Goal: Task Accomplishment & Management: Manage account settings

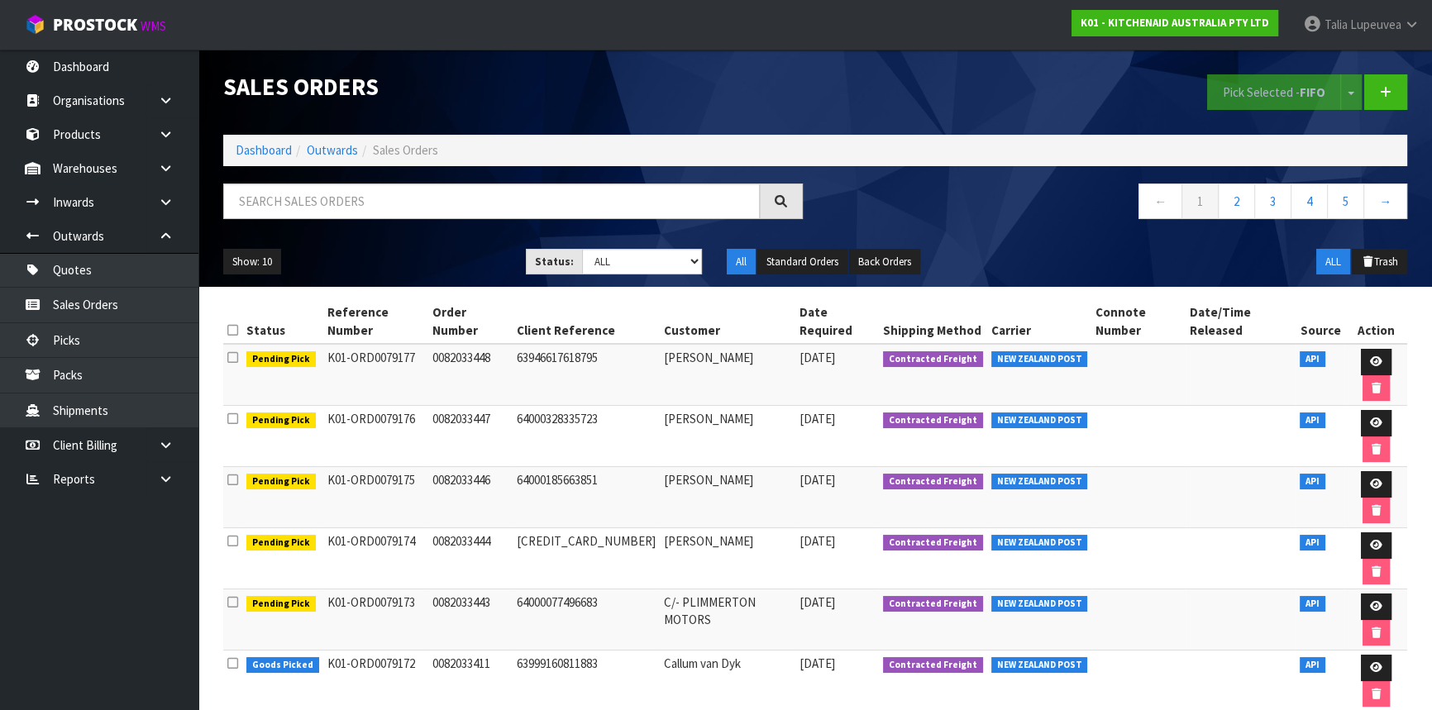
click at [632, 196] on input "text" at bounding box center [491, 202] width 537 height 36
type input "JOB-0412364"
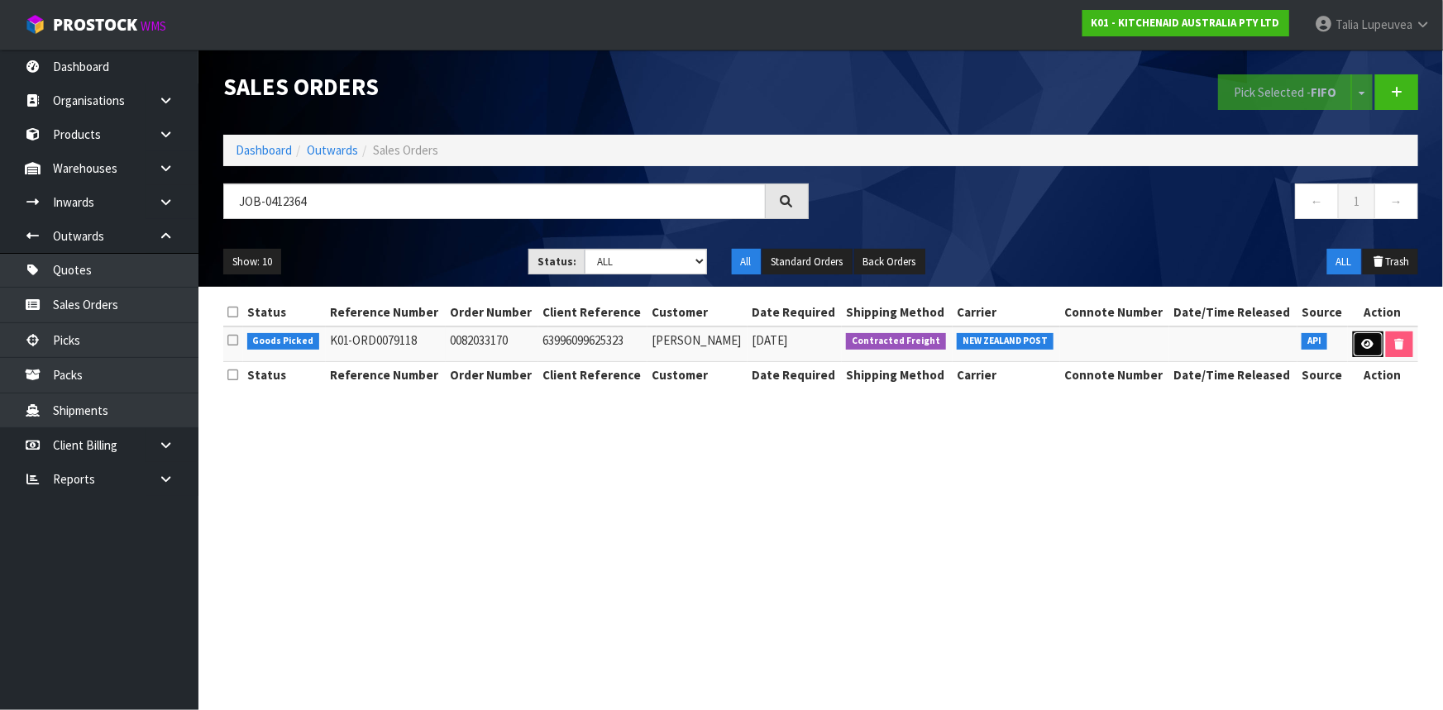
click at [1357, 346] on link at bounding box center [1368, 345] width 31 height 26
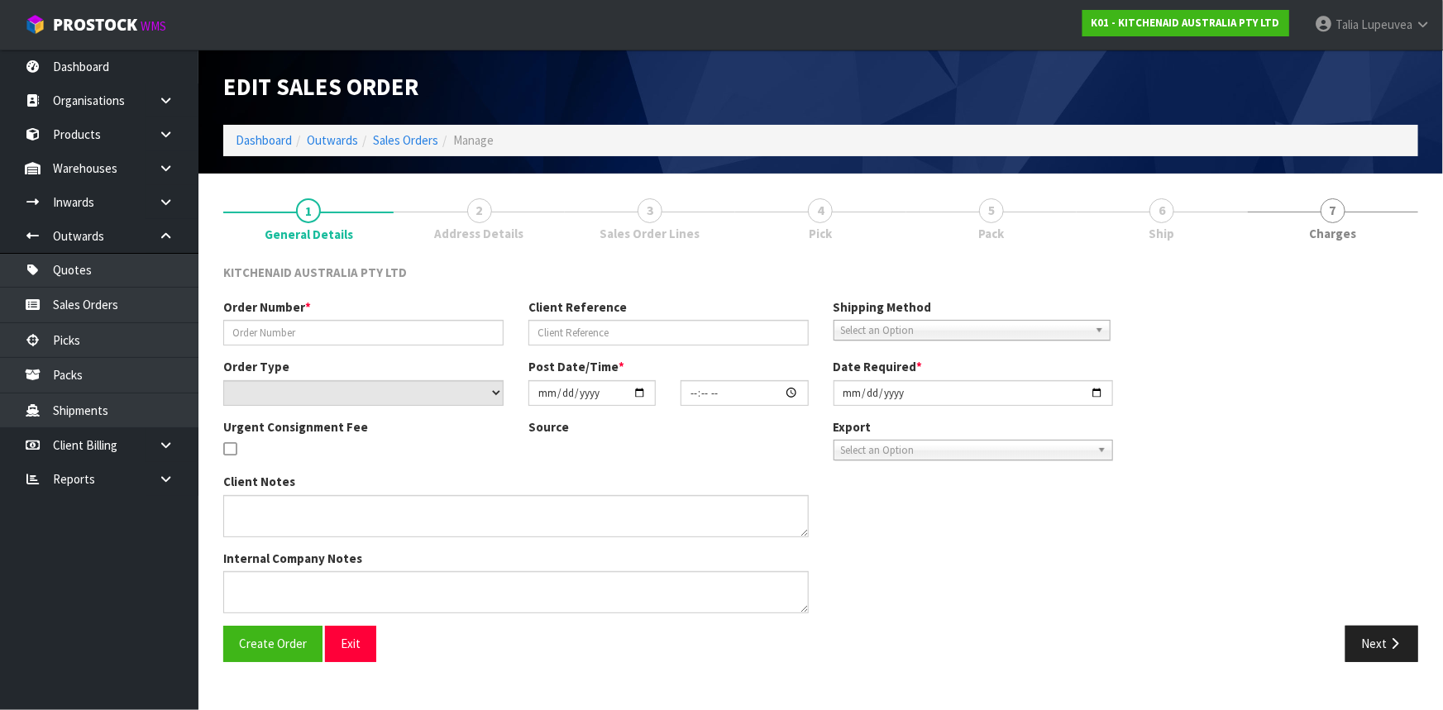
type input "0082033170"
type input "63996099625323"
select select "number:0"
type input "[DATE]"
type input "17:41:05.000"
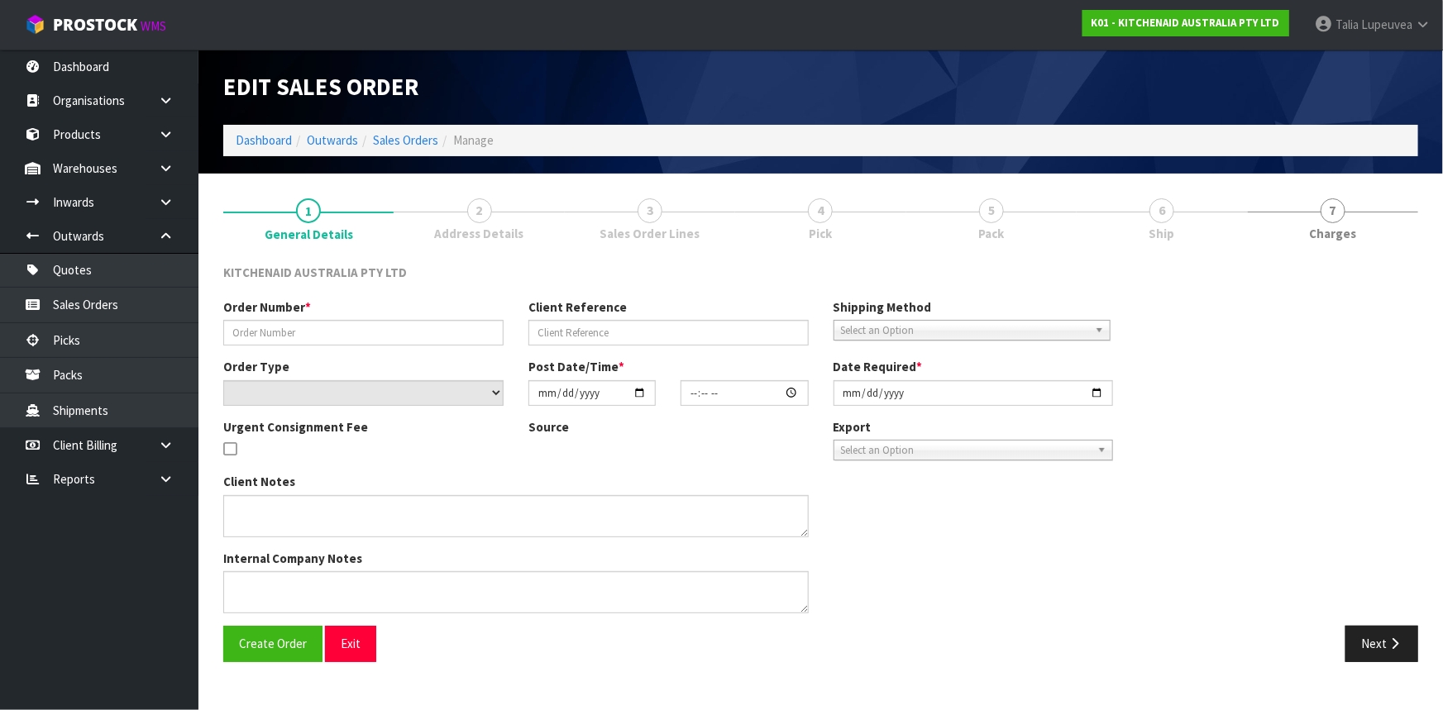
type input "[DATE]"
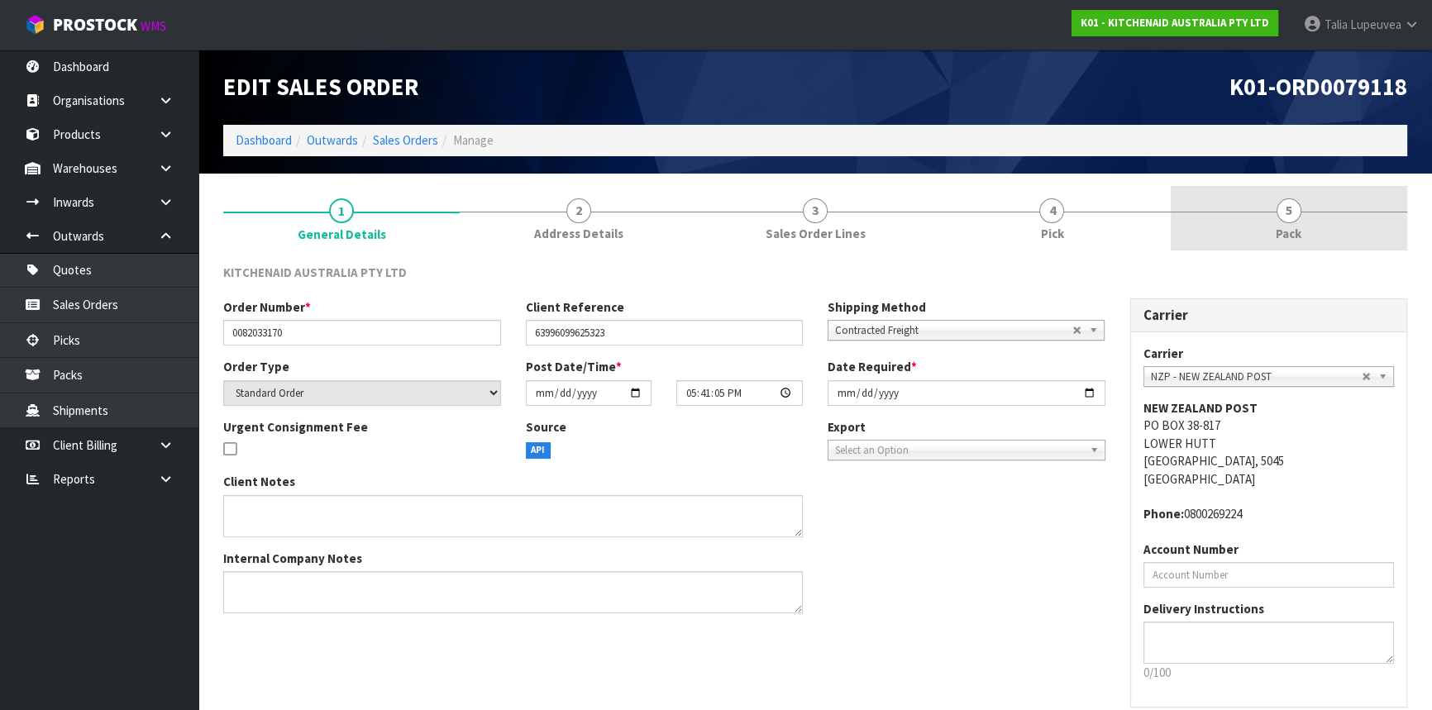
click at [1313, 202] on link "5 Pack" at bounding box center [1289, 218] width 236 height 65
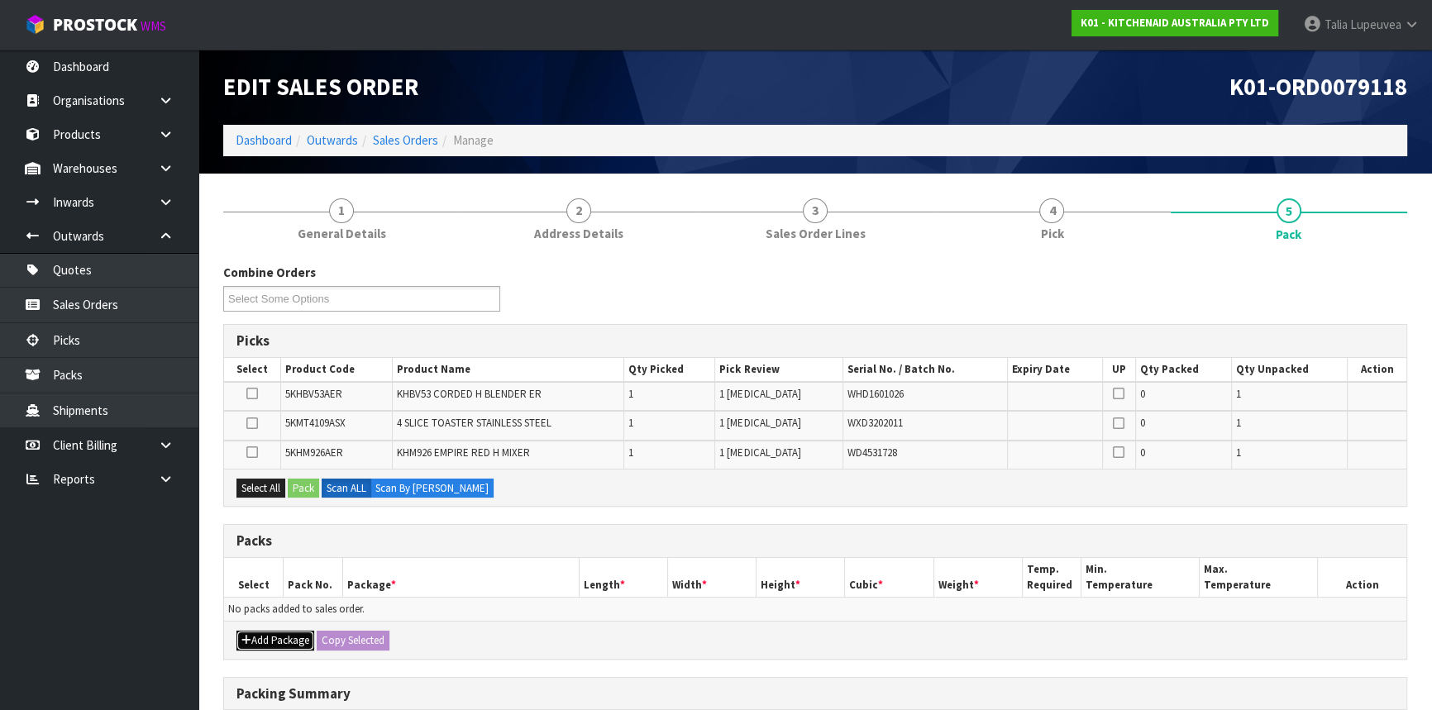
drag, startPoint x: 281, startPoint y: 635, endPoint x: 269, endPoint y: 632, distance: 12.8
click at [281, 635] on button "Add Package" at bounding box center [275, 641] width 78 height 20
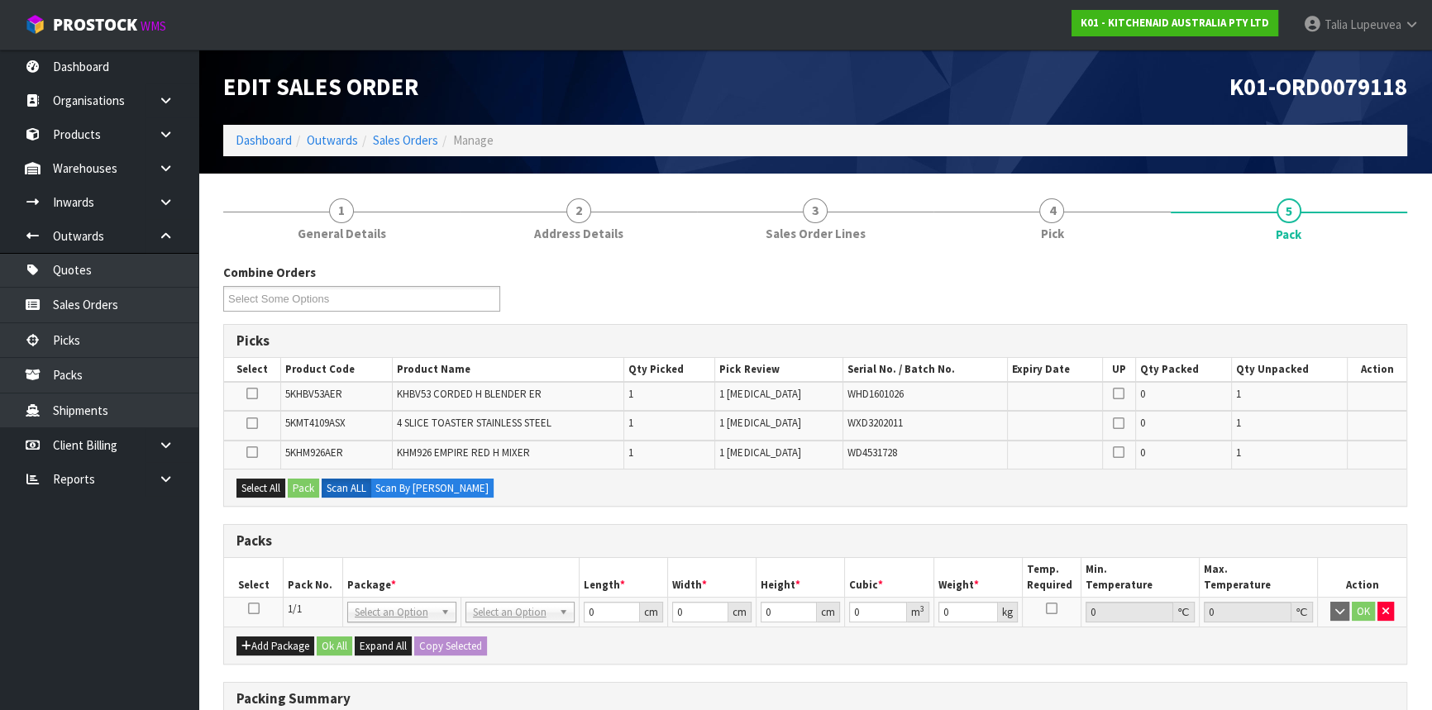
click at [250, 608] on icon at bounding box center [254, 608] width 12 height 1
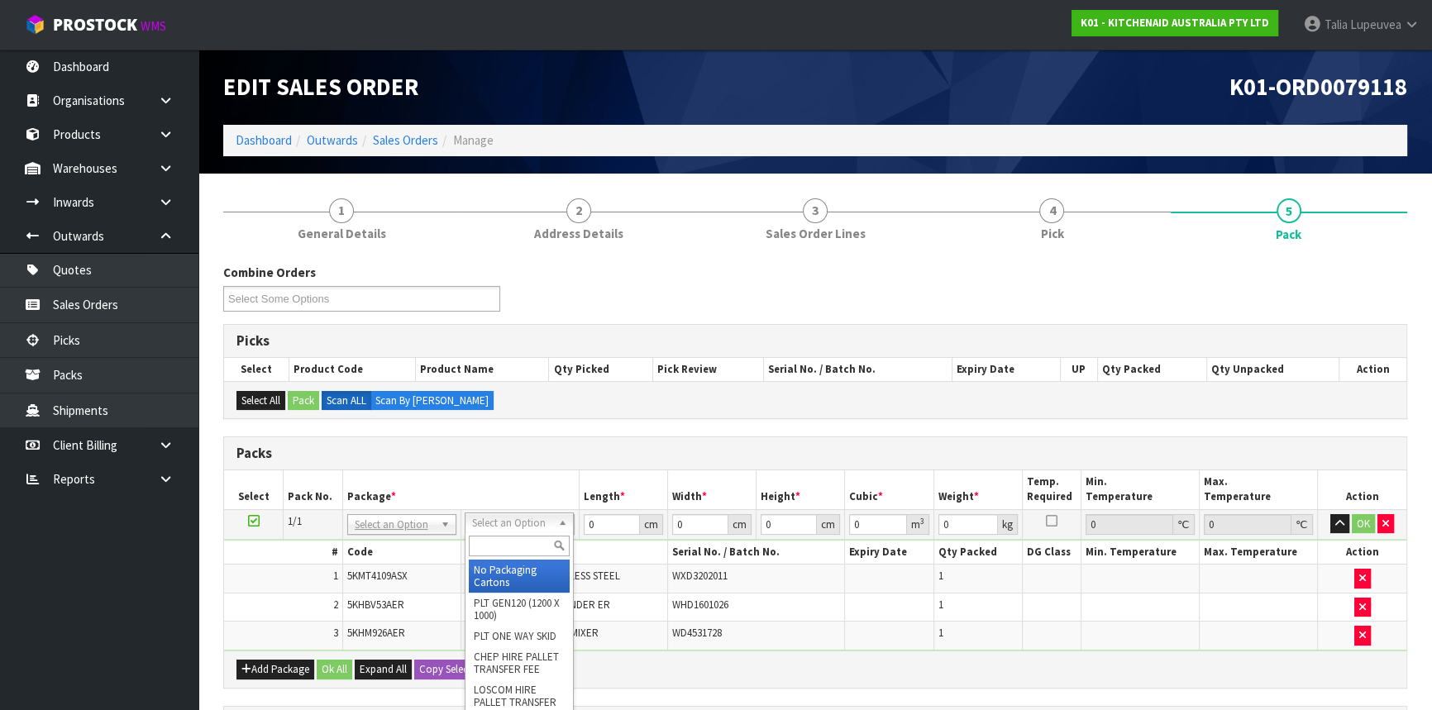
click at [515, 550] on input "text" at bounding box center [519, 546] width 101 height 21
type input "OC"
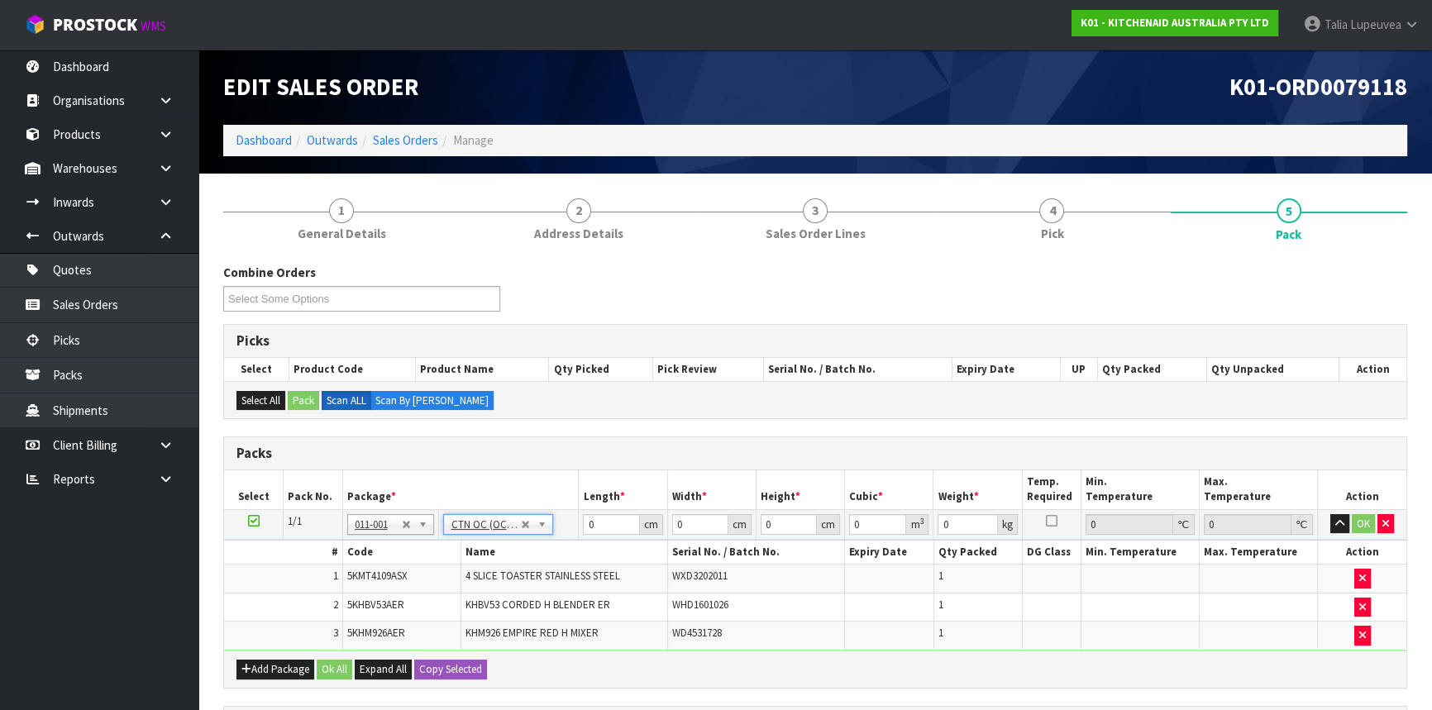
type input "7.35"
click at [586, 527] on input "0" at bounding box center [611, 524] width 56 height 21
type input "55"
type input "30"
type input "3"
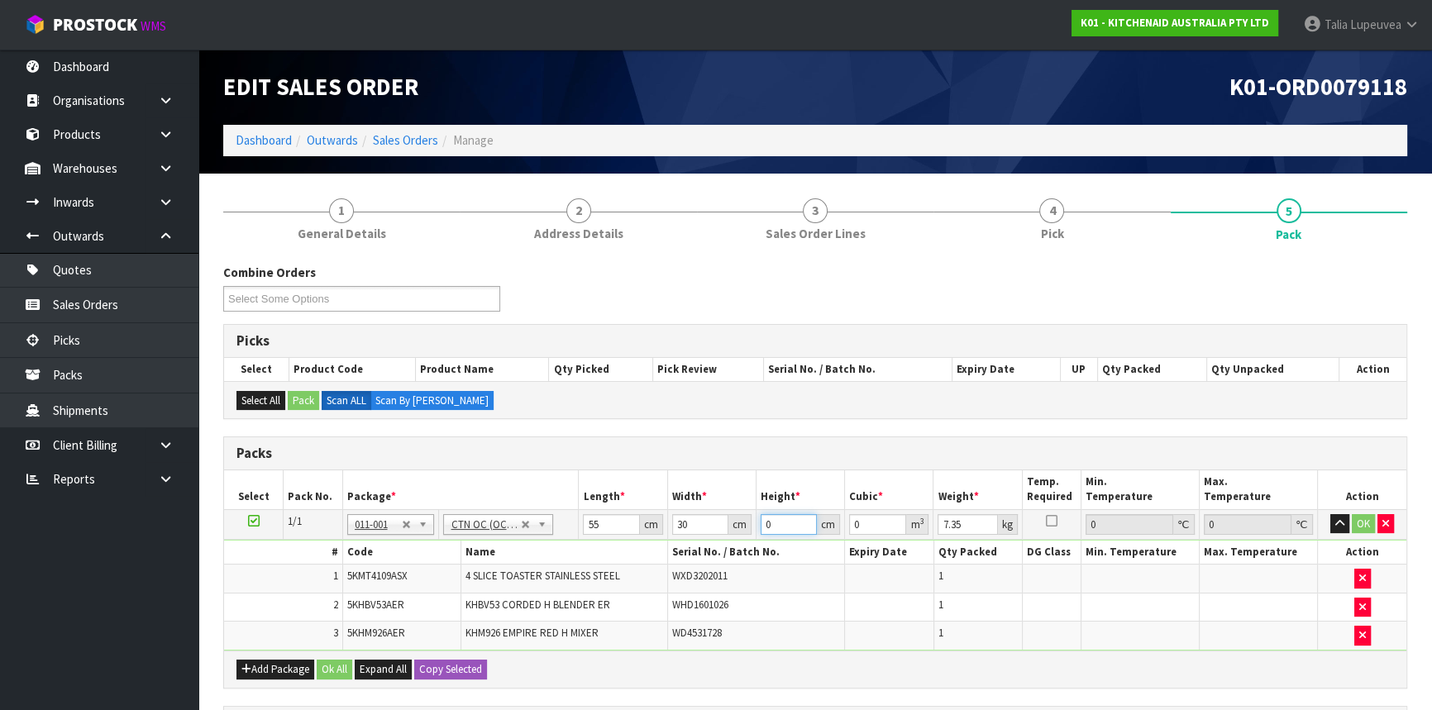
type input "0.00495"
type input "39"
type input "0.06435"
type input "39"
type input "3"
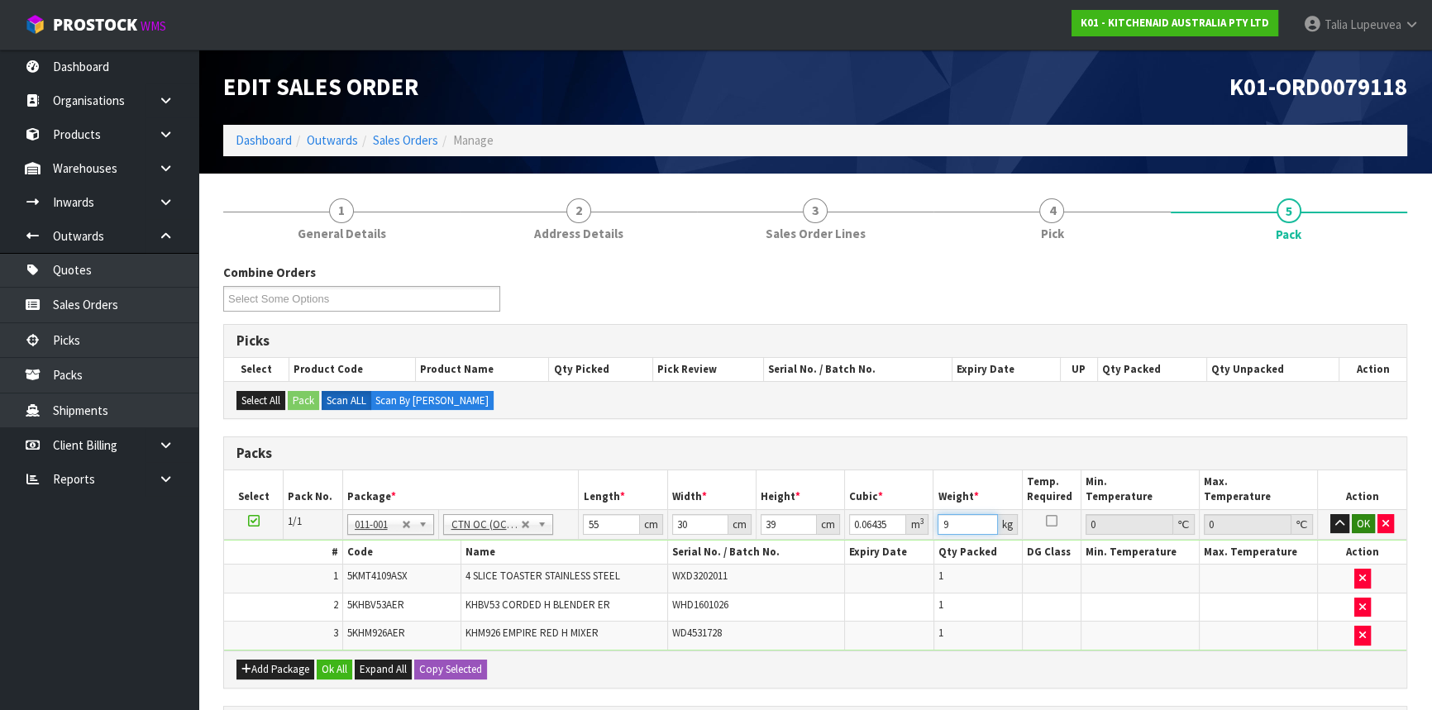
type input "9"
click at [1367, 520] on button "OK" at bounding box center [1363, 524] width 23 height 20
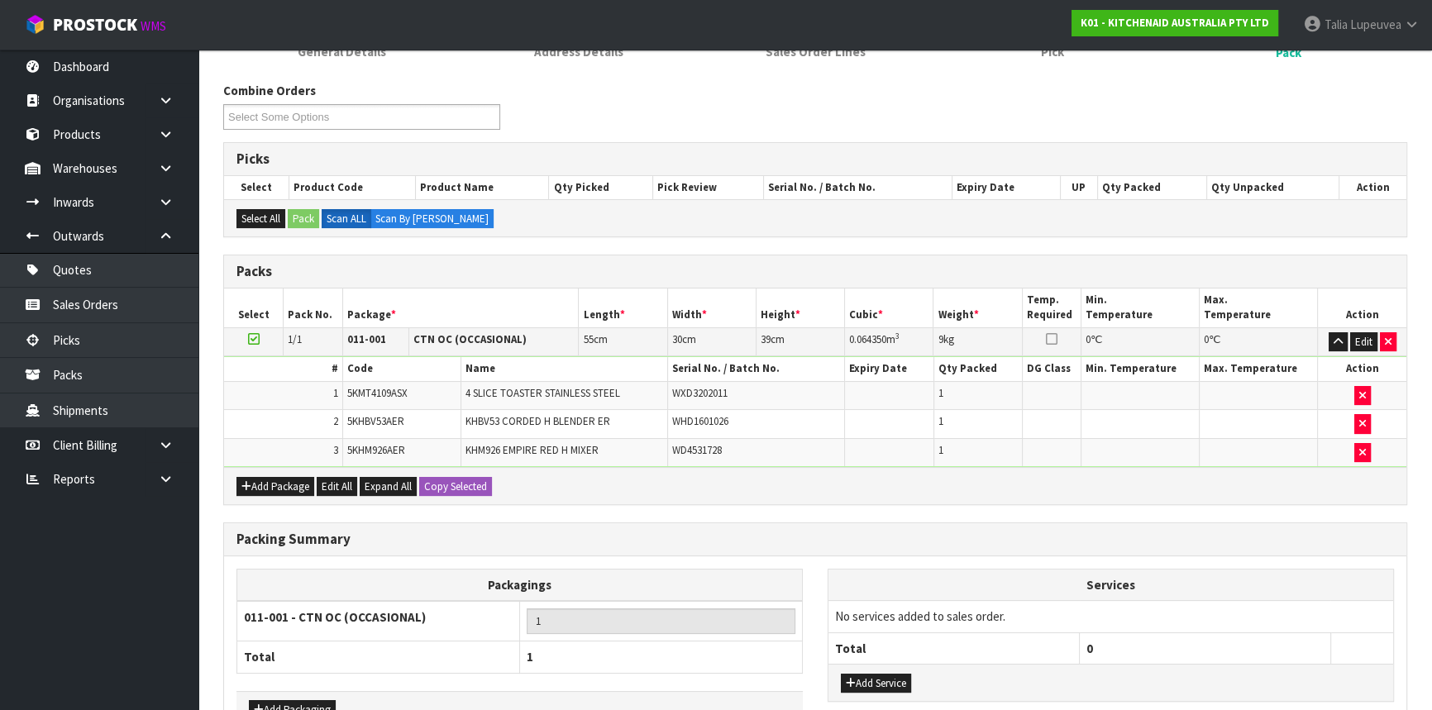
scroll to position [286, 0]
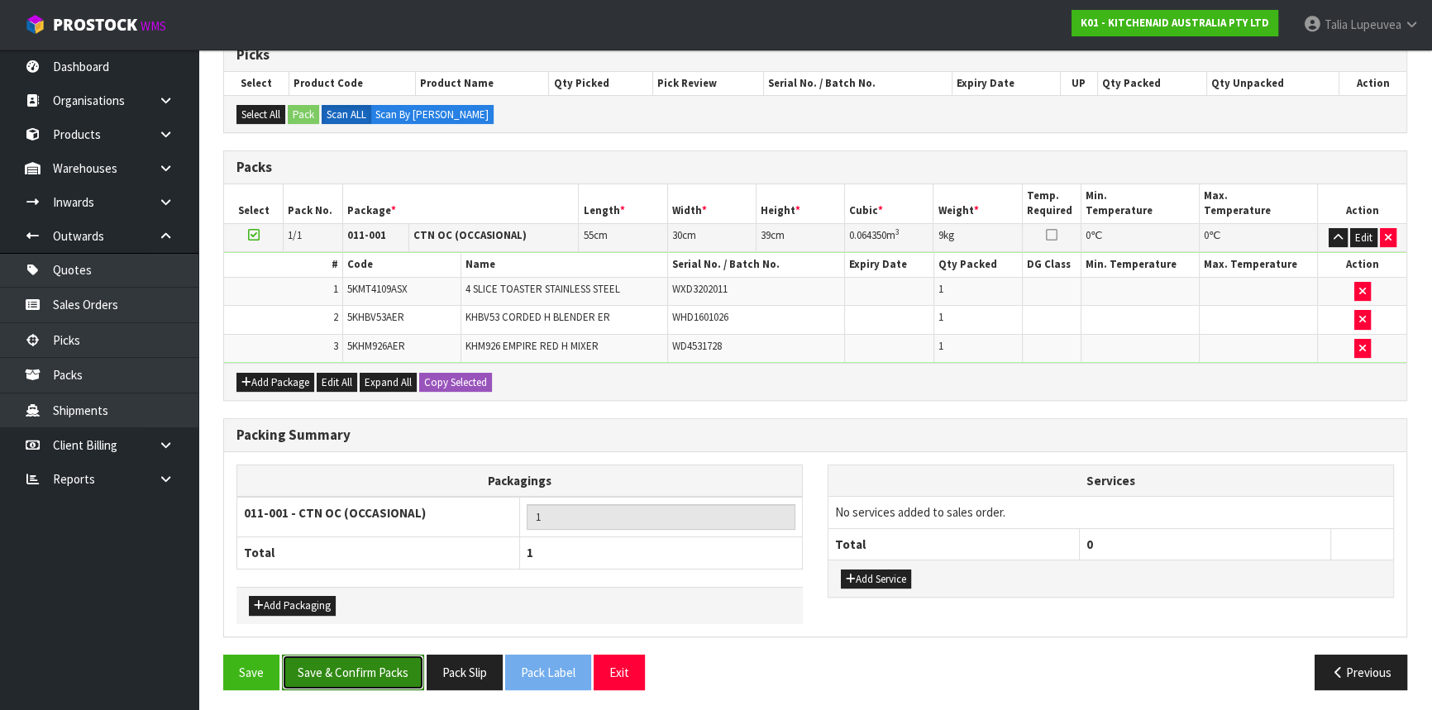
click at [341, 666] on button "Save & Confirm Packs" at bounding box center [353, 673] width 142 height 36
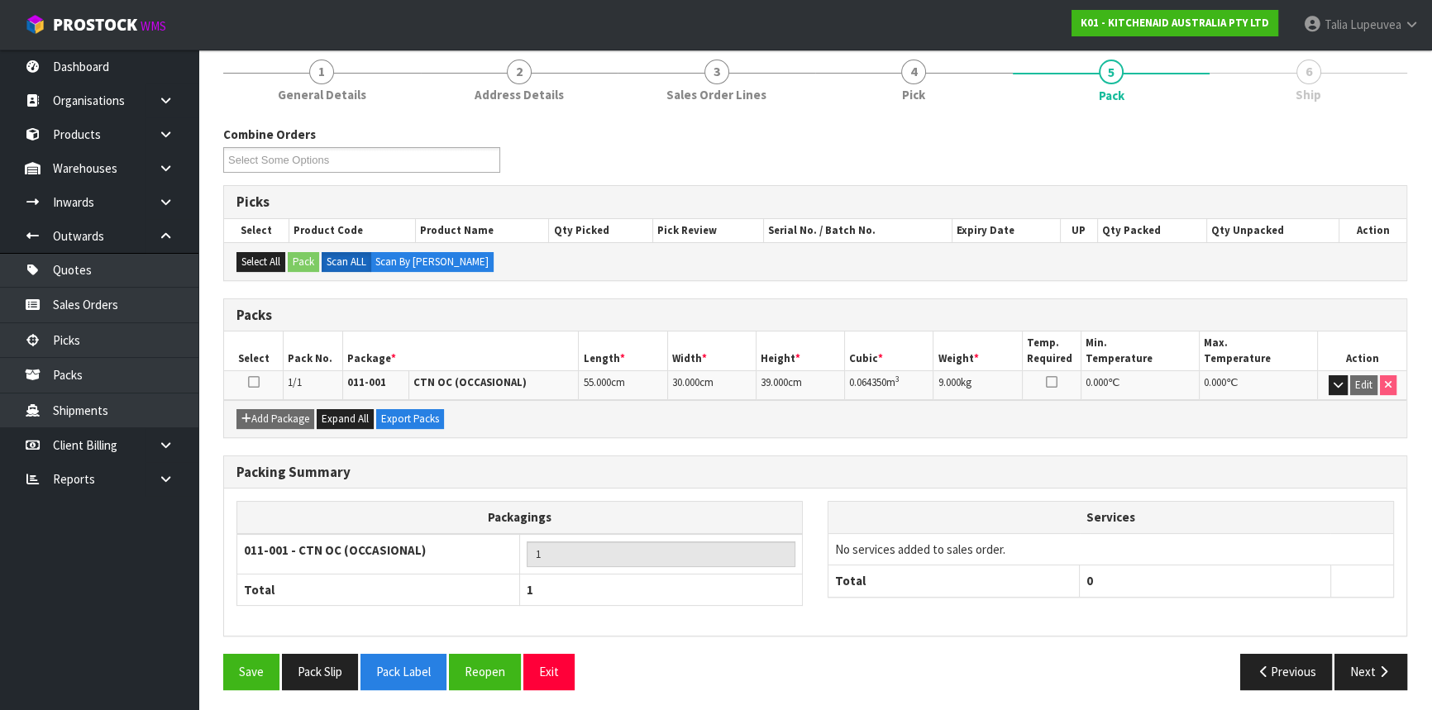
scroll to position [199, 0]
click at [1373, 663] on button "Next" at bounding box center [1370, 671] width 73 height 36
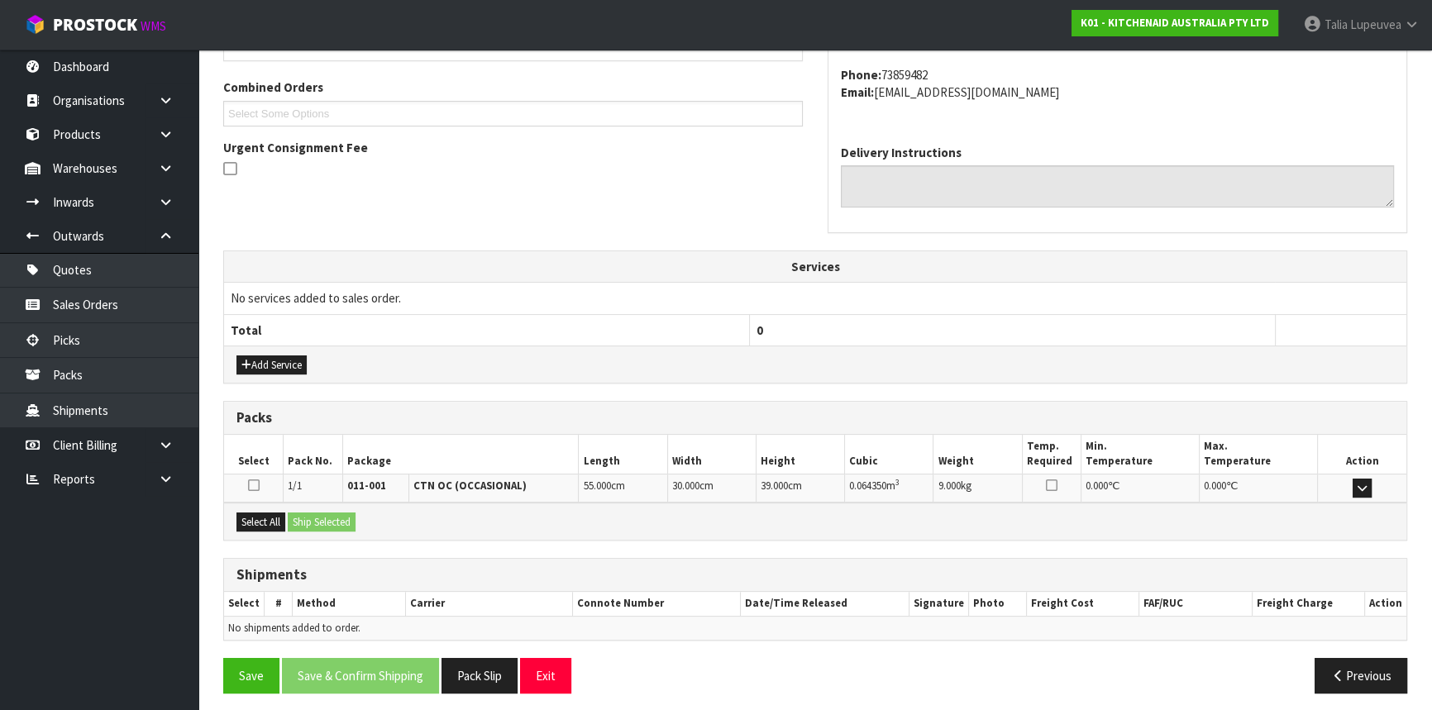
scroll to position [415, 0]
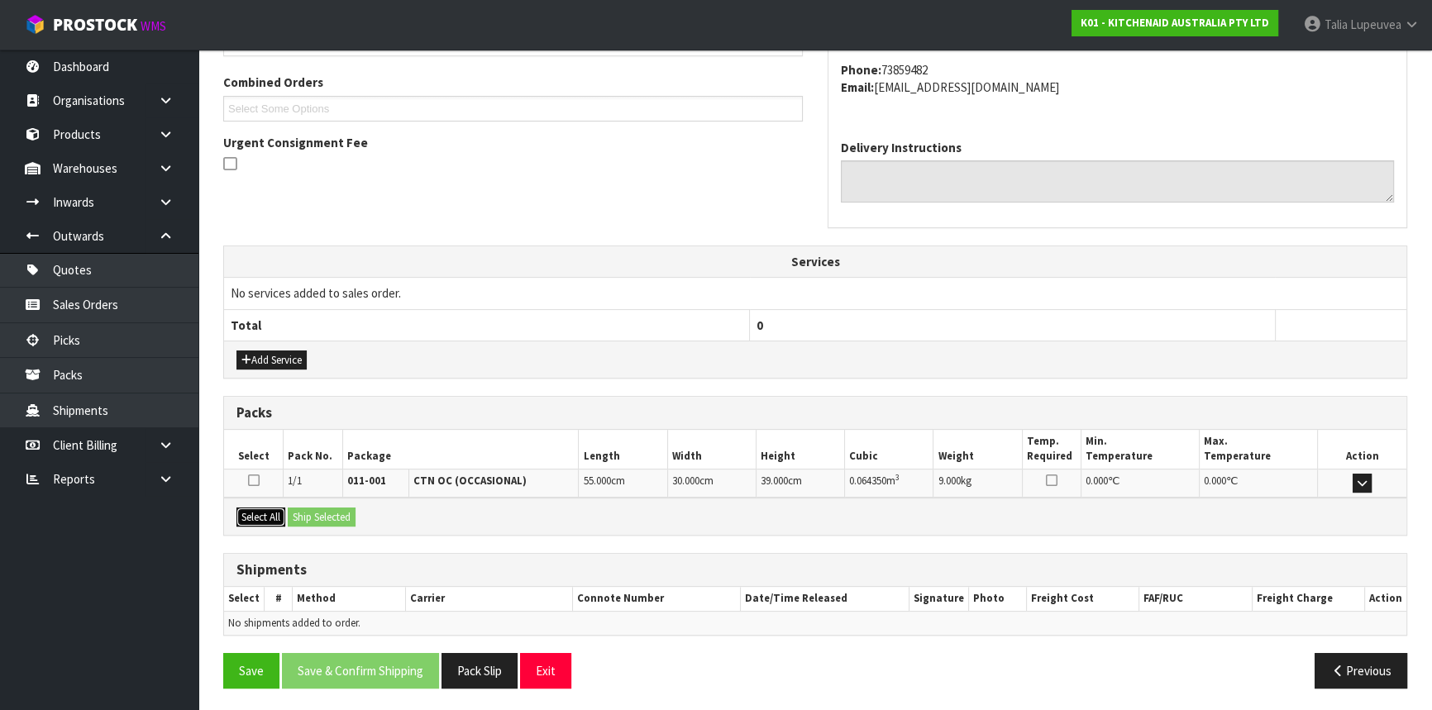
drag, startPoint x: 252, startPoint y: 513, endPoint x: 306, endPoint y: 507, distance: 54.1
click at [255, 513] on button "Select All" at bounding box center [260, 518] width 49 height 20
click at [308, 508] on button "Ship Selected" at bounding box center [322, 518] width 68 height 20
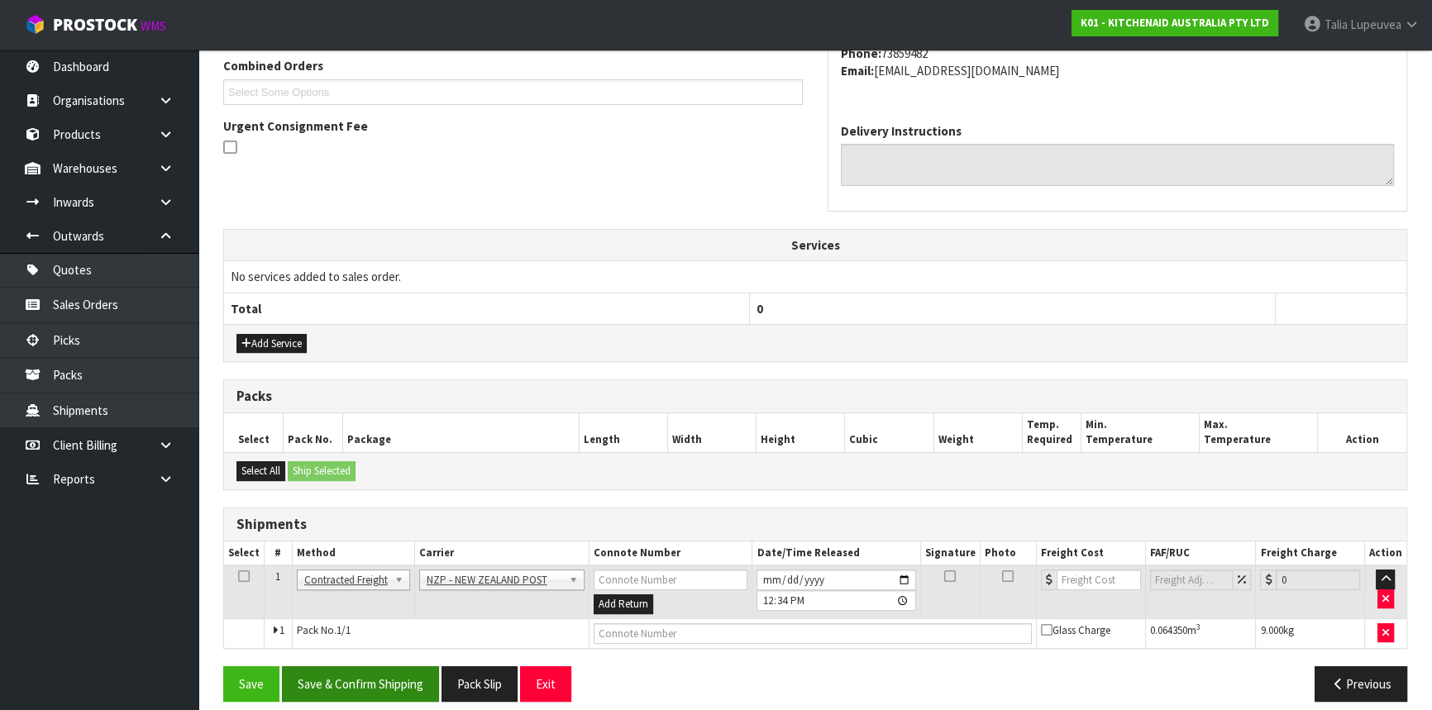
scroll to position [445, 0]
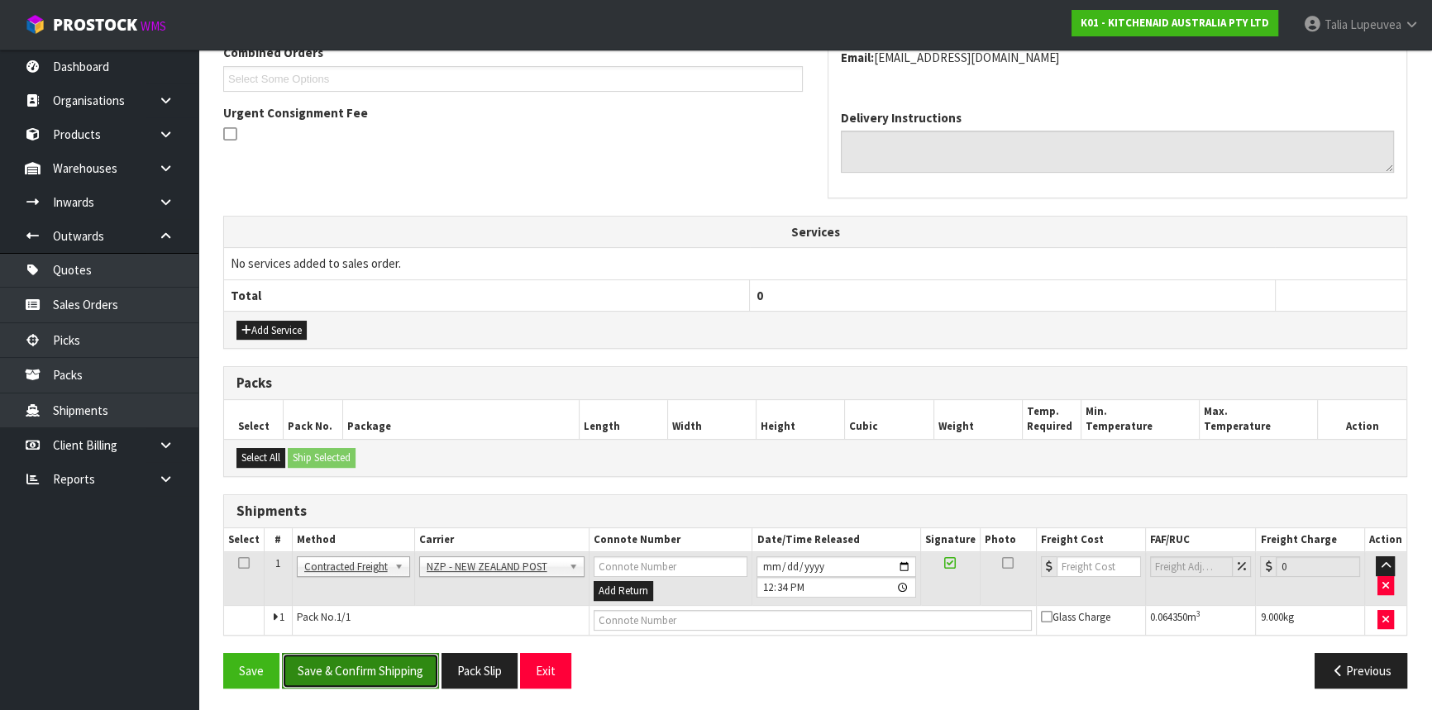
click at [418, 673] on button "Save & Confirm Shipping" at bounding box center [360, 671] width 157 height 36
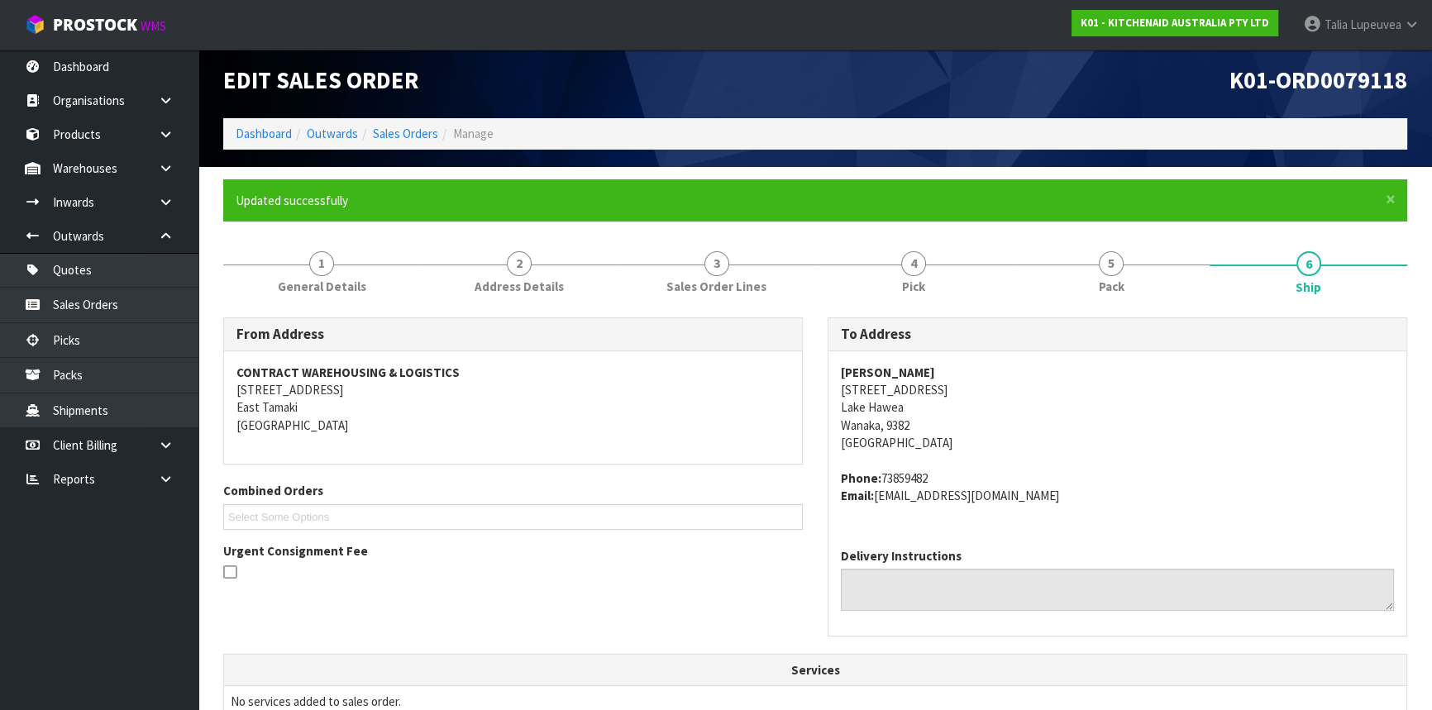
scroll to position [0, 0]
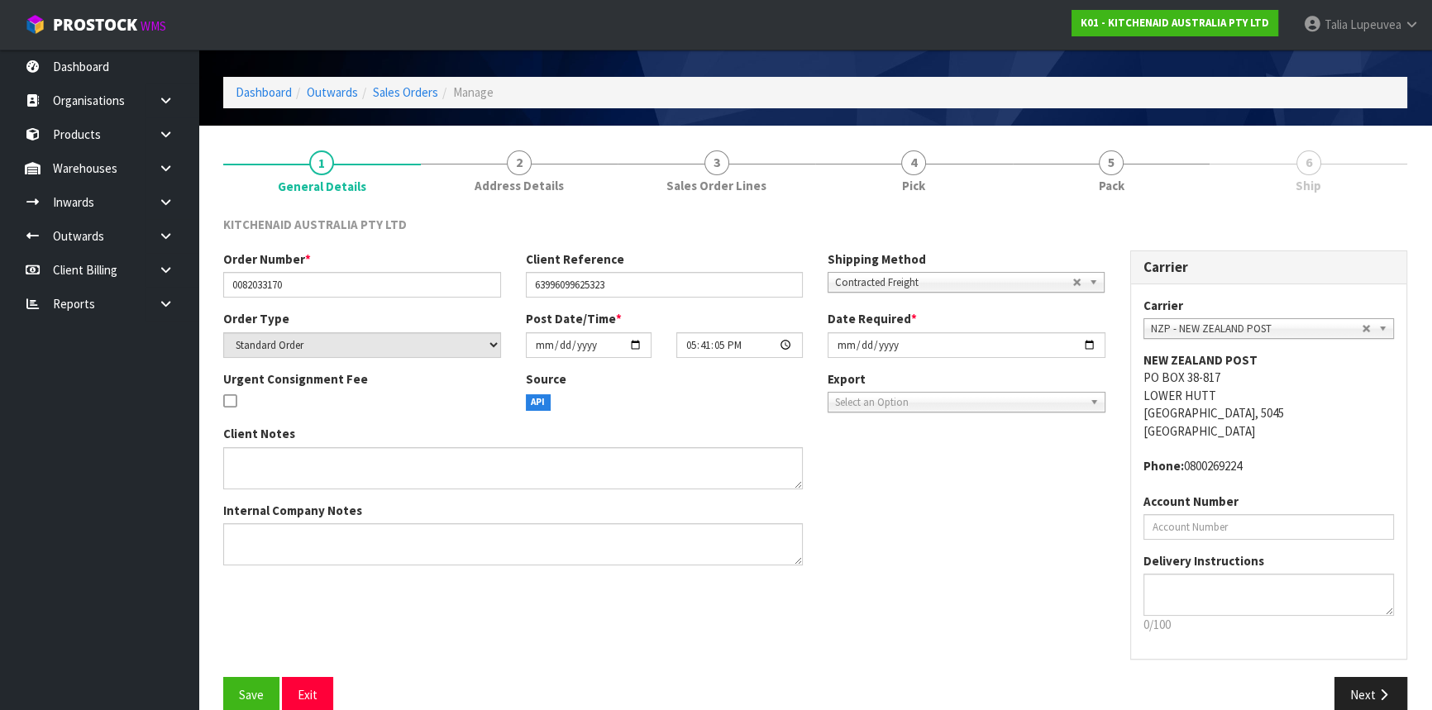
scroll to position [74, 0]
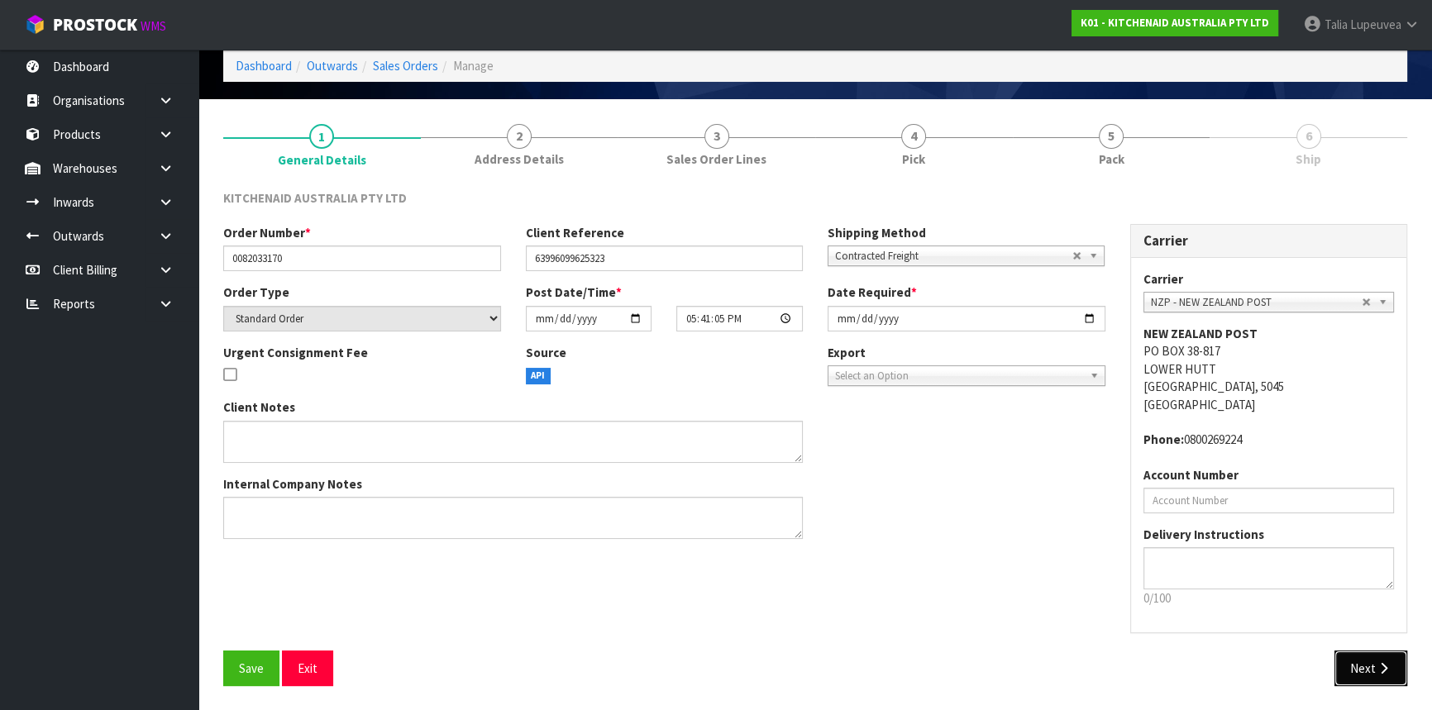
click at [1354, 659] on button "Next" at bounding box center [1370, 669] width 73 height 36
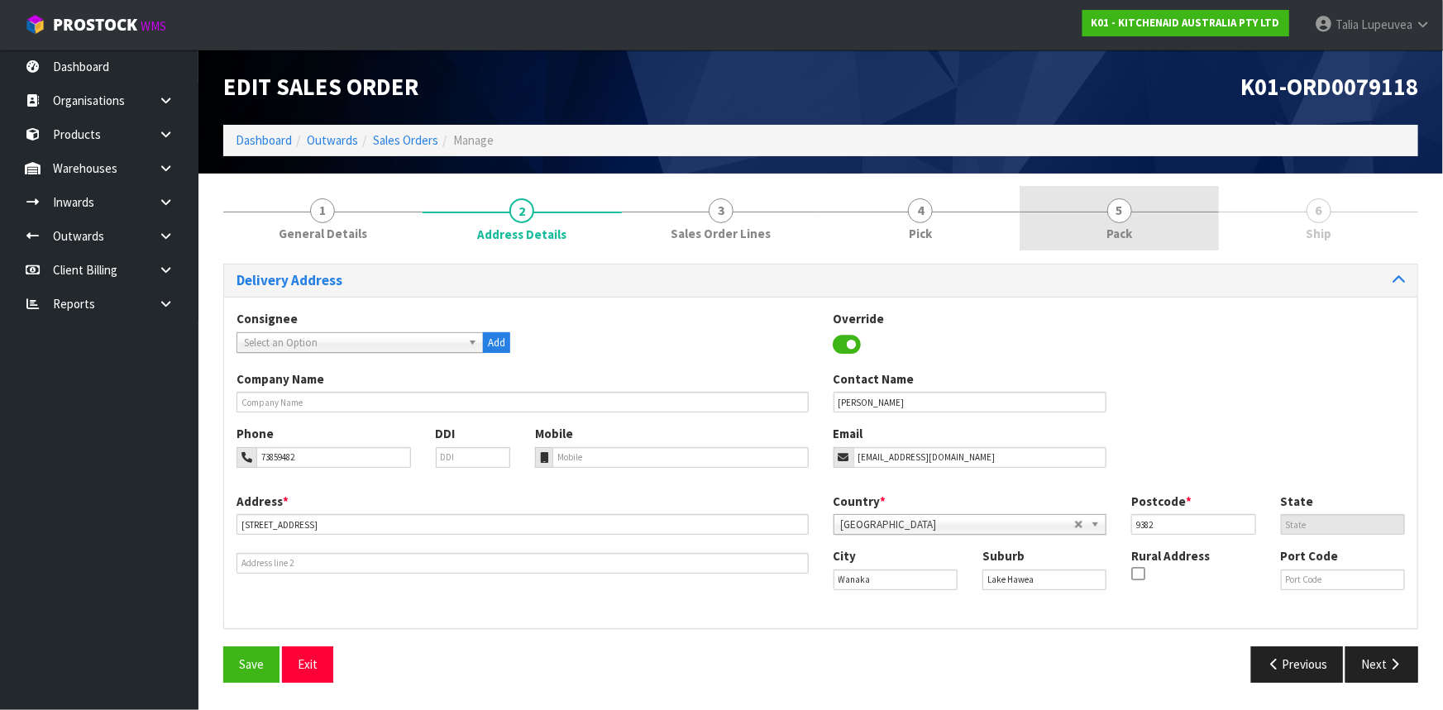
click at [1100, 237] on link "5 Pack" at bounding box center [1118, 218] width 199 height 65
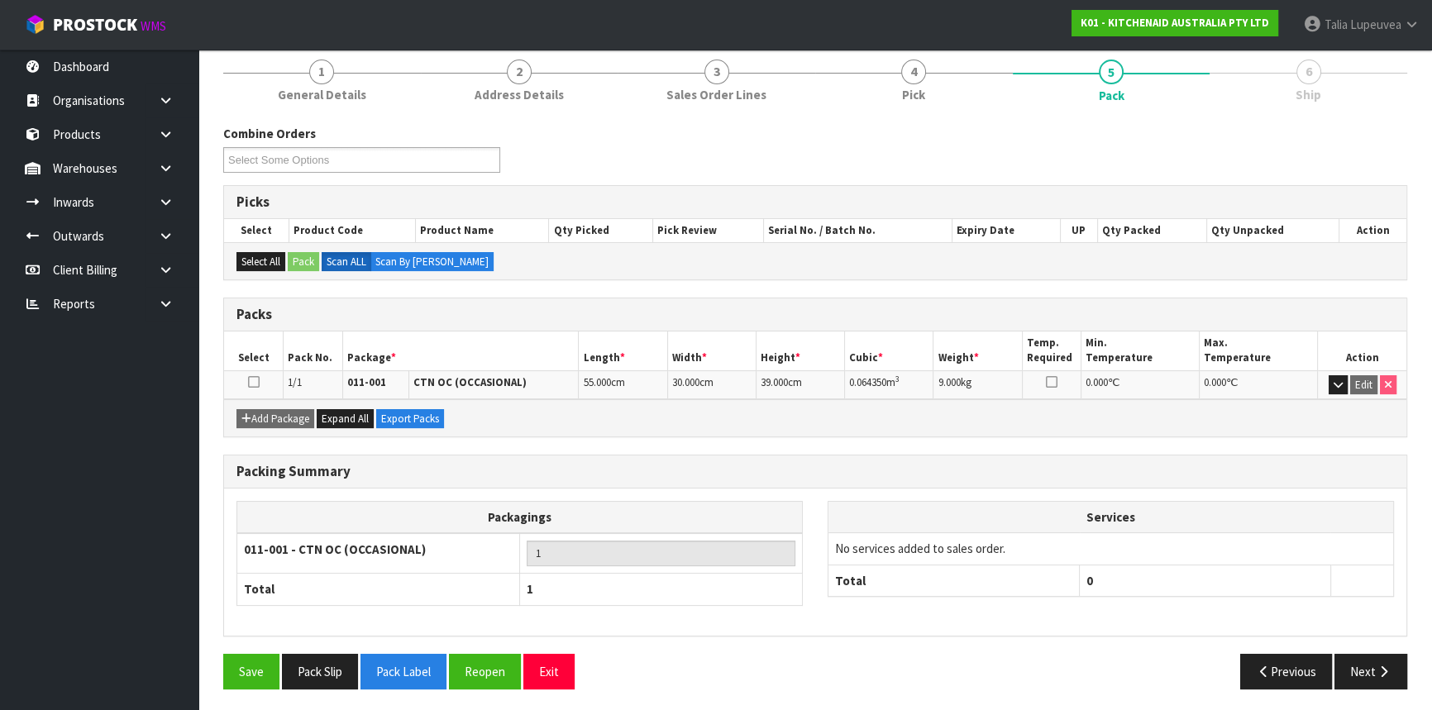
scroll to position [140, 0]
click at [1356, 670] on button "Next" at bounding box center [1370, 671] width 73 height 36
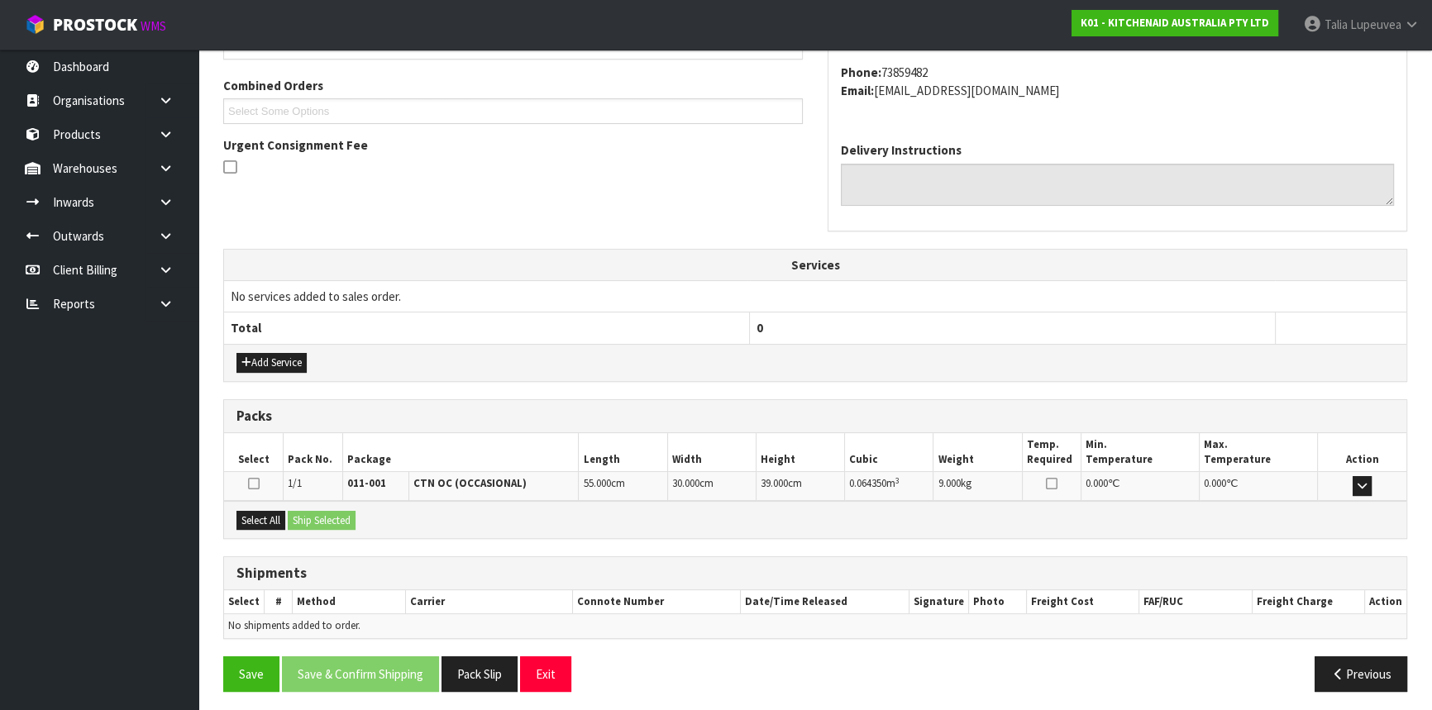
scroll to position [356, 0]
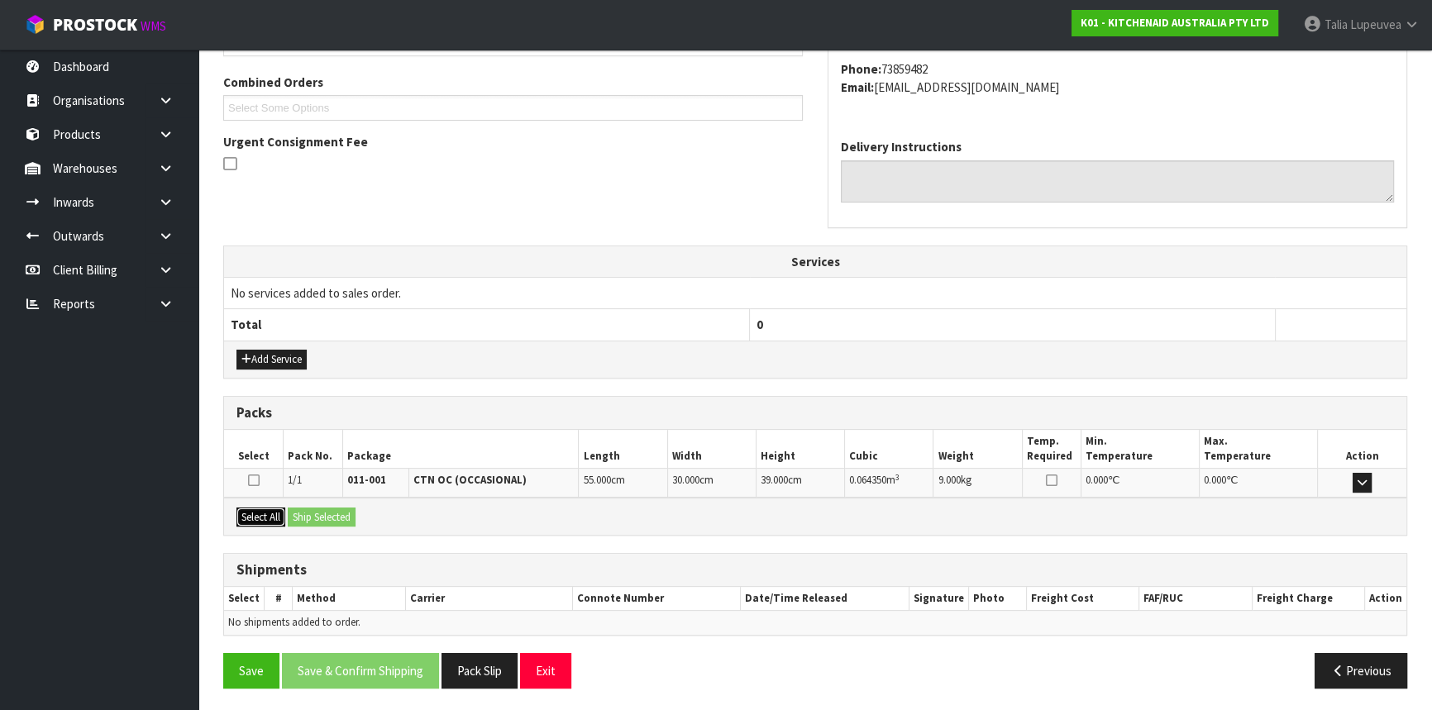
drag, startPoint x: 261, startPoint y: 513, endPoint x: 279, endPoint y: 513, distance: 17.4
click at [262, 513] on button "Select All" at bounding box center [260, 518] width 49 height 20
click at [294, 513] on button "Ship Selected" at bounding box center [322, 518] width 68 height 20
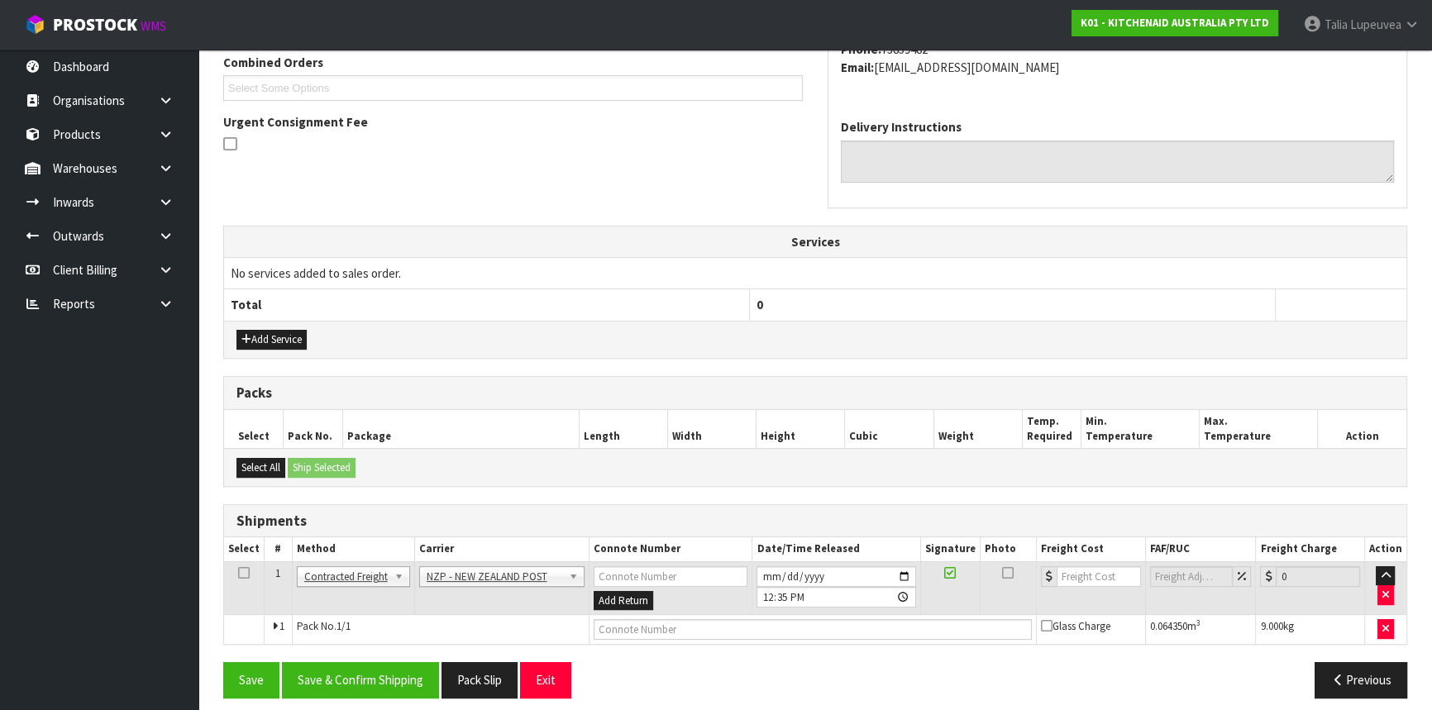
scroll to position [384, 0]
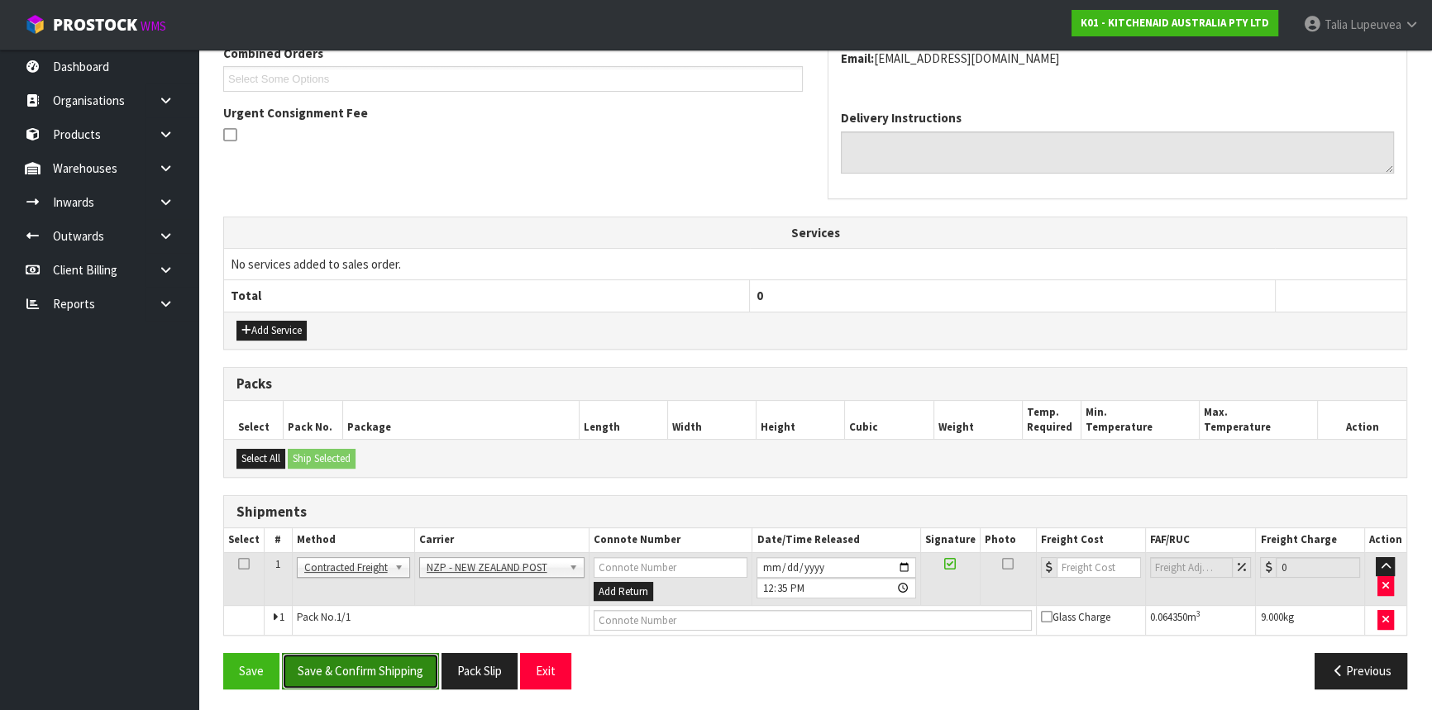
click at [385, 679] on button "Save & Confirm Shipping" at bounding box center [360, 671] width 157 height 36
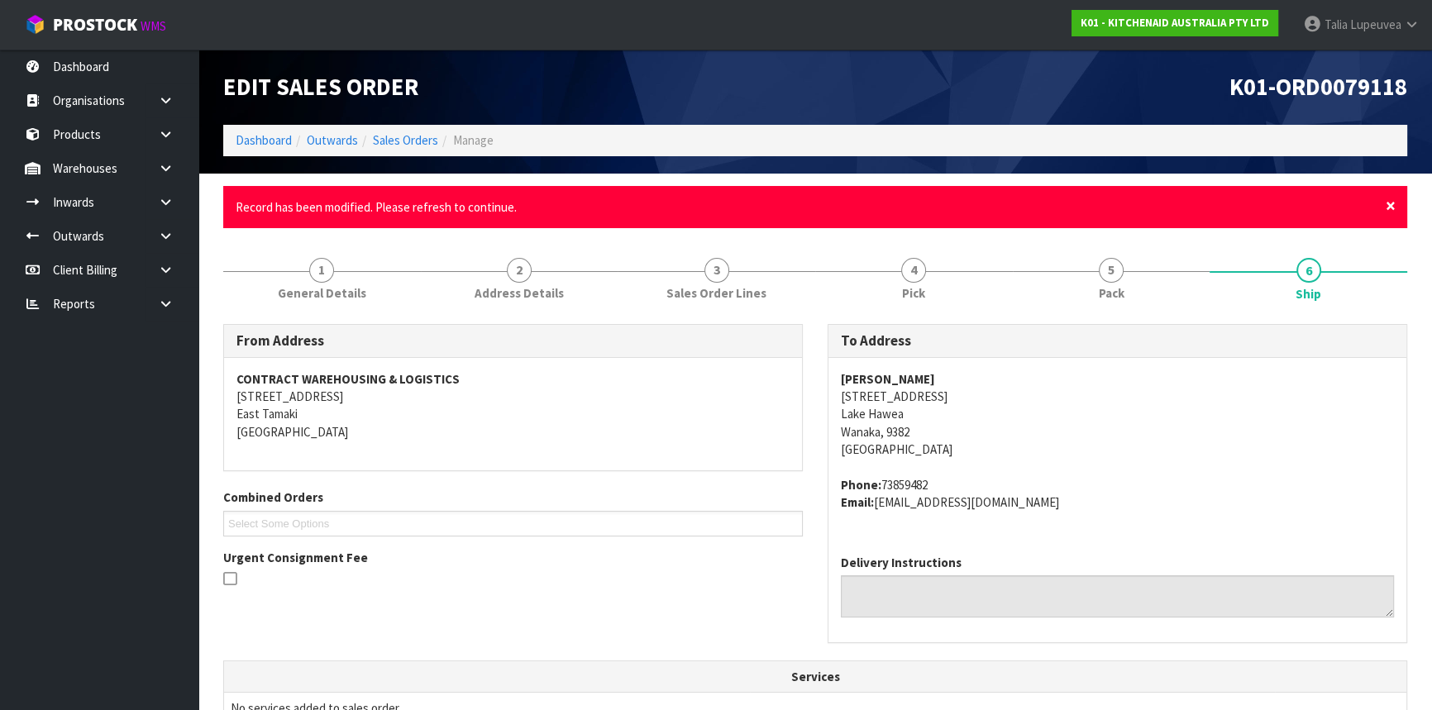
click at [1389, 198] on span "×" at bounding box center [1391, 205] width 10 height 23
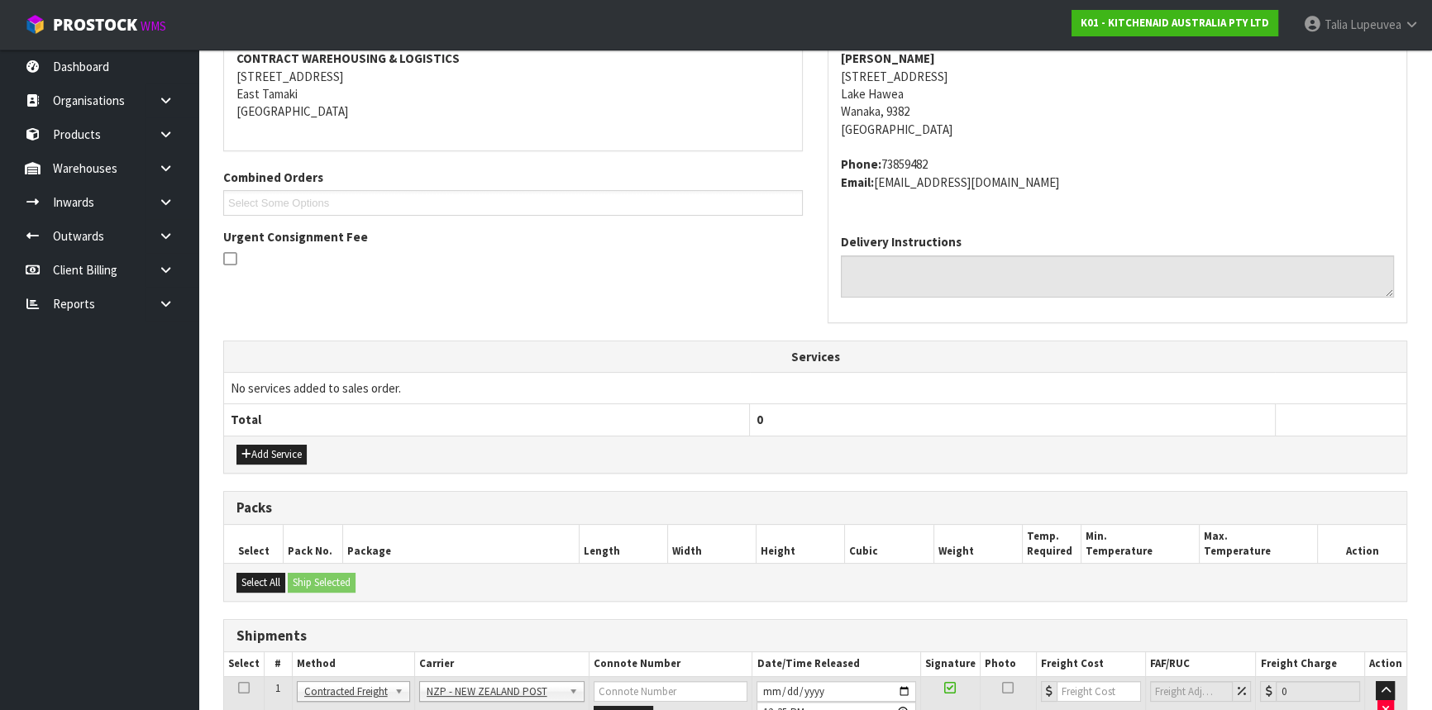
scroll to position [384, 0]
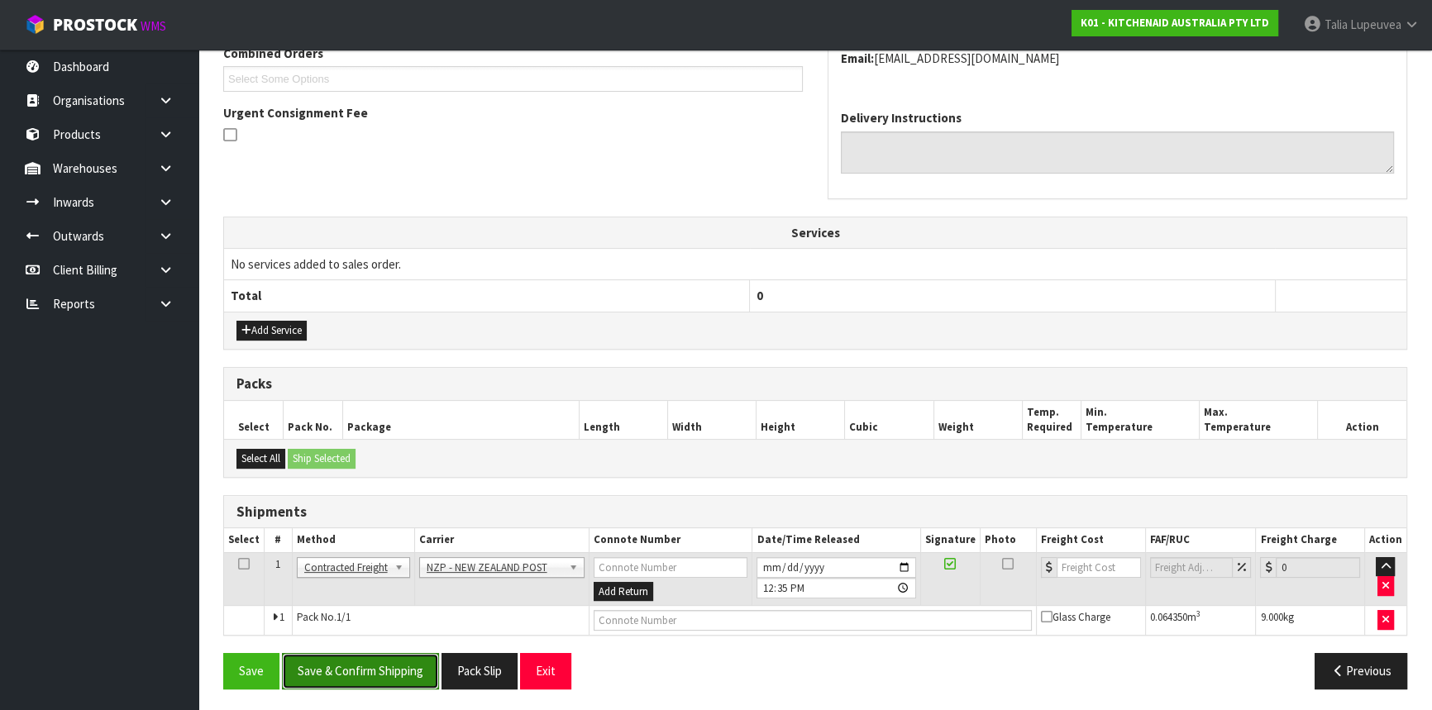
click at [387, 658] on button "Save & Confirm Shipping" at bounding box center [360, 671] width 157 height 36
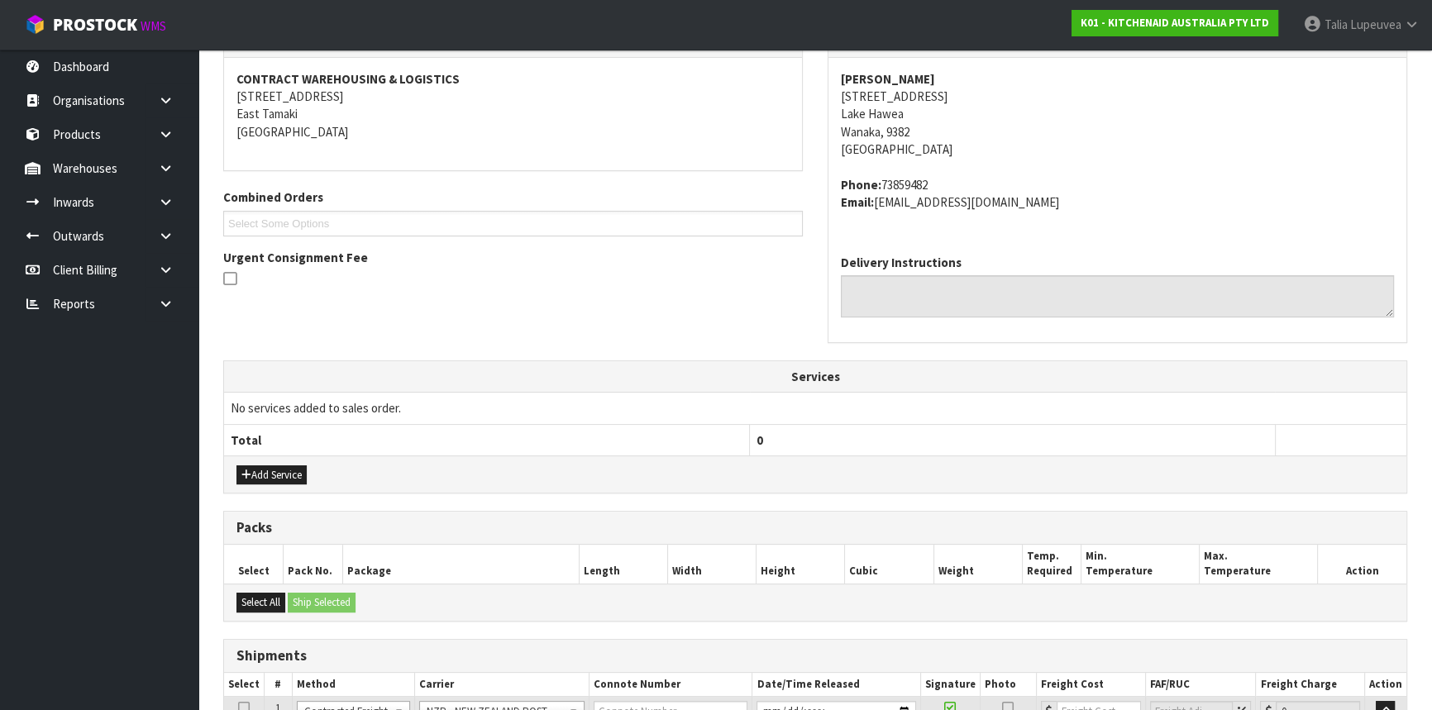
scroll to position [445, 0]
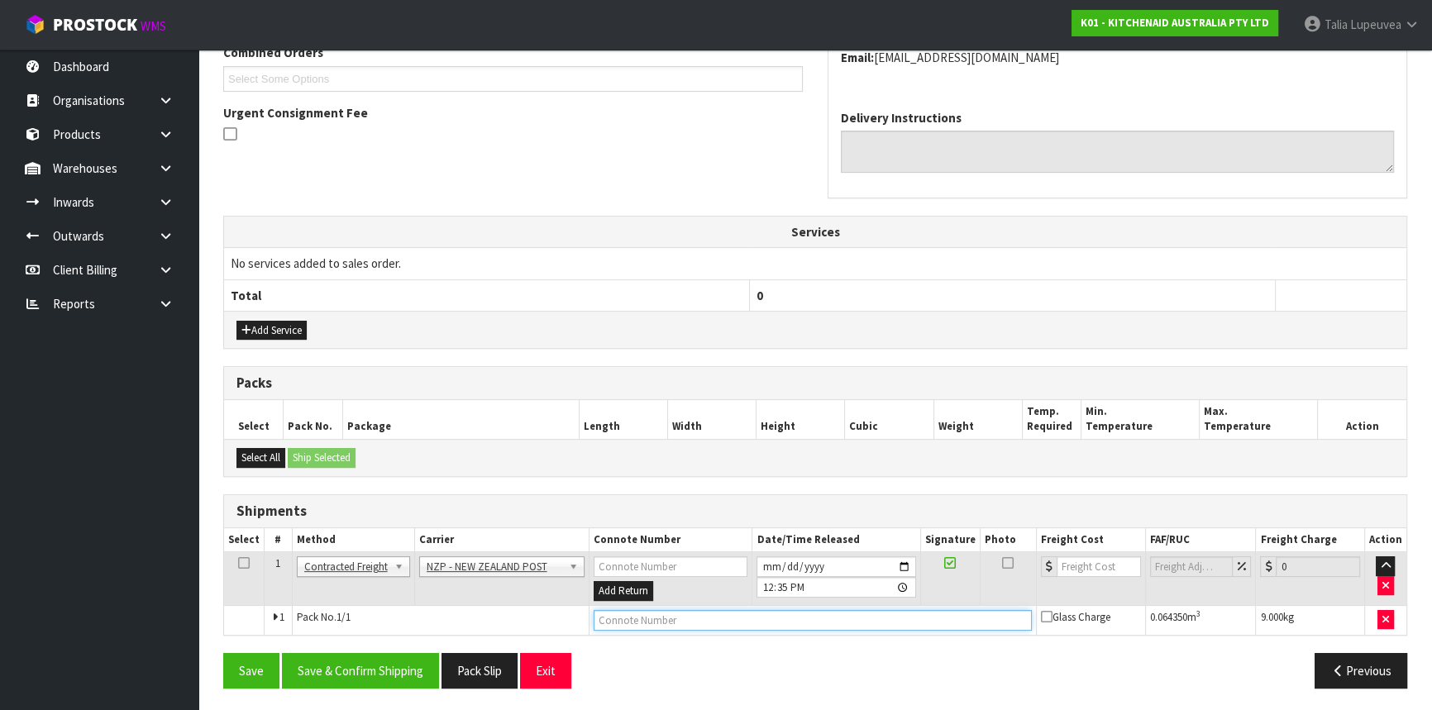
click at [832, 610] on input "text" at bounding box center [813, 620] width 438 height 21
type input "00894210392600153225"
click at [223, 653] on button "Save" at bounding box center [251, 671] width 56 height 36
click at [1076, 565] on input "number" at bounding box center [1099, 566] width 84 height 21
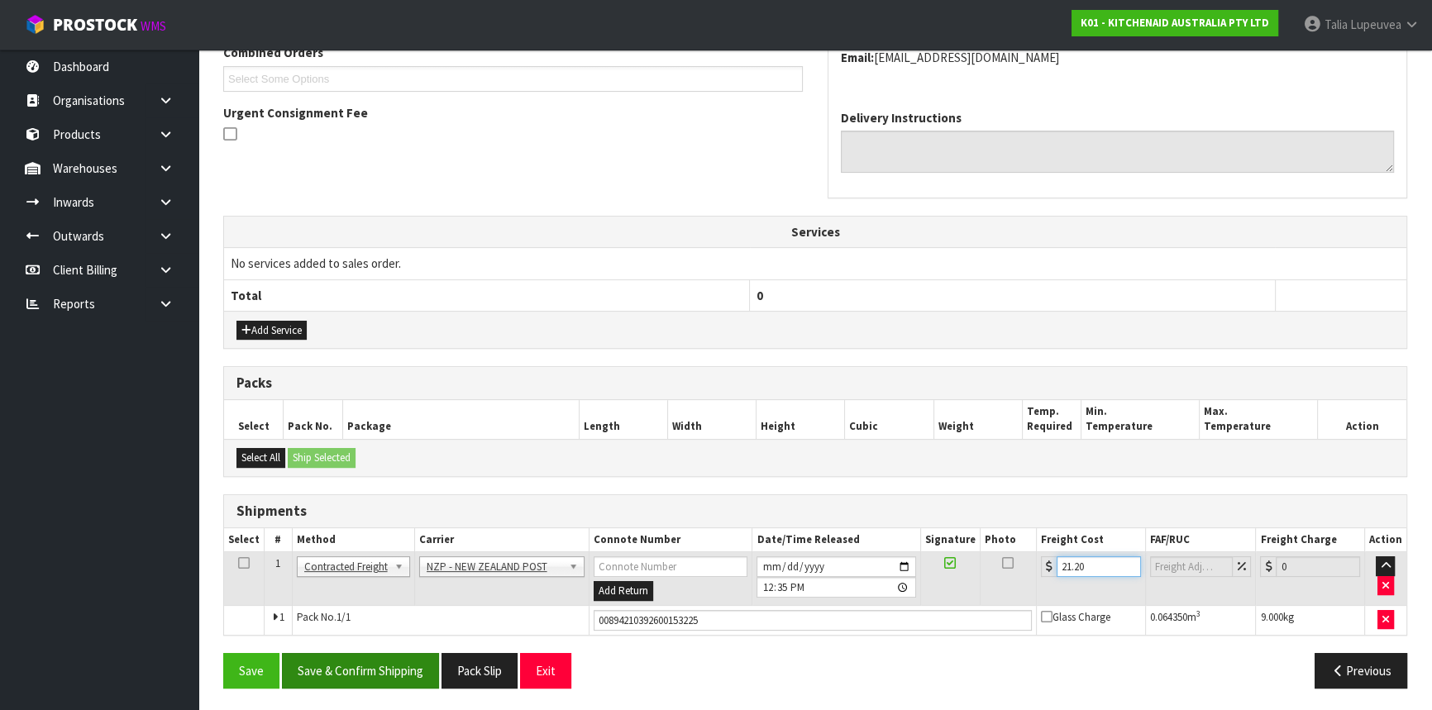
type input "21.20"
click at [353, 661] on button "Save & Confirm Shipping" at bounding box center [360, 671] width 157 height 36
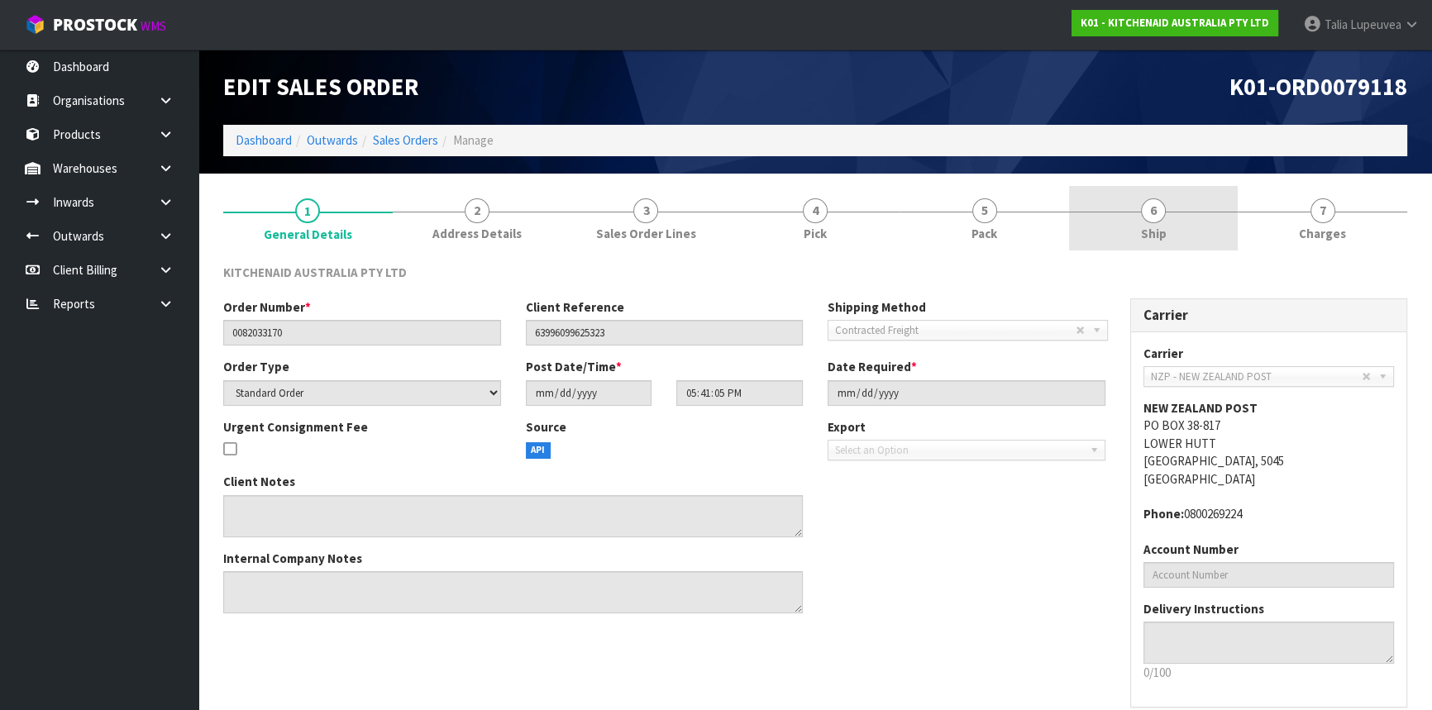
click at [1129, 217] on link "6 Ship" at bounding box center [1153, 218] width 169 height 65
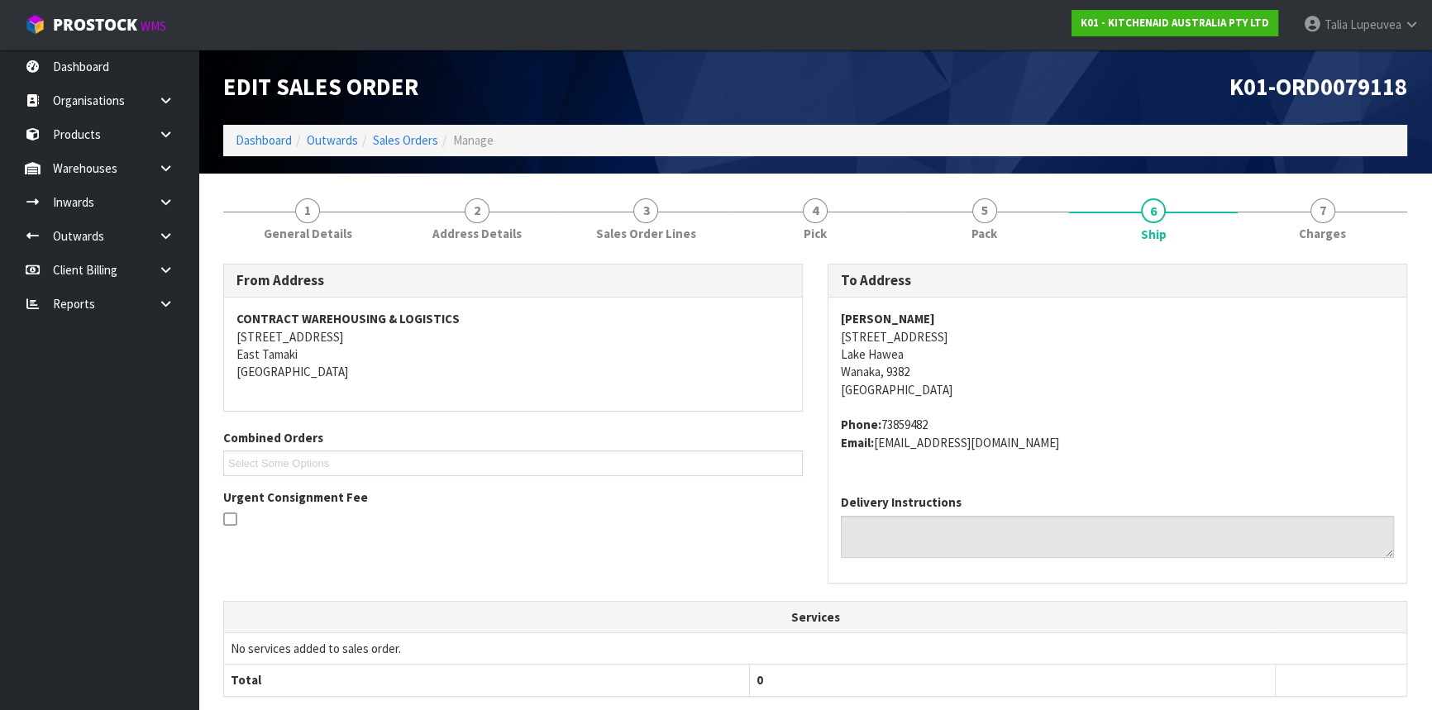
scroll to position [356, 0]
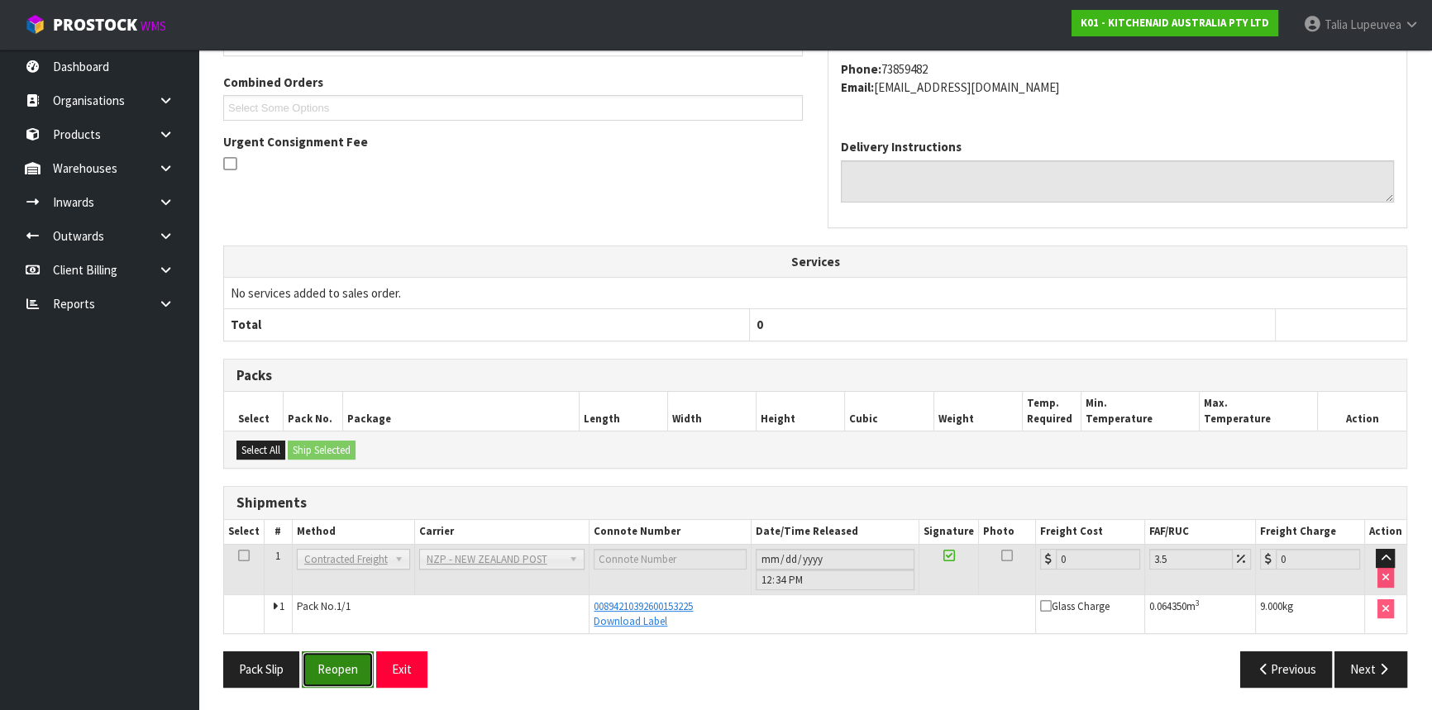
drag, startPoint x: 345, startPoint y: 663, endPoint x: 347, endPoint y: 655, distance: 8.6
click at [346, 658] on button "Reopen" at bounding box center [338, 669] width 72 height 36
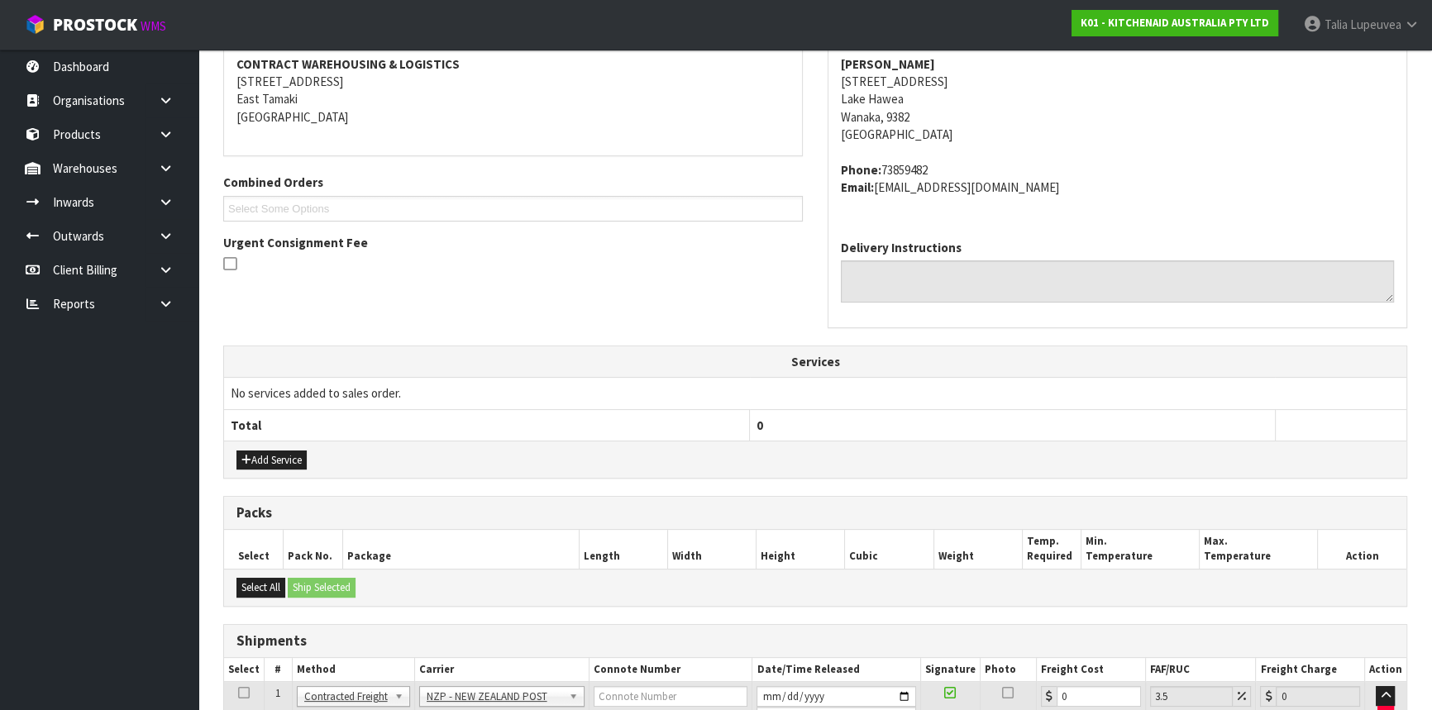
scroll to position [460, 0]
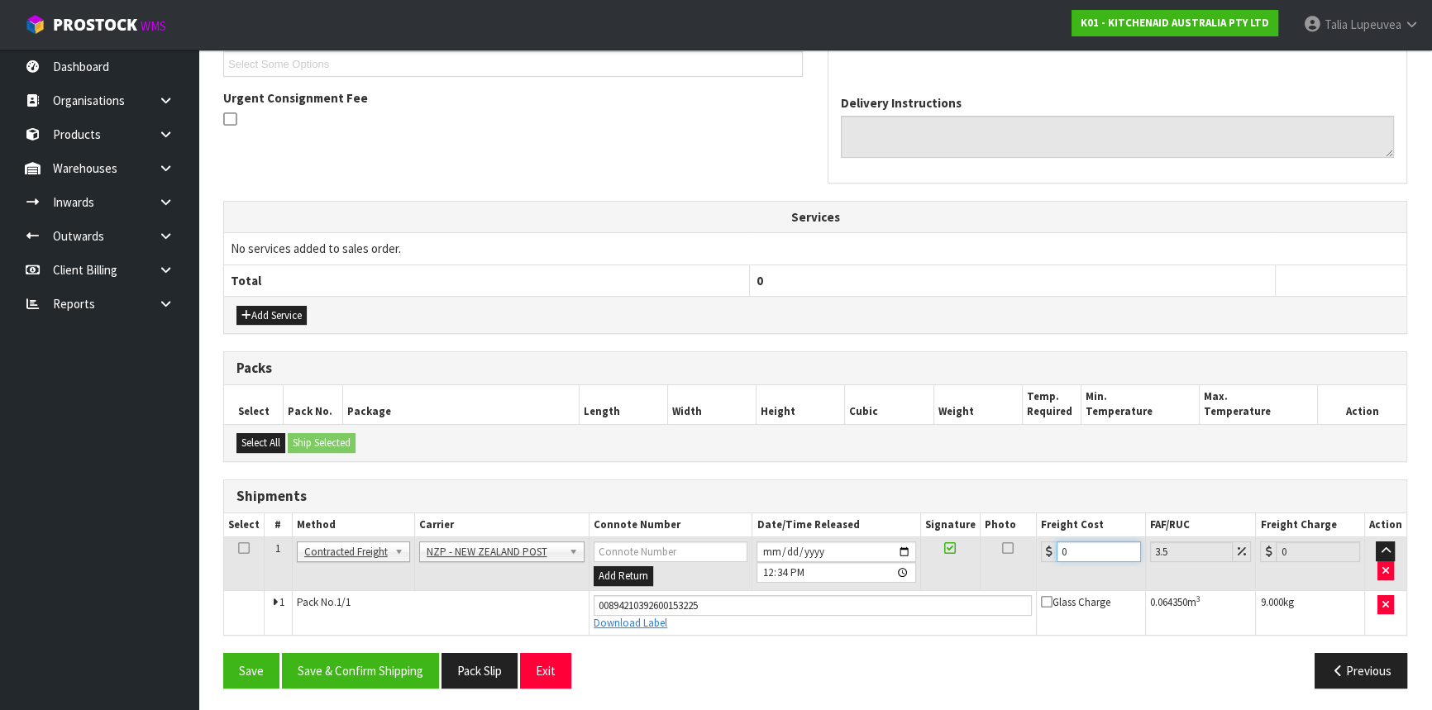
drag, startPoint x: 1069, startPoint y: 552, endPoint x: 1012, endPoint y: 562, distance: 57.9
click at [1012, 562] on tr "1 Client Local Pickup Customer Local Pickup Company Freight Contracted Freight …" at bounding box center [815, 564] width 1182 height 54
type input "2"
type input "2.07"
type input "21"
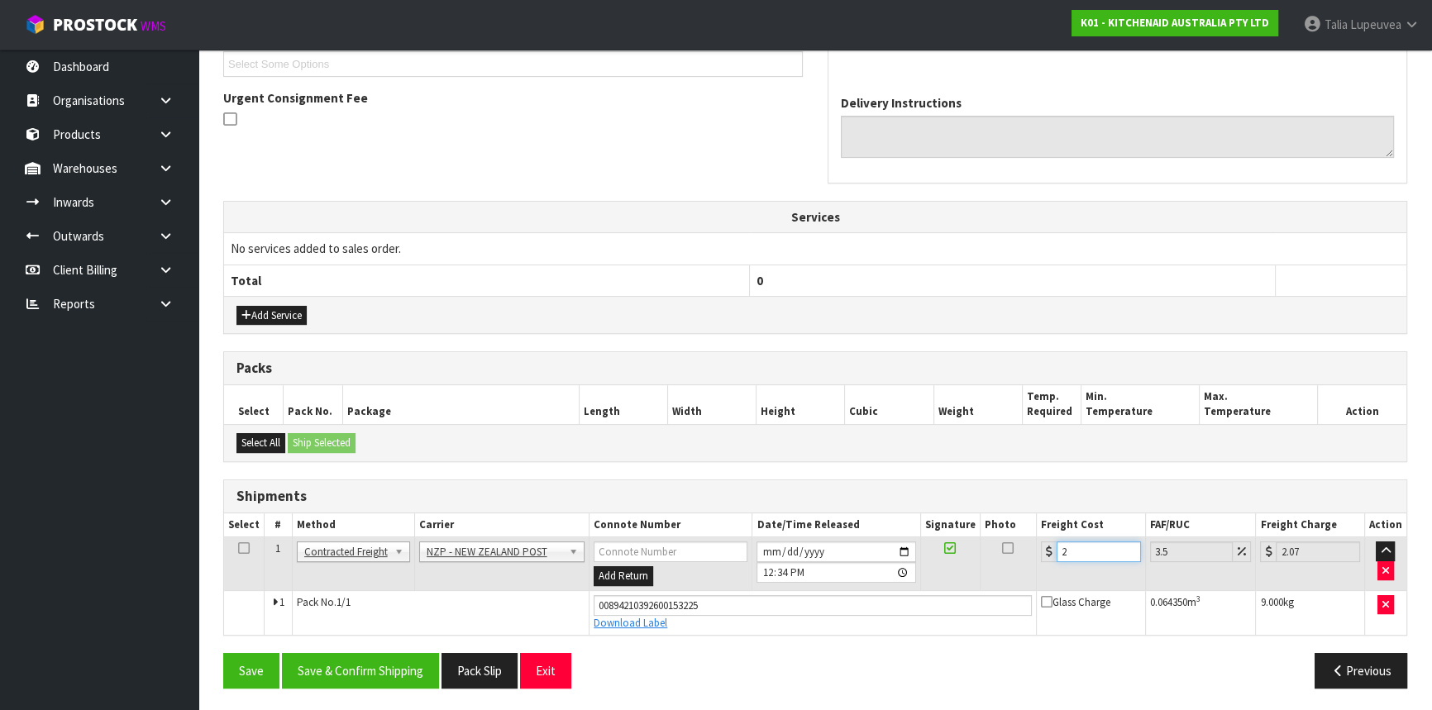
type input "21.73"
type input "21.2"
type input "21.94"
type input "21.20"
click at [391, 666] on button "Save & Confirm Shipping" at bounding box center [360, 671] width 157 height 36
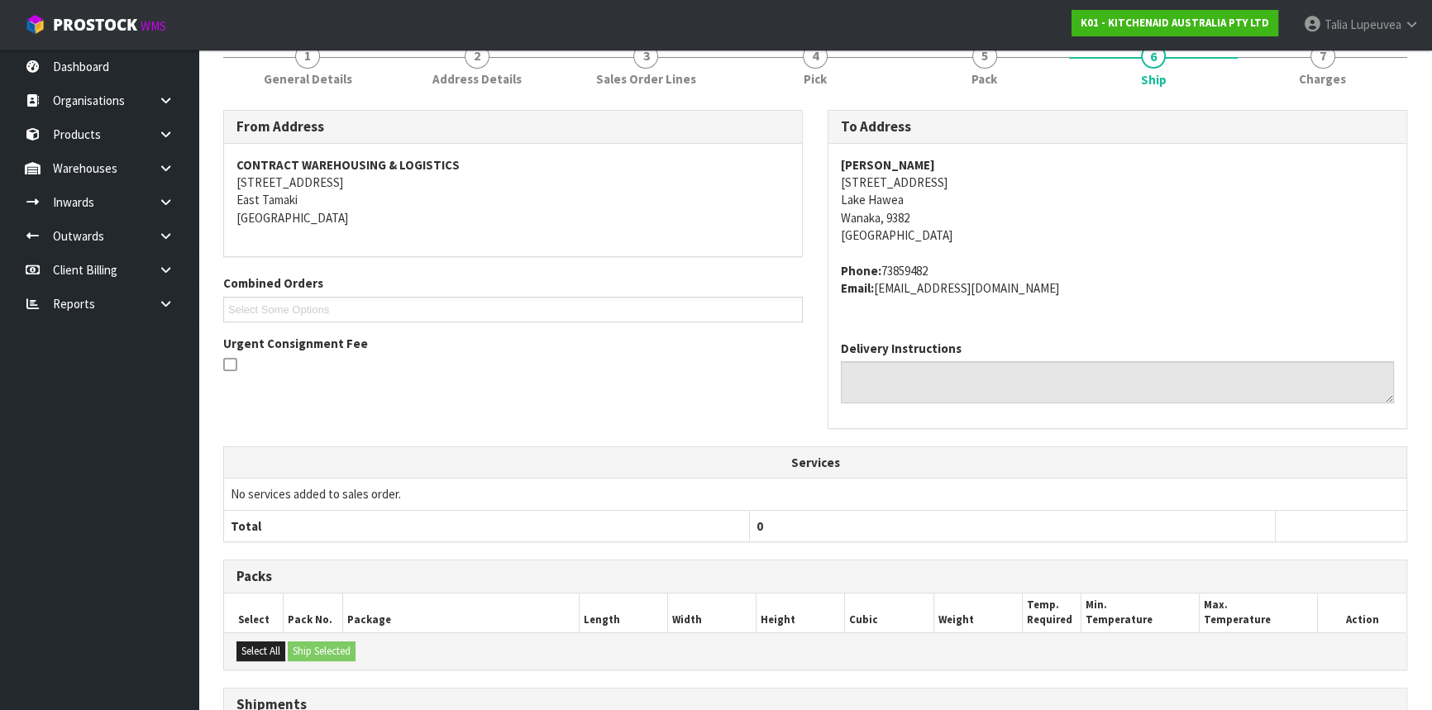
scroll to position [0, 0]
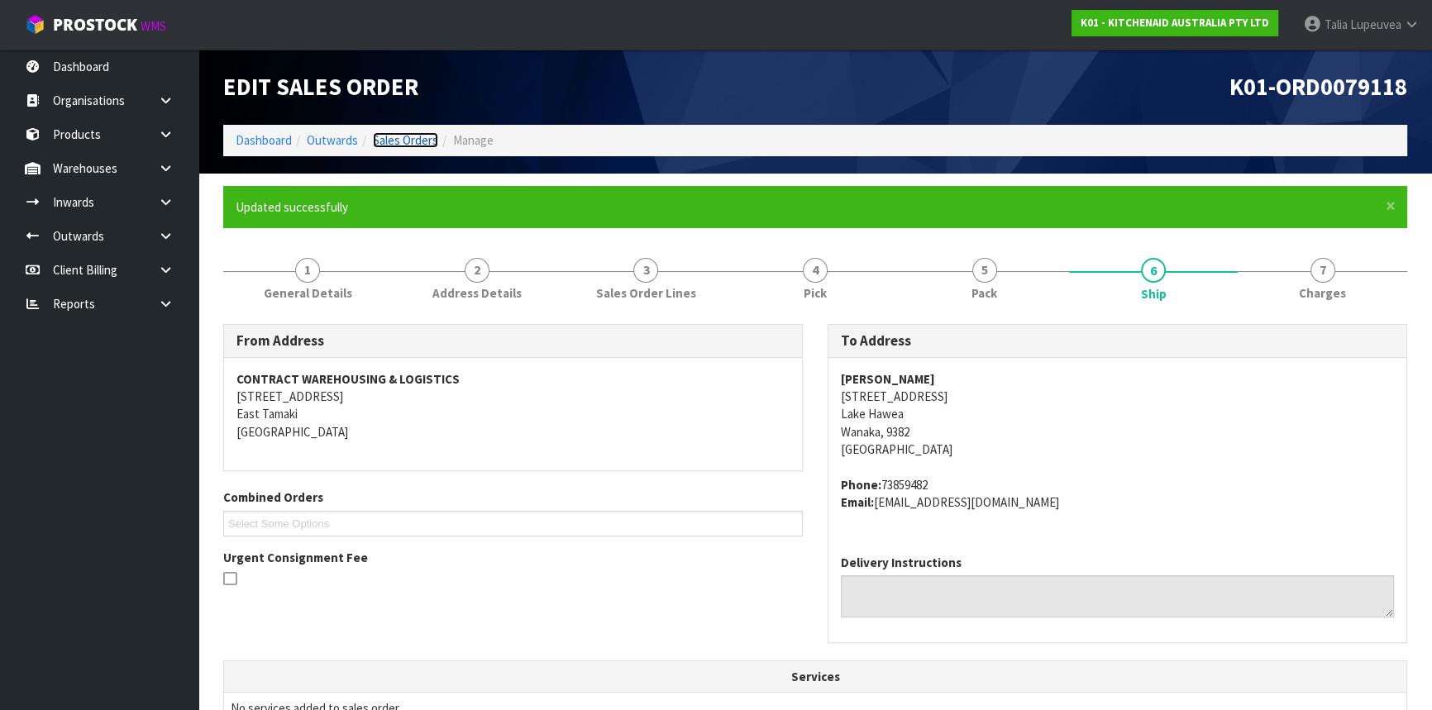
click at [420, 141] on link "Sales Orders" at bounding box center [405, 140] width 65 height 16
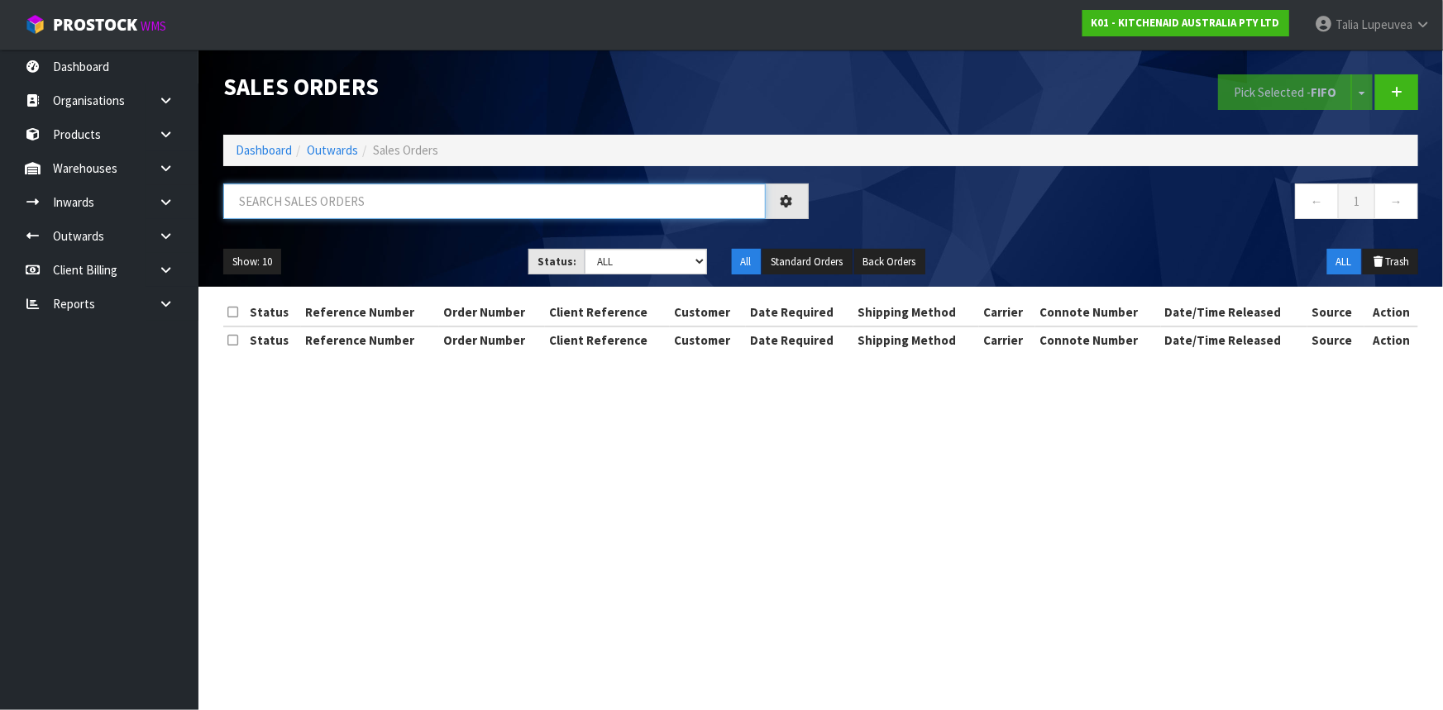
click at [465, 212] on input "text" at bounding box center [494, 202] width 542 height 36
type input "JOB-0412346"
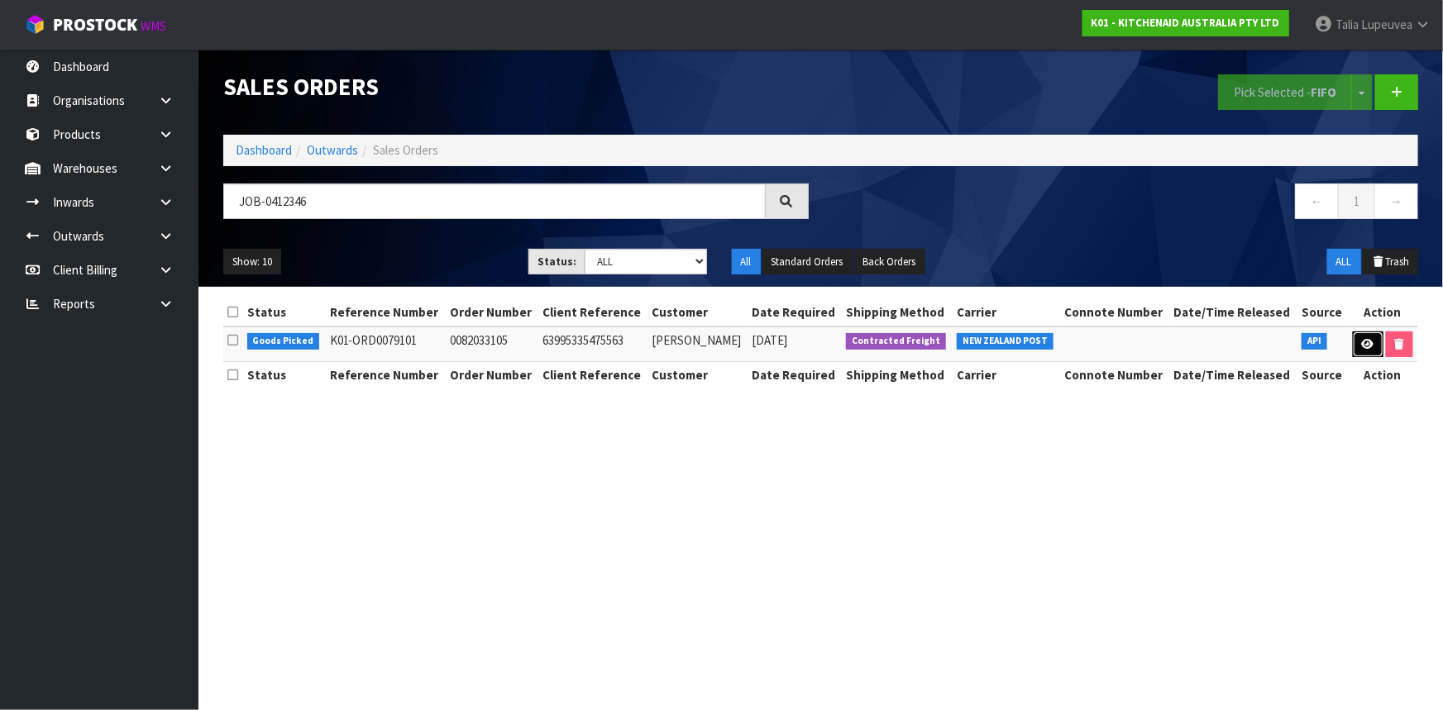
click at [1367, 343] on icon at bounding box center [1368, 344] width 12 height 11
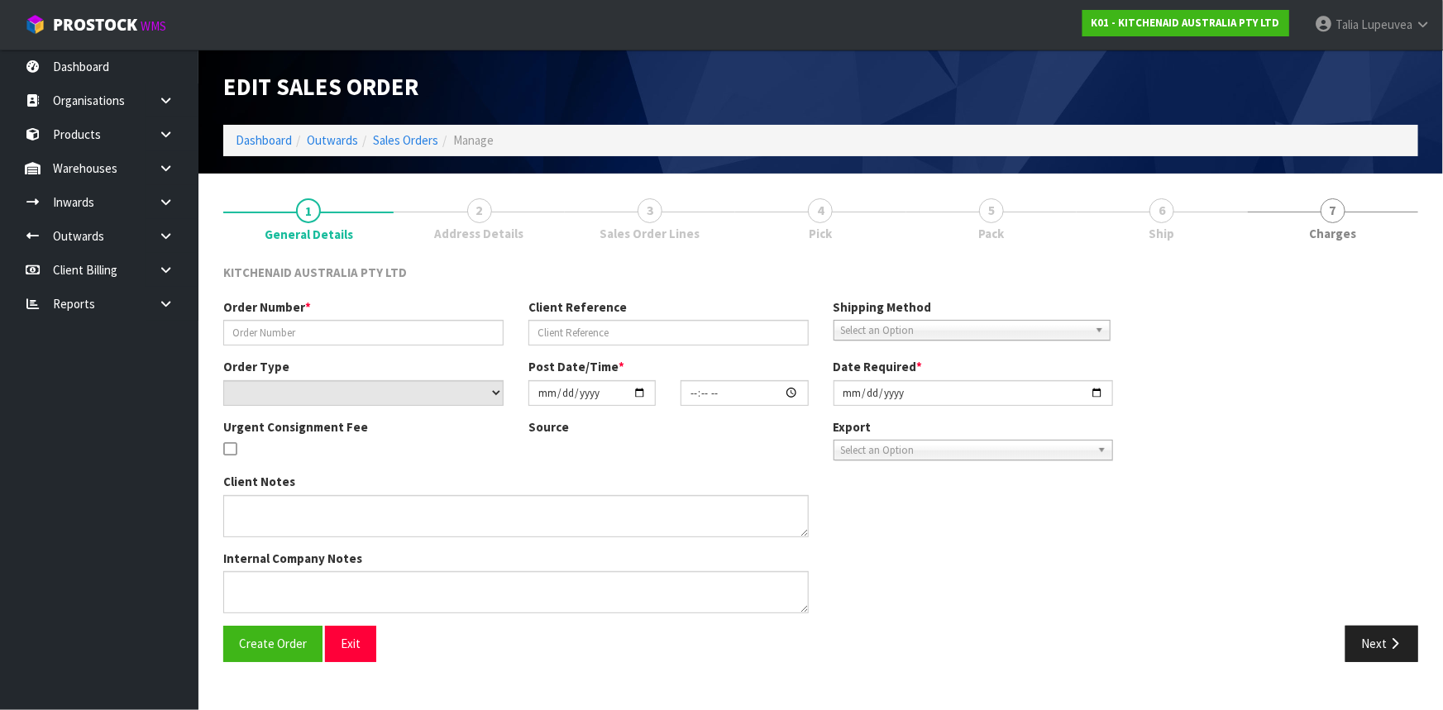
type input "0082033105"
type input "63995335475563"
select select "number:0"
type input "[DATE]"
type input "09:39:25.000"
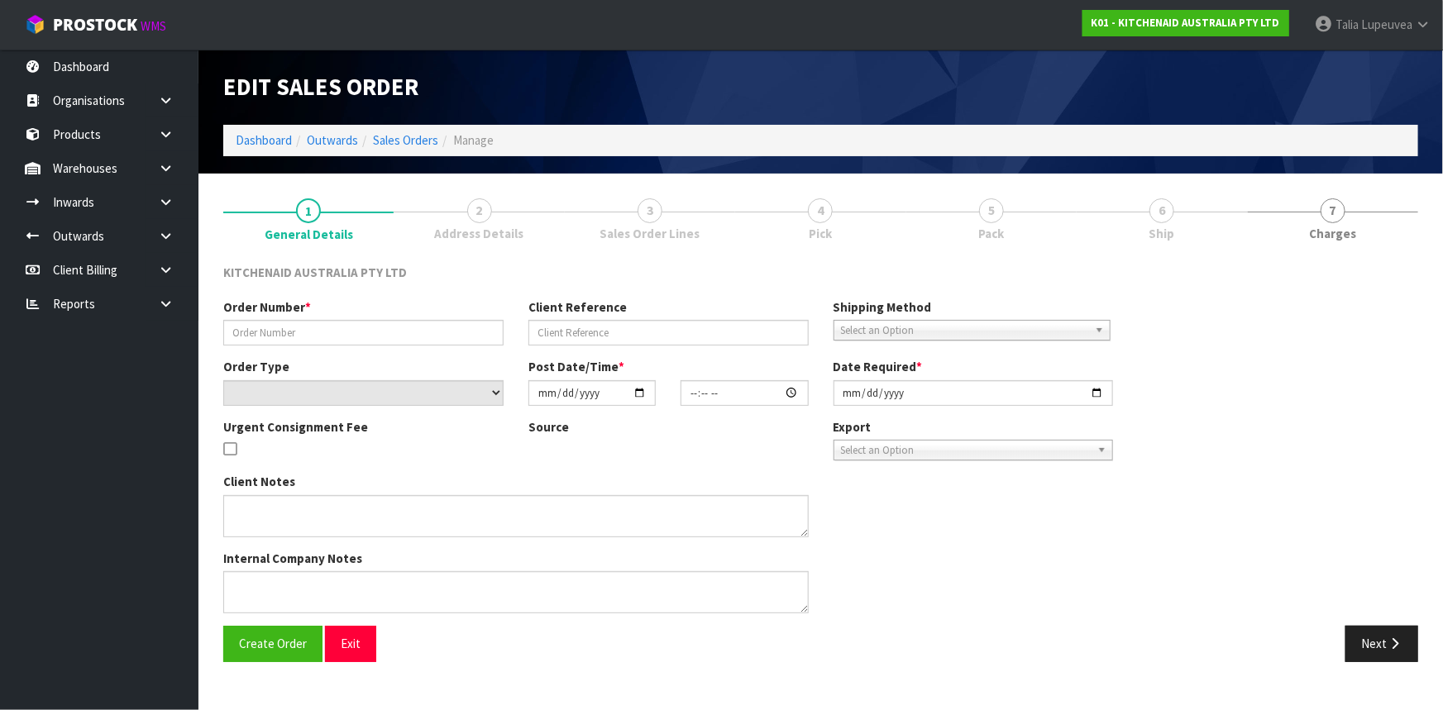
type input "[DATE]"
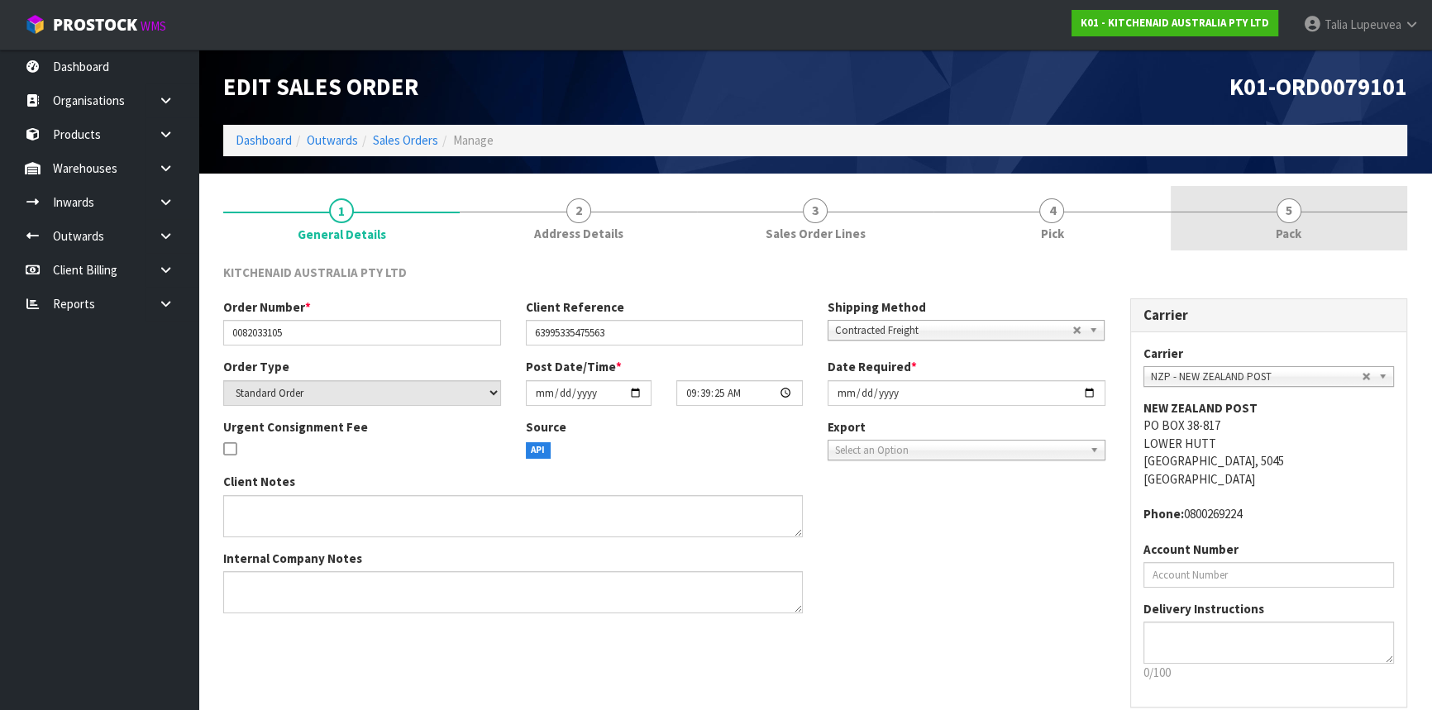
click at [1253, 240] on link "5 Pack" at bounding box center [1289, 218] width 236 height 65
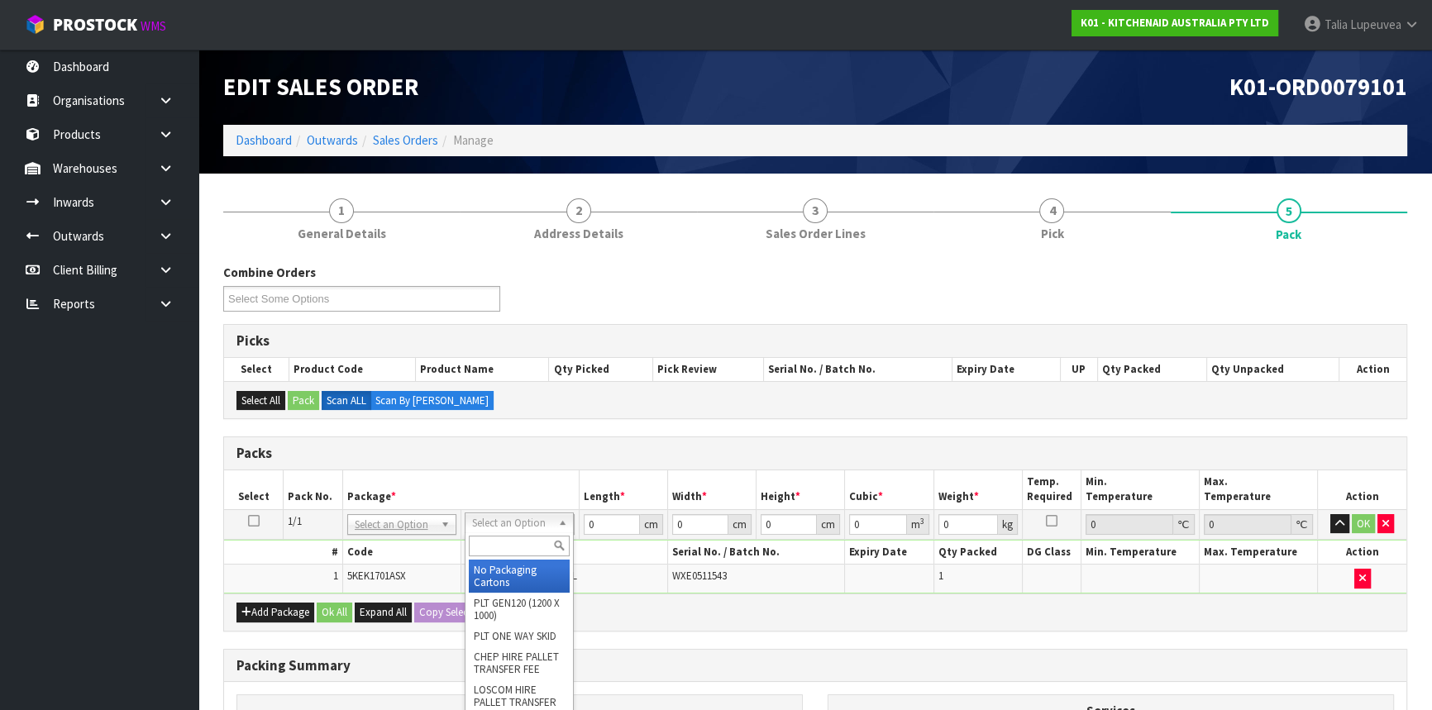
click at [480, 537] on input "text" at bounding box center [519, 546] width 101 height 21
type input "OC"
drag, startPoint x: 503, startPoint y: 580, endPoint x: 506, endPoint y: 571, distance: 9.7
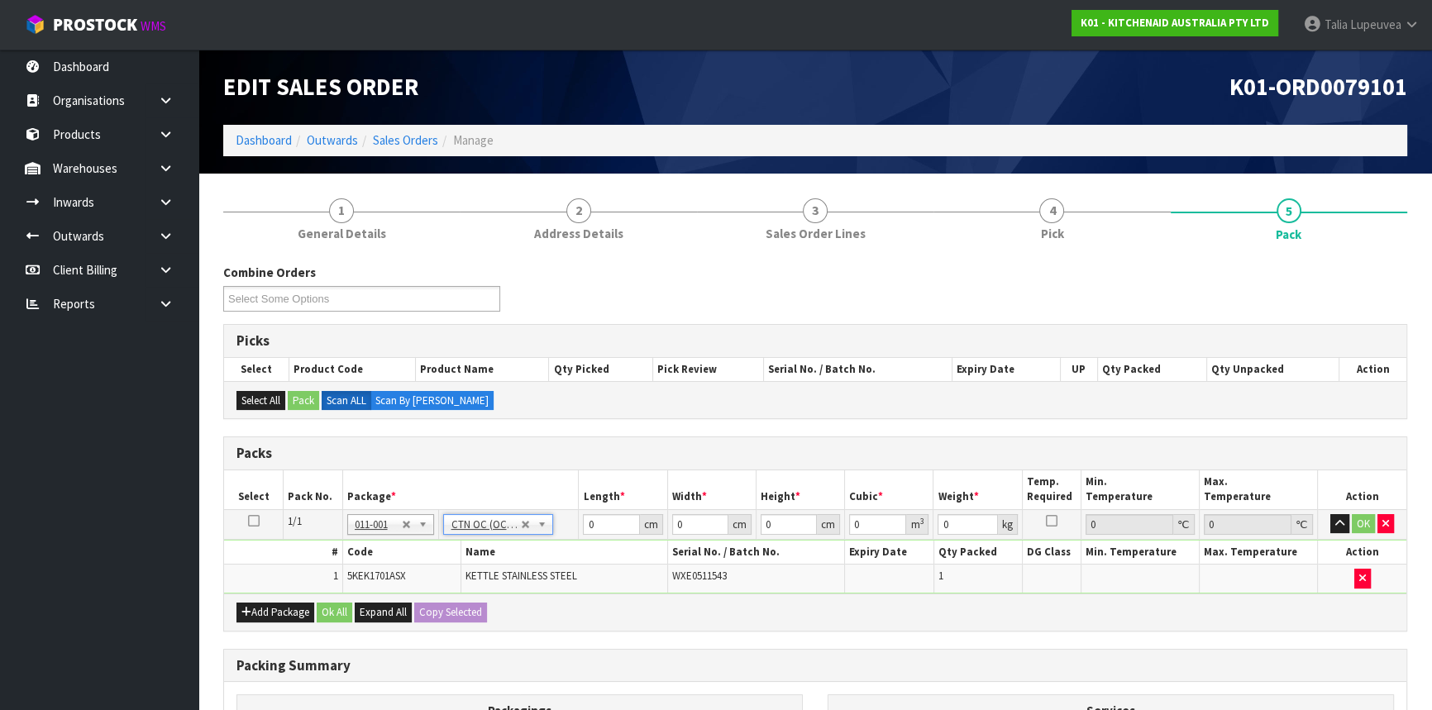
type input "2"
drag, startPoint x: 580, startPoint y: 530, endPoint x: 571, endPoint y: 532, distance: 9.2
click at [571, 532] on tr "1/1 NONE 007-001 007-002 007-004 007-009 007-013 007-014 007-015 007-017 007-01…" at bounding box center [815, 524] width 1182 height 30
type input "41"
type input "28"
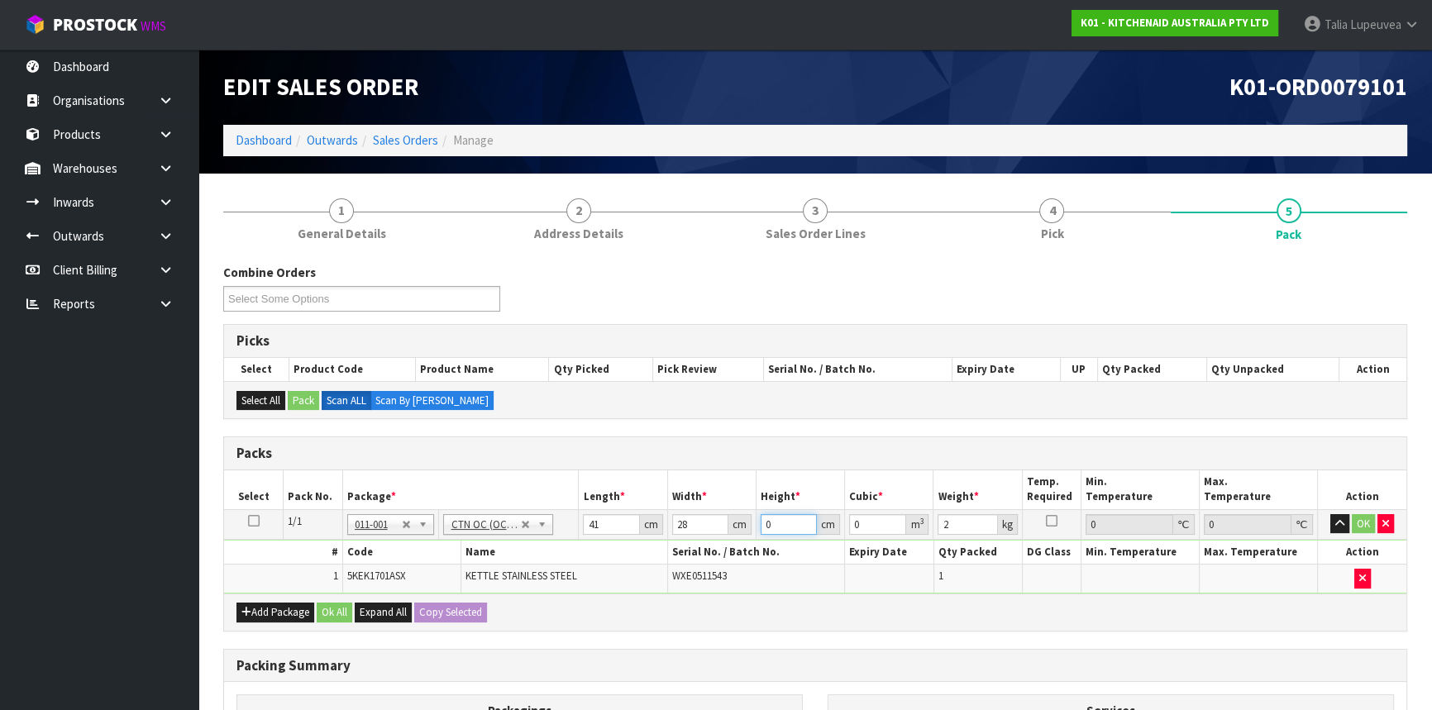
type input "2"
type input "0.002296"
type input "23"
type input "0.026404"
type input "23"
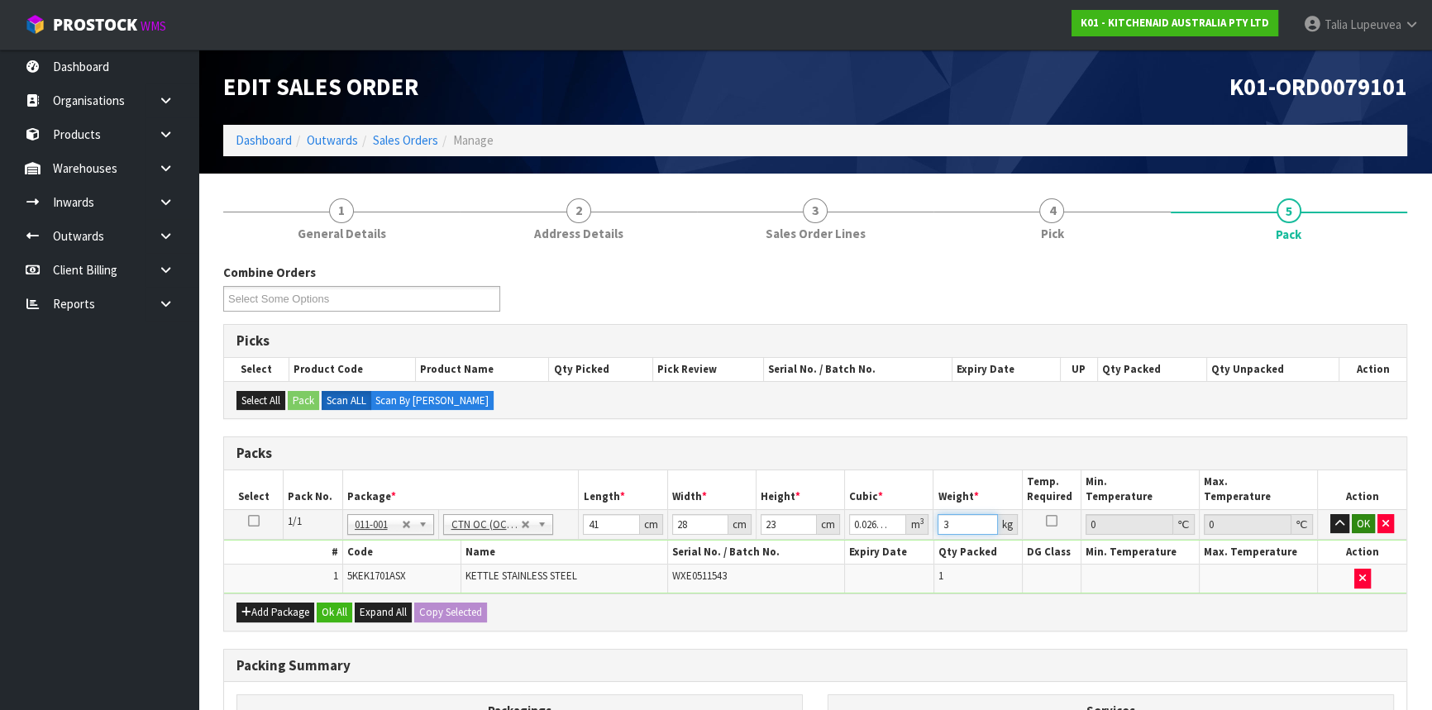
type input "3"
click at [1368, 518] on button "OK" at bounding box center [1363, 524] width 23 height 20
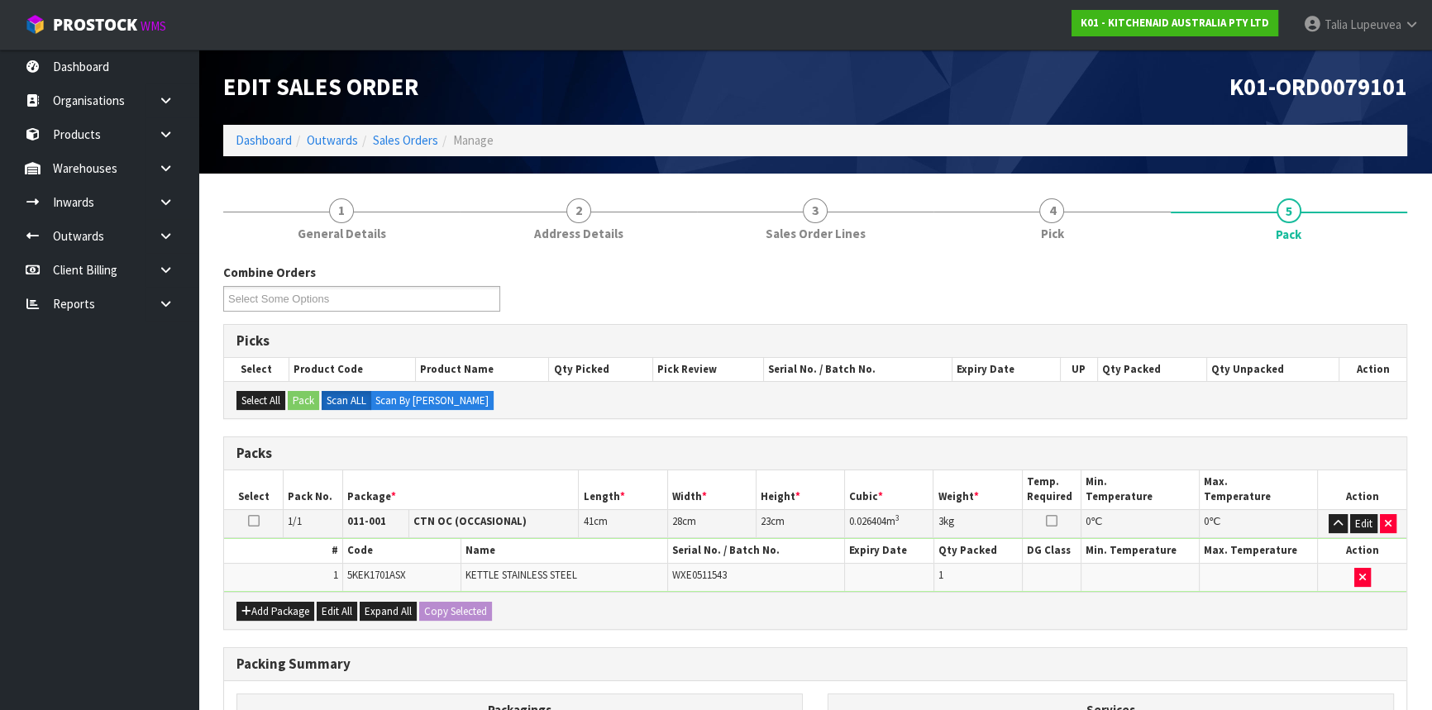
scroll to position [230, 0]
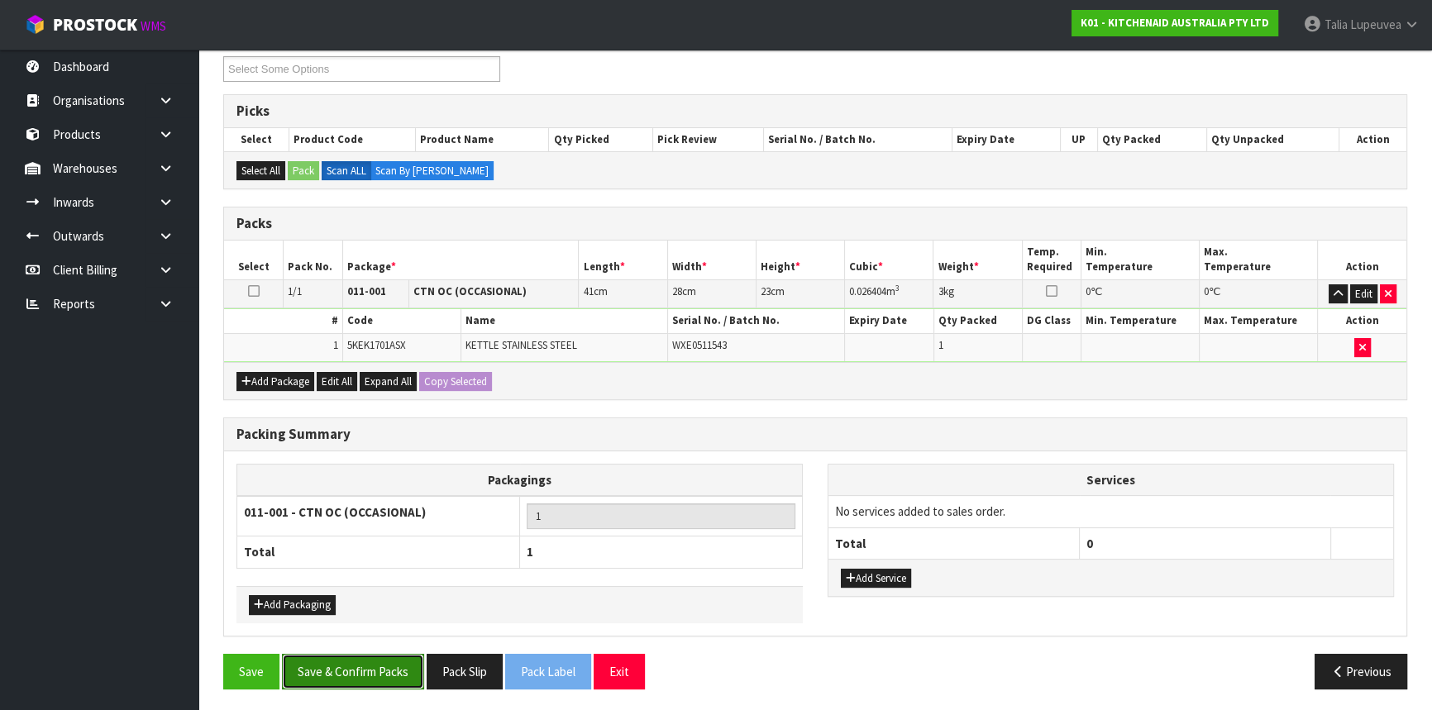
click at [368, 673] on button "Save & Confirm Packs" at bounding box center [353, 672] width 142 height 36
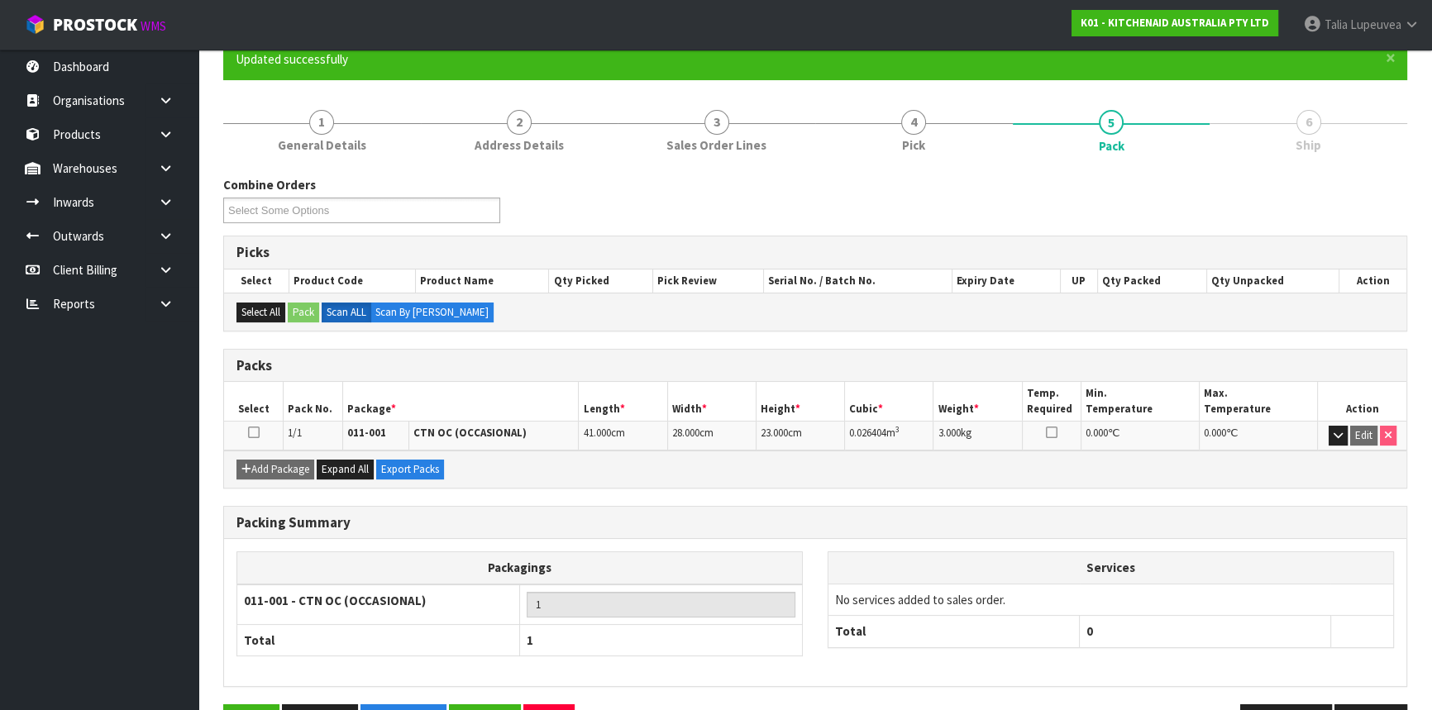
scroll to position [199, 0]
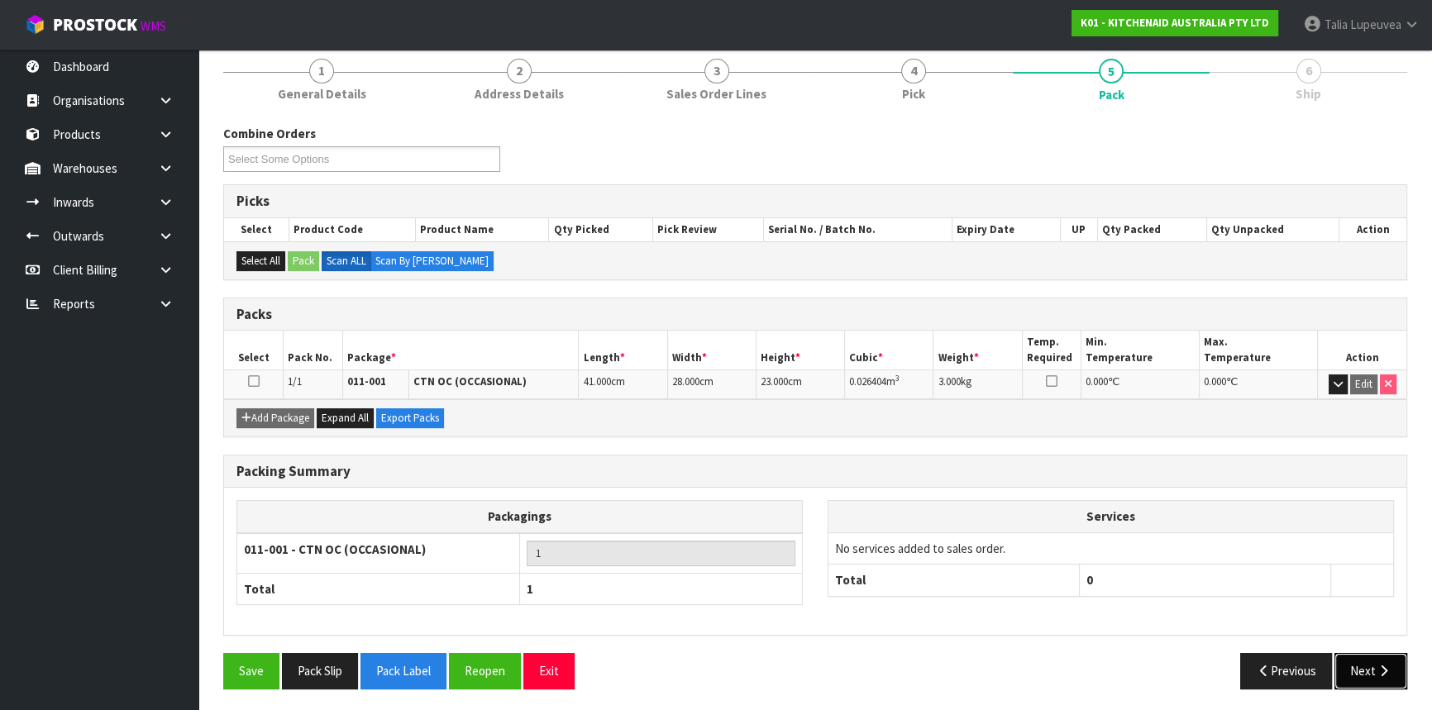
click at [1370, 663] on button "Next" at bounding box center [1370, 671] width 73 height 36
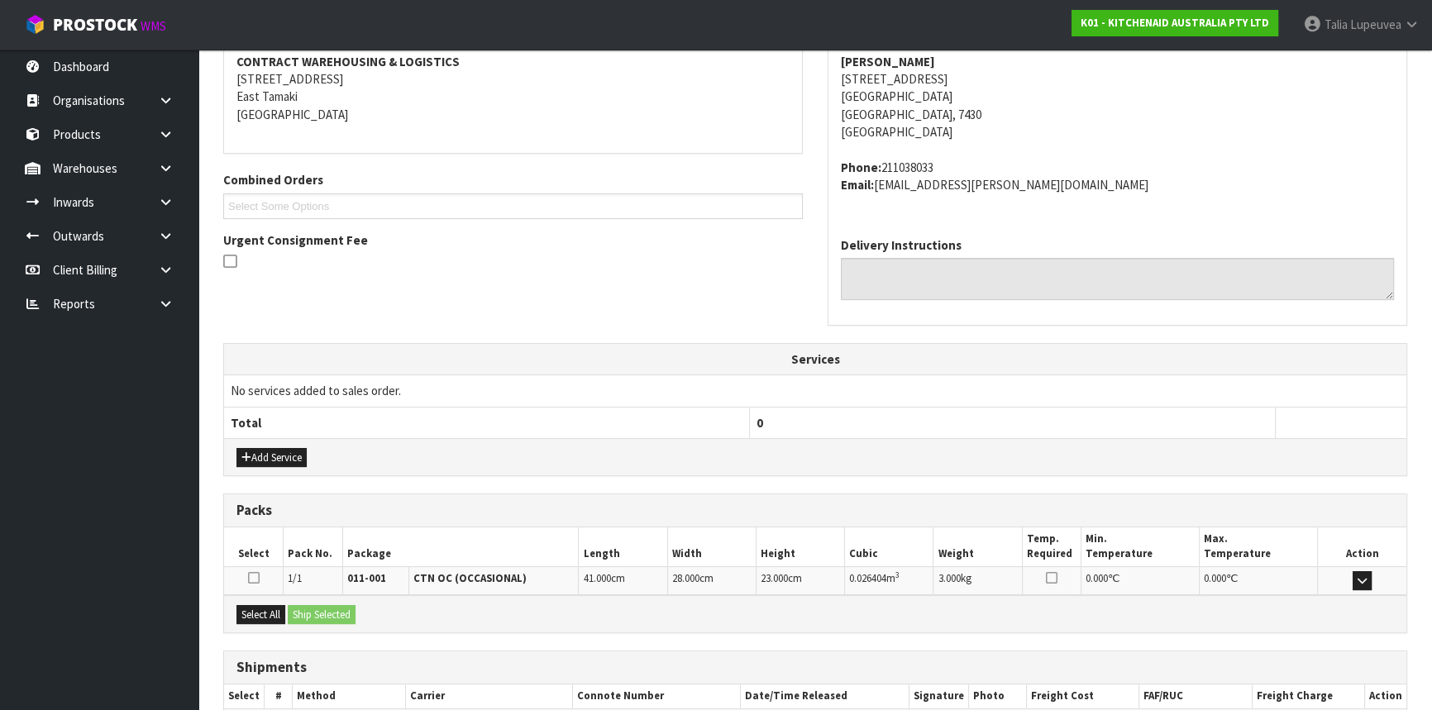
scroll to position [415, 0]
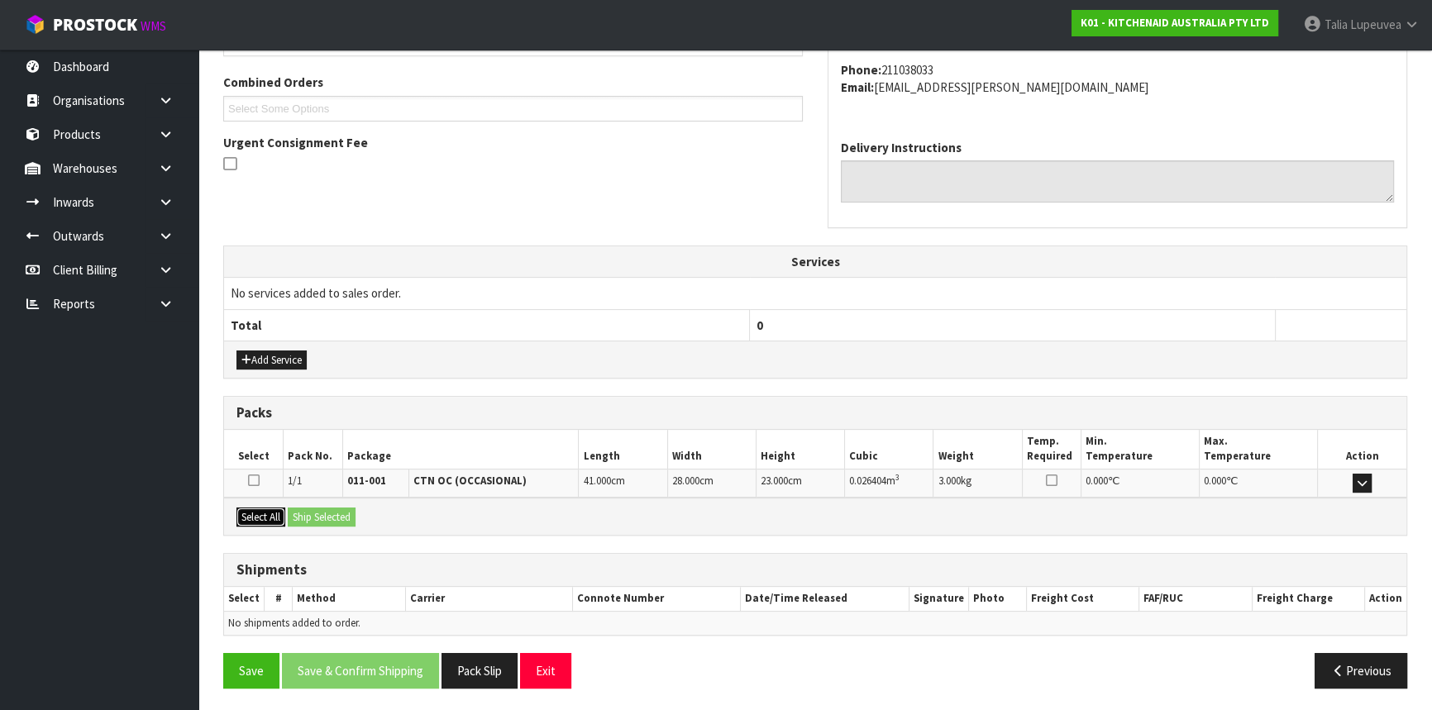
click at [279, 517] on button "Select All" at bounding box center [260, 518] width 49 height 20
click at [314, 515] on button "Ship Selected" at bounding box center [322, 518] width 68 height 20
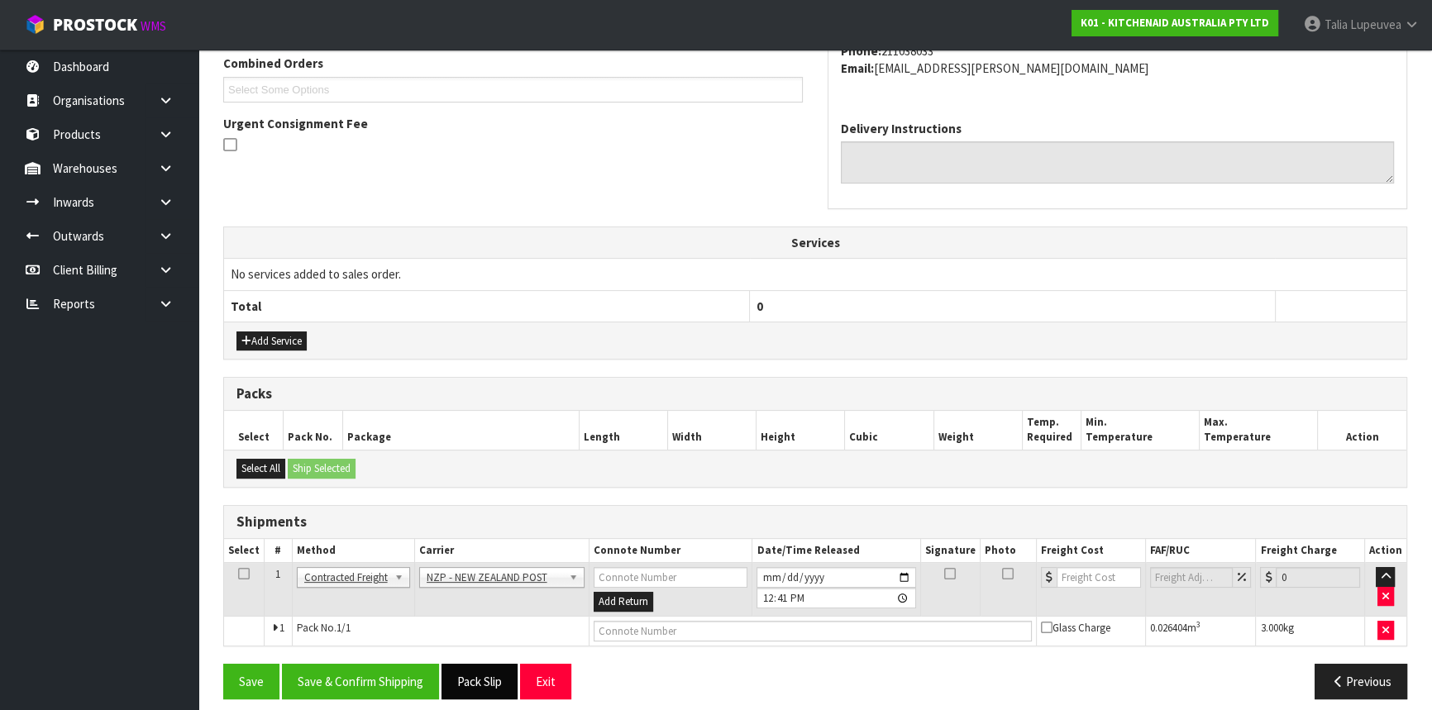
scroll to position [445, 0]
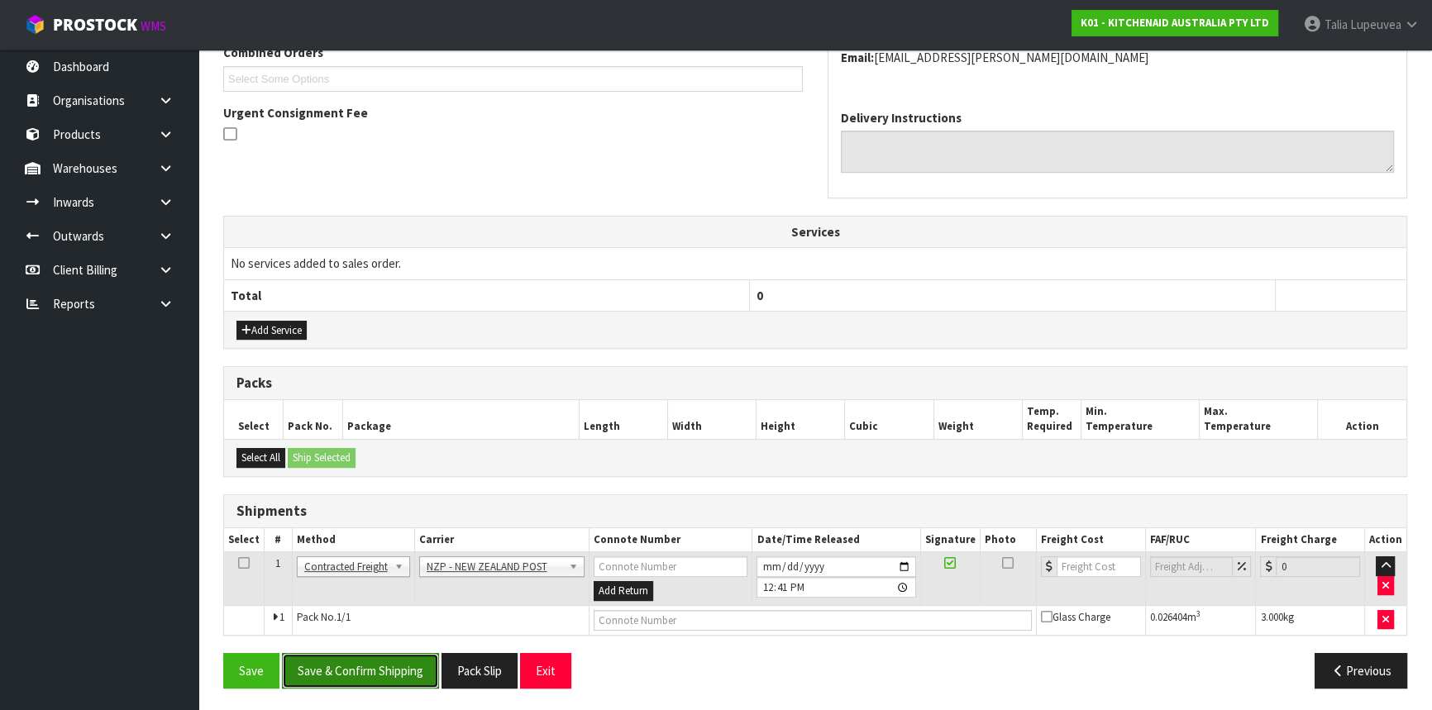
click at [405, 661] on button "Save & Confirm Shipping" at bounding box center [360, 671] width 157 height 36
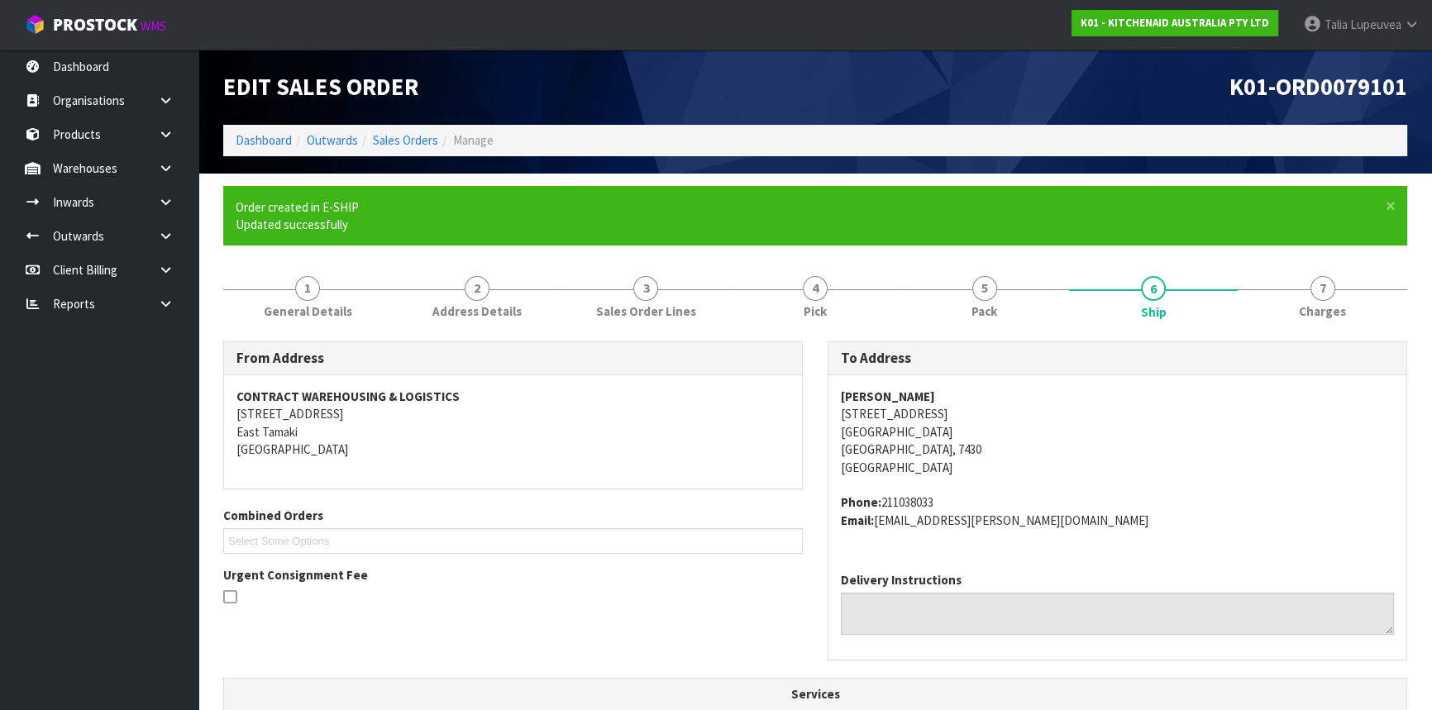
scroll to position [422, 0]
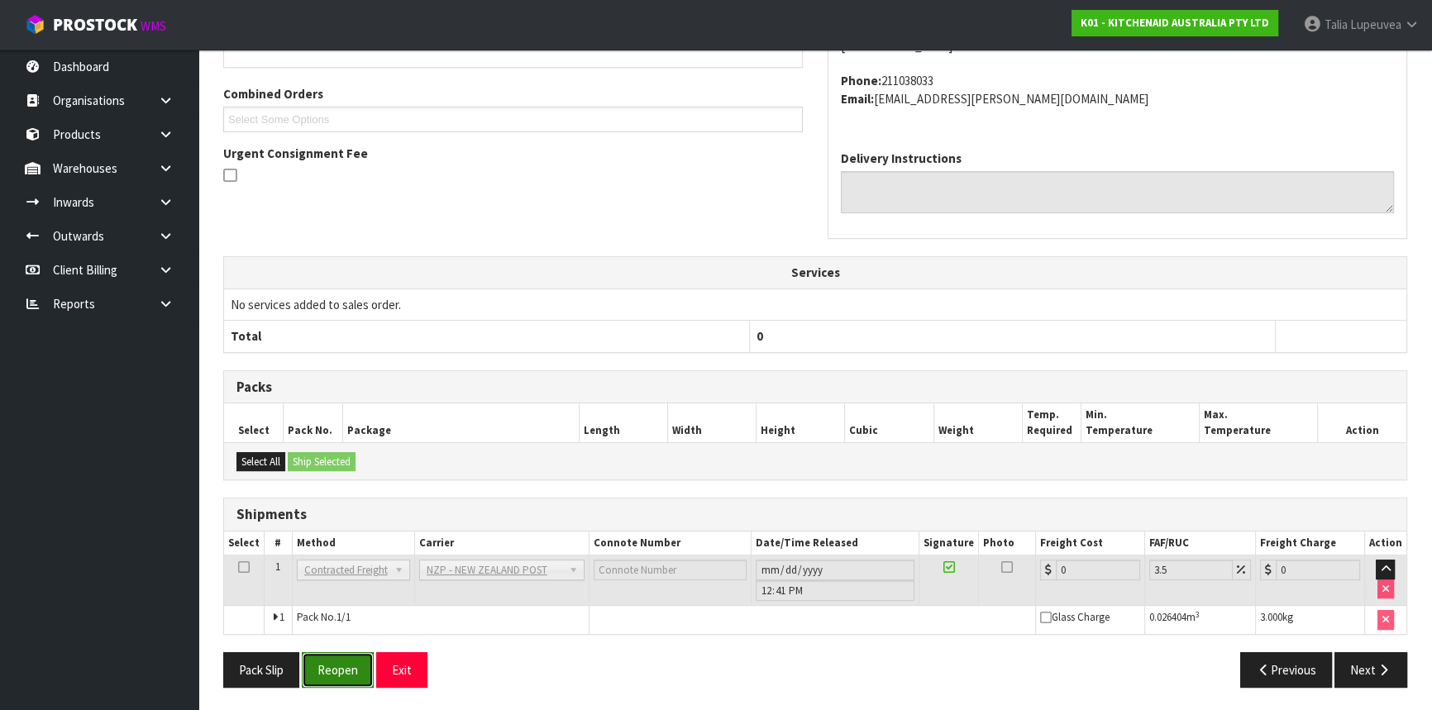
click at [343, 656] on button "Reopen" at bounding box center [338, 670] width 72 height 36
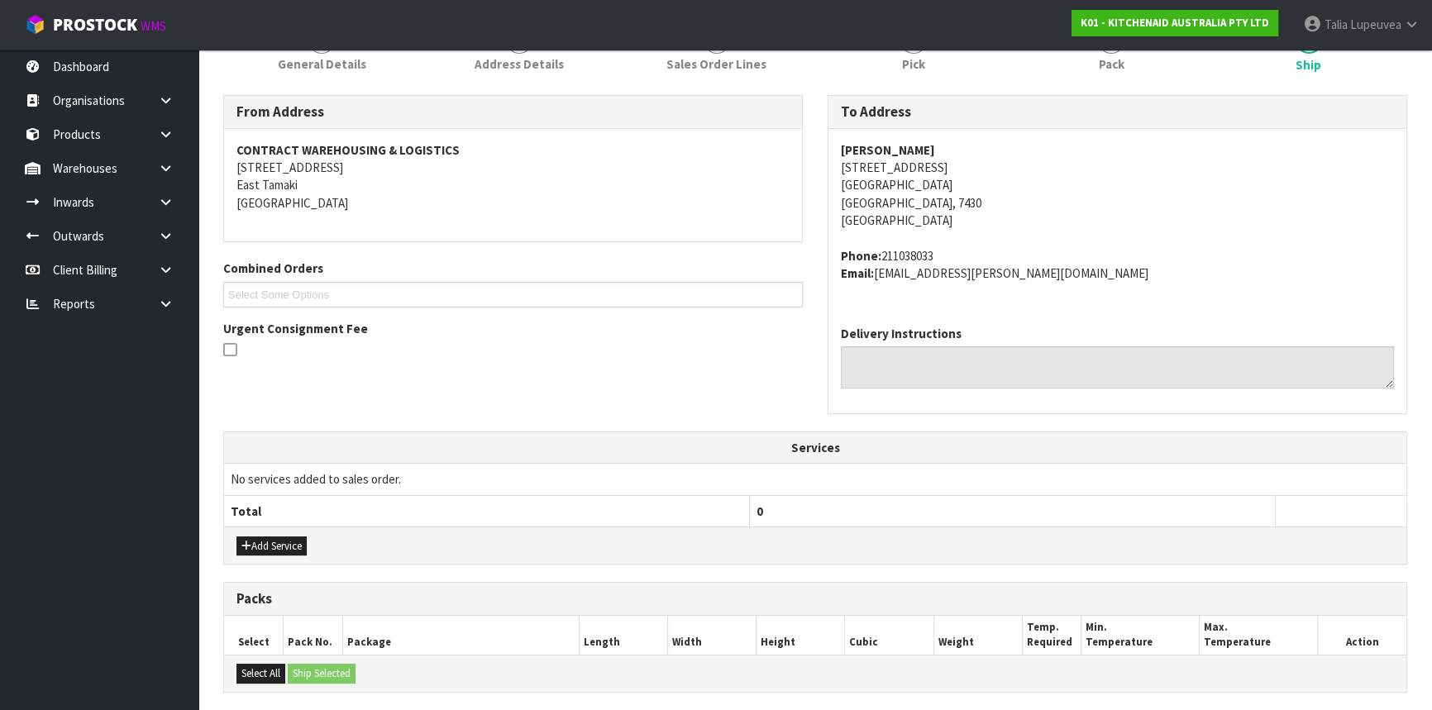
scroll to position [460, 0]
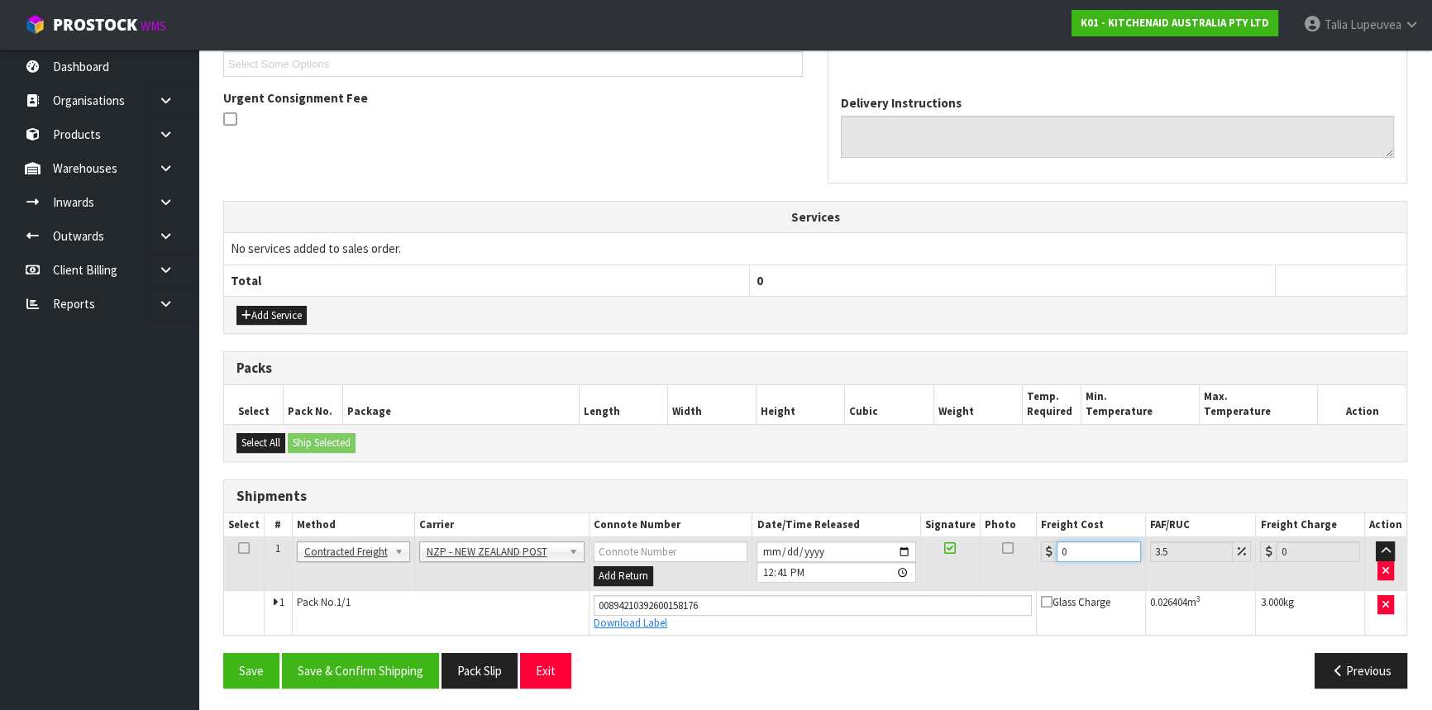
drag, startPoint x: 1076, startPoint y: 551, endPoint x: 1034, endPoint y: 552, distance: 42.2
click at [1034, 552] on tr "1 Client Local Pickup Customer Local Pickup Company Freight Contracted Freight …" at bounding box center [815, 564] width 1182 height 54
type input "1"
type input "1.03"
type input "11"
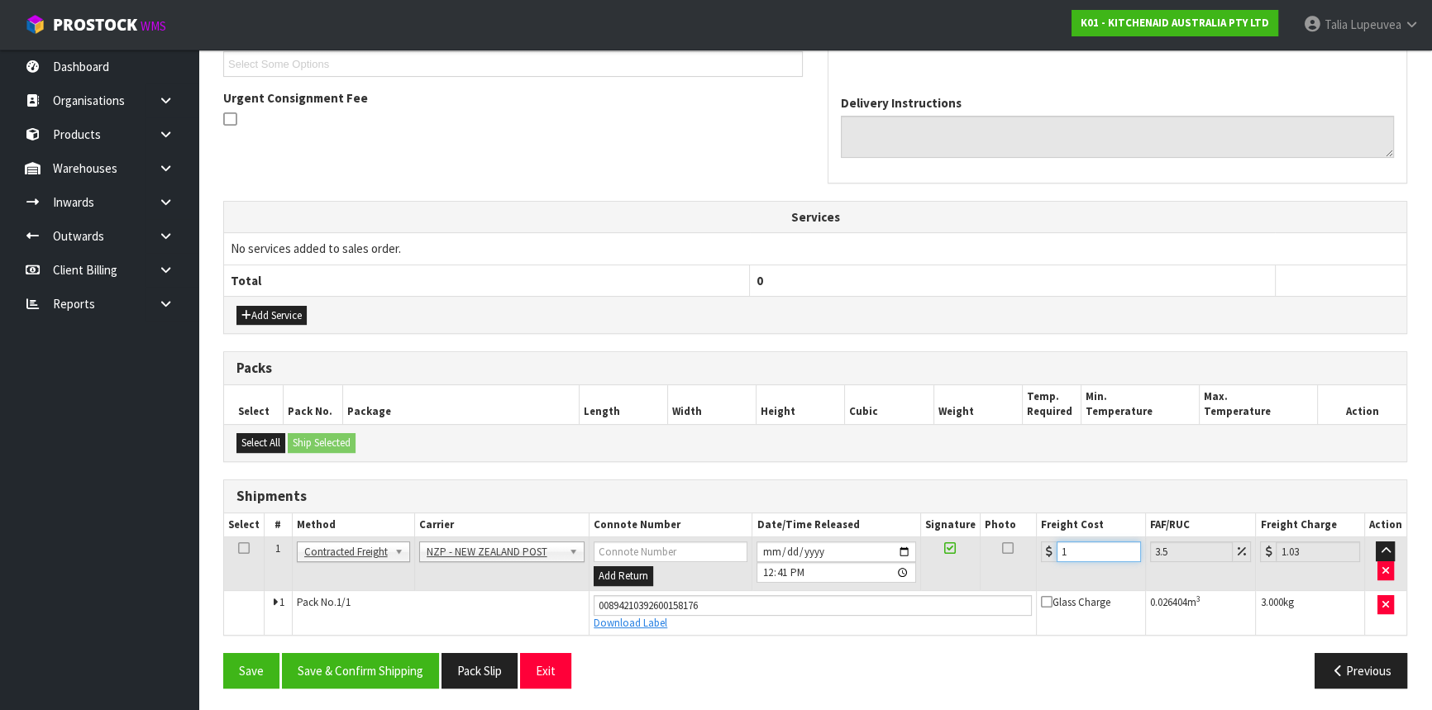
type input "11.38"
type input "11.6"
type input "12.01"
type input "11.61"
type input "12.02"
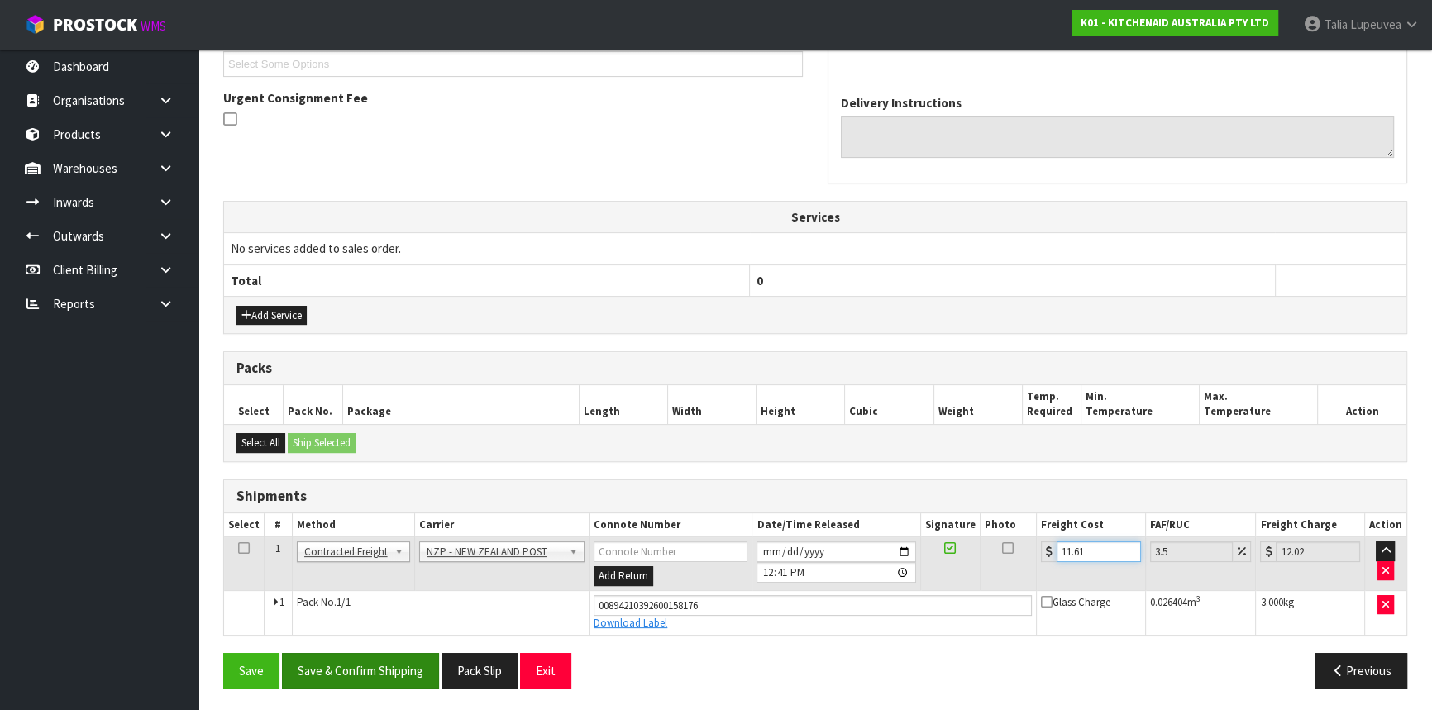
type input "11.61"
click at [385, 667] on button "Save & Confirm Shipping" at bounding box center [360, 671] width 157 height 36
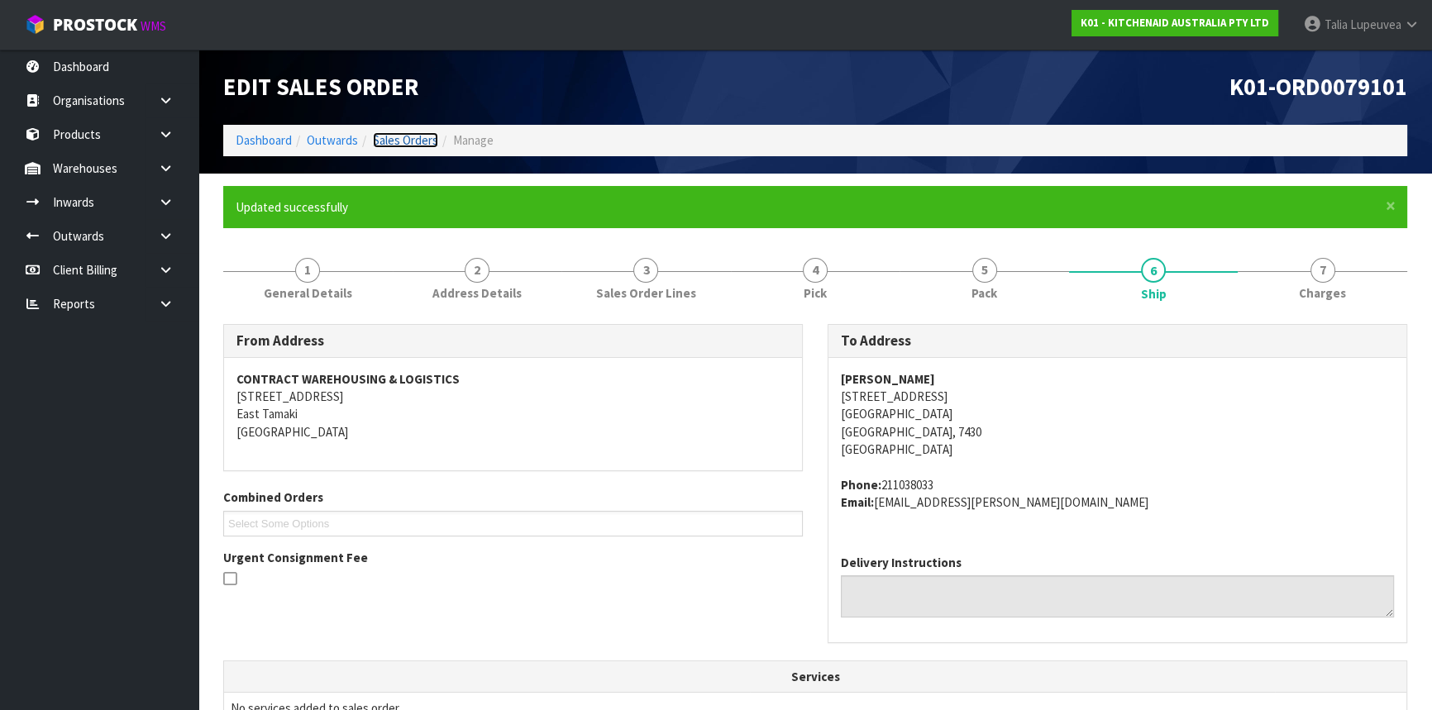
click at [395, 133] on link "Sales Orders" at bounding box center [405, 140] width 65 height 16
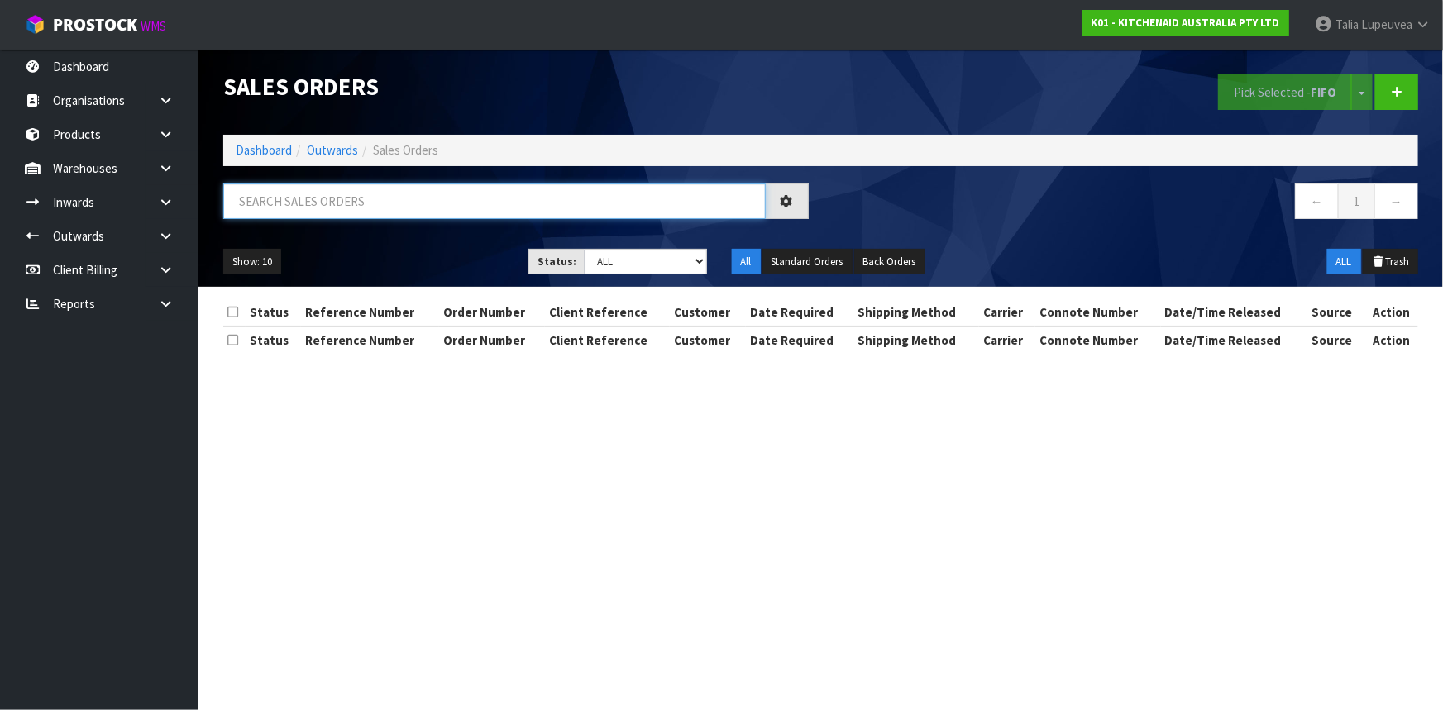
click at [414, 215] on input "text" at bounding box center [494, 202] width 542 height 36
type input "JOB-0412367"
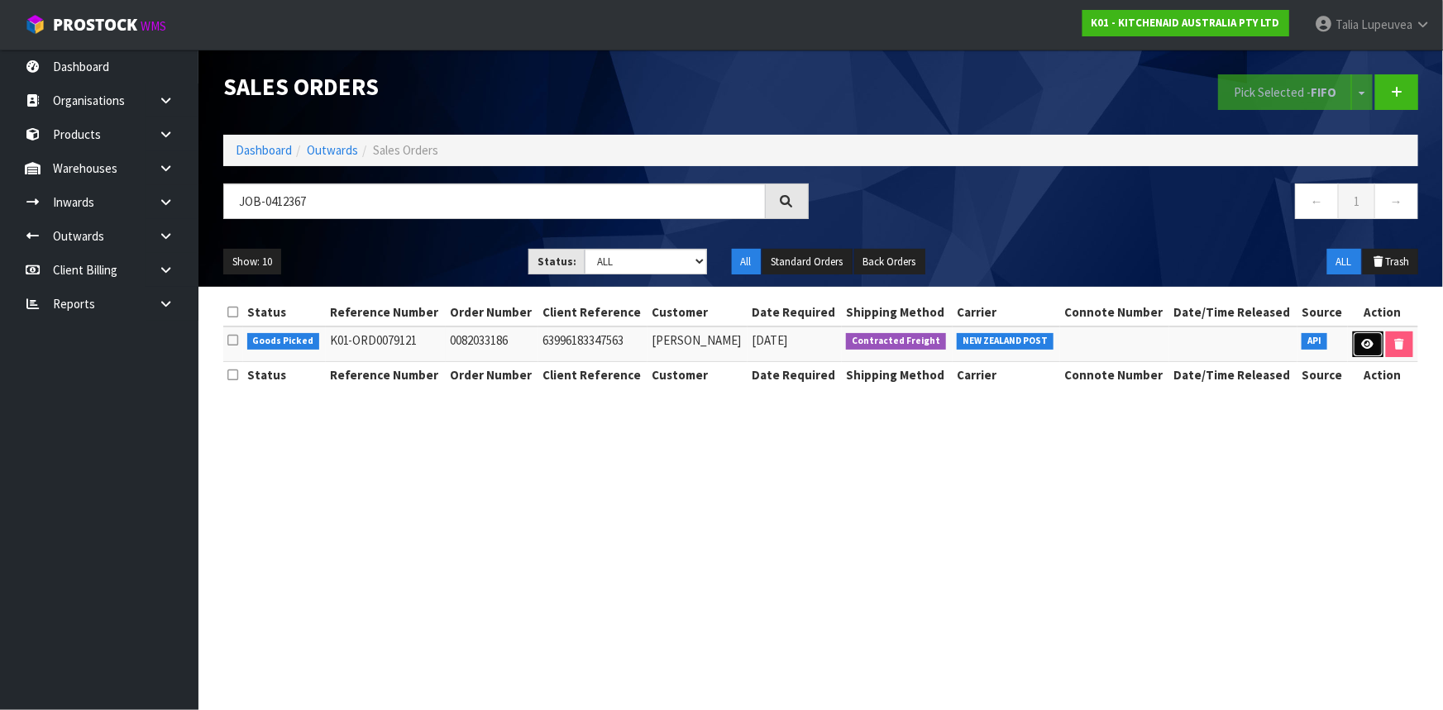
click at [1358, 339] on link at bounding box center [1368, 345] width 31 height 26
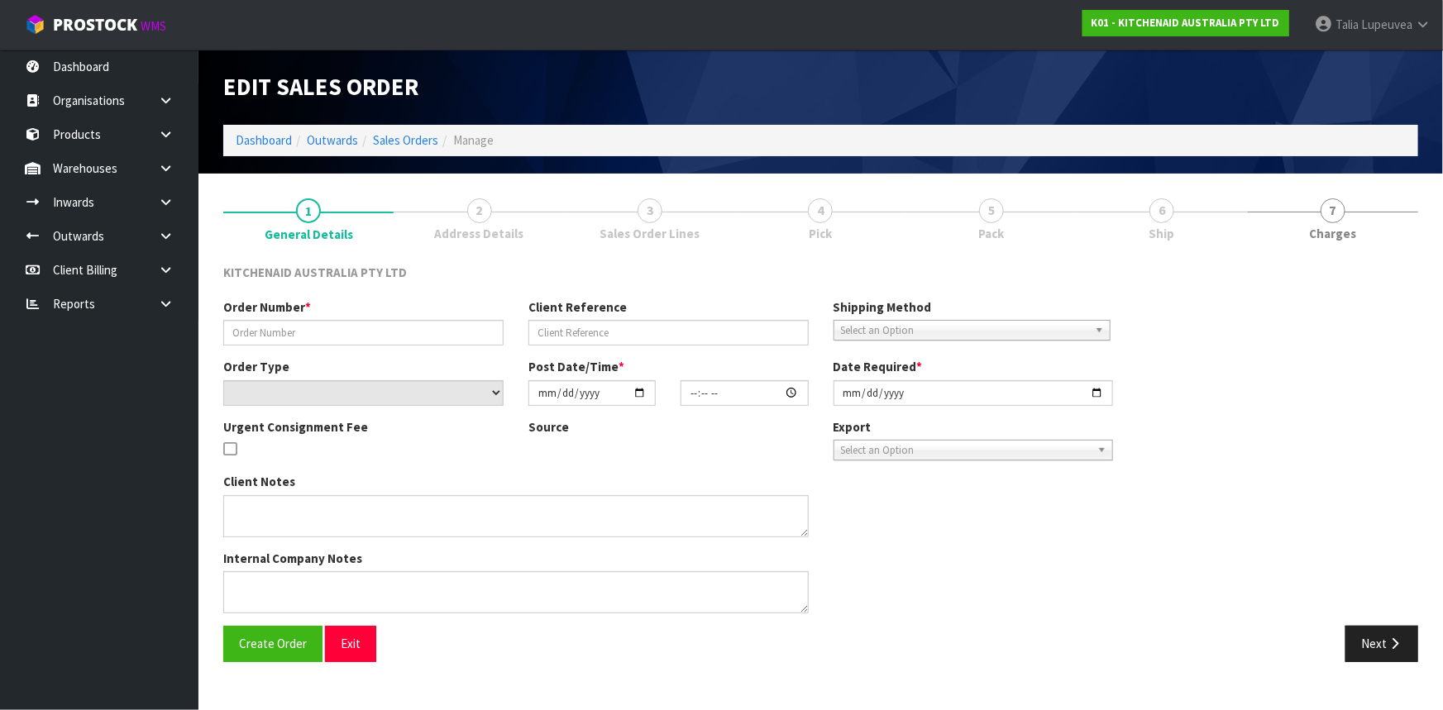
type input "0082033186"
type input "63996183347563"
select select "number:0"
type input "[DATE]"
type input "17:41:13.000"
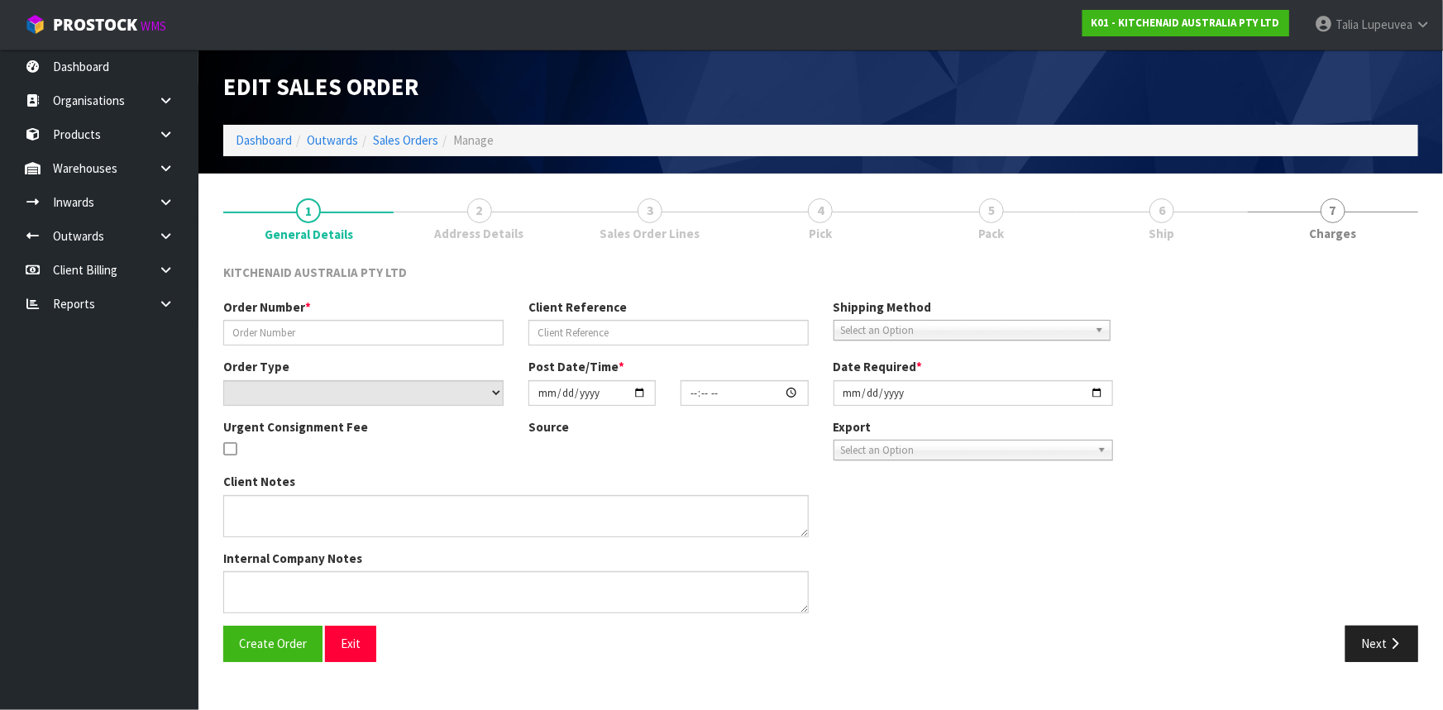
type input "[DATE]"
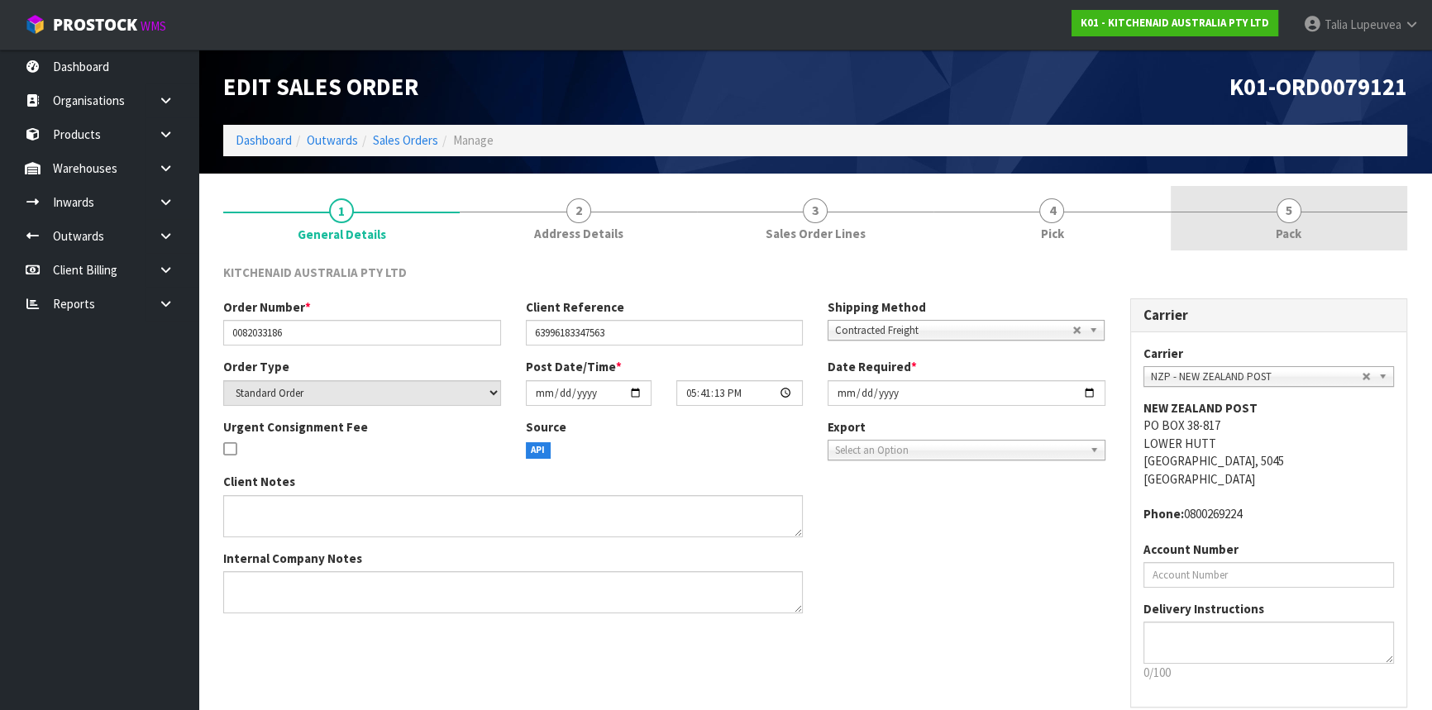
click at [1274, 236] on link "5 Pack" at bounding box center [1289, 218] width 236 height 65
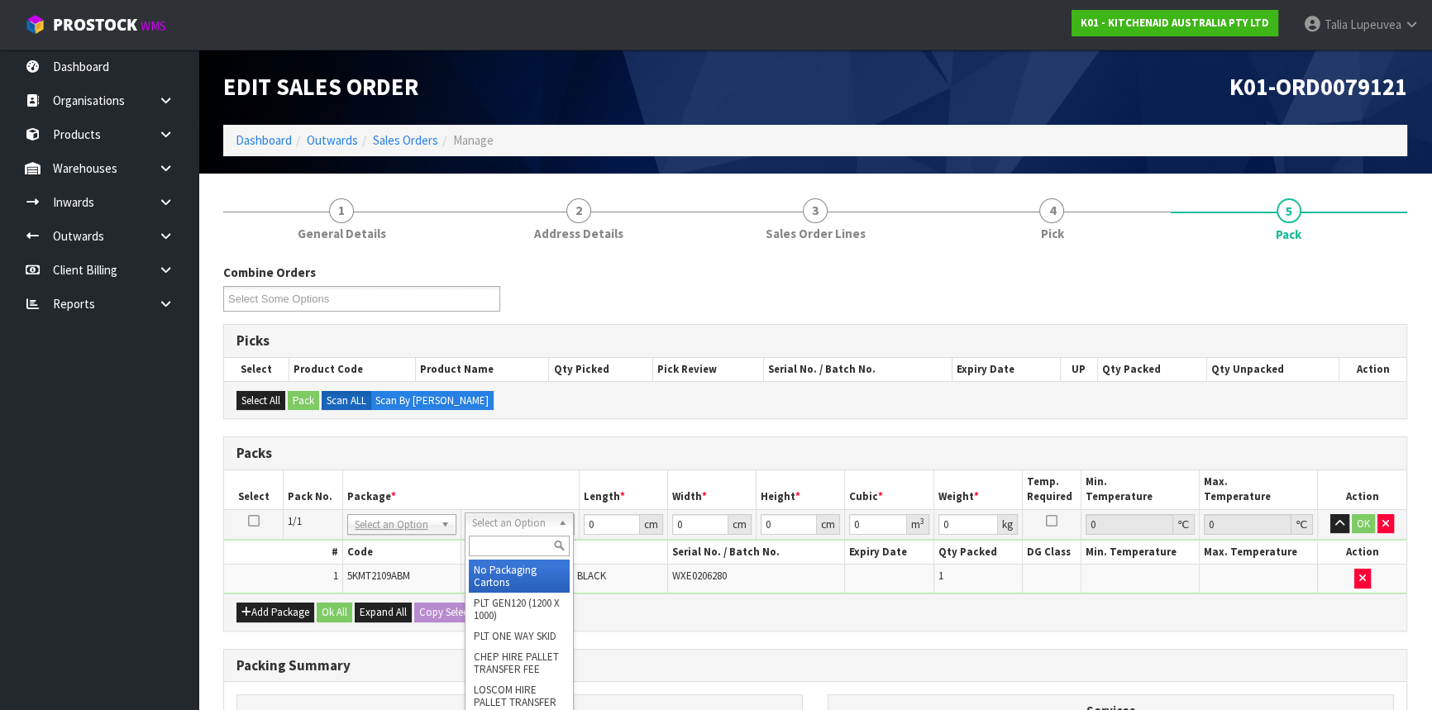
click at [535, 546] on input "text" at bounding box center [519, 546] width 101 height 21
type input "OC"
drag, startPoint x: 519, startPoint y: 586, endPoint x: 524, endPoint y: 573, distance: 14.1
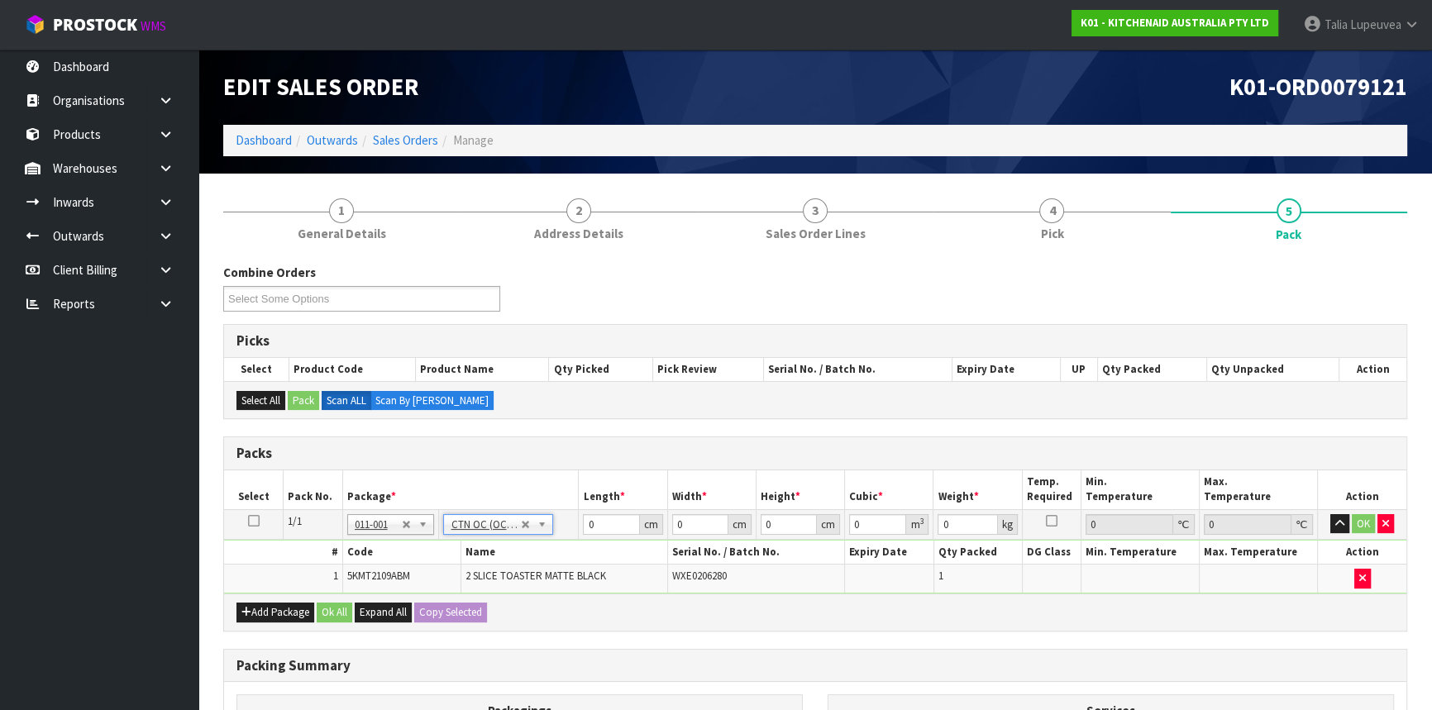
type input "2.75"
drag, startPoint x: 566, startPoint y: 529, endPoint x: 538, endPoint y: 536, distance: 28.9
click at [538, 536] on tr "1/1 NONE 007-001 007-002 007-004 007-009 007-013 007-014 007-015 007-017 007-01…" at bounding box center [815, 524] width 1182 height 30
type input "41"
type input "28"
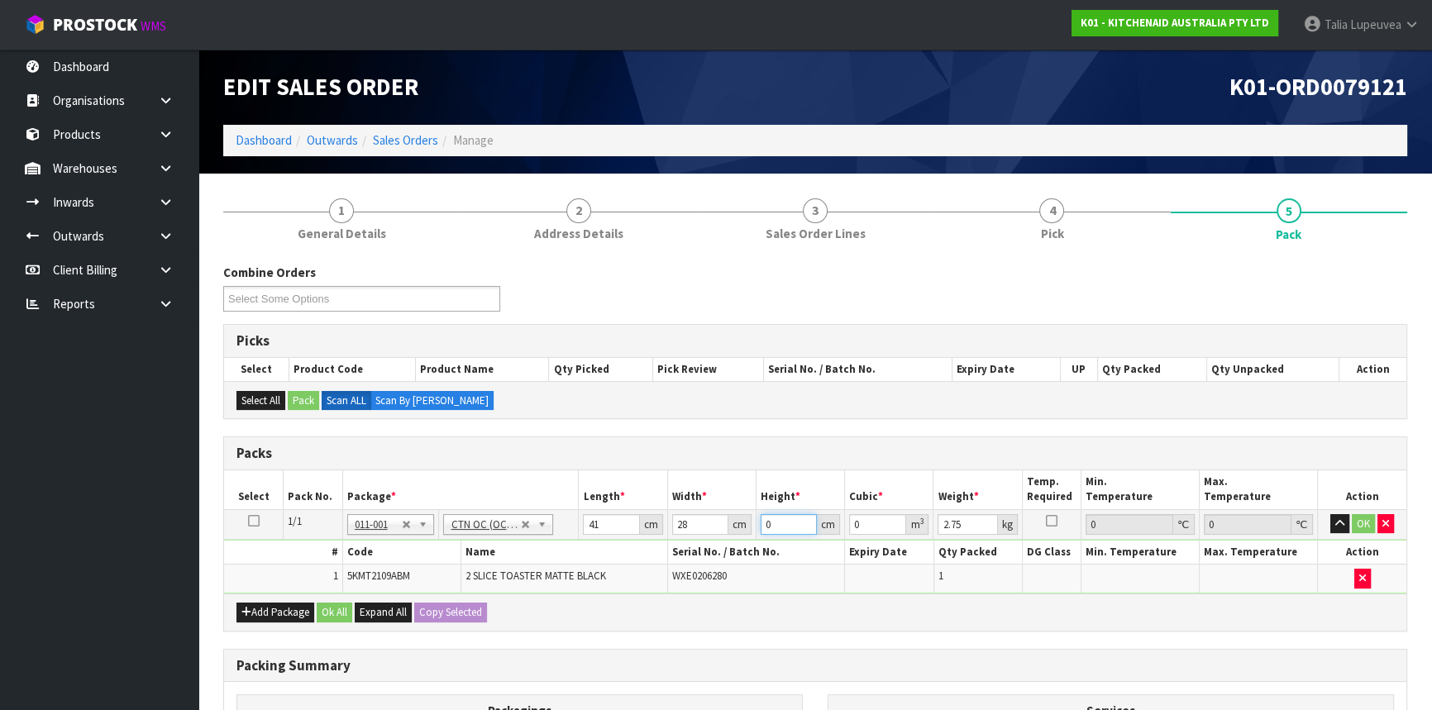
type input "2"
type input "0.002296"
type input "28"
type input "0.032144"
type input "28"
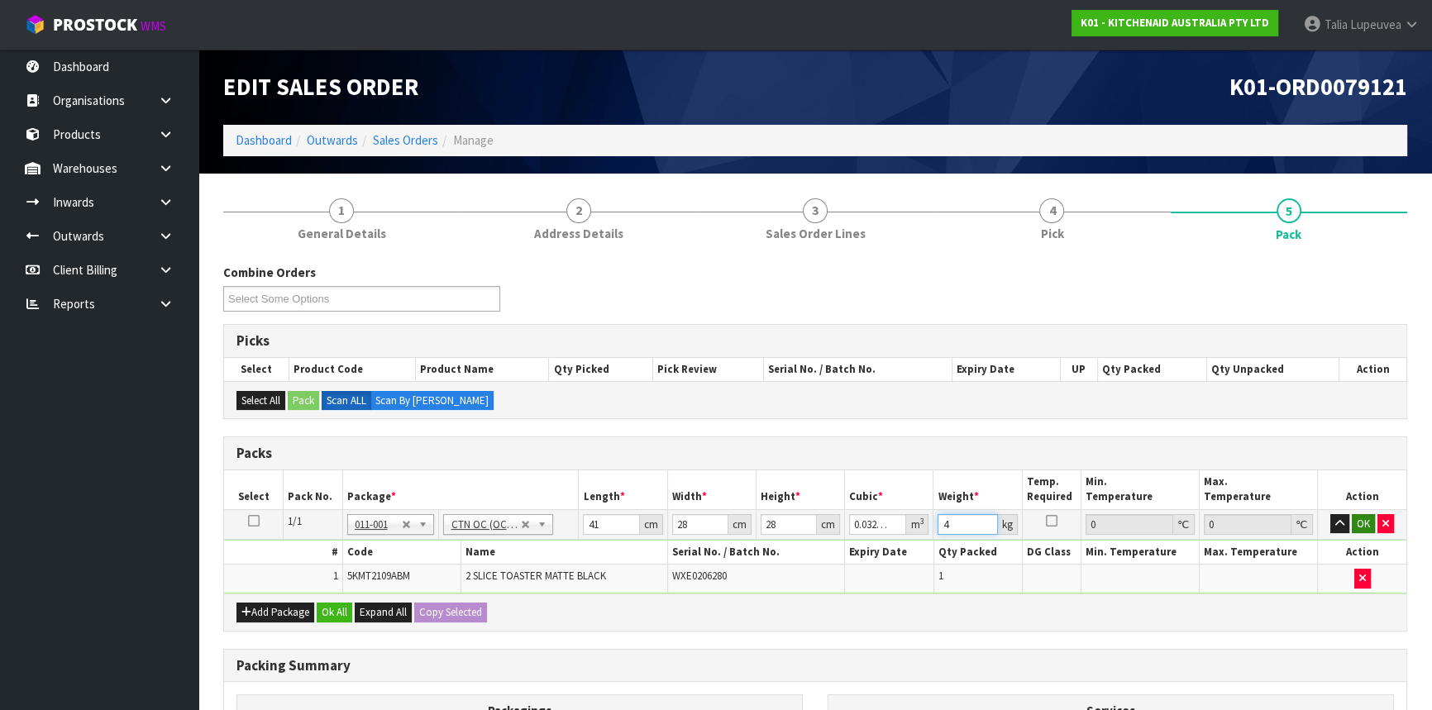
type input "4"
click at [1358, 520] on button "OK" at bounding box center [1363, 524] width 23 height 20
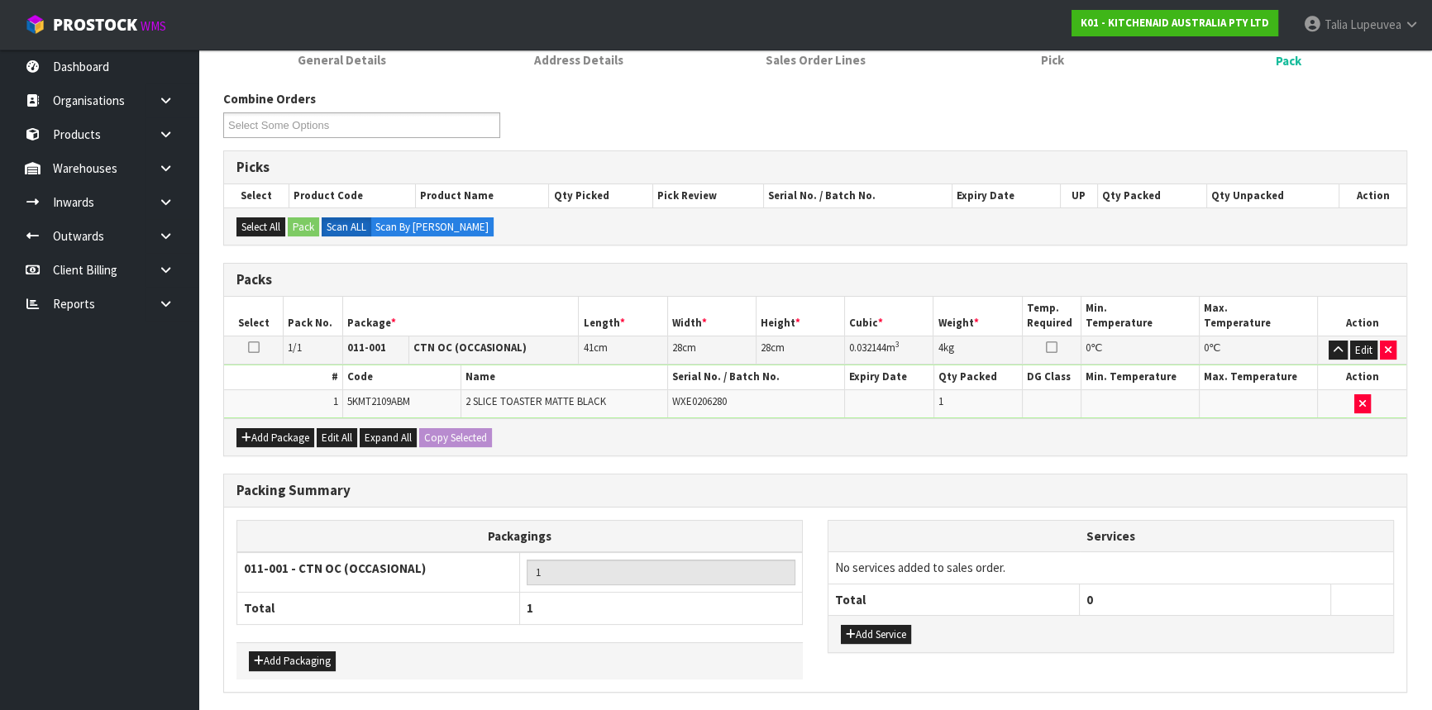
scroll to position [230, 0]
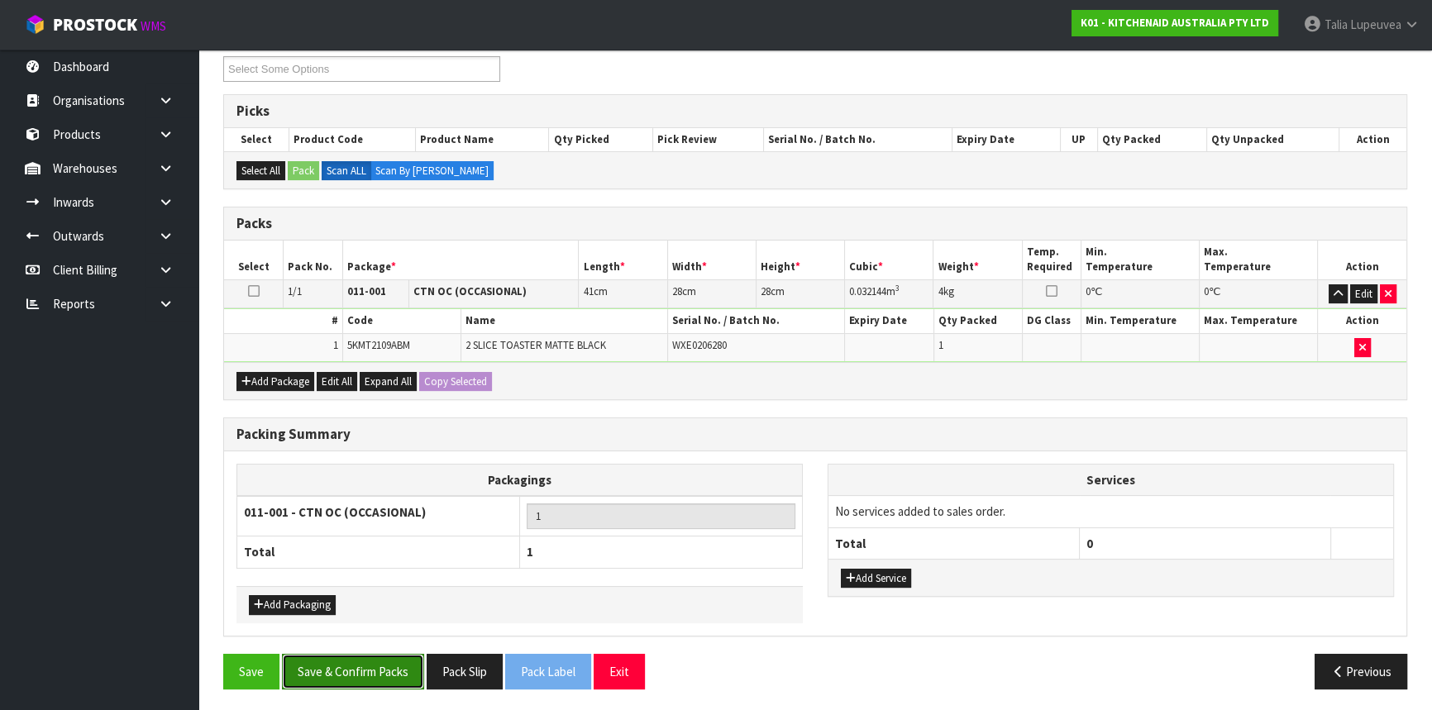
click at [303, 666] on button "Save & Confirm Packs" at bounding box center [353, 672] width 142 height 36
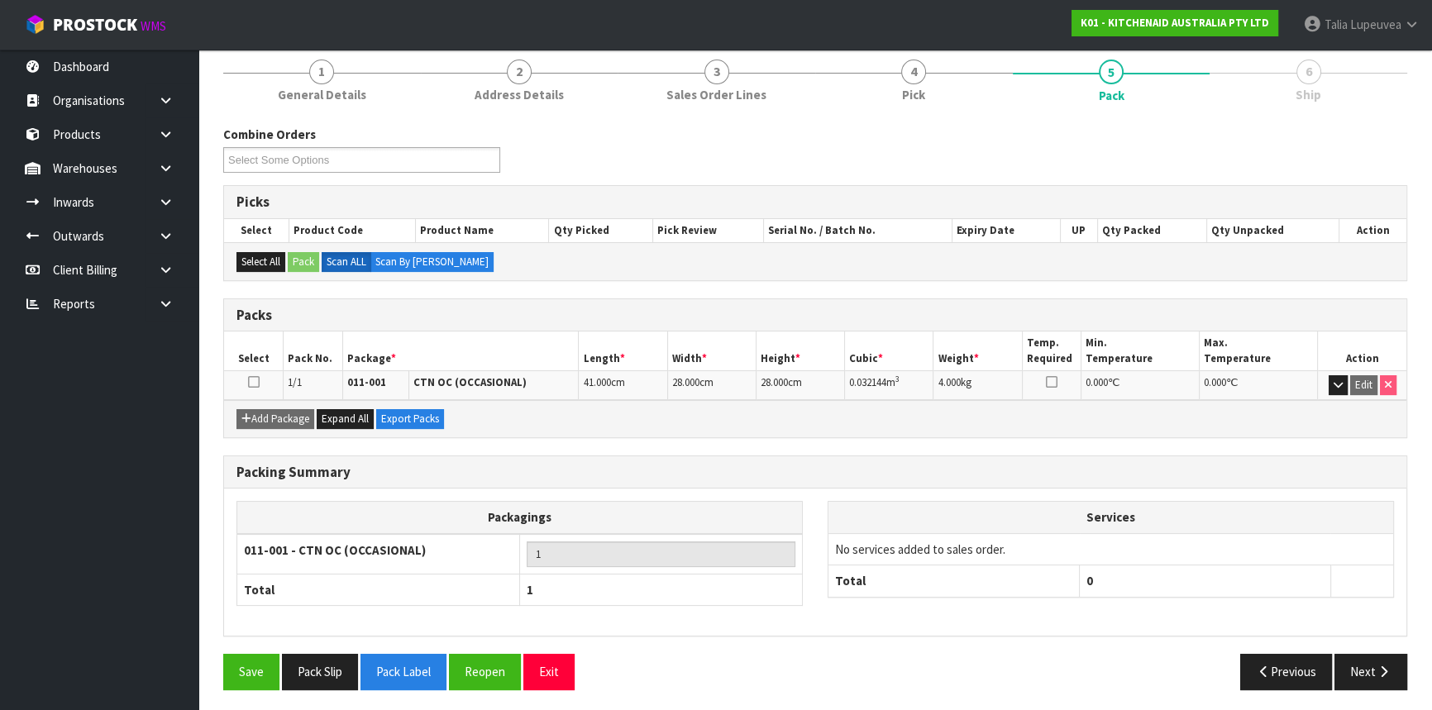
scroll to position [199, 0]
click at [1383, 665] on icon "button" at bounding box center [1384, 671] width 16 height 12
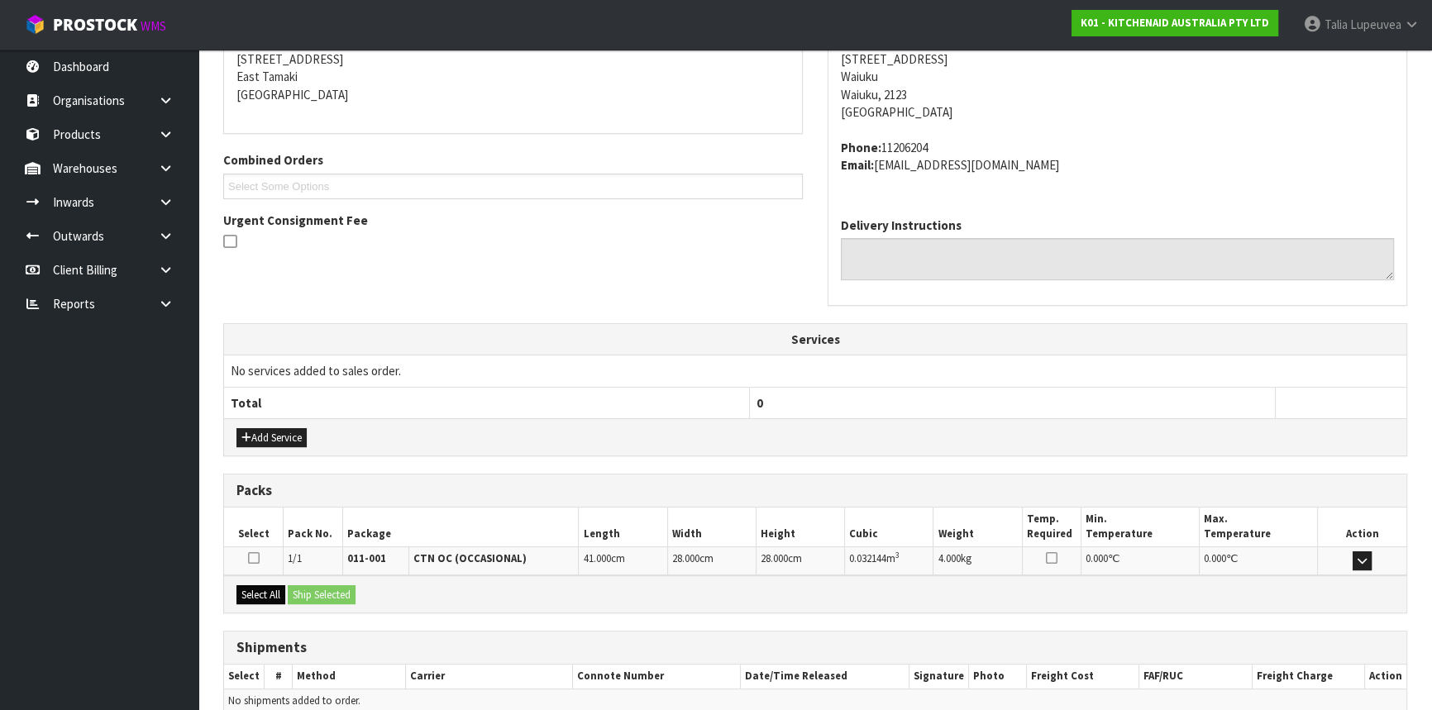
scroll to position [415, 0]
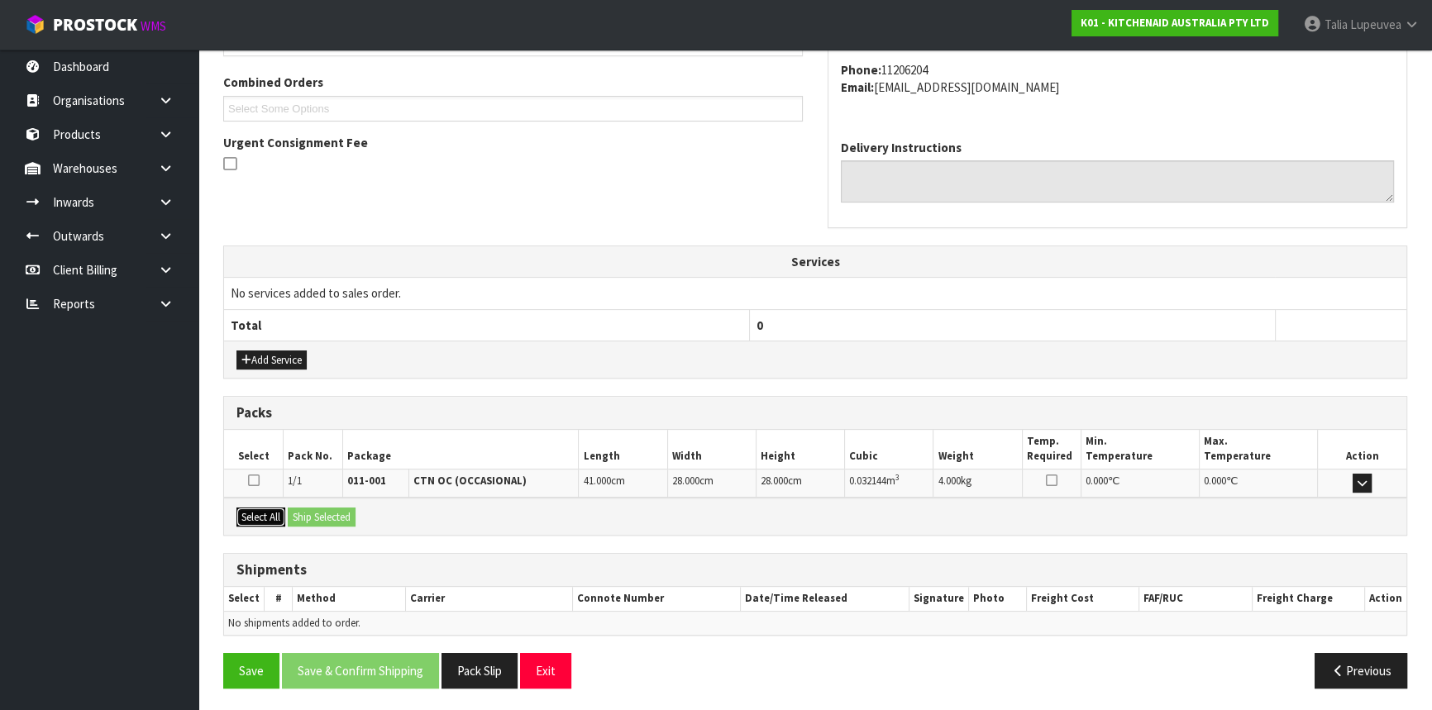
drag, startPoint x: 248, startPoint y: 521, endPoint x: 321, endPoint y: 508, distance: 73.8
click at [266, 516] on button "Select All" at bounding box center [260, 518] width 49 height 20
click at [322, 508] on button "Ship Selected" at bounding box center [322, 518] width 68 height 20
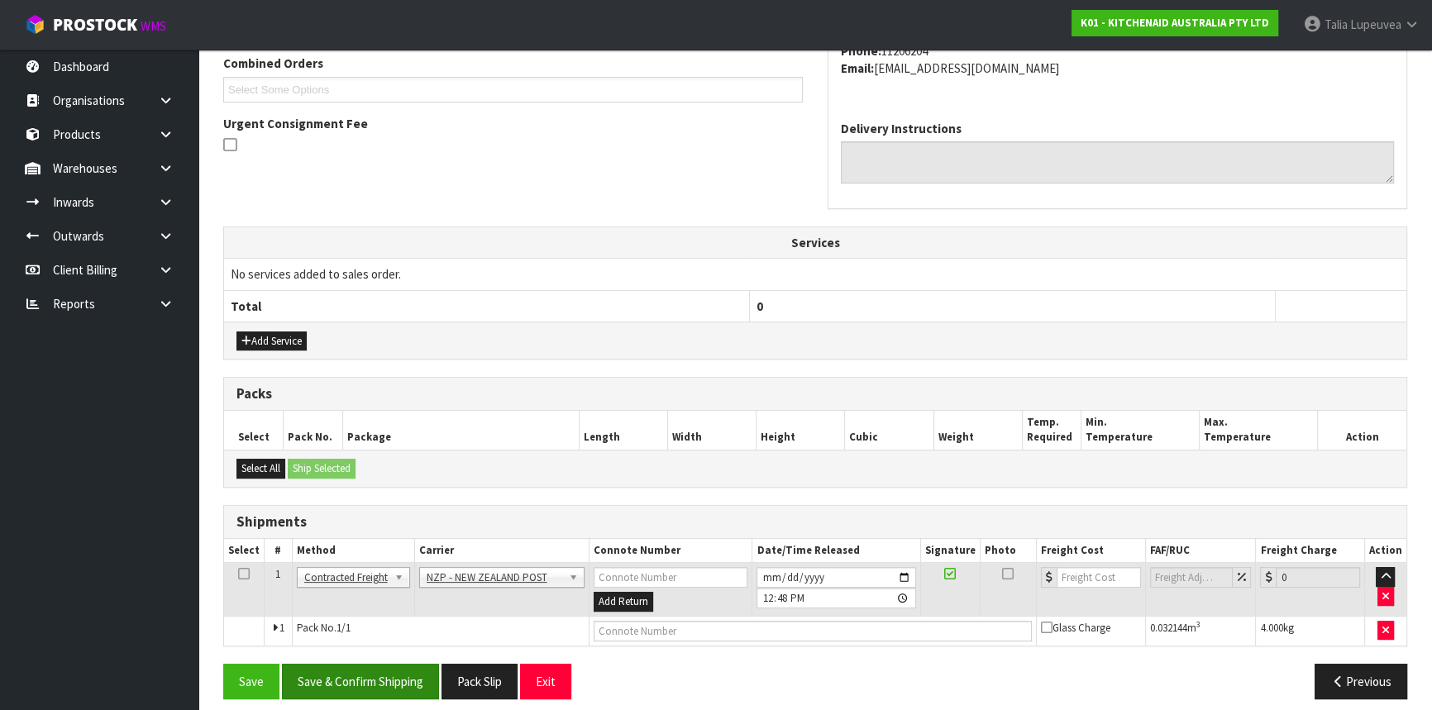
scroll to position [445, 0]
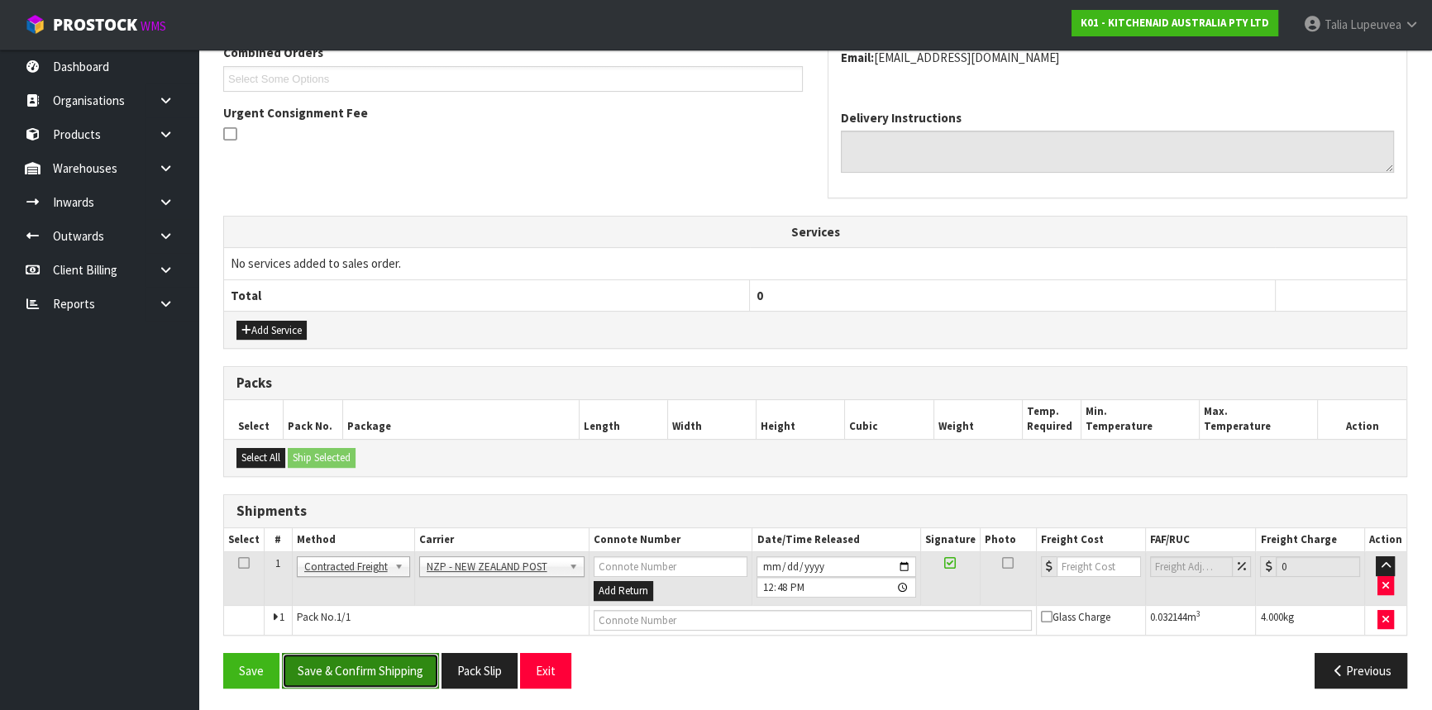
click at [393, 677] on button "Save & Confirm Shipping" at bounding box center [360, 671] width 157 height 36
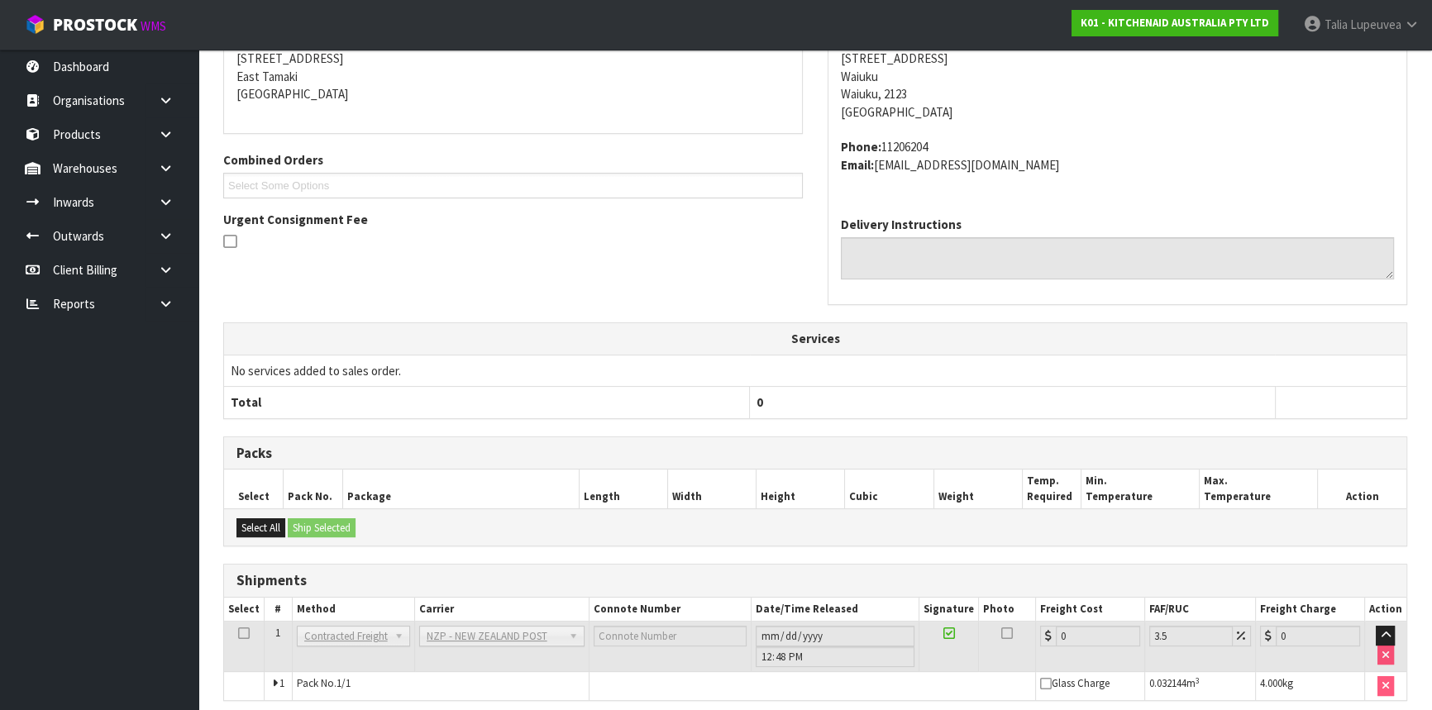
scroll to position [422, 0]
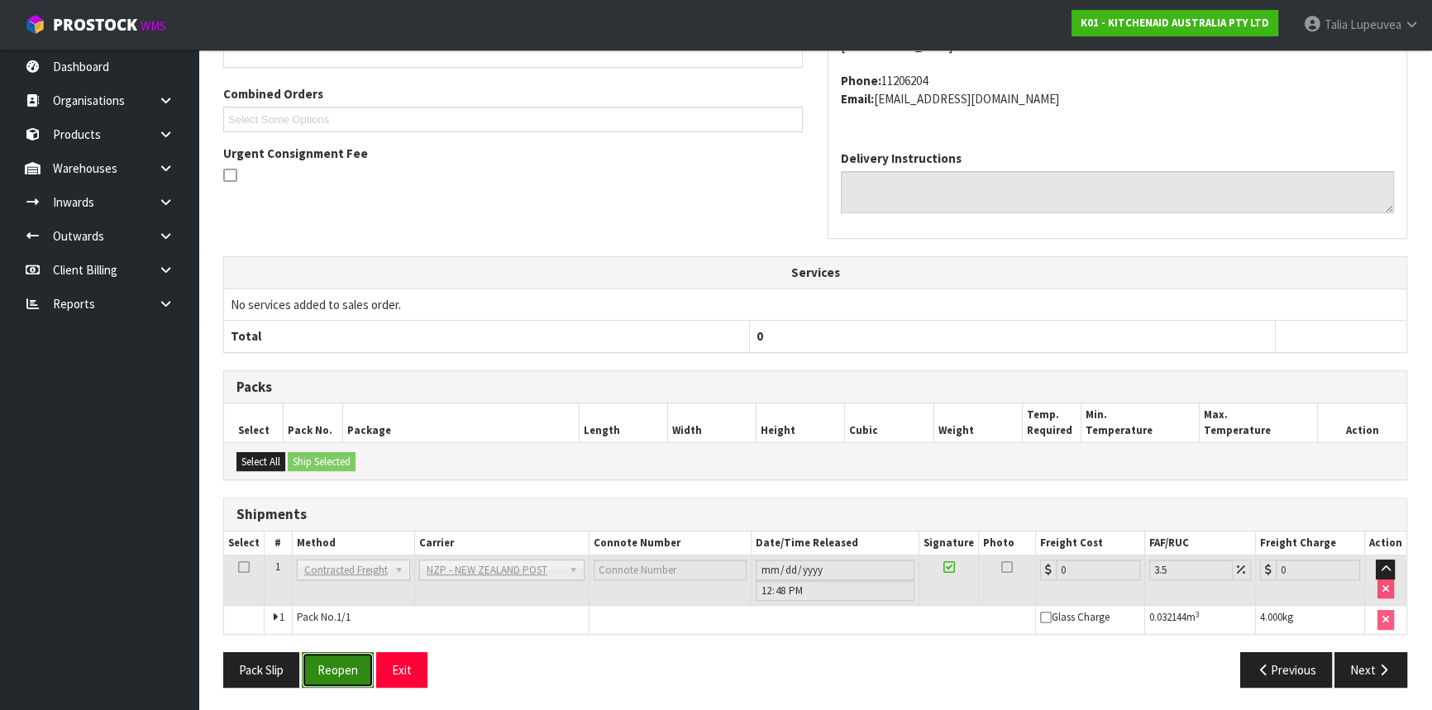
click at [346, 661] on button "Reopen" at bounding box center [338, 670] width 72 height 36
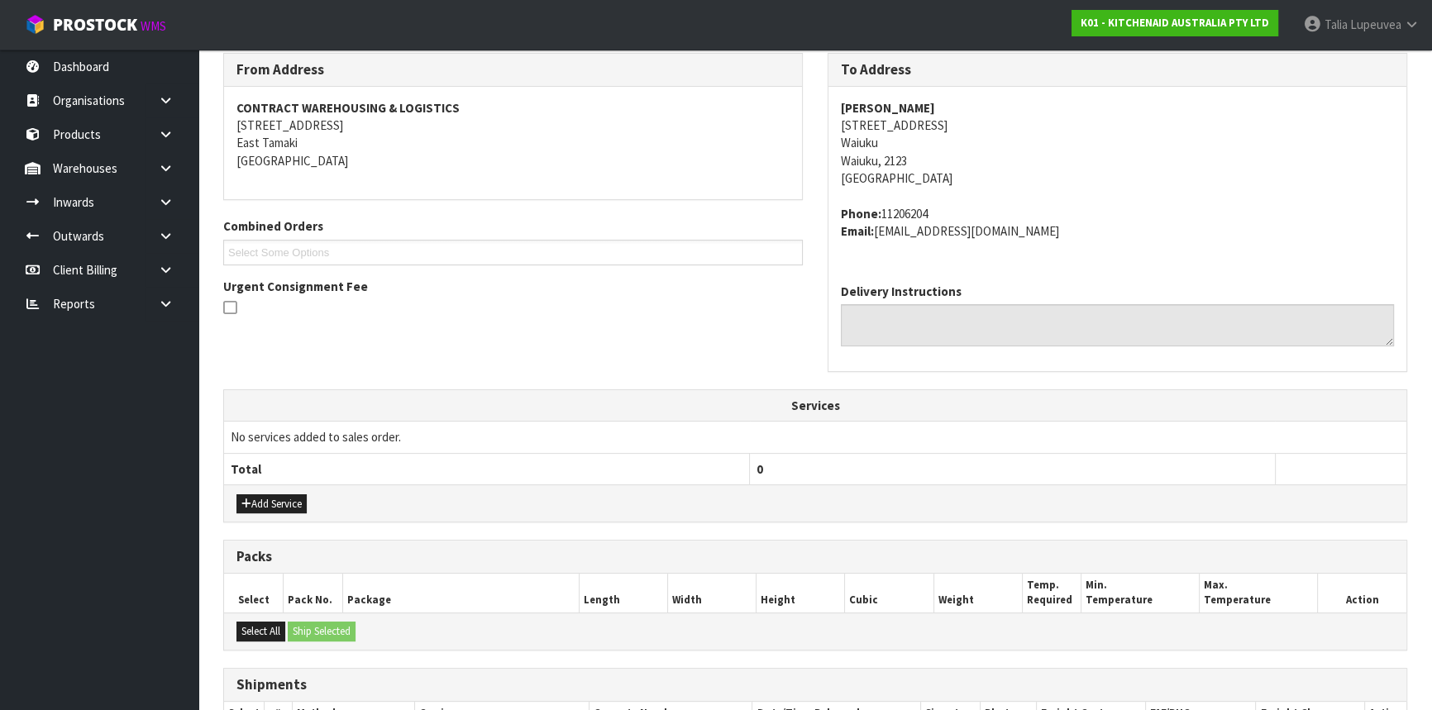
scroll to position [460, 0]
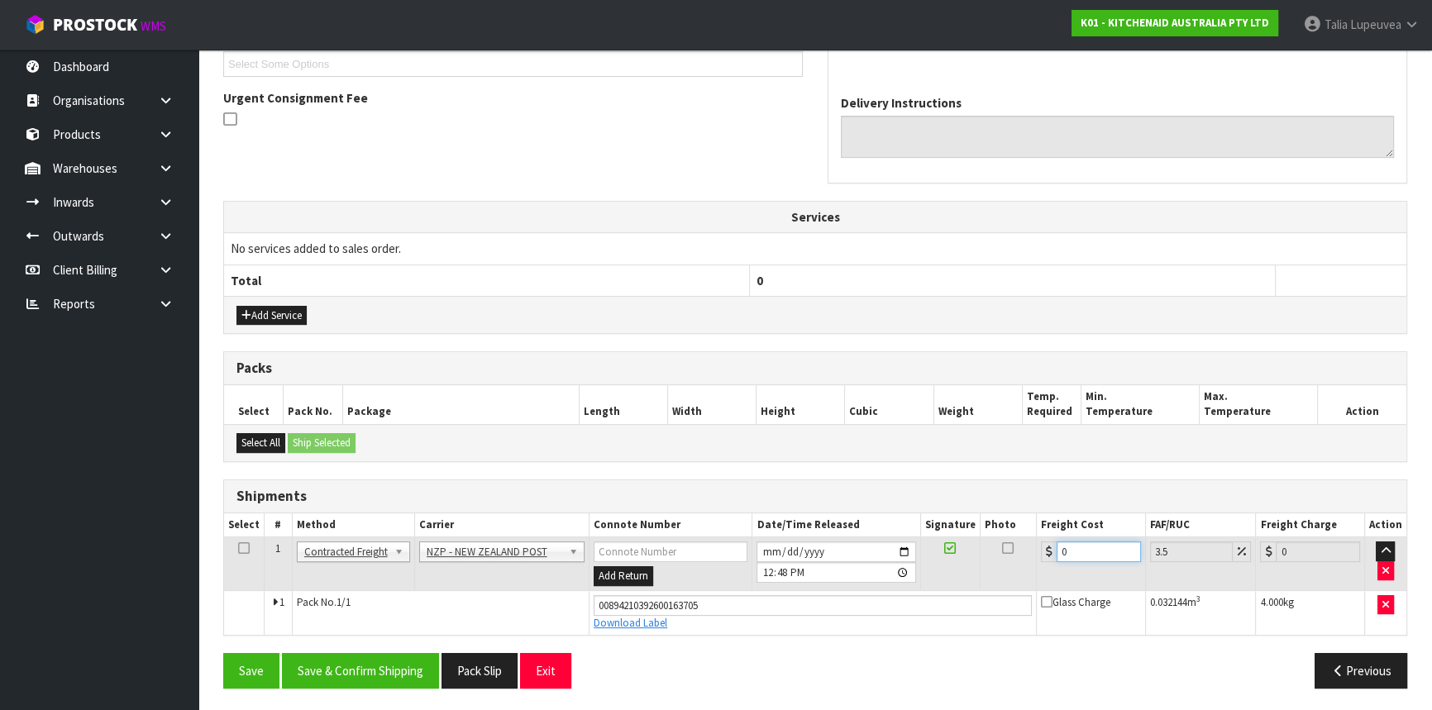
drag, startPoint x: 1068, startPoint y: 544, endPoint x: 1043, endPoint y: 554, distance: 27.5
click at [1043, 554] on div "0" at bounding box center [1091, 552] width 100 height 21
type input "4"
type input "4.14"
type input "4.3"
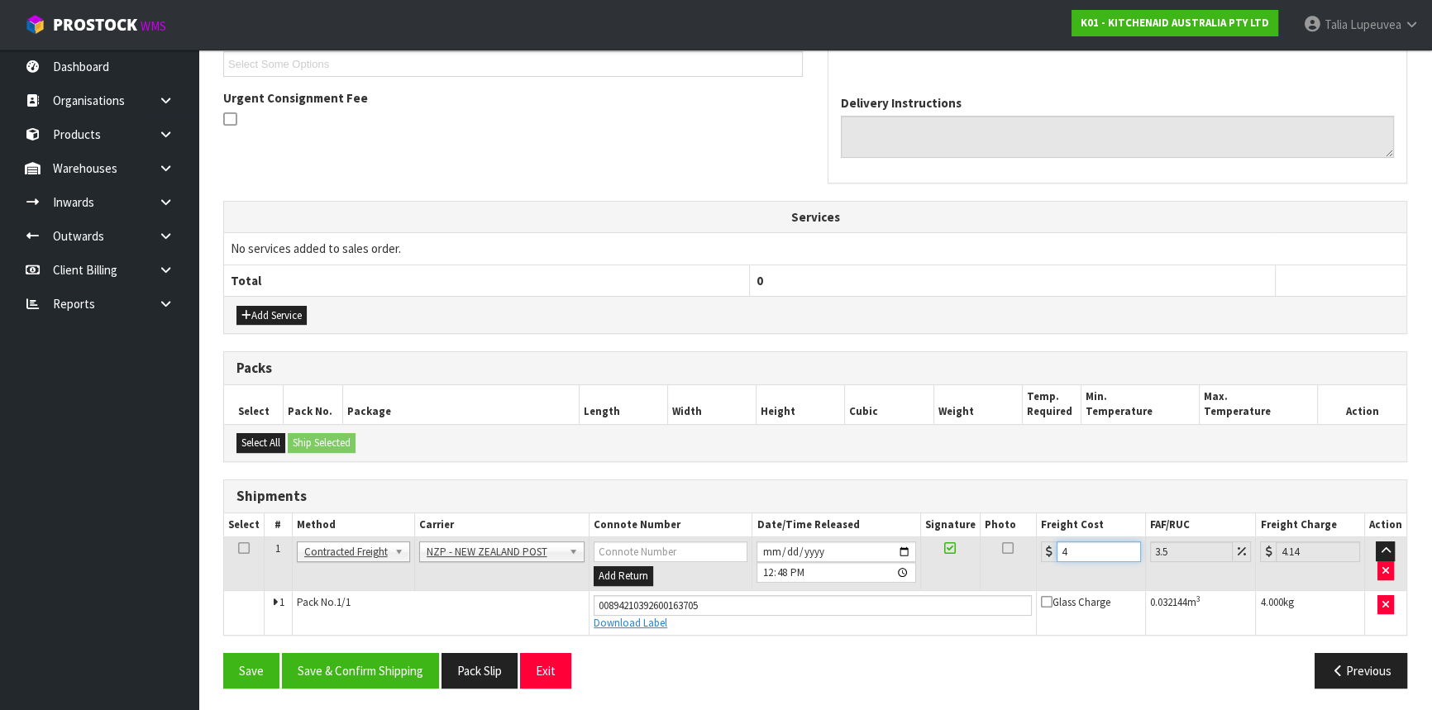
type input "4.45"
type input "4.33"
type input "4.48"
type input "4.33"
click at [385, 661] on button "Save & Confirm Shipping" at bounding box center [360, 671] width 157 height 36
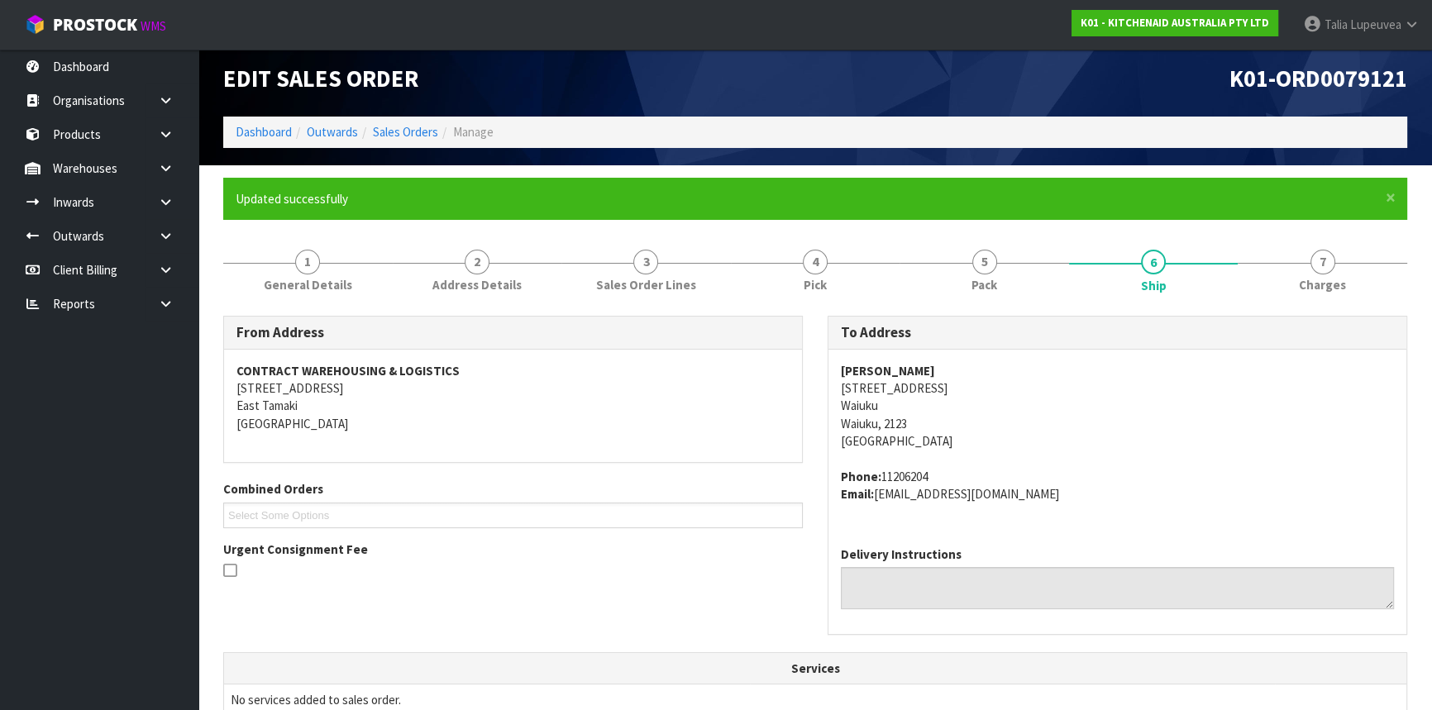
scroll to position [0, 0]
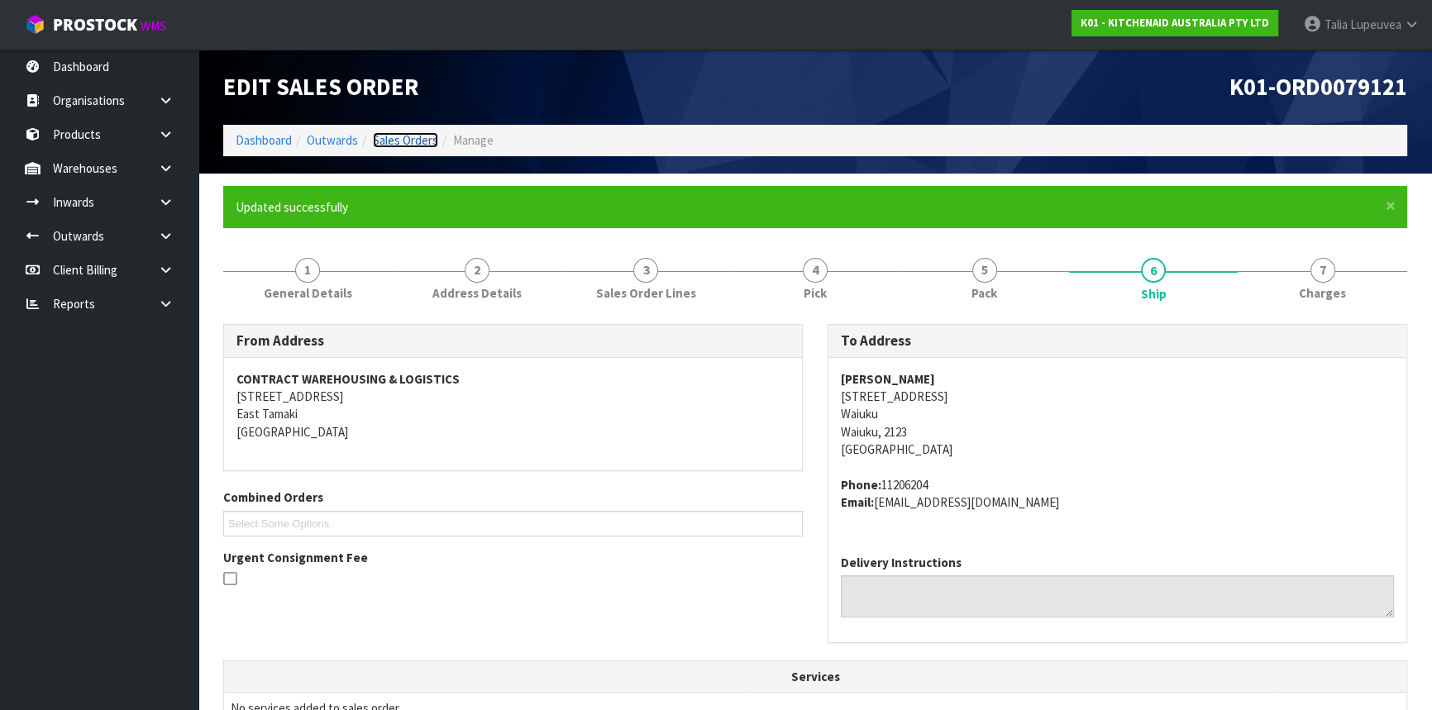
click at [418, 141] on link "Sales Orders" at bounding box center [405, 140] width 65 height 16
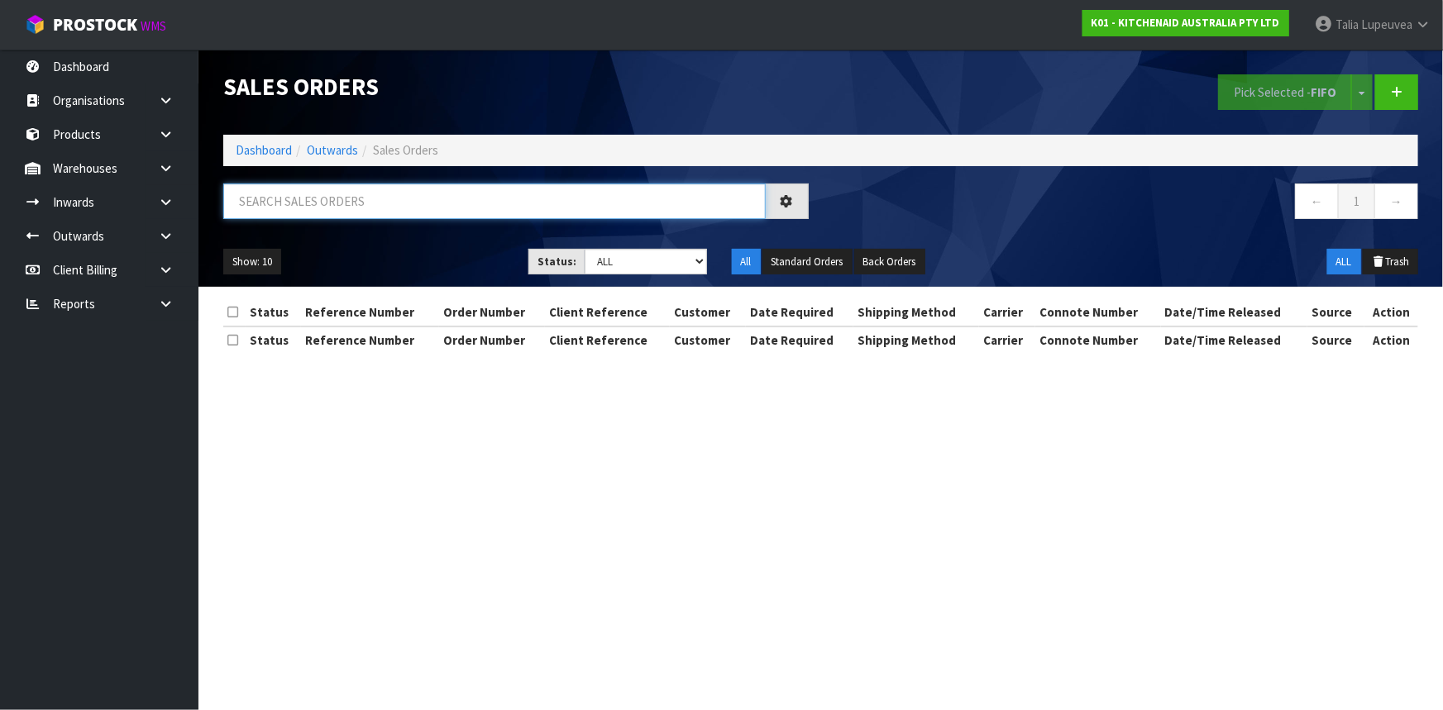
click at [399, 212] on input "text" at bounding box center [494, 202] width 542 height 36
type input "JOB-0412374"
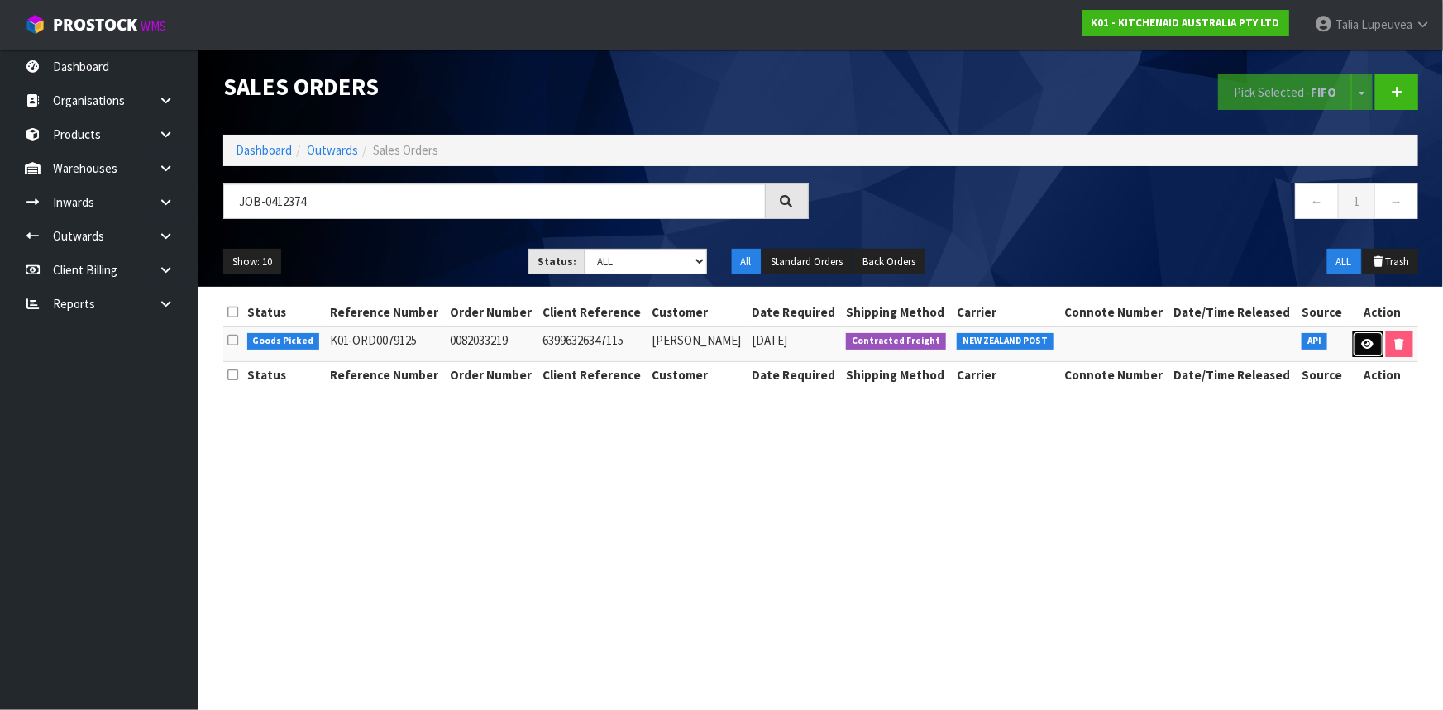
click at [1362, 341] on icon at bounding box center [1368, 344] width 12 height 11
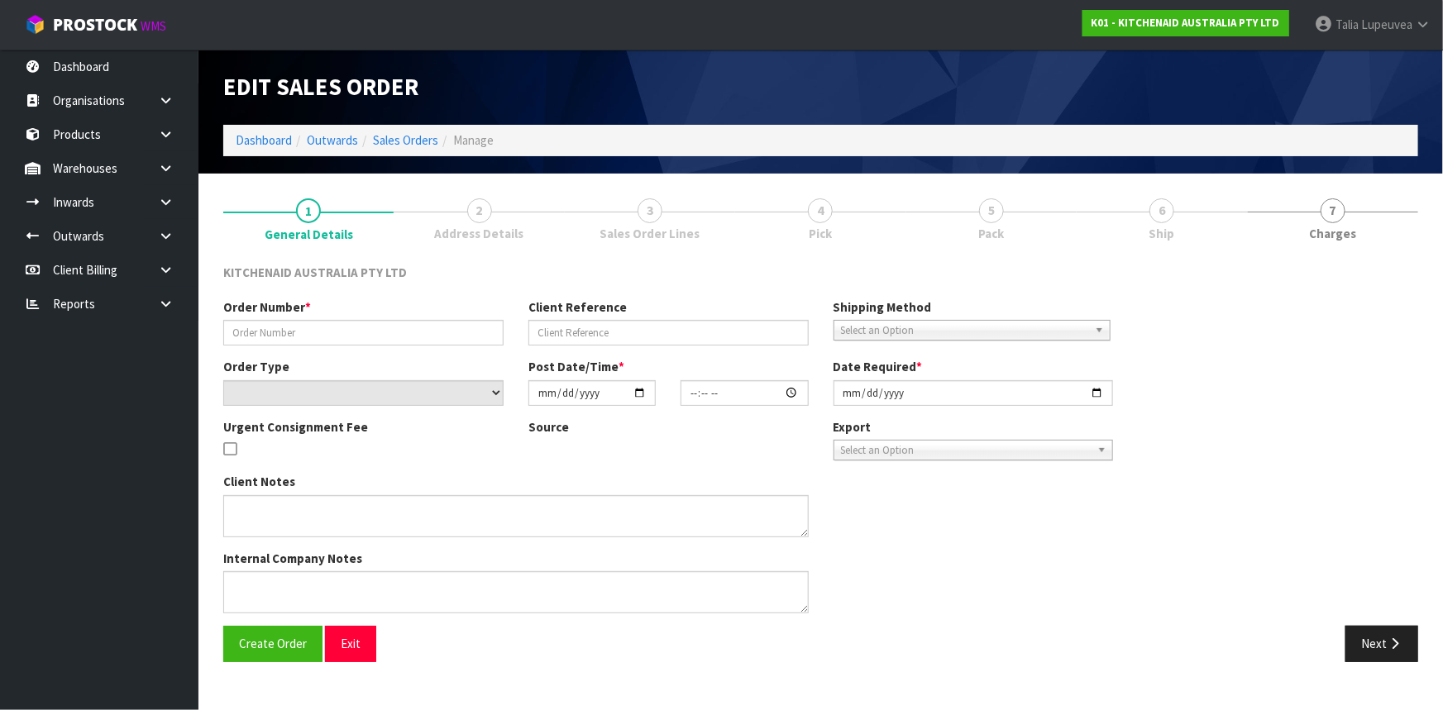
type input "0082033219"
type input "63996326347115"
select select "number:0"
type input "[DATE]"
type input "19:41:58.000"
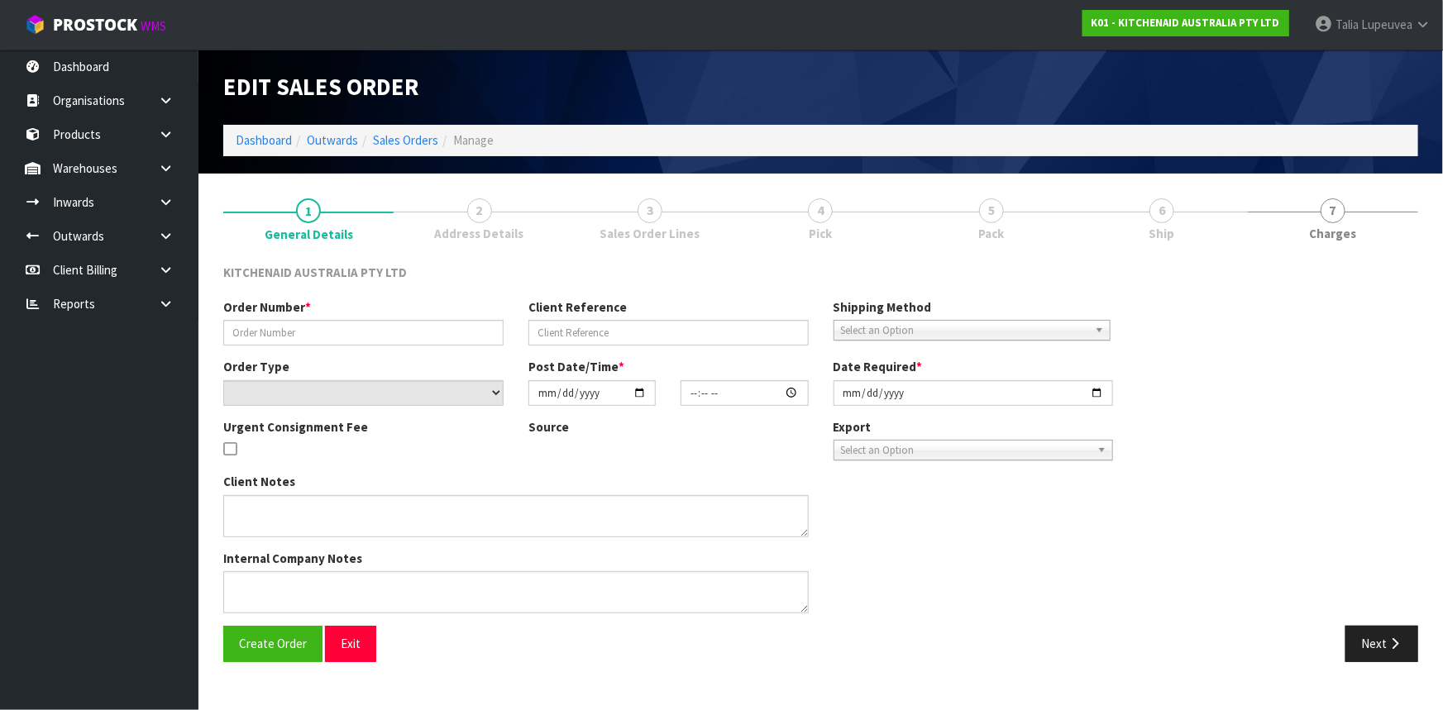
type input "[DATE]"
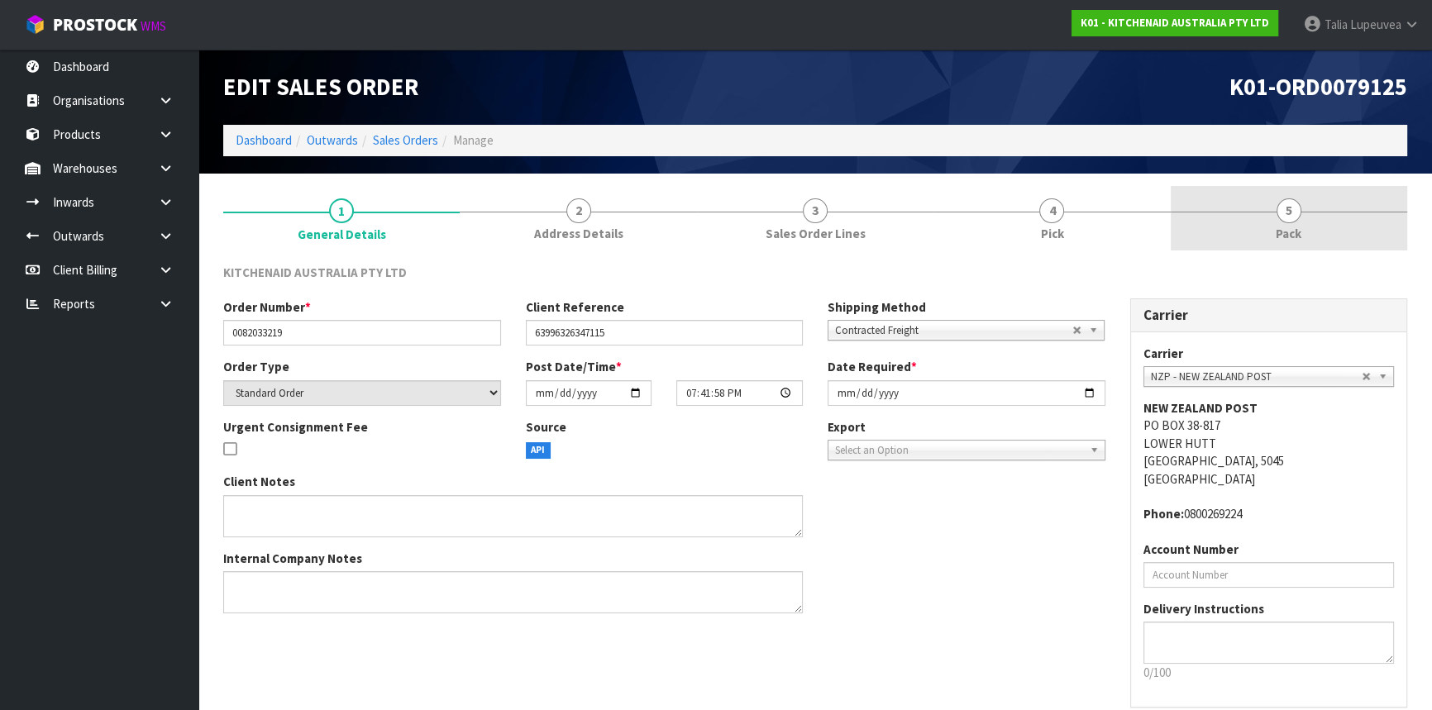
click at [1274, 217] on link "5 Pack" at bounding box center [1289, 218] width 236 height 65
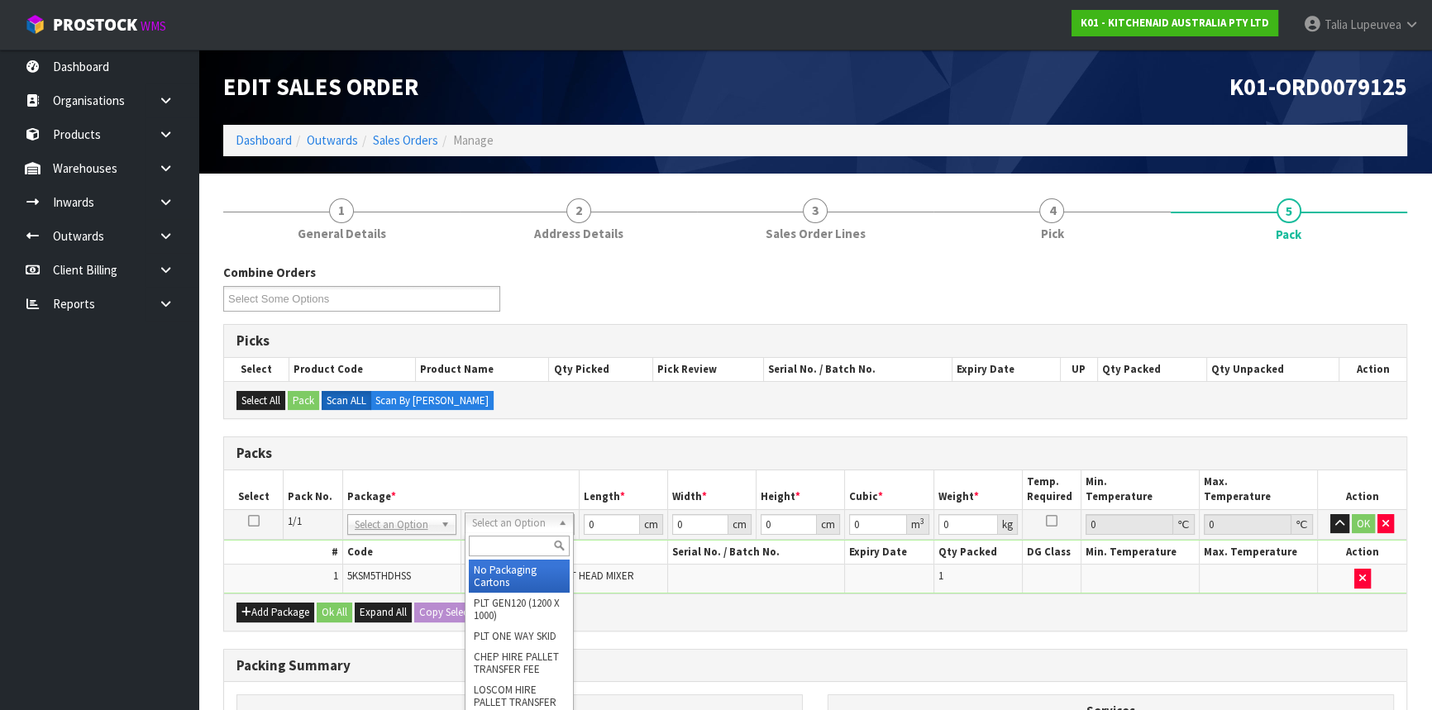
click at [486, 546] on input "text" at bounding box center [519, 546] width 101 height 21
type input "OC"
drag, startPoint x: 489, startPoint y: 565, endPoint x: 503, endPoint y: 562, distance: 14.3
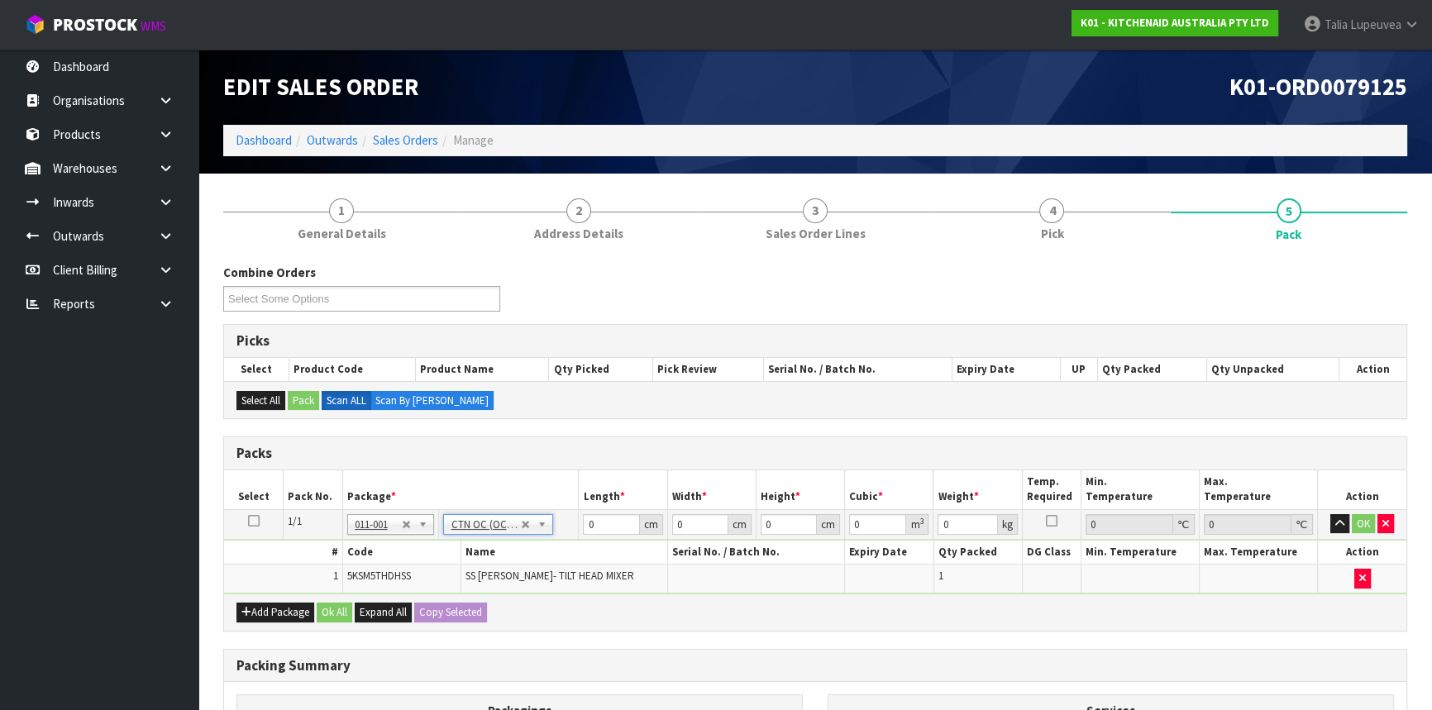
type input "0.55"
drag, startPoint x: 601, startPoint y: 521, endPoint x: 535, endPoint y: 547, distance: 71.2
click at [535, 547] on tbody "1/1 NONE 007-001 007-002 007-004 007-009 007-013 007-014 007-015 007-017 007-01…" at bounding box center [815, 551] width 1182 height 84
type input "23"
type input "20"
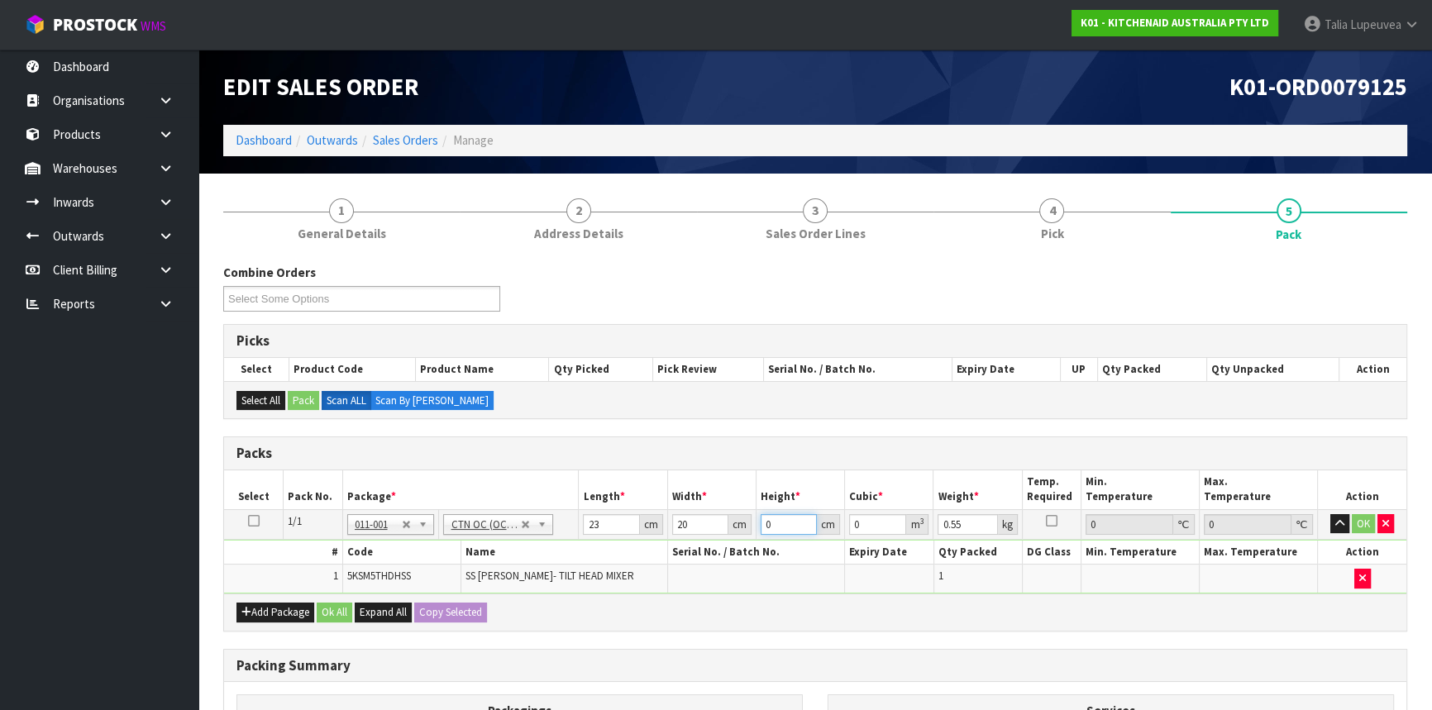
type input "1"
type input "0.00046"
type input "14"
type input "0.00644"
type input "14"
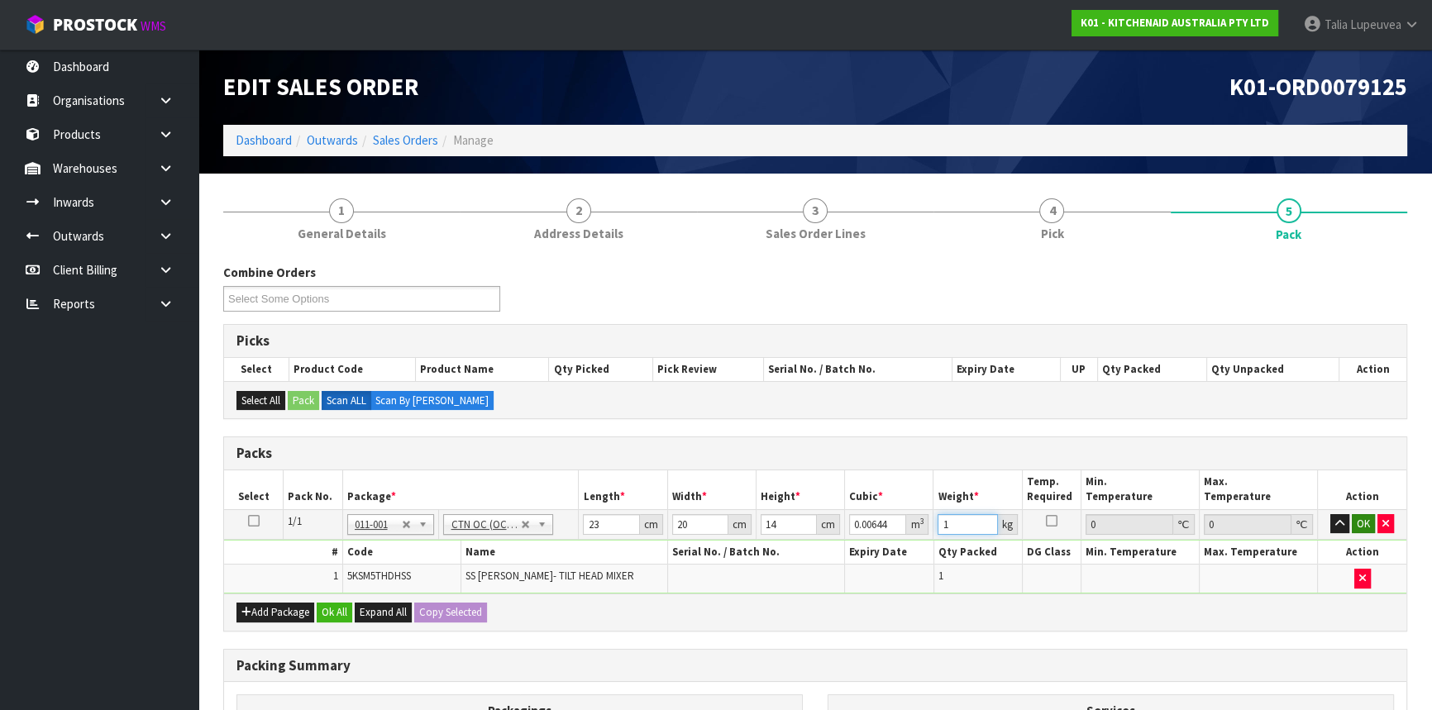
type input "1"
click at [1366, 521] on button "OK" at bounding box center [1363, 524] width 23 height 20
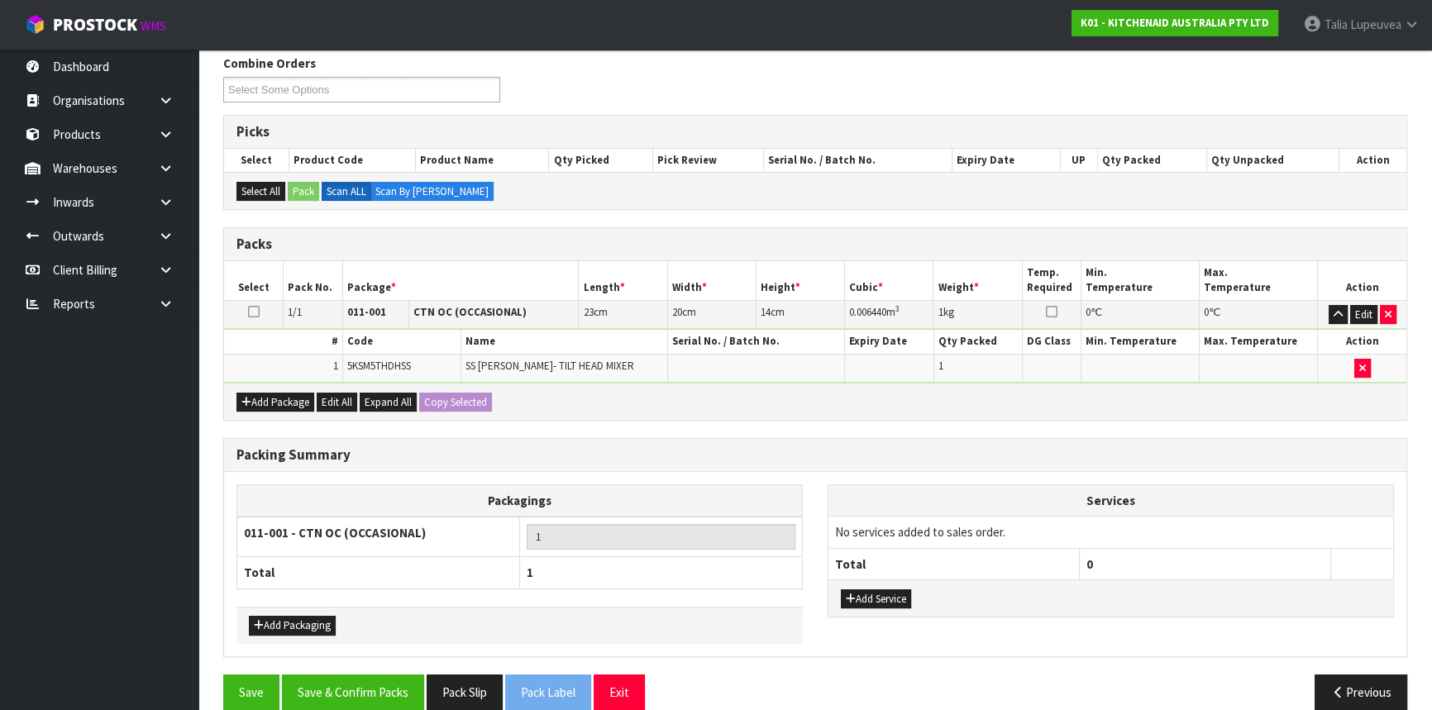
scroll to position [230, 0]
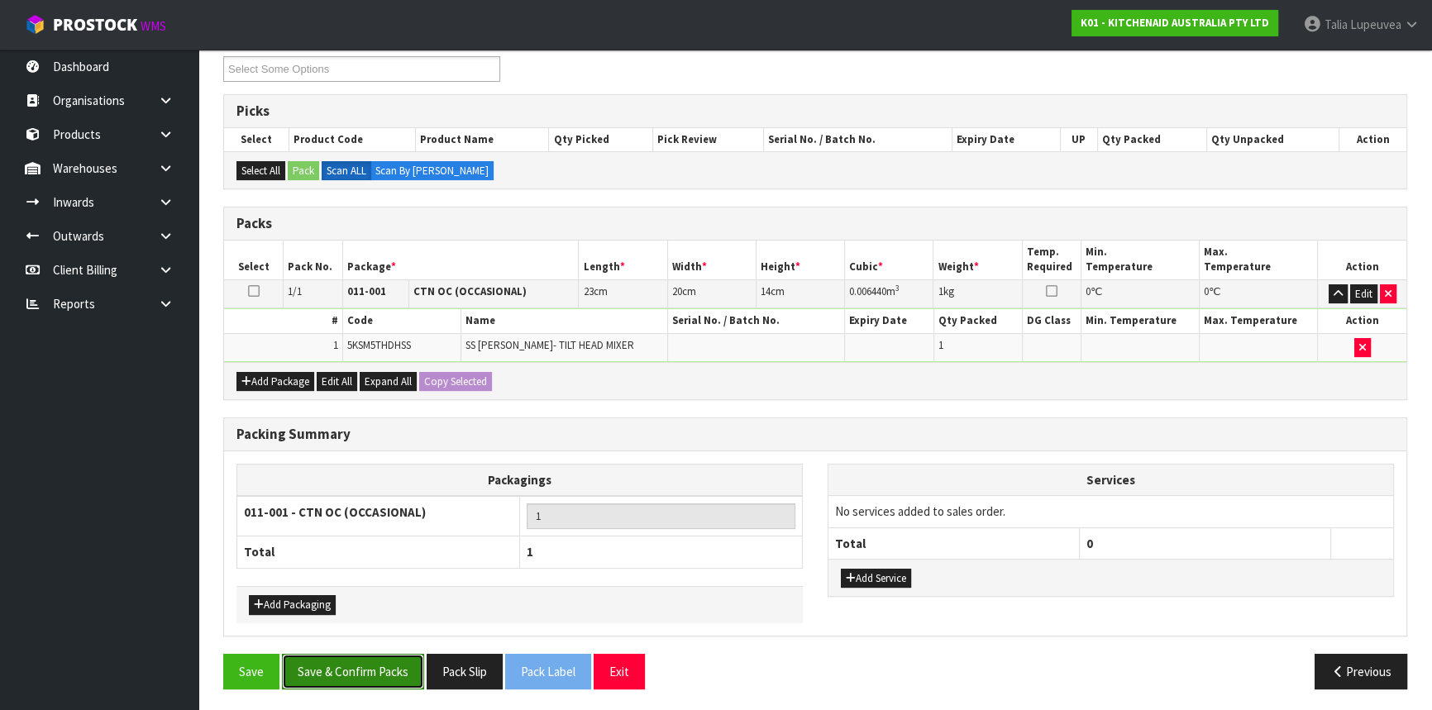
drag, startPoint x: 375, startPoint y: 661, endPoint x: 644, endPoint y: 625, distance: 271.0
click at [375, 660] on button "Save & Confirm Packs" at bounding box center [353, 672] width 142 height 36
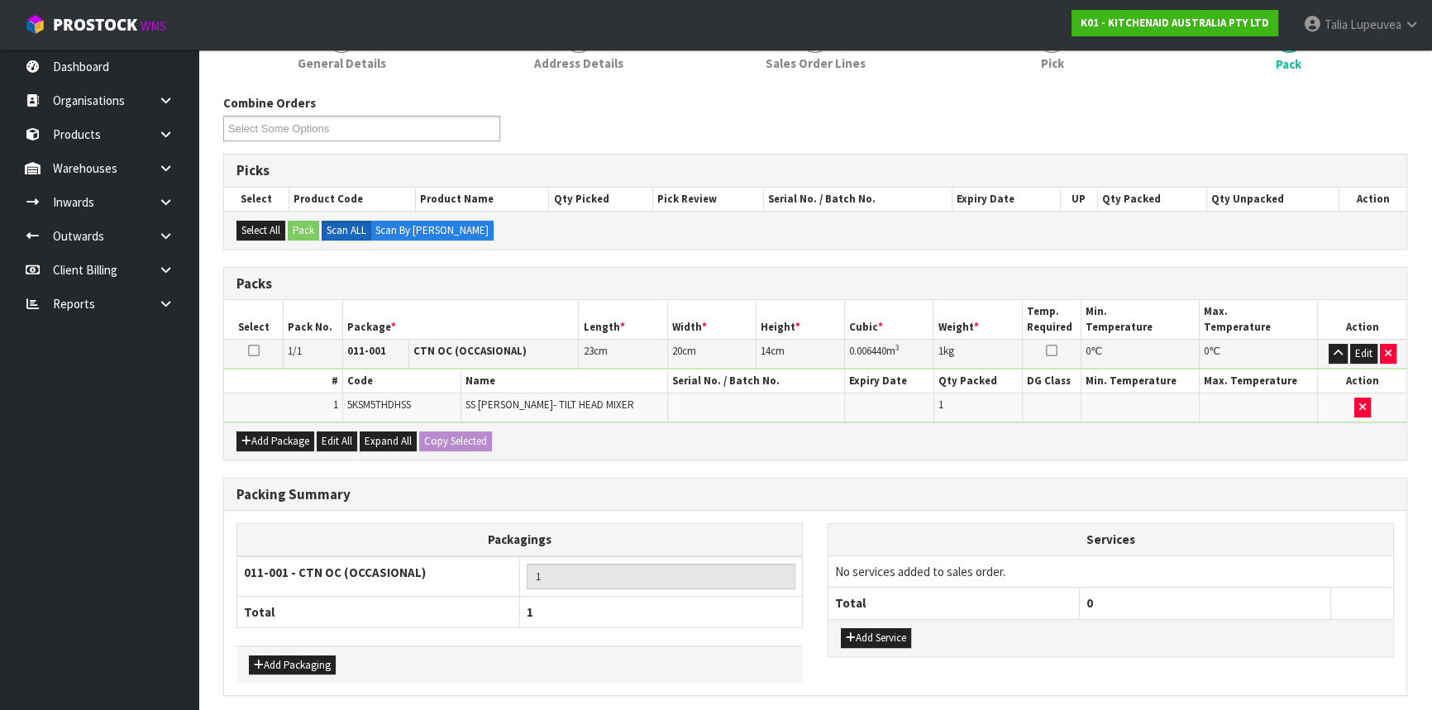
scroll to position [0, 0]
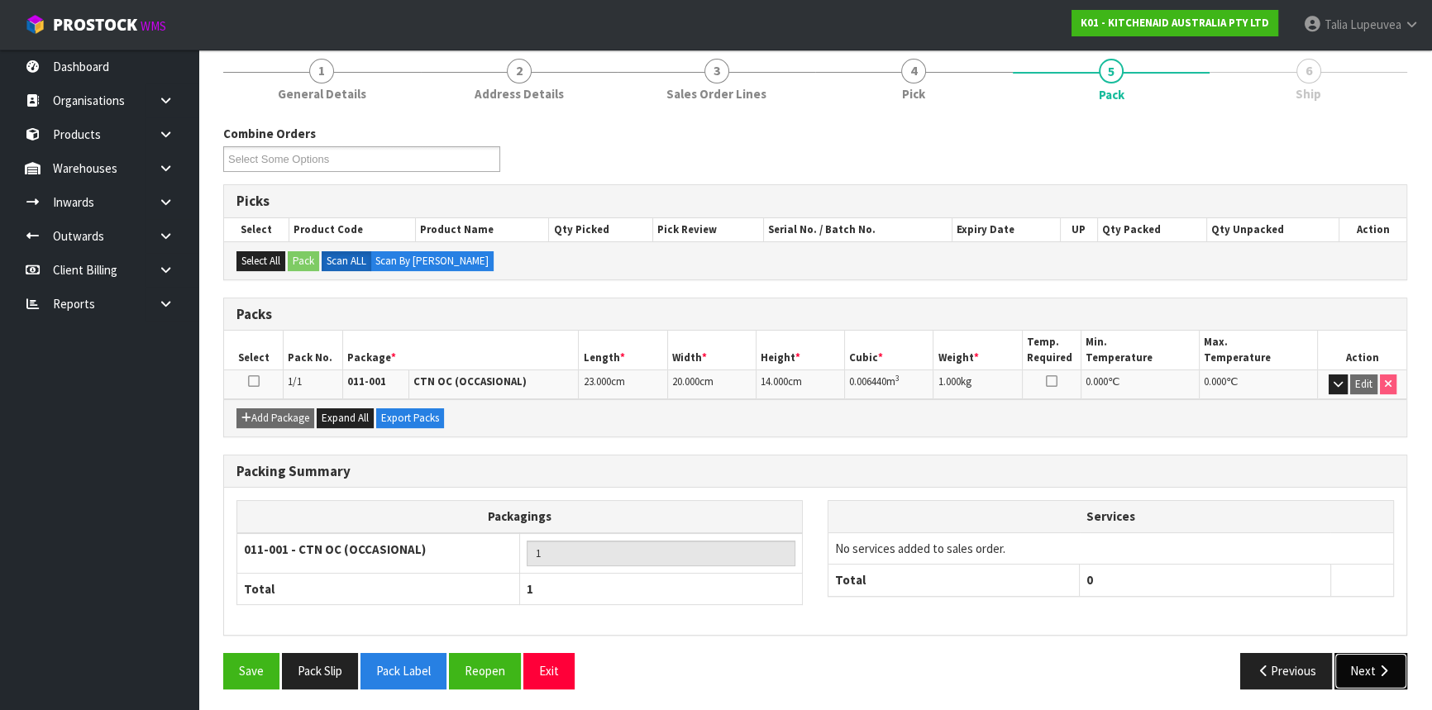
click at [1372, 670] on button "Next" at bounding box center [1370, 671] width 73 height 36
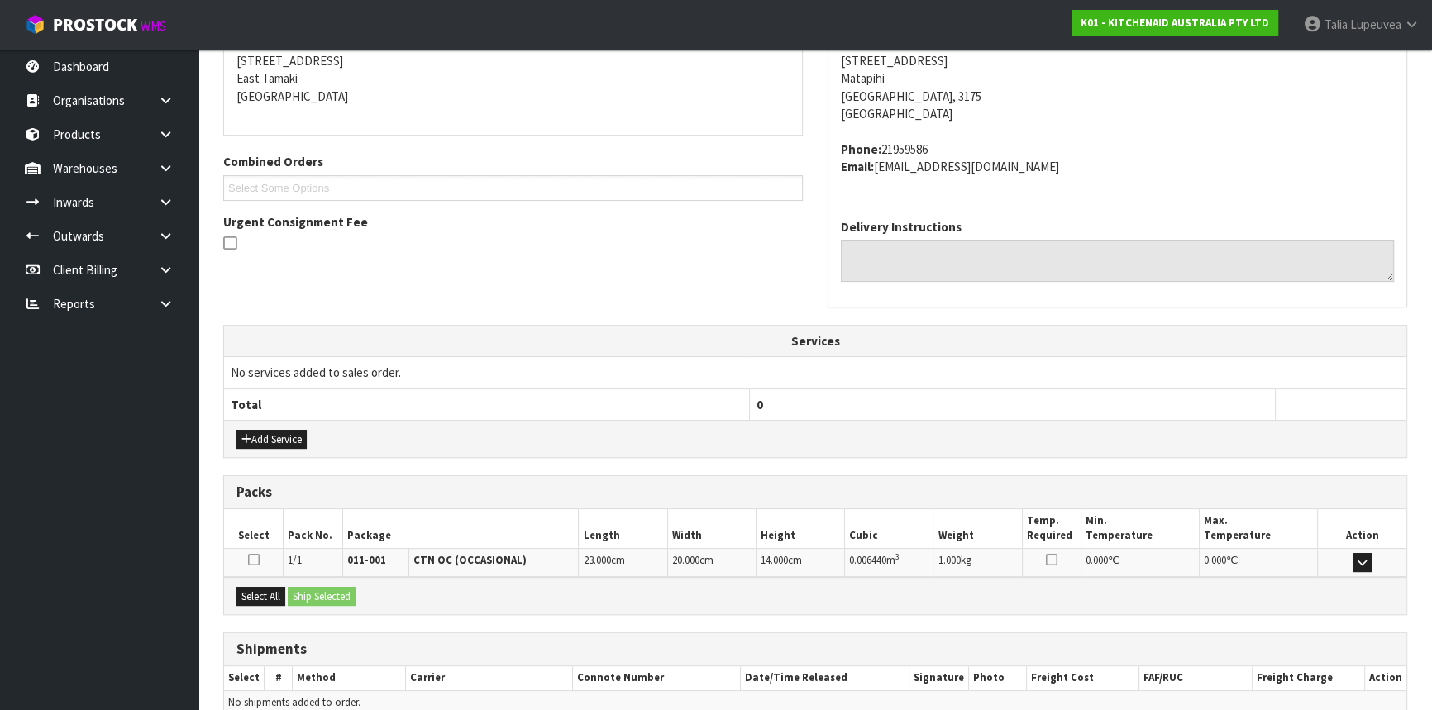
scroll to position [415, 0]
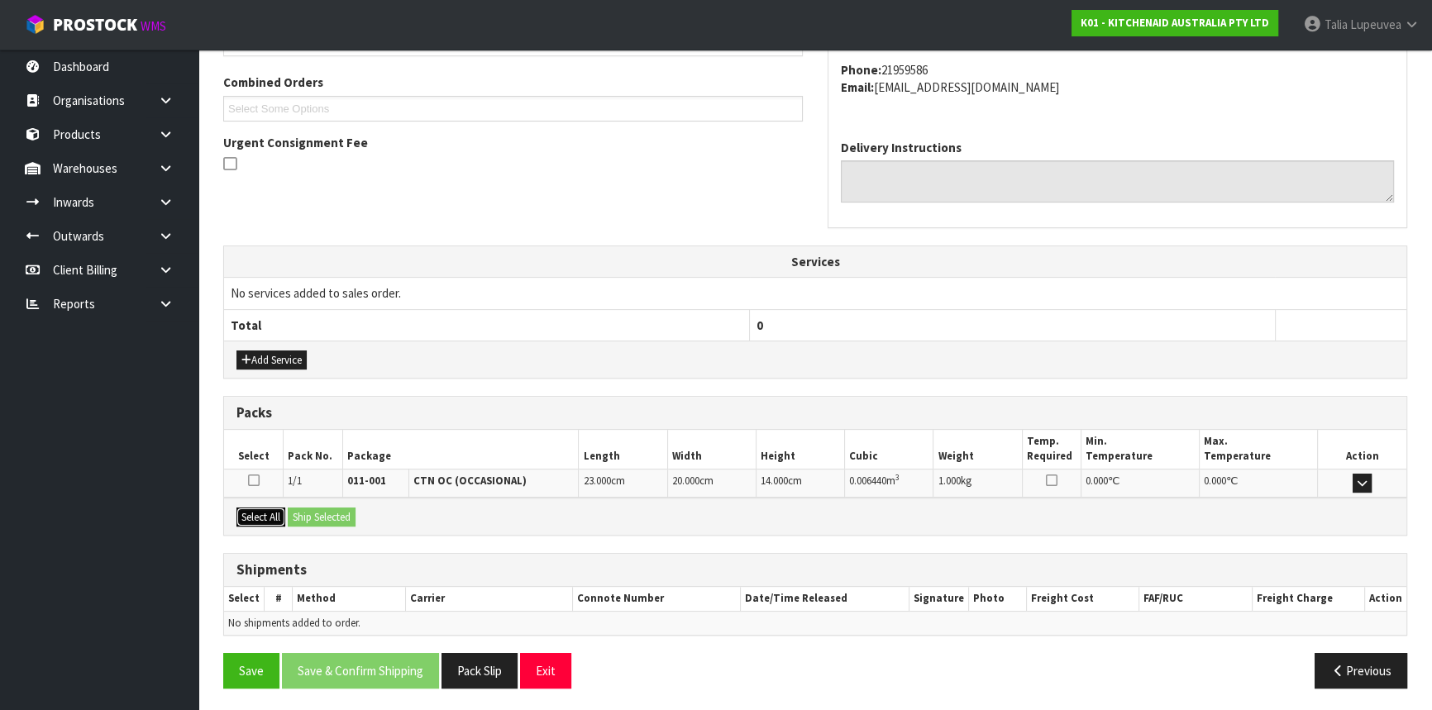
click at [280, 521] on button "Select All" at bounding box center [260, 518] width 49 height 20
click at [311, 513] on button "Ship Selected" at bounding box center [322, 518] width 68 height 20
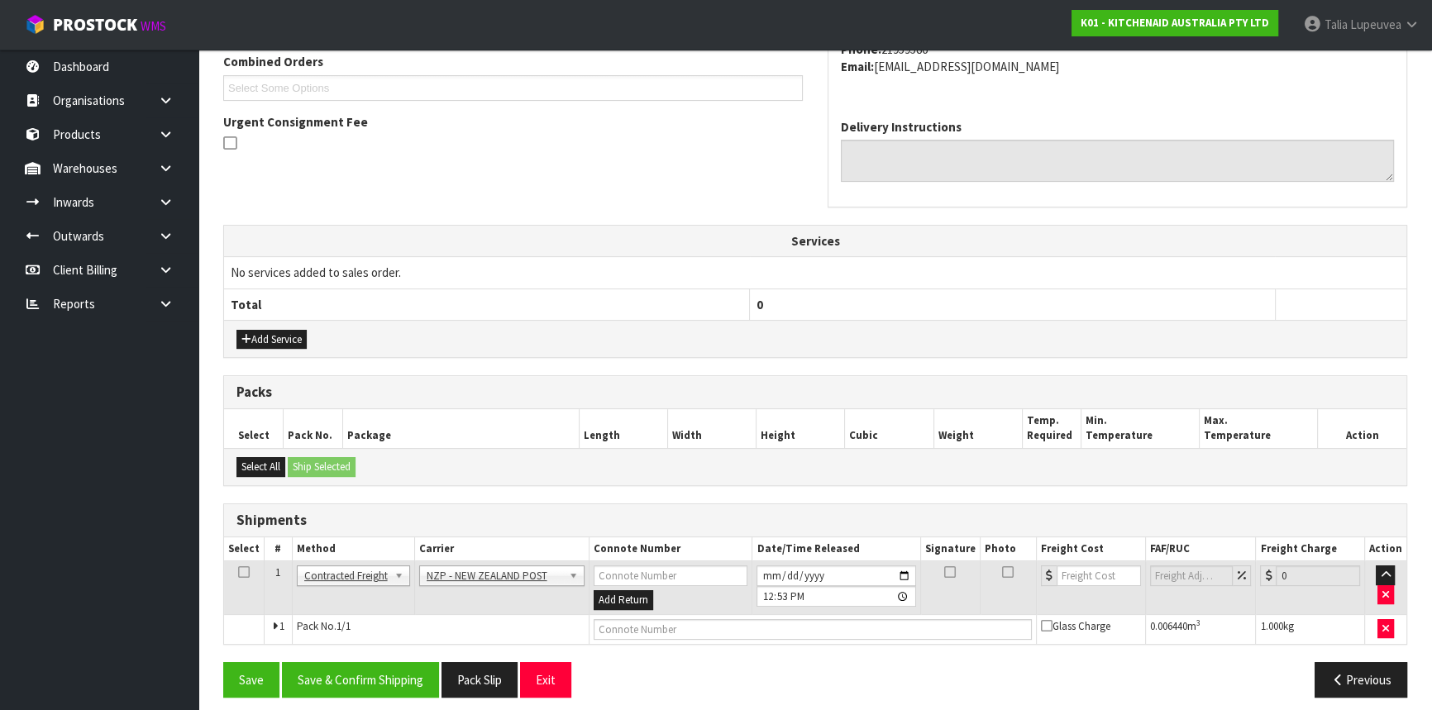
scroll to position [445, 0]
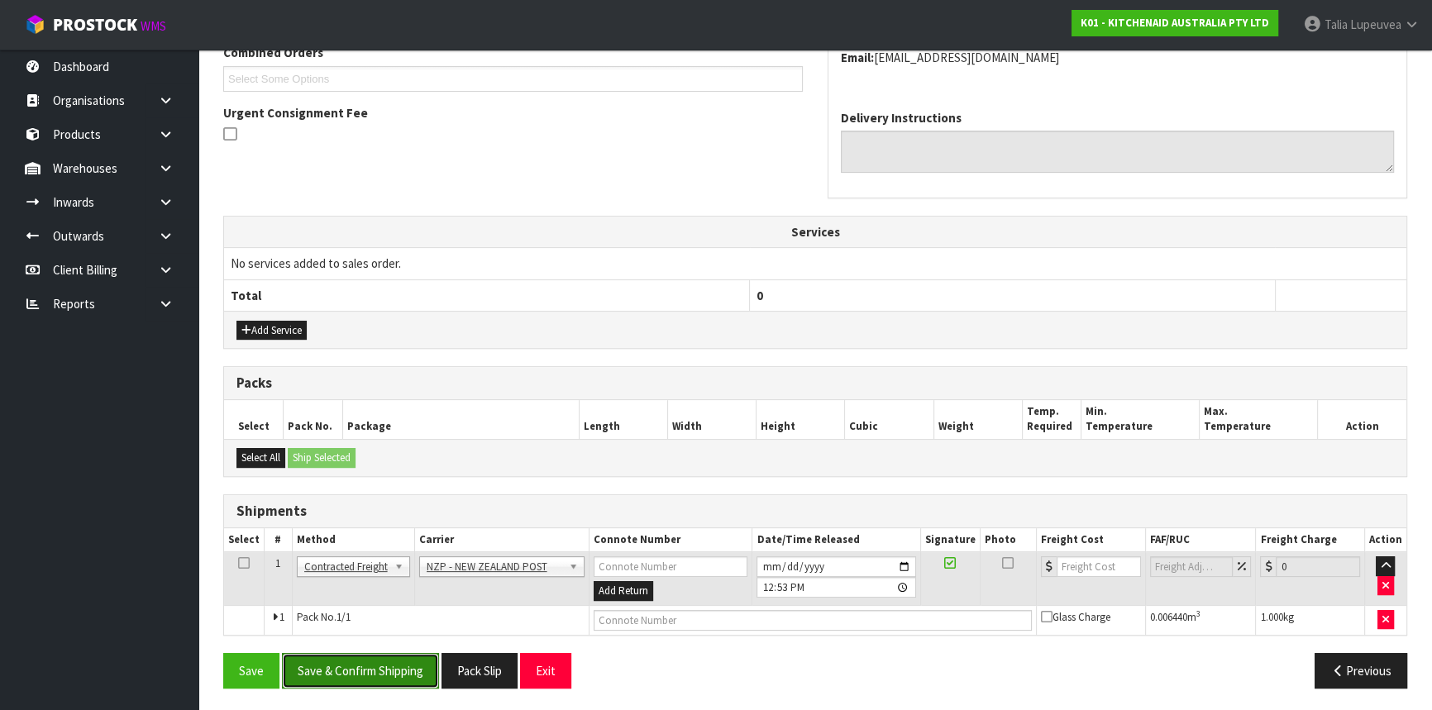
click at [411, 662] on button "Save & Confirm Shipping" at bounding box center [360, 671] width 157 height 36
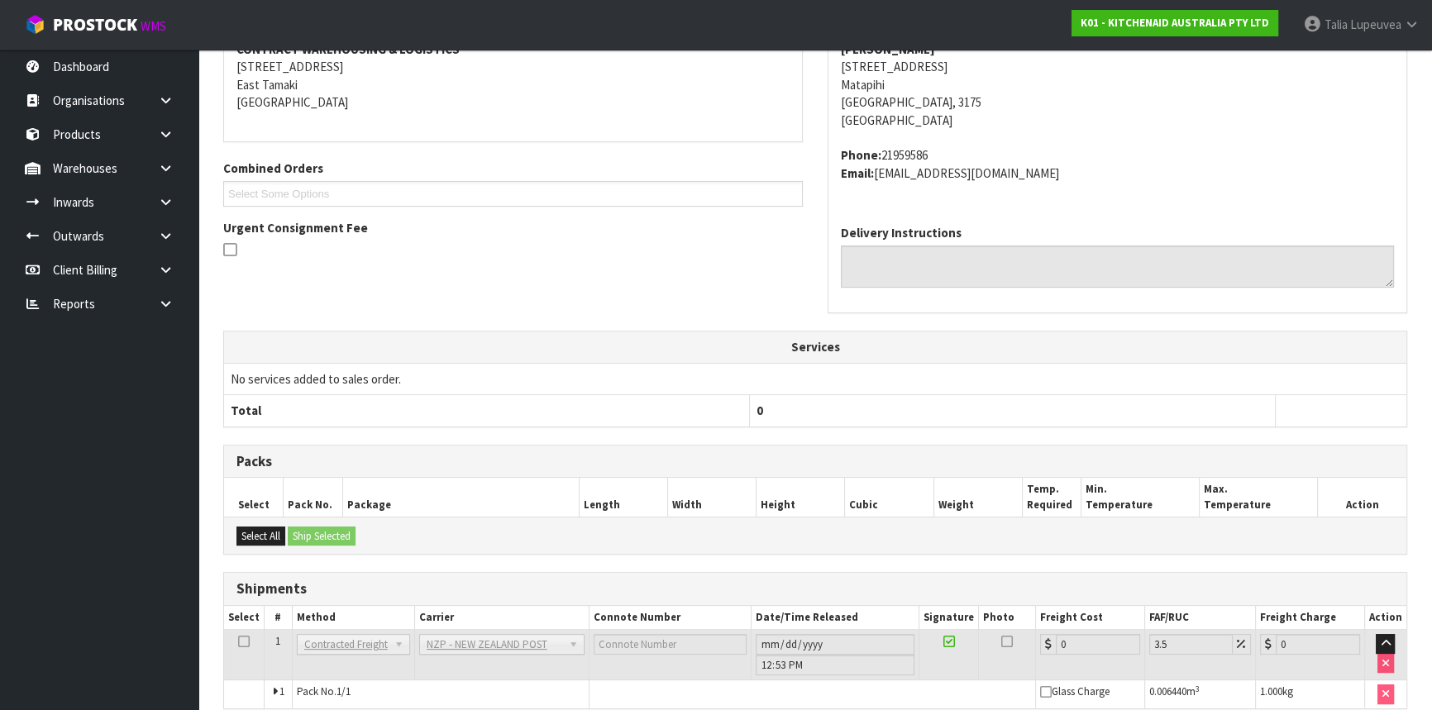
scroll to position [422, 0]
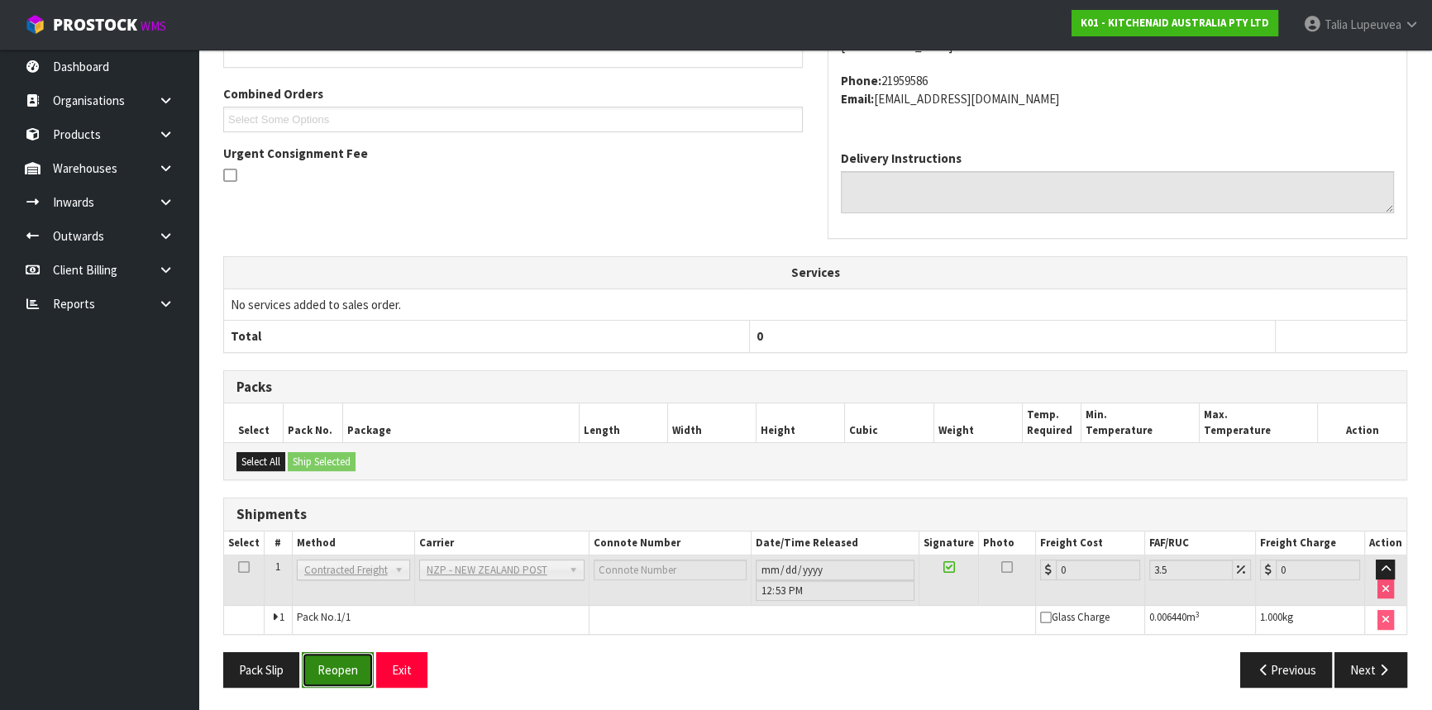
click at [360, 661] on button "Reopen" at bounding box center [338, 670] width 72 height 36
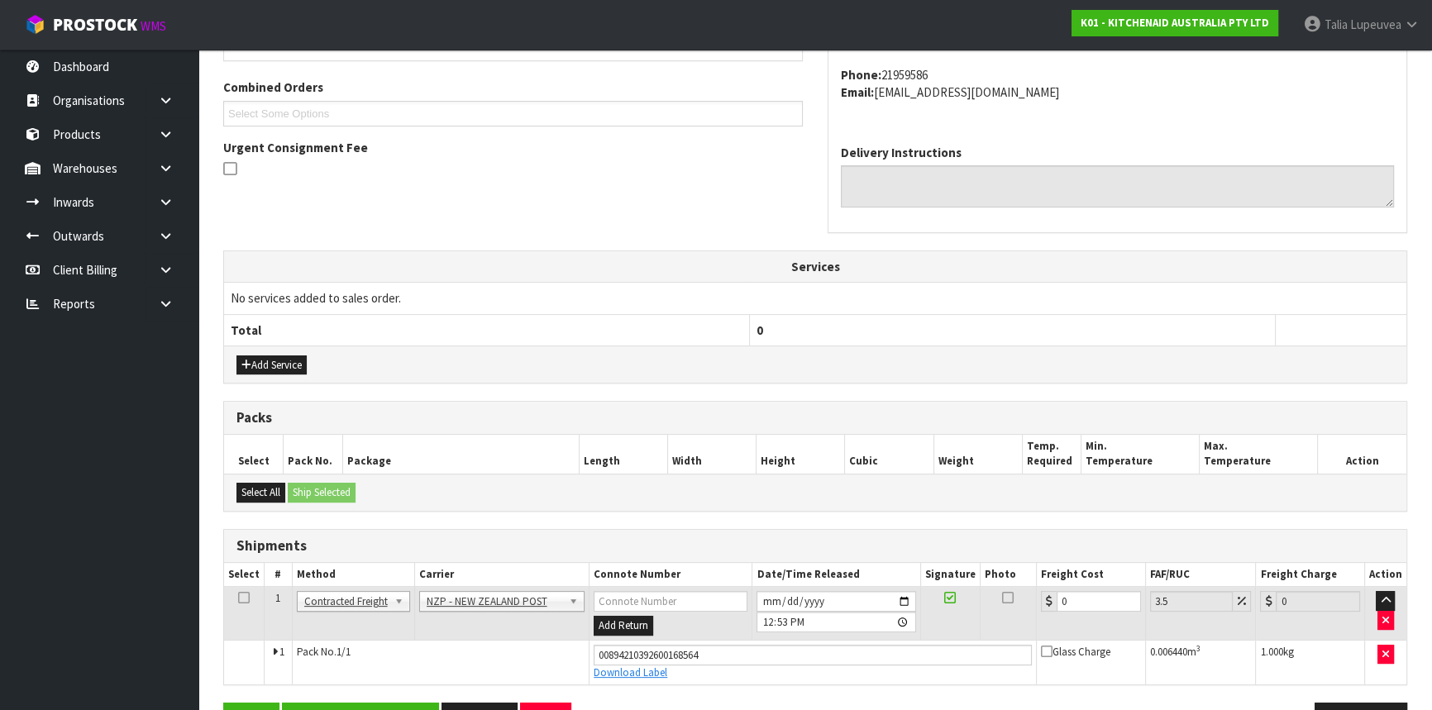
scroll to position [460, 0]
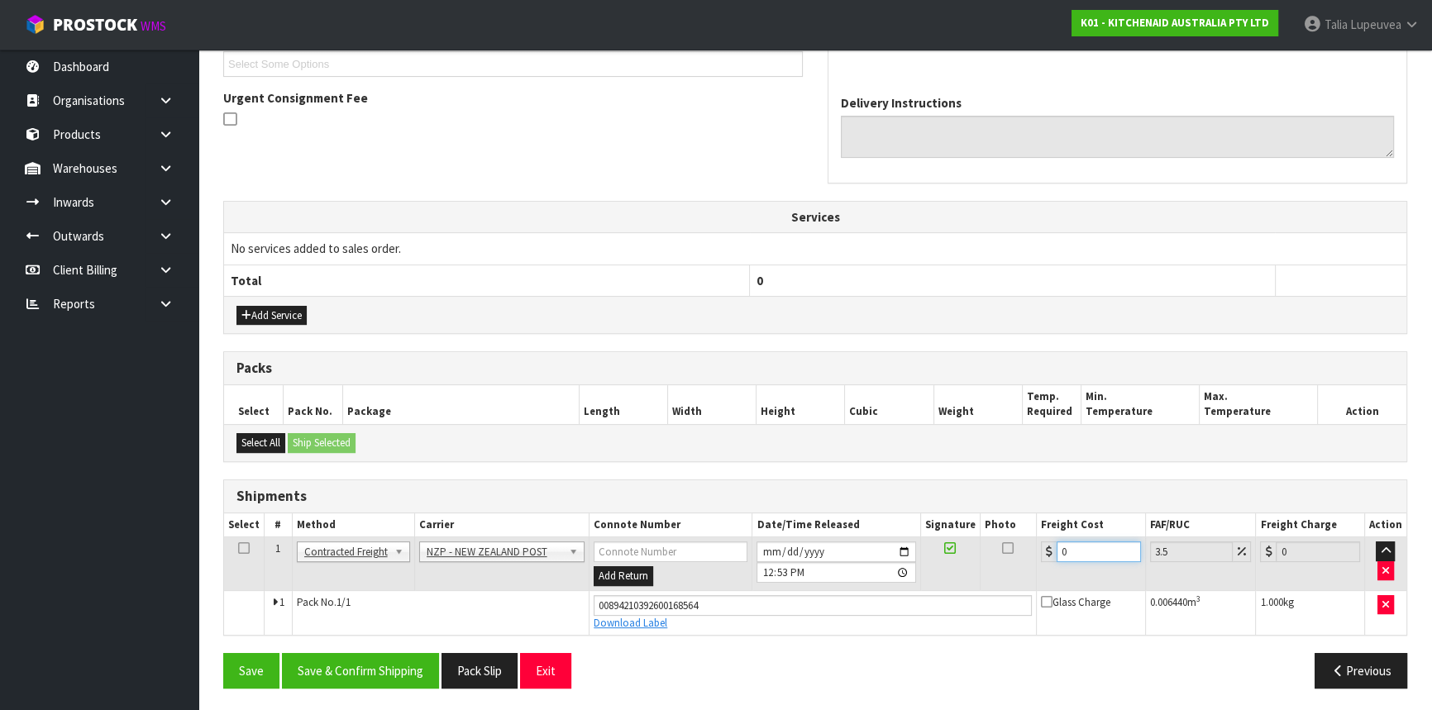
drag, startPoint x: 1087, startPoint y: 552, endPoint x: 1019, endPoint y: 570, distance: 70.2
click at [1019, 570] on tr "1 Client Local Pickup Customer Local Pickup Company Freight Contracted Freight …" at bounding box center [815, 564] width 1182 height 54
type input "1"
type input "1.03"
type input "13"
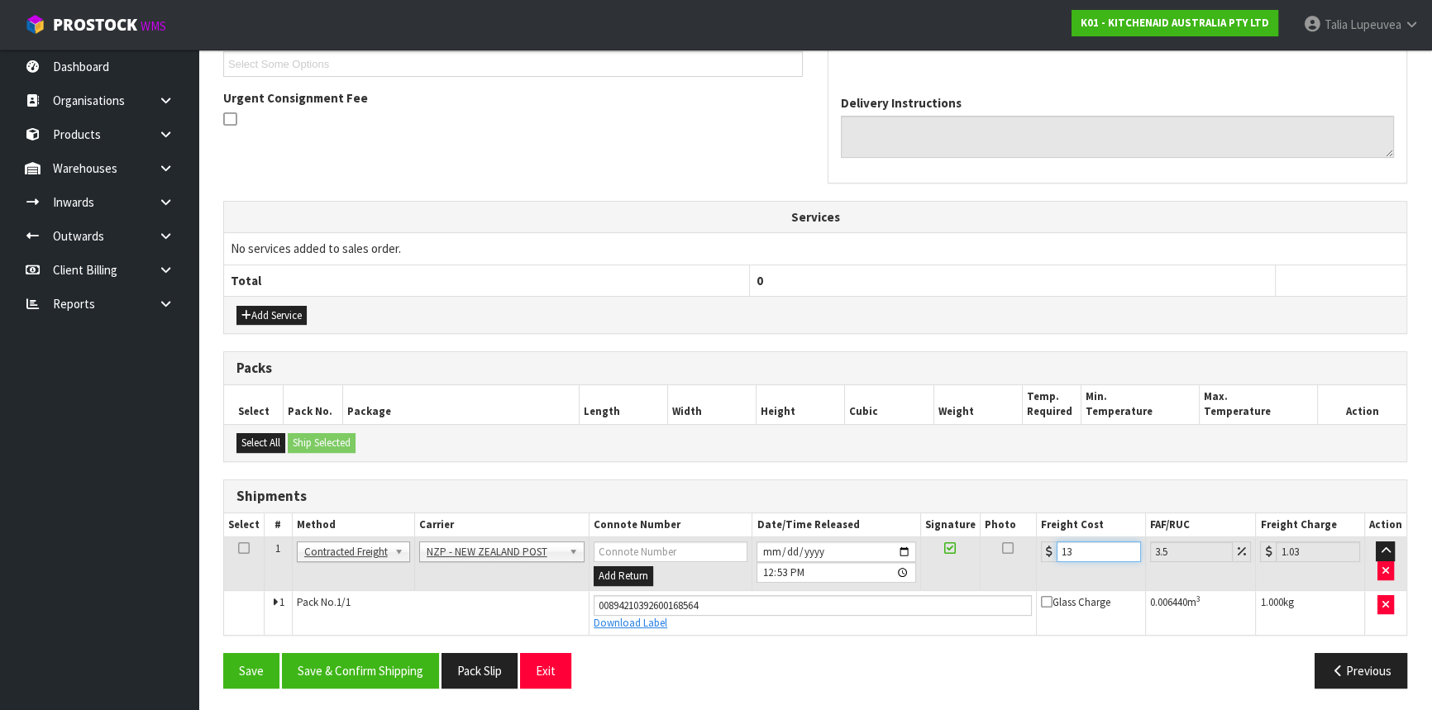
type input "13.45"
type input "13.04"
type input "13.5"
type input "13.04"
click at [365, 679] on button "Save & Confirm Shipping" at bounding box center [360, 671] width 157 height 36
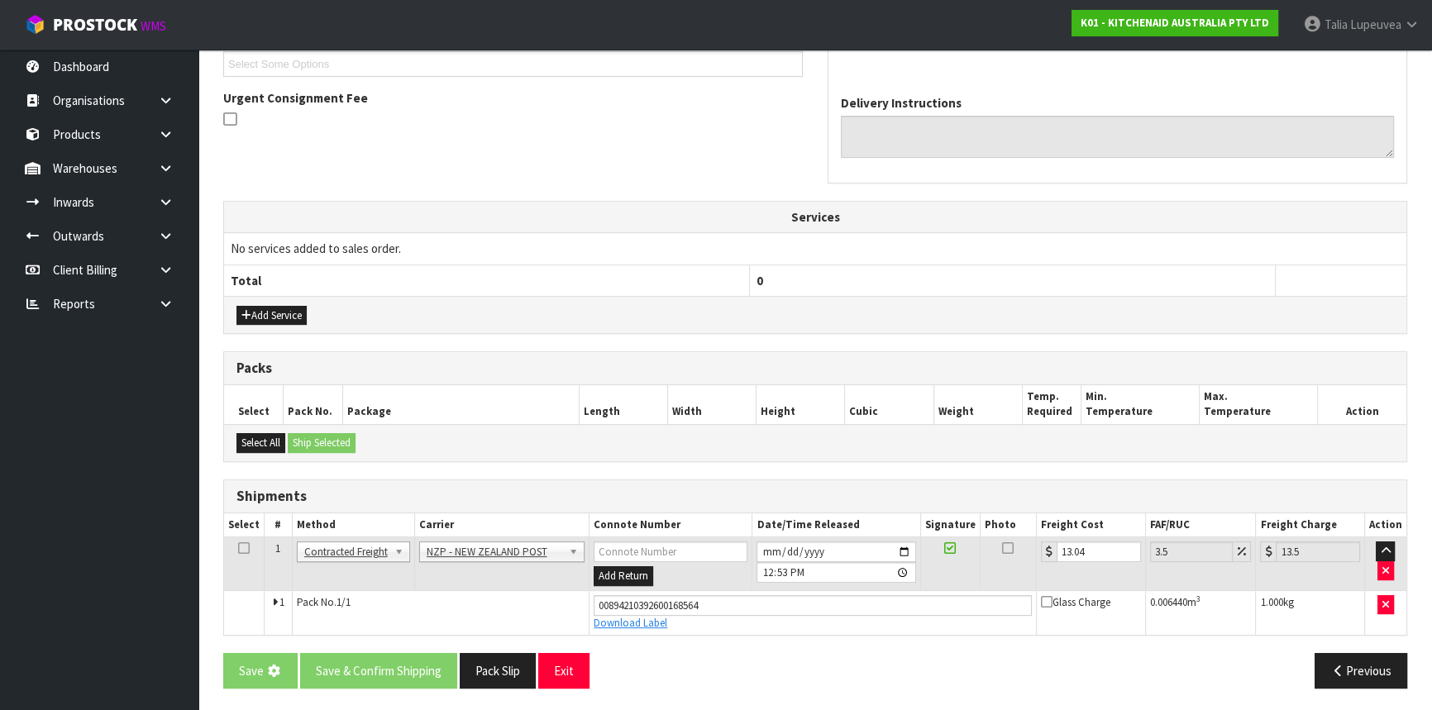
scroll to position [0, 0]
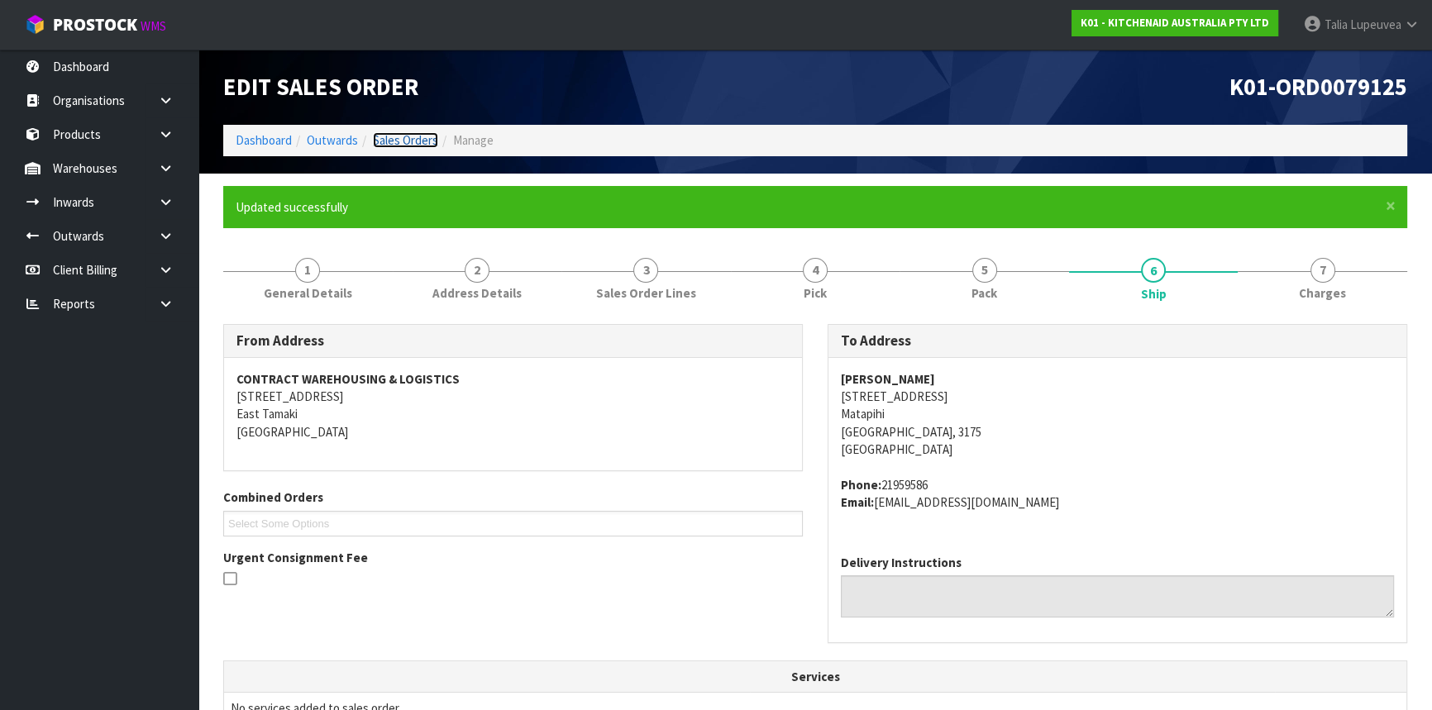
click at [430, 142] on link "Sales Orders" at bounding box center [405, 140] width 65 height 16
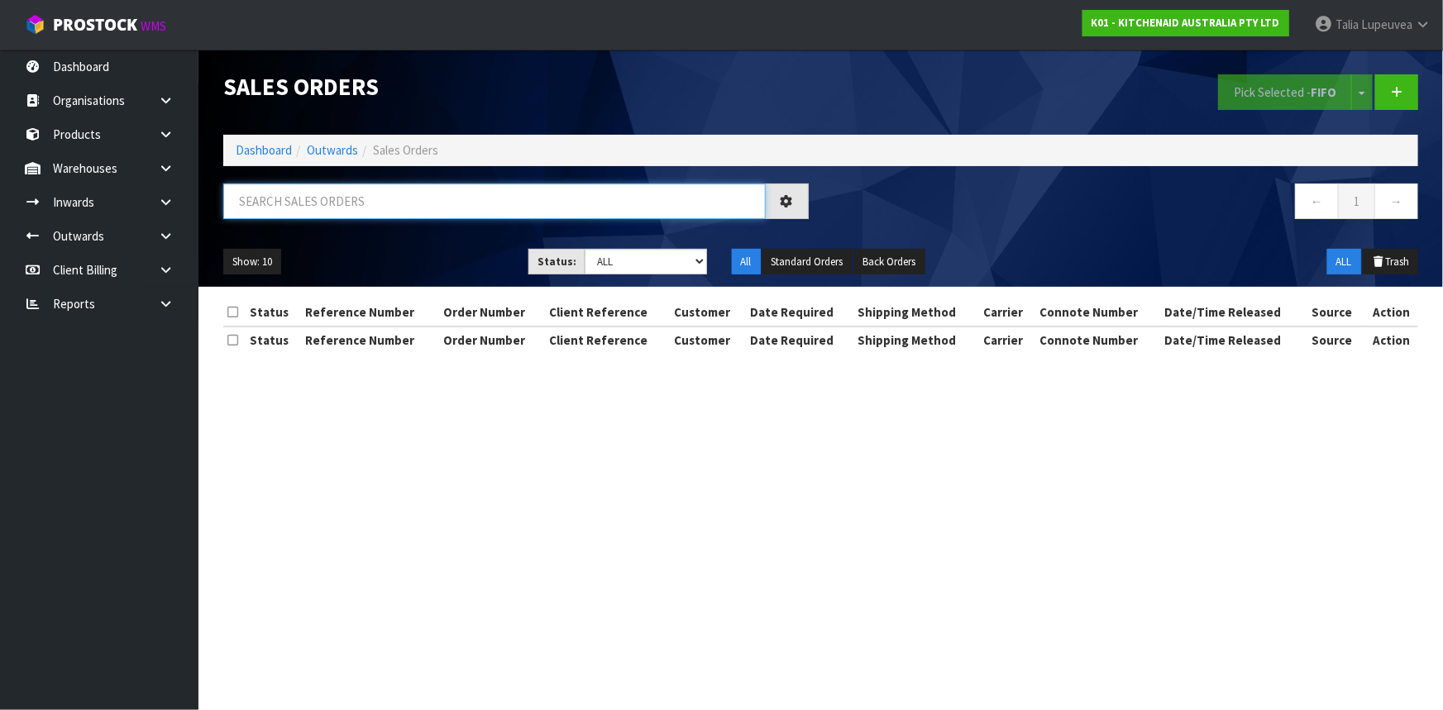
click at [413, 211] on input "text" at bounding box center [494, 202] width 542 height 36
type input "JOB-0412349"
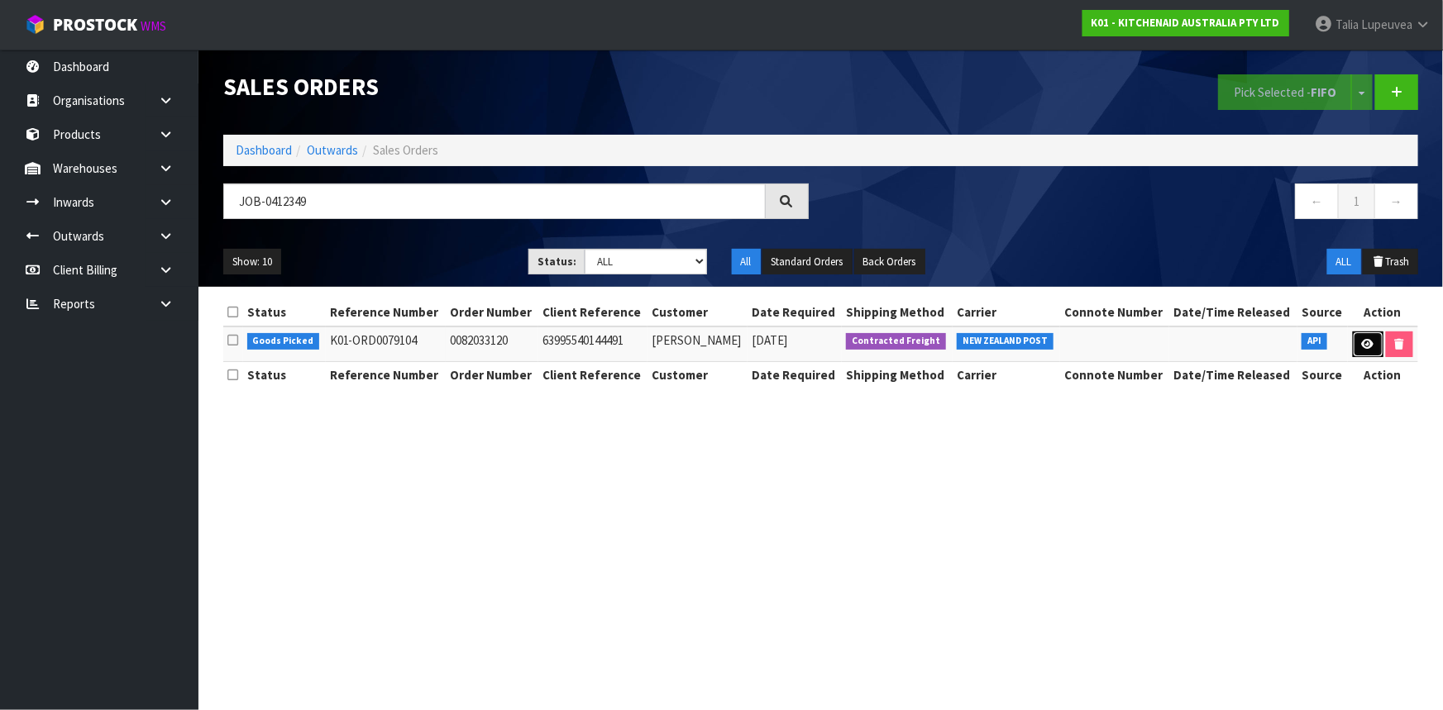
click at [1355, 341] on link at bounding box center [1368, 345] width 31 height 26
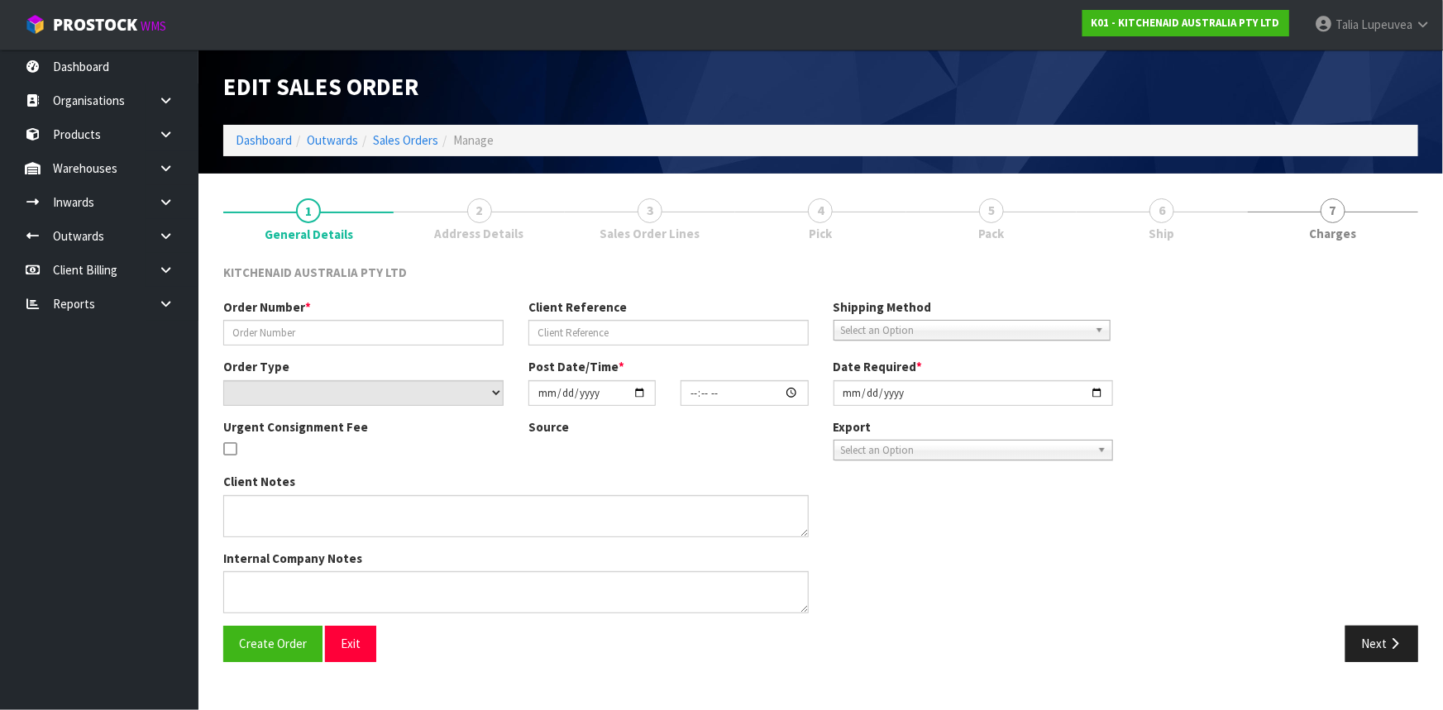
type input "0082033120"
type input "63995540144491"
select select "number:0"
type input "[DATE]"
type input "11:40:00.000"
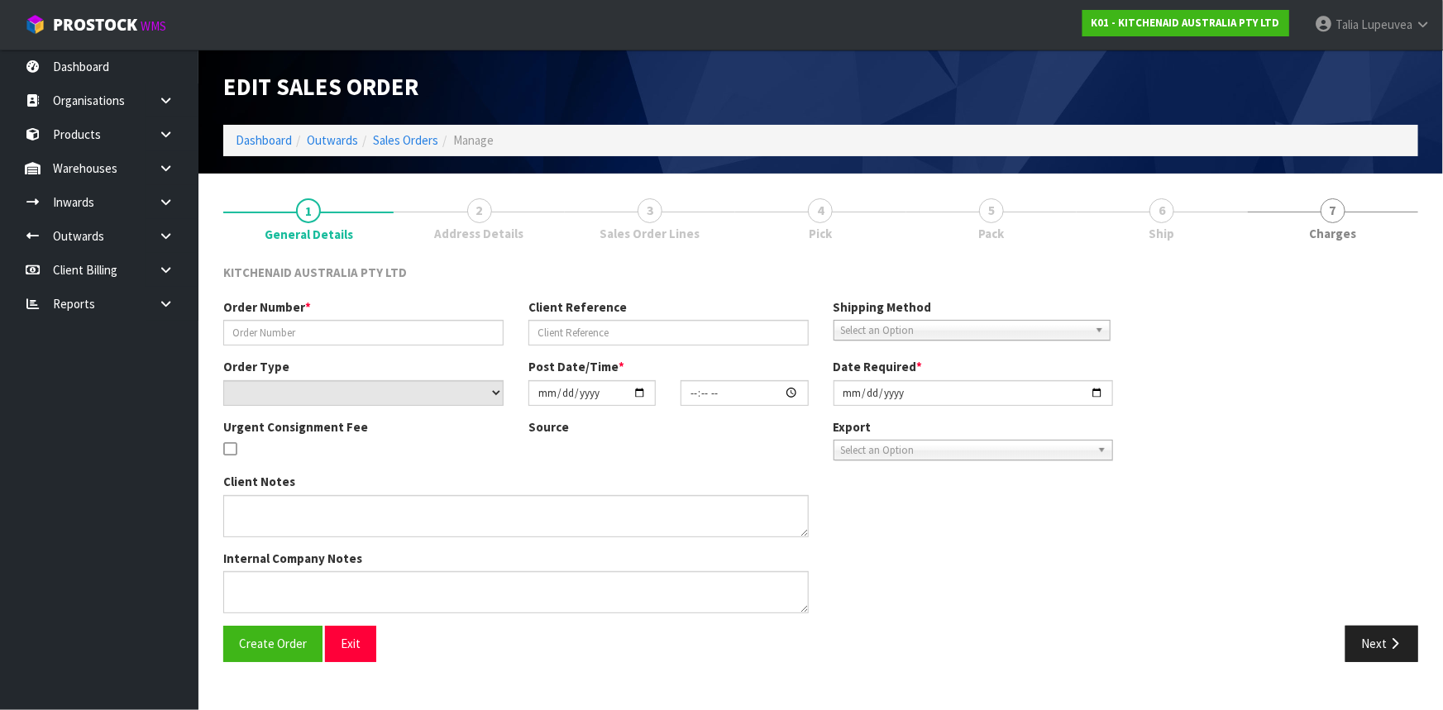
type input "[DATE]"
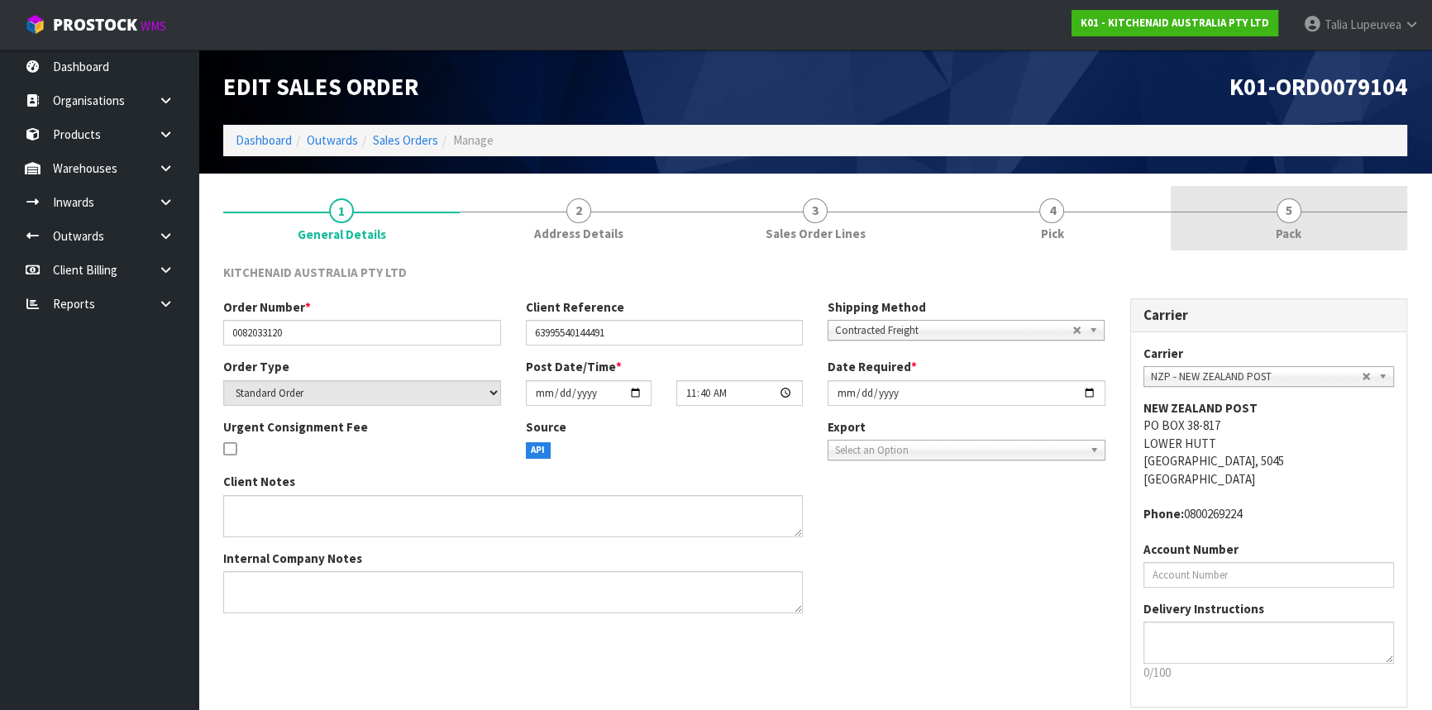
click at [1224, 224] on link "5 Pack" at bounding box center [1289, 218] width 236 height 65
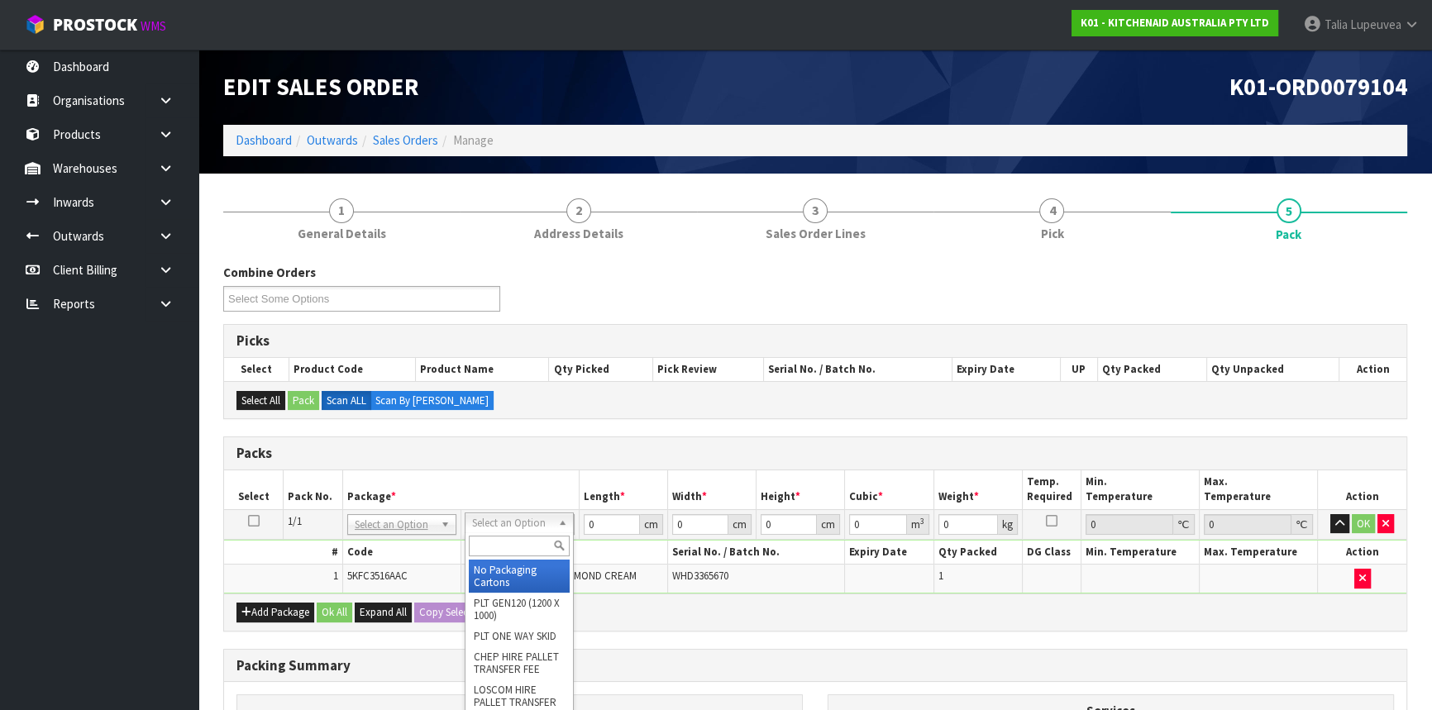
click at [508, 542] on input "text" at bounding box center [519, 546] width 101 height 21
type input "OWN"
drag, startPoint x: 521, startPoint y: 585, endPoint x: 525, endPoint y: 573, distance: 12.3
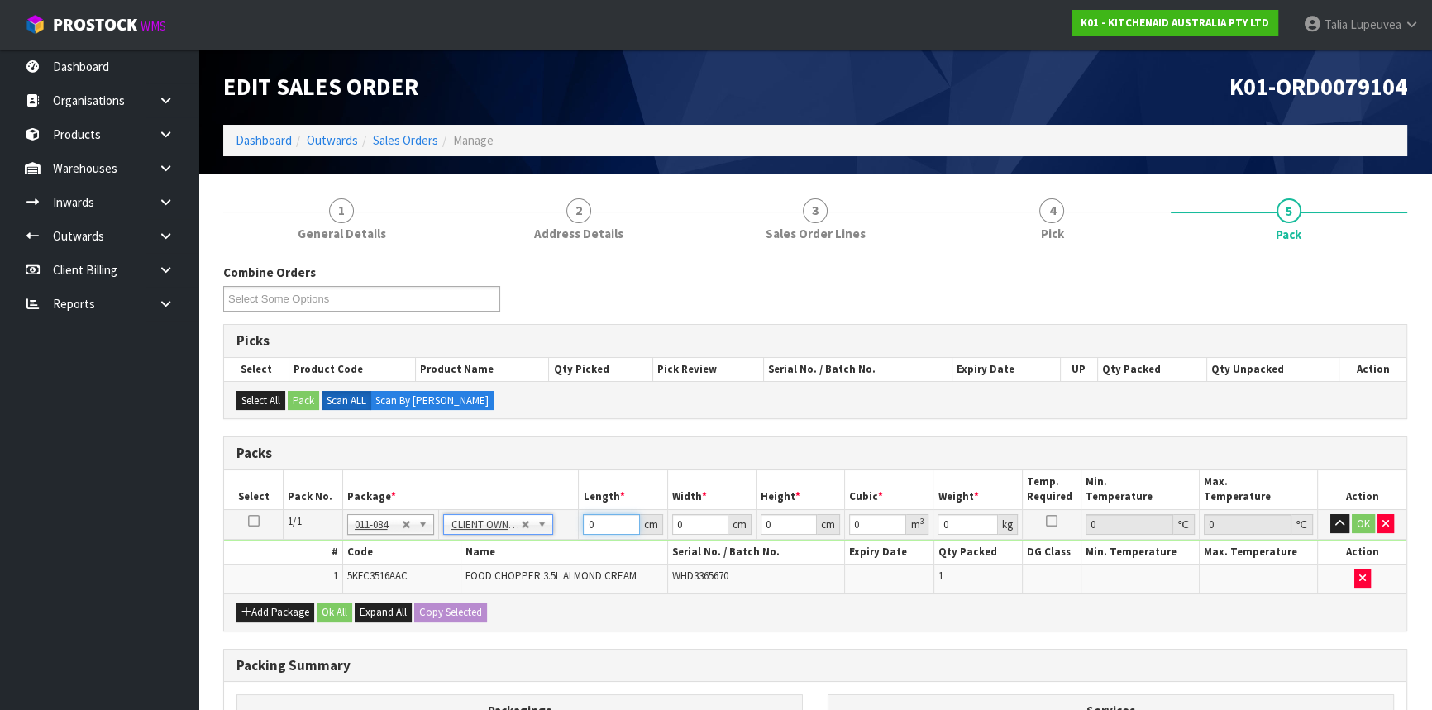
type input "1.75"
drag, startPoint x: 604, startPoint y: 527, endPoint x: 560, endPoint y: 542, distance: 46.0
click at [560, 542] on tbody "1/1 NONE 007-001 007-002 007-004 007-009 007-013 007-014 007-015 007-017 007-01…" at bounding box center [815, 551] width 1182 height 84
type input "29"
type input "26"
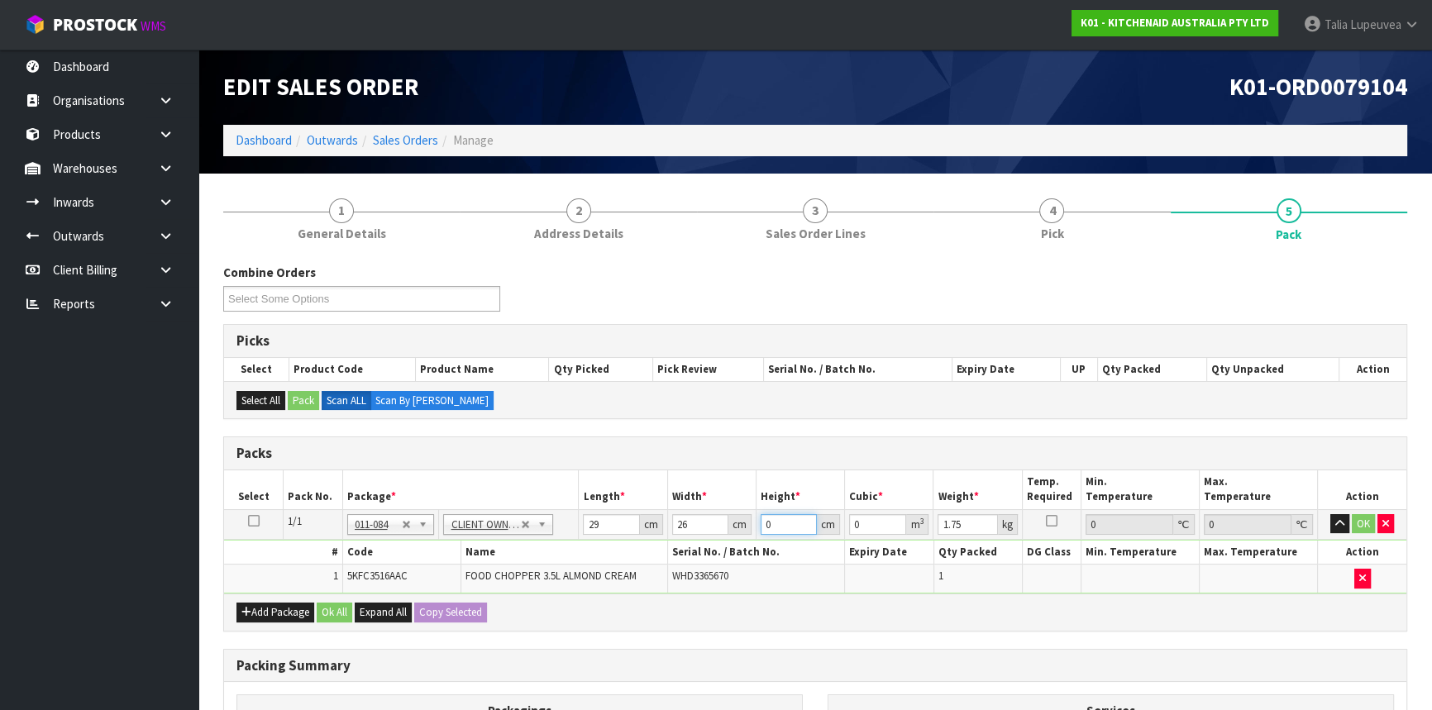
type input "2"
type input "0.001508"
type input "20"
type input "0.01508"
type input "20"
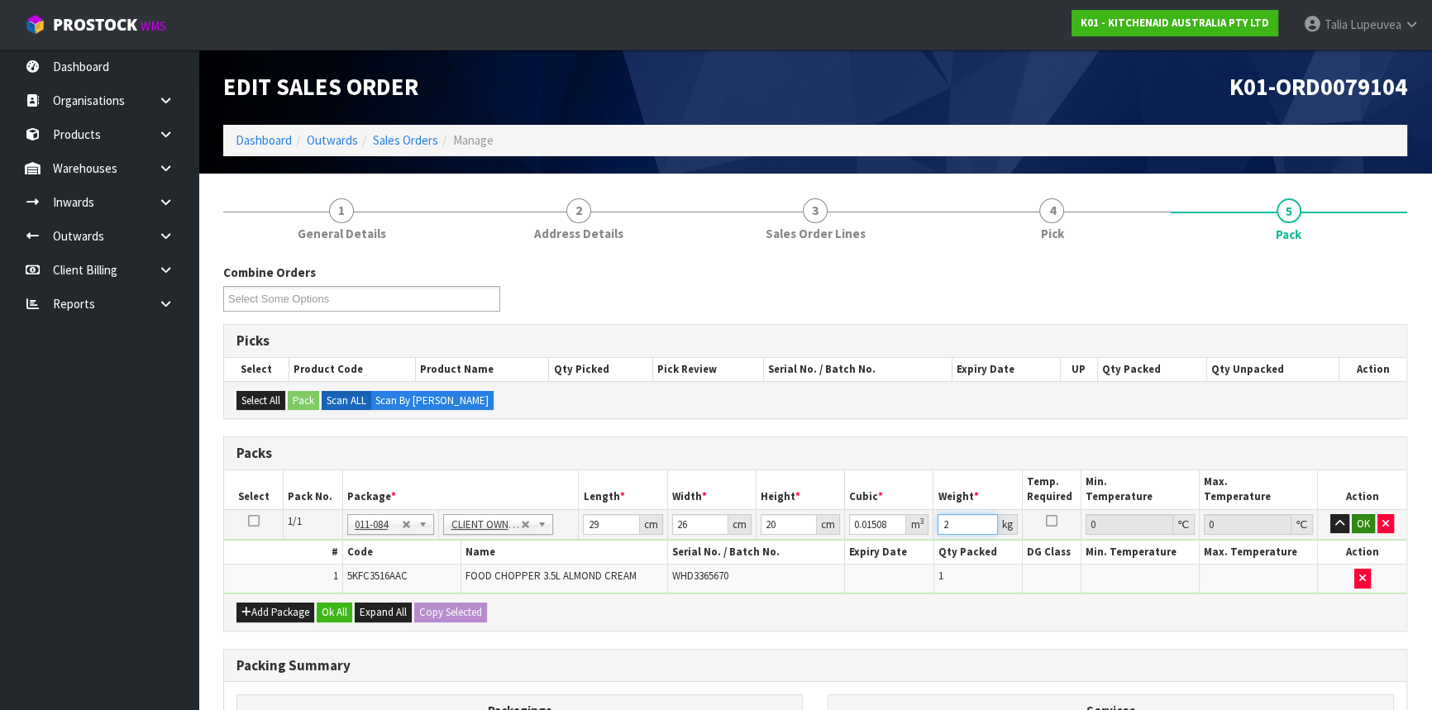
type input "2"
click at [1367, 516] on button "OK" at bounding box center [1363, 524] width 23 height 20
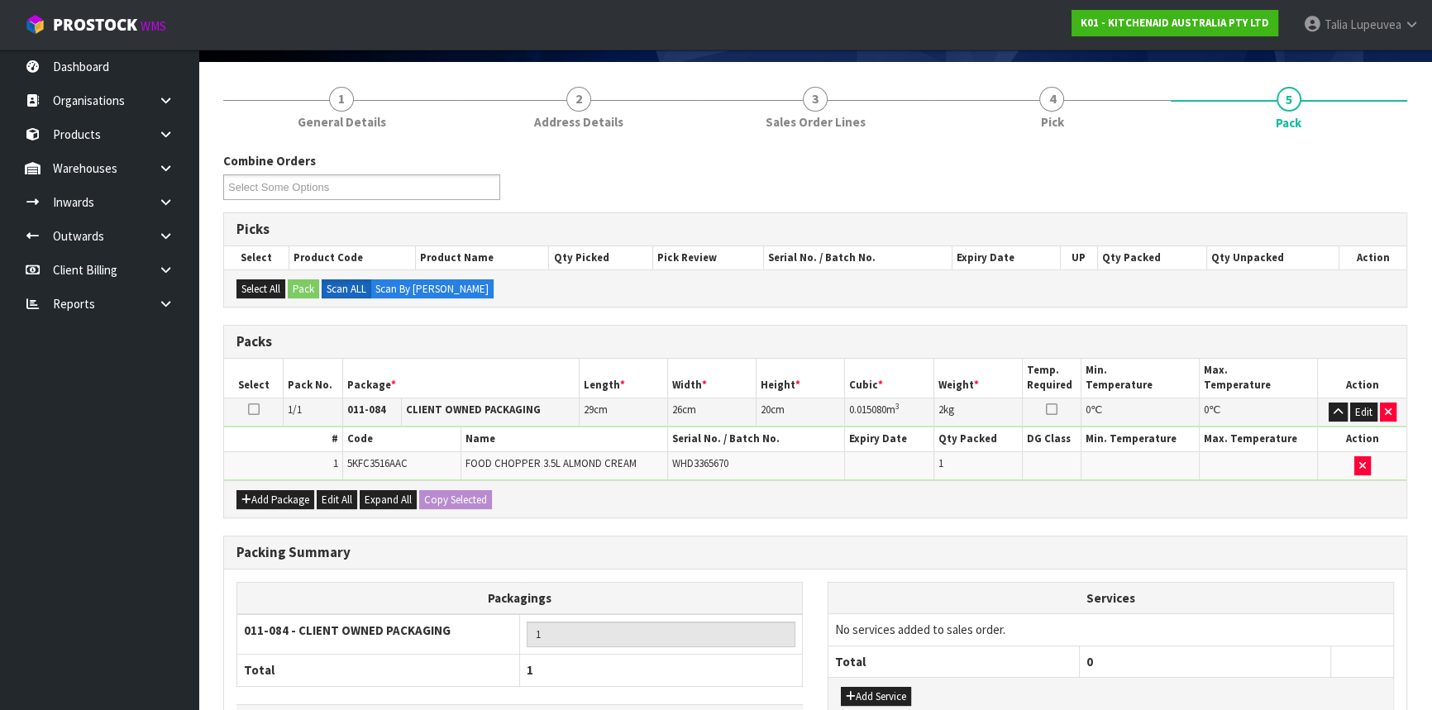
scroll to position [230, 0]
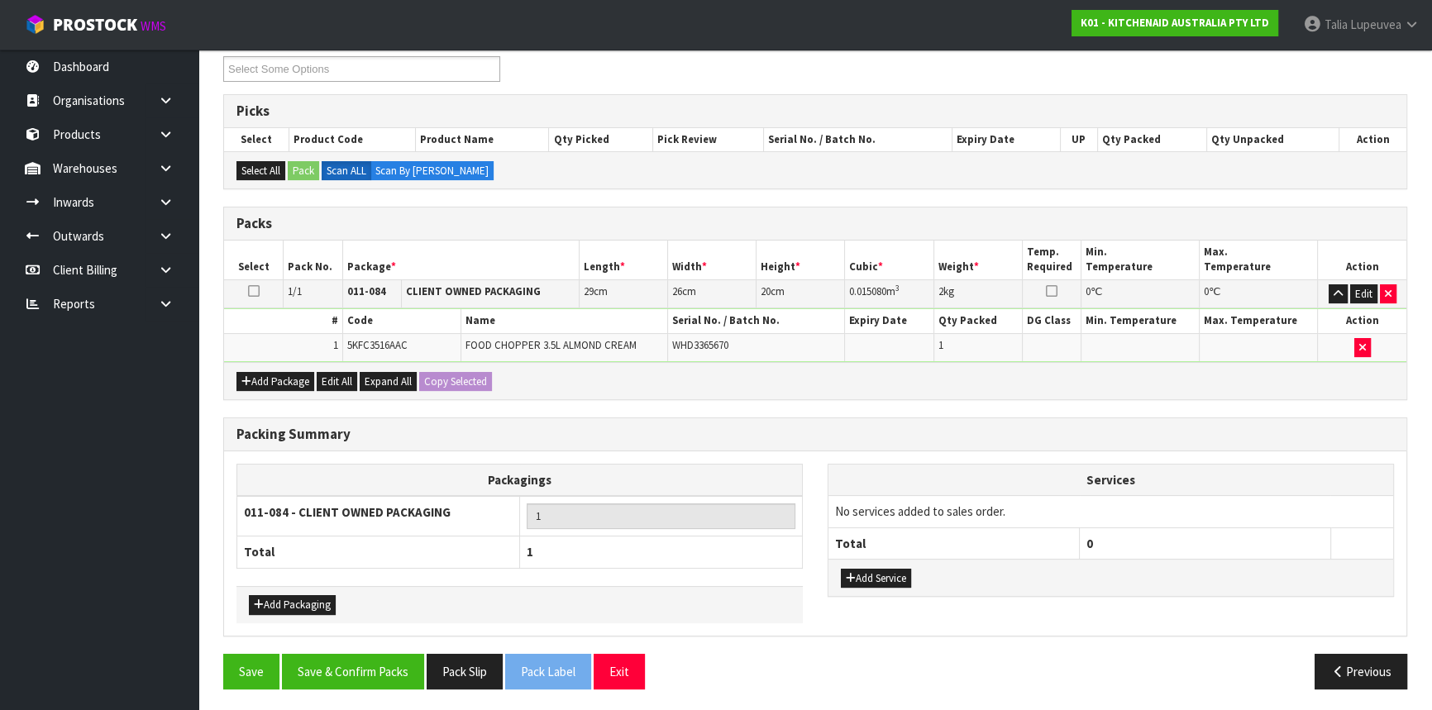
click at [304, 690] on div "Save Save & Confirm Packs Pack Slip Pack Label Exit Previous" at bounding box center [815, 678] width 1209 height 48
click at [323, 675] on button "Save & Confirm Packs" at bounding box center [353, 672] width 142 height 36
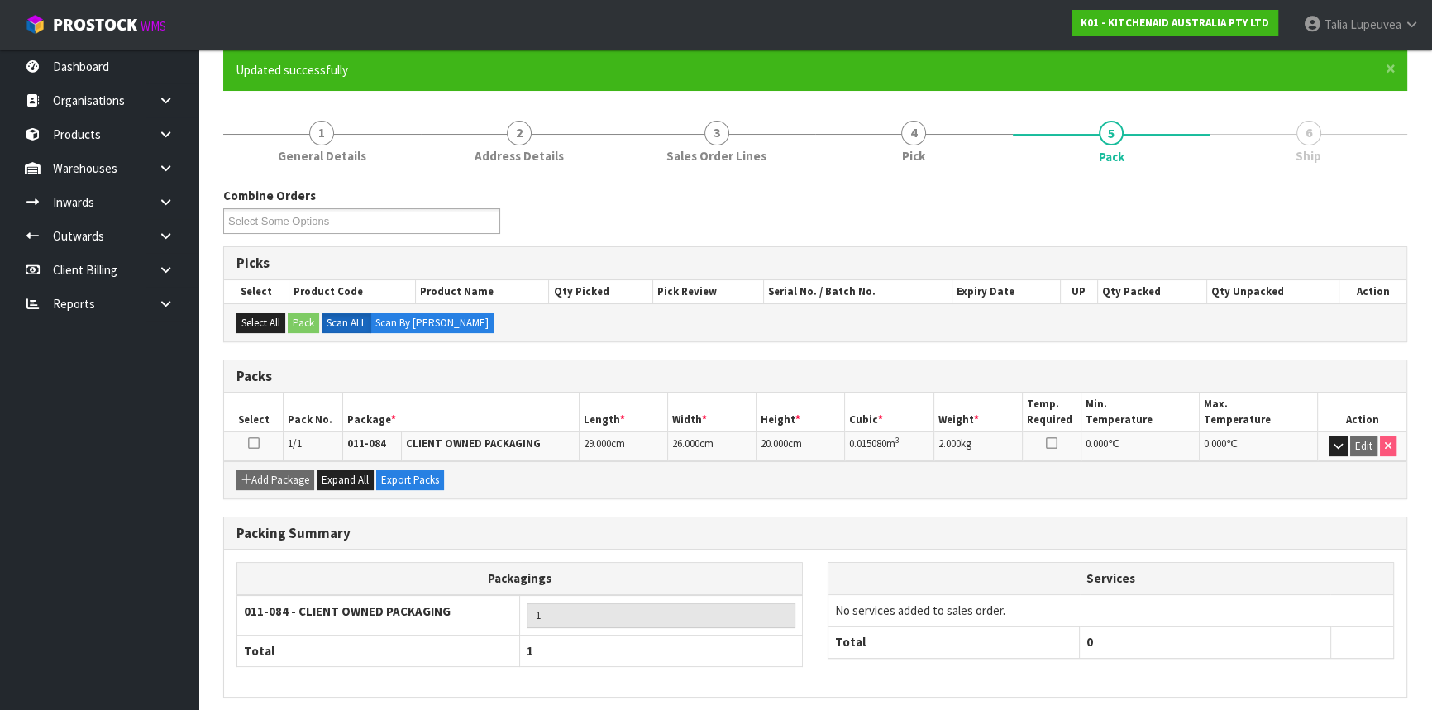
scroll to position [199, 0]
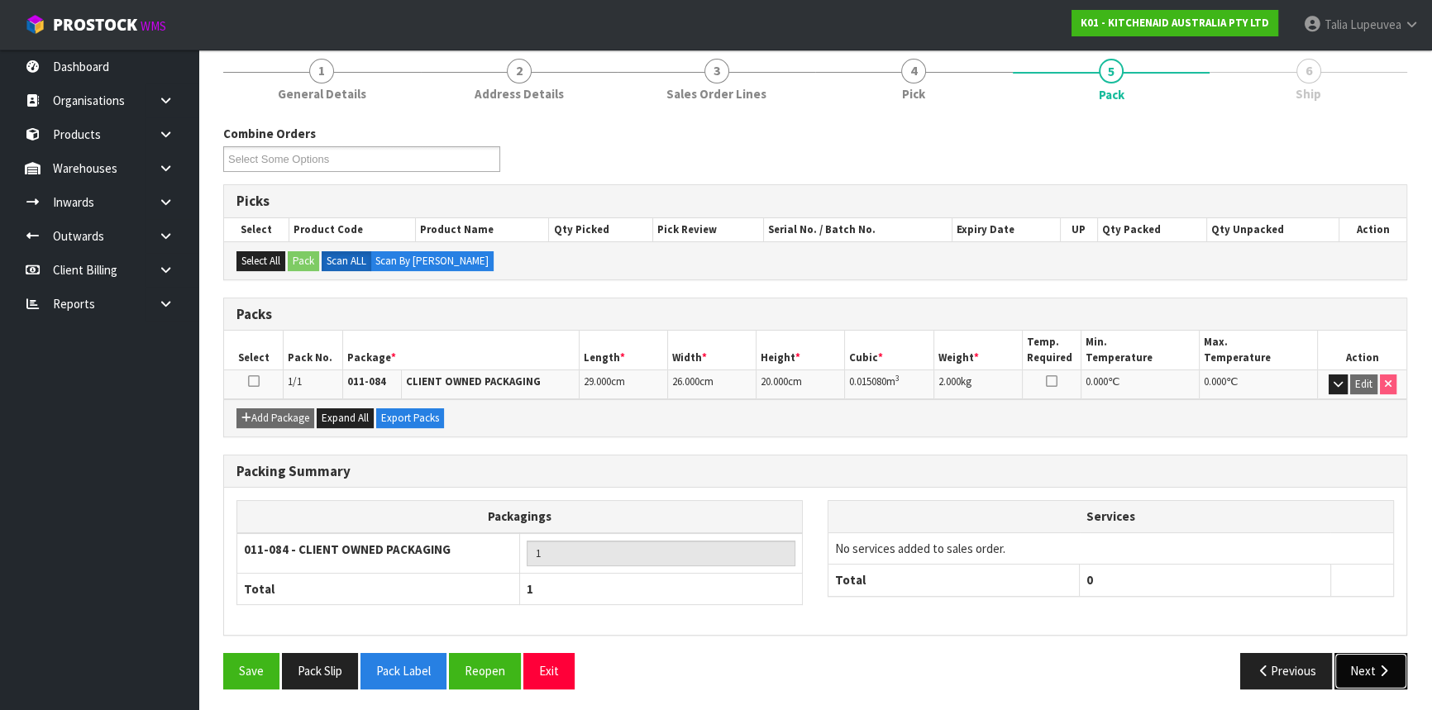
click at [1352, 653] on button "Next" at bounding box center [1370, 671] width 73 height 36
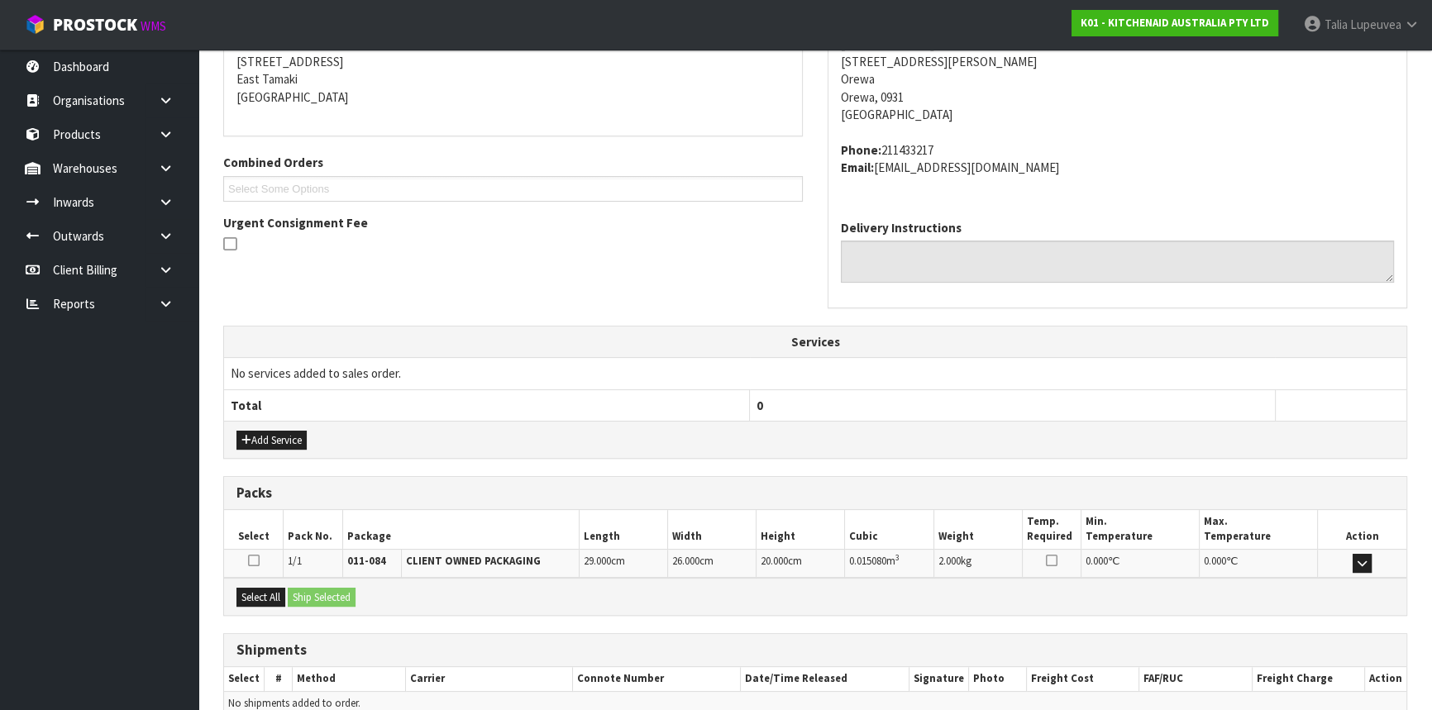
scroll to position [415, 0]
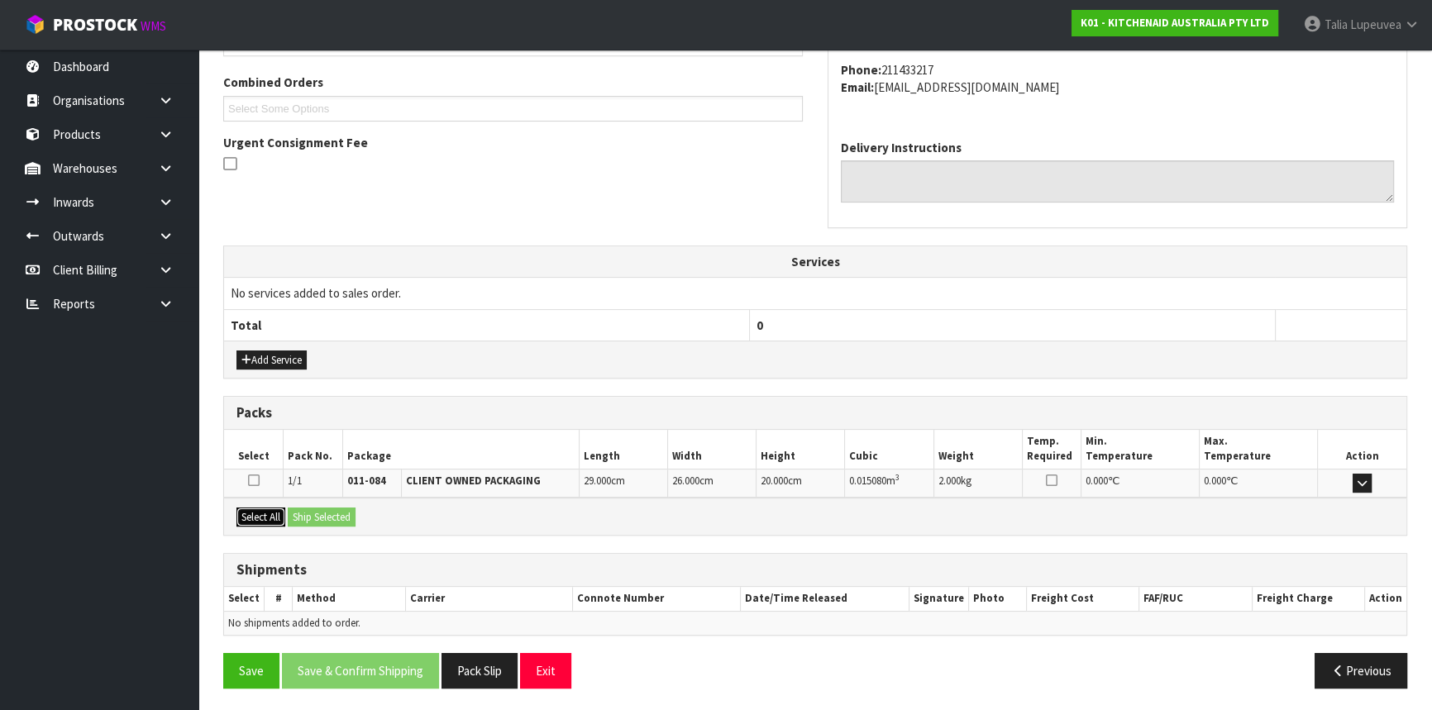
drag, startPoint x: 256, startPoint y: 515, endPoint x: 296, endPoint y: 511, distance: 39.9
click at [257, 516] on button "Select All" at bounding box center [260, 518] width 49 height 20
click at [298, 511] on button "Ship Selected" at bounding box center [322, 518] width 68 height 20
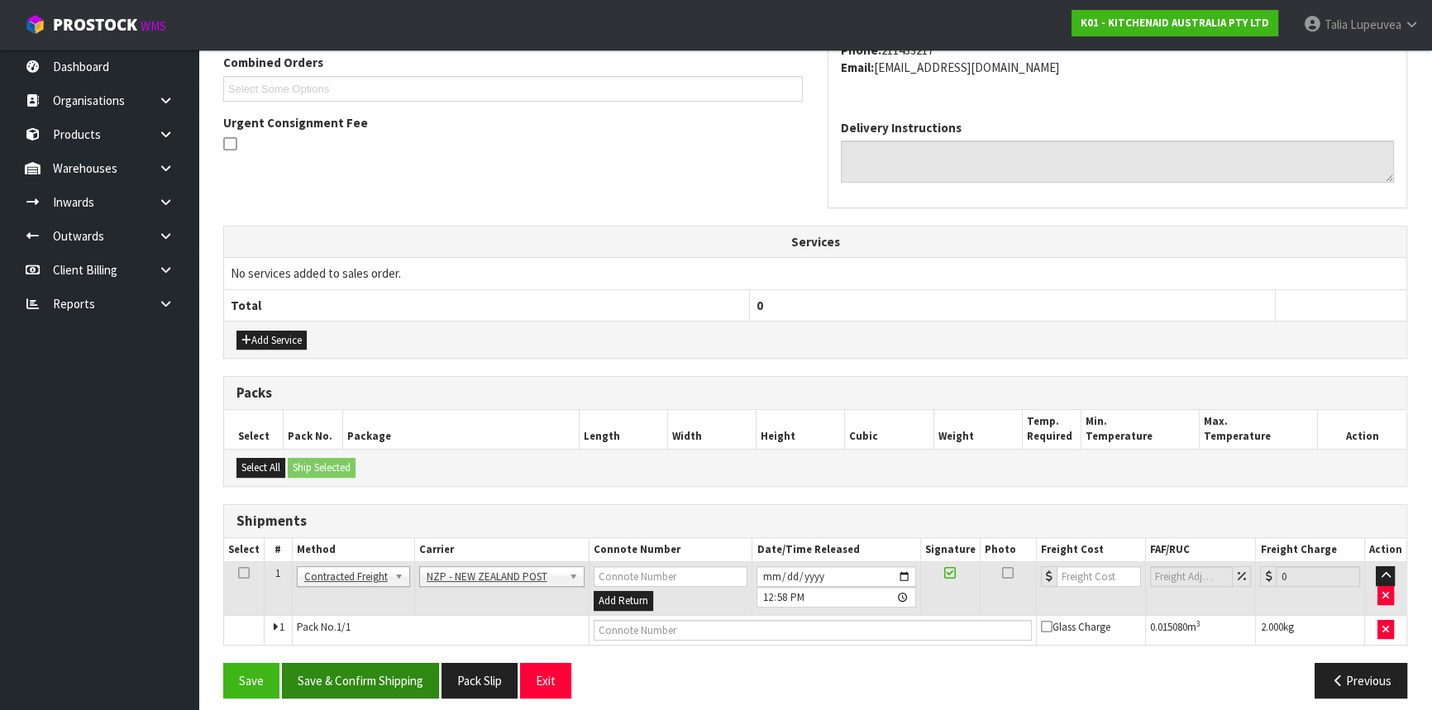
scroll to position [445, 0]
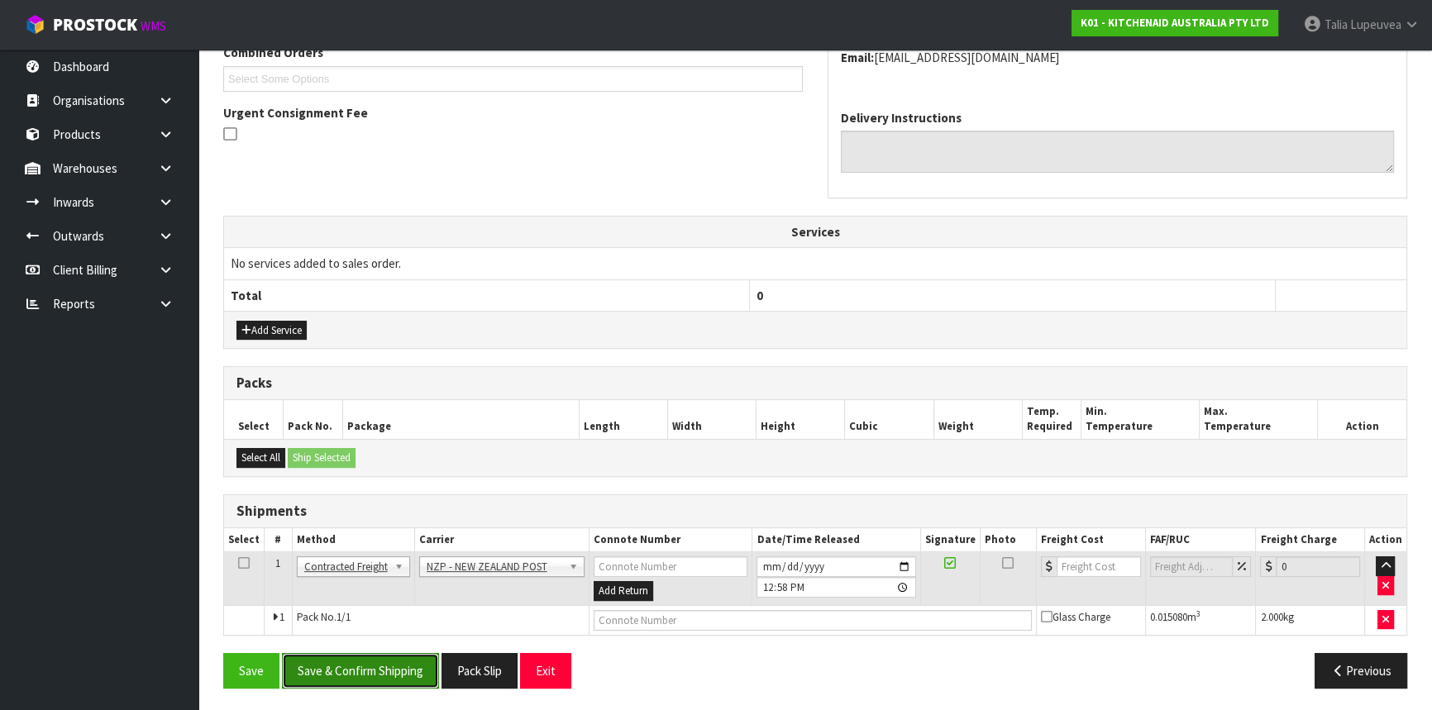
click at [410, 658] on button "Save & Confirm Shipping" at bounding box center [360, 671] width 157 height 36
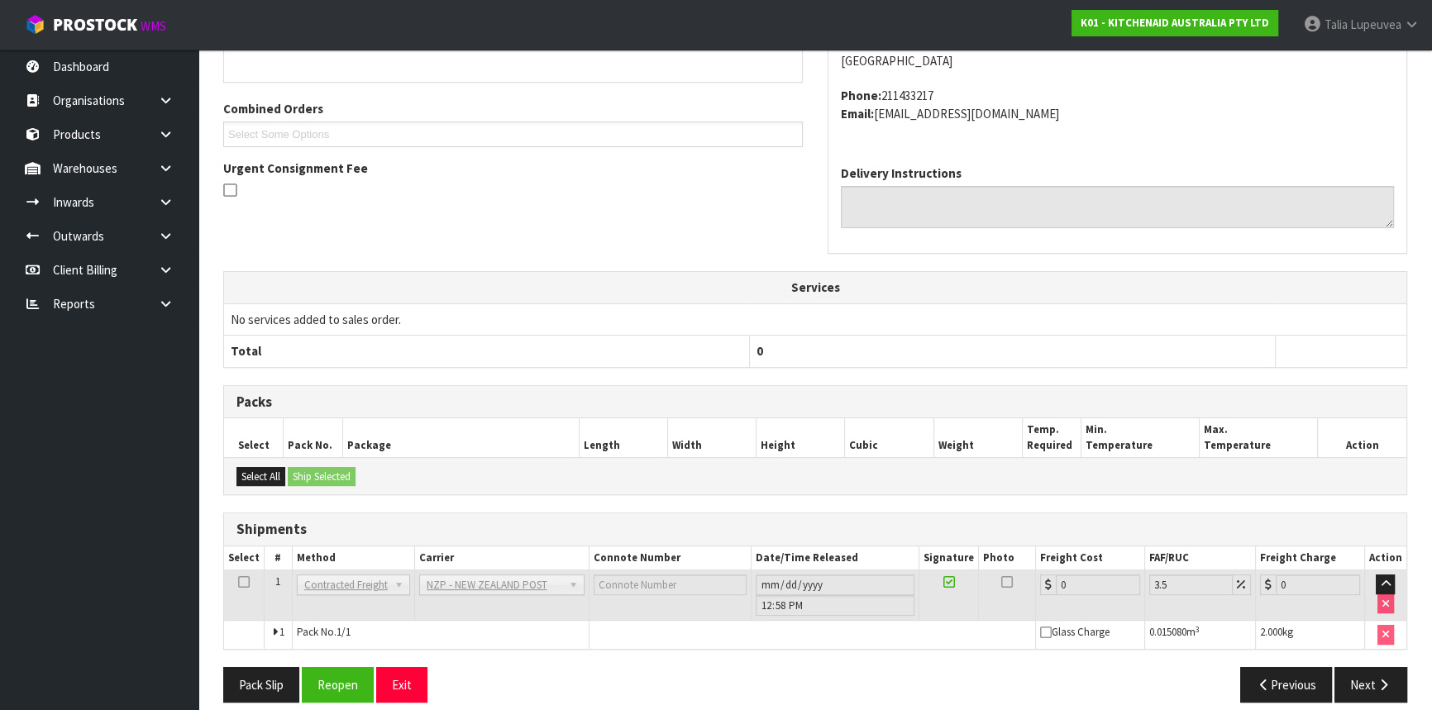
scroll to position [422, 0]
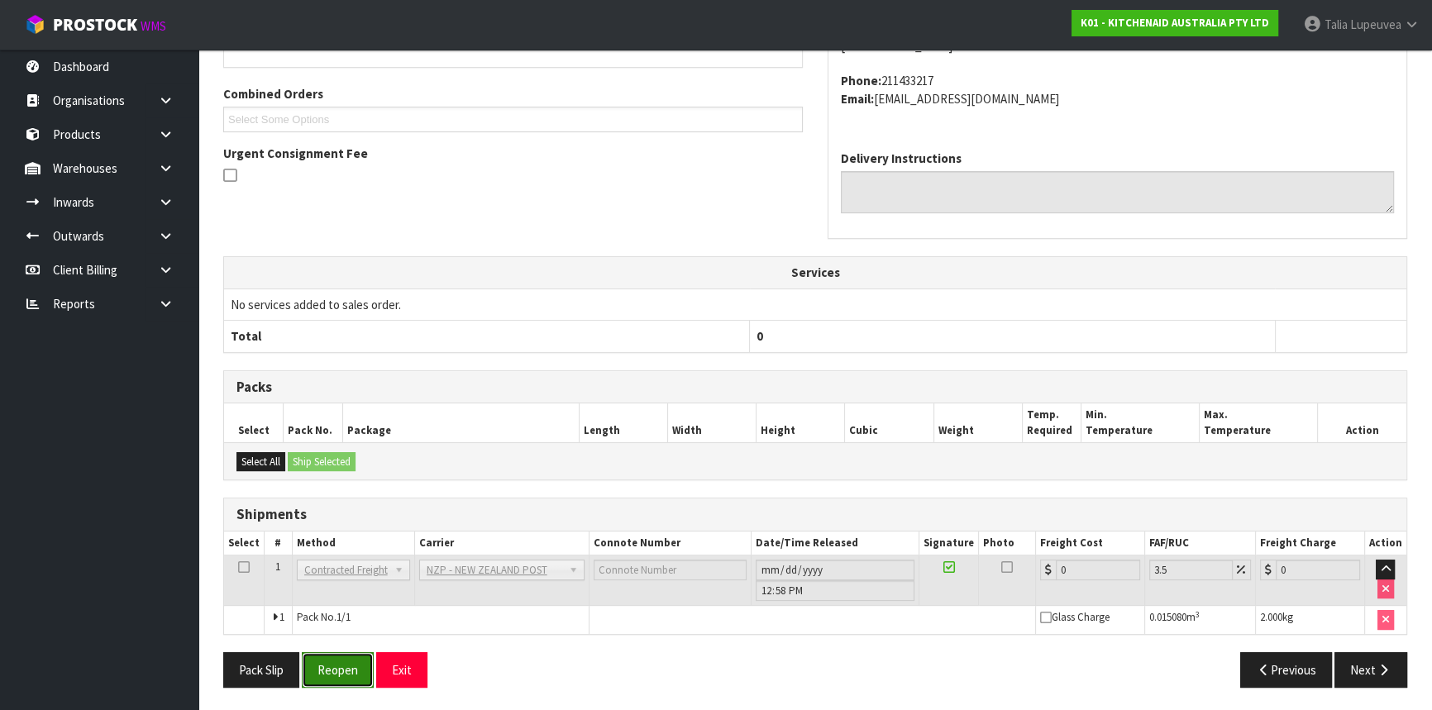
click at [337, 665] on button "Reopen" at bounding box center [338, 670] width 72 height 36
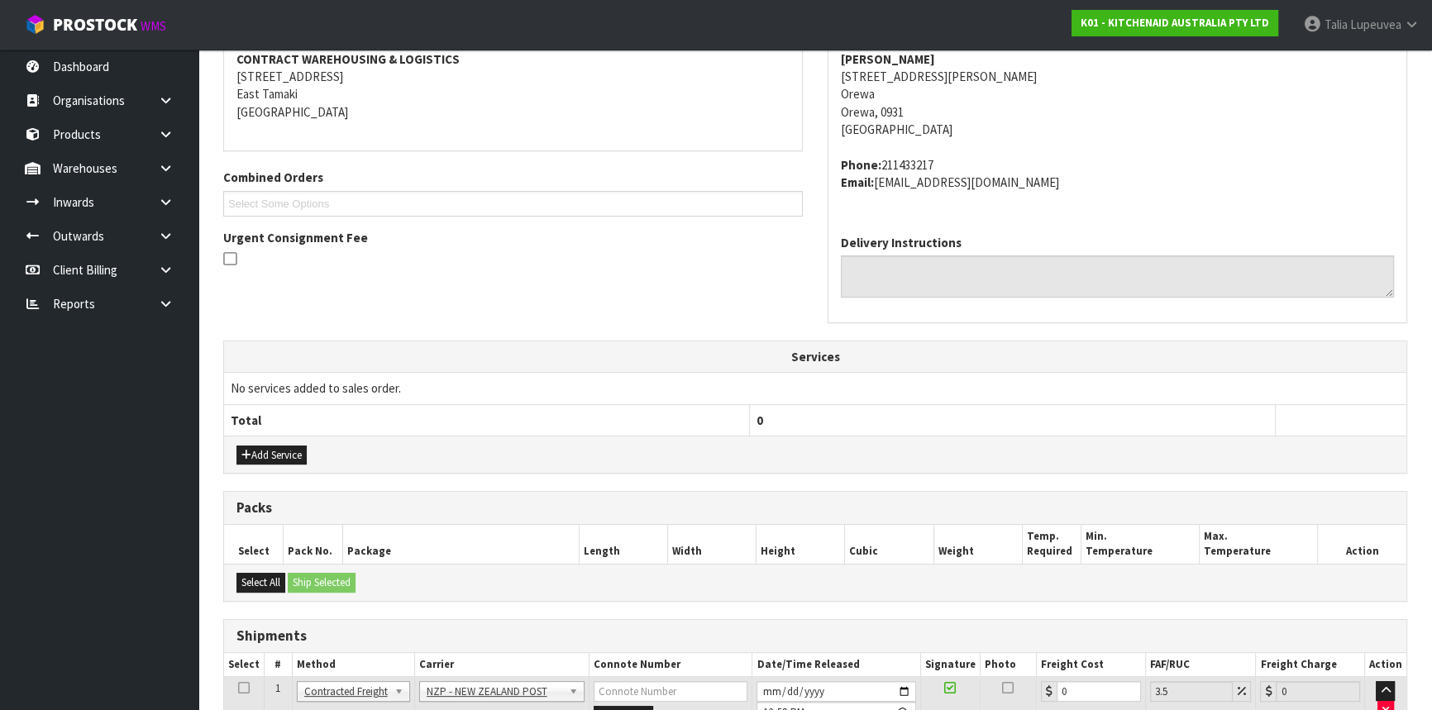
scroll to position [460, 0]
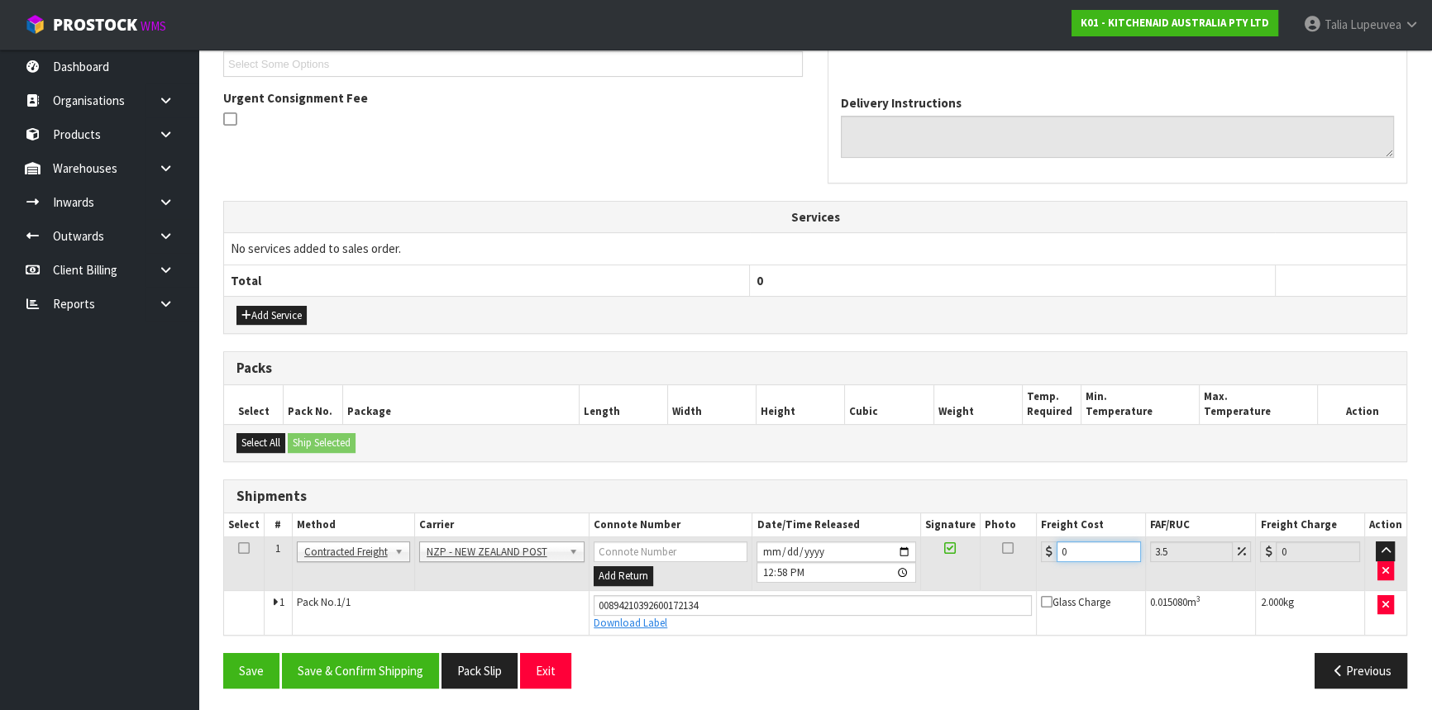
drag, startPoint x: 1078, startPoint y: 550, endPoint x: 1042, endPoint y: 561, distance: 37.9
click at [1042, 561] on td "0" at bounding box center [1091, 564] width 109 height 54
type input "4"
type input "4.14"
type input "4.3"
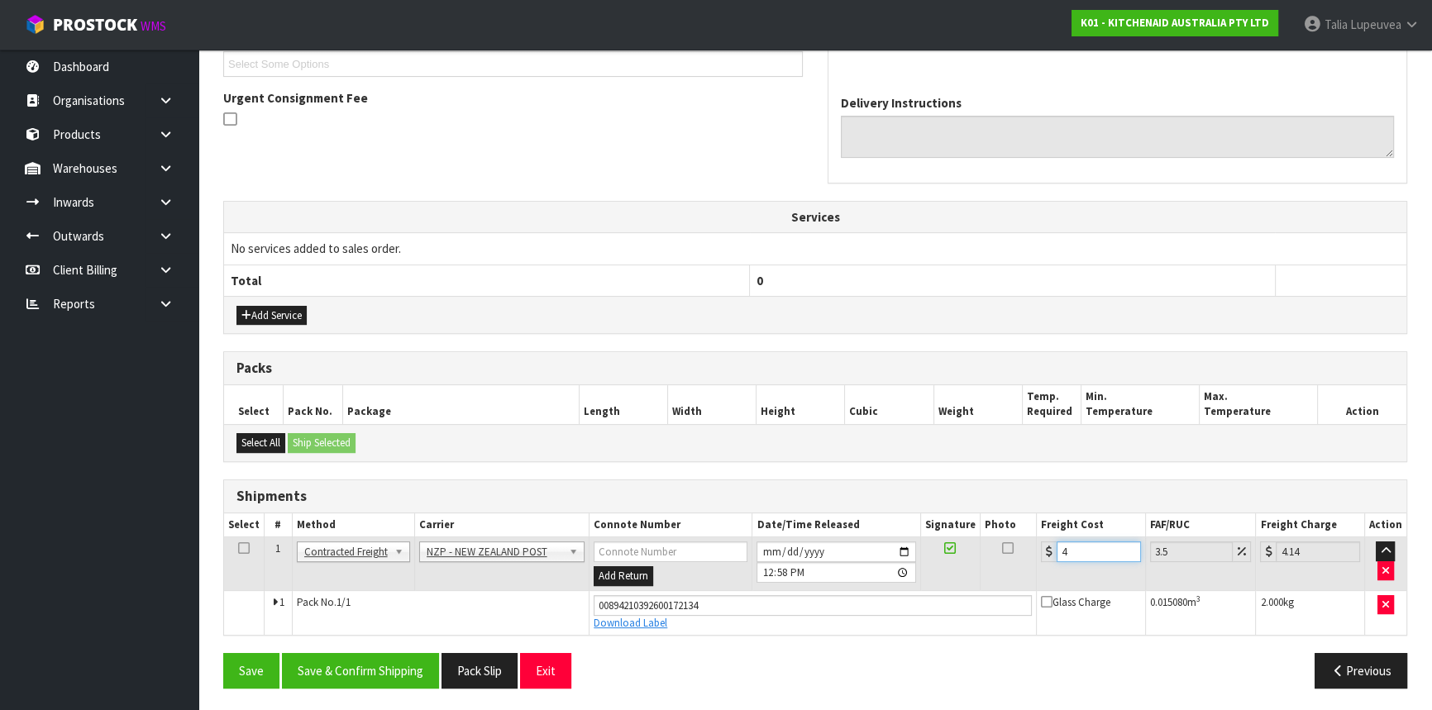
type input "4.45"
type input "4.33"
type input "4.48"
type input "4.33"
click at [410, 658] on button "Save & Confirm Shipping" at bounding box center [360, 671] width 157 height 36
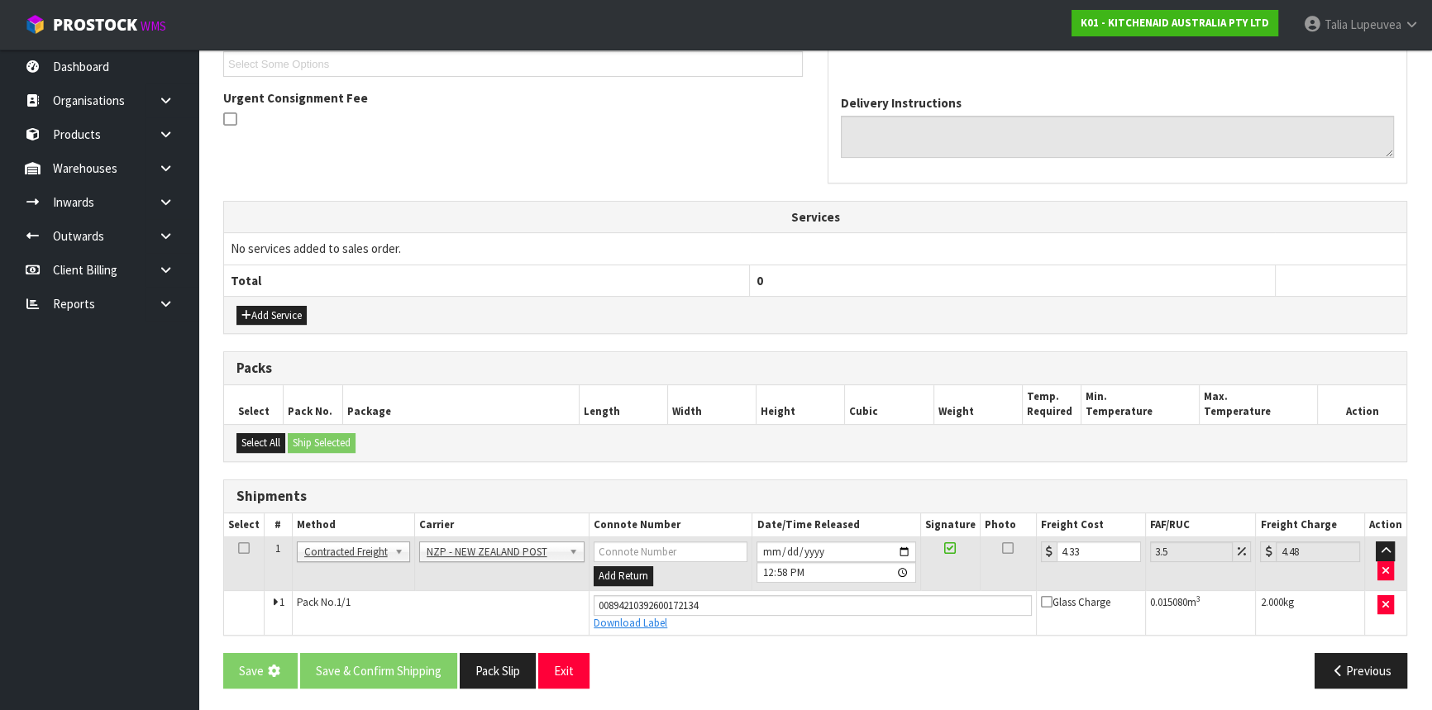
scroll to position [0, 0]
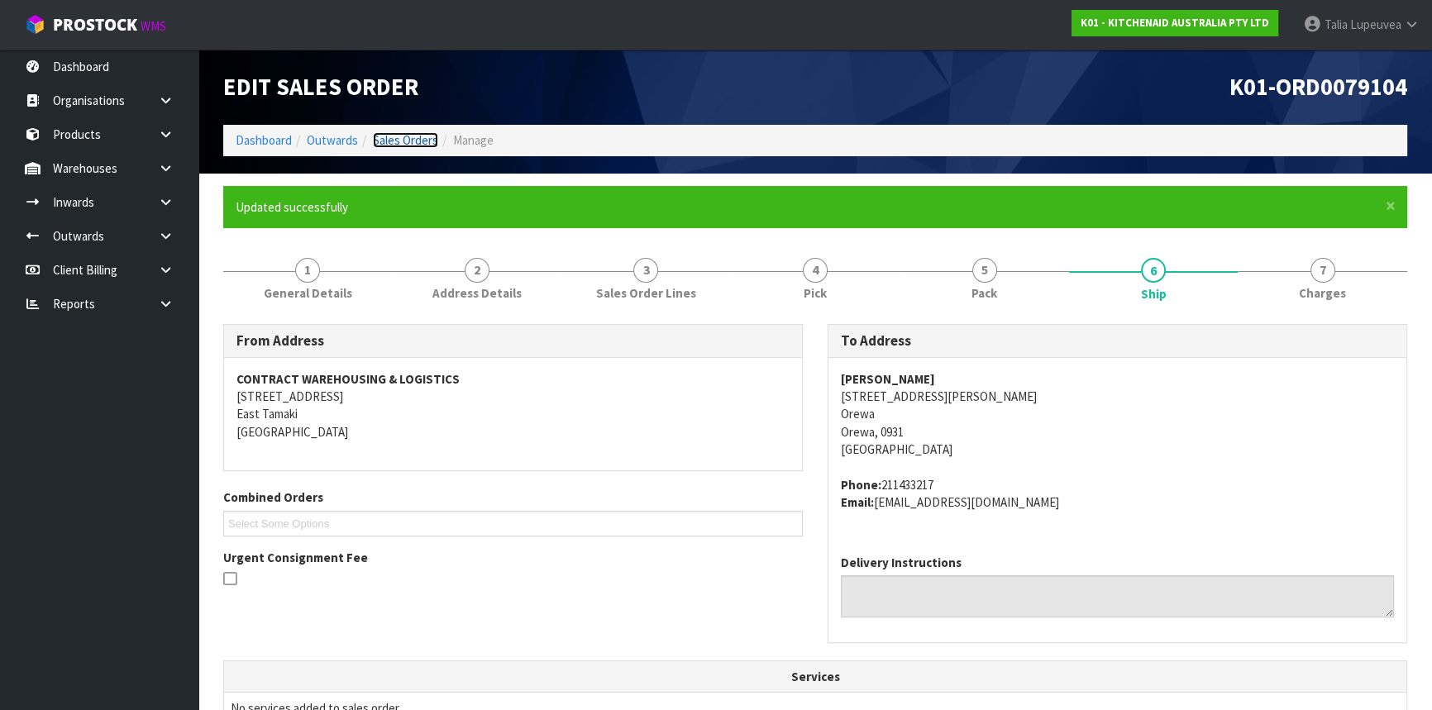
click at [394, 139] on link "Sales Orders" at bounding box center [405, 140] width 65 height 16
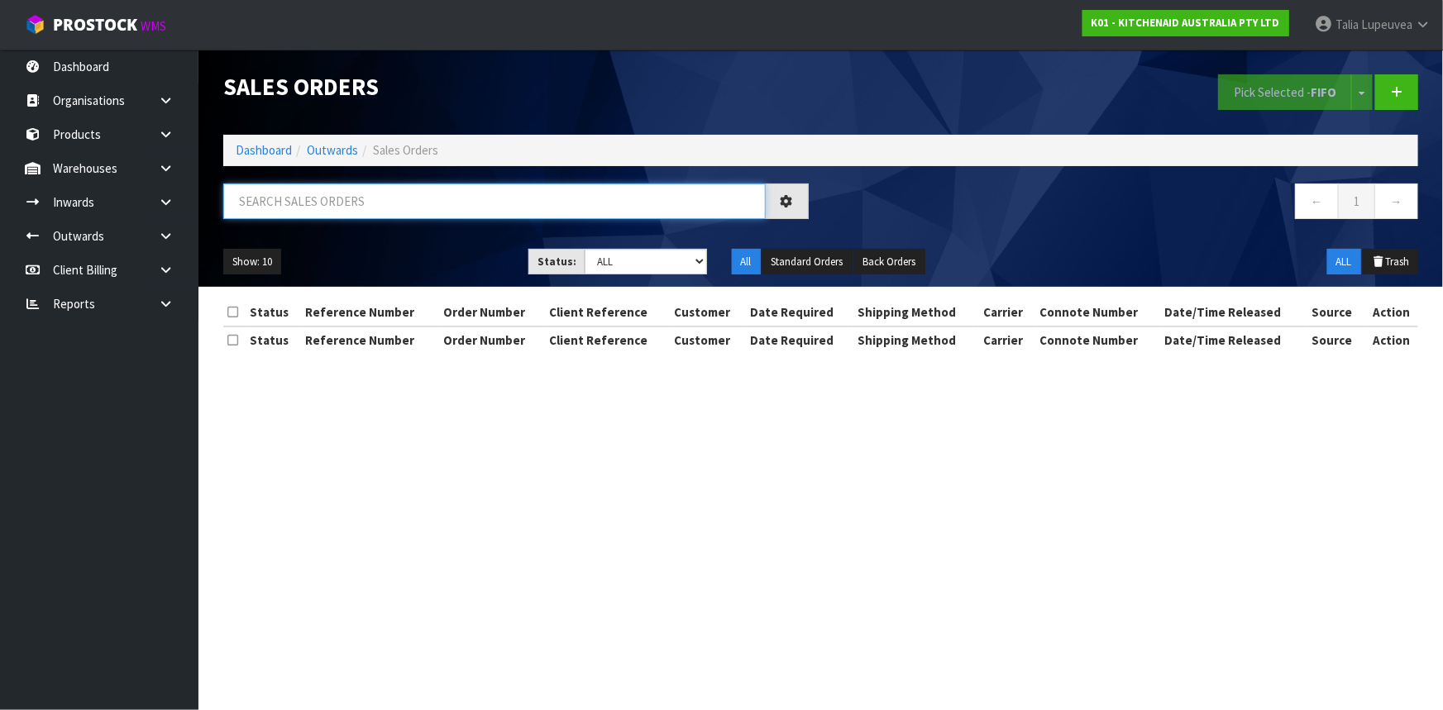
click at [378, 206] on input "text" at bounding box center [494, 202] width 542 height 36
type input "JOB-0412306"
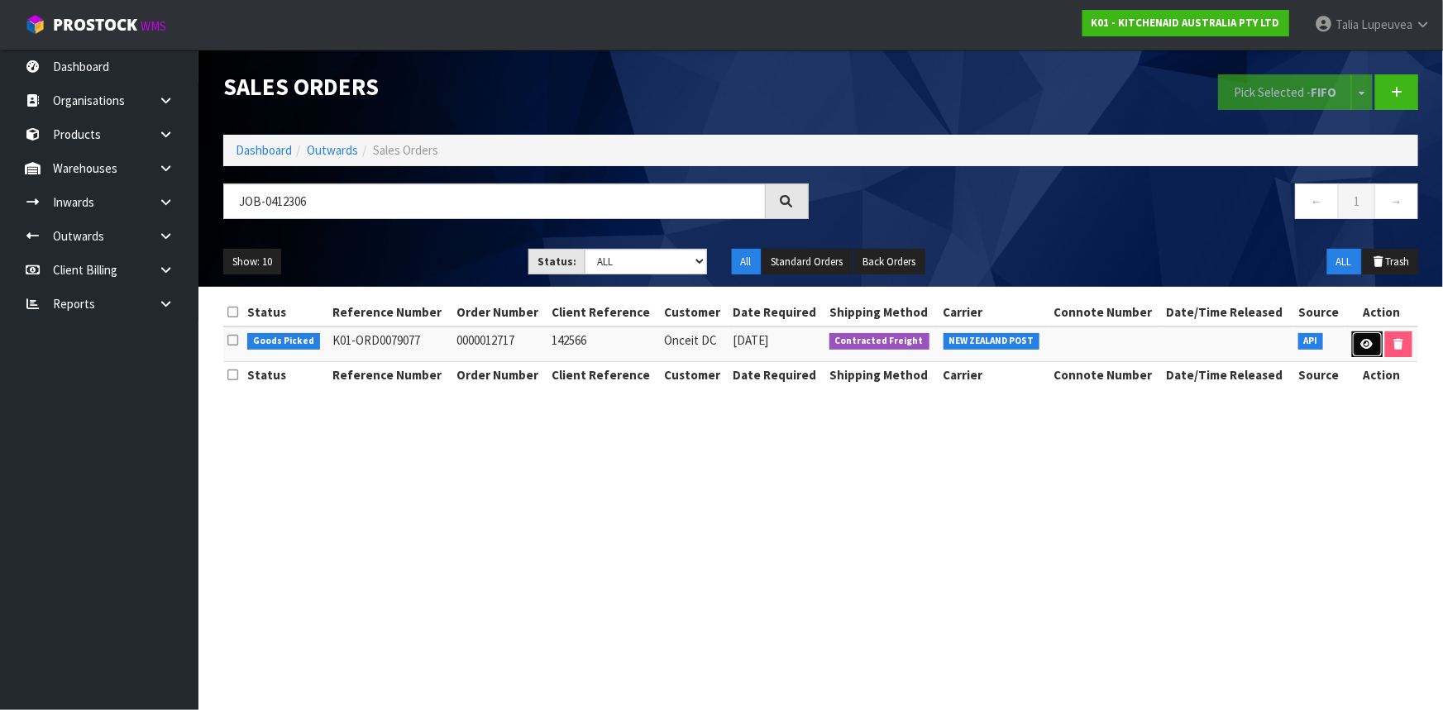
click at [1358, 336] on link at bounding box center [1367, 345] width 31 height 26
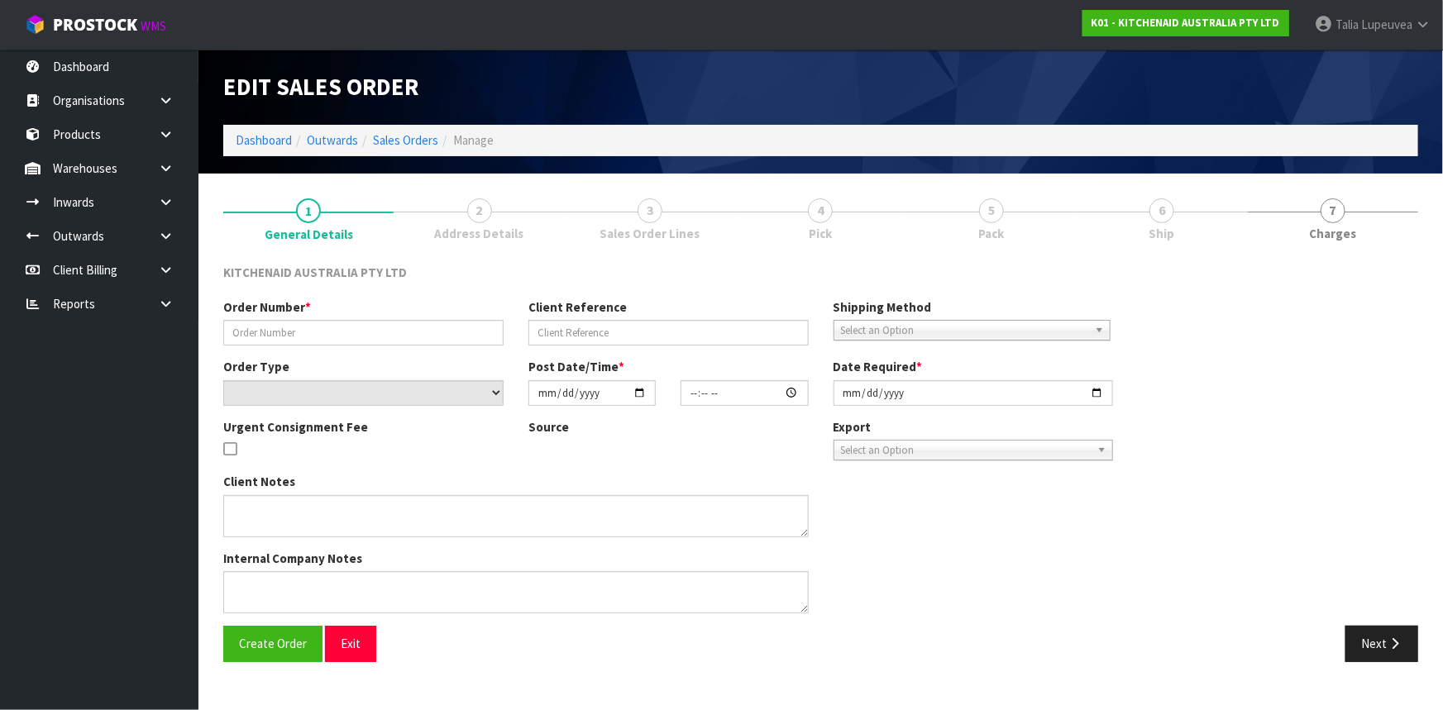
type input "0000012717"
type input "142566"
select select "number:0"
type input "2025-09-12"
type input "15:35:50.000"
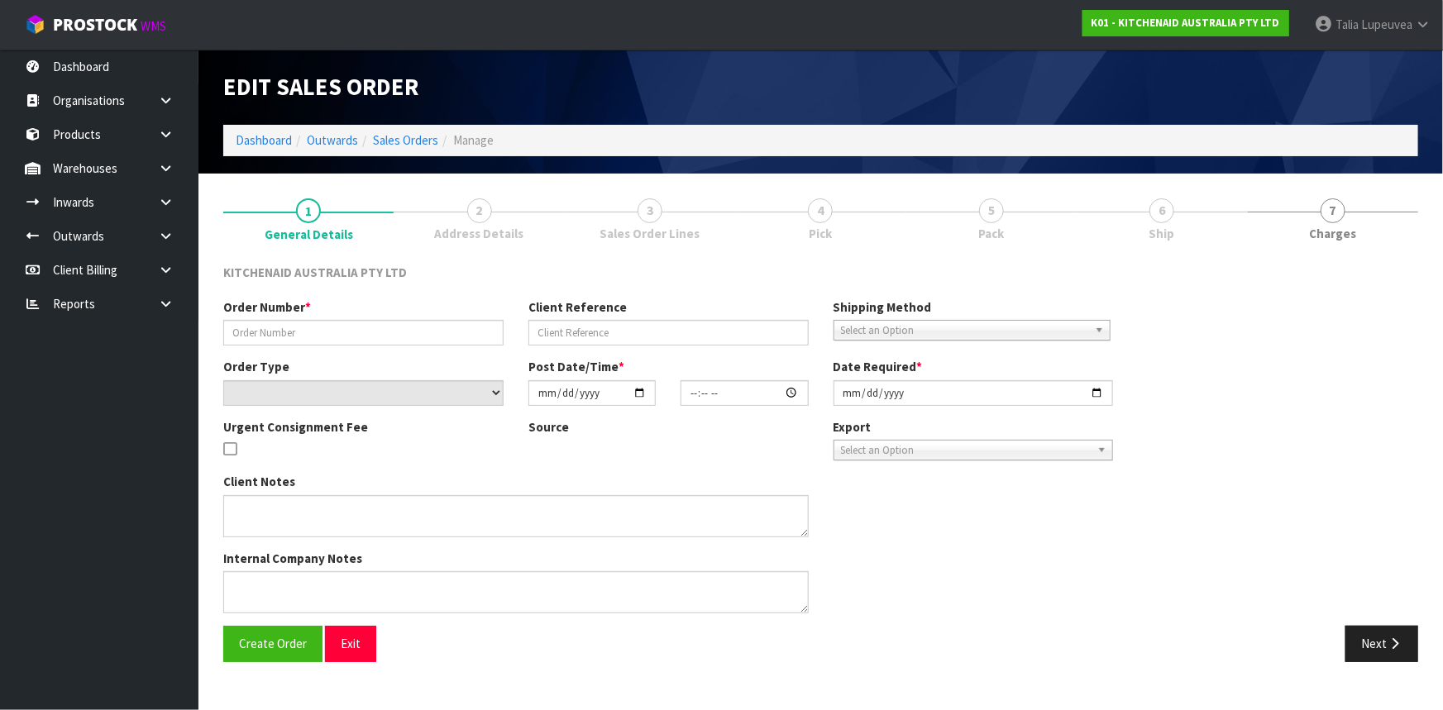
type input "2025-09-12"
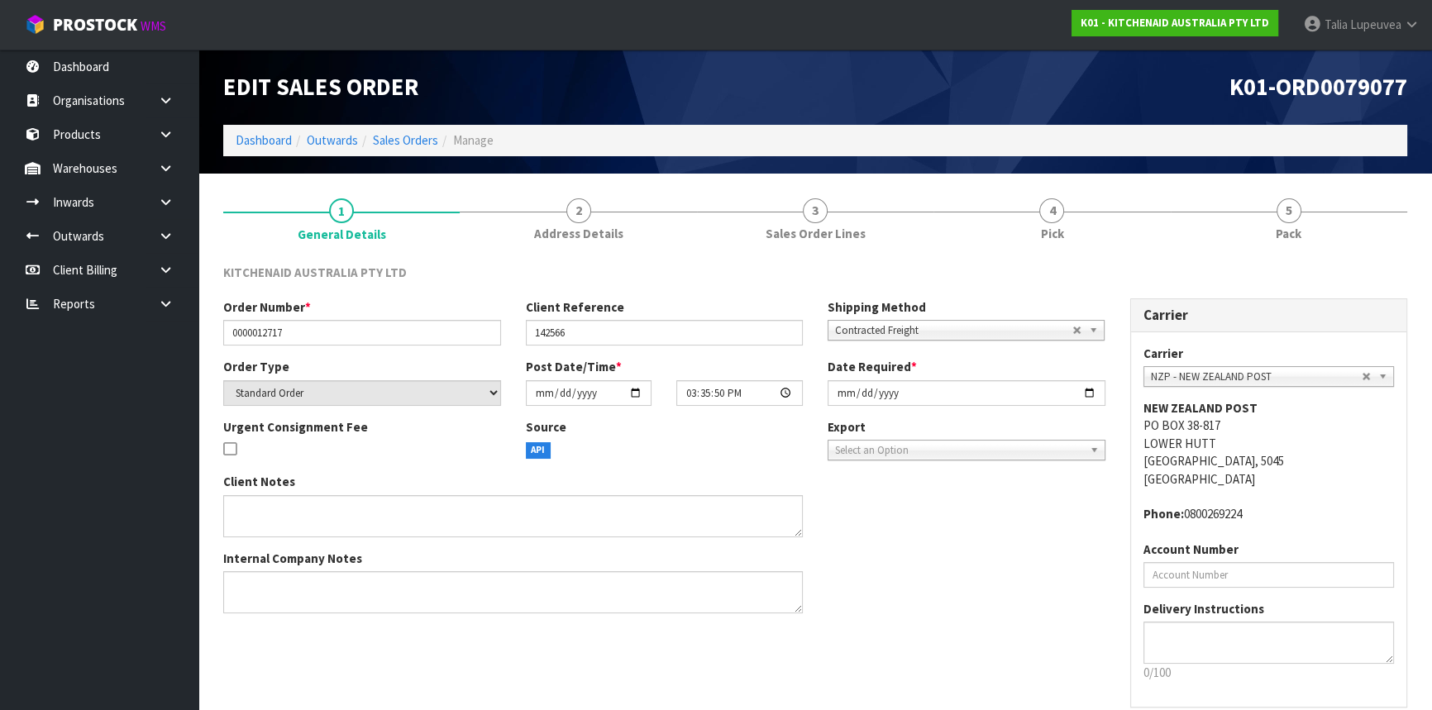
drag, startPoint x: 1210, startPoint y: 221, endPoint x: 1208, endPoint y: 107, distance: 113.3
click at [1211, 215] on link "5 Pack" at bounding box center [1289, 218] width 236 height 65
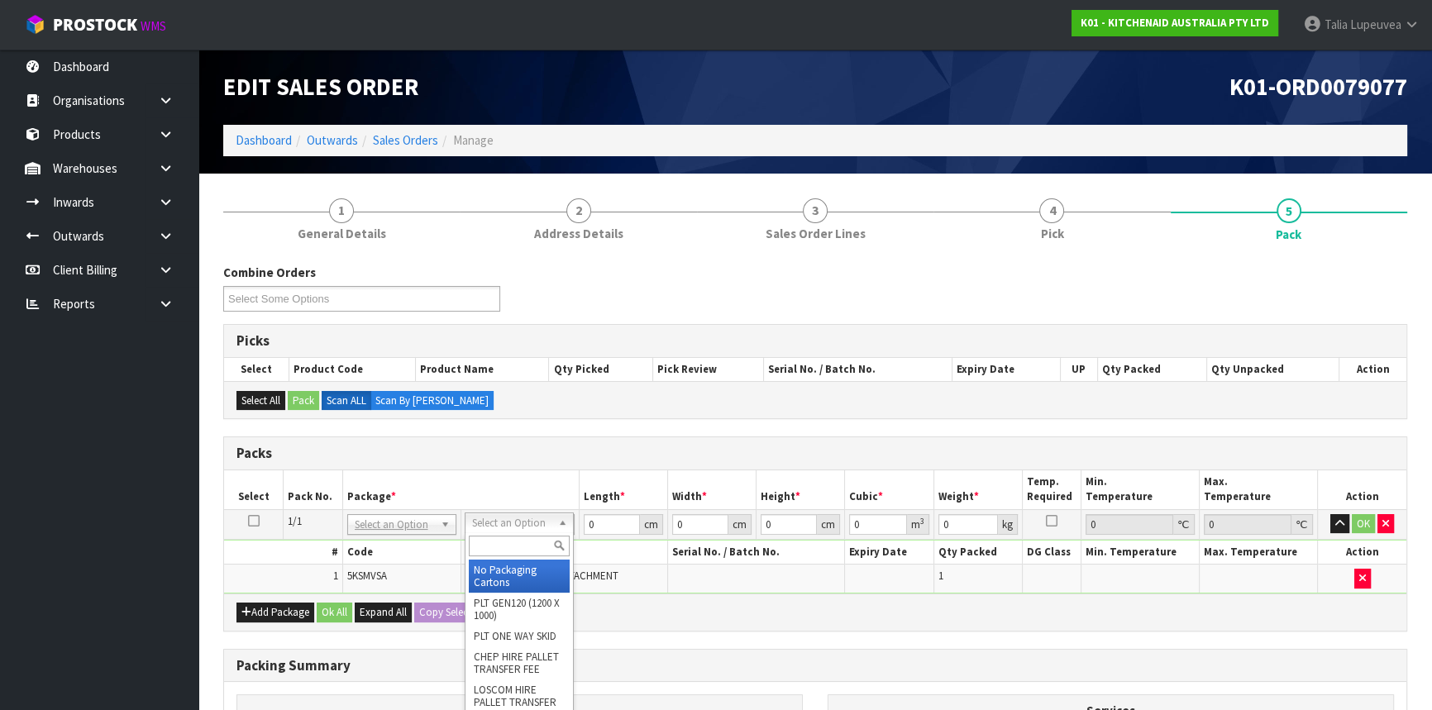
click at [515, 547] on input "text" at bounding box center [519, 546] width 101 height 21
type input "OWN"
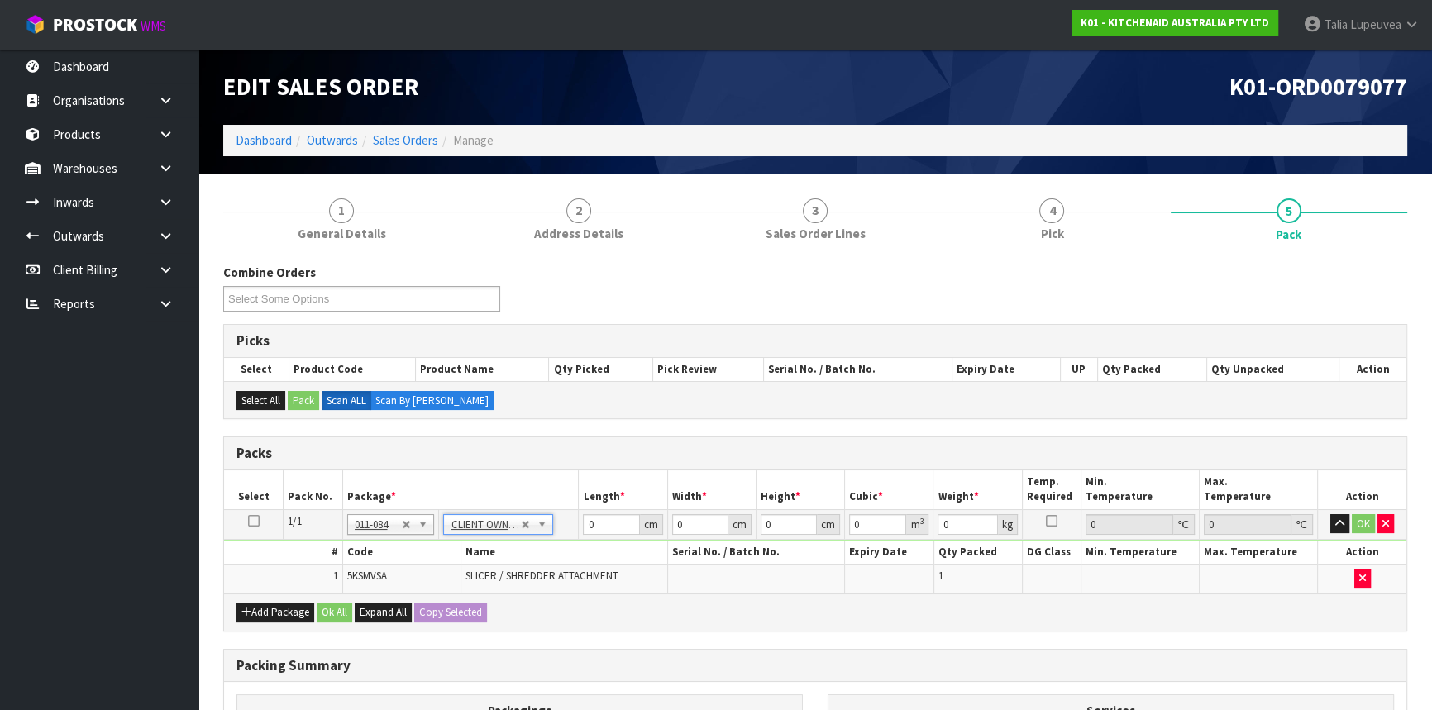
type input "1.6"
drag, startPoint x: 614, startPoint y: 525, endPoint x: 561, endPoint y: 529, distance: 53.1
click at [561, 529] on tr "1/1 NONE 007-001 007-002 007-004 007-009 007-013 007-014 007-015 007-017 007-01…" at bounding box center [815, 524] width 1182 height 30
type input "40"
type input "29"
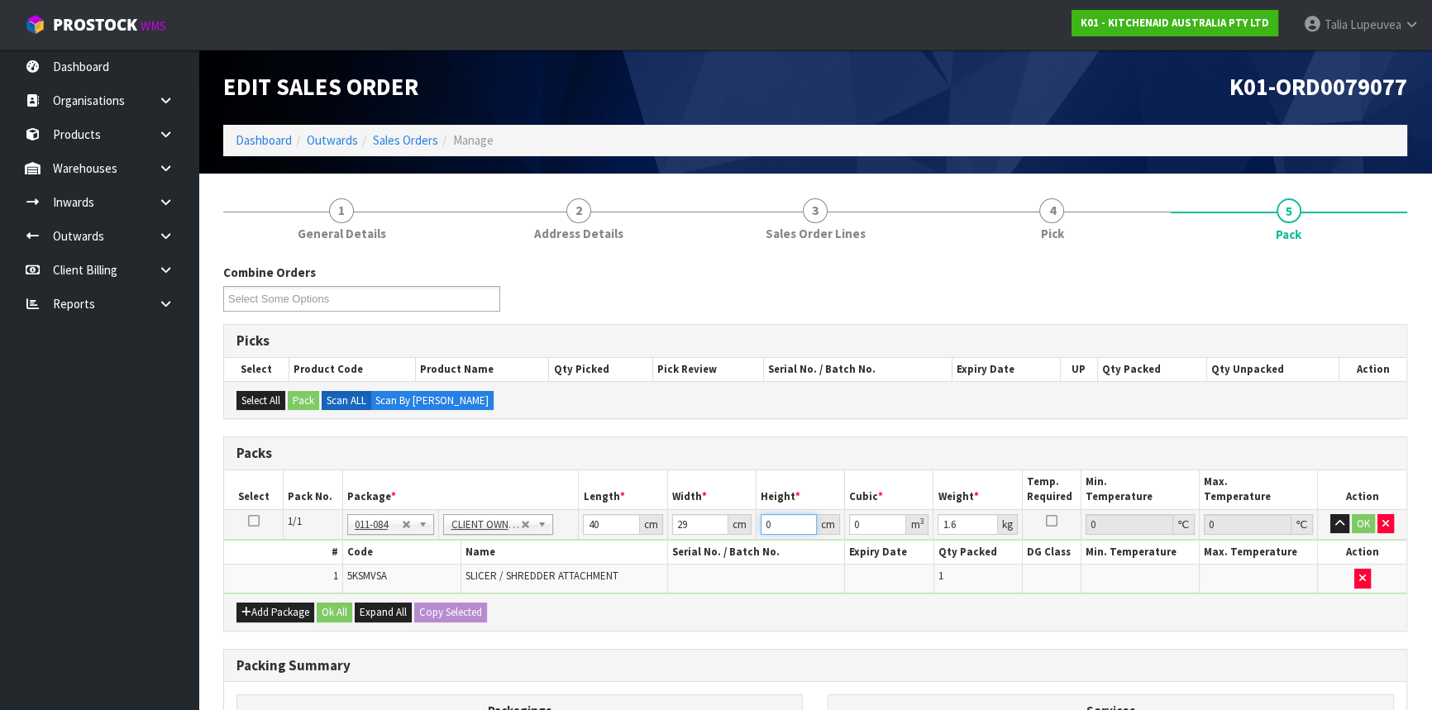
type input "1"
type input "0.00116"
type input "16"
type input "0.01856"
type input "16"
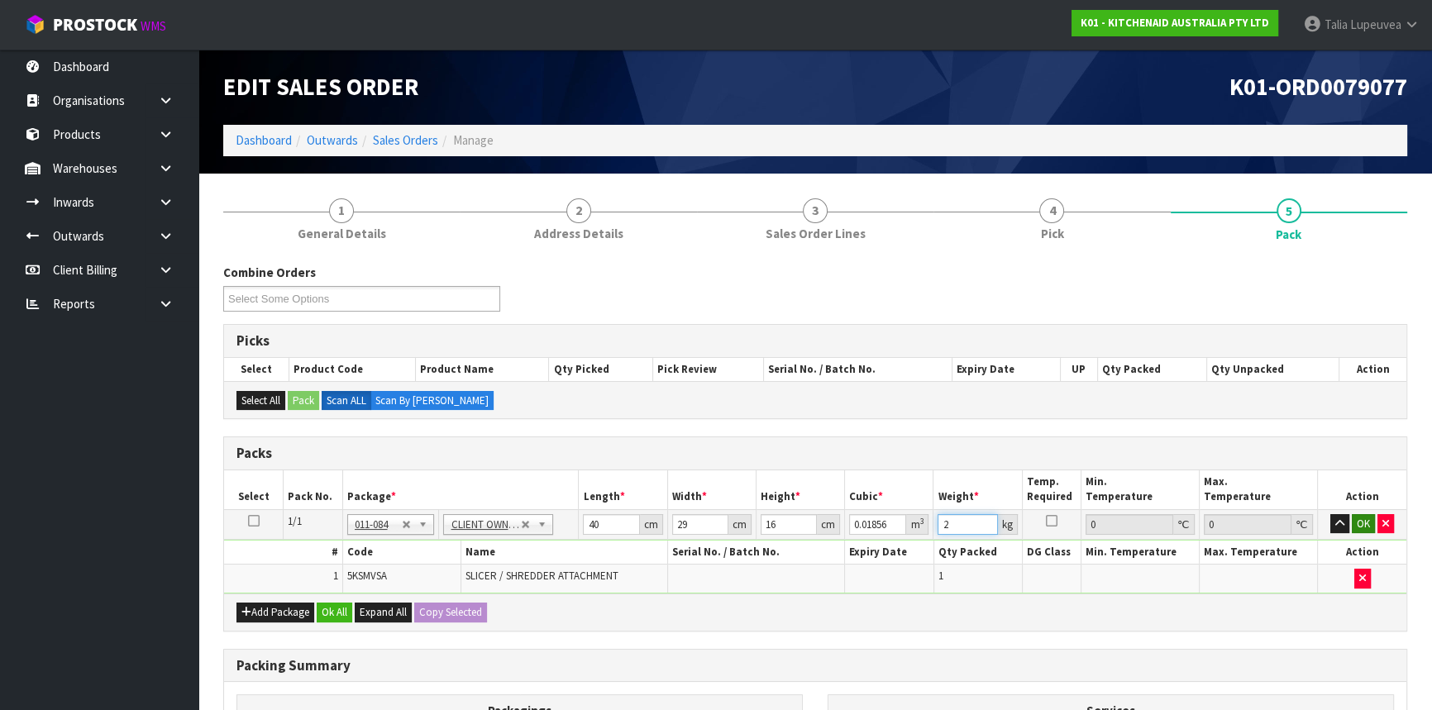
type input "2"
click at [1368, 519] on button "OK" at bounding box center [1363, 524] width 23 height 20
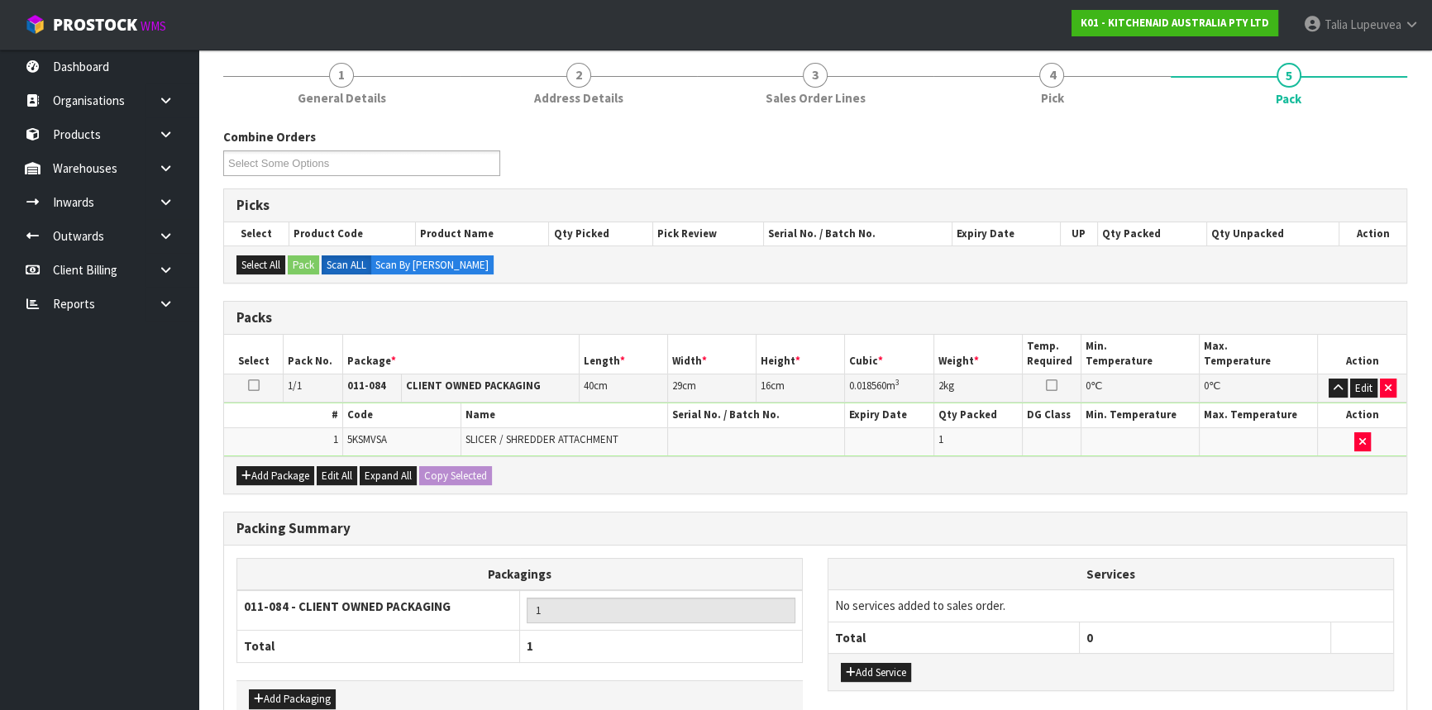
scroll to position [230, 0]
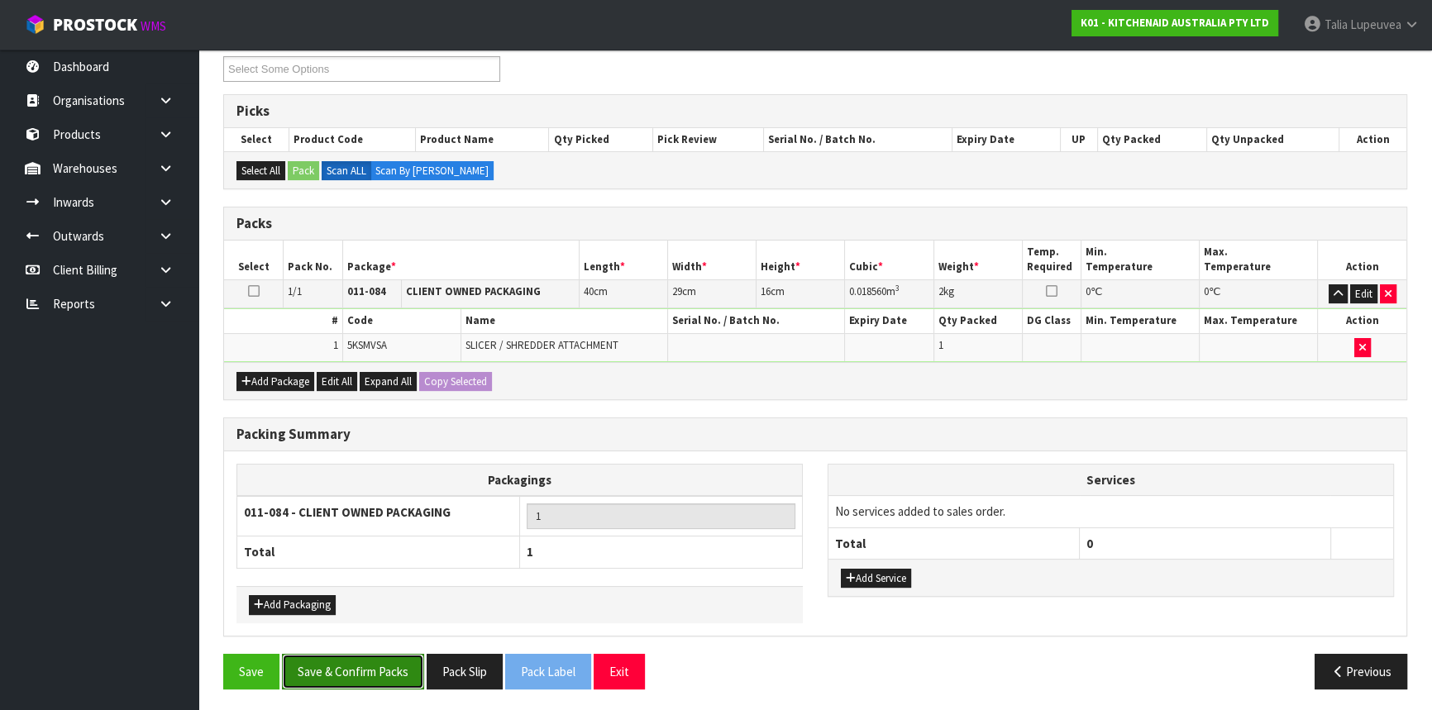
click at [369, 660] on button "Save & Confirm Packs" at bounding box center [353, 672] width 142 height 36
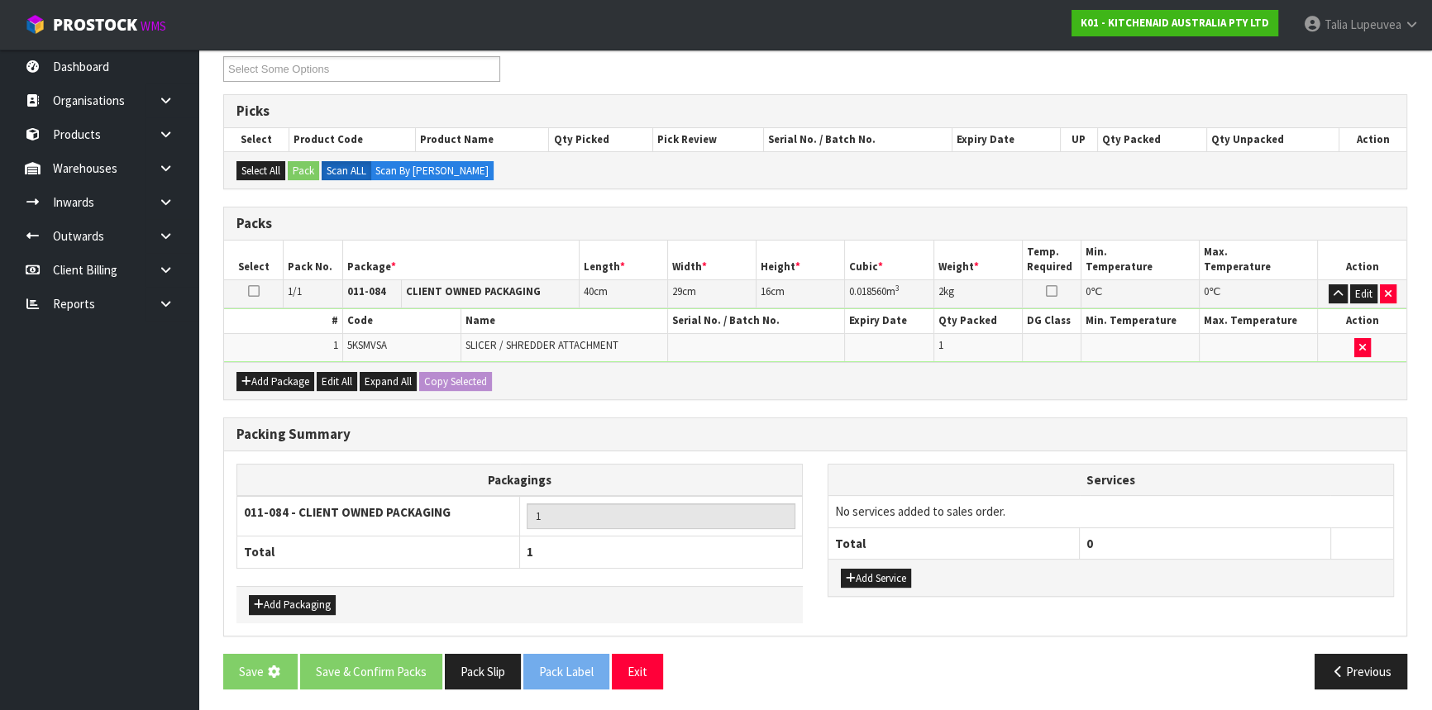
scroll to position [0, 0]
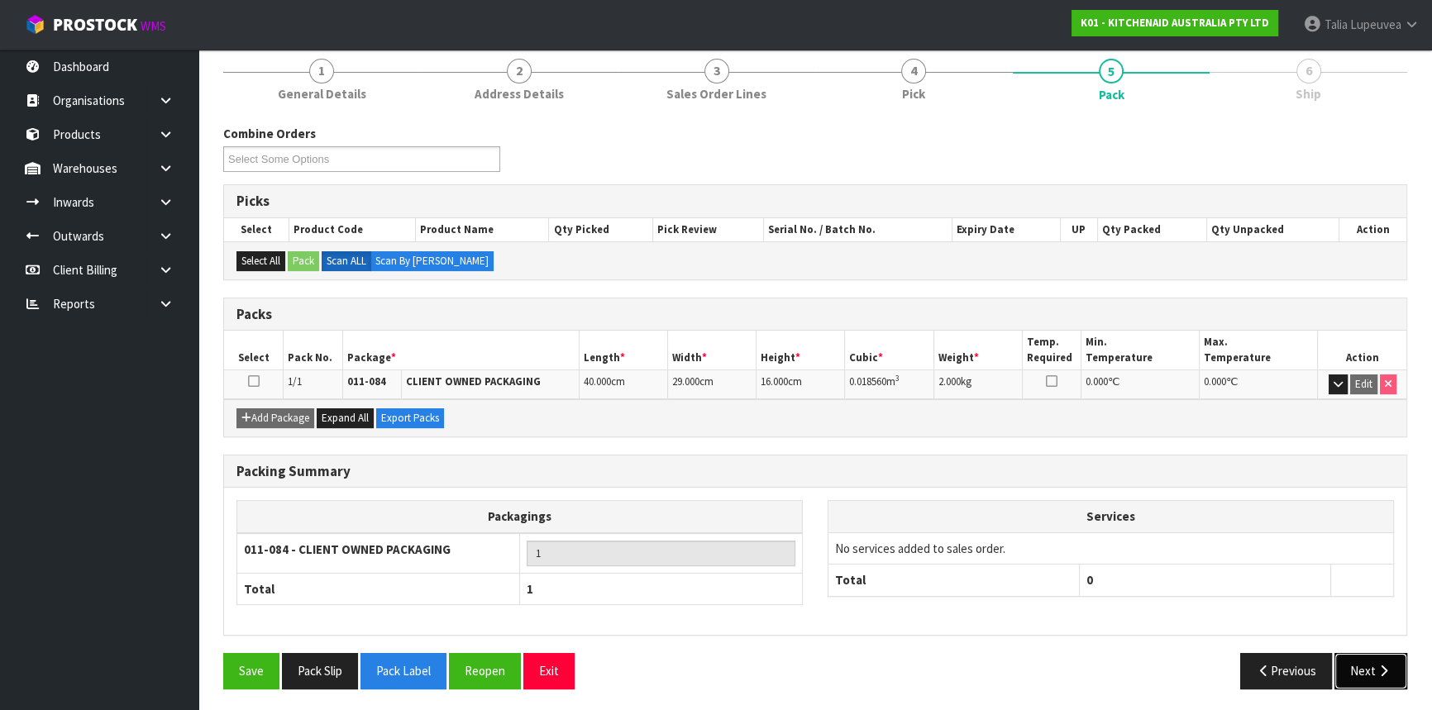
click at [1358, 660] on button "Next" at bounding box center [1370, 671] width 73 height 36
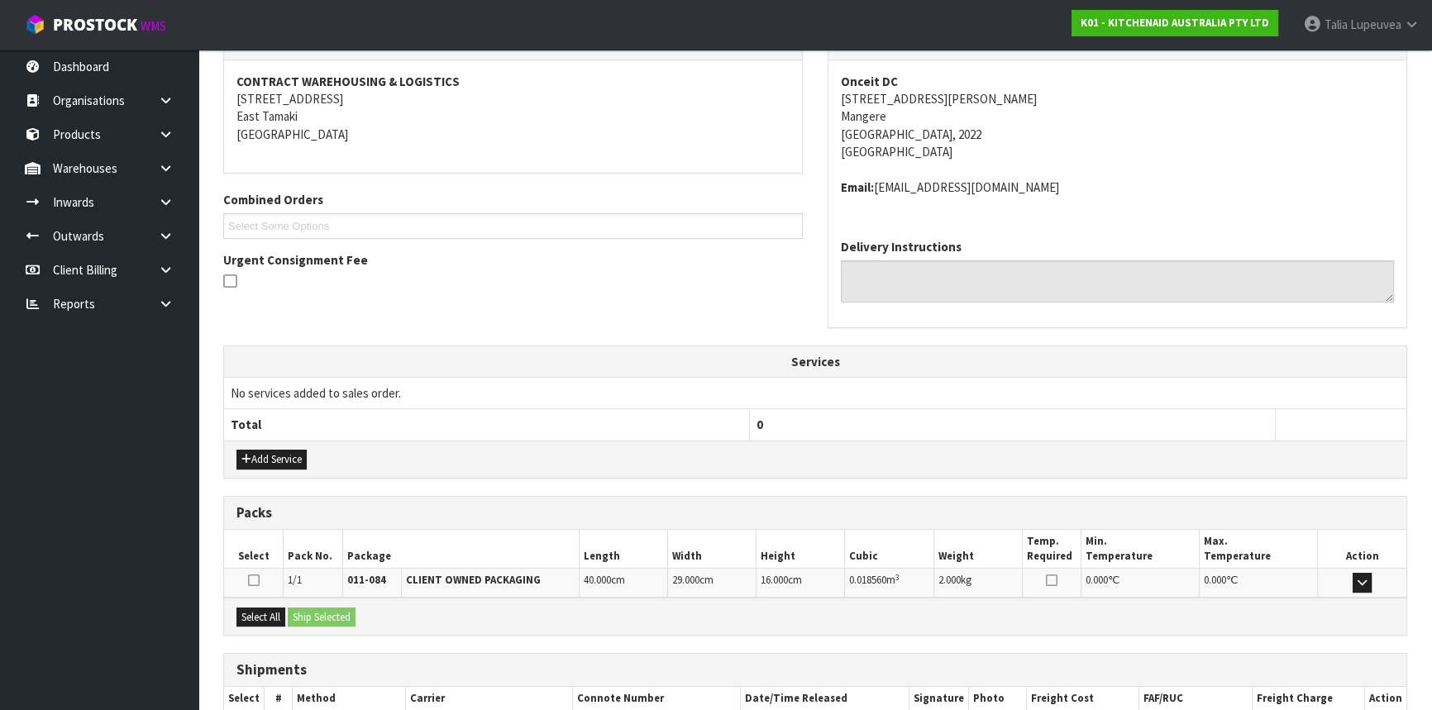
scroll to position [397, 0]
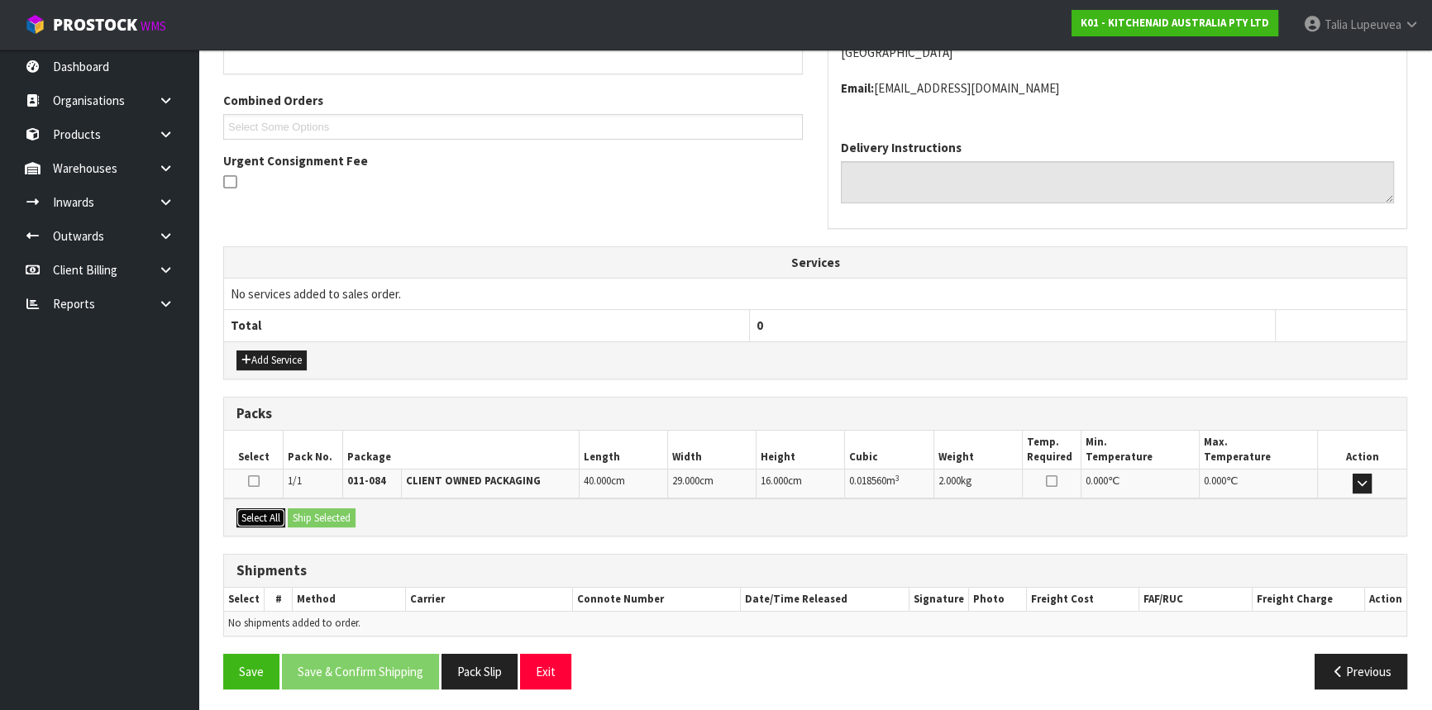
drag, startPoint x: 270, startPoint y: 512, endPoint x: 281, endPoint y: 512, distance: 10.7
click at [272, 512] on button "Select All" at bounding box center [260, 518] width 49 height 20
click at [307, 511] on button "Ship Selected" at bounding box center [322, 518] width 68 height 20
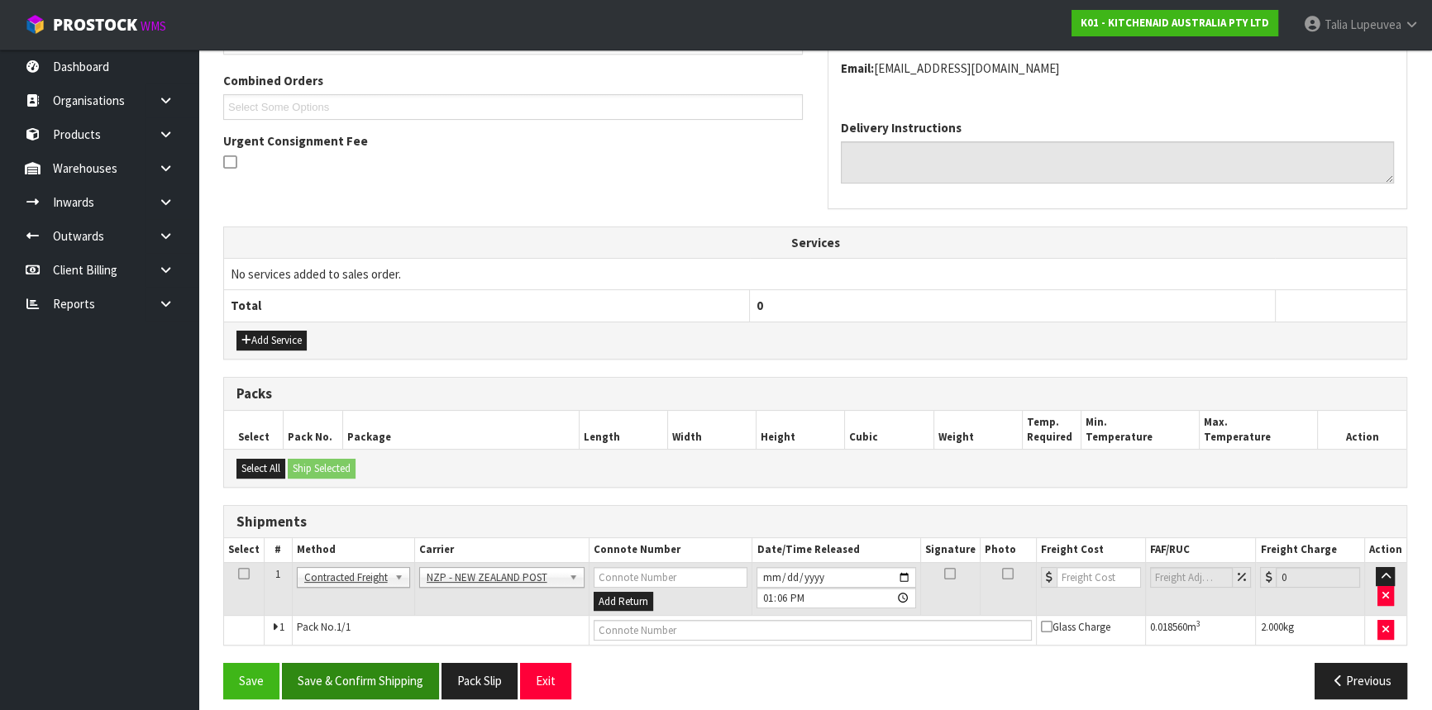
scroll to position [427, 0]
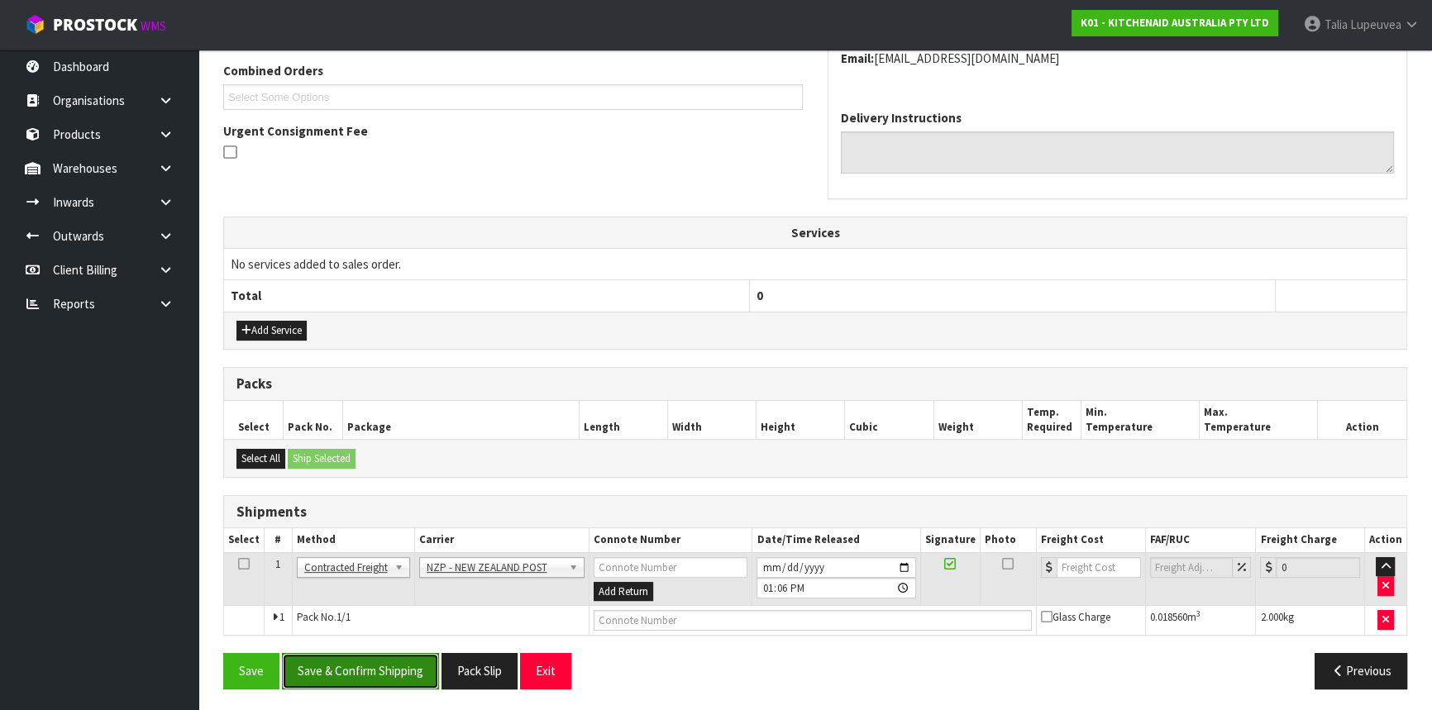
click at [391, 666] on button "Save & Confirm Shipping" at bounding box center [360, 671] width 157 height 36
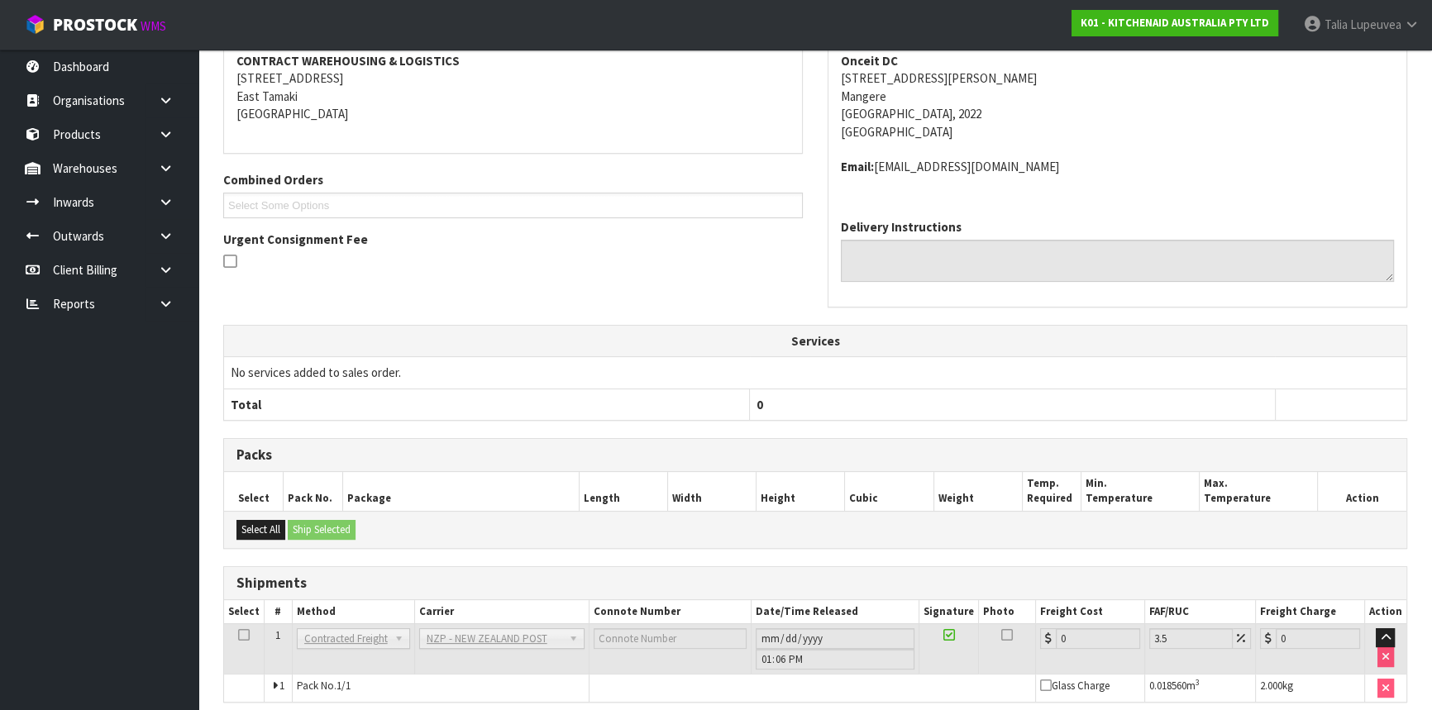
scroll to position [404, 0]
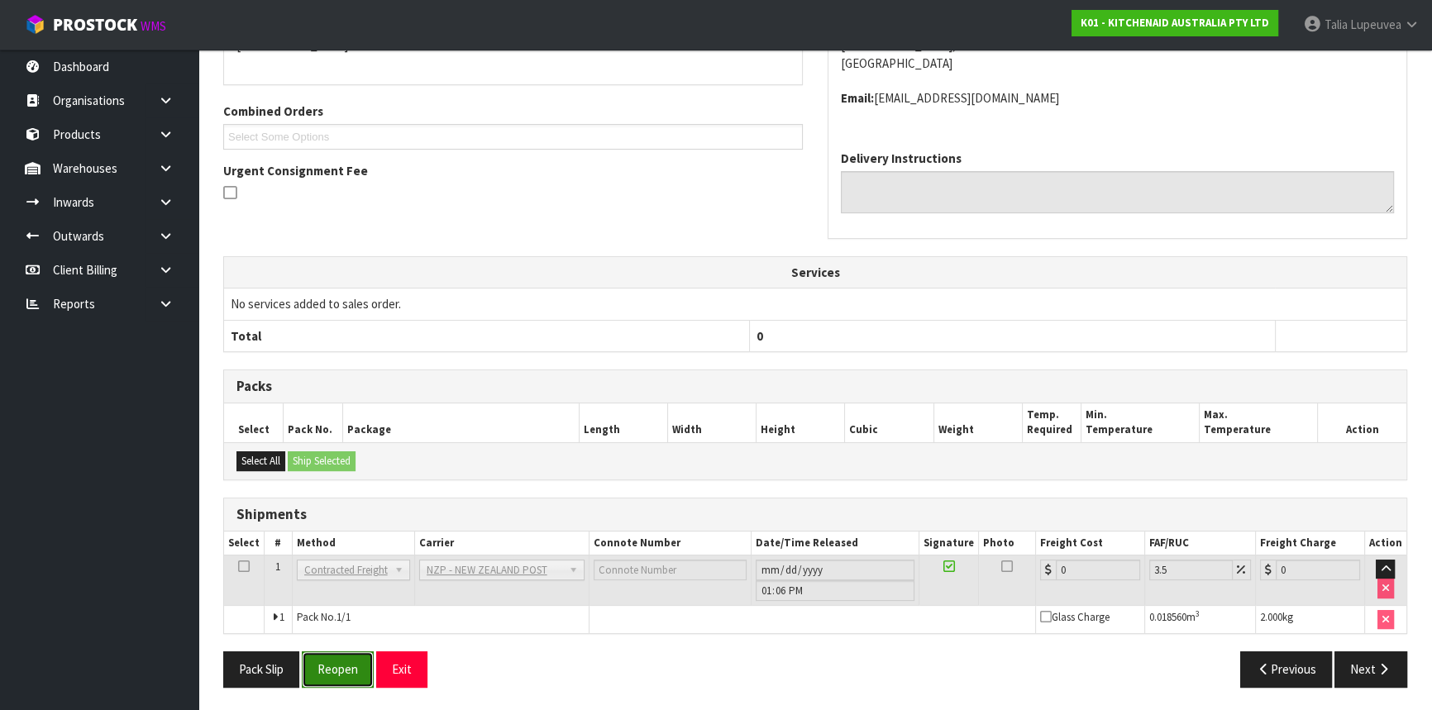
click at [358, 661] on button "Reopen" at bounding box center [338, 669] width 72 height 36
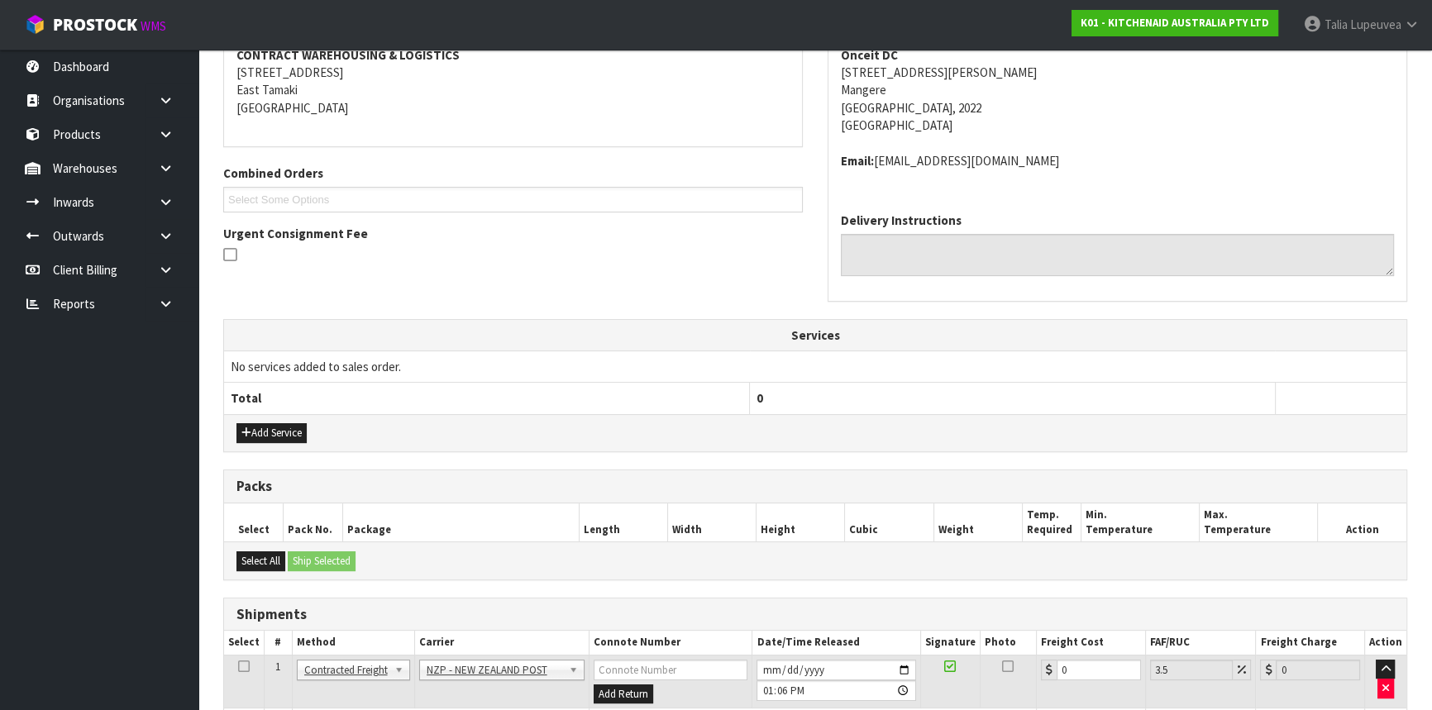
scroll to position [442, 0]
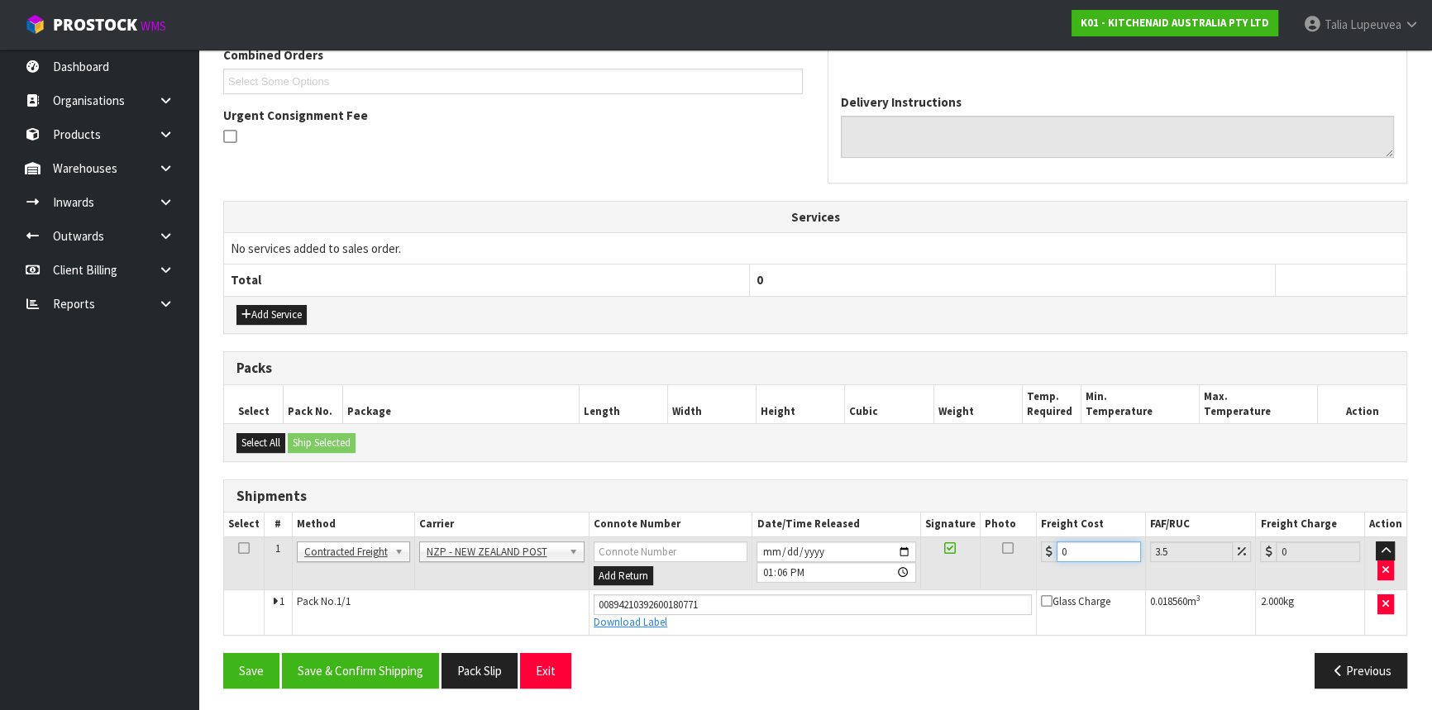
drag, startPoint x: 1069, startPoint y: 551, endPoint x: 1043, endPoint y: 555, distance: 26.8
click at [1043, 555] on div "0" at bounding box center [1091, 552] width 100 height 21
type input "4"
type input "4.14"
type input "4.3"
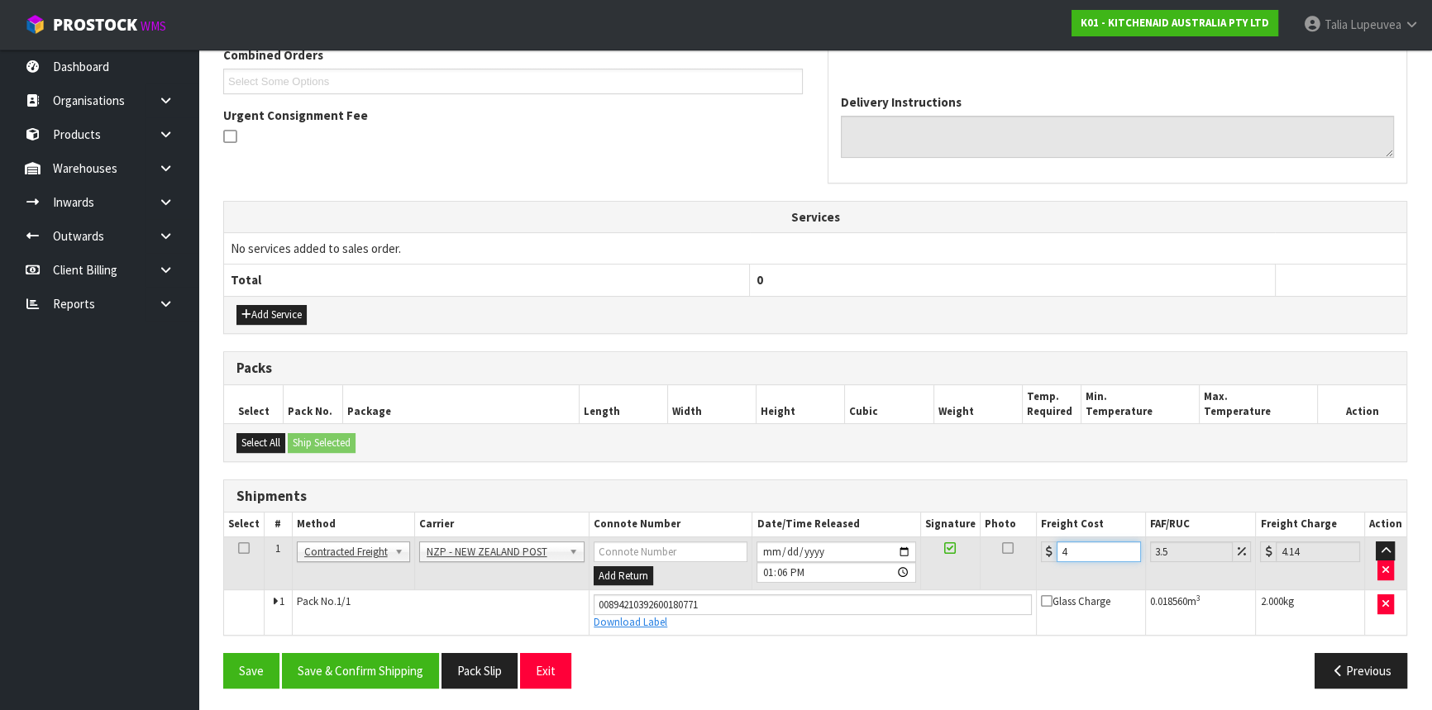
type input "4.45"
type input "4.33"
type input "4.48"
type input "4.33"
click at [377, 671] on button "Save & Confirm Shipping" at bounding box center [360, 671] width 157 height 36
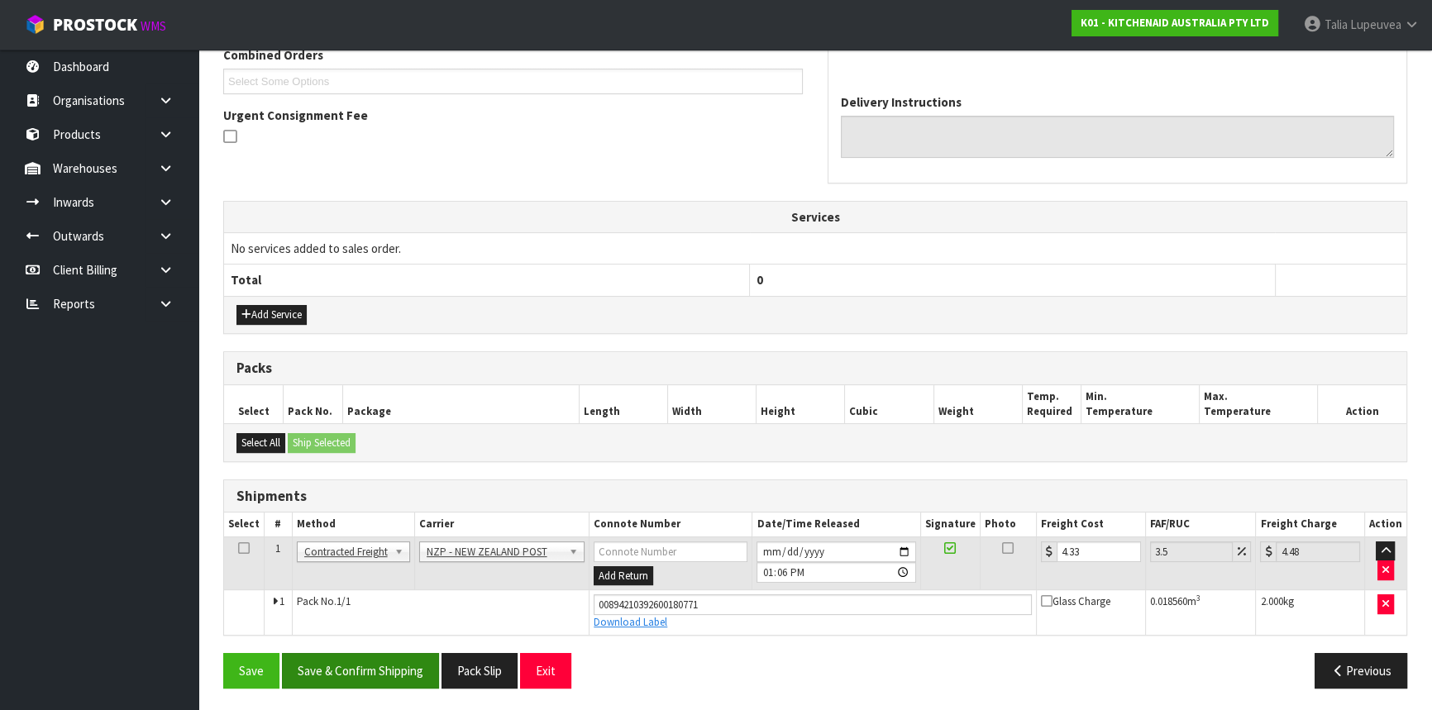
scroll to position [0, 0]
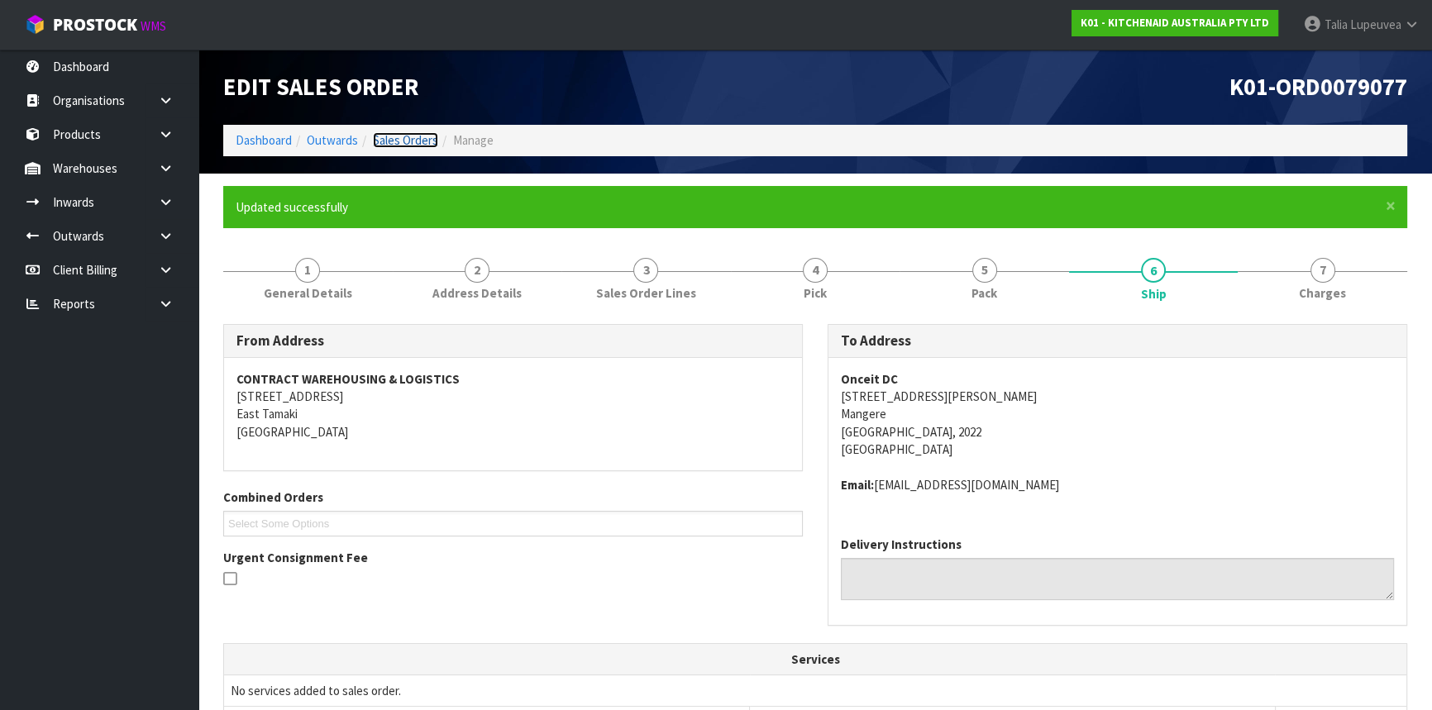
click at [424, 148] on link "Sales Orders" at bounding box center [405, 140] width 65 height 16
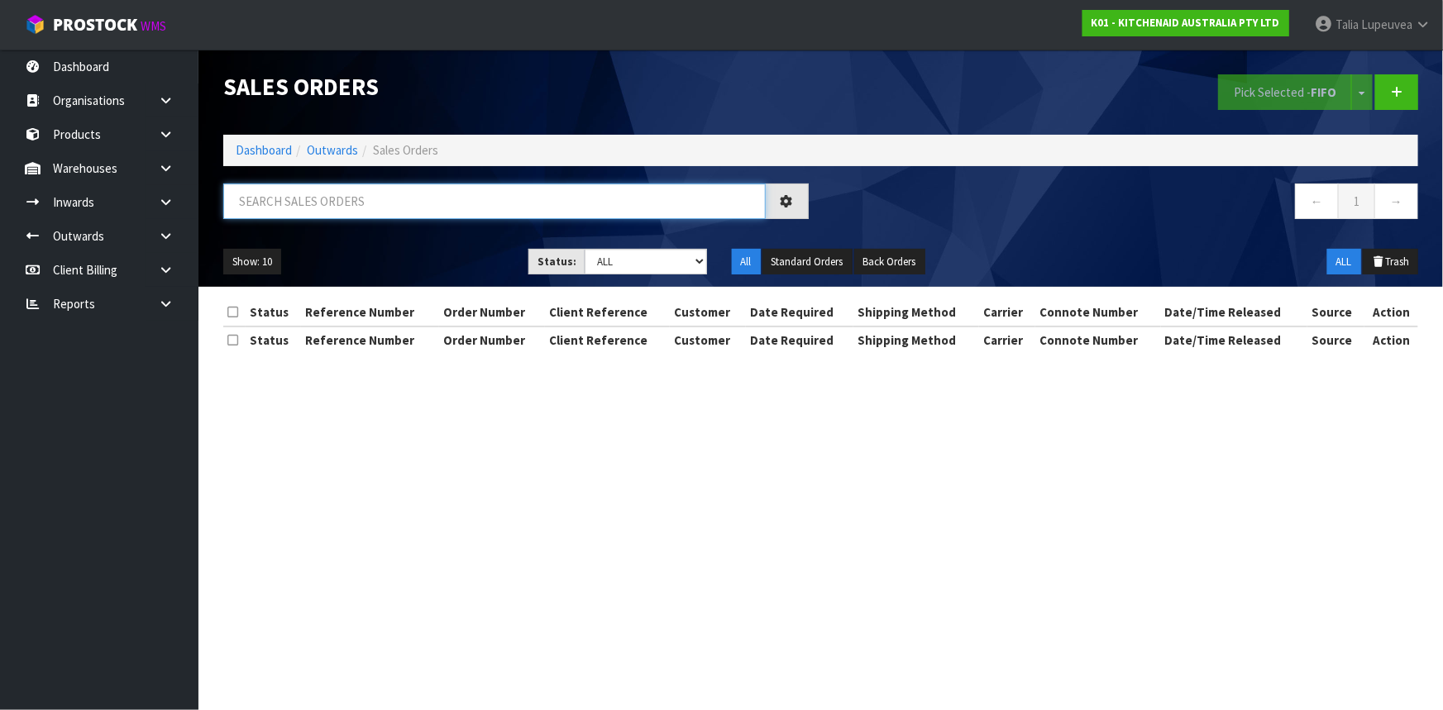
click at [428, 217] on input "text" at bounding box center [494, 202] width 542 height 36
type input "JOB-0412305"
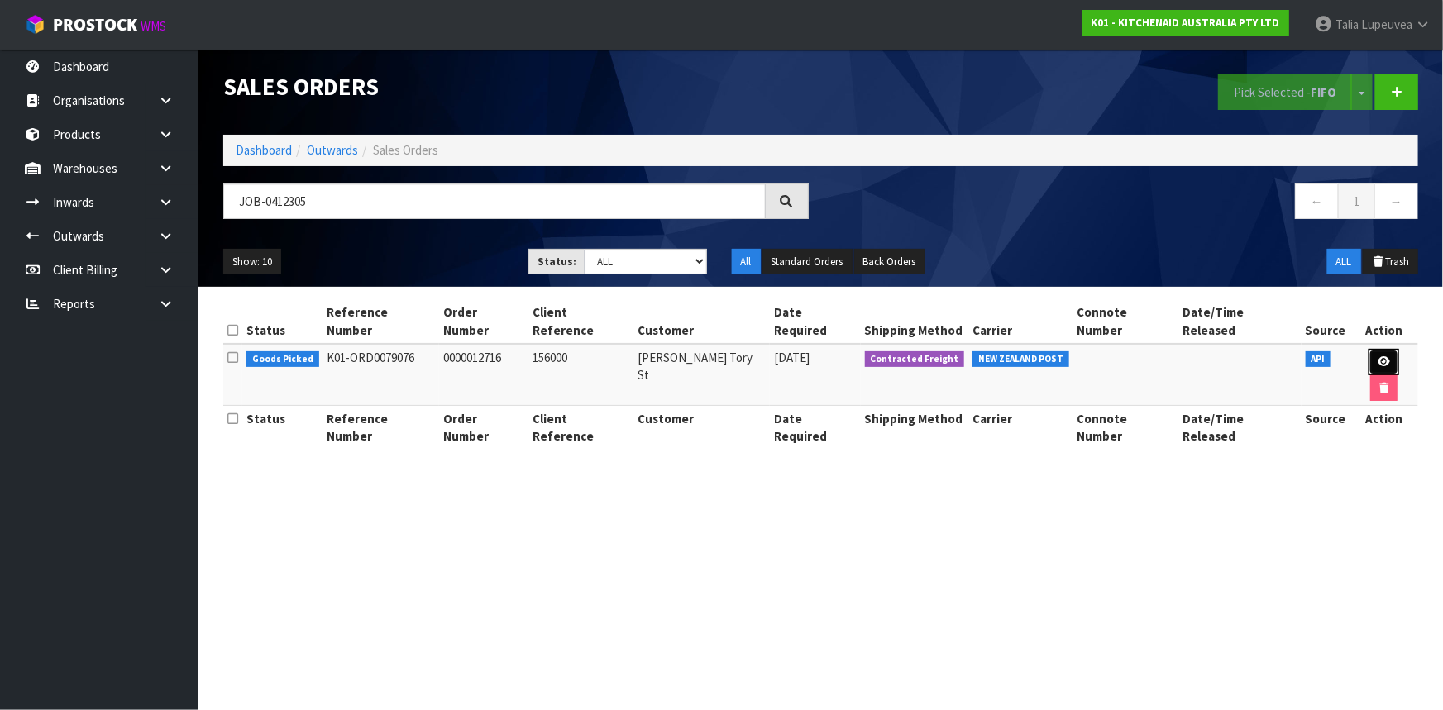
click at [1377, 356] on icon at bounding box center [1383, 361] width 12 height 11
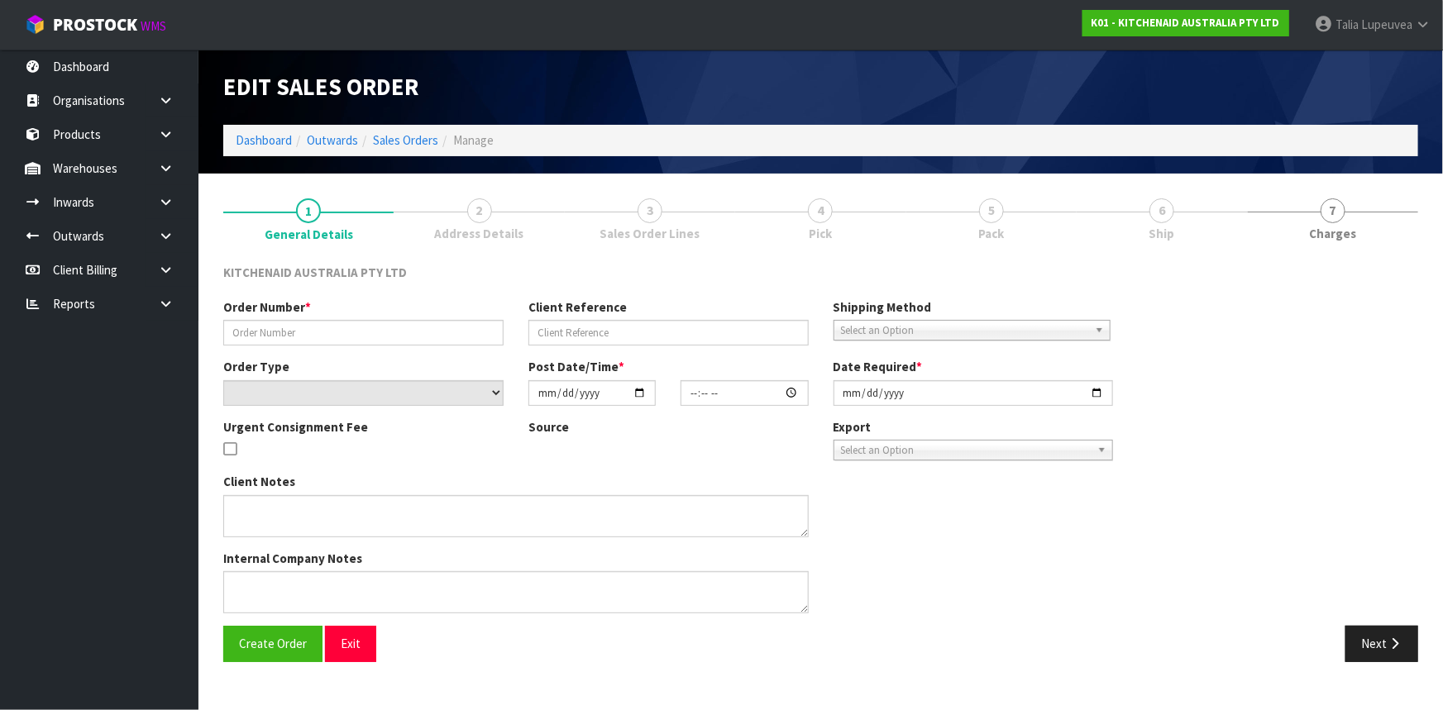
type input "0000012716"
type input "156000"
select select "number:0"
type input "2025-09-12"
type input "15:35:48.000"
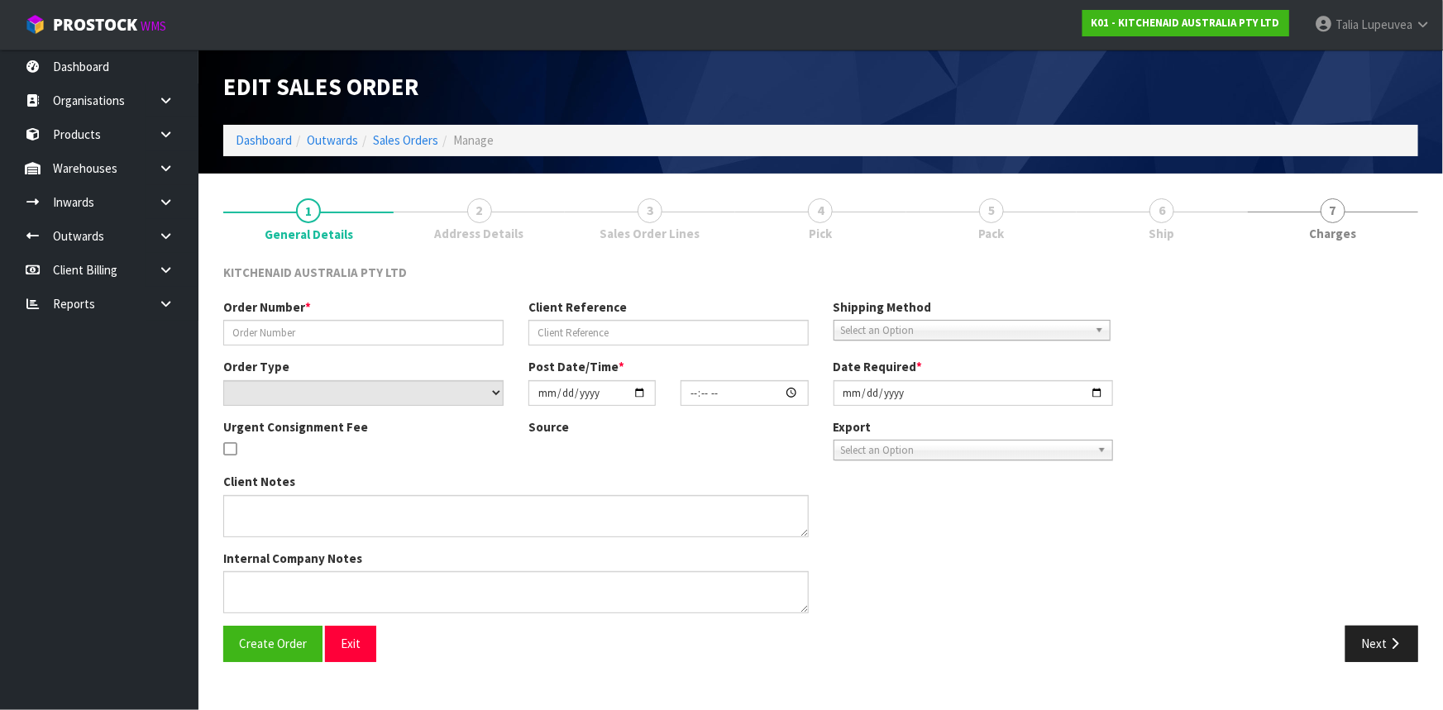
type input "2025-09-12"
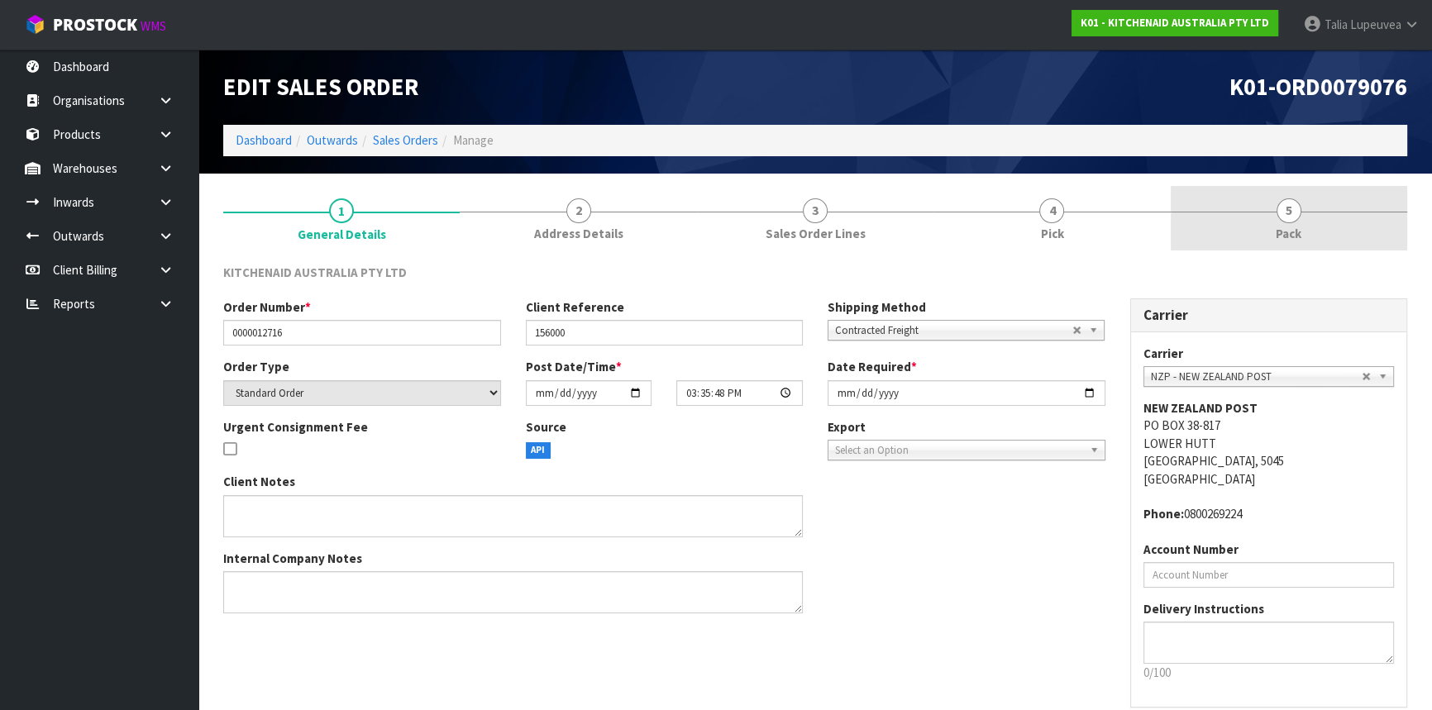
click at [1296, 208] on span "5" at bounding box center [1289, 210] width 25 height 25
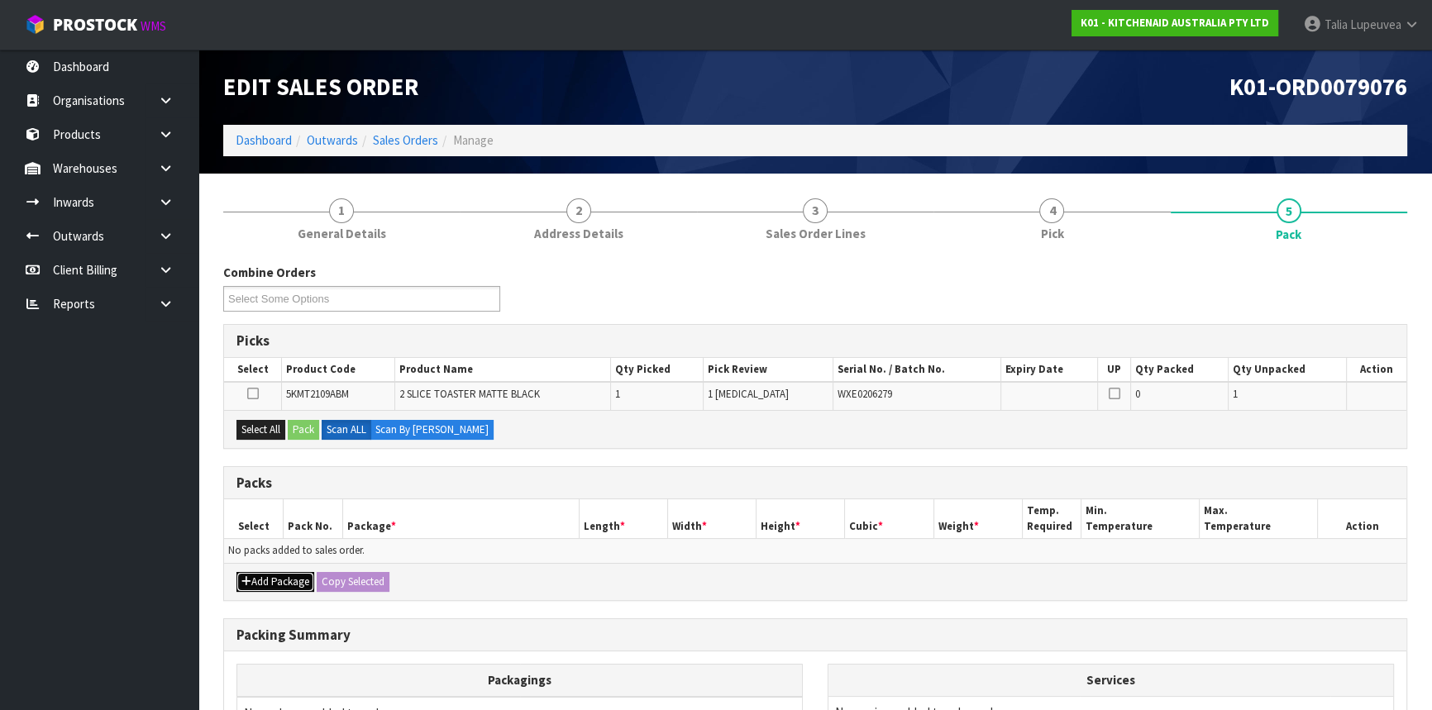
click at [263, 585] on button "Add Package" at bounding box center [275, 582] width 78 height 20
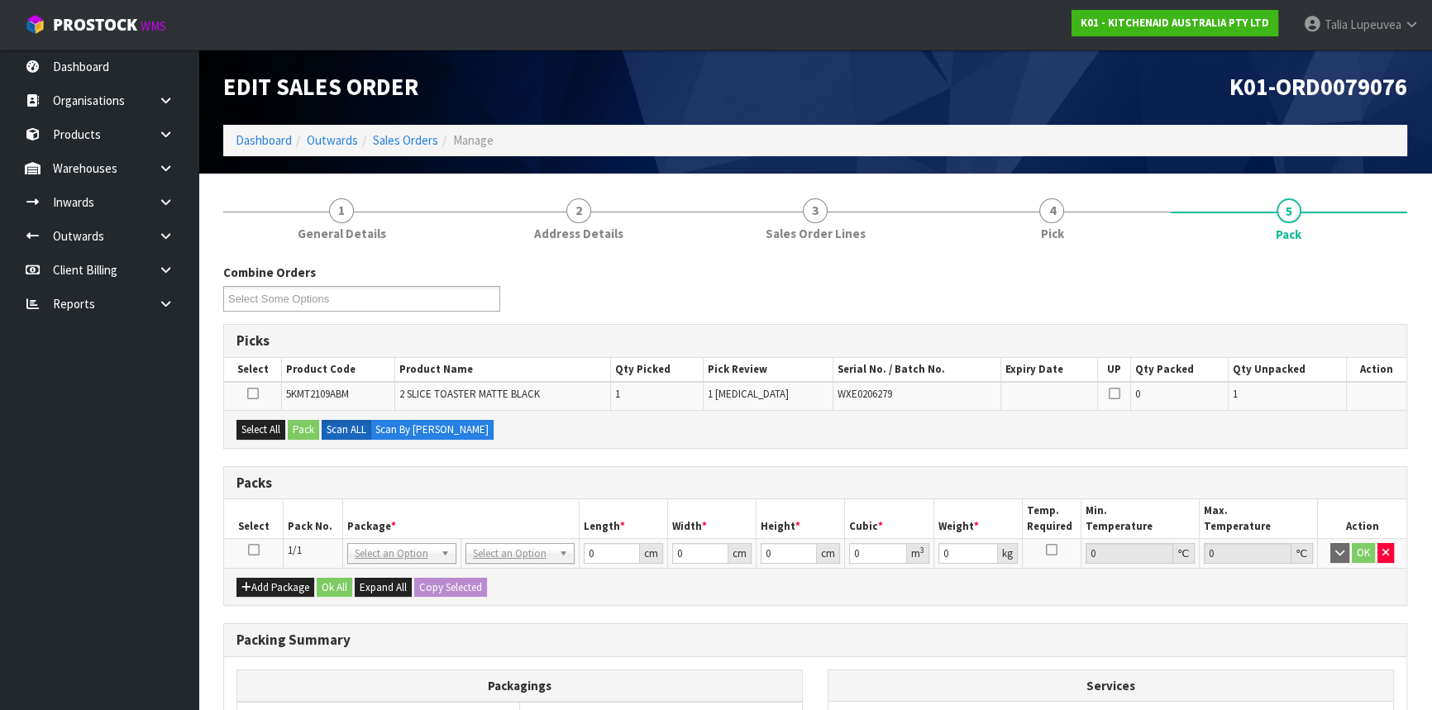
click at [259, 548] on td at bounding box center [254, 554] width 60 height 30
drag, startPoint x: 251, startPoint y: 548, endPoint x: 268, endPoint y: 470, distance: 79.5
click at [251, 550] on icon at bounding box center [254, 550] width 12 height 1
click at [273, 428] on button "Select All" at bounding box center [260, 430] width 49 height 20
click at [296, 428] on button "Pack" at bounding box center [303, 430] width 31 height 20
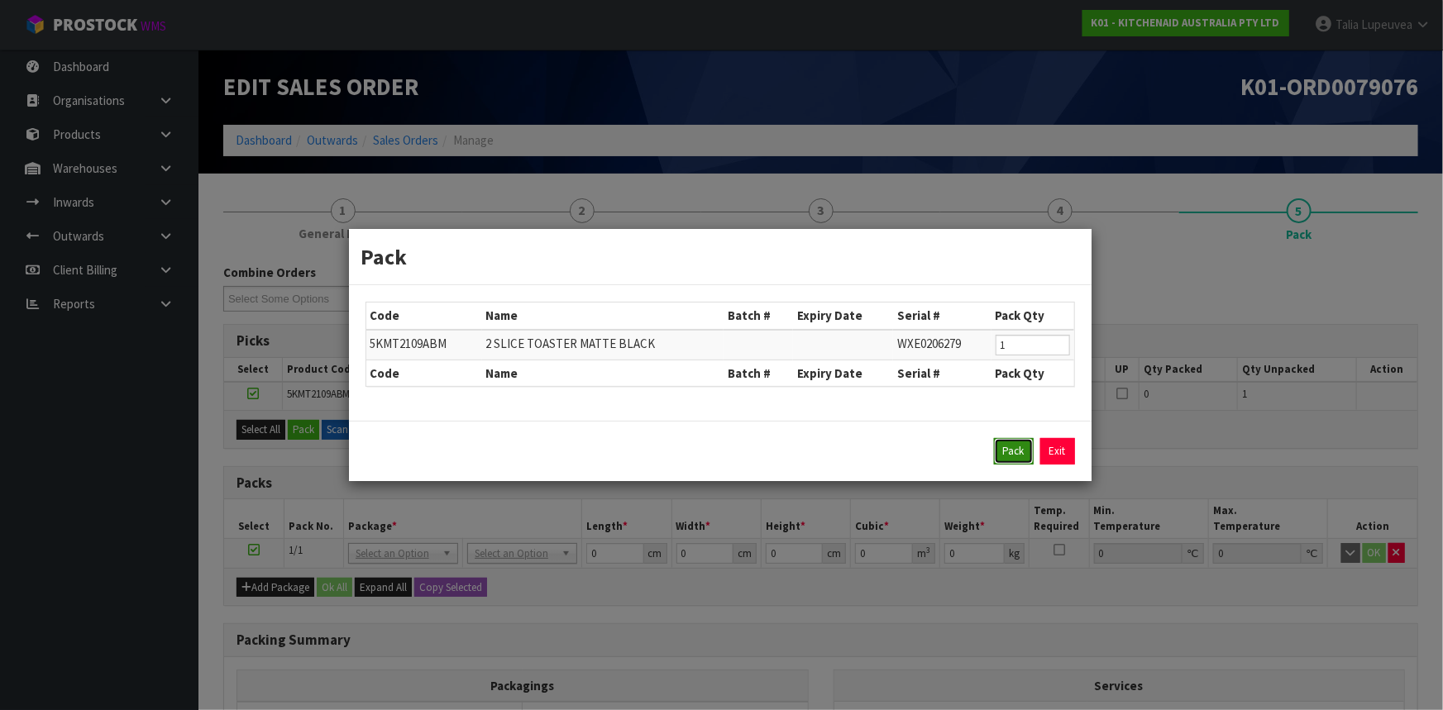
click at [1009, 451] on button "Pack" at bounding box center [1014, 451] width 40 height 26
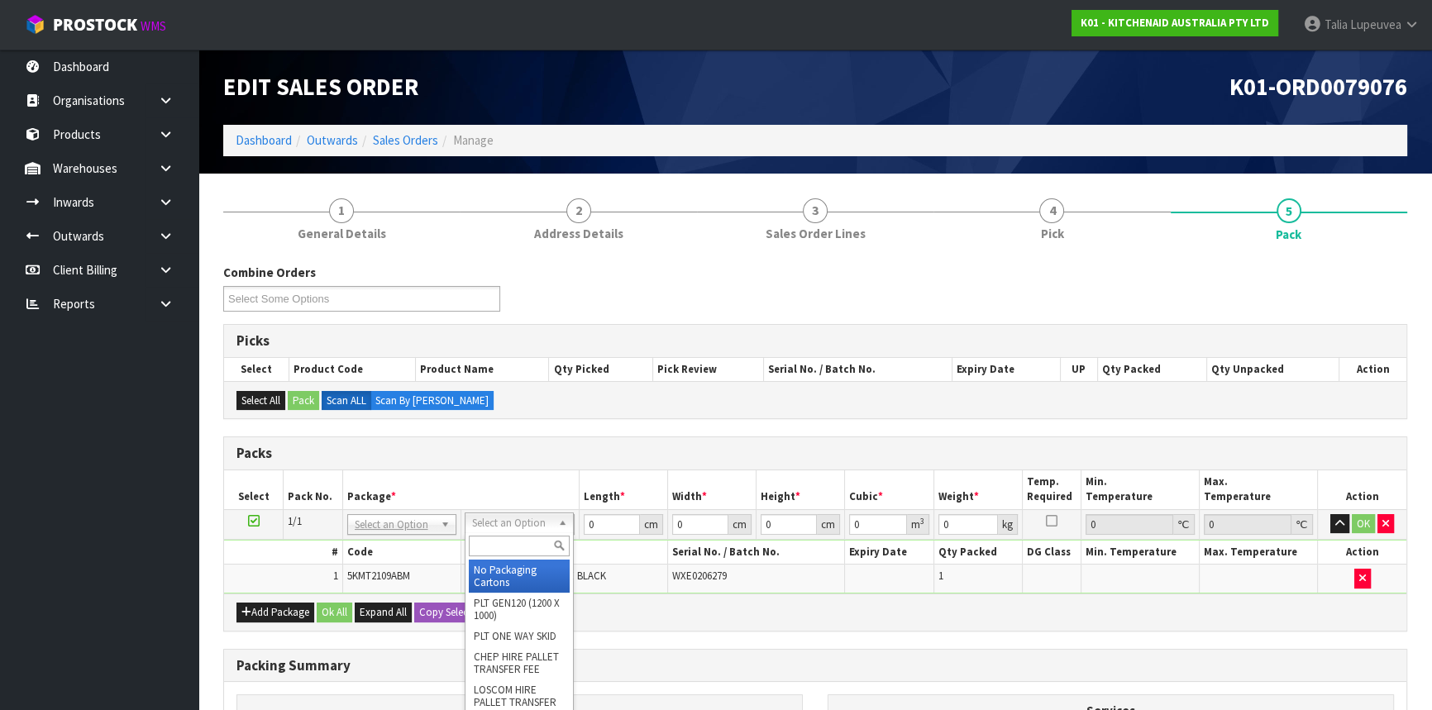
drag, startPoint x: 515, startPoint y: 547, endPoint x: 602, endPoint y: 572, distance: 90.3
click at [516, 547] on input "text" at bounding box center [519, 546] width 101 height 21
type input "OWN"
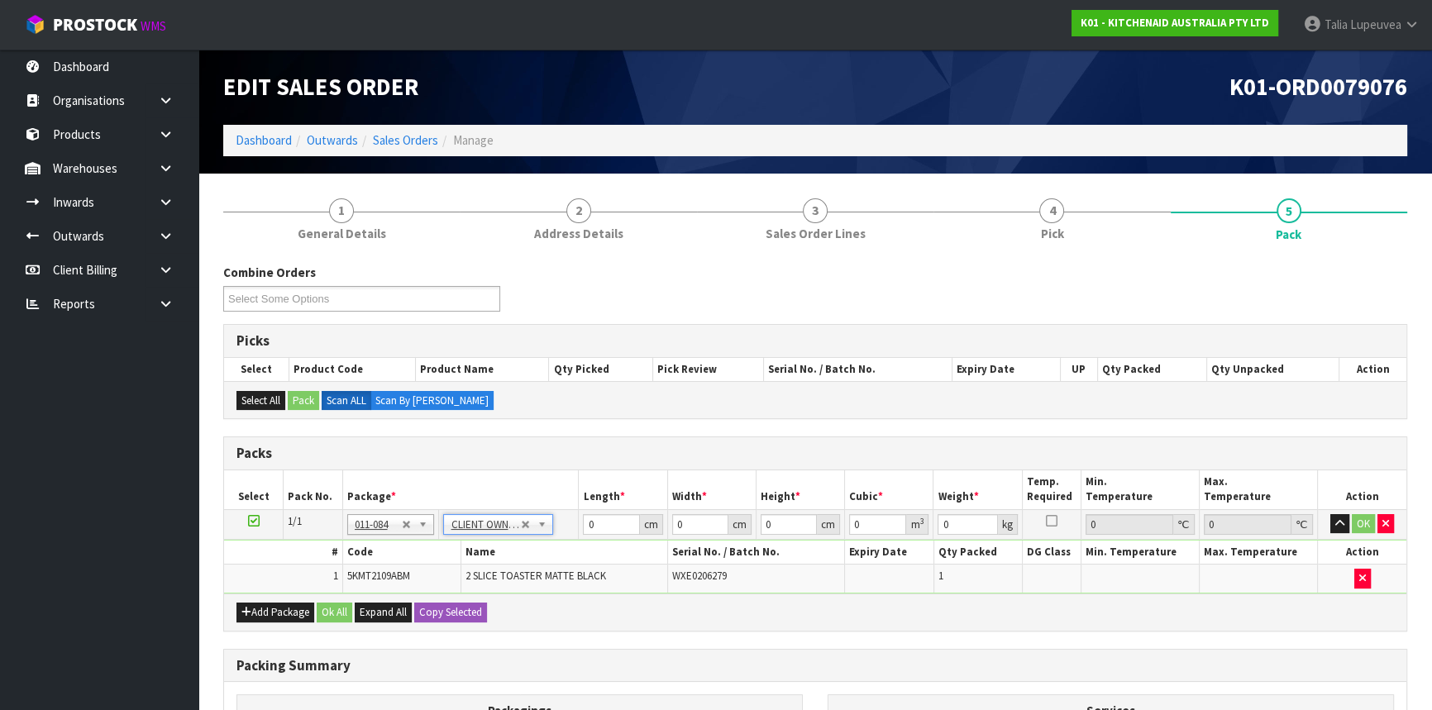
type input "2.75"
drag, startPoint x: 606, startPoint y: 523, endPoint x: 576, endPoint y: 529, distance: 30.5
click at [576, 529] on tr "1/1 NONE 007-001 007-002 007-004 007-009 007-013 007-014 007-015 007-017 007-01…" at bounding box center [815, 524] width 1182 height 30
type input "40"
type input "28"
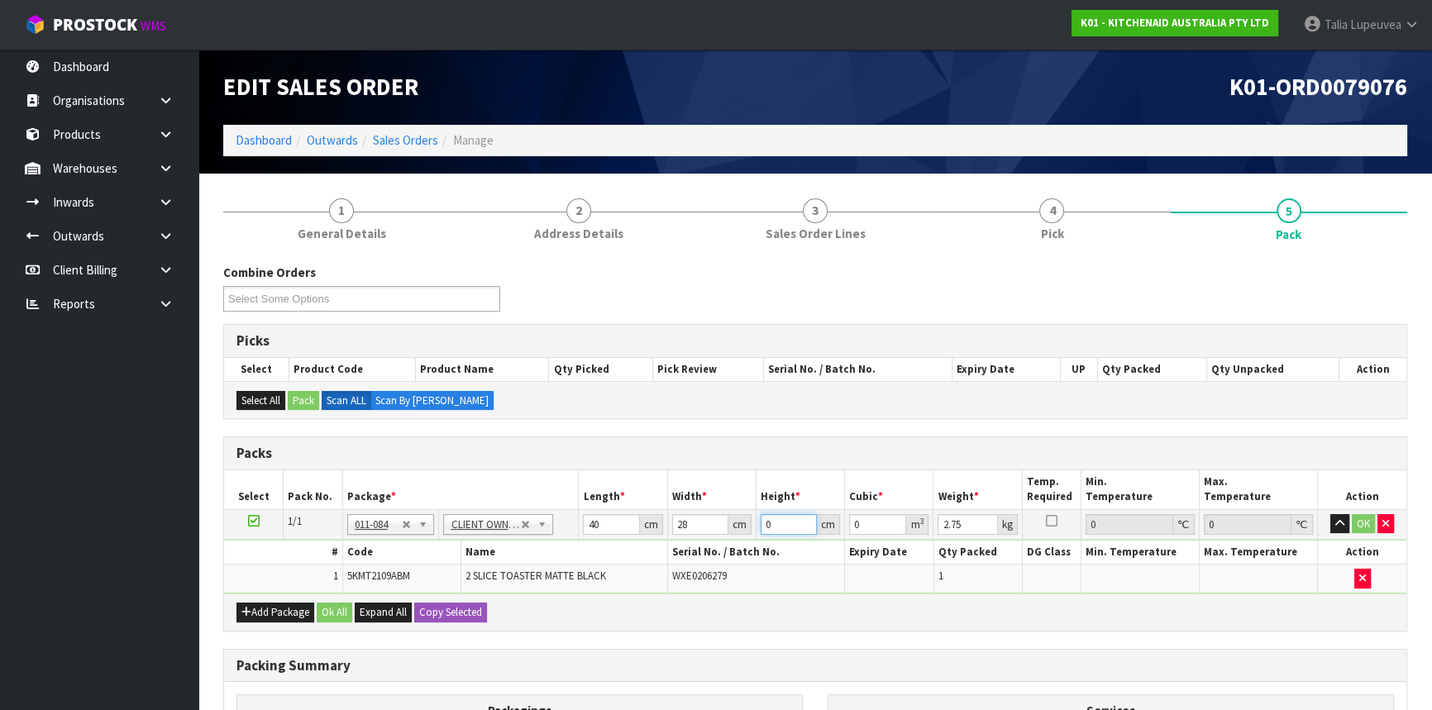
type input "2"
type input "0.00224"
type input "24"
type input "0.02688"
type input "24"
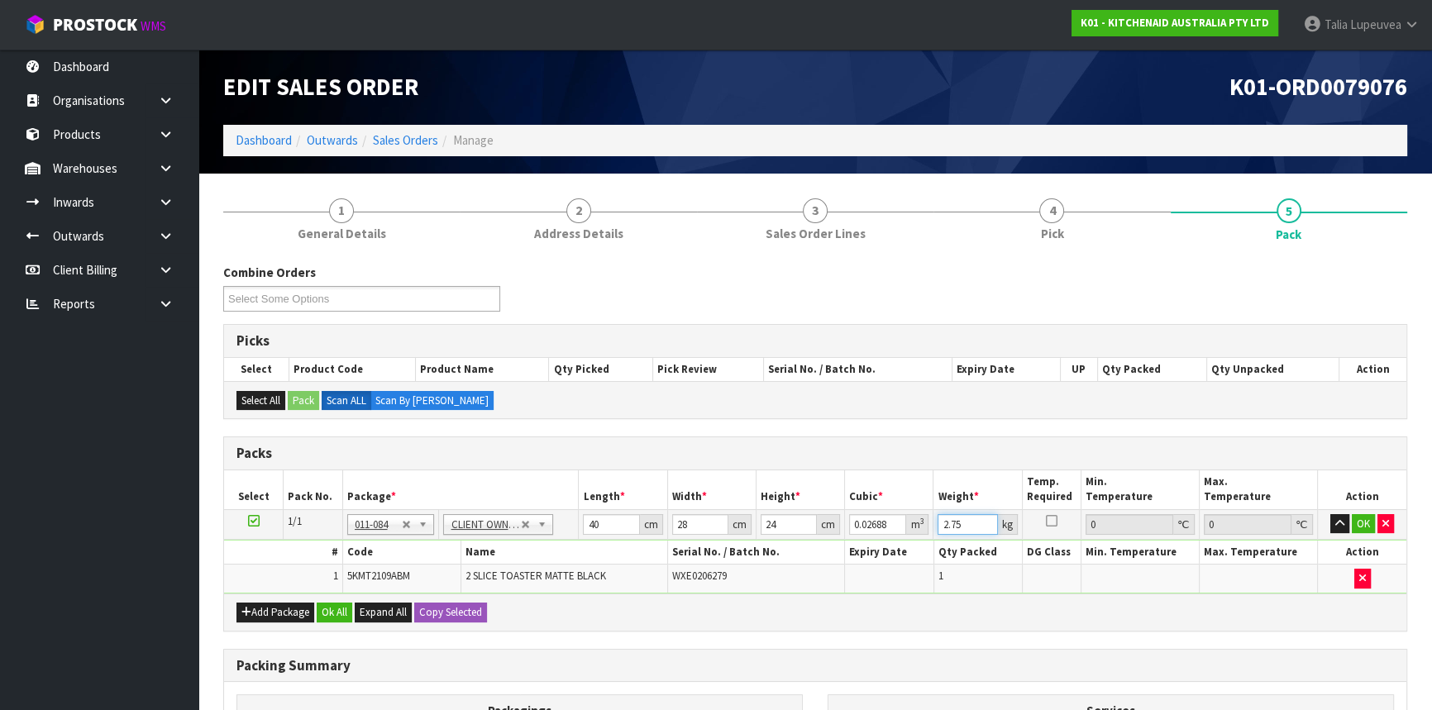
type input "2"
type input "4"
click at [1364, 514] on button "OK" at bounding box center [1363, 524] width 23 height 20
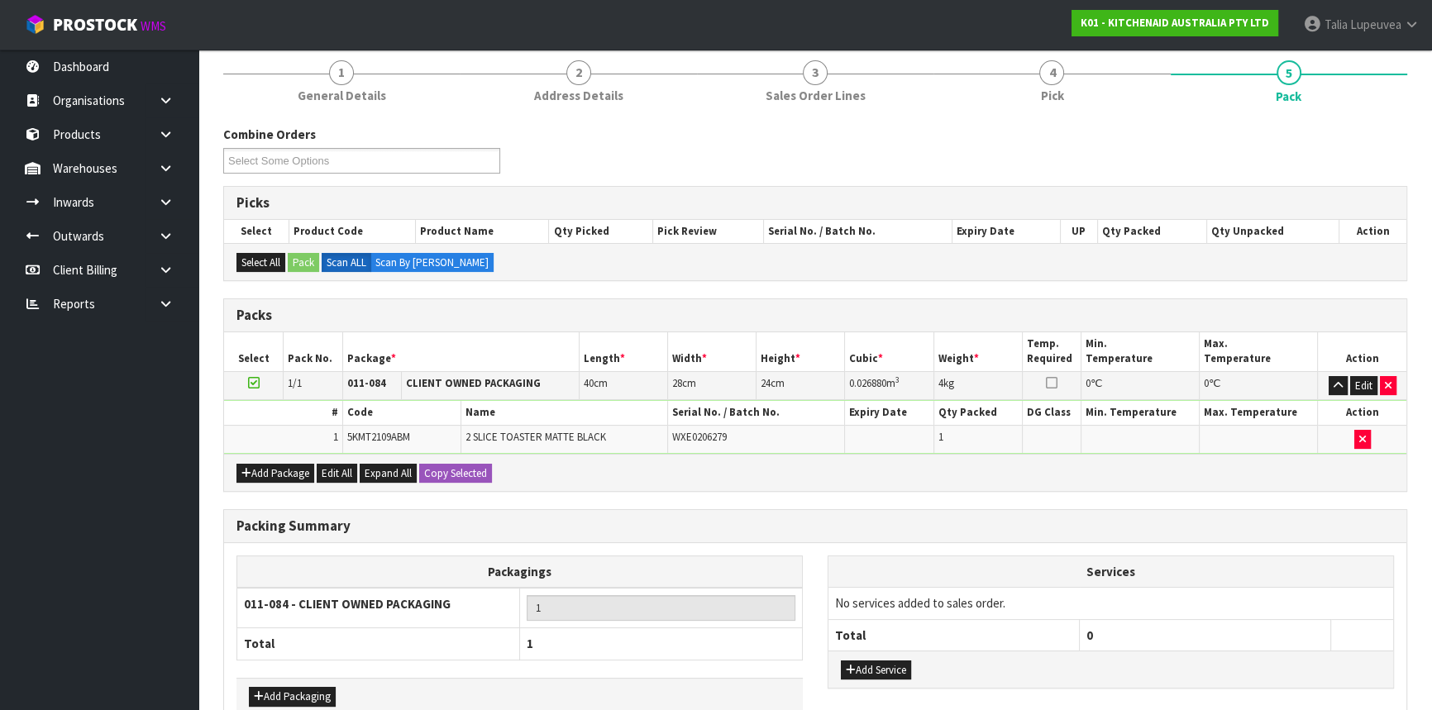
scroll to position [230, 0]
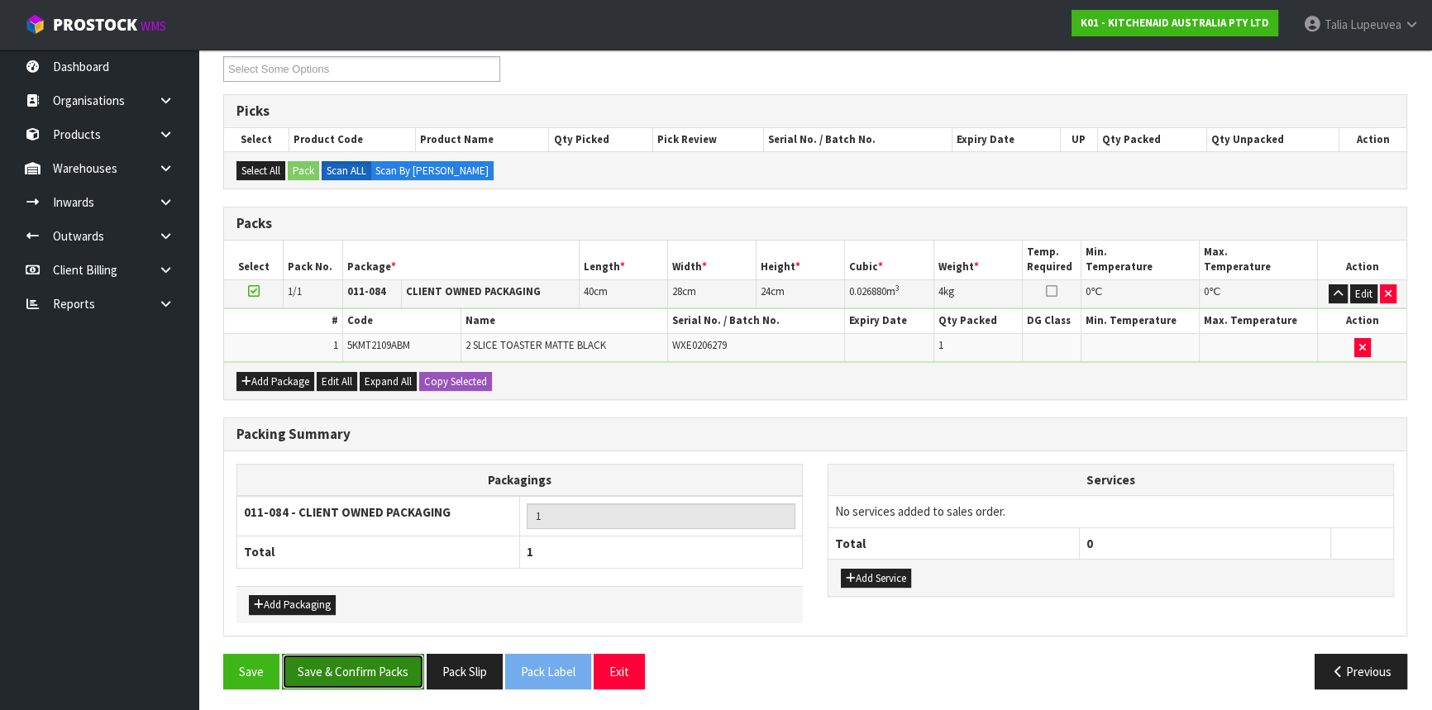
click at [347, 675] on button "Save & Confirm Packs" at bounding box center [353, 672] width 142 height 36
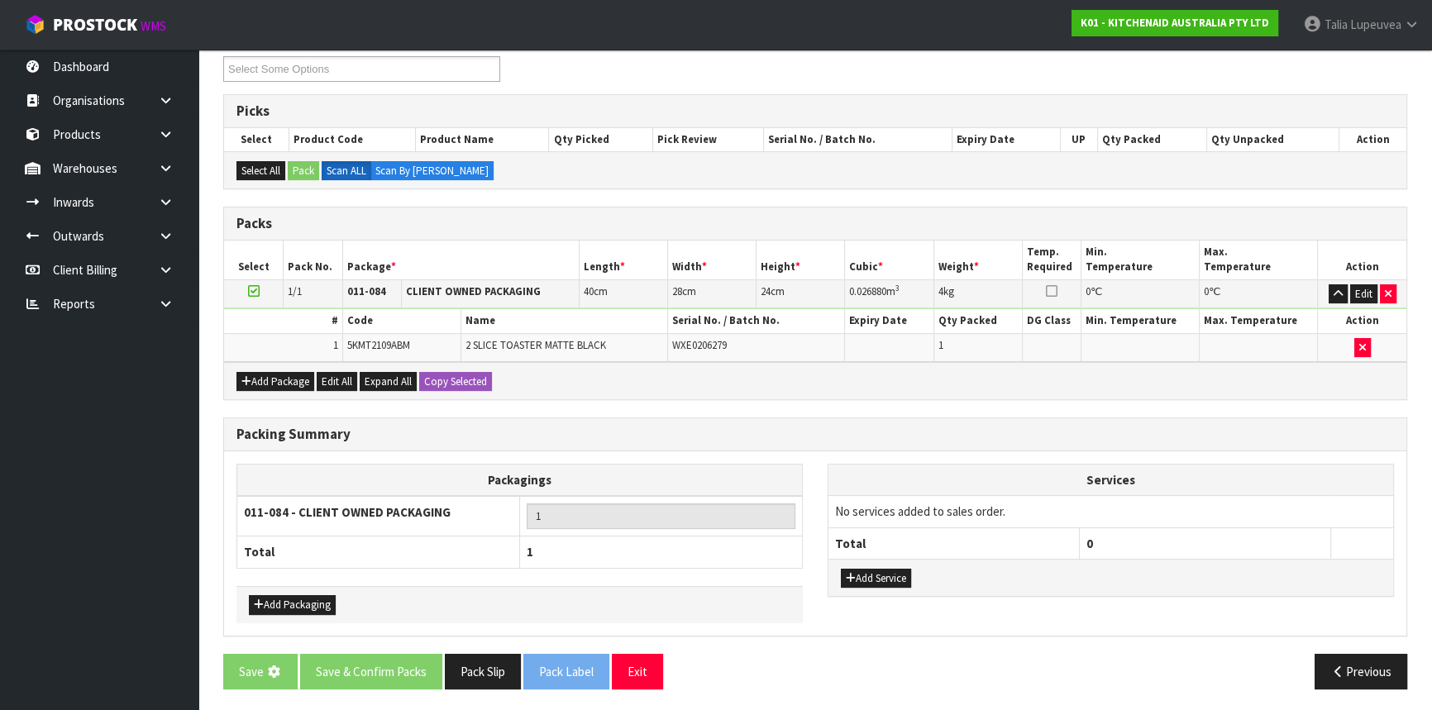
scroll to position [0, 0]
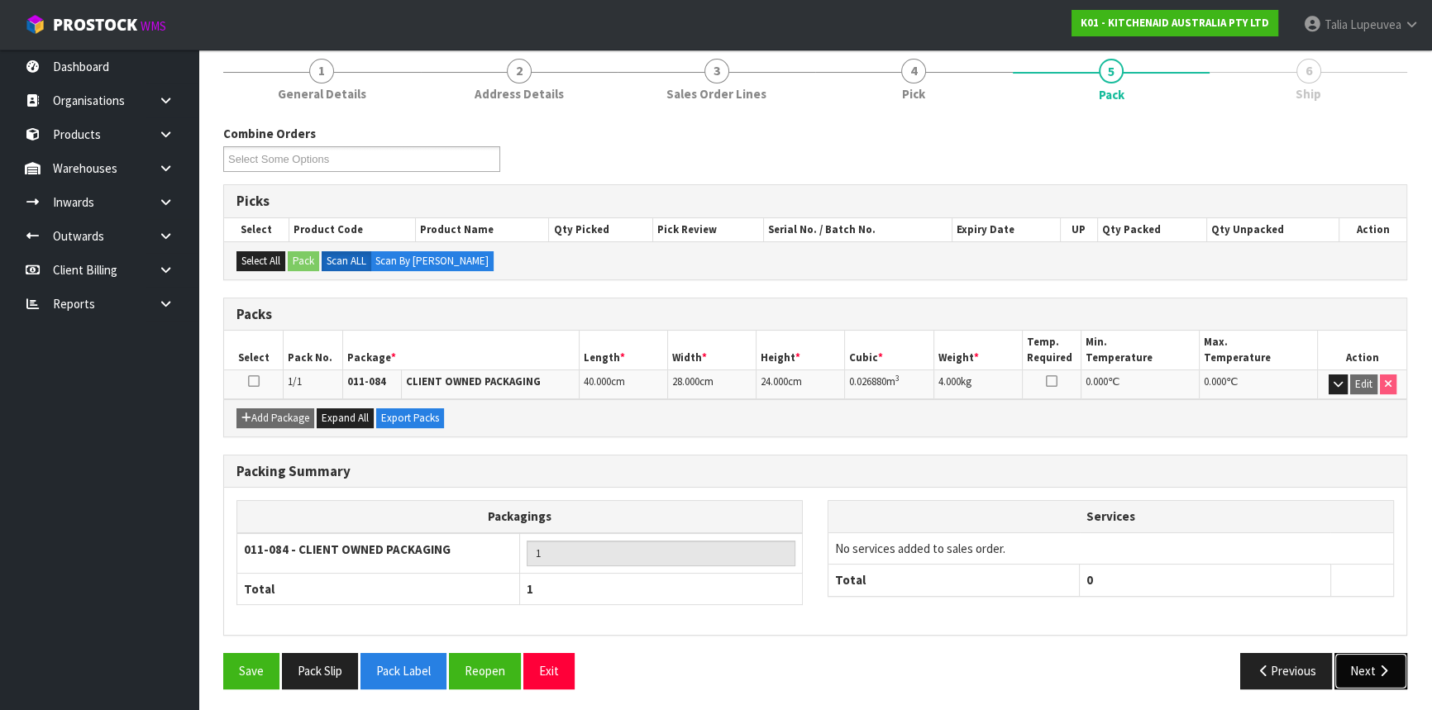
click at [1364, 663] on button "Next" at bounding box center [1370, 671] width 73 height 36
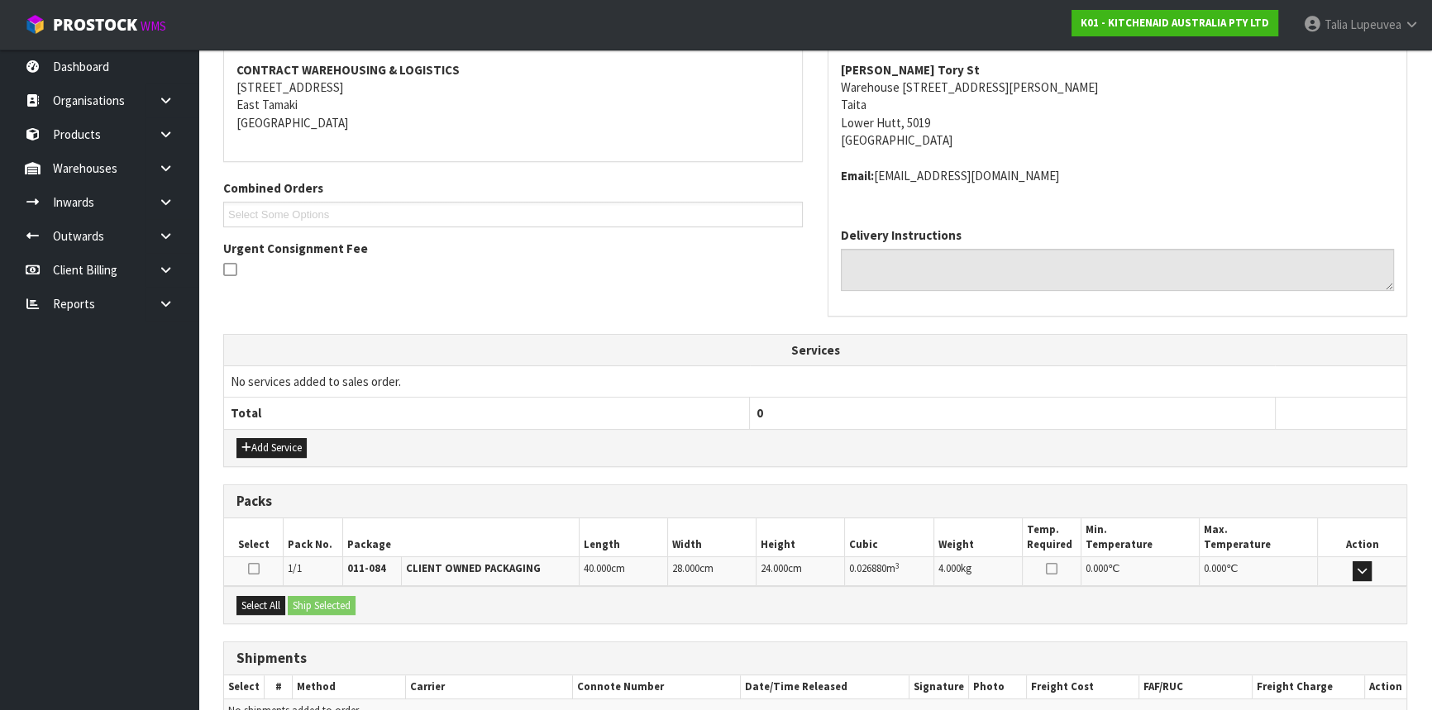
scroll to position [397, 0]
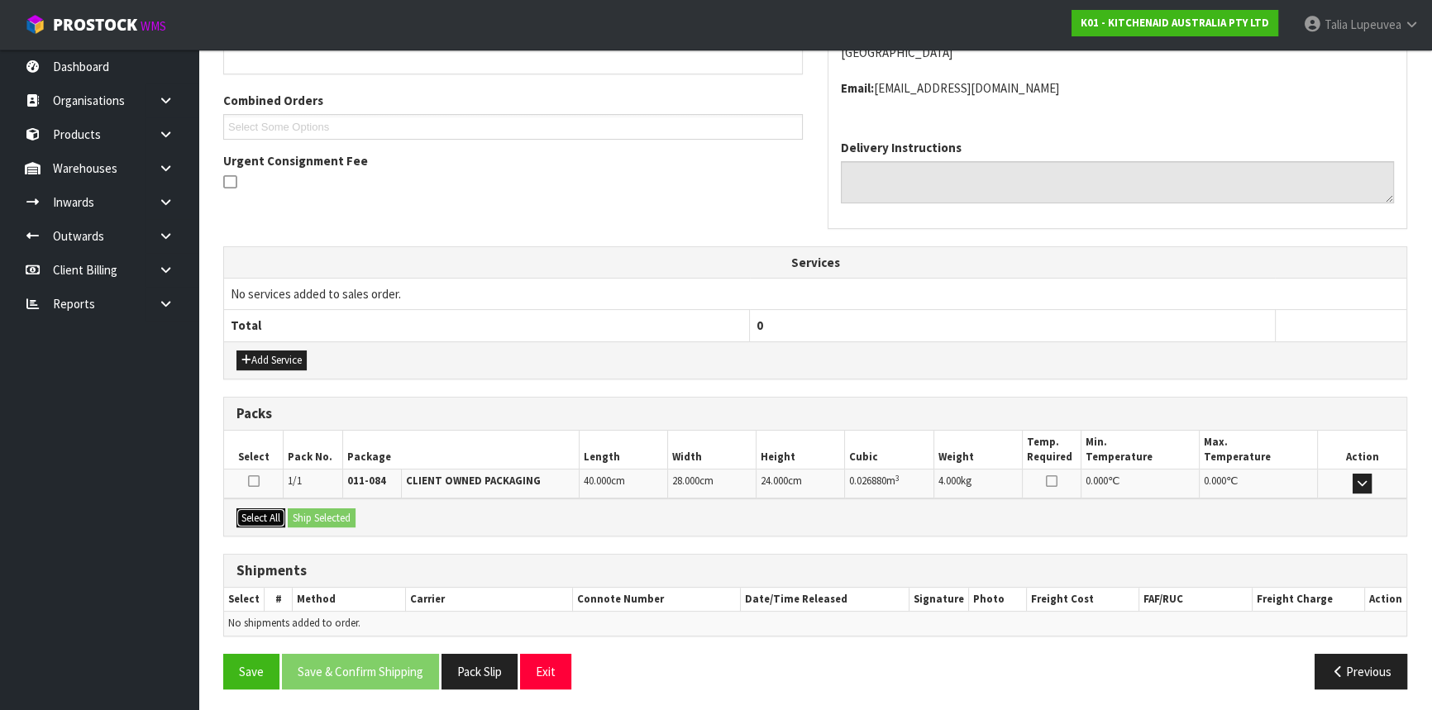
click at [266, 515] on button "Select All" at bounding box center [260, 518] width 49 height 20
click at [308, 509] on button "Ship Selected" at bounding box center [322, 518] width 68 height 20
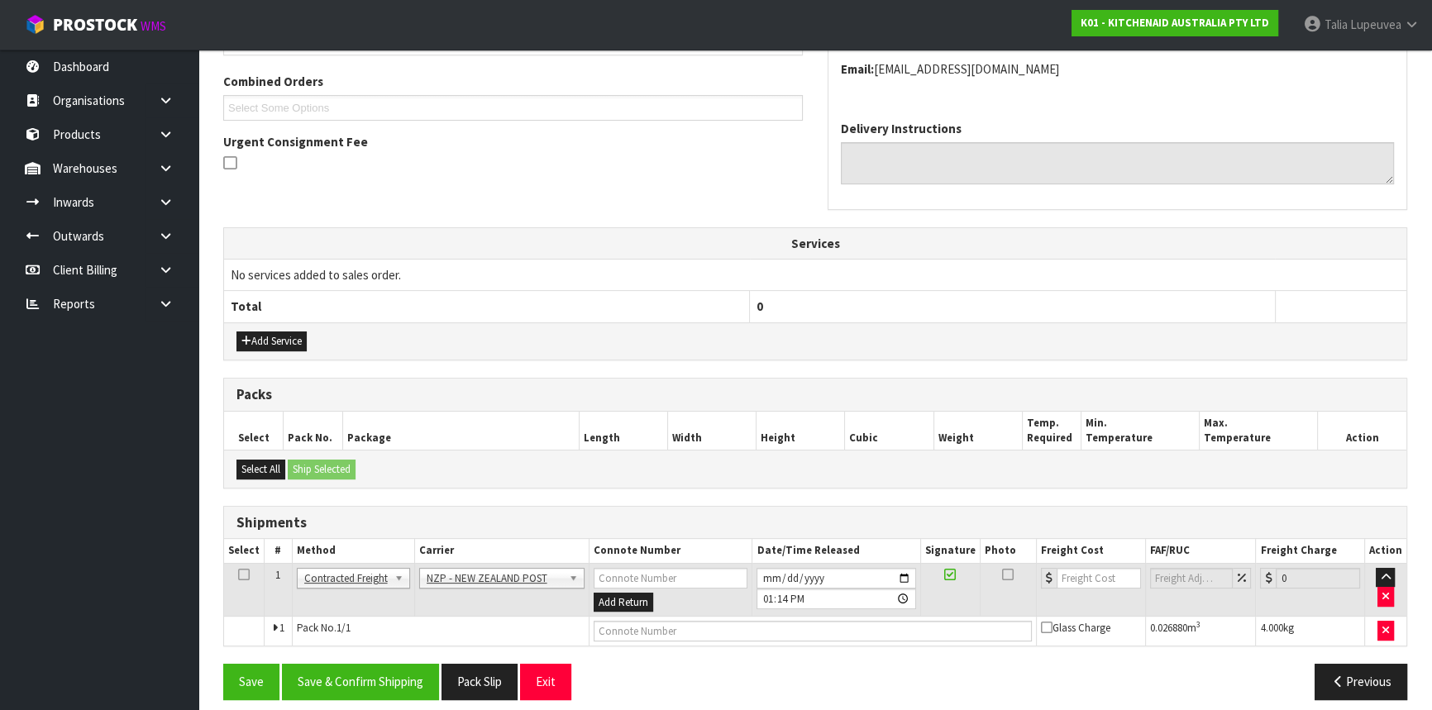
scroll to position [427, 0]
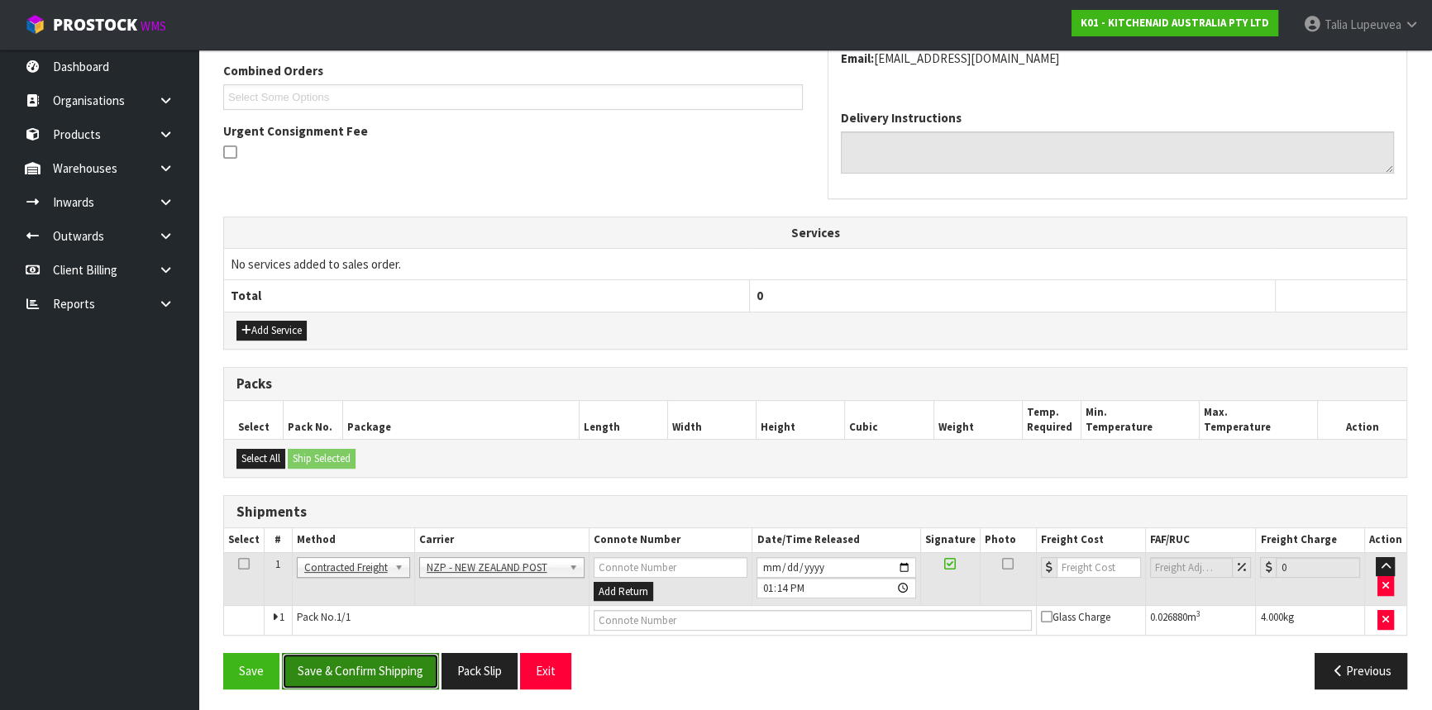
drag, startPoint x: 378, startPoint y: 666, endPoint x: 371, endPoint y: 661, distance: 8.8
click at [379, 665] on button "Save & Confirm Shipping" at bounding box center [360, 671] width 157 height 36
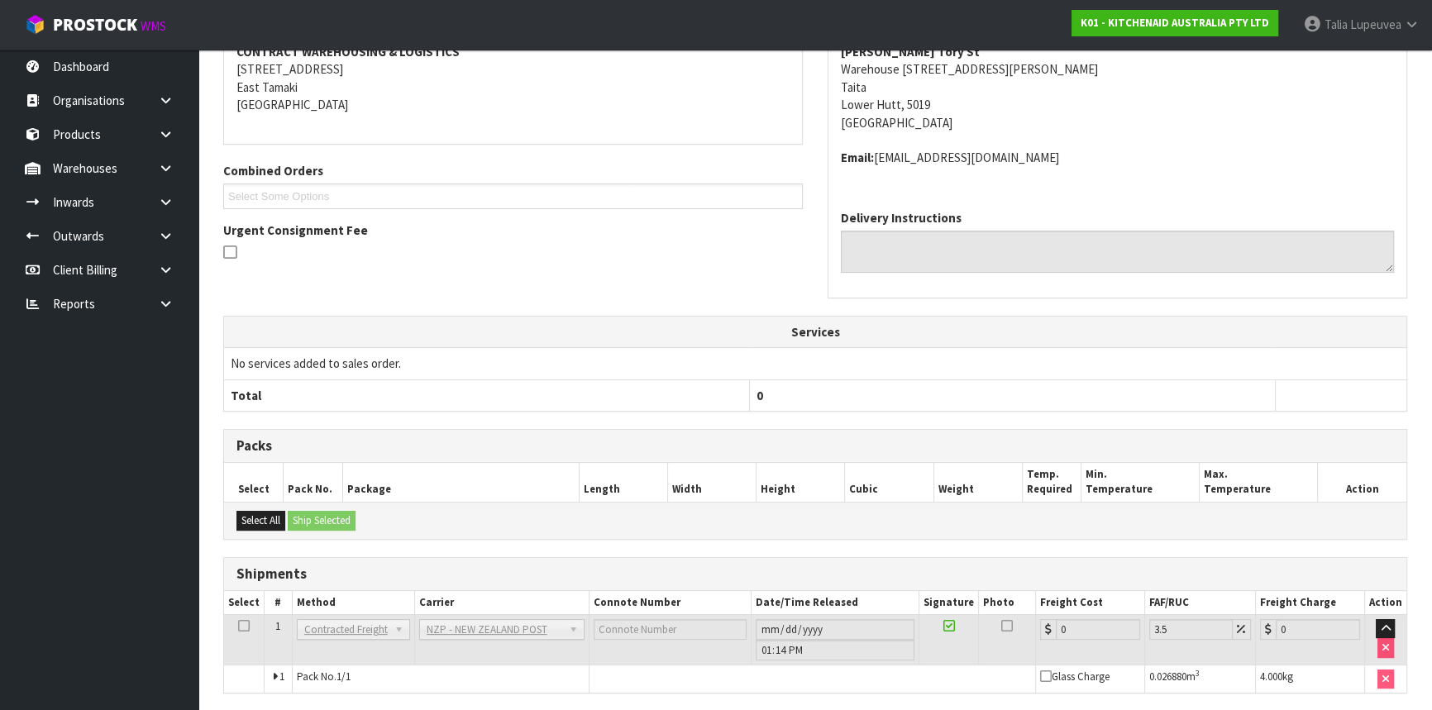
scroll to position [404, 0]
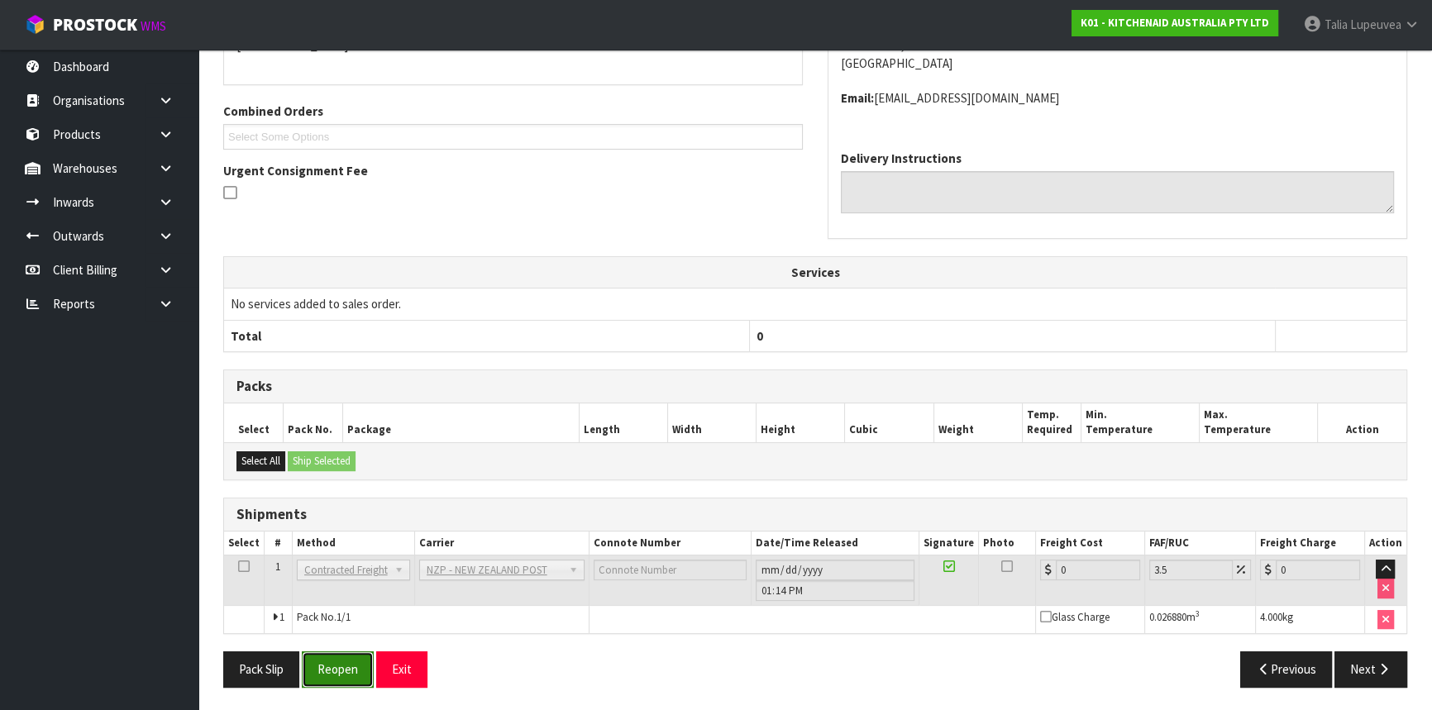
click at [342, 663] on button "Reopen" at bounding box center [338, 669] width 72 height 36
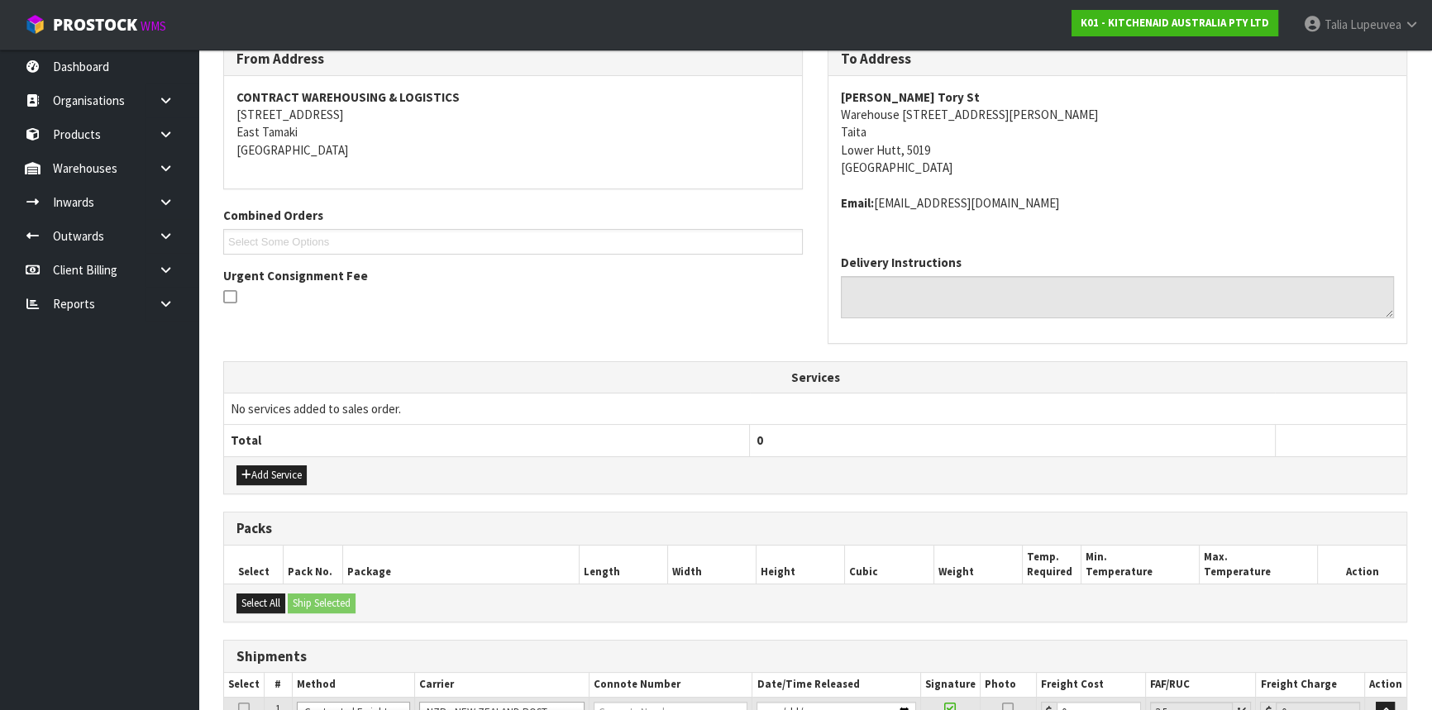
scroll to position [442, 0]
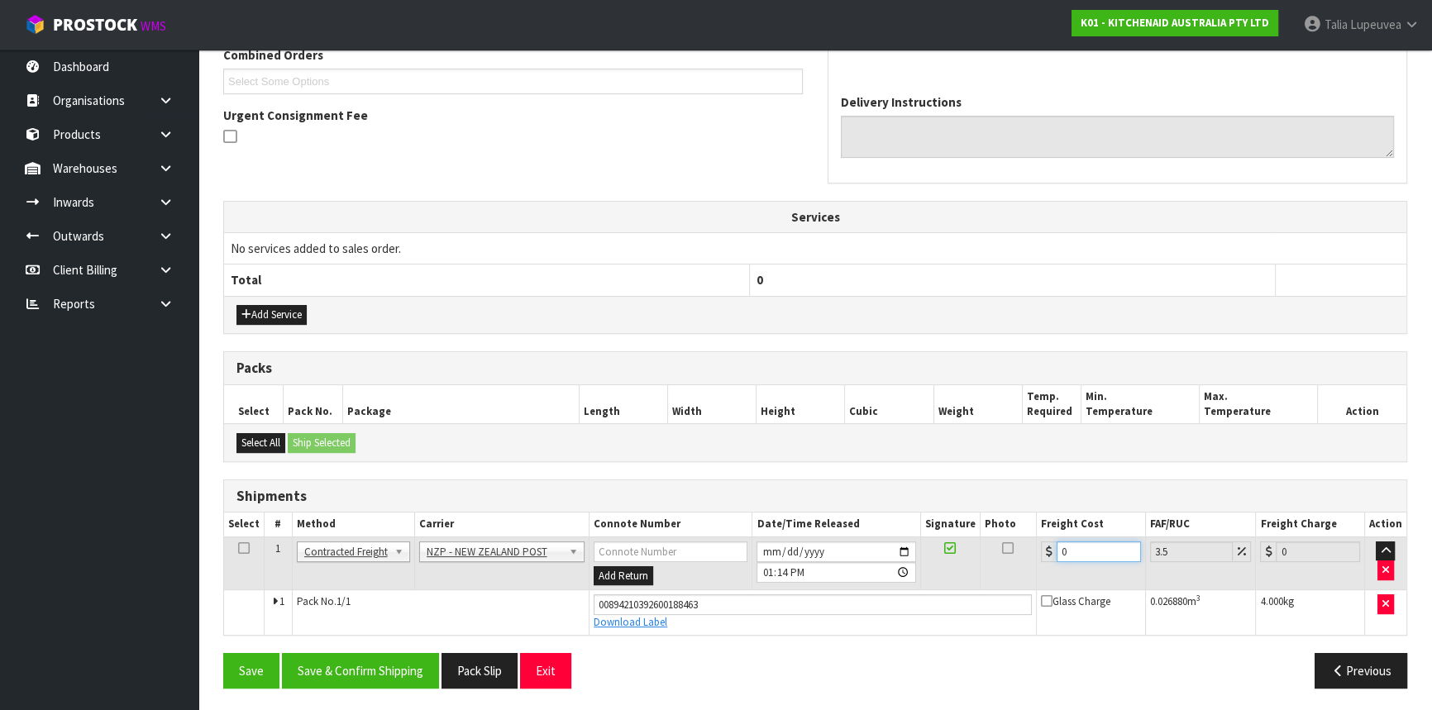
drag, startPoint x: 1073, startPoint y: 551, endPoint x: 997, endPoint y: 551, distance: 76.1
click at [994, 552] on tr "1 Client Local Pickup Customer Local Pickup Company Freight Contracted Freight …" at bounding box center [815, 564] width 1182 height 54
type input "8"
type input "8.28"
type input "8.4"
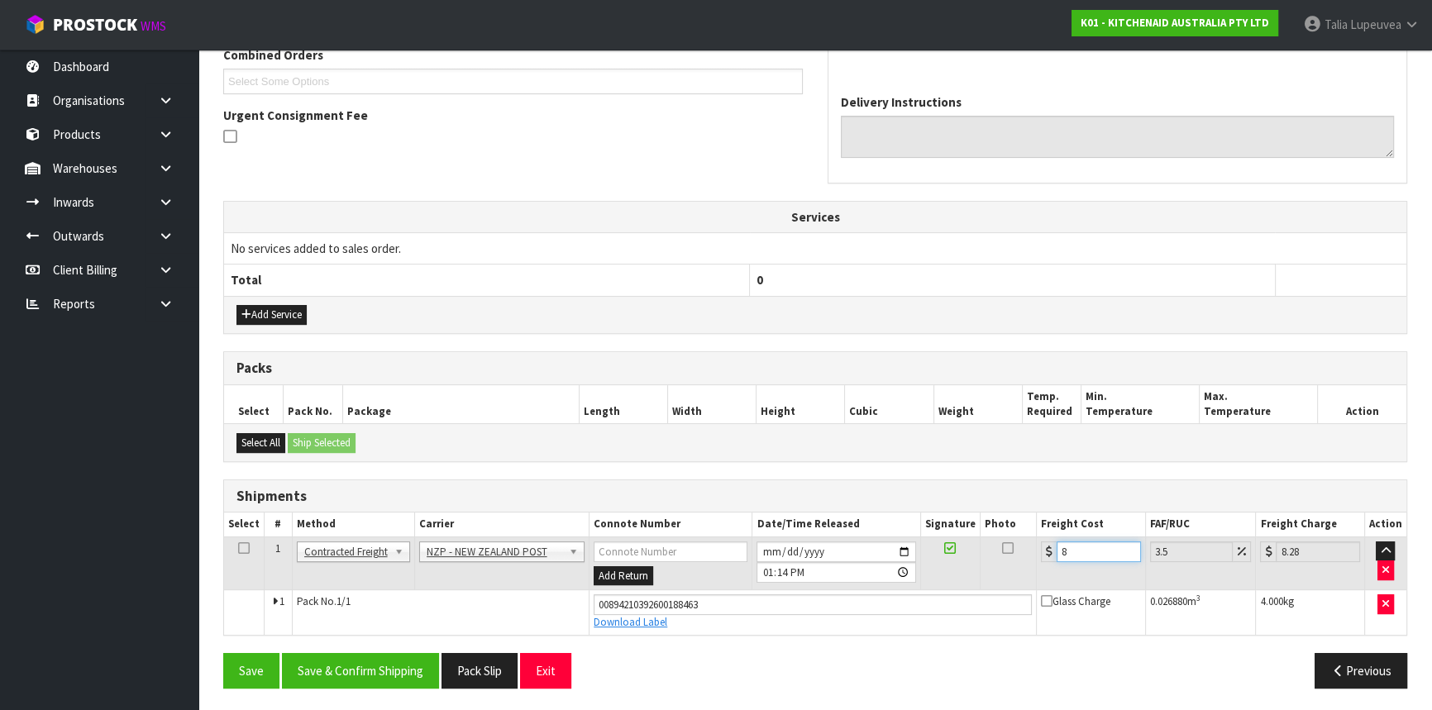
type input "8.69"
type input "8.48"
type input "8.78"
type input "8.4"
type input "8.69"
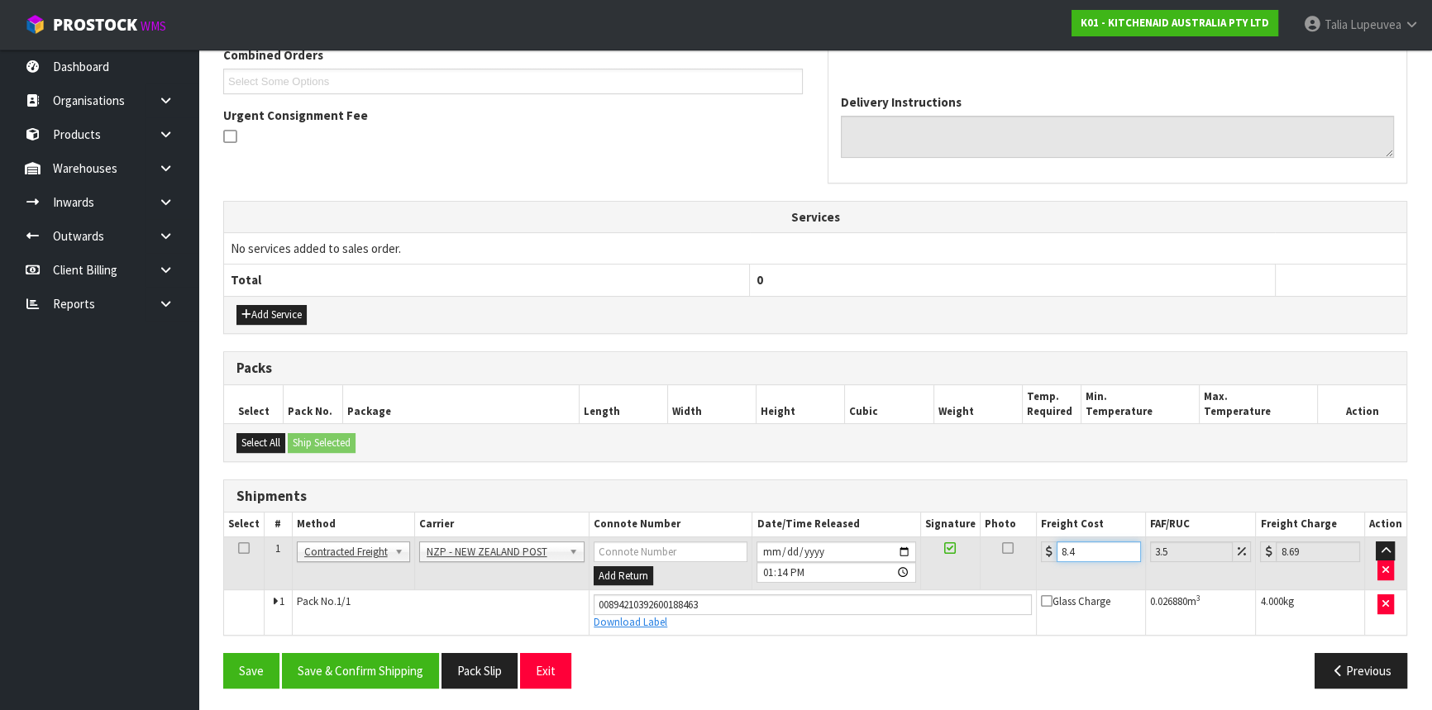
type input "8.45"
type input "8.75"
type input "8.45"
click at [398, 684] on button "Save & Confirm Shipping" at bounding box center [360, 671] width 157 height 36
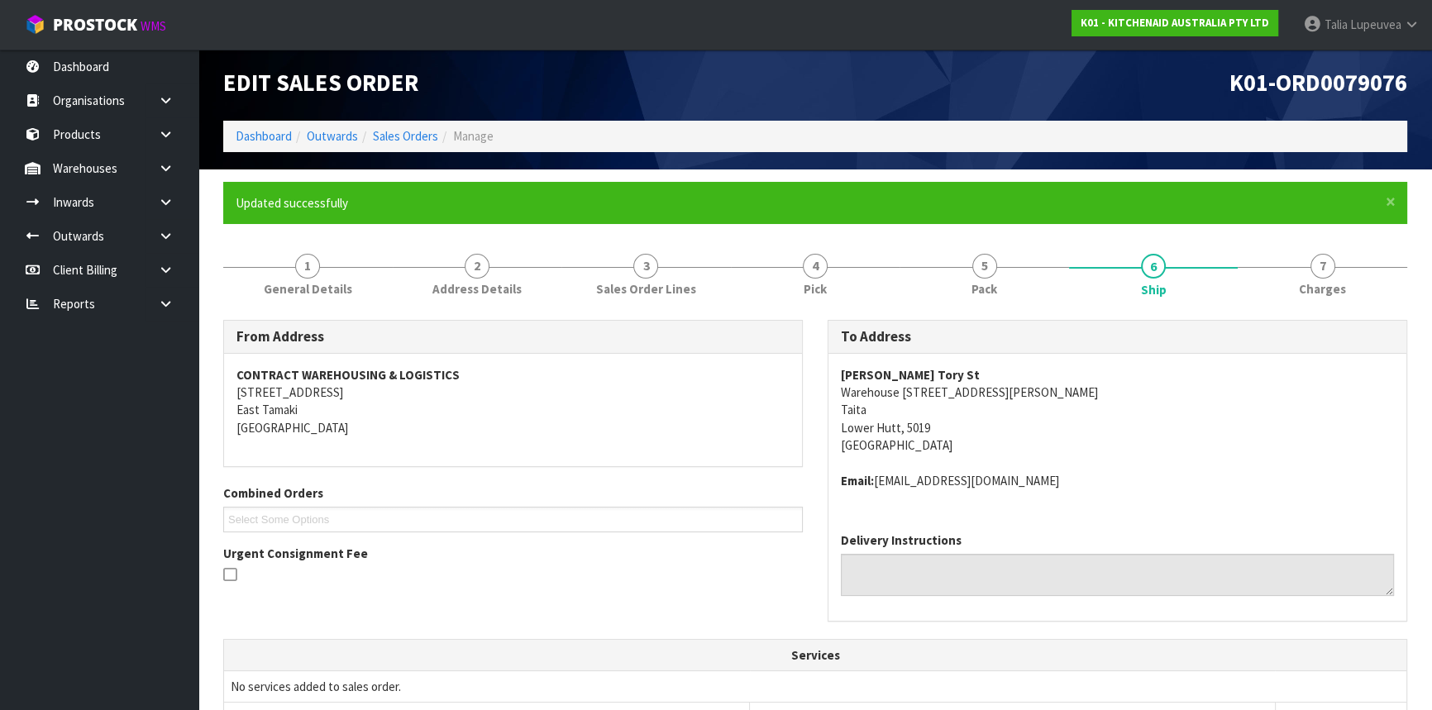
scroll to position [0, 0]
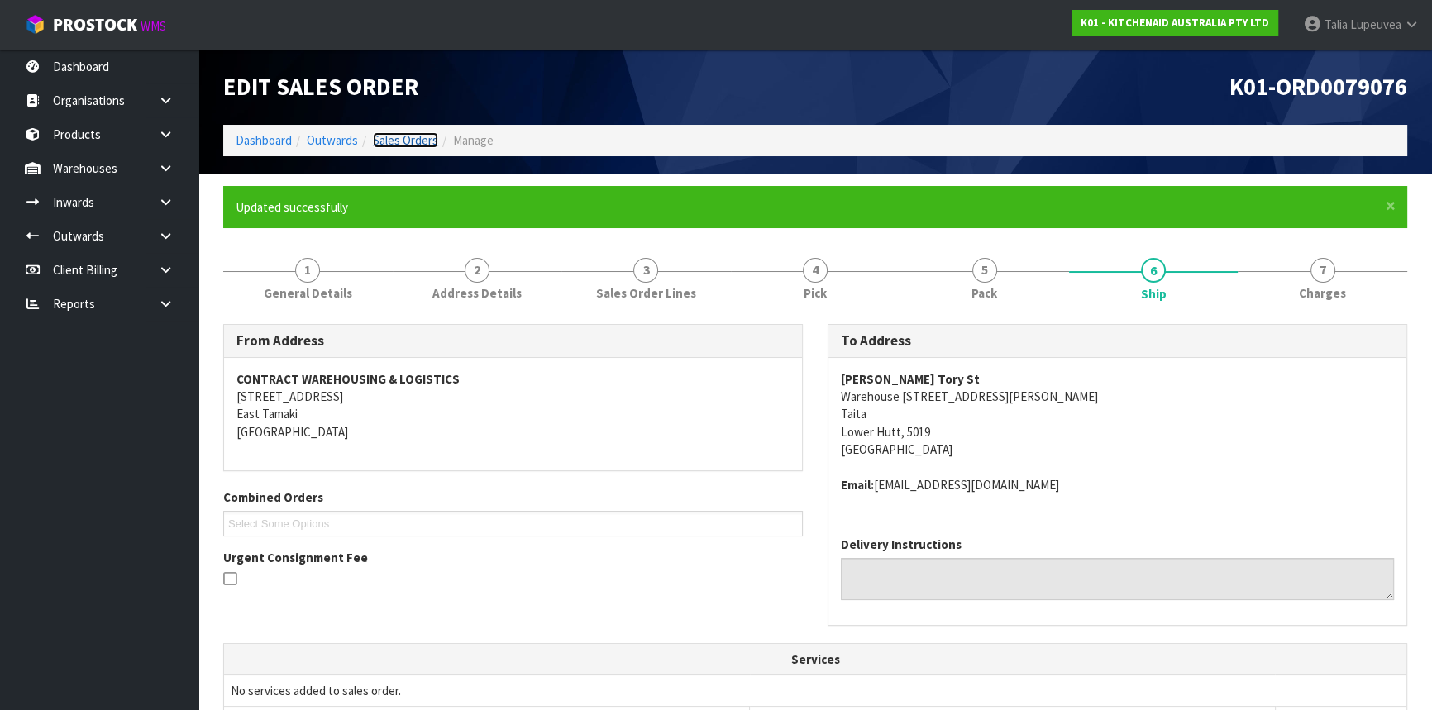
click at [410, 143] on link "Sales Orders" at bounding box center [405, 140] width 65 height 16
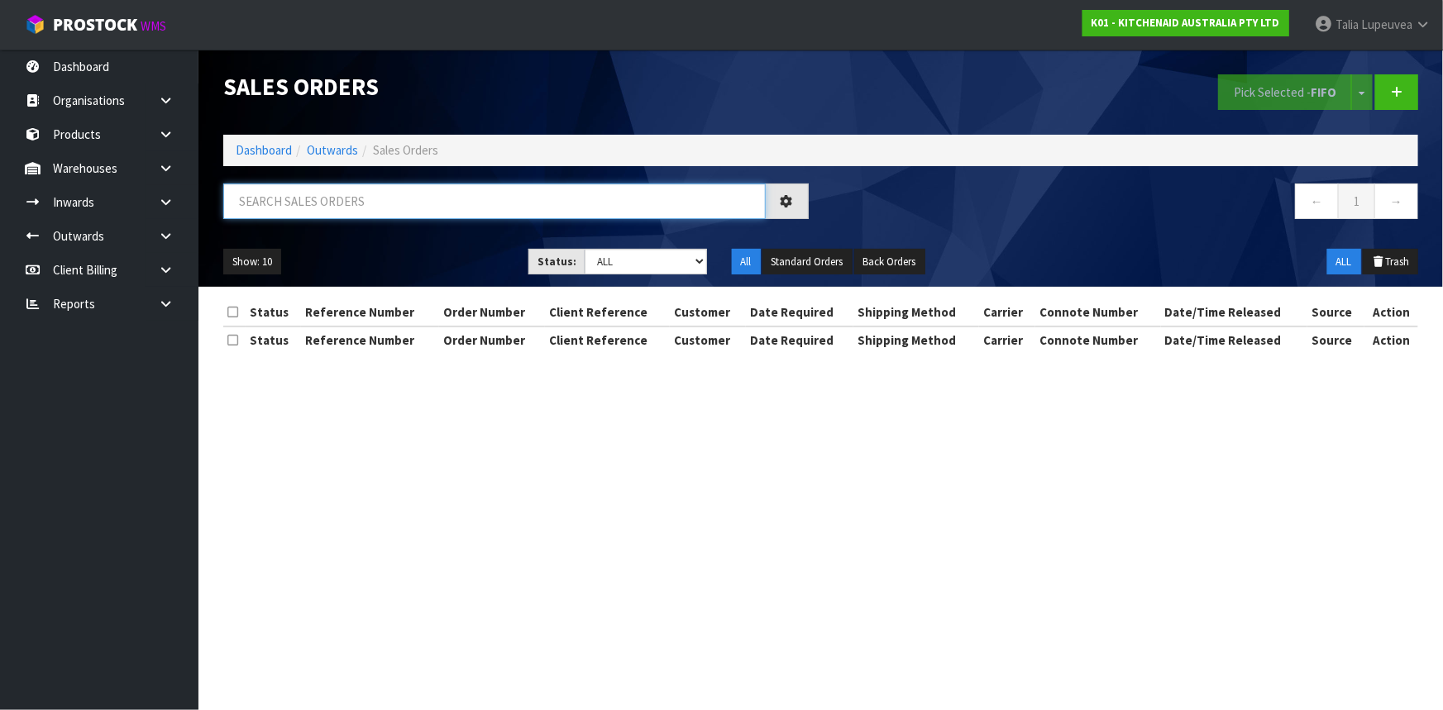
click at [505, 198] on input "text" at bounding box center [494, 202] width 542 height 36
type input "JOB-0412323"
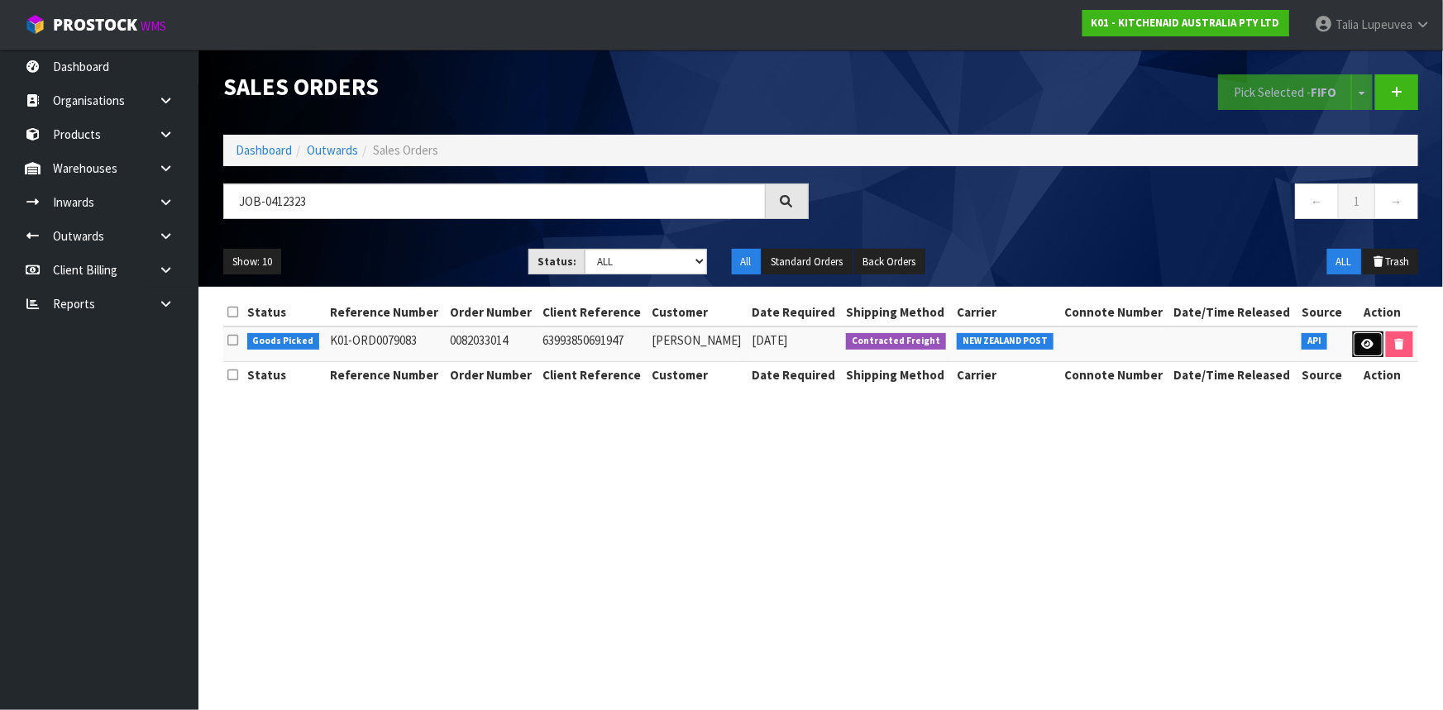
click at [1372, 335] on link at bounding box center [1368, 345] width 31 height 26
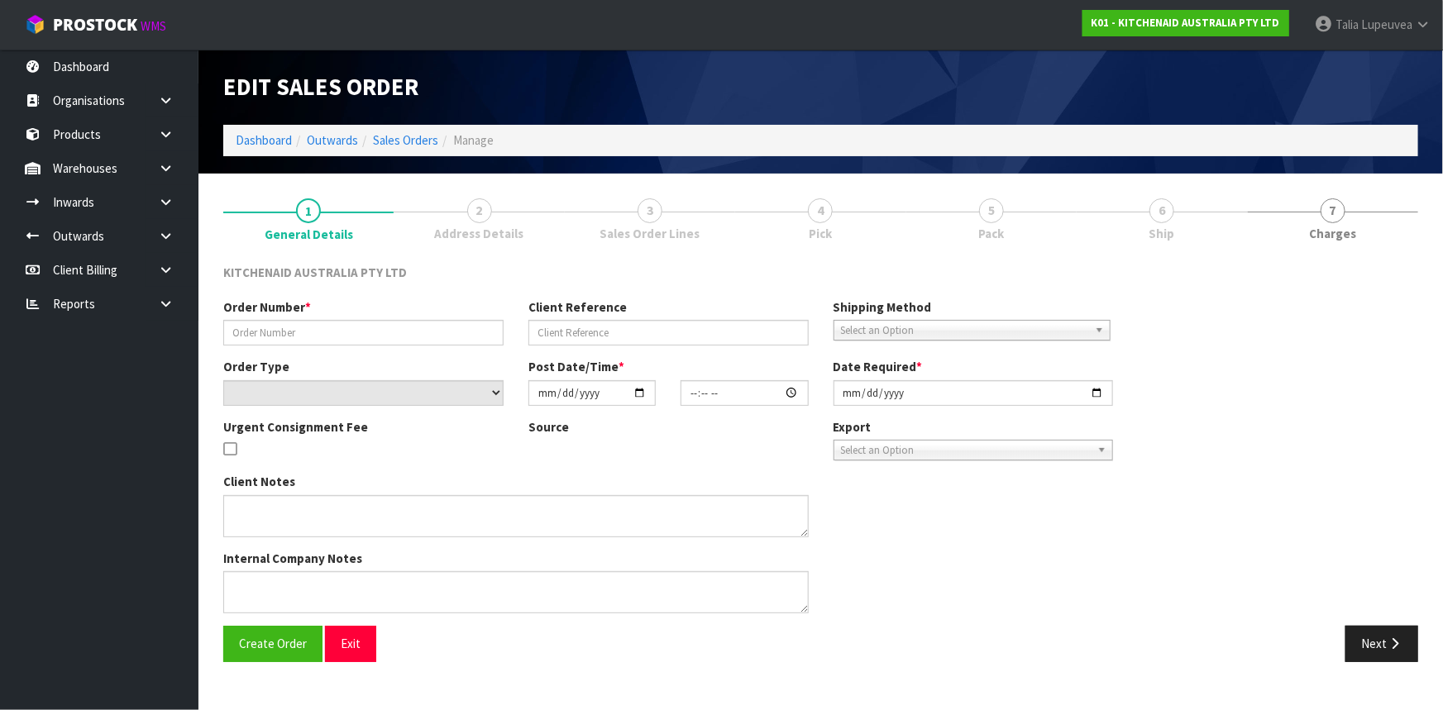
type input "0082033014"
type input "63993850691947"
select select "number:0"
type input "2025-09-12"
type input "19:40:52.000"
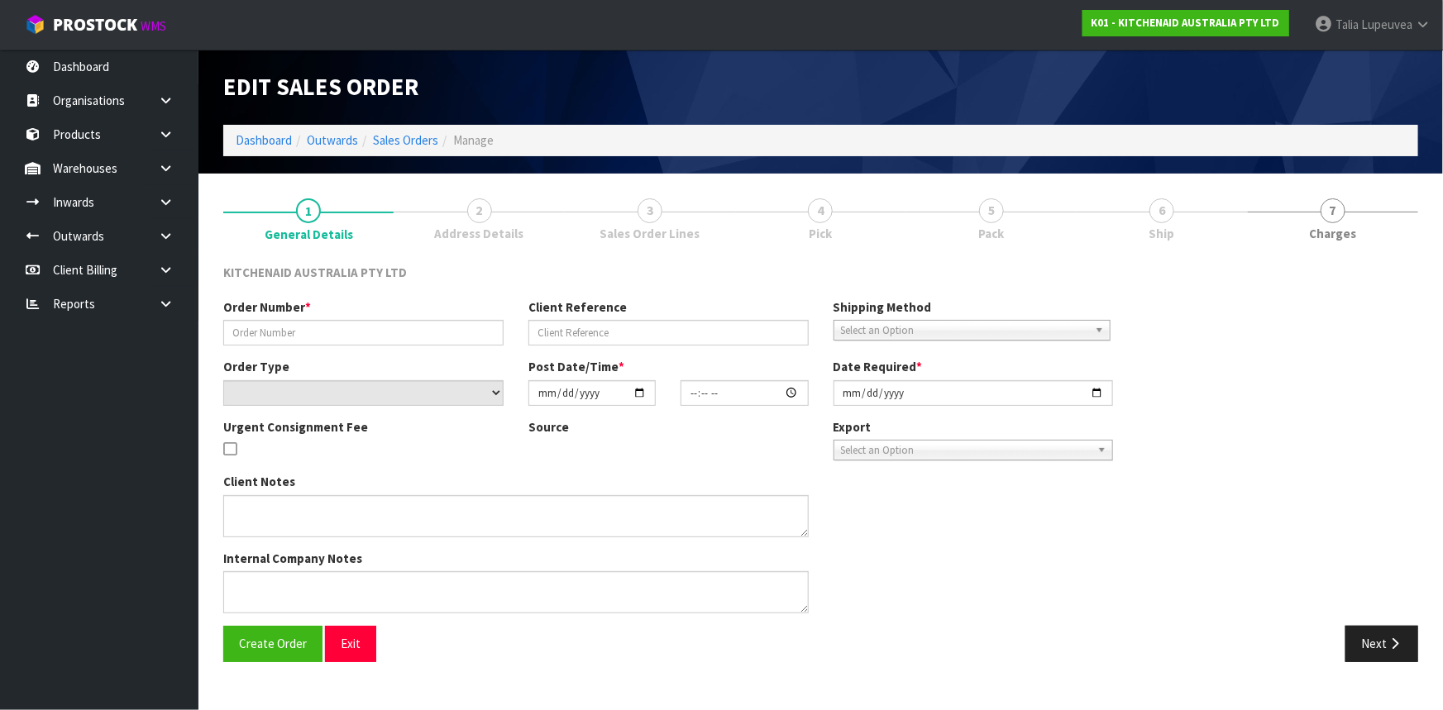
type input "2025-09-12"
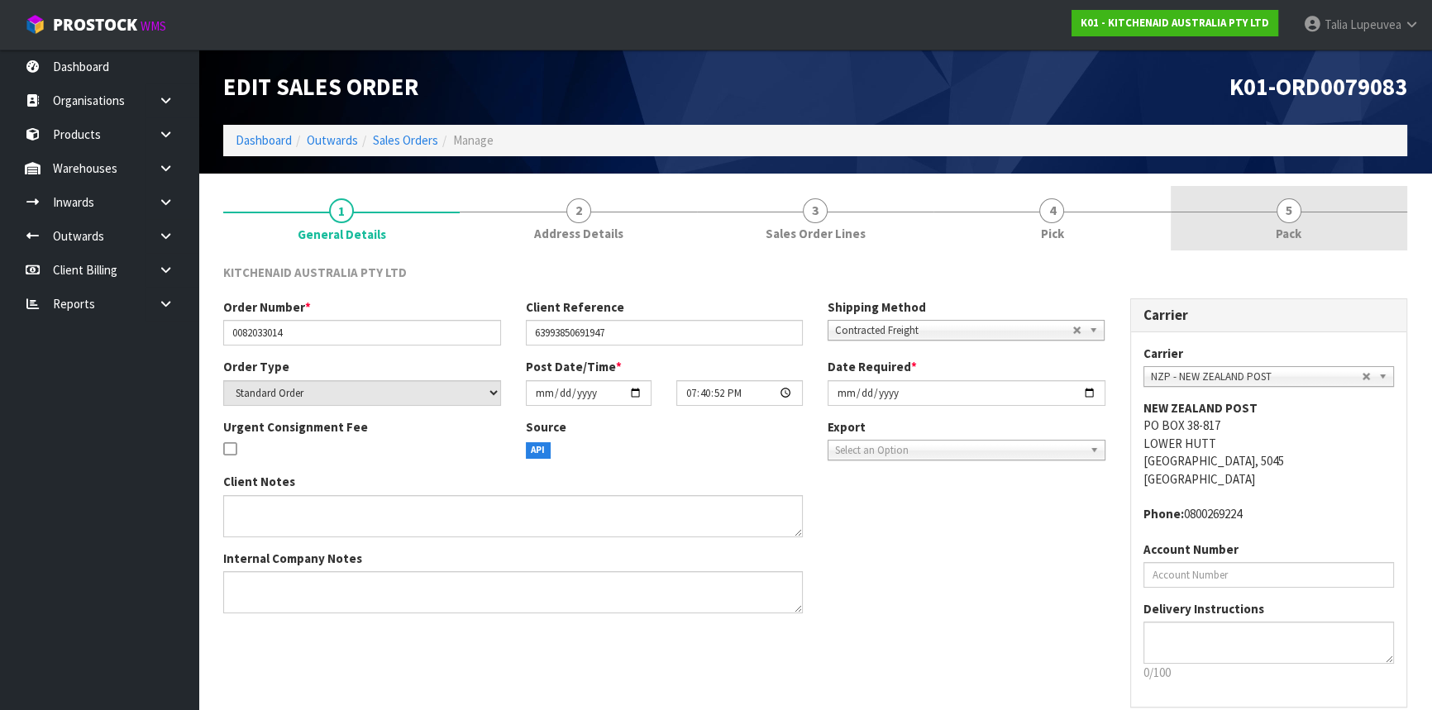
click at [1290, 203] on span "5" at bounding box center [1289, 210] width 25 height 25
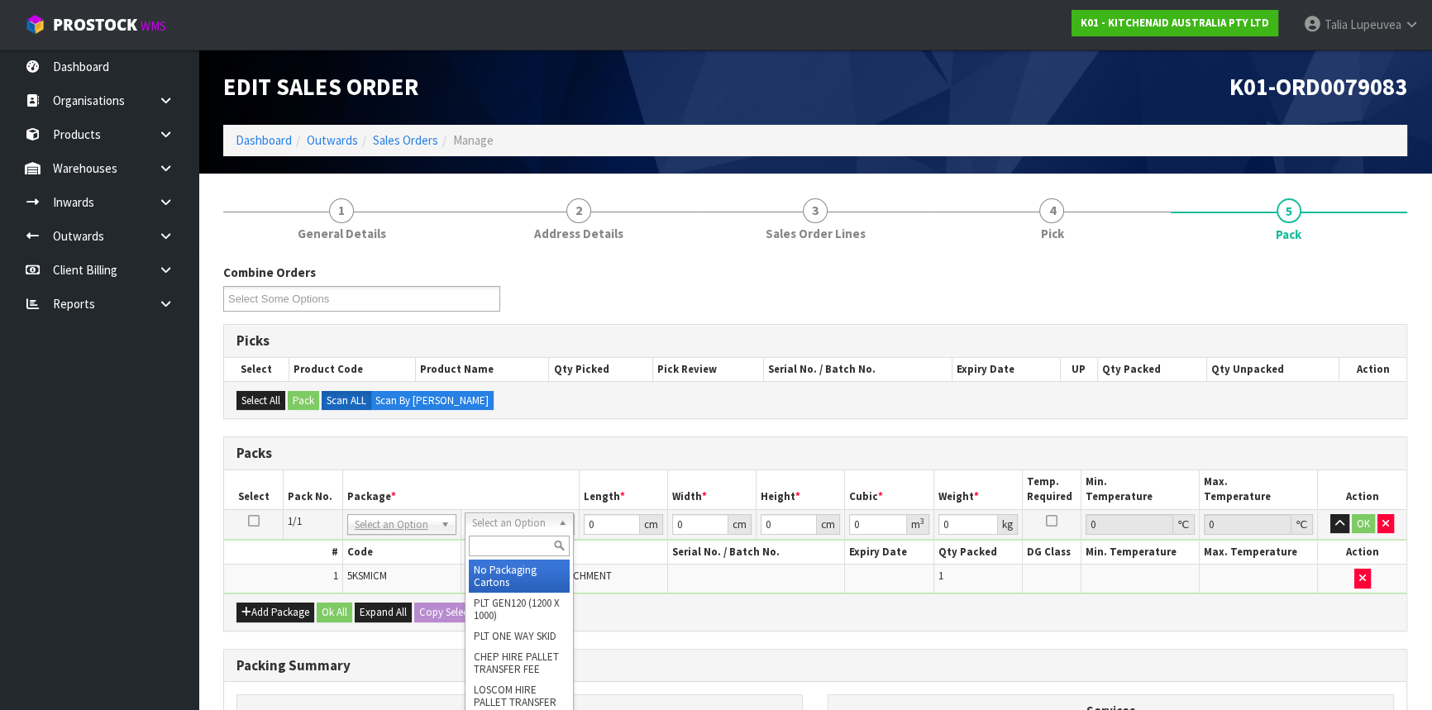
click at [510, 536] on input "text" at bounding box center [519, 546] width 101 height 21
type input "OWN"
drag, startPoint x: 512, startPoint y: 563, endPoint x: 631, endPoint y: 525, distance: 125.0
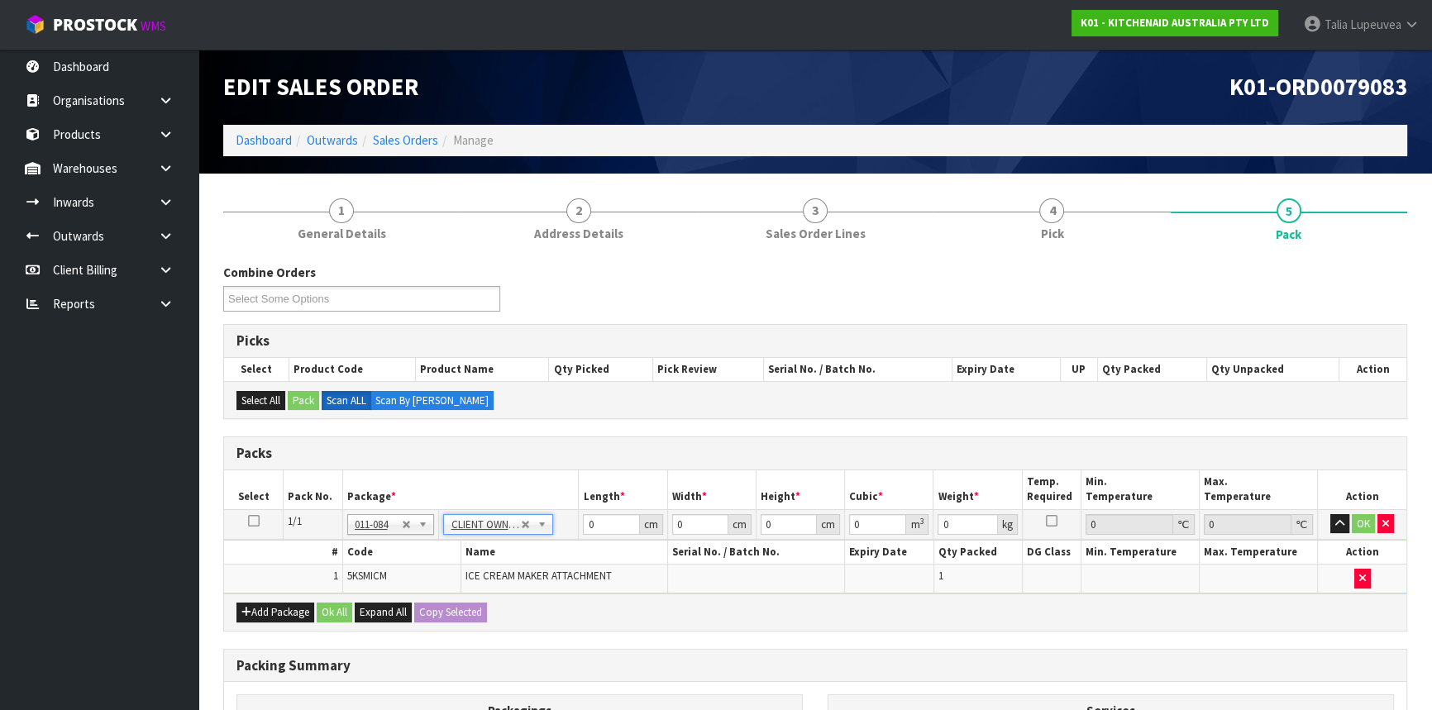
type input "3.36"
drag, startPoint x: 600, startPoint y: 521, endPoint x: 504, endPoint y: 559, distance: 103.2
click at [504, 559] on tbody "1/1 NONE 007-001 007-002 007-004 007-009 007-013 007-014 007-015 007-017 007-01…" at bounding box center [815, 551] width 1182 height 84
type input "39"
type input "28"
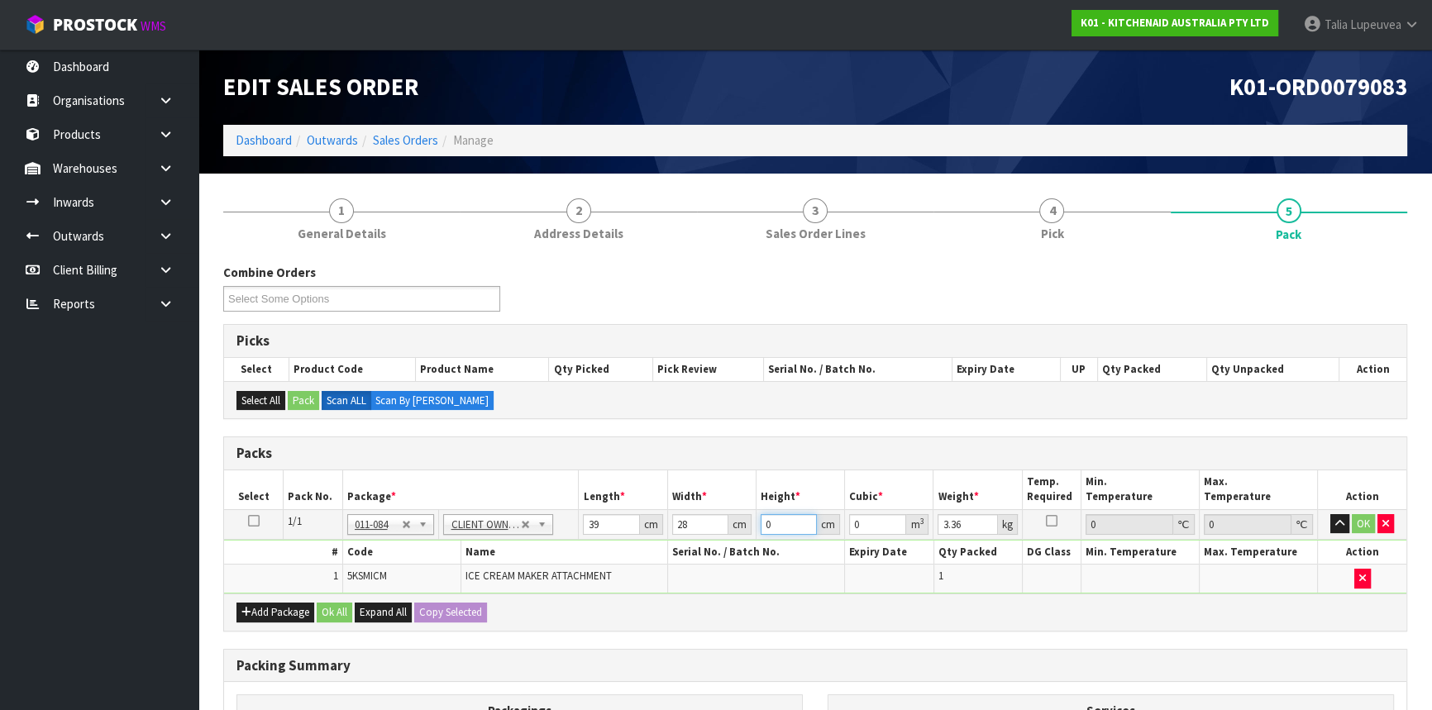
type input "2"
type input "0.002184"
type input "28"
type input "0.030576"
type input "28"
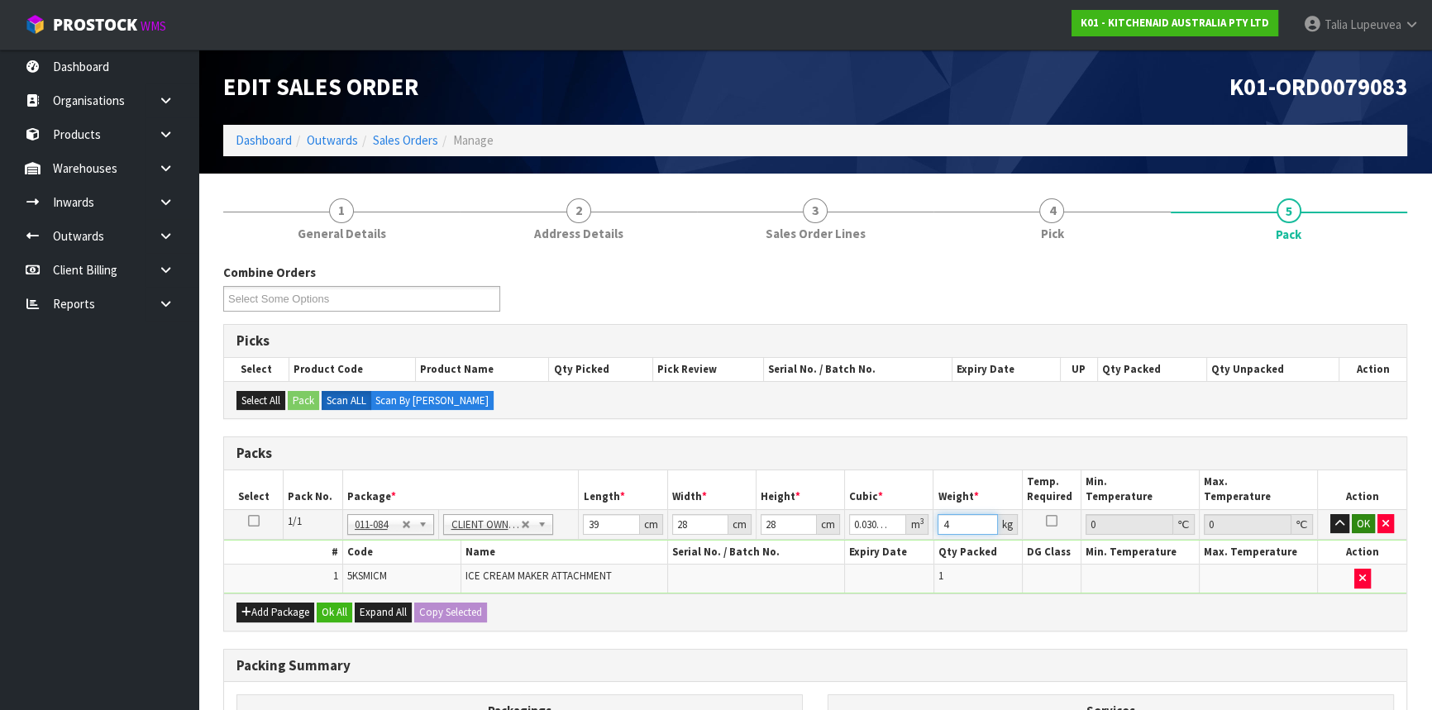
type input "4"
click at [1362, 518] on button "OK" at bounding box center [1363, 524] width 23 height 20
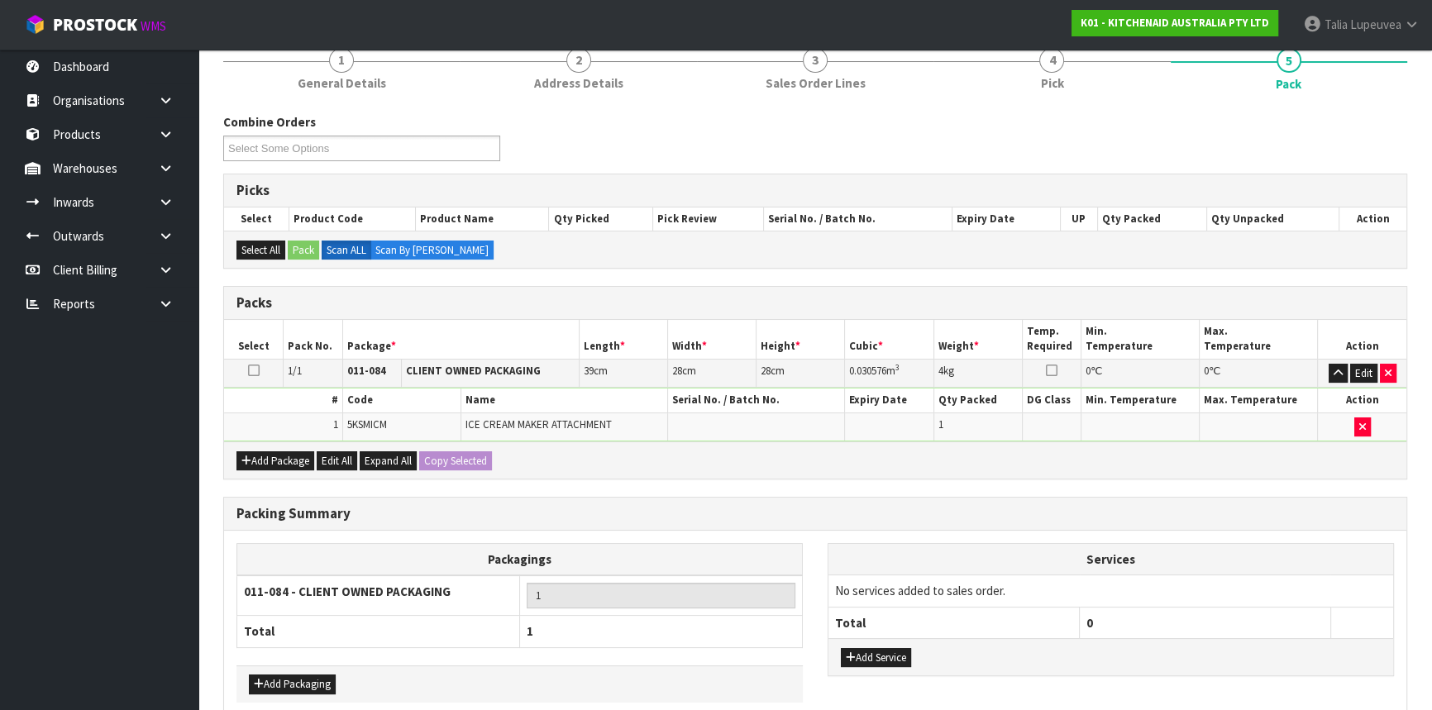
scroll to position [230, 0]
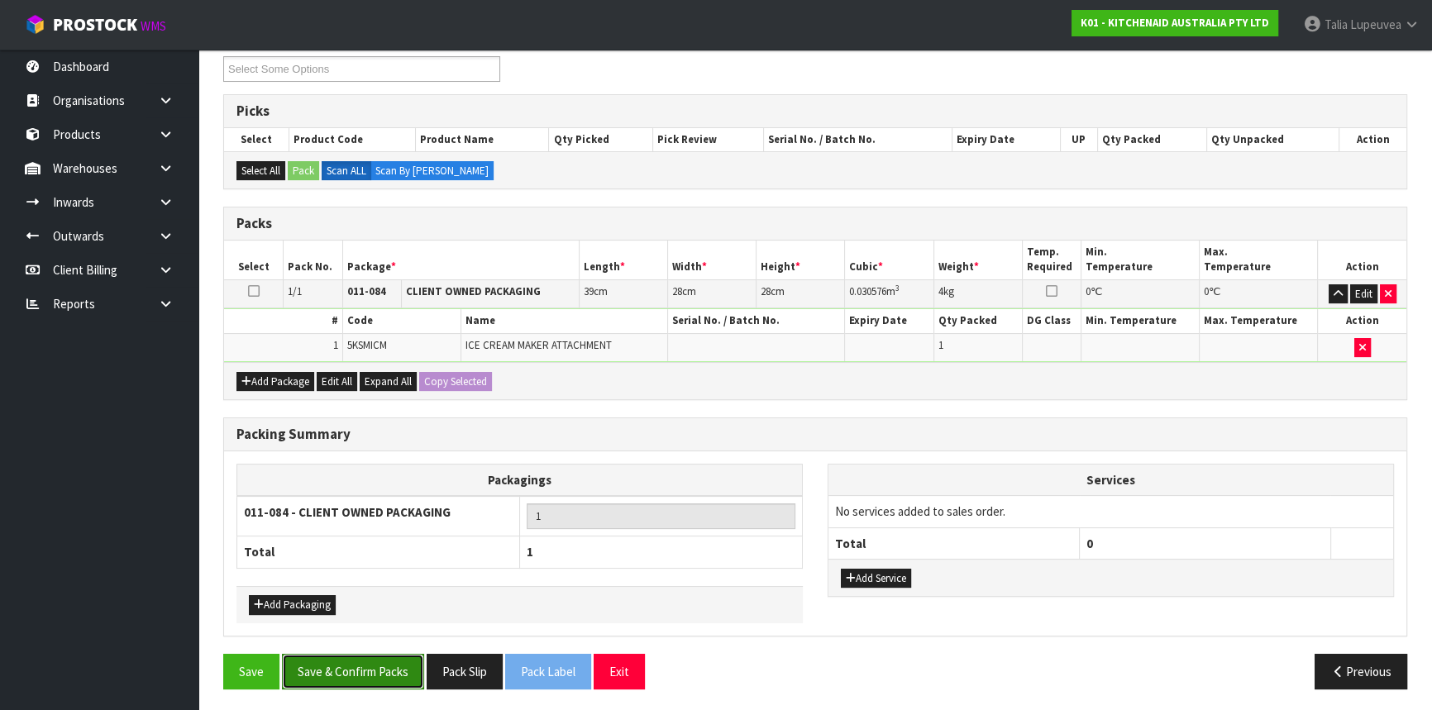
click at [375, 663] on button "Save & Confirm Packs" at bounding box center [353, 672] width 142 height 36
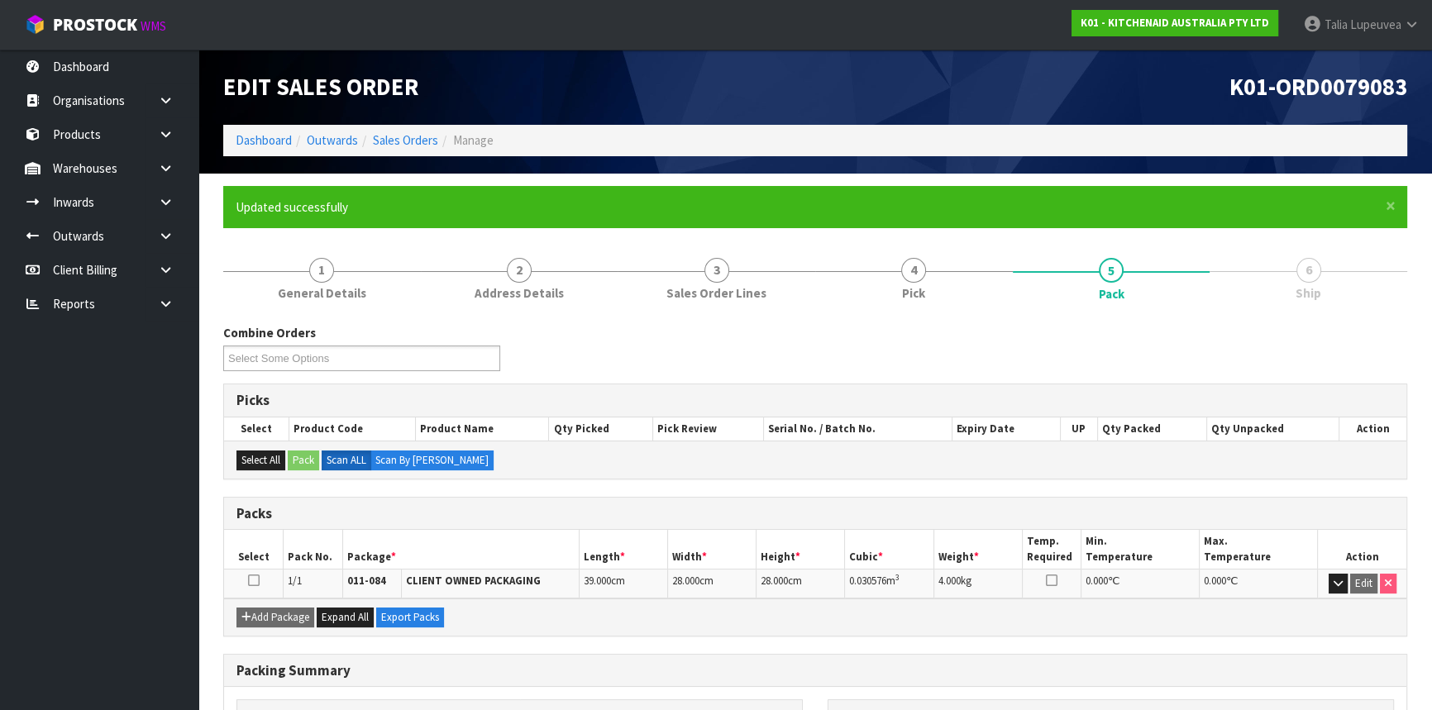
scroll to position [199, 0]
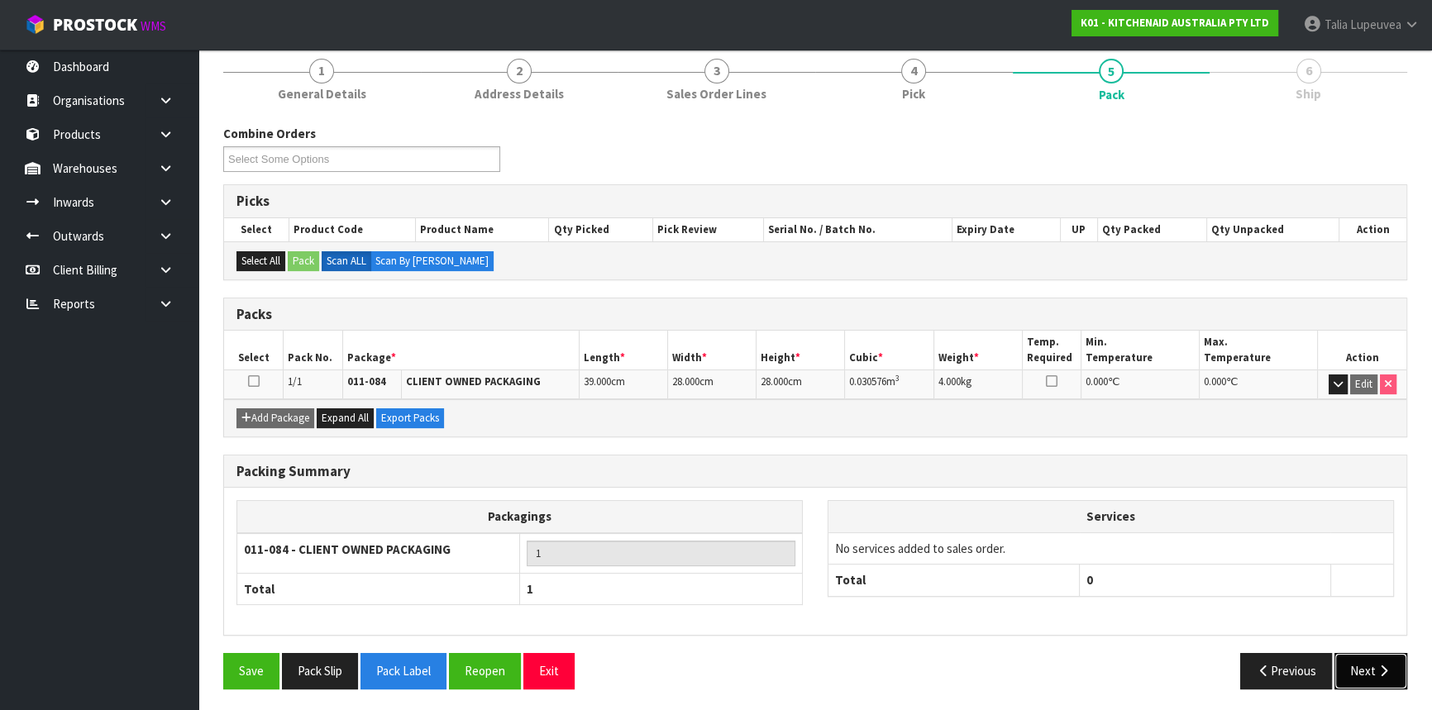
click at [1353, 662] on button "Next" at bounding box center [1370, 671] width 73 height 36
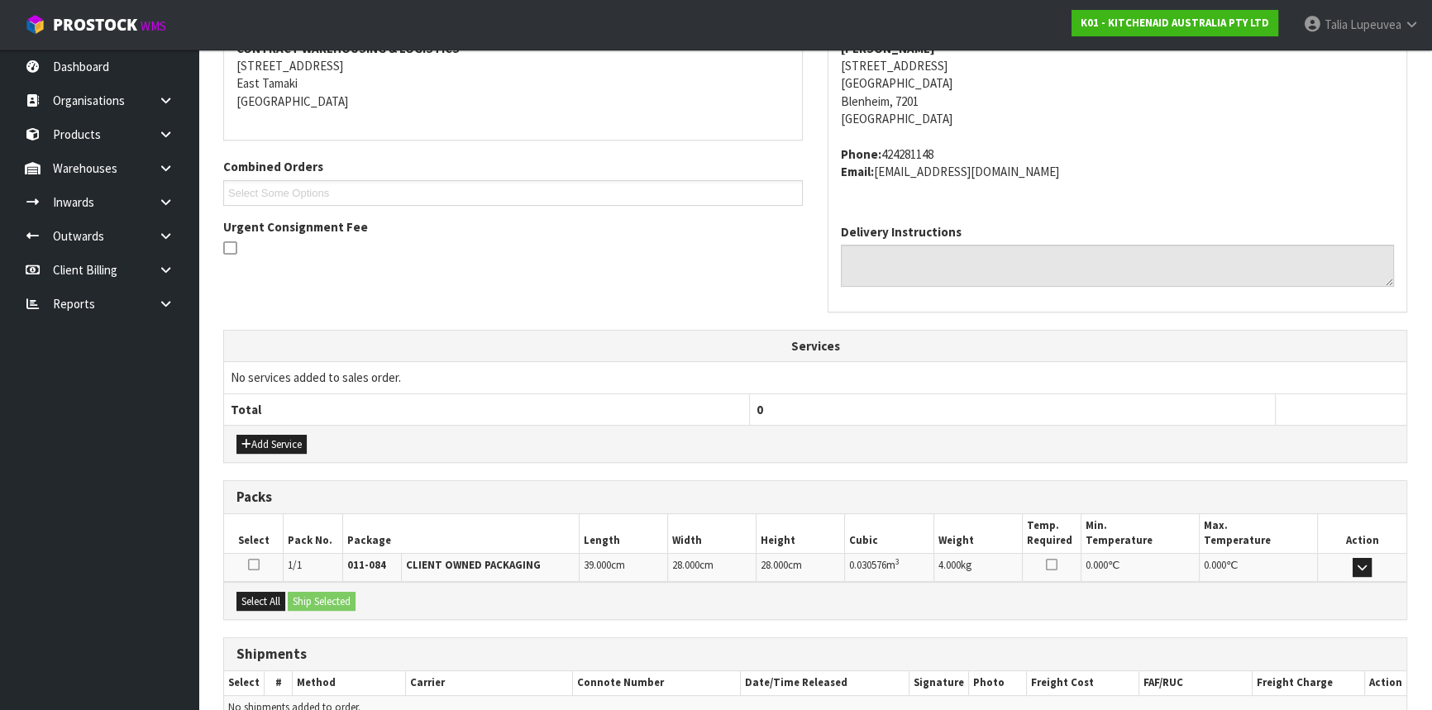
scroll to position [415, 0]
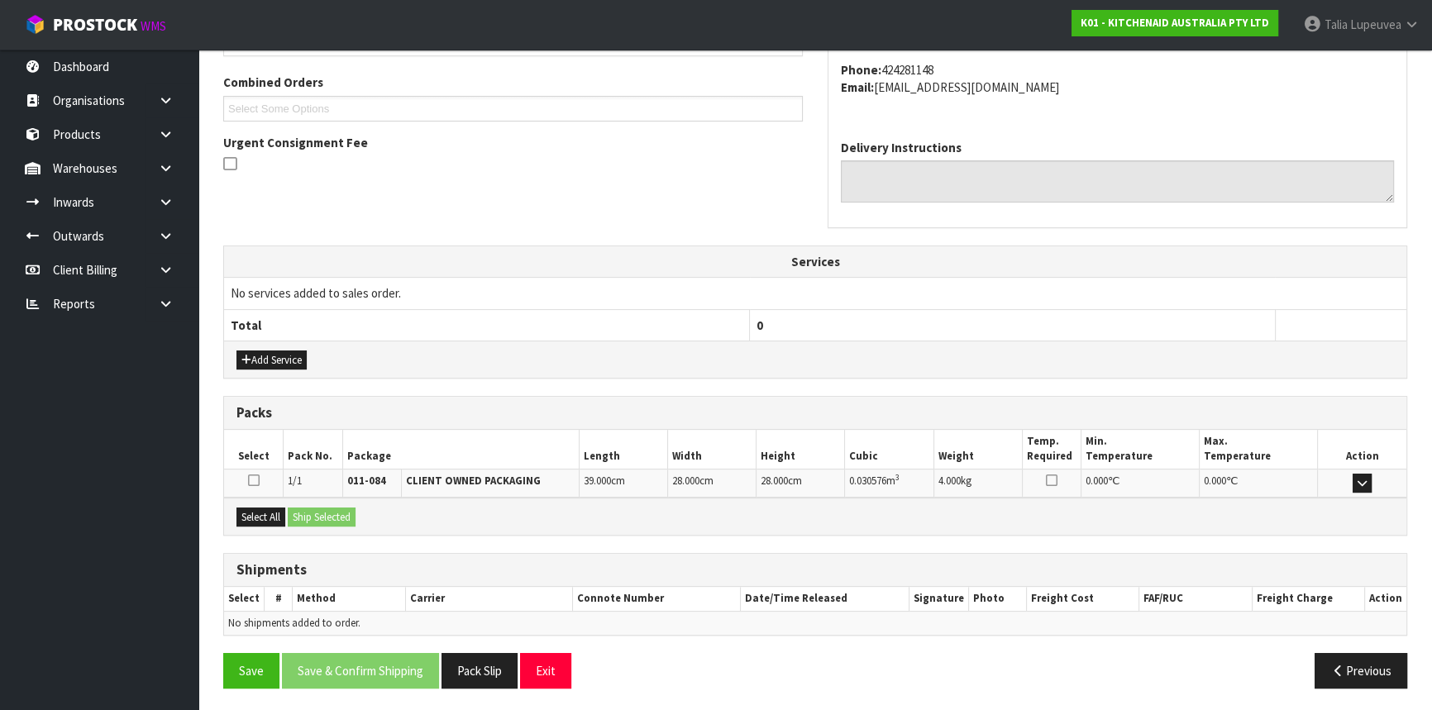
click at [267, 501] on div "Select All Ship Selected" at bounding box center [815, 516] width 1182 height 37
drag, startPoint x: 268, startPoint y: 506, endPoint x: 295, endPoint y: 510, distance: 27.6
click at [268, 508] on button "Select All" at bounding box center [260, 518] width 49 height 20
click at [308, 513] on button "Ship Selected" at bounding box center [322, 518] width 68 height 20
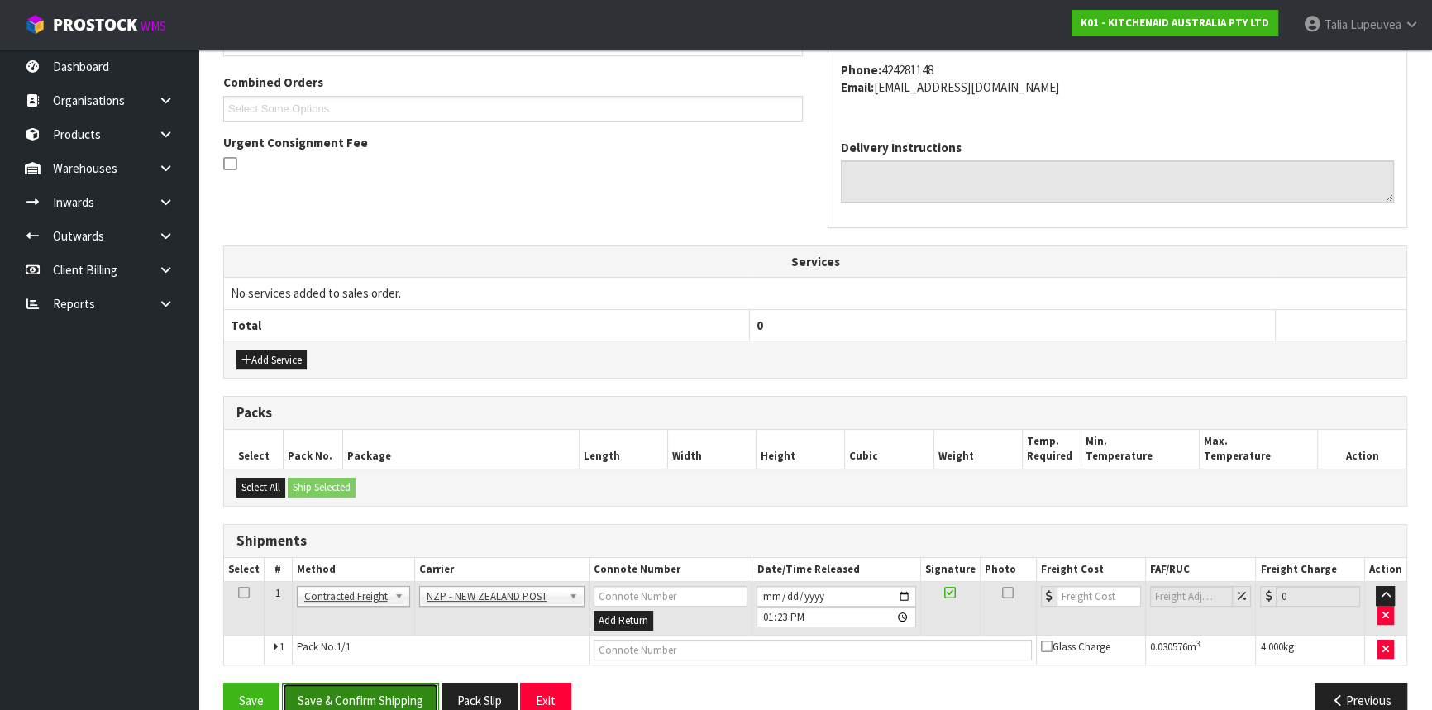
click at [371, 694] on button "Save & Confirm Shipping" at bounding box center [360, 701] width 157 height 36
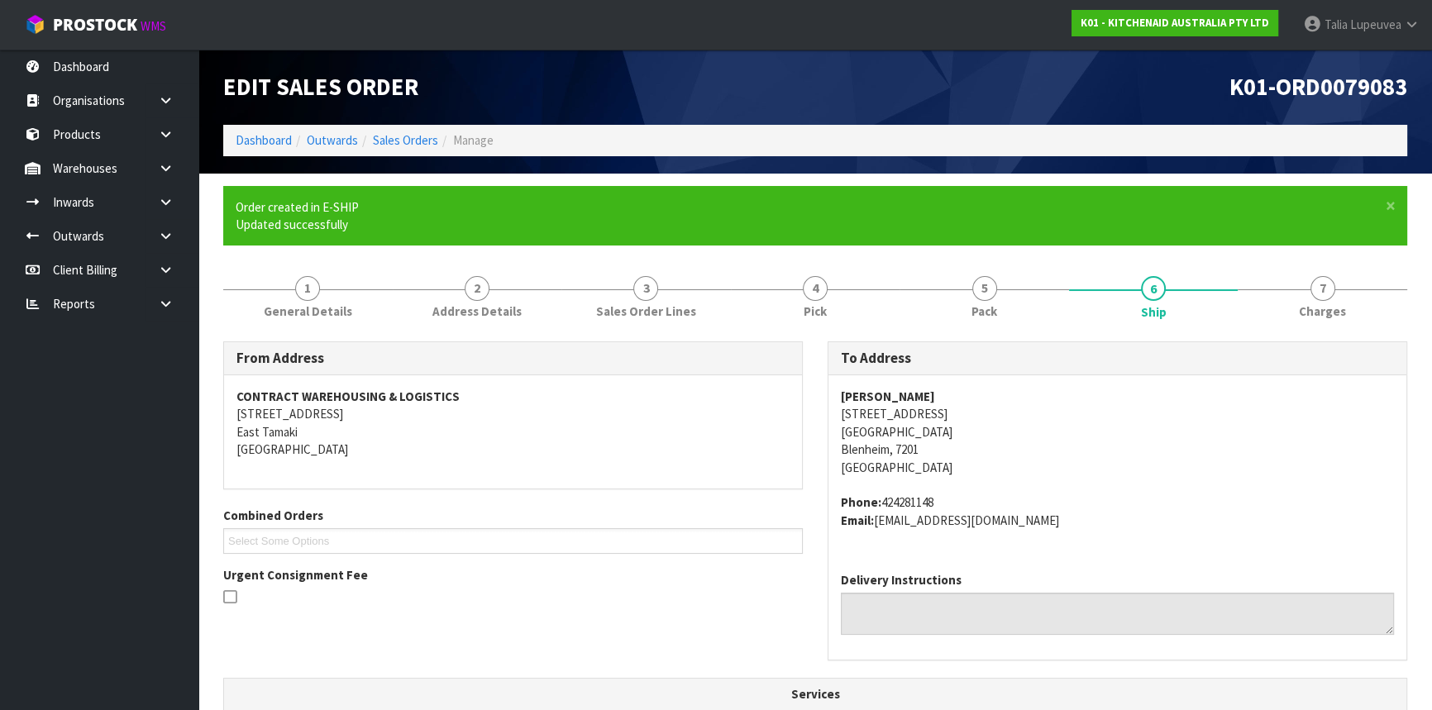
scroll to position [422, 0]
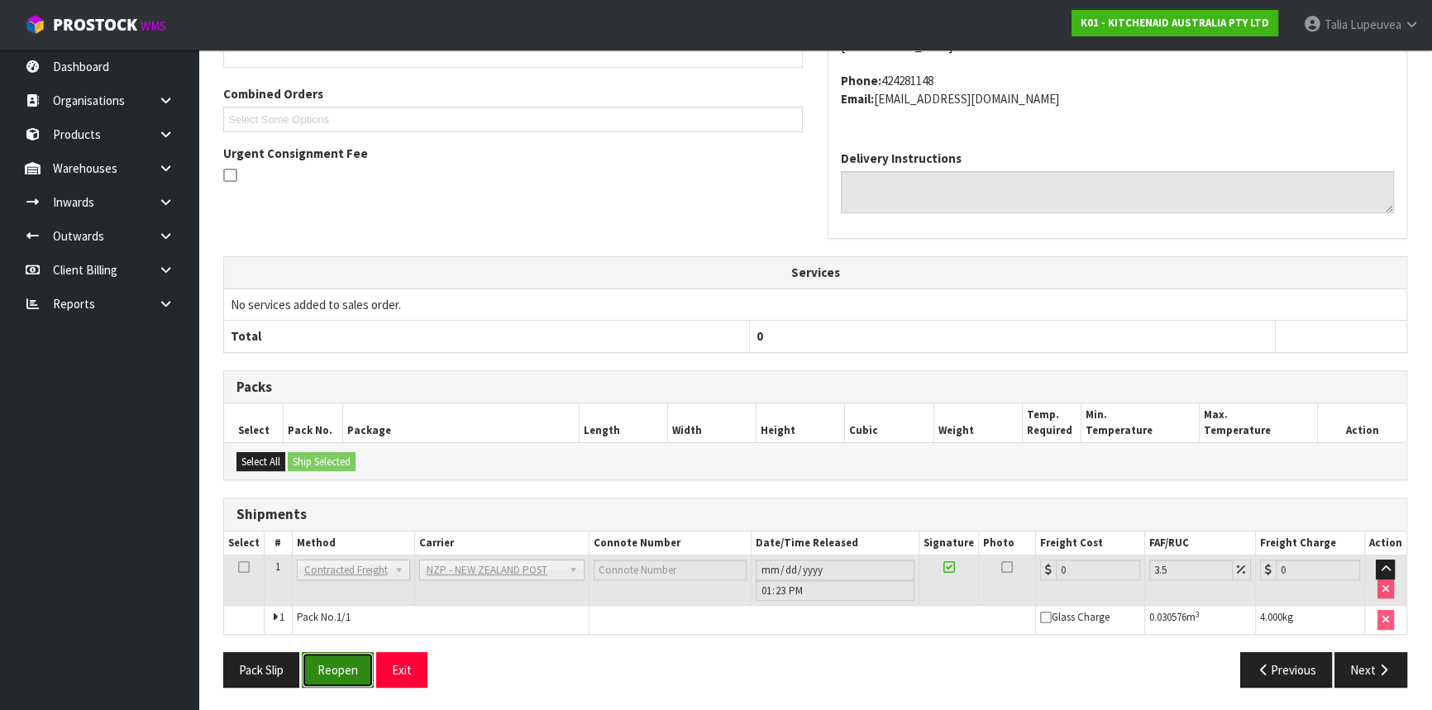
click at [339, 668] on button "Reopen" at bounding box center [338, 670] width 72 height 36
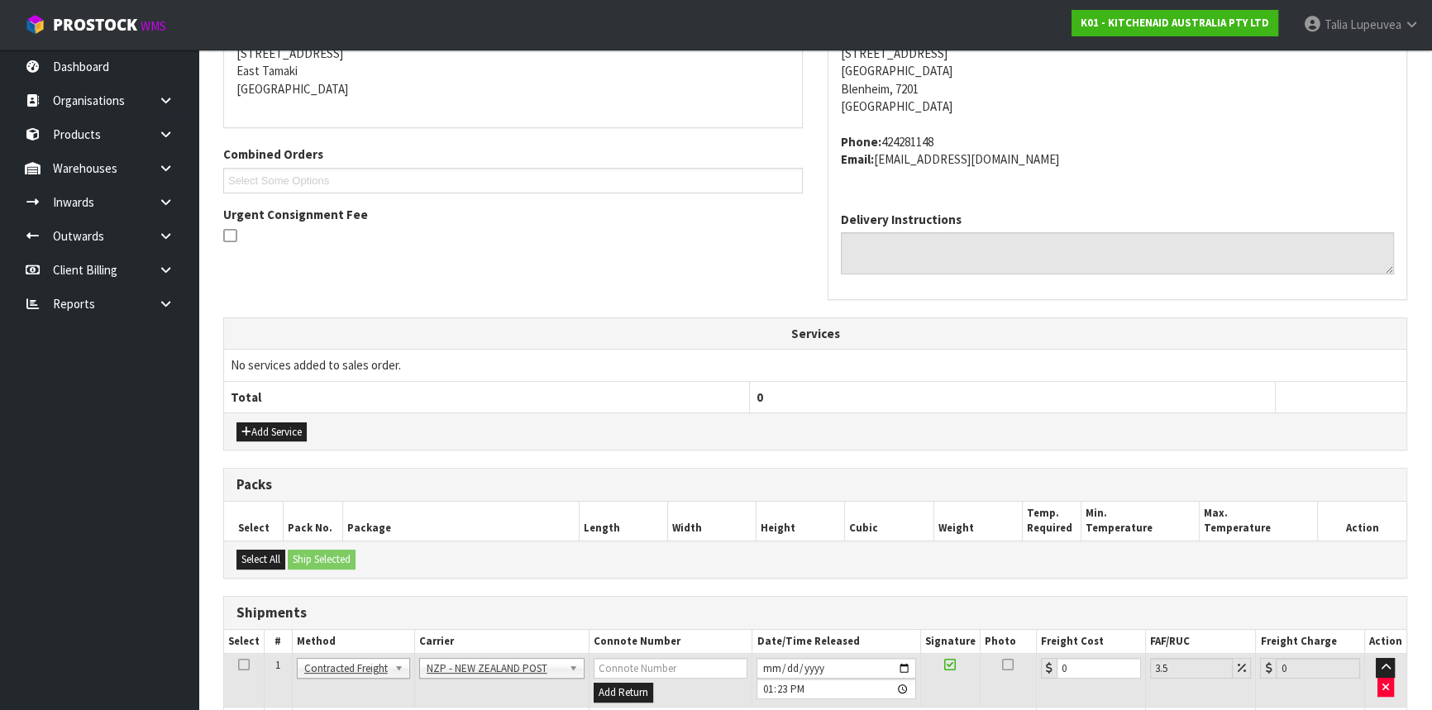
scroll to position [460, 0]
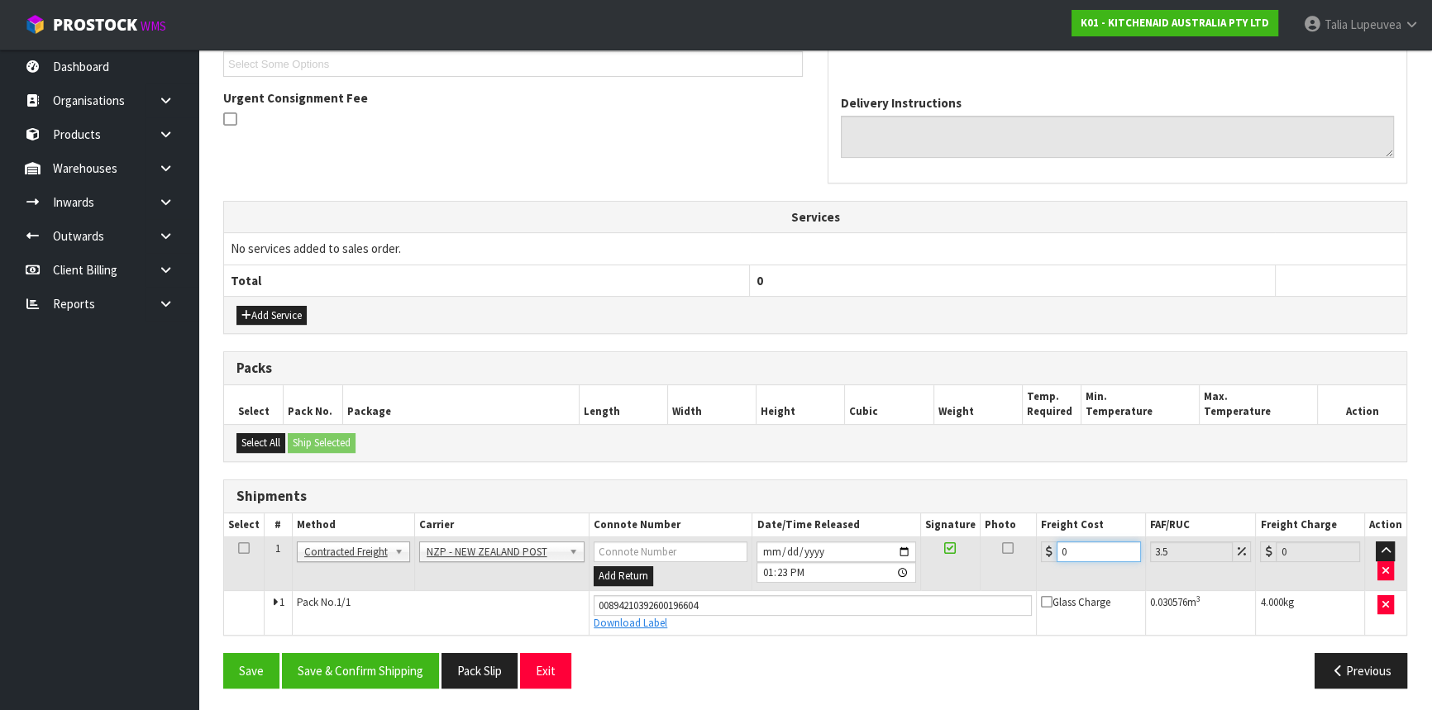
drag, startPoint x: 1087, startPoint y: 551, endPoint x: 1021, endPoint y: 576, distance: 70.6
click at [1021, 576] on tr "1 Client Local Pickup Customer Local Pickup Company Freight Contracted Freight …" at bounding box center [815, 564] width 1182 height 54
type input "1"
type input "1.03"
type input "11"
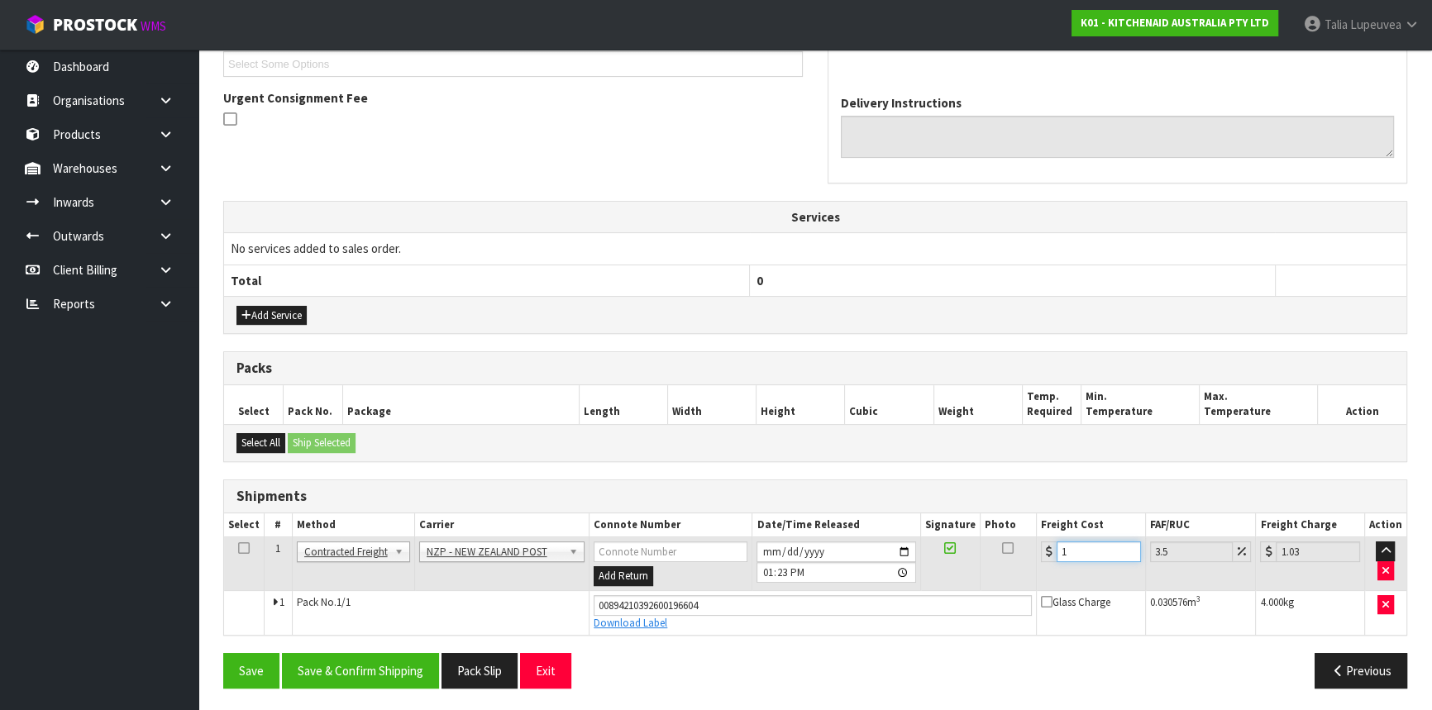
type input "11.38"
type input "11.6"
type input "12.01"
type input "11.61"
type input "12.02"
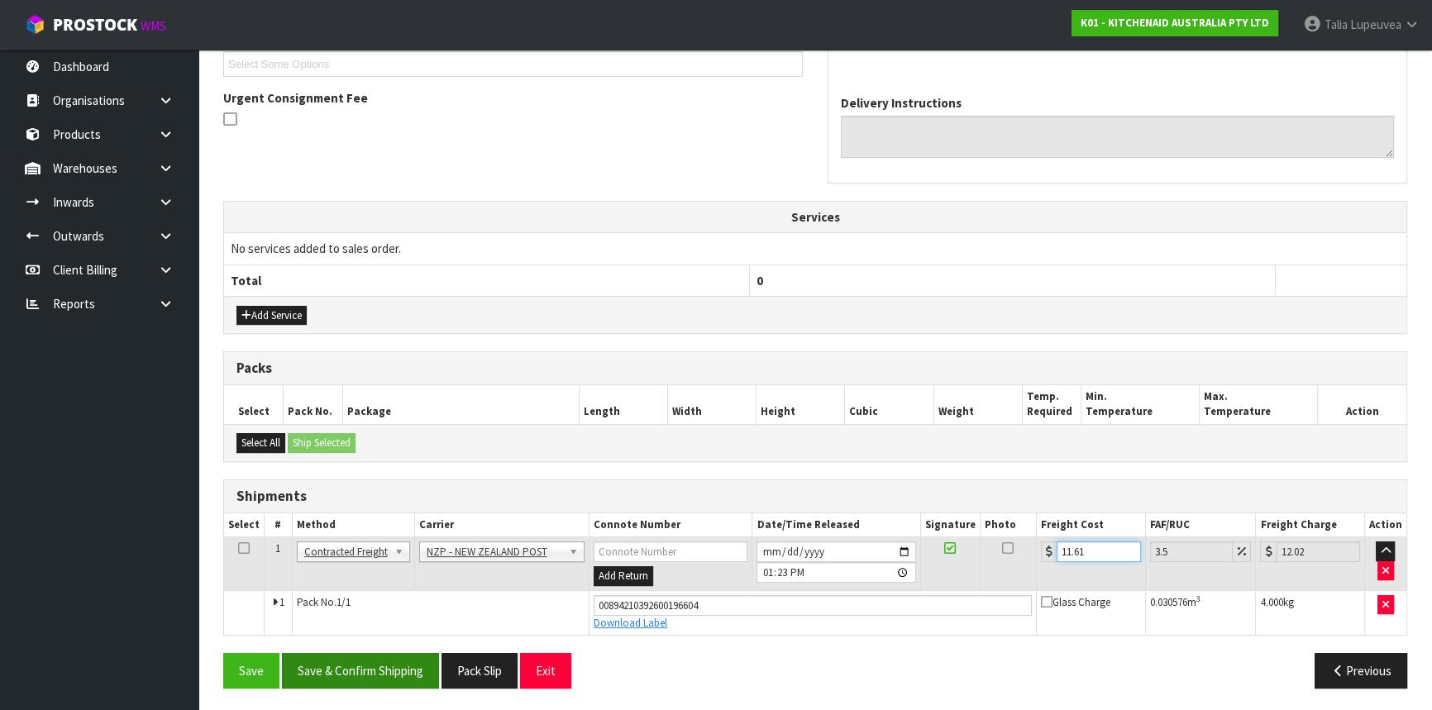
type input "11.61"
click at [404, 656] on button "Save & Confirm Shipping" at bounding box center [360, 671] width 157 height 36
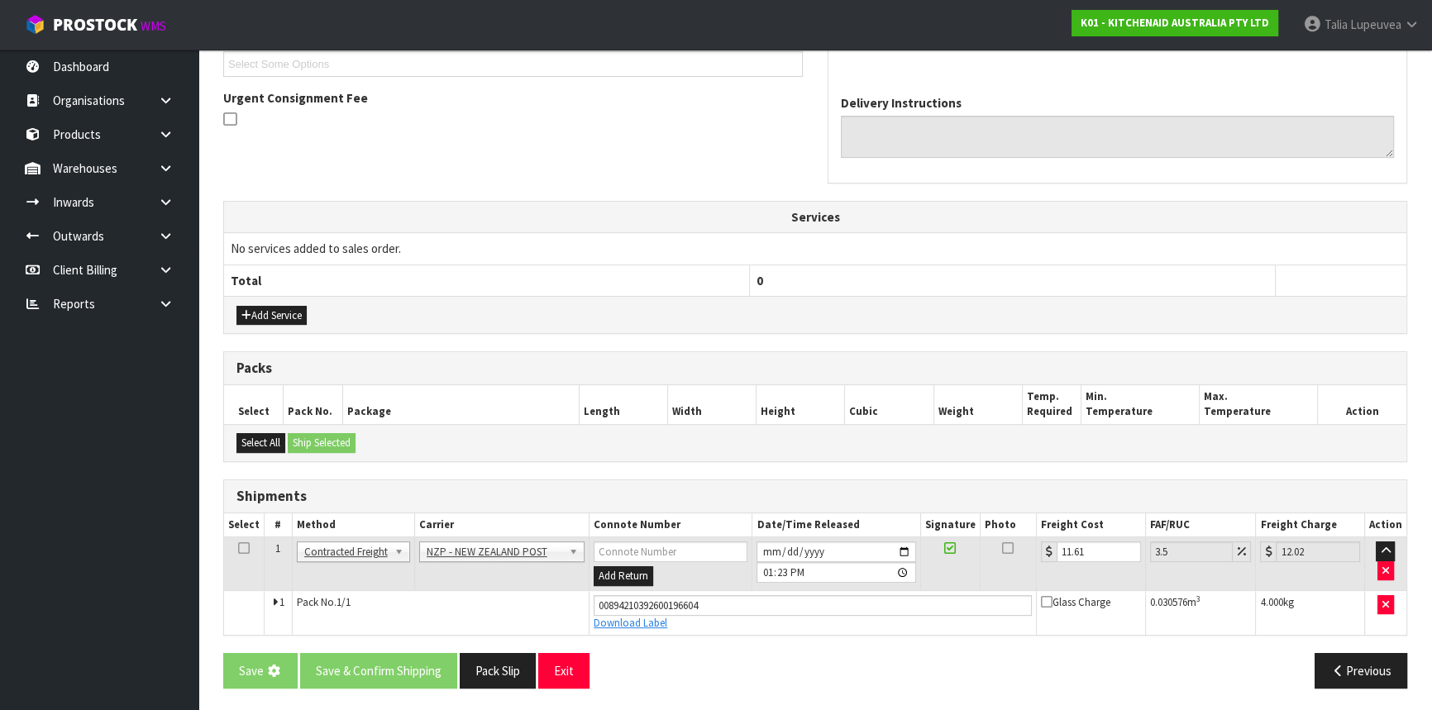
scroll to position [0, 0]
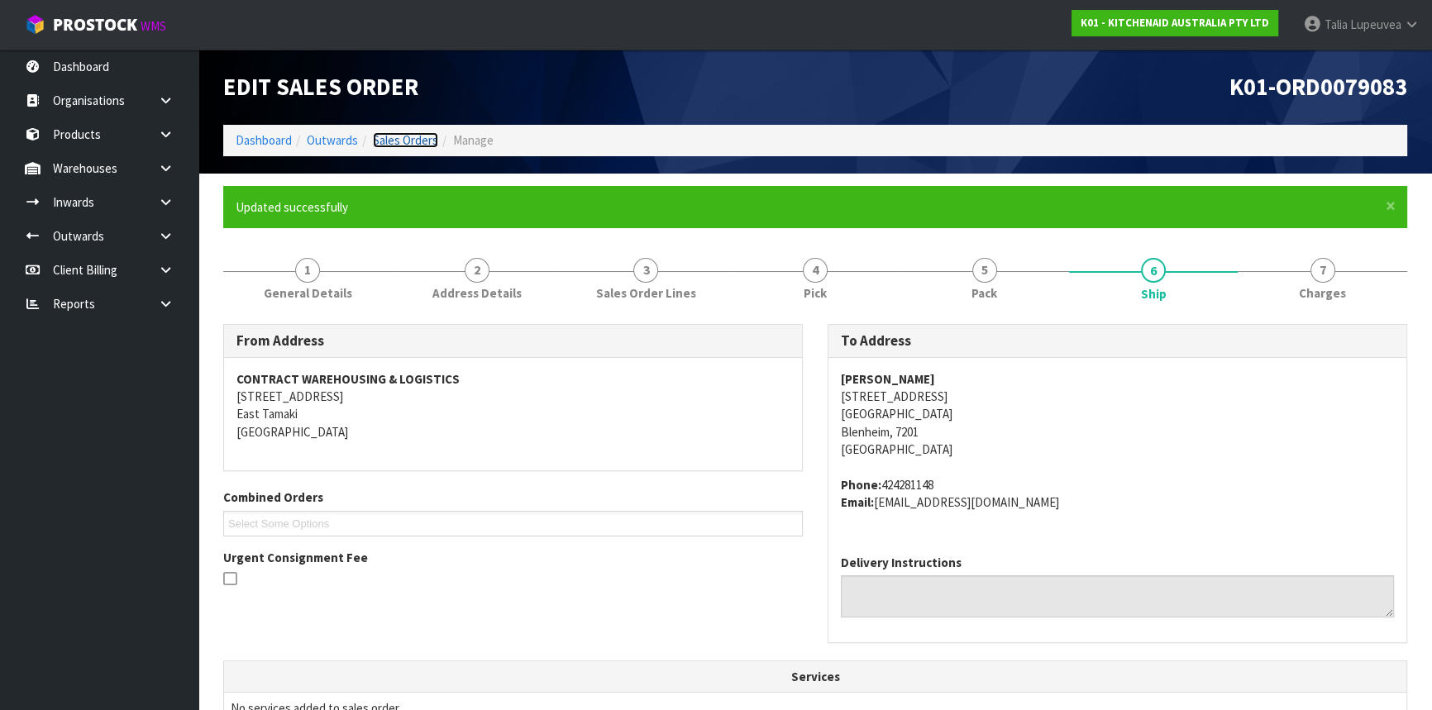
click at [407, 132] on link "Sales Orders" at bounding box center [405, 140] width 65 height 16
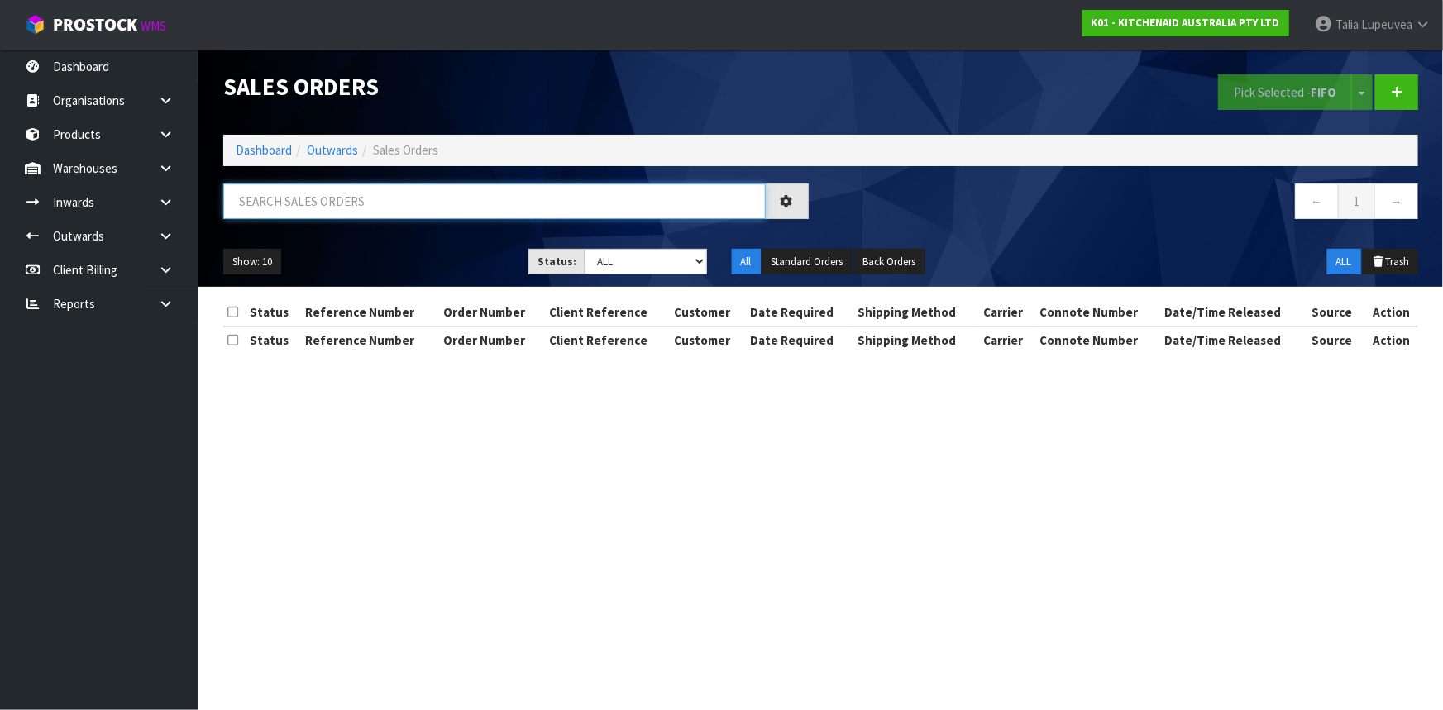
click at [380, 206] on input "text" at bounding box center [494, 202] width 542 height 36
type input "JOB-0412342"
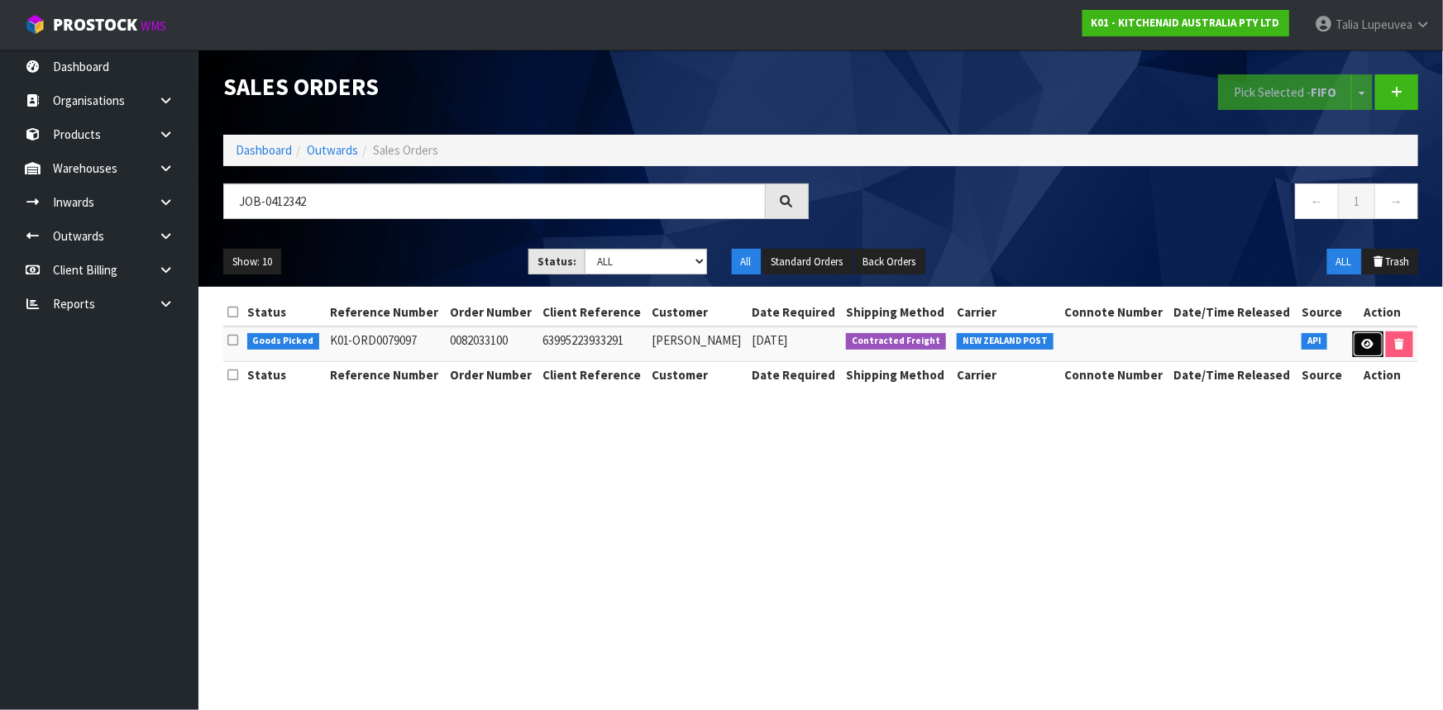
click at [1355, 344] on link at bounding box center [1368, 345] width 31 height 26
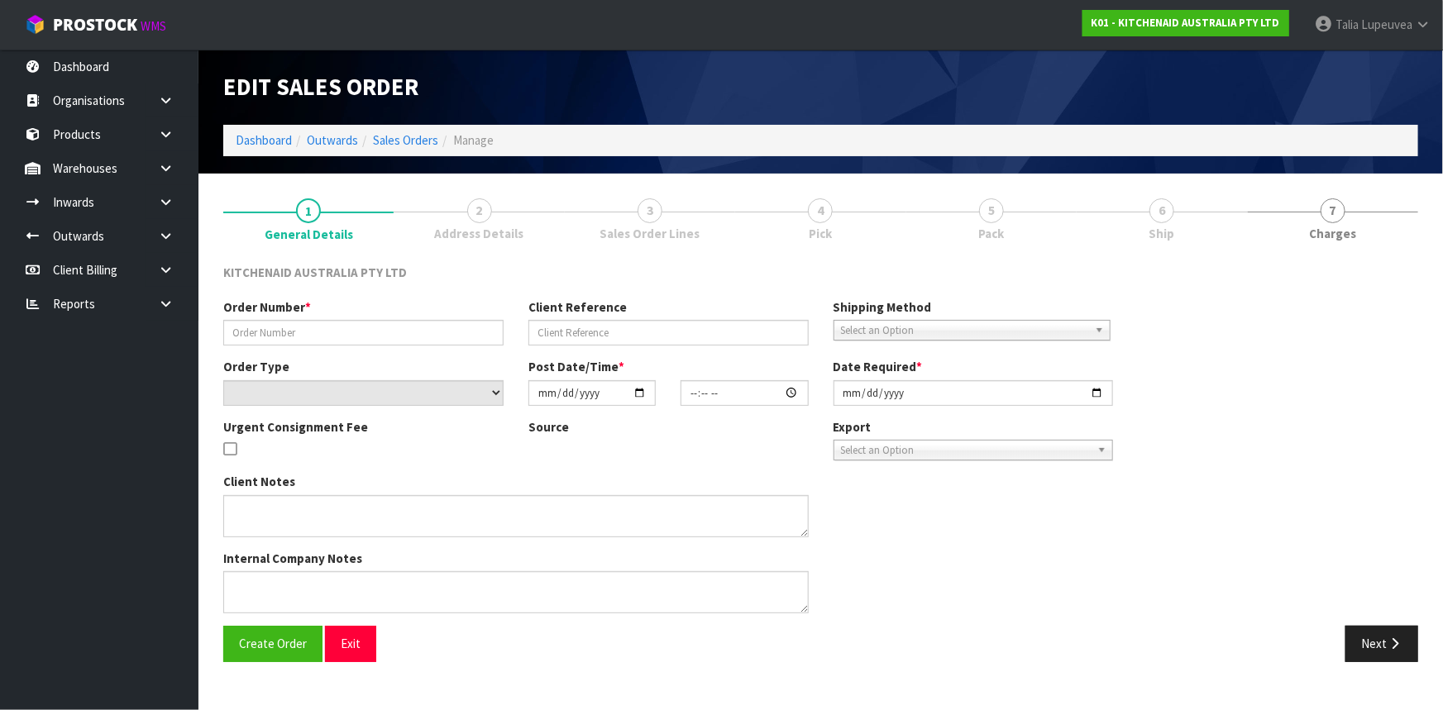
type input "0082033100"
type input "63995223933291"
select select "number:0"
type input "[DATE]"
type input "09:39:18.000"
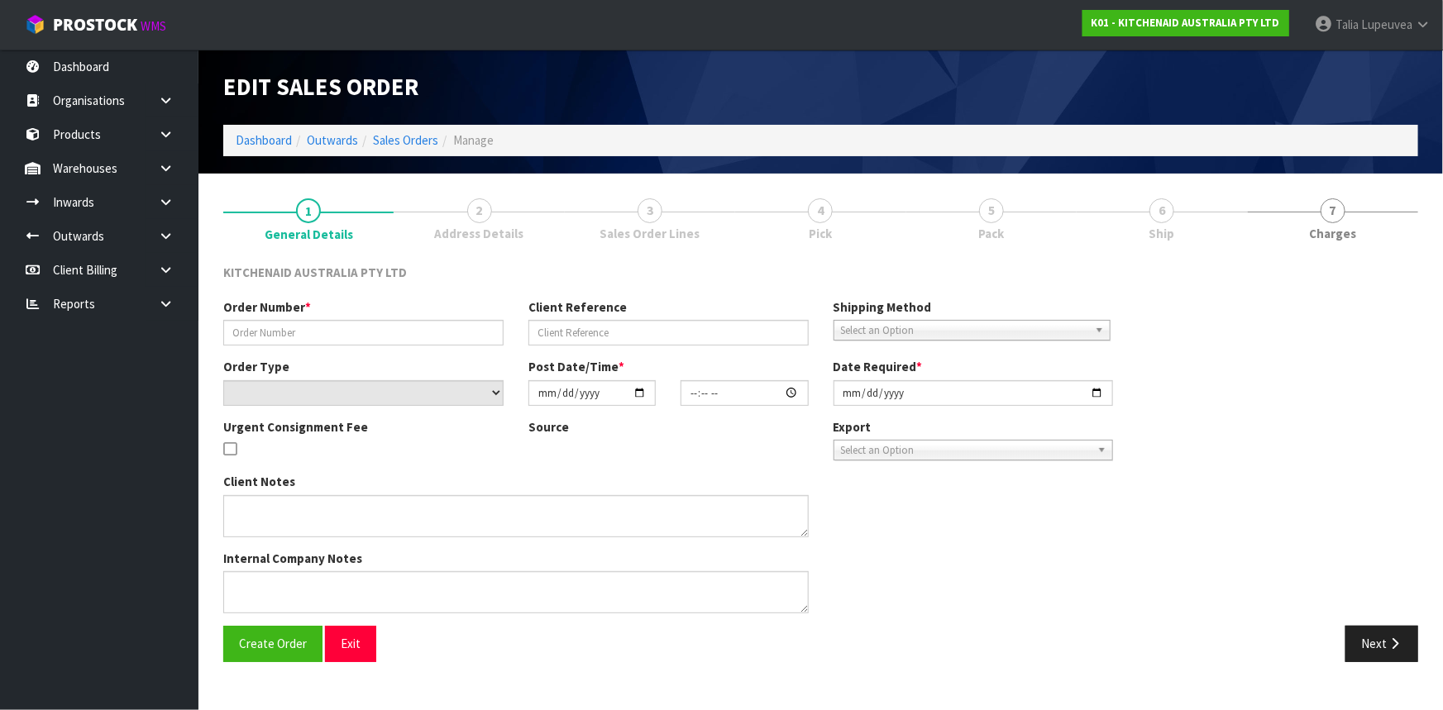
type input "[DATE]"
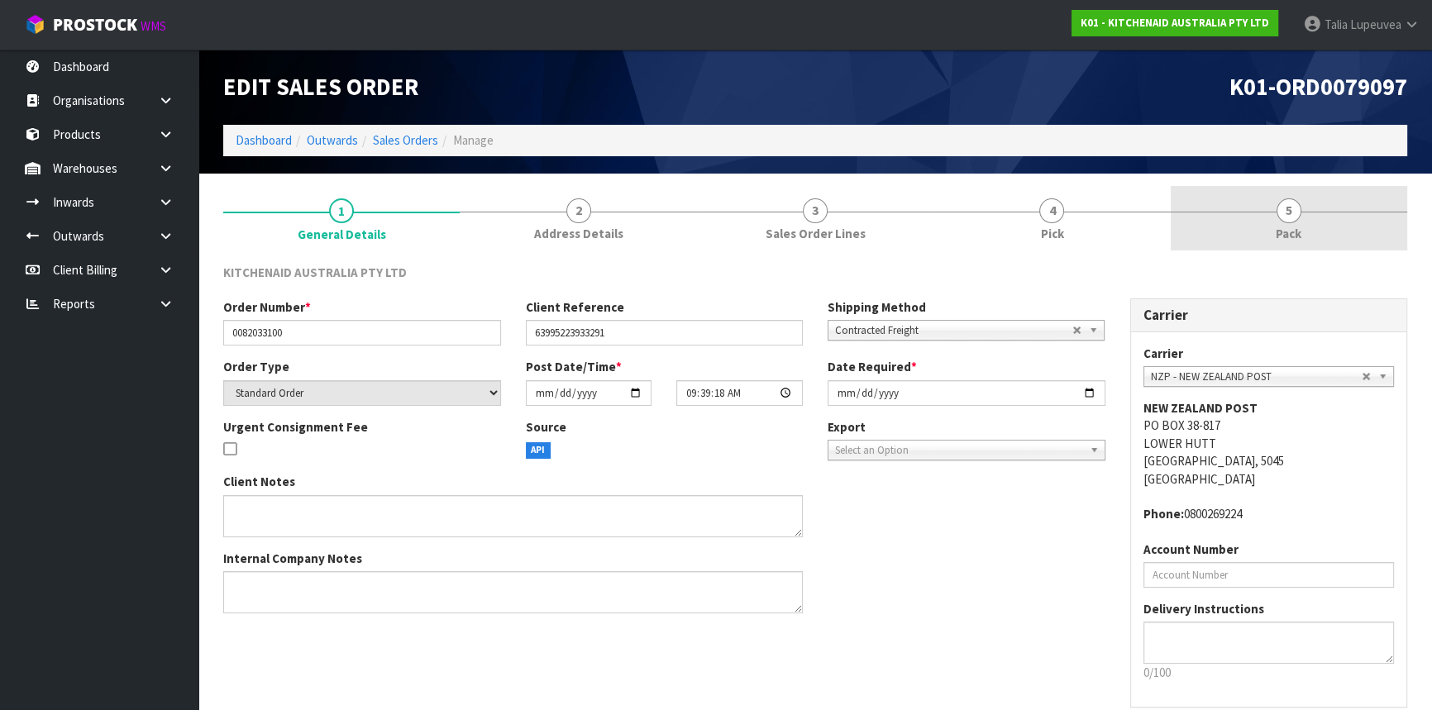
click at [1245, 229] on link "5 Pack" at bounding box center [1289, 218] width 236 height 65
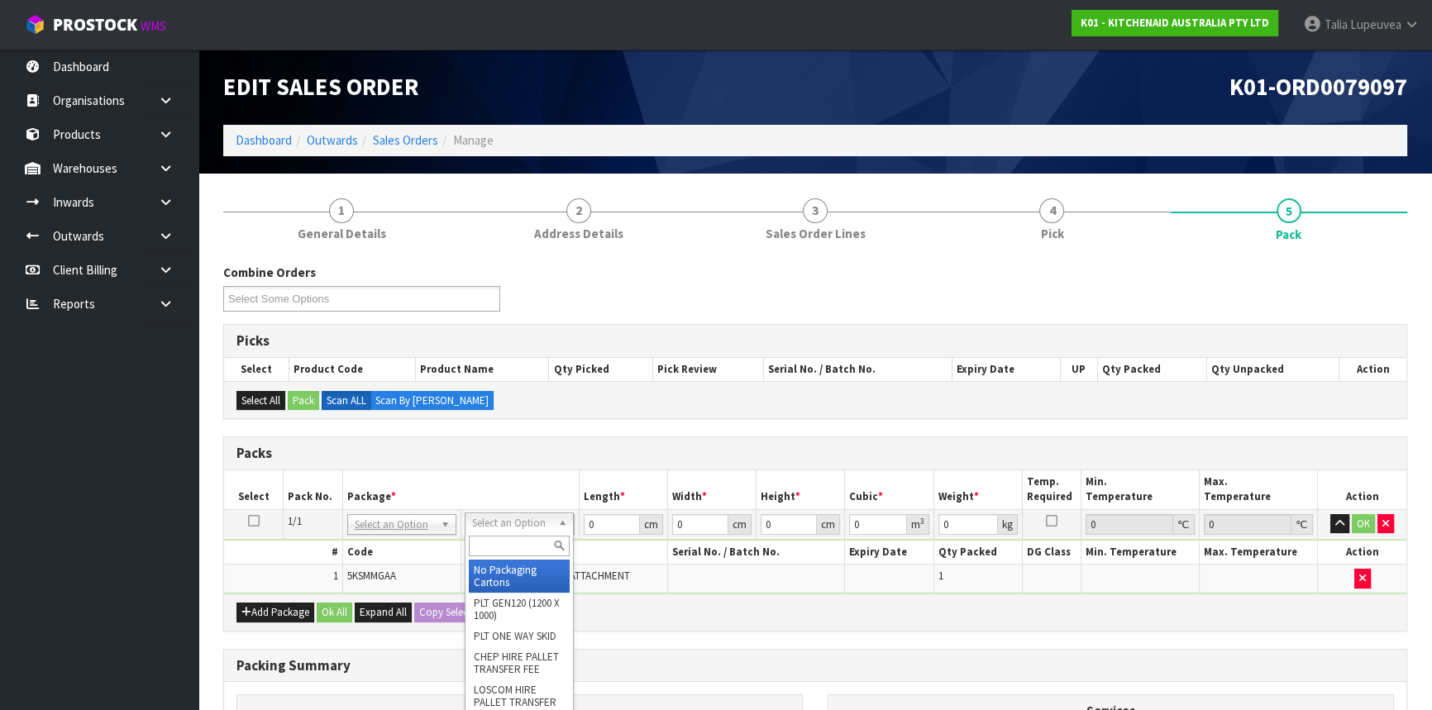
click at [488, 542] on input "text" at bounding box center [519, 546] width 101 height 21
type input "OWN"
drag, startPoint x: 533, startPoint y: 569, endPoint x: 557, endPoint y: 555, distance: 27.8
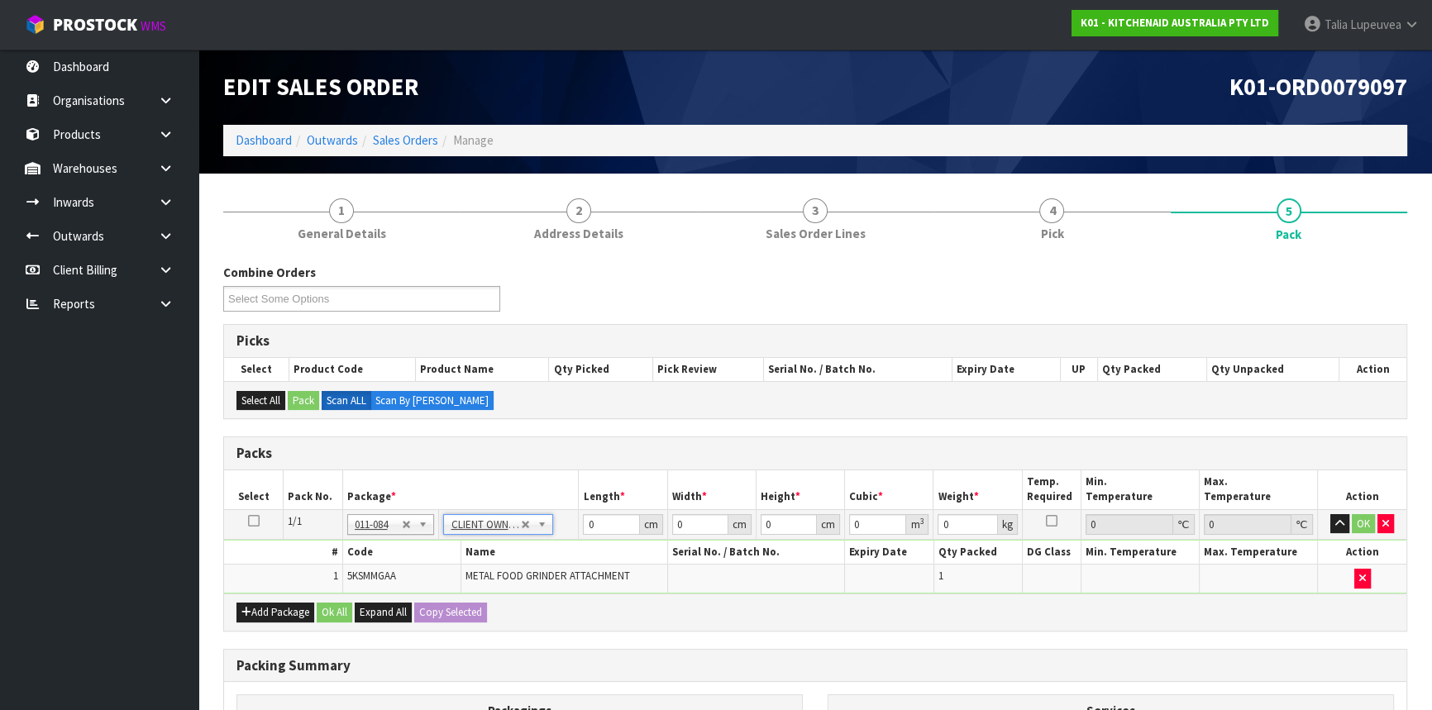
type input "2.3"
click at [586, 527] on input "0" at bounding box center [611, 524] width 56 height 21
type input "41"
type input "29"
type input "1"
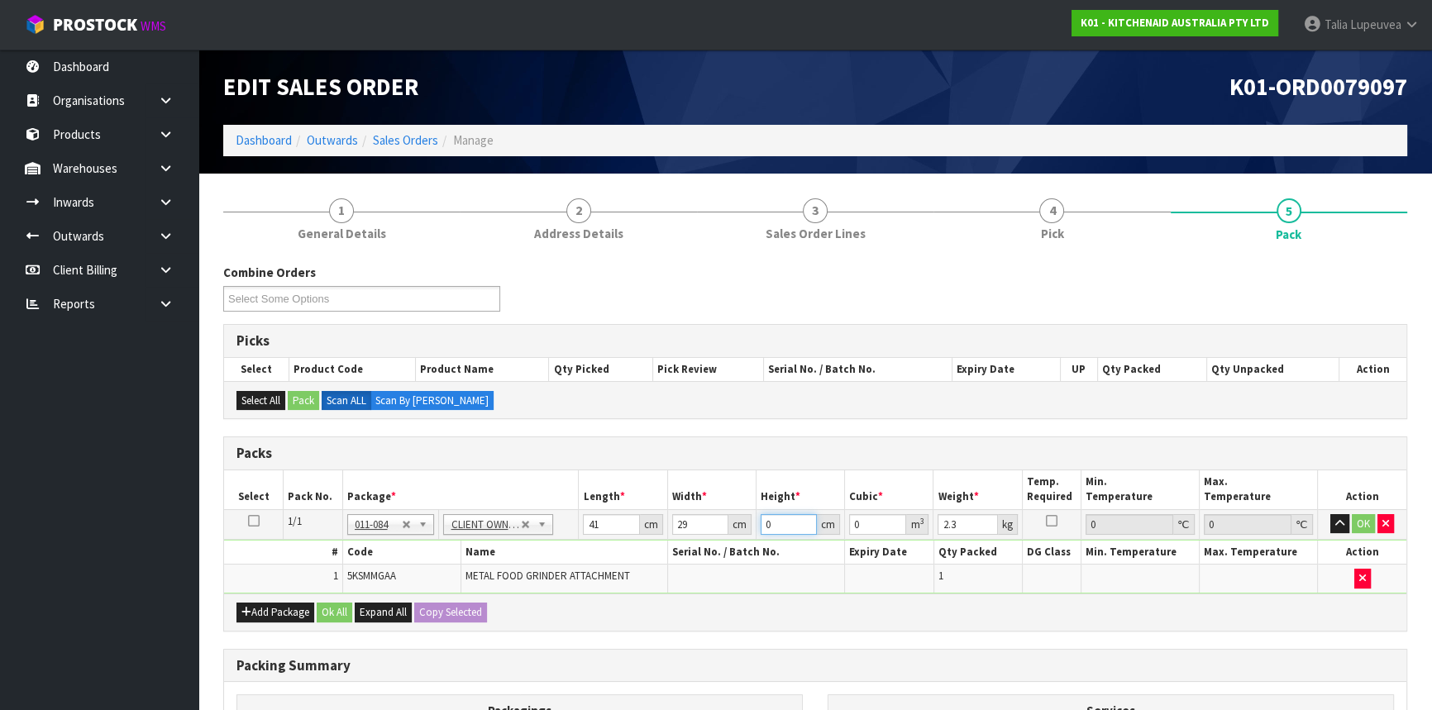
type input "0.001189"
type input "18"
type input "0.021402"
type input "18"
click at [1352, 523] on button "OK" at bounding box center [1363, 524] width 23 height 20
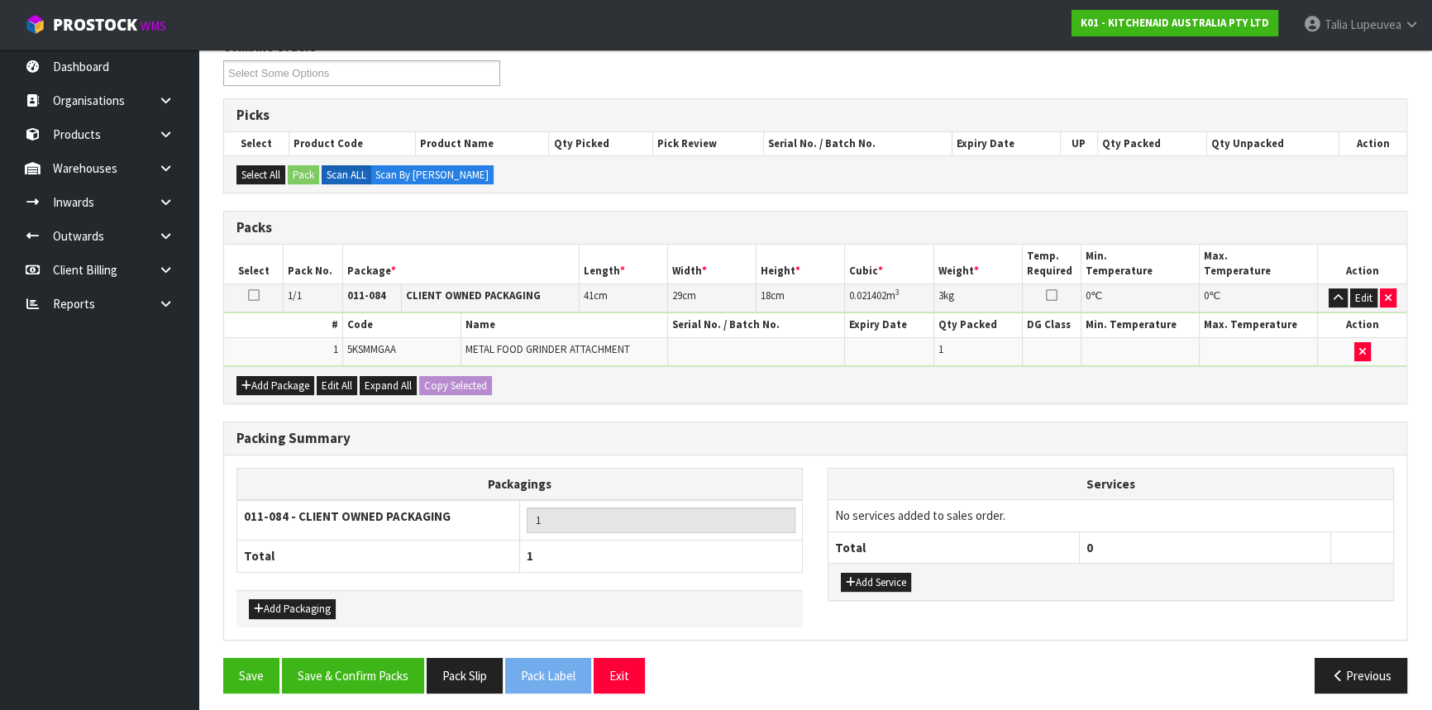
scroll to position [230, 0]
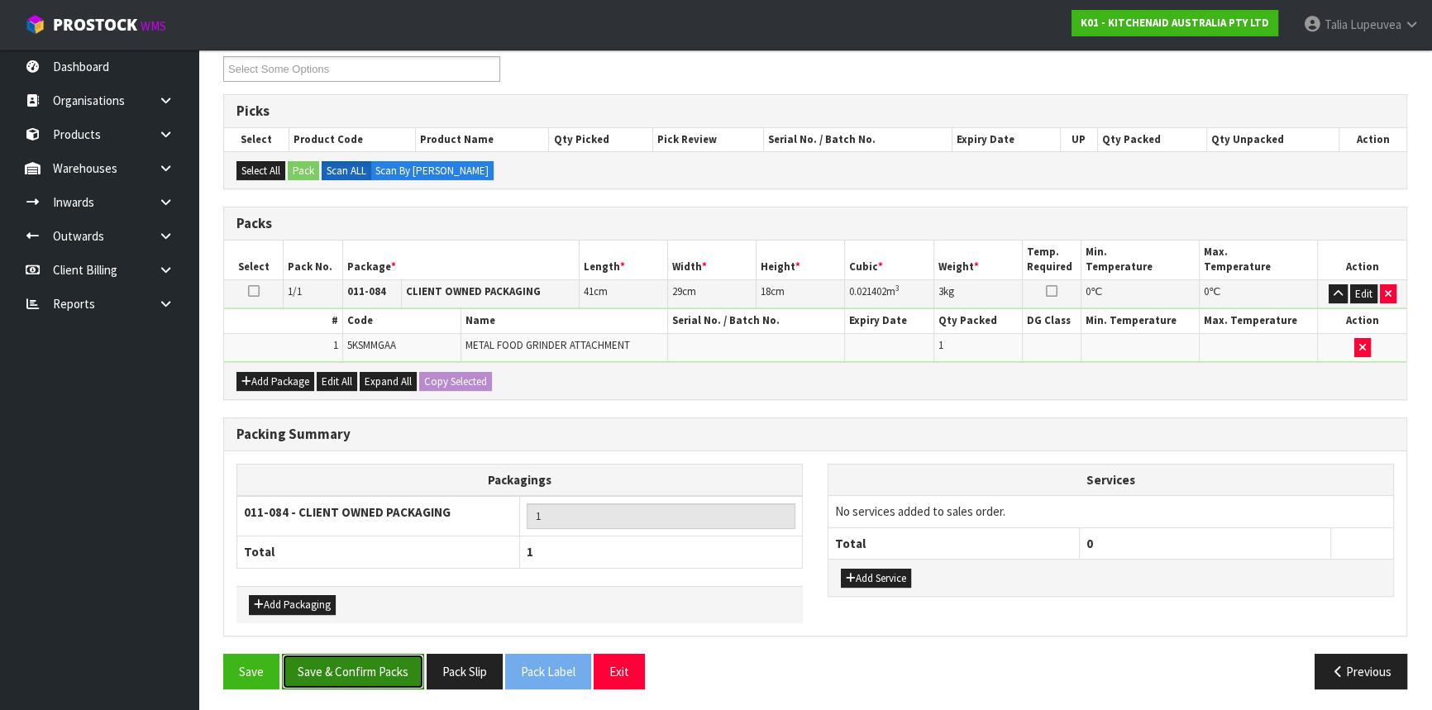
click at [387, 674] on button "Save & Confirm Packs" at bounding box center [353, 672] width 142 height 36
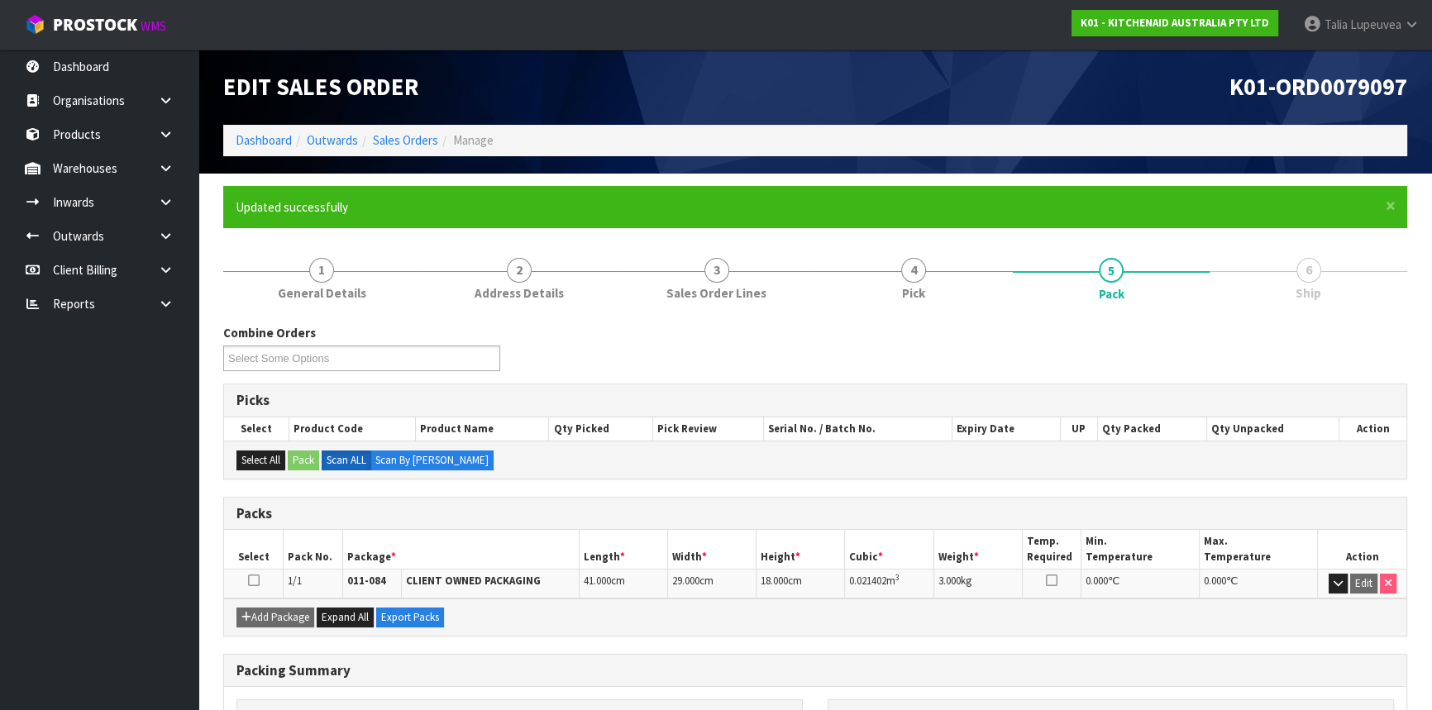
scroll to position [199, 0]
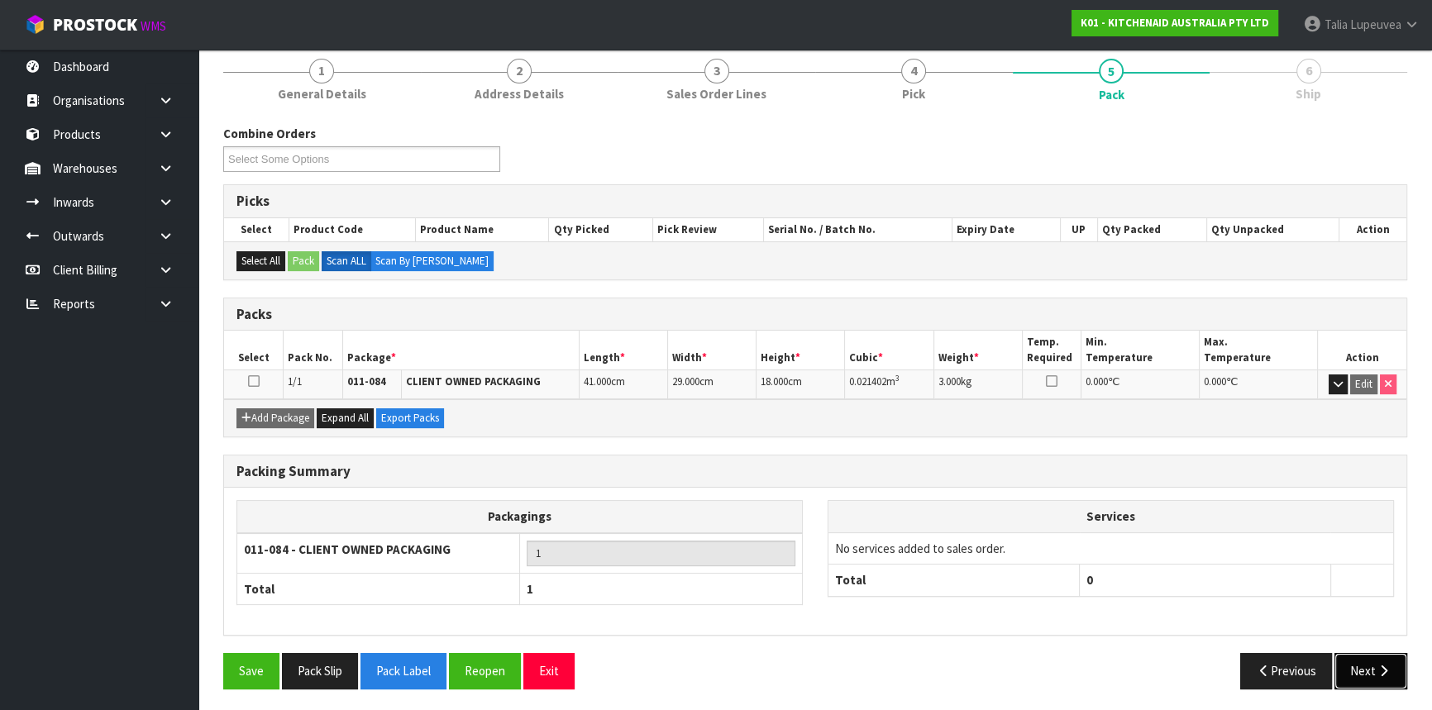
click at [1362, 671] on button "Next" at bounding box center [1370, 671] width 73 height 36
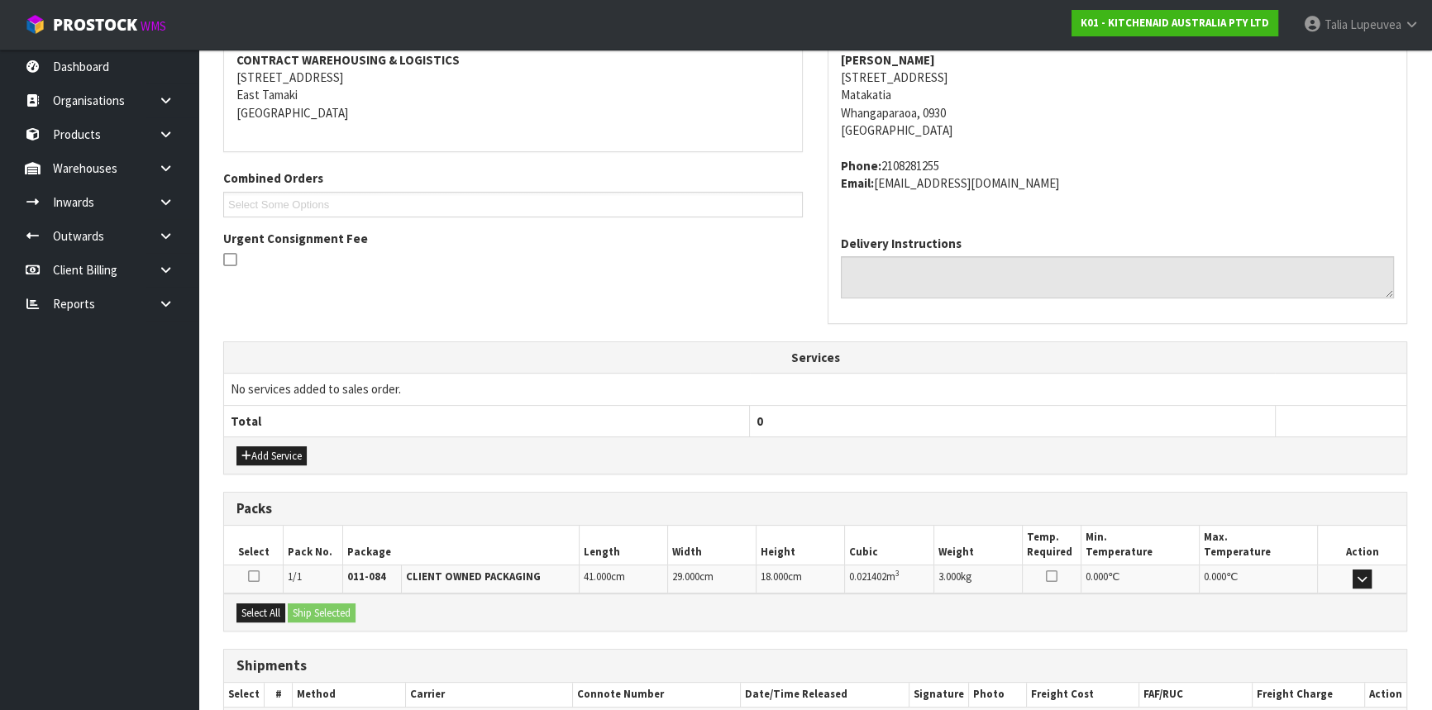
scroll to position [415, 0]
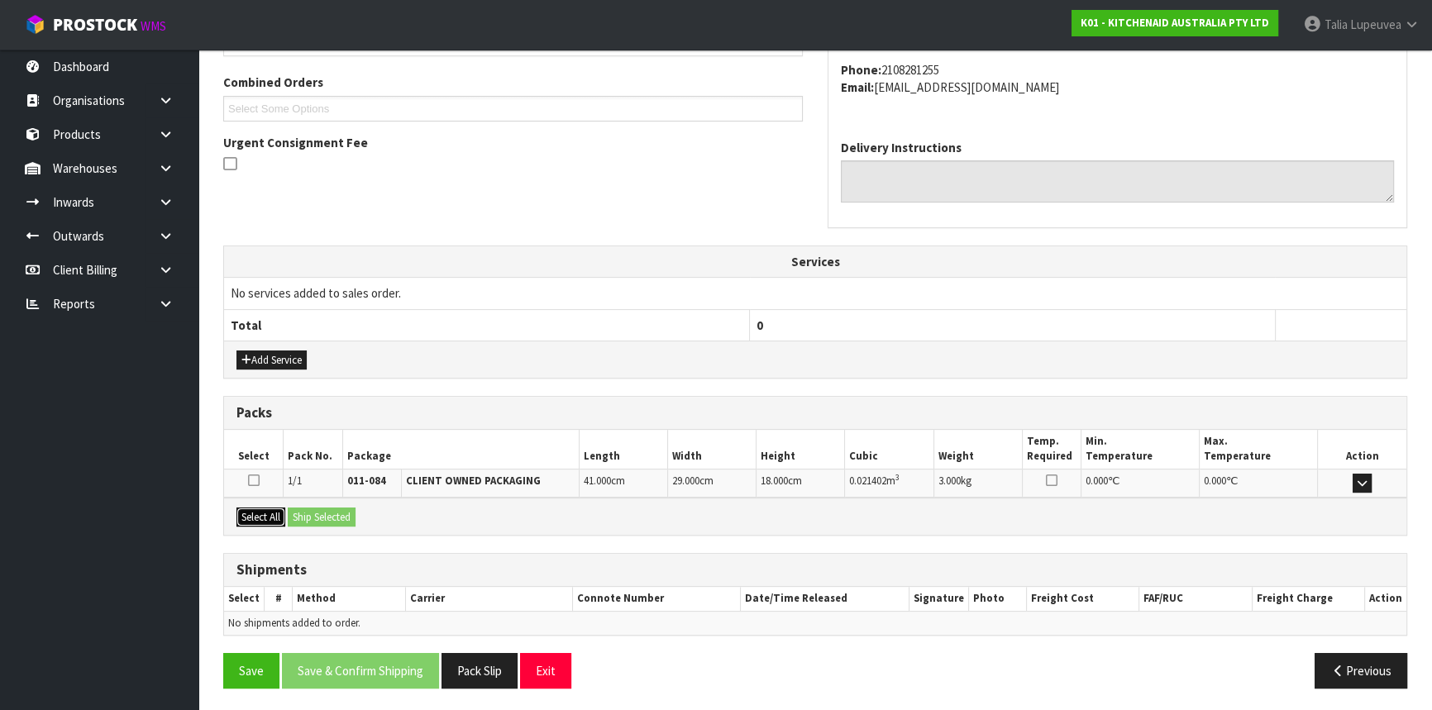
drag, startPoint x: 265, startPoint y: 510, endPoint x: 298, endPoint y: 510, distance: 33.1
click at [271, 510] on button "Select All" at bounding box center [260, 518] width 49 height 20
click at [306, 509] on button "Ship Selected" at bounding box center [322, 518] width 68 height 20
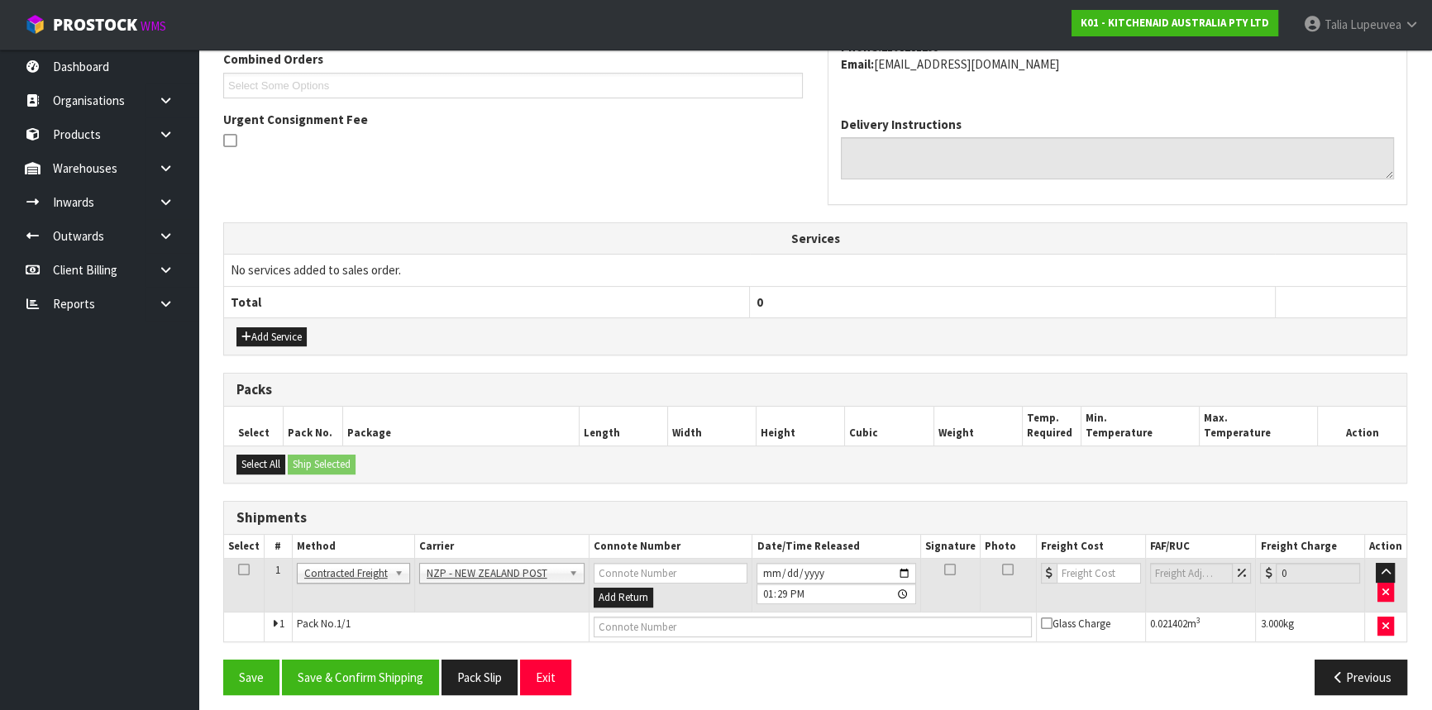
scroll to position [445, 0]
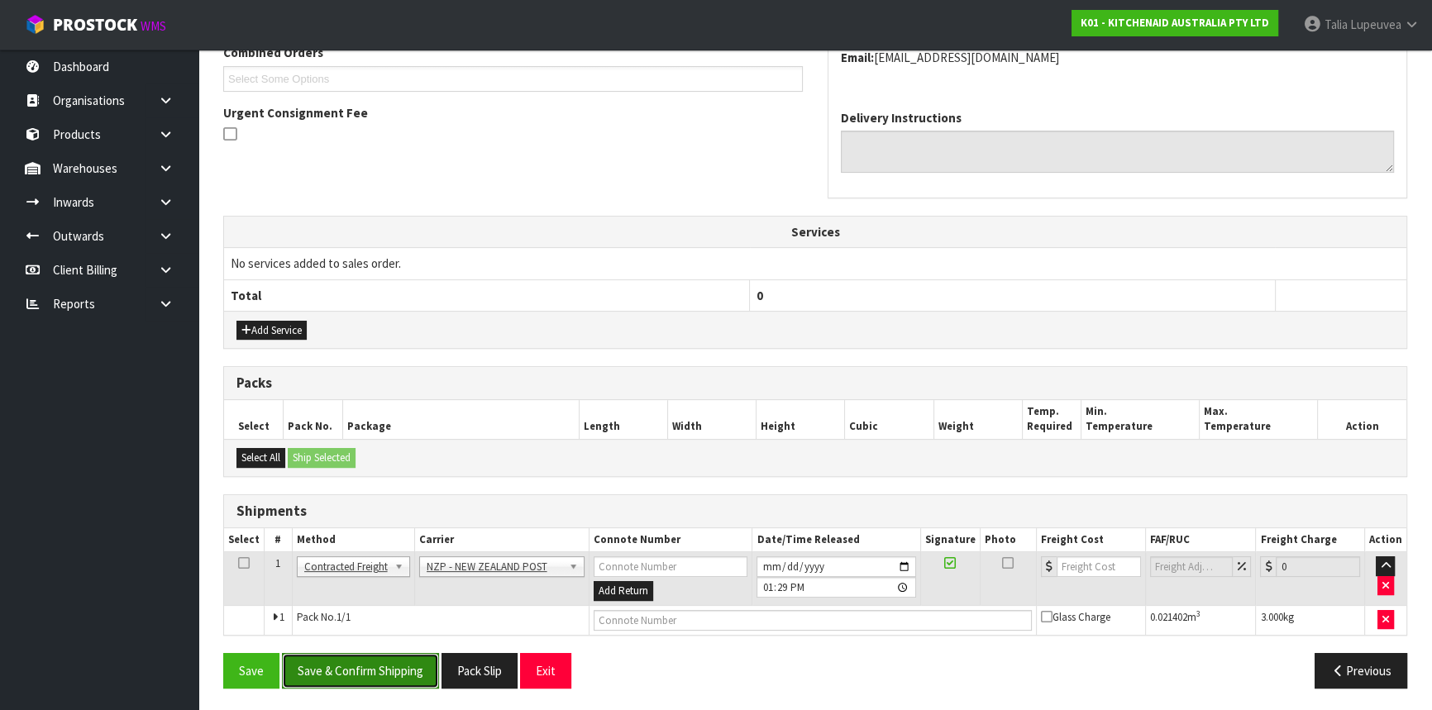
click at [398, 662] on button "Save & Confirm Shipping" at bounding box center [360, 671] width 157 height 36
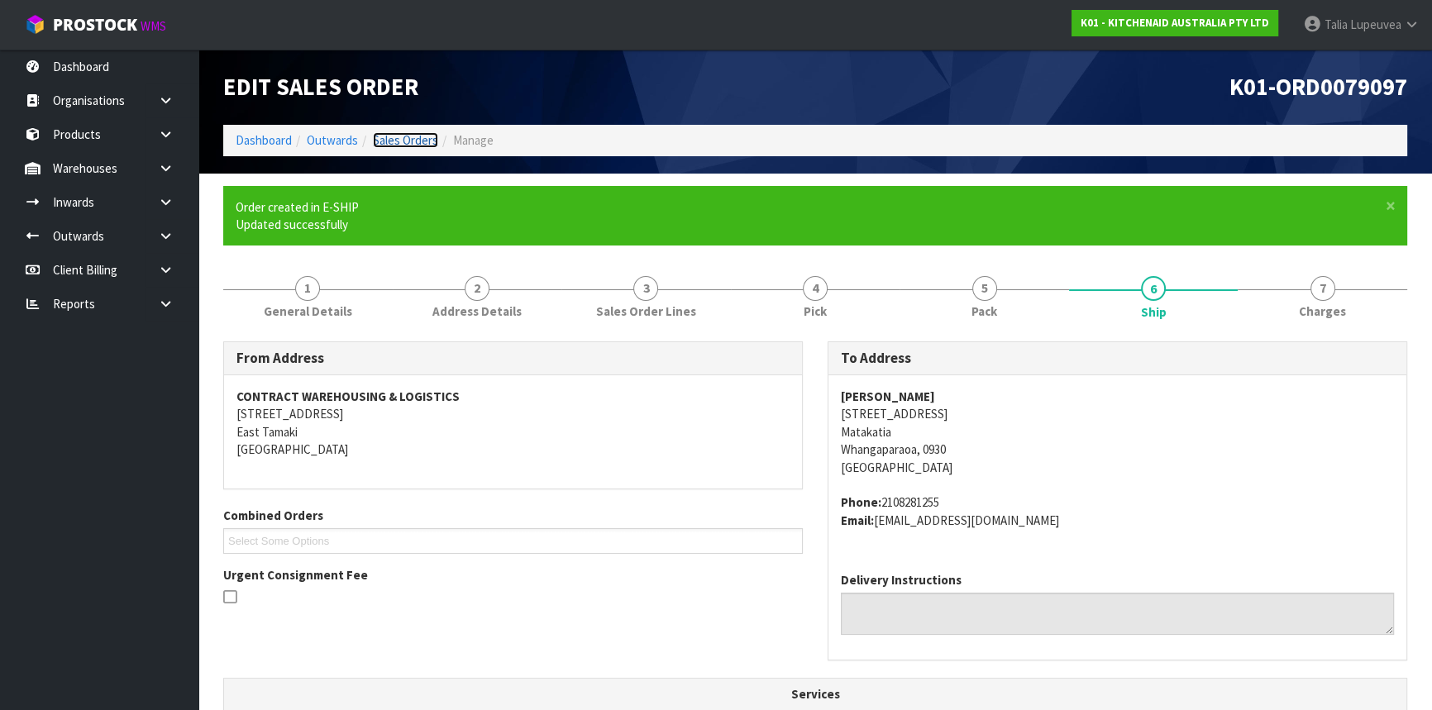
click at [430, 137] on link "Sales Orders" at bounding box center [405, 140] width 65 height 16
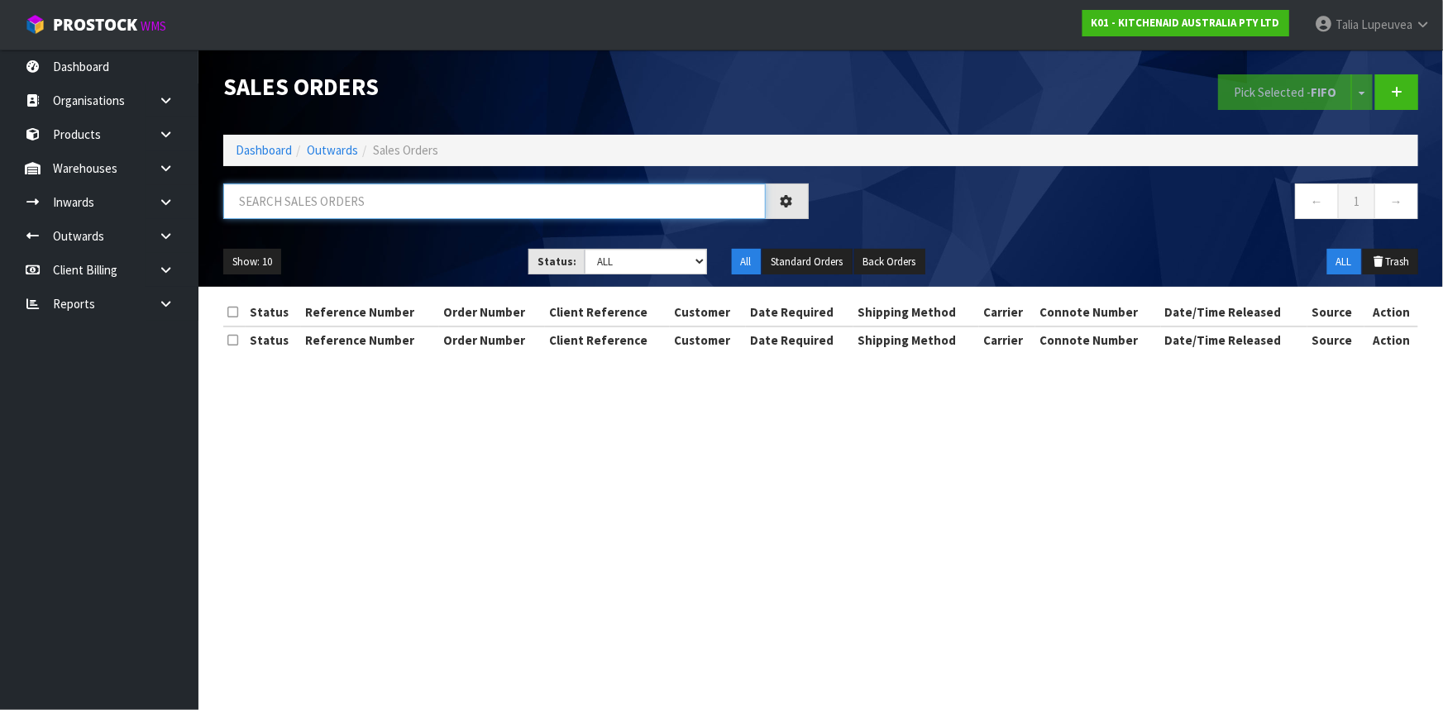
click at [322, 209] on input "text" at bounding box center [494, 202] width 542 height 36
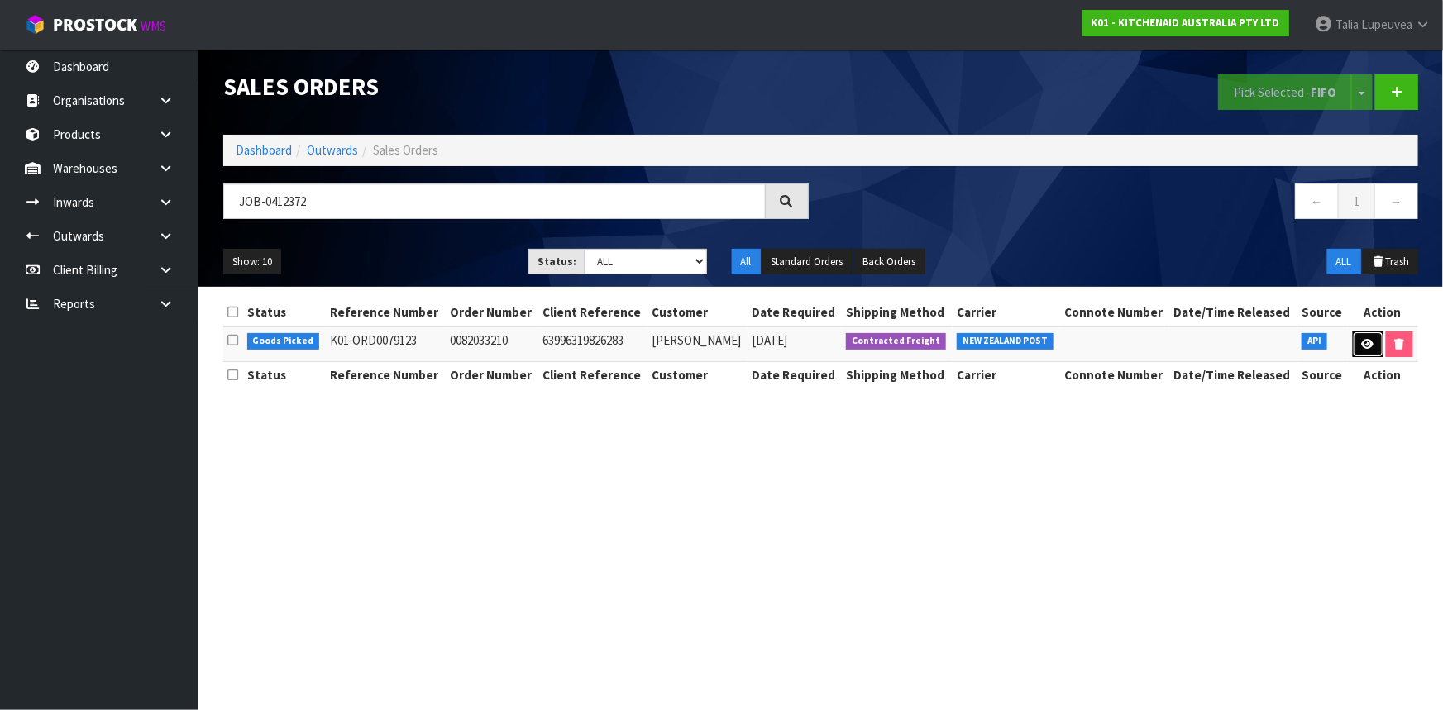
click at [1357, 341] on link at bounding box center [1368, 345] width 31 height 26
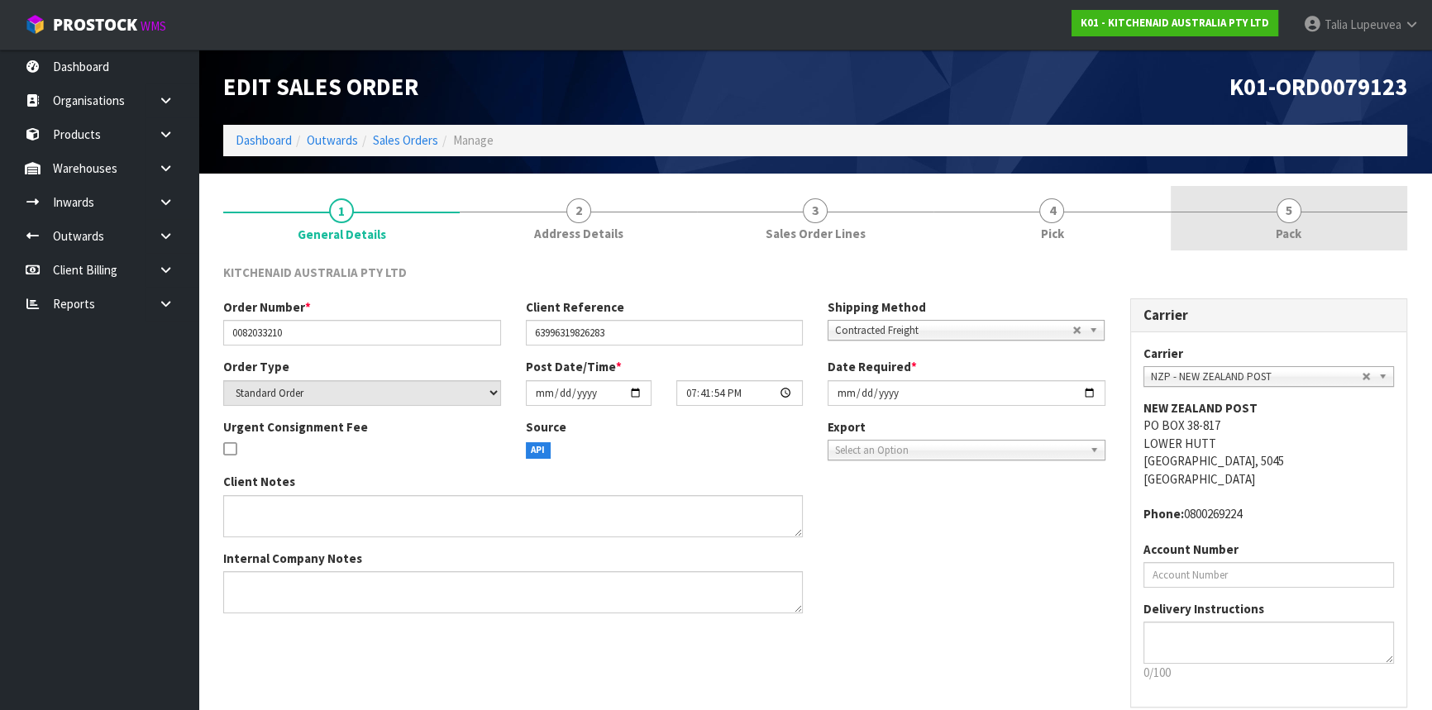
click at [1290, 236] on span "Pack" at bounding box center [1289, 233] width 26 height 17
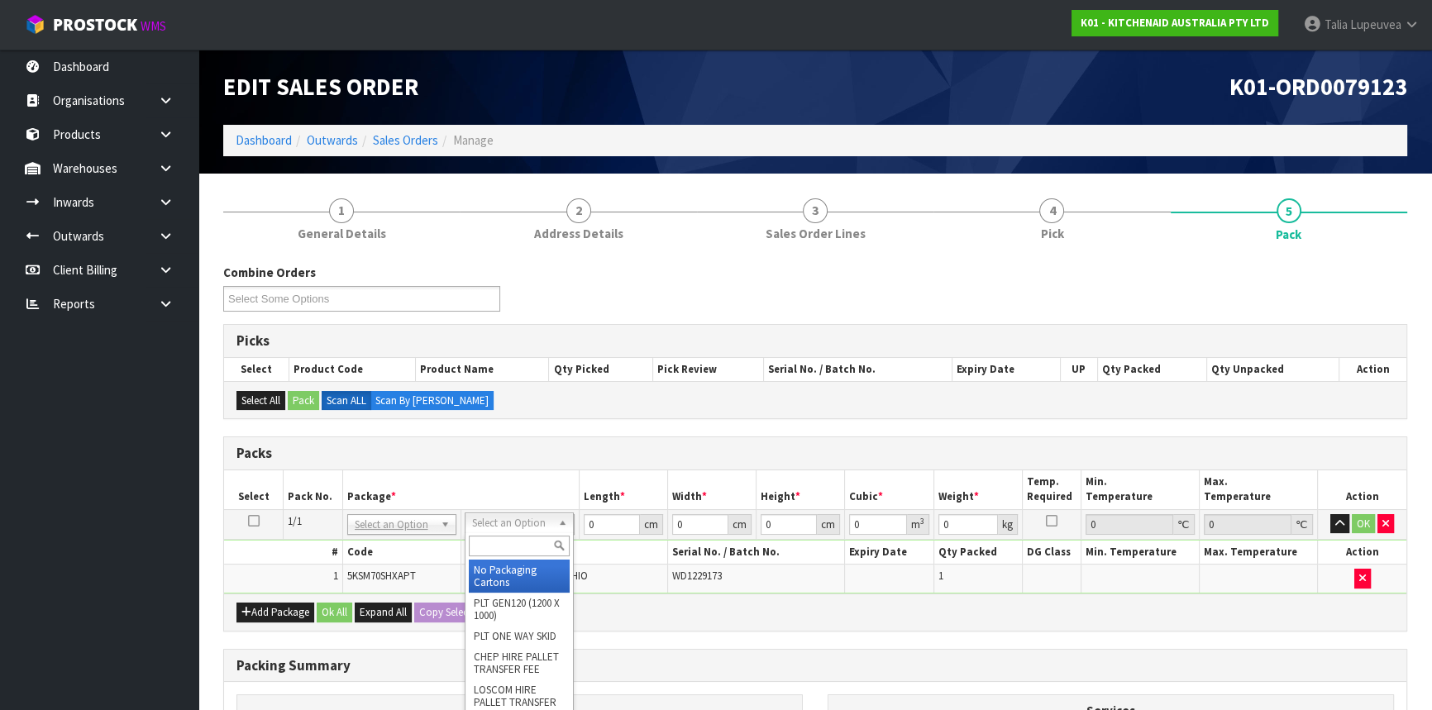
click at [521, 537] on input "text" at bounding box center [519, 546] width 101 height 21
drag, startPoint x: 529, startPoint y: 573, endPoint x: 583, endPoint y: 546, distance: 59.9
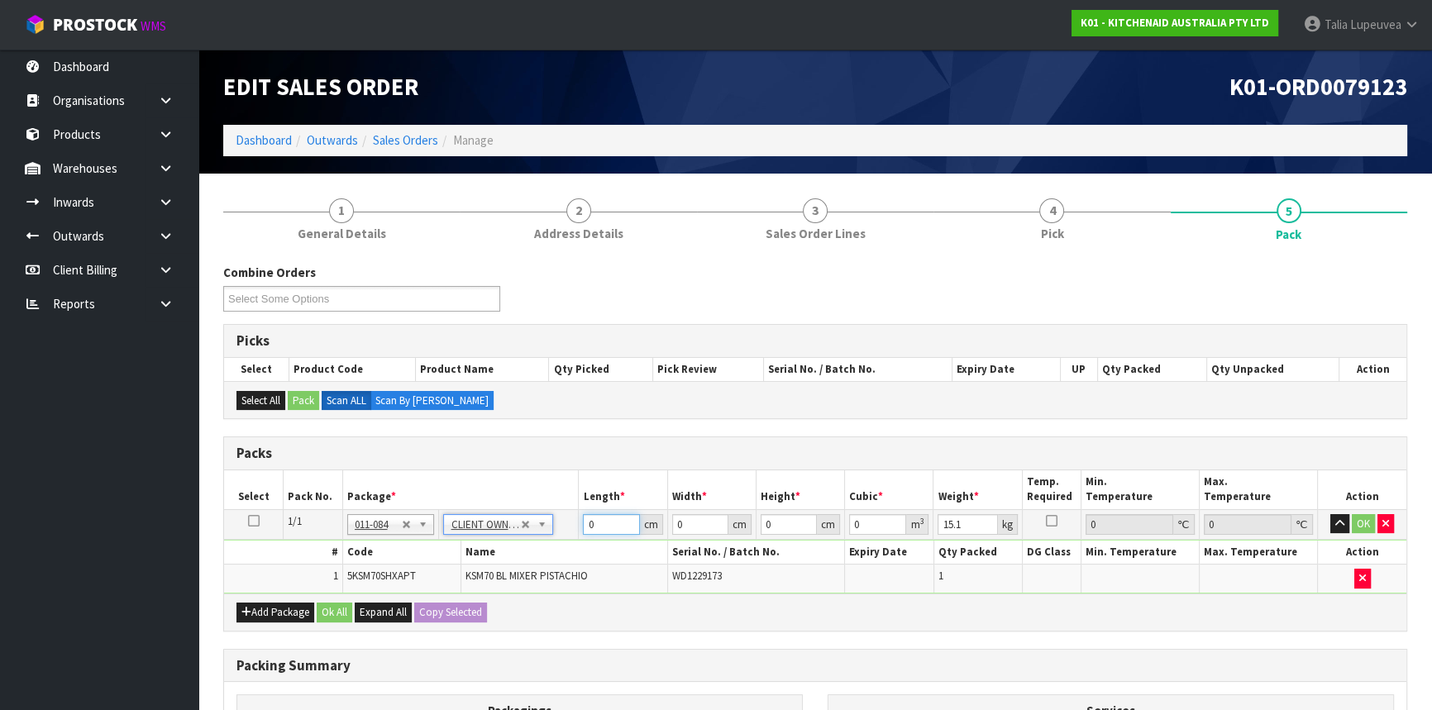
drag, startPoint x: 601, startPoint y: 526, endPoint x: 541, endPoint y: 542, distance: 62.4
click at [541, 542] on tbody "1/1 NONE 007-001 007-002 007-004 007-009 007-013 007-014 007-015 007-017 007-01…" at bounding box center [815, 551] width 1182 height 84
click at [1362, 524] on button "OK" at bounding box center [1363, 524] width 23 height 20
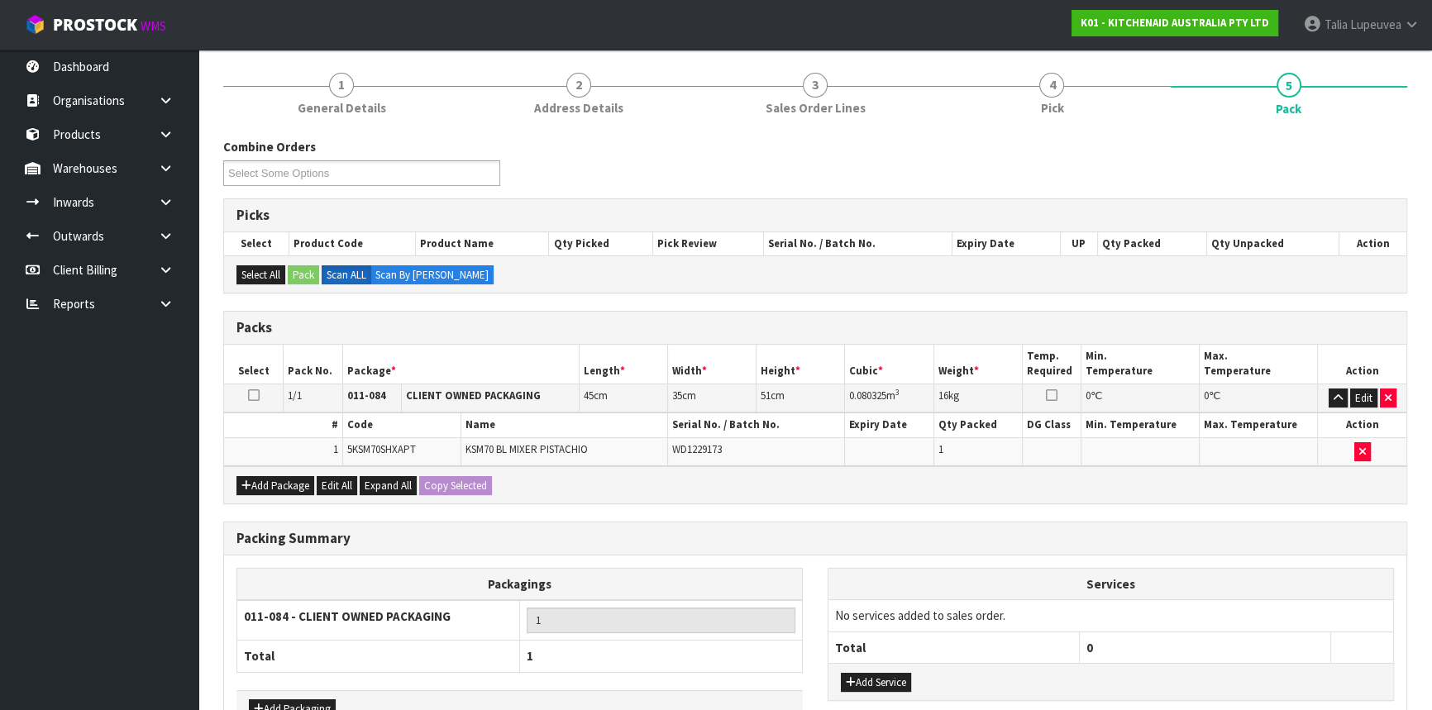
scroll to position [230, 0]
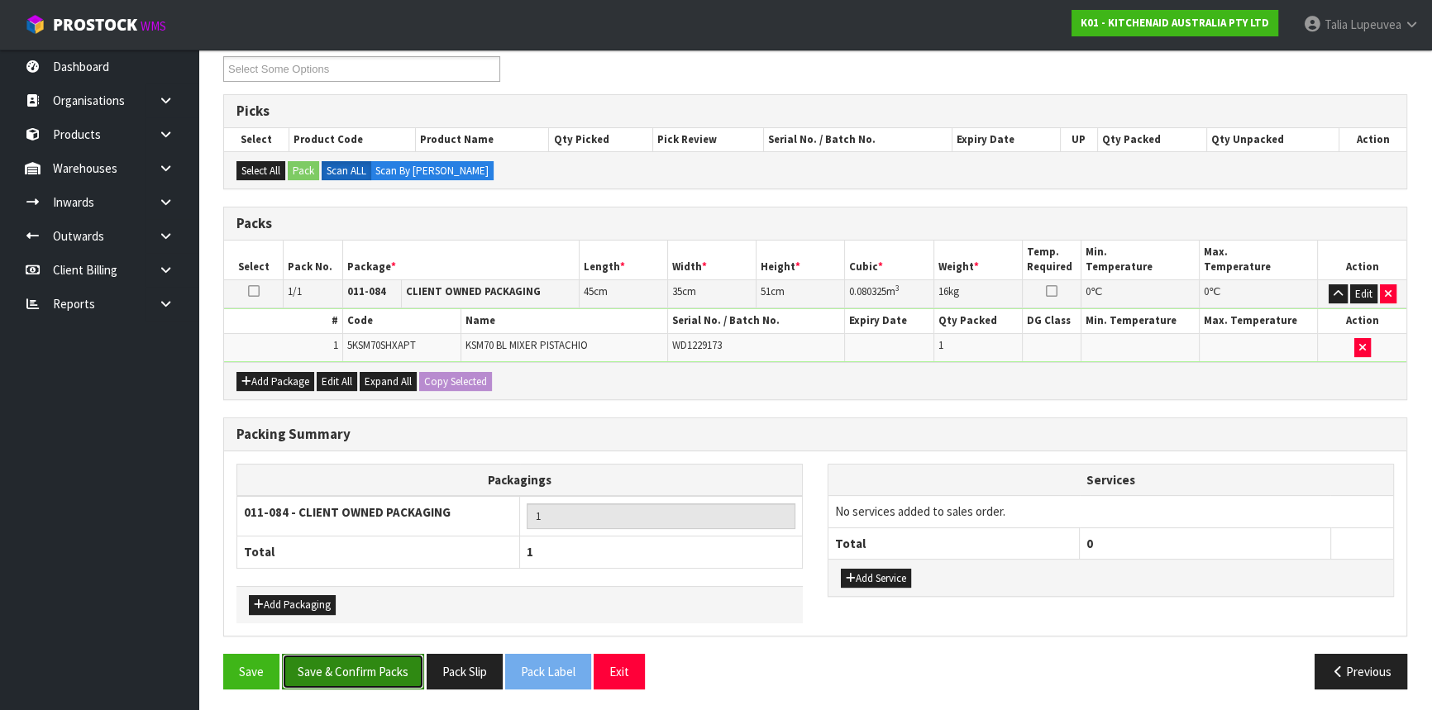
click at [373, 671] on button "Save & Confirm Packs" at bounding box center [353, 672] width 142 height 36
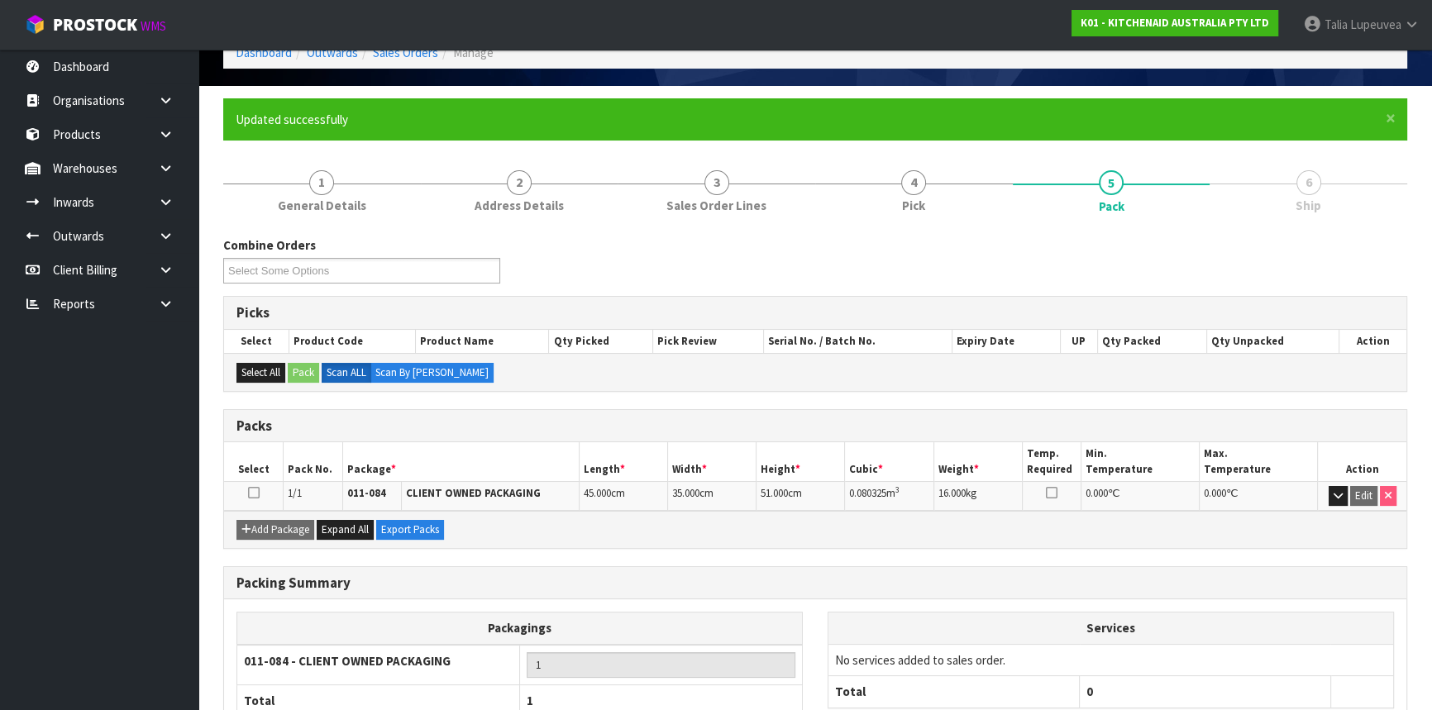
scroll to position [199, 0]
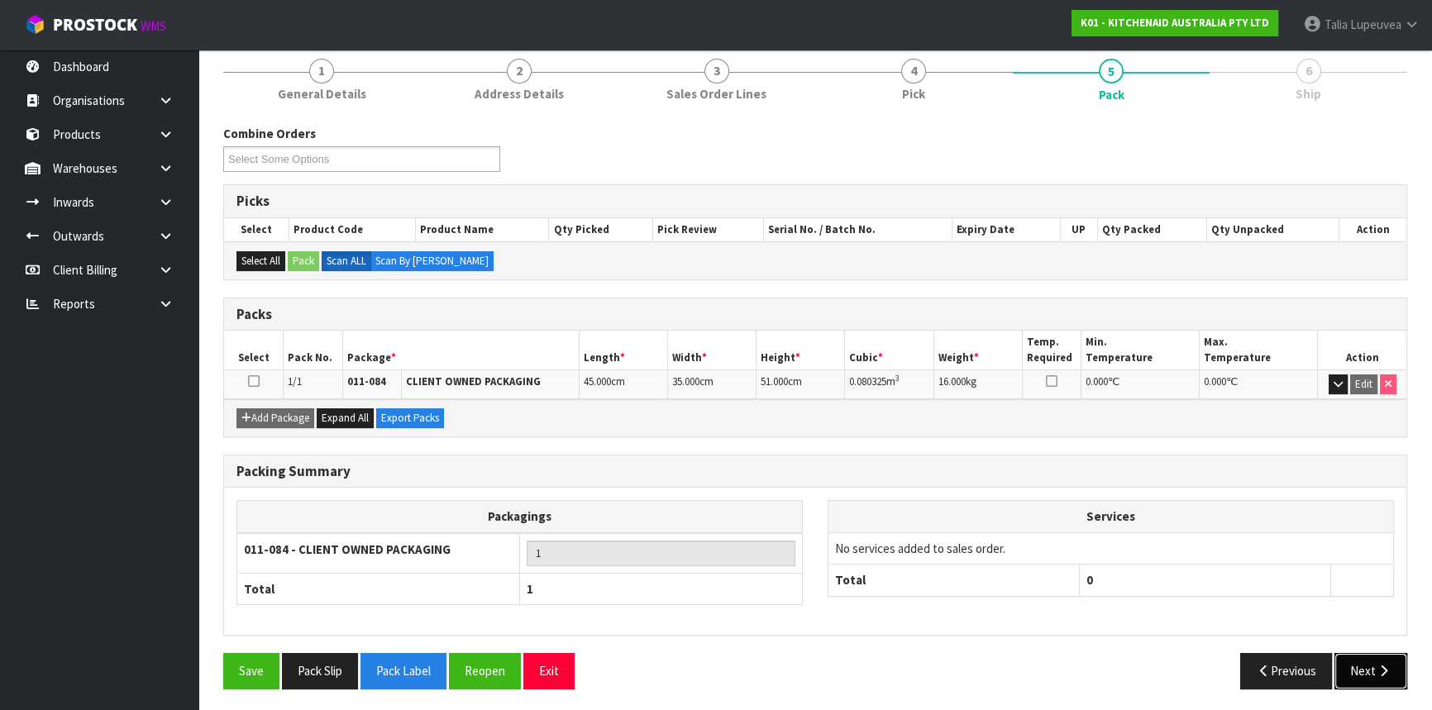
click at [1357, 657] on button "Next" at bounding box center [1370, 671] width 73 height 36
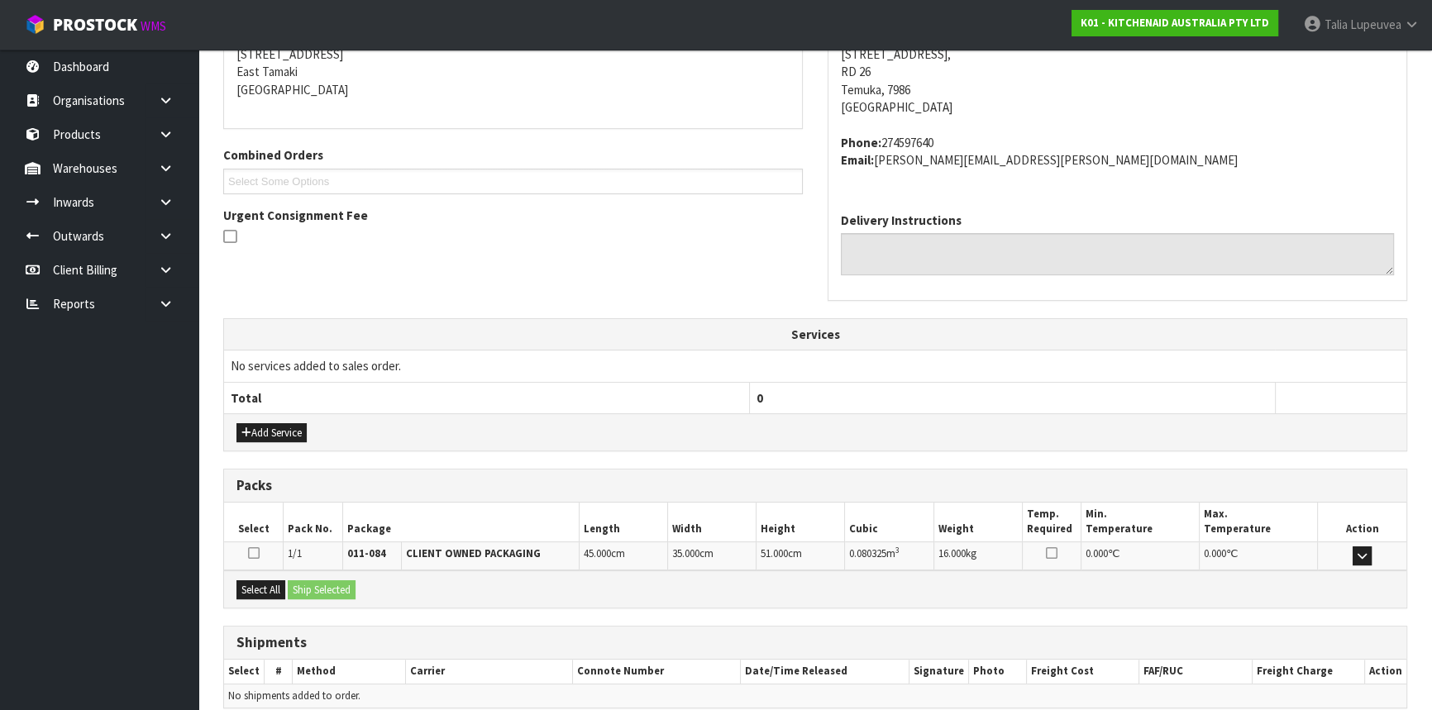
scroll to position [415, 0]
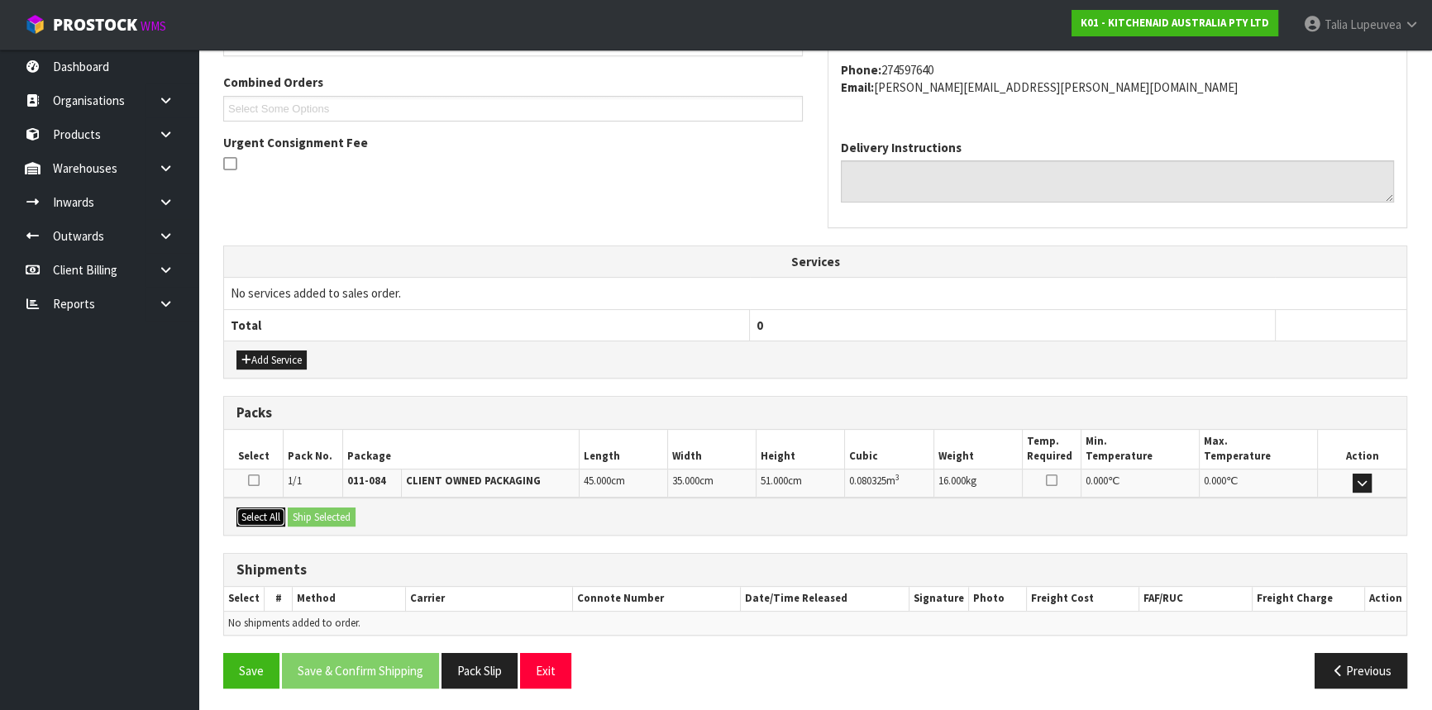
click at [294, 516] on div "Select All Ship Selected" at bounding box center [815, 516] width 1182 height 37
click at [260, 513] on button "Select All" at bounding box center [260, 518] width 49 height 20
drag, startPoint x: 309, startPoint y: 513, endPoint x: 319, endPoint y: 513, distance: 9.9
click at [311, 513] on button "Ship Selected" at bounding box center [322, 518] width 68 height 20
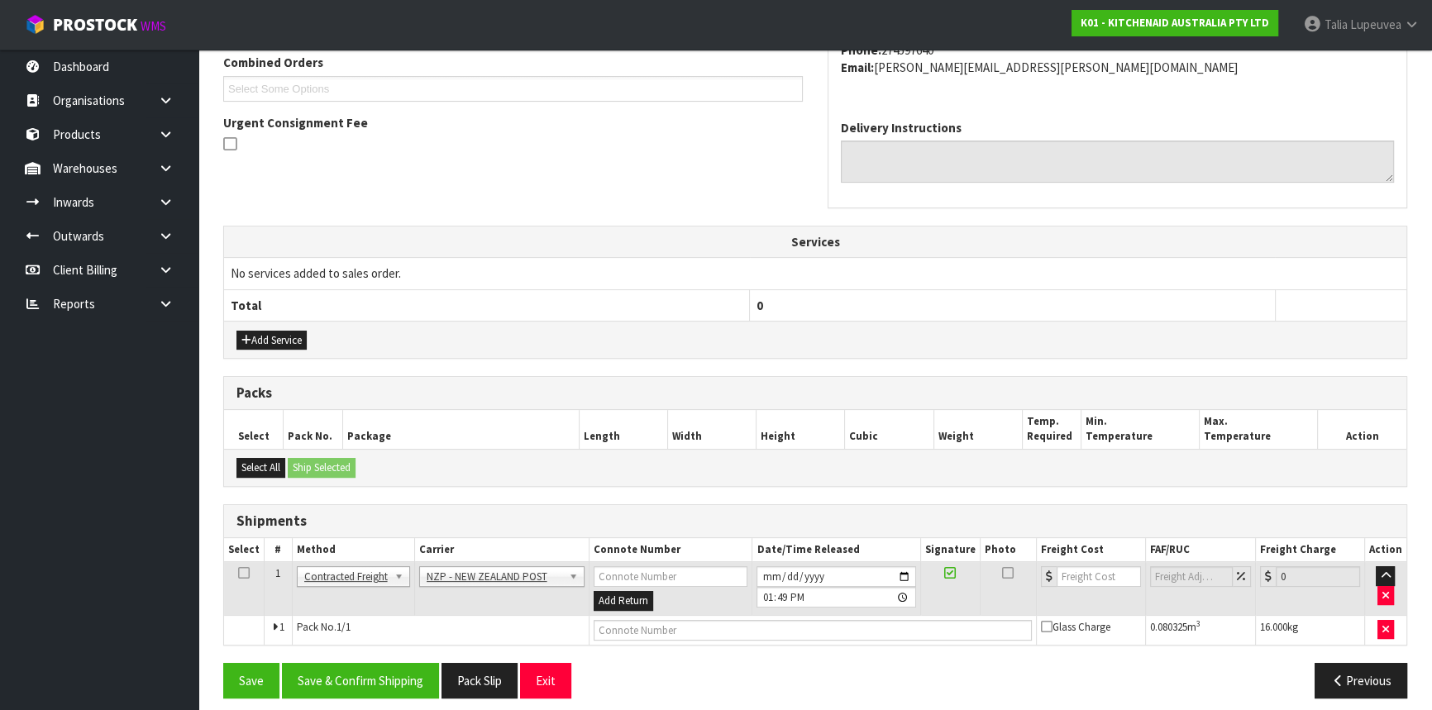
scroll to position [445, 0]
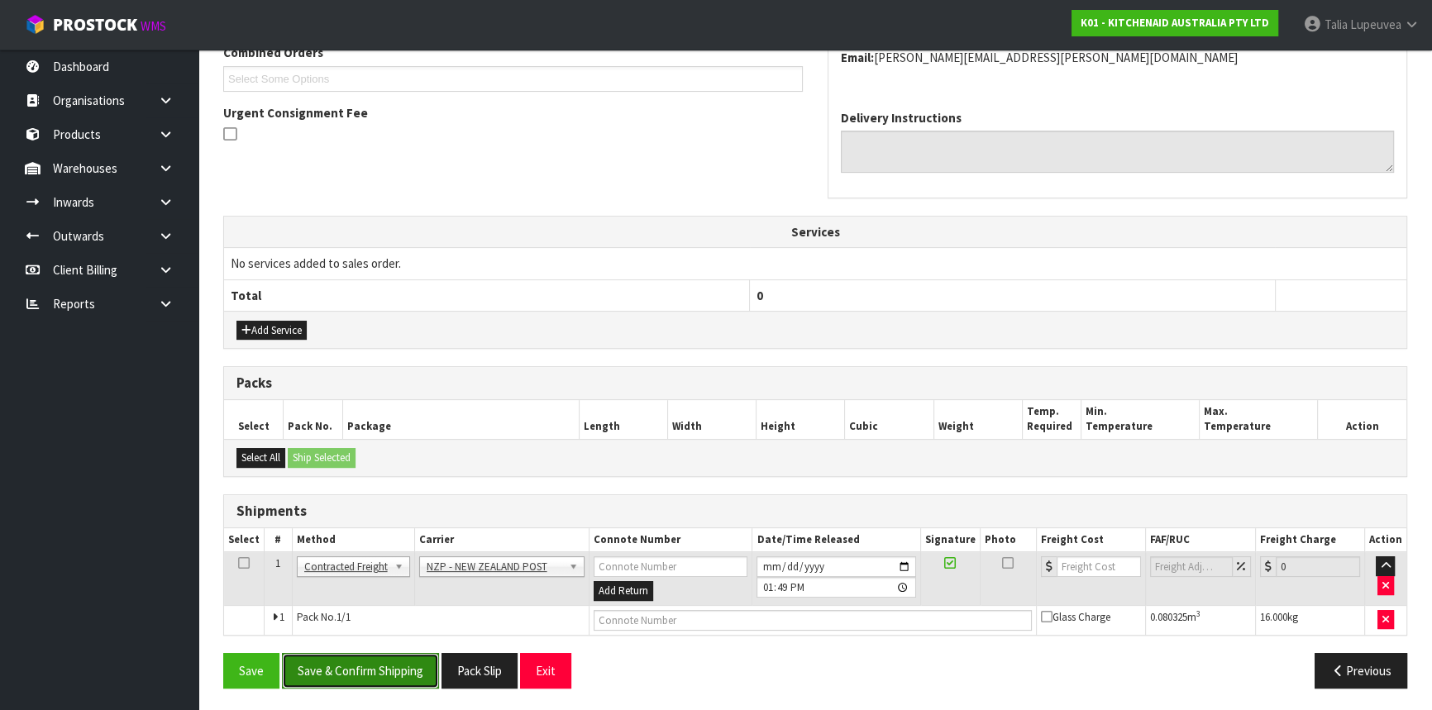
click at [401, 669] on button "Save & Confirm Shipping" at bounding box center [360, 671] width 157 height 36
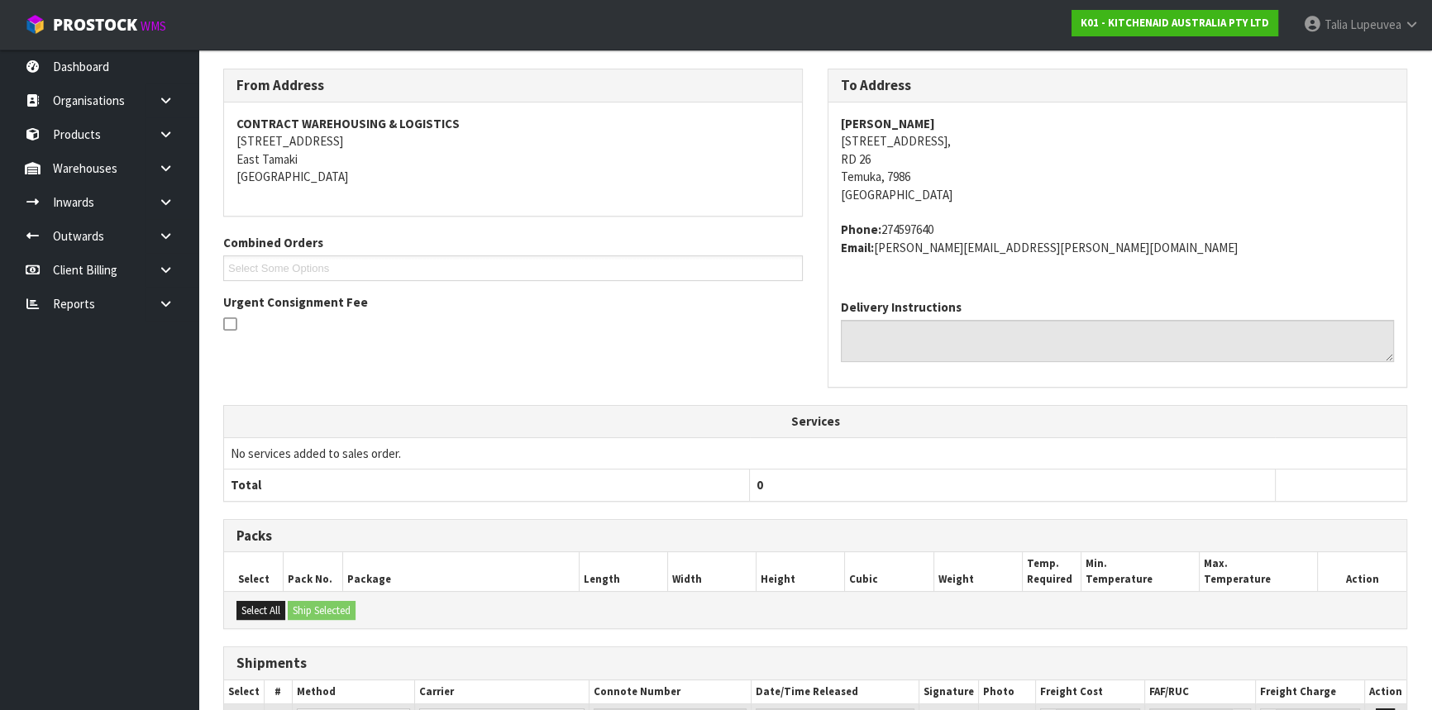
scroll to position [422, 0]
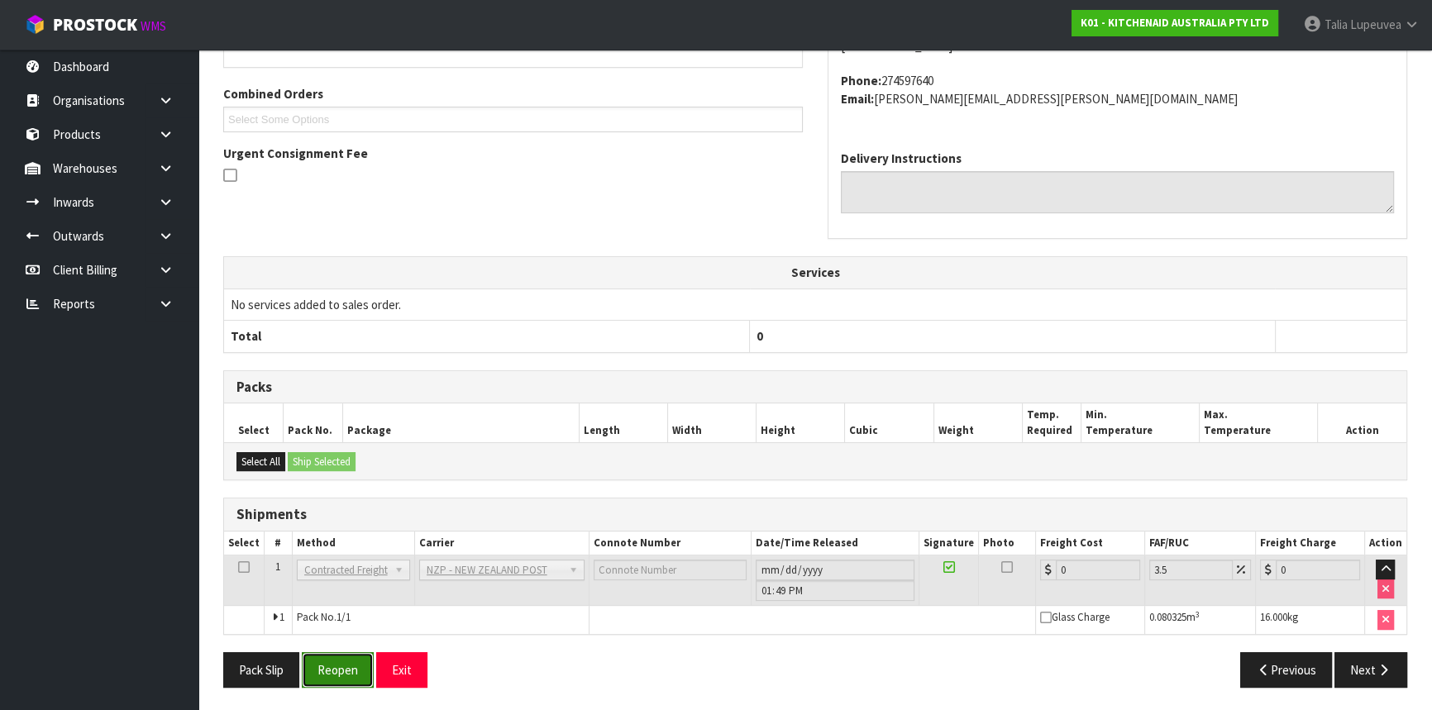
click at [315, 653] on button "Reopen" at bounding box center [338, 670] width 72 height 36
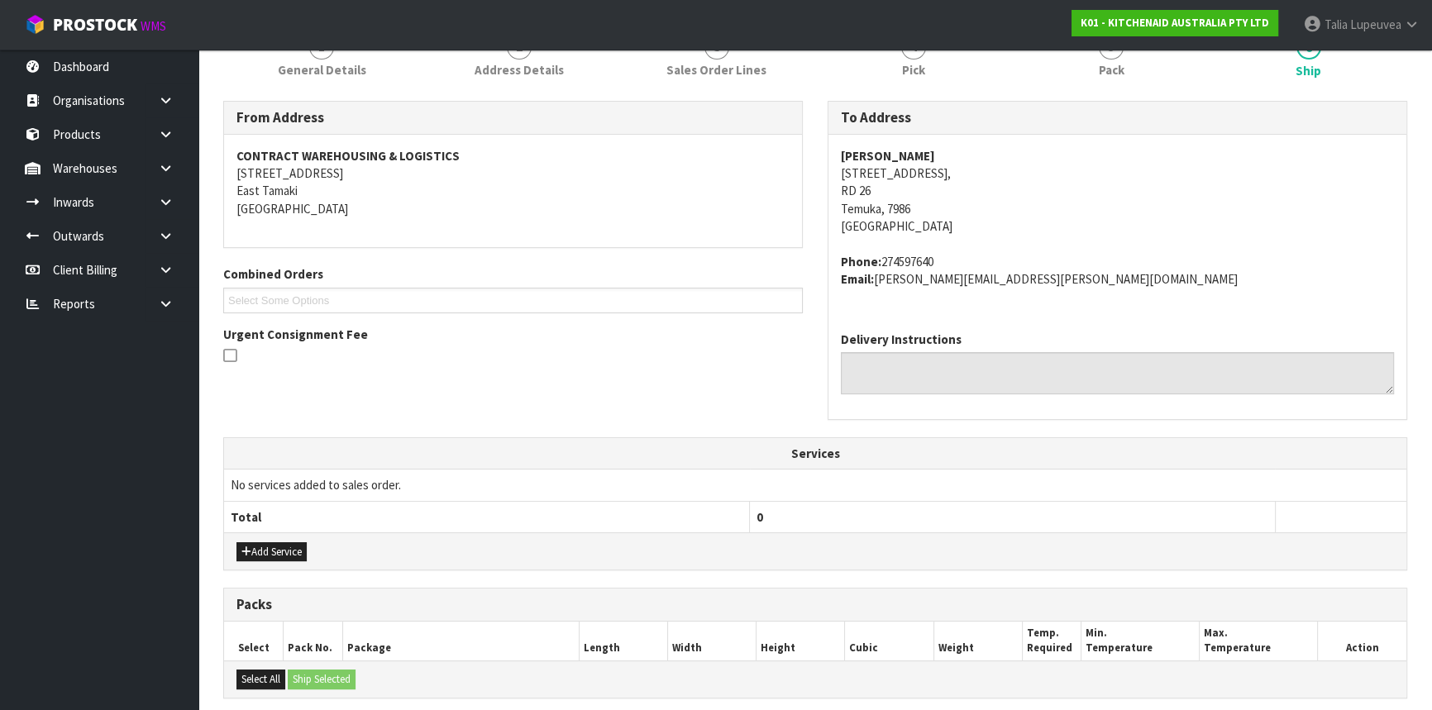
scroll to position [460, 0]
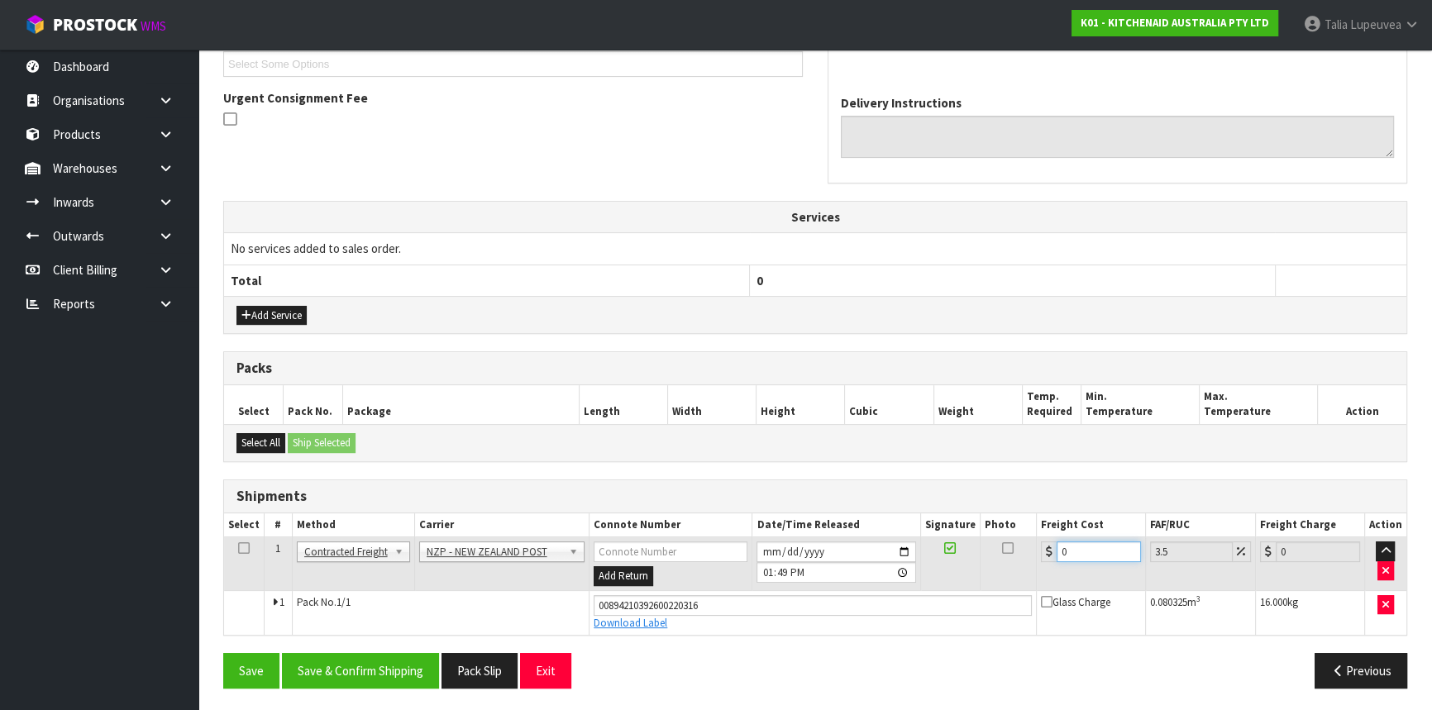
drag, startPoint x: 1091, startPoint y: 556, endPoint x: 1040, endPoint y: 579, distance: 56.2
click at [1040, 579] on td "0" at bounding box center [1091, 564] width 109 height 54
click at [344, 654] on button "Save & Confirm Shipping" at bounding box center [360, 671] width 157 height 36
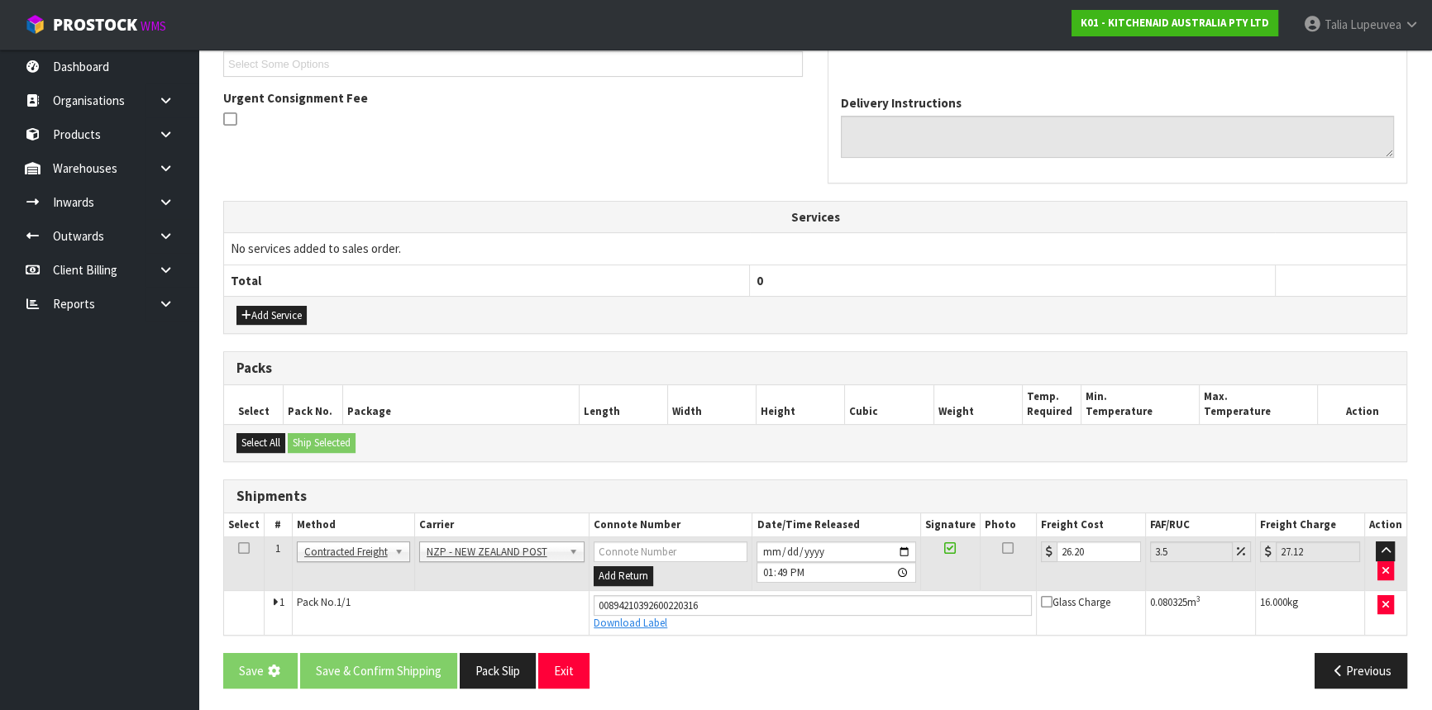
scroll to position [0, 0]
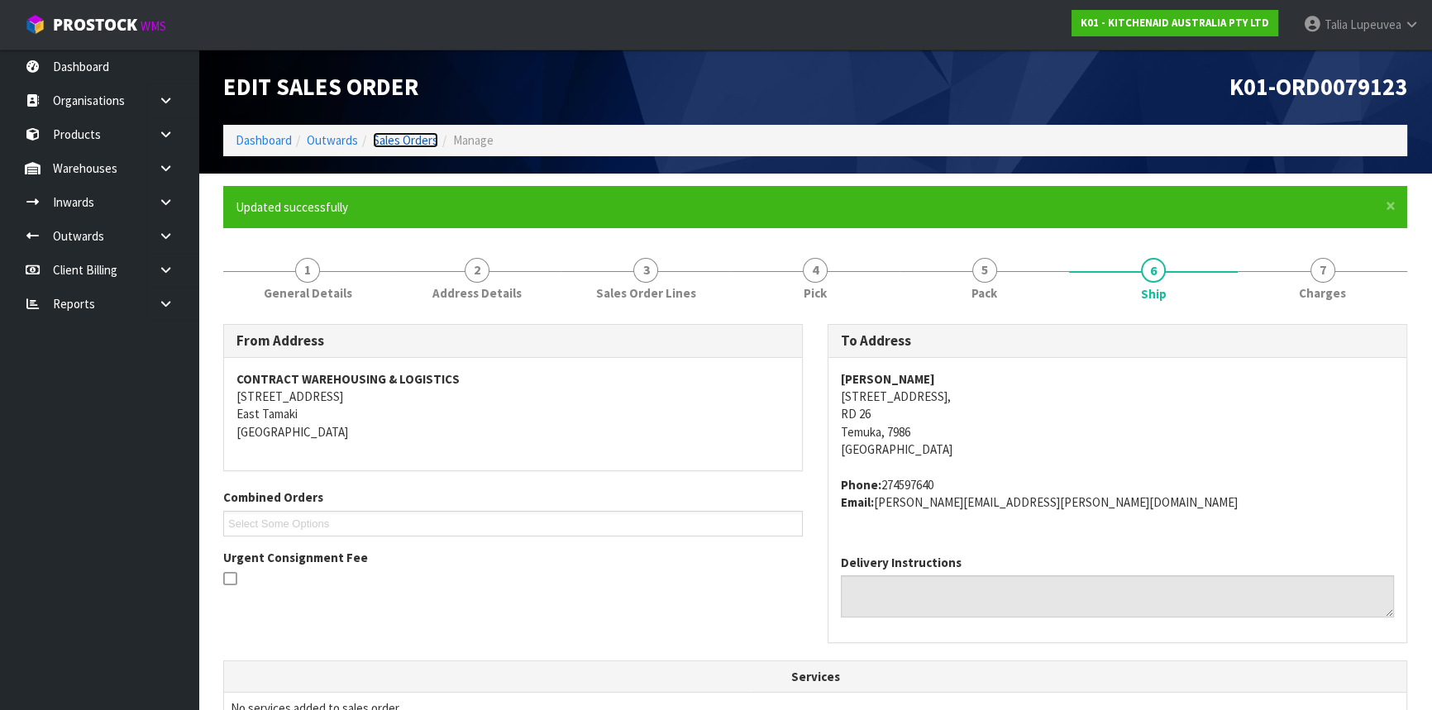
click at [405, 140] on link "Sales Orders" at bounding box center [405, 140] width 65 height 16
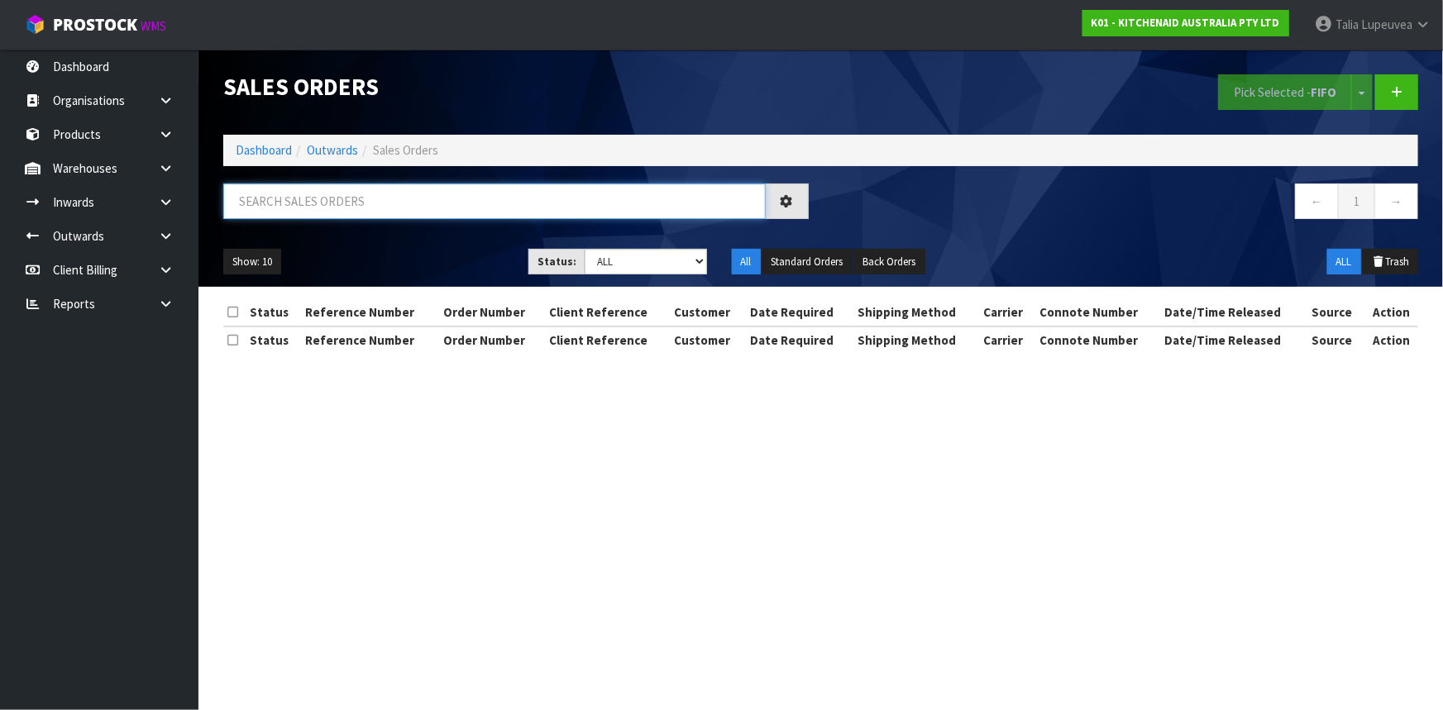
click at [519, 197] on input "text" at bounding box center [494, 202] width 542 height 36
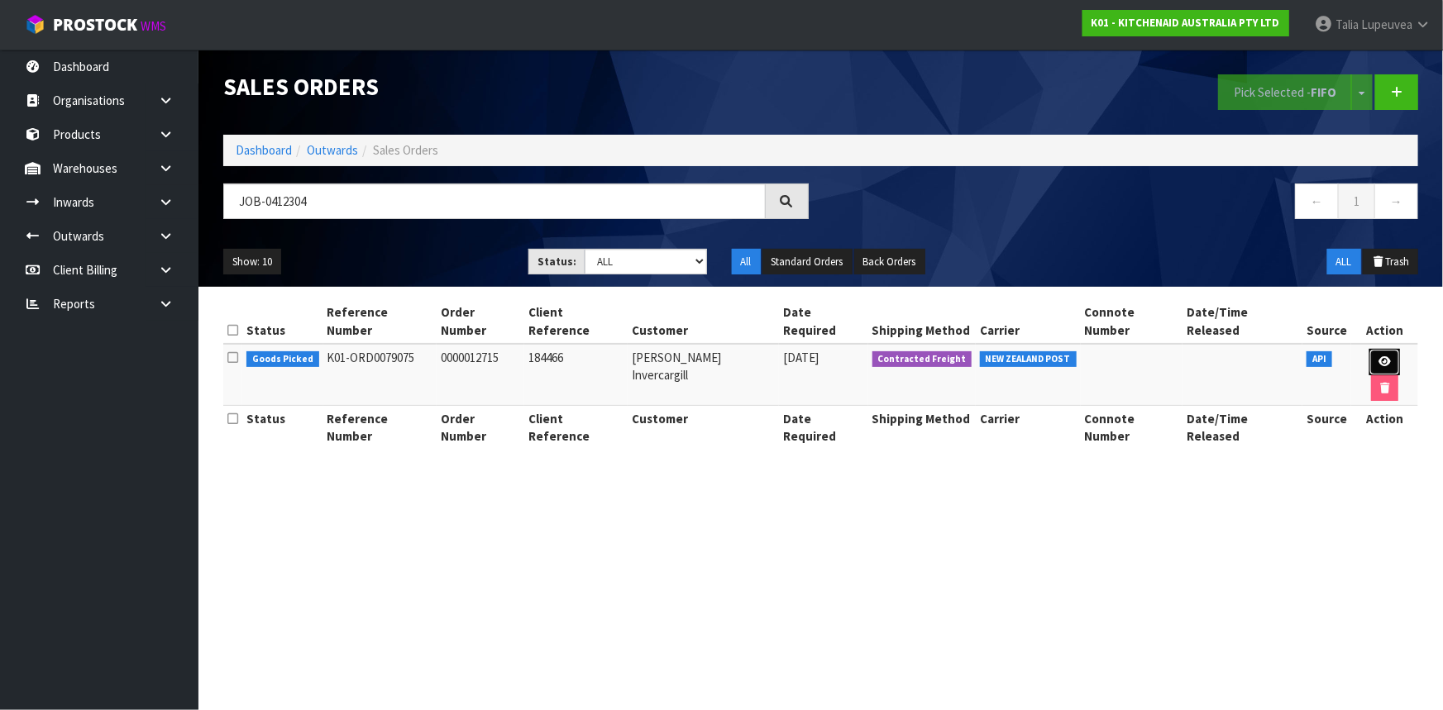
click at [1378, 356] on icon at bounding box center [1384, 361] width 12 height 11
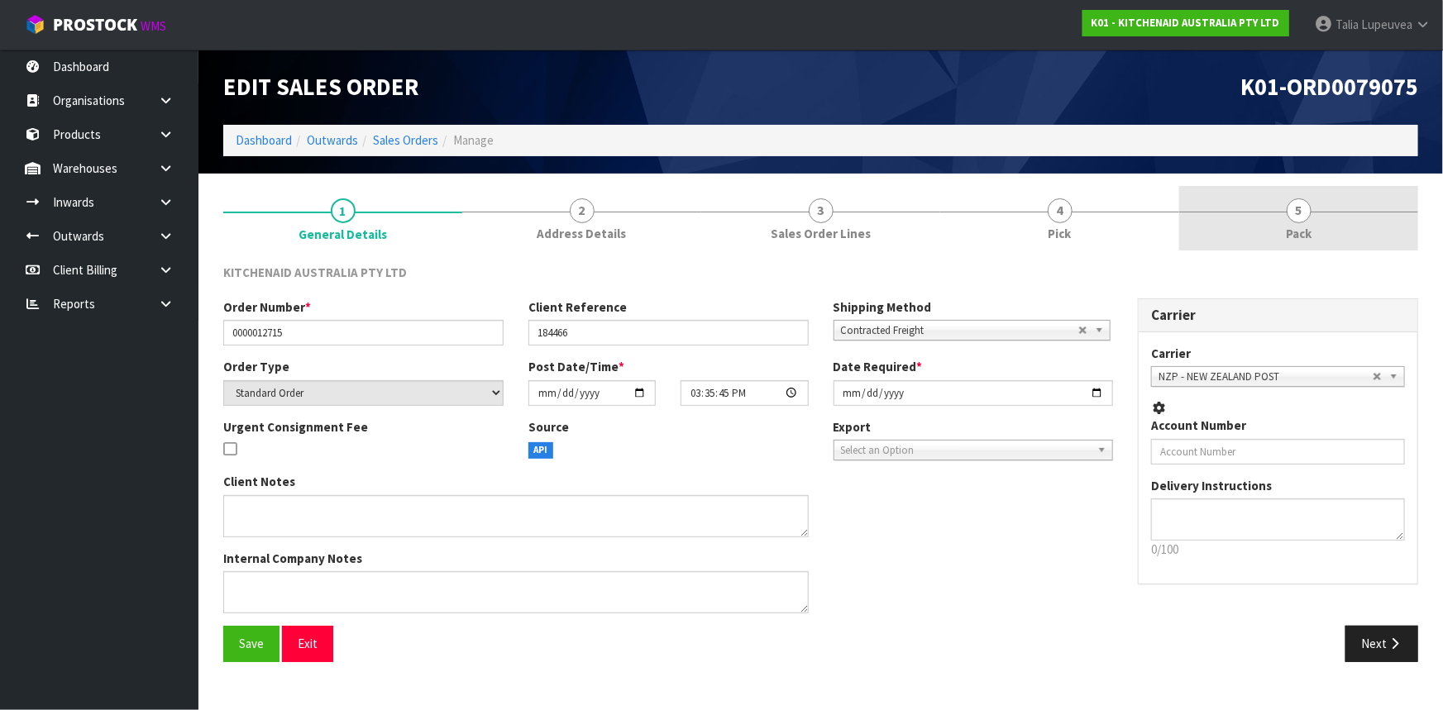
click at [1331, 231] on link "5 Pack" at bounding box center [1298, 218] width 239 height 65
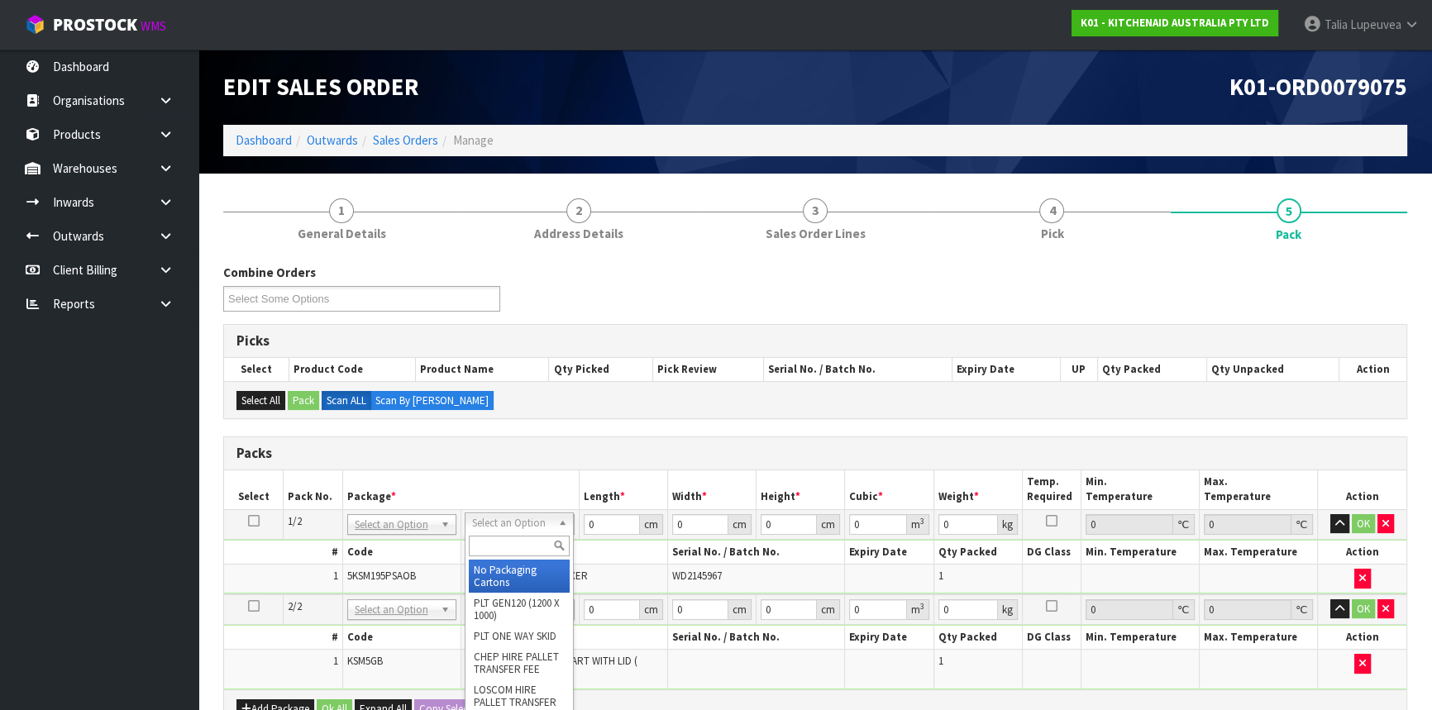
click at [533, 553] on input "text" at bounding box center [519, 546] width 101 height 21
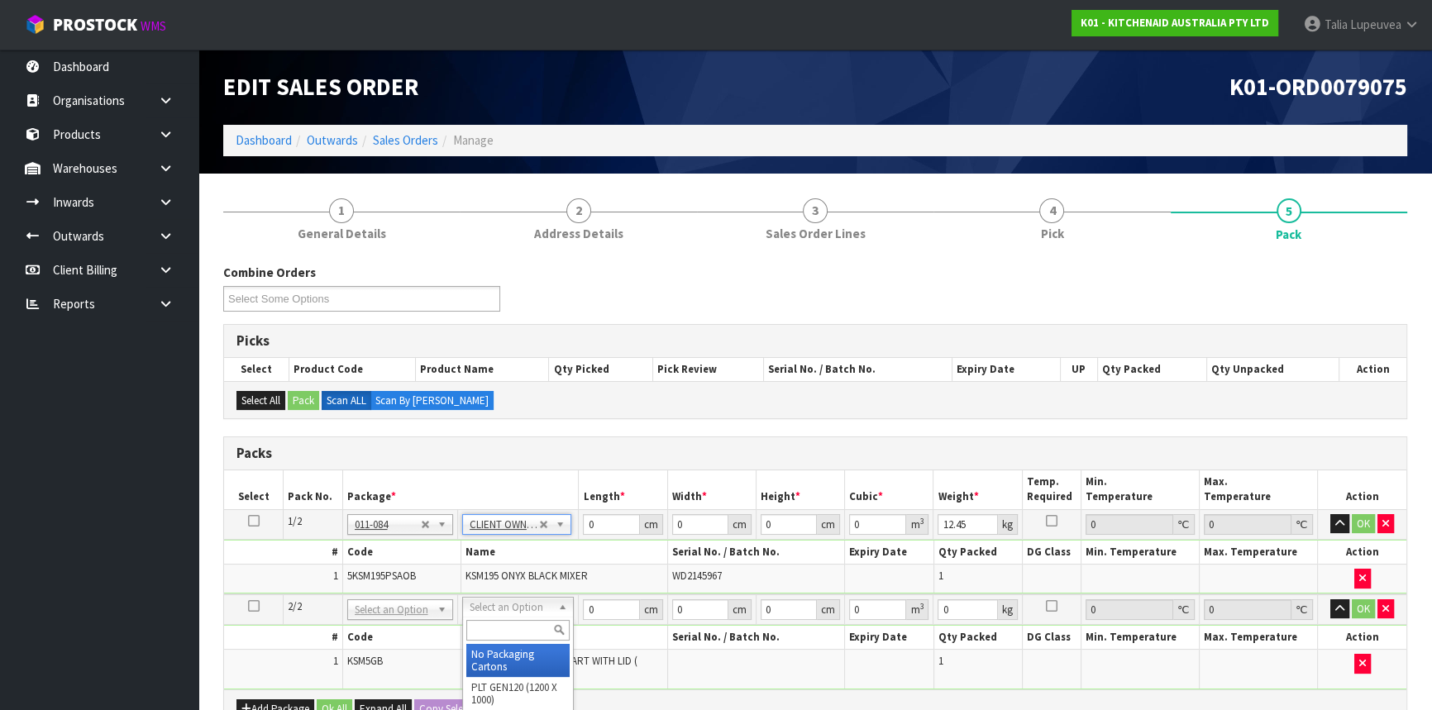
click at [535, 627] on input "text" at bounding box center [517, 630] width 103 height 21
drag, startPoint x: 540, startPoint y: 664, endPoint x: 620, endPoint y: 589, distance: 109.4
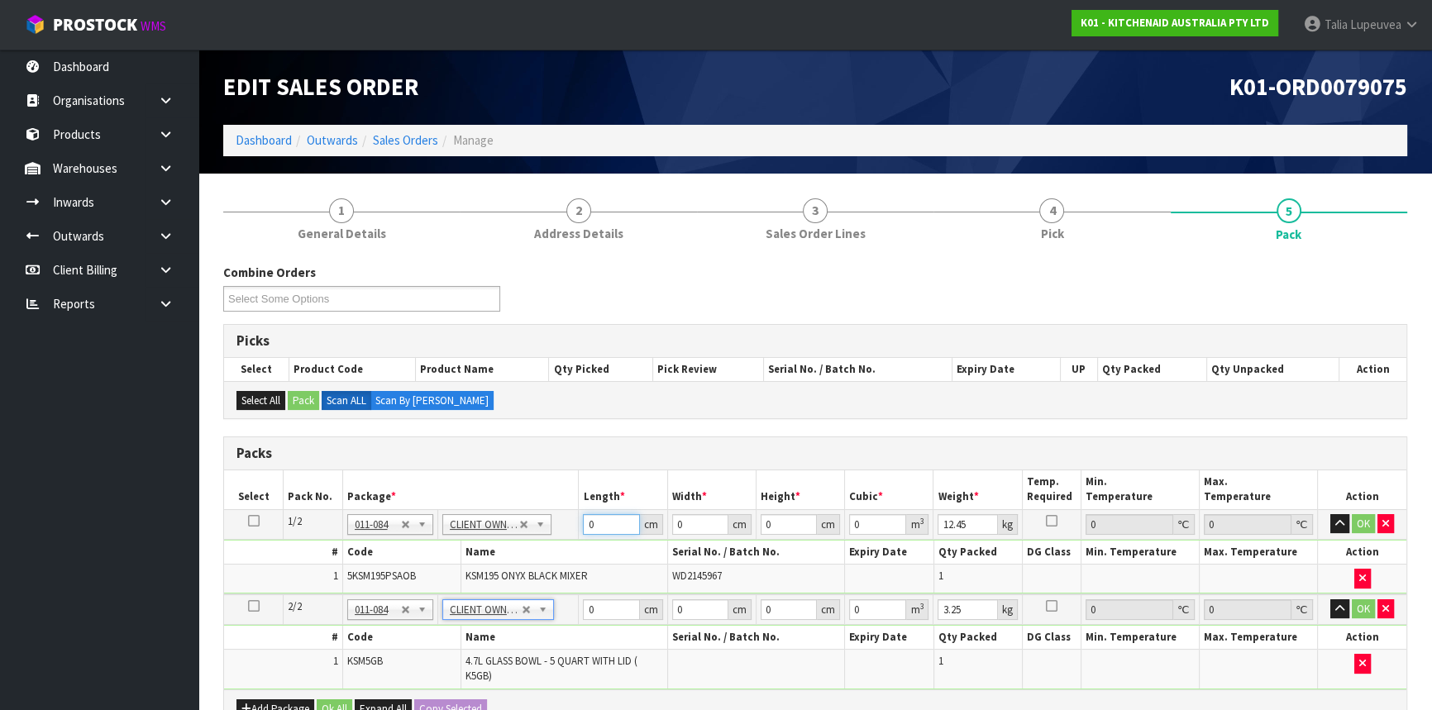
drag, startPoint x: 608, startPoint y: 529, endPoint x: 575, endPoint y: 535, distance: 34.4
click at [572, 537] on tr "1/2 NONE 007-001 007-002 007-004 007-009 007-013 007-014 007-015 007-017 007-01…" at bounding box center [815, 524] width 1182 height 30
drag, startPoint x: 604, startPoint y: 606, endPoint x: 556, endPoint y: 612, distance: 48.3
click at [556, 612] on tr "2/2 NONE 007-001 007-002 007-004 007-009 007-013 007-014 007-015 007-017 007-01…" at bounding box center [815, 609] width 1182 height 31
click at [1361, 520] on button "OK" at bounding box center [1363, 524] width 23 height 20
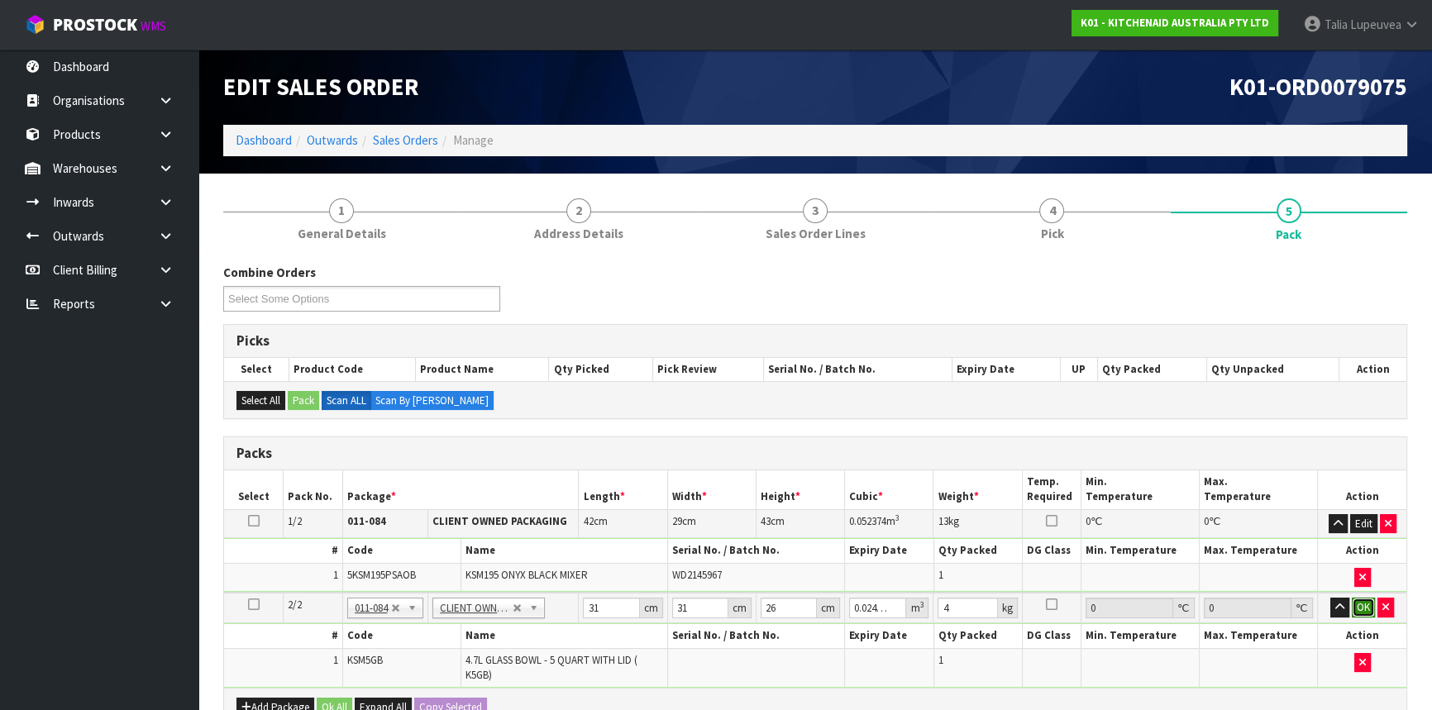
click at [1361, 604] on button "OK" at bounding box center [1363, 608] width 23 height 20
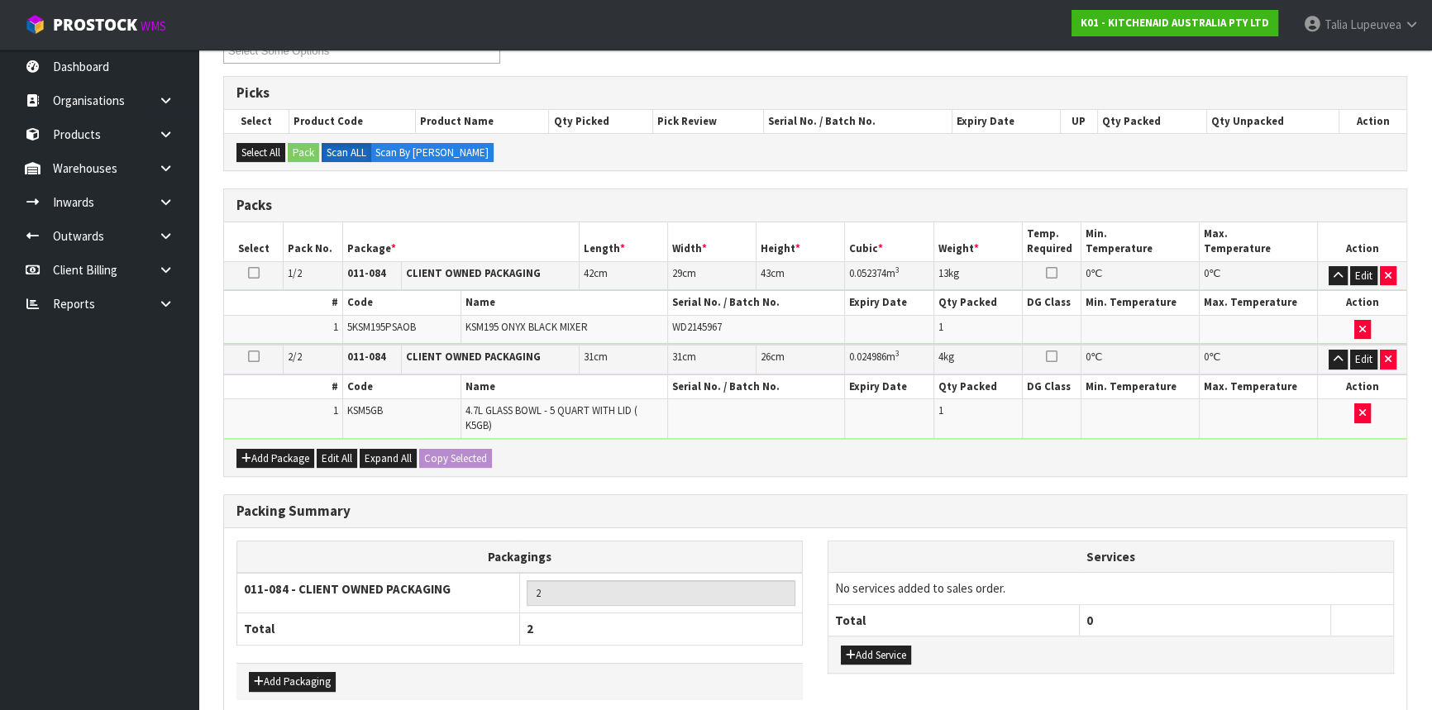
scroll to position [324, 0]
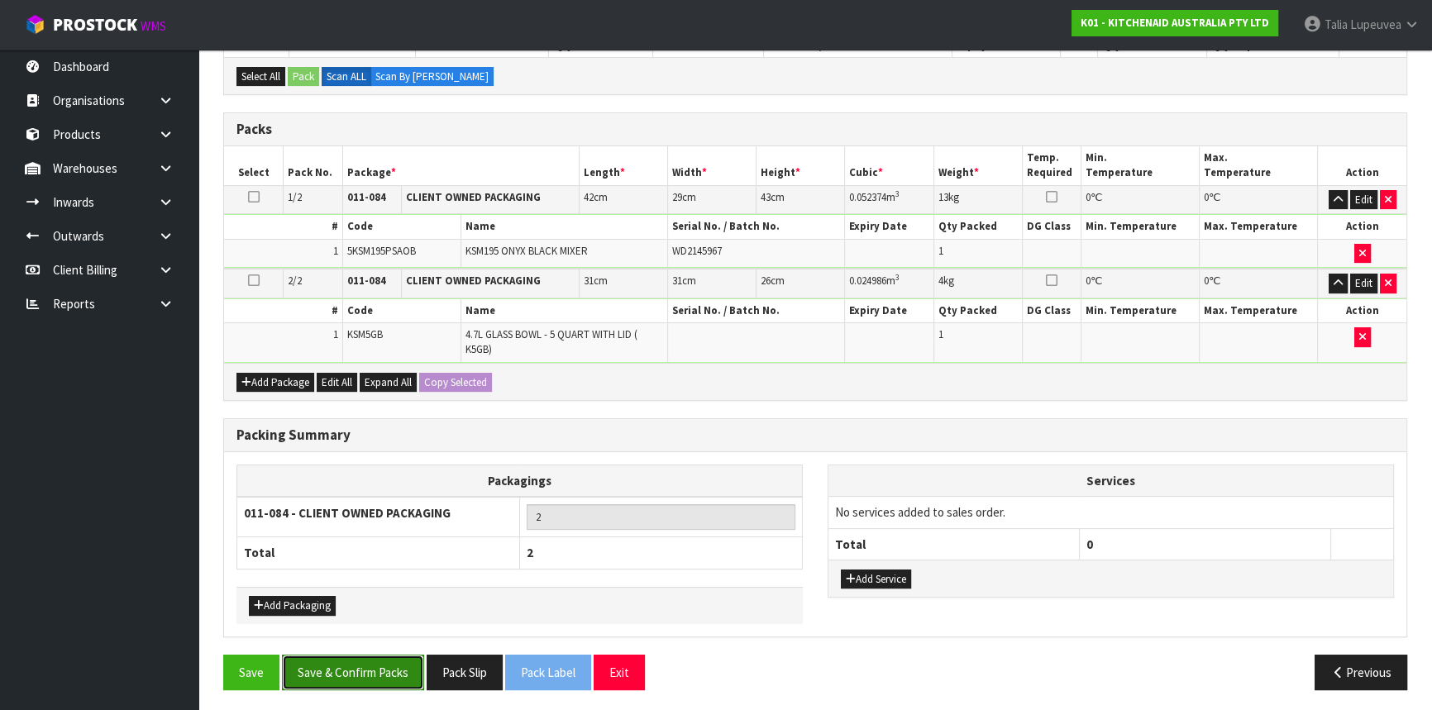
click at [345, 666] on button "Save & Confirm Packs" at bounding box center [353, 673] width 142 height 36
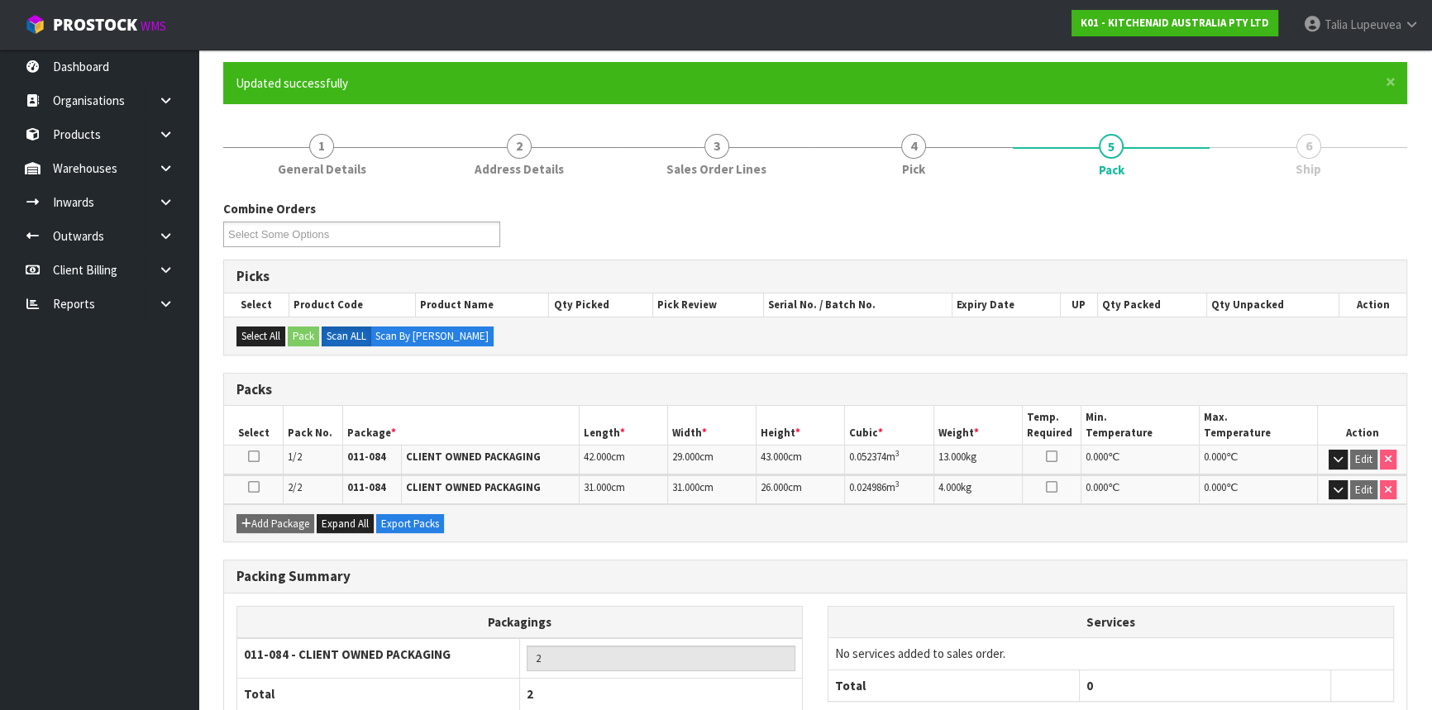
scroll to position [230, 0]
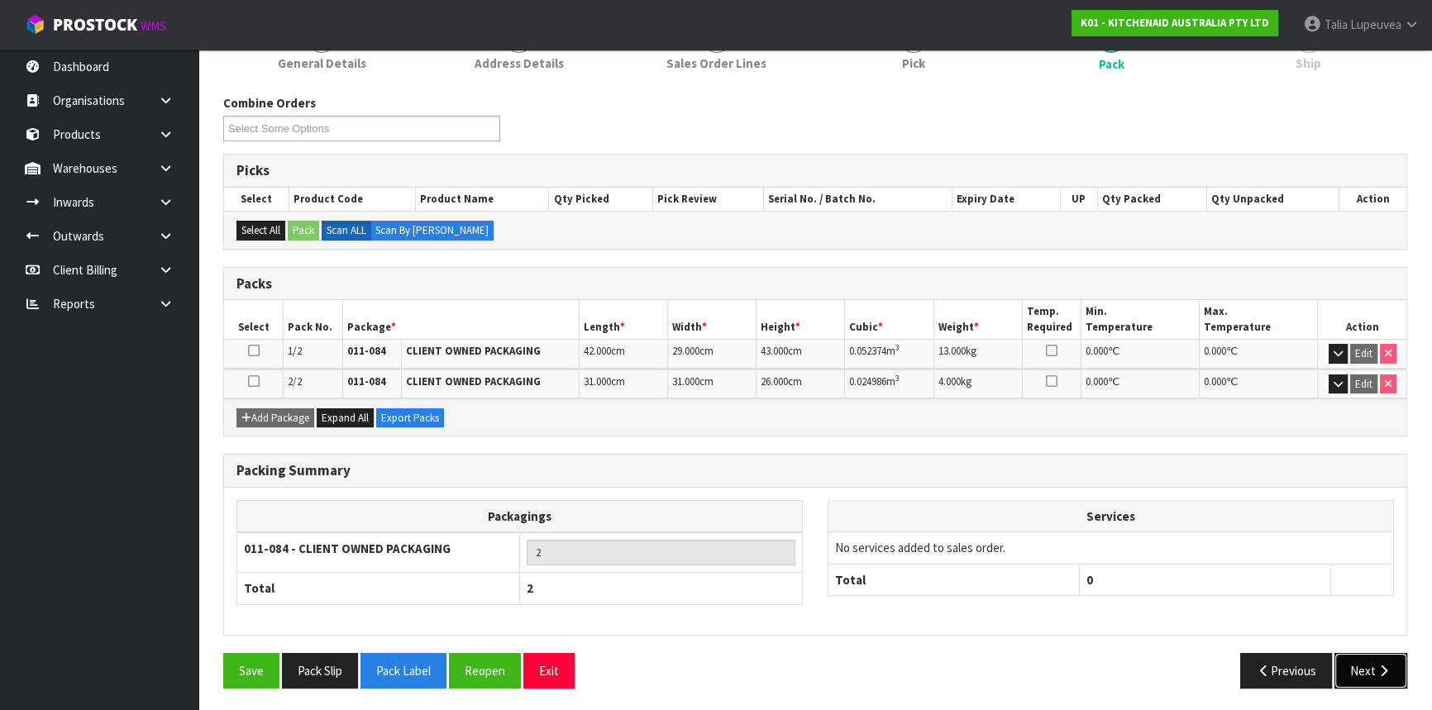
click at [1359, 666] on button "Next" at bounding box center [1370, 671] width 73 height 36
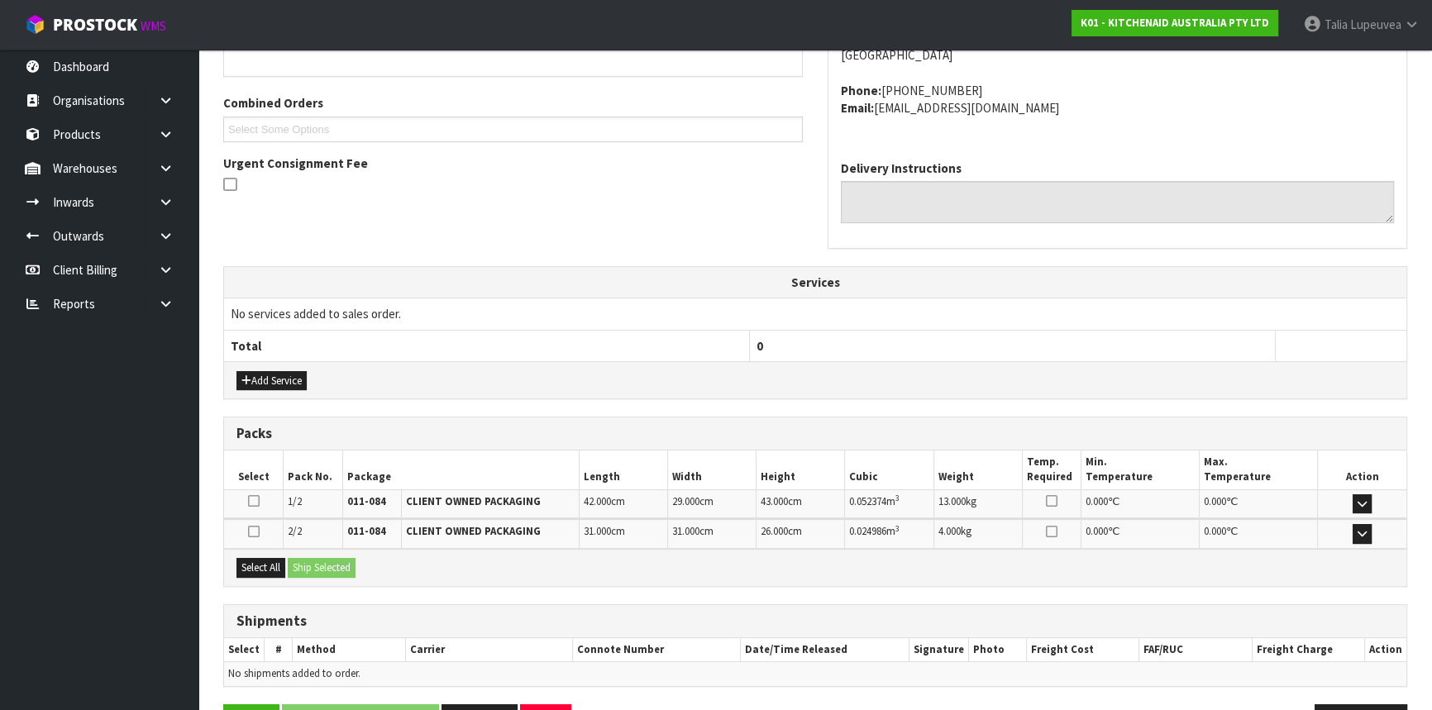
scroll to position [446, 0]
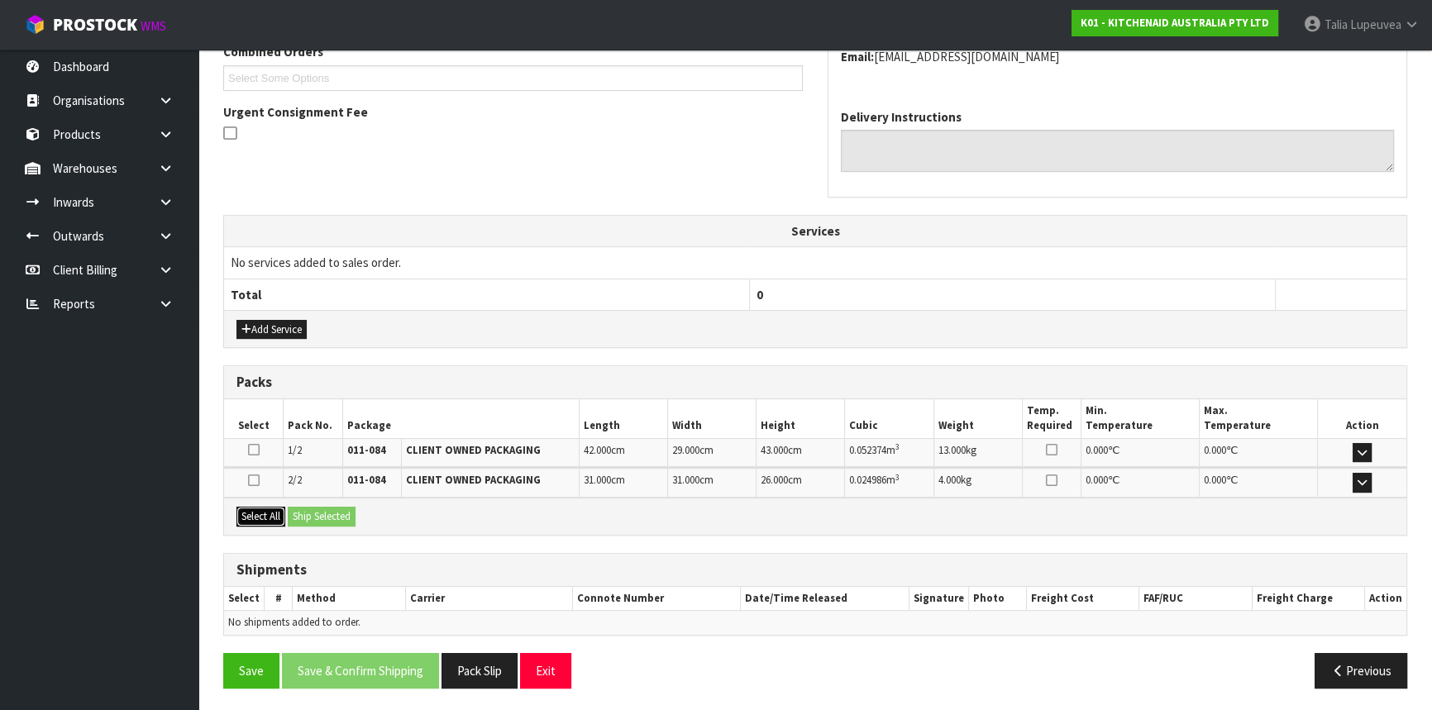
click at [278, 511] on button "Select All" at bounding box center [260, 517] width 49 height 20
drag, startPoint x: 309, startPoint y: 513, endPoint x: 317, endPoint y: 507, distance: 10.1
click at [309, 513] on button "Ship Selected" at bounding box center [322, 517] width 68 height 20
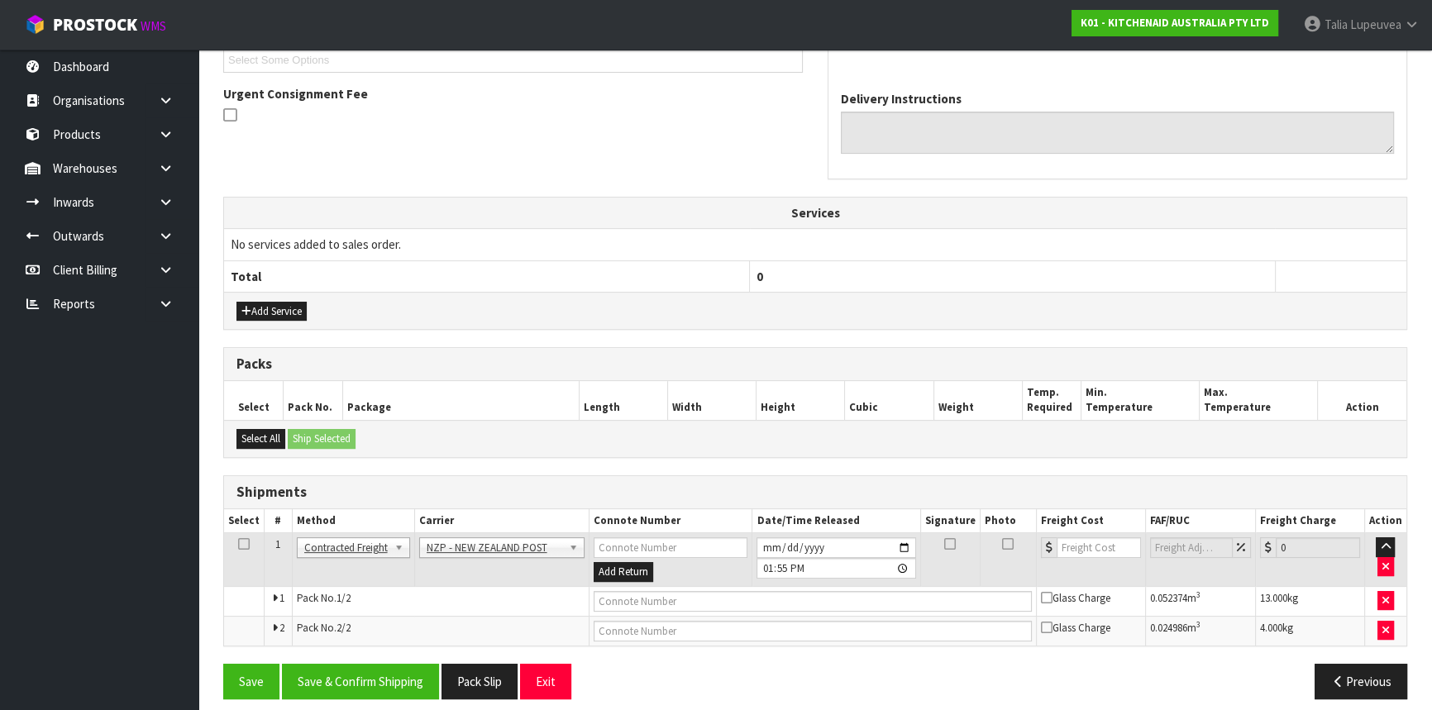
scroll to position [475, 0]
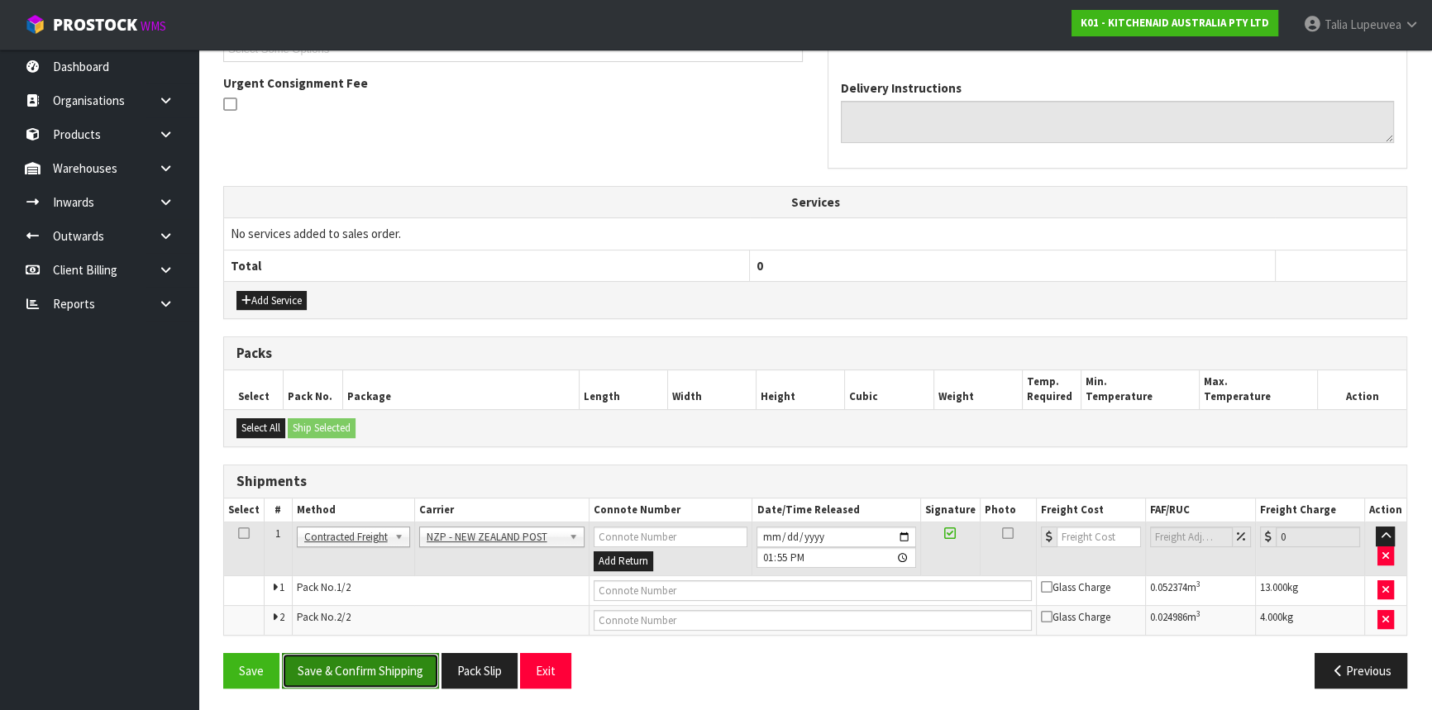
click at [394, 660] on button "Save & Confirm Shipping" at bounding box center [360, 671] width 157 height 36
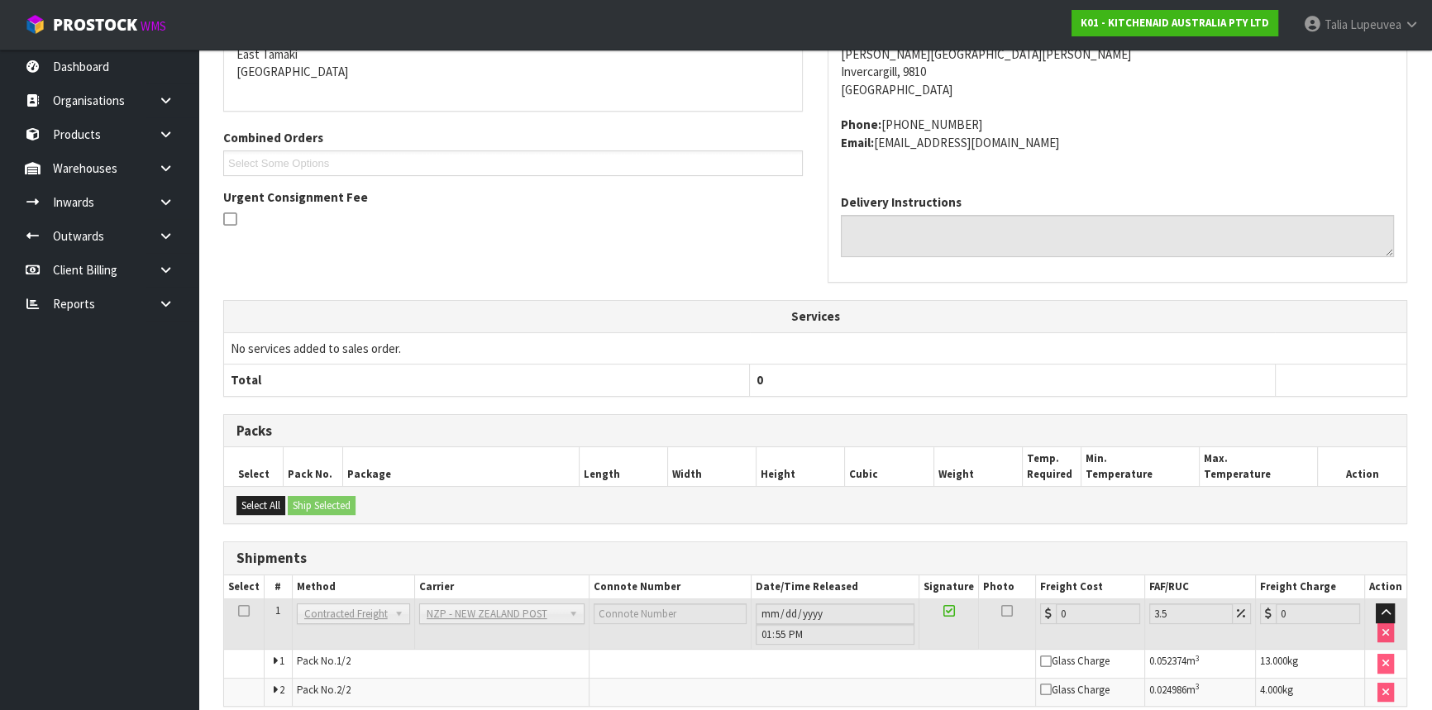
scroll to position [450, 0]
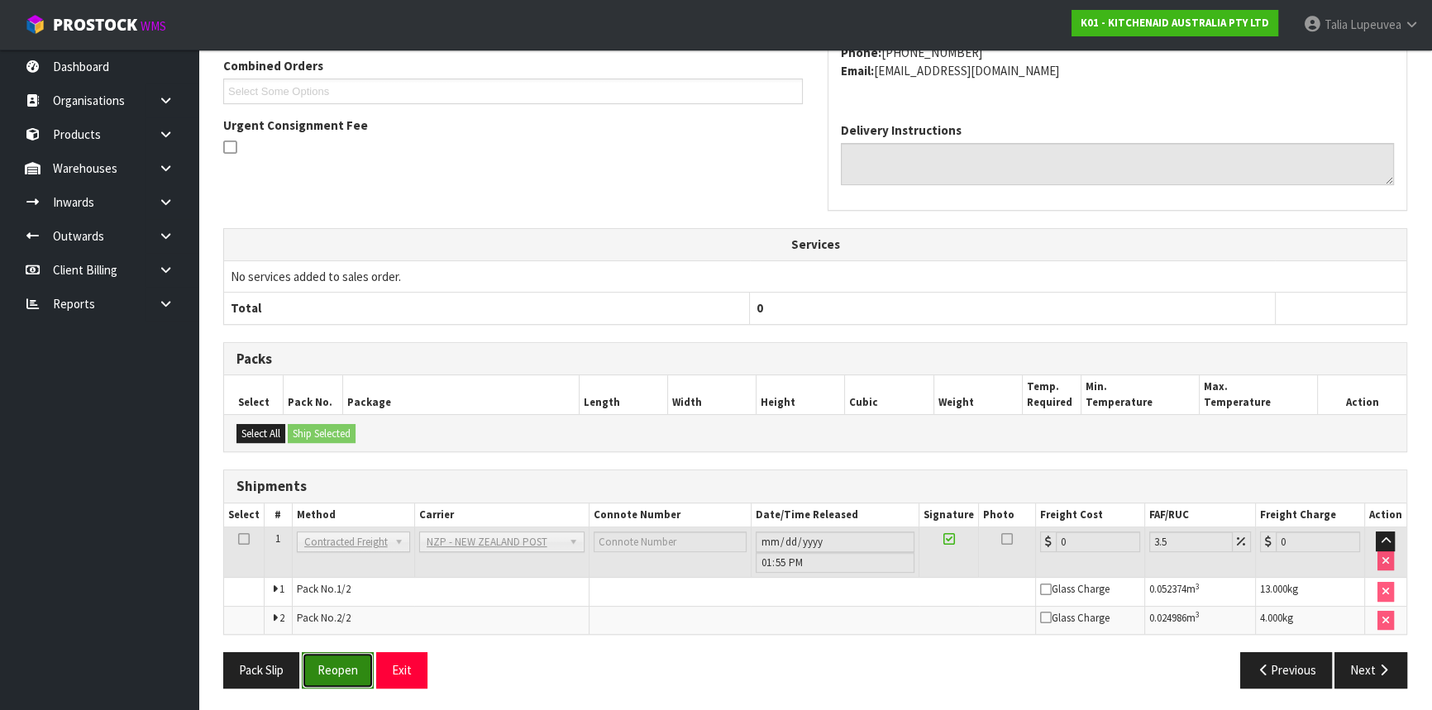
click at [337, 661] on button "Reopen" at bounding box center [338, 670] width 72 height 36
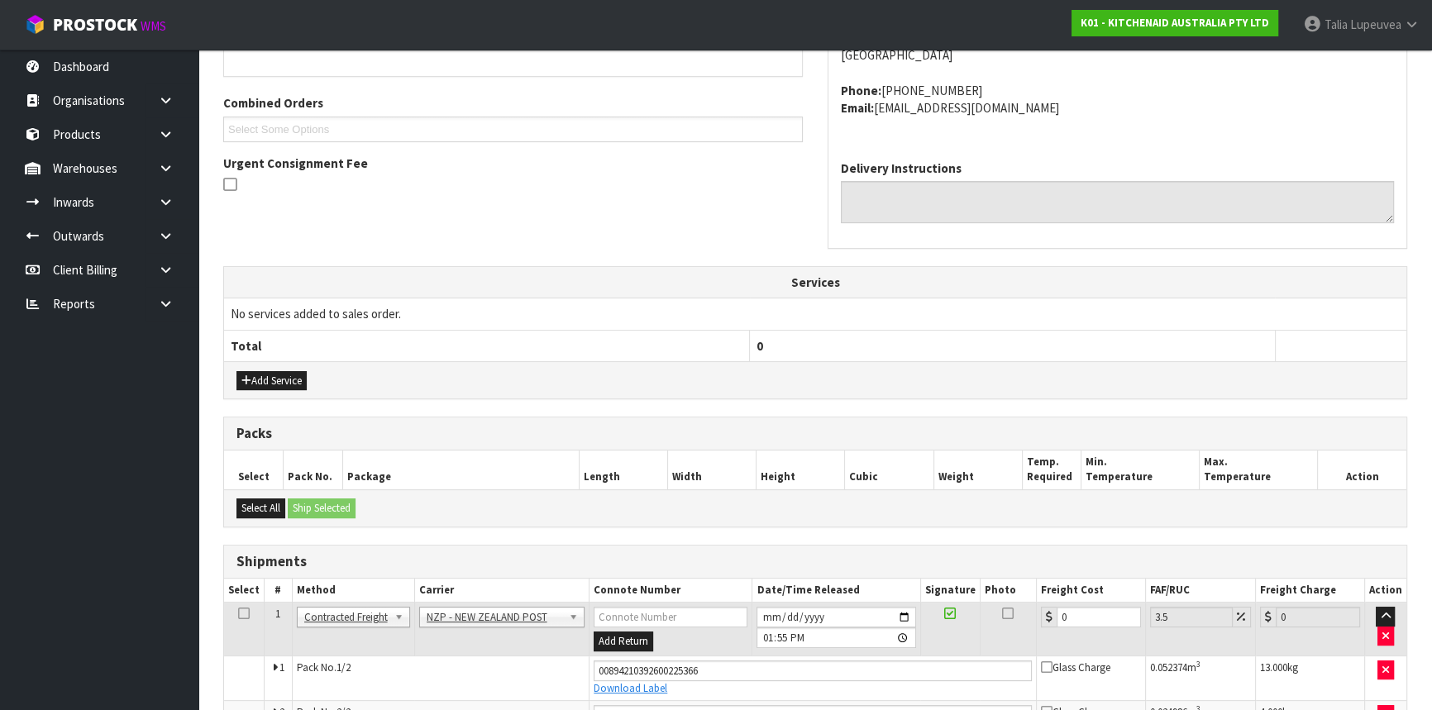
scroll to position [489, 0]
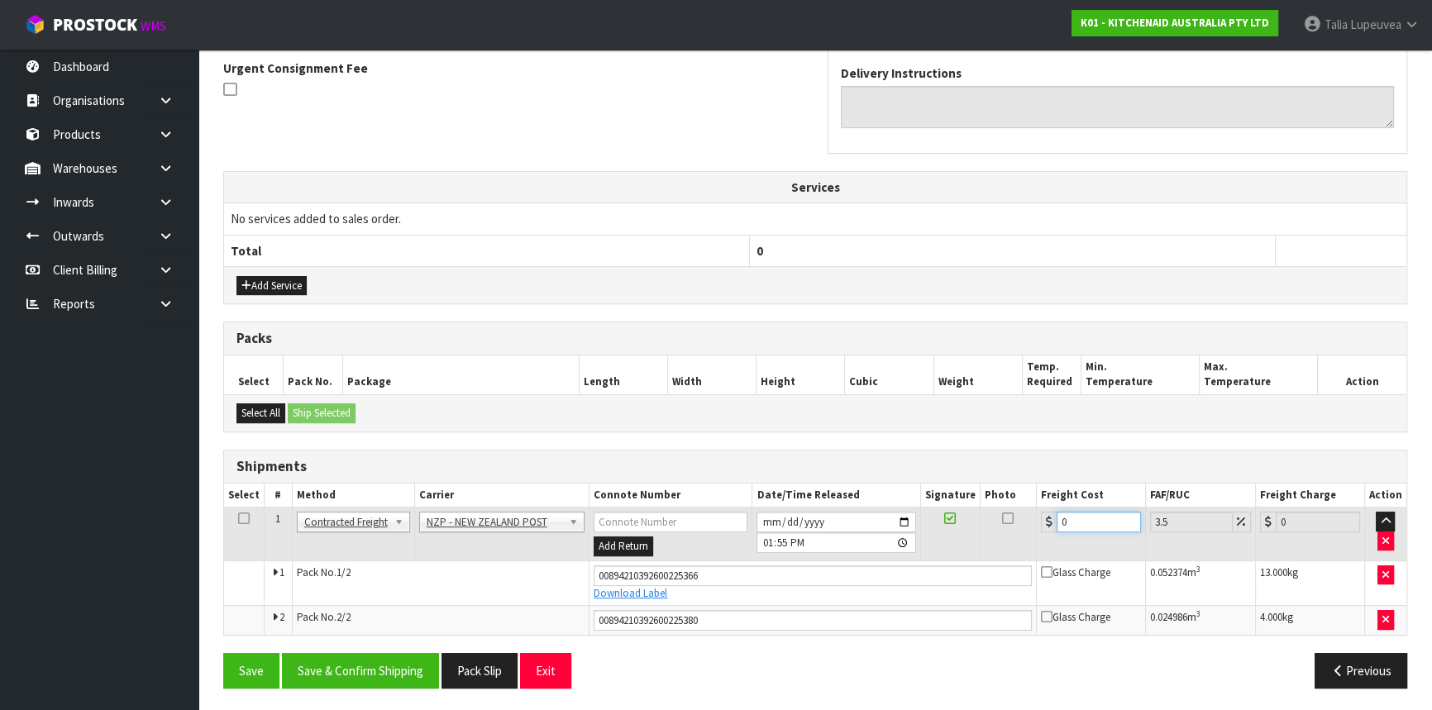
drag, startPoint x: 1075, startPoint y: 519, endPoint x: 1041, endPoint y: 527, distance: 34.7
click at [1041, 527] on div "0" at bounding box center [1091, 522] width 100 height 21
click at [339, 674] on button "Save & Confirm Shipping" at bounding box center [360, 671] width 157 height 36
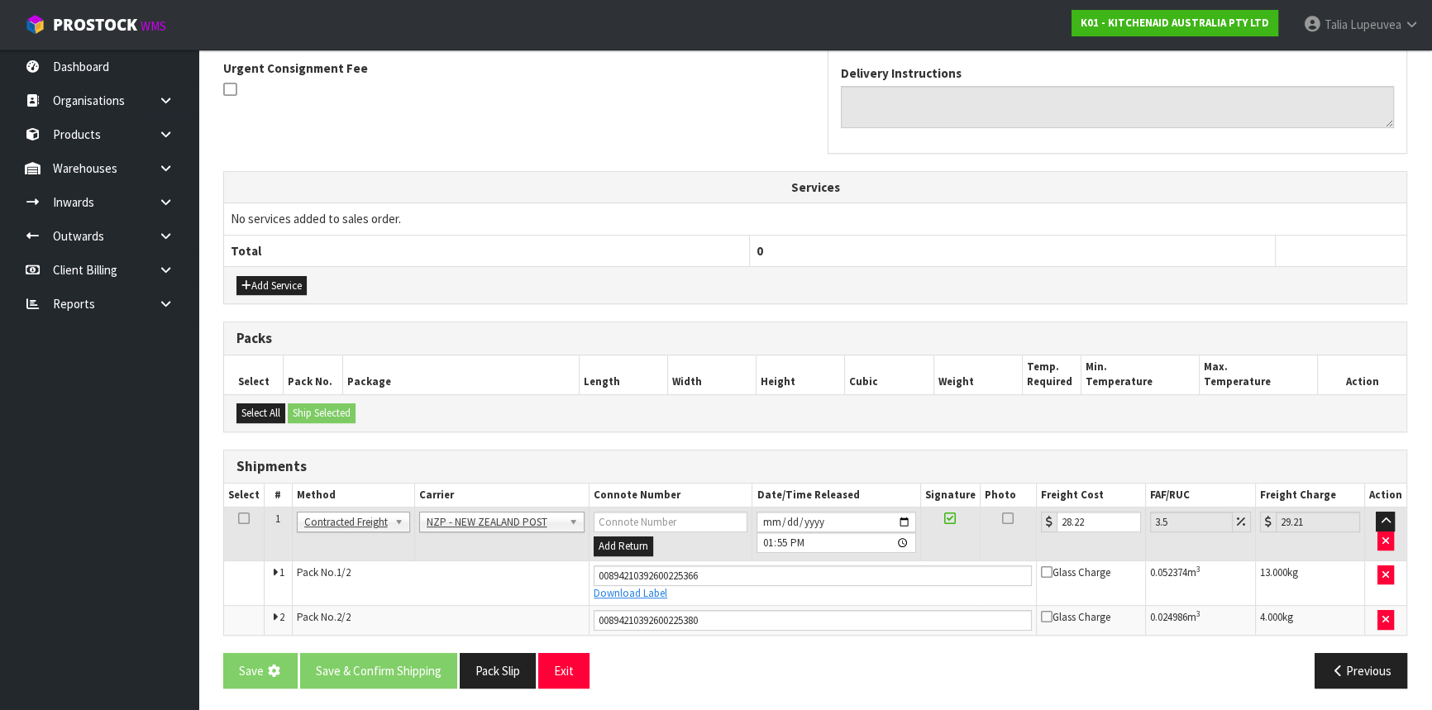
scroll to position [0, 0]
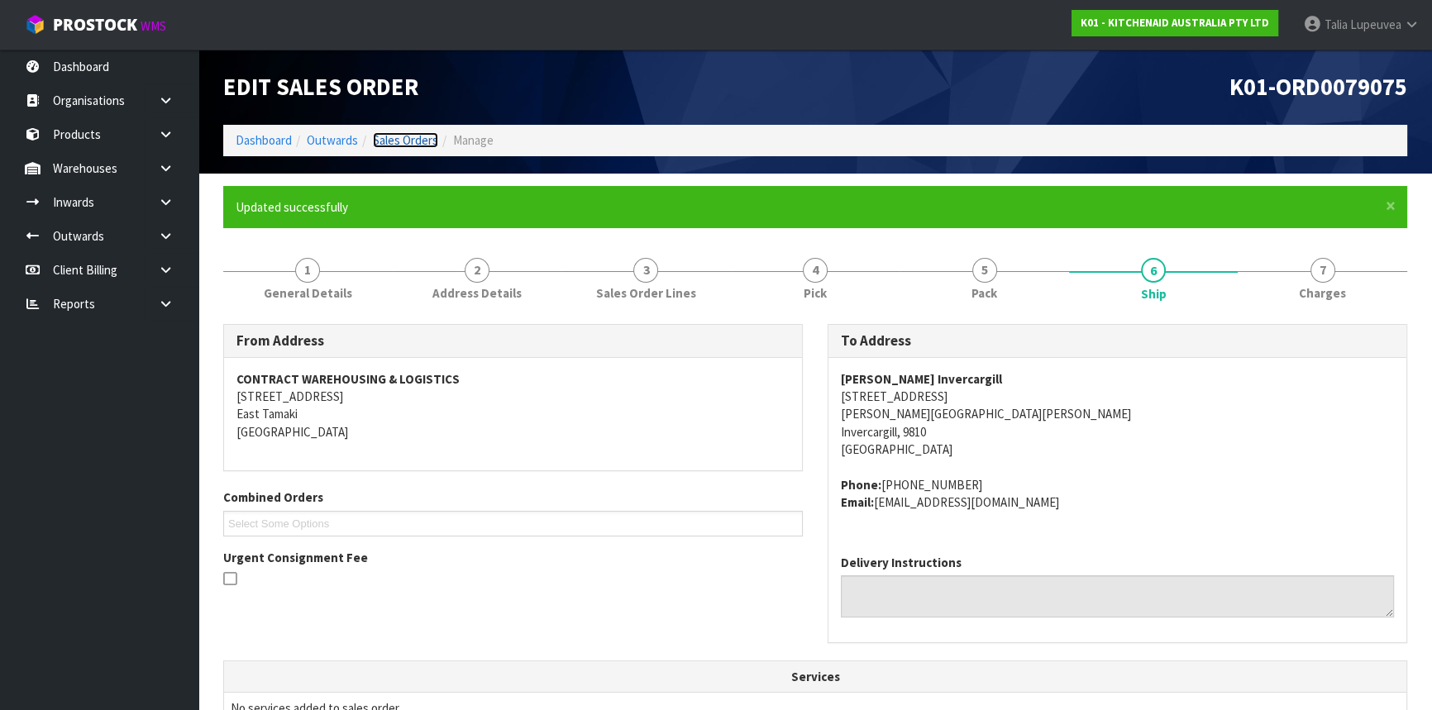
click at [420, 141] on link "Sales Orders" at bounding box center [405, 140] width 65 height 16
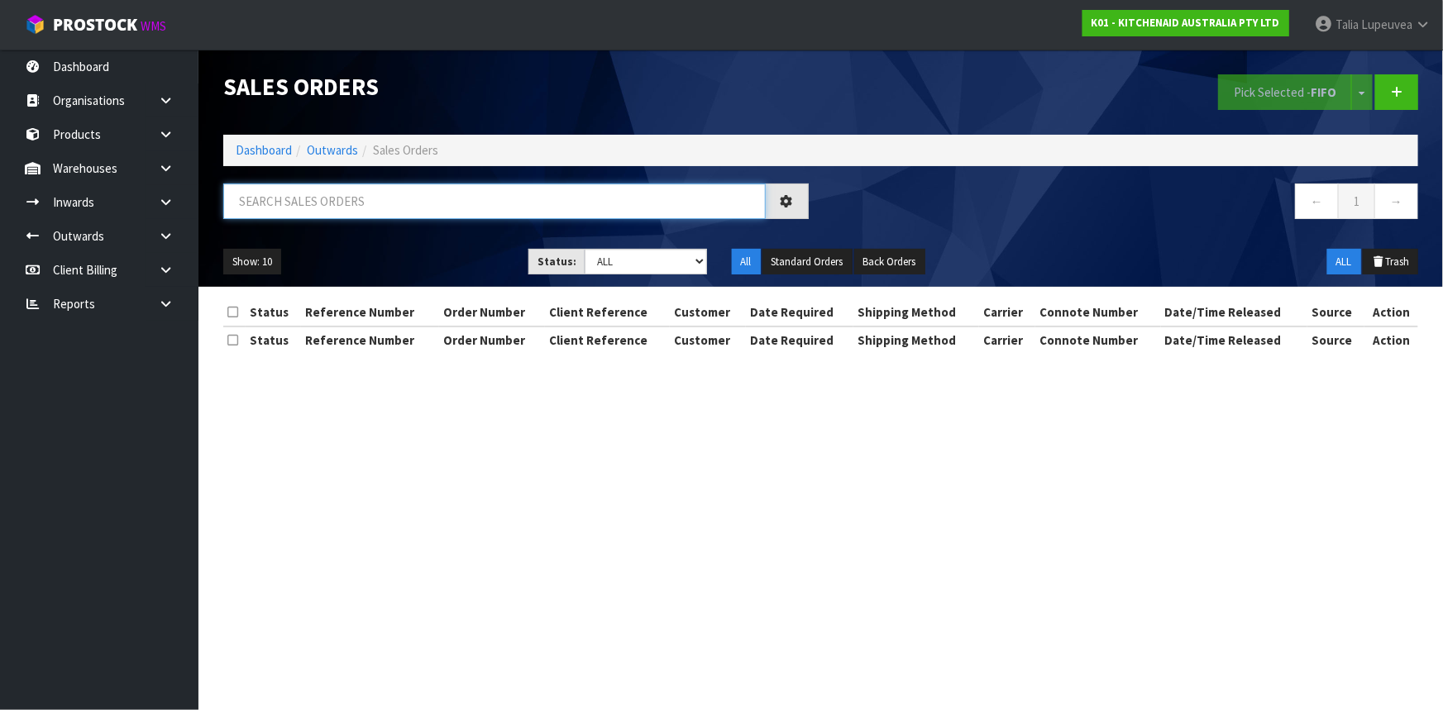
click at [418, 203] on input "text" at bounding box center [494, 202] width 542 height 36
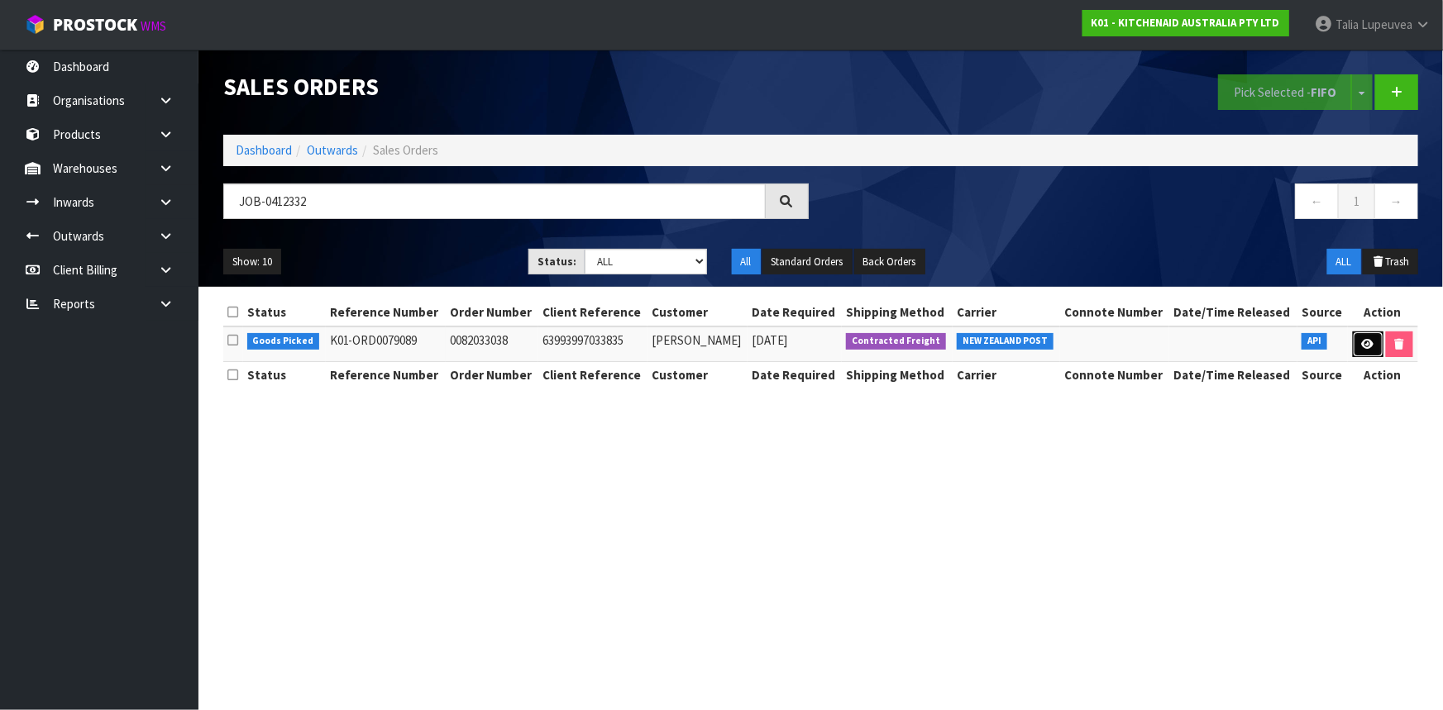
click at [1364, 336] on link at bounding box center [1368, 345] width 31 height 26
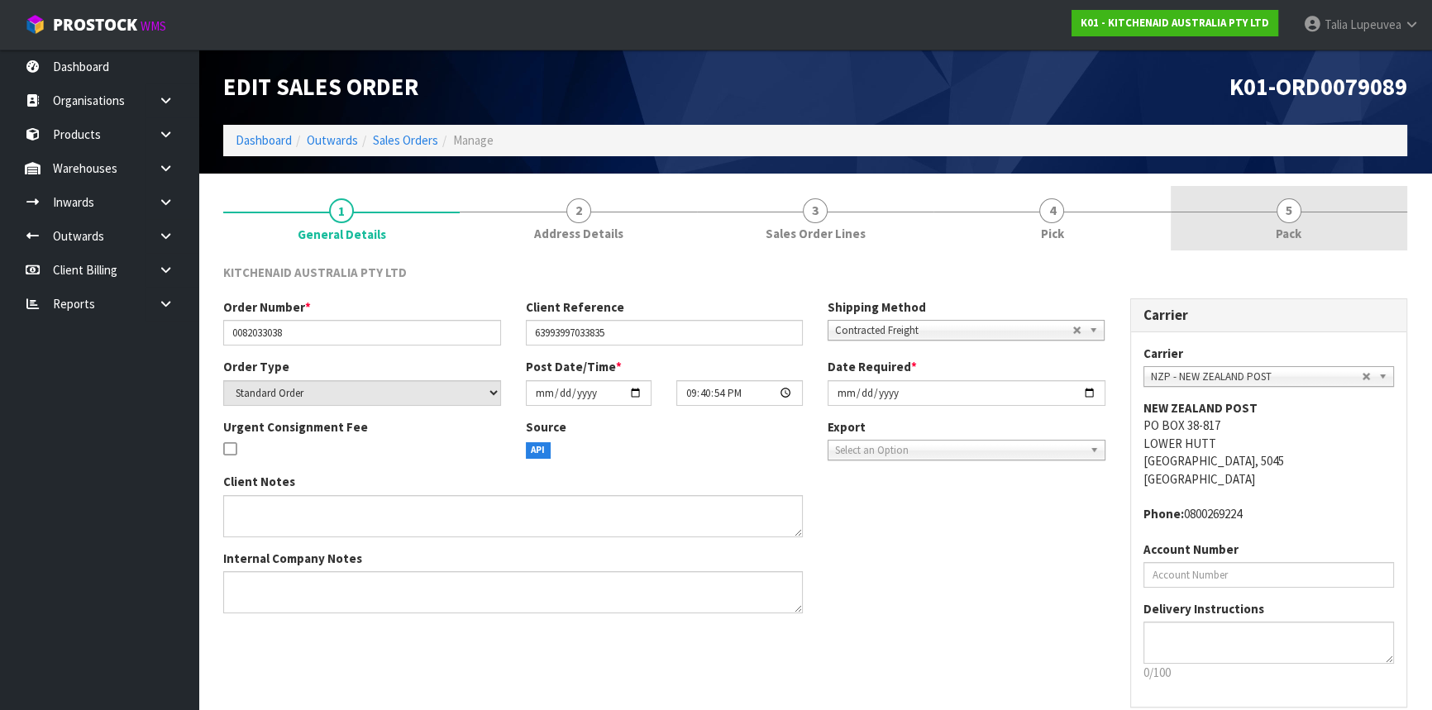
click at [1283, 232] on span "Pack" at bounding box center [1289, 233] width 26 height 17
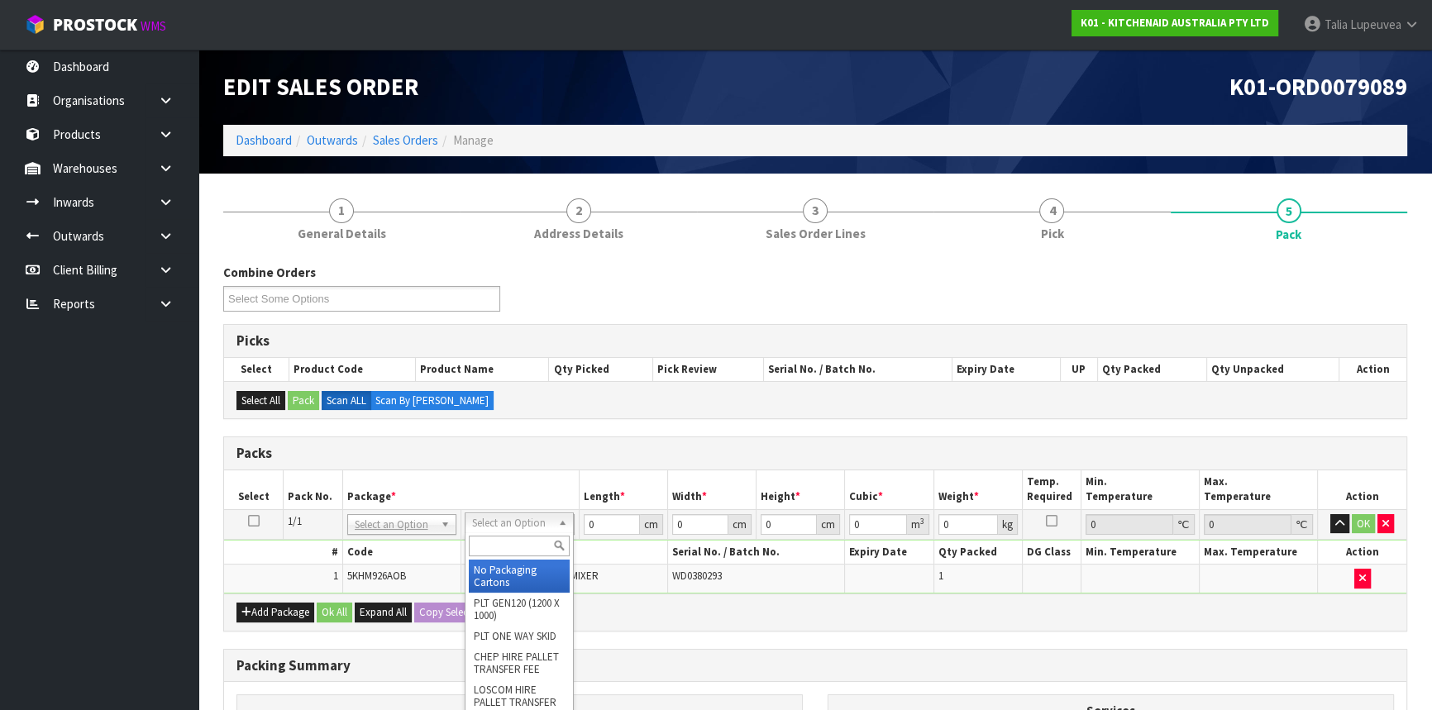
click at [489, 540] on input "text" at bounding box center [519, 546] width 101 height 21
drag, startPoint x: 505, startPoint y: 568, endPoint x: 586, endPoint y: 529, distance: 89.9
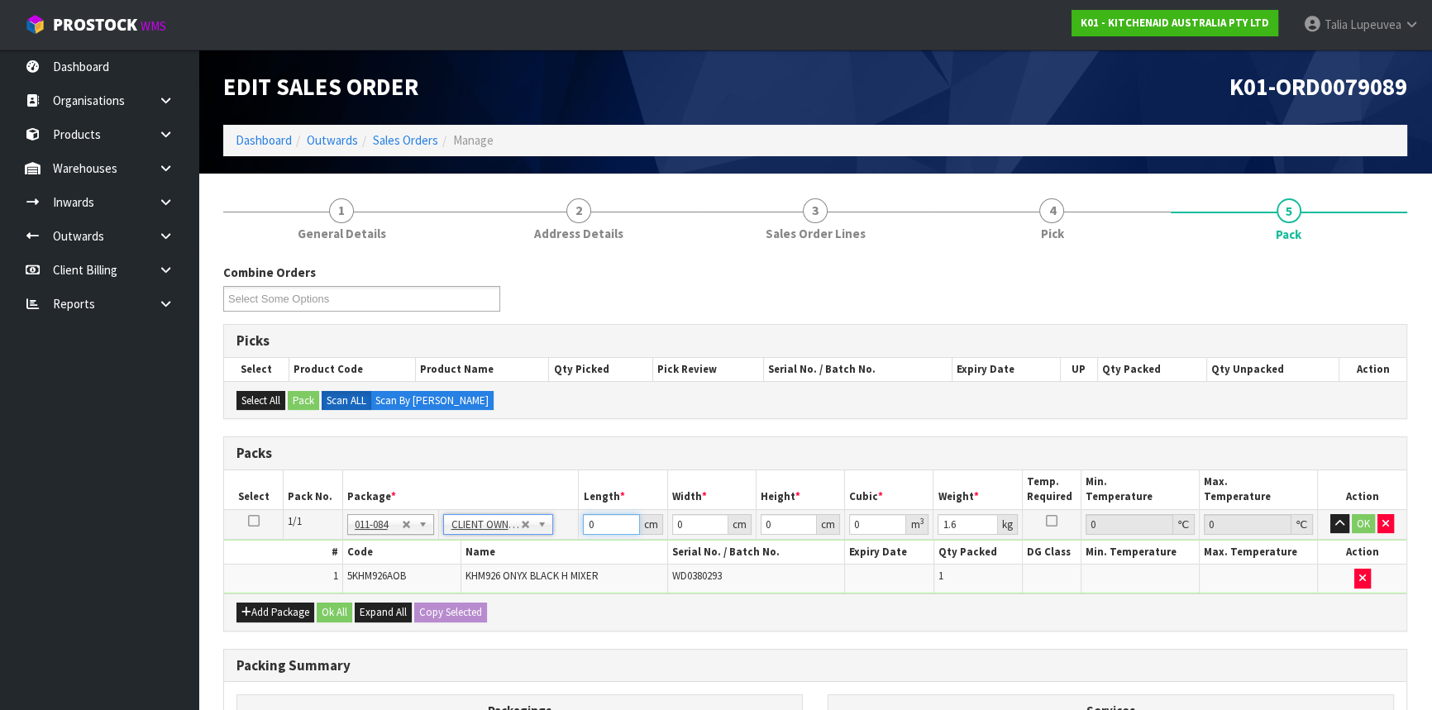
drag, startPoint x: 595, startPoint y: 527, endPoint x: 581, endPoint y: 532, distance: 15.2
click at [581, 532] on td "0 cm" at bounding box center [623, 524] width 88 height 30
click at [1362, 519] on button "OK" at bounding box center [1363, 524] width 23 height 20
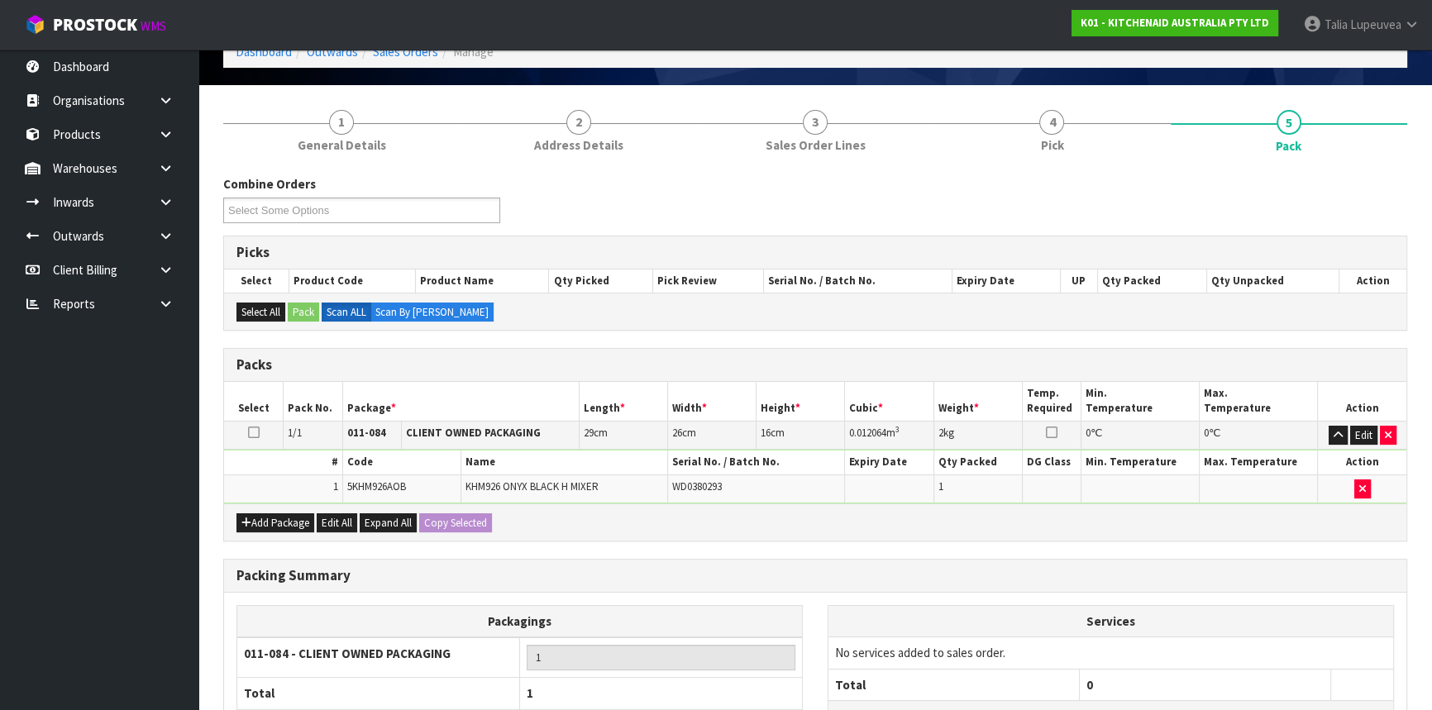
scroll to position [230, 0]
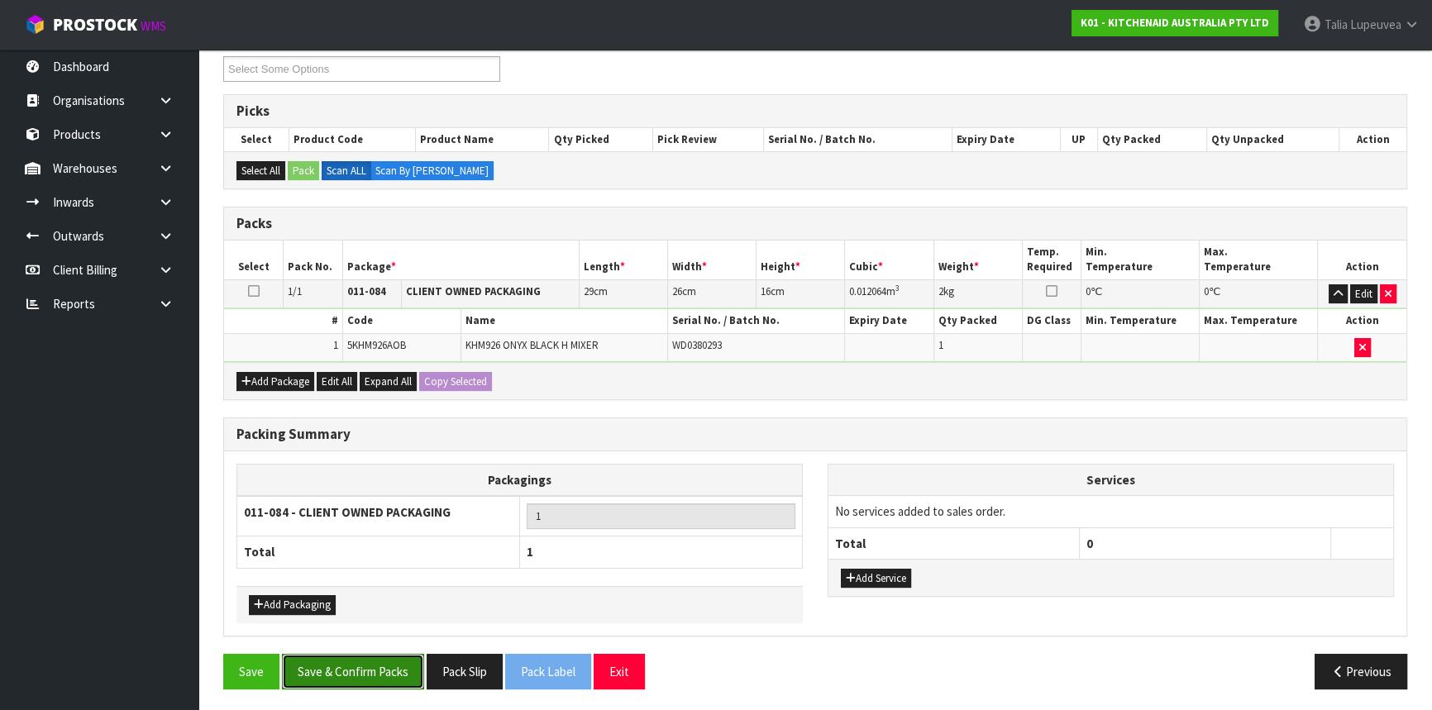
drag, startPoint x: 370, startPoint y: 667, endPoint x: 379, endPoint y: 661, distance: 10.1
click at [374, 664] on button "Save & Confirm Packs" at bounding box center [353, 672] width 142 height 36
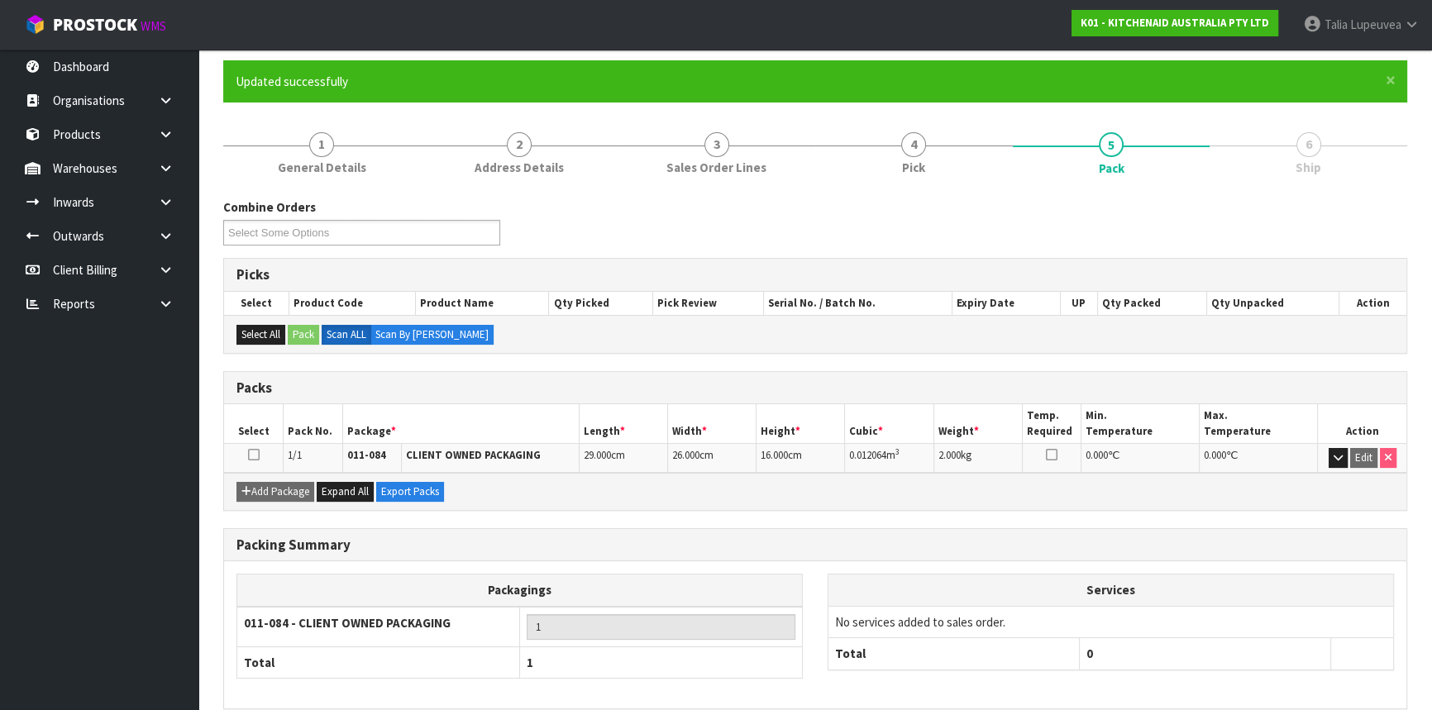
scroll to position [199, 0]
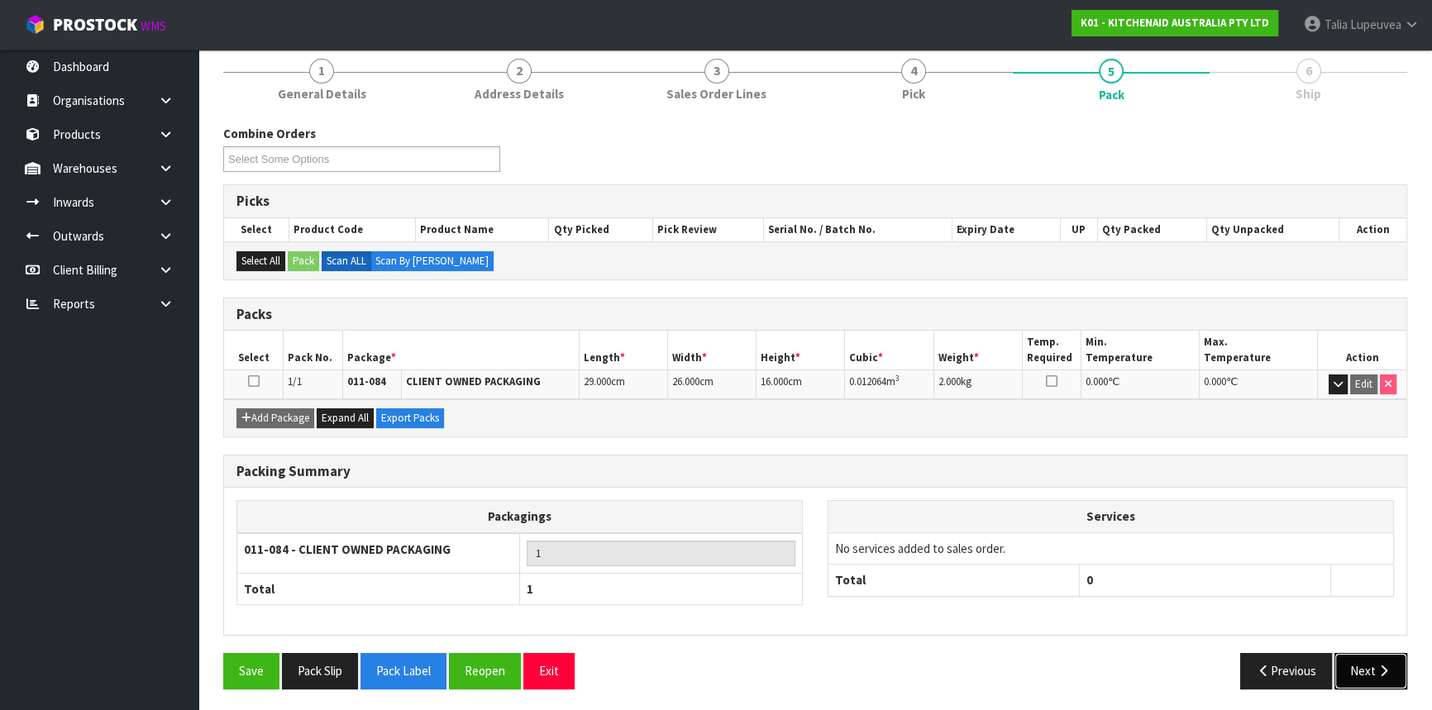
click at [1362, 663] on button "Next" at bounding box center [1370, 671] width 73 height 36
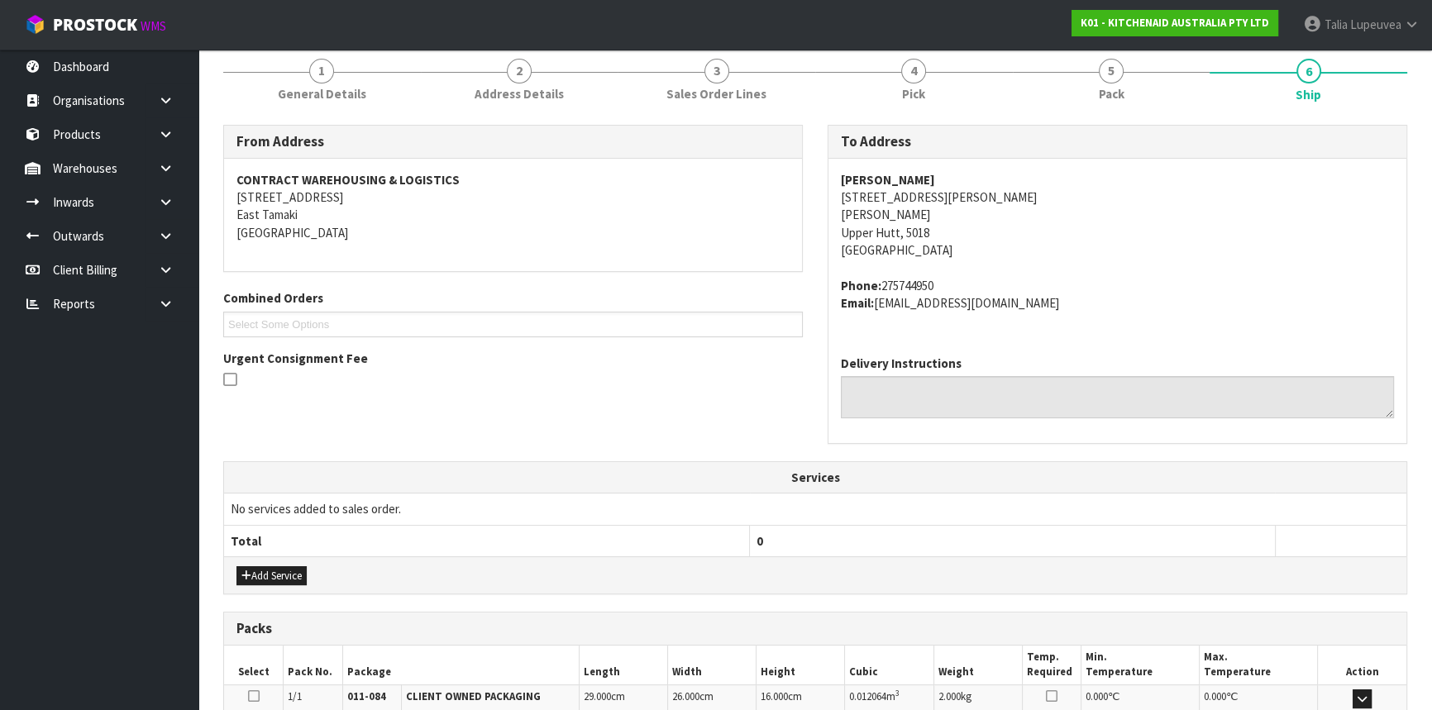
scroll to position [415, 0]
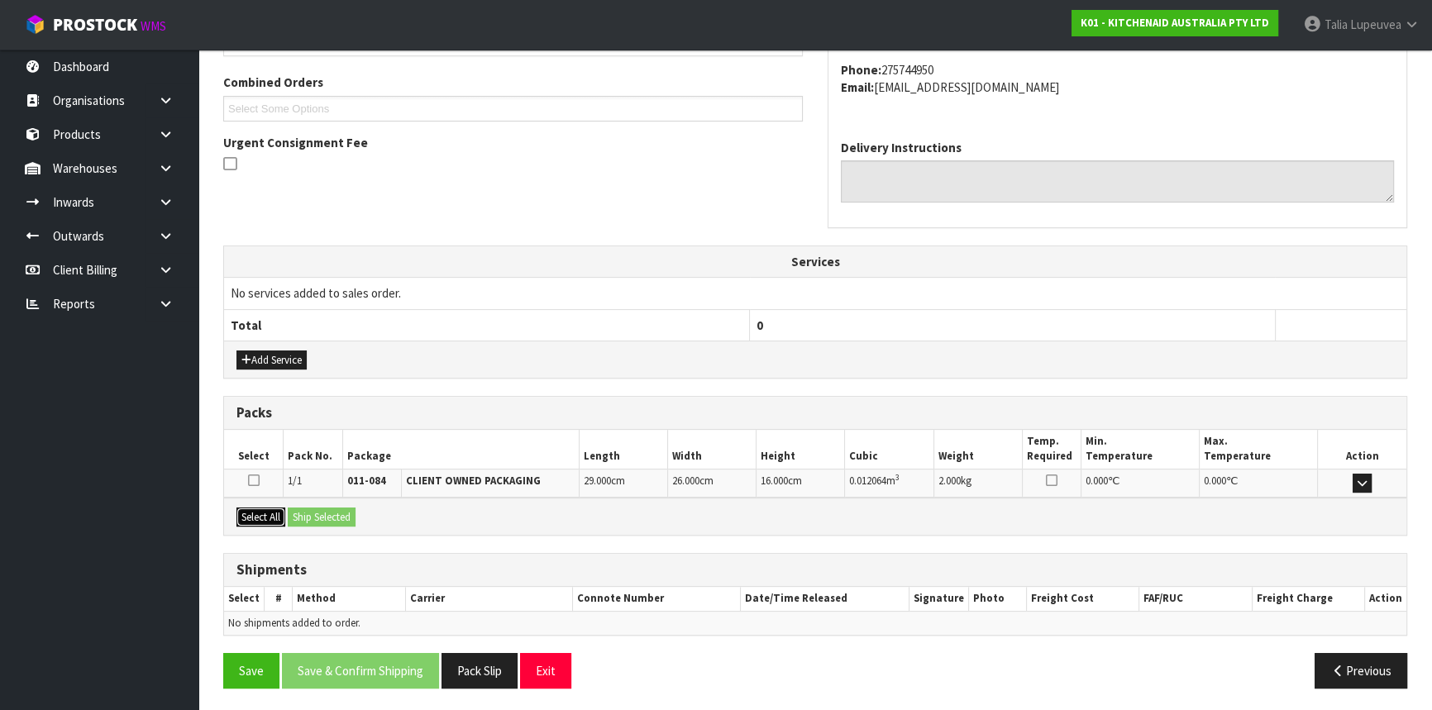
drag, startPoint x: 260, startPoint y: 512, endPoint x: 279, endPoint y: 508, distance: 19.5
click at [260, 512] on button "Select All" at bounding box center [260, 518] width 49 height 20
click at [293, 510] on button "Ship Selected" at bounding box center [322, 518] width 68 height 20
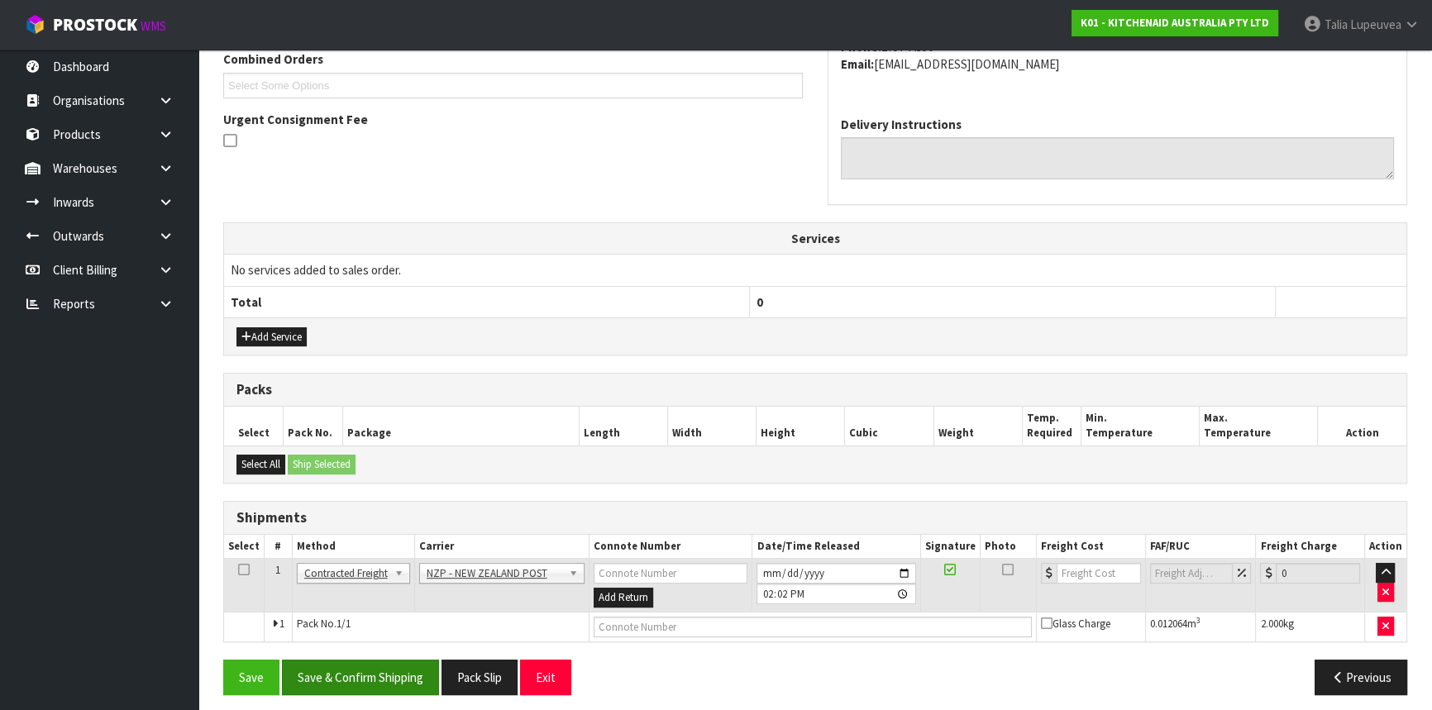
scroll to position [445, 0]
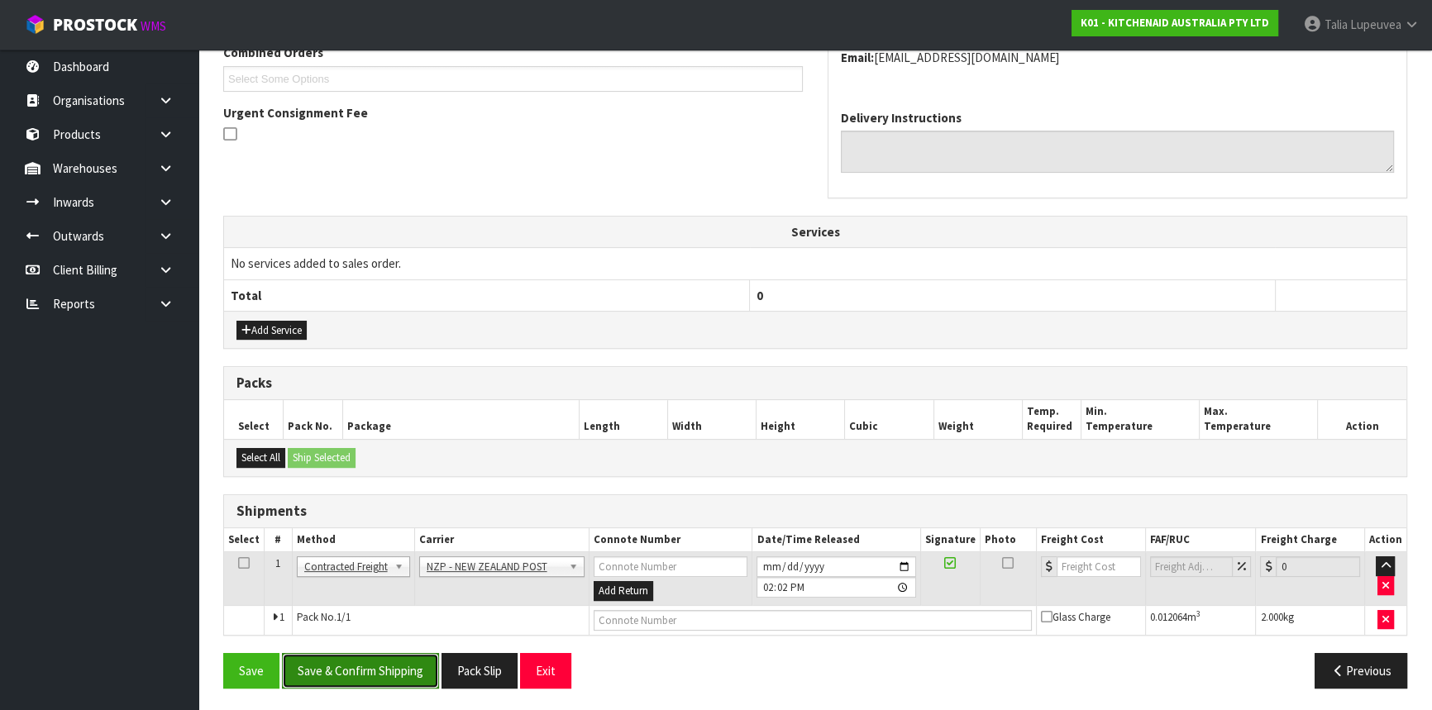
click at [372, 663] on button "Save & Confirm Shipping" at bounding box center [360, 671] width 157 height 36
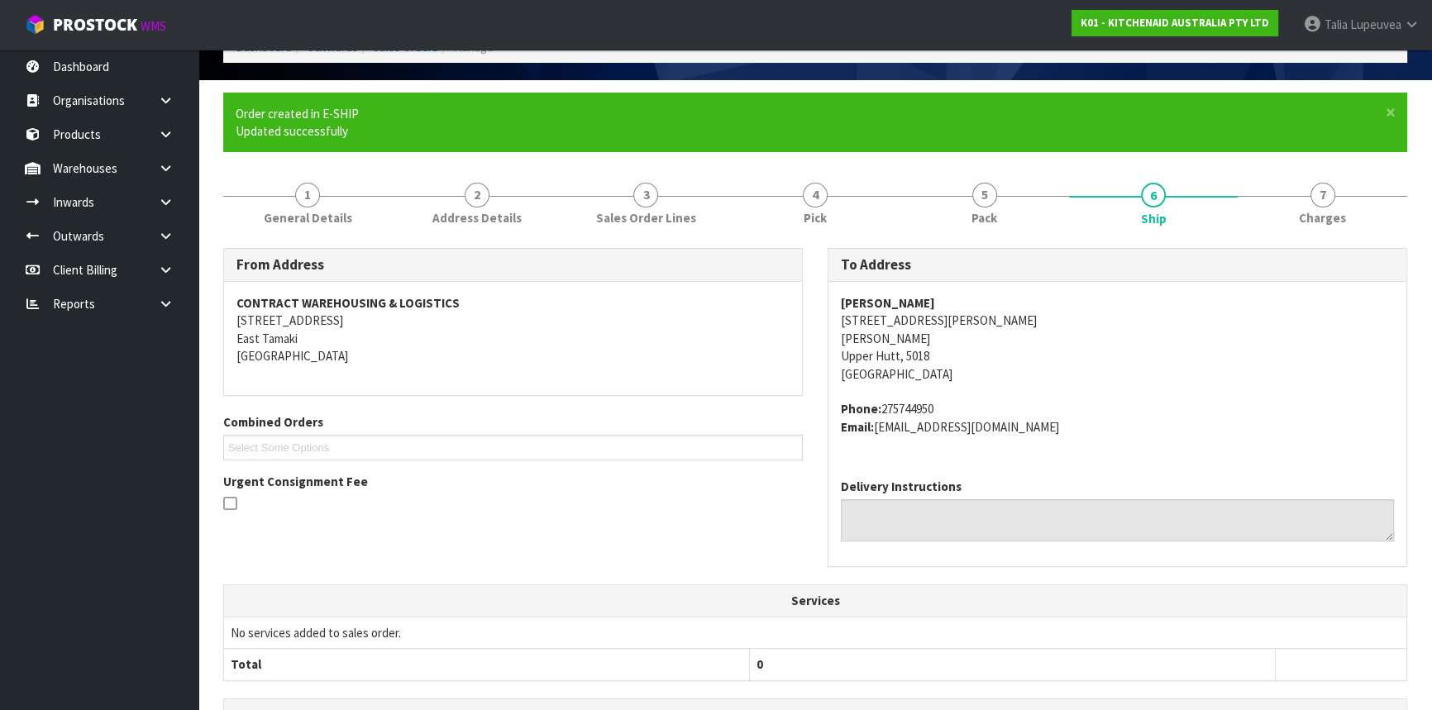
scroll to position [0, 0]
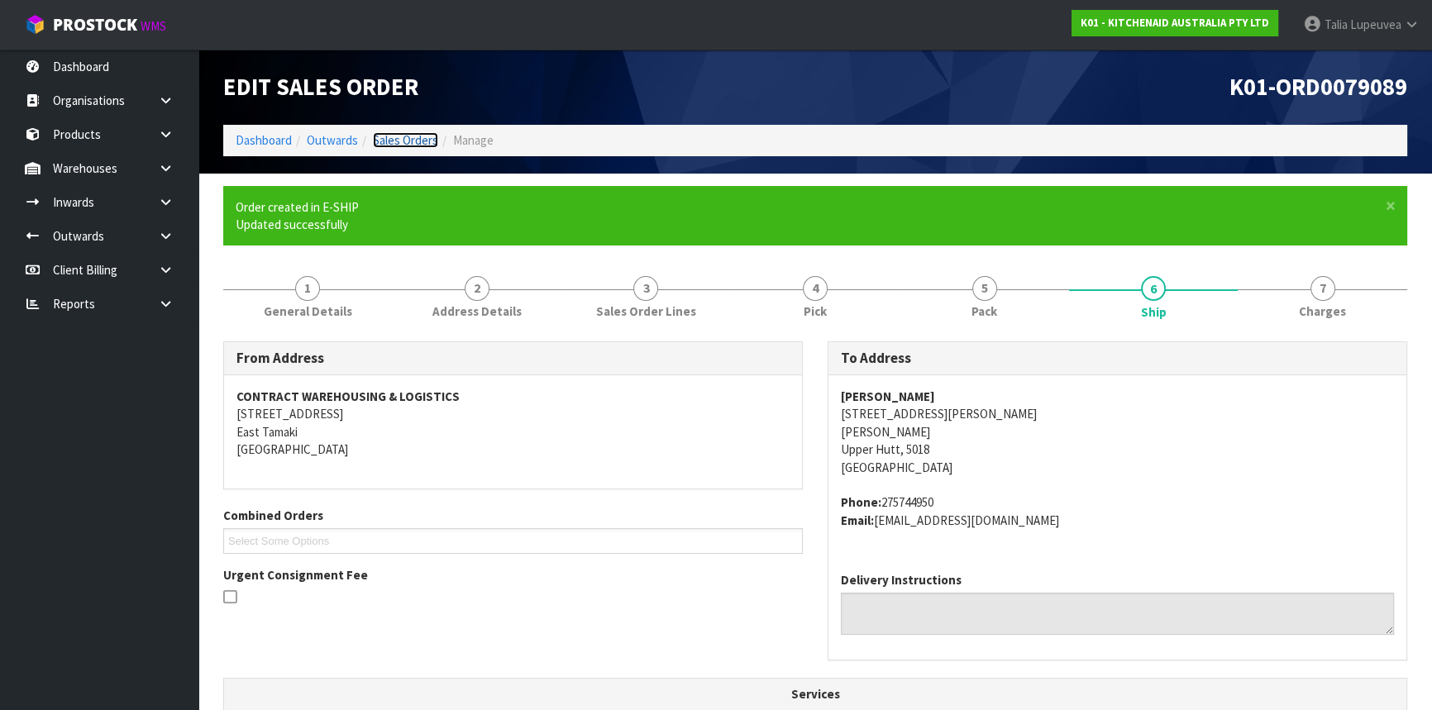
click at [391, 141] on link "Sales Orders" at bounding box center [405, 140] width 65 height 16
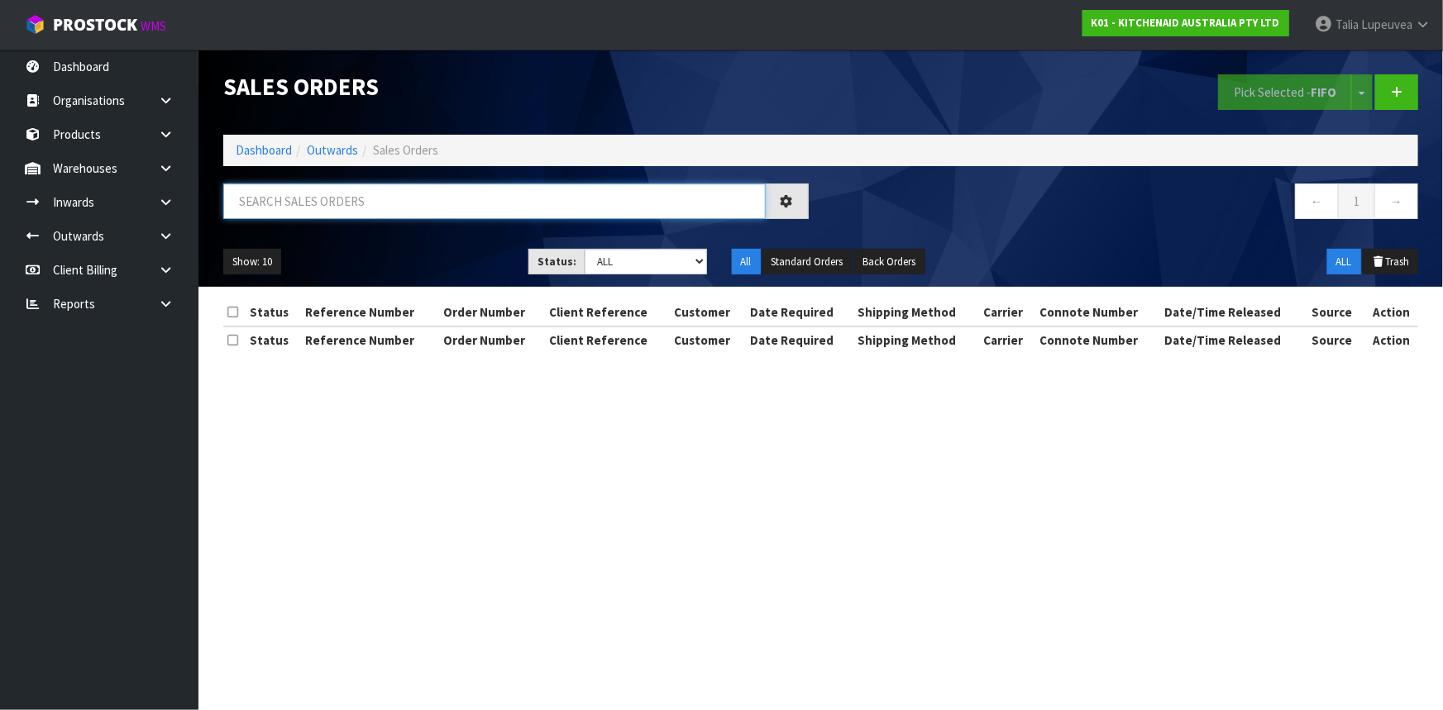
click at [389, 198] on input "text" at bounding box center [494, 202] width 542 height 36
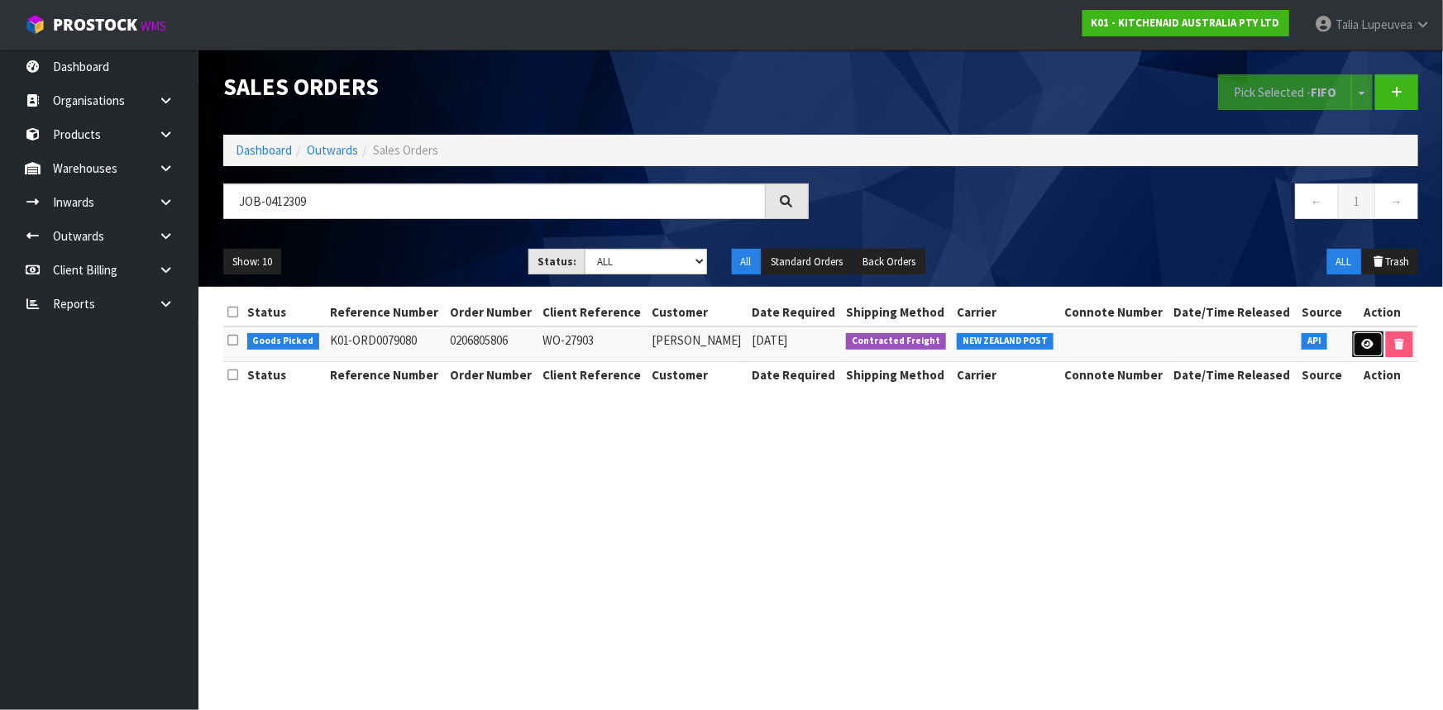
click at [1367, 347] on icon at bounding box center [1368, 344] width 12 height 11
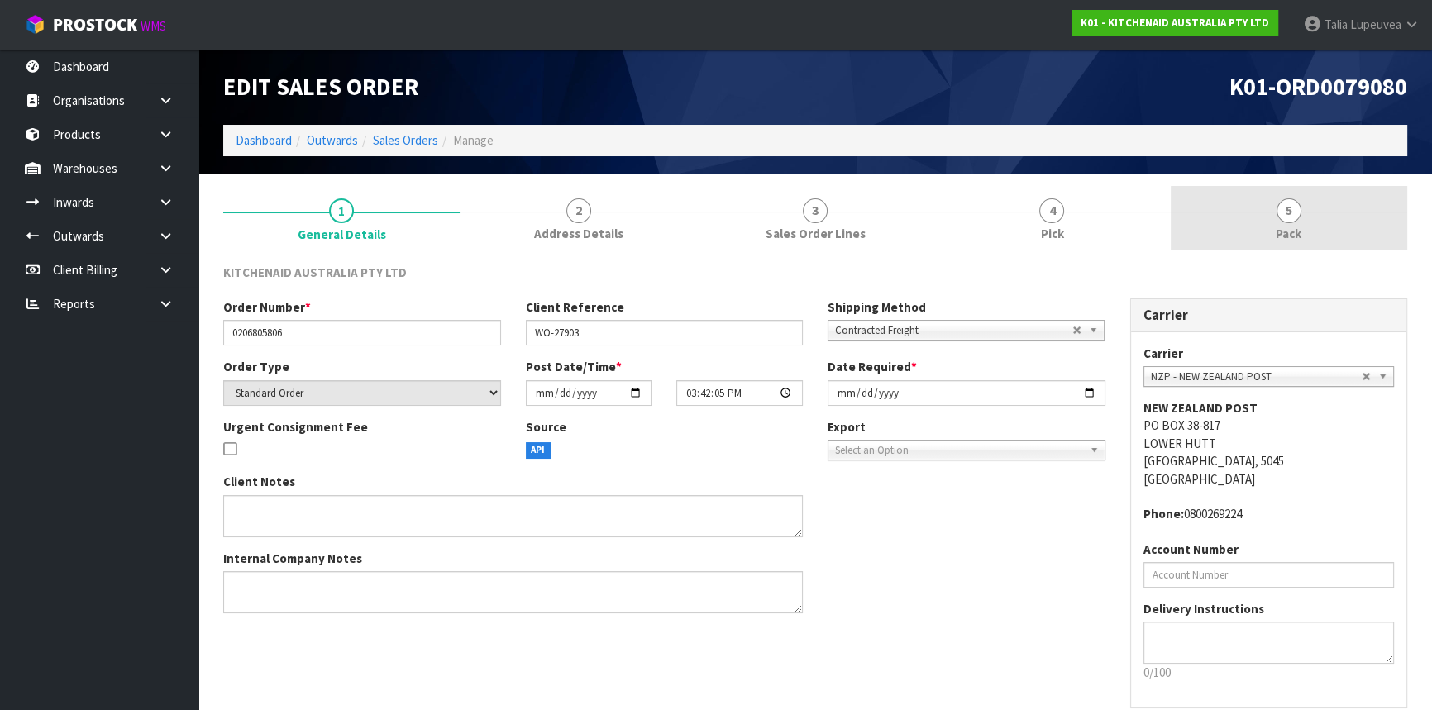
click at [1284, 230] on span "Pack" at bounding box center [1289, 233] width 26 height 17
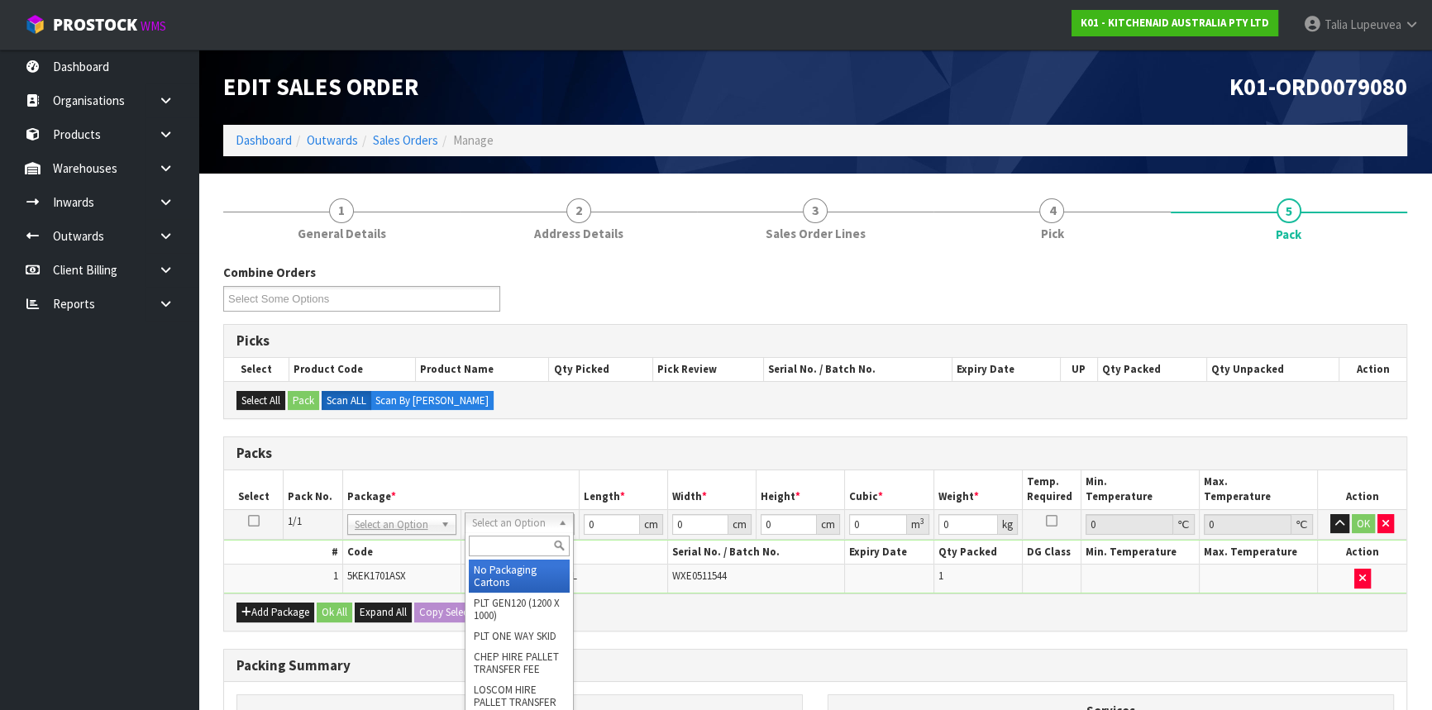
click at [496, 544] on input "text" at bounding box center [519, 546] width 101 height 21
drag, startPoint x: 497, startPoint y: 579, endPoint x: 525, endPoint y: 565, distance: 31.4
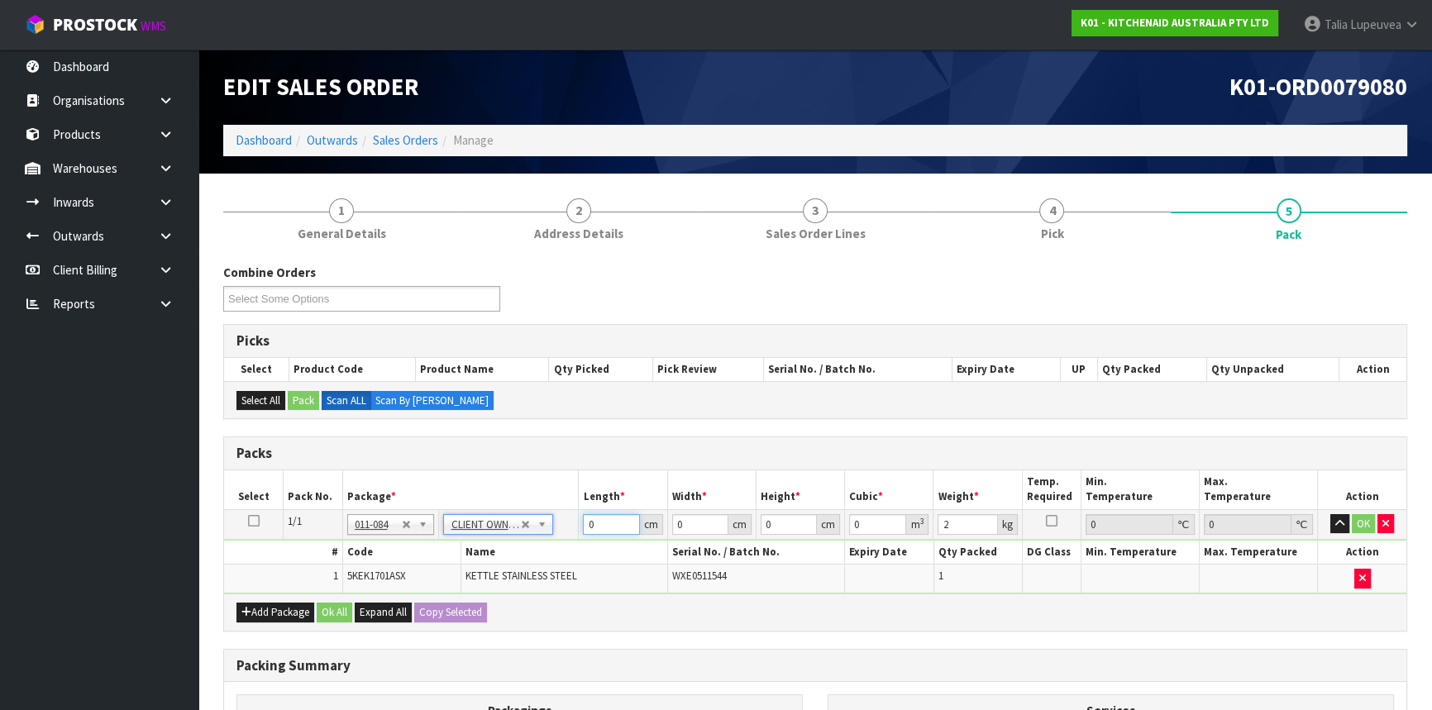
drag, startPoint x: 604, startPoint y: 524, endPoint x: 556, endPoint y: 537, distance: 48.9
click at [556, 537] on tbody "1/1 NONE 007-001 007-002 007-004 007-009 007-013 007-014 007-015 007-017 007-01…" at bounding box center [815, 551] width 1182 height 84
click at [1354, 518] on button "OK" at bounding box center [1363, 524] width 23 height 20
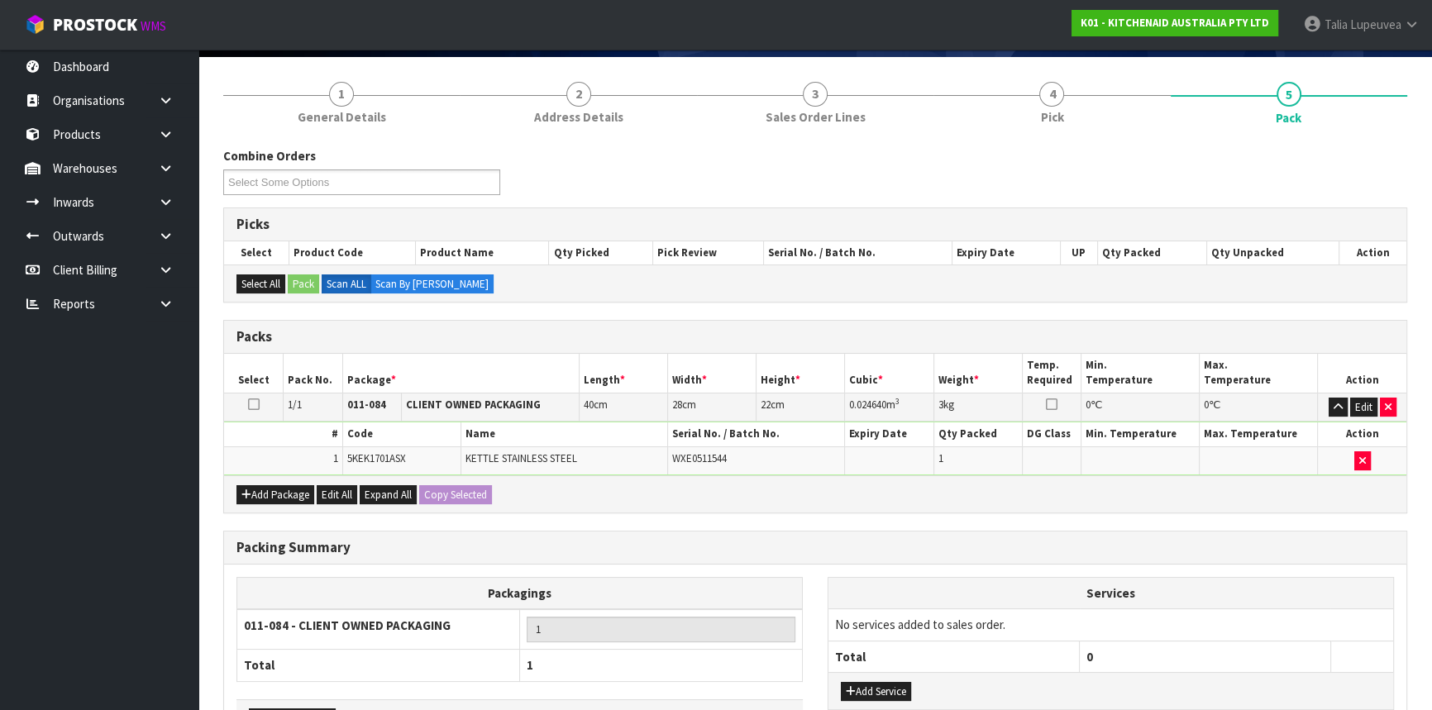
scroll to position [230, 0]
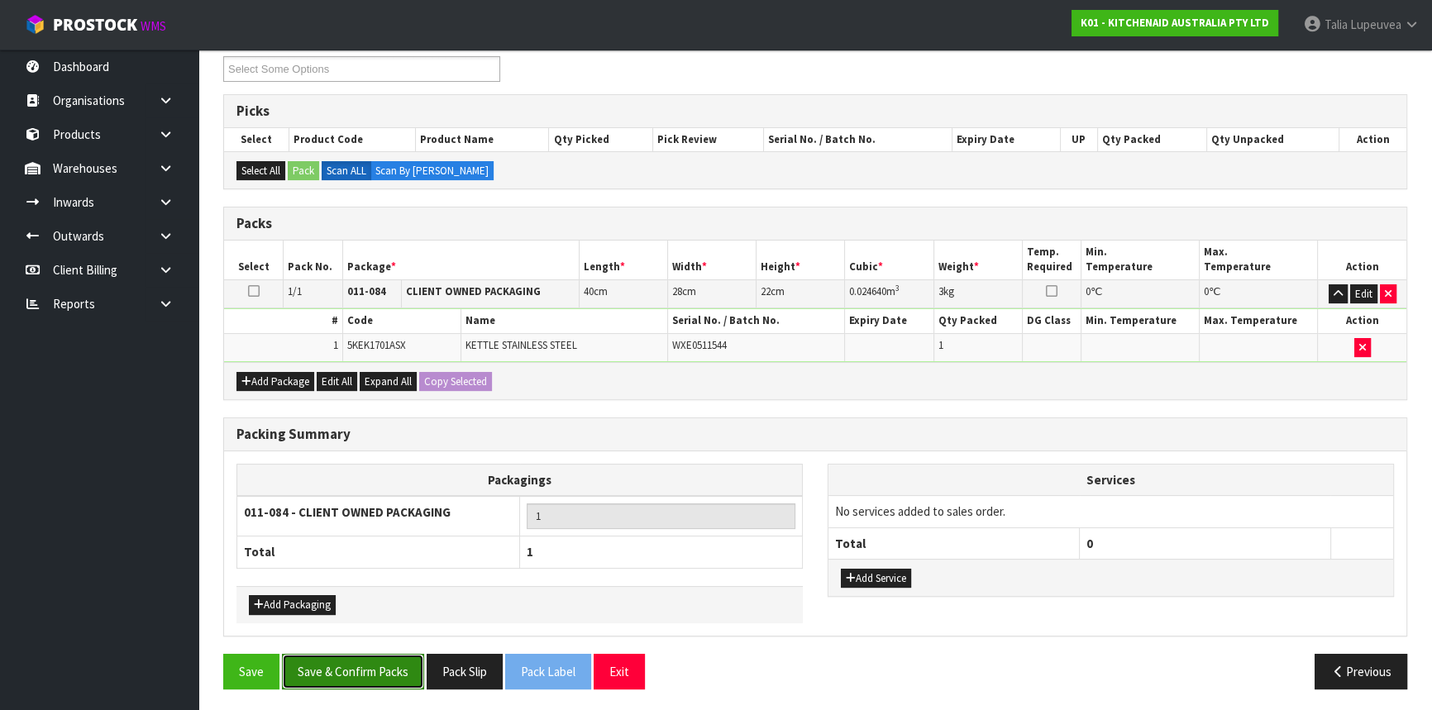
click at [355, 676] on button "Save & Confirm Packs" at bounding box center [353, 672] width 142 height 36
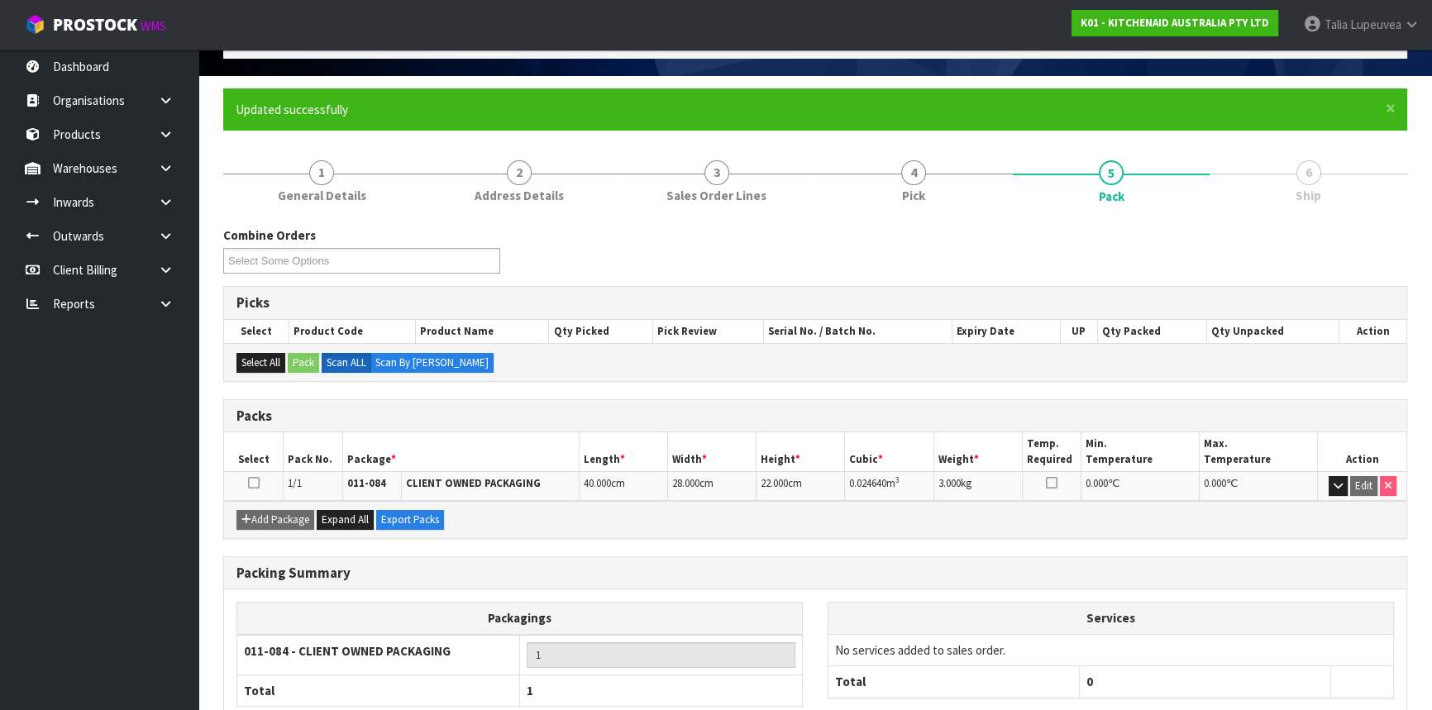
scroll to position [199, 0]
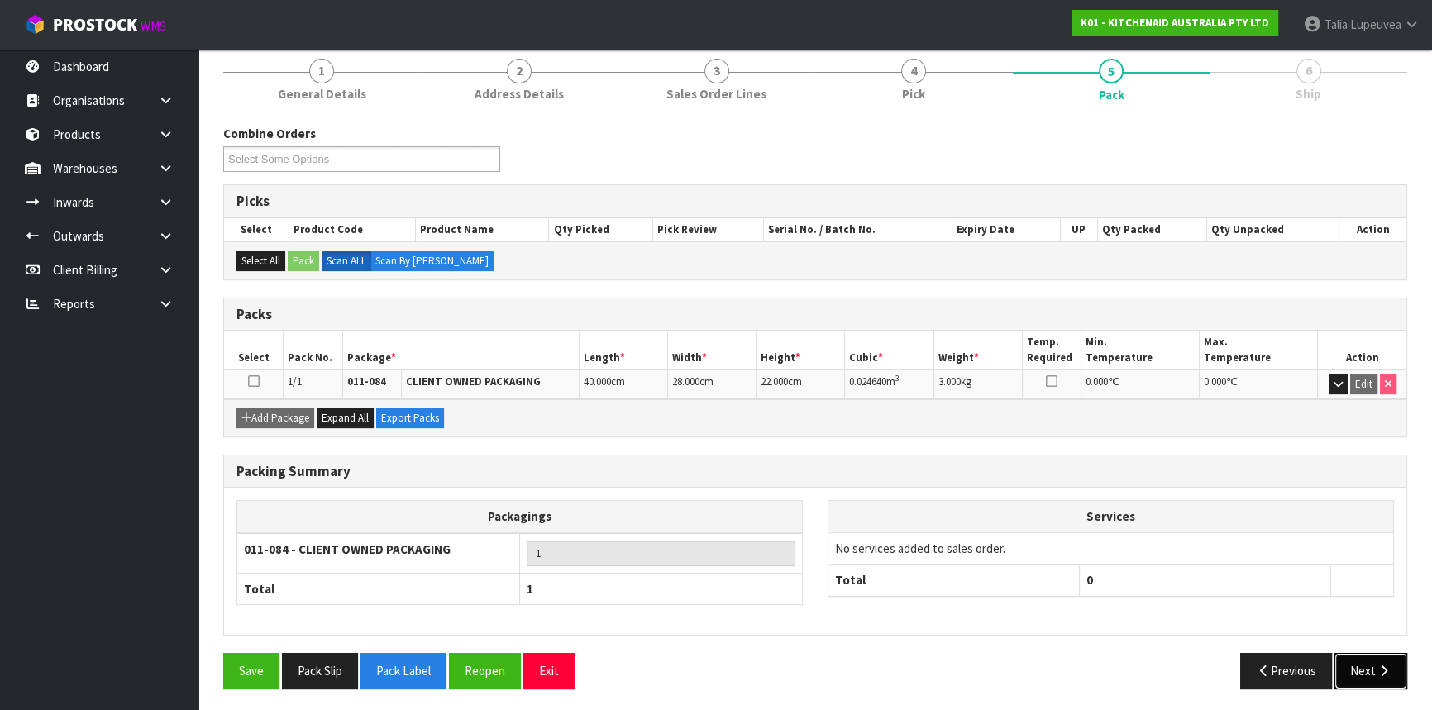
click at [1392, 661] on button "Next" at bounding box center [1370, 671] width 73 height 36
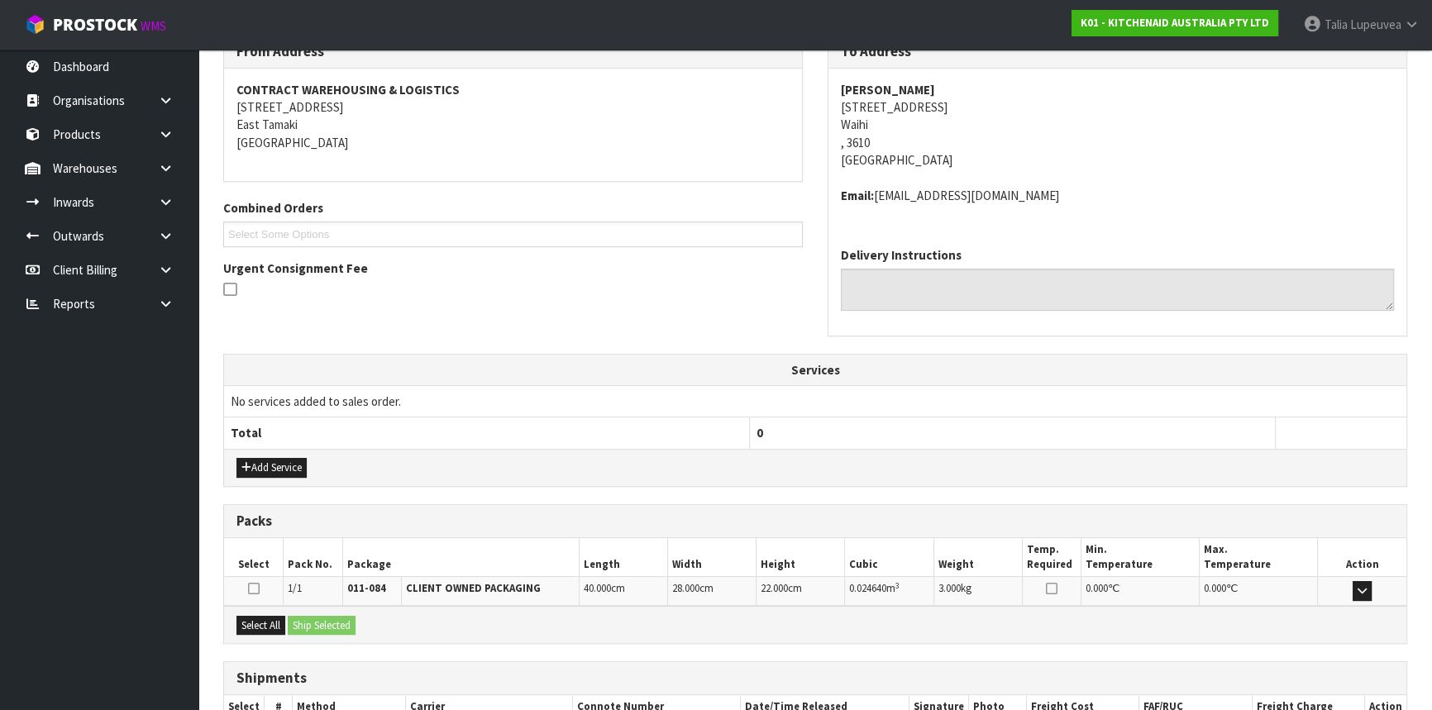
scroll to position [397, 0]
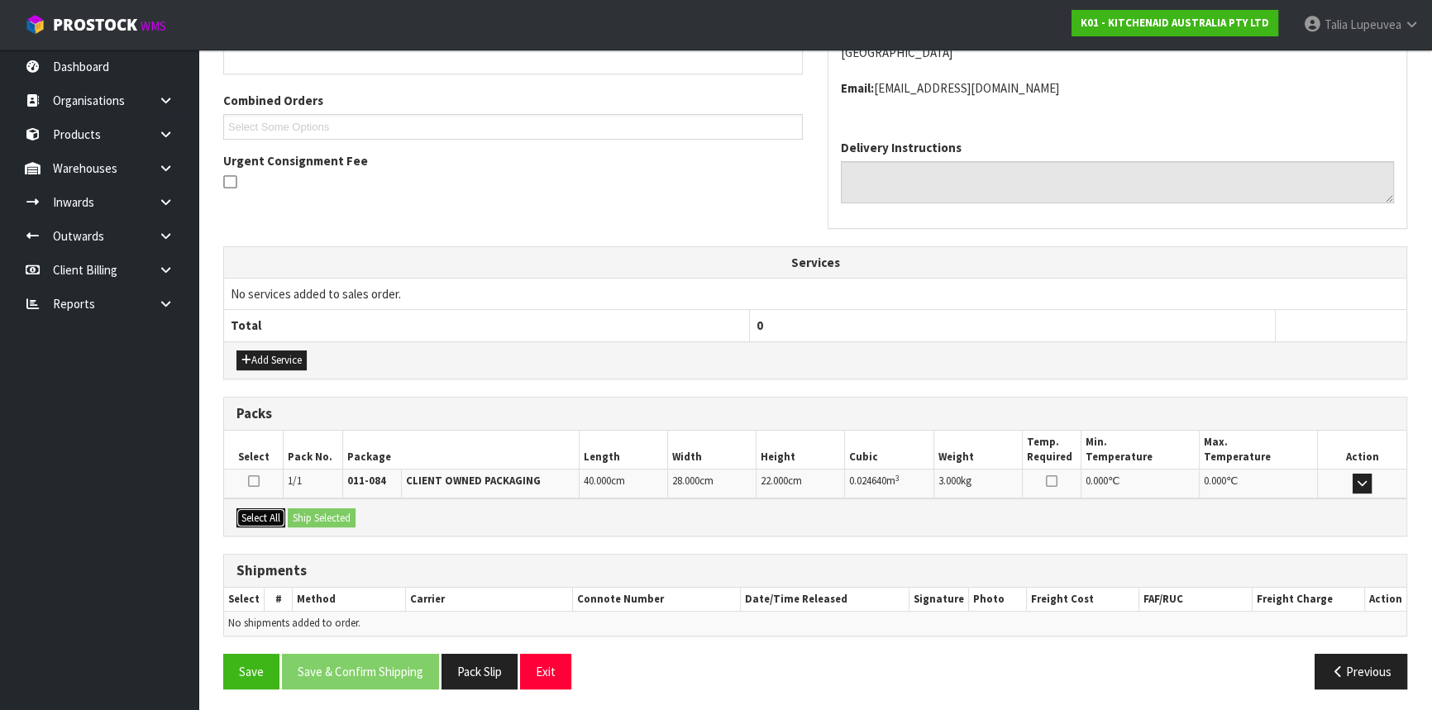
click at [274, 513] on button "Select All" at bounding box center [260, 518] width 49 height 20
click at [303, 513] on button "Ship Selected" at bounding box center [322, 518] width 68 height 20
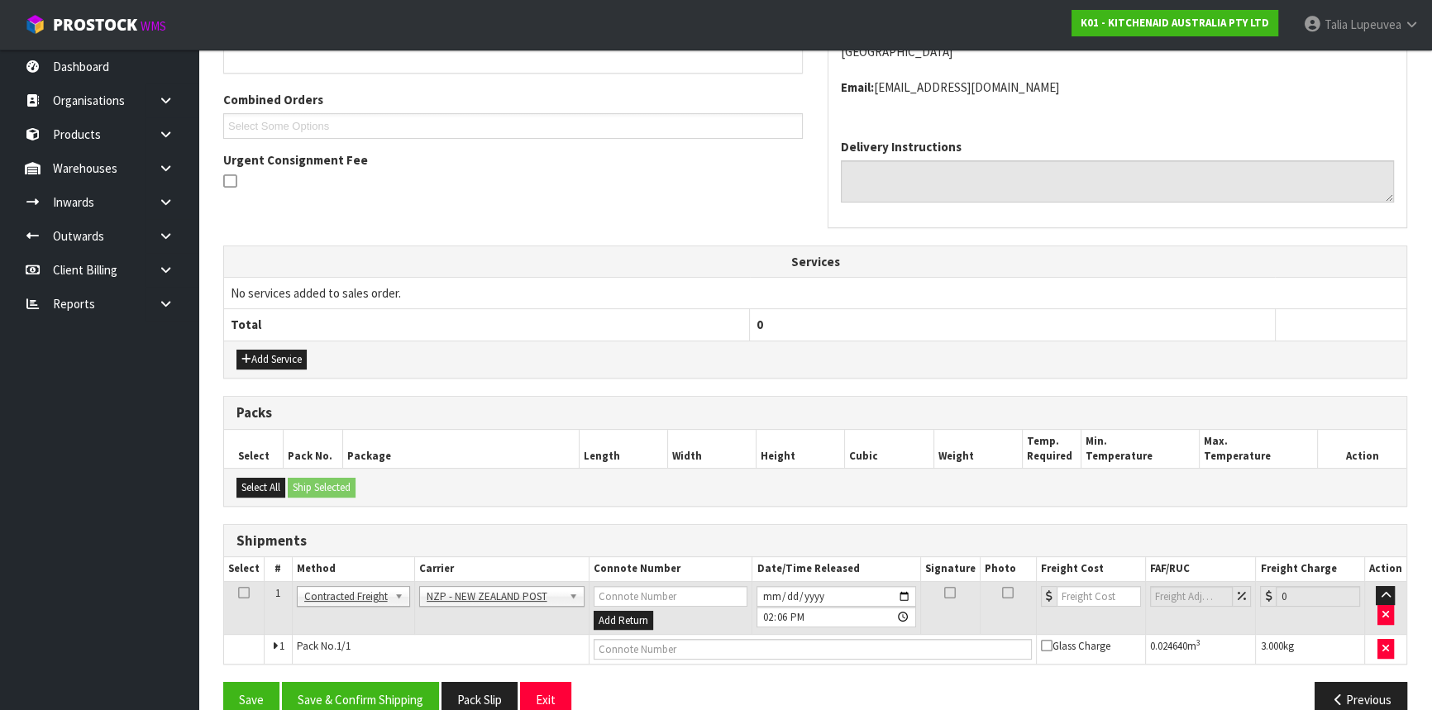
scroll to position [427, 0]
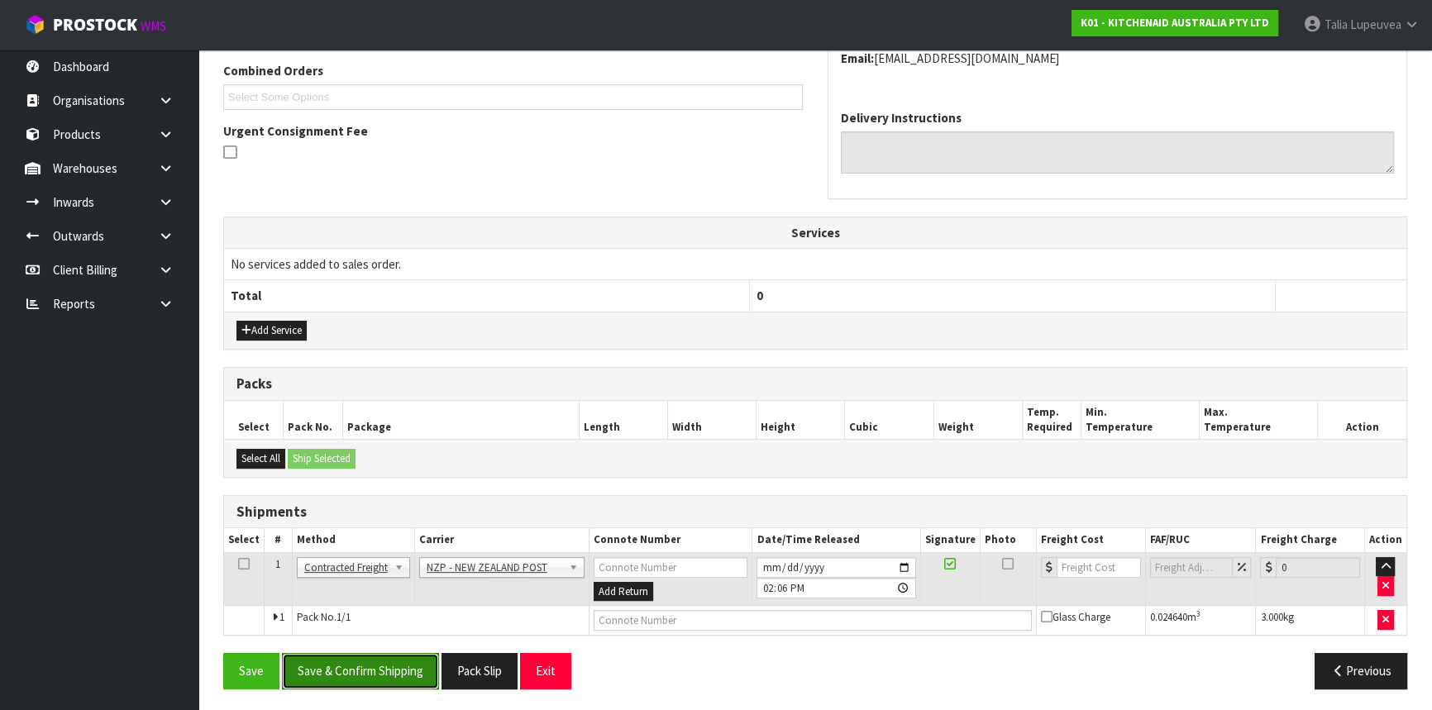
click at [342, 666] on button "Save & Confirm Shipping" at bounding box center [360, 671] width 157 height 36
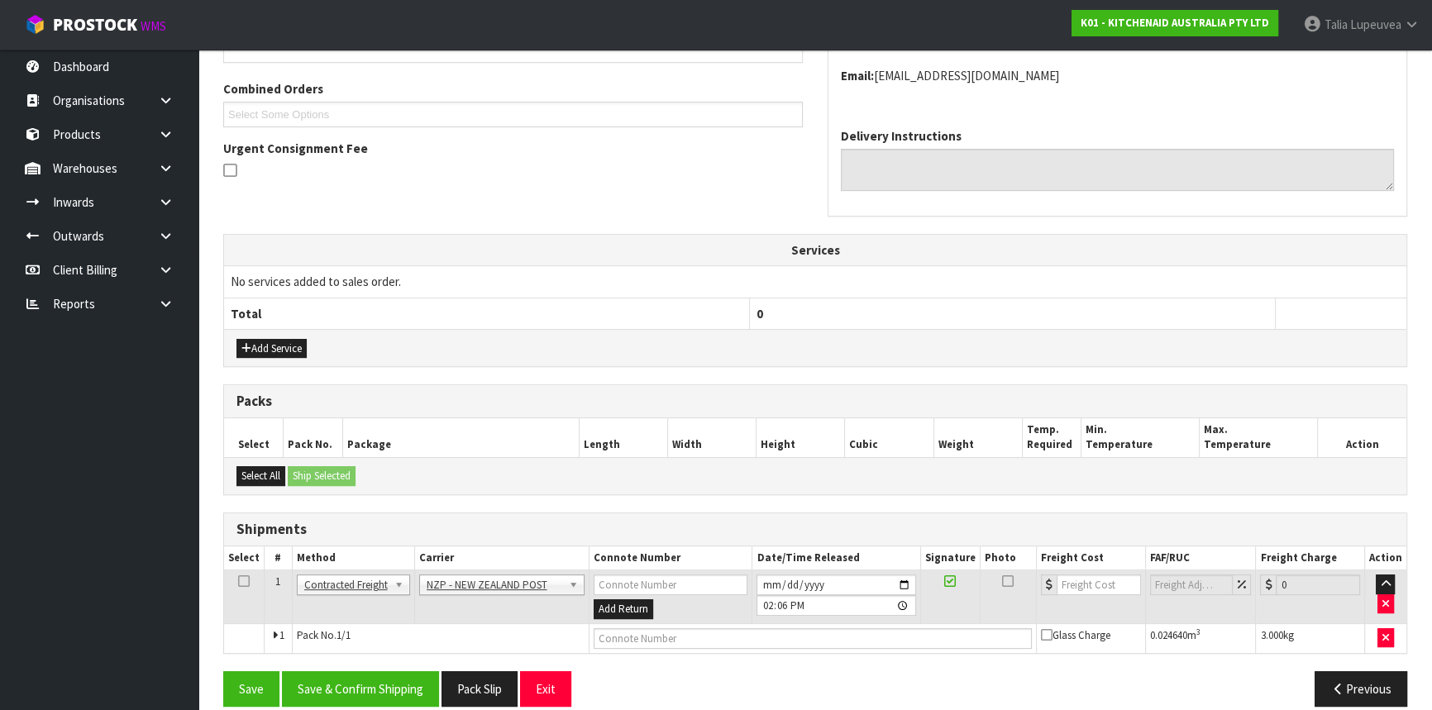
scroll to position [0, 0]
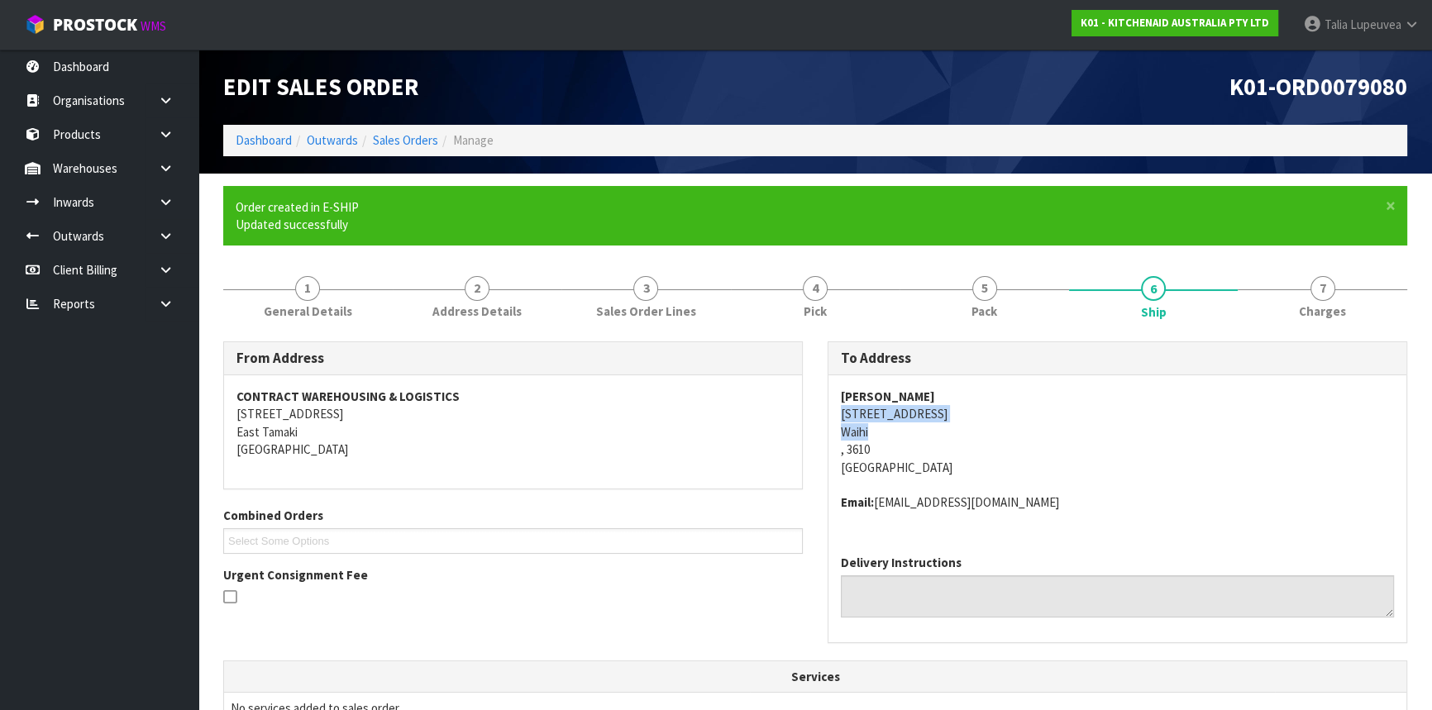
drag, startPoint x: 834, startPoint y: 413, endPoint x: 959, endPoint y: 429, distance: 125.8
click at [959, 429] on div "Kathy Chowles 81 Kensington Road Waihi , 3610 New Zealand Email: K.CHOWLES@OUTL…" at bounding box center [1117, 458] width 578 height 166
copy address "81 Kensington Road Waihi"
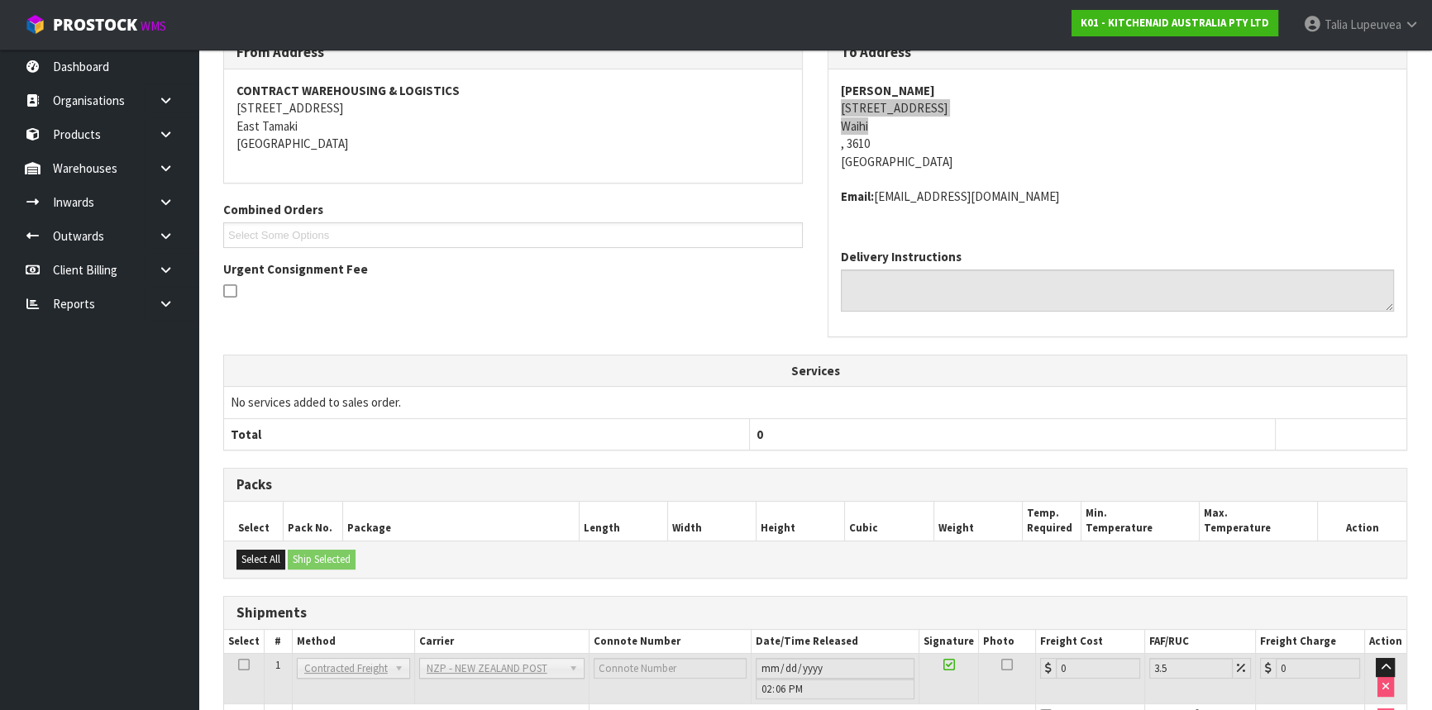
scroll to position [404, 0]
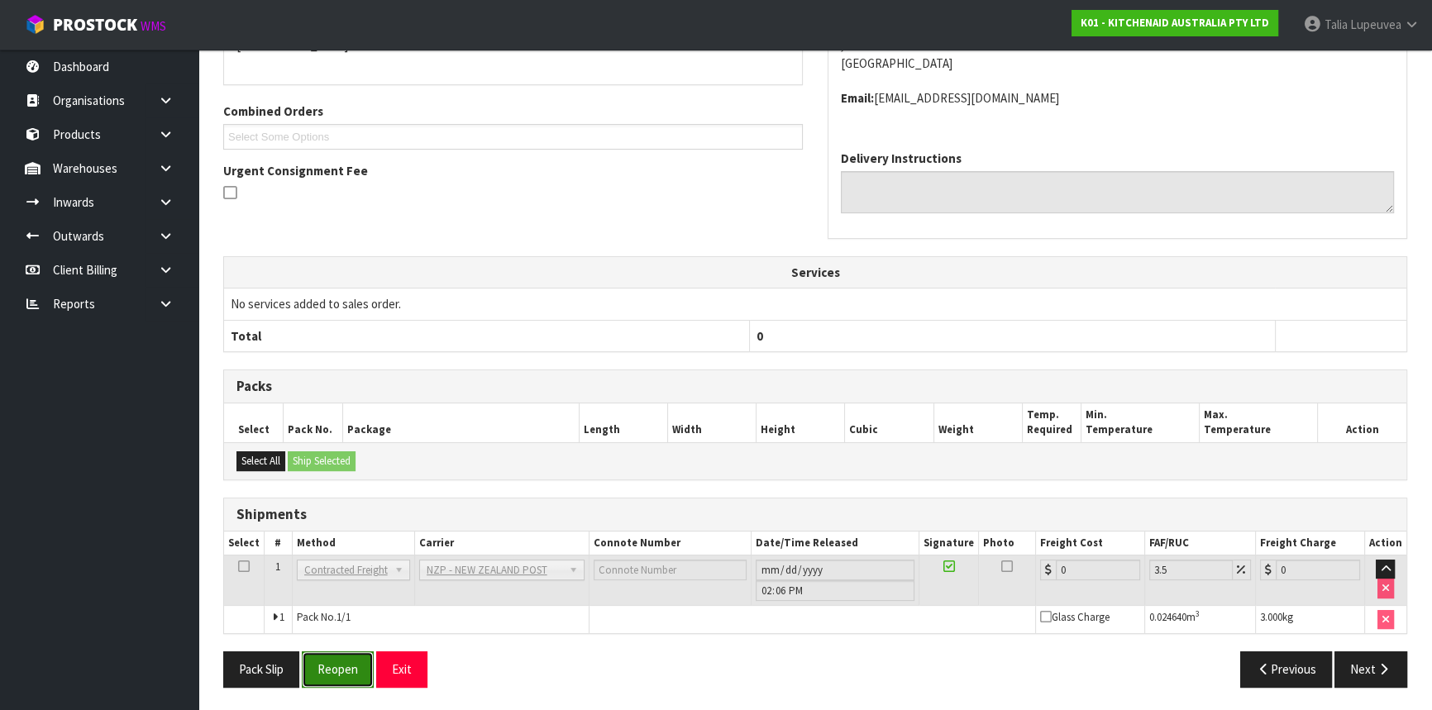
click at [334, 670] on button "Reopen" at bounding box center [338, 669] width 72 height 36
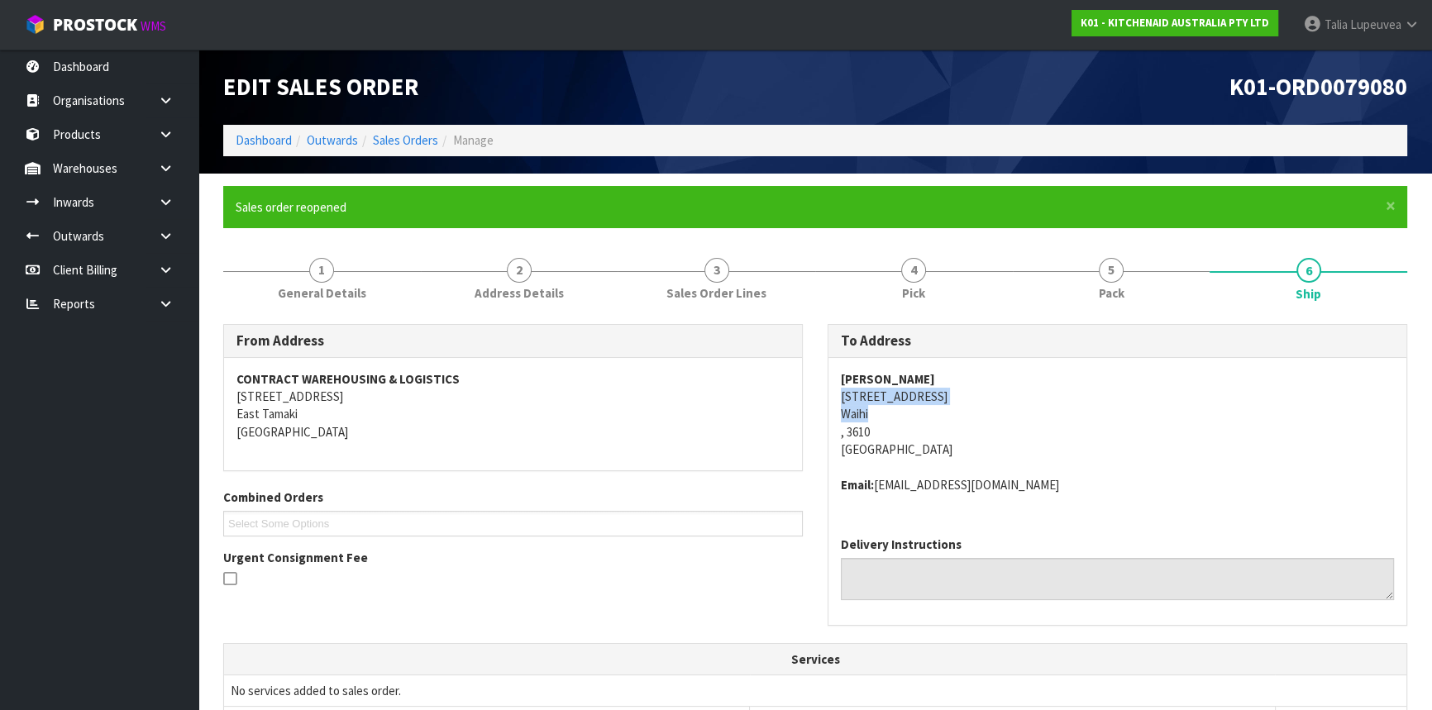
scroll to position [442, 0]
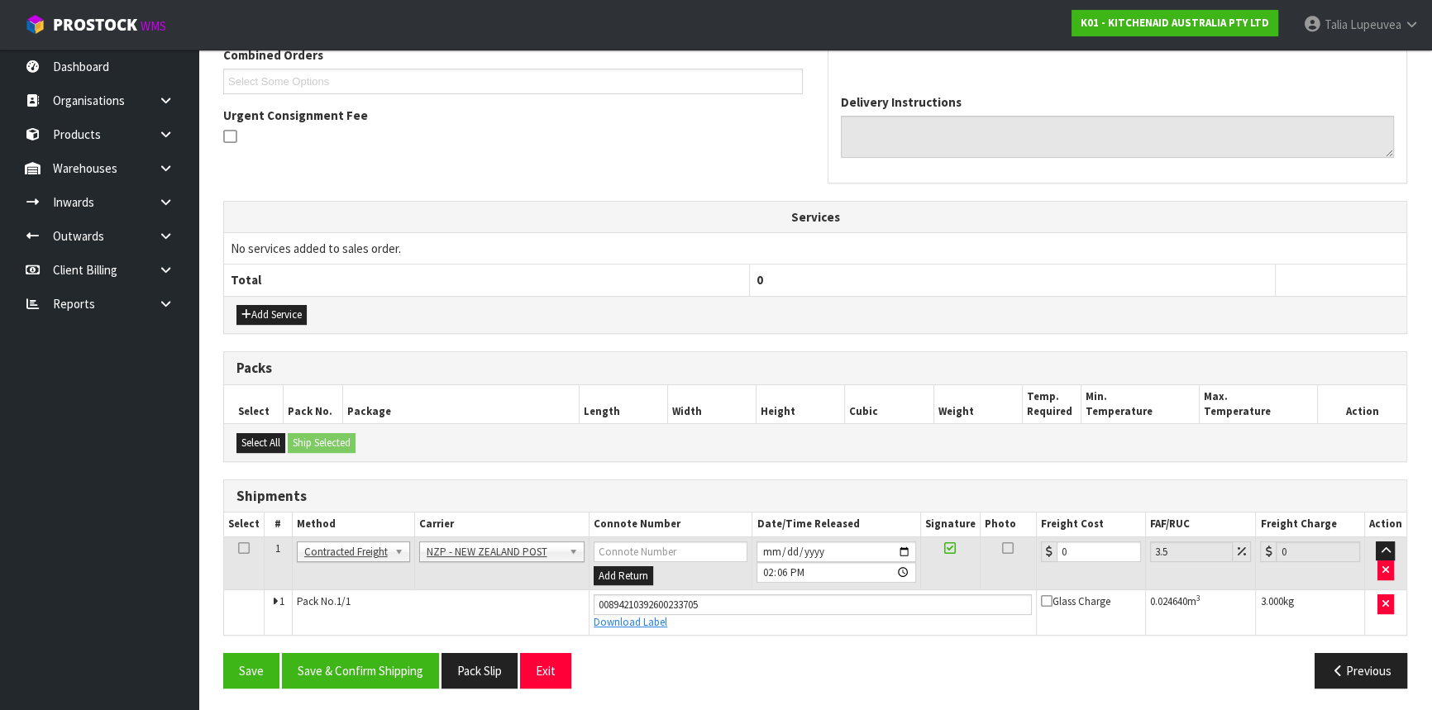
drag, startPoint x: 1065, startPoint y: 570, endPoint x: 1043, endPoint y: 566, distance: 21.9
click at [1023, 578] on tr "1 Client Local Pickup Customer Local Pickup Company Freight Contracted Freight …" at bounding box center [815, 564] width 1182 height 54
drag, startPoint x: 1076, startPoint y: 550, endPoint x: 1022, endPoint y: 551, distance: 54.6
click at [1022, 551] on tr "1 Client Local Pickup Customer Local Pickup Company Freight Contracted Freight …" at bounding box center [815, 564] width 1182 height 54
click at [403, 668] on button "Save & Confirm Shipping" at bounding box center [360, 671] width 157 height 36
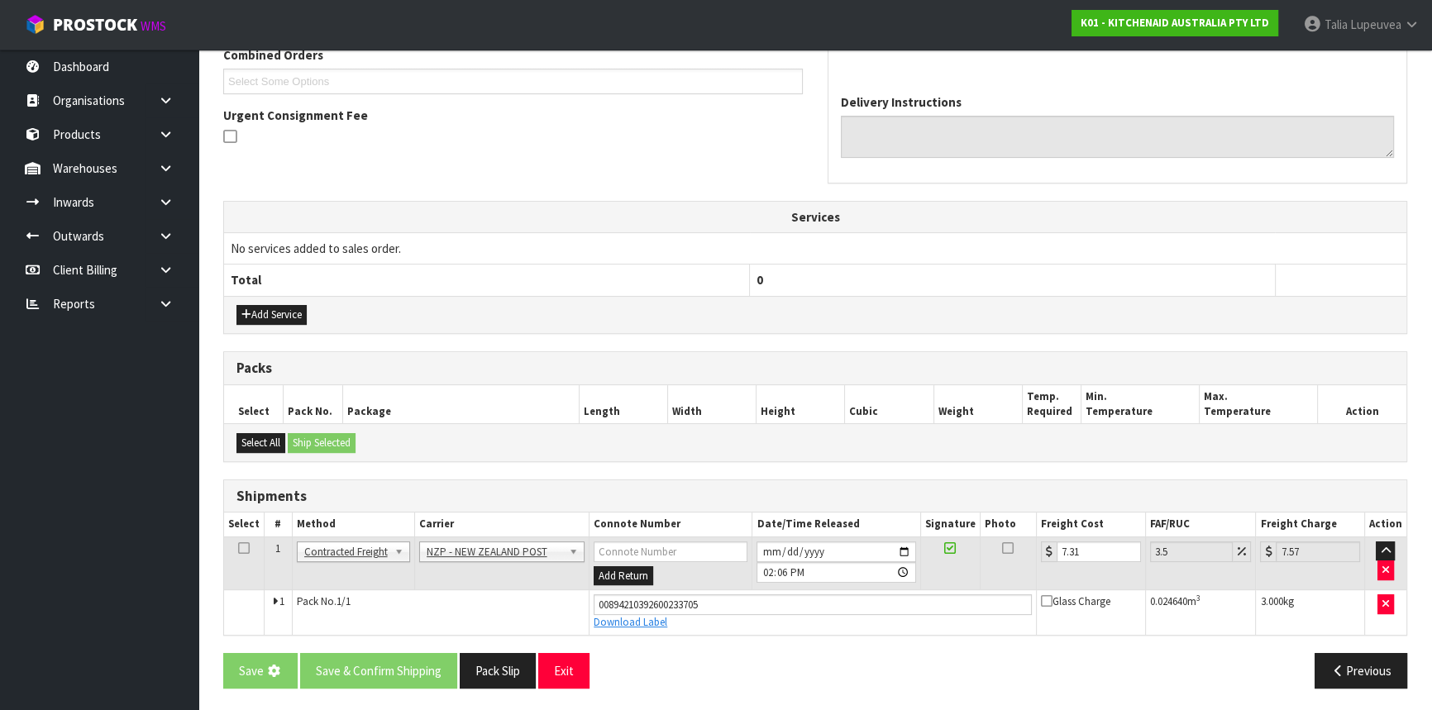
scroll to position [0, 0]
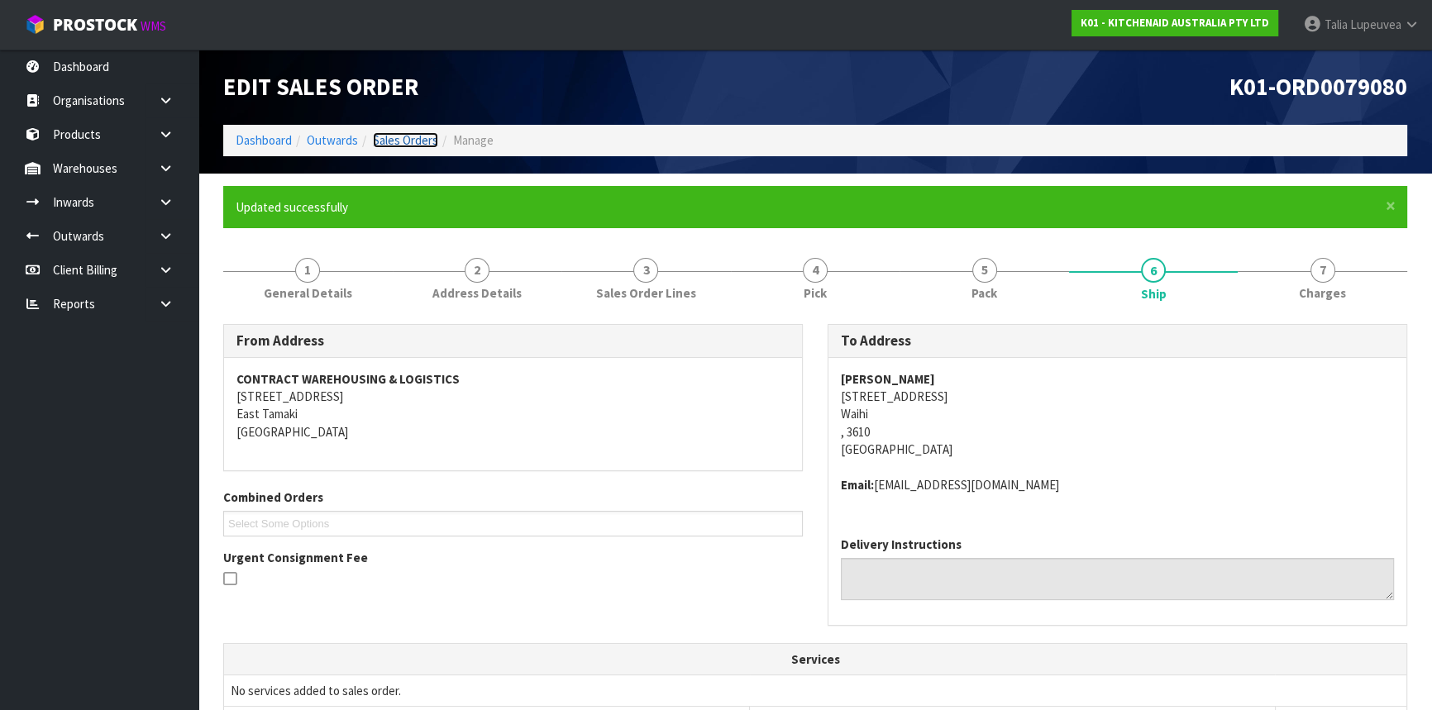
click at [413, 133] on link "Sales Orders" at bounding box center [405, 140] width 65 height 16
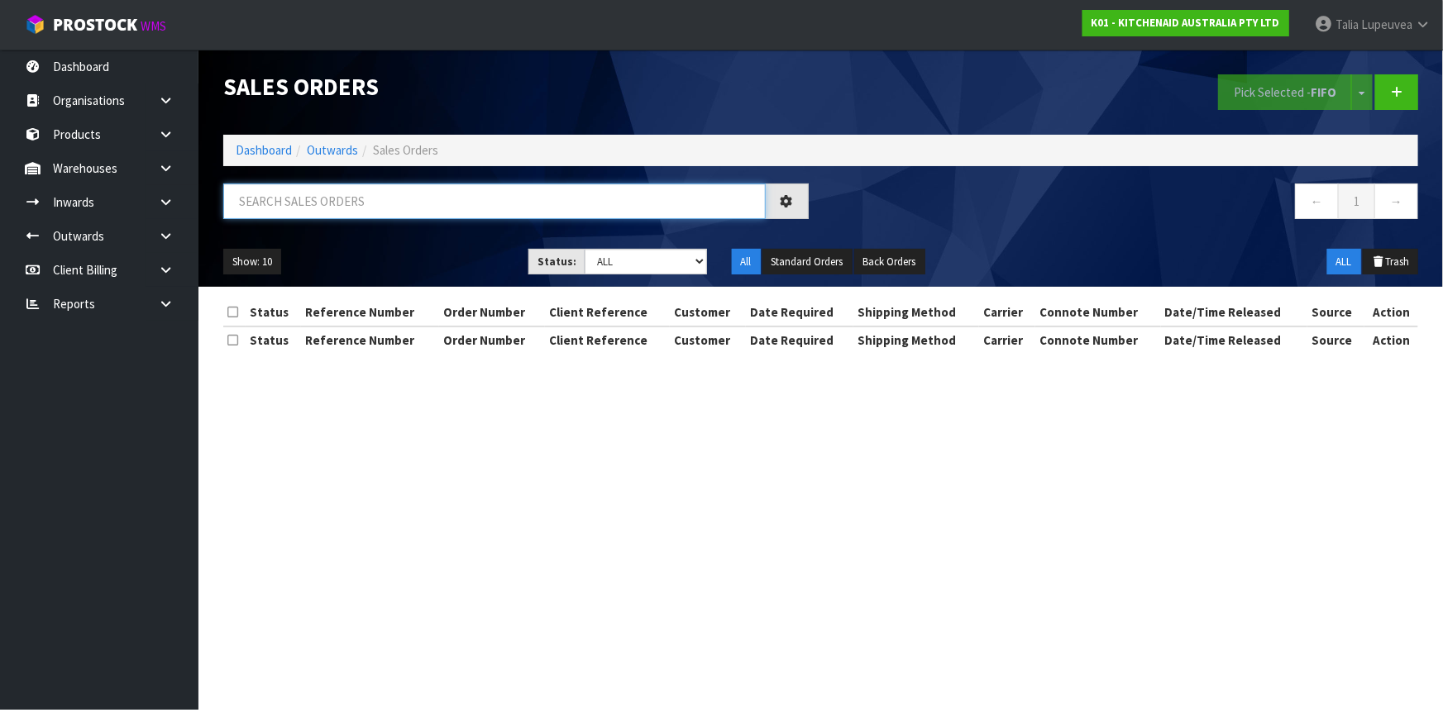
click at [409, 200] on input "text" at bounding box center [494, 202] width 542 height 36
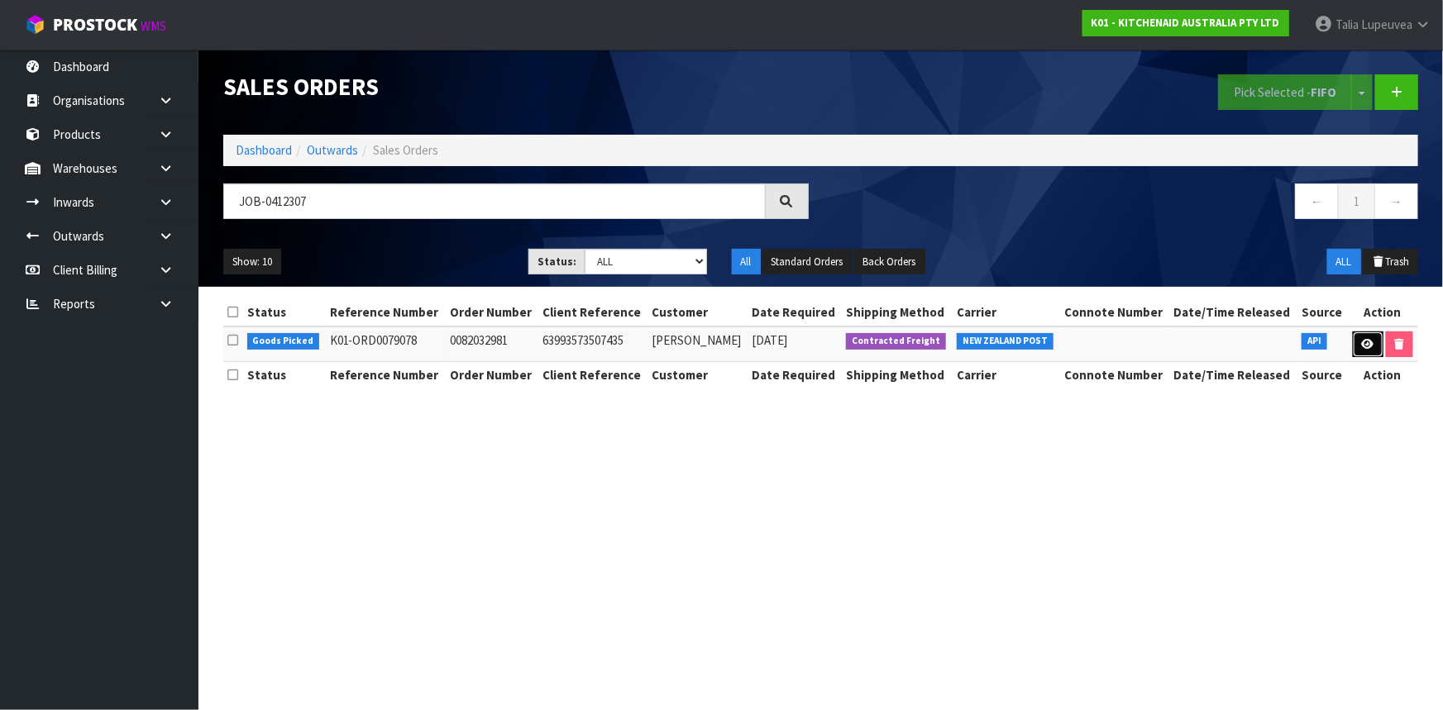
click at [1368, 351] on link at bounding box center [1368, 345] width 31 height 26
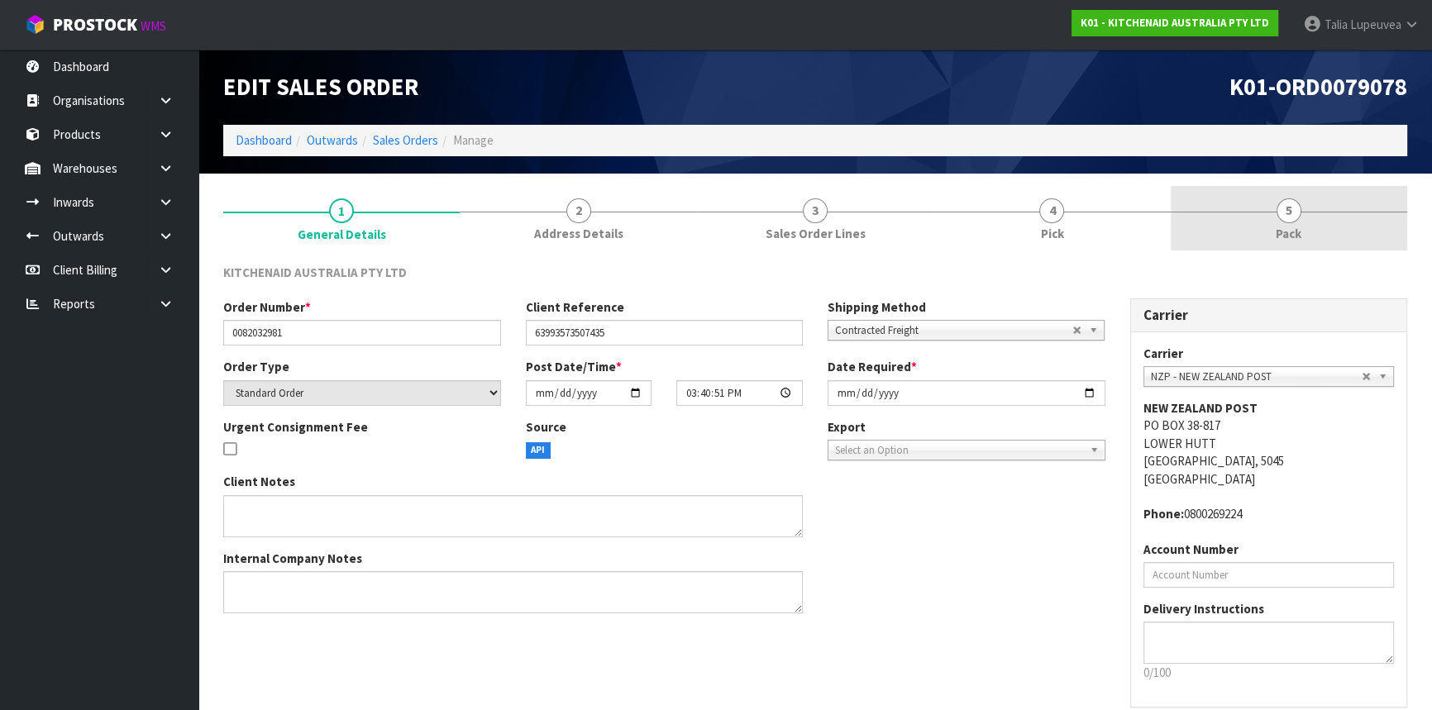
click at [1262, 220] on link "5 Pack" at bounding box center [1289, 218] width 236 height 65
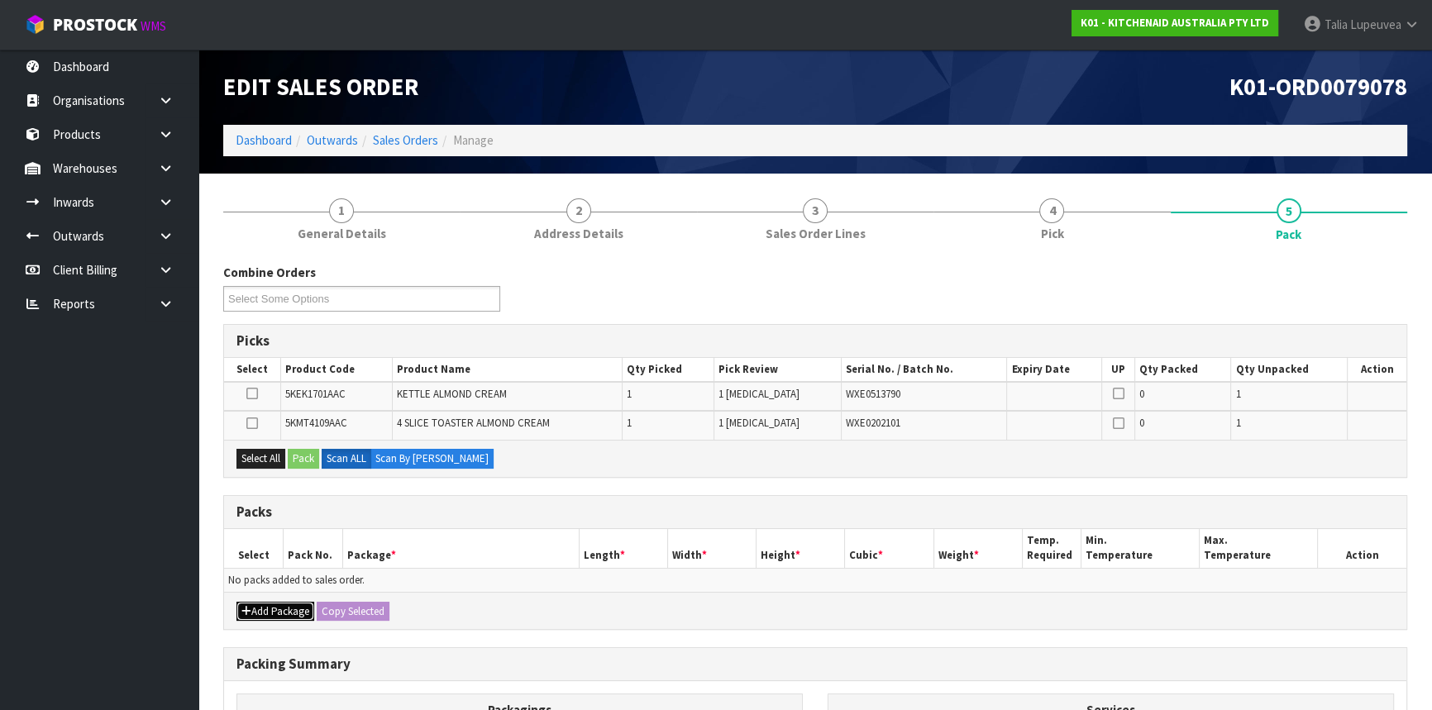
click at [281, 612] on button "Add Package" at bounding box center [275, 612] width 78 height 20
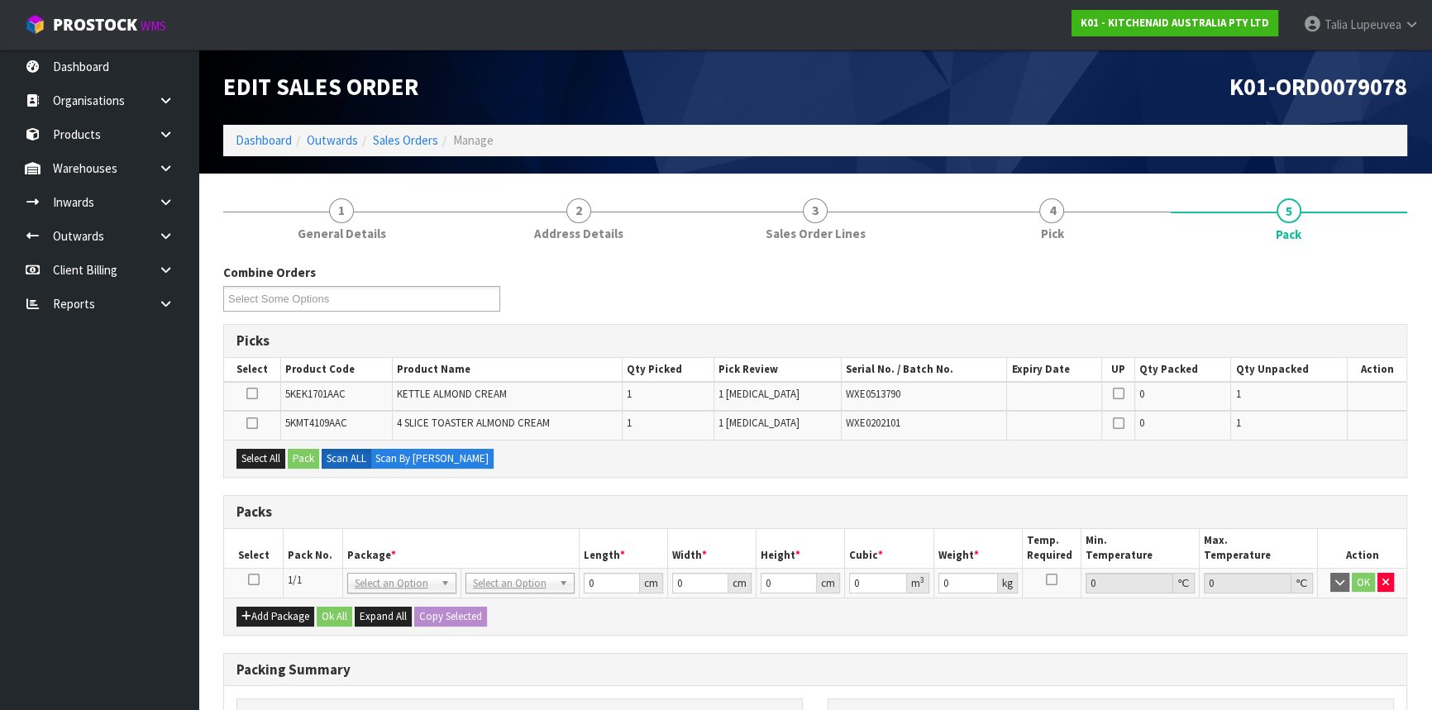
click at [248, 580] on icon at bounding box center [254, 580] width 12 height 1
click at [263, 449] on button "Select All" at bounding box center [260, 459] width 49 height 20
click at [298, 453] on button "Pack" at bounding box center [303, 459] width 31 height 20
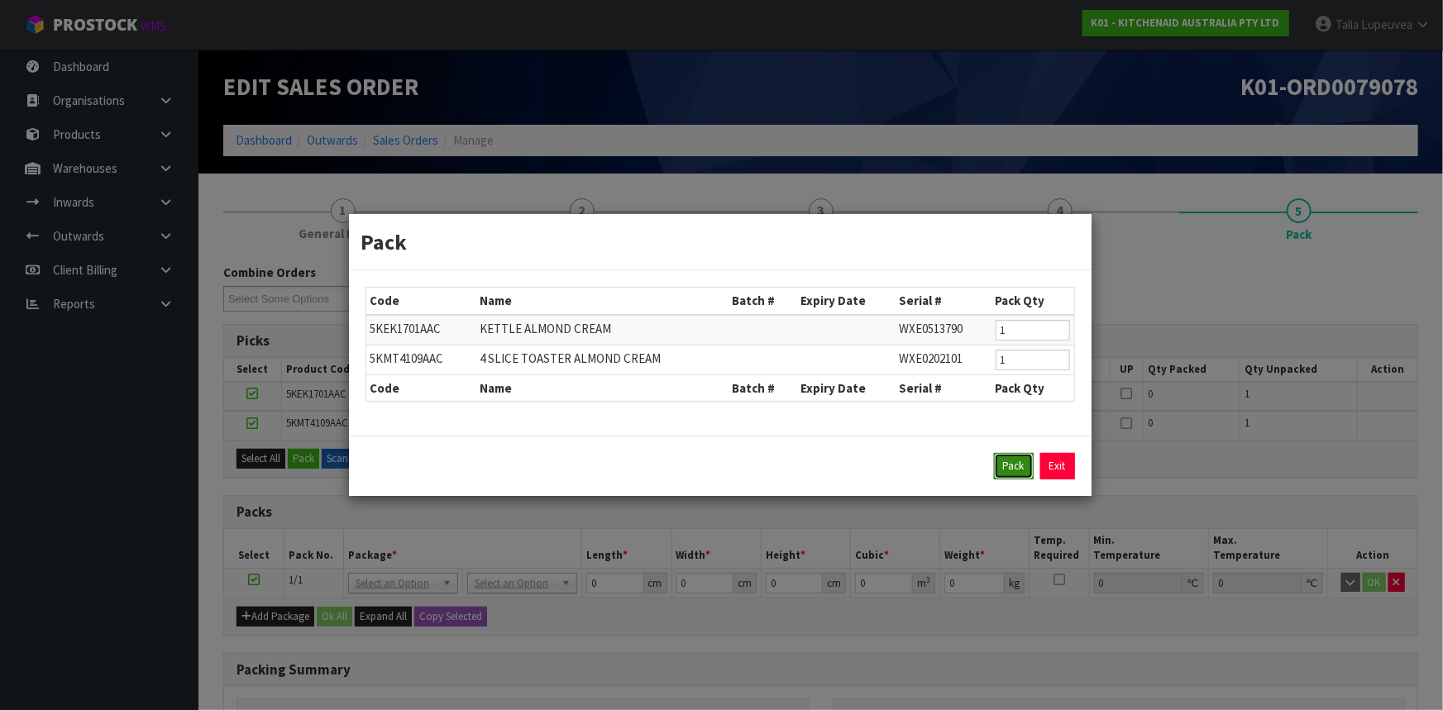
click at [1007, 462] on button "Pack" at bounding box center [1014, 466] width 40 height 26
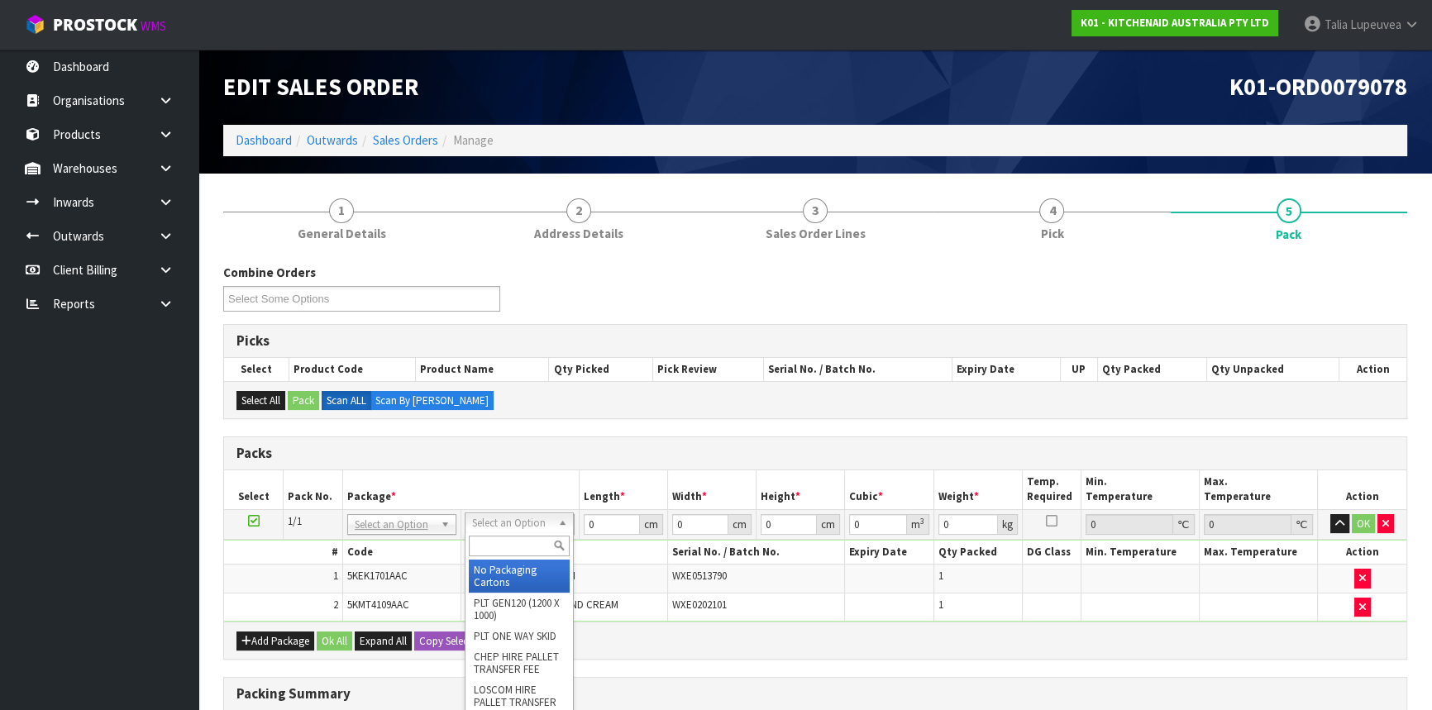
click at [522, 550] on input "text" at bounding box center [519, 546] width 101 height 21
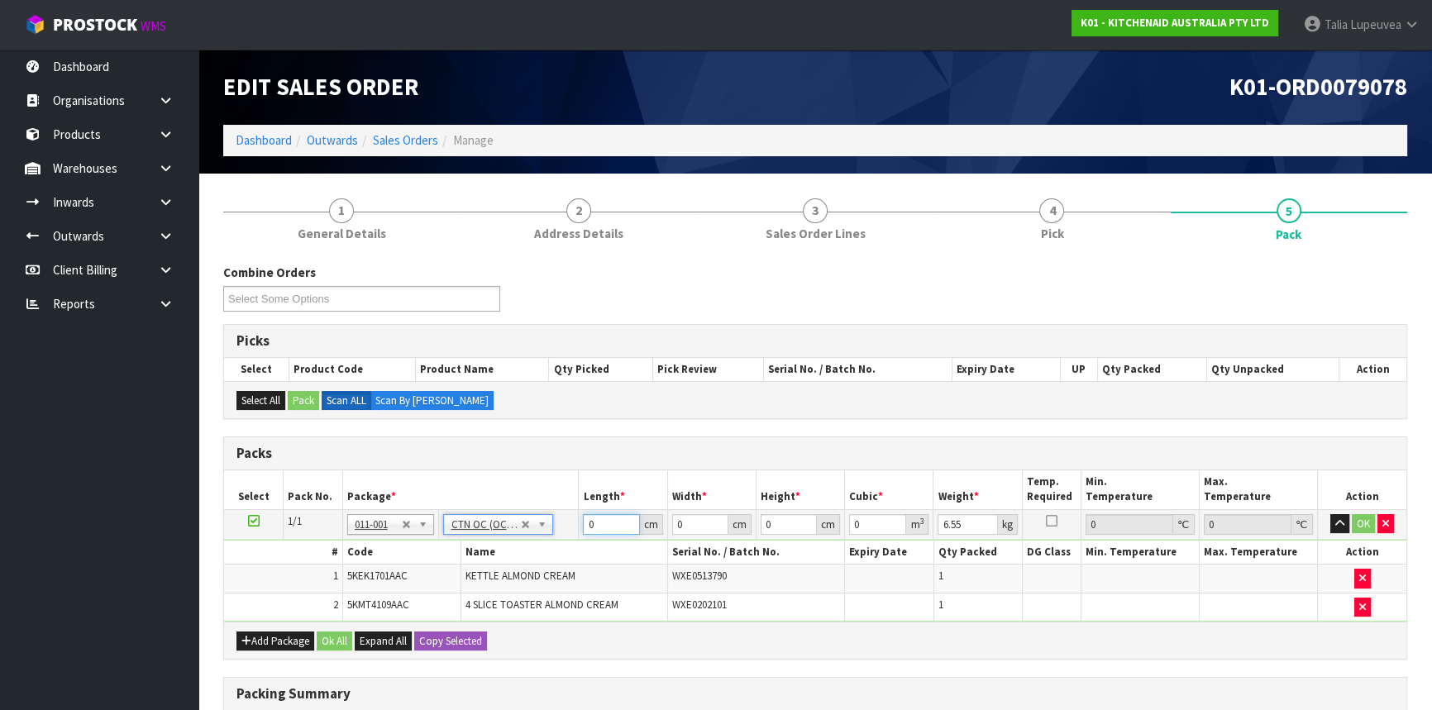
drag, startPoint x: 610, startPoint y: 522, endPoint x: 572, endPoint y: 541, distance: 42.5
click at [572, 541] on tbody "1/1 NONE 007-001 007-002 007-004 007-009 007-013 007-014 007-015 007-017 007-01…" at bounding box center [815, 565] width 1182 height 112
click at [1357, 521] on button "OK" at bounding box center [1363, 524] width 23 height 20
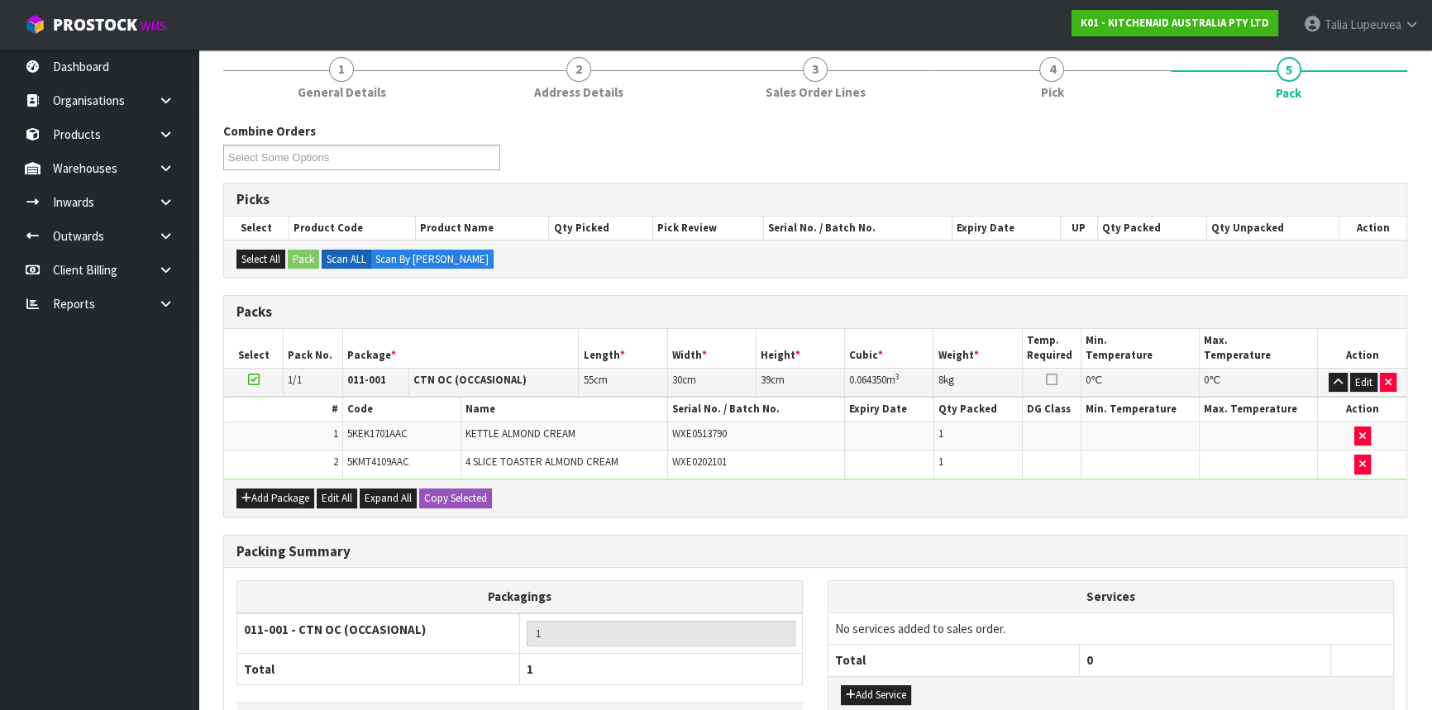
scroll to position [258, 0]
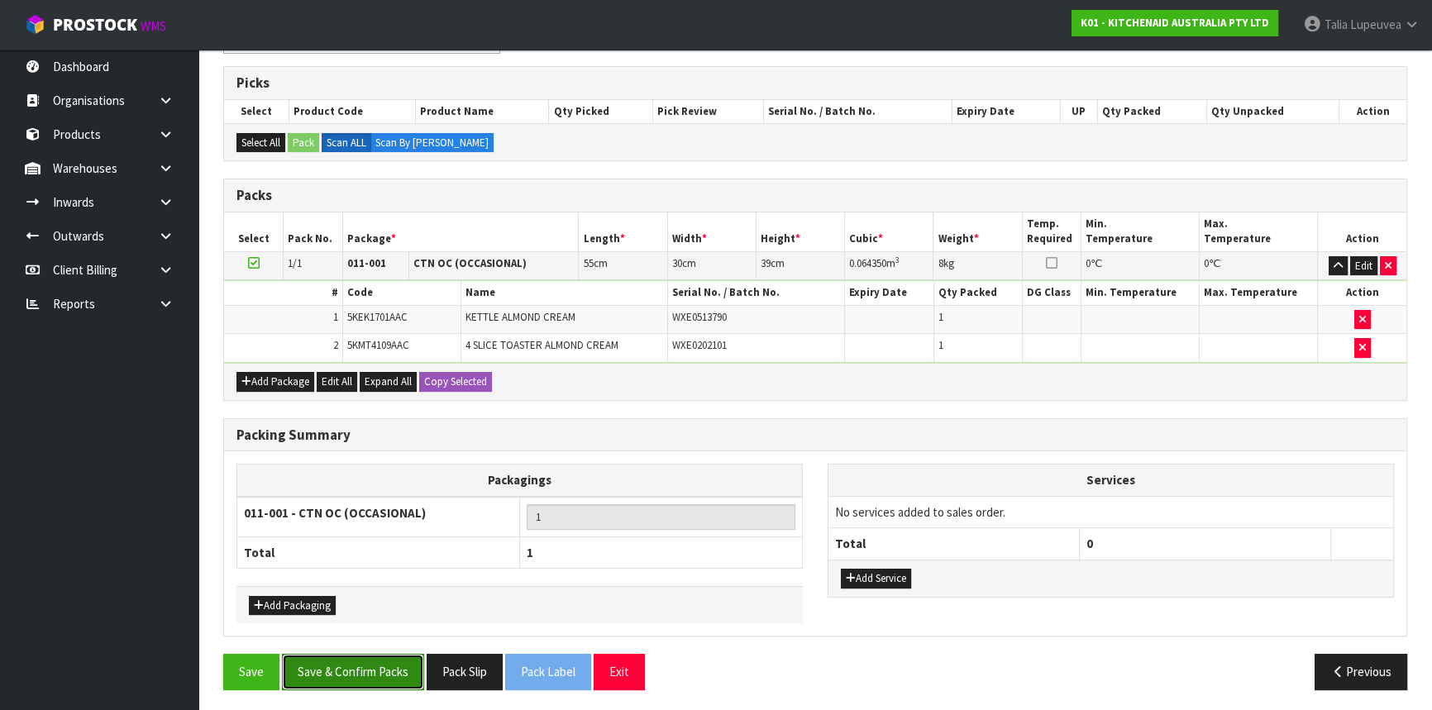
click at [389, 655] on button "Save & Confirm Packs" at bounding box center [353, 672] width 142 height 36
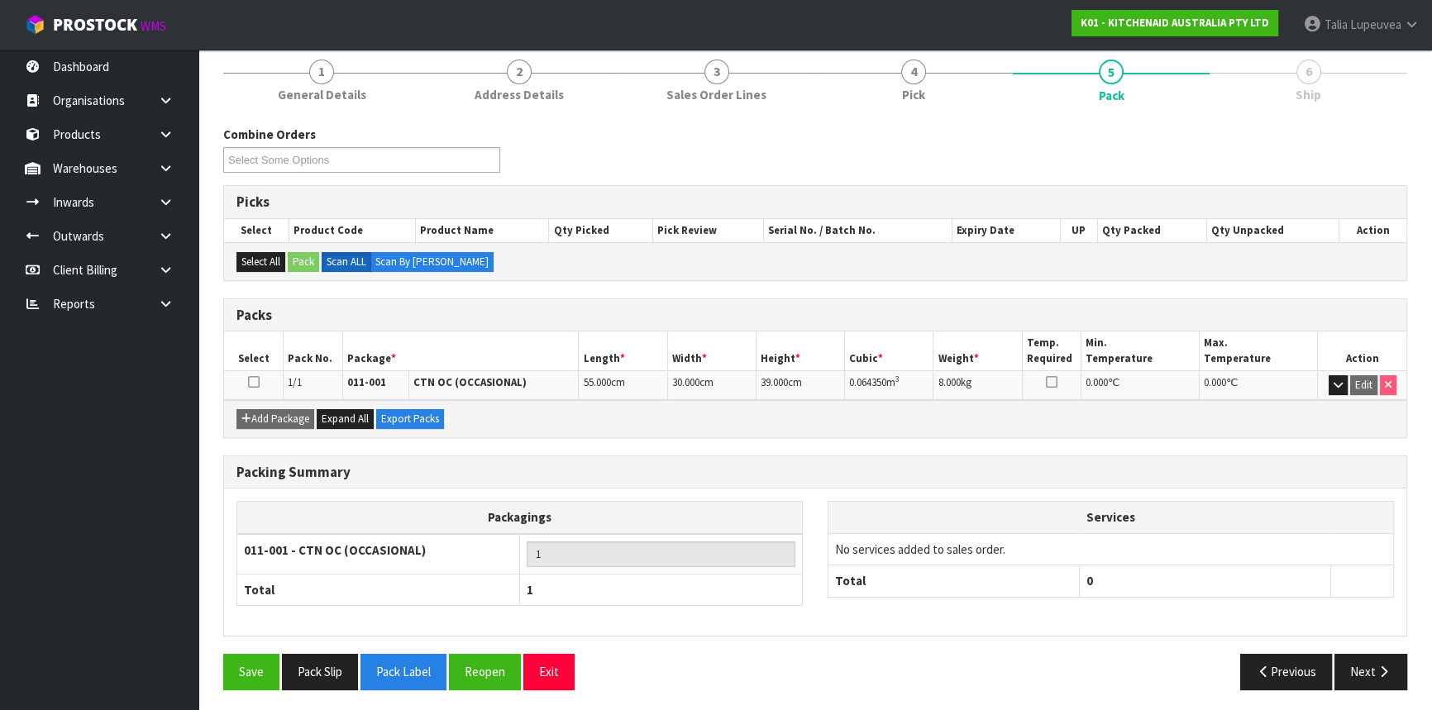
scroll to position [199, 0]
click at [1380, 653] on button "Next" at bounding box center [1370, 671] width 73 height 36
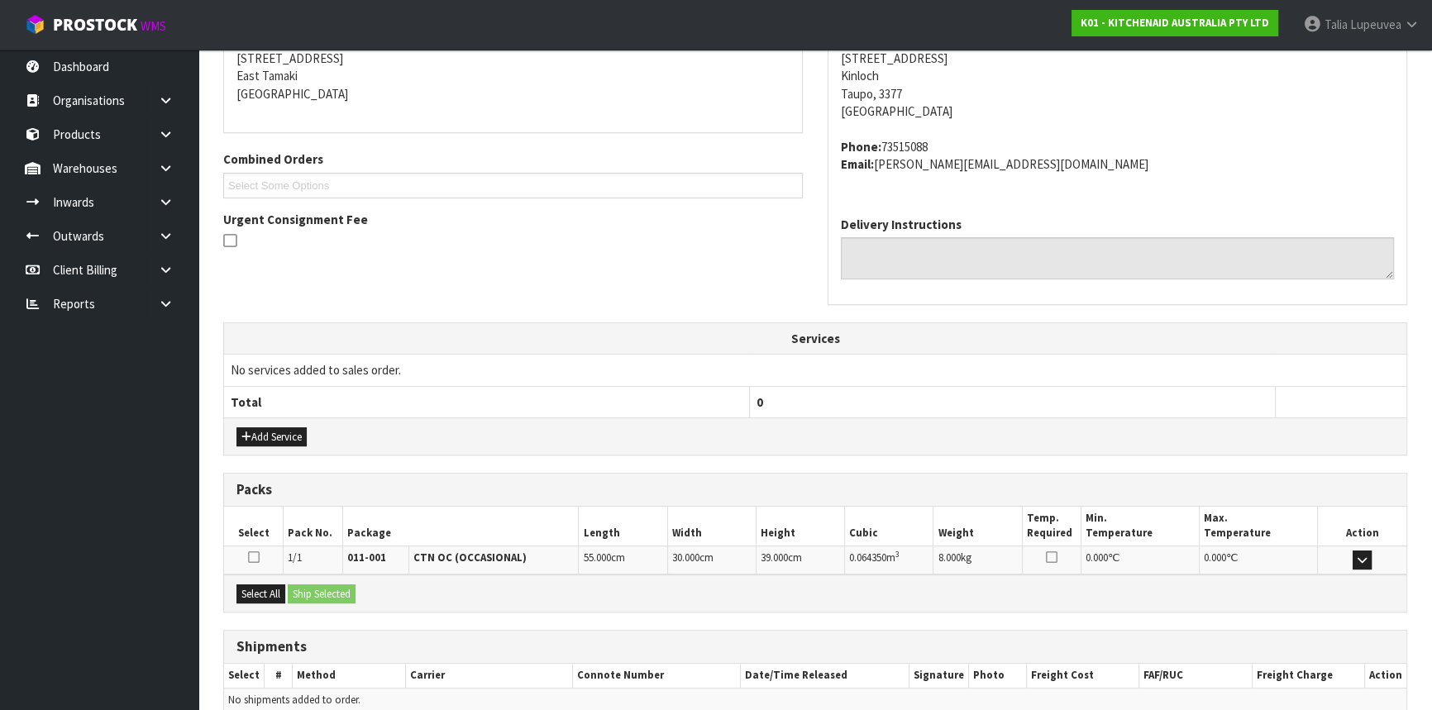
scroll to position [415, 0]
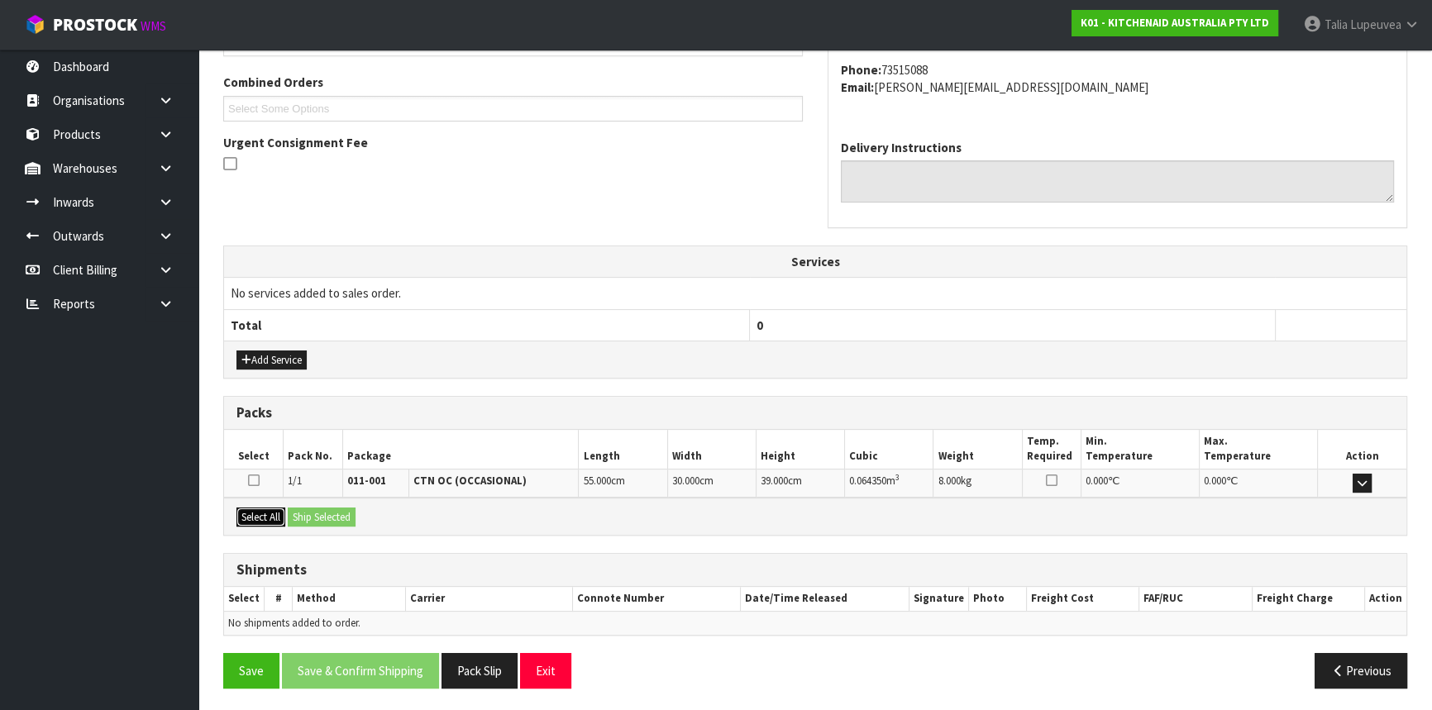
drag, startPoint x: 270, startPoint y: 513, endPoint x: 304, endPoint y: 513, distance: 33.9
click at [275, 513] on button "Select All" at bounding box center [260, 518] width 49 height 20
click at [304, 513] on button "Ship Selected" at bounding box center [322, 518] width 68 height 20
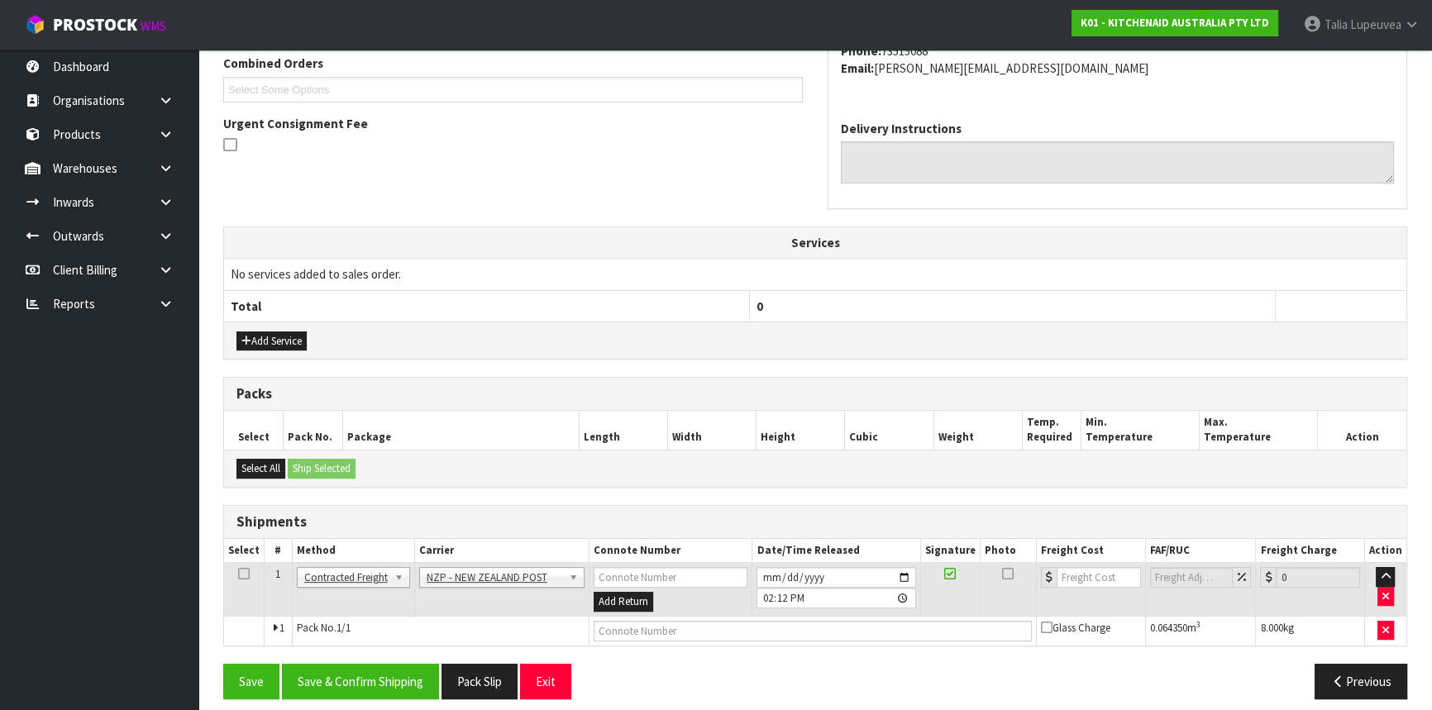
scroll to position [445, 0]
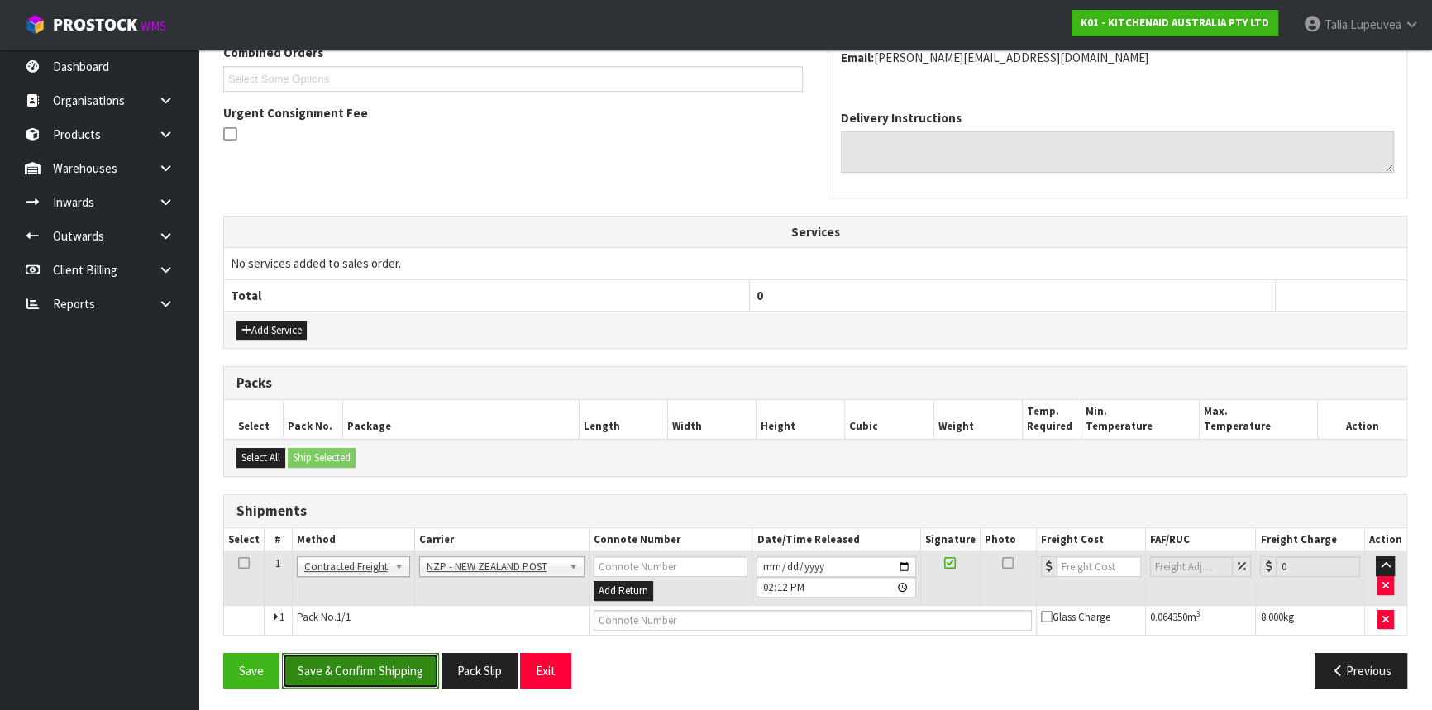
click at [389, 669] on button "Save & Confirm Shipping" at bounding box center [360, 671] width 157 height 36
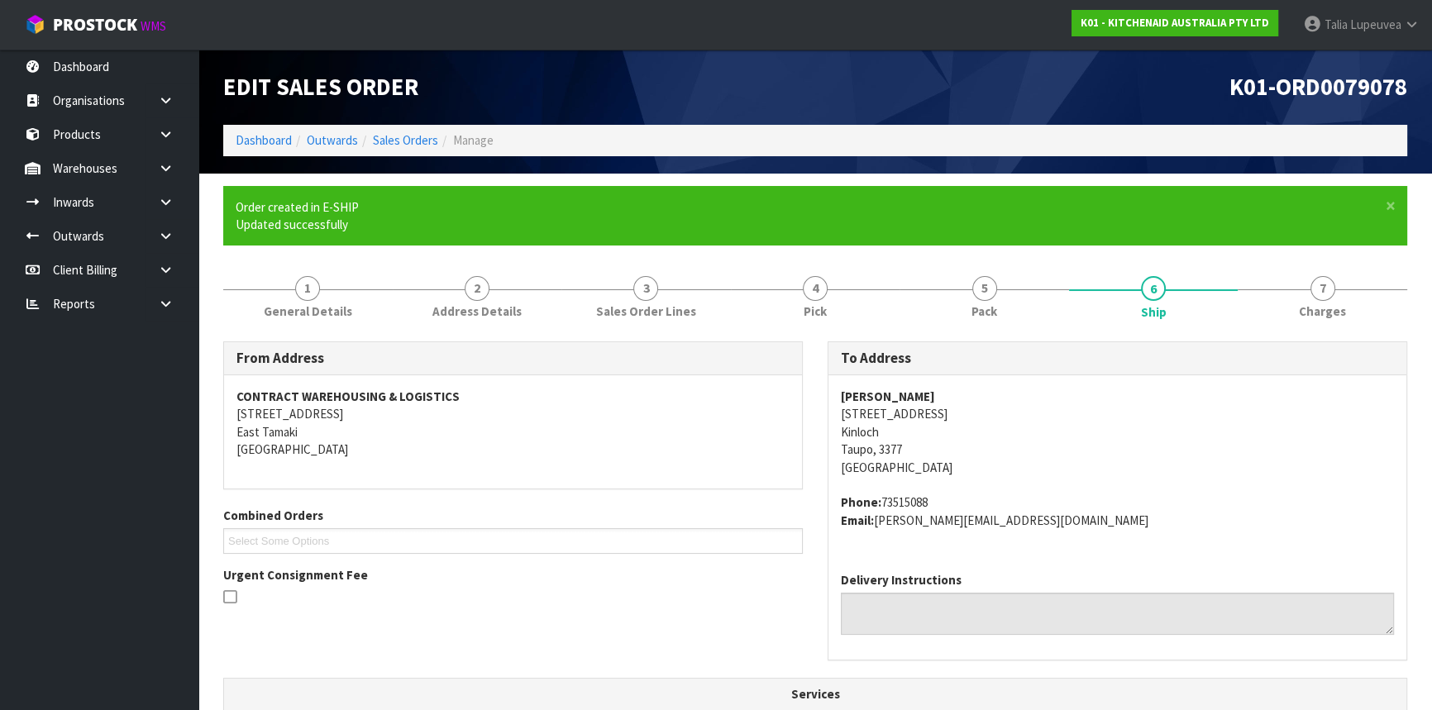
scroll to position [422, 0]
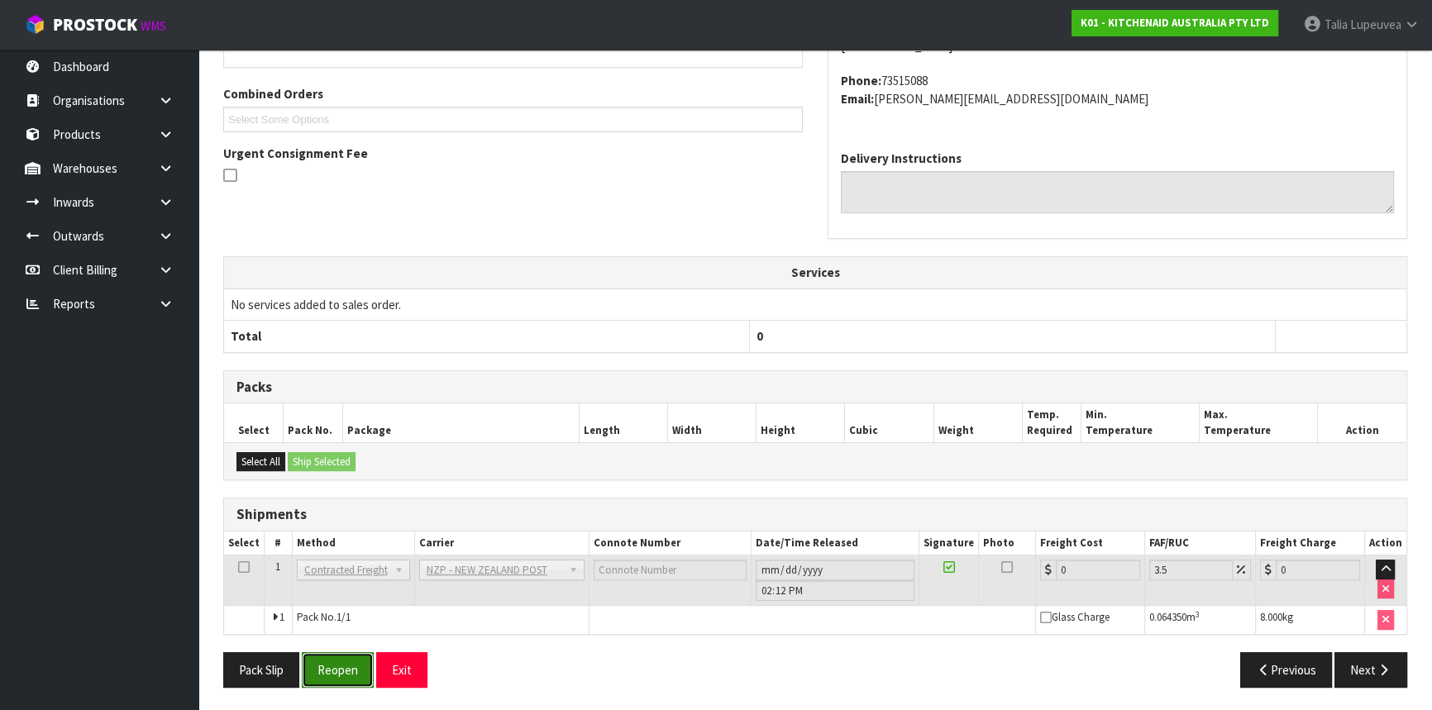
click at [328, 668] on button "Reopen" at bounding box center [338, 670] width 72 height 36
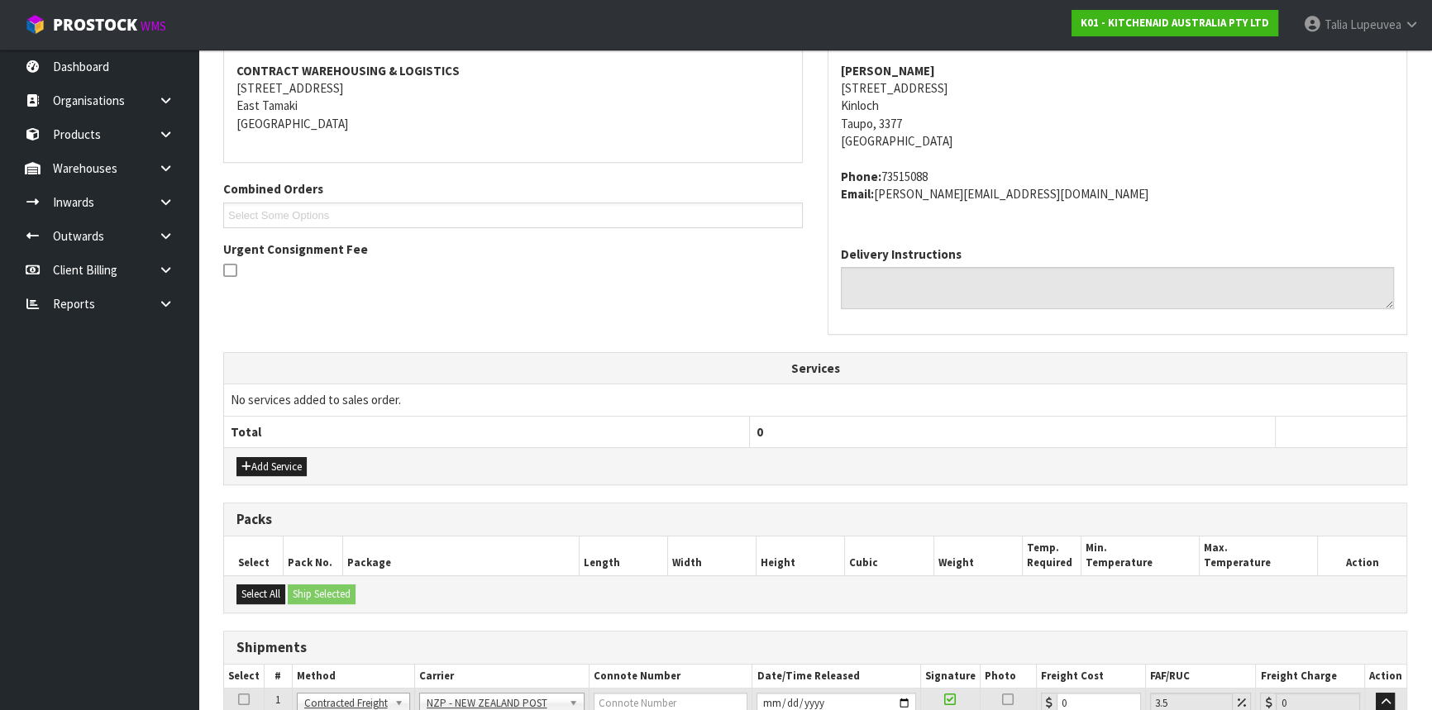
scroll to position [460, 0]
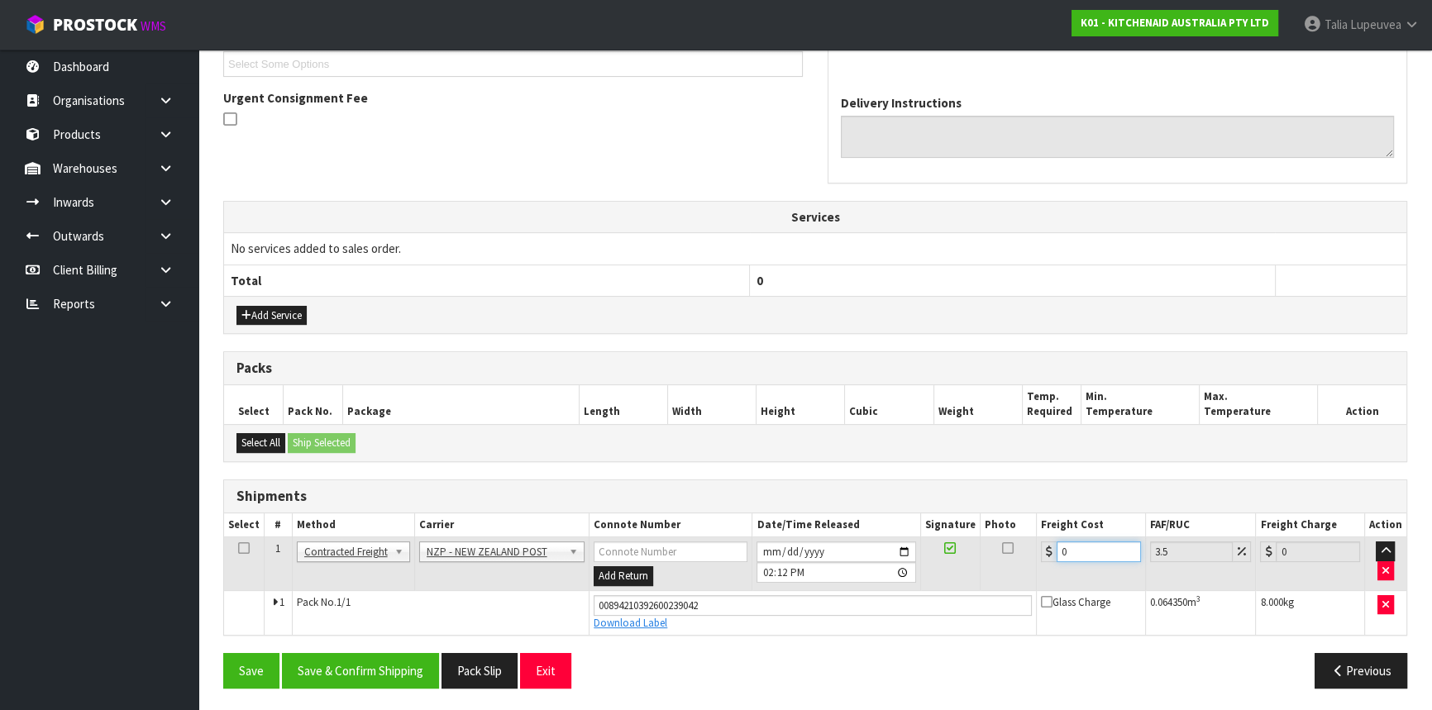
drag, startPoint x: 1075, startPoint y: 551, endPoint x: 1009, endPoint y: 551, distance: 66.1
click at [1009, 551] on tr "1 Client Local Pickup Customer Local Pickup Company Freight Contracted Freight …" at bounding box center [815, 564] width 1182 height 54
click at [408, 669] on button "Save & Confirm Shipping" at bounding box center [360, 671] width 157 height 36
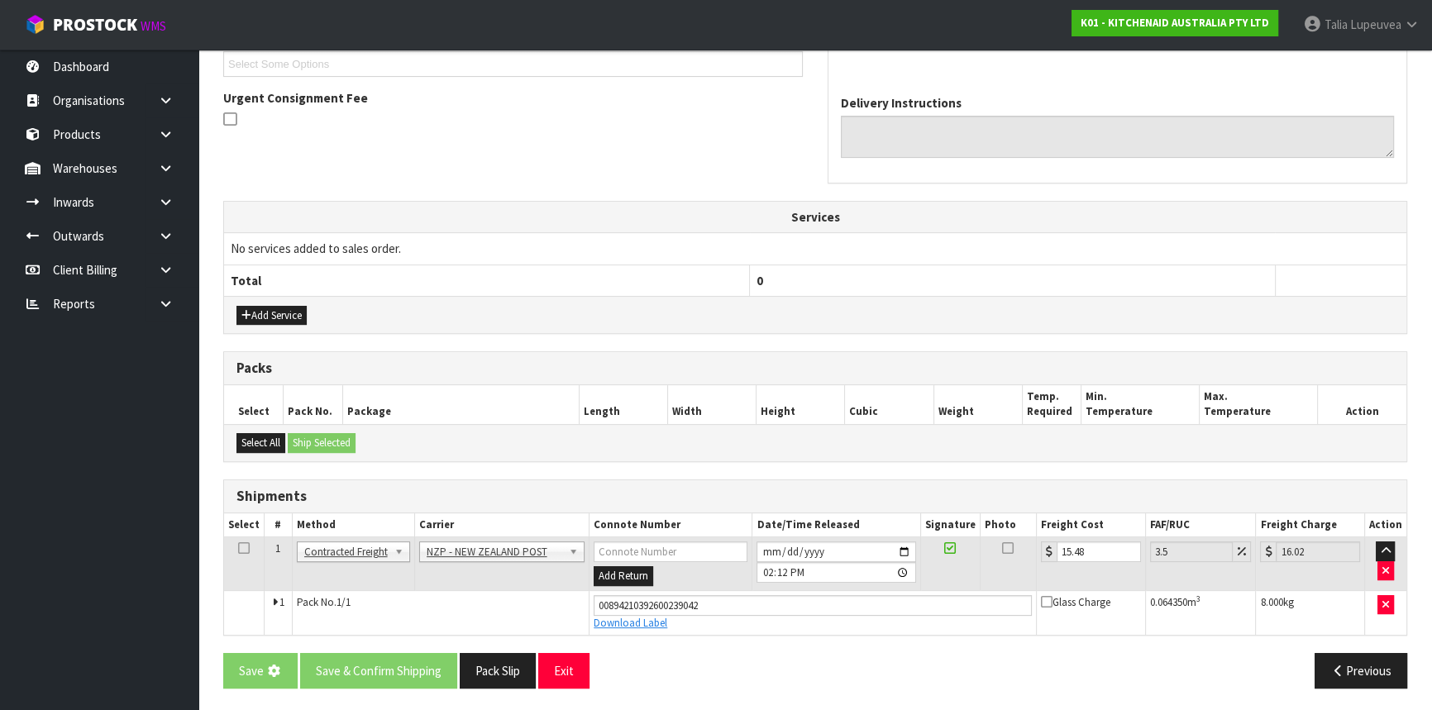
scroll to position [0, 0]
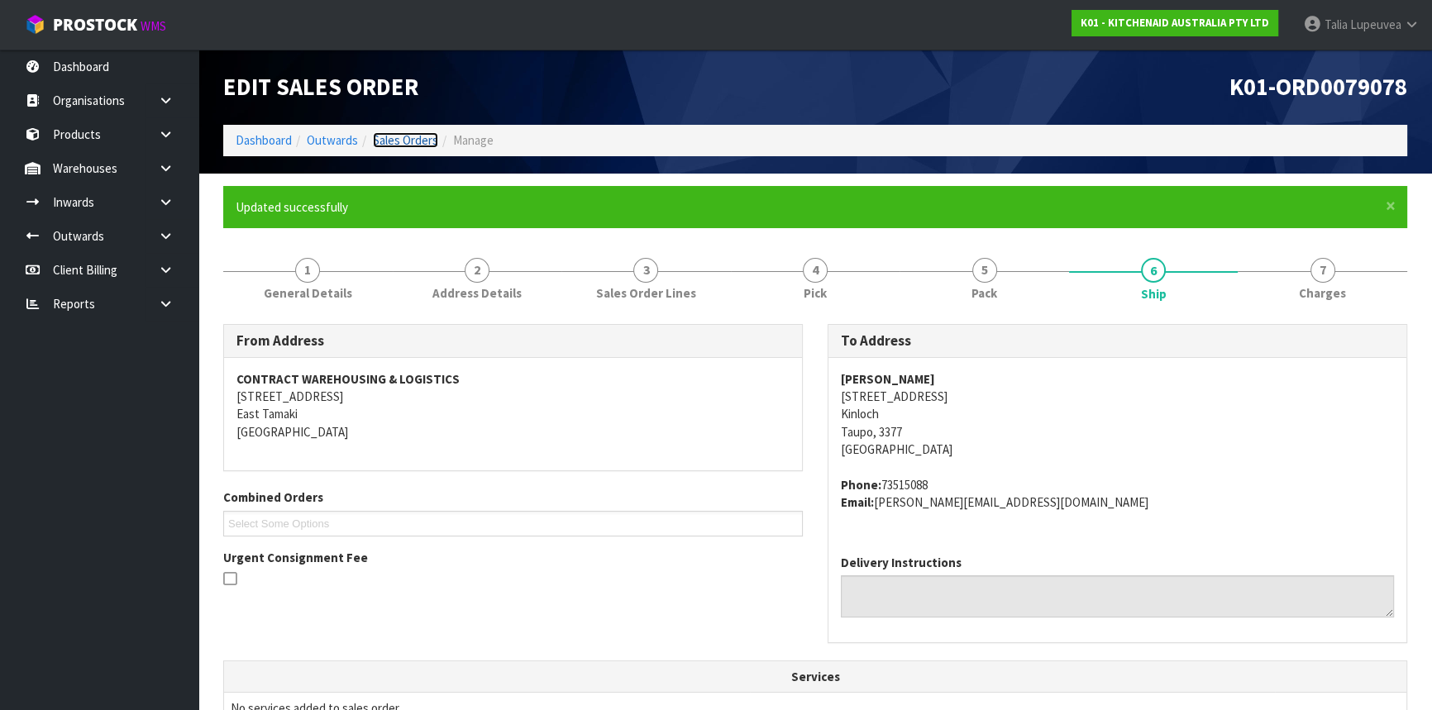
click at [404, 142] on link "Sales Orders" at bounding box center [405, 140] width 65 height 16
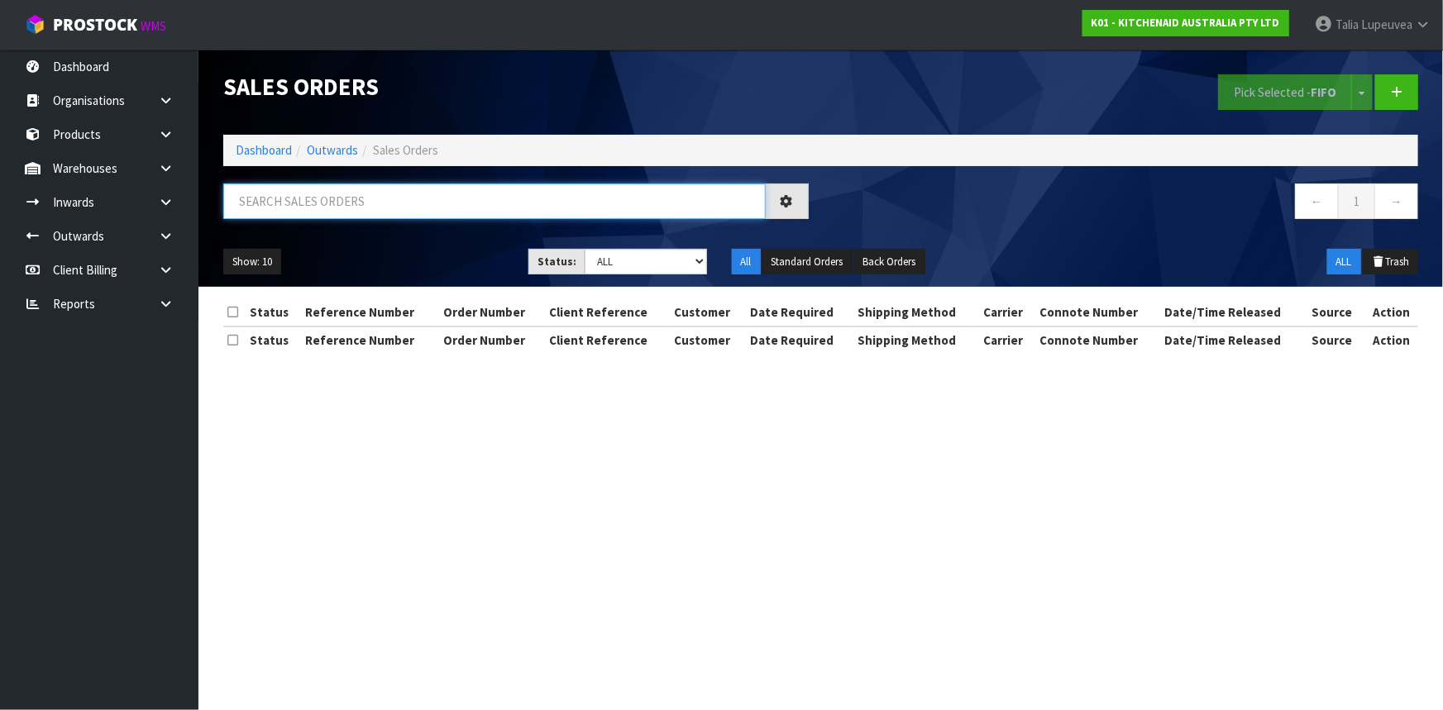
click at [456, 201] on input "text" at bounding box center [494, 202] width 542 height 36
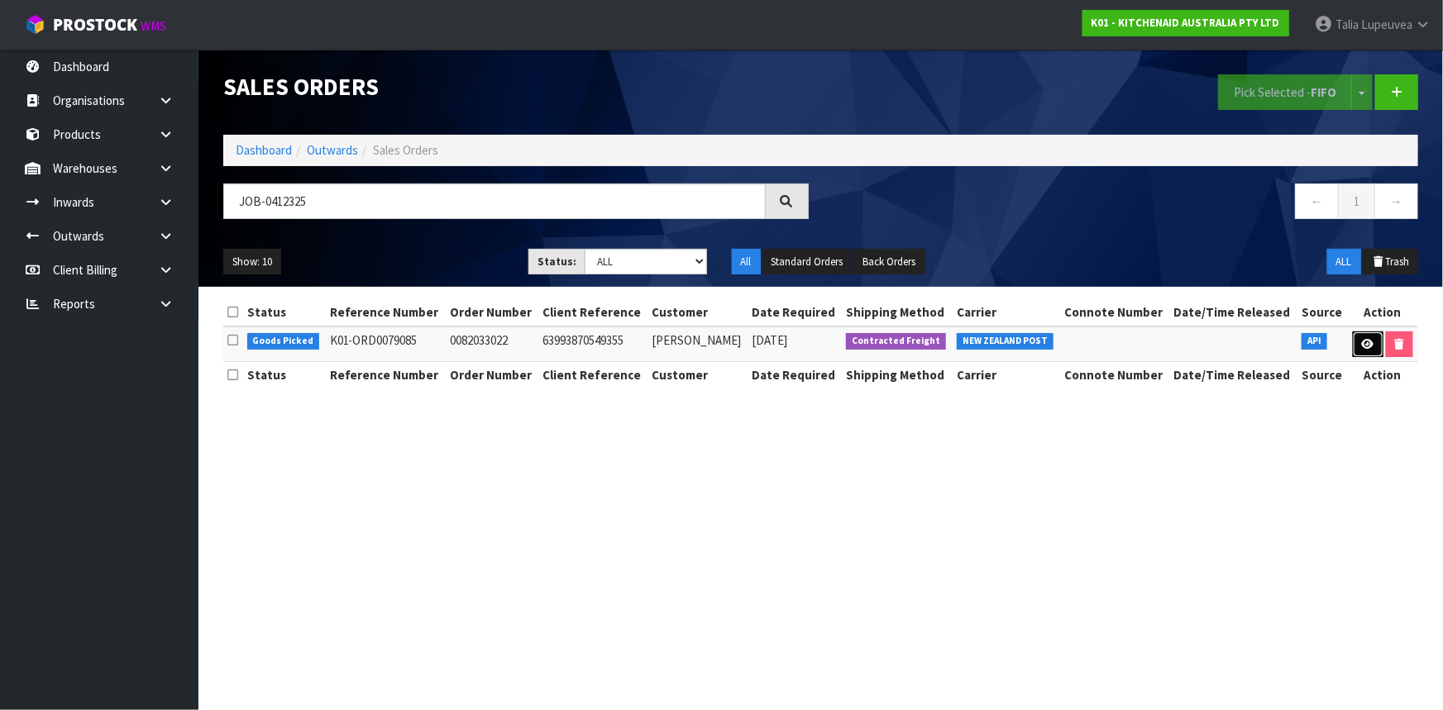
click at [1364, 336] on link at bounding box center [1368, 345] width 31 height 26
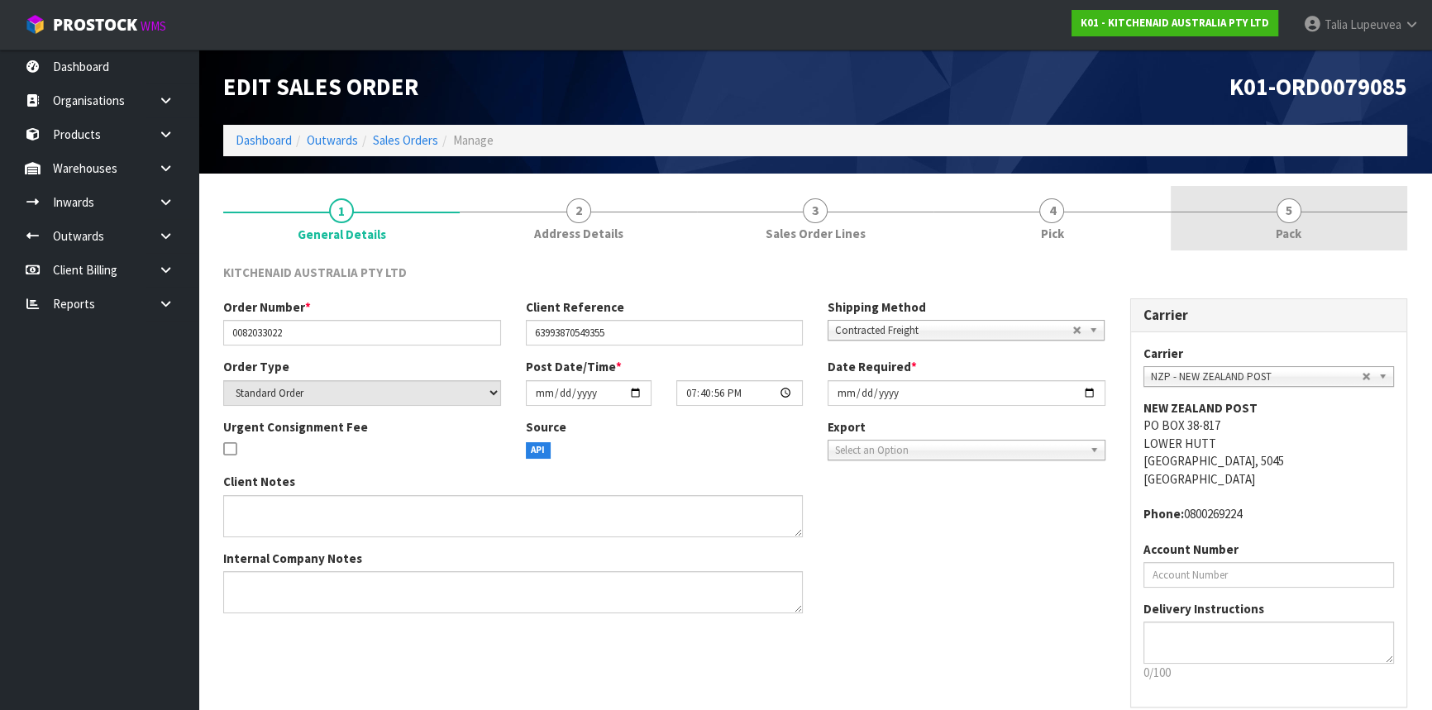
click at [1265, 226] on link "5 Pack" at bounding box center [1289, 218] width 236 height 65
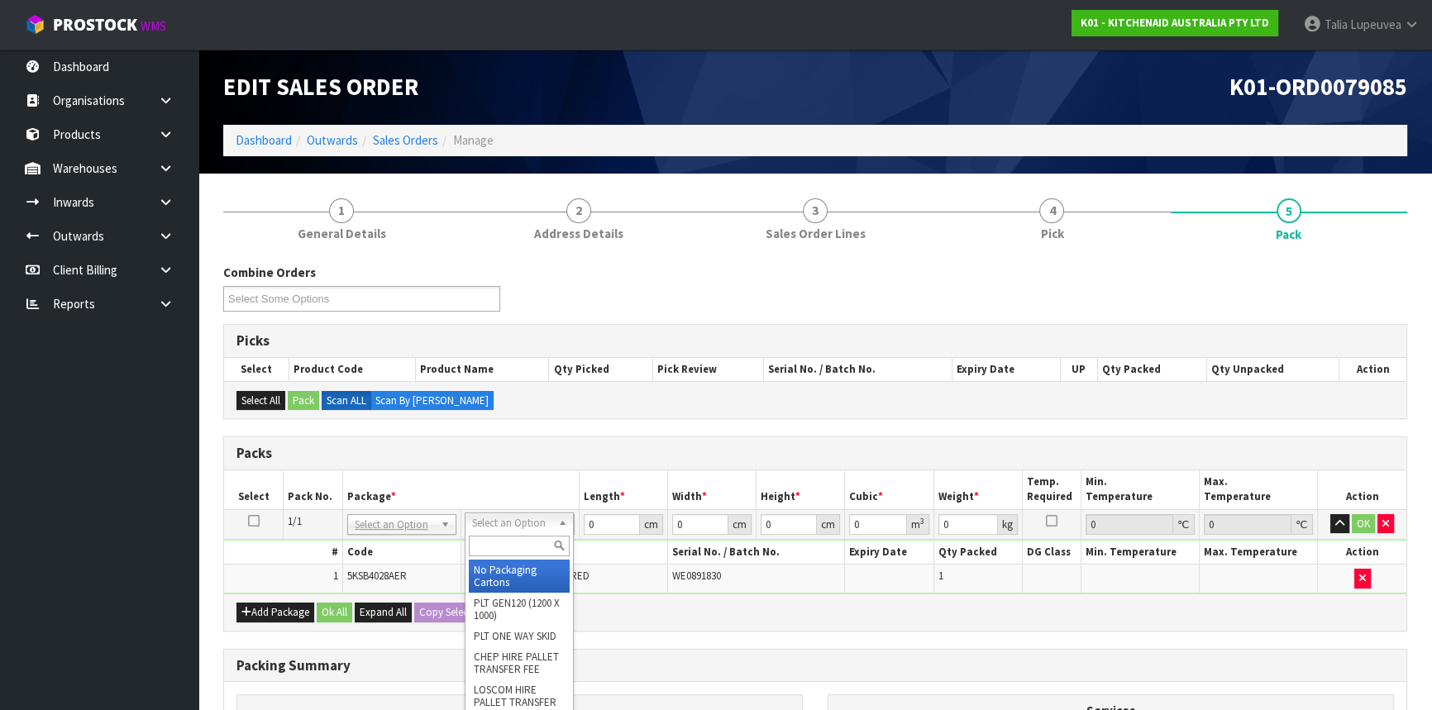
click at [504, 552] on input "text" at bounding box center [519, 546] width 101 height 21
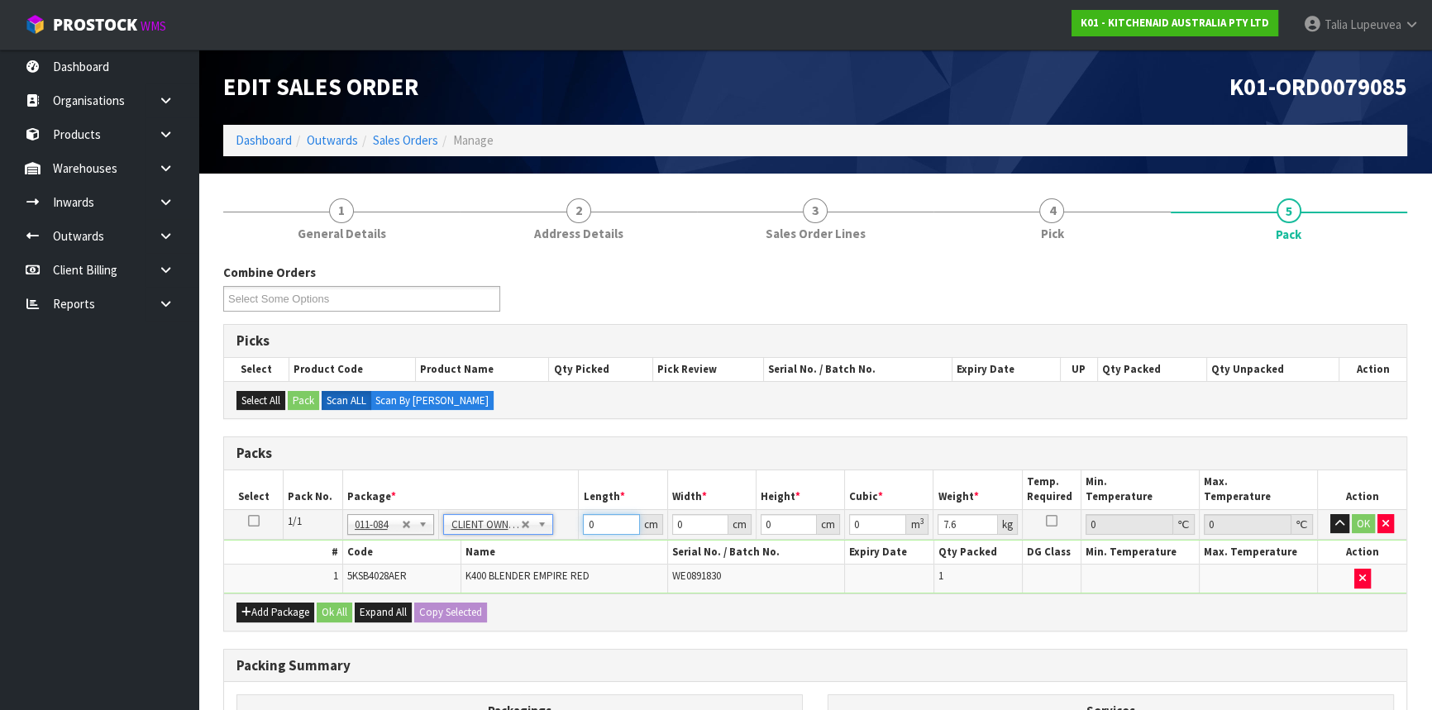
drag, startPoint x: 597, startPoint y: 523, endPoint x: 521, endPoint y: 544, distance: 79.0
click at [523, 546] on tbody "1/1 NONE 007-001 007-002 007-004 007-009 007-013 007-014 007-015 007-017 007-01…" at bounding box center [815, 551] width 1182 height 84
click at [1370, 516] on button "OK" at bounding box center [1363, 524] width 23 height 20
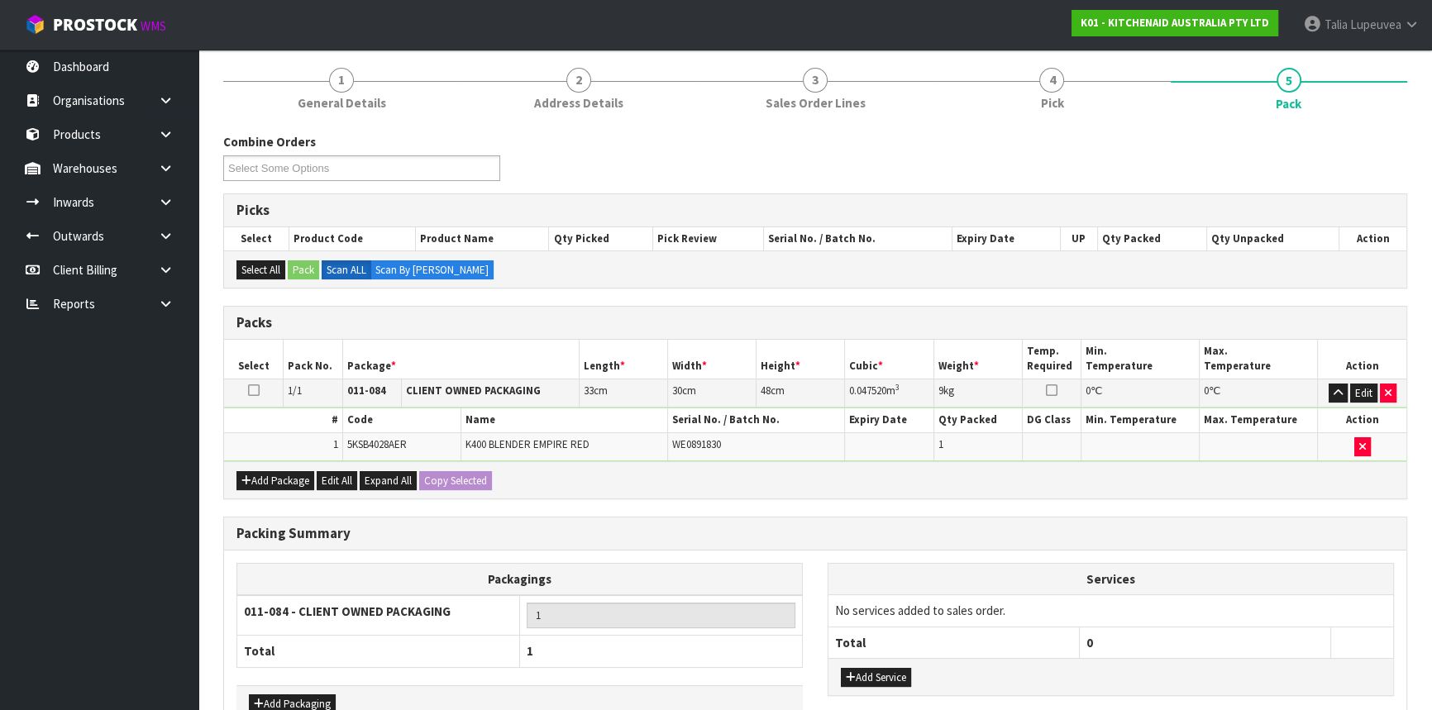
scroll to position [230, 0]
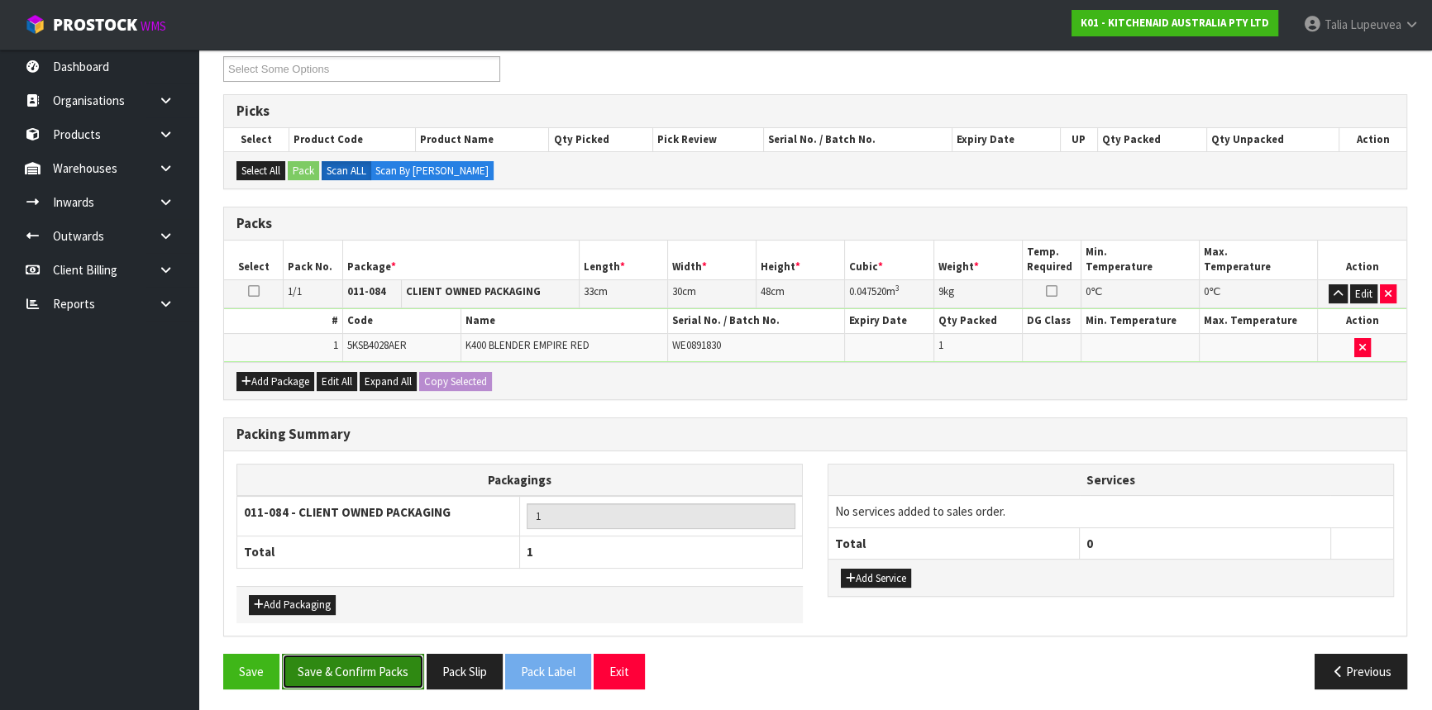
click at [339, 678] on button "Save & Confirm Packs" at bounding box center [353, 672] width 142 height 36
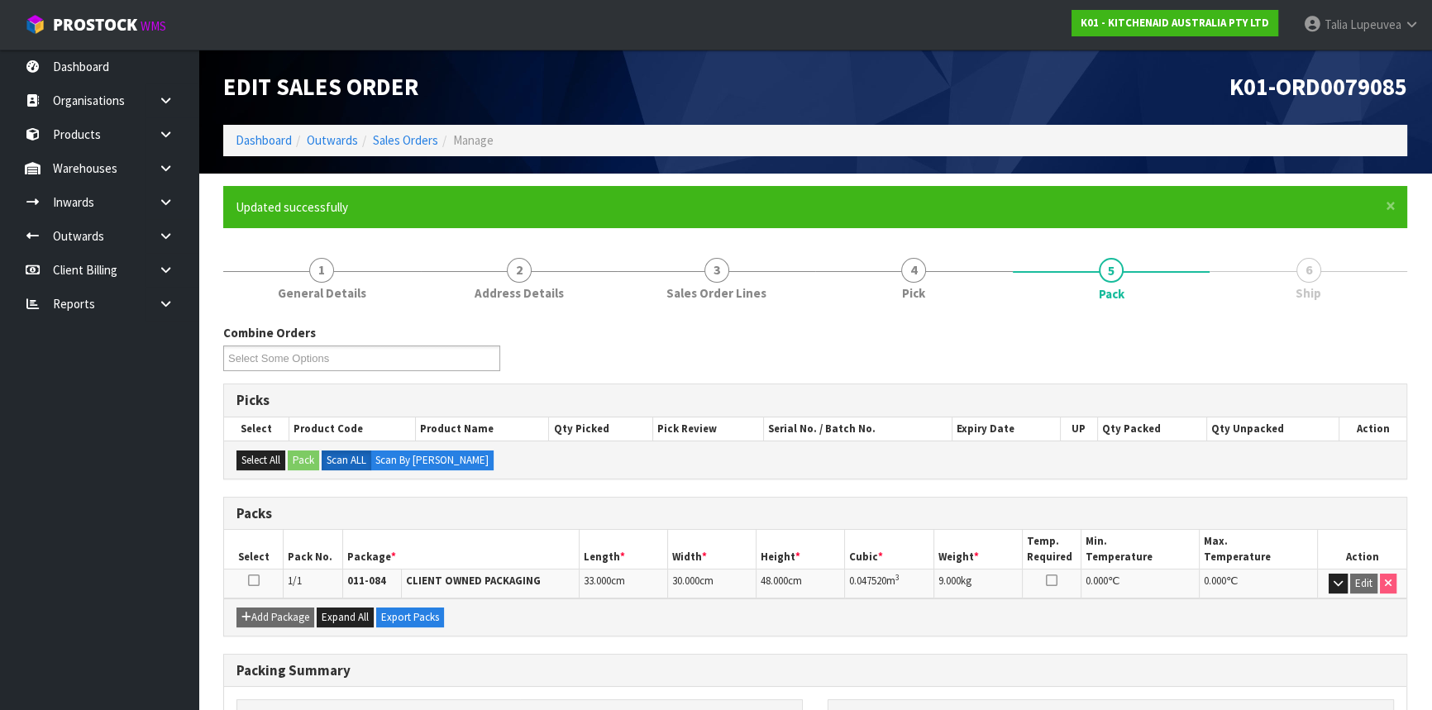
scroll to position [199, 0]
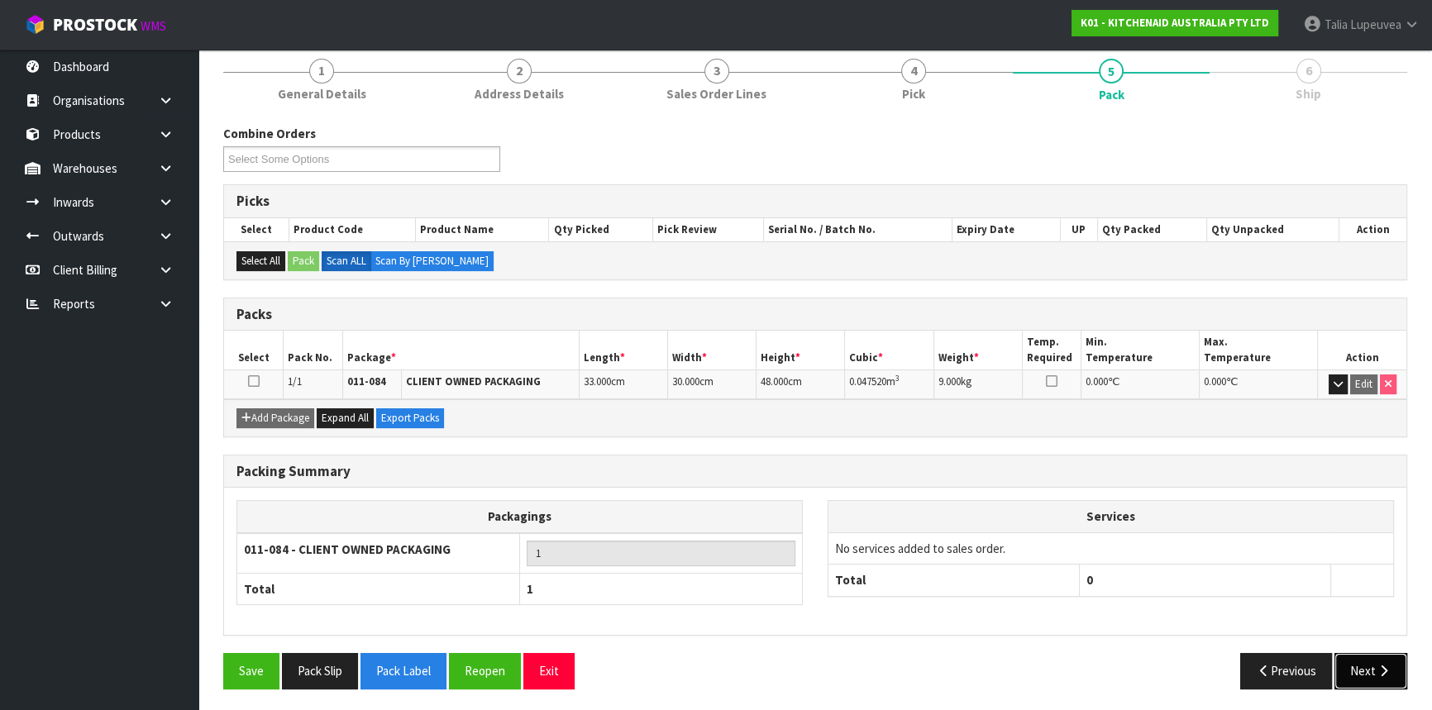
click at [1371, 666] on button "Next" at bounding box center [1370, 671] width 73 height 36
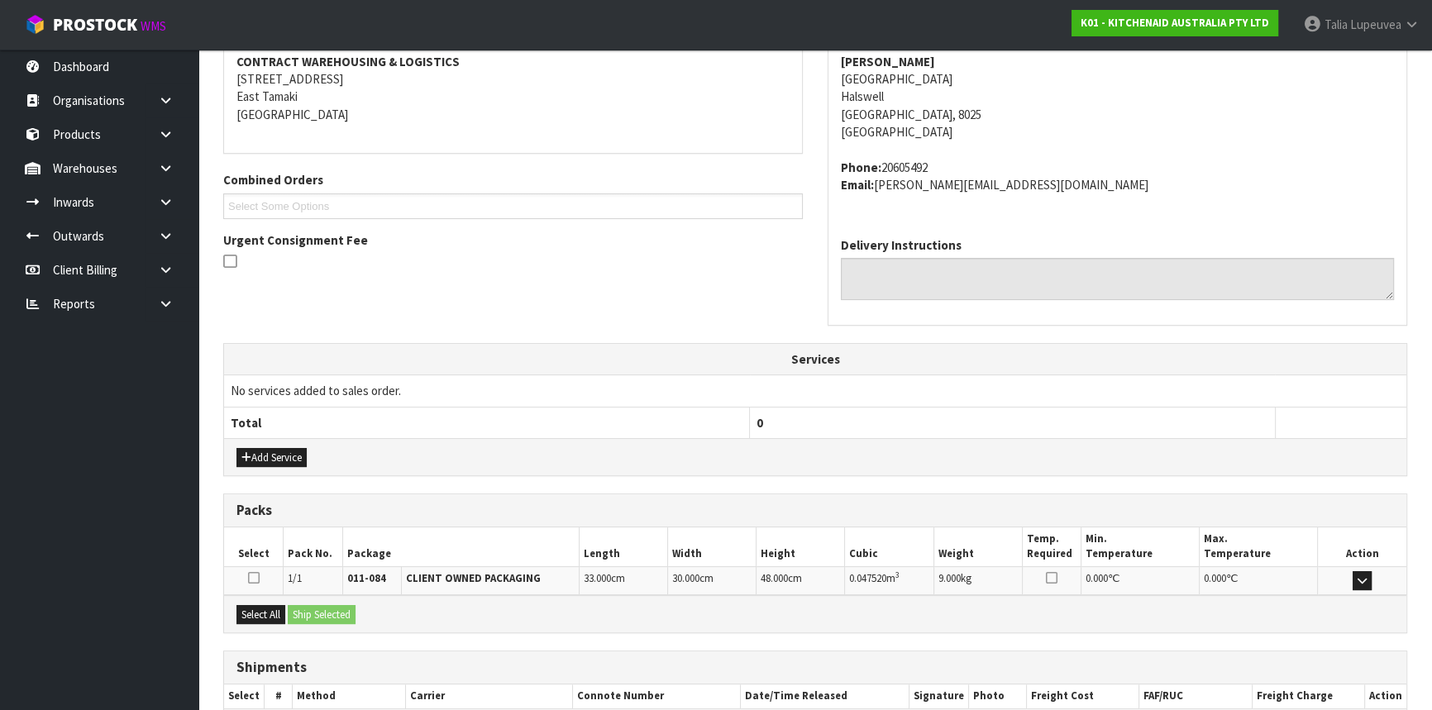
scroll to position [415, 0]
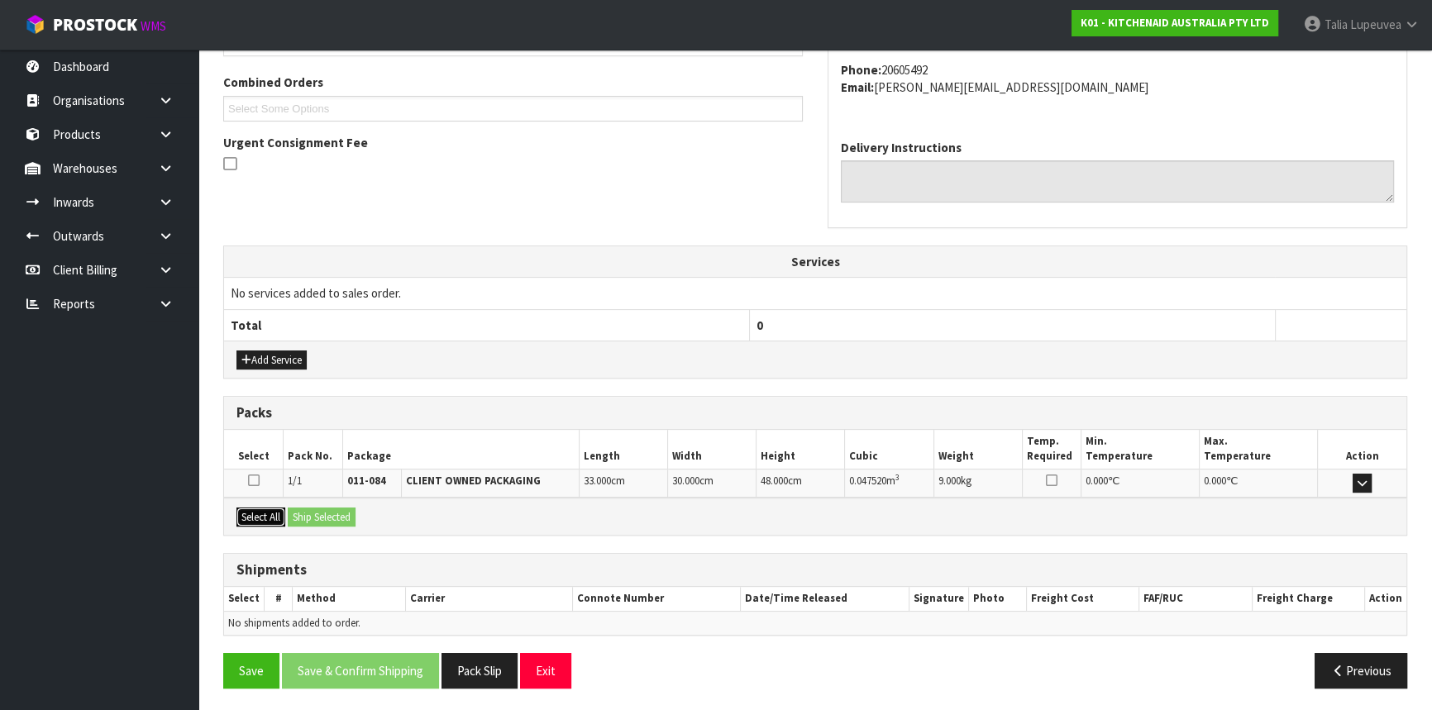
drag, startPoint x: 256, startPoint y: 513, endPoint x: 292, endPoint y: 511, distance: 35.6
click at [256, 513] on button "Select All" at bounding box center [260, 518] width 49 height 20
click at [307, 513] on button "Ship Selected" at bounding box center [322, 518] width 68 height 20
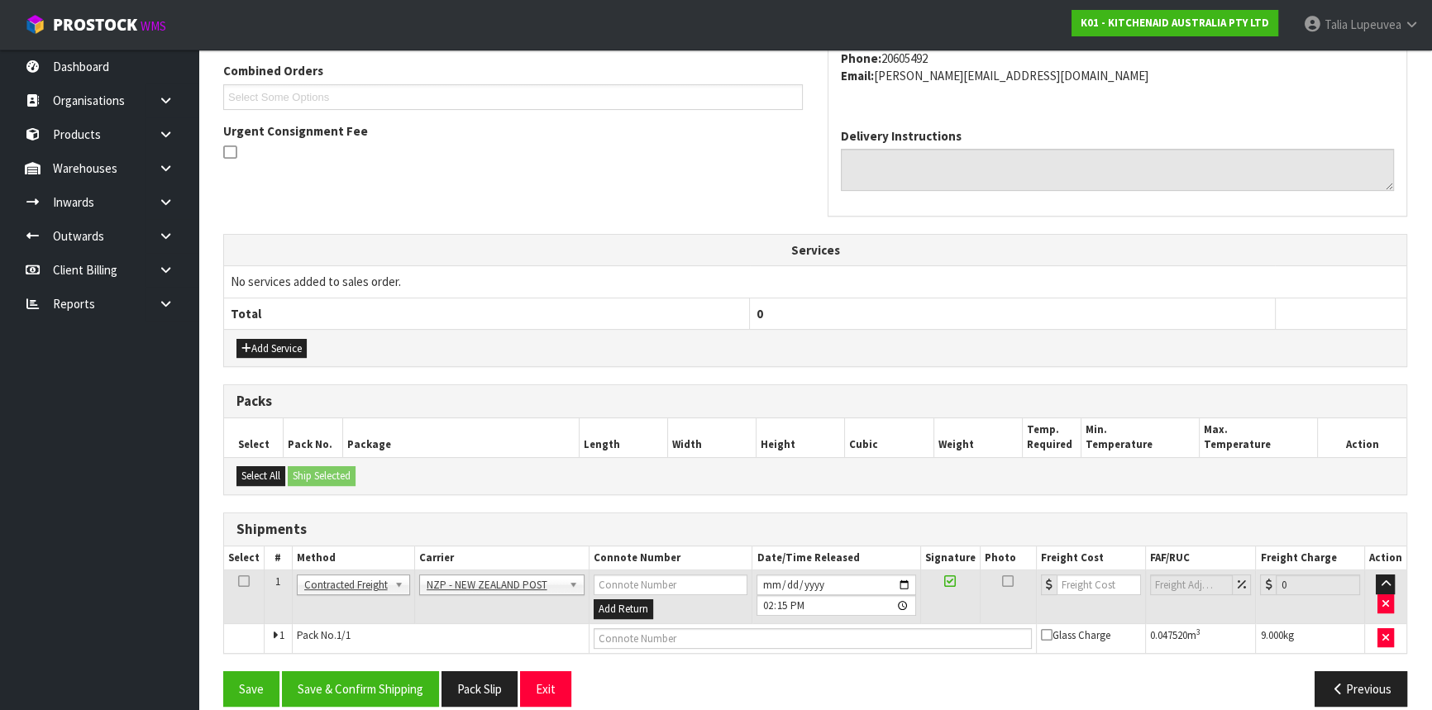
scroll to position [445, 0]
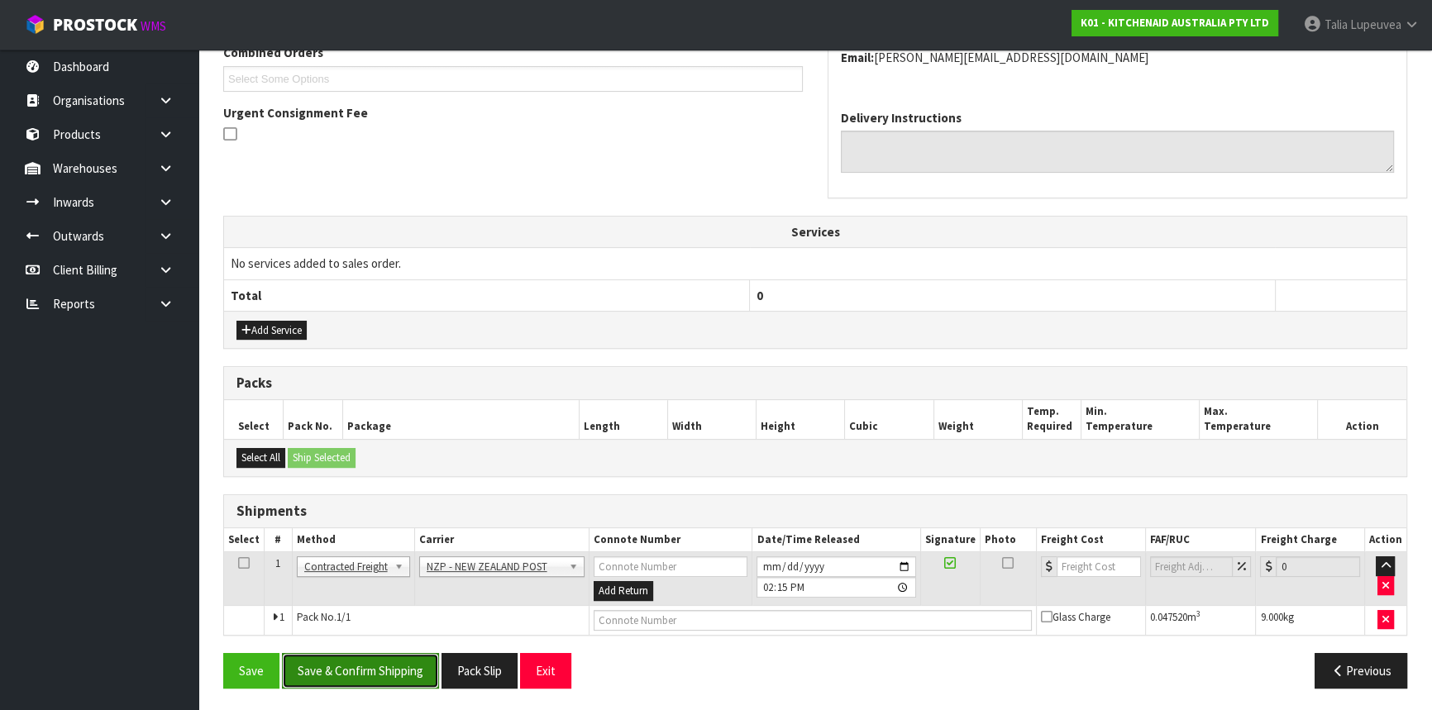
click at [383, 670] on button "Save & Confirm Shipping" at bounding box center [360, 671] width 157 height 36
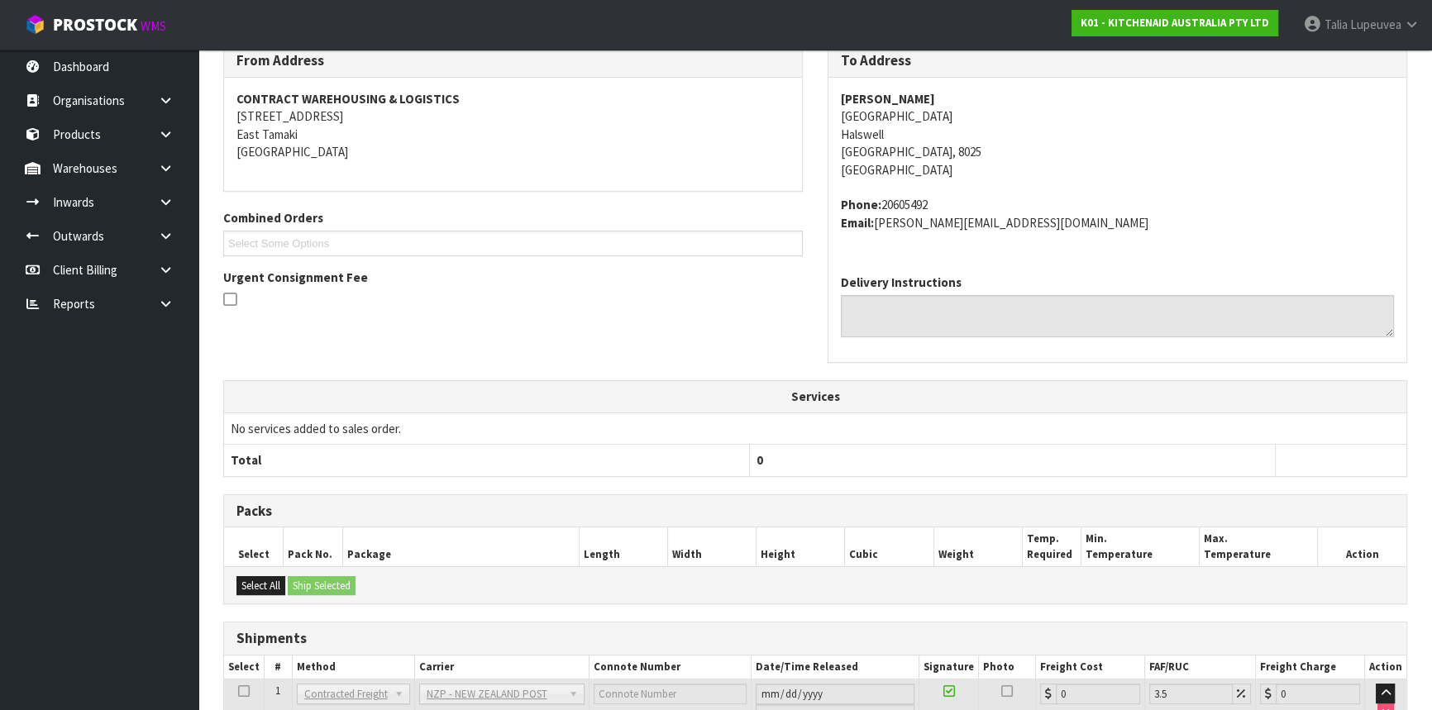
scroll to position [422, 0]
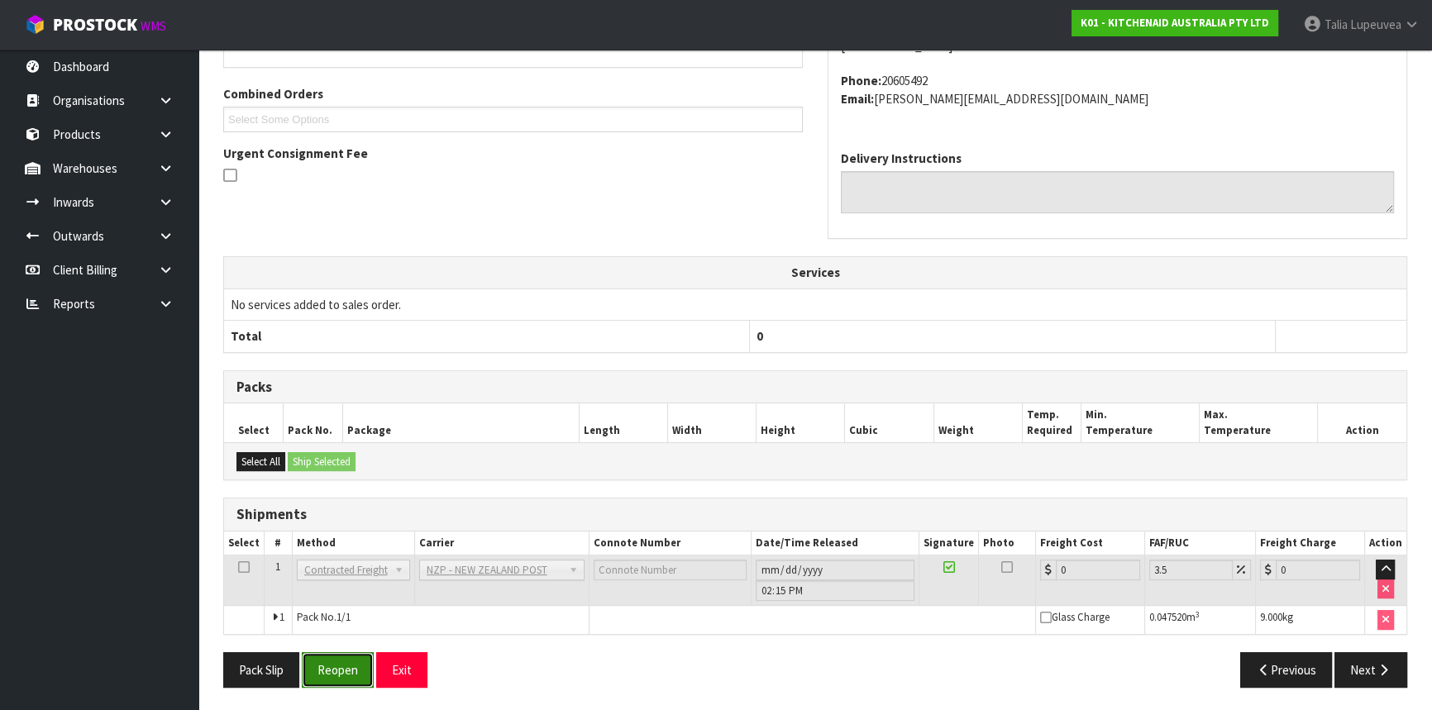
click at [339, 661] on button "Reopen" at bounding box center [338, 670] width 72 height 36
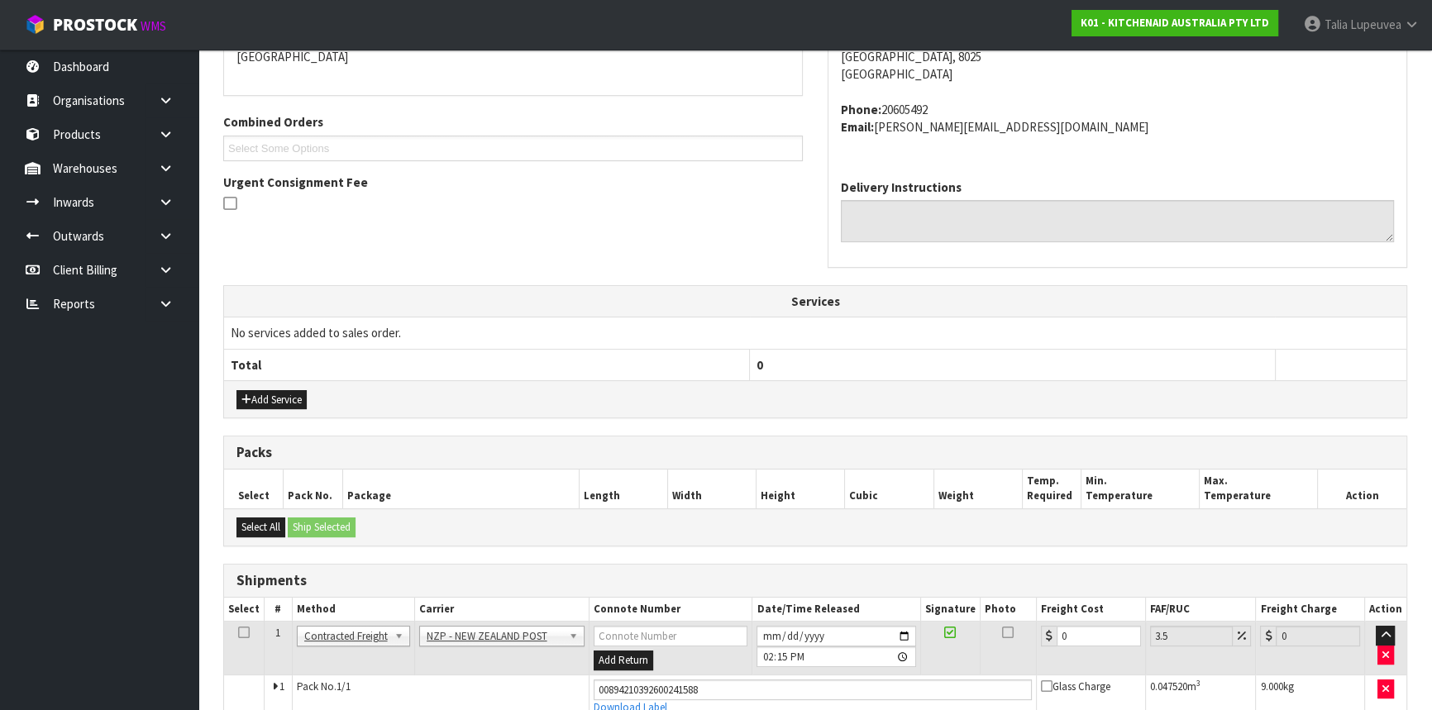
scroll to position [460, 0]
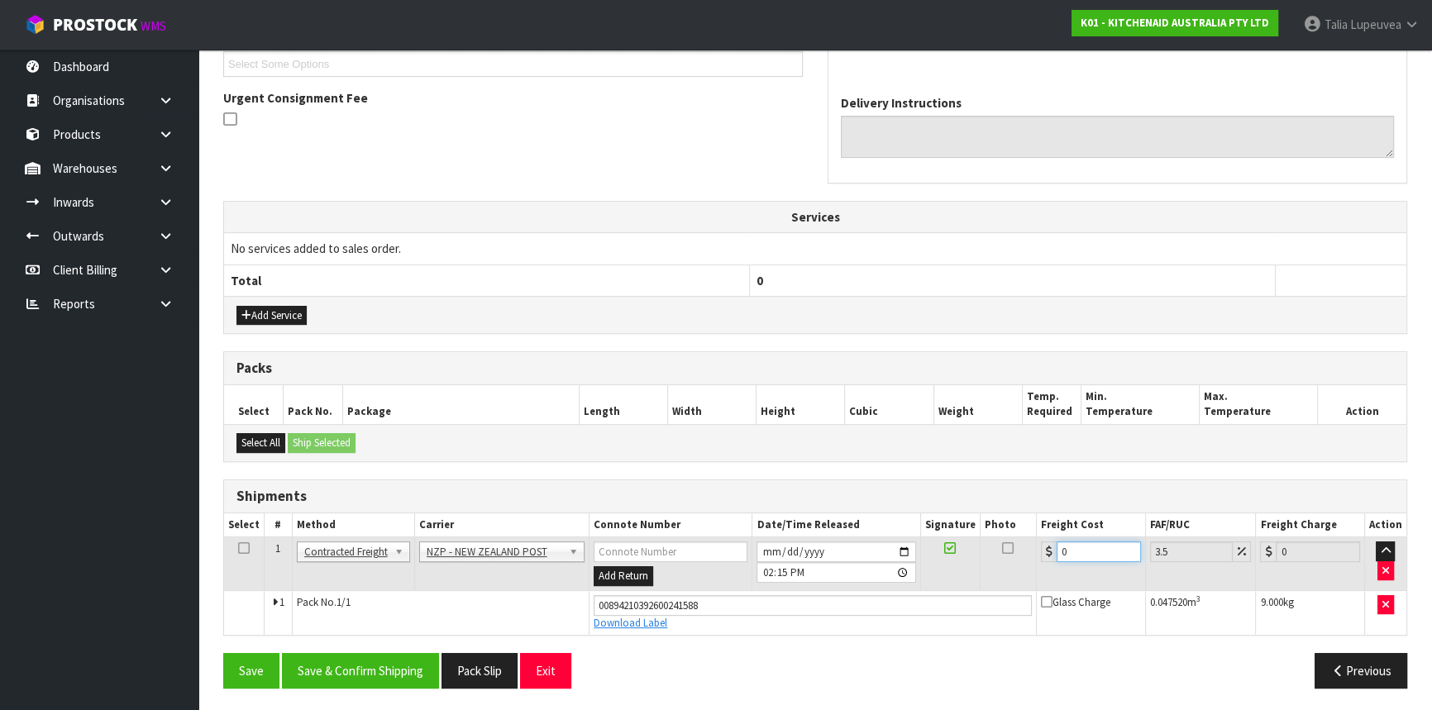
drag, startPoint x: 1067, startPoint y: 548, endPoint x: 1033, endPoint y: 537, distance: 34.8
click at [1033, 537] on tr "1 Client Local Pickup Customer Local Pickup Company Freight Contracted Freight …" at bounding box center [815, 564] width 1182 height 54
click at [391, 653] on button "Save & Confirm Shipping" at bounding box center [360, 671] width 157 height 36
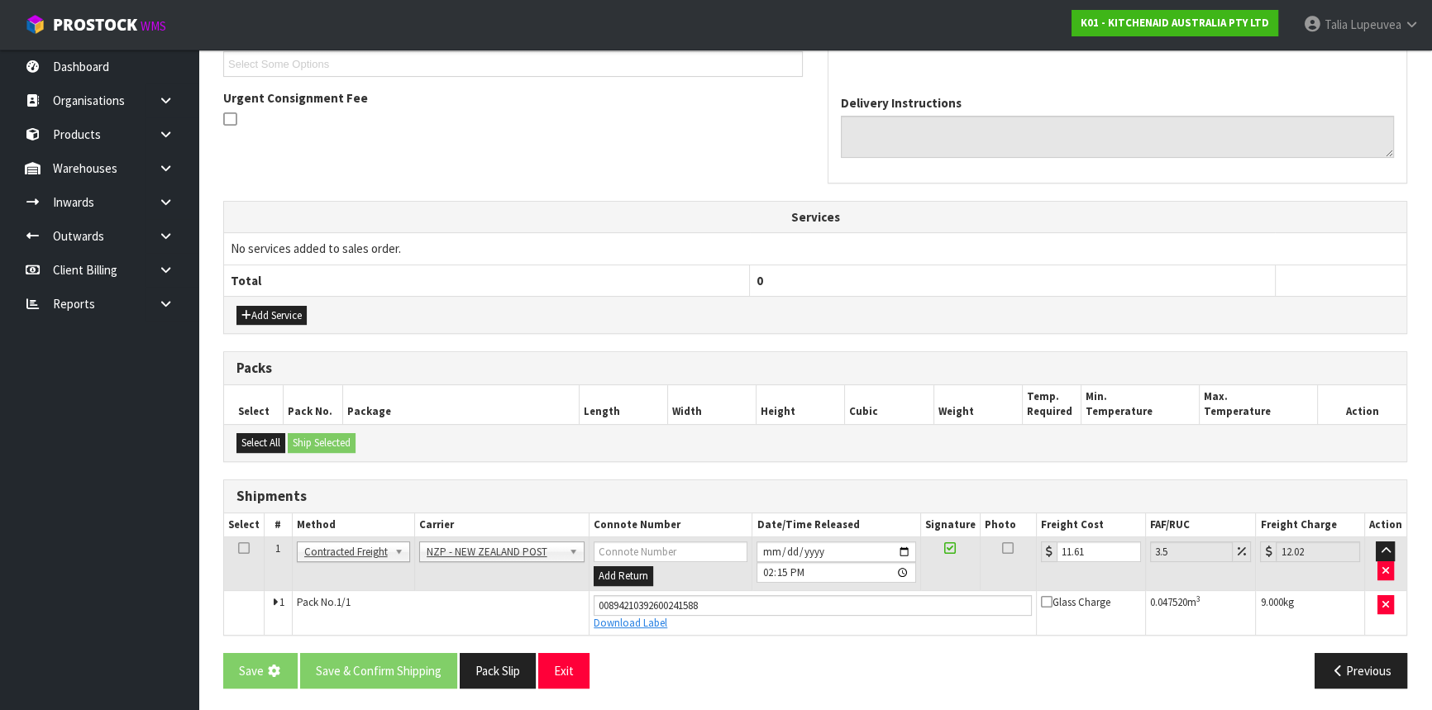
scroll to position [0, 0]
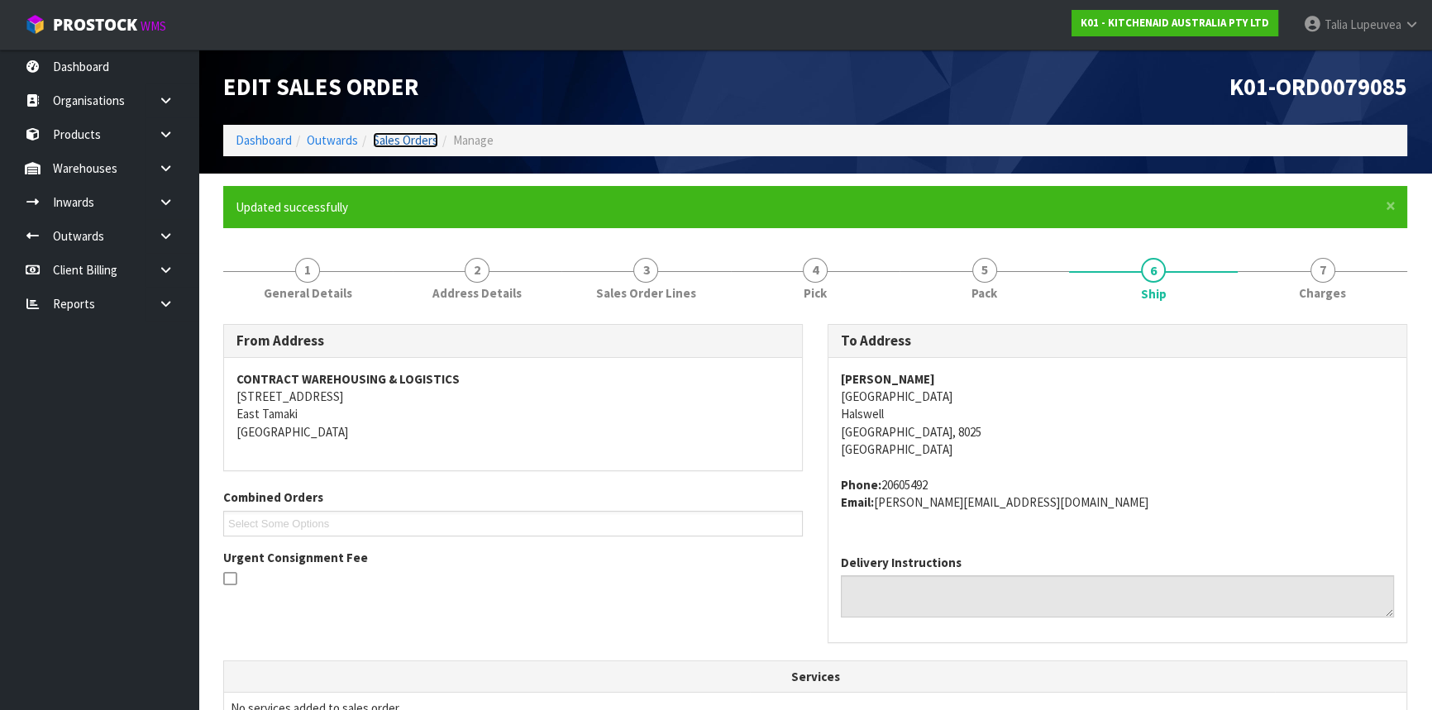
click at [402, 146] on link "Sales Orders" at bounding box center [405, 140] width 65 height 16
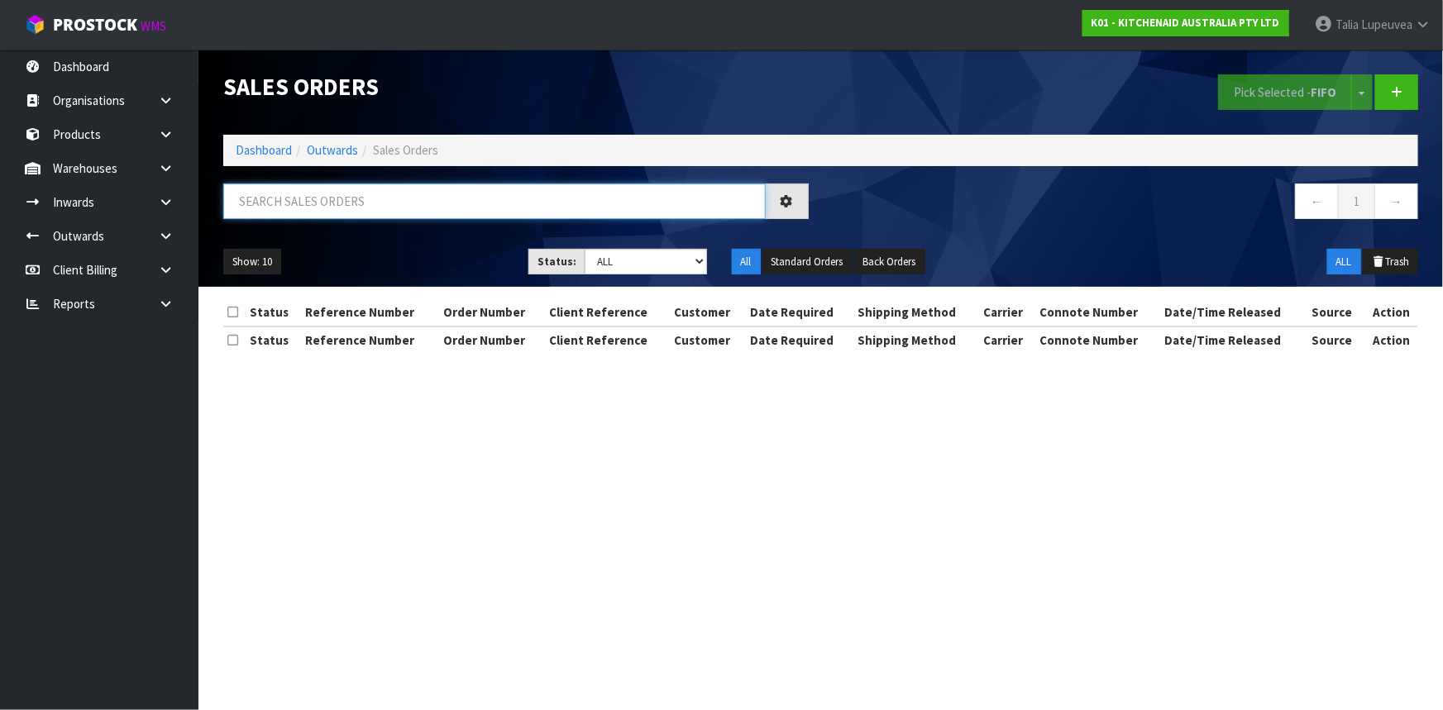
click at [375, 214] on input "text" at bounding box center [494, 202] width 542 height 36
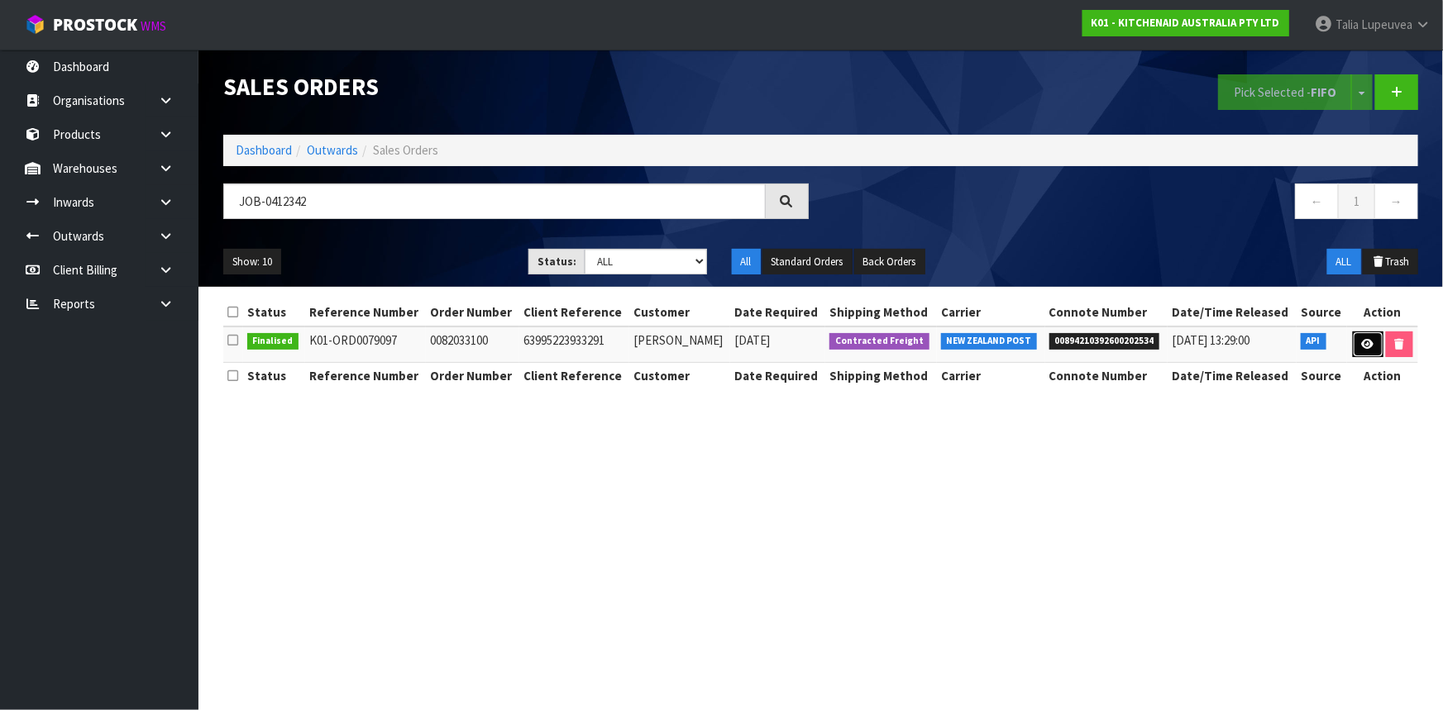
click at [1362, 339] on icon at bounding box center [1368, 344] width 12 height 11
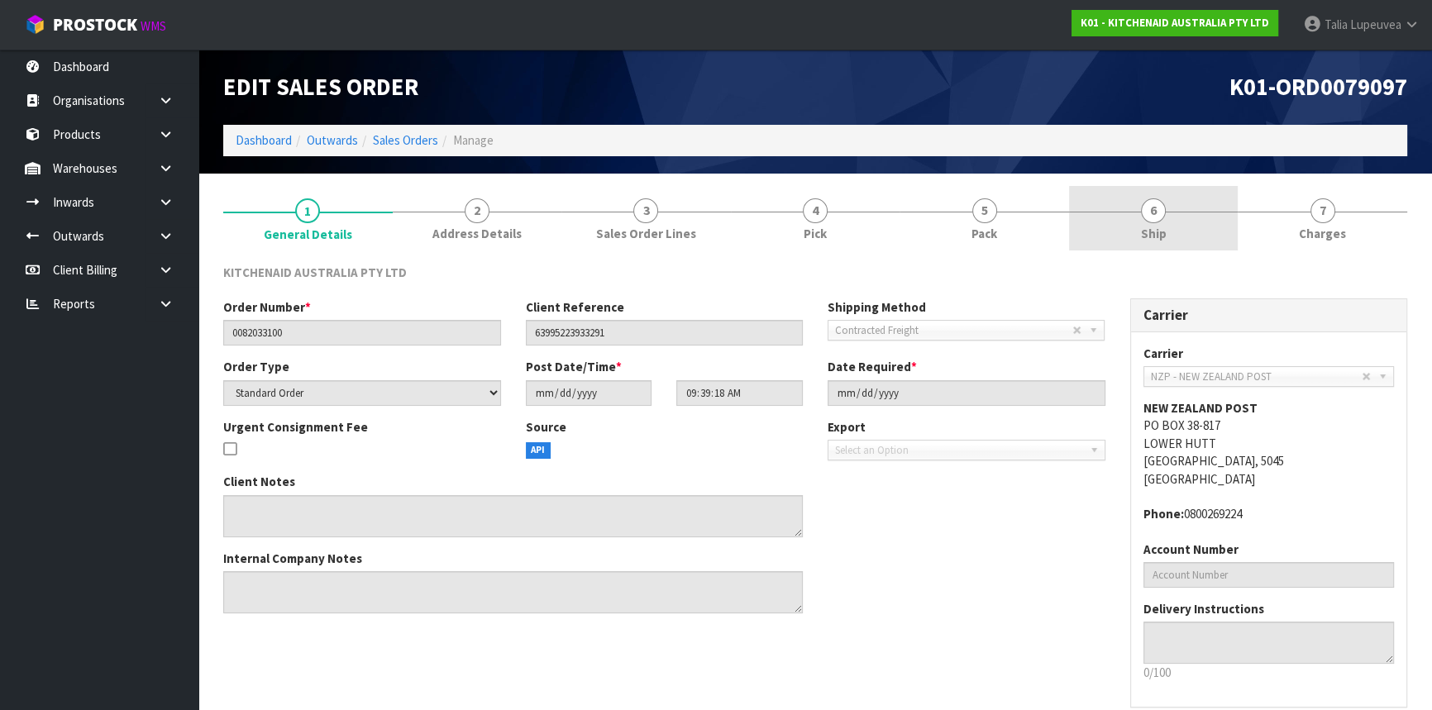
click at [1174, 236] on link "6 Ship" at bounding box center [1153, 218] width 169 height 65
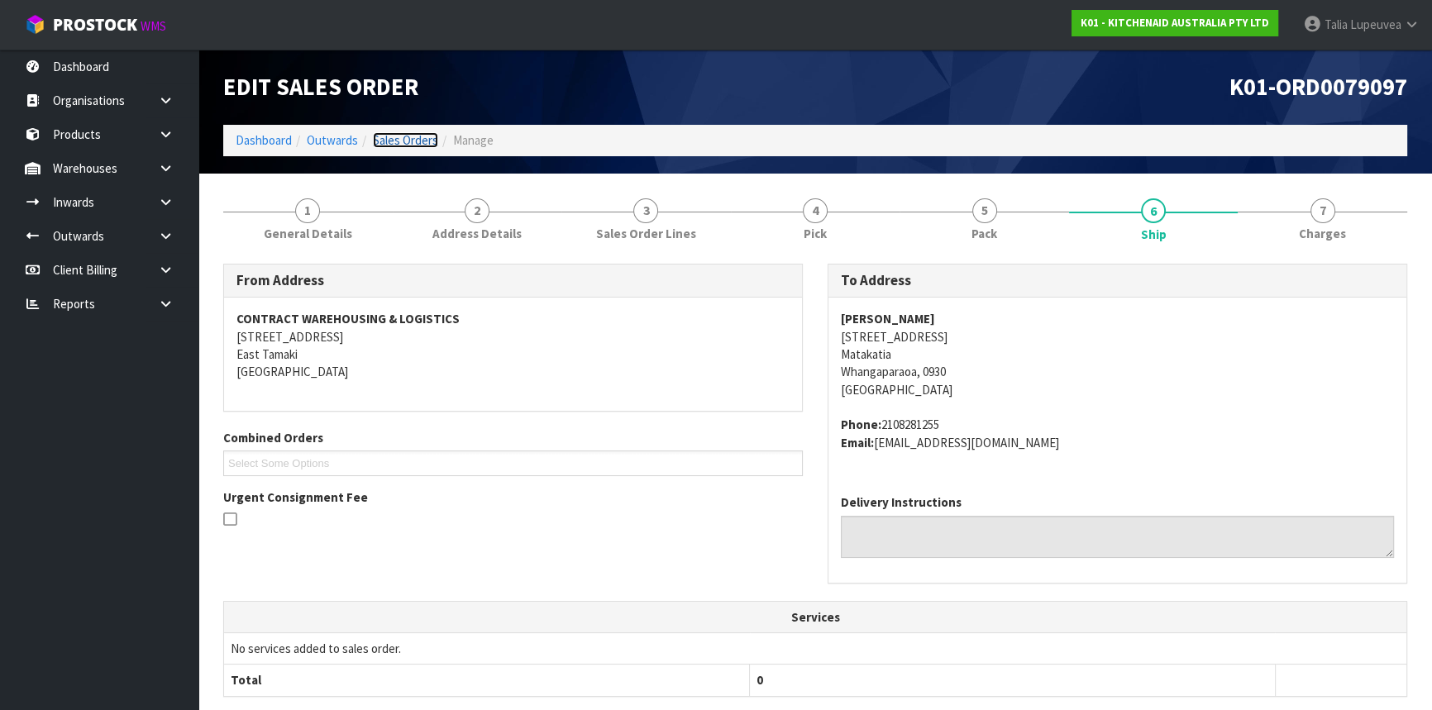
click at [390, 146] on link "Sales Orders" at bounding box center [405, 140] width 65 height 16
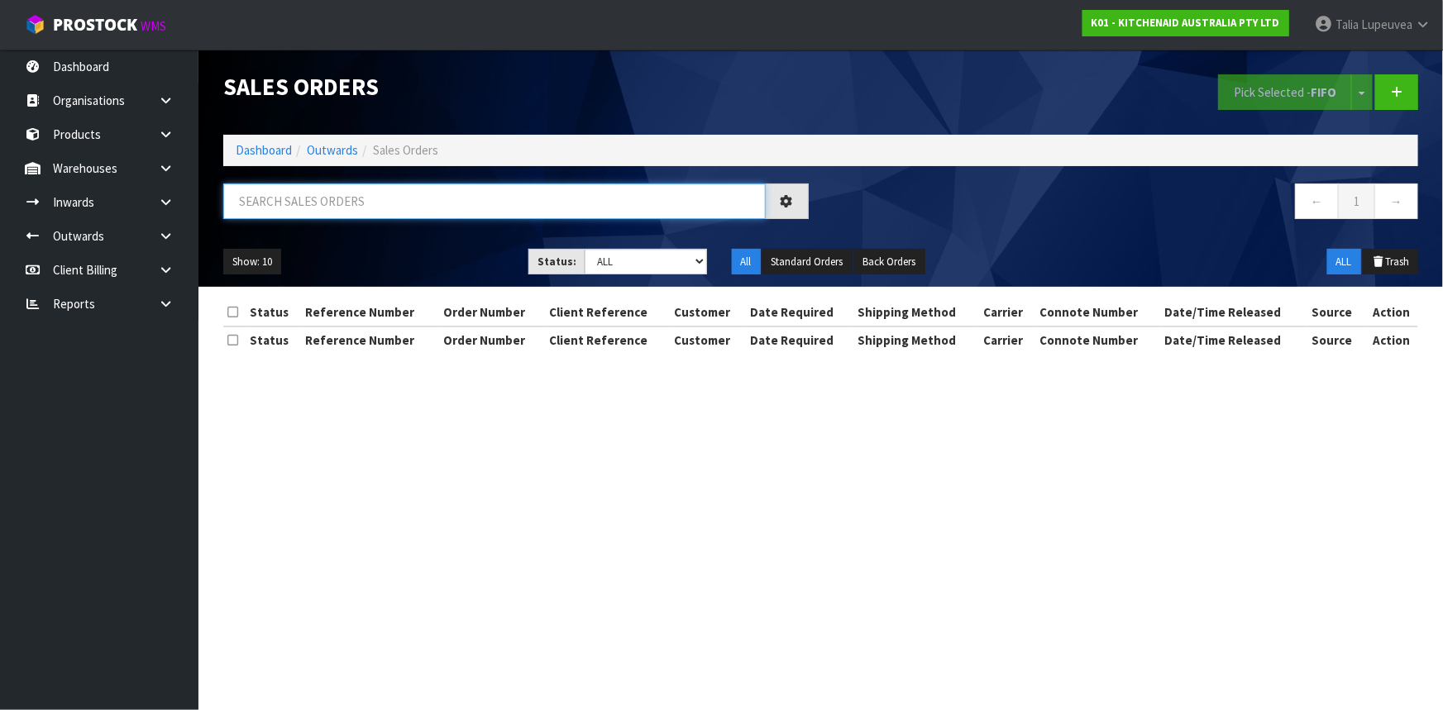
click at [402, 202] on input "text" at bounding box center [494, 202] width 542 height 36
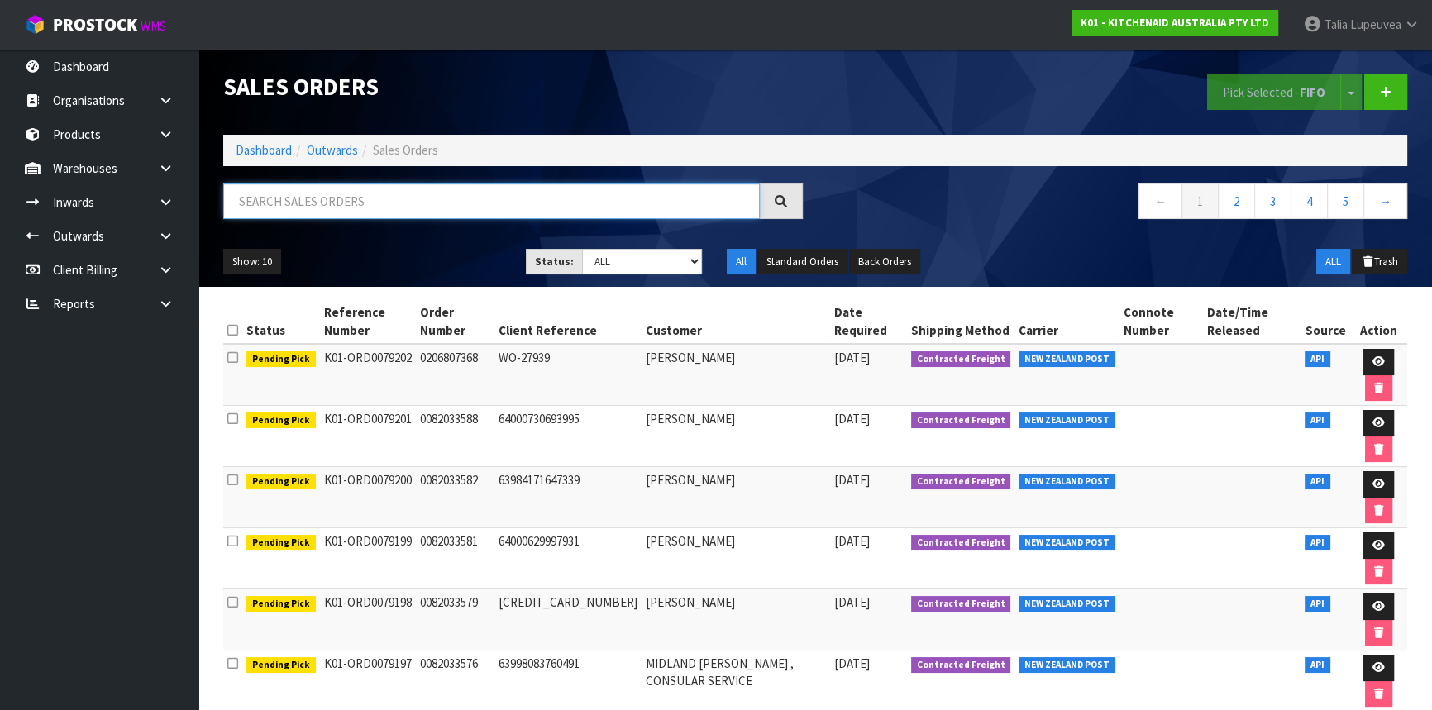
click at [283, 206] on input "text" at bounding box center [491, 202] width 537 height 36
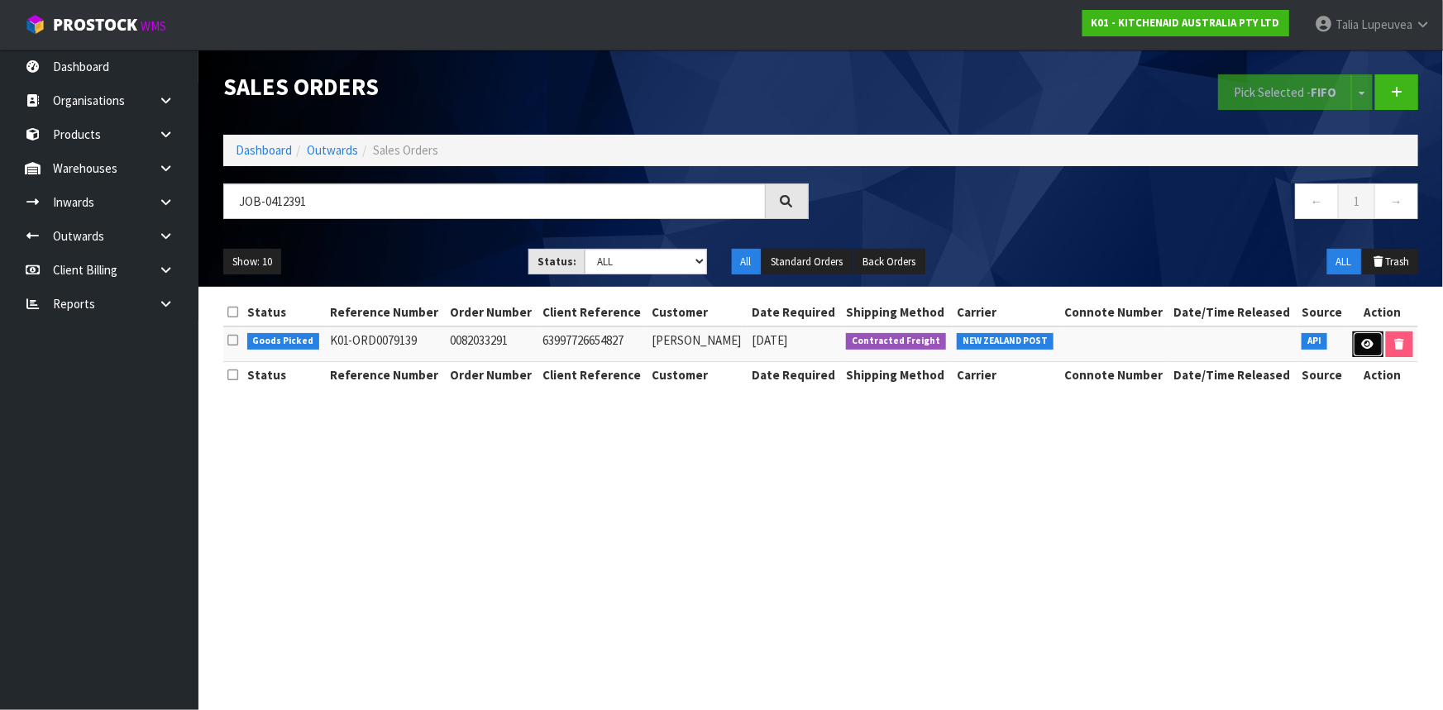
click at [1365, 347] on icon at bounding box center [1368, 344] width 12 height 11
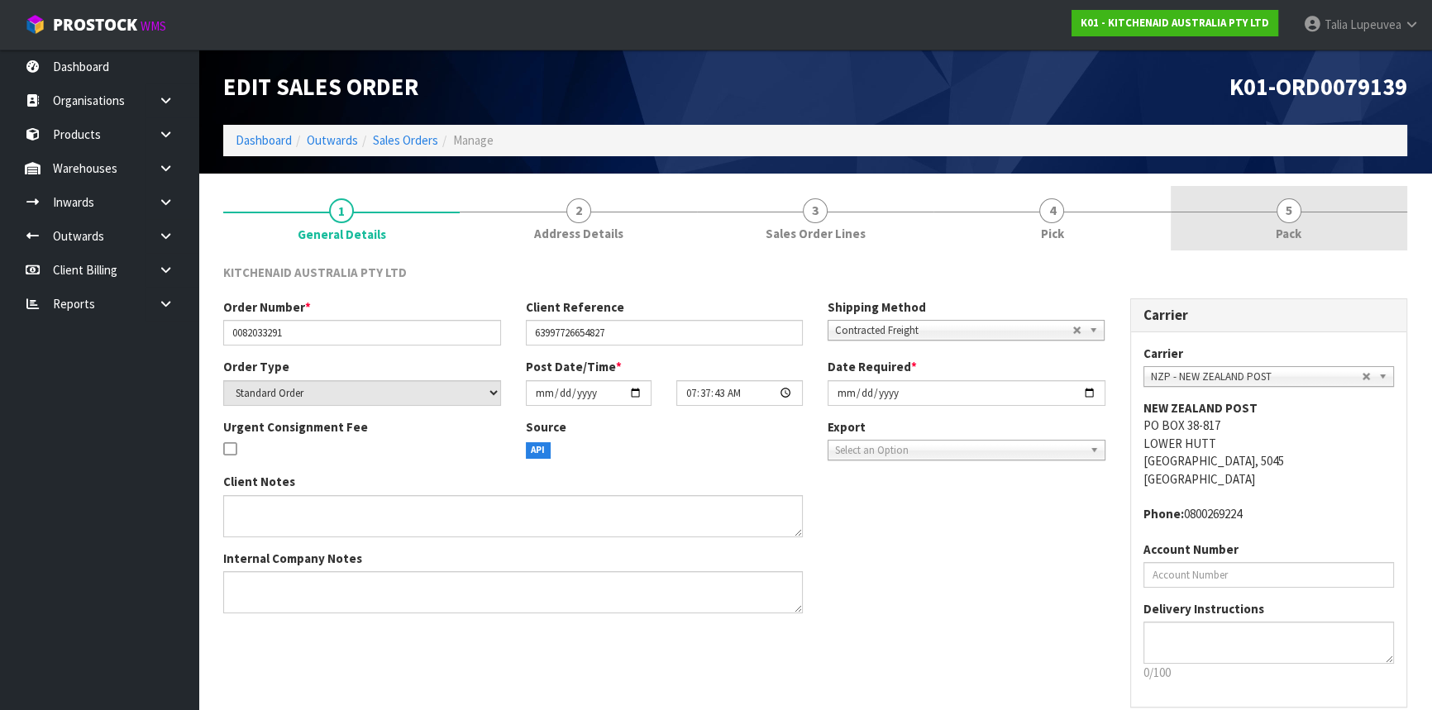
click at [1270, 227] on link "5 Pack" at bounding box center [1289, 218] width 236 height 65
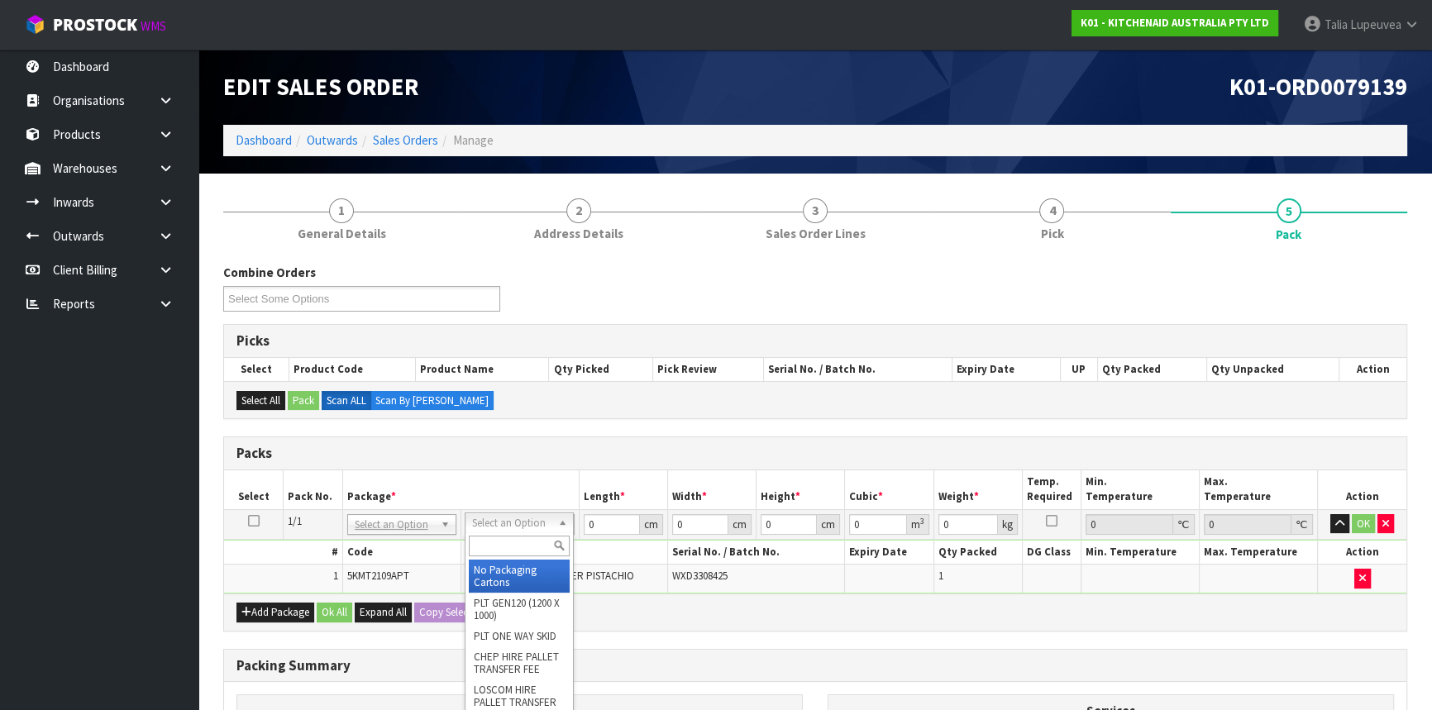
click at [498, 536] on input "text" at bounding box center [519, 546] width 101 height 21
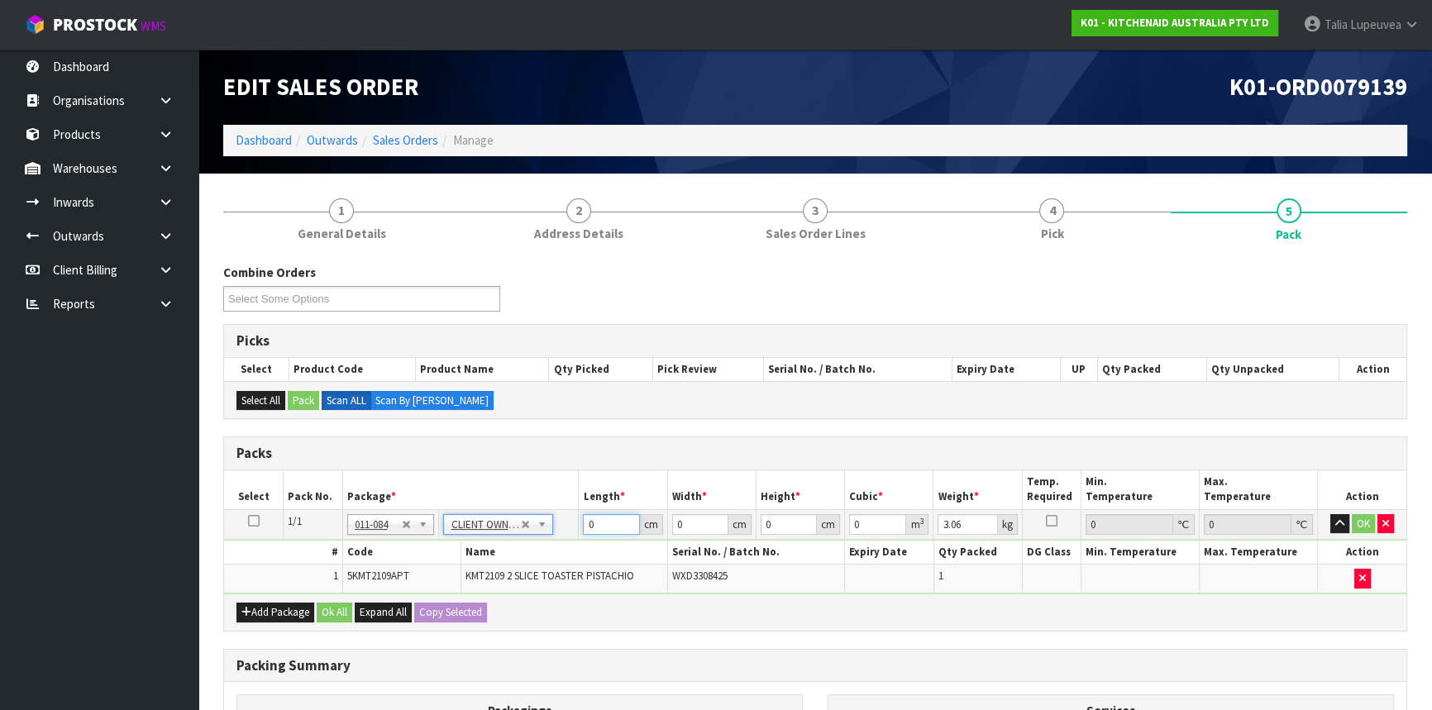
drag, startPoint x: 598, startPoint y: 521, endPoint x: 564, endPoint y: 524, distance: 34.1
click at [564, 524] on tr "1/1 NONE 007-001 007-002 007-004 007-009 007-013 007-014 007-015 007-017 007-01…" at bounding box center [815, 524] width 1182 height 30
click at [1364, 520] on button "OK" at bounding box center [1363, 524] width 23 height 20
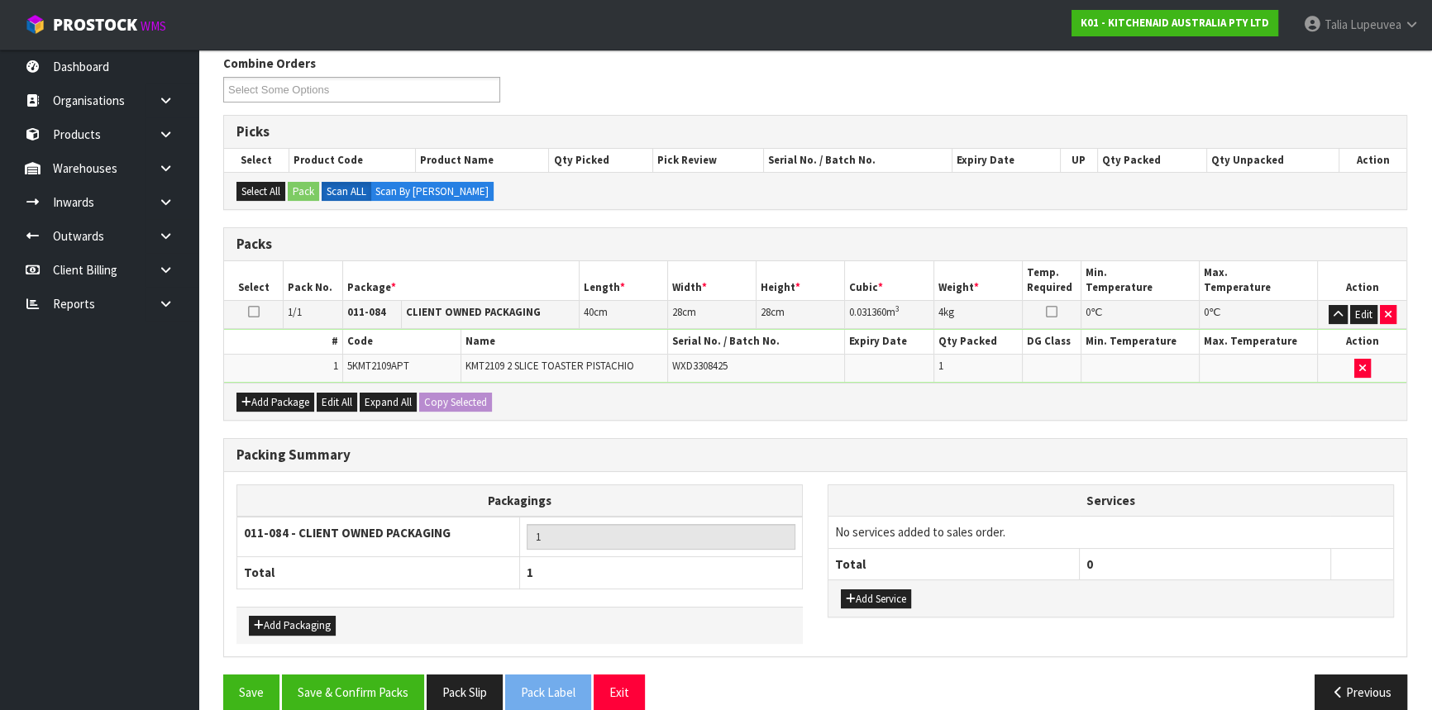
scroll to position [230, 0]
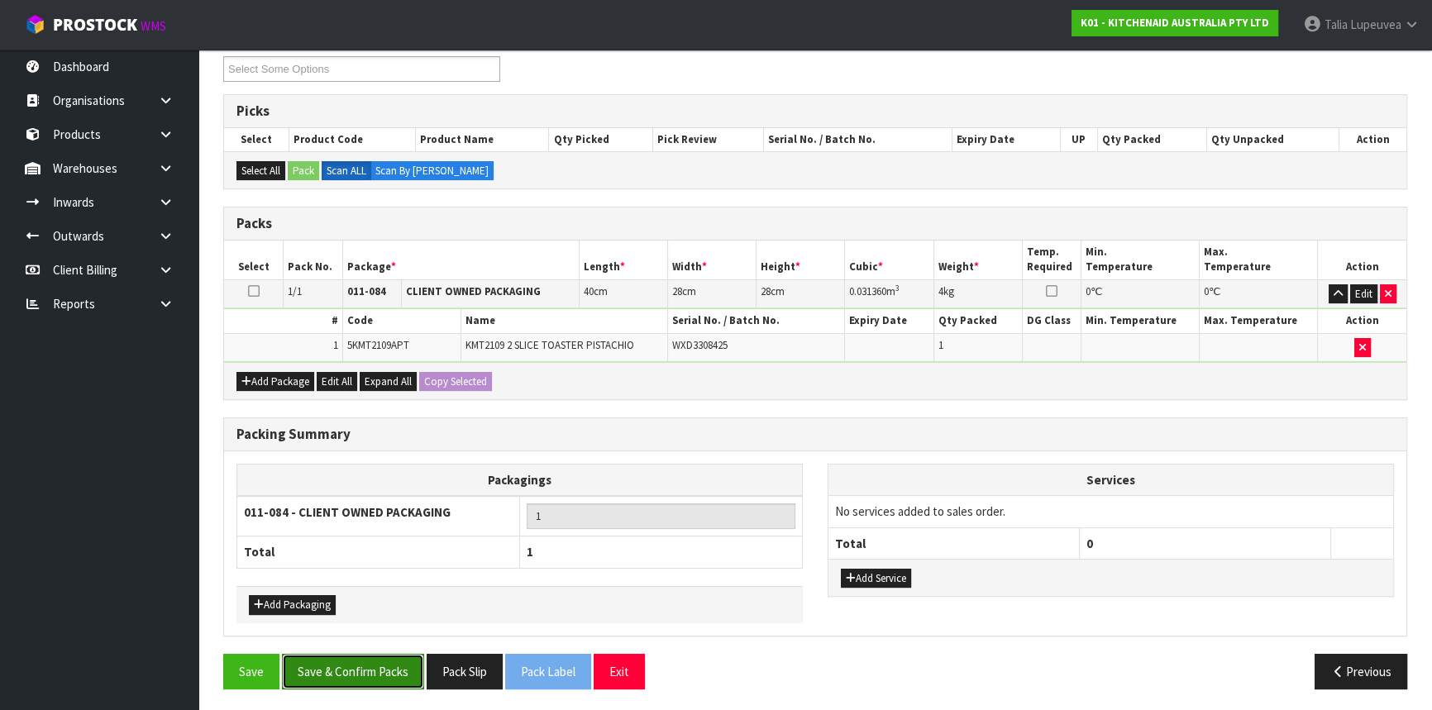
click at [359, 661] on button "Save & Confirm Packs" at bounding box center [353, 672] width 142 height 36
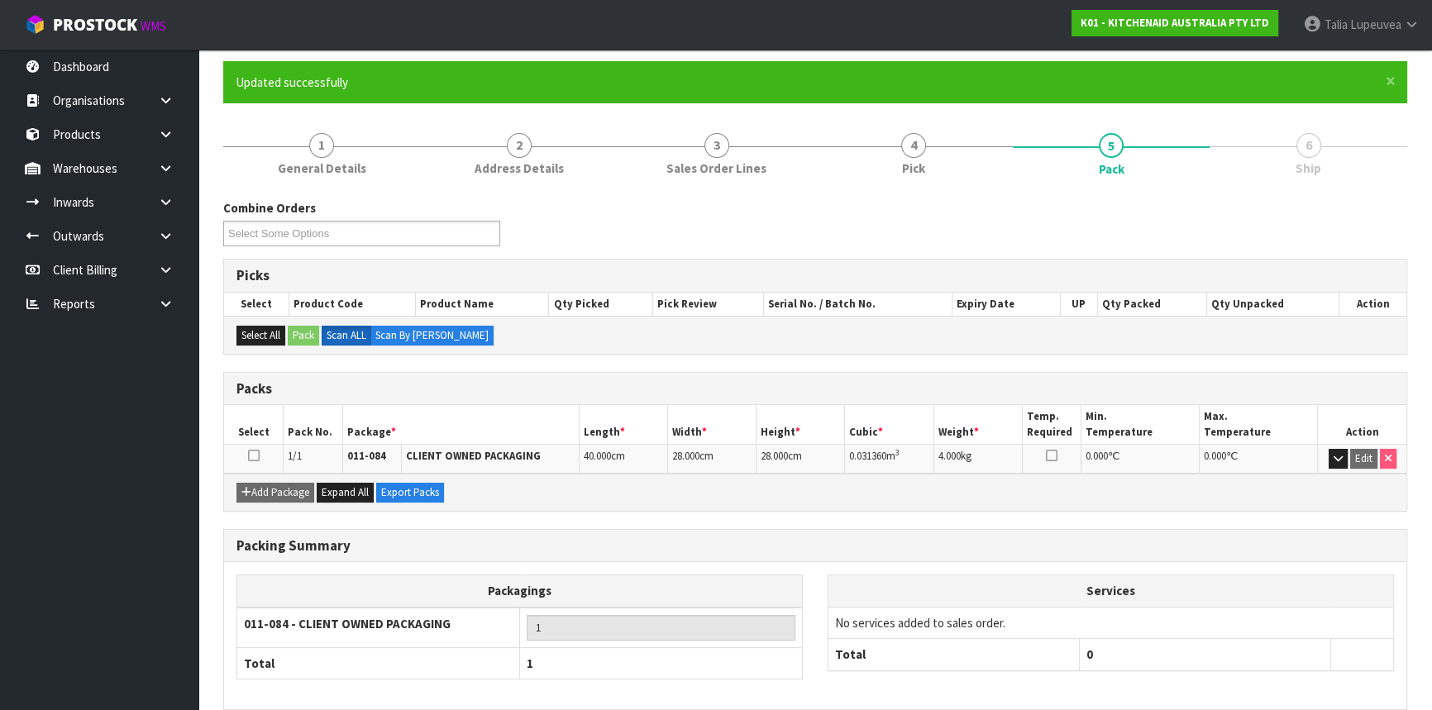
scroll to position [199, 0]
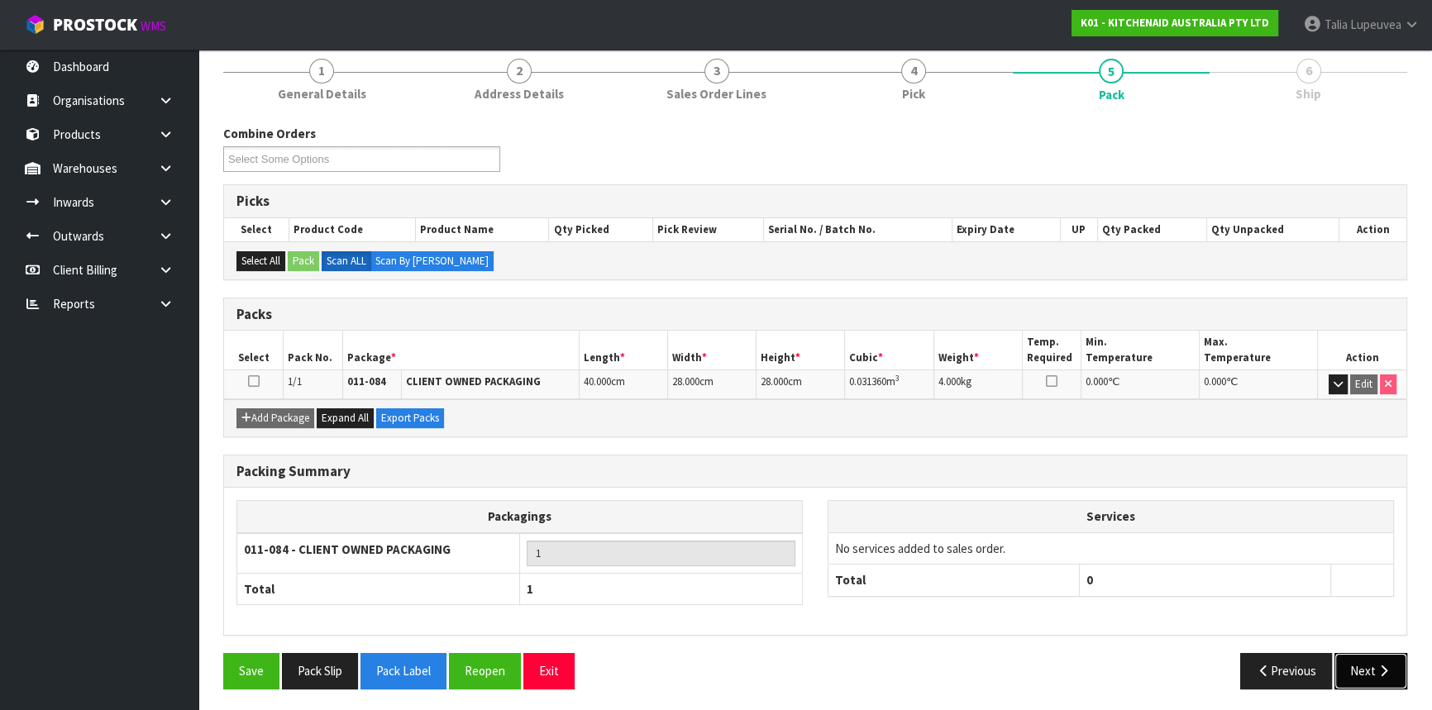
click at [1370, 661] on button "Next" at bounding box center [1370, 671] width 73 height 36
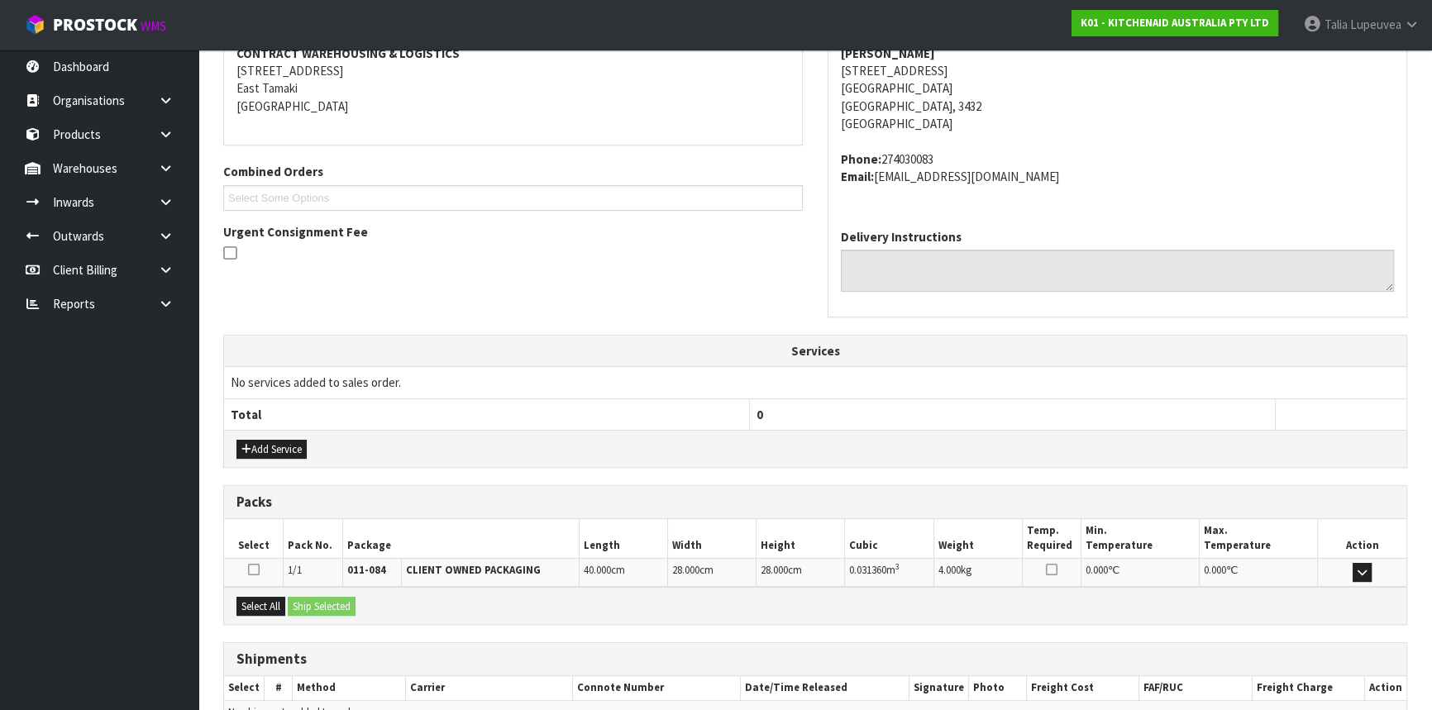
scroll to position [415, 0]
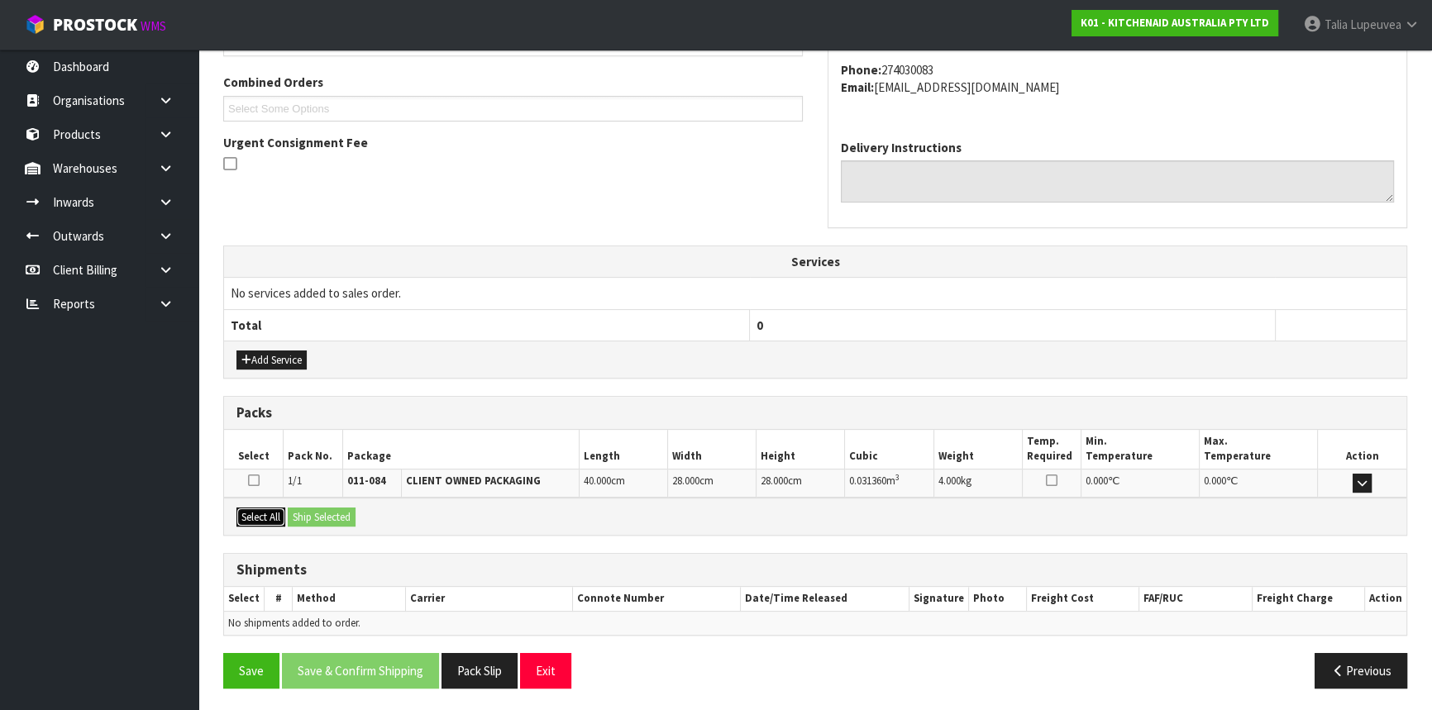
drag, startPoint x: 264, startPoint y: 513, endPoint x: 298, endPoint y: 512, distance: 33.9
click at [265, 513] on button "Select All" at bounding box center [260, 518] width 49 height 20
click at [320, 511] on button "Ship Selected" at bounding box center [322, 518] width 68 height 20
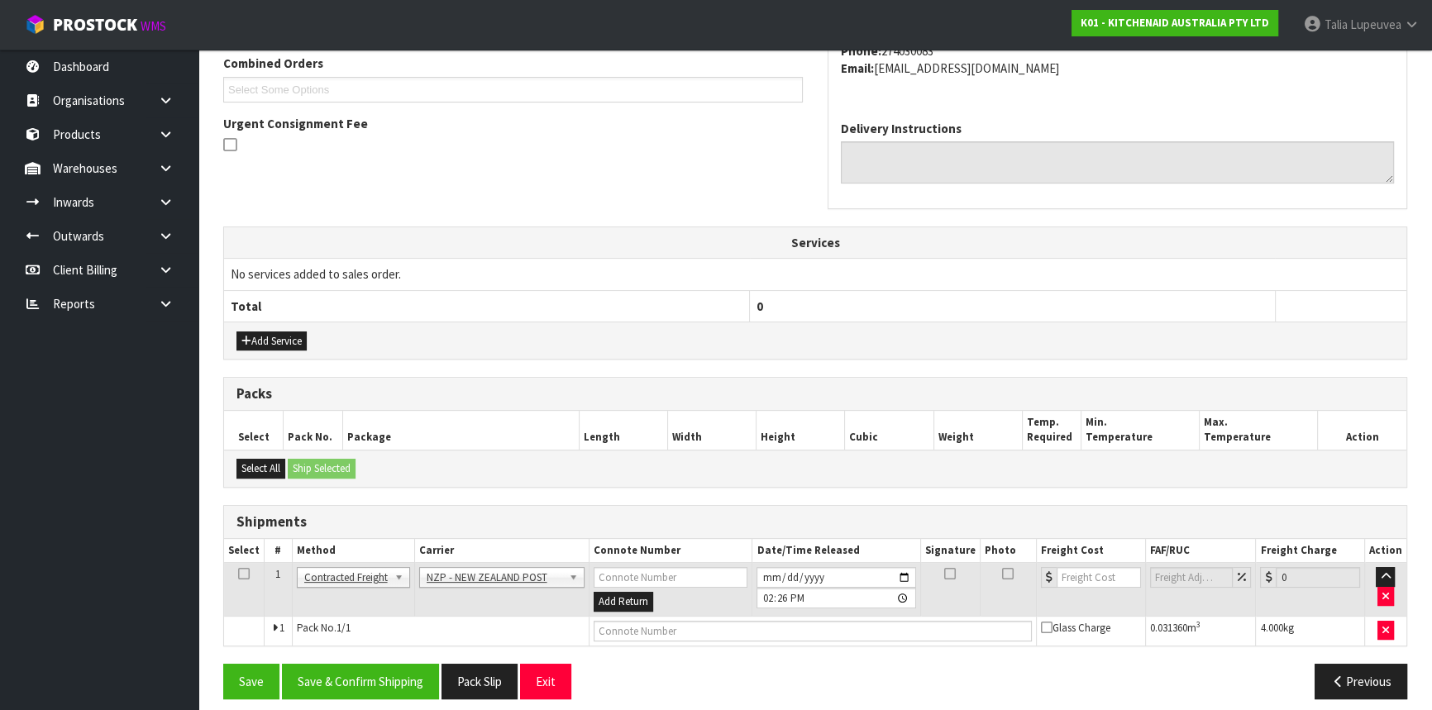
scroll to position [445, 0]
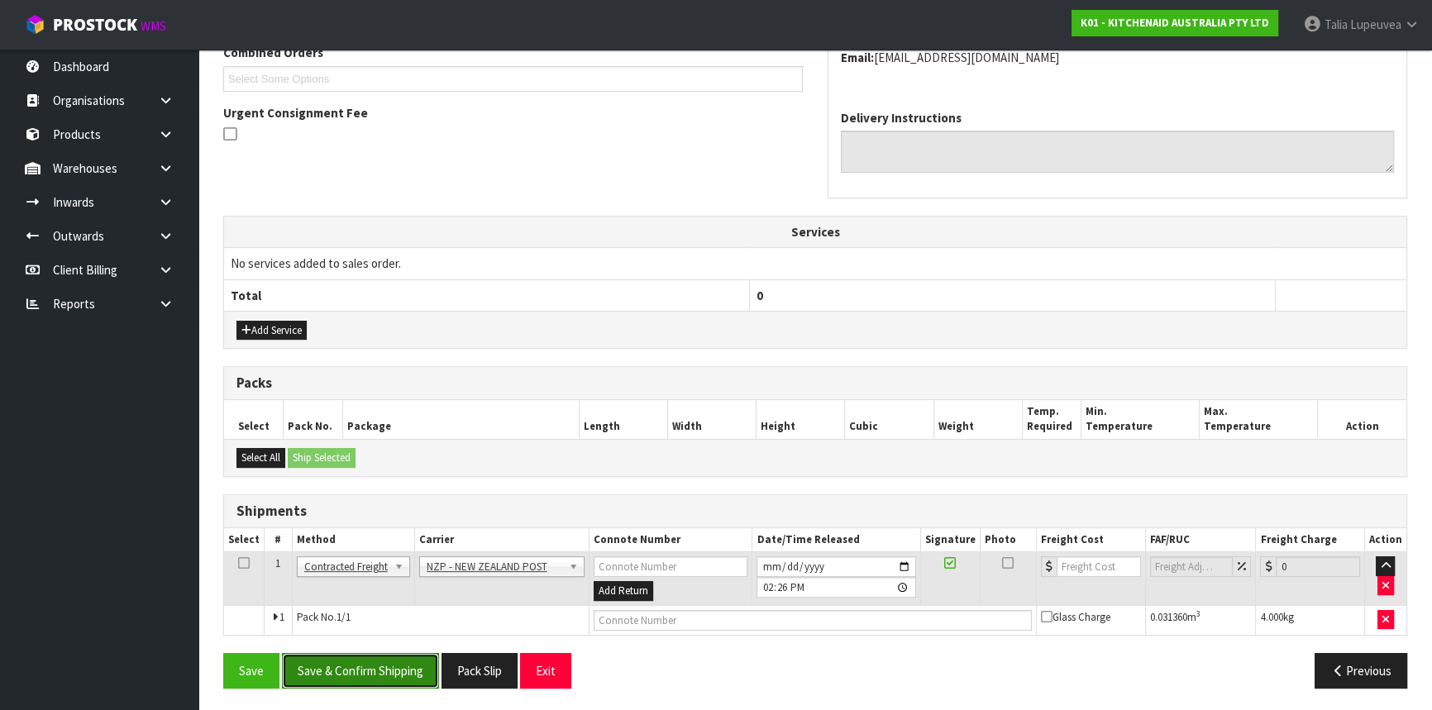
click at [379, 661] on button "Save & Confirm Shipping" at bounding box center [360, 671] width 157 height 36
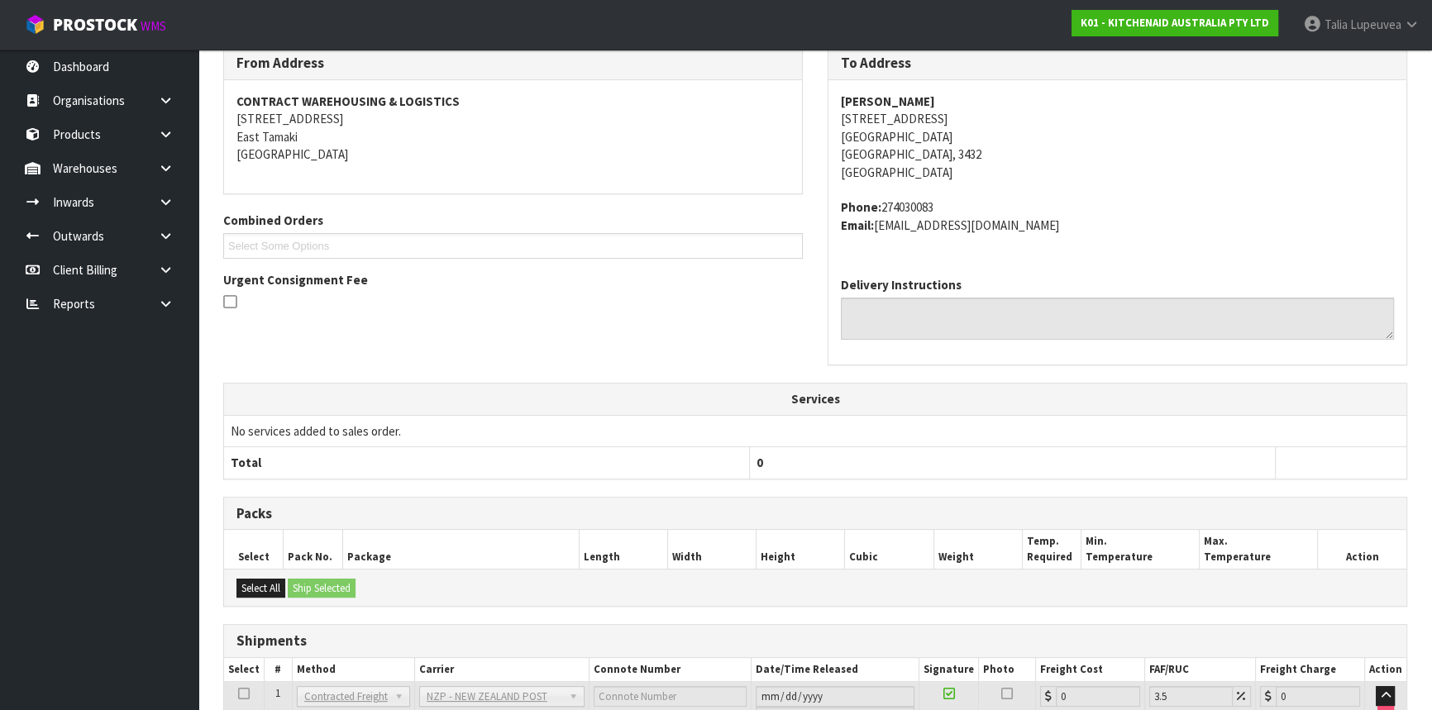
scroll to position [422, 0]
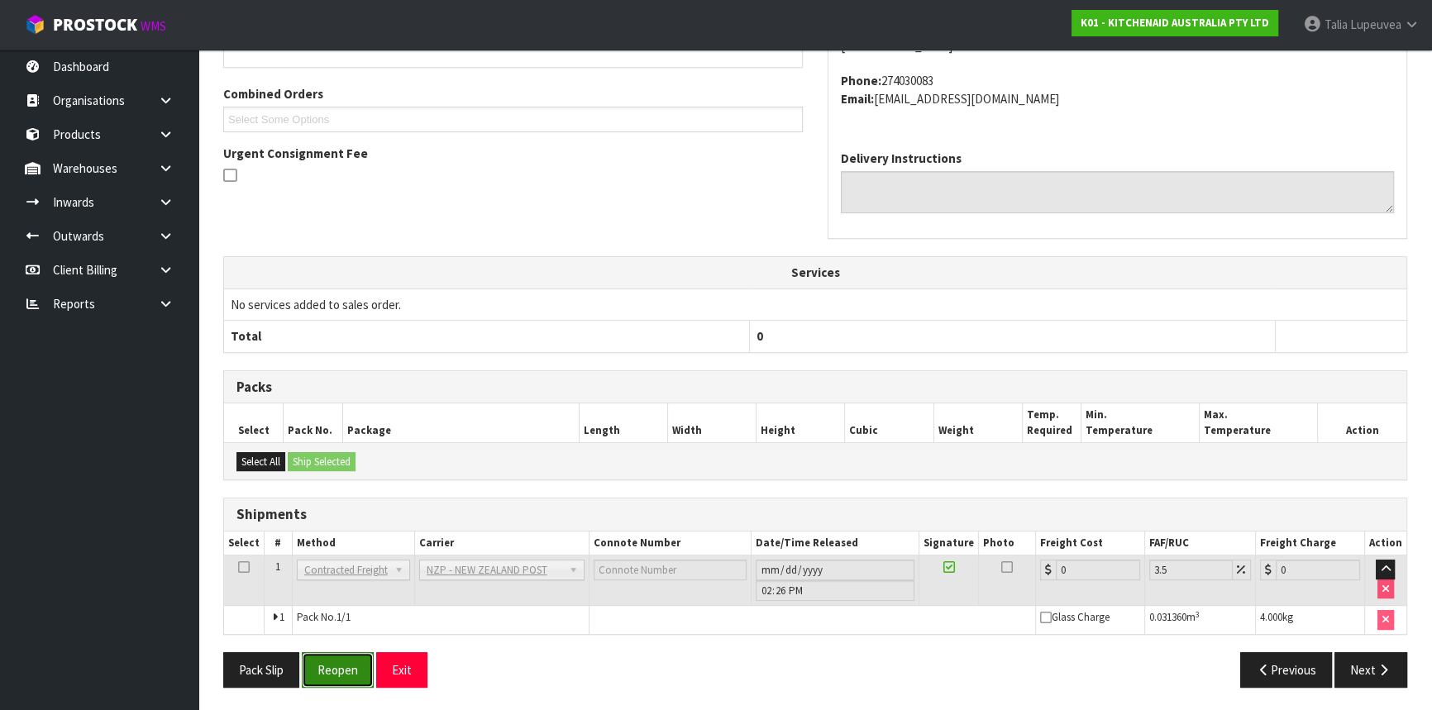
click at [317, 671] on button "Reopen" at bounding box center [338, 670] width 72 height 36
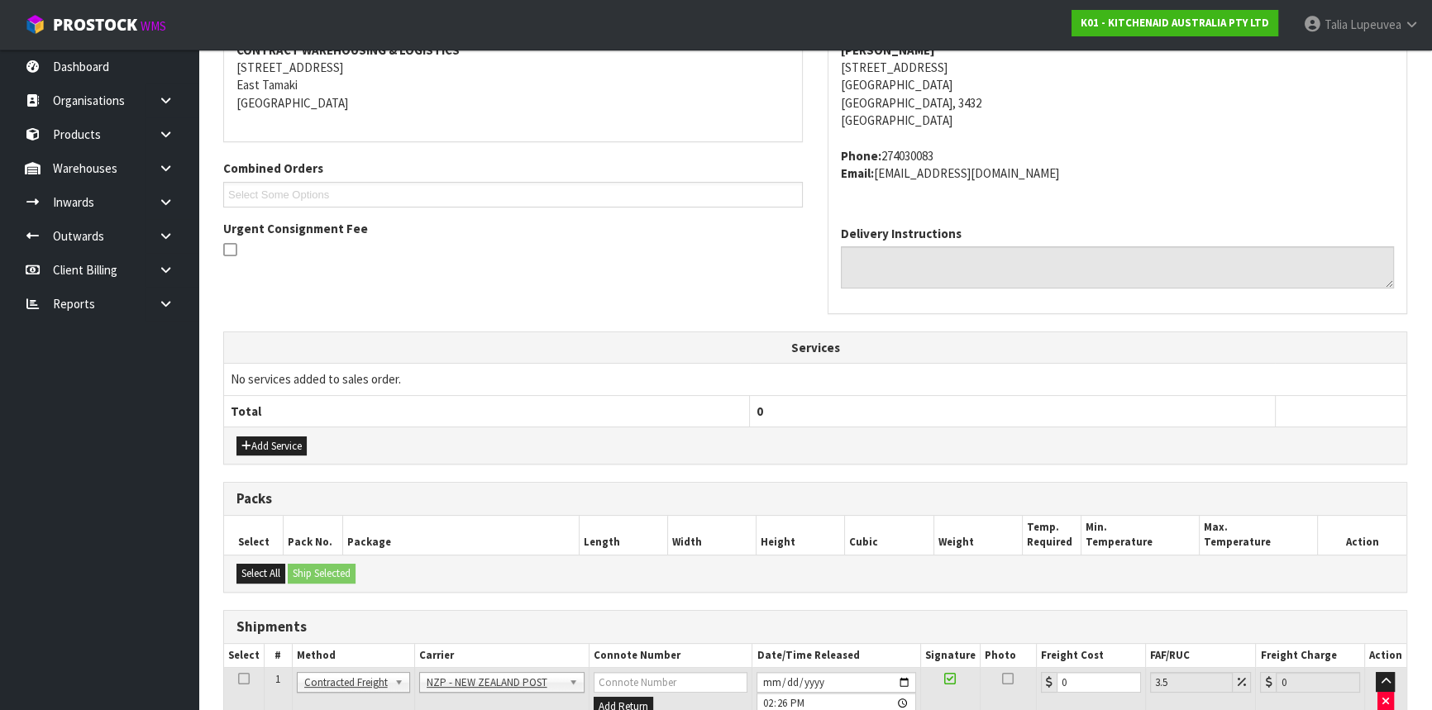
scroll to position [460, 0]
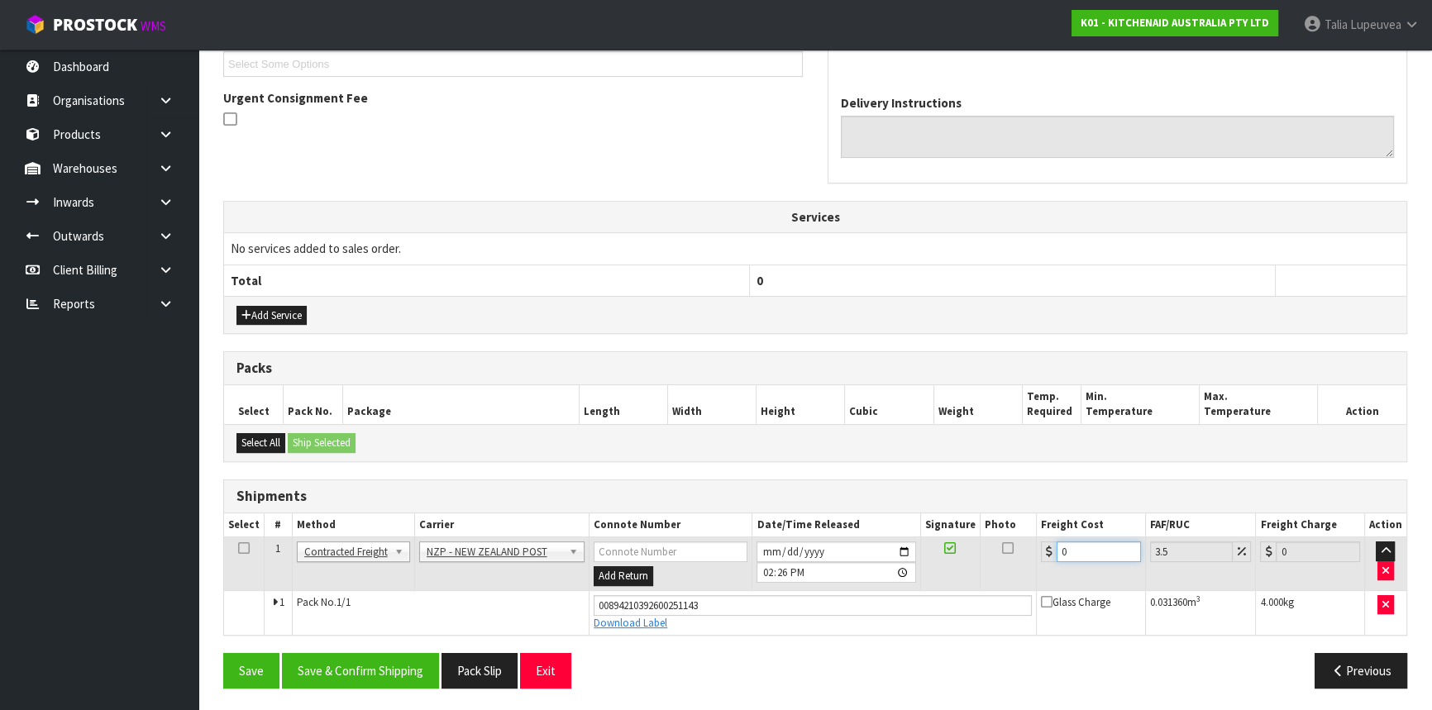
drag, startPoint x: 1071, startPoint y: 543, endPoint x: 1018, endPoint y: 573, distance: 61.4
click at [1018, 573] on tr "1 Client Local Pickup Customer Local Pickup Company Freight Contracted Freight …" at bounding box center [815, 564] width 1182 height 54
click at [388, 660] on button "Save & Confirm Shipping" at bounding box center [360, 671] width 157 height 36
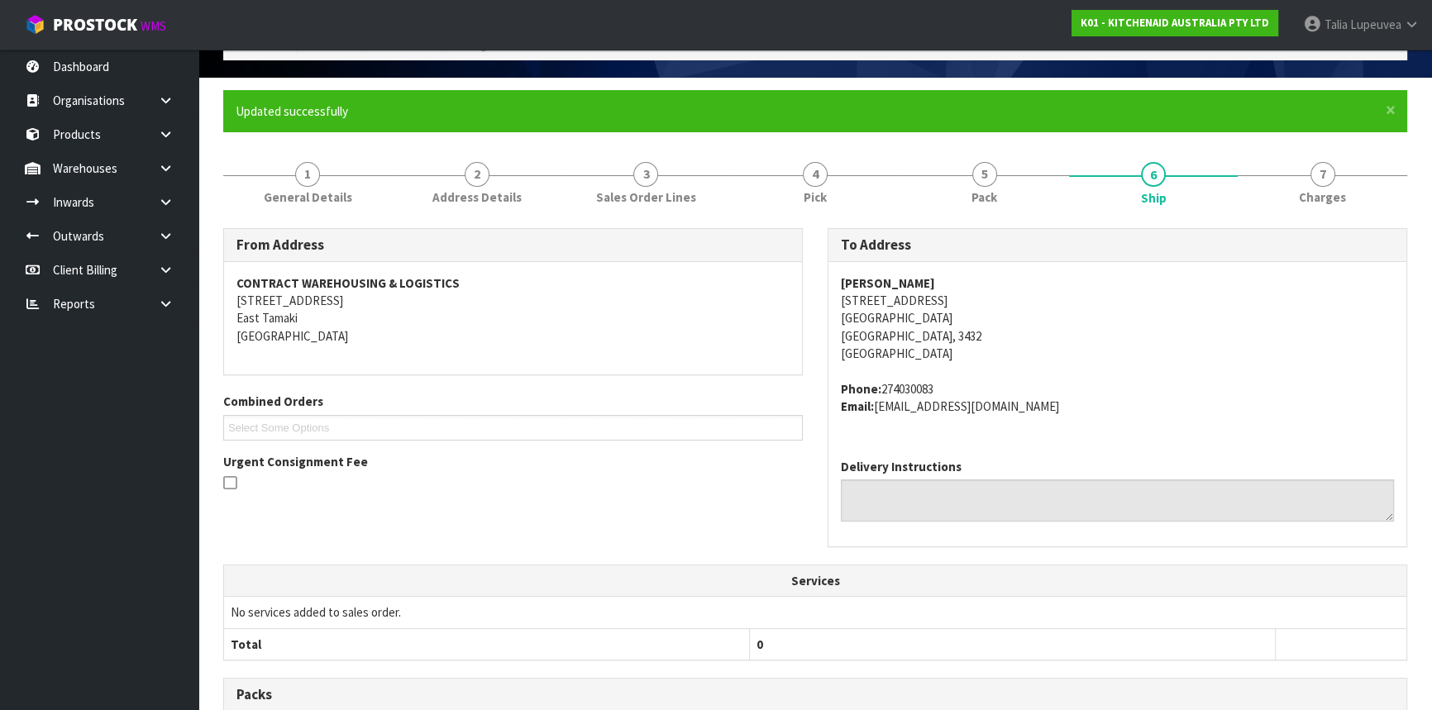
scroll to position [0, 0]
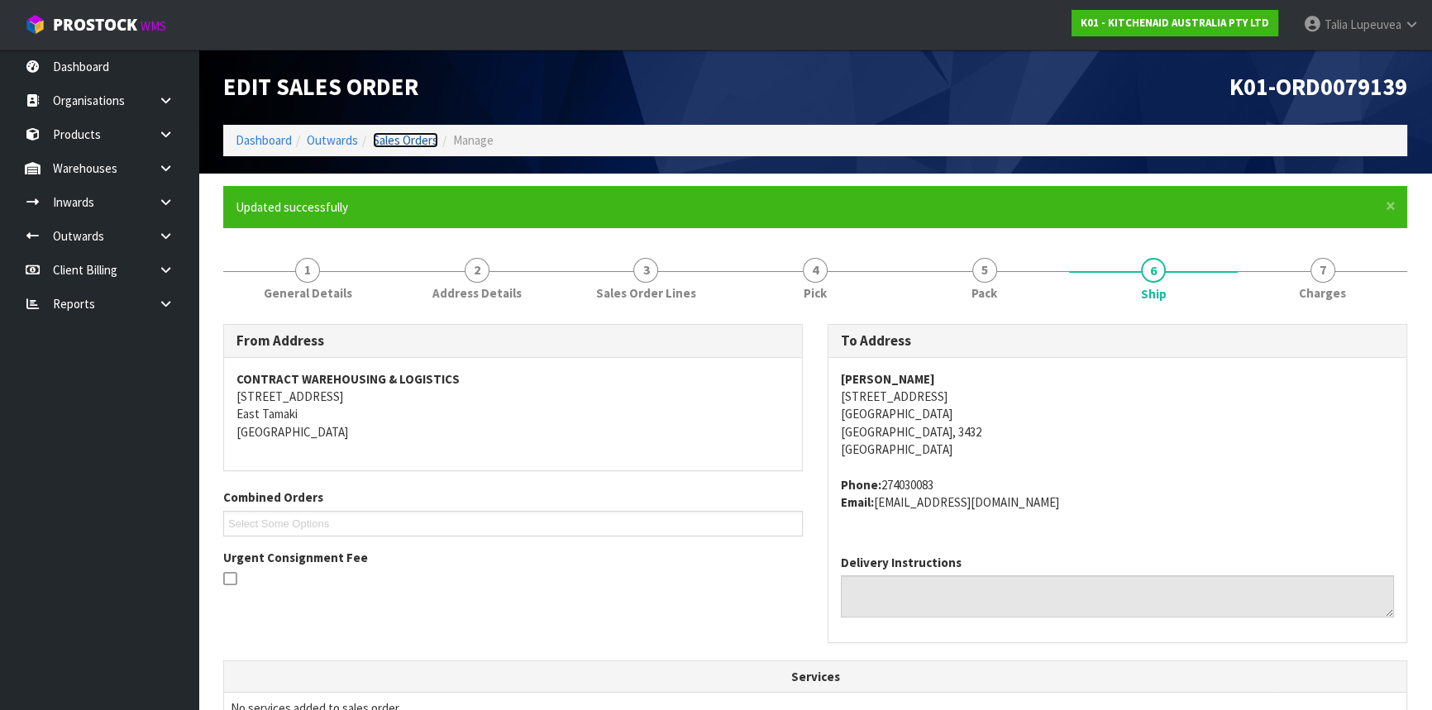
click at [390, 136] on link "Sales Orders" at bounding box center [405, 140] width 65 height 16
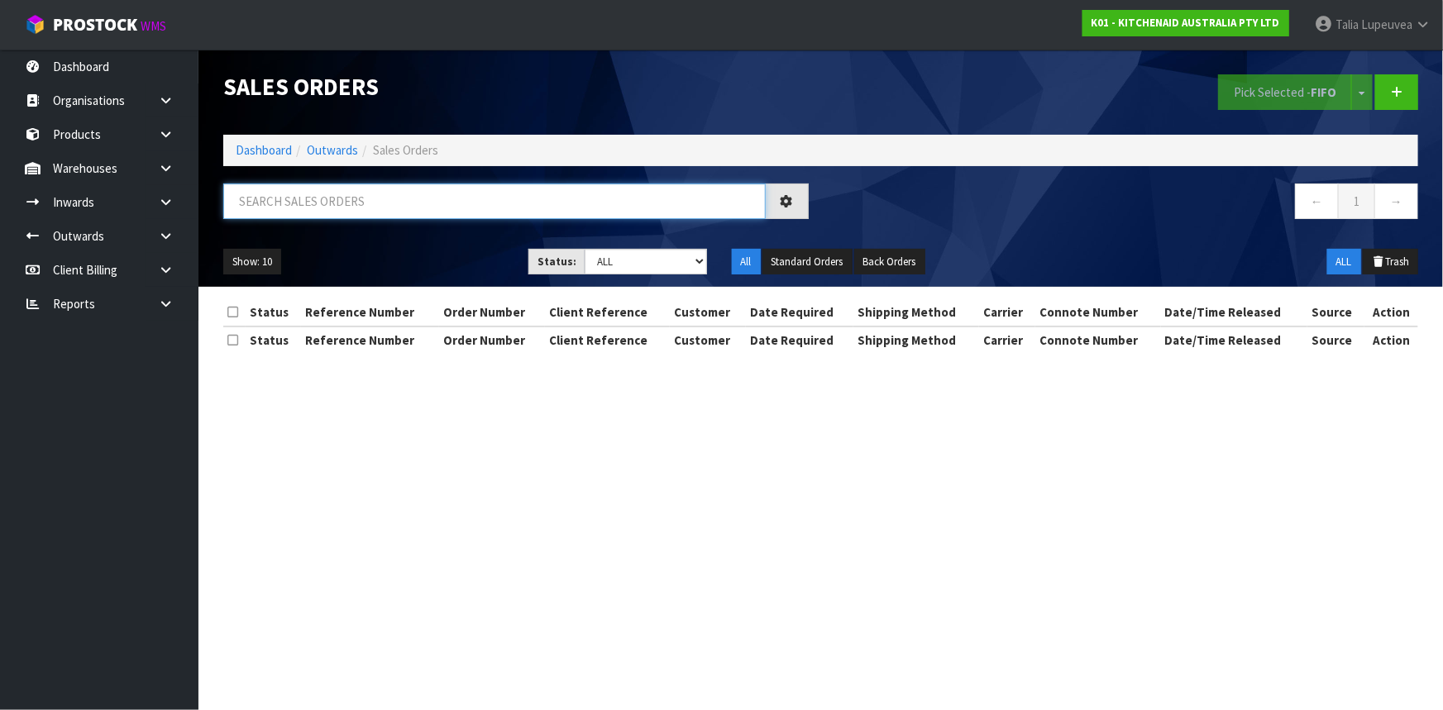
click at [432, 203] on input "text" at bounding box center [494, 202] width 542 height 36
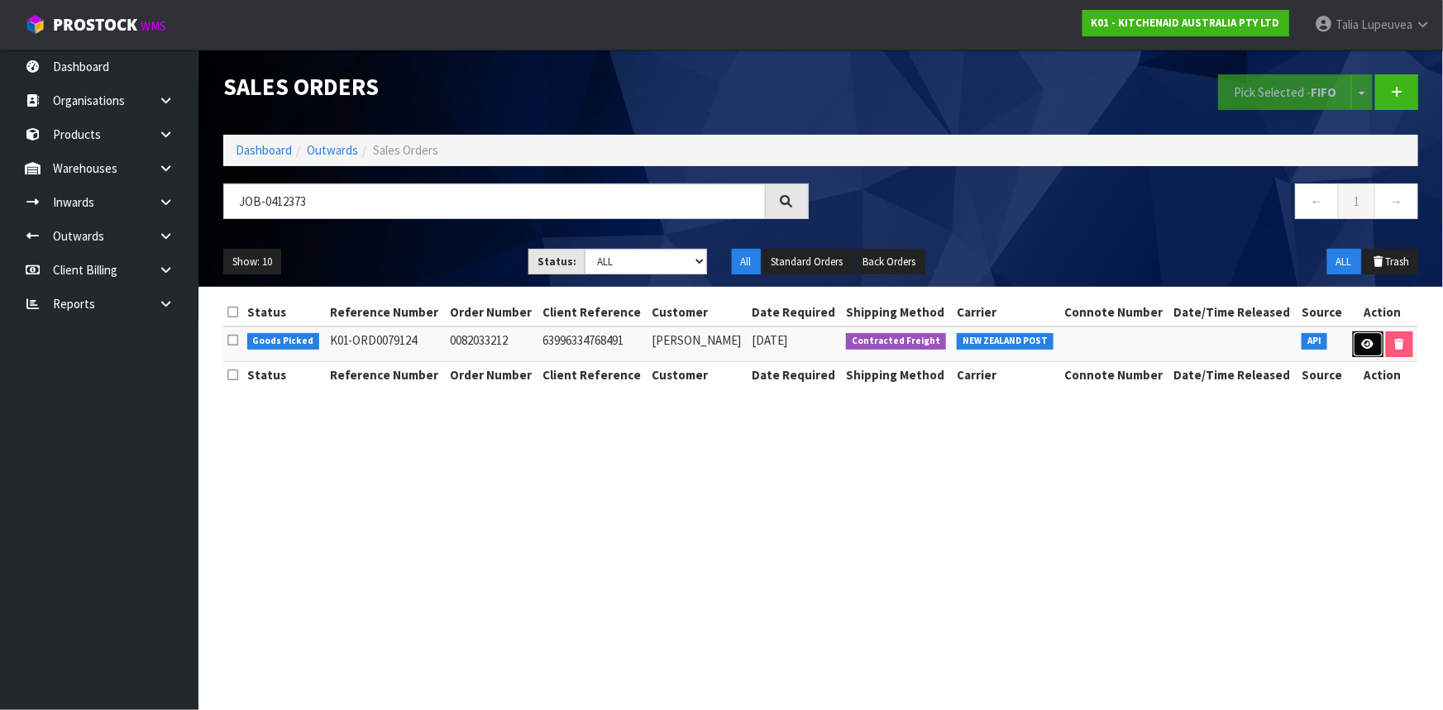
click at [1362, 336] on link at bounding box center [1368, 345] width 31 height 26
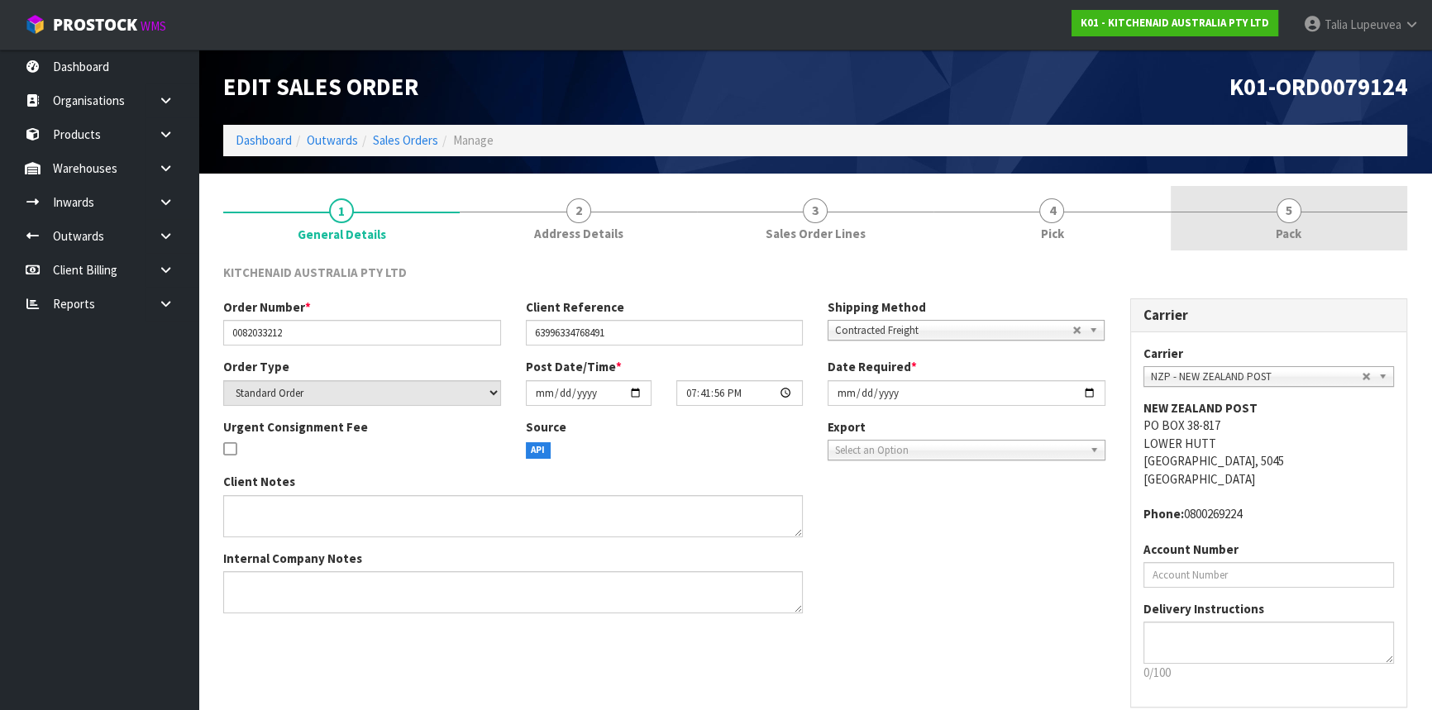
click at [1264, 231] on link "5 Pack" at bounding box center [1289, 218] width 236 height 65
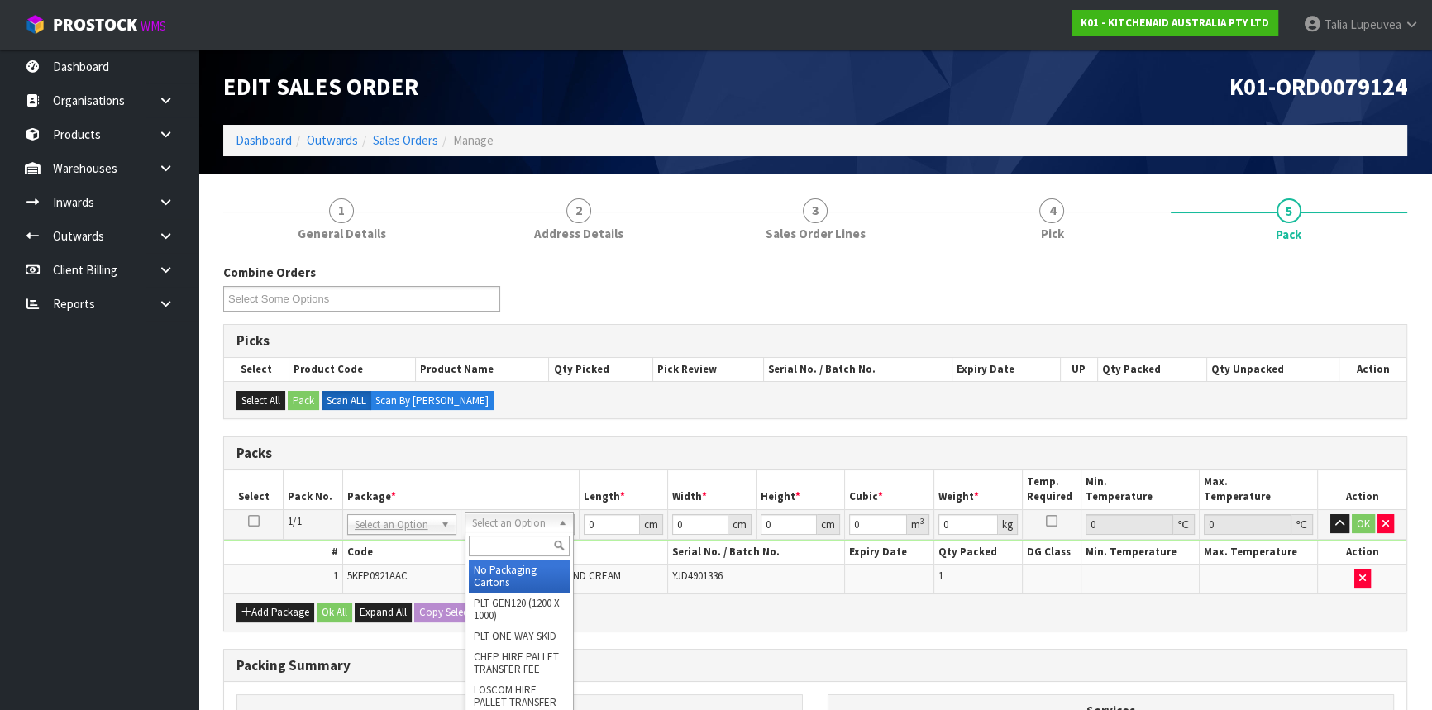
click at [506, 540] on input "text" at bounding box center [519, 546] width 101 height 21
drag, startPoint x: 509, startPoint y: 585, endPoint x: 539, endPoint y: 570, distance: 32.9
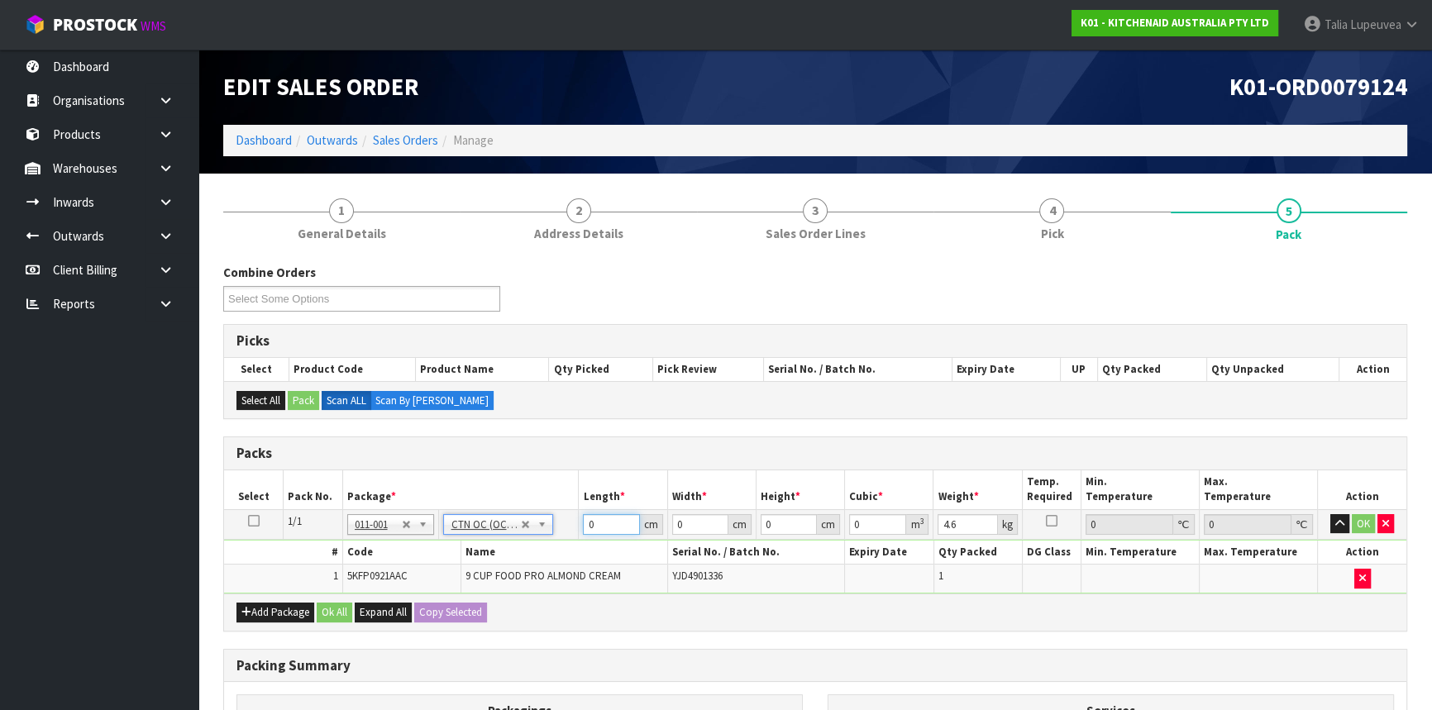
drag, startPoint x: 603, startPoint y: 529, endPoint x: 575, endPoint y: 533, distance: 27.6
click at [575, 533] on tr "1/1 NONE 007-001 007-002 007-004 007-009 007-013 007-014 007-015 007-017 007-01…" at bounding box center [815, 524] width 1182 height 30
click at [1357, 514] on button "OK" at bounding box center [1363, 524] width 23 height 20
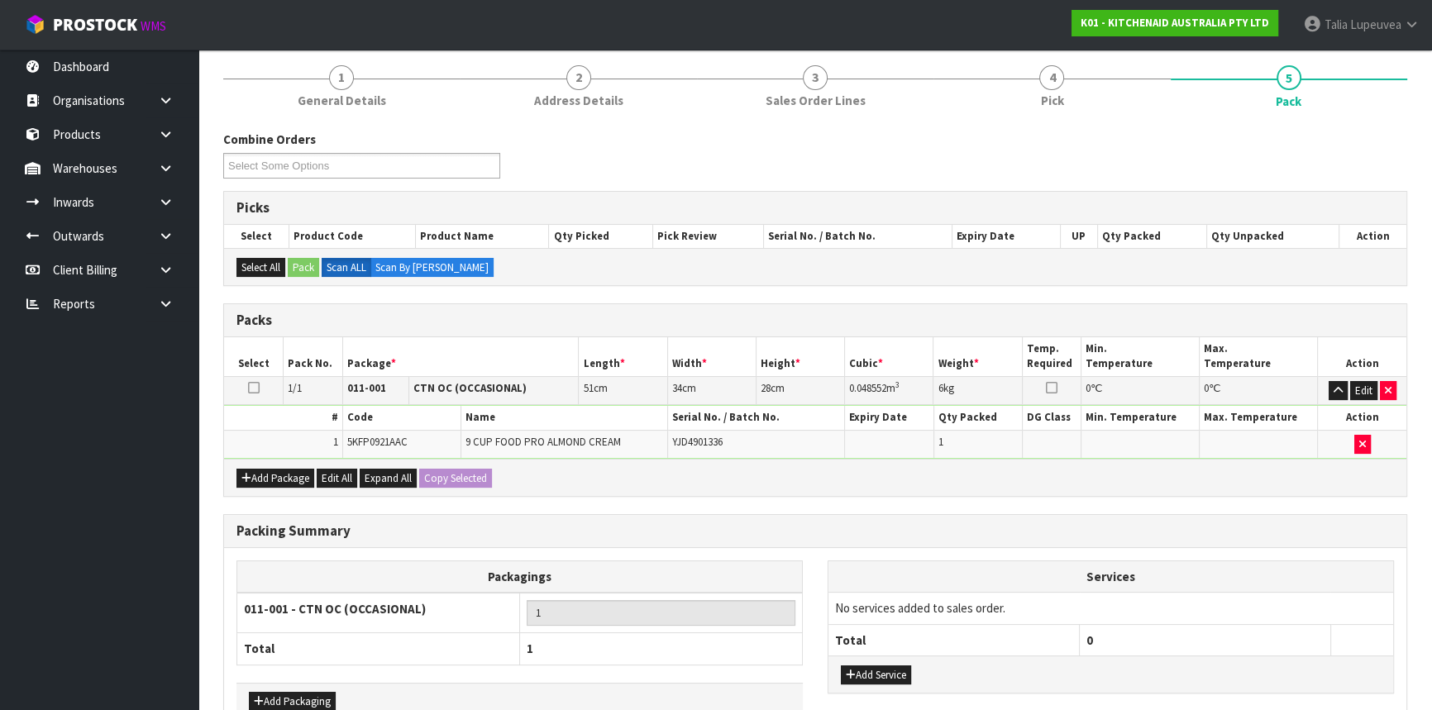
scroll to position [230, 0]
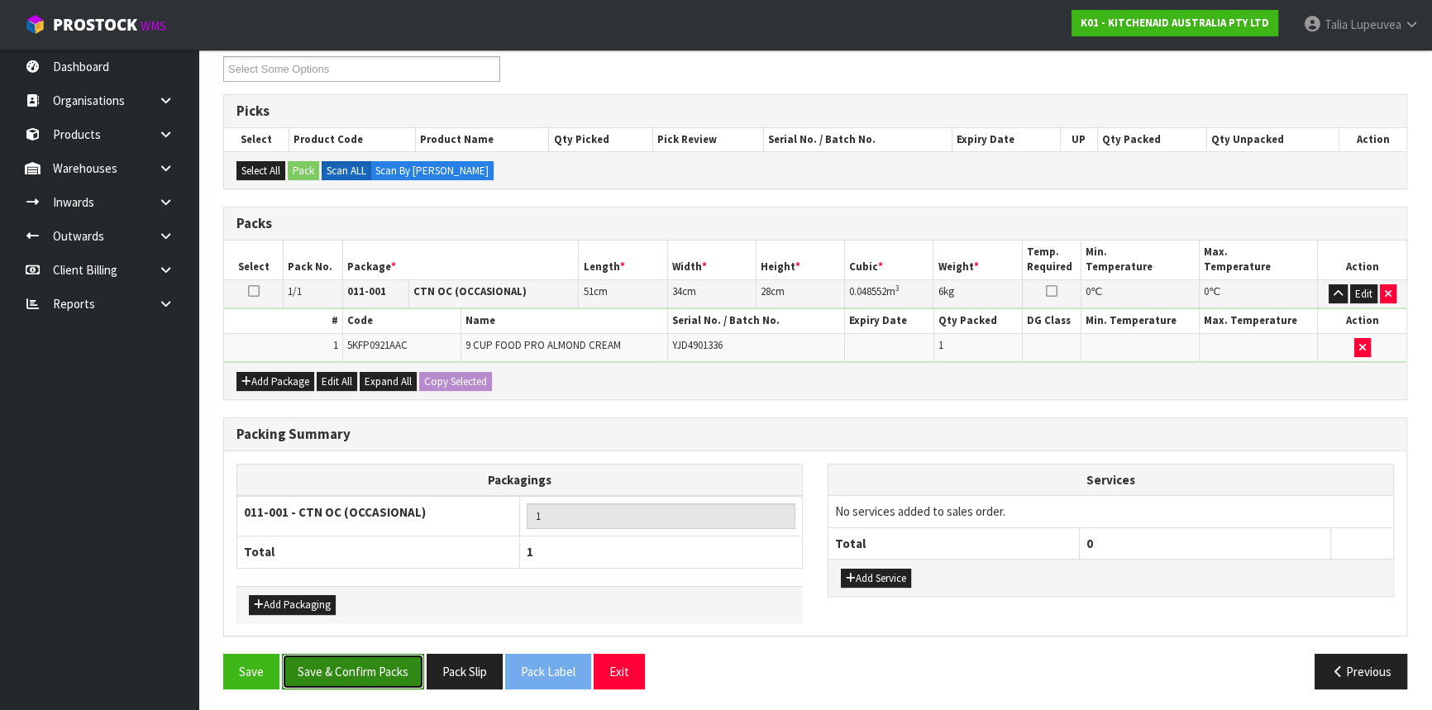
click at [363, 666] on button "Save & Confirm Packs" at bounding box center [353, 672] width 142 height 36
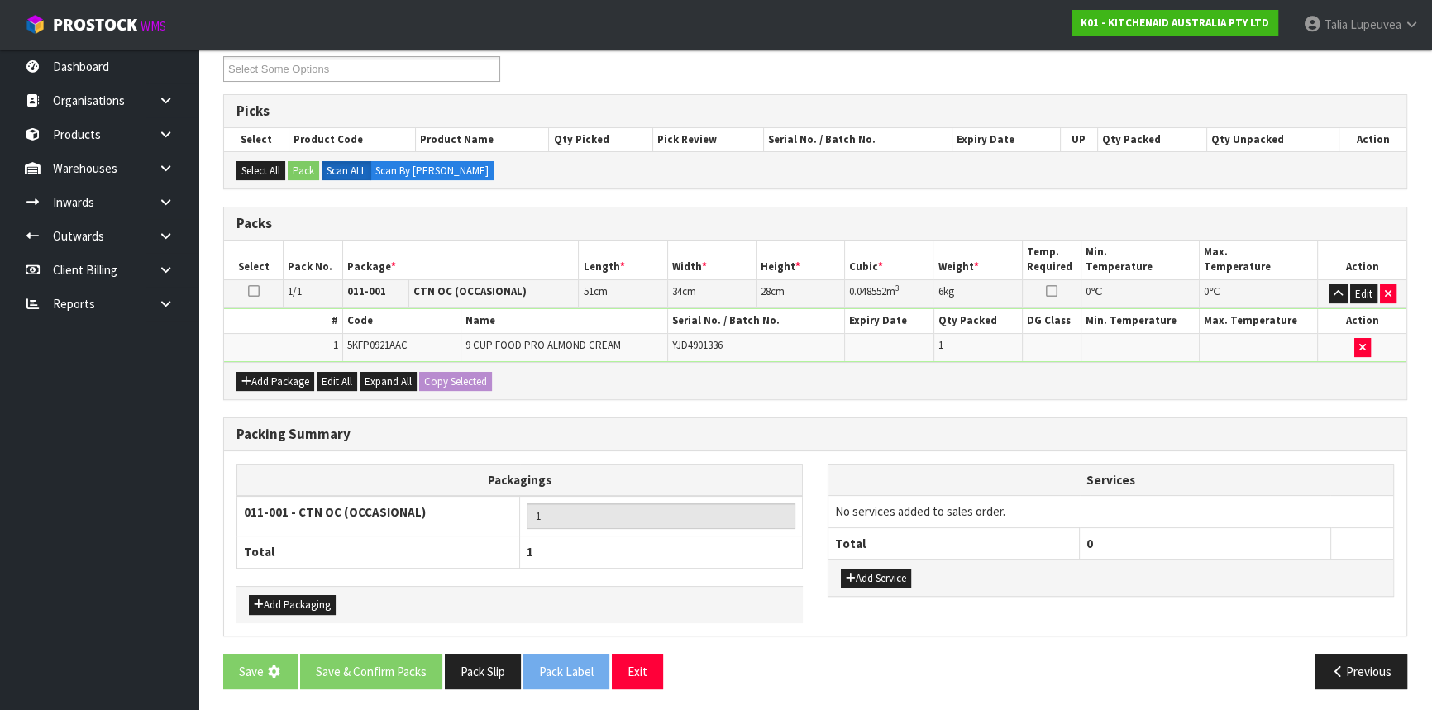
scroll to position [0, 0]
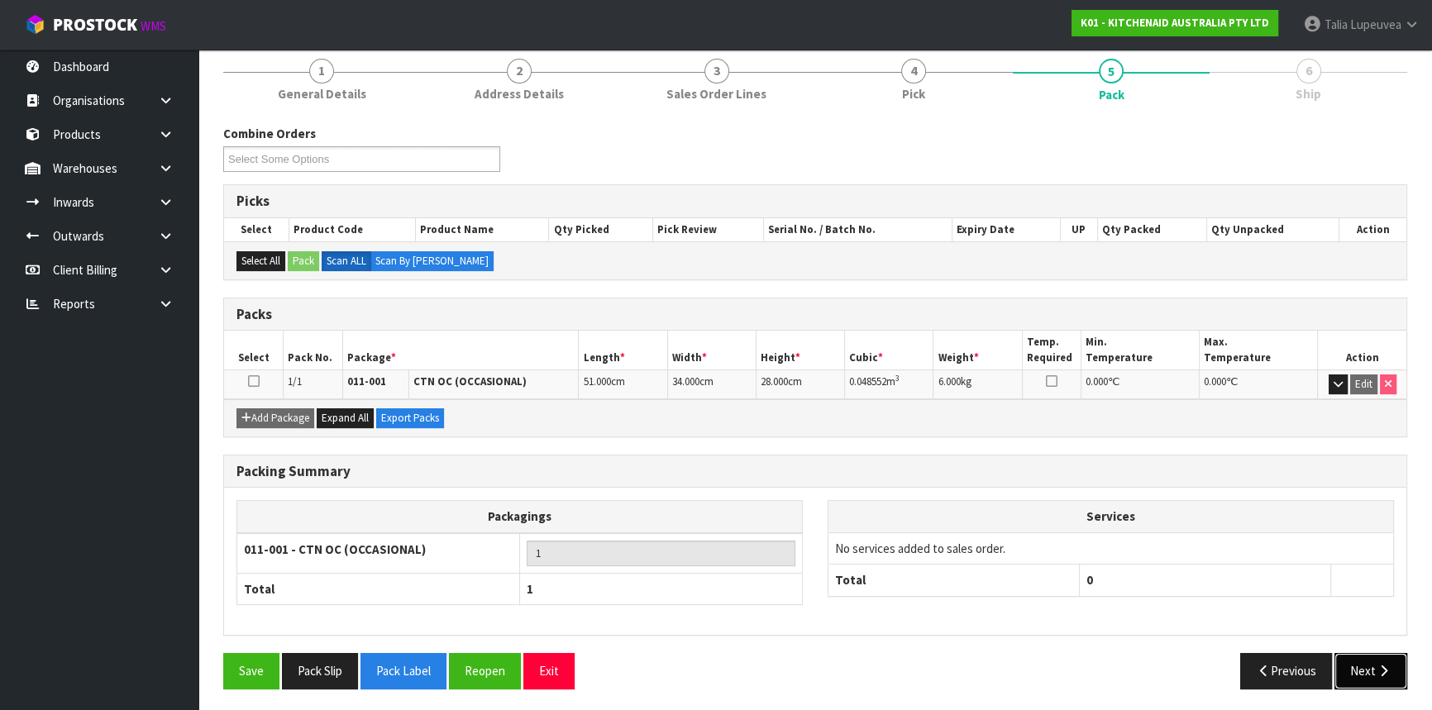
click at [1367, 664] on button "Next" at bounding box center [1370, 671] width 73 height 36
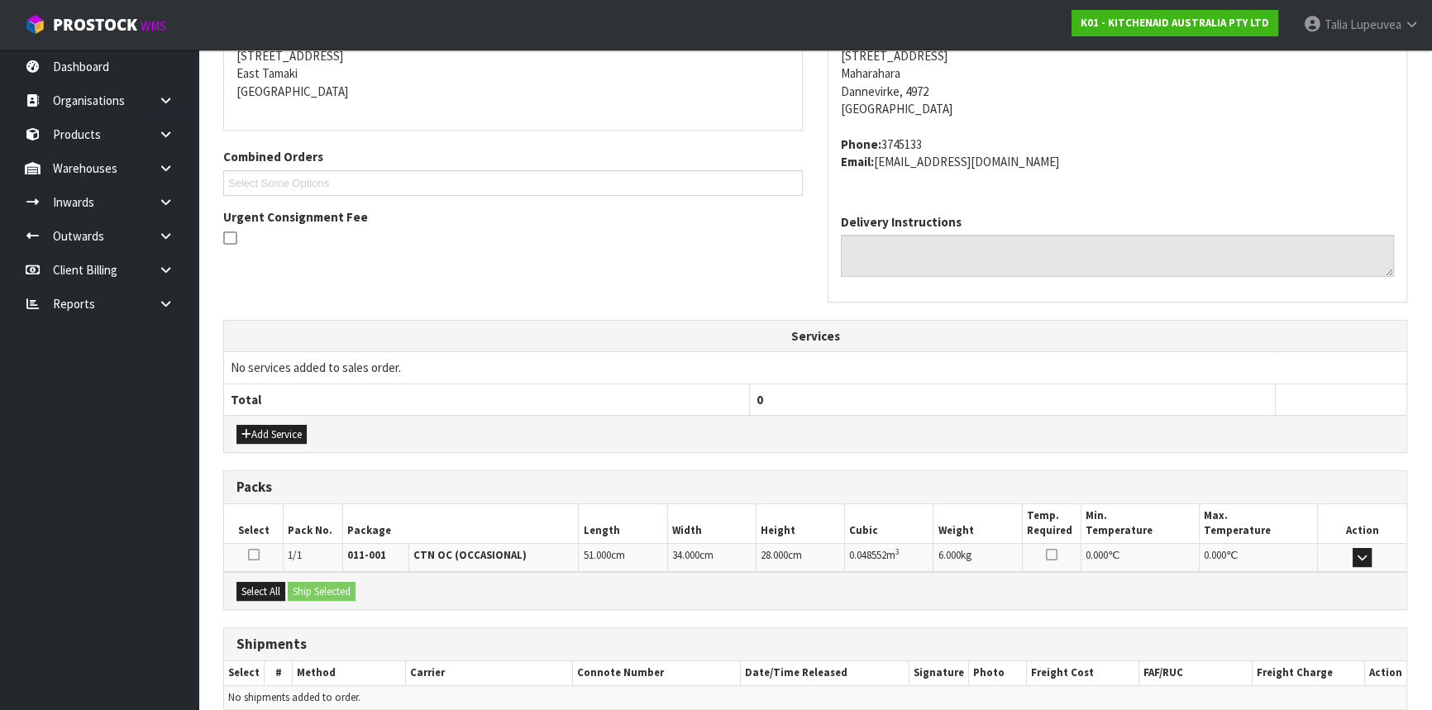
scroll to position [415, 0]
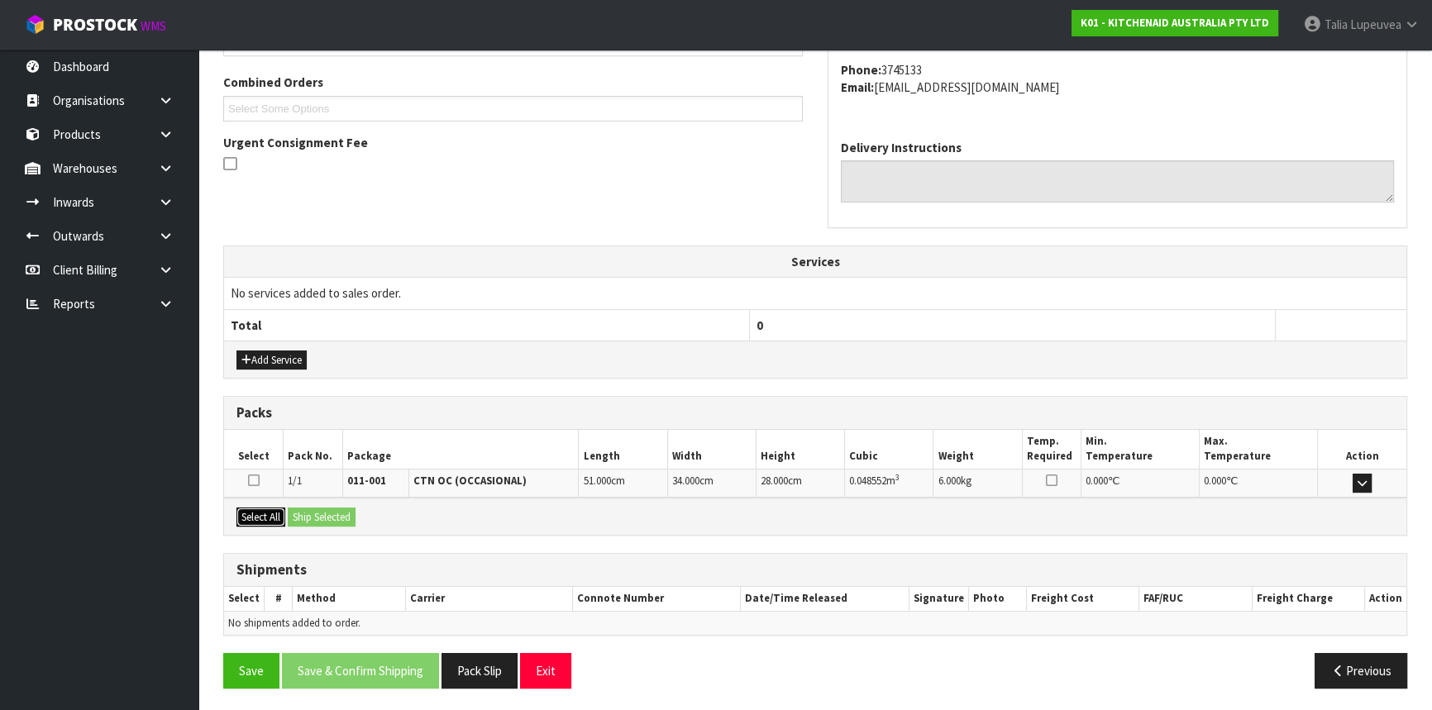
drag, startPoint x: 271, startPoint y: 514, endPoint x: 318, endPoint y: 514, distance: 47.1
click at [270, 514] on button "Select All" at bounding box center [260, 518] width 49 height 20
click at [325, 515] on button "Ship Selected" at bounding box center [322, 518] width 68 height 20
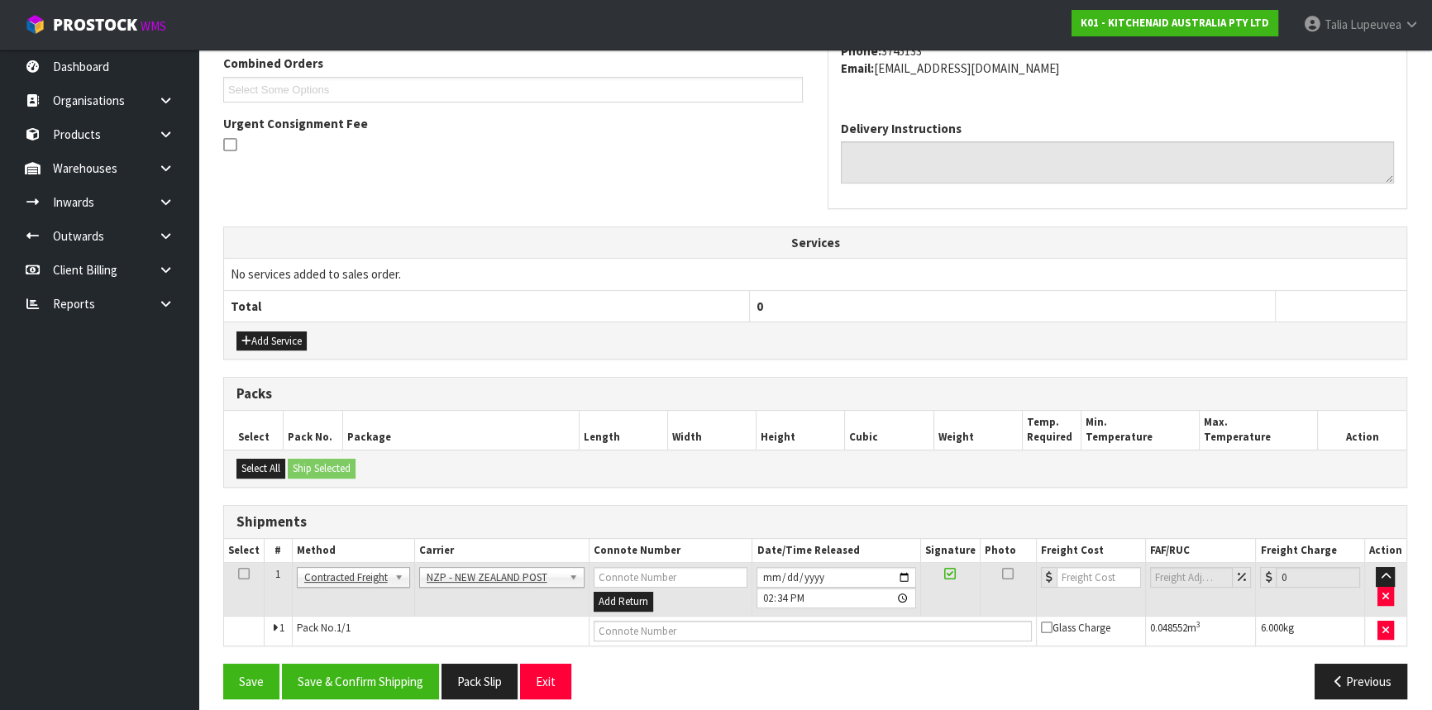
scroll to position [445, 0]
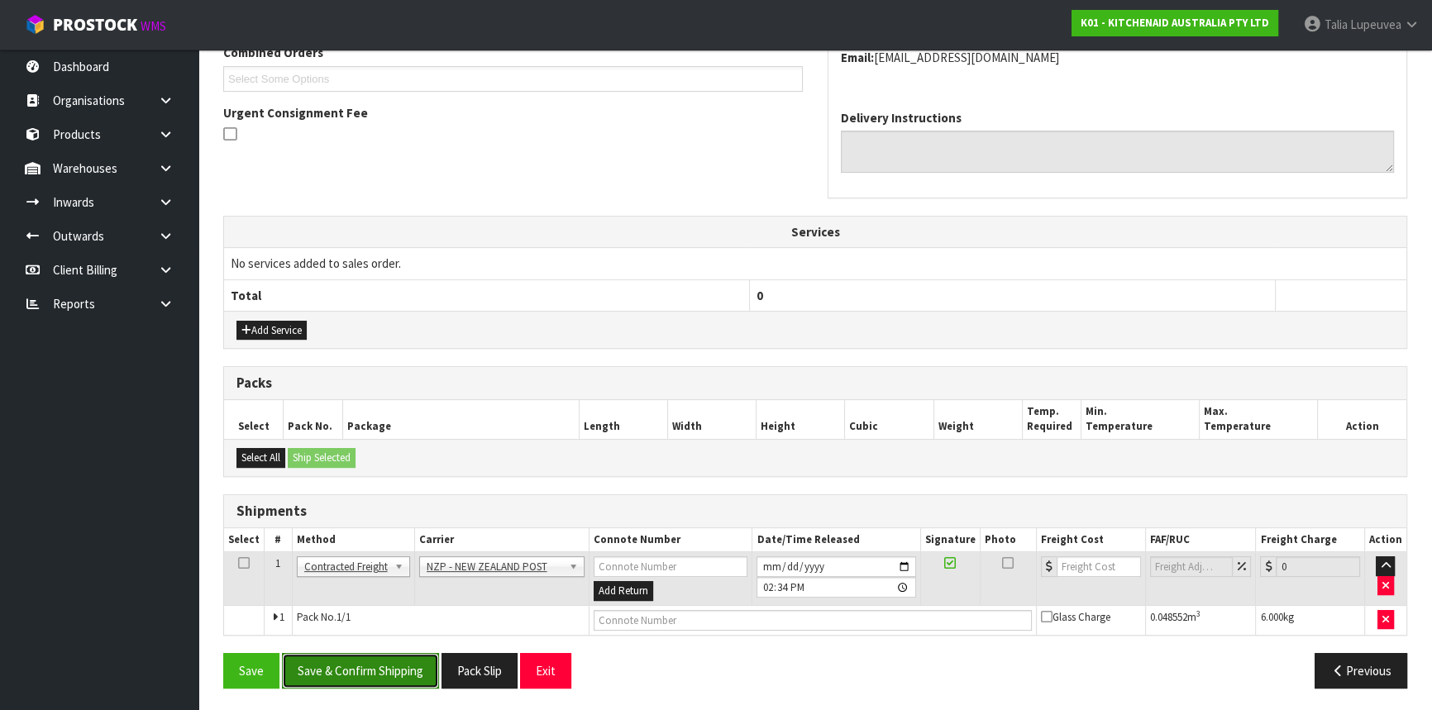
click at [391, 658] on button "Save & Confirm Shipping" at bounding box center [360, 671] width 157 height 36
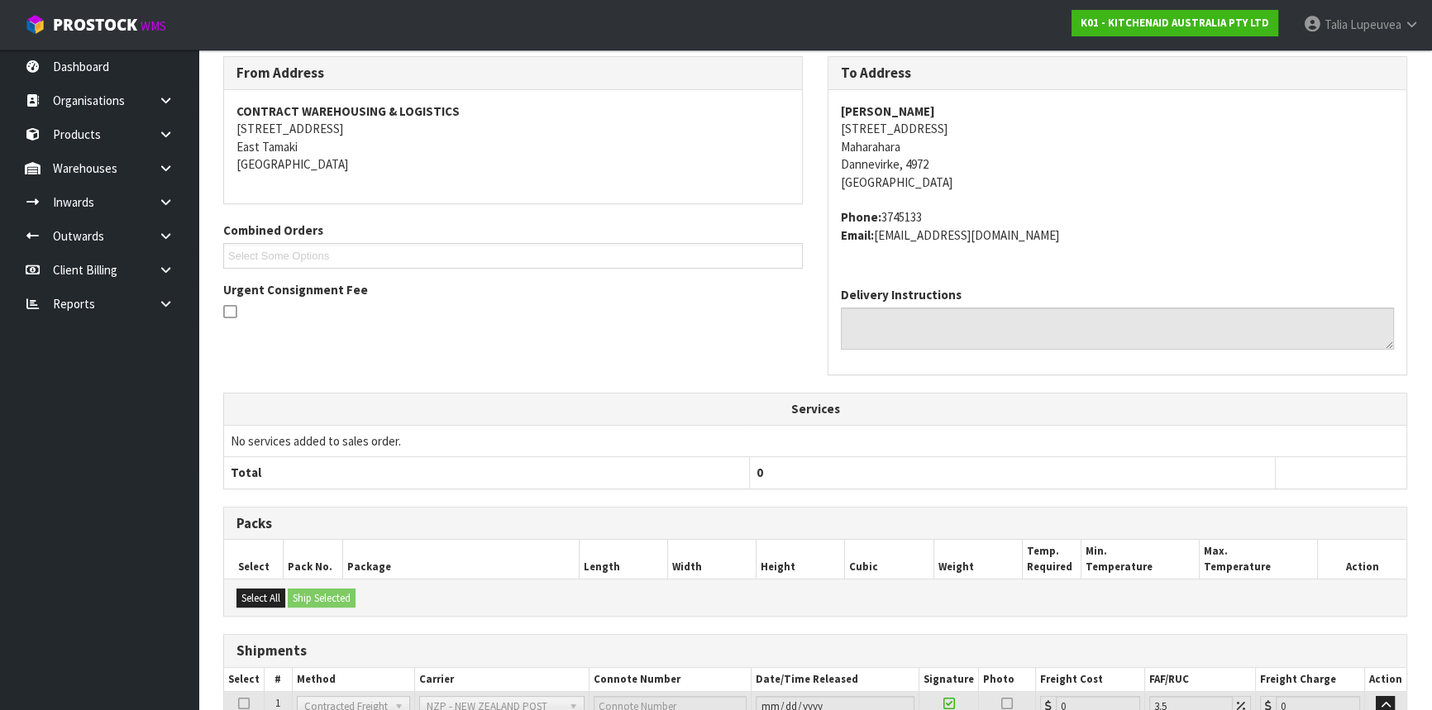
scroll to position [422, 0]
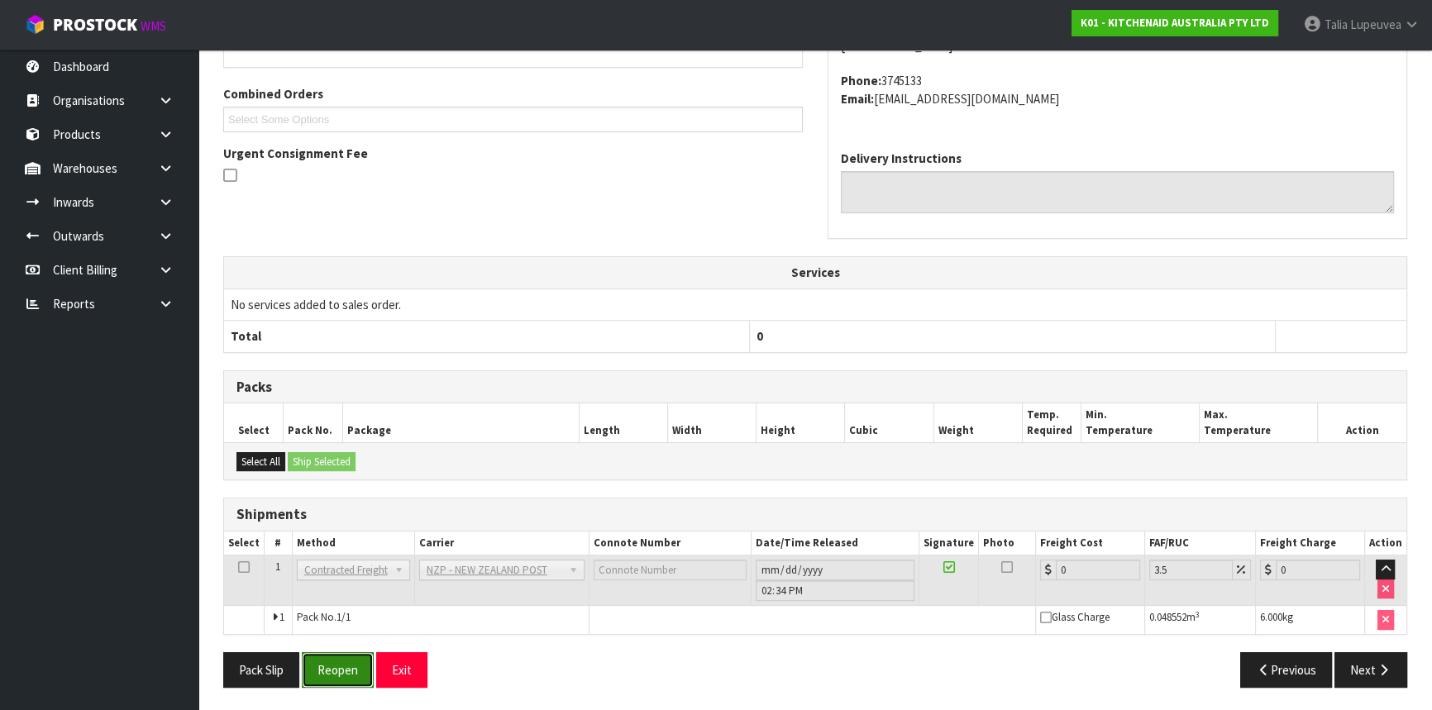
click at [345, 661] on button "Reopen" at bounding box center [338, 670] width 72 height 36
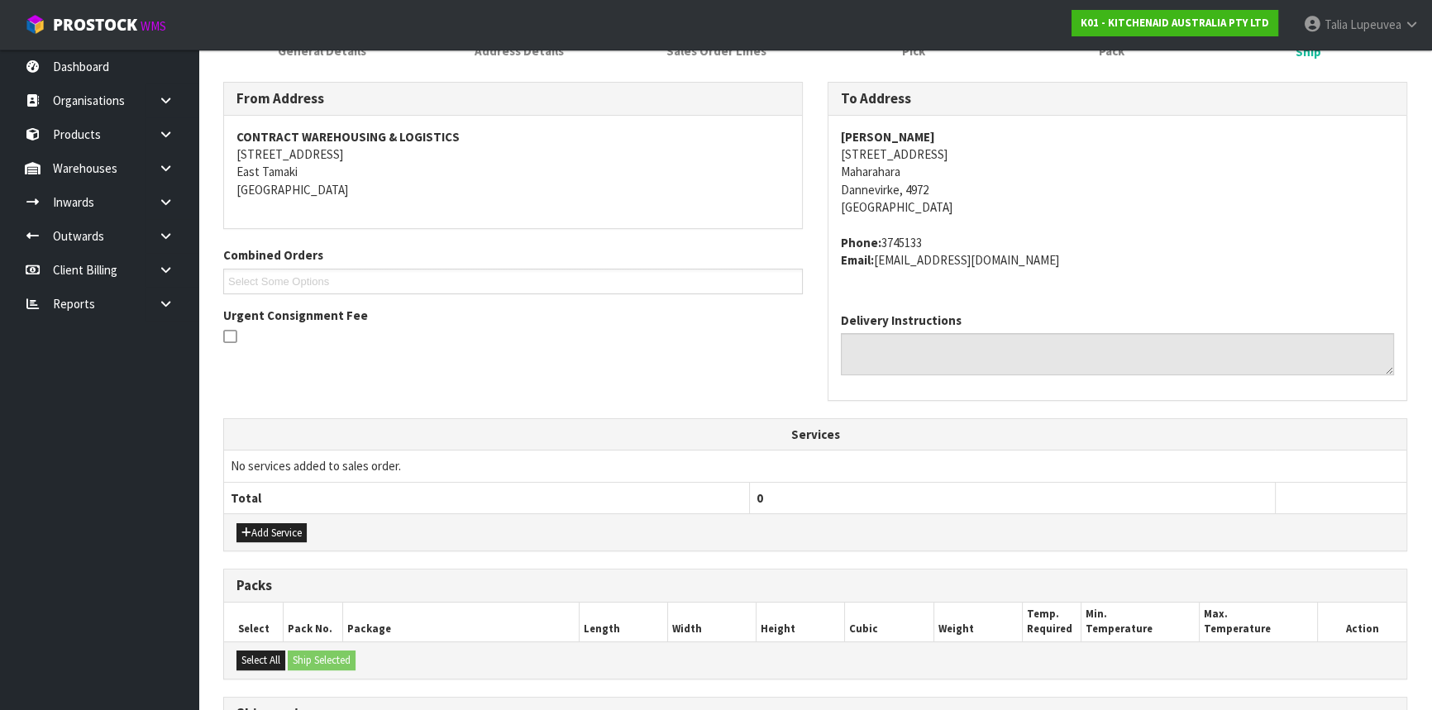
scroll to position [460, 0]
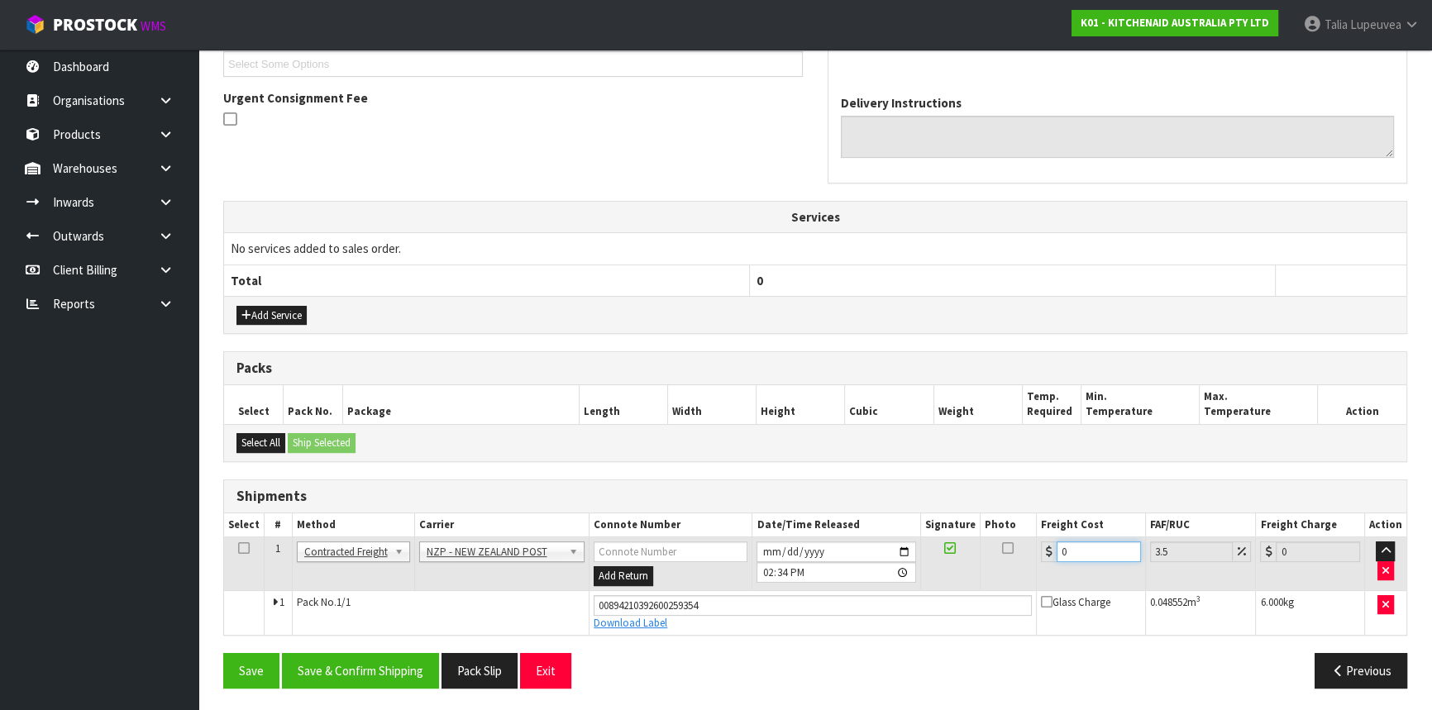
drag, startPoint x: 1052, startPoint y: 554, endPoint x: 1043, endPoint y: 556, distance: 8.6
click at [1043, 556] on div "0" at bounding box center [1091, 552] width 100 height 21
click at [376, 657] on button "Save & Confirm Shipping" at bounding box center [360, 671] width 157 height 36
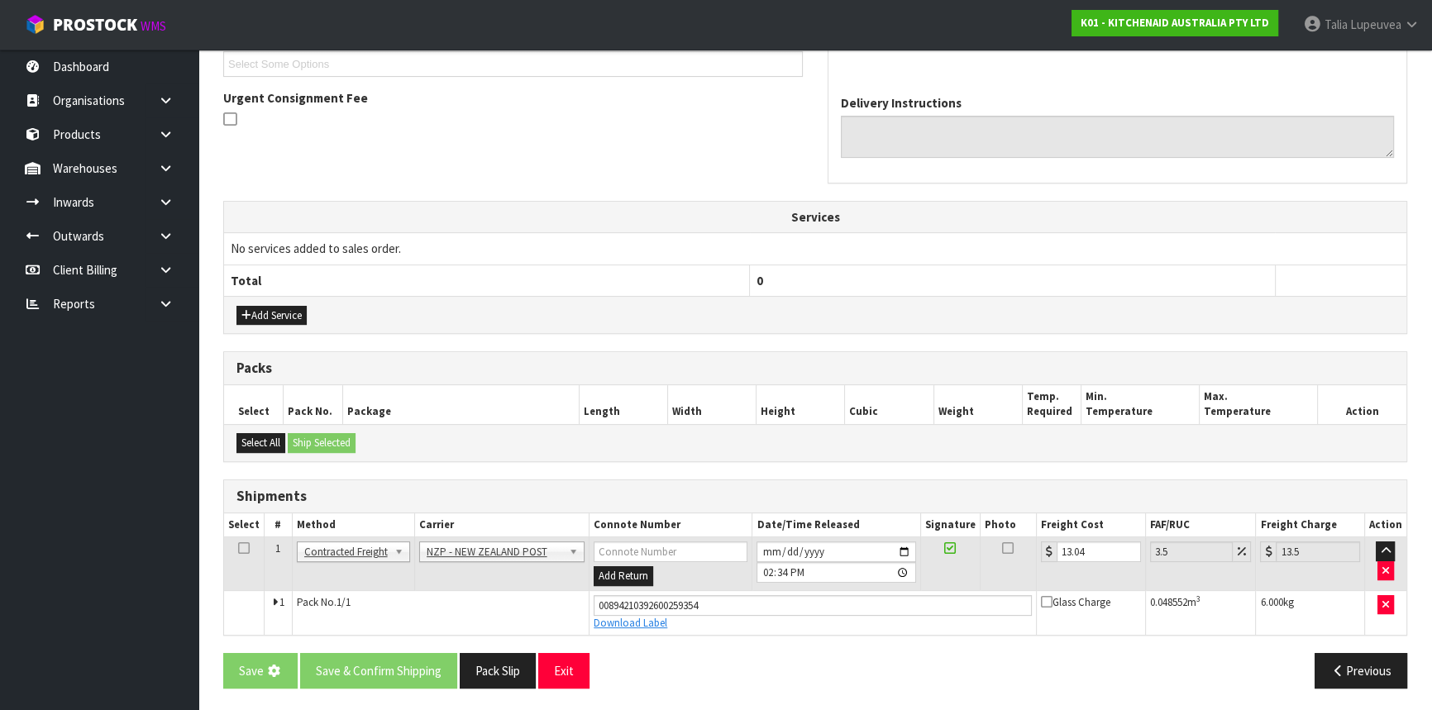
scroll to position [0, 0]
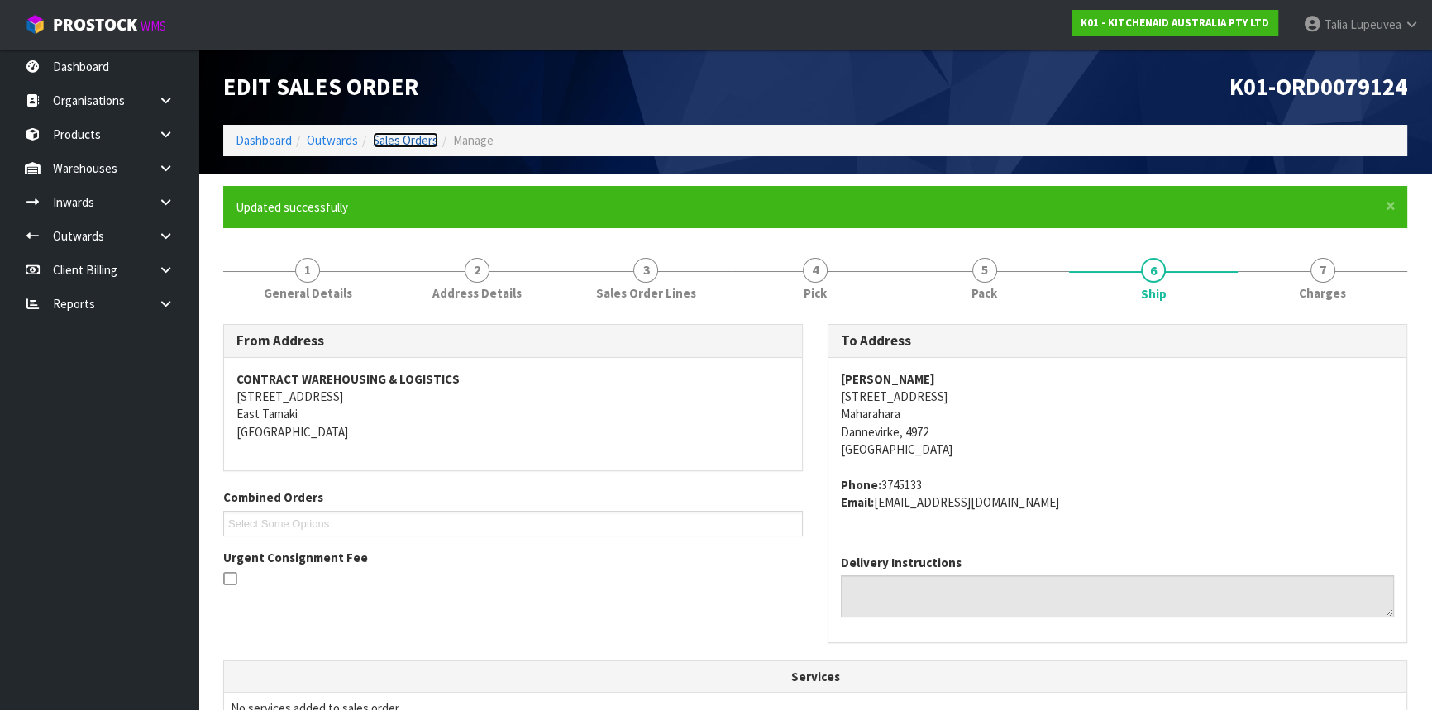
click at [409, 142] on link "Sales Orders" at bounding box center [405, 140] width 65 height 16
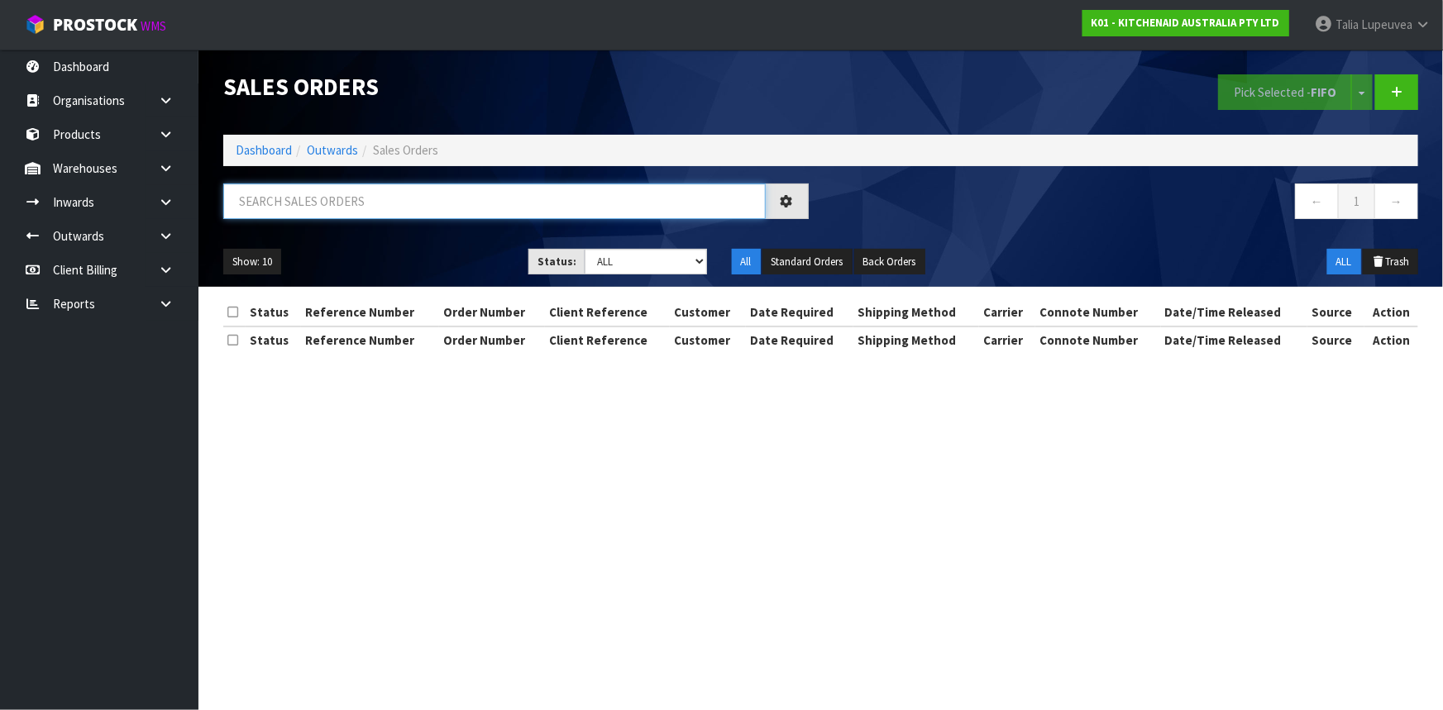
click at [432, 208] on input "text" at bounding box center [494, 202] width 542 height 36
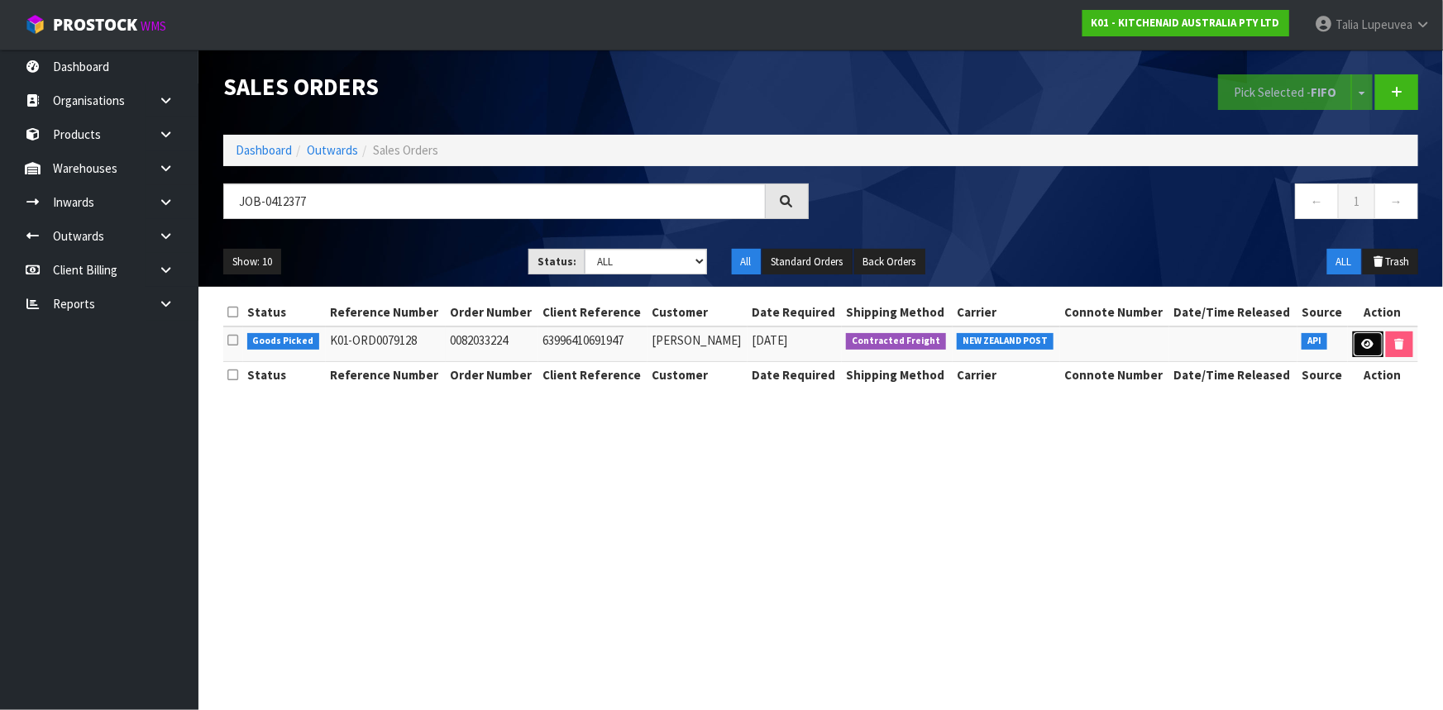
click at [1369, 341] on icon at bounding box center [1368, 344] width 12 height 11
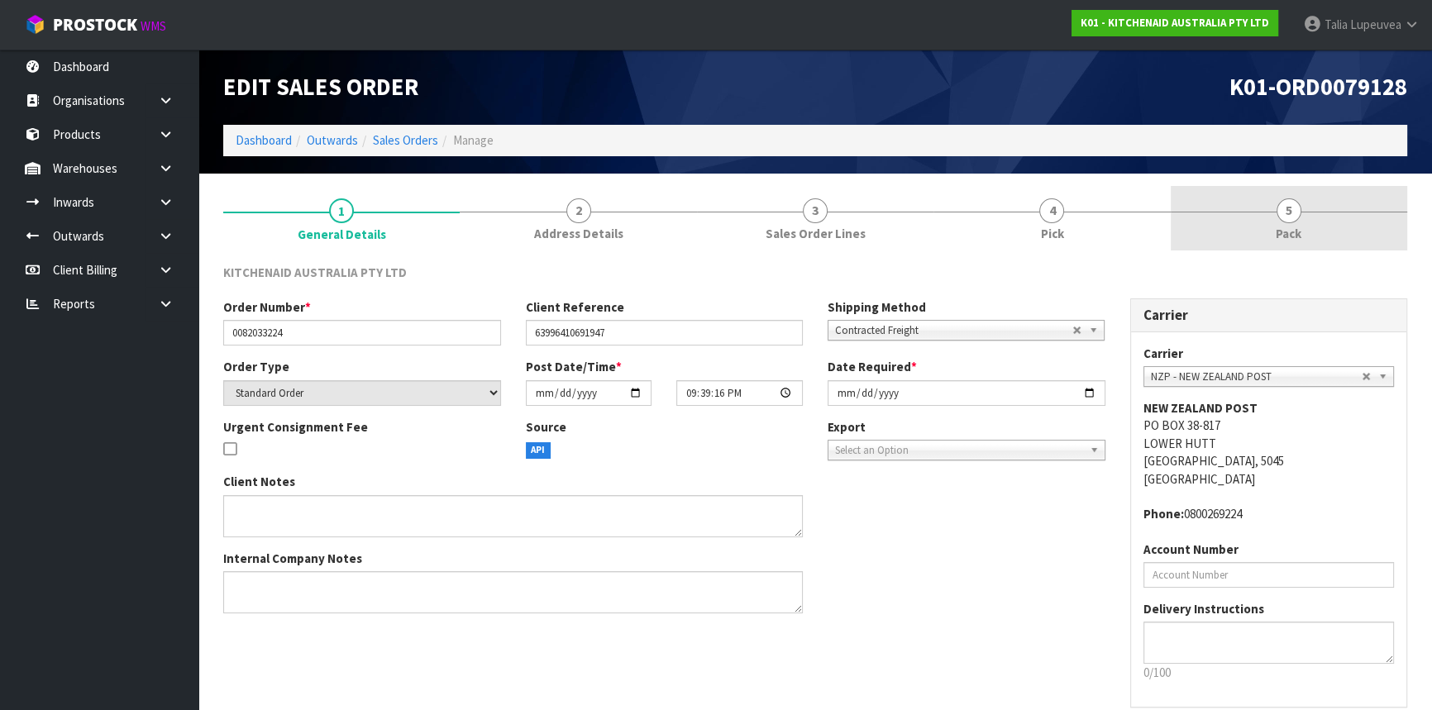
click at [1296, 242] on link "5 Pack" at bounding box center [1289, 218] width 236 height 65
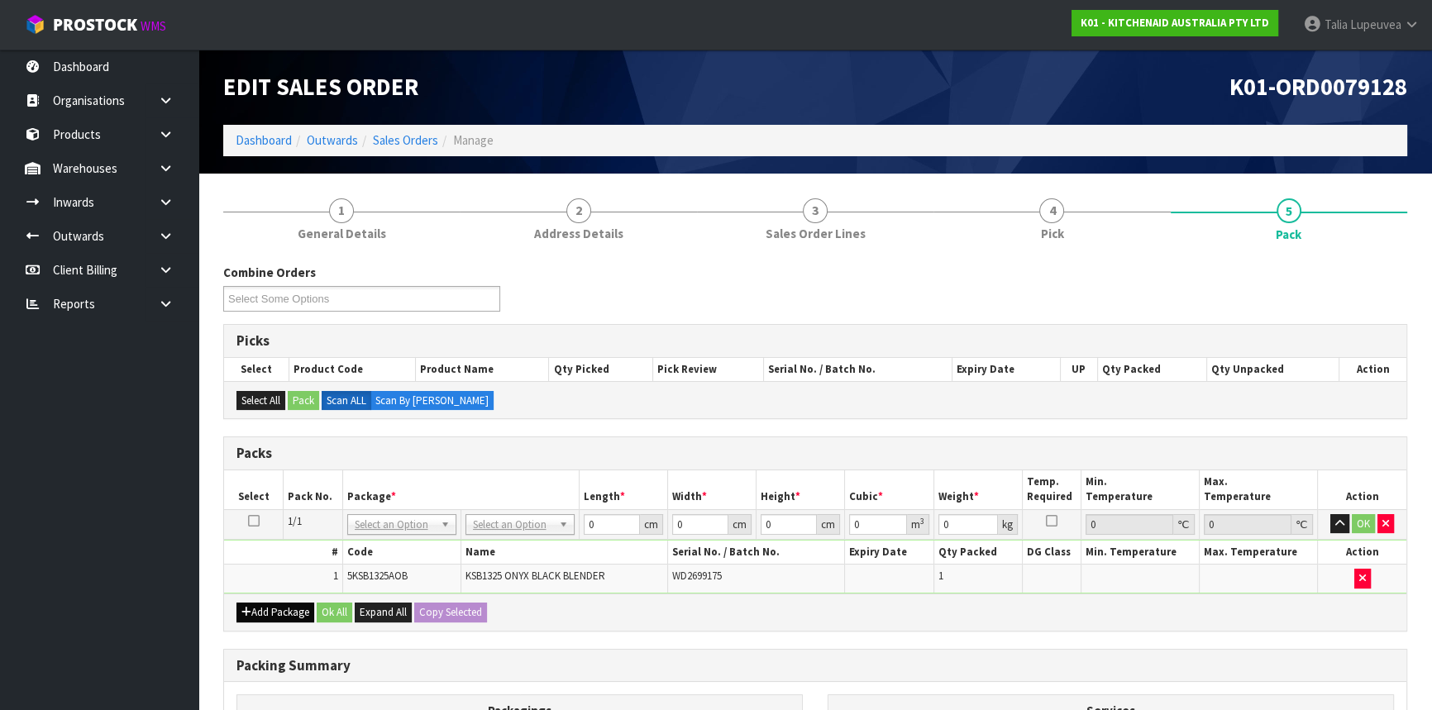
click at [291, 594] on div "Packs Select Pack No. Package * Length * Width * Height * Cubic * Weight * Temp…" at bounding box center [815, 534] width 1184 height 195
click at [246, 561] on th "#" at bounding box center [283, 553] width 118 height 24
click at [522, 537] on input "text" at bounding box center [519, 546] width 101 height 21
drag, startPoint x: 599, startPoint y: 526, endPoint x: 574, endPoint y: 524, distance: 24.9
click at [574, 524] on tr "1/1 NONE 007-001 007-002 007-004 007-009 007-013 007-014 007-015 007-017 007-01…" at bounding box center [815, 524] width 1182 height 30
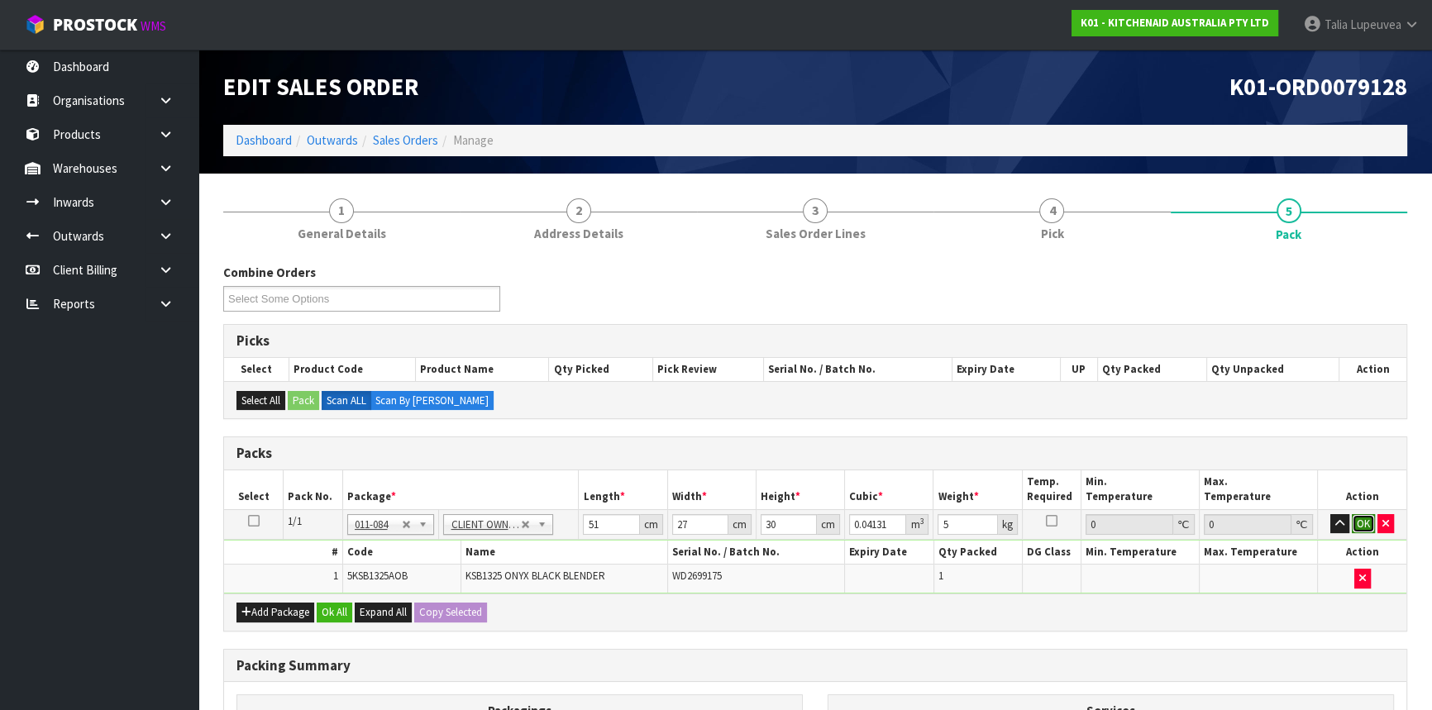
click at [1363, 518] on button "OK" at bounding box center [1363, 524] width 23 height 20
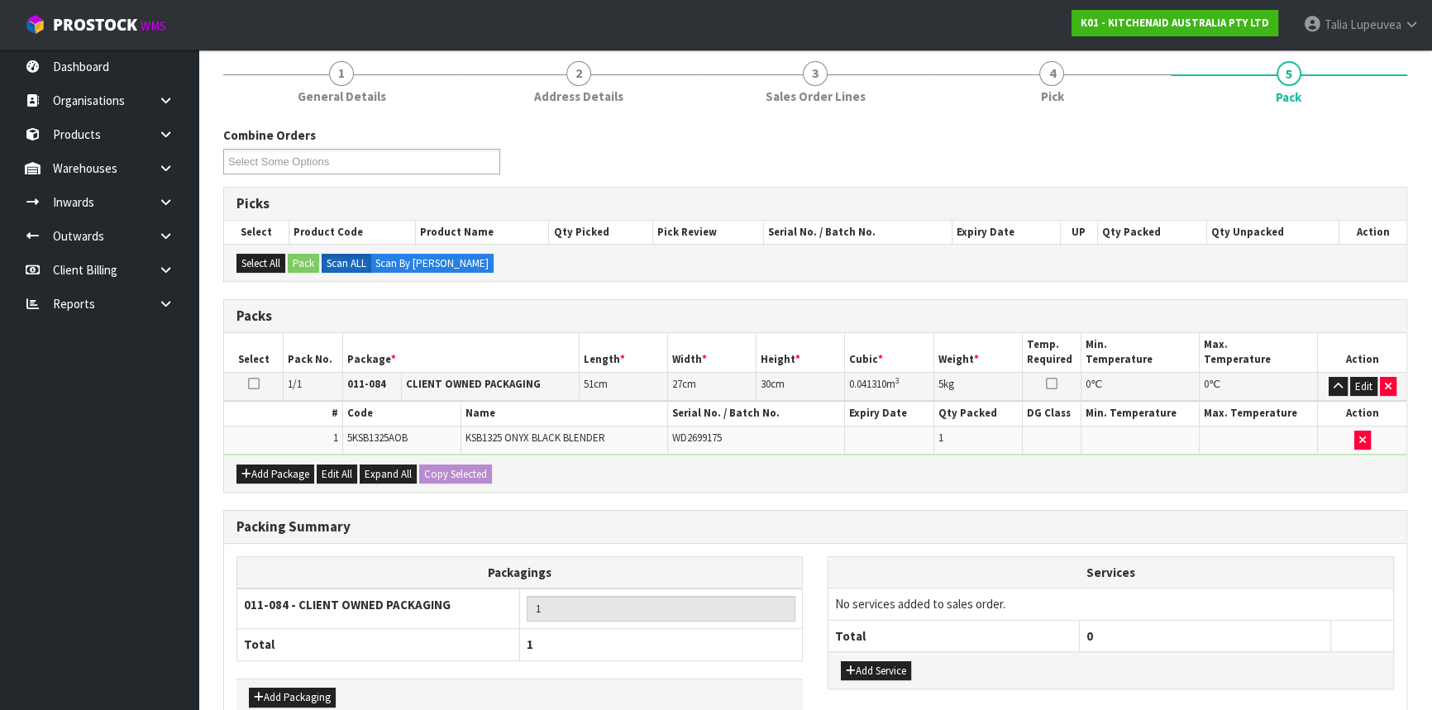
scroll to position [230, 0]
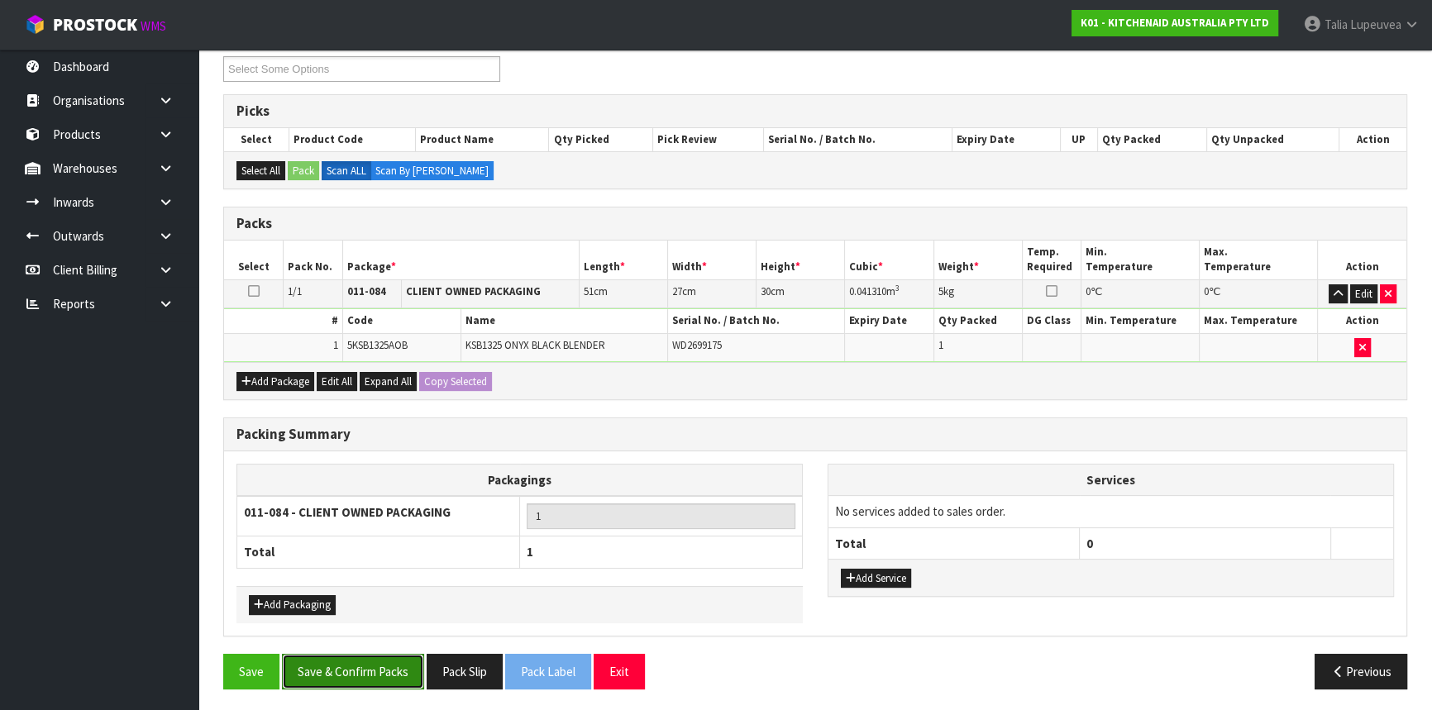
click at [363, 675] on button "Save & Confirm Packs" at bounding box center [353, 672] width 142 height 36
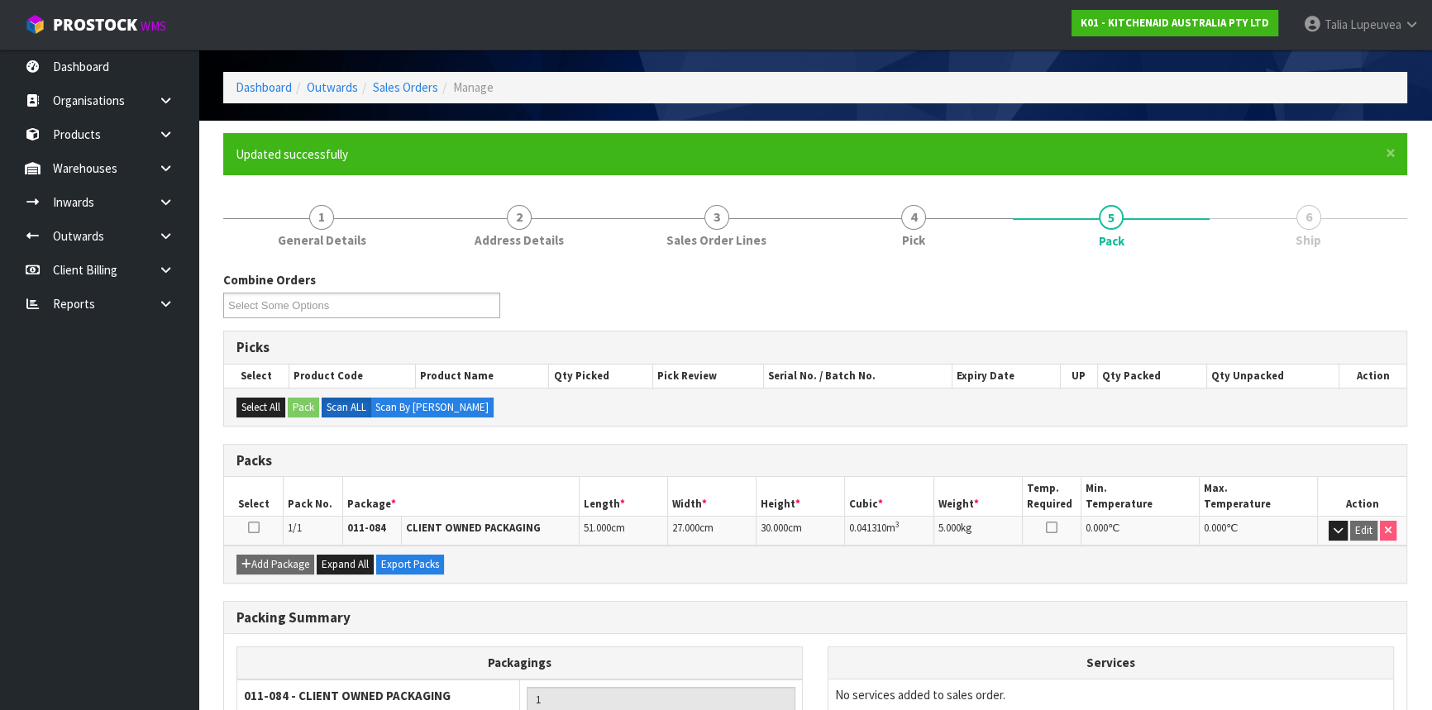
scroll to position [199, 0]
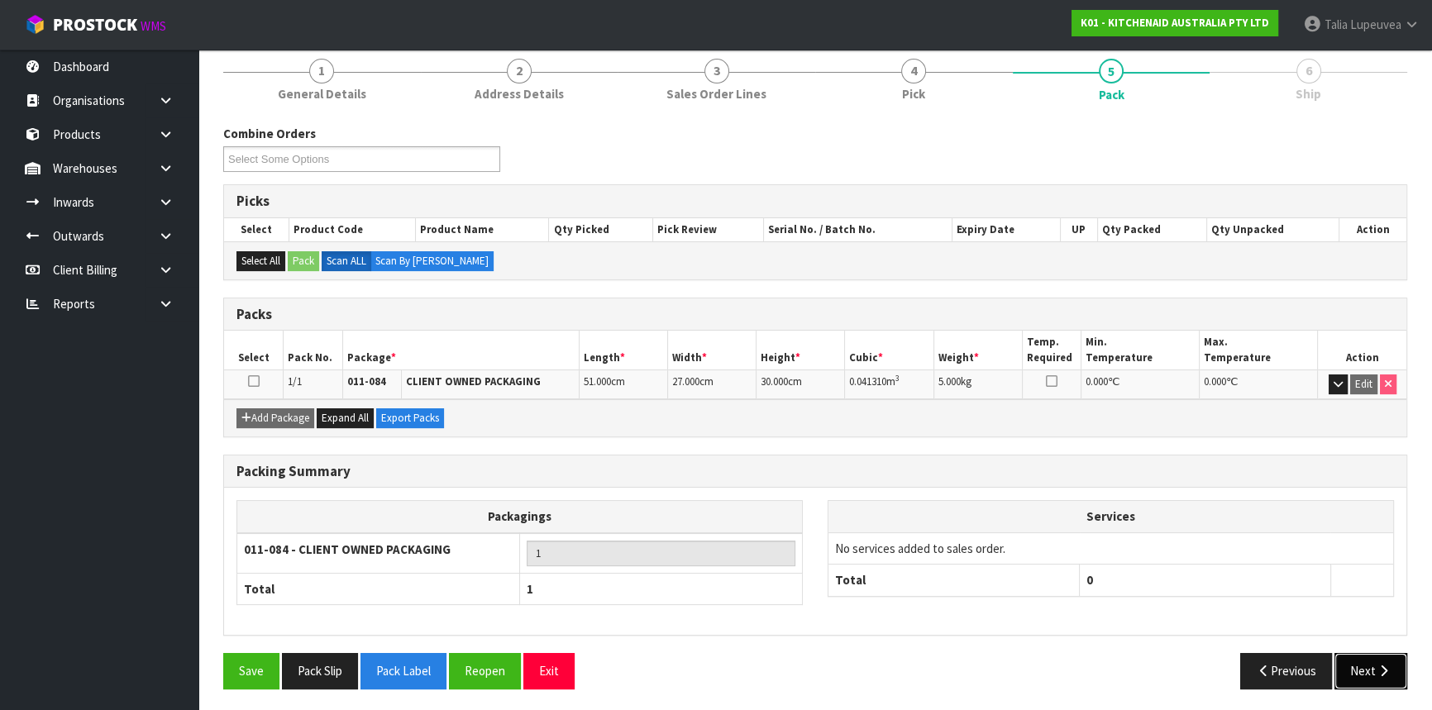
click at [1361, 667] on button "Next" at bounding box center [1370, 671] width 73 height 36
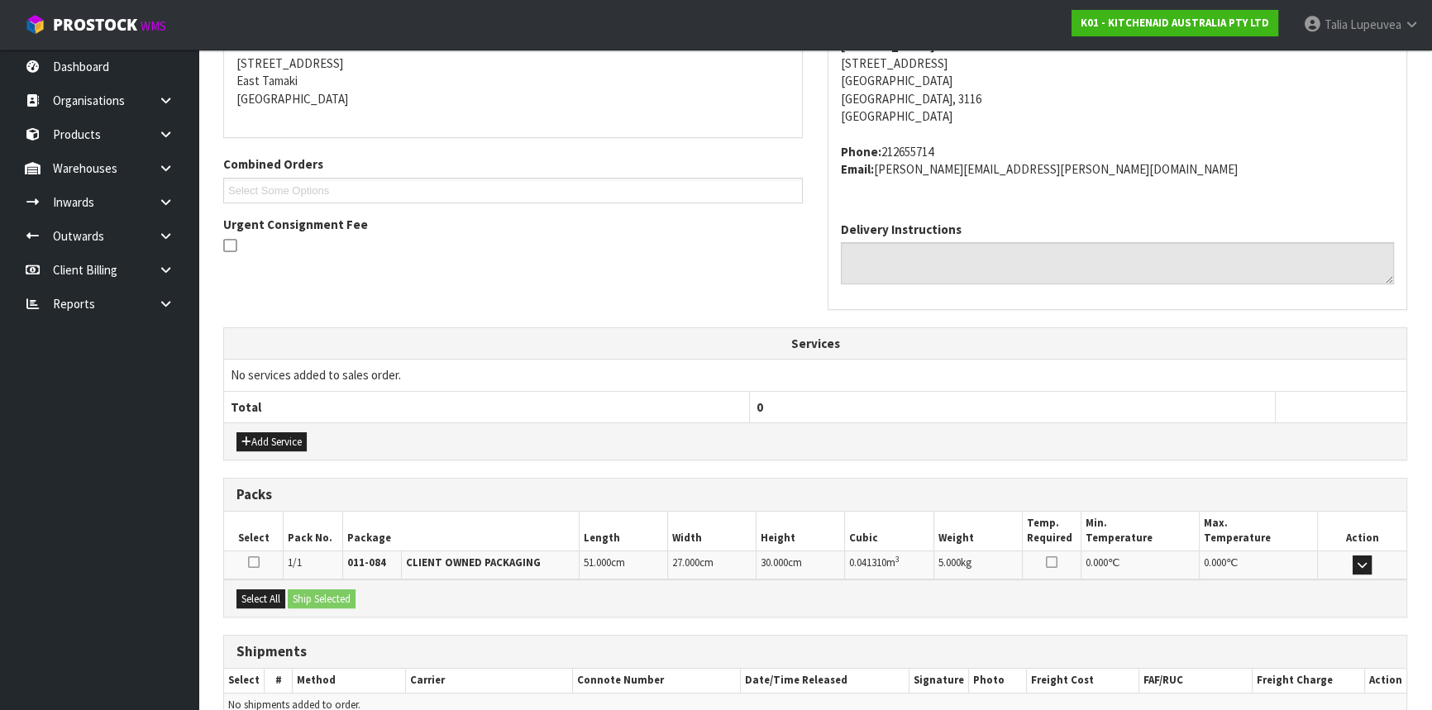
scroll to position [415, 0]
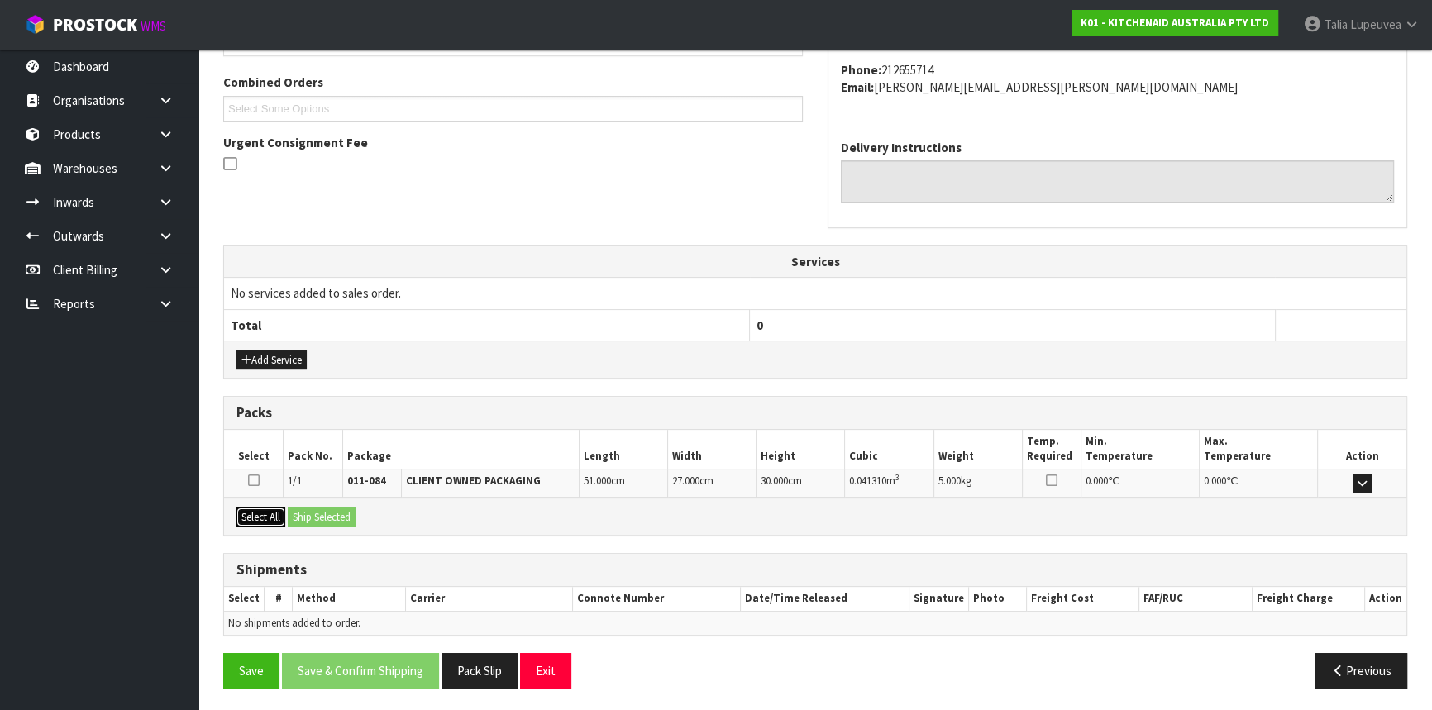
click at [267, 509] on button "Select All" at bounding box center [260, 518] width 49 height 20
click at [294, 509] on button "Ship Selected" at bounding box center [322, 518] width 68 height 20
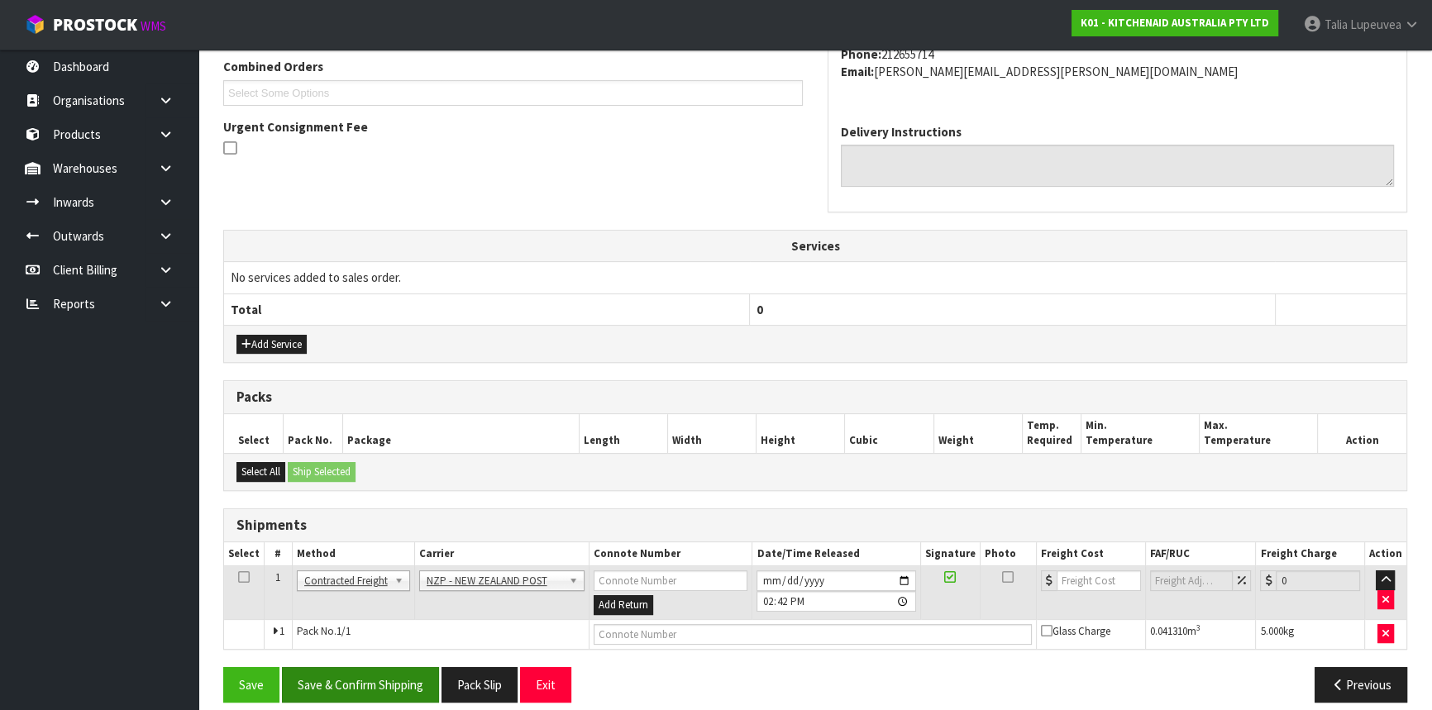
scroll to position [445, 0]
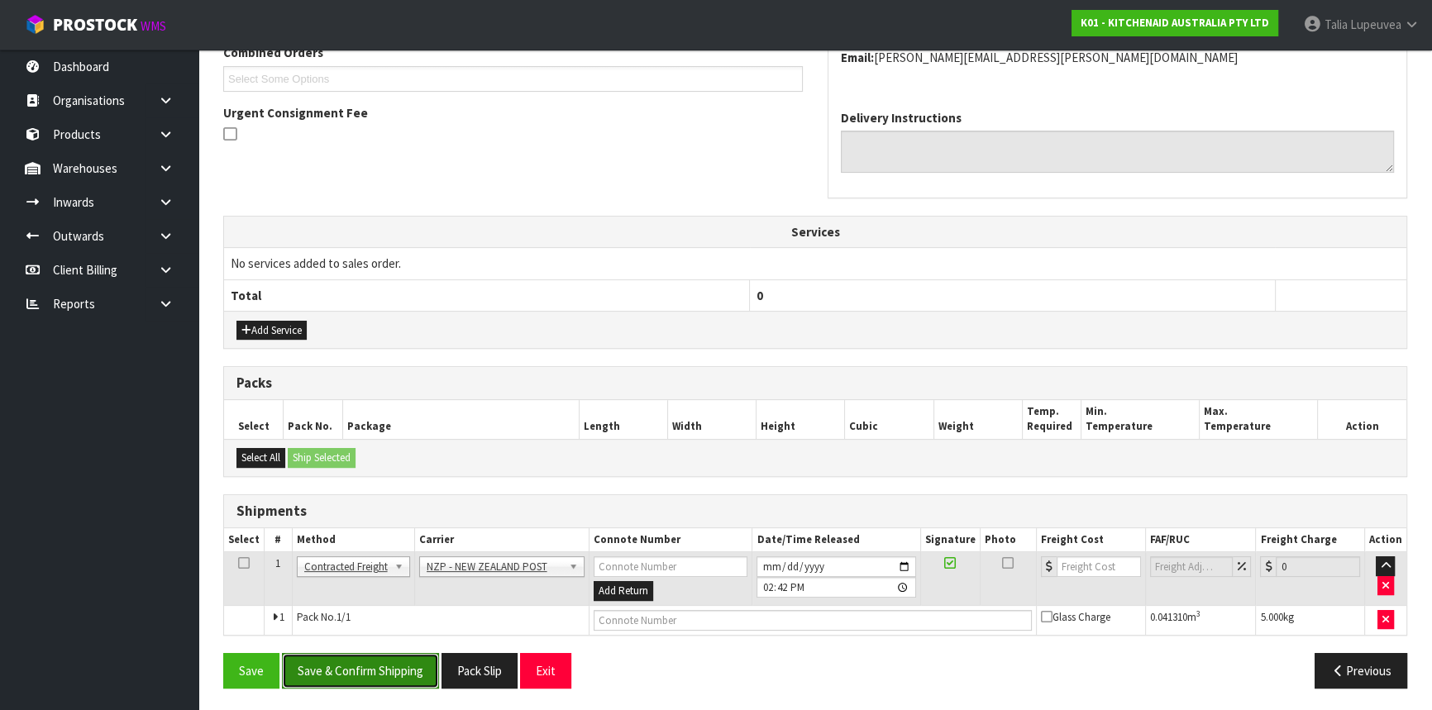
drag, startPoint x: 384, startPoint y: 672, endPoint x: 346, endPoint y: 676, distance: 39.1
click at [384, 672] on button "Save & Confirm Shipping" at bounding box center [360, 671] width 157 height 36
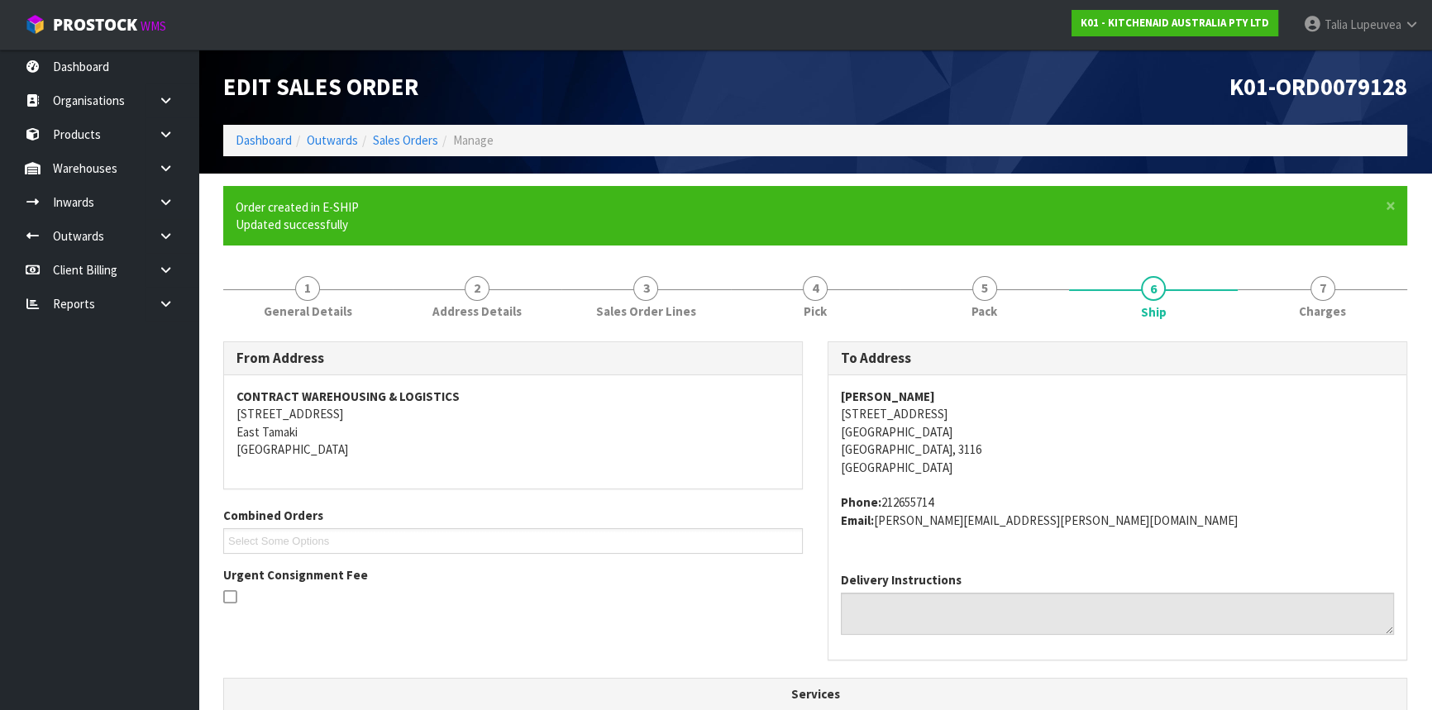
scroll to position [422, 0]
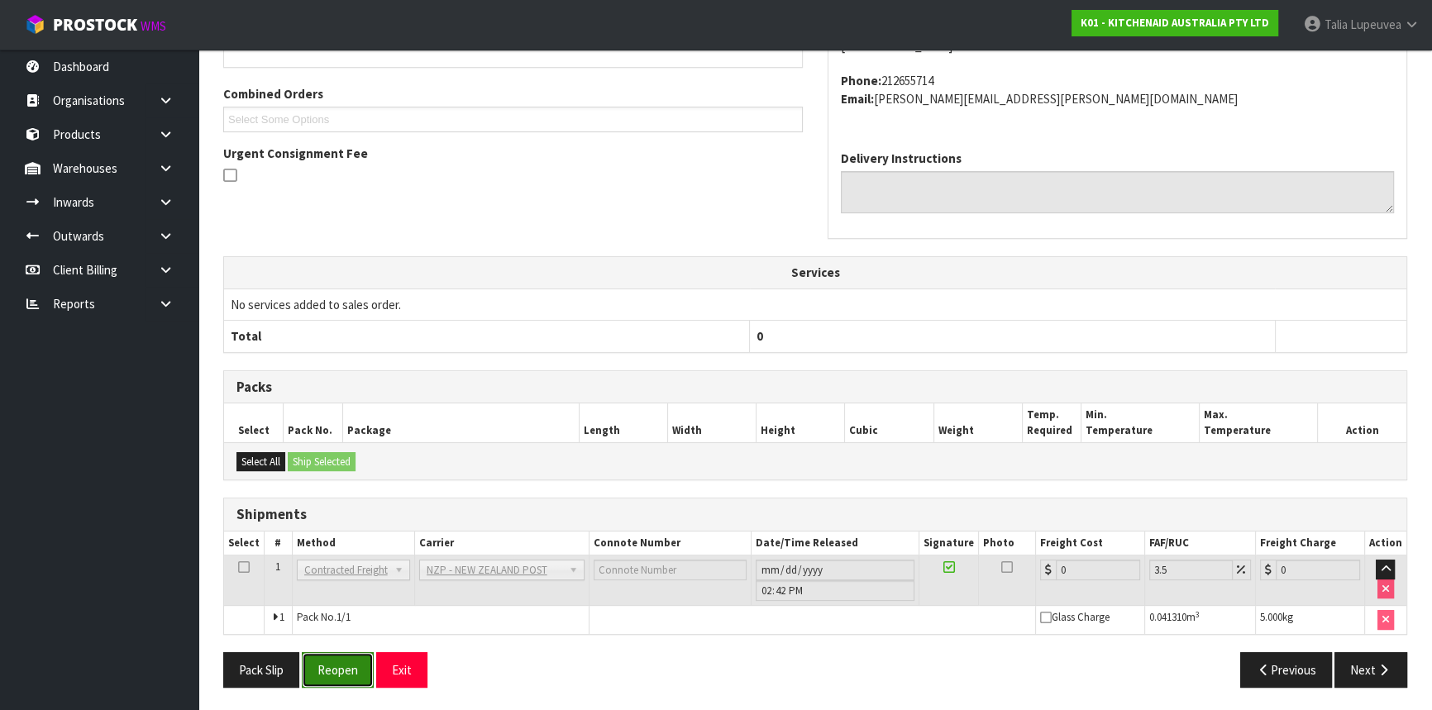
click at [341, 652] on button "Reopen" at bounding box center [338, 670] width 72 height 36
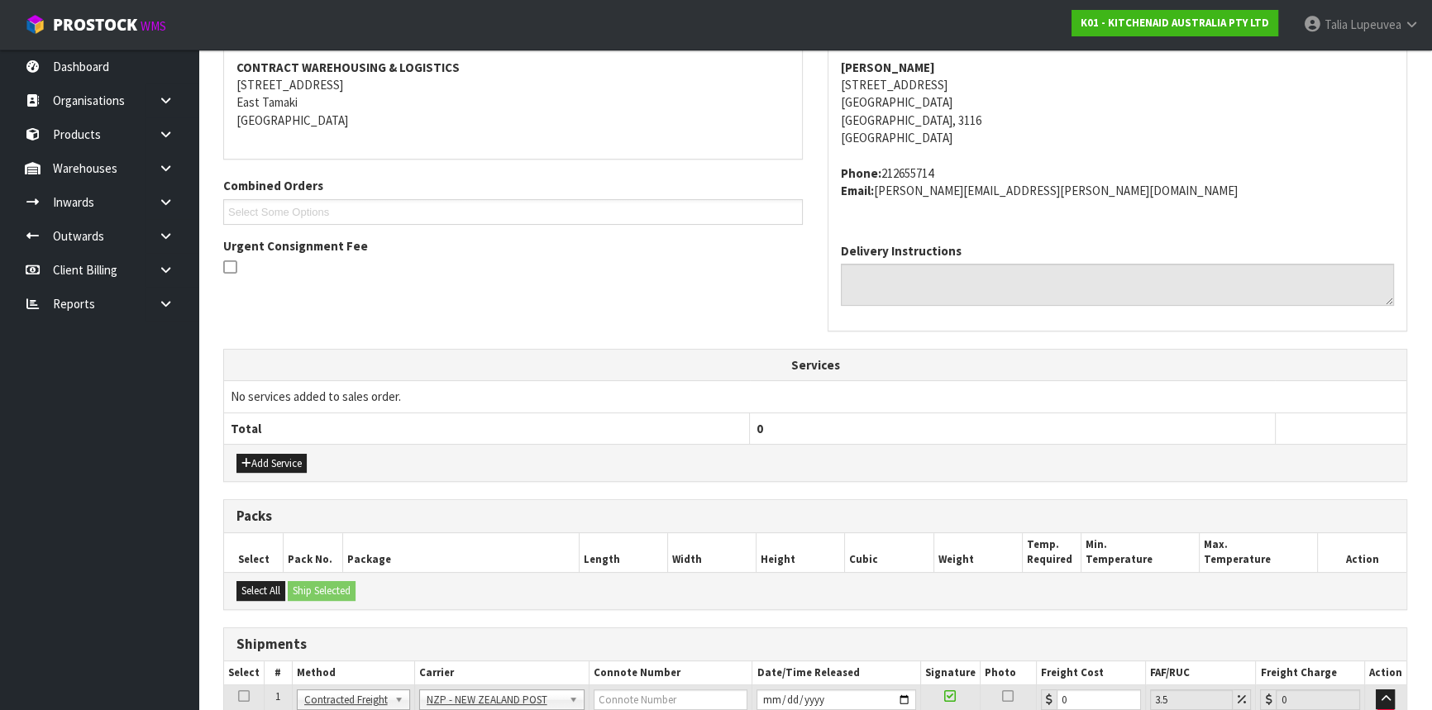
scroll to position [460, 0]
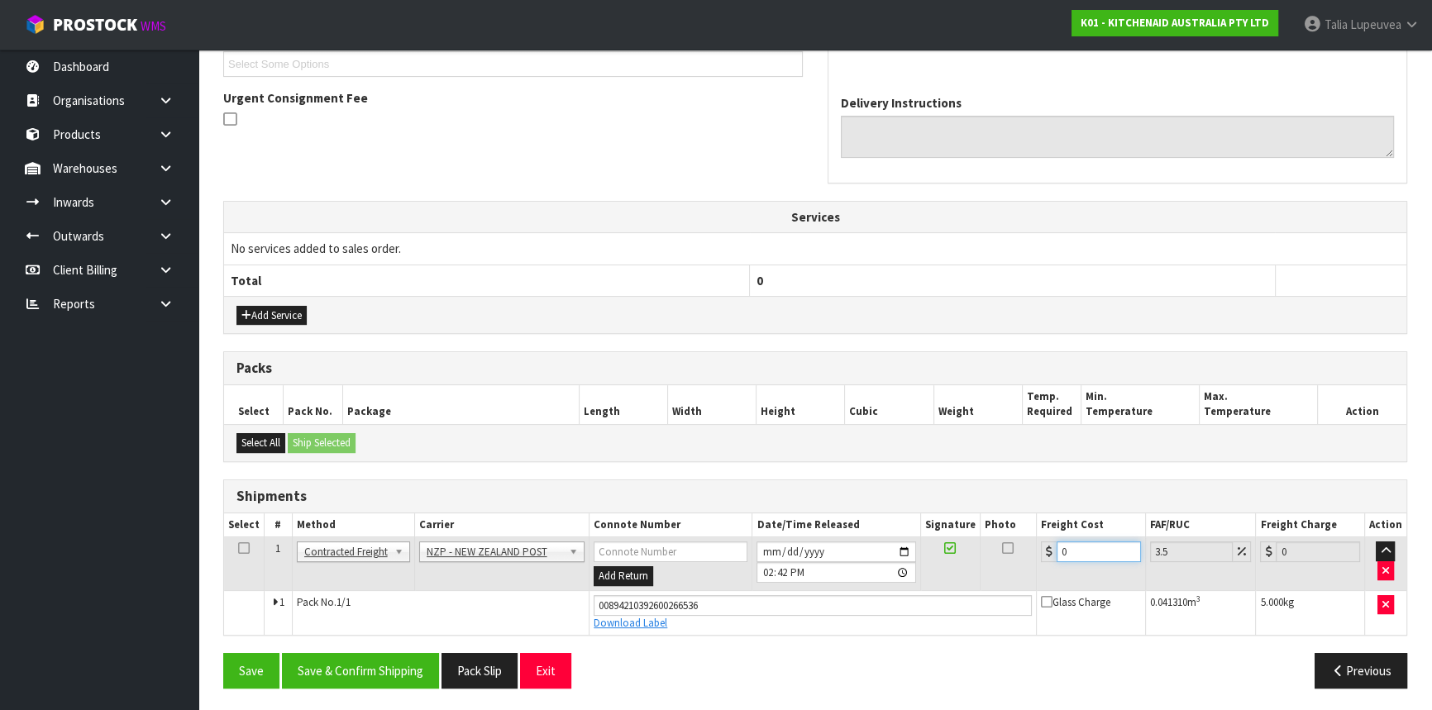
drag, startPoint x: 1072, startPoint y: 551, endPoint x: 1049, endPoint y: 563, distance: 25.9
click at [1049, 563] on td "0" at bounding box center [1091, 564] width 109 height 54
click at [370, 672] on button "Save & Confirm Shipping" at bounding box center [360, 671] width 157 height 36
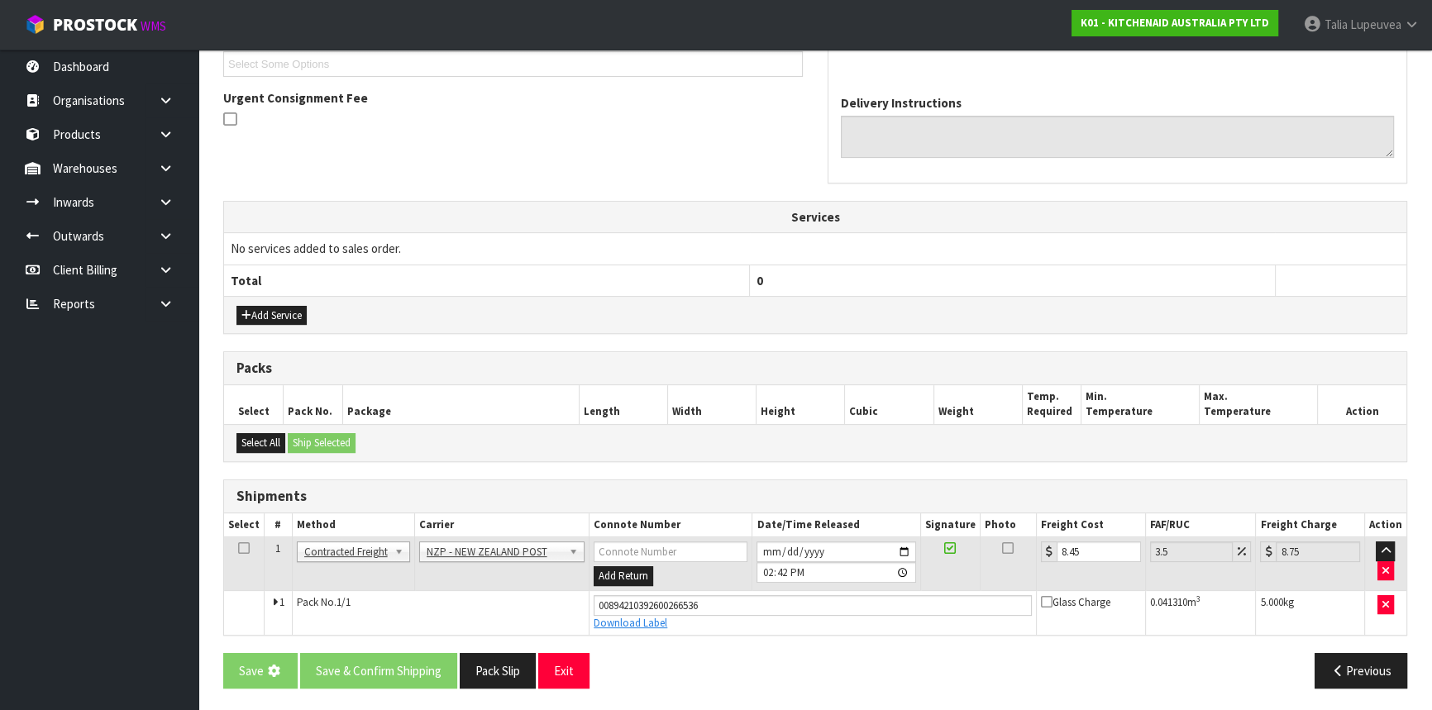
scroll to position [0, 0]
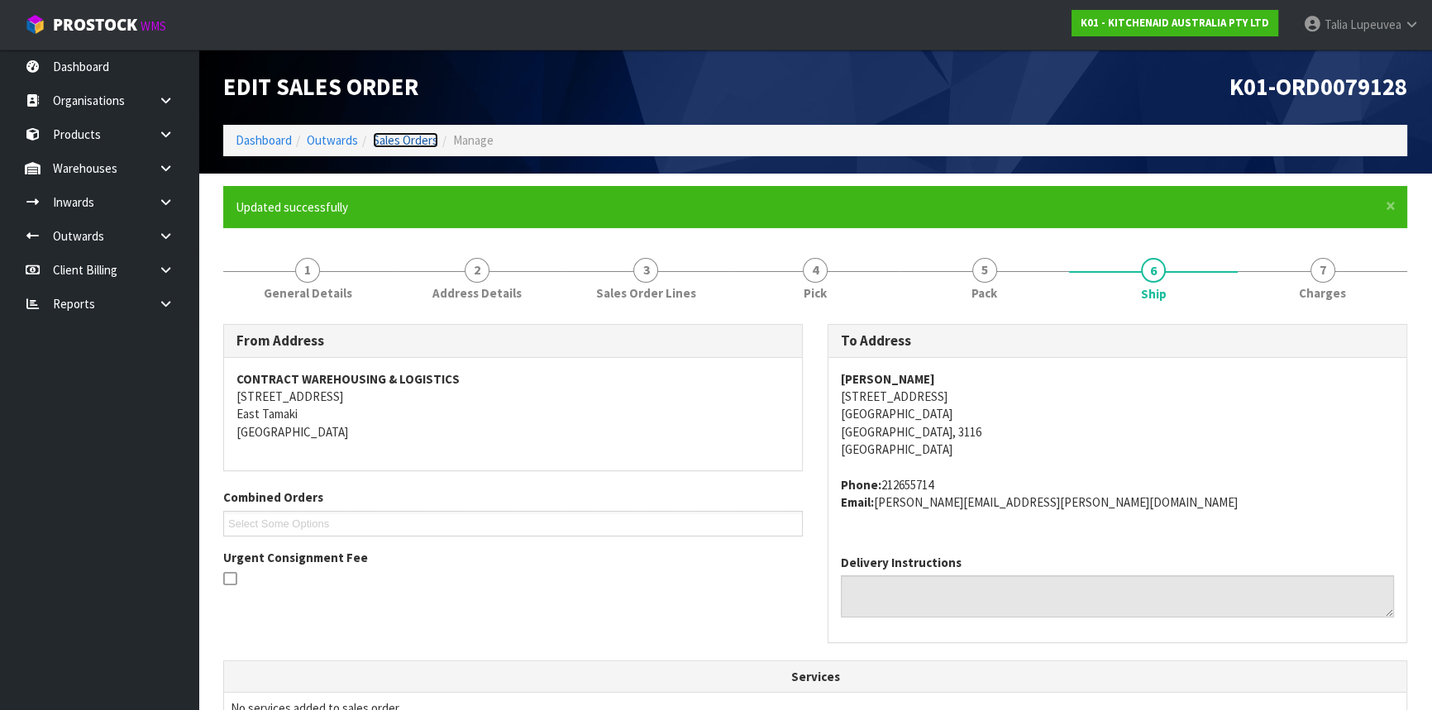
click at [385, 141] on link "Sales Orders" at bounding box center [405, 140] width 65 height 16
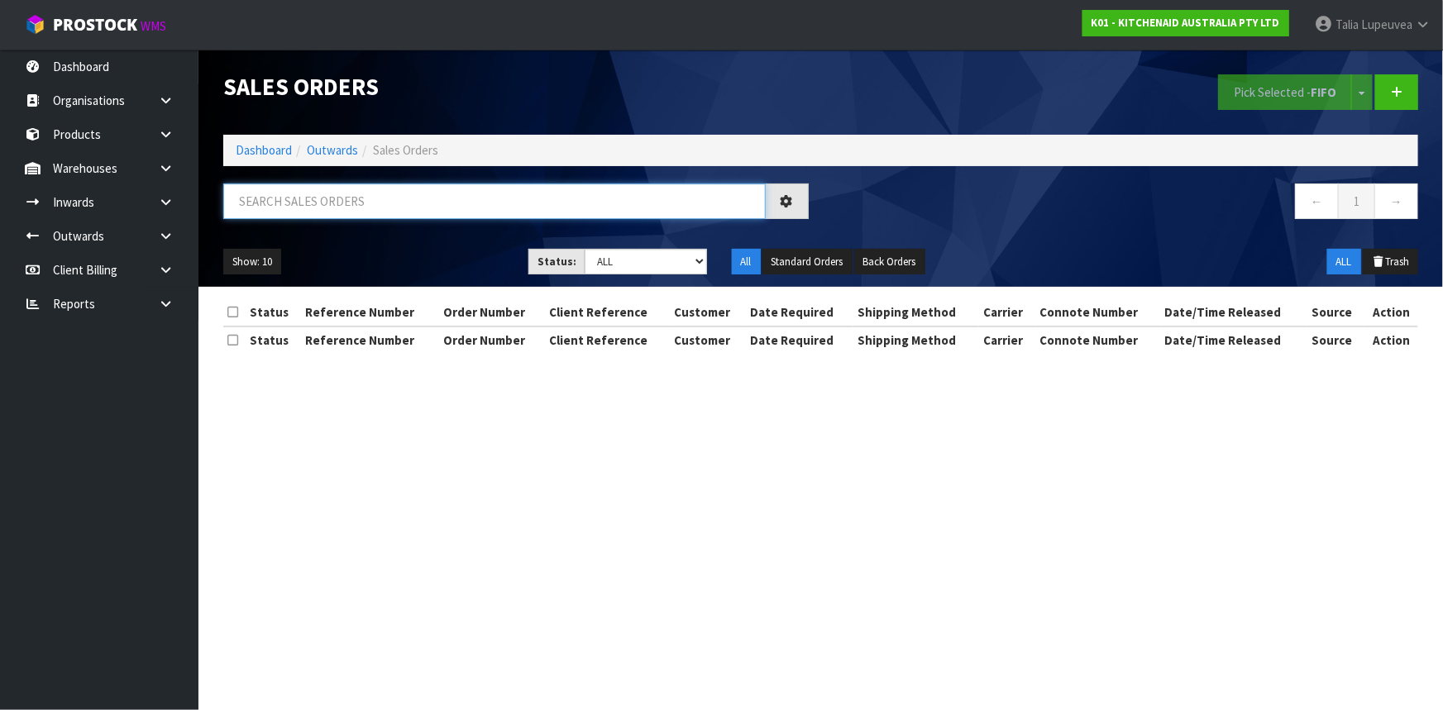
click at [365, 190] on input "text" at bounding box center [494, 202] width 542 height 36
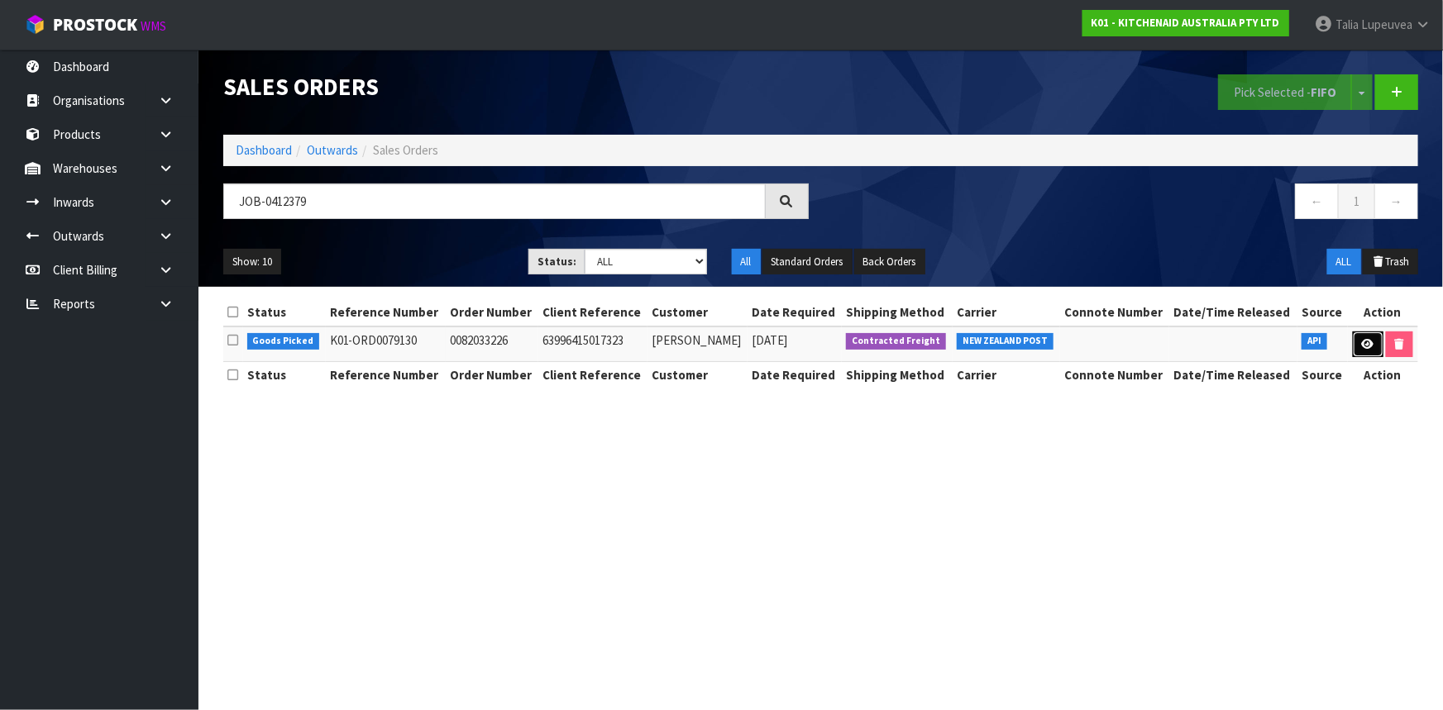
click at [1367, 344] on icon at bounding box center [1368, 344] width 12 height 11
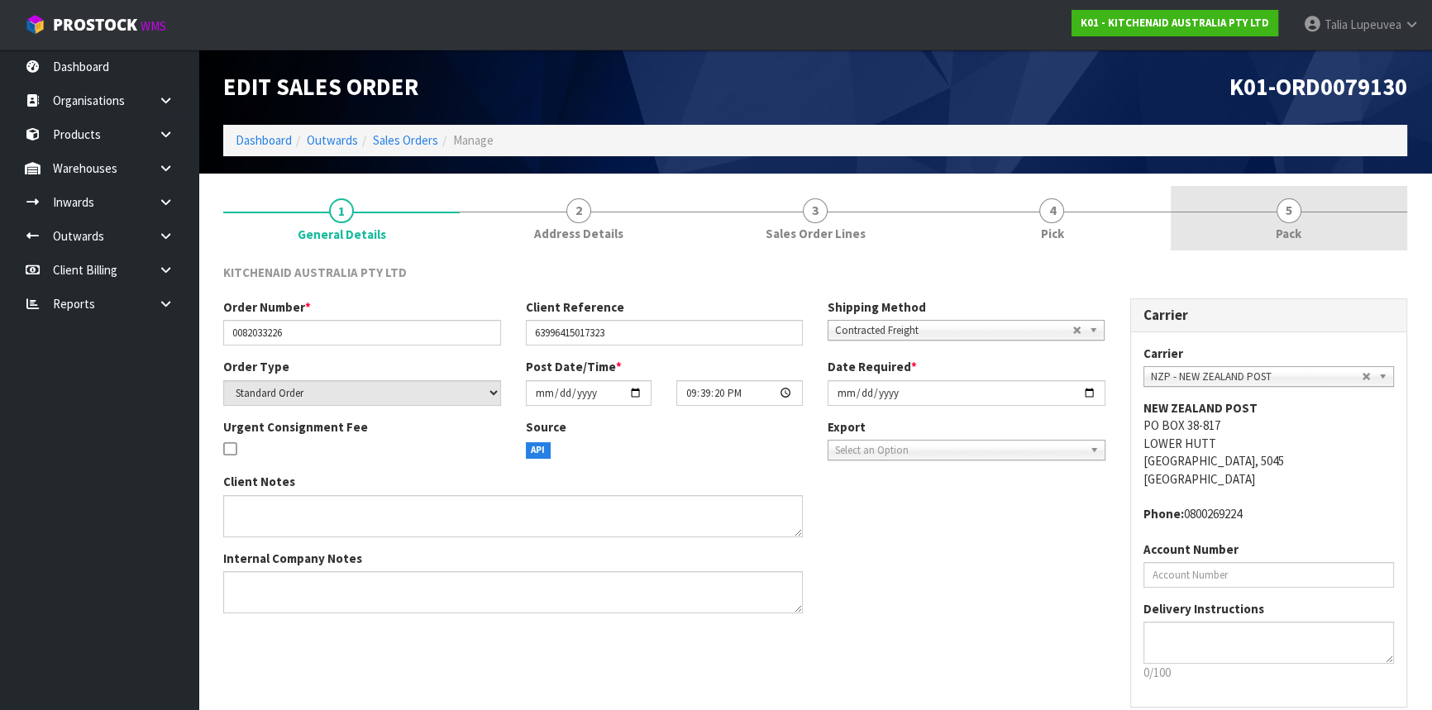
click at [1280, 211] on span "5" at bounding box center [1289, 210] width 25 height 25
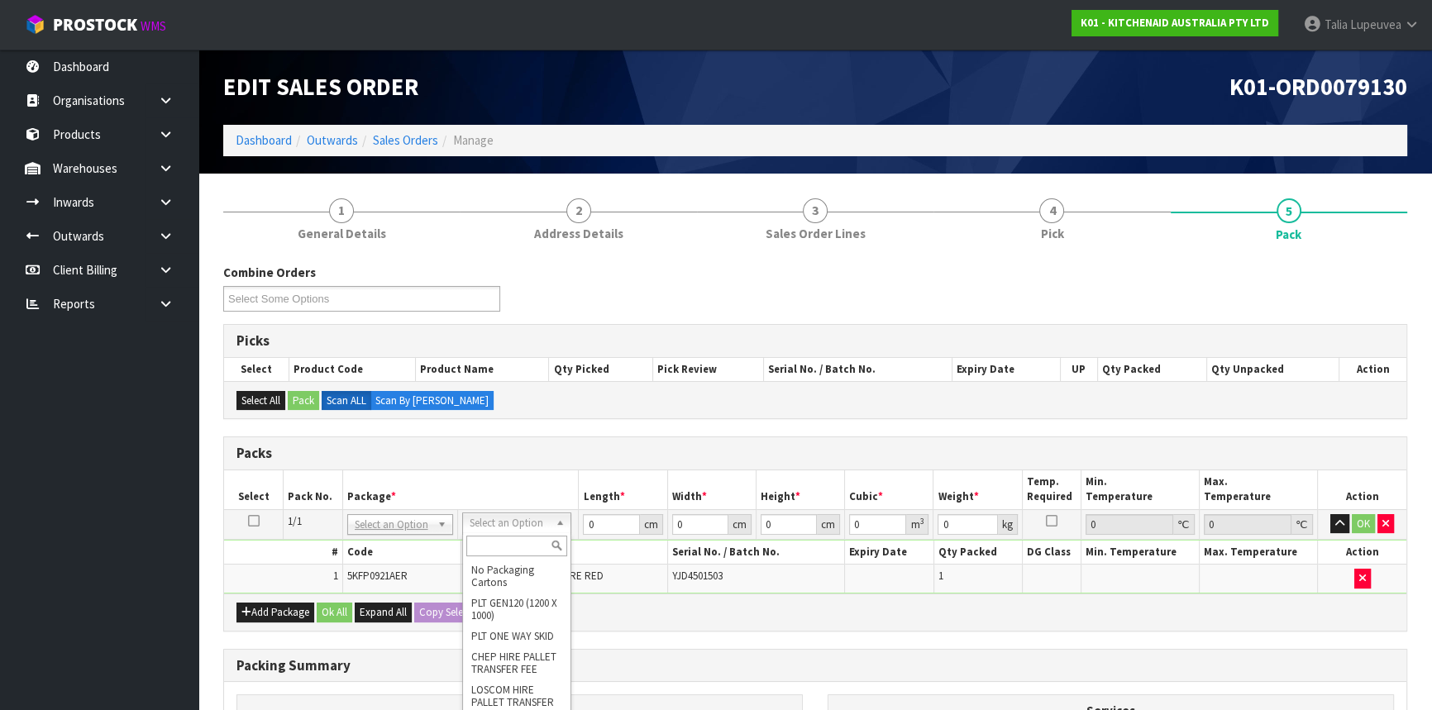
click at [502, 549] on input "text" at bounding box center [516, 546] width 101 height 21
drag, startPoint x: 599, startPoint y: 526, endPoint x: 502, endPoint y: 550, distance: 99.7
click at [503, 552] on tbody "1/1 NONE 007-001 007-002 007-004 007-009 007-013 007-014 007-015 007-017 007-01…" at bounding box center [815, 551] width 1182 height 84
click at [1356, 523] on button "OK" at bounding box center [1363, 524] width 23 height 20
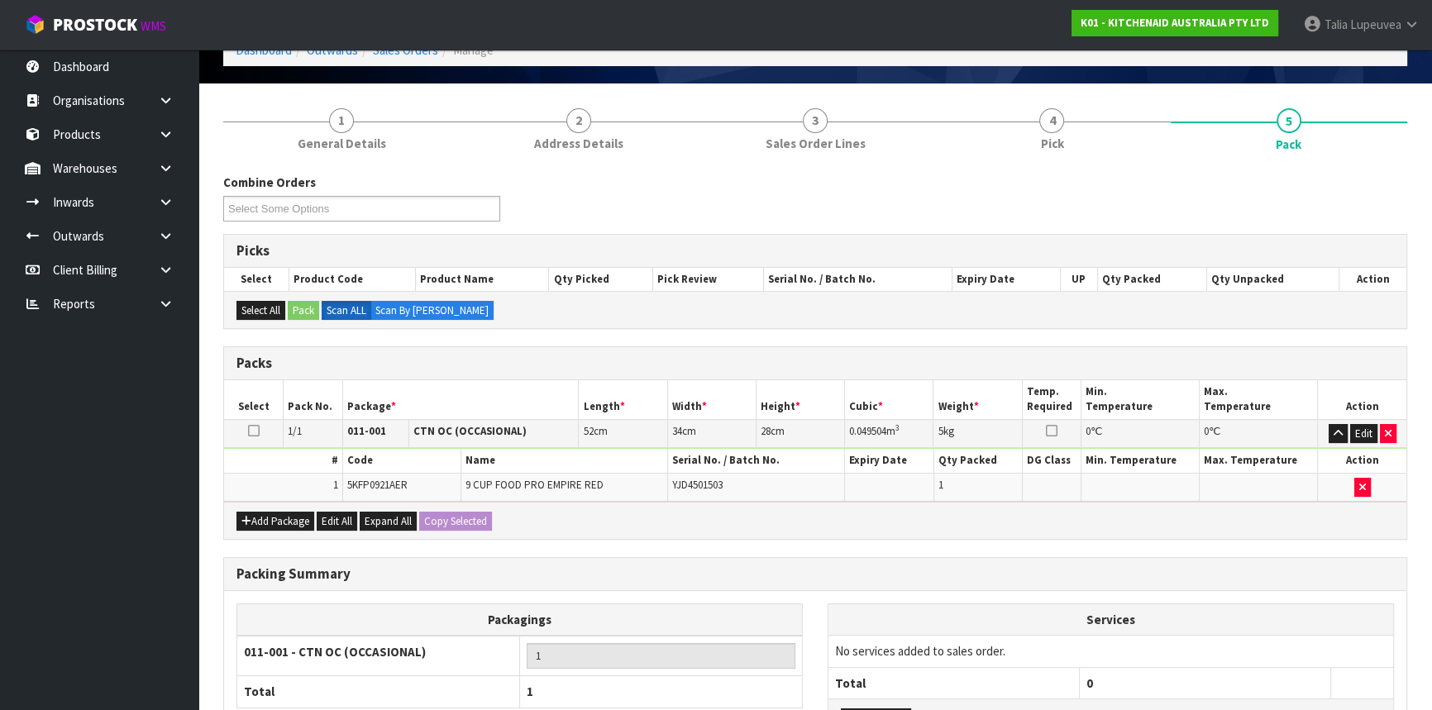
scroll to position [230, 0]
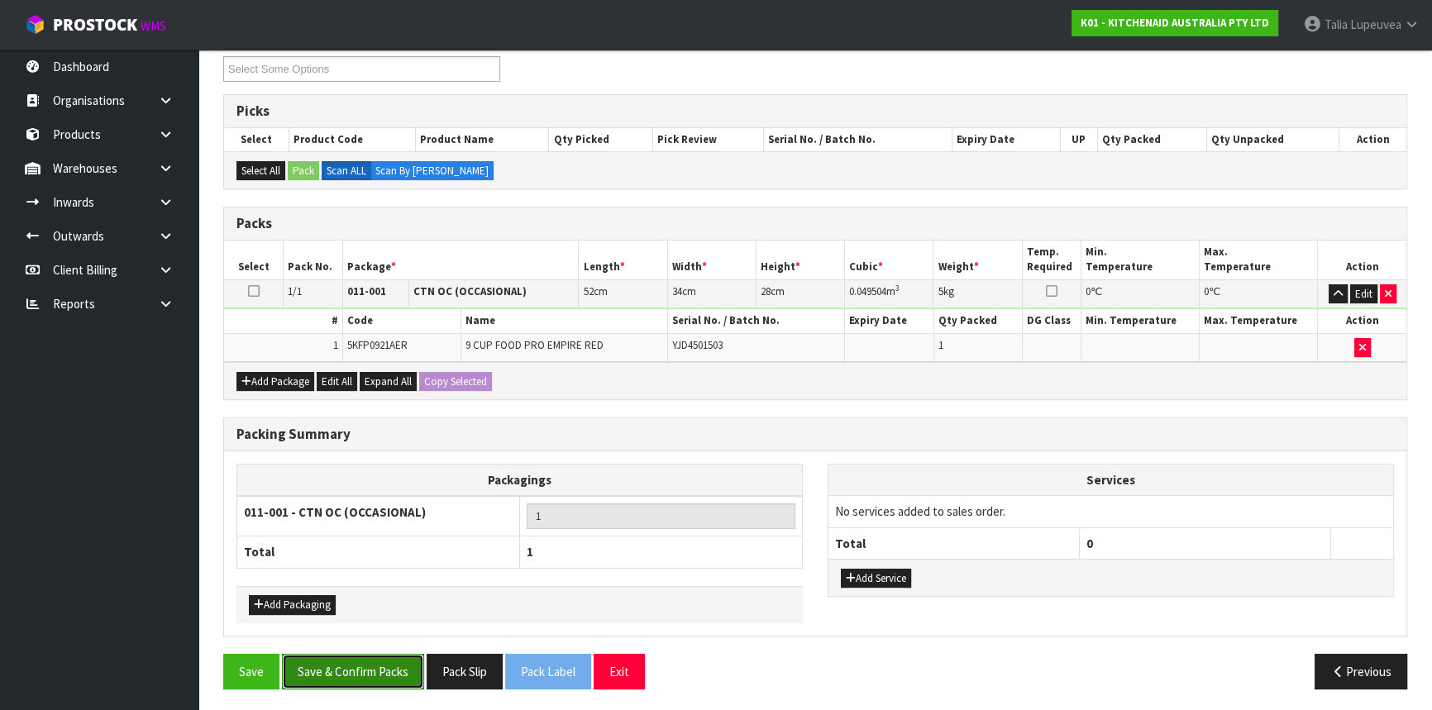
click at [348, 677] on button "Save & Confirm Packs" at bounding box center [353, 672] width 142 height 36
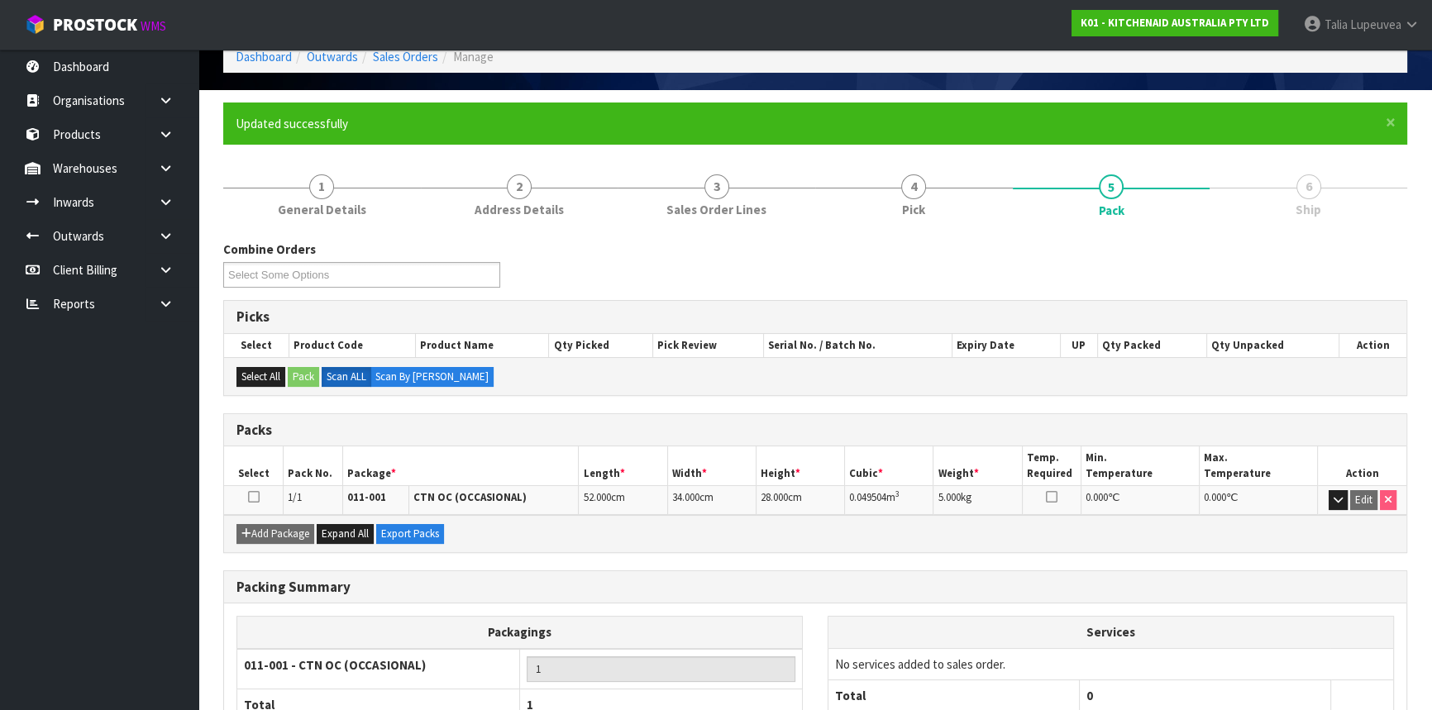
scroll to position [199, 0]
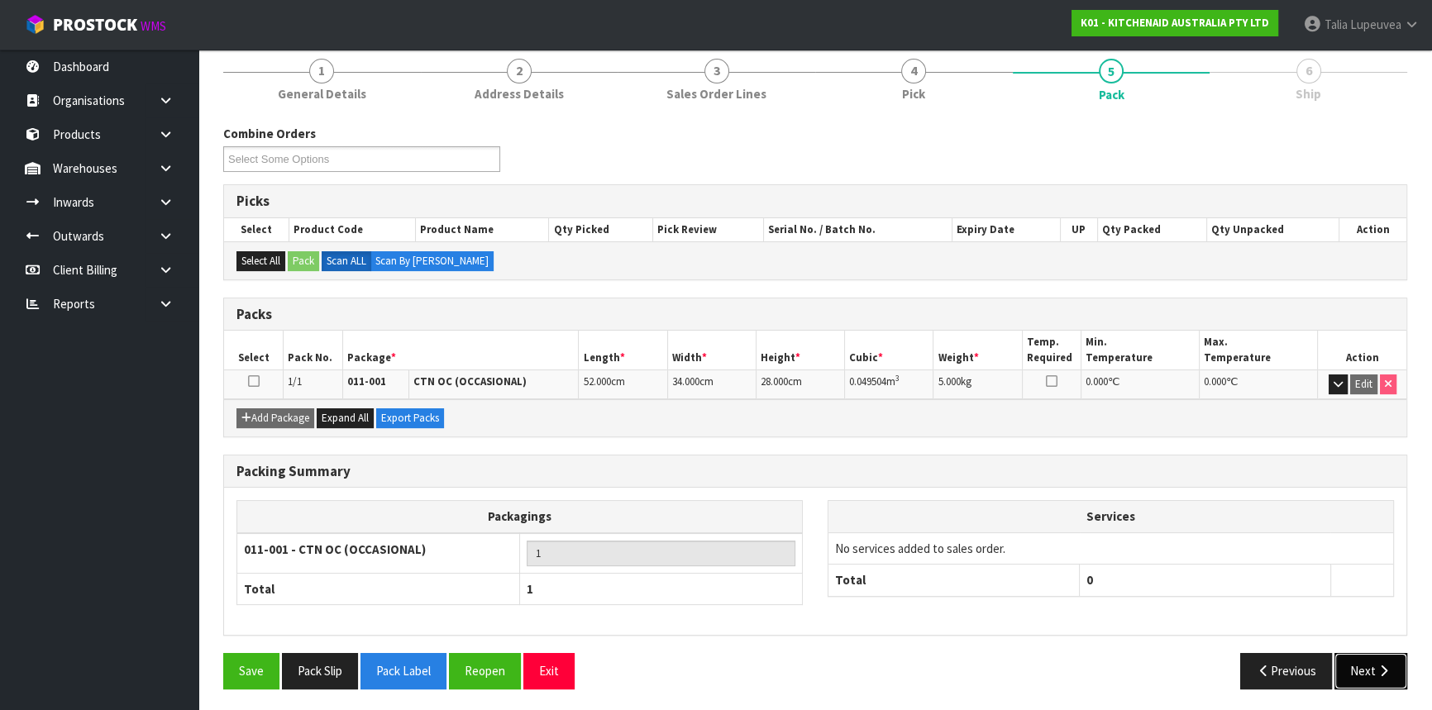
click at [1381, 673] on button "Next" at bounding box center [1370, 671] width 73 height 36
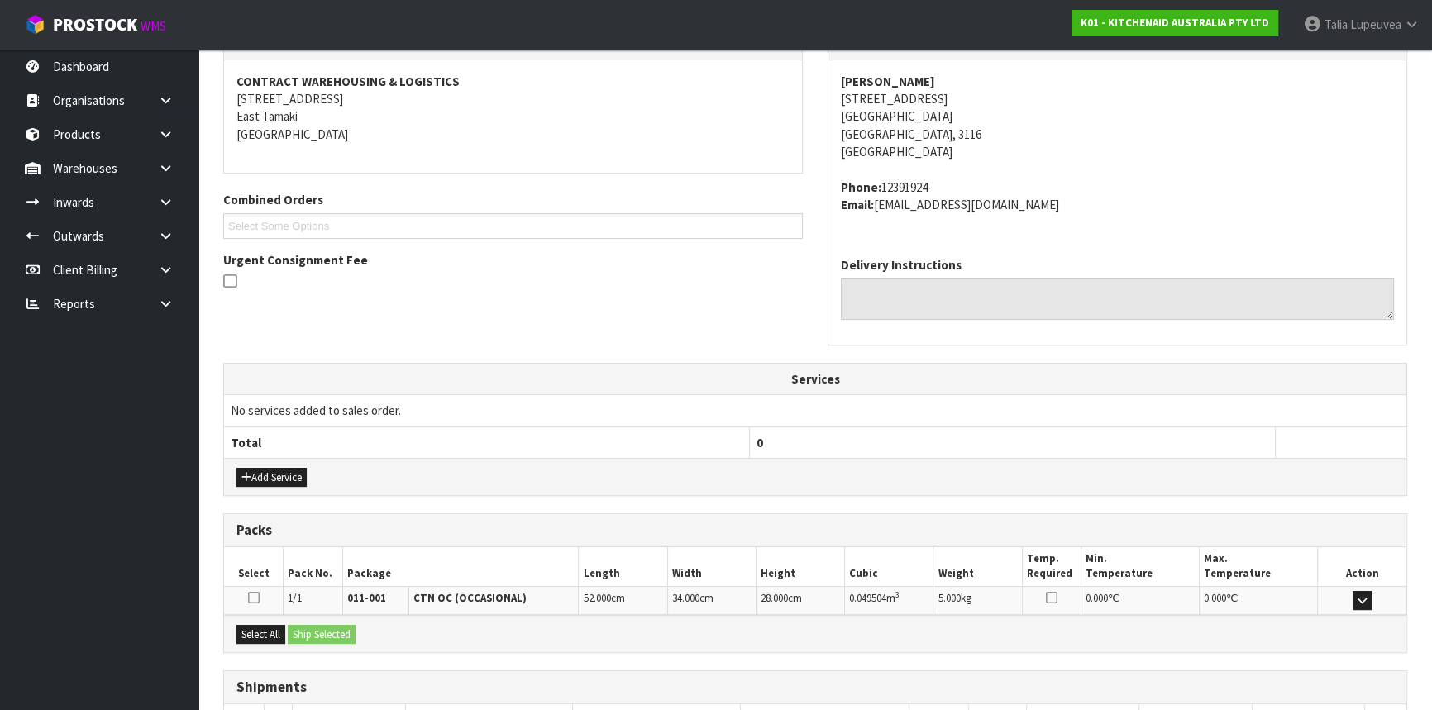
scroll to position [415, 0]
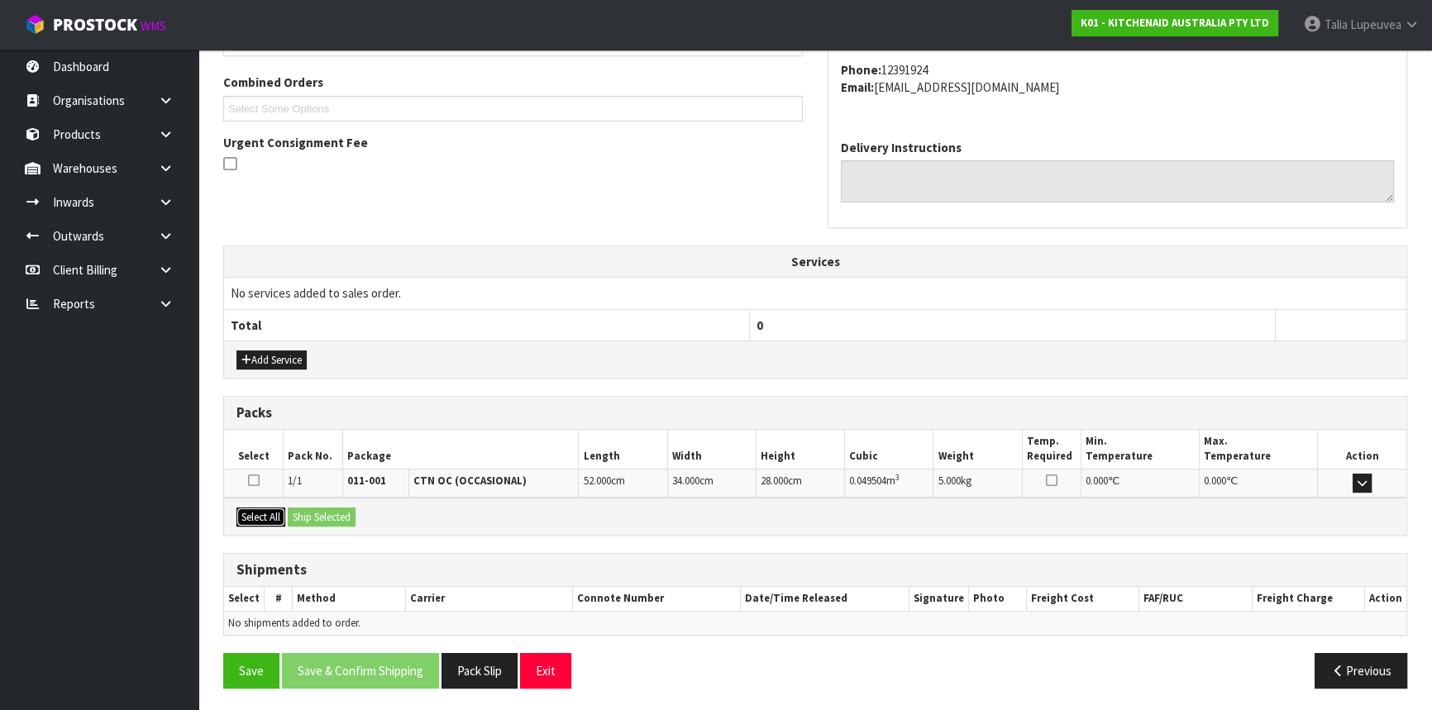
click at [273, 513] on button "Select All" at bounding box center [260, 518] width 49 height 20
click at [315, 515] on button "Ship Selected" at bounding box center [322, 518] width 68 height 20
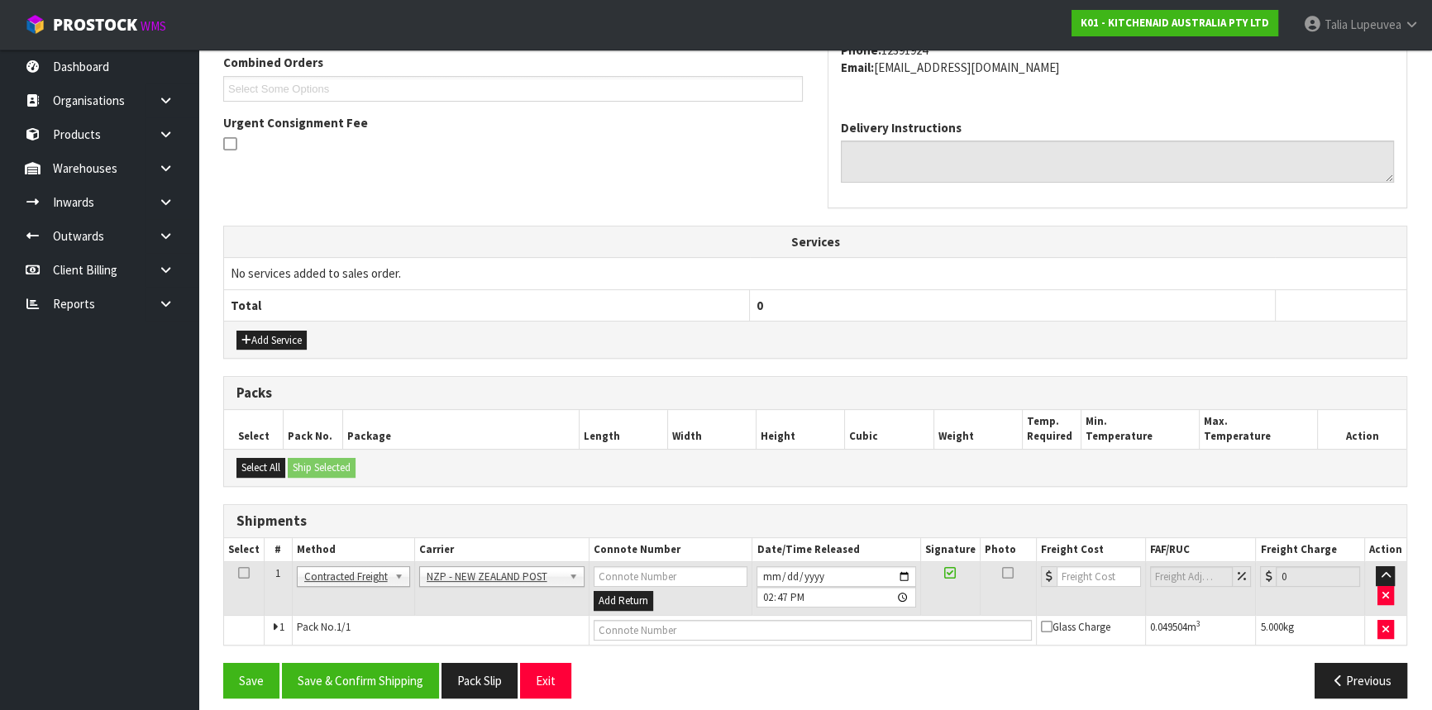
scroll to position [445, 0]
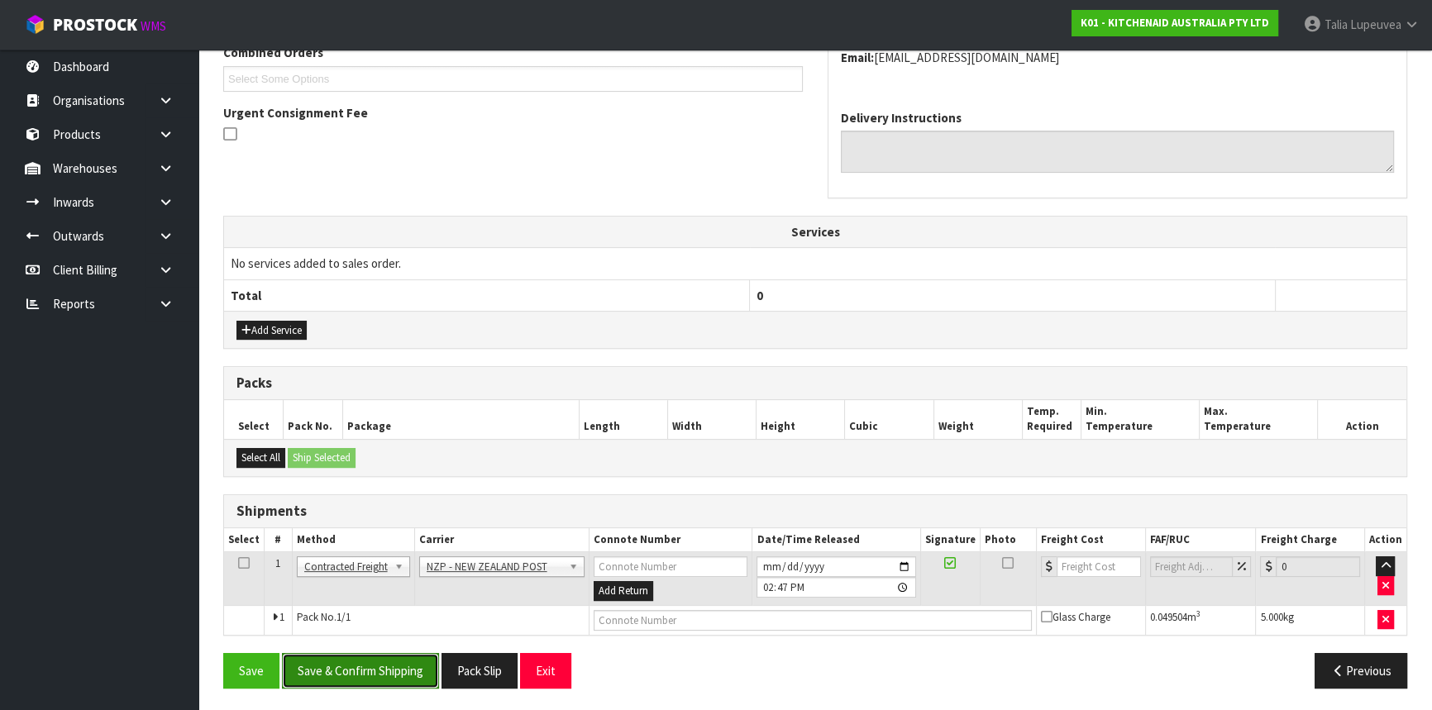
click at [378, 657] on button "Save & Confirm Shipping" at bounding box center [360, 671] width 157 height 36
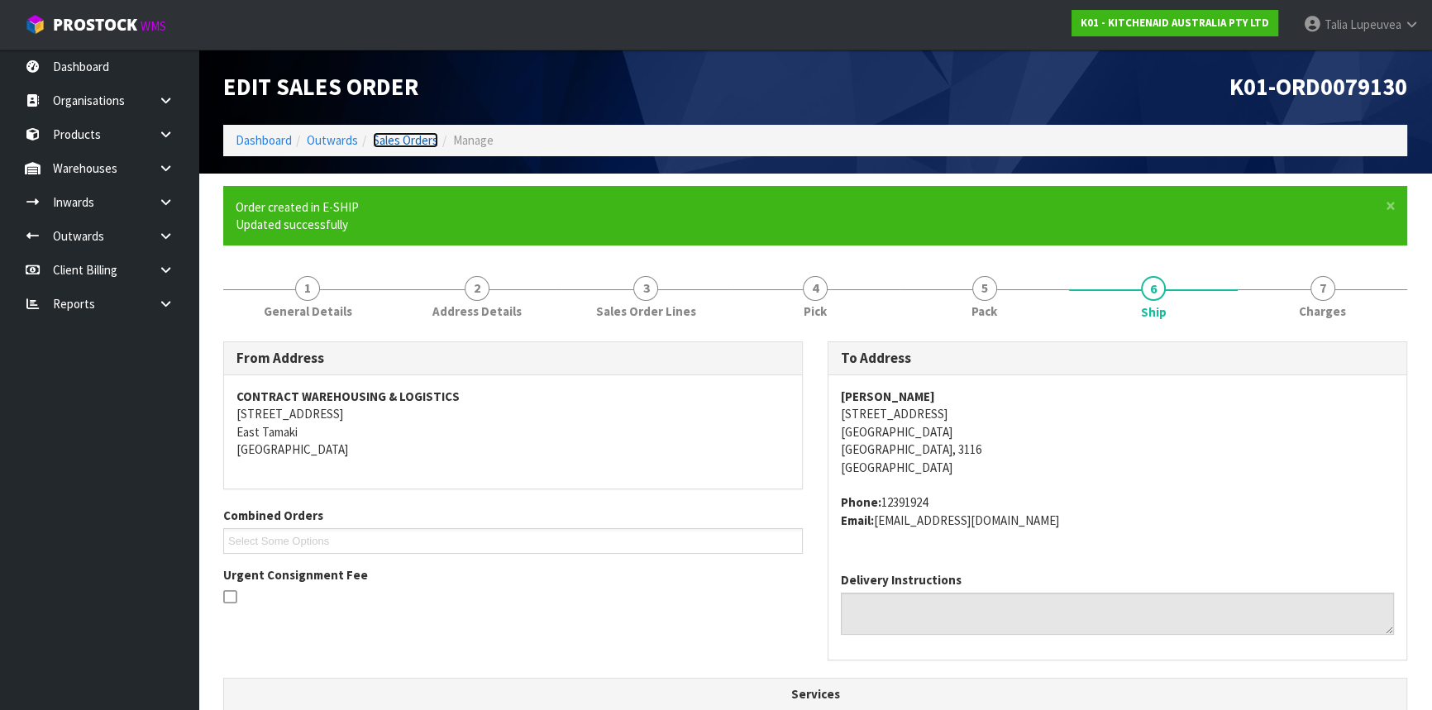
click at [383, 143] on link "Sales Orders" at bounding box center [405, 140] width 65 height 16
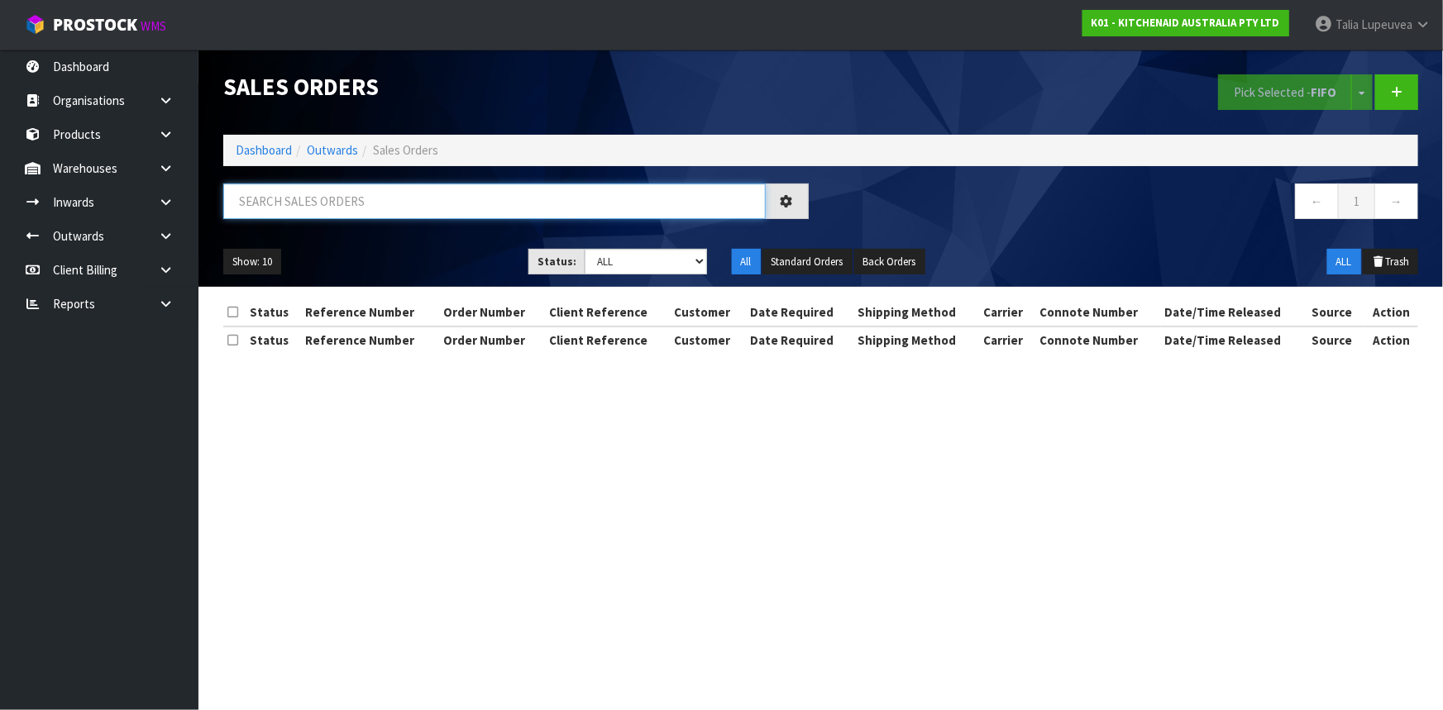
click at [356, 211] on input "text" at bounding box center [494, 202] width 542 height 36
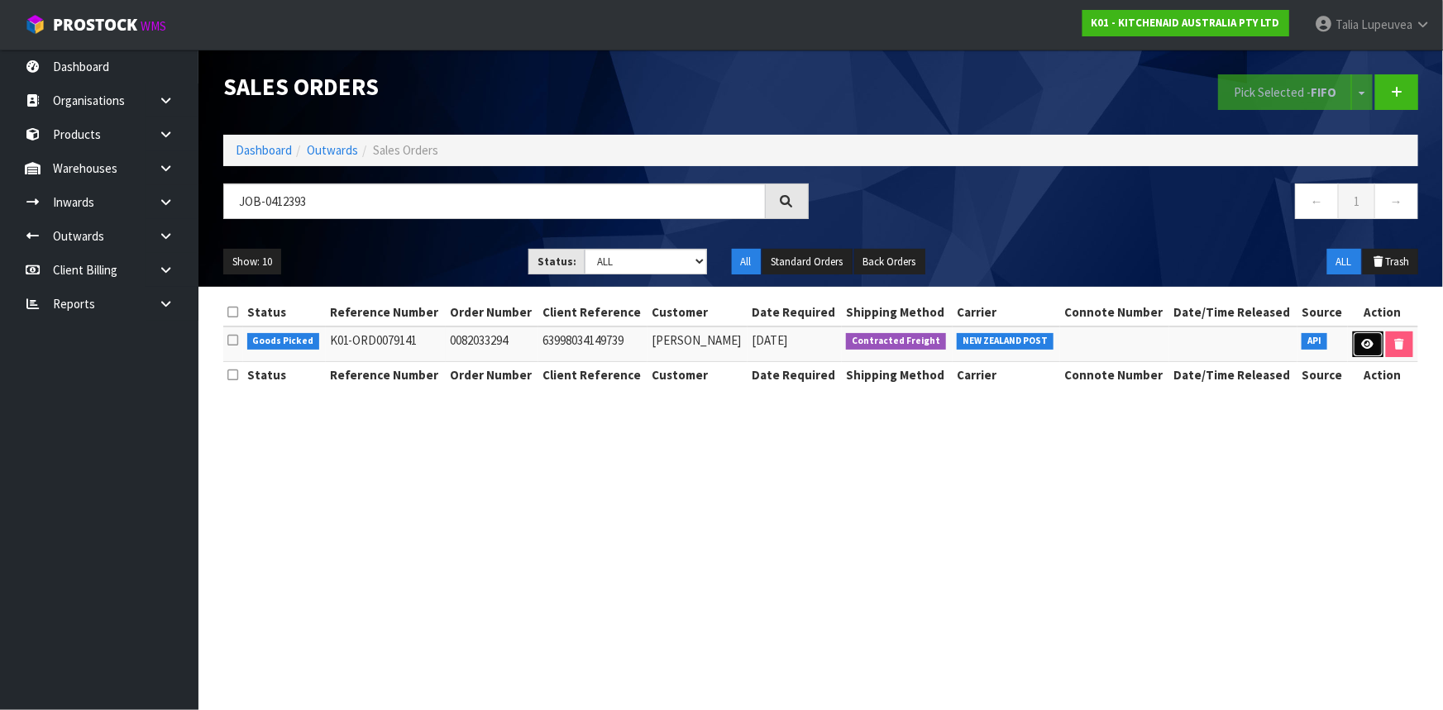
click at [1361, 354] on link at bounding box center [1368, 345] width 31 height 26
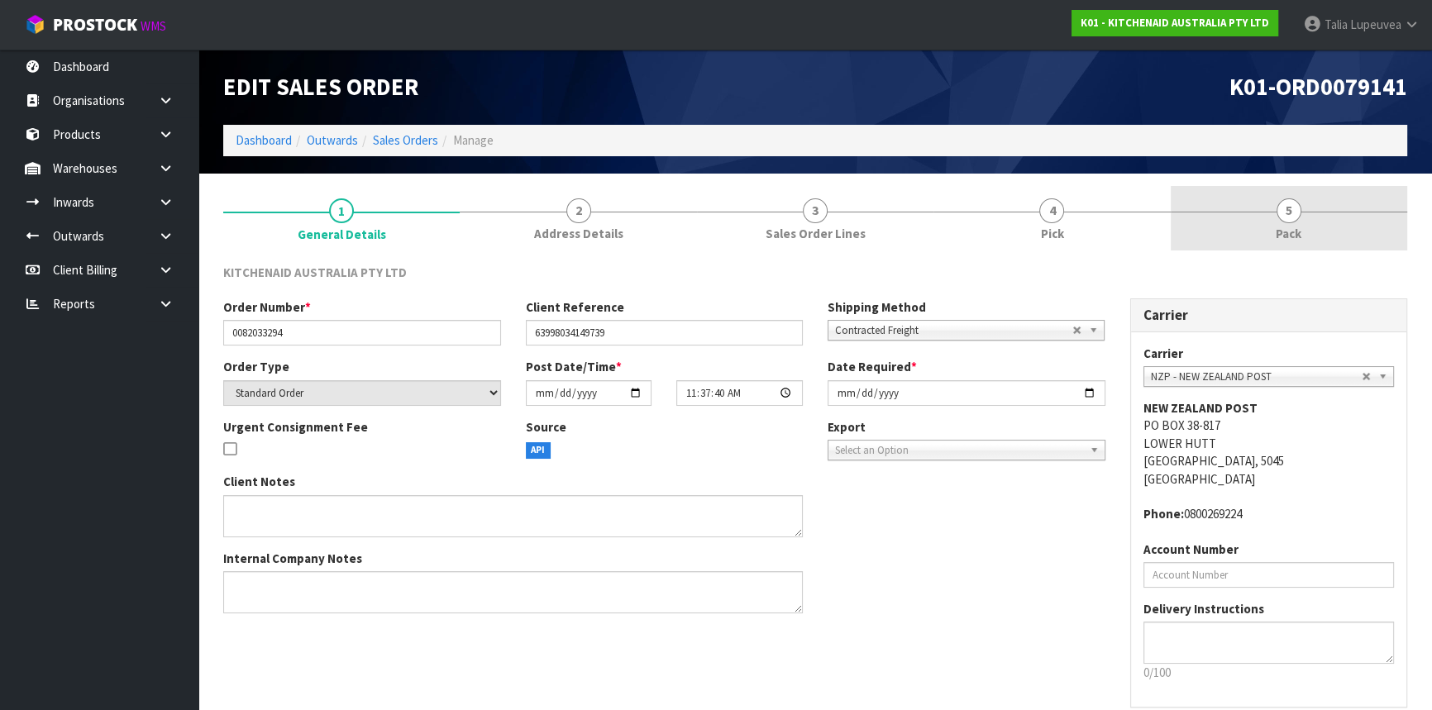
click at [1272, 229] on link "5 Pack" at bounding box center [1289, 218] width 236 height 65
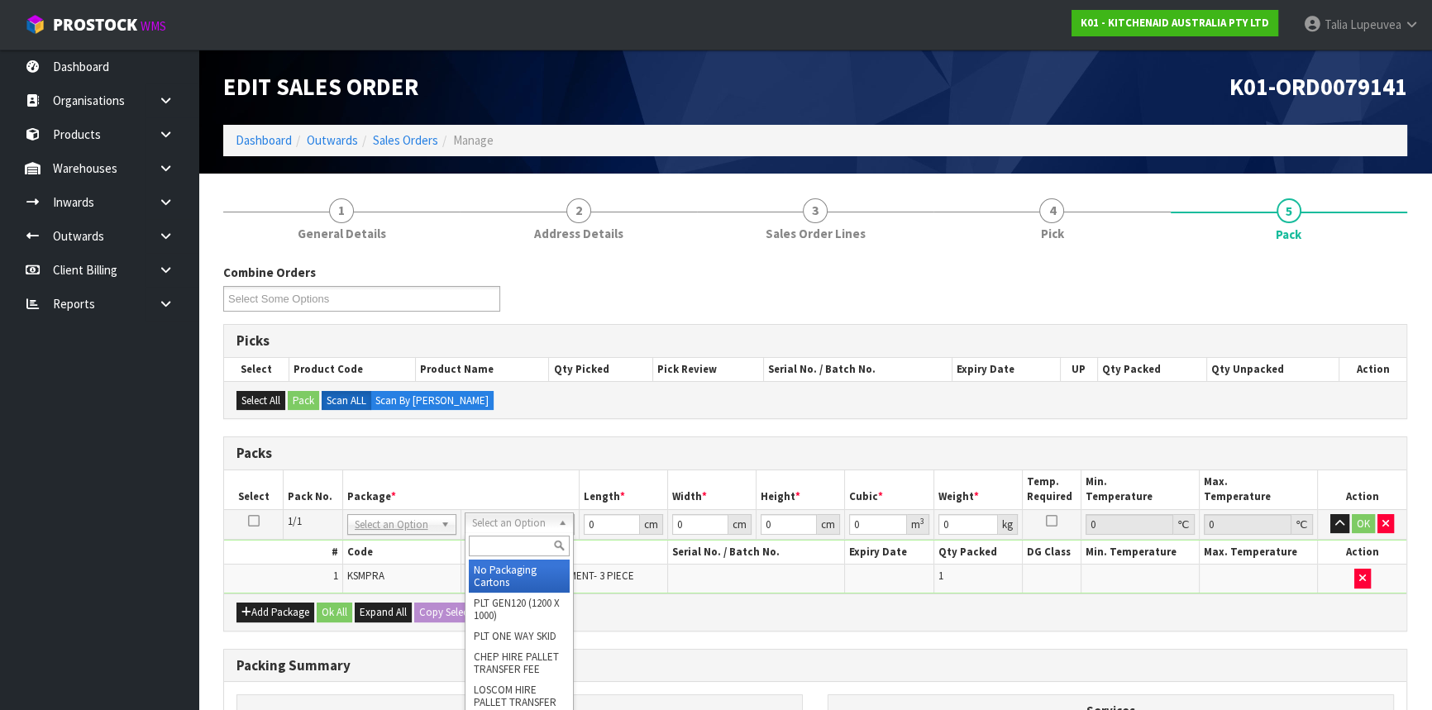
click at [504, 552] on input "text" at bounding box center [519, 546] width 101 height 21
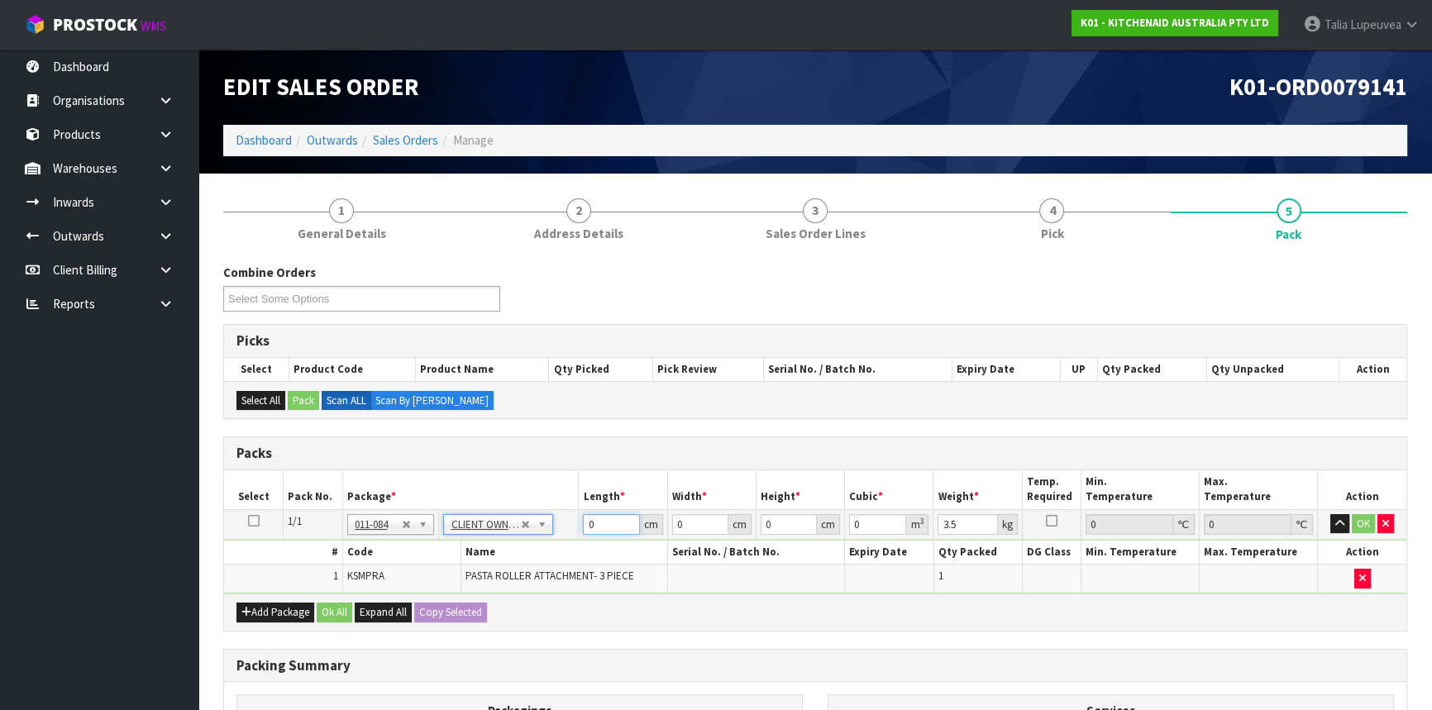
drag, startPoint x: 599, startPoint y: 522, endPoint x: 572, endPoint y: 523, distance: 27.3
click at [572, 523] on tr "1/1 NONE 007-001 007-002 007-004 007-009 007-013 007-014 007-015 007-017 007-01…" at bounding box center [815, 524] width 1182 height 30
click at [1371, 521] on button "OK" at bounding box center [1363, 524] width 23 height 20
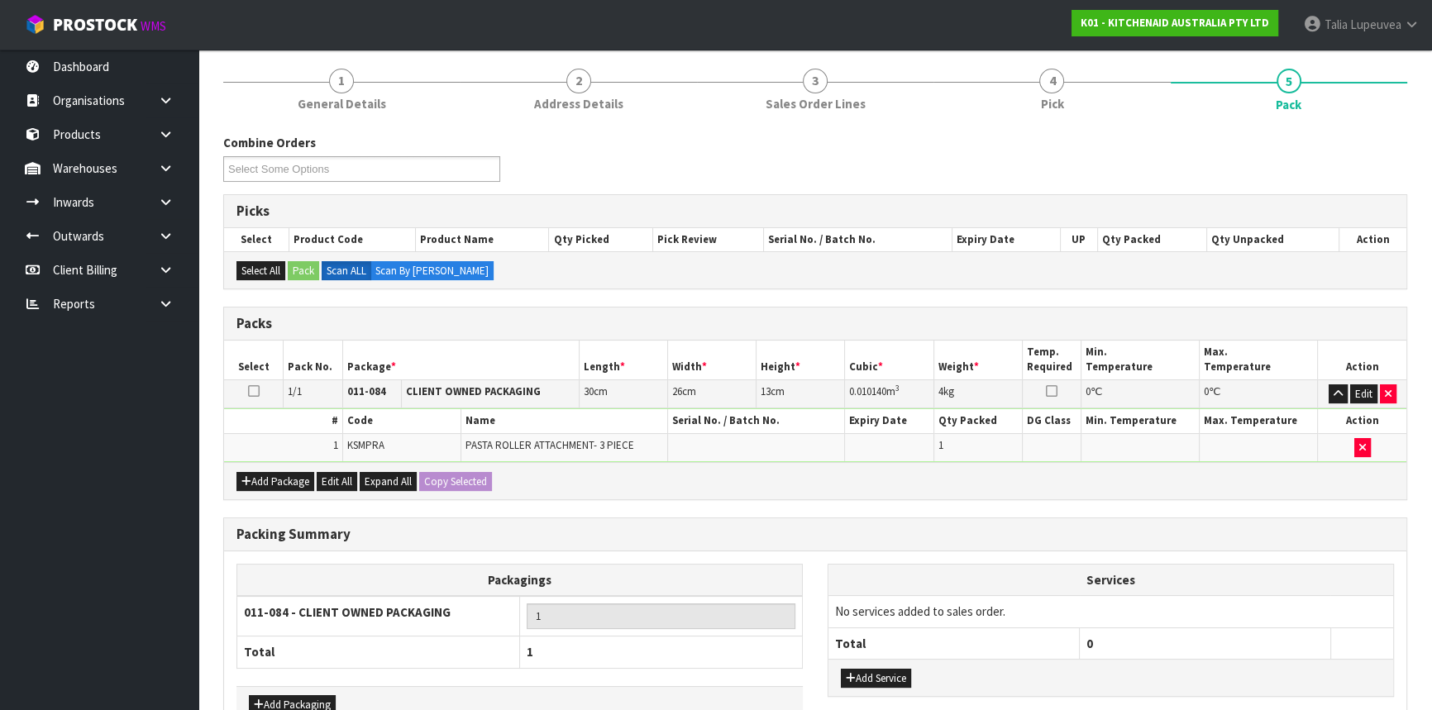
scroll to position [230, 0]
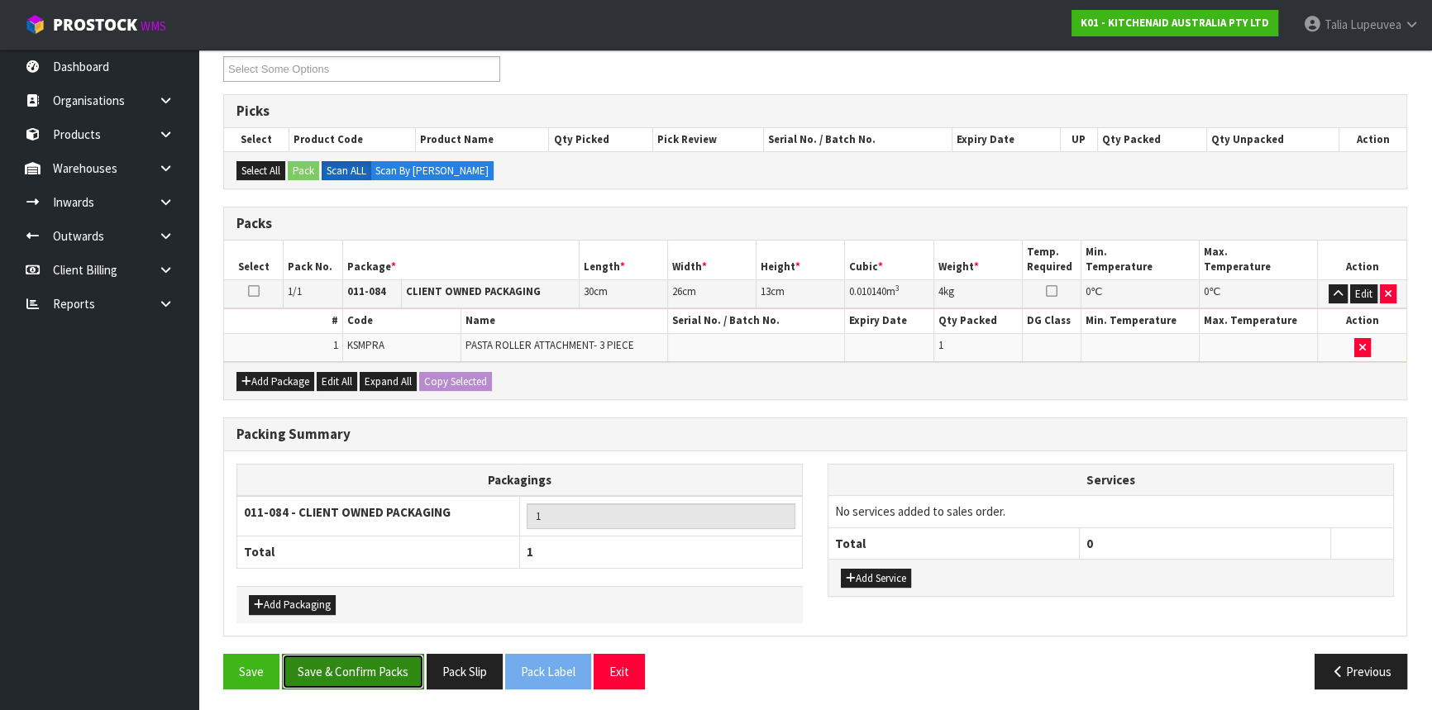
click at [304, 661] on button "Save & Confirm Packs" at bounding box center [353, 672] width 142 height 36
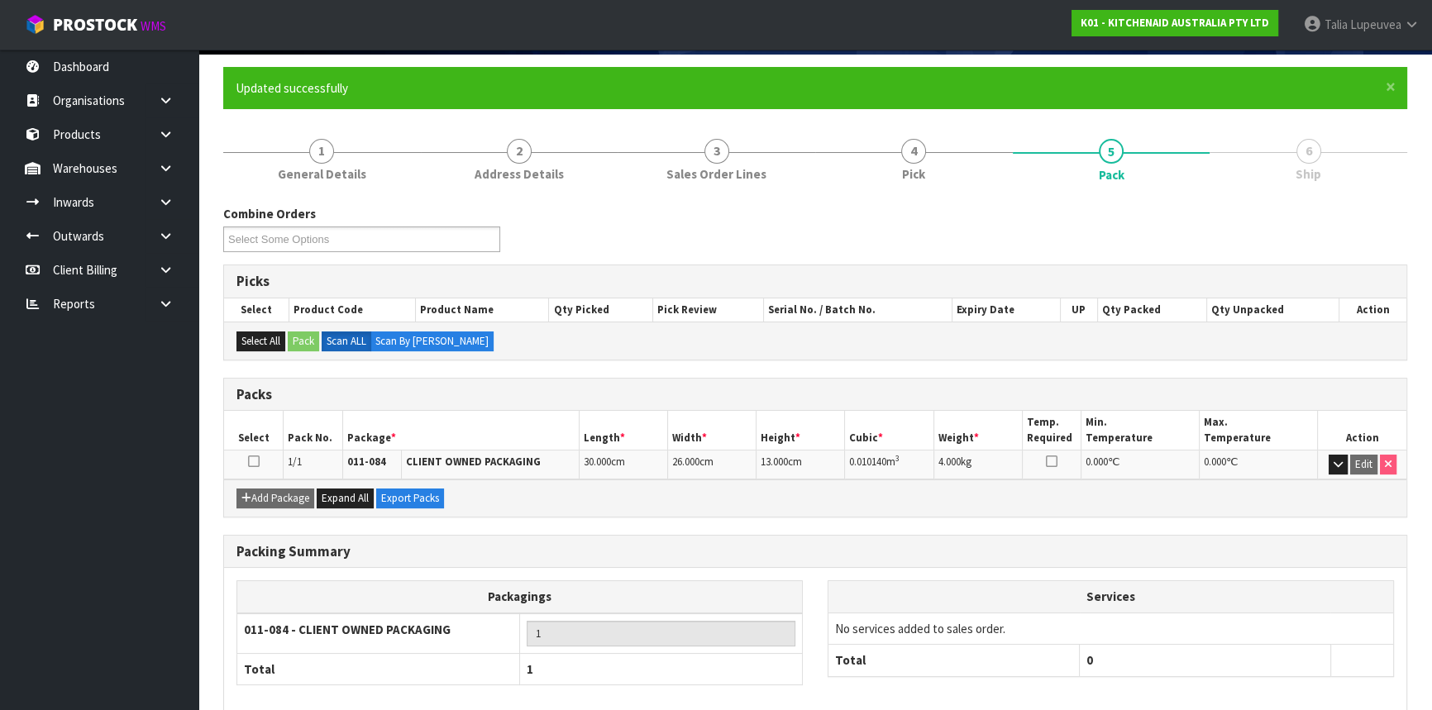
scroll to position [199, 0]
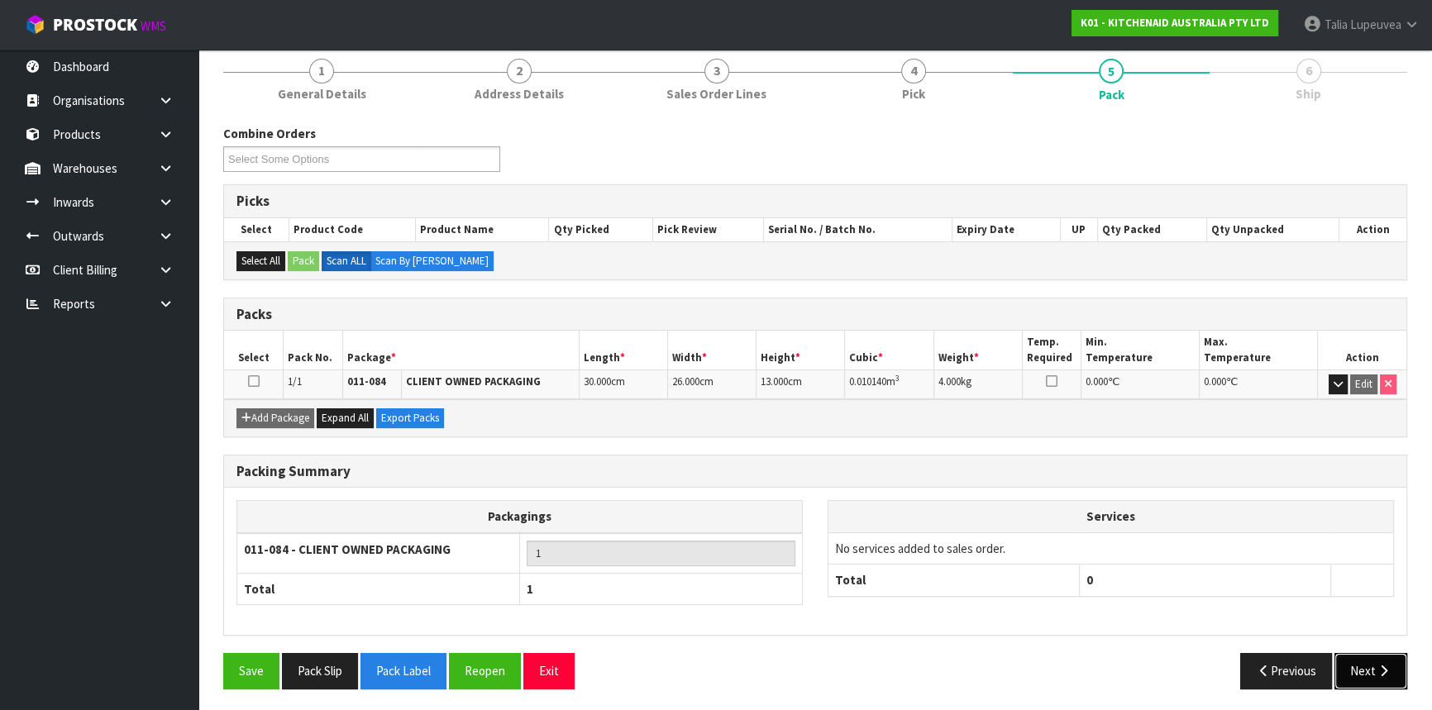
click at [1358, 671] on button "Next" at bounding box center [1370, 671] width 73 height 36
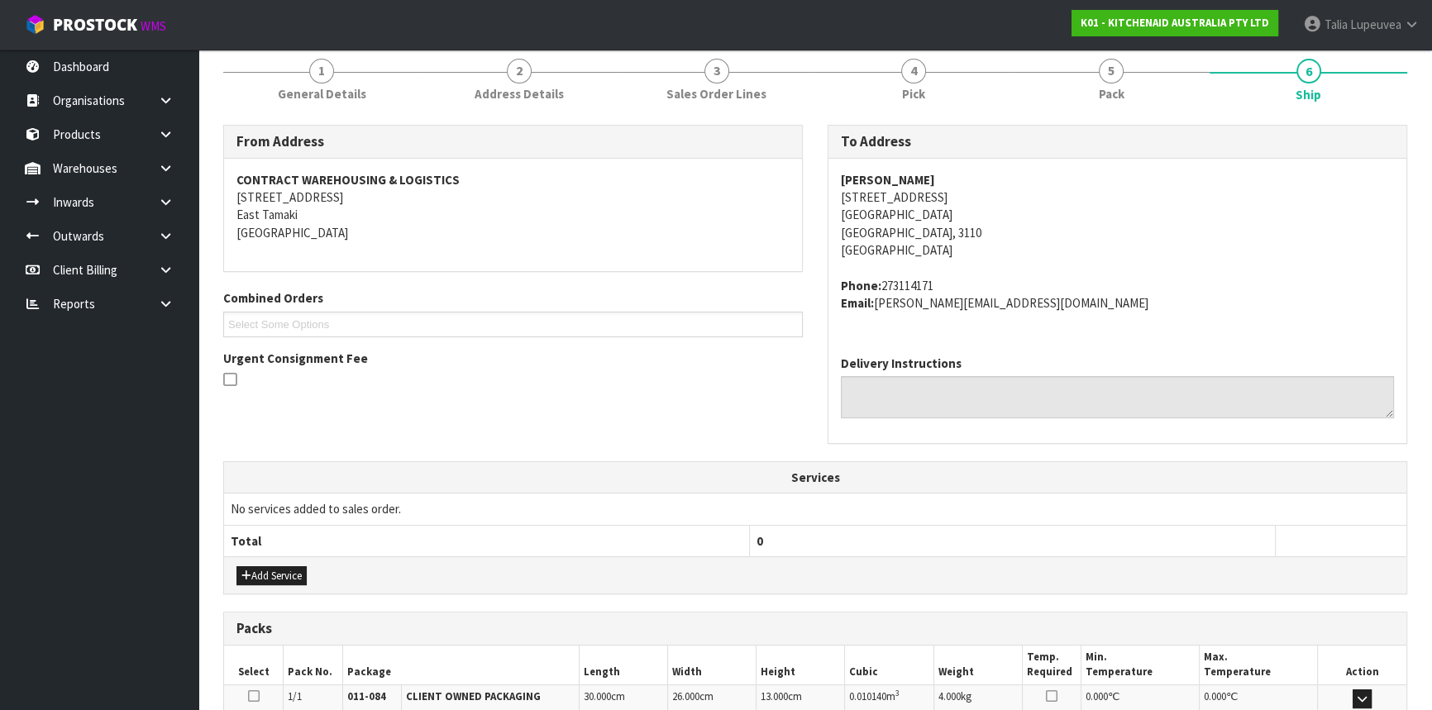
scroll to position [415, 0]
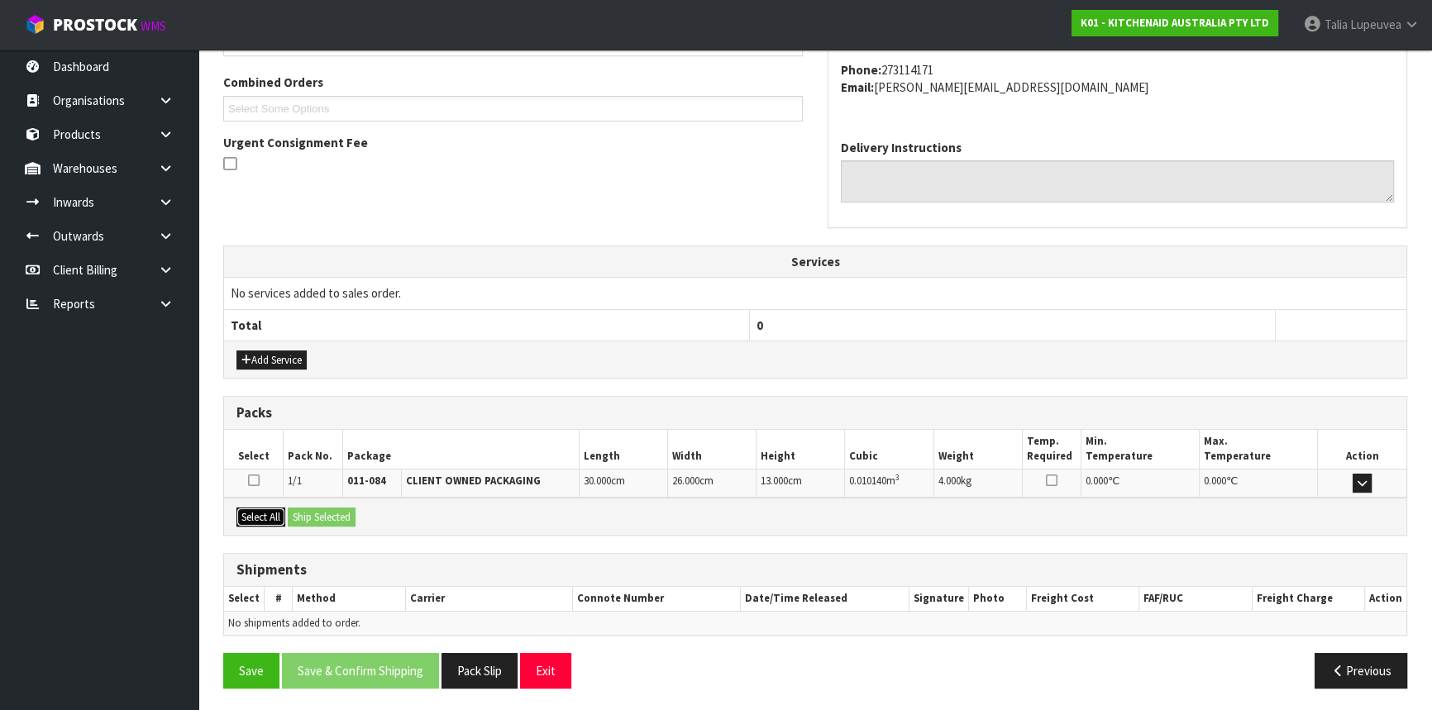
click at [273, 514] on button "Select All" at bounding box center [260, 518] width 49 height 20
click at [317, 520] on button "Ship Selected" at bounding box center [322, 518] width 68 height 20
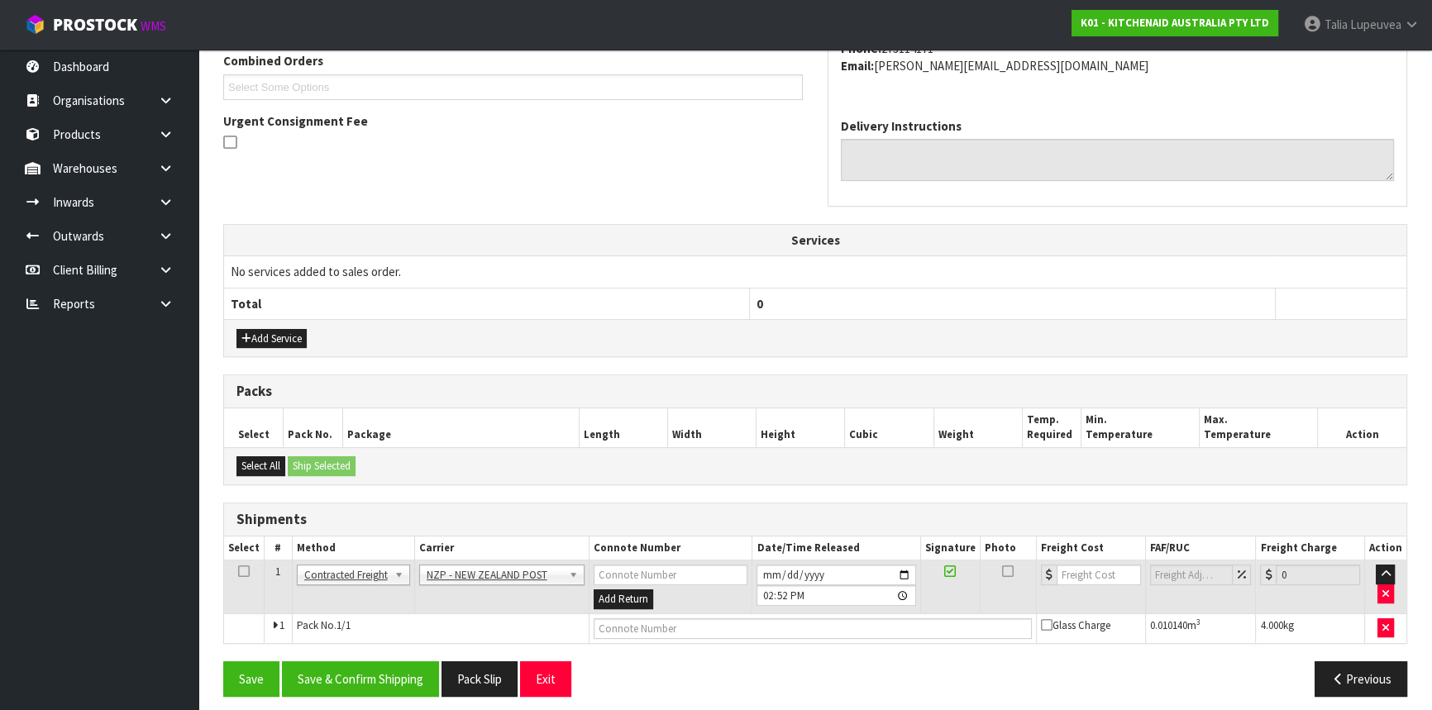
scroll to position [445, 0]
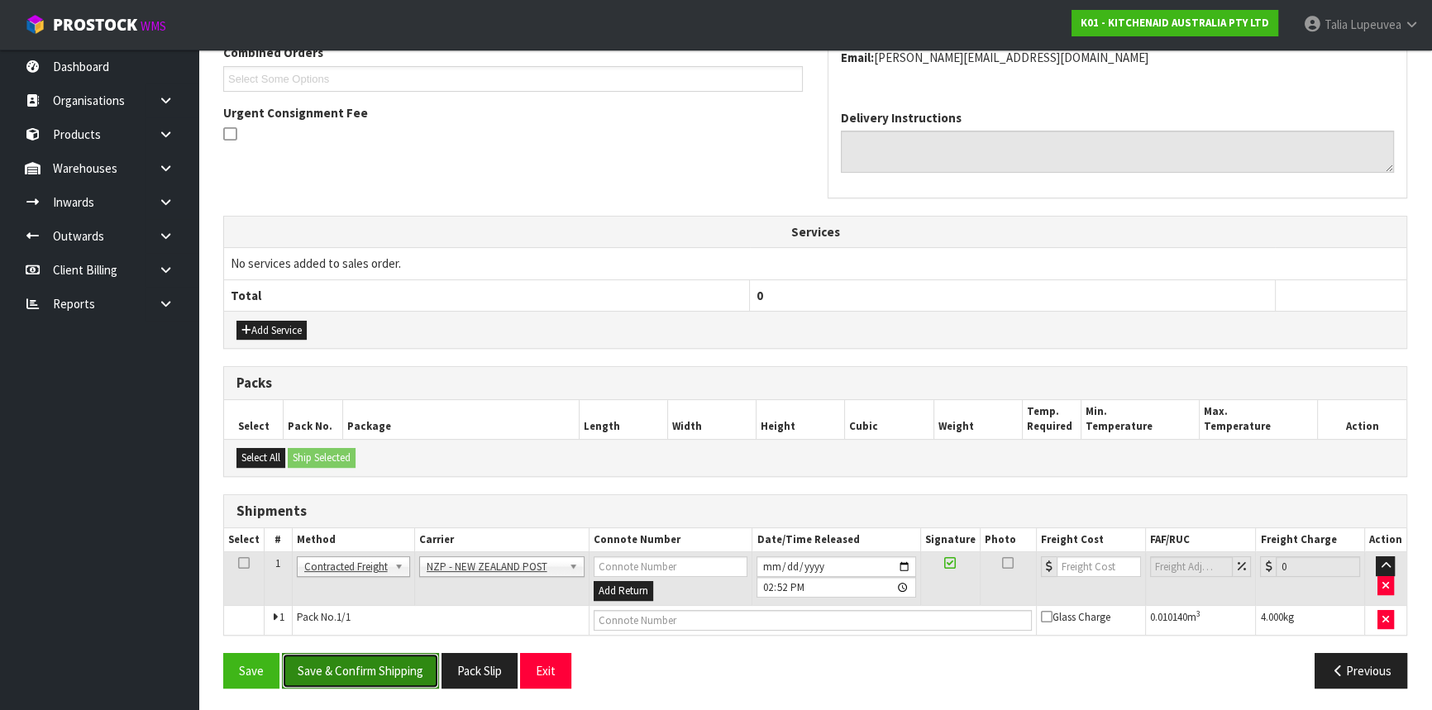
click at [363, 670] on button "Save & Confirm Shipping" at bounding box center [360, 671] width 157 height 36
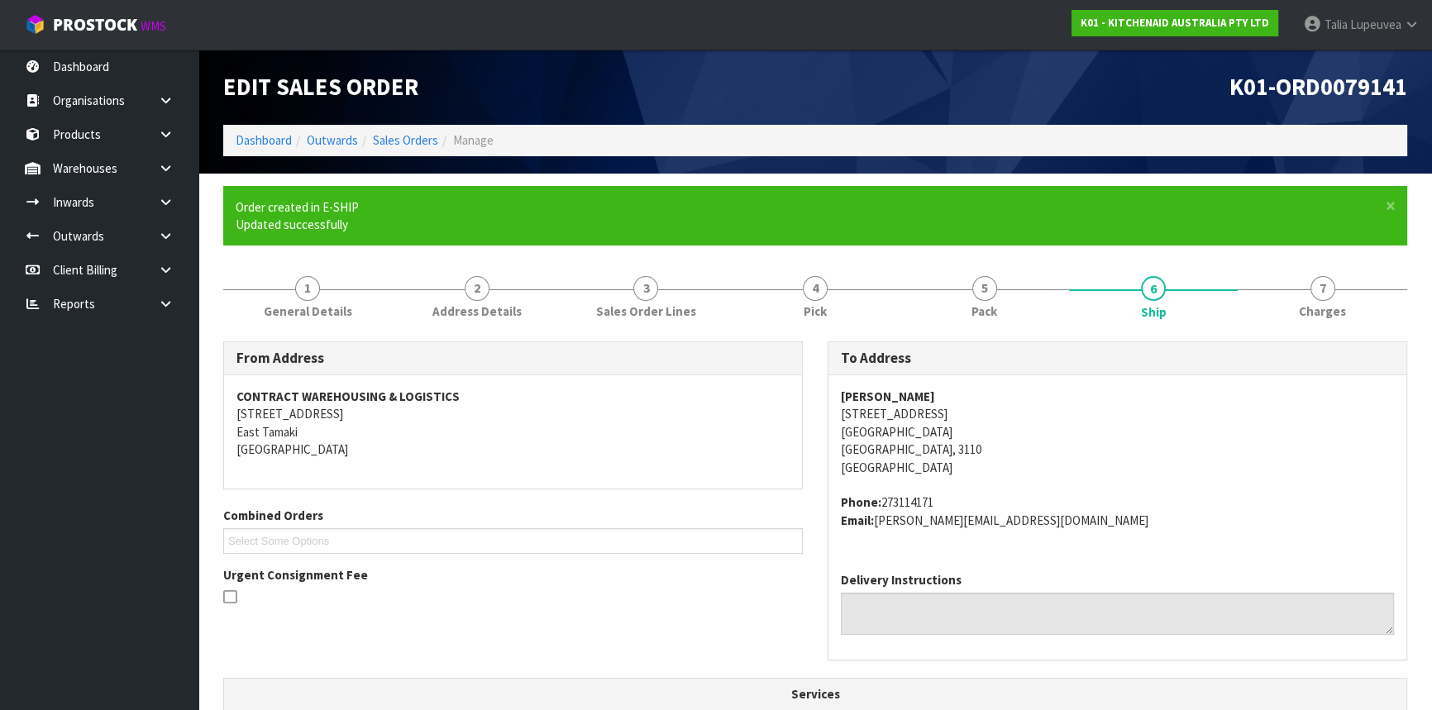
scroll to position [422, 0]
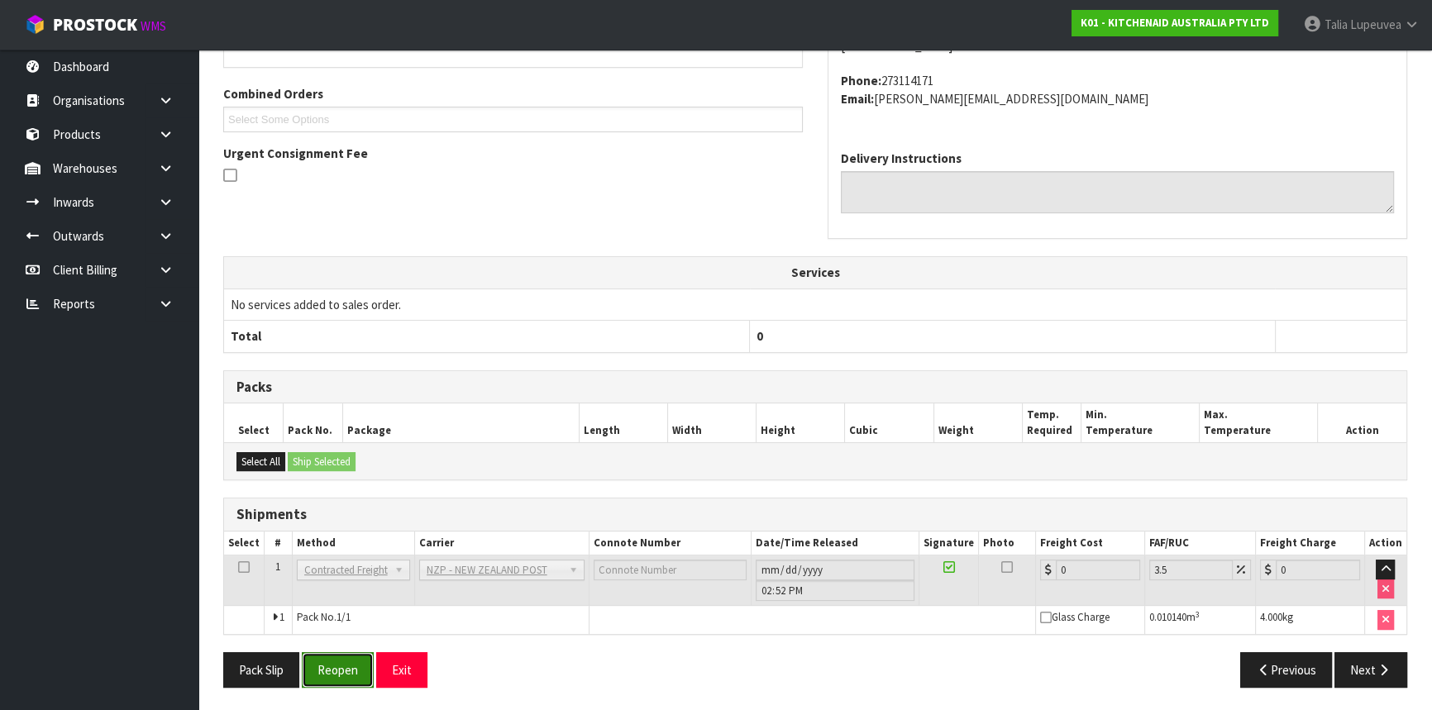
click at [355, 661] on button "Reopen" at bounding box center [338, 670] width 72 height 36
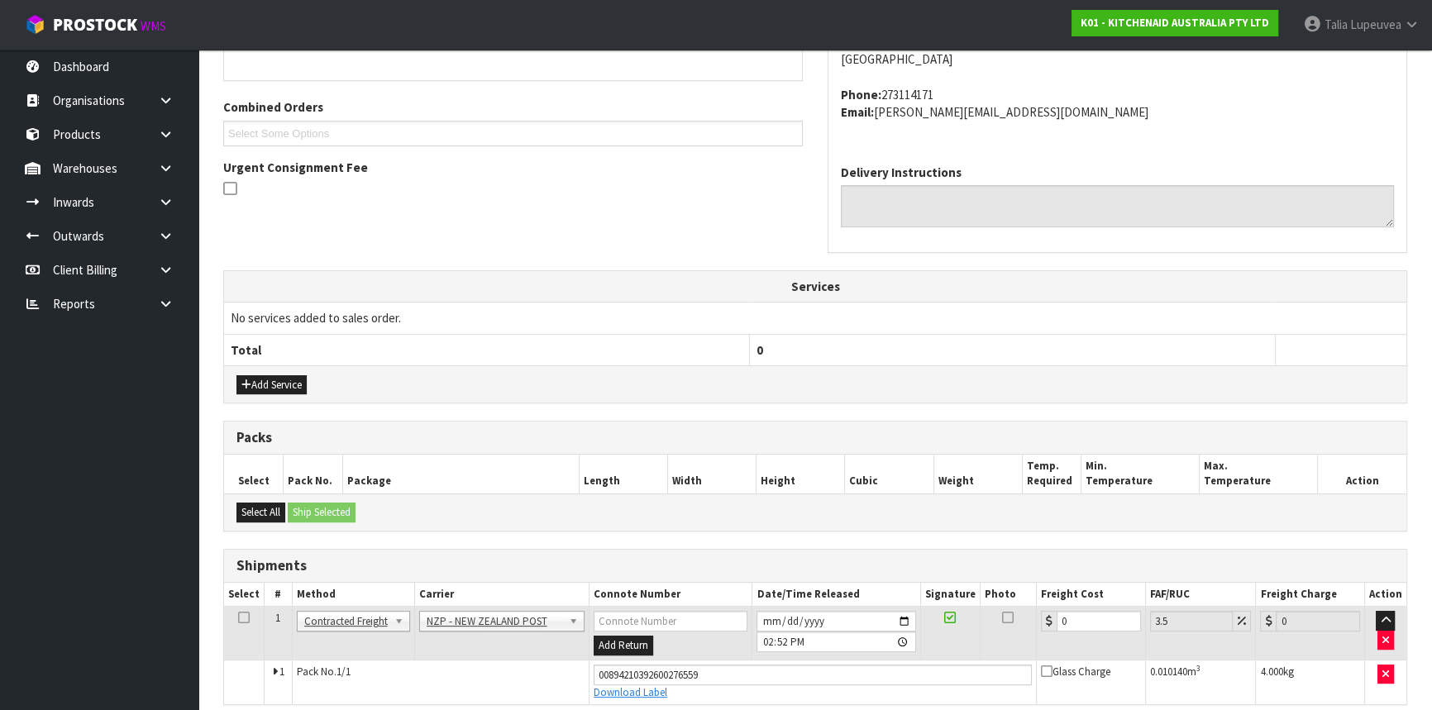
scroll to position [460, 0]
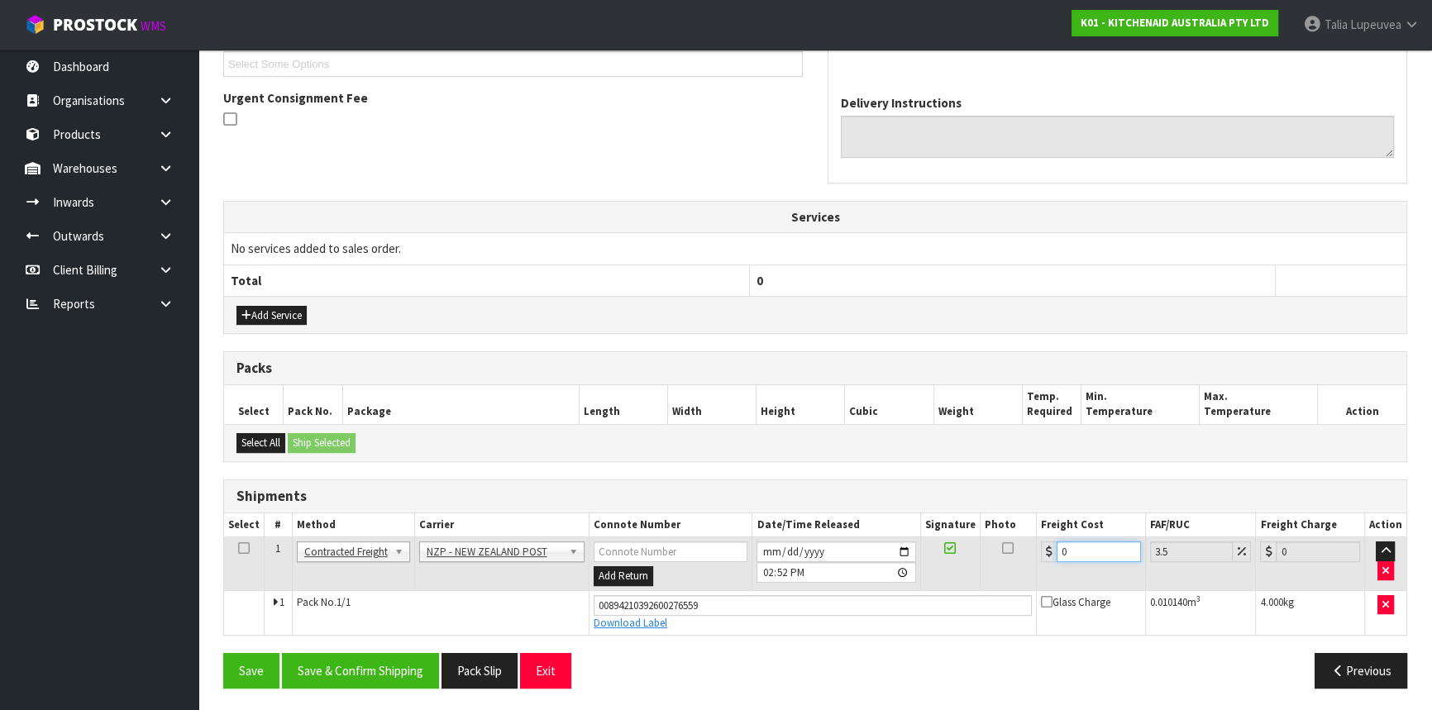
drag, startPoint x: 1081, startPoint y: 542, endPoint x: 1033, endPoint y: 559, distance: 50.7
click at [1034, 560] on tr "1 Client Local Pickup Customer Local Pickup Company Freight Contracted Freight …" at bounding box center [815, 564] width 1182 height 54
click at [337, 661] on button "Save & Confirm Shipping" at bounding box center [360, 671] width 157 height 36
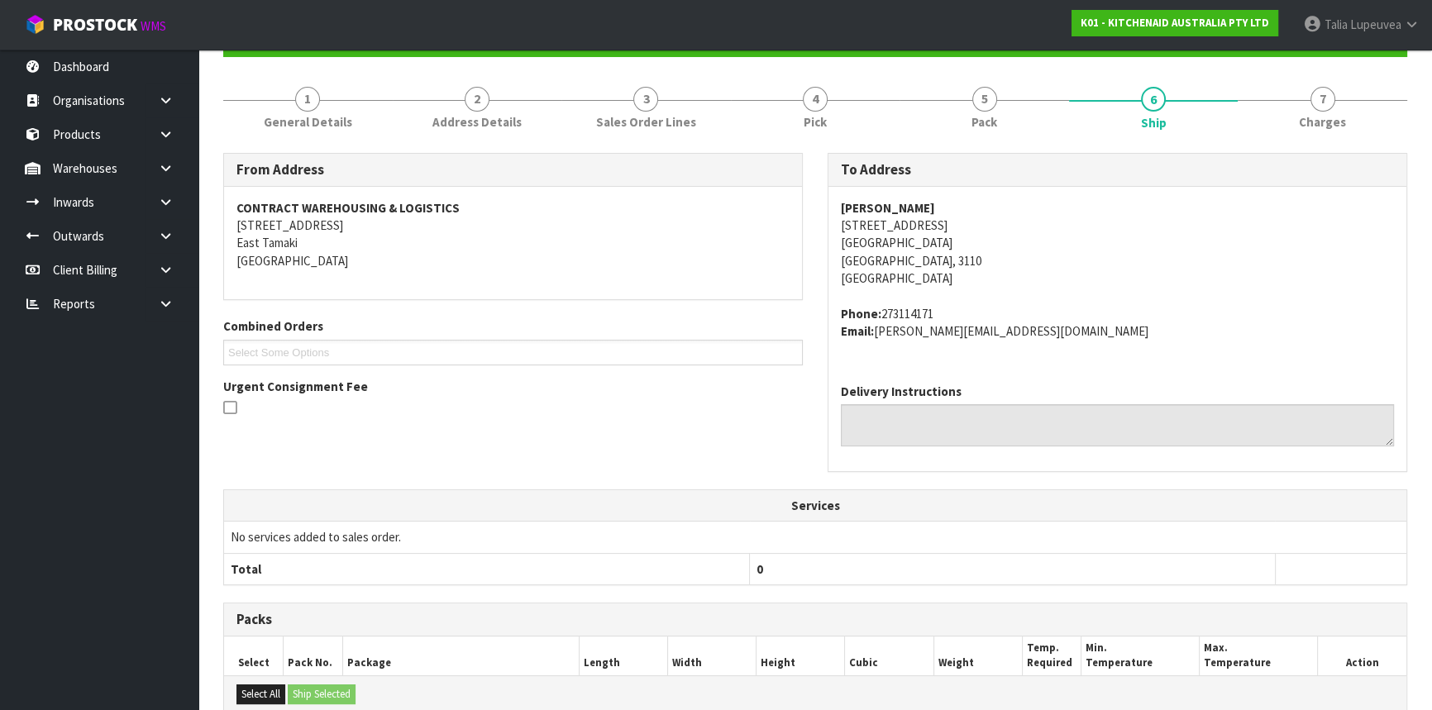
scroll to position [0, 0]
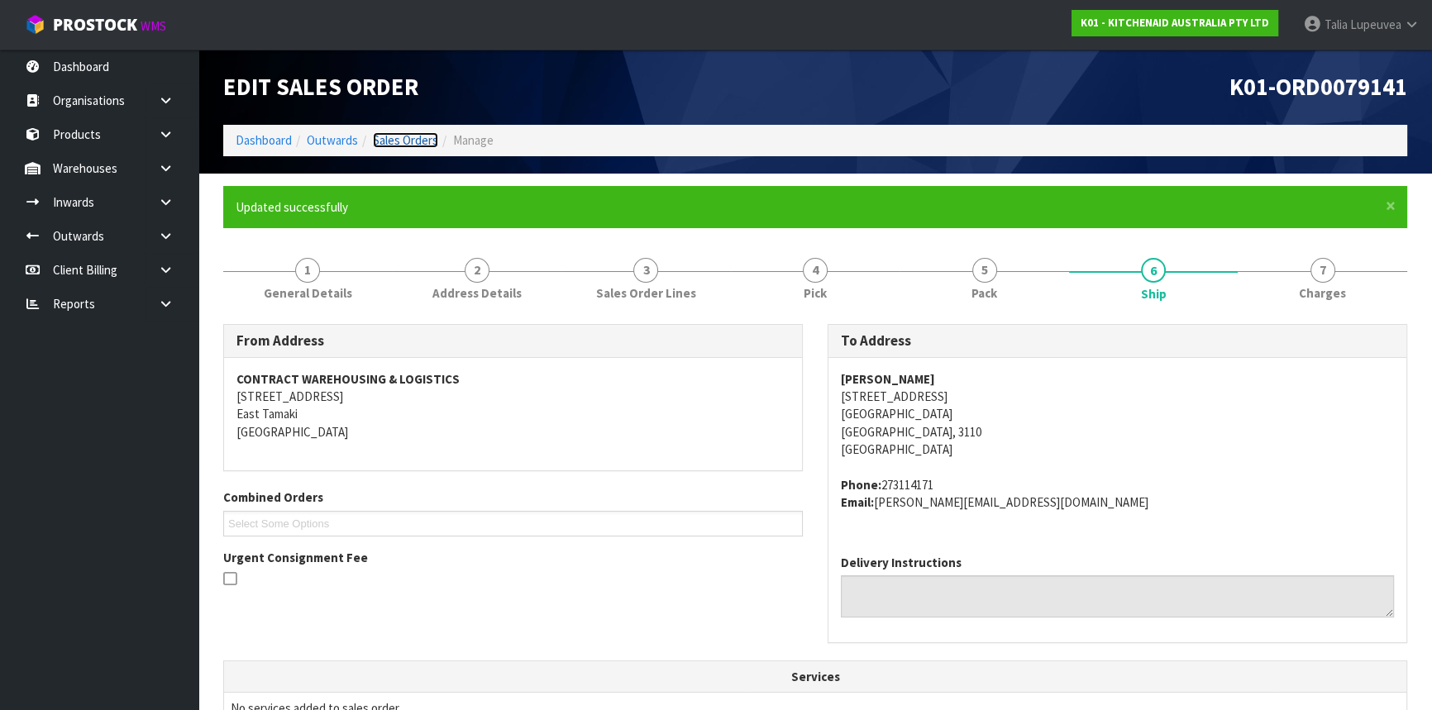
click at [387, 142] on link "Sales Orders" at bounding box center [405, 140] width 65 height 16
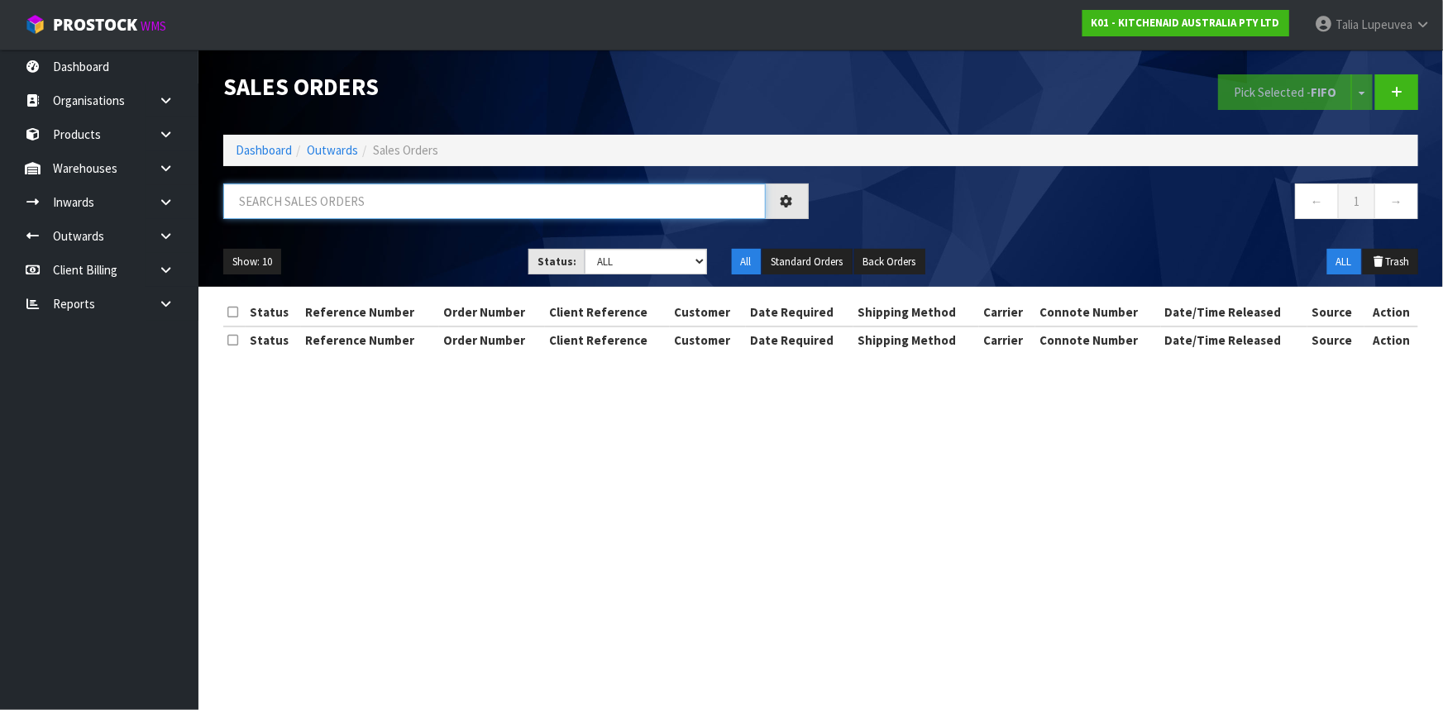
click at [388, 198] on input "text" at bounding box center [494, 202] width 542 height 36
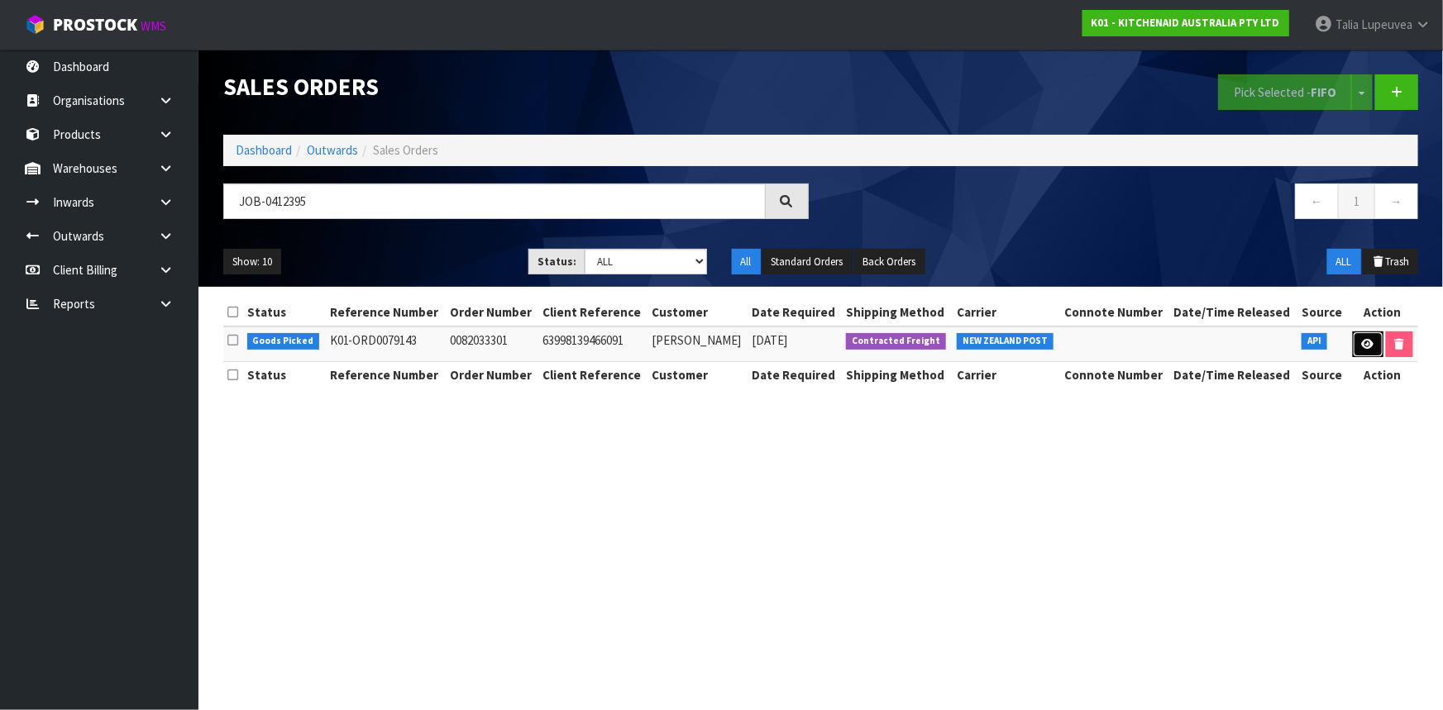
click at [1376, 348] on link at bounding box center [1368, 345] width 31 height 26
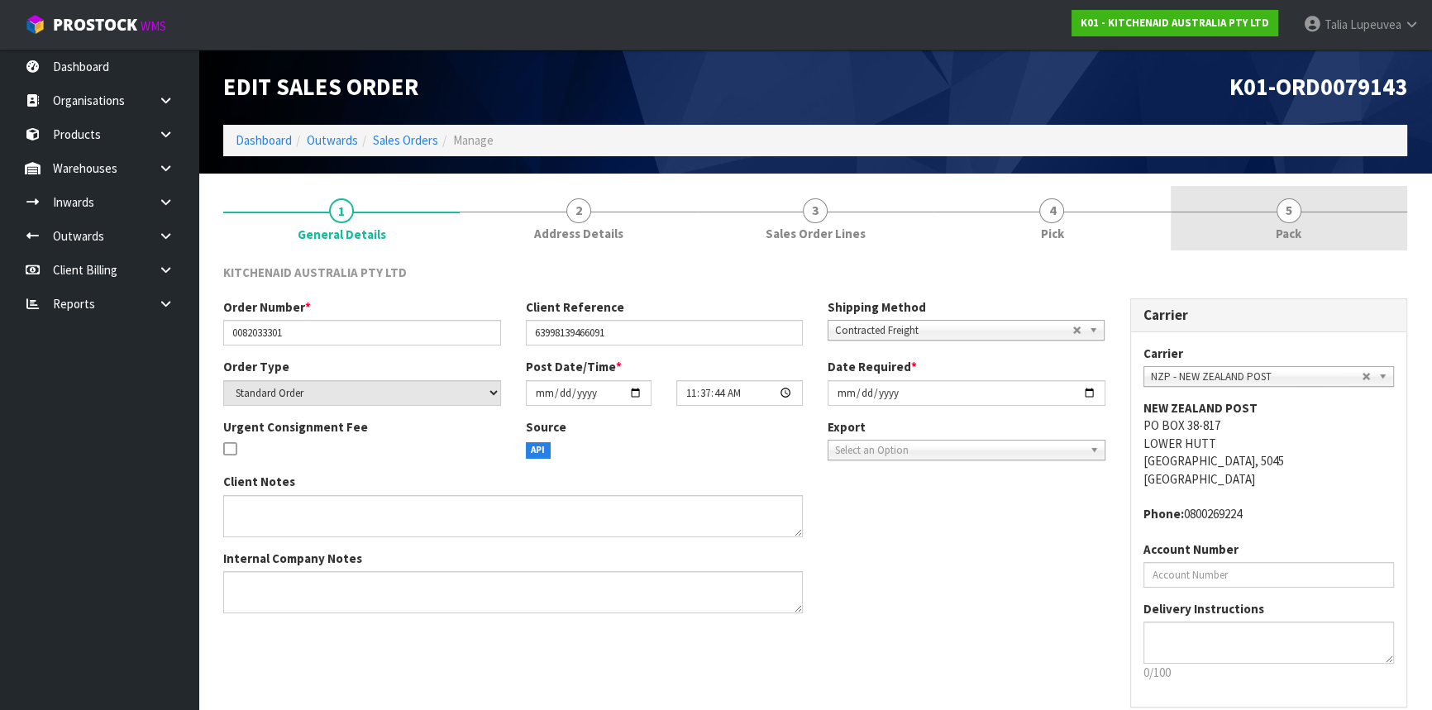
click at [1248, 228] on link "5 Pack" at bounding box center [1289, 218] width 236 height 65
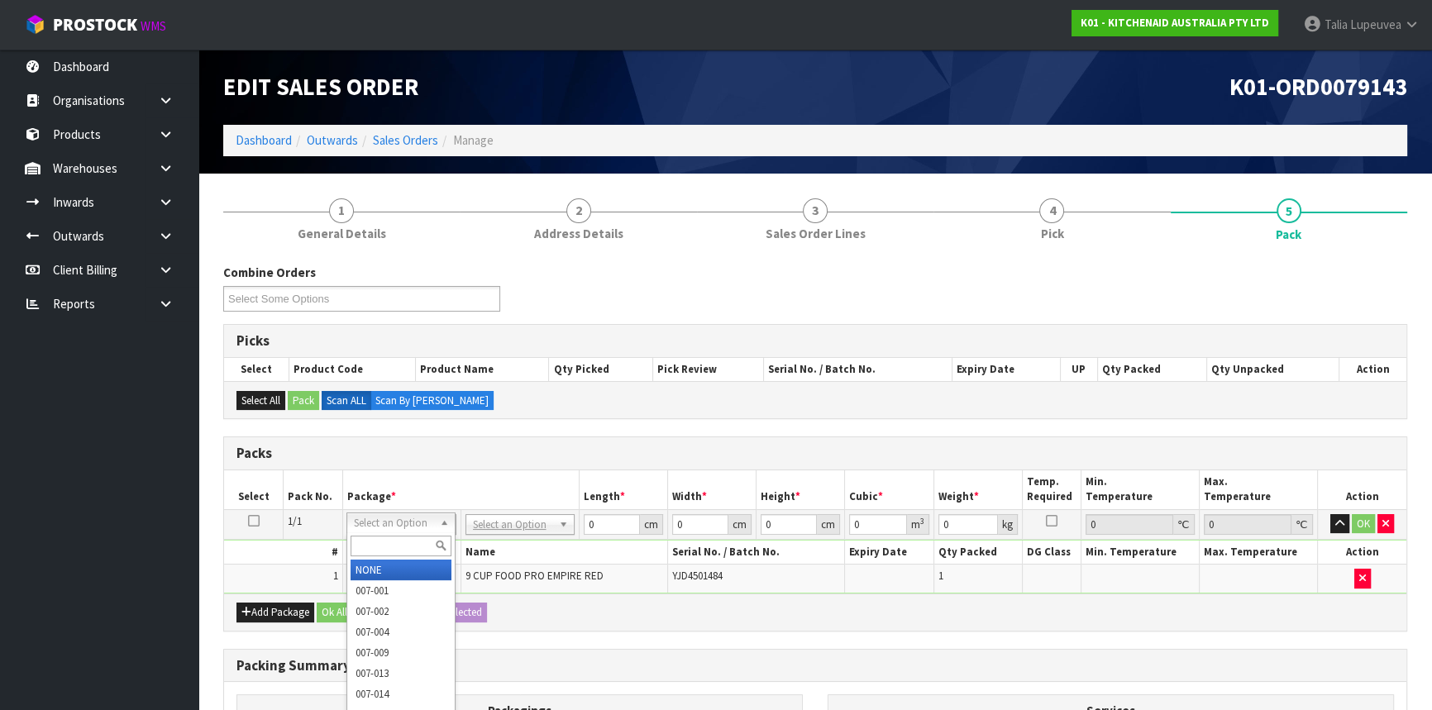
click at [407, 552] on input "text" at bounding box center [401, 546] width 101 height 21
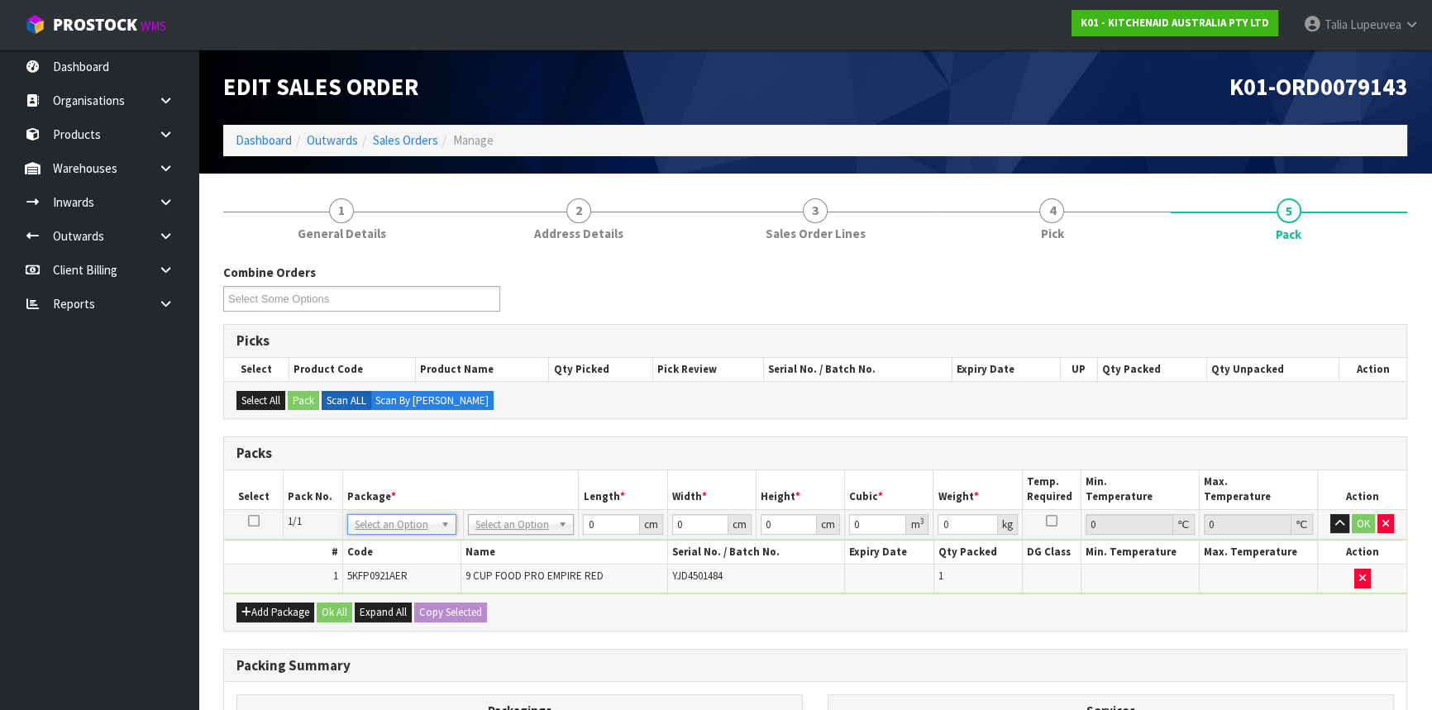
drag, startPoint x: 415, startPoint y: 522, endPoint x: 470, endPoint y: 514, distance: 55.9
click at [501, 538] on input "text" at bounding box center [521, 546] width 98 height 21
drag, startPoint x: 608, startPoint y: 523, endPoint x: 512, endPoint y: 564, distance: 104.1
click at [512, 564] on tbody "1/1 NONE 007-001 007-002 007-004 007-009 007-013 007-014 007-015 007-017 007-01…" at bounding box center [815, 551] width 1182 height 84
click at [825, 537] on tr "1/1 NONE 007-001 007-002 007-004 007-009 007-013 007-014 007-015 007-017 007-01…" at bounding box center [815, 524] width 1182 height 30
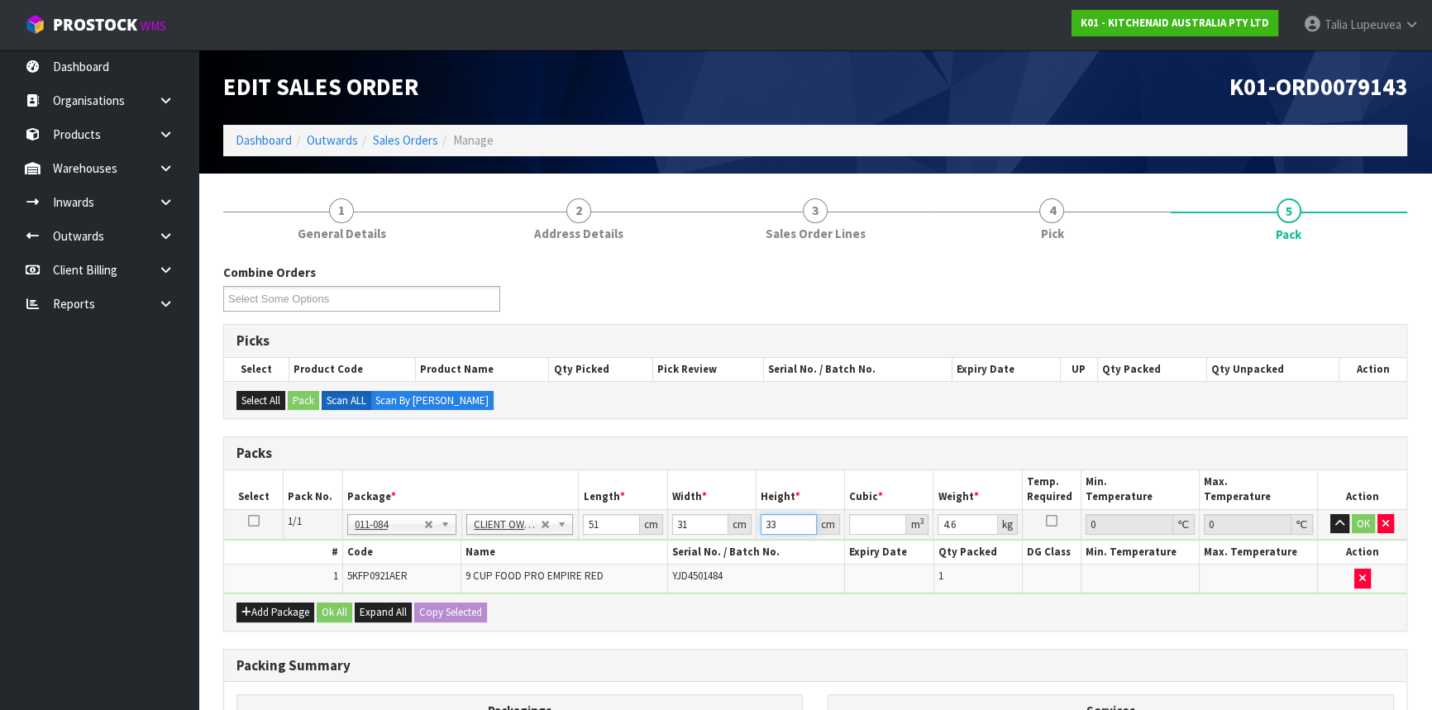
click at [783, 521] on input "33" at bounding box center [789, 524] width 56 height 21
click at [1361, 517] on button "OK" at bounding box center [1363, 524] width 23 height 20
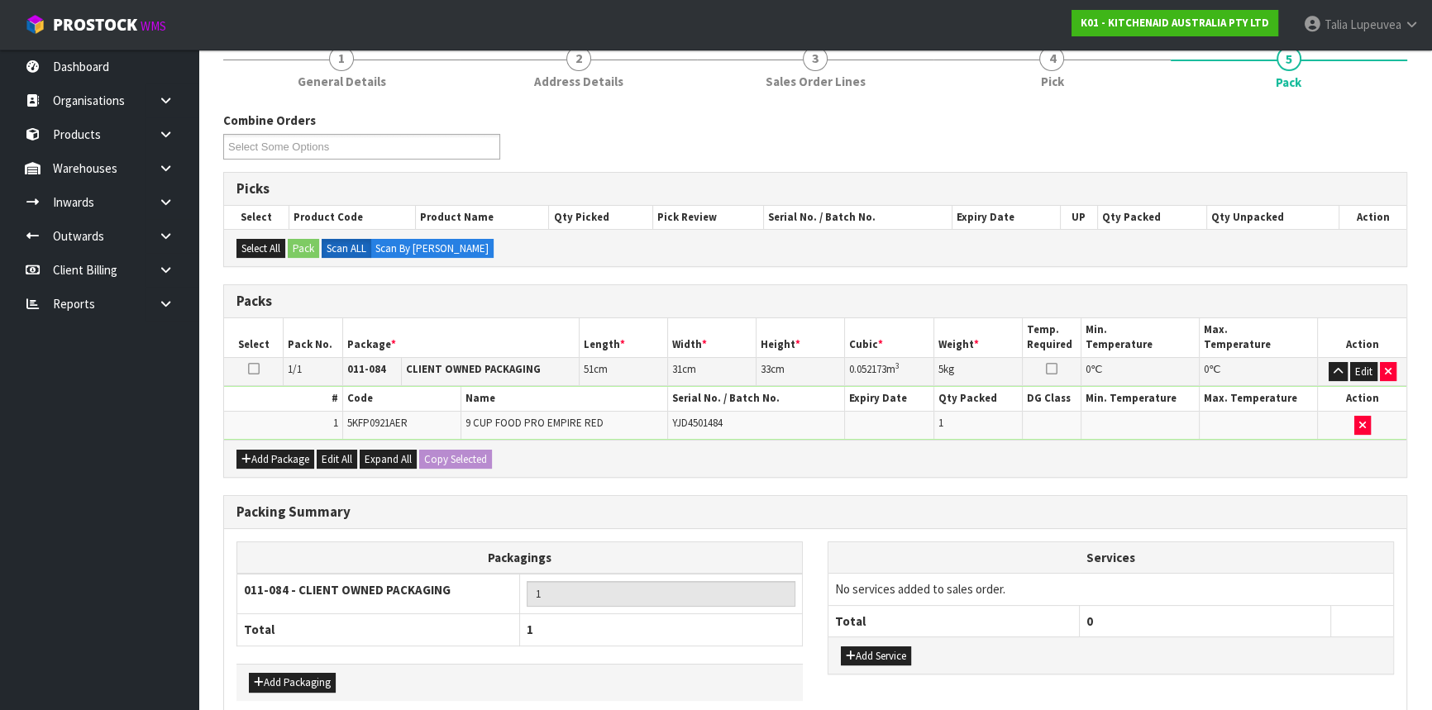
scroll to position [230, 0]
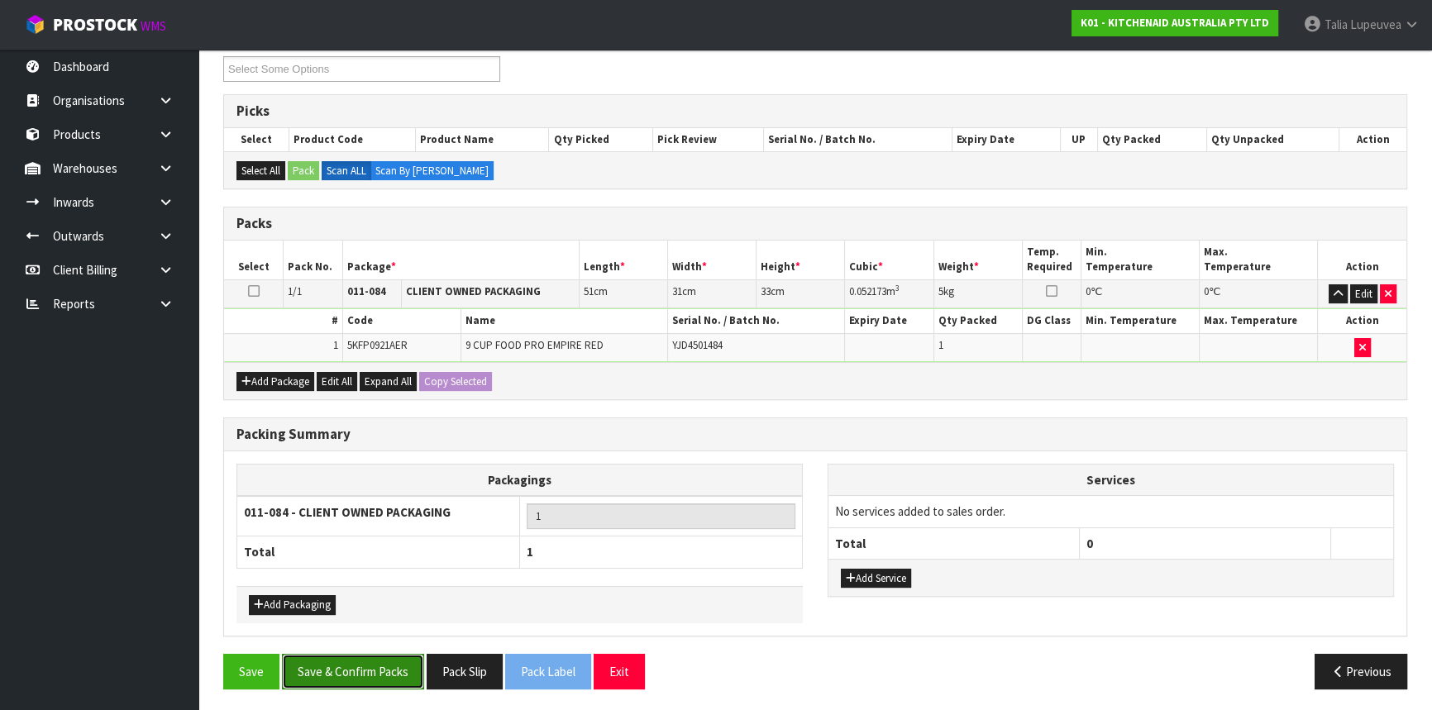
click at [372, 664] on button "Save & Confirm Packs" at bounding box center [353, 672] width 142 height 36
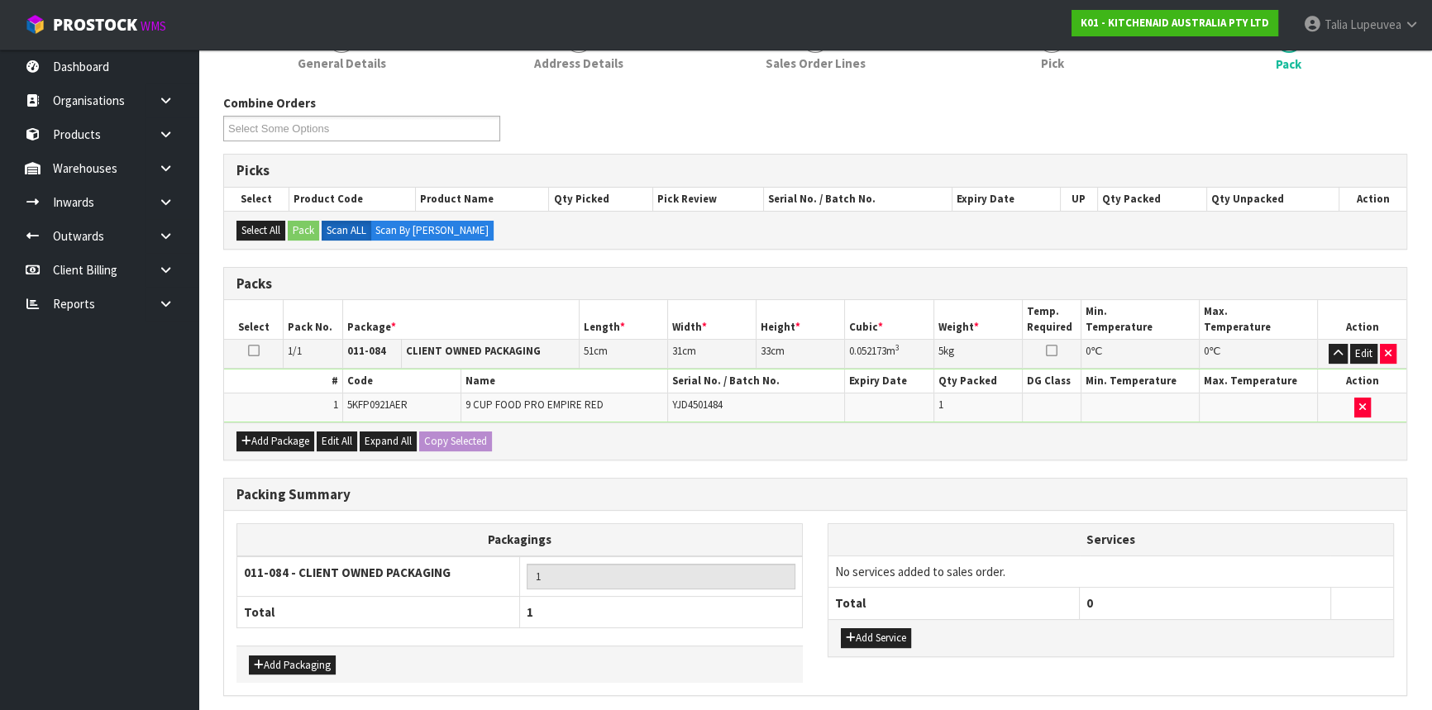
scroll to position [0, 0]
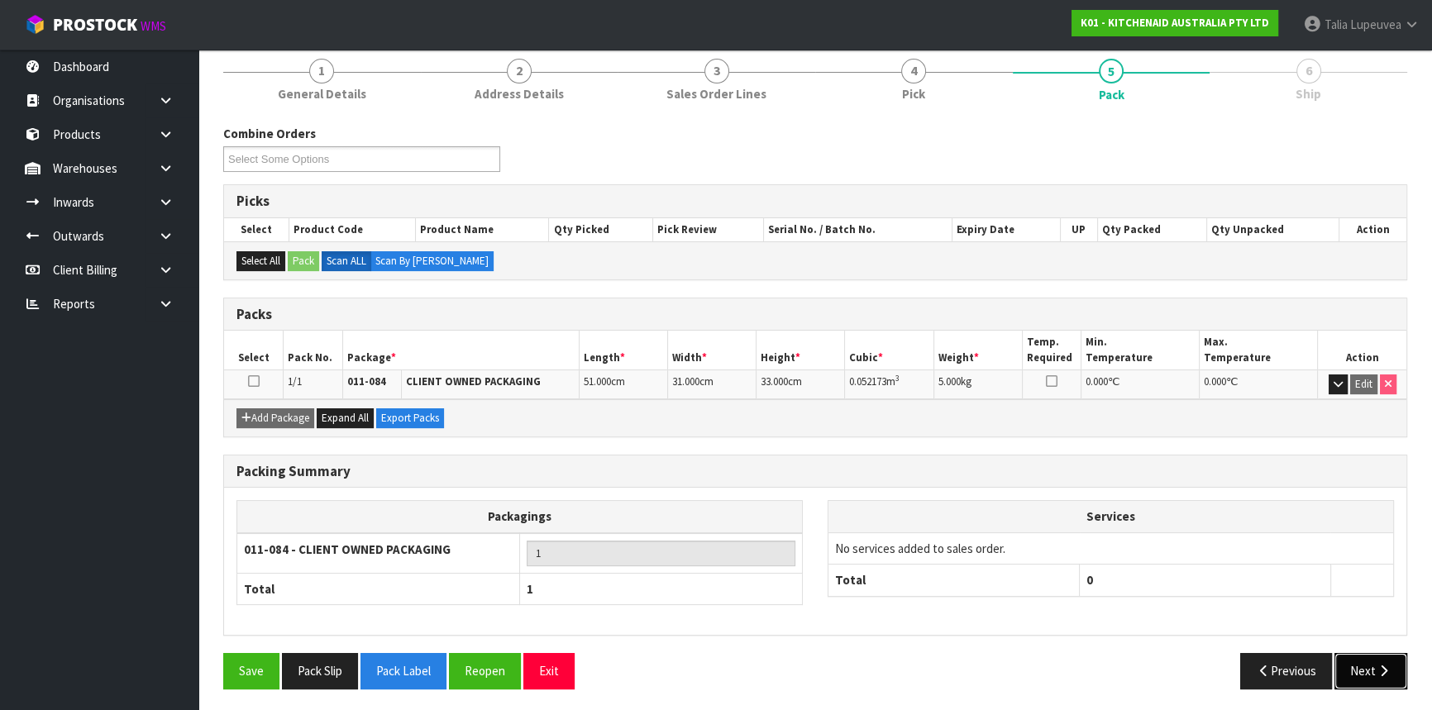
click at [1362, 666] on button "Next" at bounding box center [1370, 671] width 73 height 36
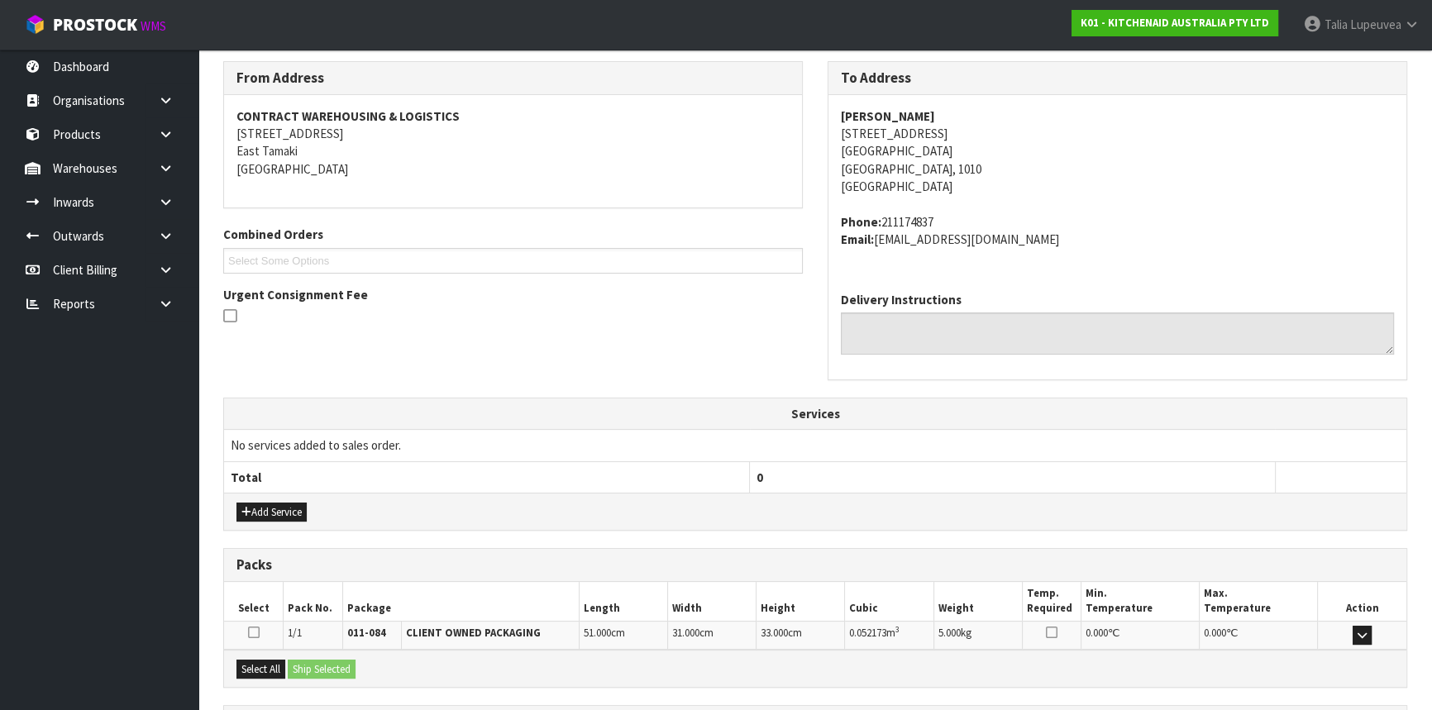
scroll to position [415, 0]
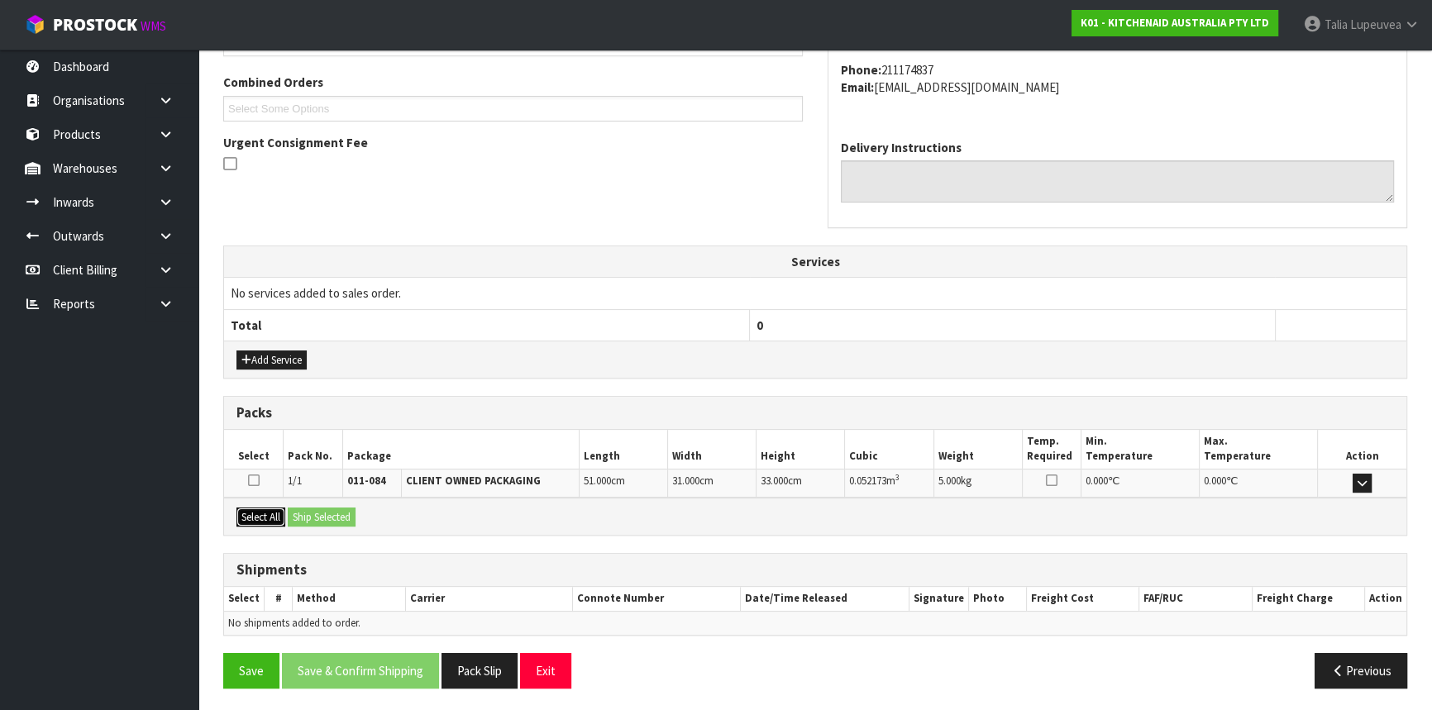
drag, startPoint x: 280, startPoint y: 516, endPoint x: 295, endPoint y: 513, distance: 15.1
click at [280, 516] on button "Select All" at bounding box center [260, 518] width 49 height 20
click at [295, 513] on button "Ship Selected" at bounding box center [322, 518] width 68 height 20
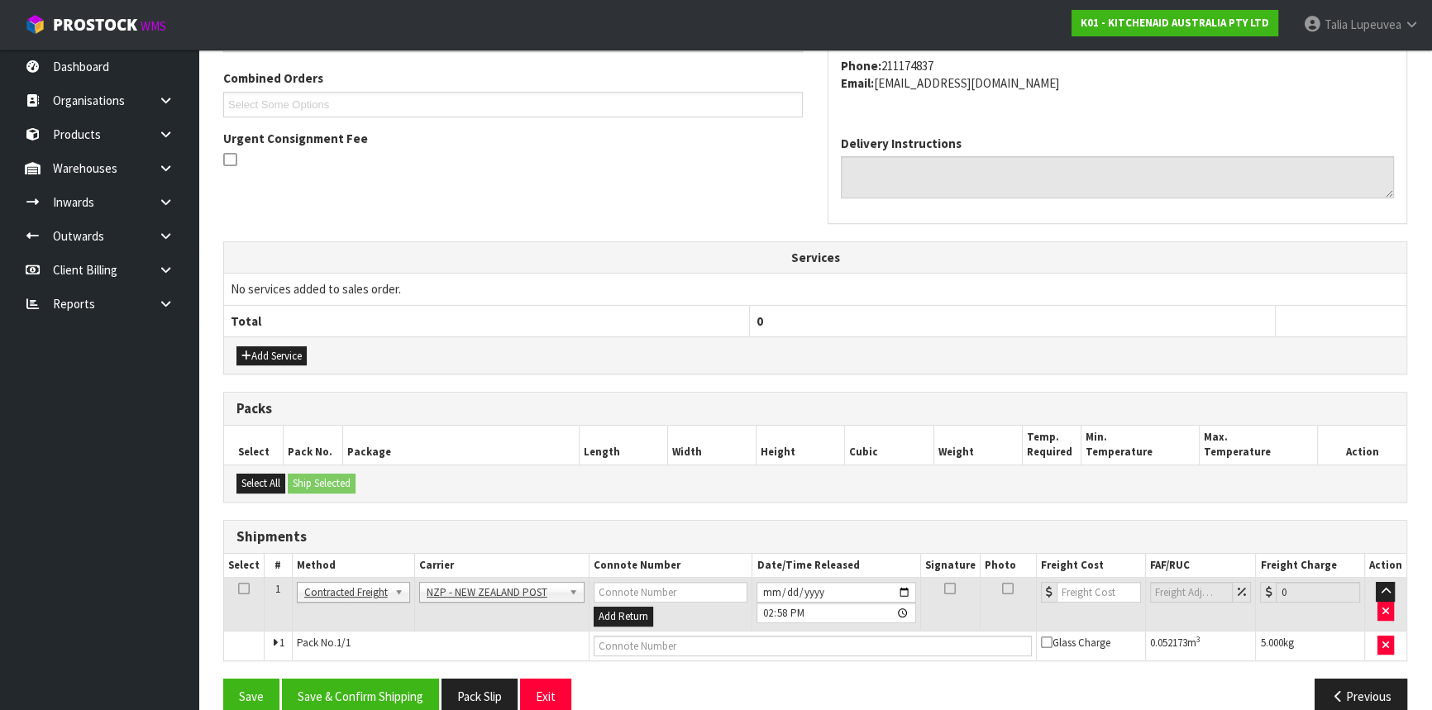
scroll to position [445, 0]
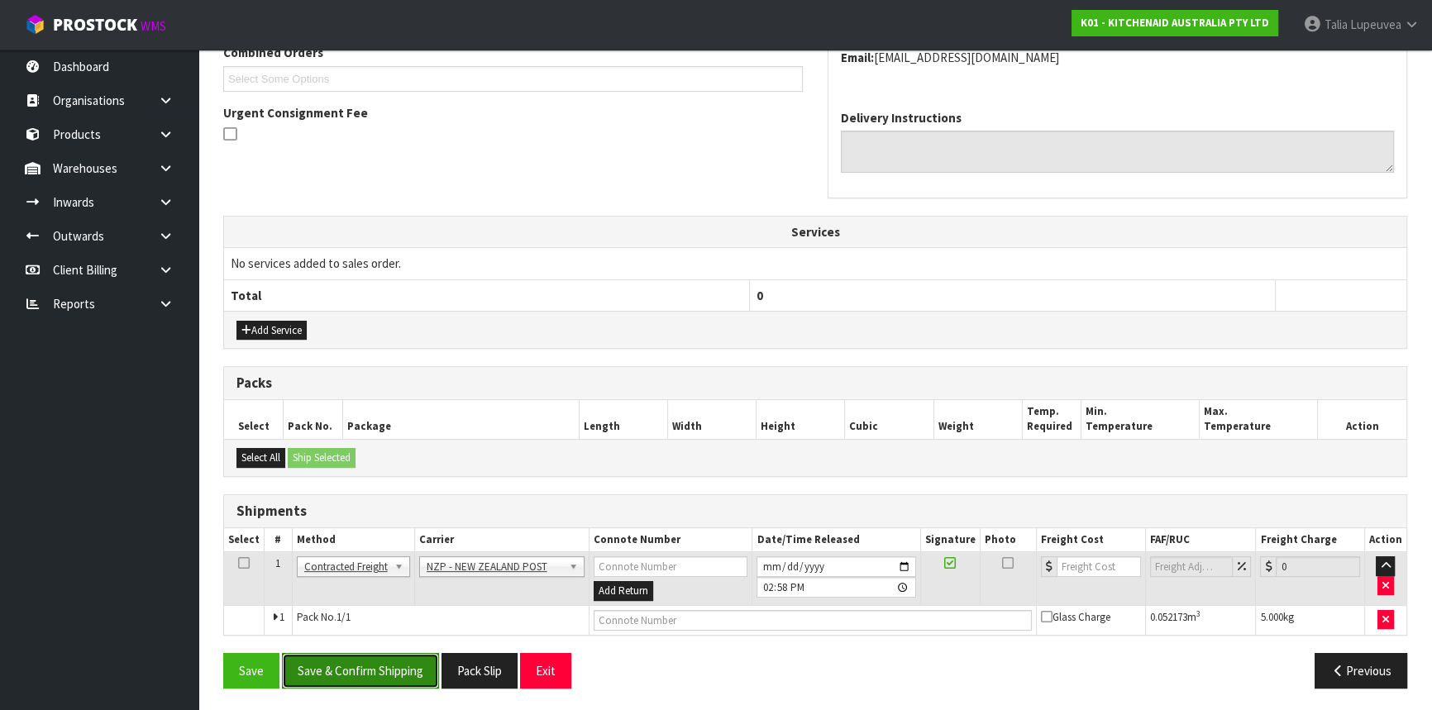
click at [370, 673] on button "Save & Confirm Shipping" at bounding box center [360, 671] width 157 height 36
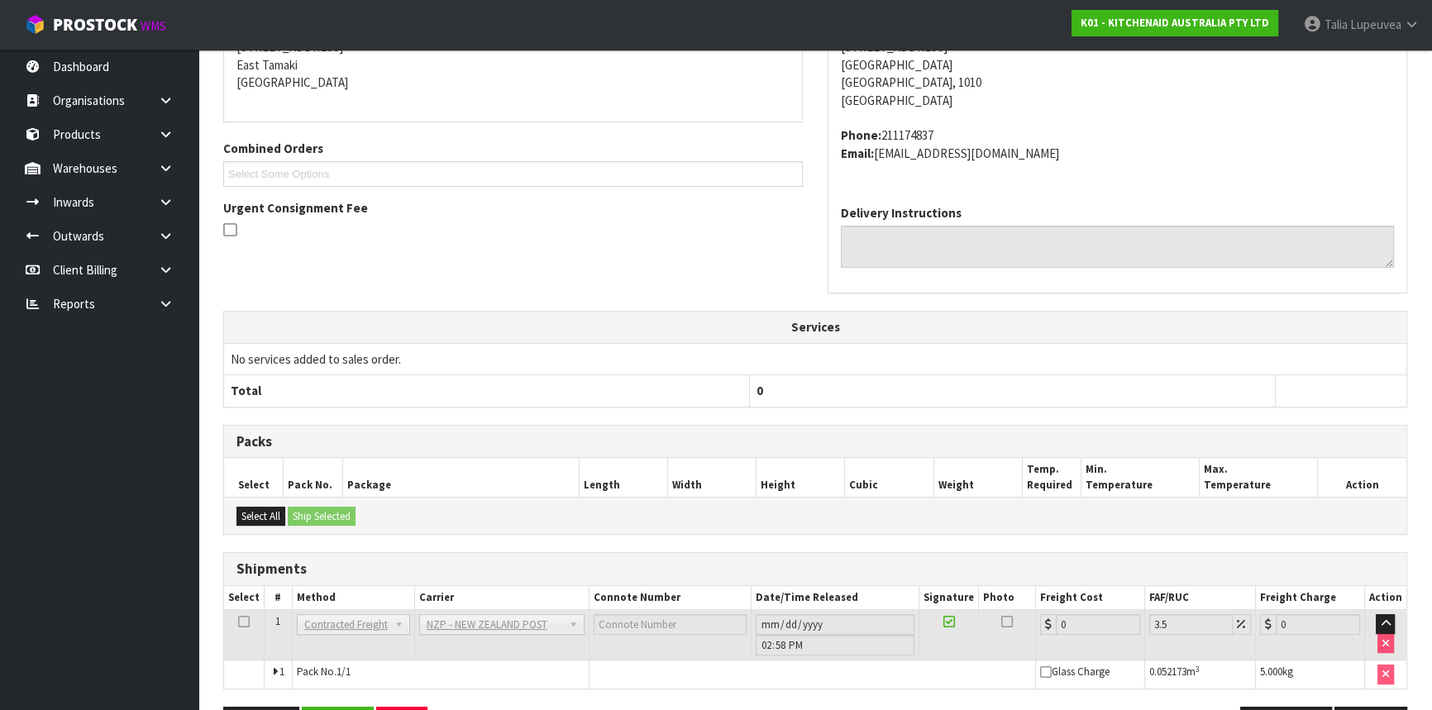
scroll to position [422, 0]
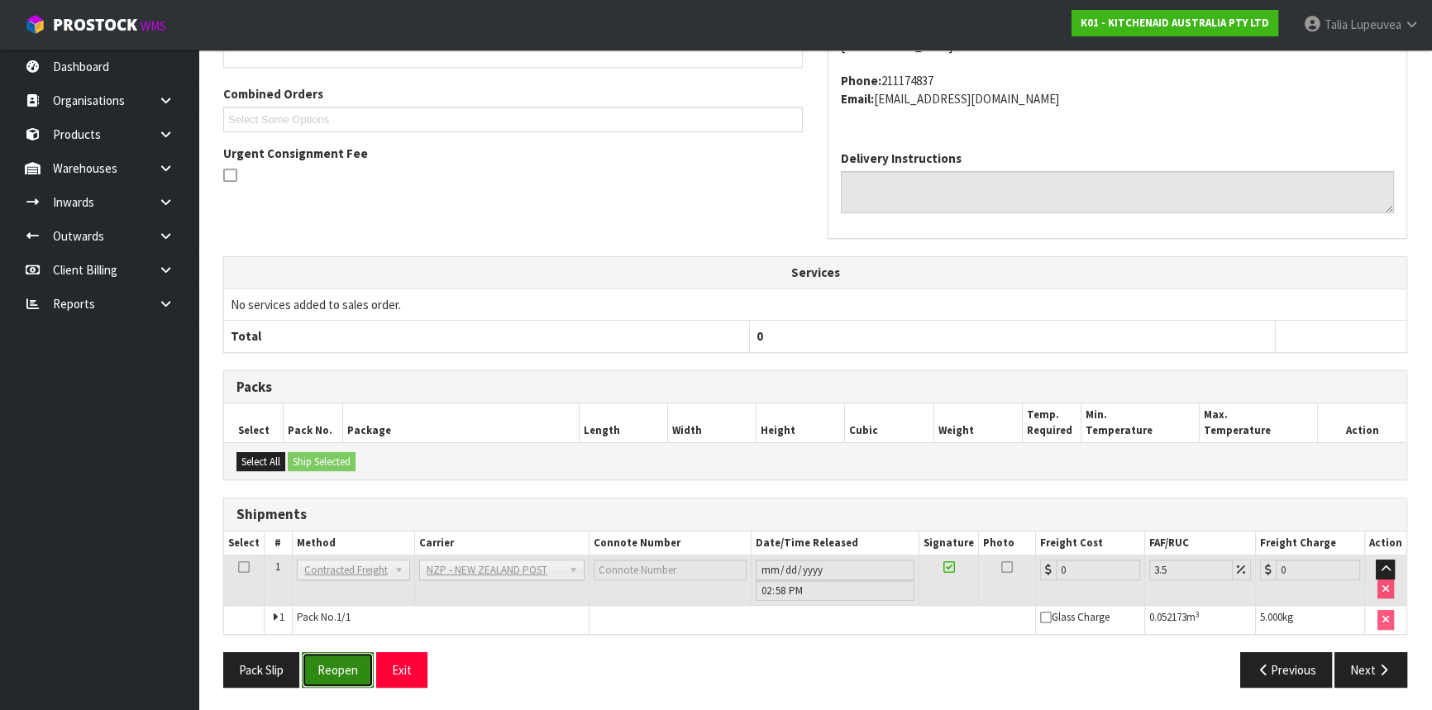
click at [333, 668] on button "Reopen" at bounding box center [338, 670] width 72 height 36
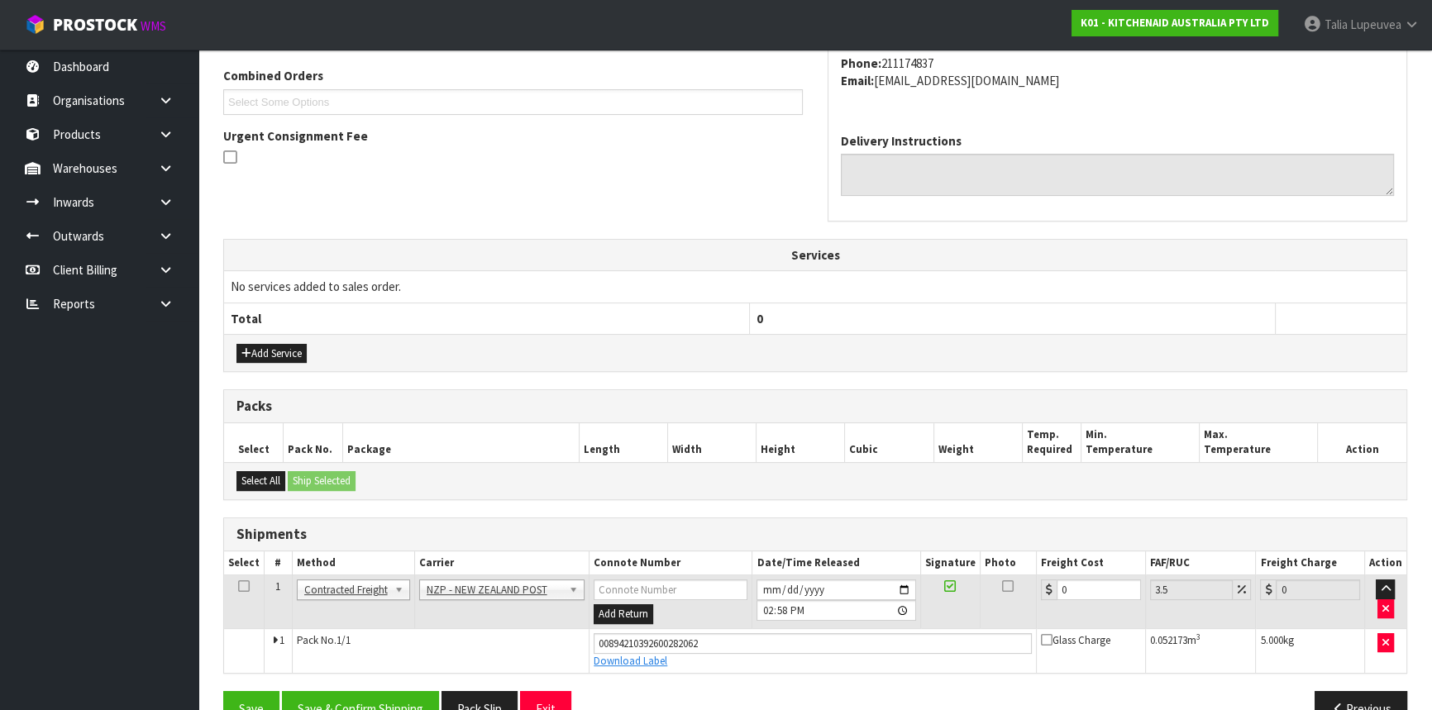
scroll to position [460, 0]
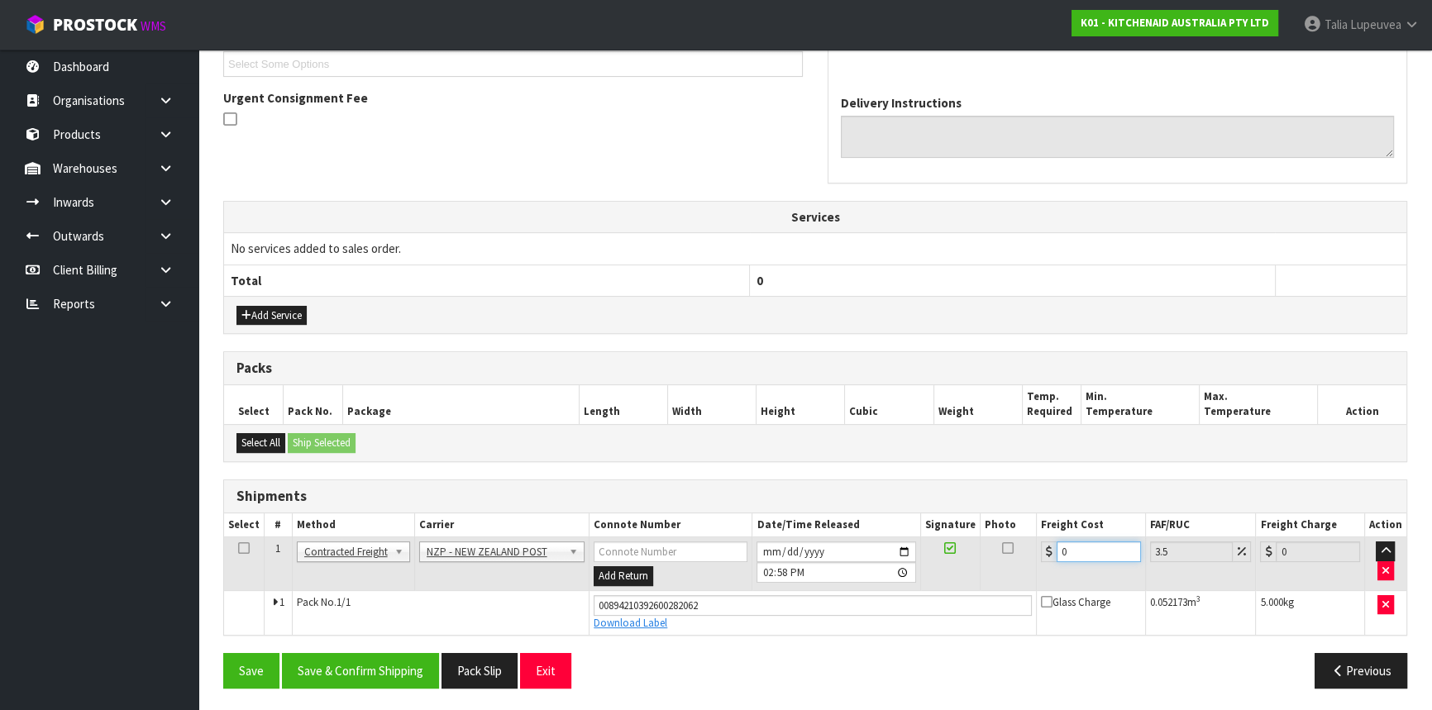
drag, startPoint x: 1102, startPoint y: 551, endPoint x: 1002, endPoint y: 557, distance: 100.2
click at [1002, 557] on tr "1 Client Local Pickup Customer Local Pickup Company Freight Contracted Freight …" at bounding box center [815, 564] width 1182 height 54
click at [361, 672] on button "Save & Confirm Shipping" at bounding box center [360, 671] width 157 height 36
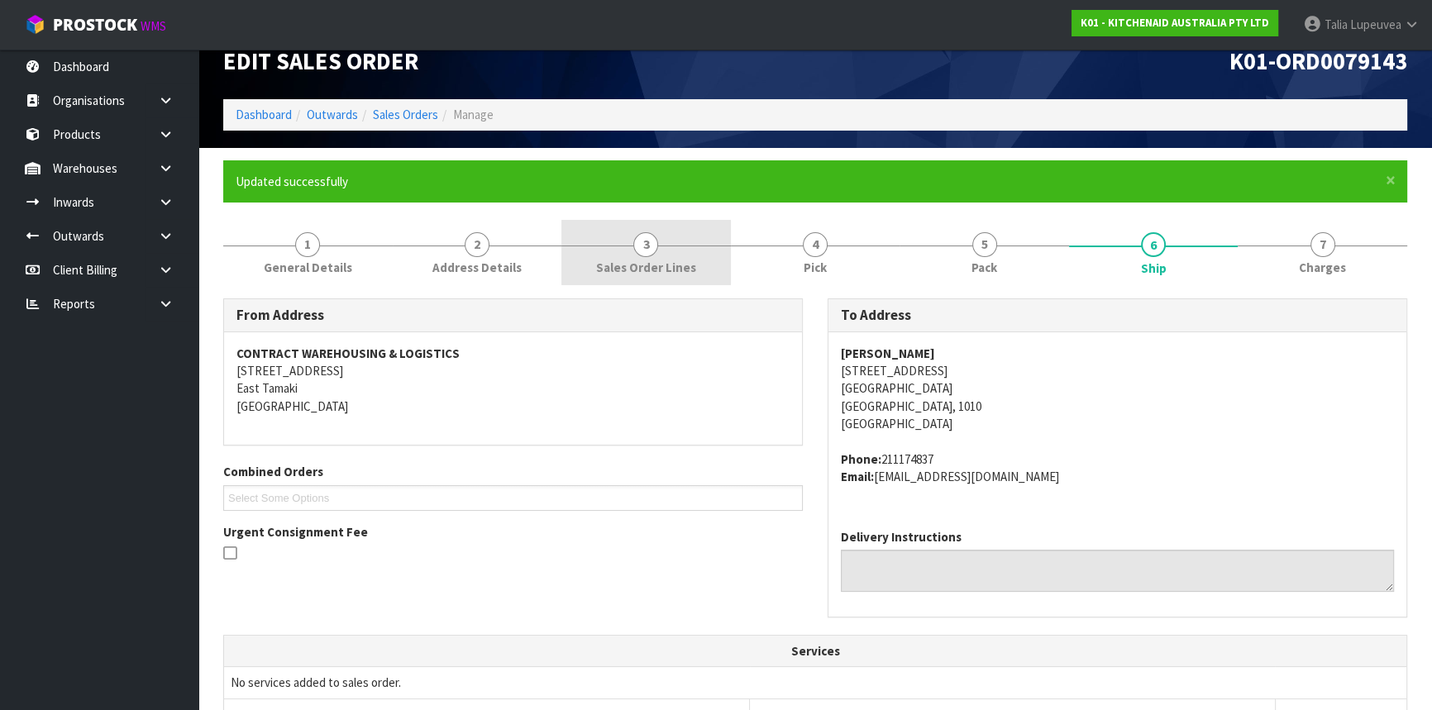
scroll to position [0, 0]
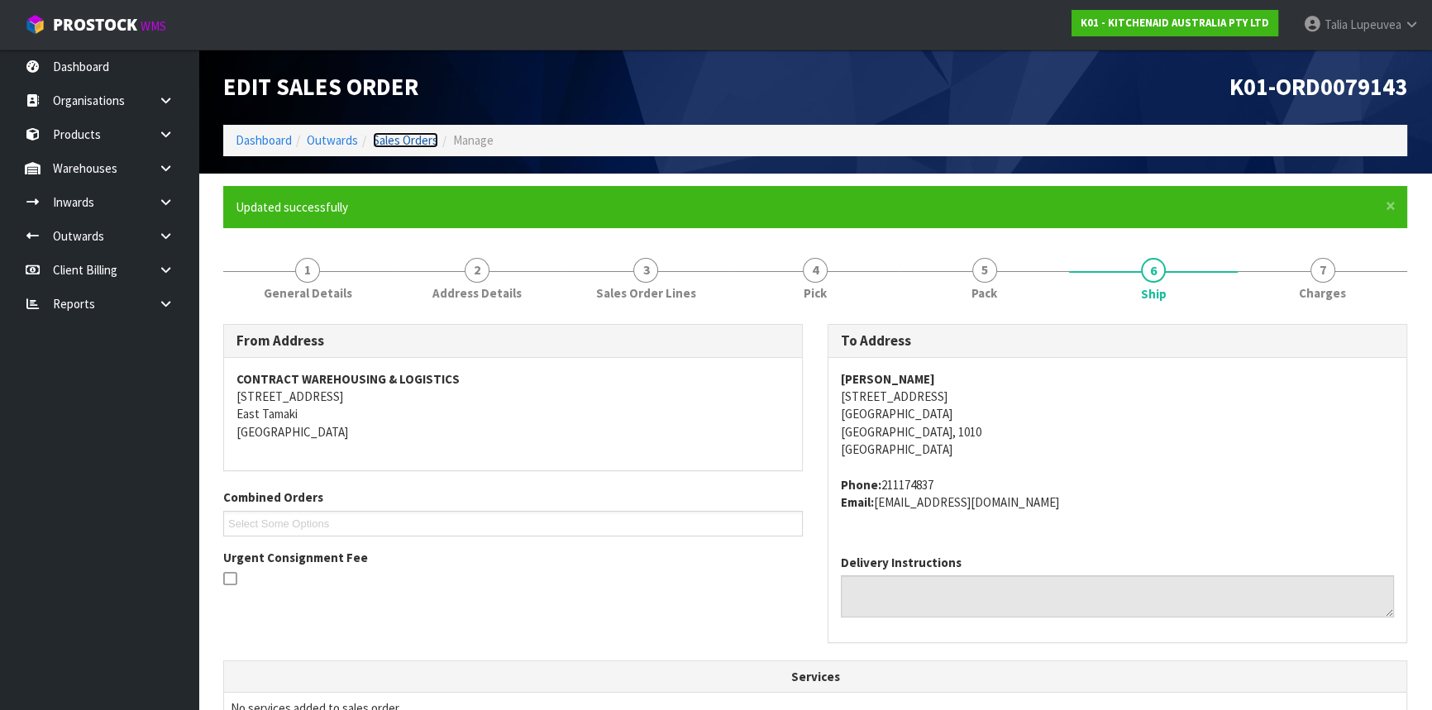
click at [405, 140] on link "Sales Orders" at bounding box center [405, 140] width 65 height 16
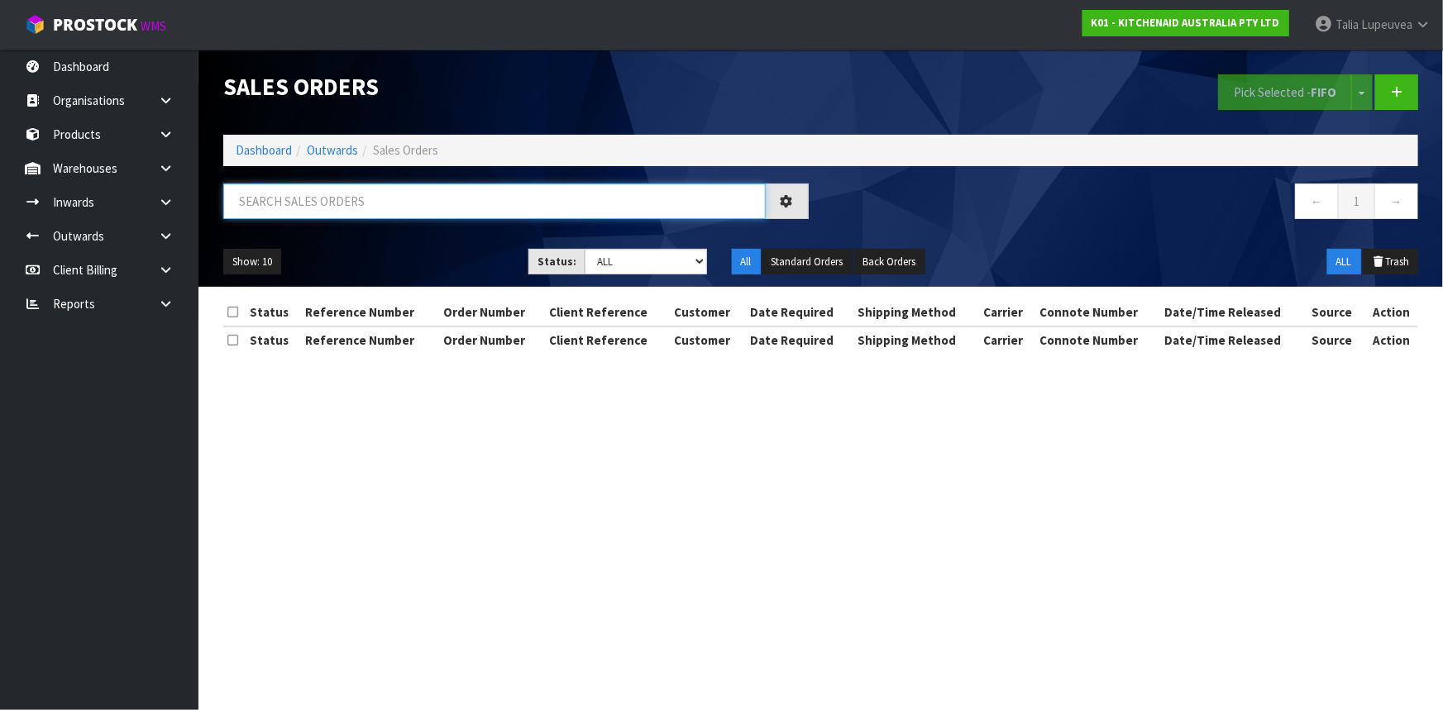
click at [378, 198] on input "text" at bounding box center [494, 202] width 542 height 36
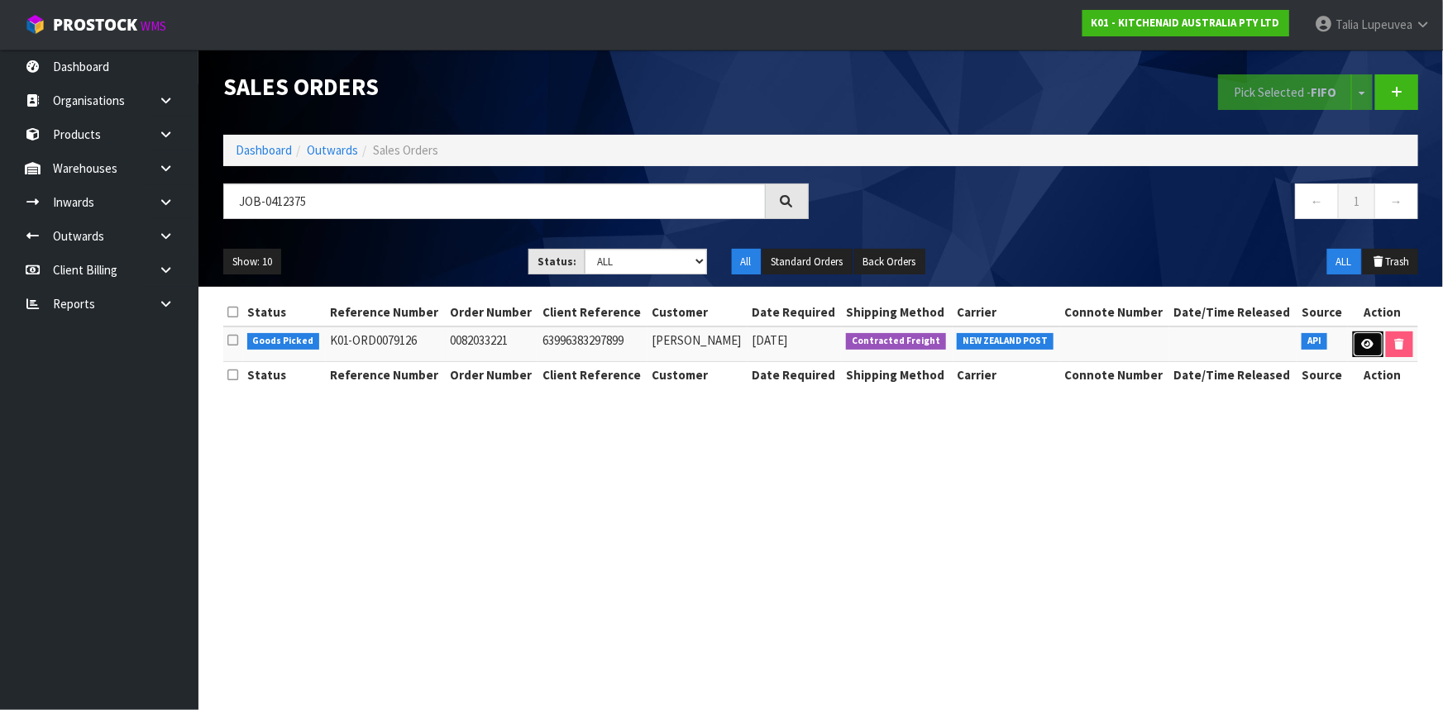
click at [1368, 343] on icon at bounding box center [1368, 344] width 12 height 11
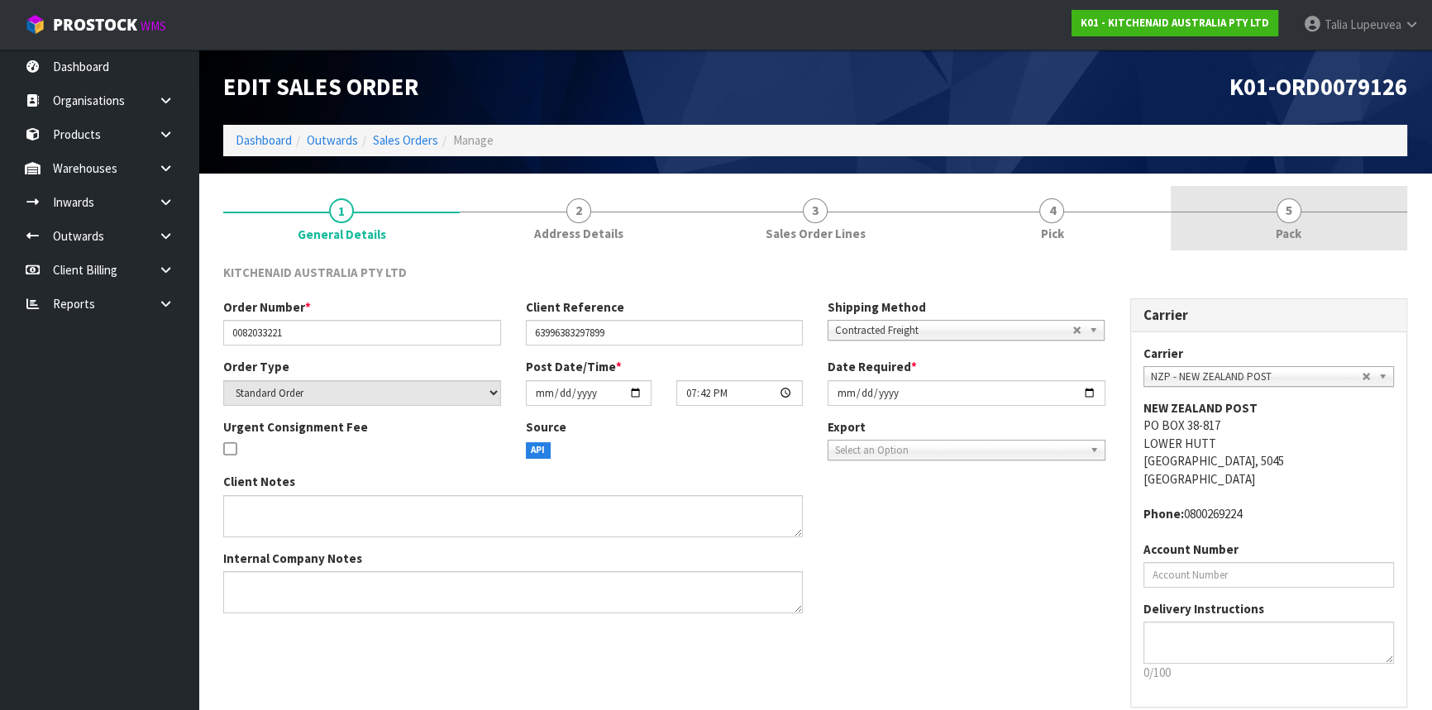
click at [1317, 231] on link "5 Pack" at bounding box center [1289, 218] width 236 height 65
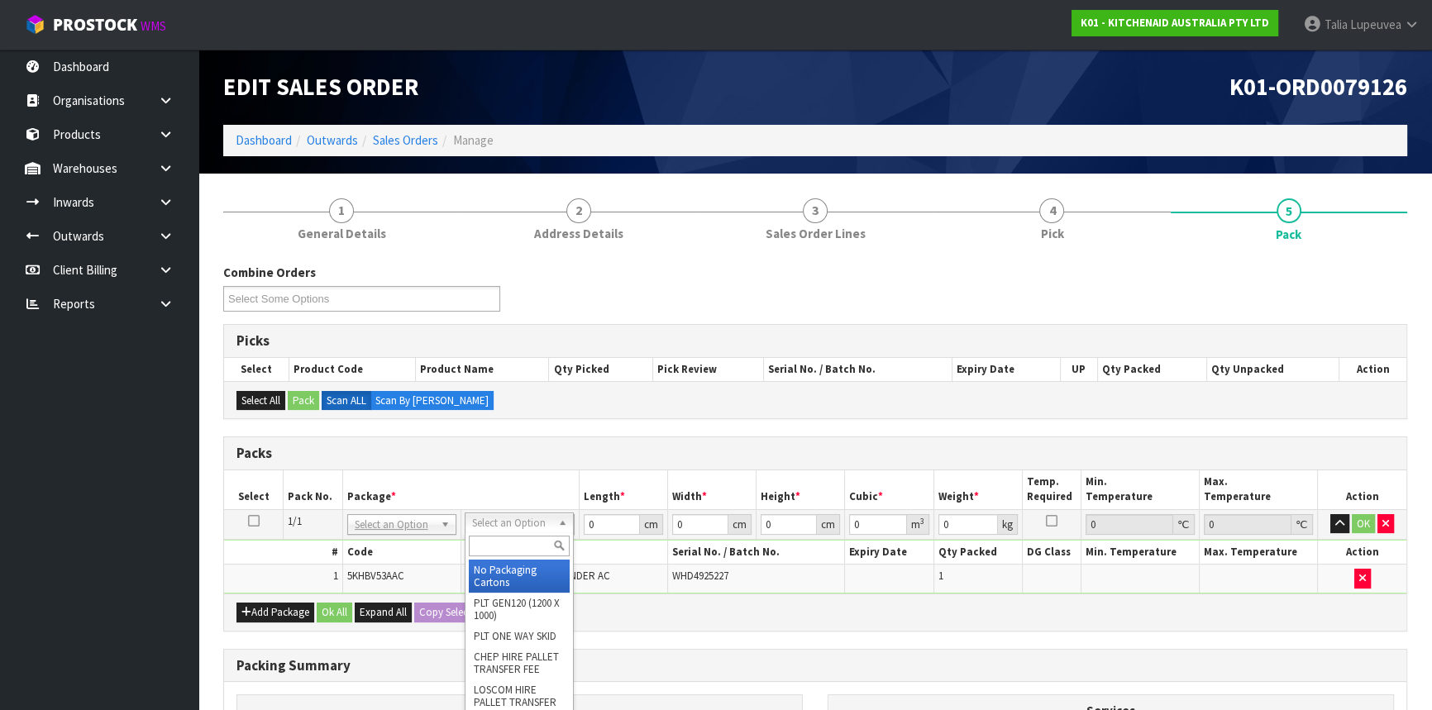
click at [517, 549] on input "text" at bounding box center [519, 546] width 101 height 21
drag, startPoint x: 513, startPoint y: 573, endPoint x: 608, endPoint y: 542, distance: 99.3
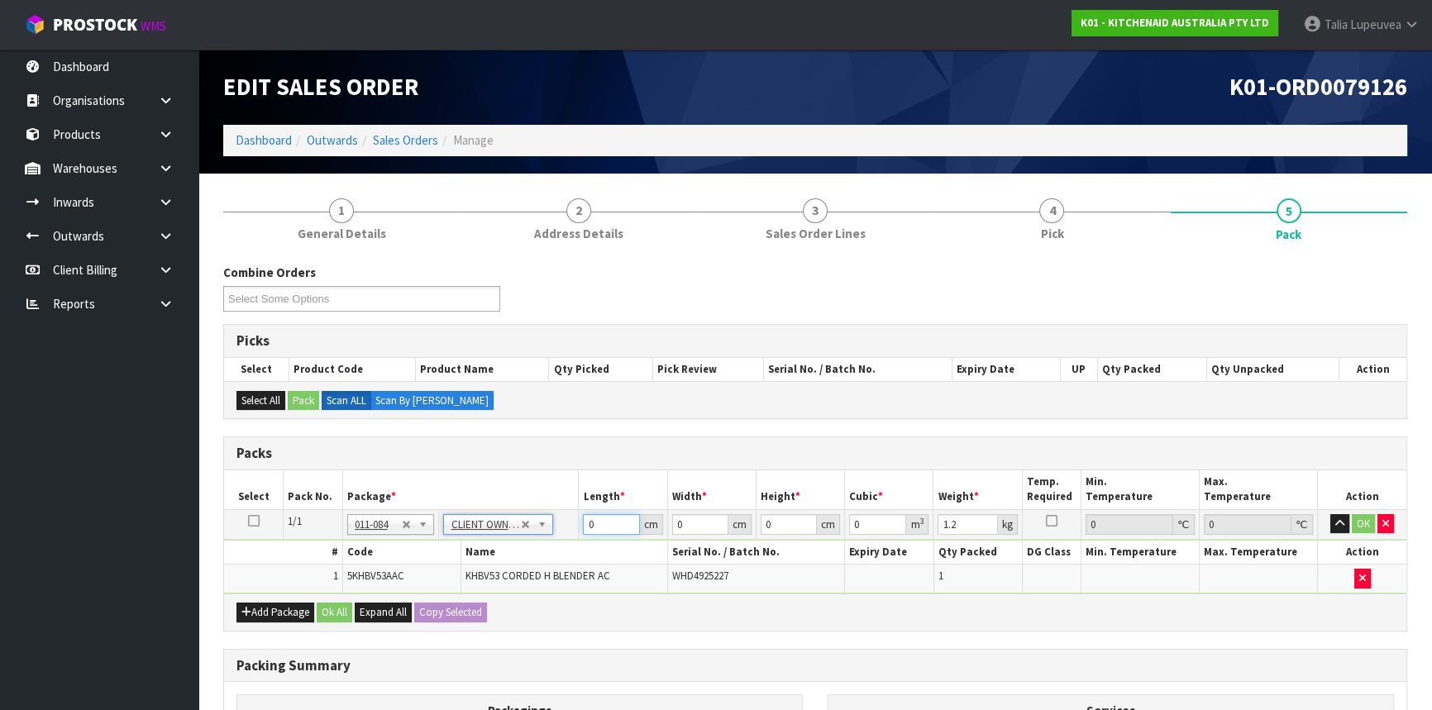
drag, startPoint x: 608, startPoint y: 521, endPoint x: 529, endPoint y: 550, distance: 83.7
click at [529, 550] on tbody "1/1 NONE 007-001 007-002 007-004 007-009 007-013 007-014 007-015 007-017 007-01…" at bounding box center [815, 551] width 1182 height 84
click at [1363, 516] on button "OK" at bounding box center [1363, 524] width 23 height 20
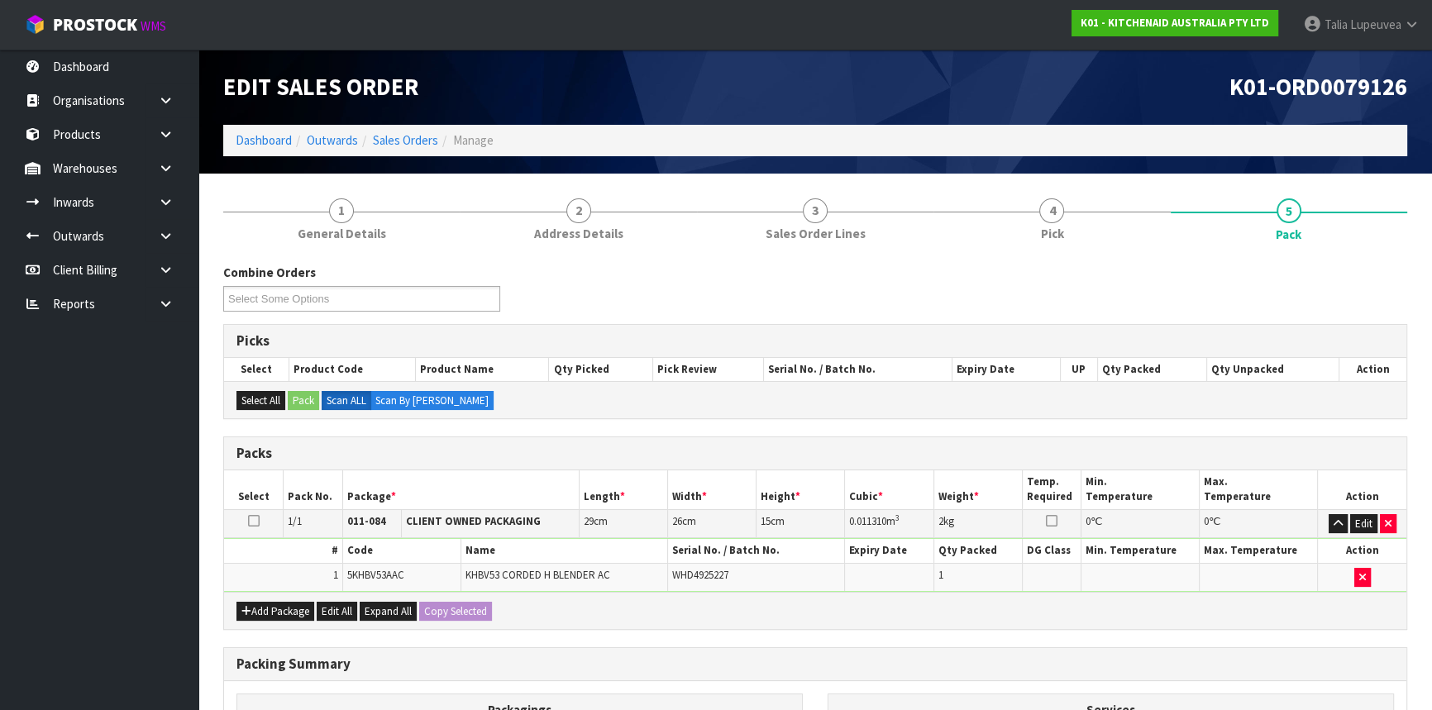
scroll to position [230, 0]
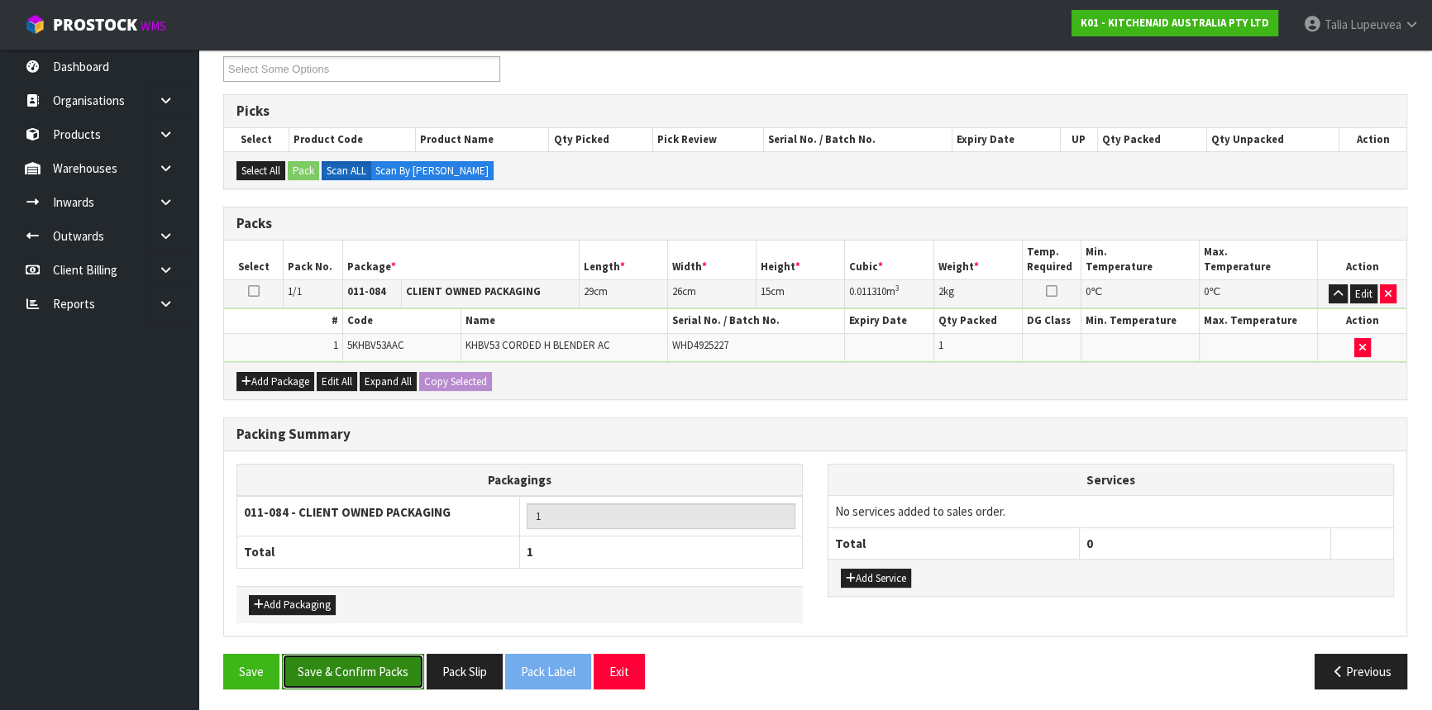
click at [382, 656] on button "Save & Confirm Packs" at bounding box center [353, 672] width 142 height 36
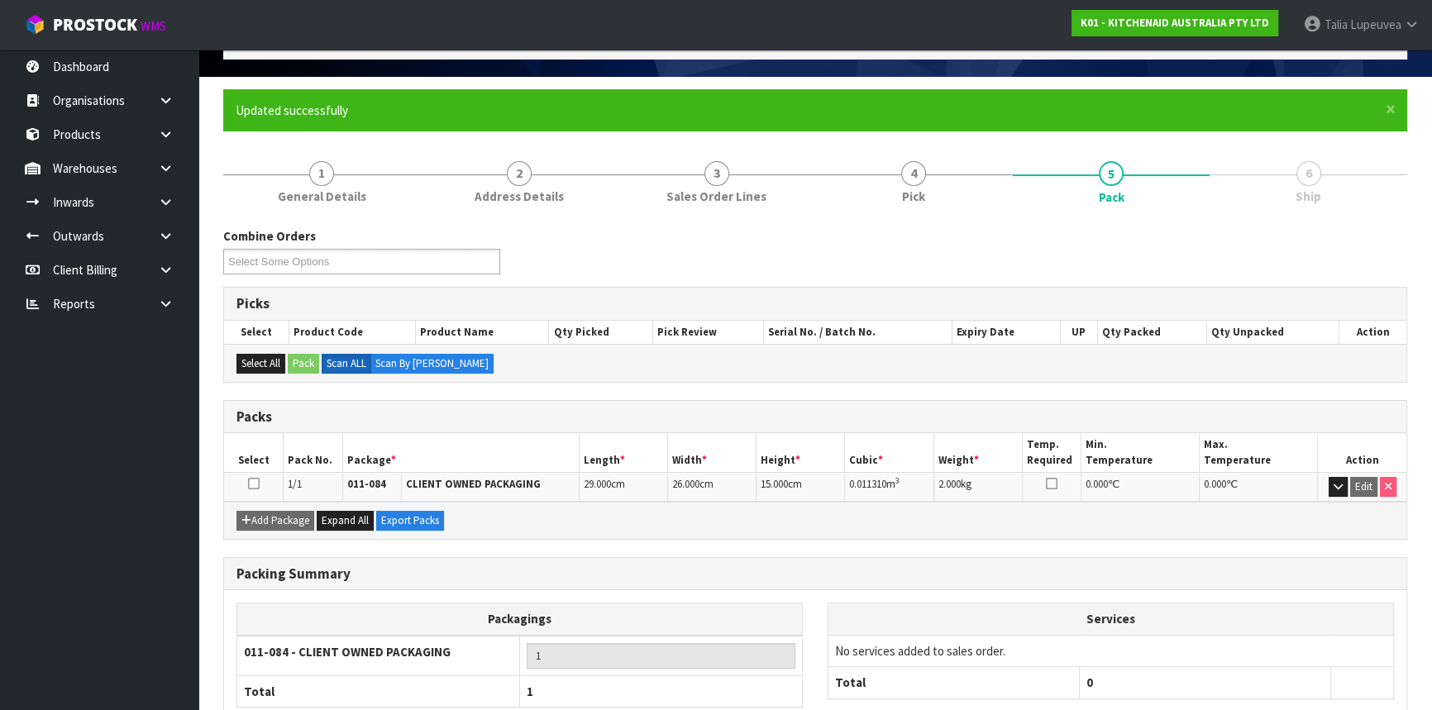
scroll to position [199, 0]
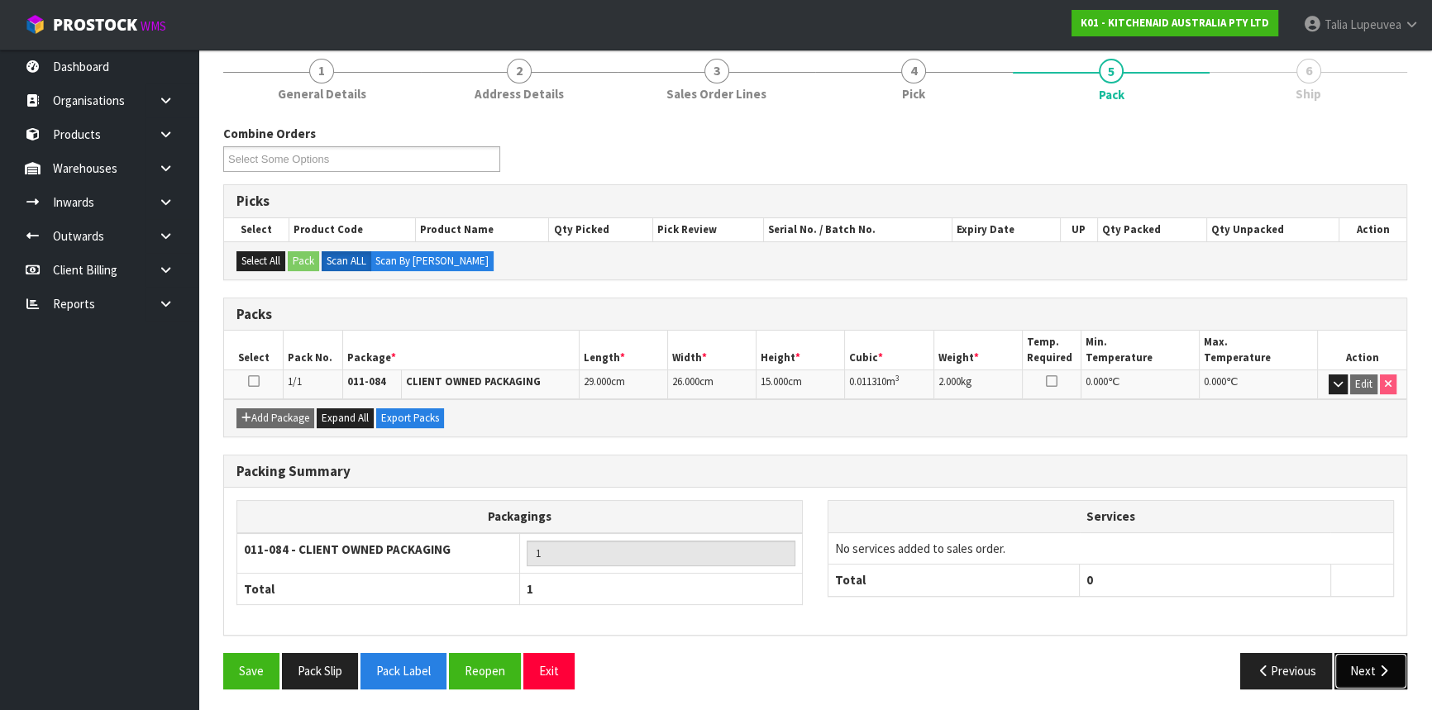
click at [1362, 655] on button "Next" at bounding box center [1370, 671] width 73 height 36
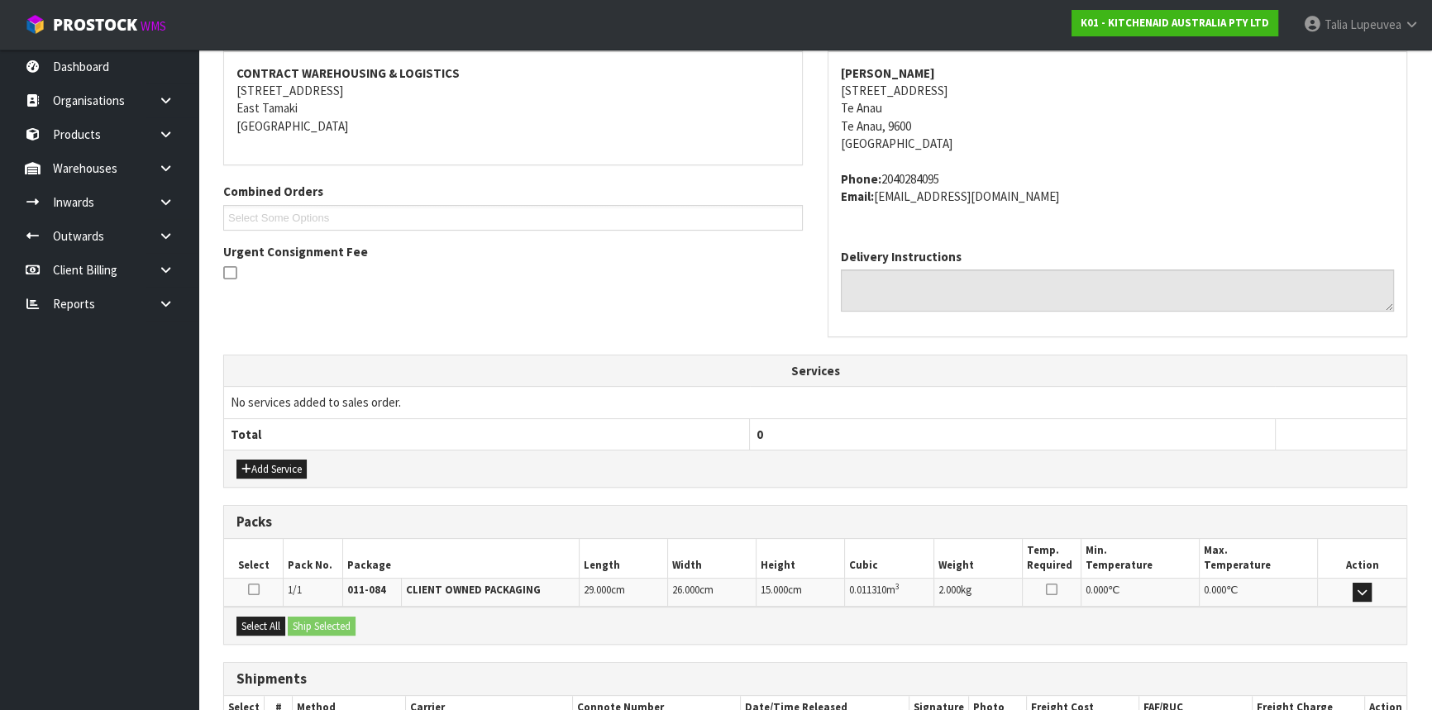
scroll to position [415, 0]
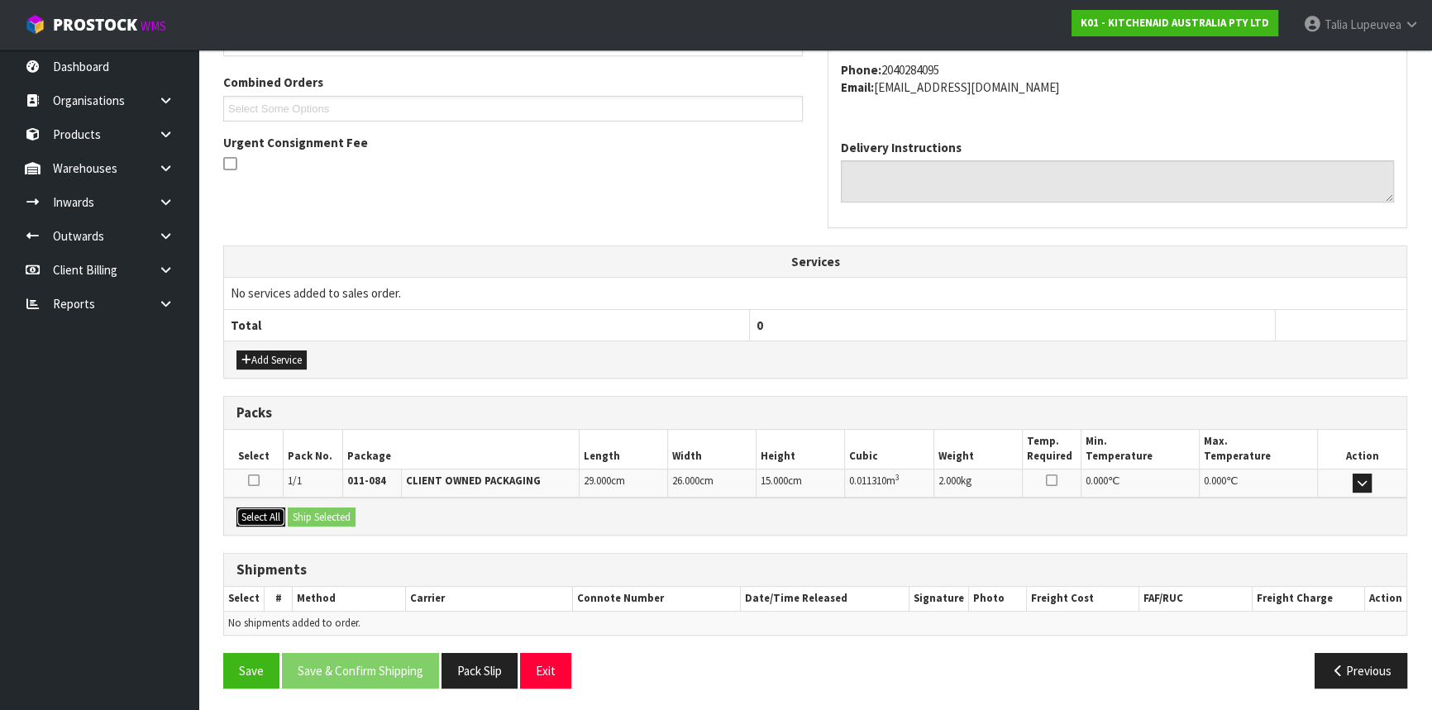
click at [264, 510] on button "Select All" at bounding box center [260, 518] width 49 height 20
click at [324, 513] on button "Ship Selected" at bounding box center [322, 518] width 68 height 20
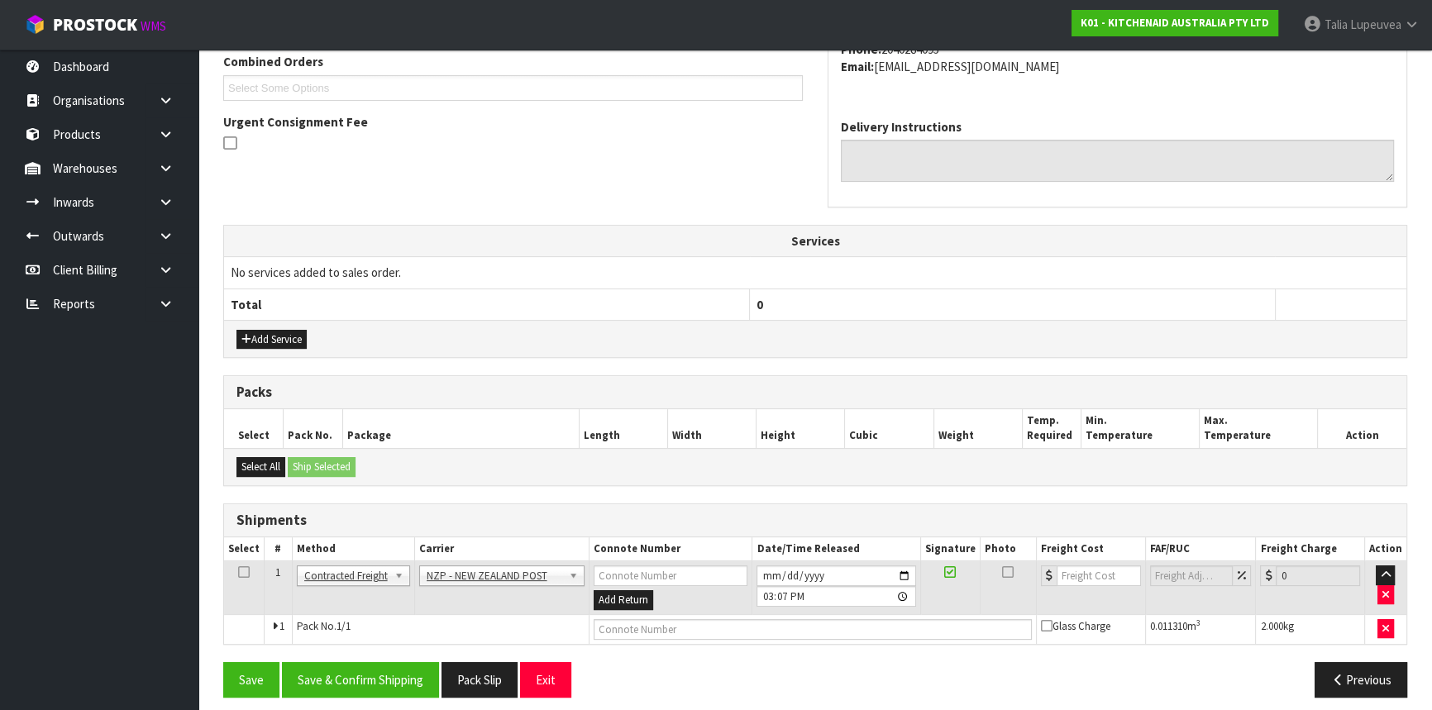
scroll to position [445, 0]
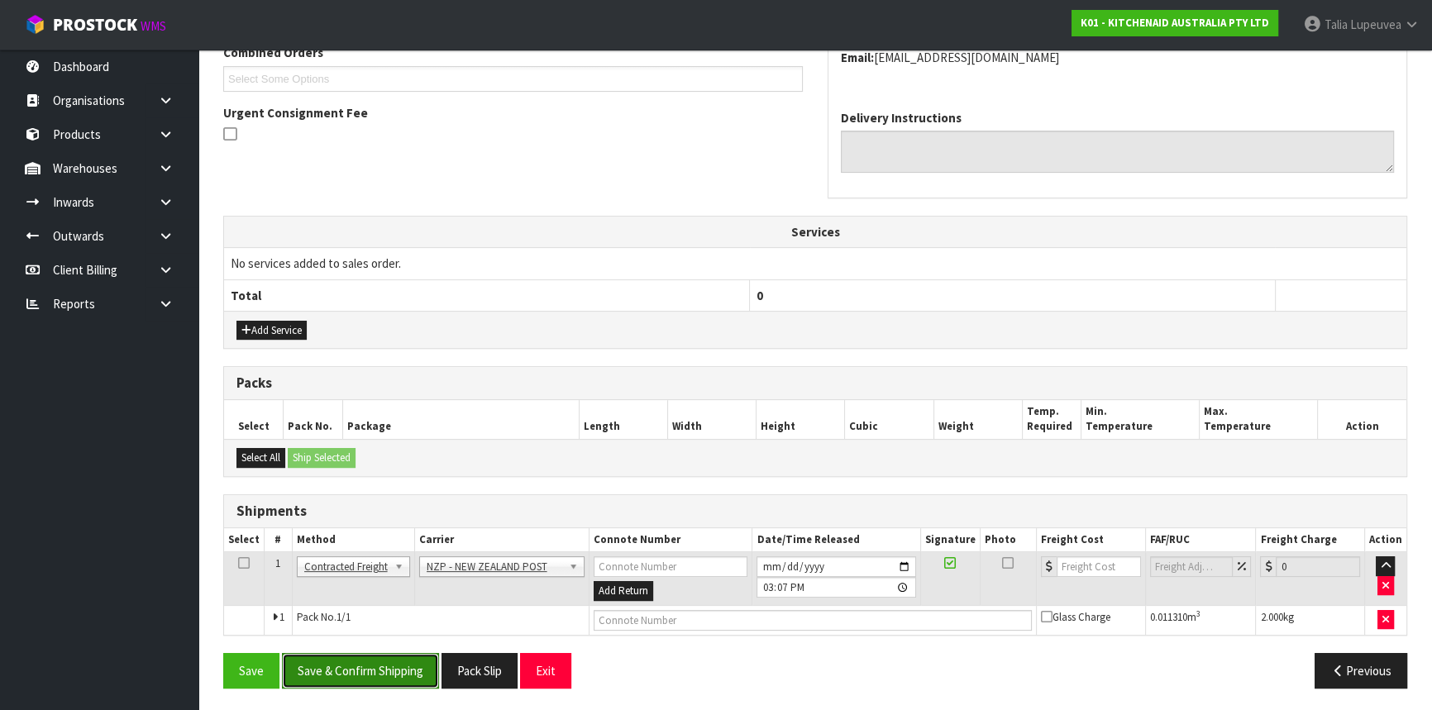
click at [413, 661] on button "Save & Confirm Shipping" at bounding box center [360, 671] width 157 height 36
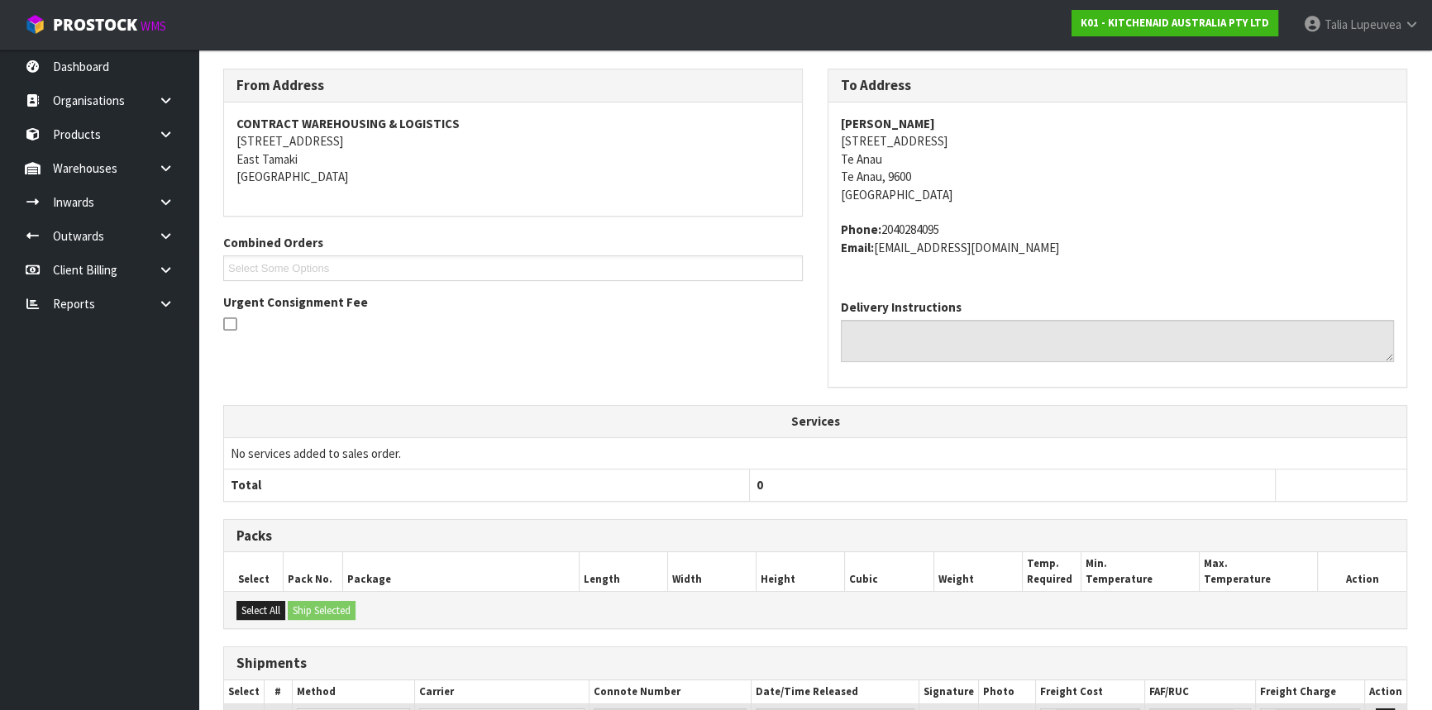
scroll to position [422, 0]
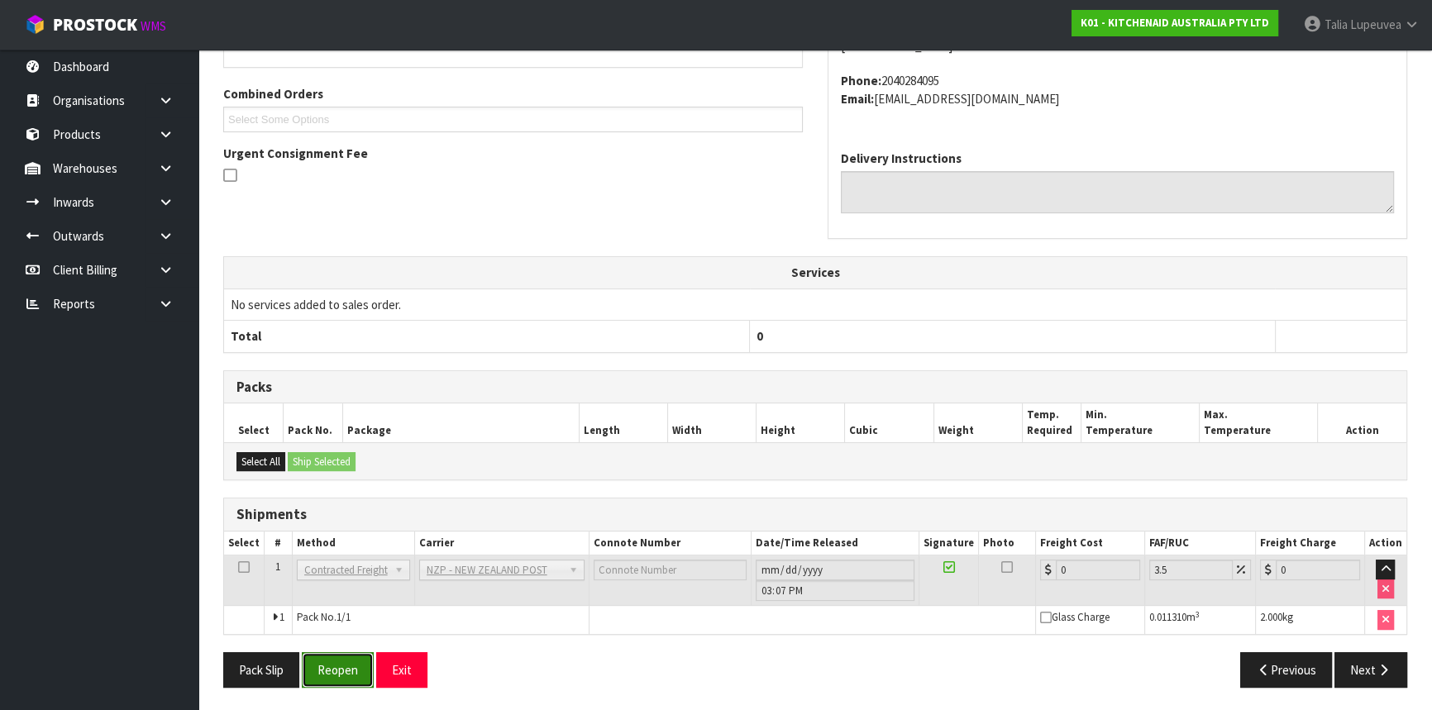
click at [346, 654] on button "Reopen" at bounding box center [338, 670] width 72 height 36
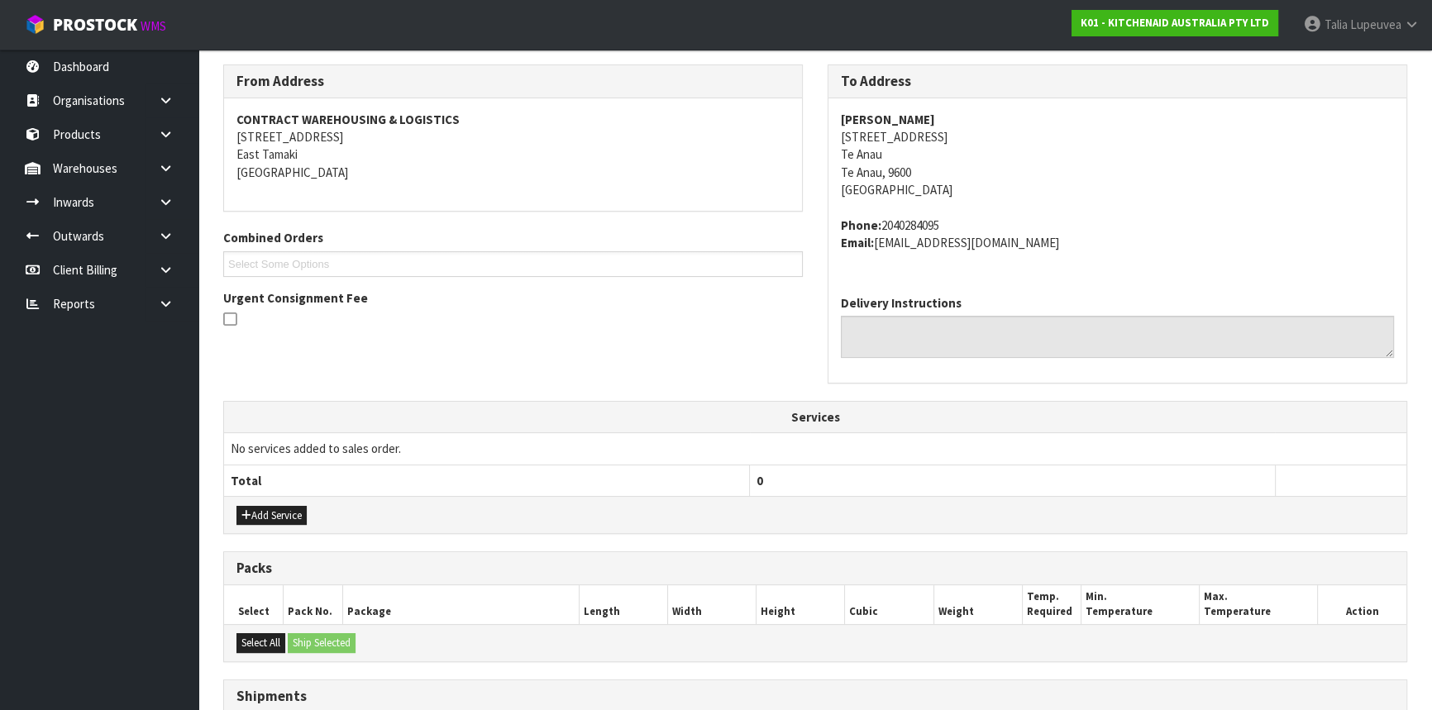
scroll to position [460, 0]
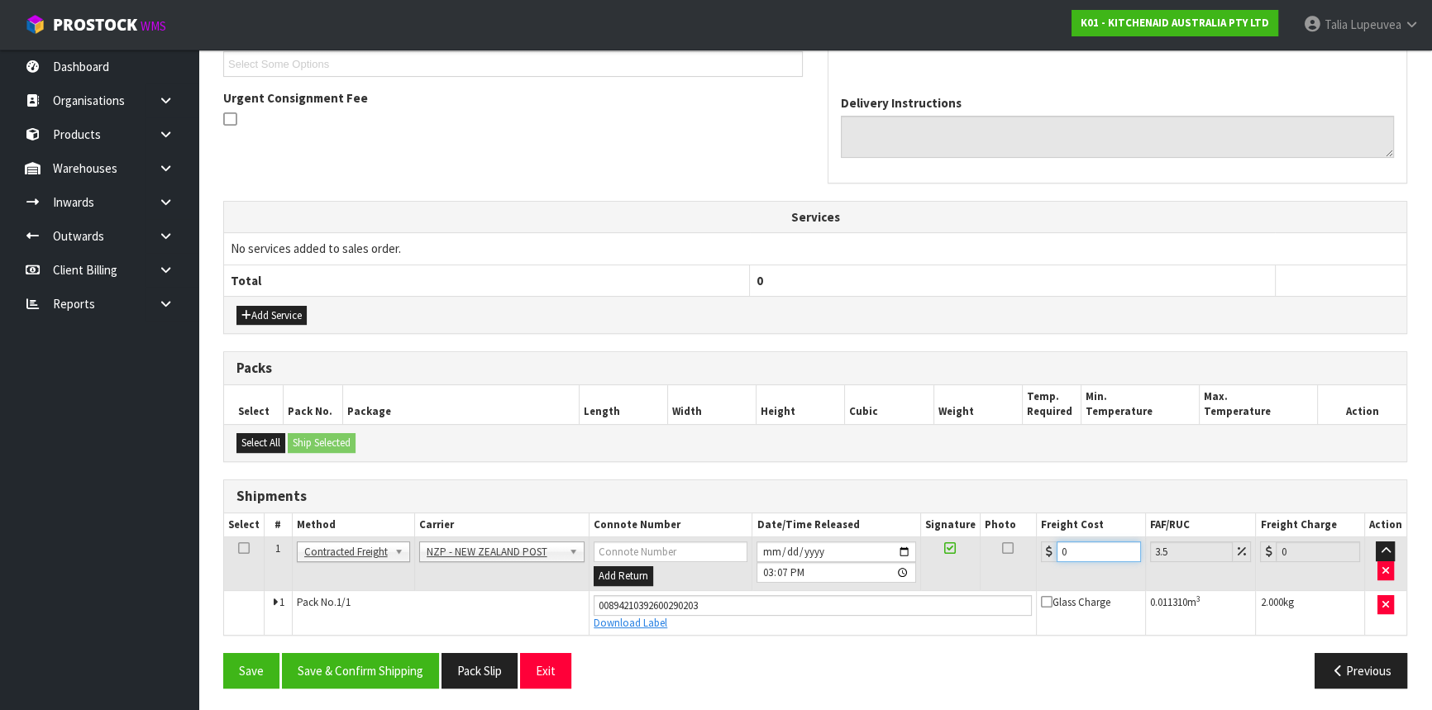
drag, startPoint x: 1075, startPoint y: 541, endPoint x: 1020, endPoint y: 550, distance: 55.3
click at [1023, 550] on tr "1 Client Local Pickup Customer Local Pickup Company Freight Contracted Freight …" at bounding box center [815, 564] width 1182 height 54
click at [420, 673] on button "Save & Confirm Shipping" at bounding box center [360, 671] width 157 height 36
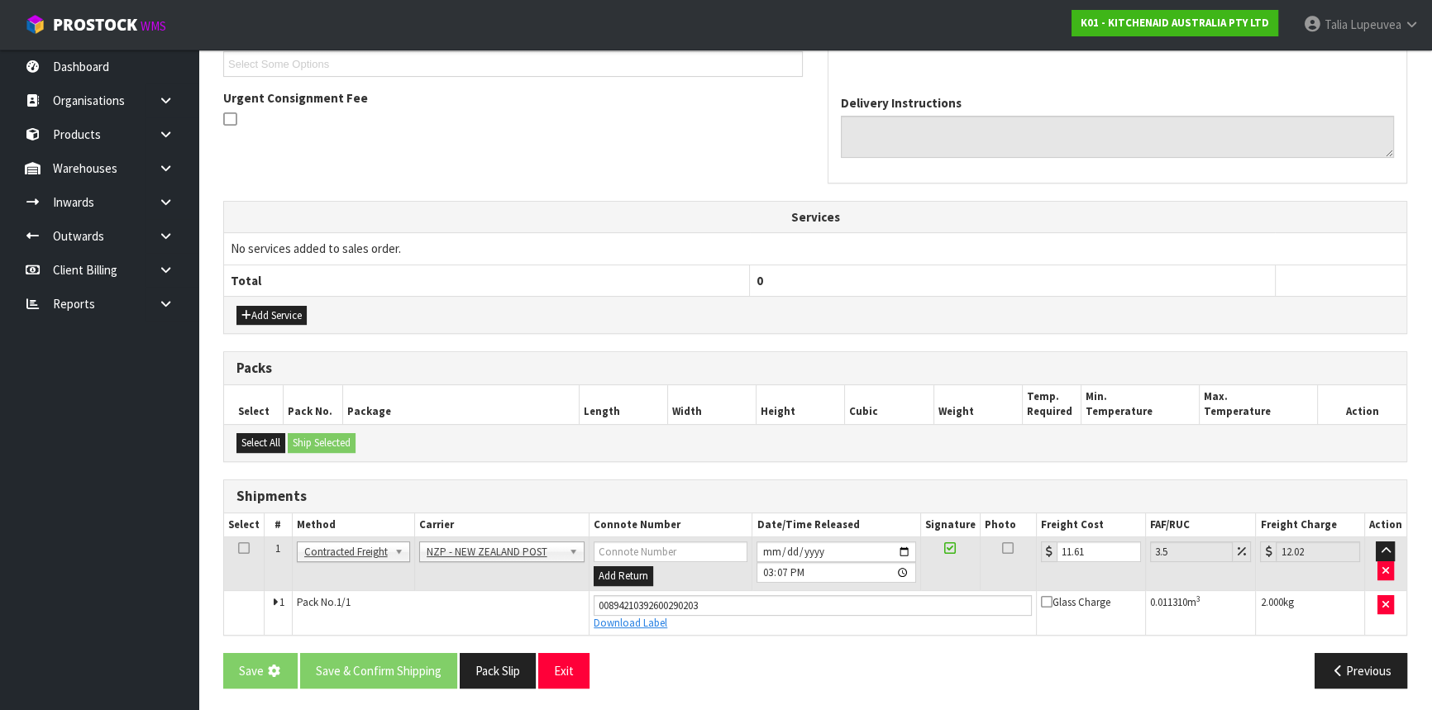
scroll to position [0, 0]
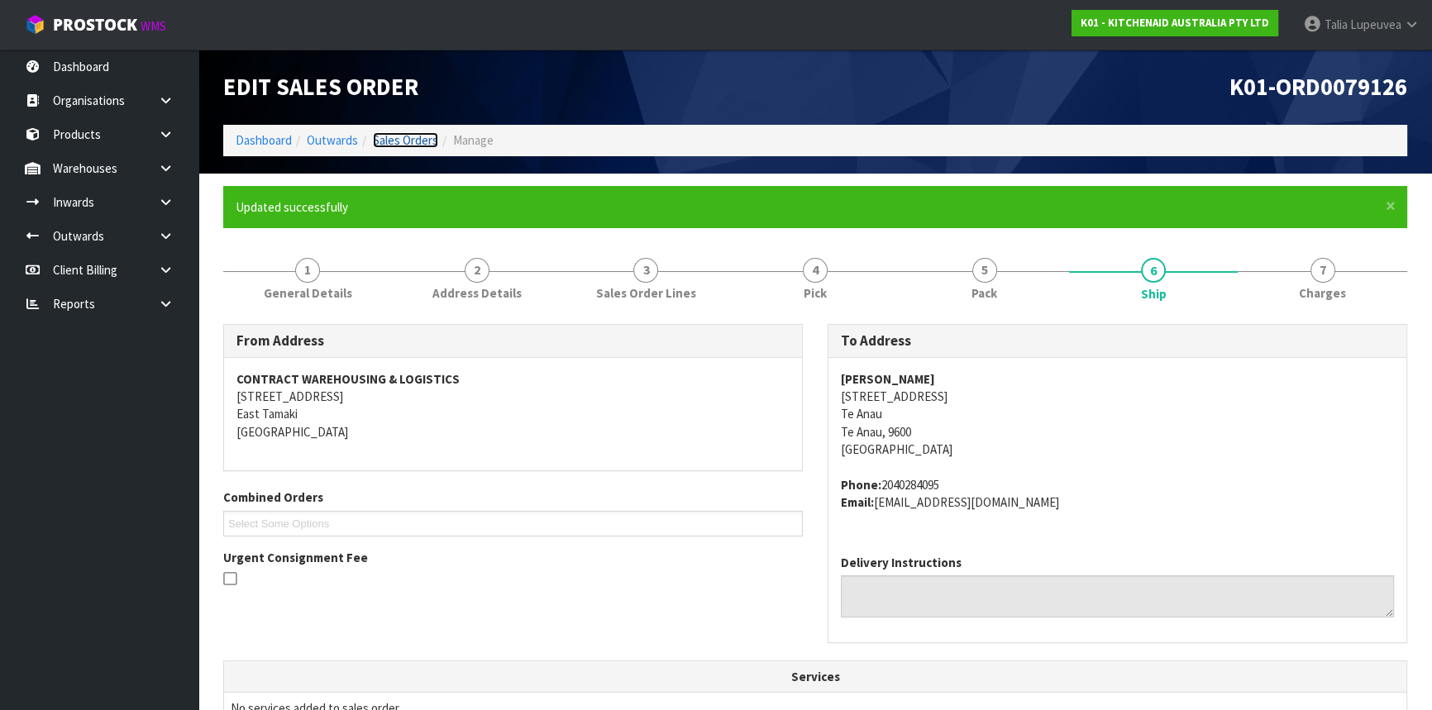
click at [394, 143] on link "Sales Orders" at bounding box center [405, 140] width 65 height 16
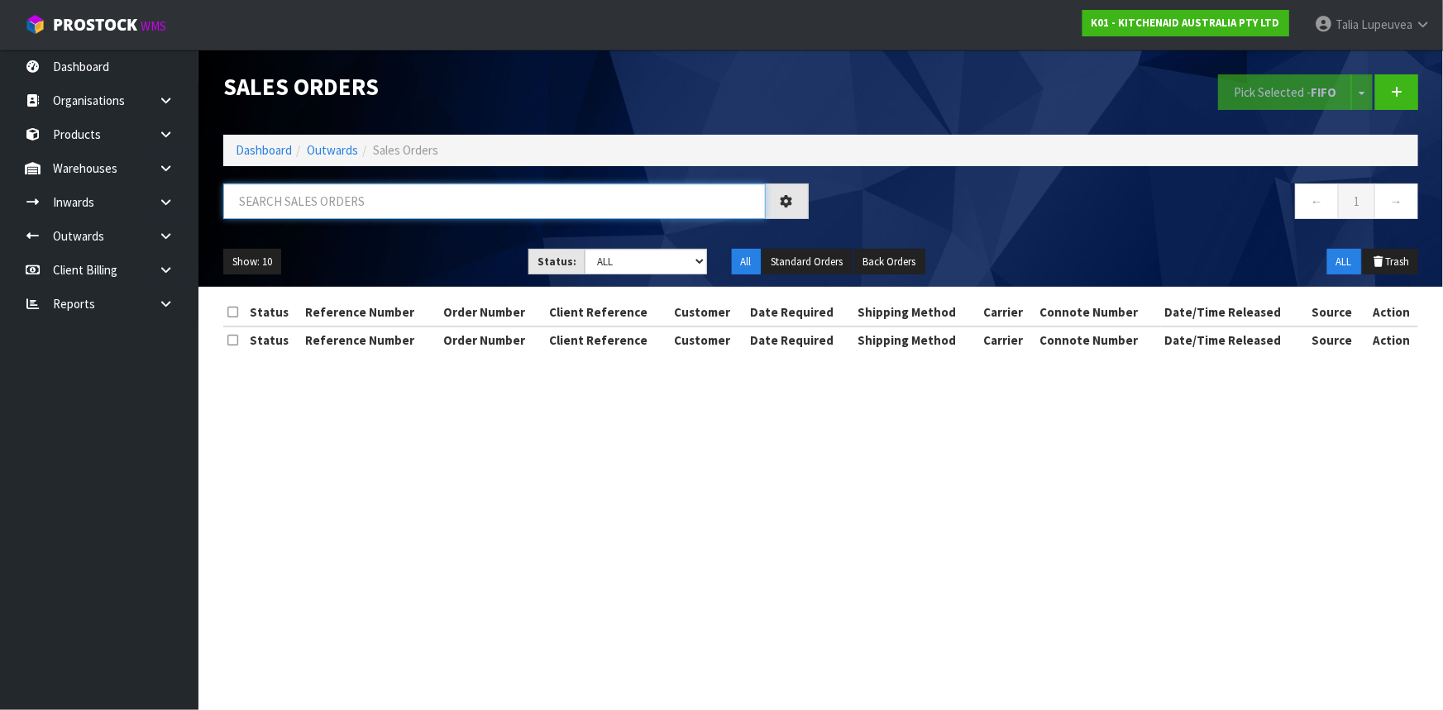
click at [389, 186] on input "text" at bounding box center [494, 202] width 542 height 36
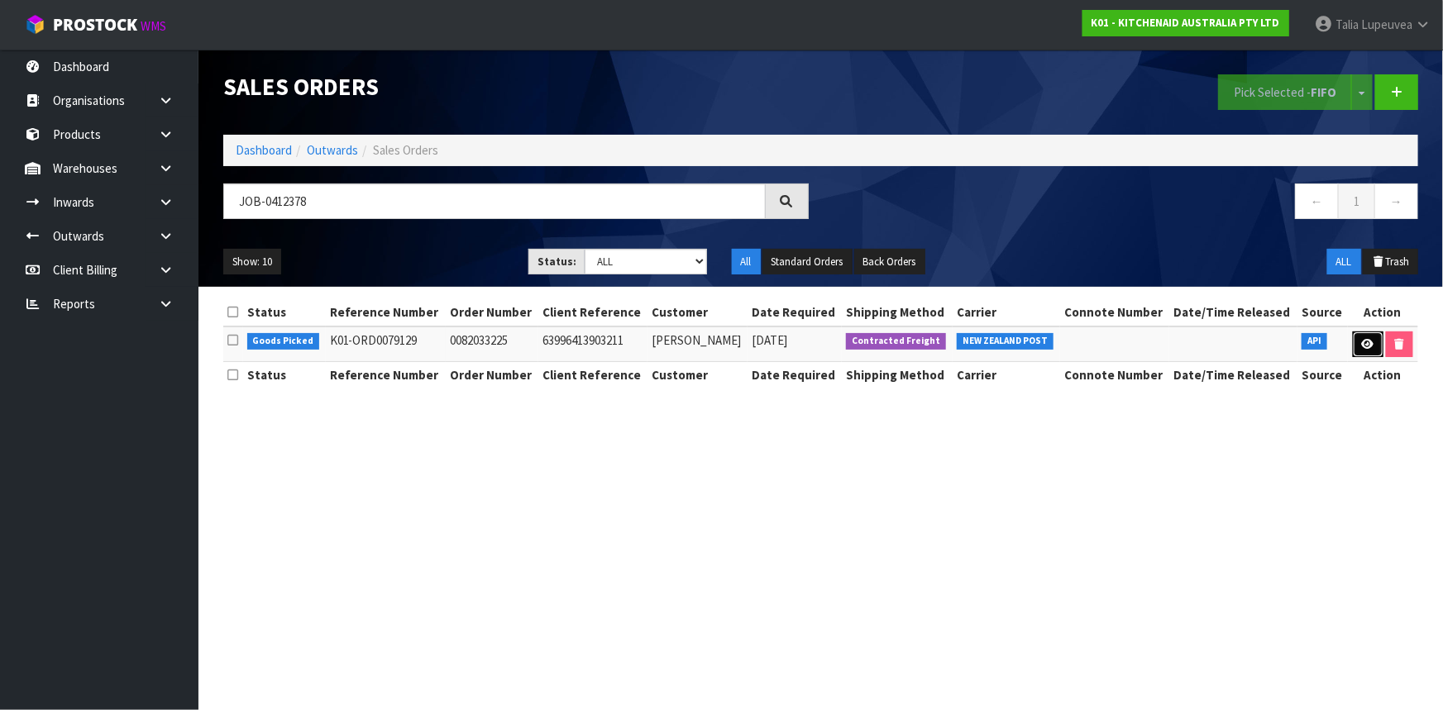
click at [1372, 341] on icon at bounding box center [1368, 344] width 12 height 11
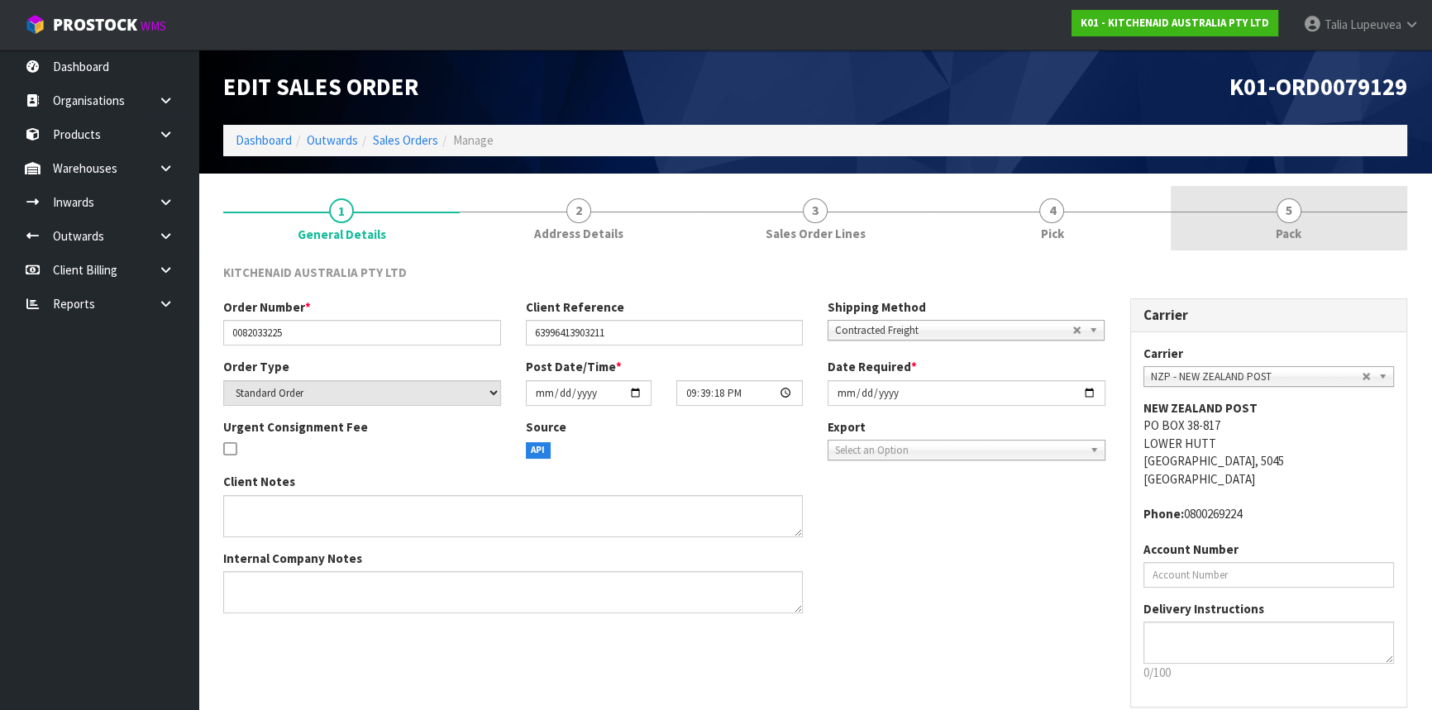
click at [1243, 198] on link "5 Pack" at bounding box center [1289, 218] width 236 height 65
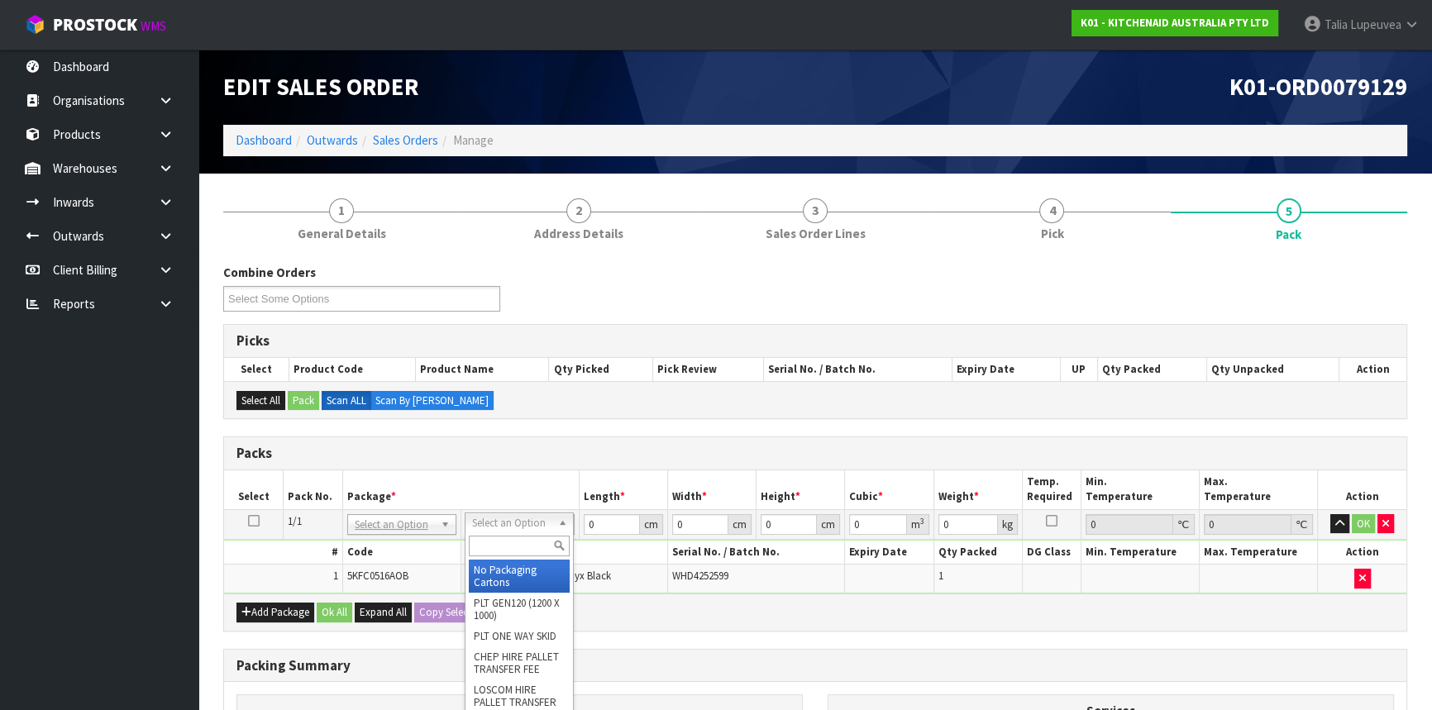
click at [528, 548] on input "text" at bounding box center [519, 546] width 101 height 21
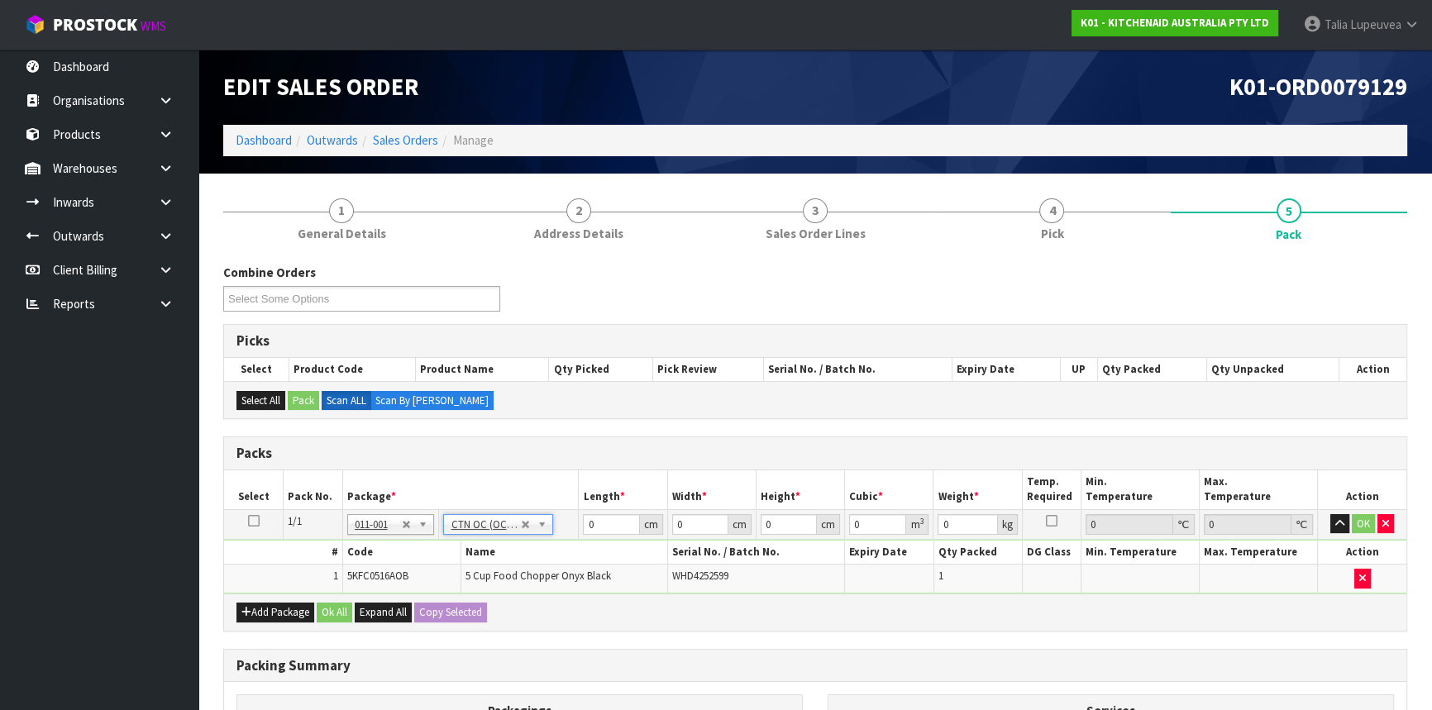
click at [520, 566] on td "5 Cup Food Chopper Onyx Black" at bounding box center [564, 579] width 207 height 28
drag, startPoint x: 604, startPoint y: 518, endPoint x: 518, endPoint y: 544, distance: 90.8
click at [518, 544] on tbody "1/1 NONE 007-001 007-002 007-004 007-009 007-013 007-014 007-015 007-017 007-01…" at bounding box center [815, 551] width 1182 height 84
click at [1367, 521] on button "OK" at bounding box center [1363, 524] width 23 height 20
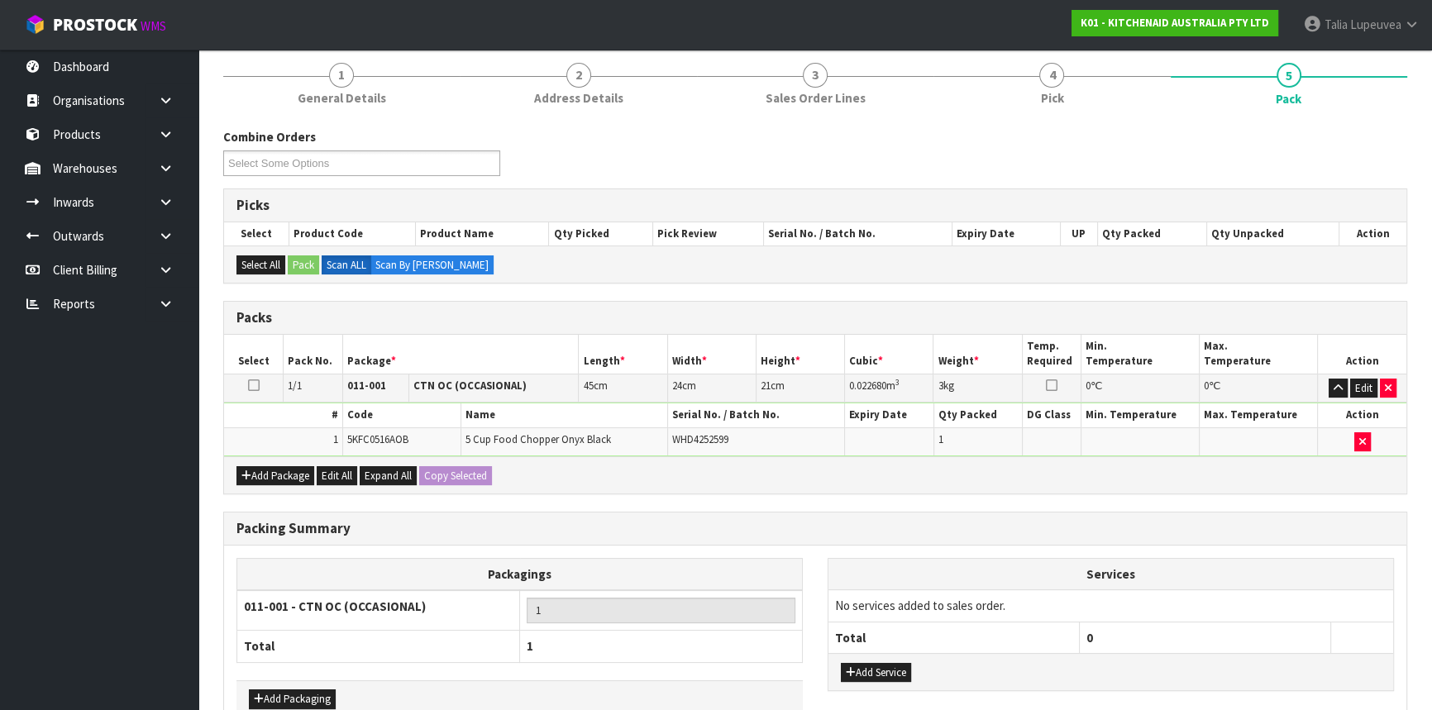
scroll to position [230, 0]
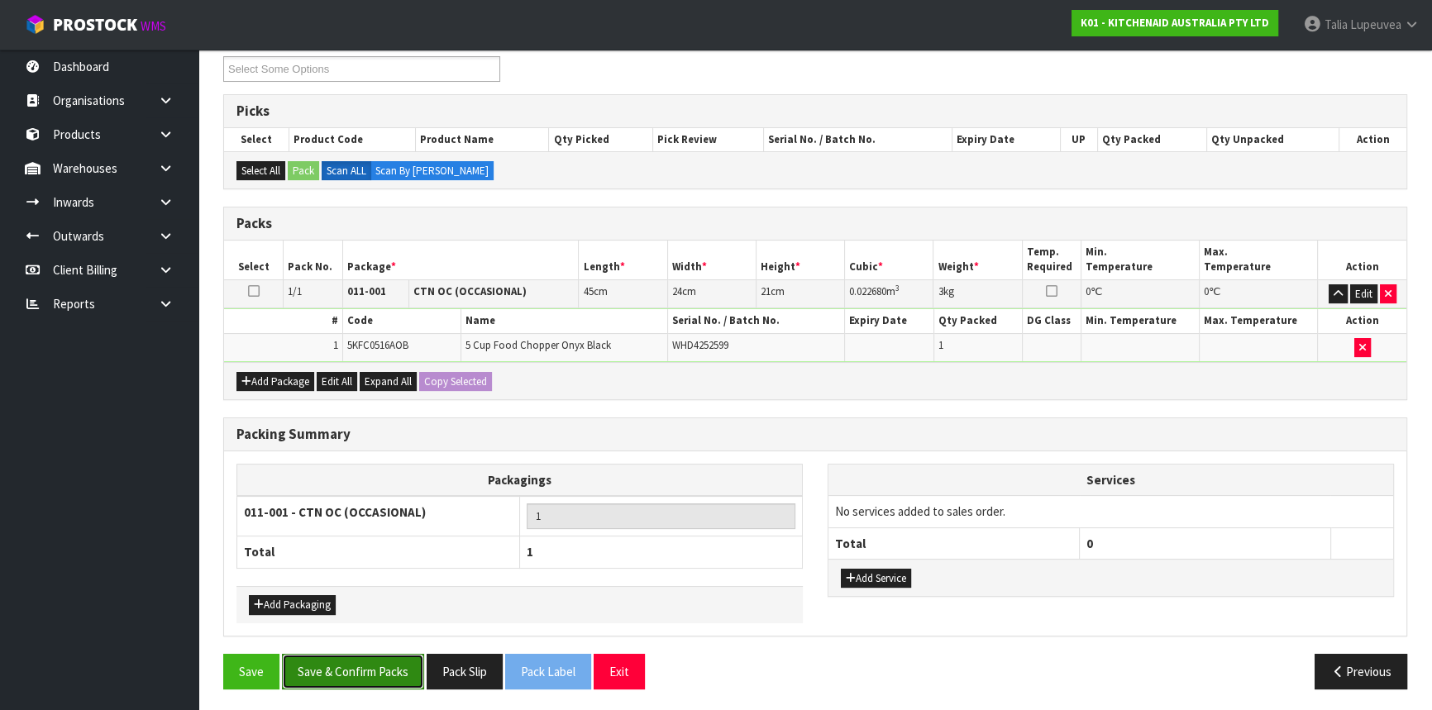
click at [372, 675] on button "Save & Confirm Packs" at bounding box center [353, 672] width 142 height 36
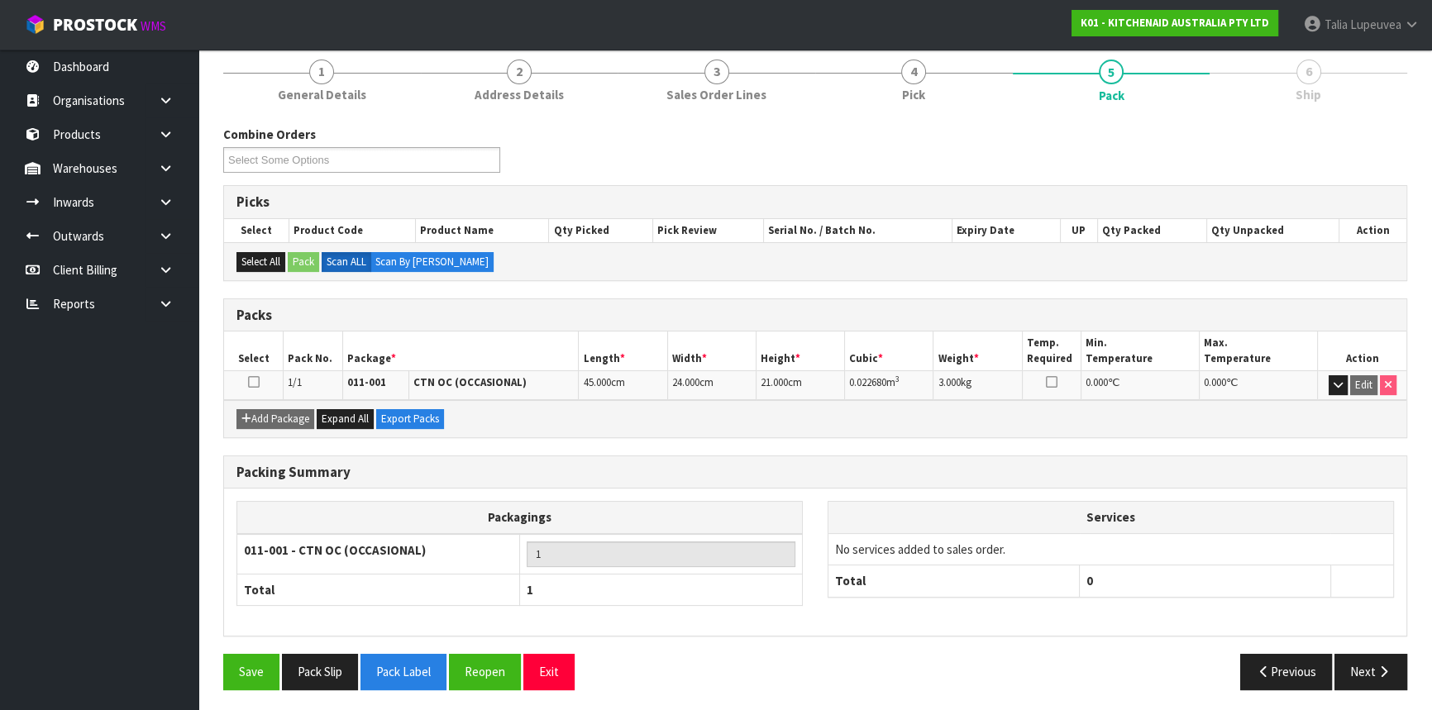
scroll to position [199, 0]
click at [1343, 660] on button "Next" at bounding box center [1370, 671] width 73 height 36
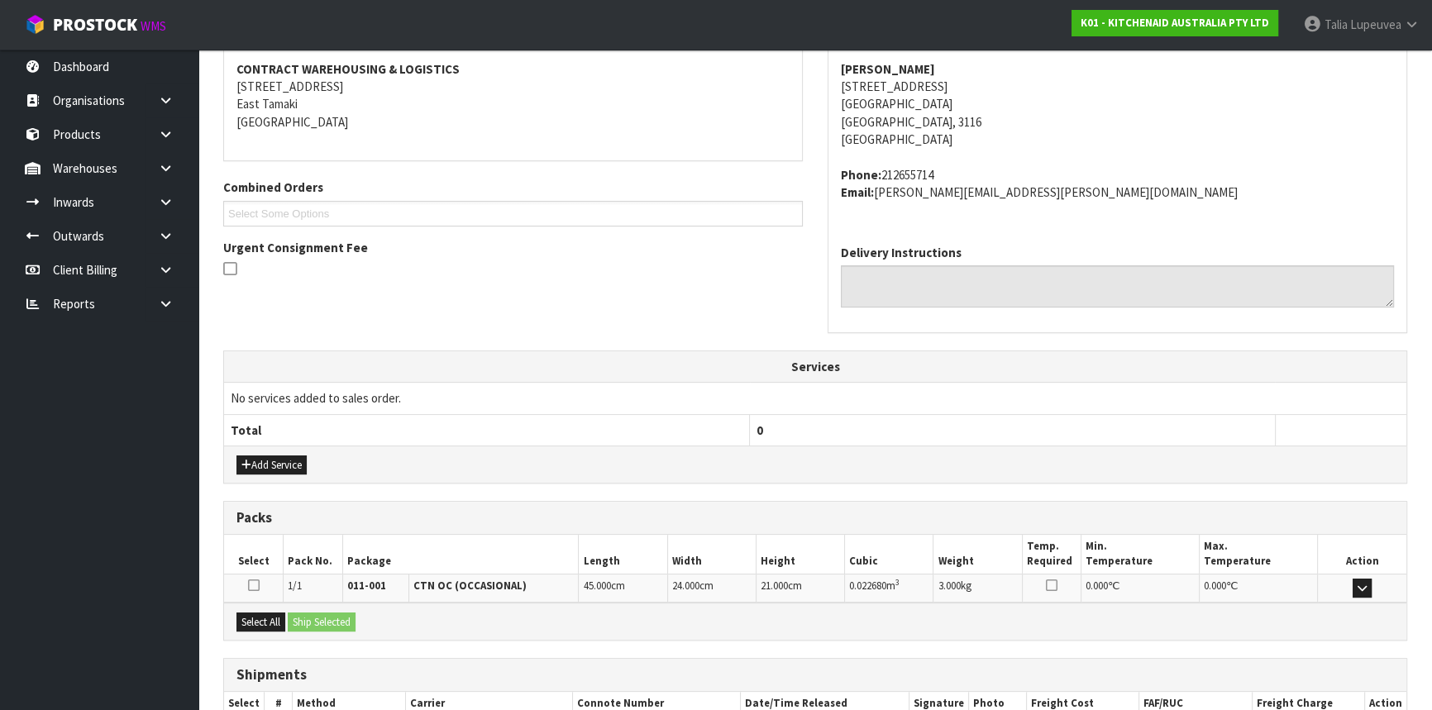
scroll to position [415, 0]
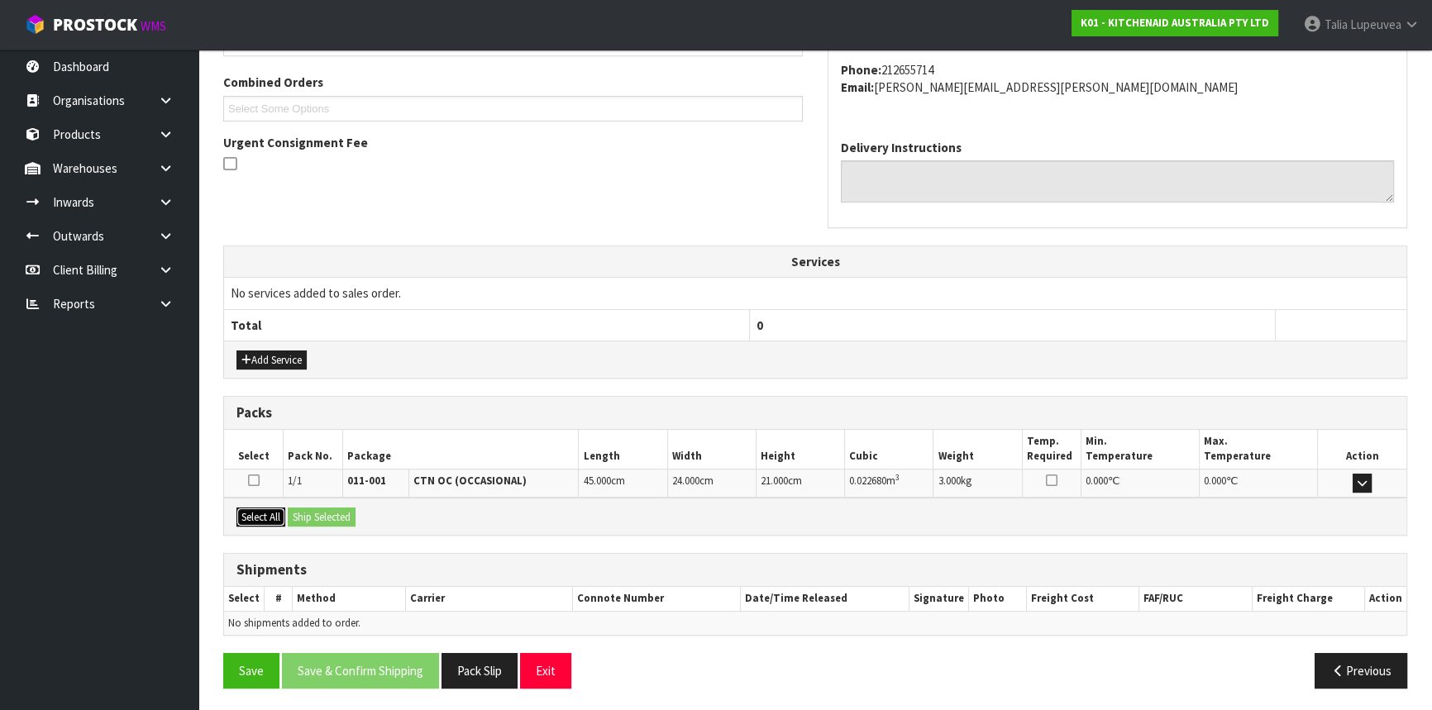
click at [262, 512] on button "Select All" at bounding box center [260, 518] width 49 height 20
click at [310, 508] on button "Ship Selected" at bounding box center [322, 518] width 68 height 20
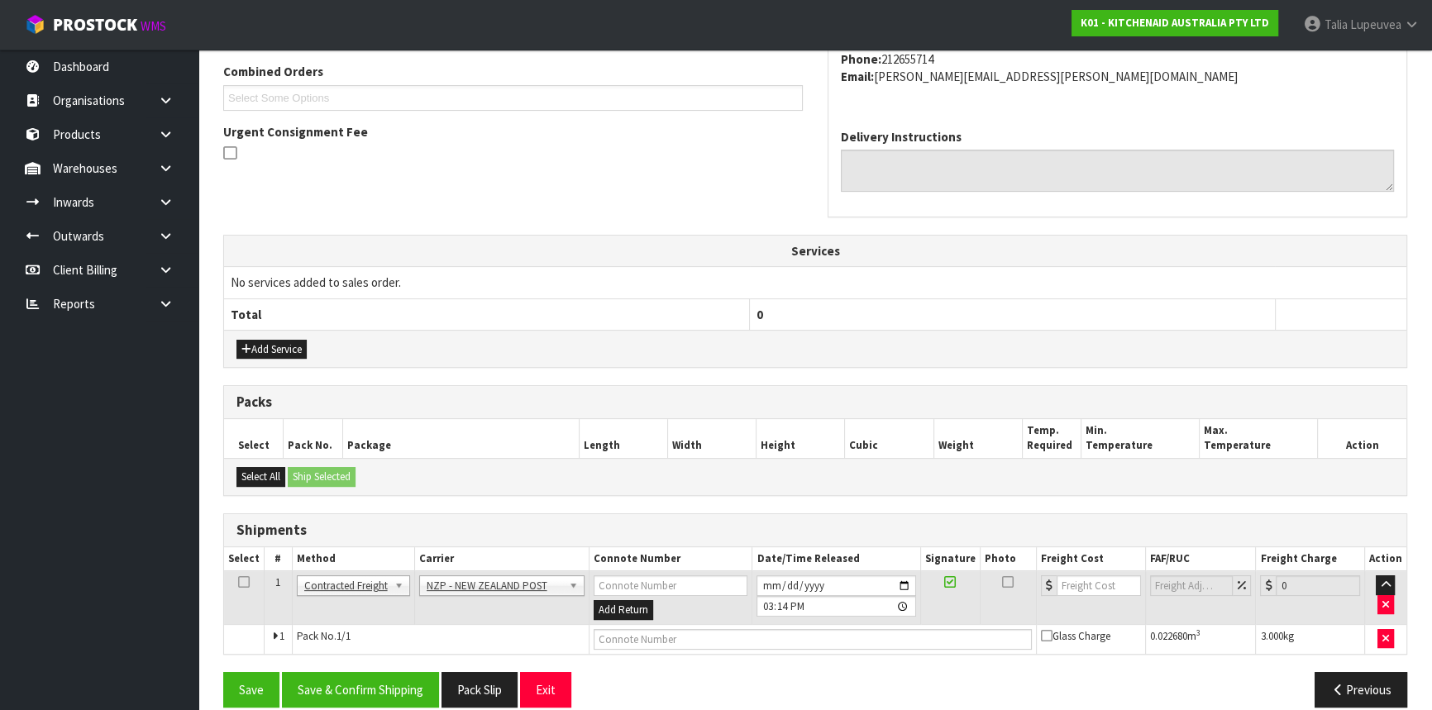
scroll to position [445, 0]
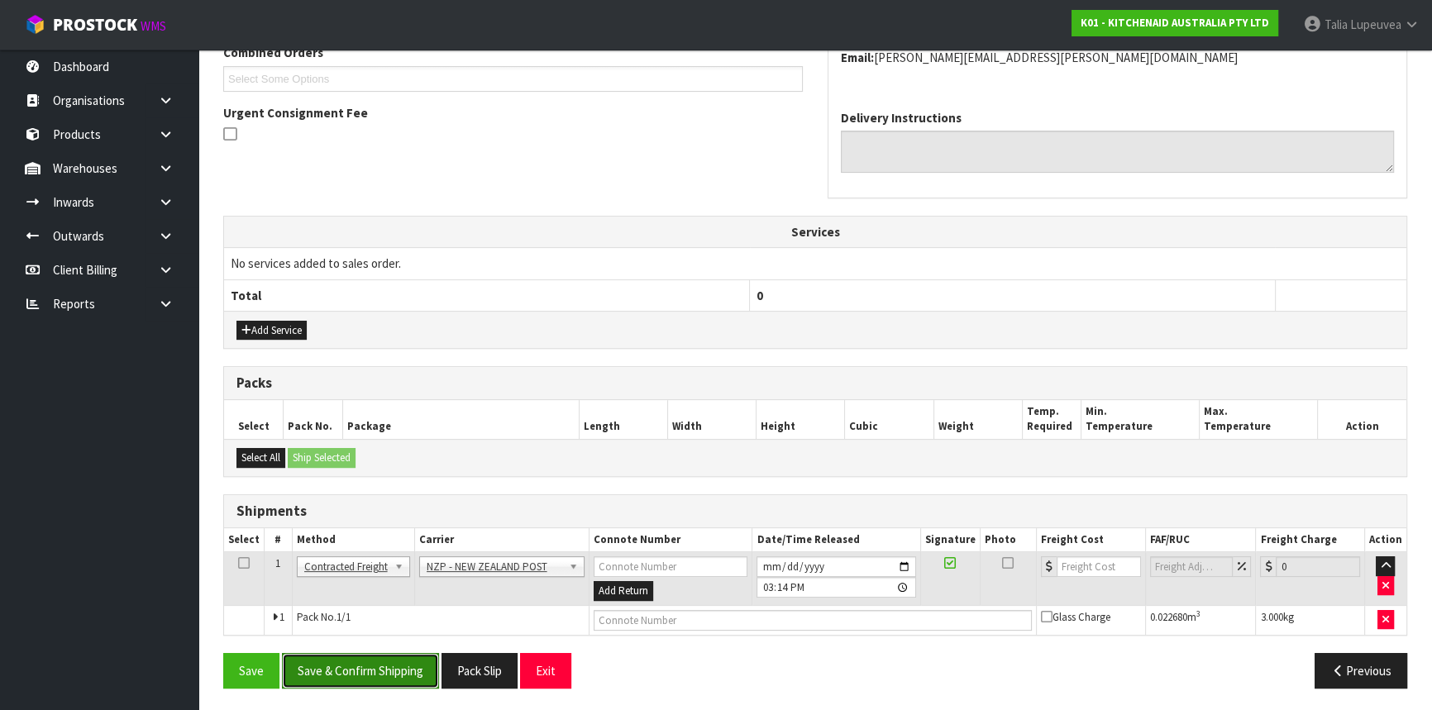
click at [348, 671] on button "Save & Confirm Shipping" at bounding box center [360, 671] width 157 height 36
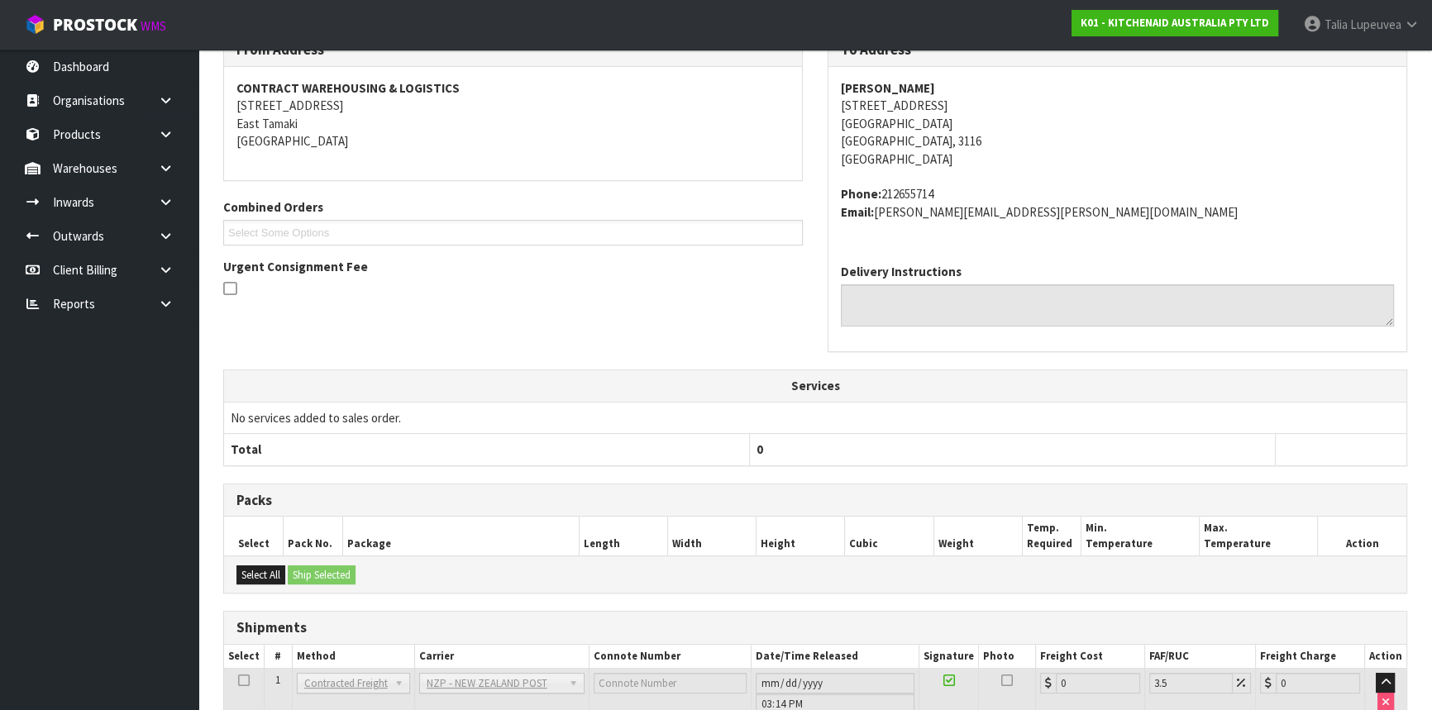
scroll to position [422, 0]
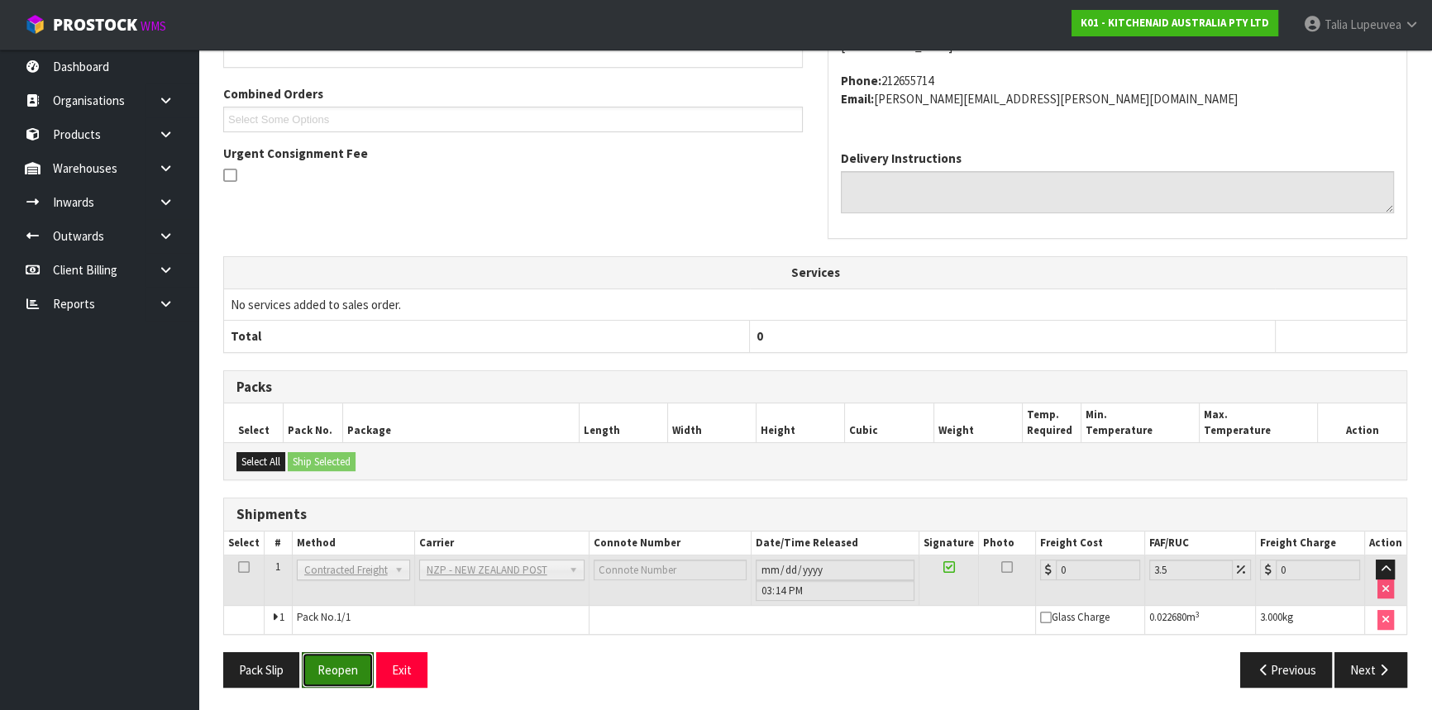
drag, startPoint x: 329, startPoint y: 658, endPoint x: 332, endPoint y: 648, distance: 10.2
click at [330, 657] on button "Reopen" at bounding box center [338, 670] width 72 height 36
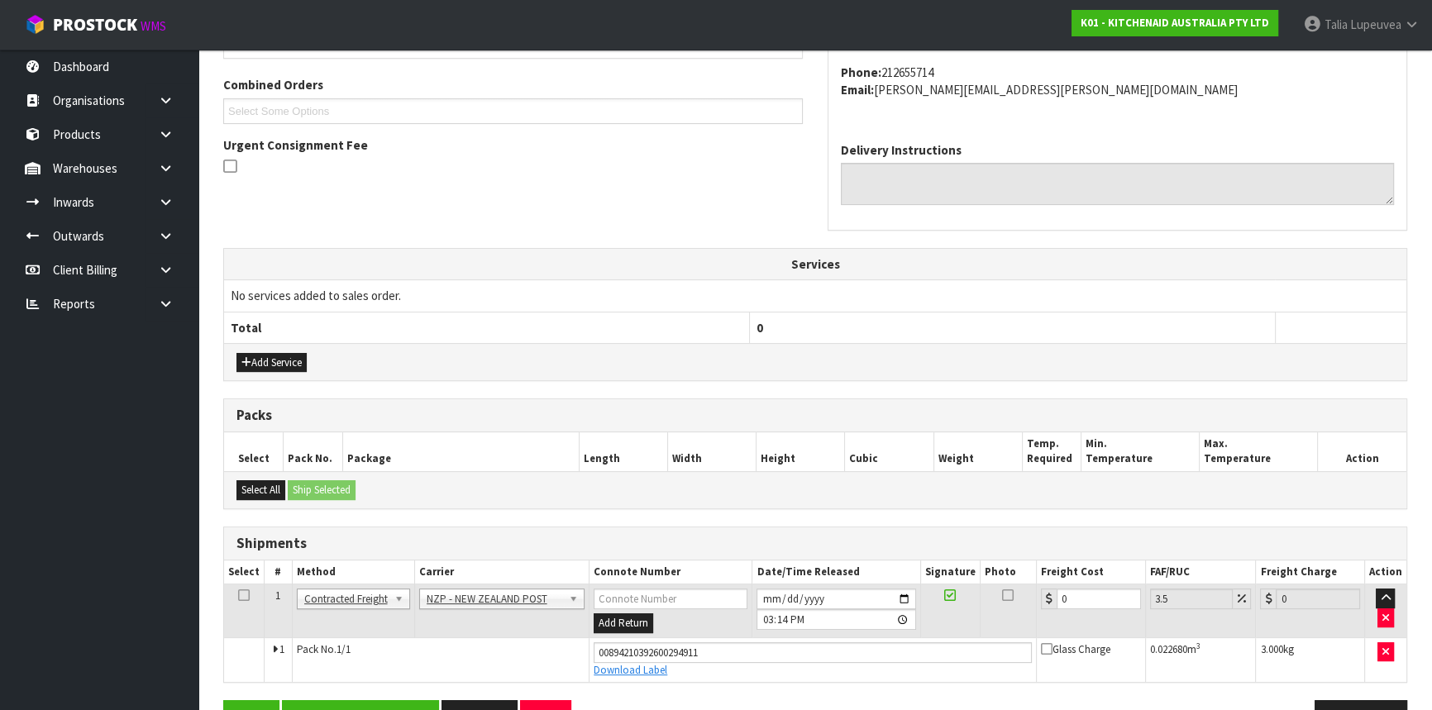
scroll to position [460, 0]
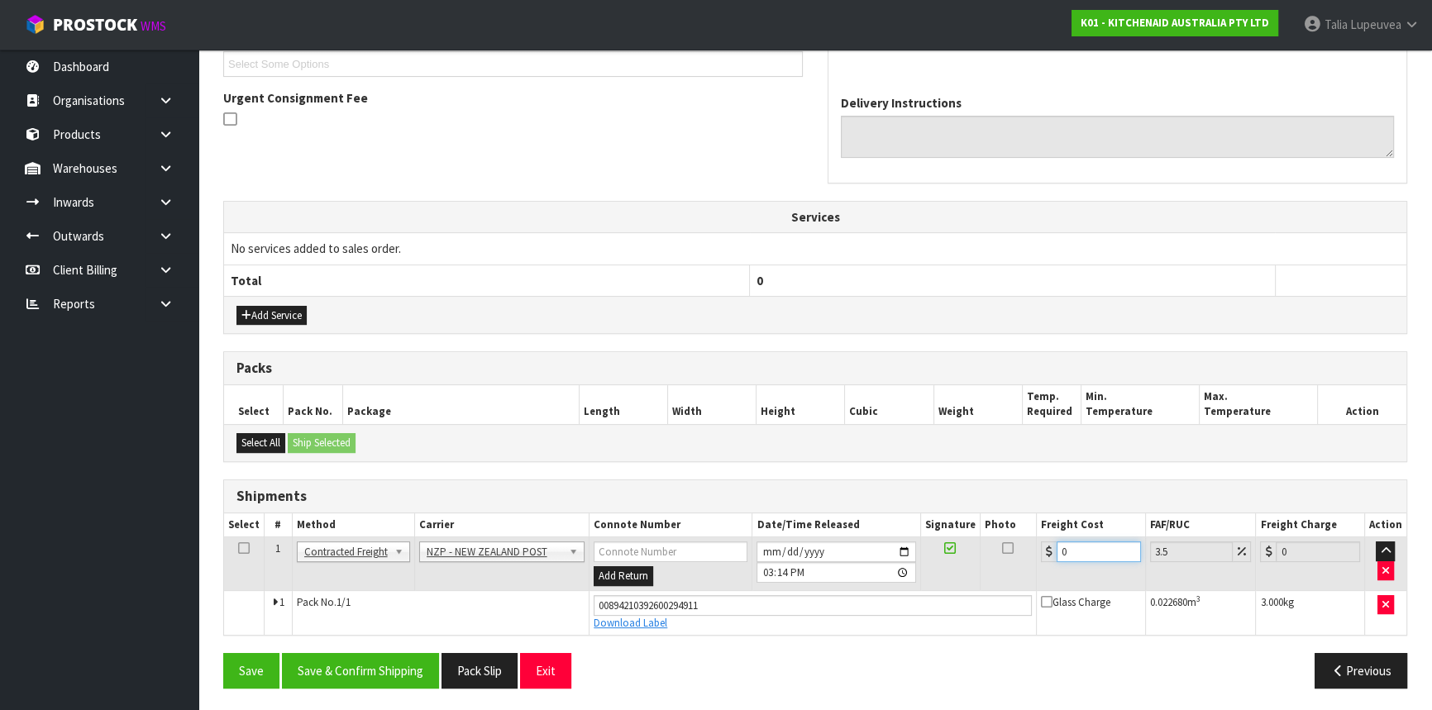
drag, startPoint x: 1076, startPoint y: 546, endPoint x: 966, endPoint y: 582, distance: 116.6
click at [966, 582] on tr "1 Client Local Pickup Customer Local Pickup Company Freight Contracted Freight …" at bounding box center [815, 564] width 1182 height 54
click at [378, 675] on button "Save & Confirm Shipping" at bounding box center [360, 671] width 157 height 36
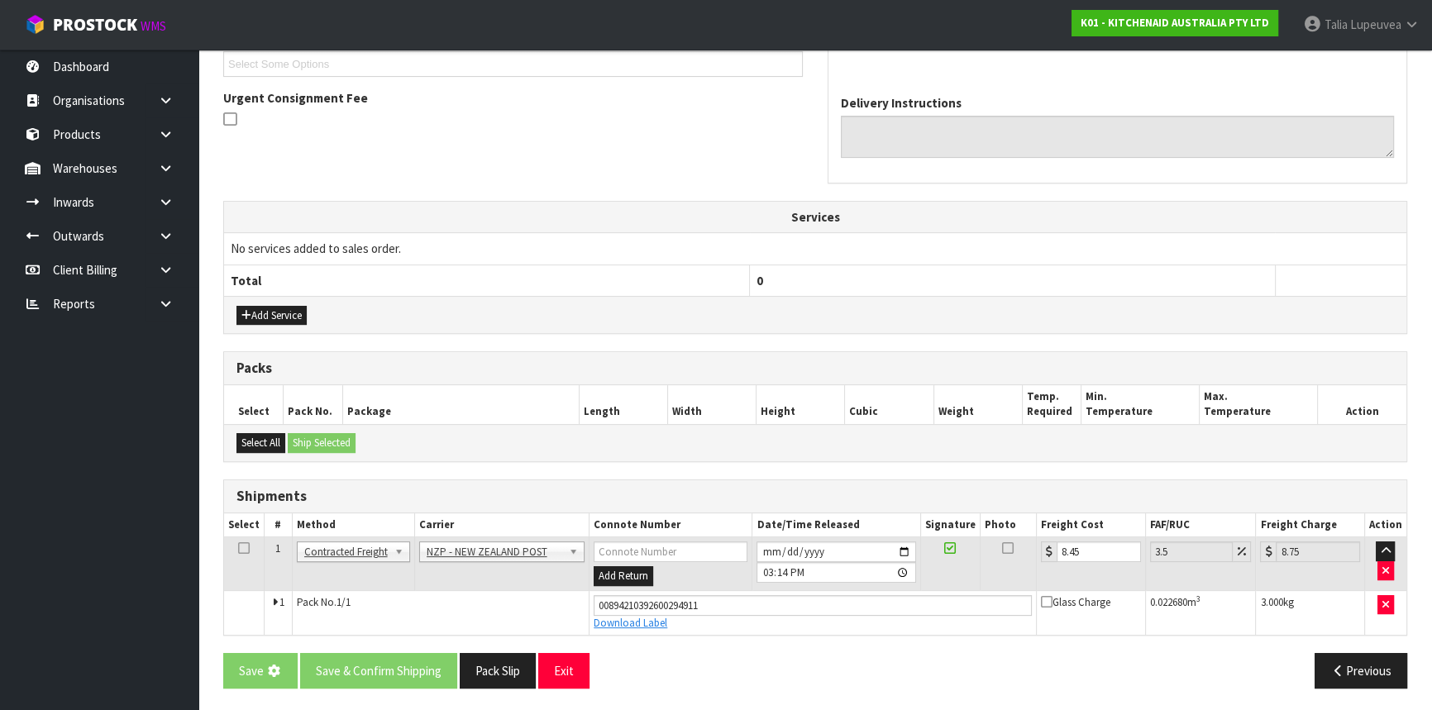
scroll to position [0, 0]
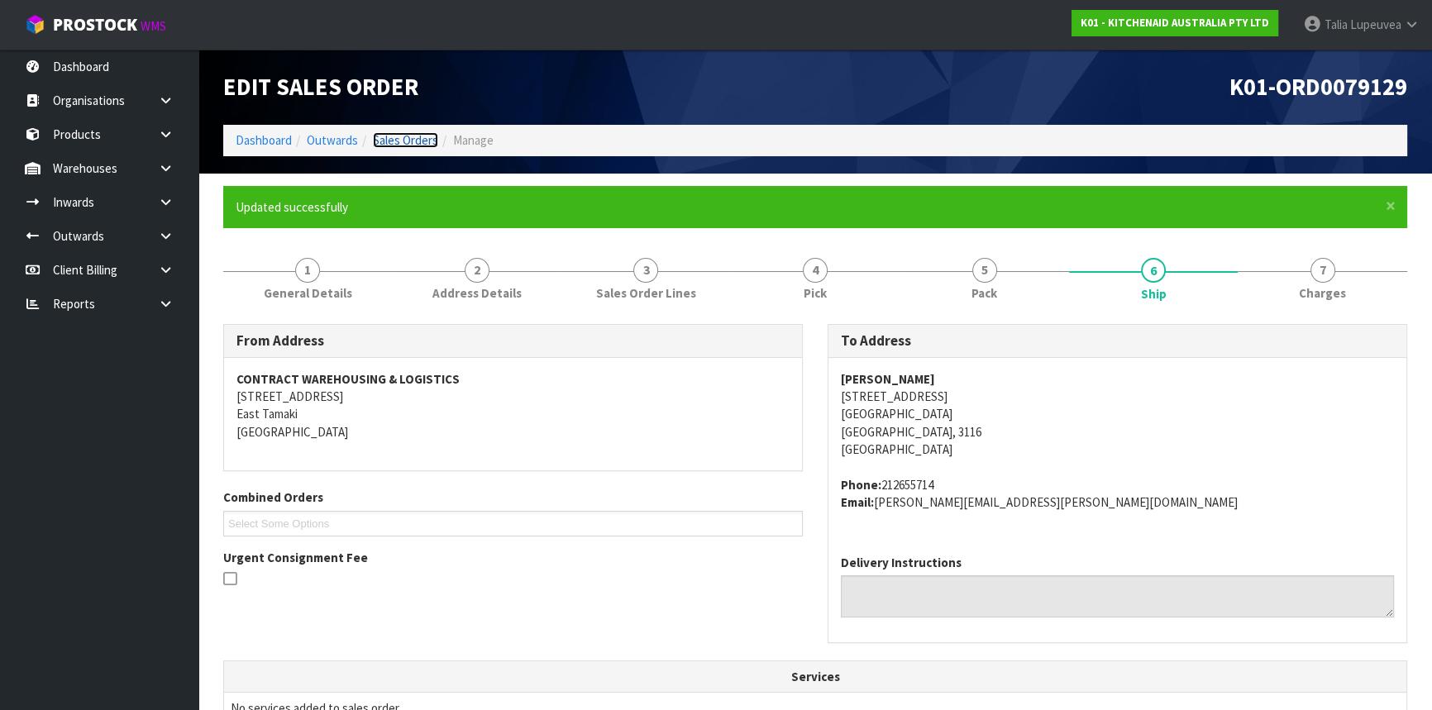
click at [405, 148] on link "Sales Orders" at bounding box center [405, 140] width 65 height 16
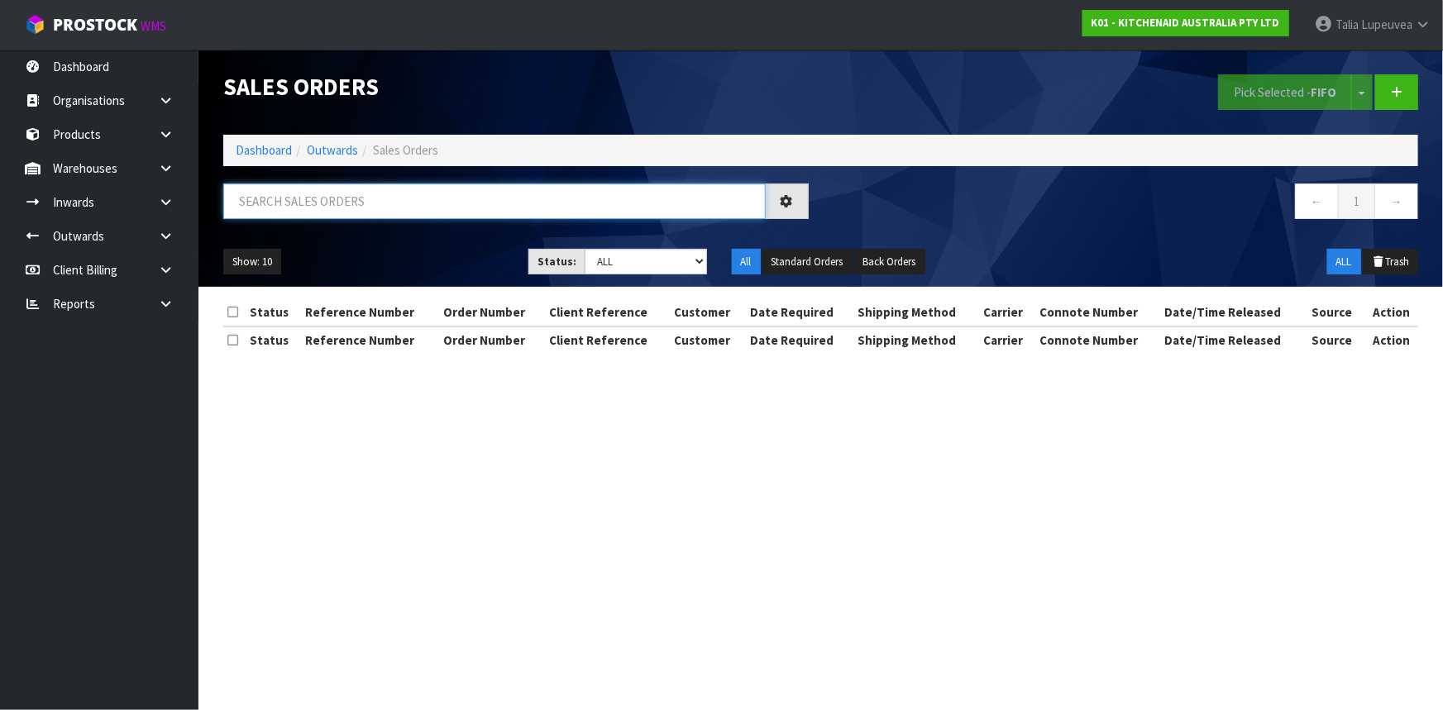
click at [403, 211] on input "text" at bounding box center [494, 202] width 542 height 36
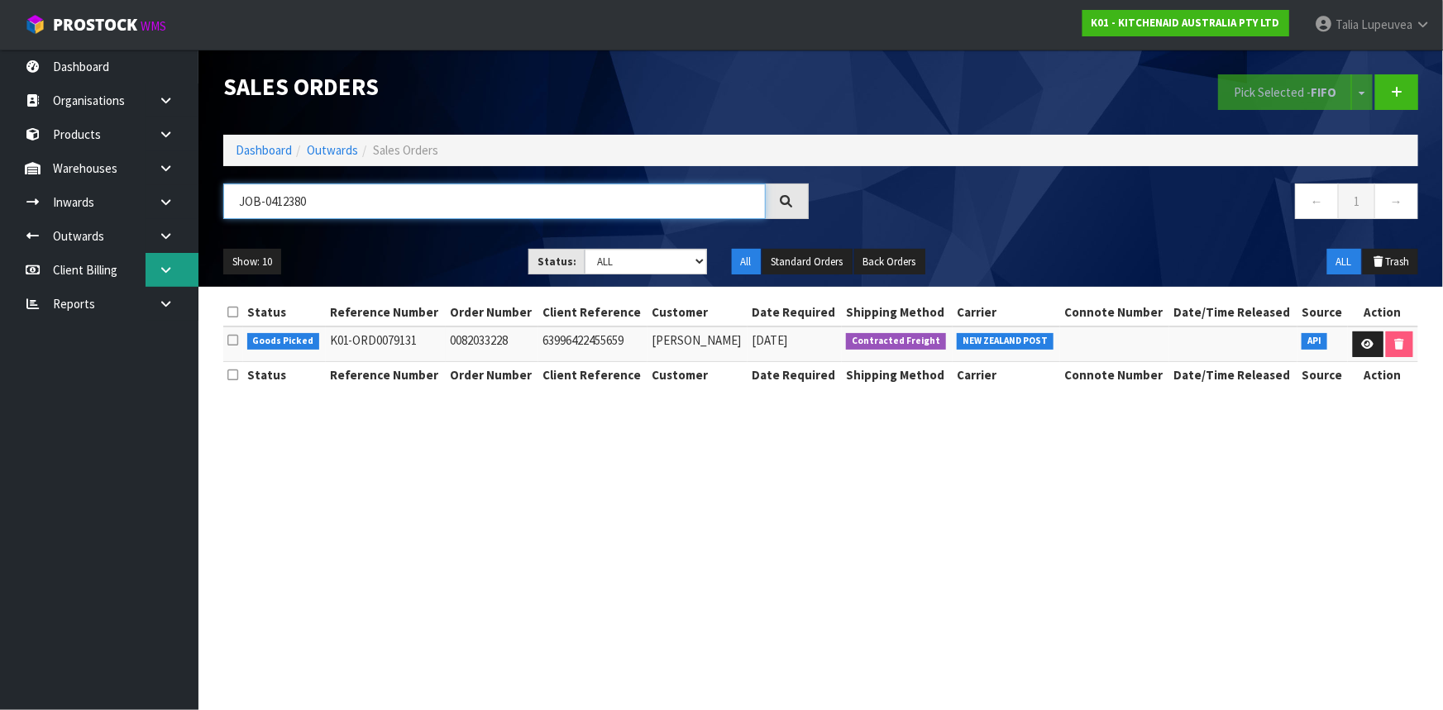
drag, startPoint x: 227, startPoint y: 249, endPoint x: 183, endPoint y: 260, distance: 46.1
click at [183, 260] on body "Toggle navigation ProStock WMS K01 - KITCHENAID AUSTRALIA PTY LTD Talia Lupeuve…" at bounding box center [721, 355] width 1443 height 710
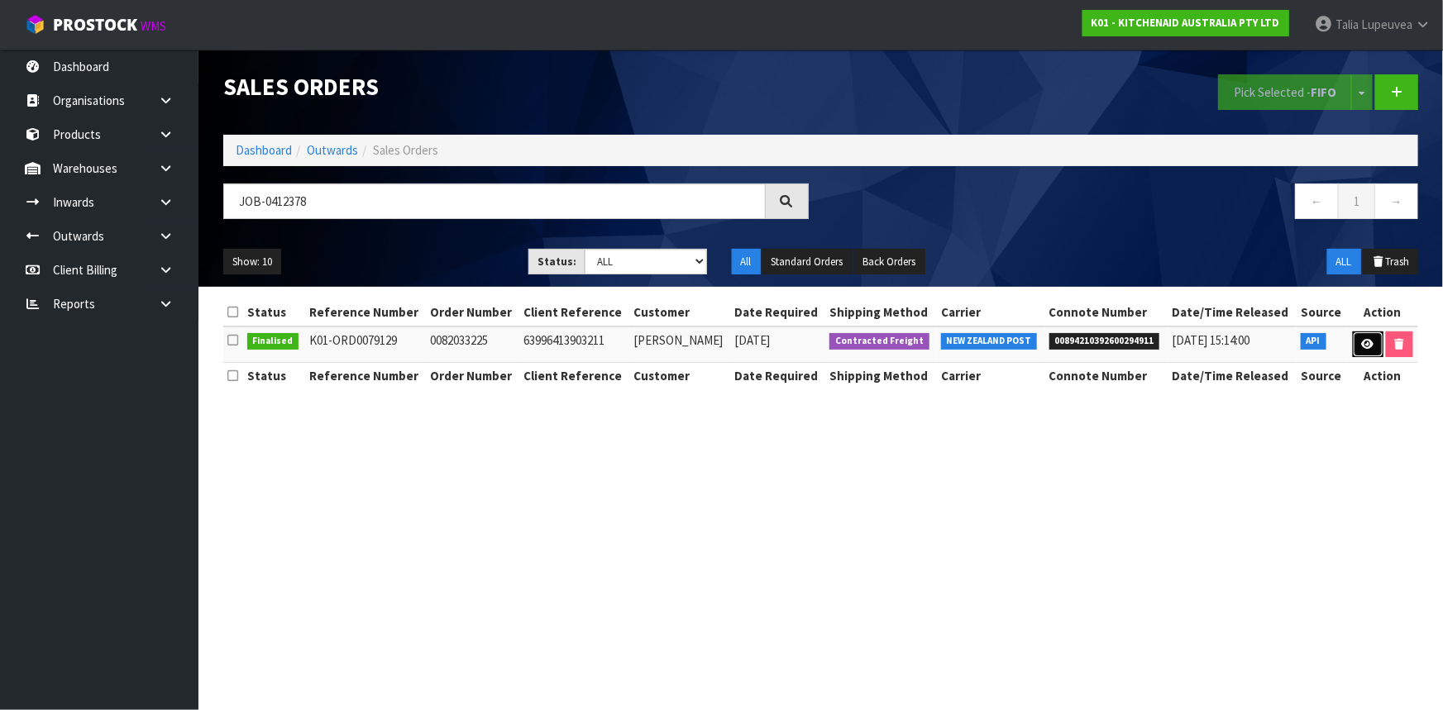
click at [1353, 339] on link at bounding box center [1368, 345] width 31 height 26
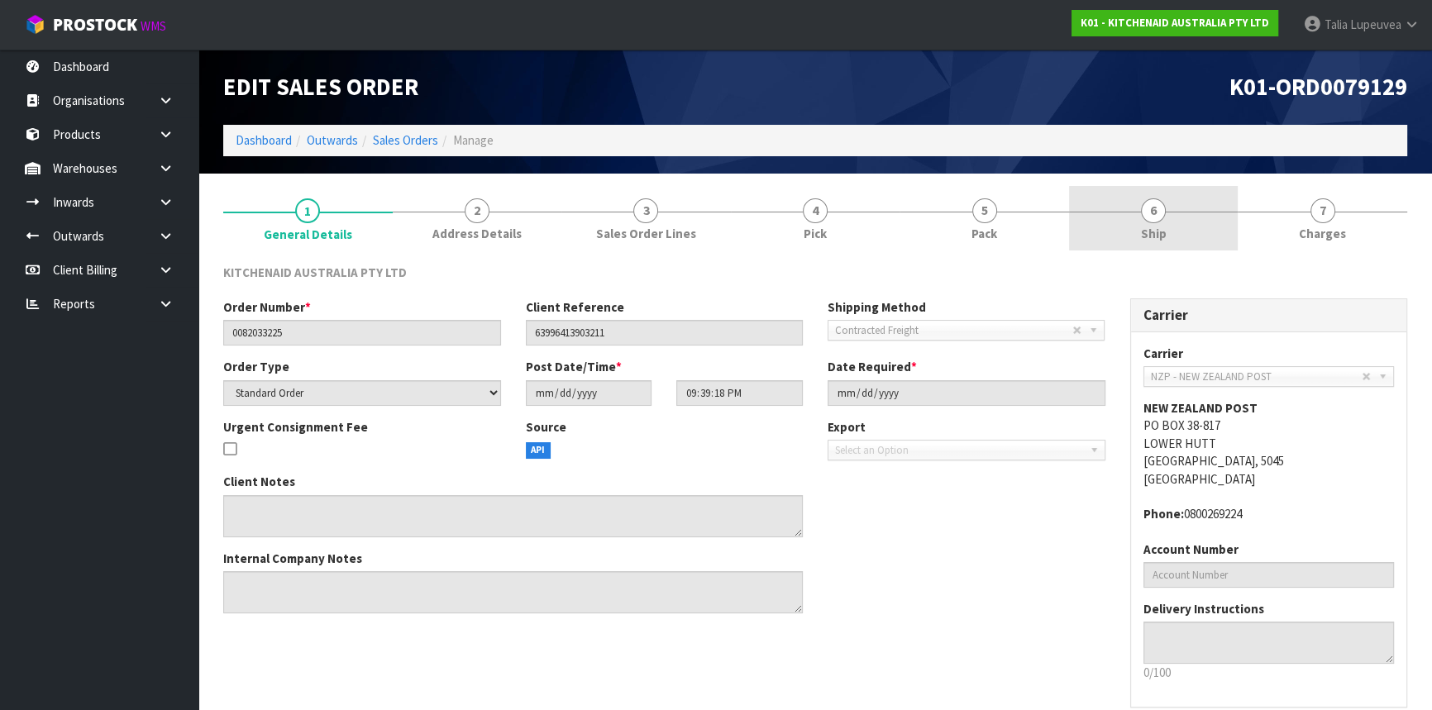
click at [1156, 238] on span "Ship" at bounding box center [1154, 233] width 26 height 17
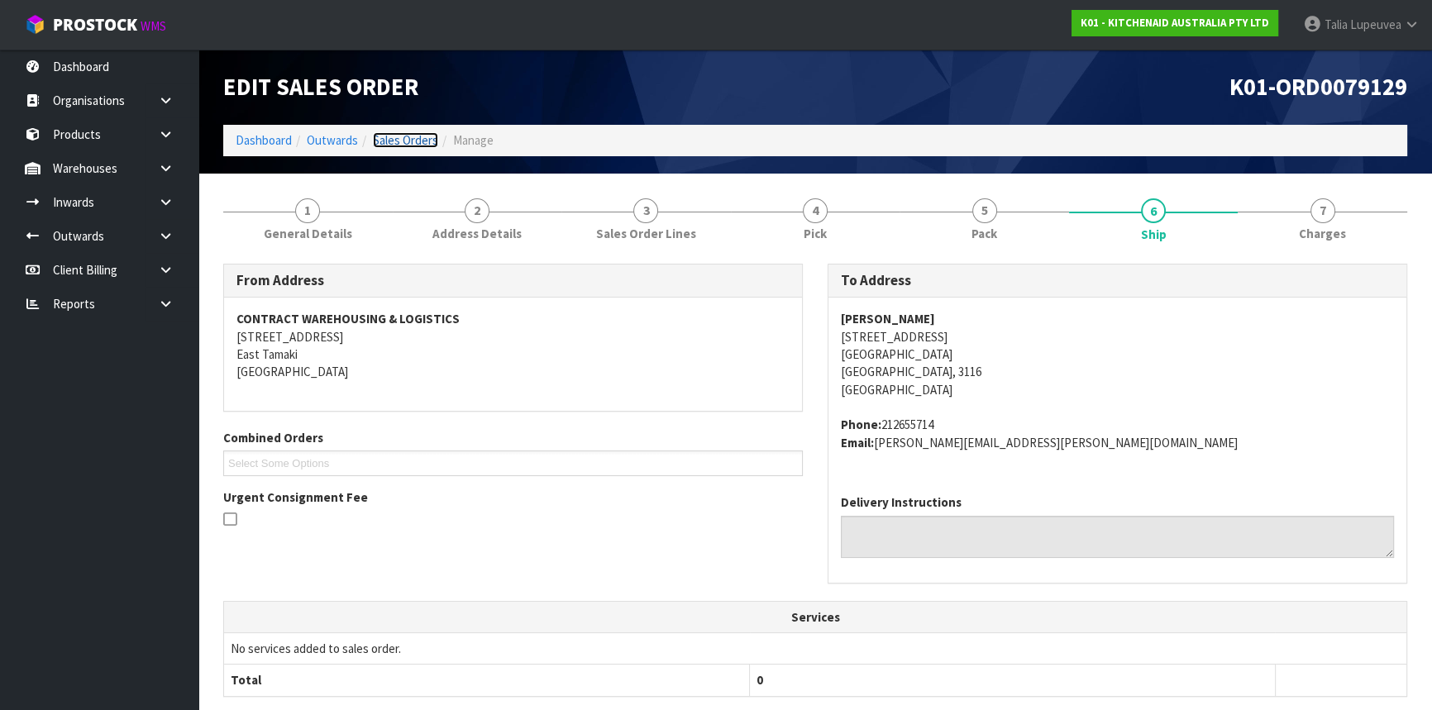
click at [413, 143] on link "Sales Orders" at bounding box center [405, 140] width 65 height 16
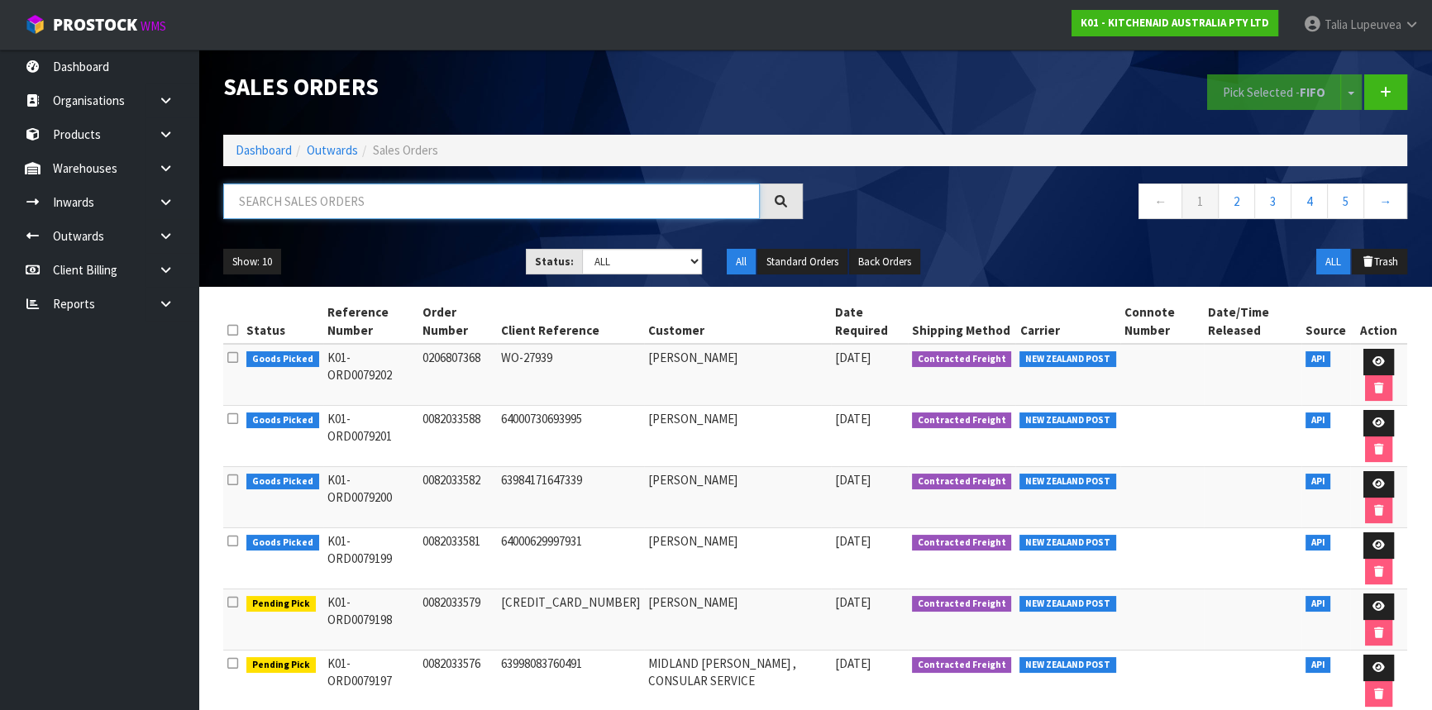
click at [396, 199] on input "text" at bounding box center [491, 202] width 537 height 36
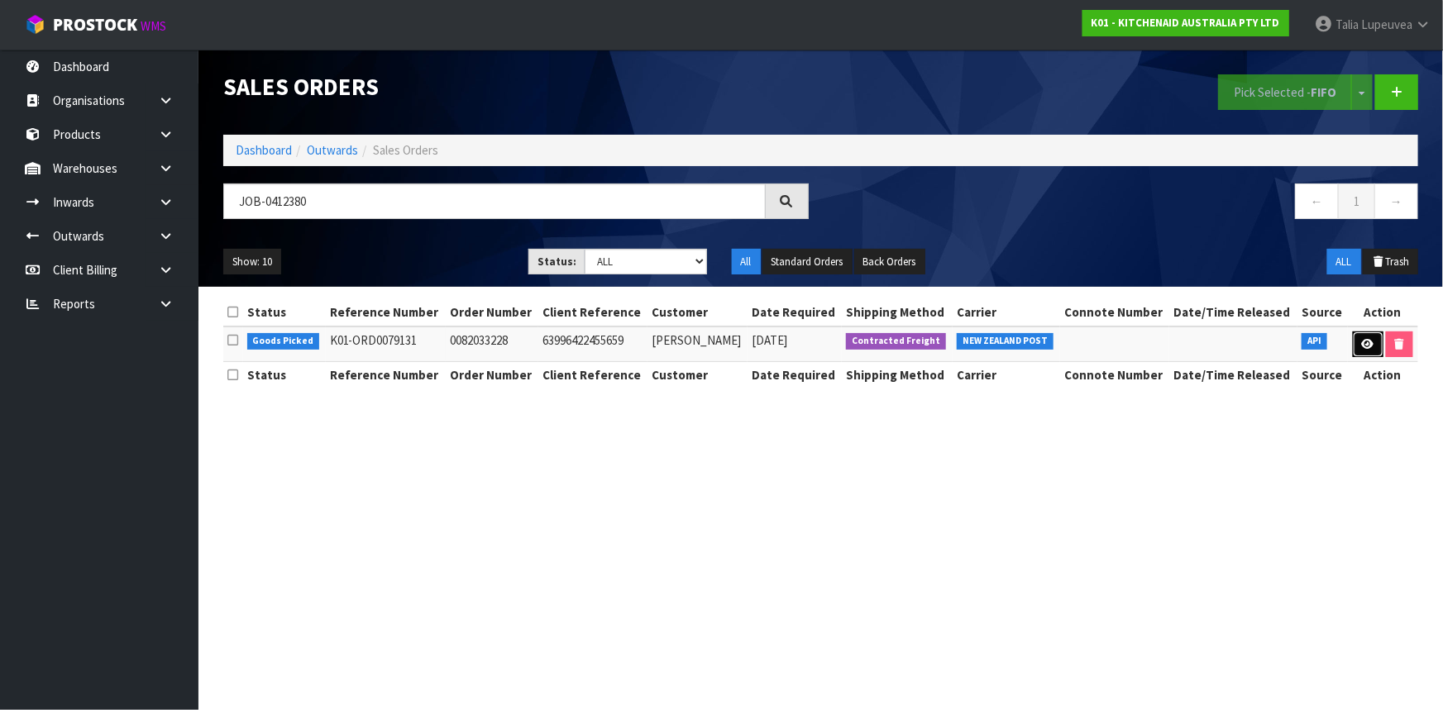
click at [1361, 351] on link at bounding box center [1368, 345] width 31 height 26
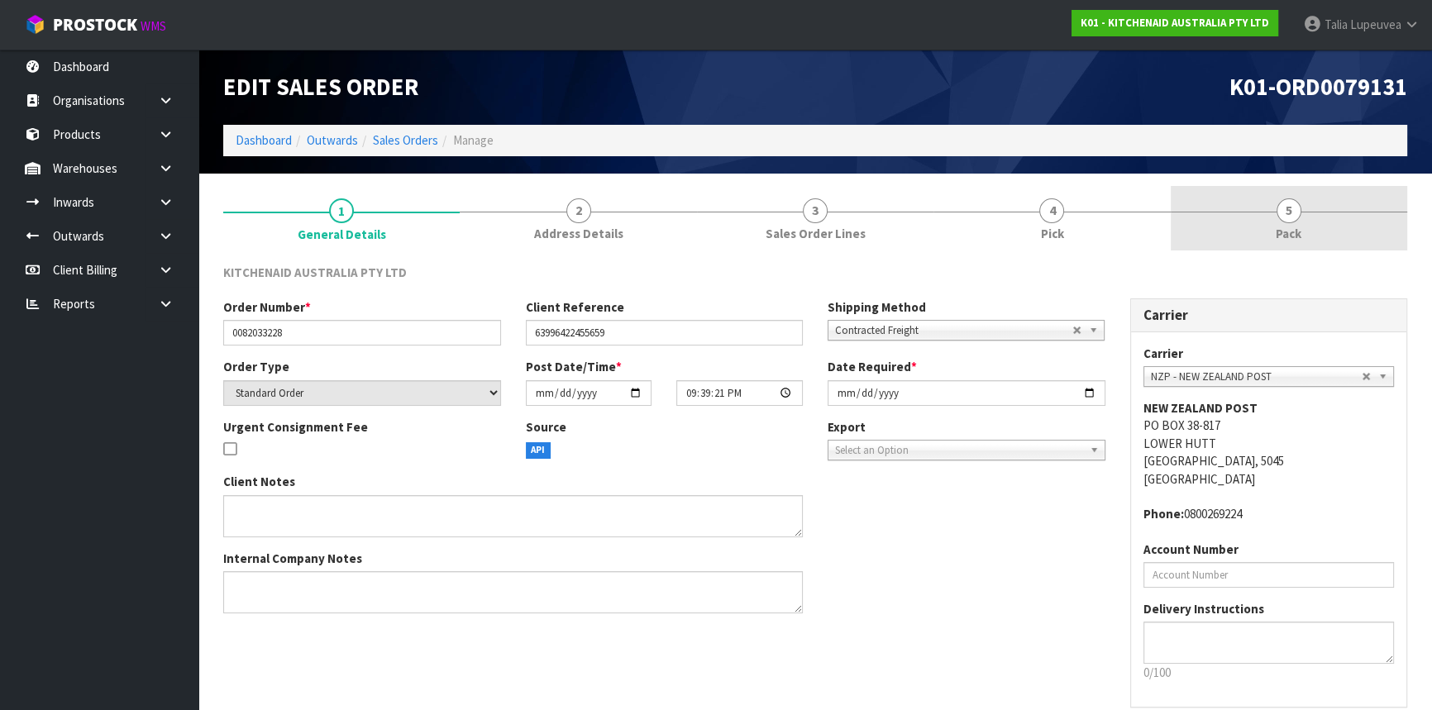
click at [1284, 231] on span "Pack" at bounding box center [1289, 233] width 26 height 17
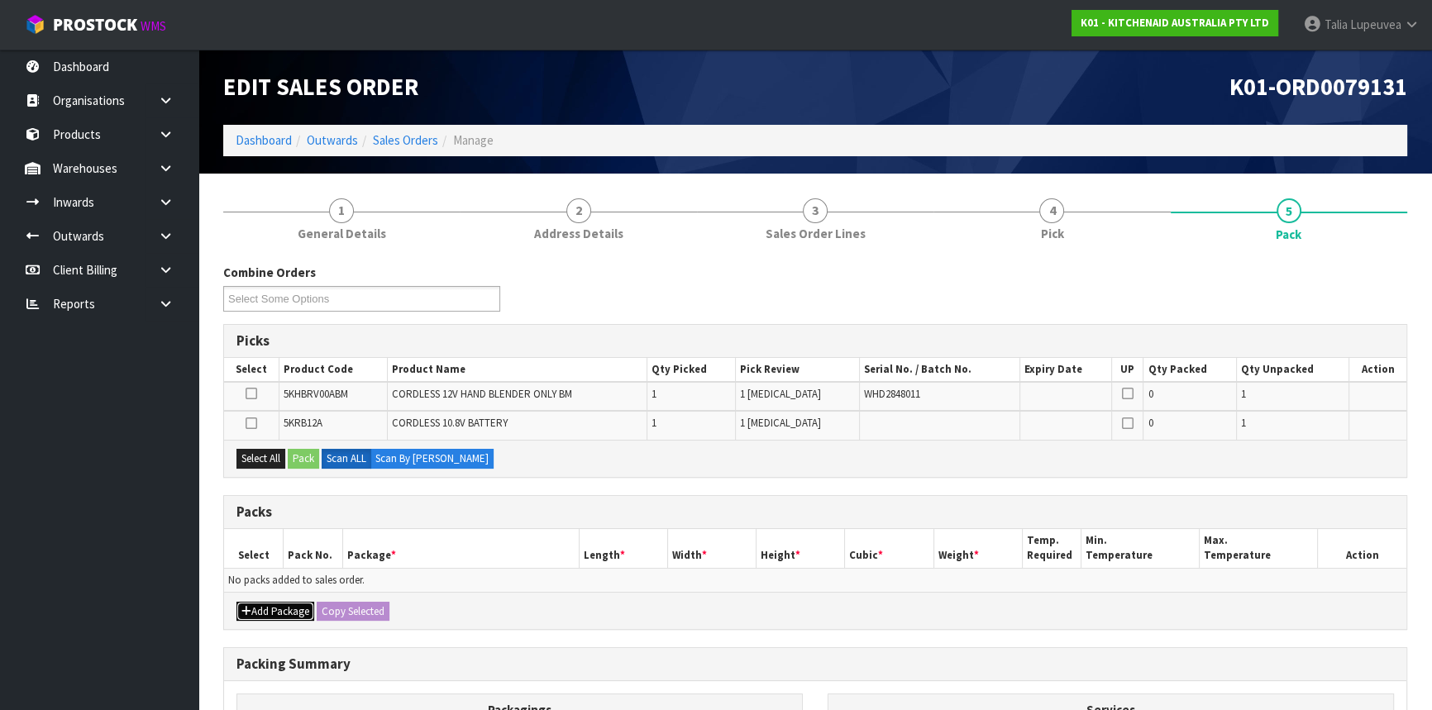
click at [275, 604] on button "Add Package" at bounding box center [275, 612] width 78 height 20
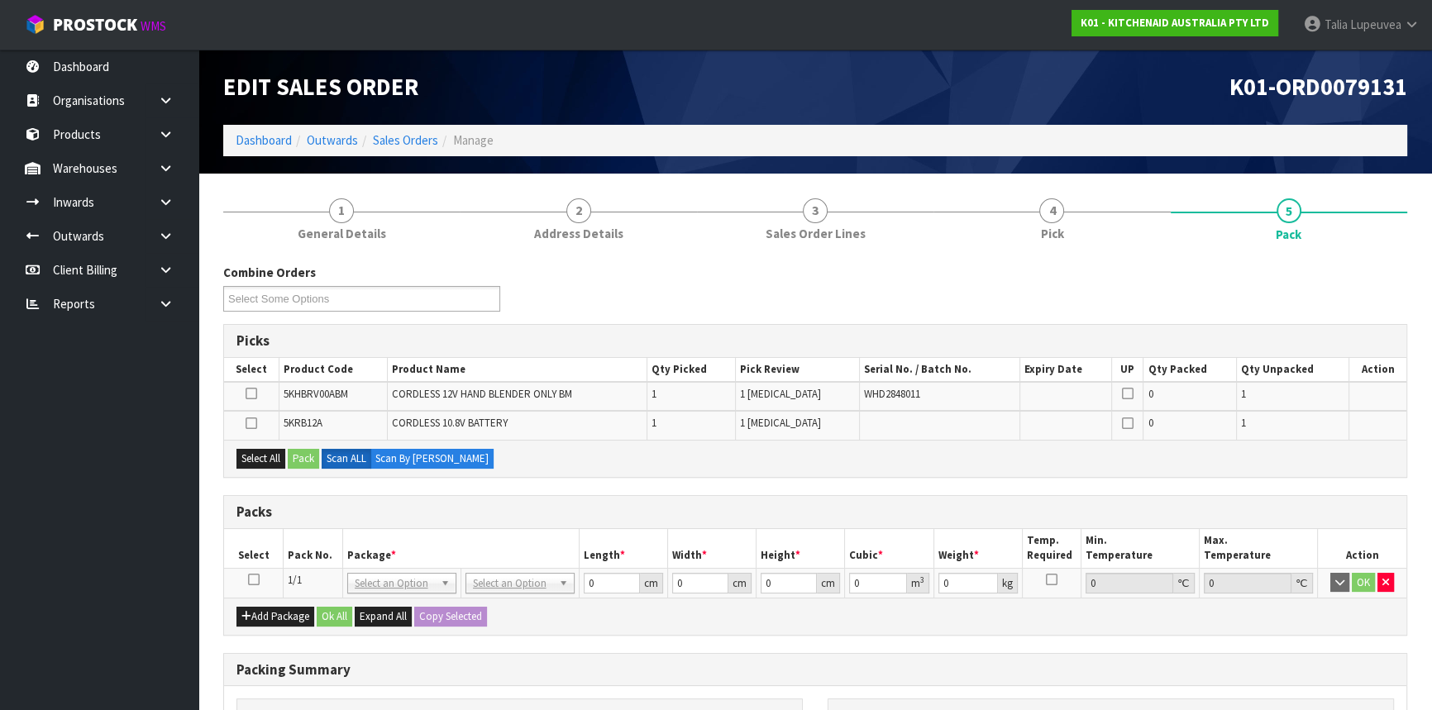
click at [252, 580] on icon at bounding box center [254, 580] width 12 height 1
drag, startPoint x: 260, startPoint y: 458, endPoint x: 296, endPoint y: 454, distance: 35.8
click at [262, 457] on button "Select All" at bounding box center [260, 459] width 49 height 20
click at [313, 453] on button "Pack" at bounding box center [303, 459] width 31 height 20
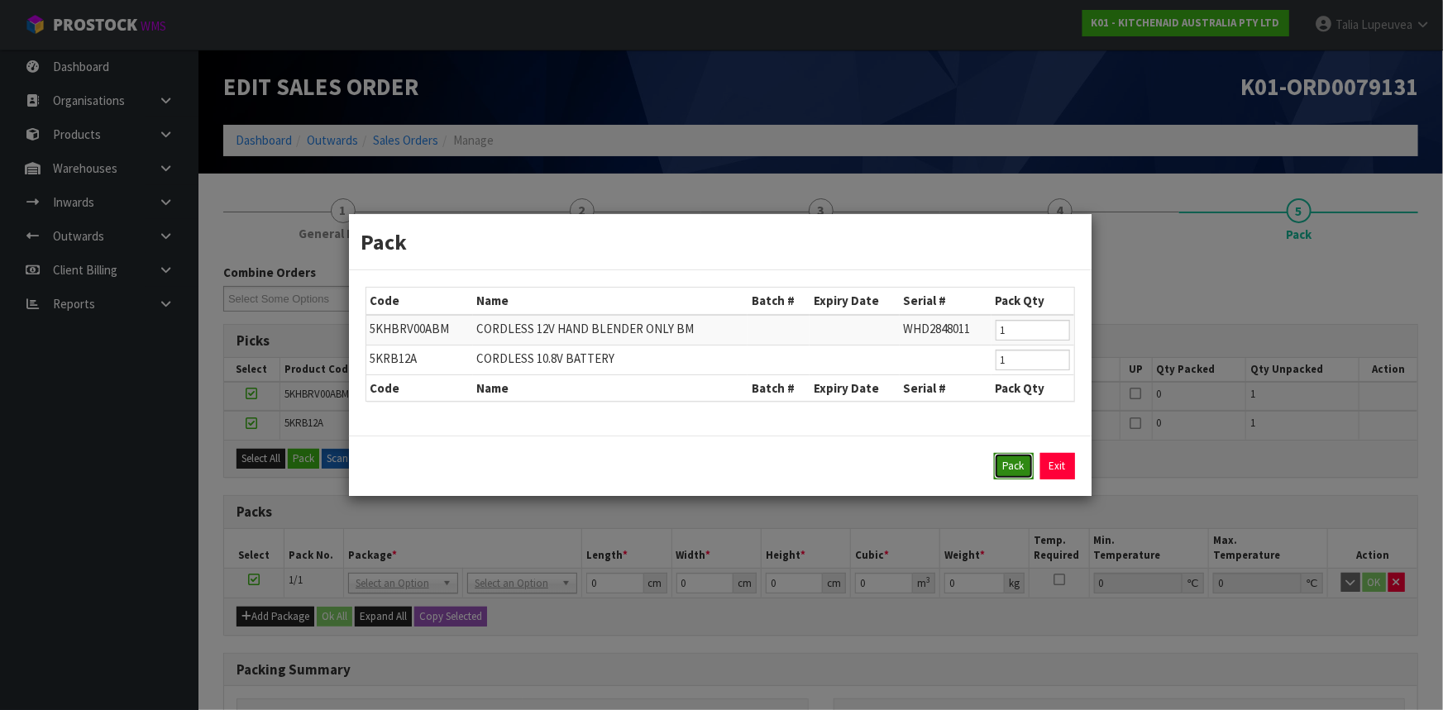
click at [1010, 458] on button "Pack" at bounding box center [1014, 466] width 40 height 26
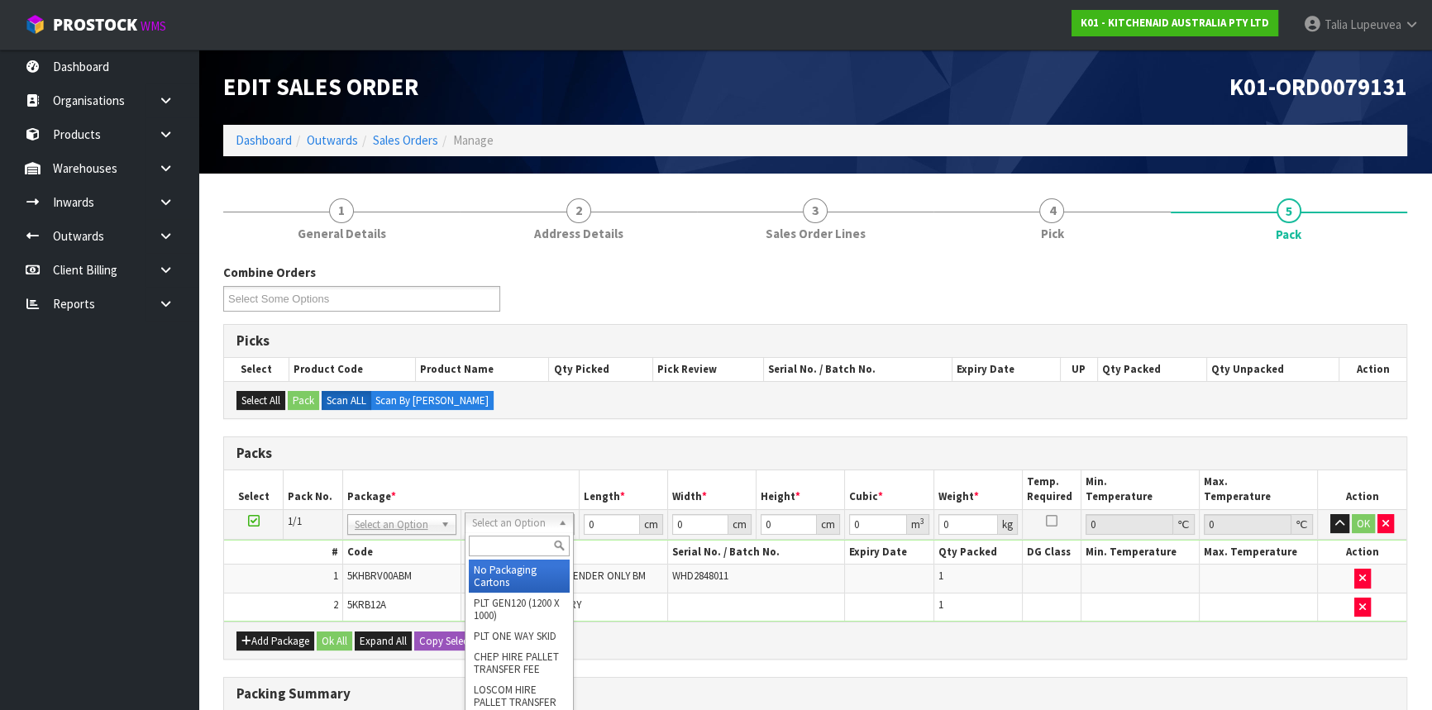
click at [513, 551] on input "text" at bounding box center [519, 546] width 101 height 21
drag, startPoint x: 521, startPoint y: 564, endPoint x: 537, endPoint y: 563, distance: 16.6
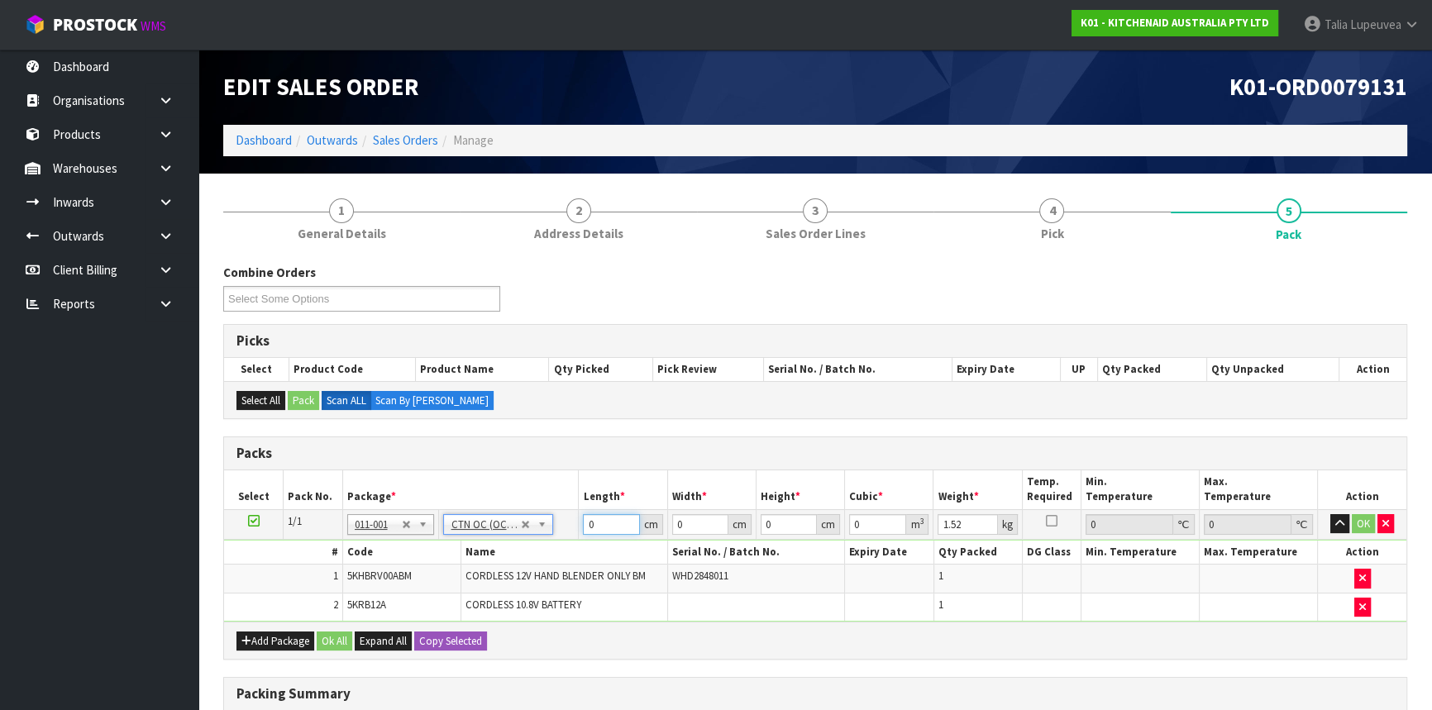
drag, startPoint x: 603, startPoint y: 518, endPoint x: 544, endPoint y: 537, distance: 61.7
click at [544, 537] on tr "1/1 NONE 007-001 007-002 007-004 007-009 007-013 007-014 007-015 007-017 007-01…" at bounding box center [815, 524] width 1182 height 30
click at [1352, 519] on button "OK" at bounding box center [1363, 524] width 23 height 20
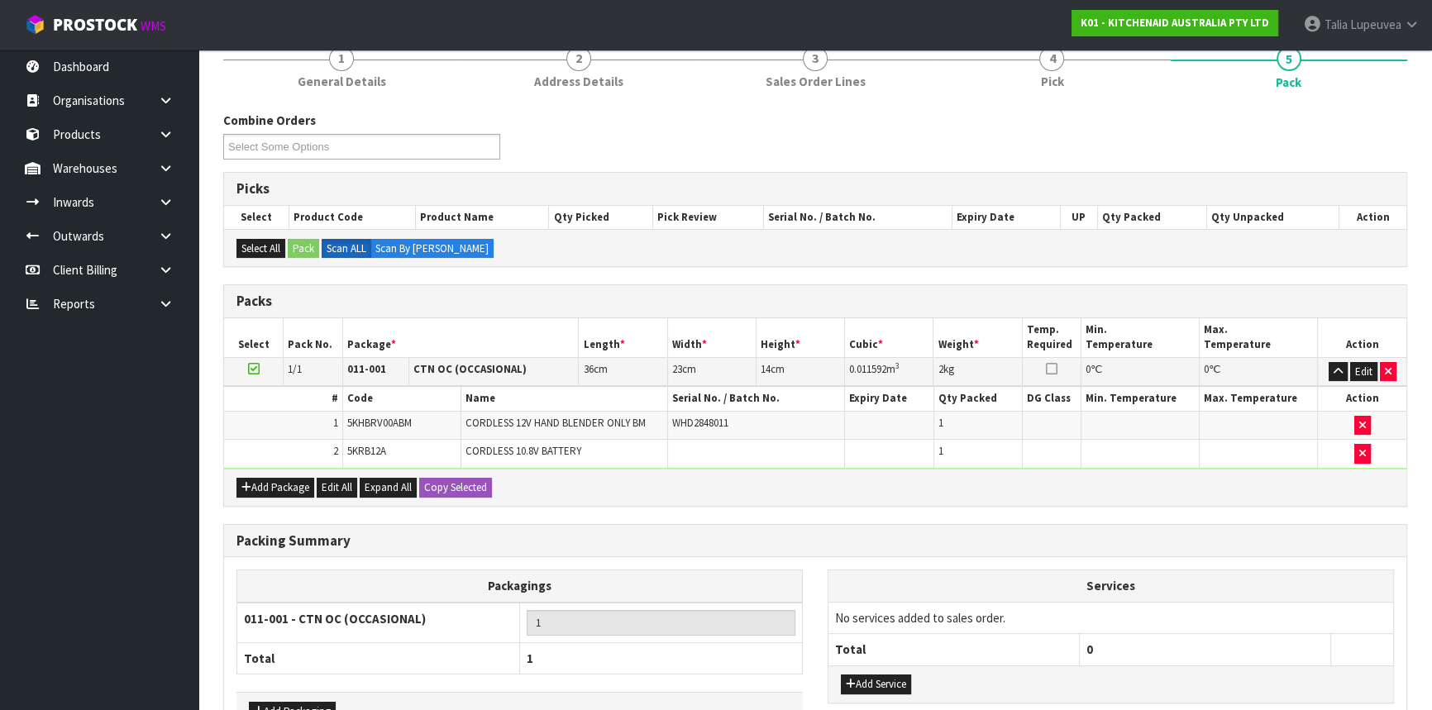
scroll to position [258, 0]
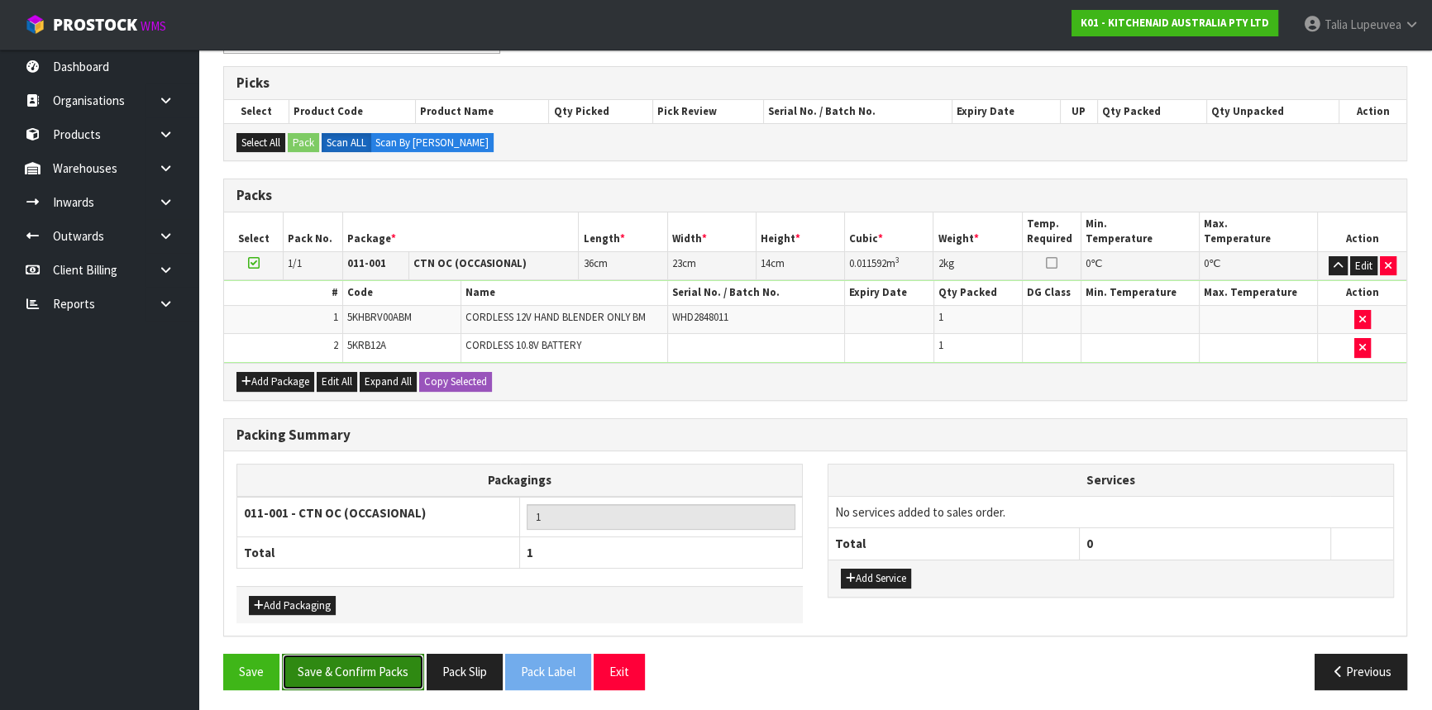
click at [389, 655] on button "Save & Confirm Packs" at bounding box center [353, 672] width 142 height 36
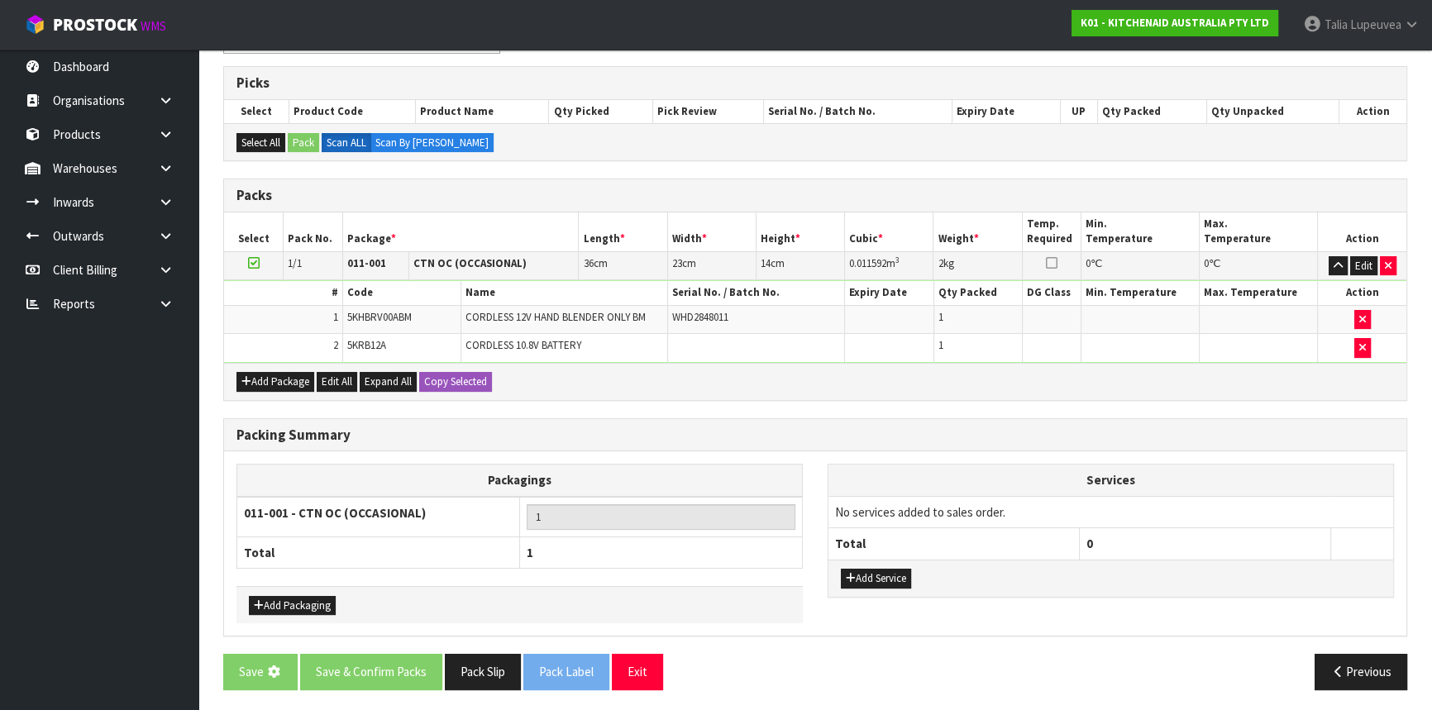
scroll to position [0, 0]
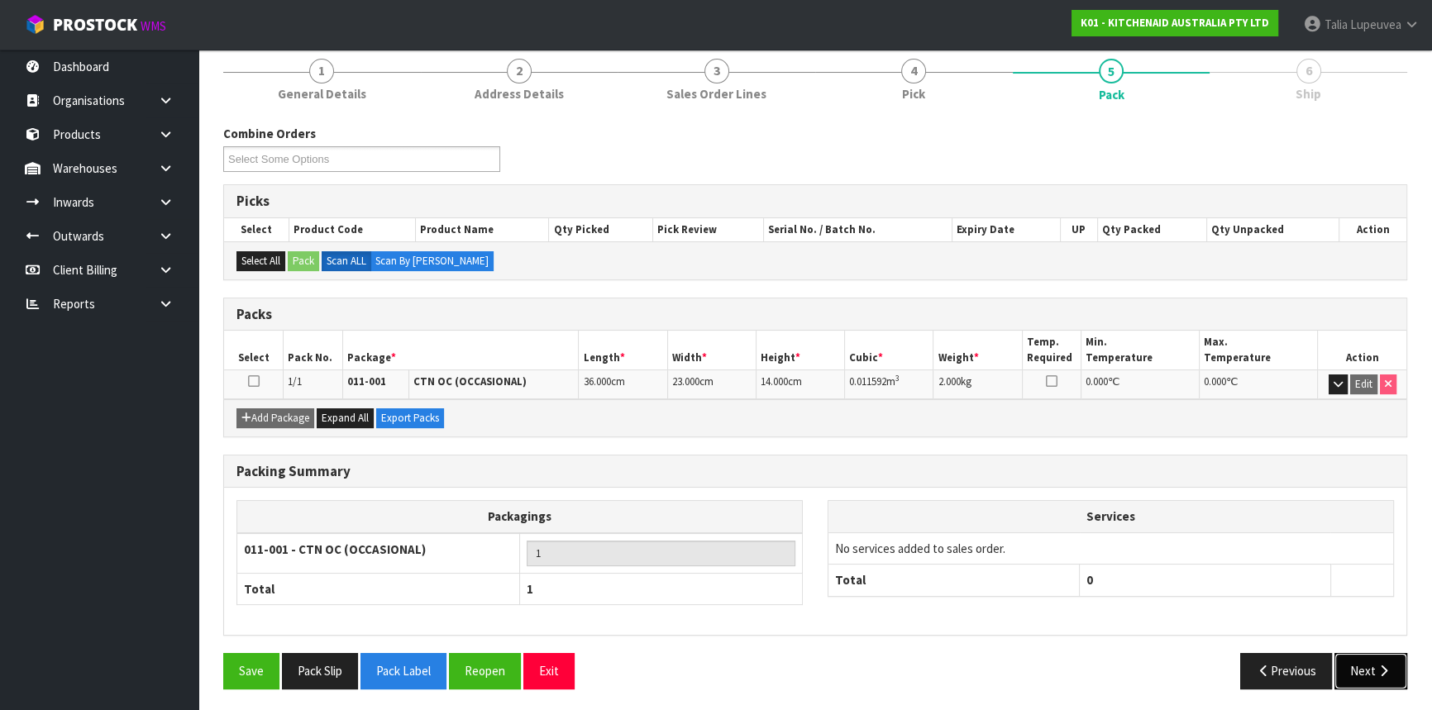
click at [1352, 663] on button "Next" at bounding box center [1370, 671] width 73 height 36
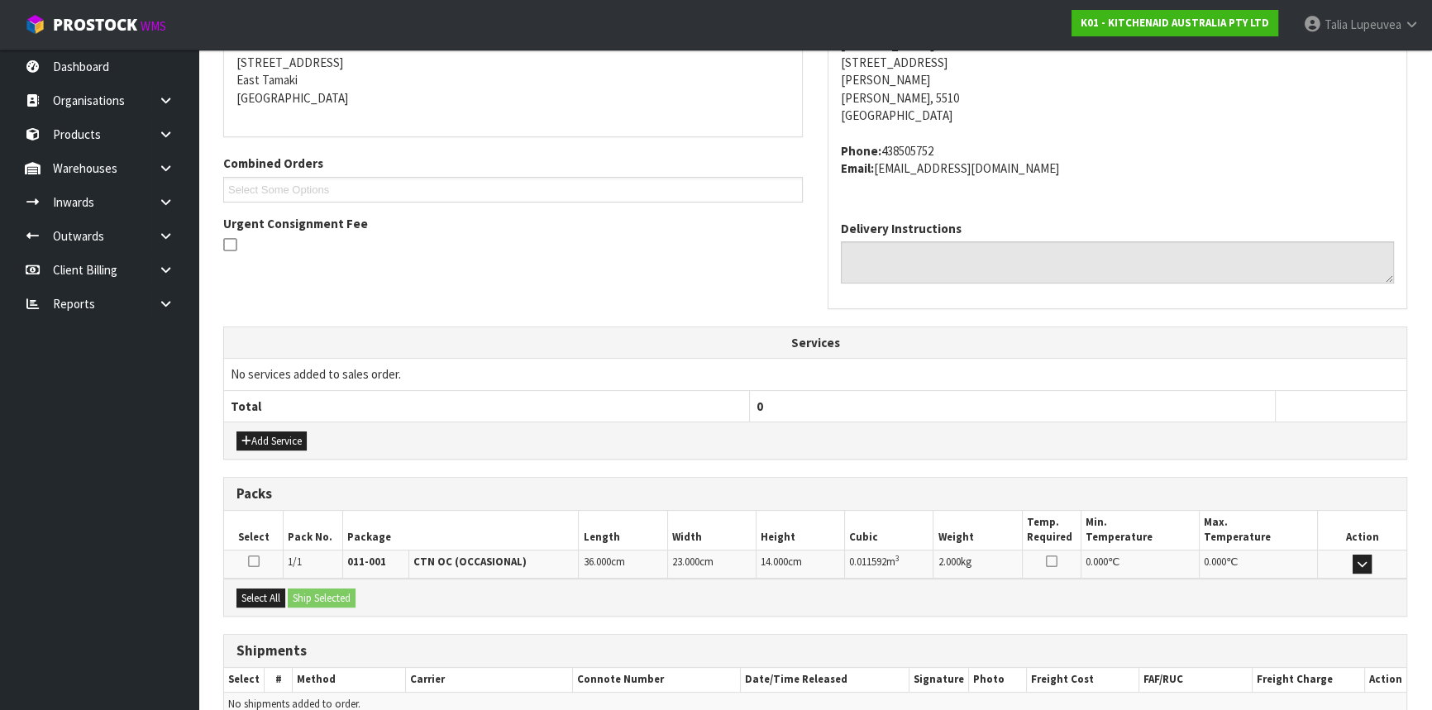
scroll to position [415, 0]
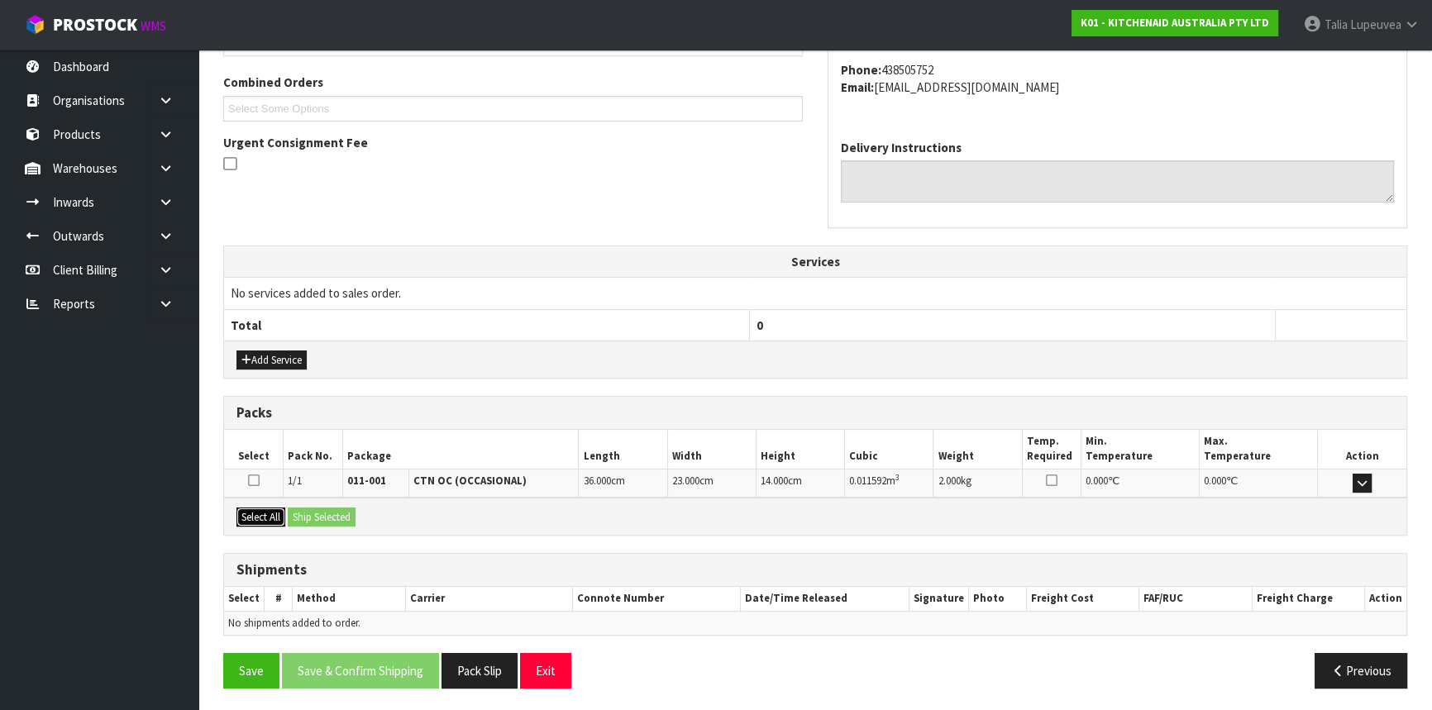
drag, startPoint x: 270, startPoint y: 508, endPoint x: 306, endPoint y: 505, distance: 35.7
click at [271, 508] on button "Select All" at bounding box center [260, 518] width 49 height 20
click at [308, 508] on button "Ship Selected" at bounding box center [322, 518] width 68 height 20
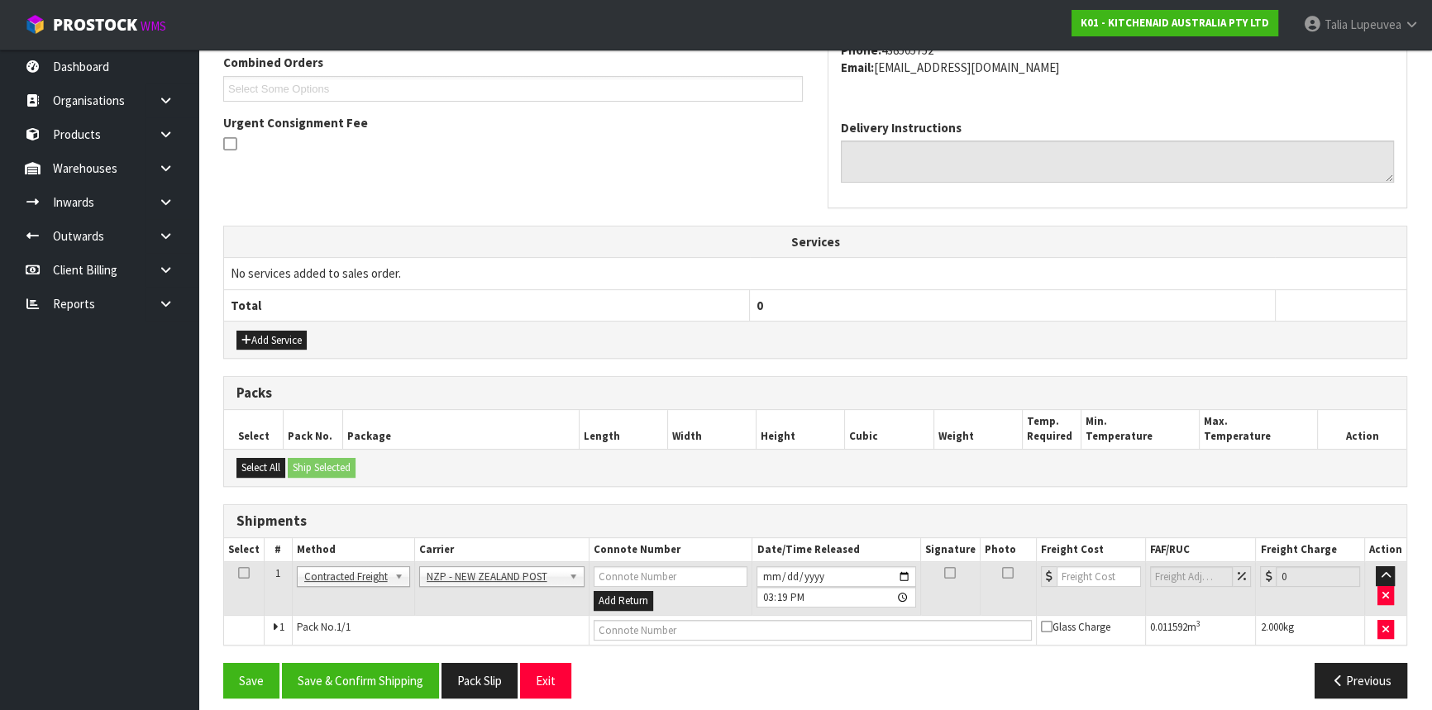
scroll to position [445, 0]
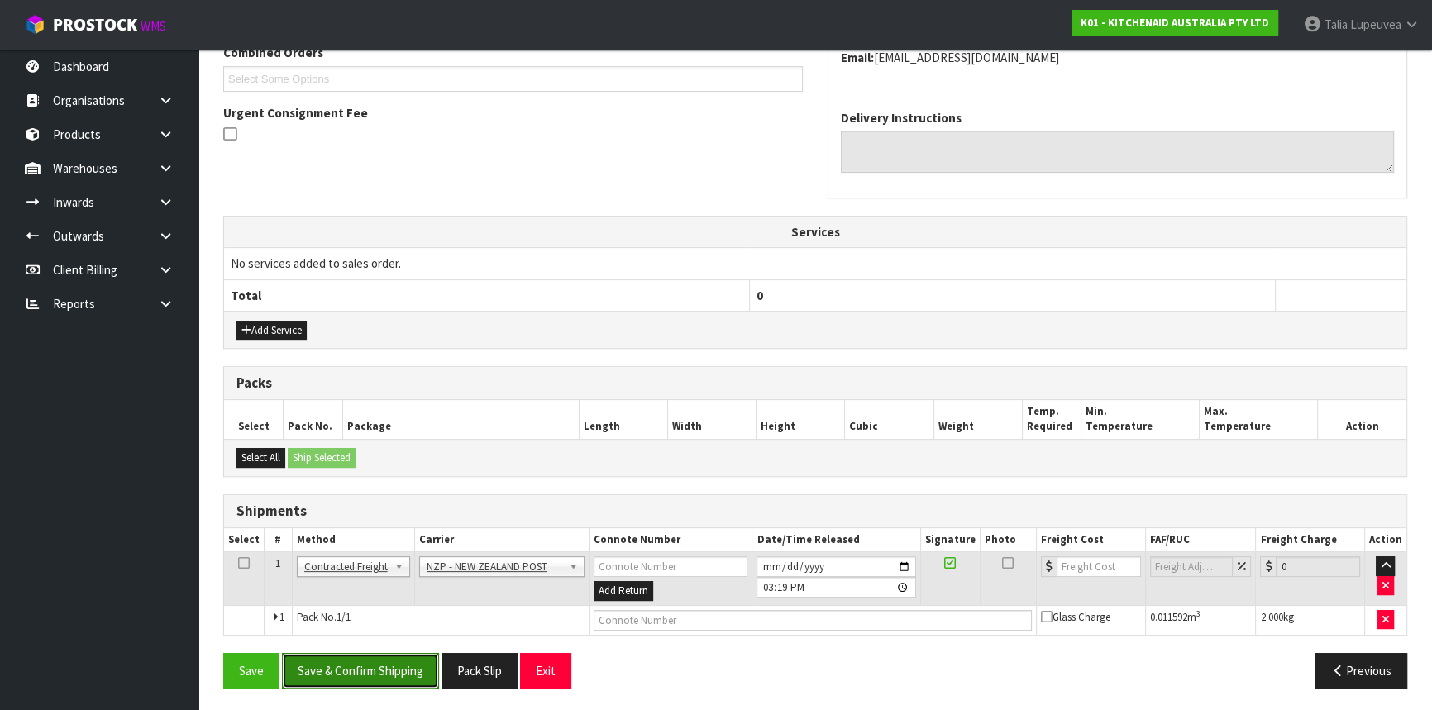
click at [388, 670] on button "Save & Confirm Shipping" at bounding box center [360, 671] width 157 height 36
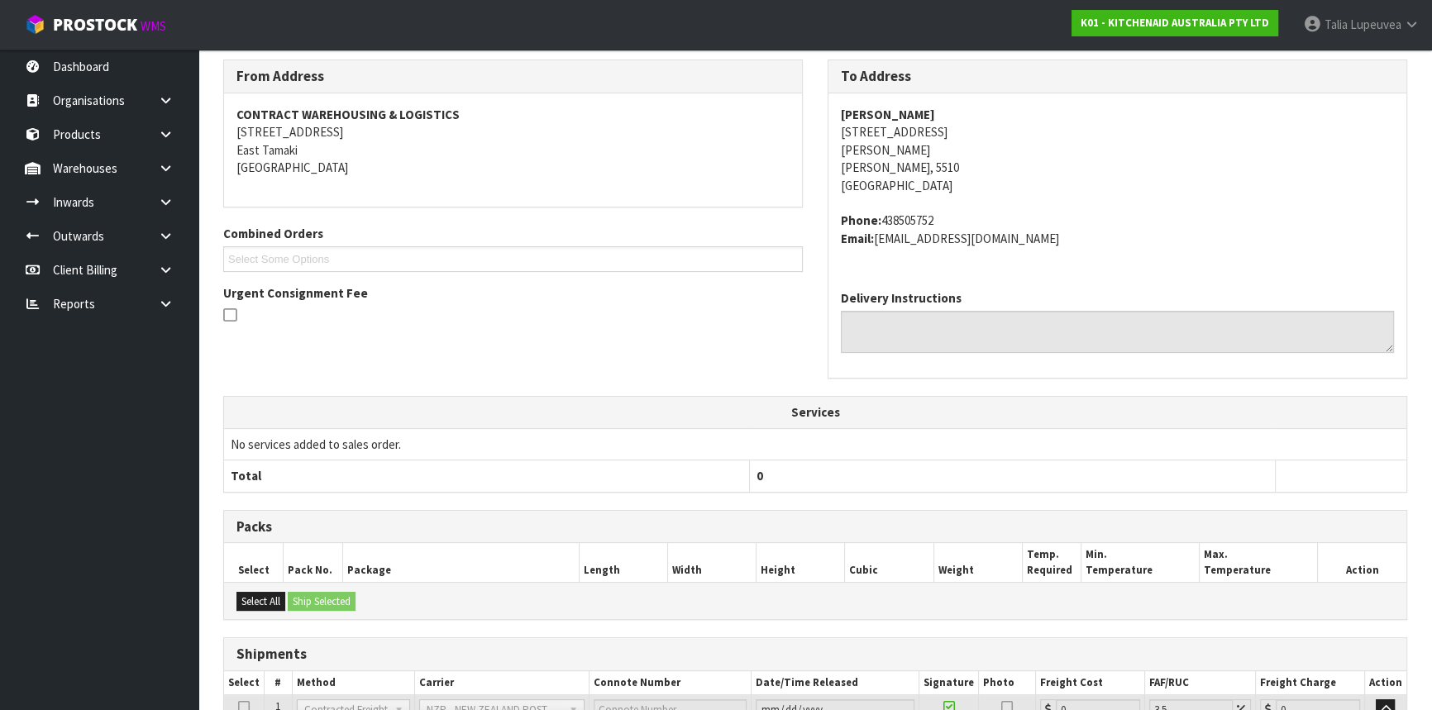
scroll to position [422, 0]
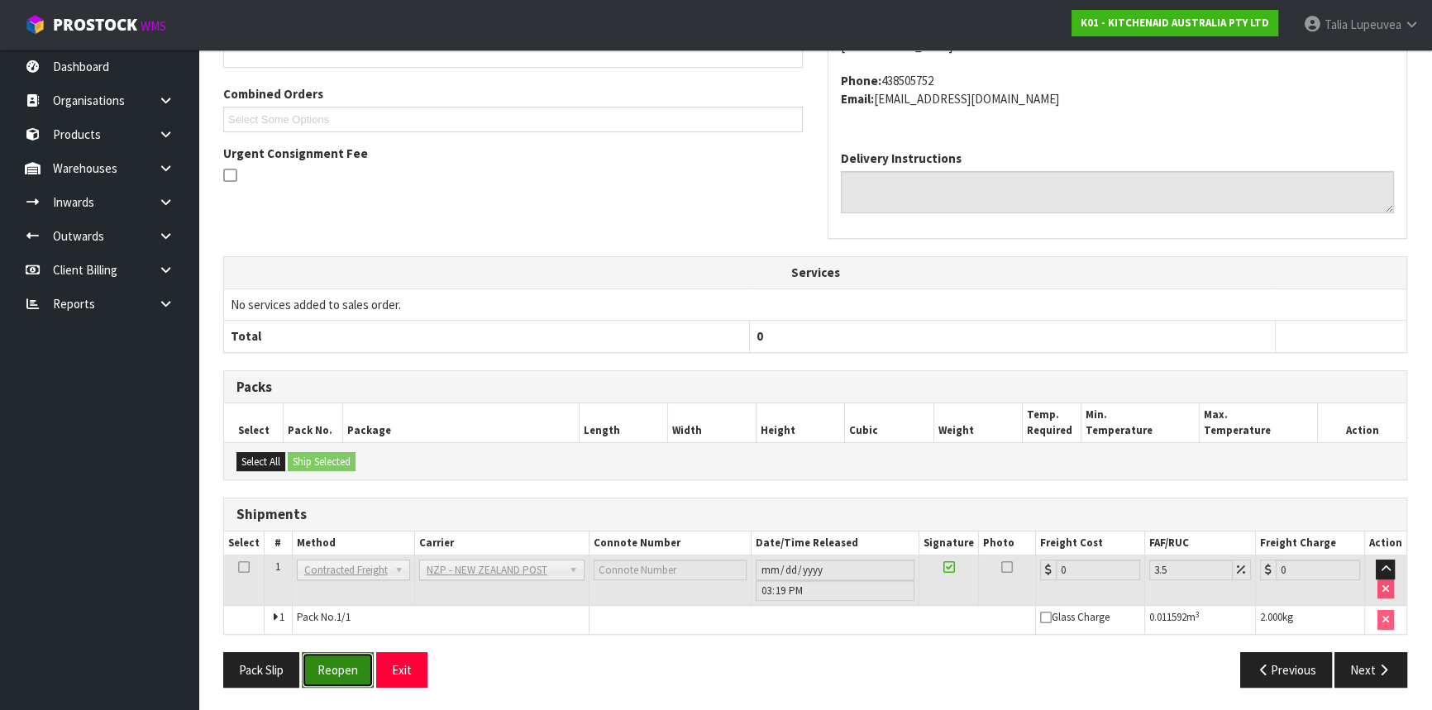
drag, startPoint x: 334, startPoint y: 671, endPoint x: 339, endPoint y: 650, distance: 22.1
click at [334, 669] on button "Reopen" at bounding box center [338, 670] width 72 height 36
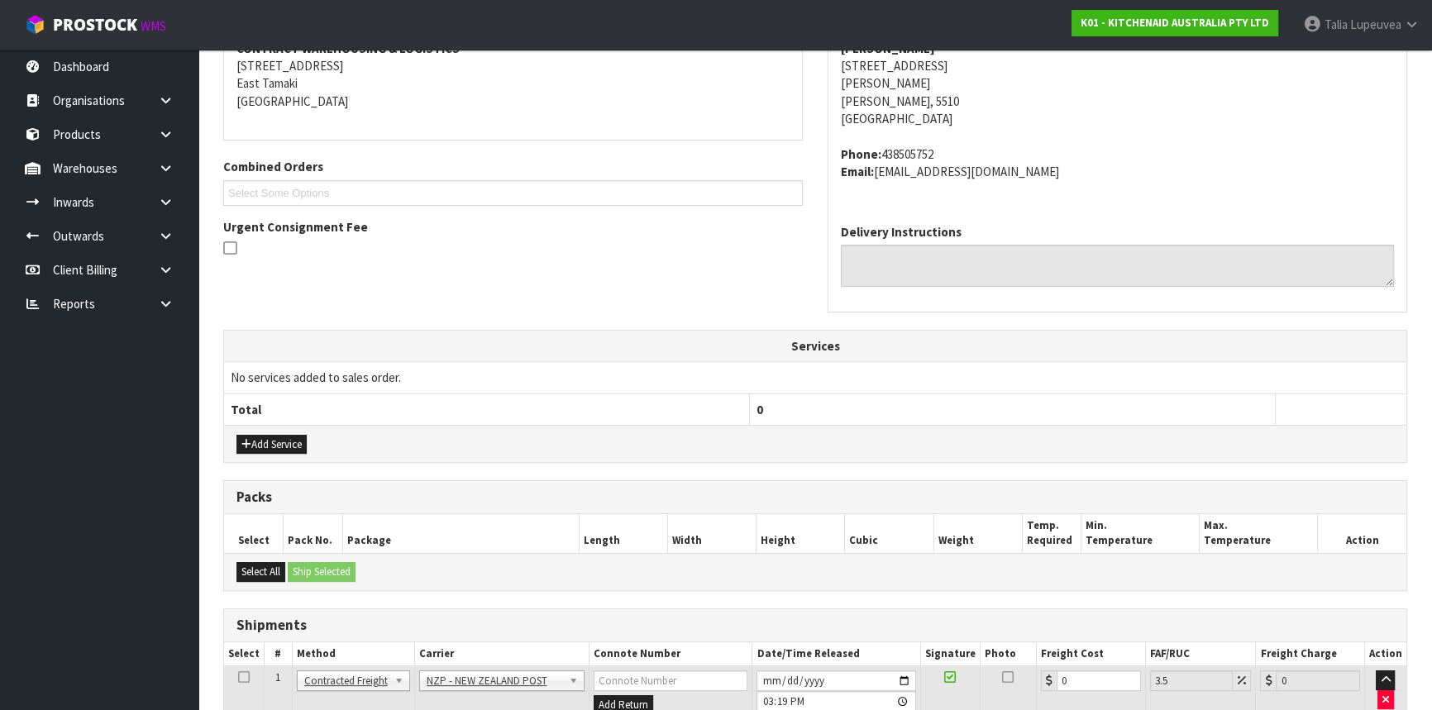
scroll to position [460, 0]
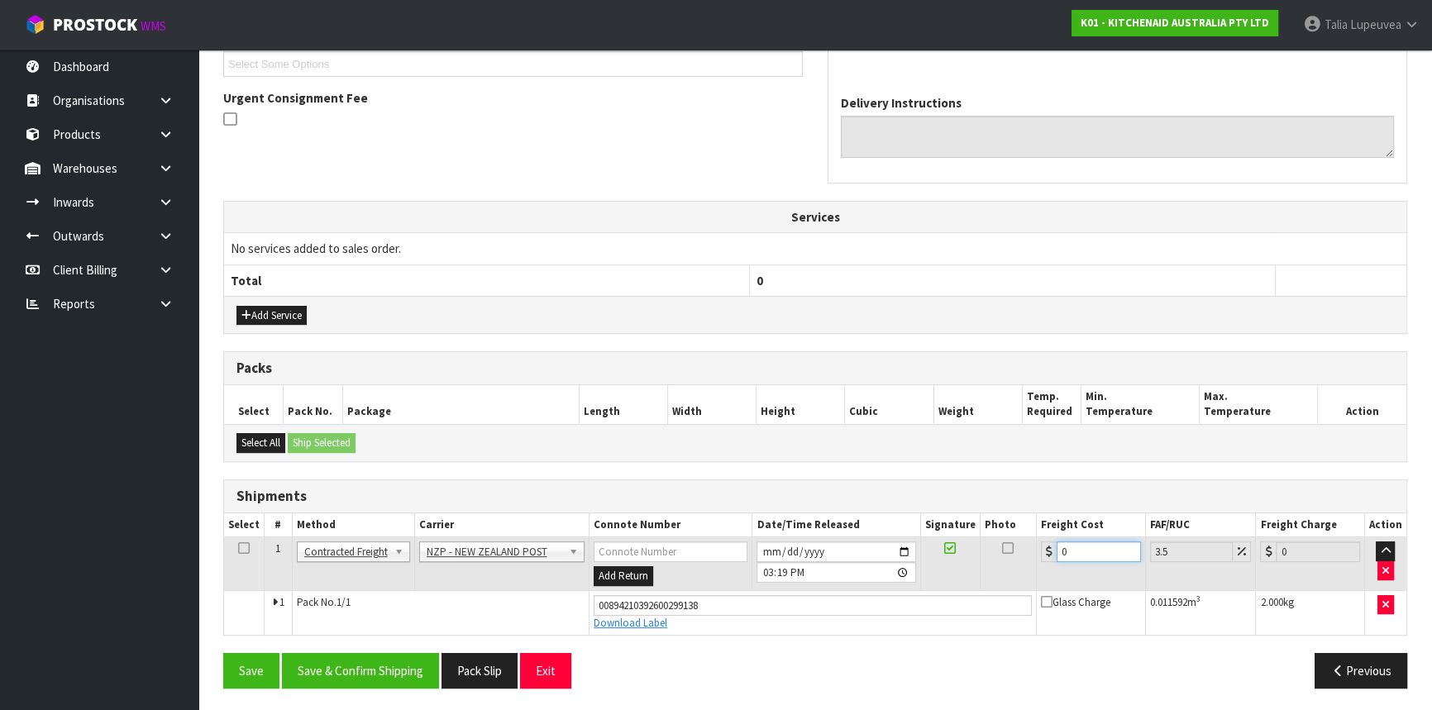
drag, startPoint x: 1065, startPoint y: 546, endPoint x: 988, endPoint y: 552, distance: 77.2
click at [988, 552] on tr "1 Client Local Pickup Customer Local Pickup Company Freight Contracted Freight …" at bounding box center [815, 564] width 1182 height 54
click at [336, 661] on button "Save & Confirm Shipping" at bounding box center [360, 671] width 157 height 36
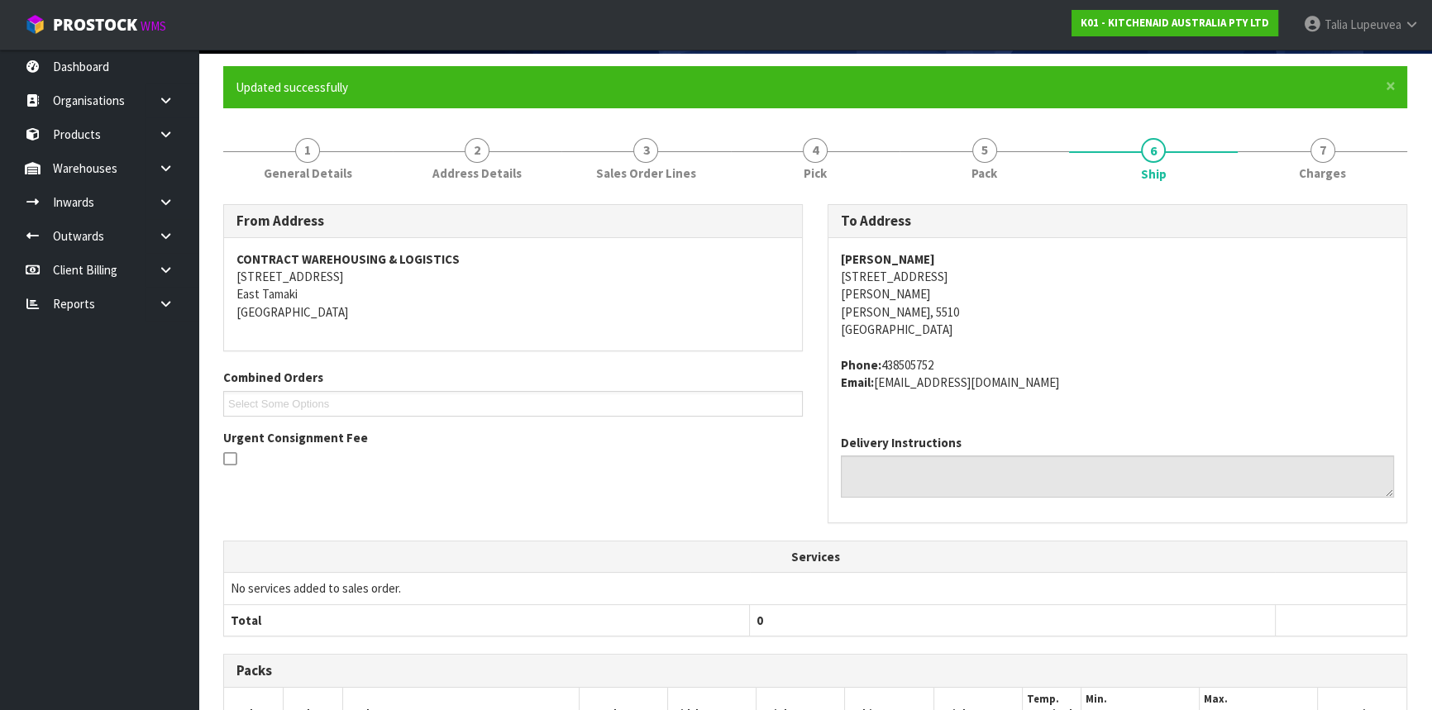
scroll to position [0, 0]
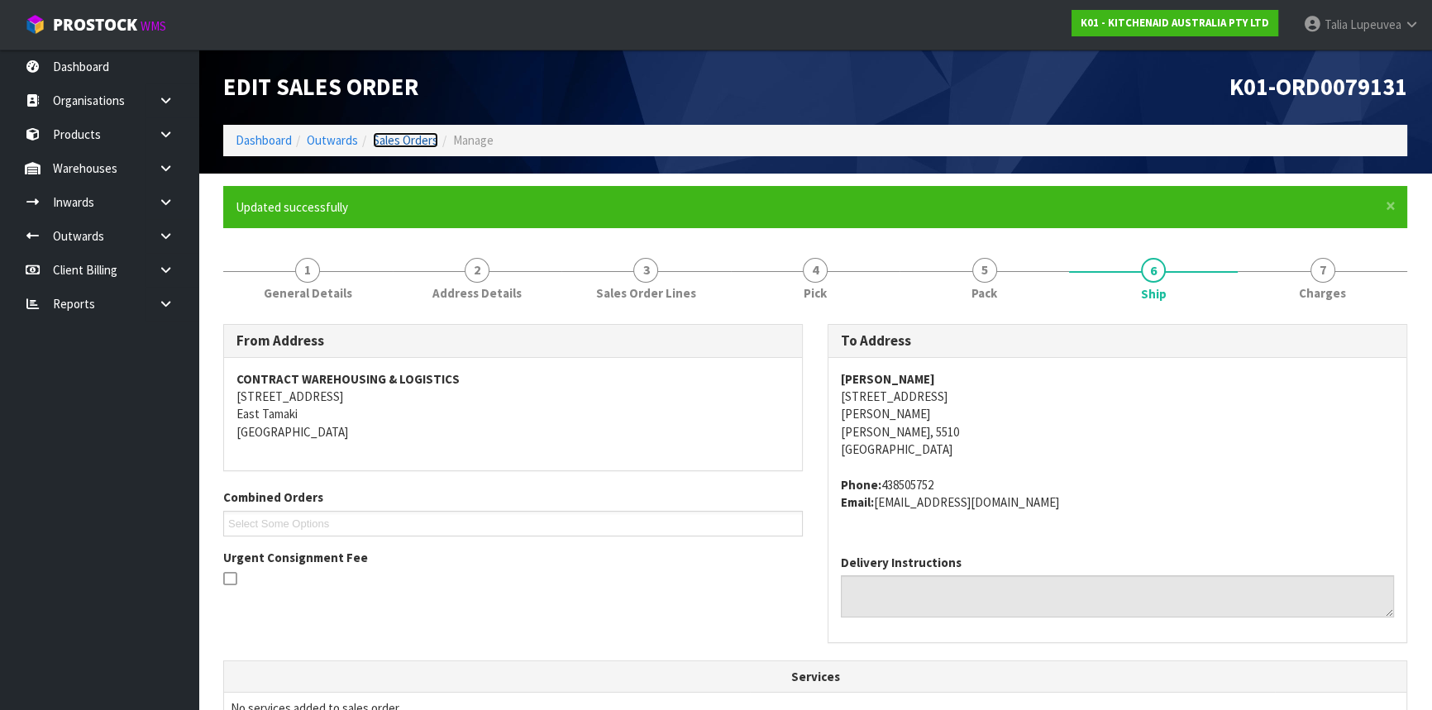
click at [418, 141] on link "Sales Orders" at bounding box center [405, 140] width 65 height 16
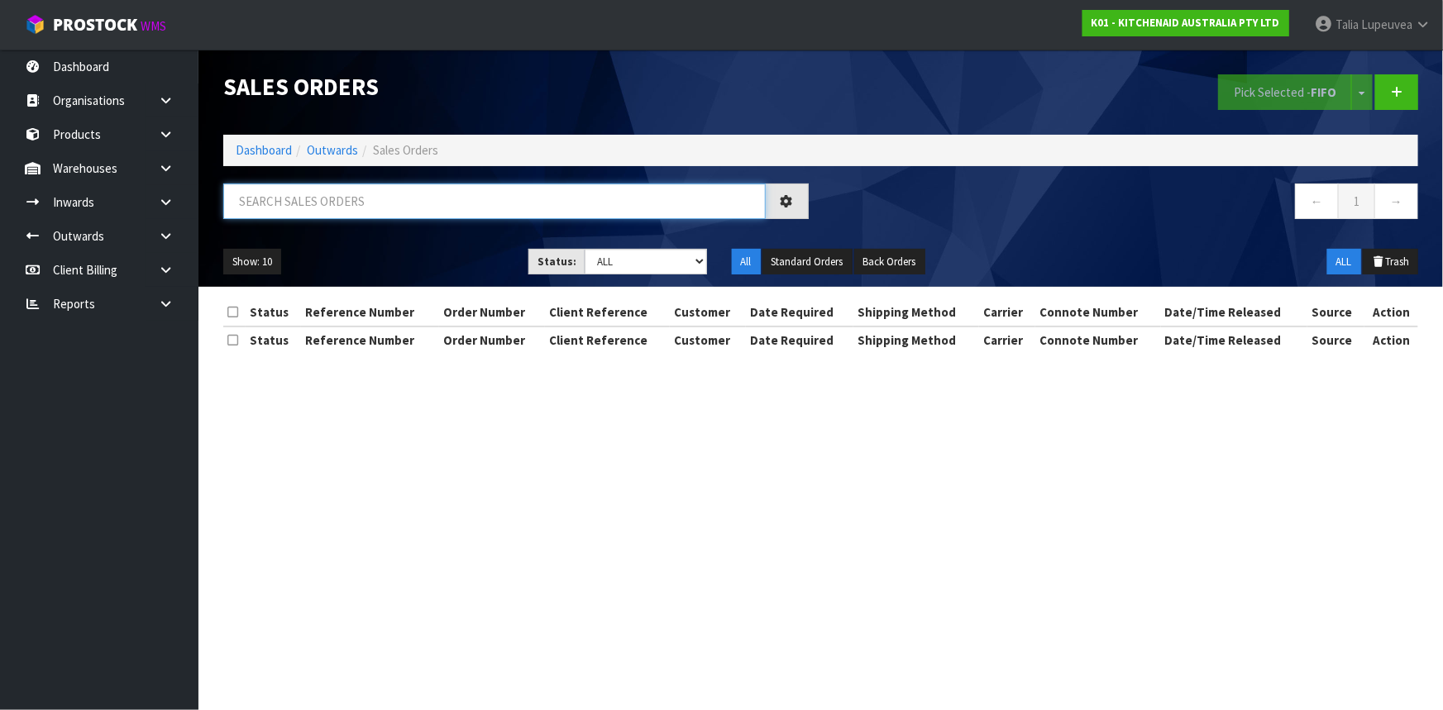
click at [355, 206] on input "text" at bounding box center [494, 202] width 542 height 36
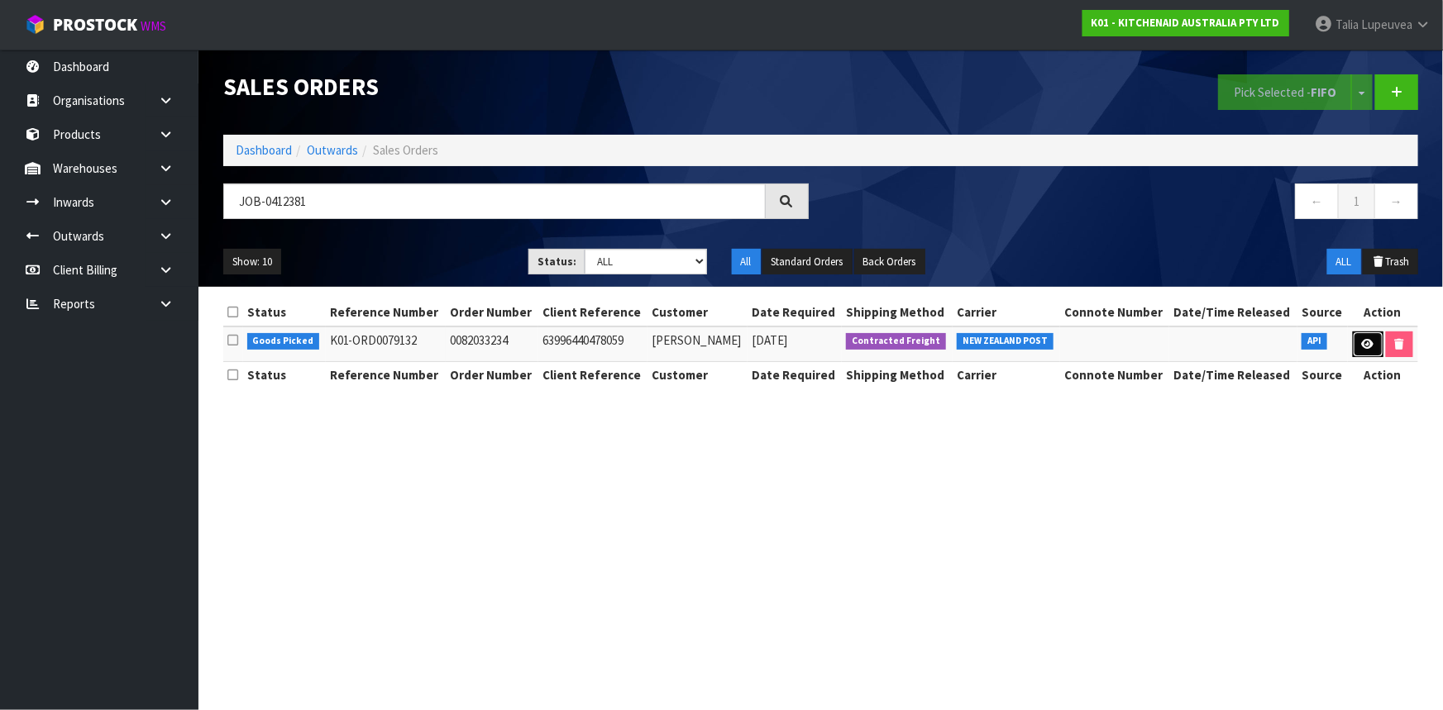
click at [1365, 346] on icon at bounding box center [1368, 344] width 12 height 11
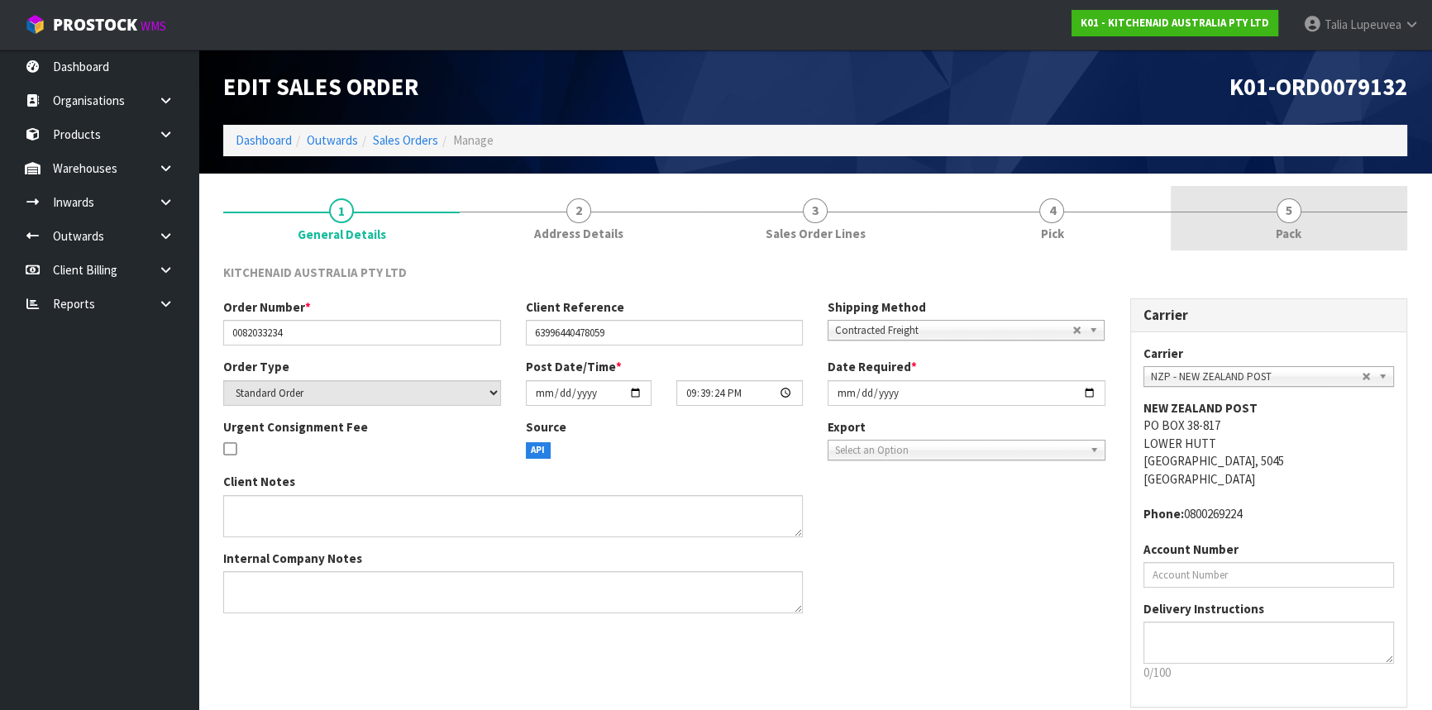
click at [1284, 217] on span "5" at bounding box center [1289, 210] width 25 height 25
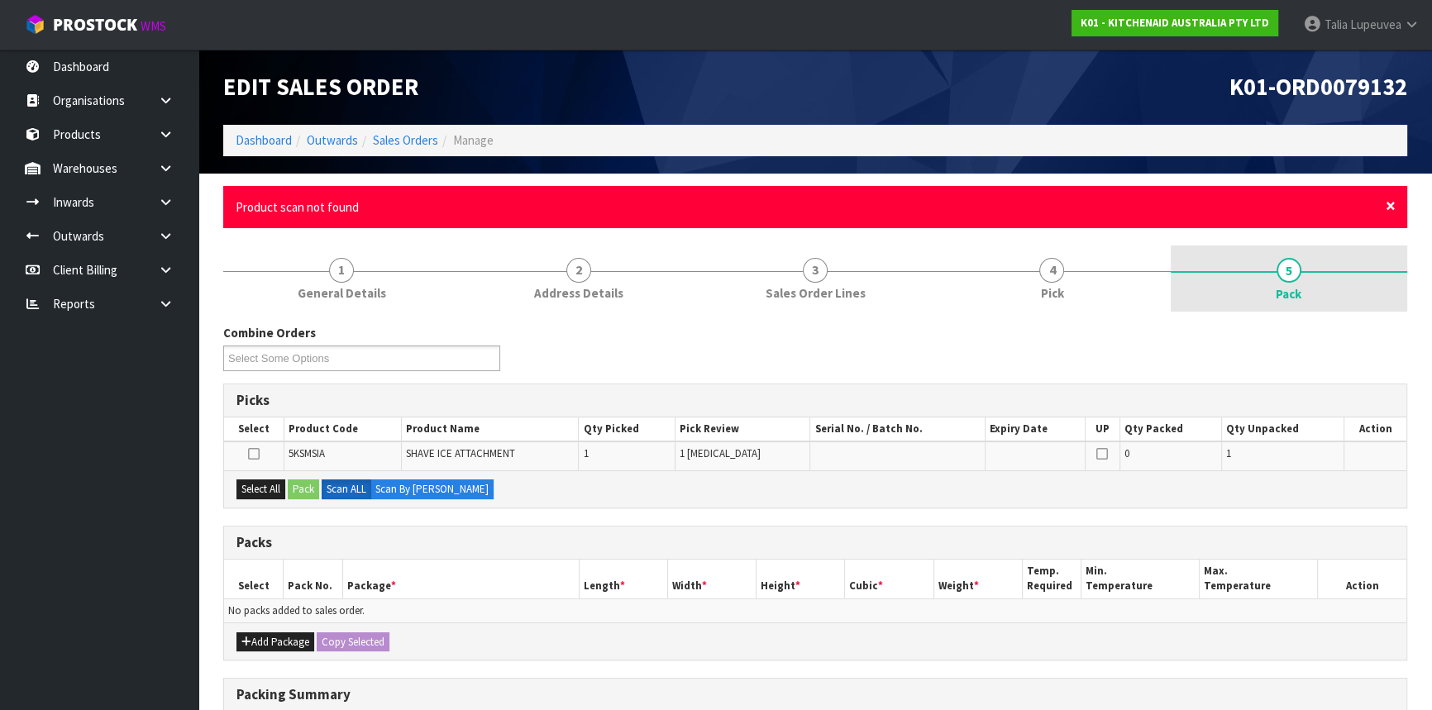
click at [1389, 204] on span "×" at bounding box center [1391, 205] width 10 height 23
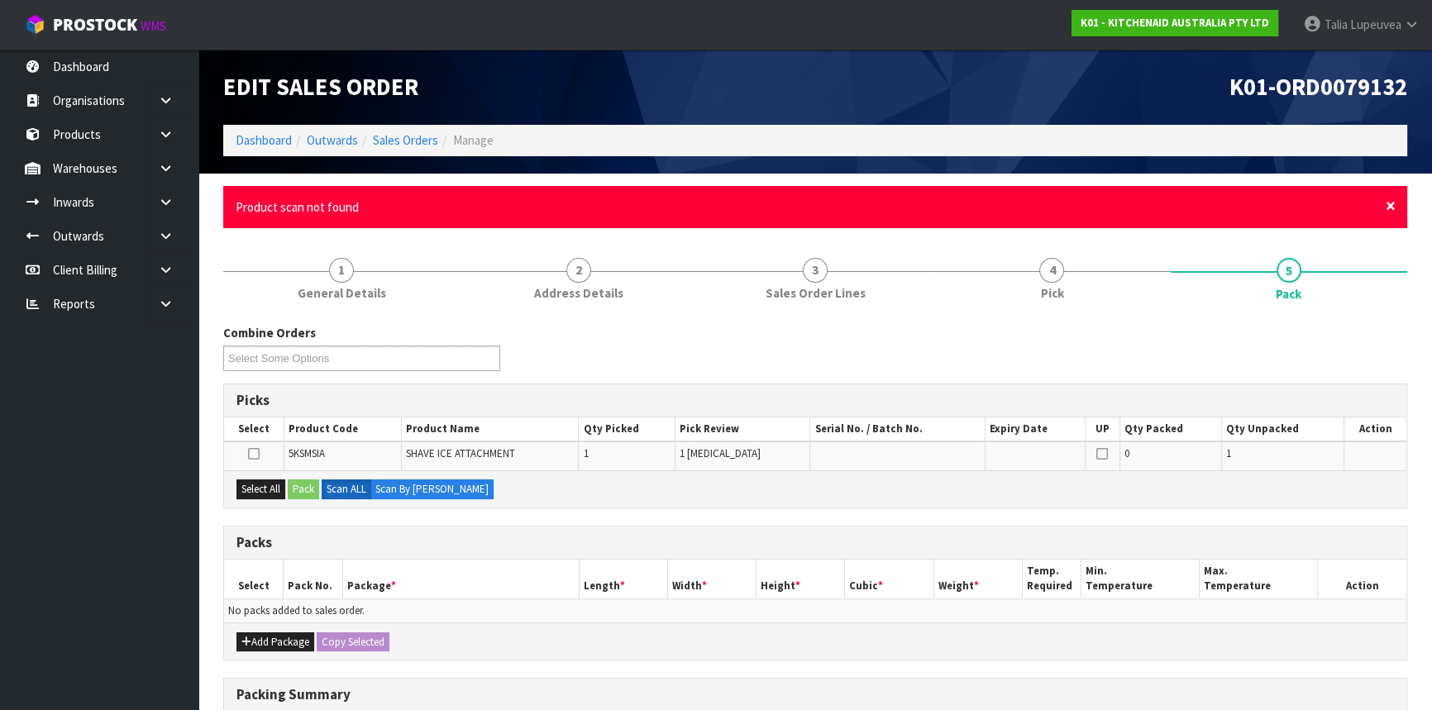
click at [1387, 200] on span "×" at bounding box center [1391, 205] width 10 height 23
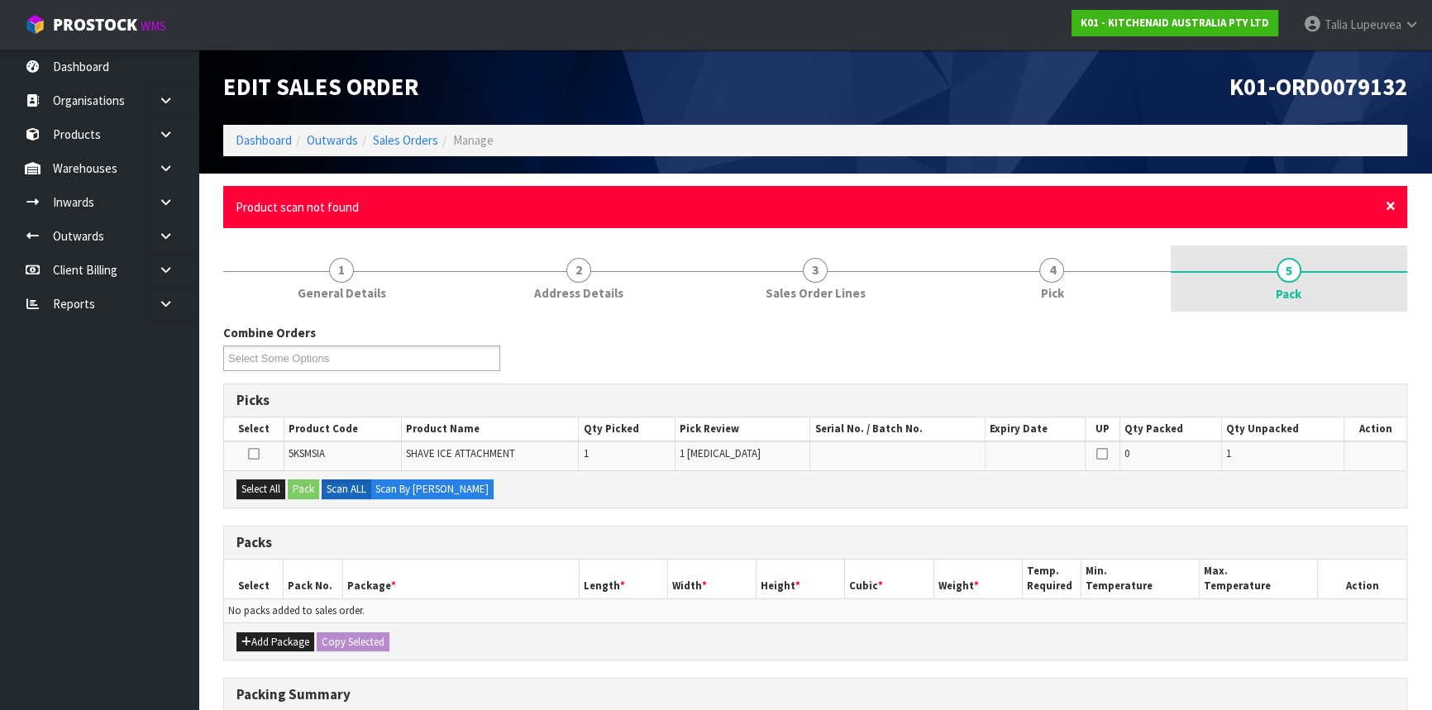
click at [1387, 202] on span "×" at bounding box center [1391, 205] width 10 height 23
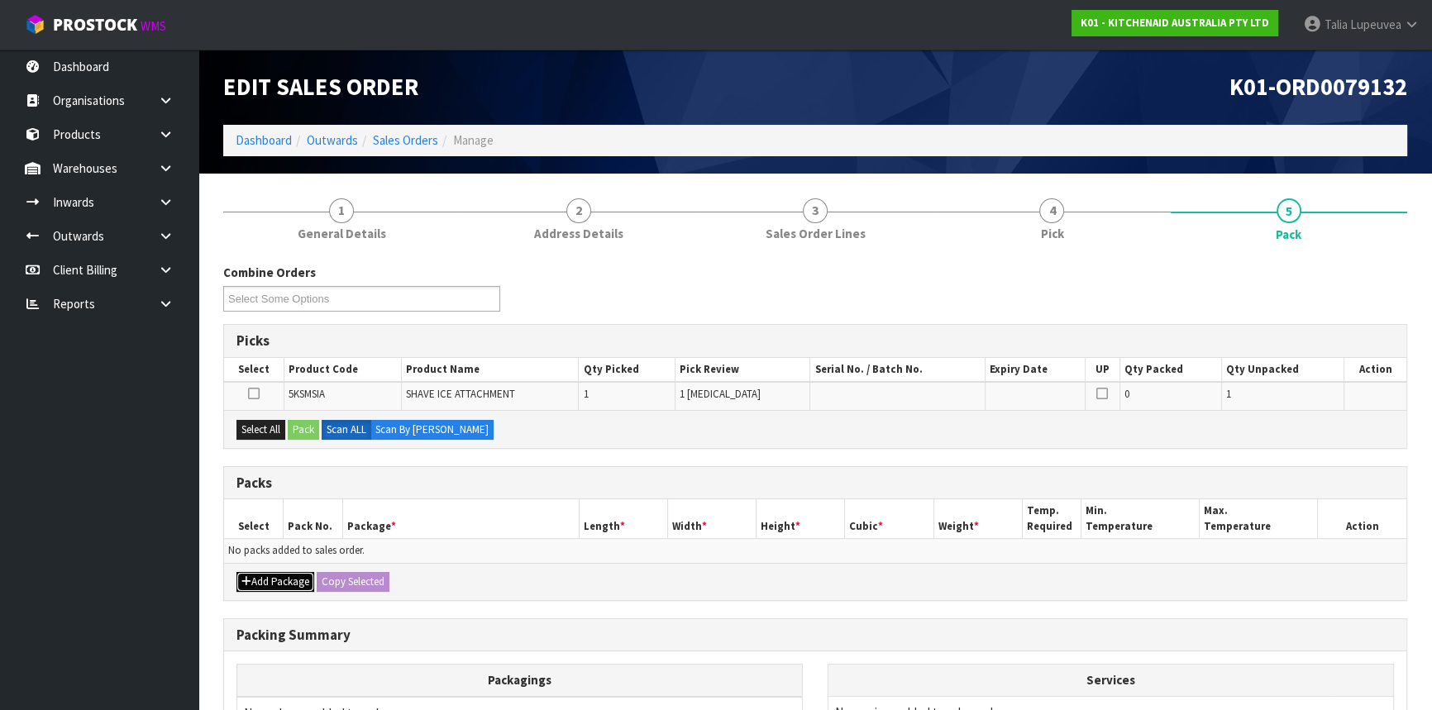
click at [276, 582] on button "Add Package" at bounding box center [275, 582] width 78 height 20
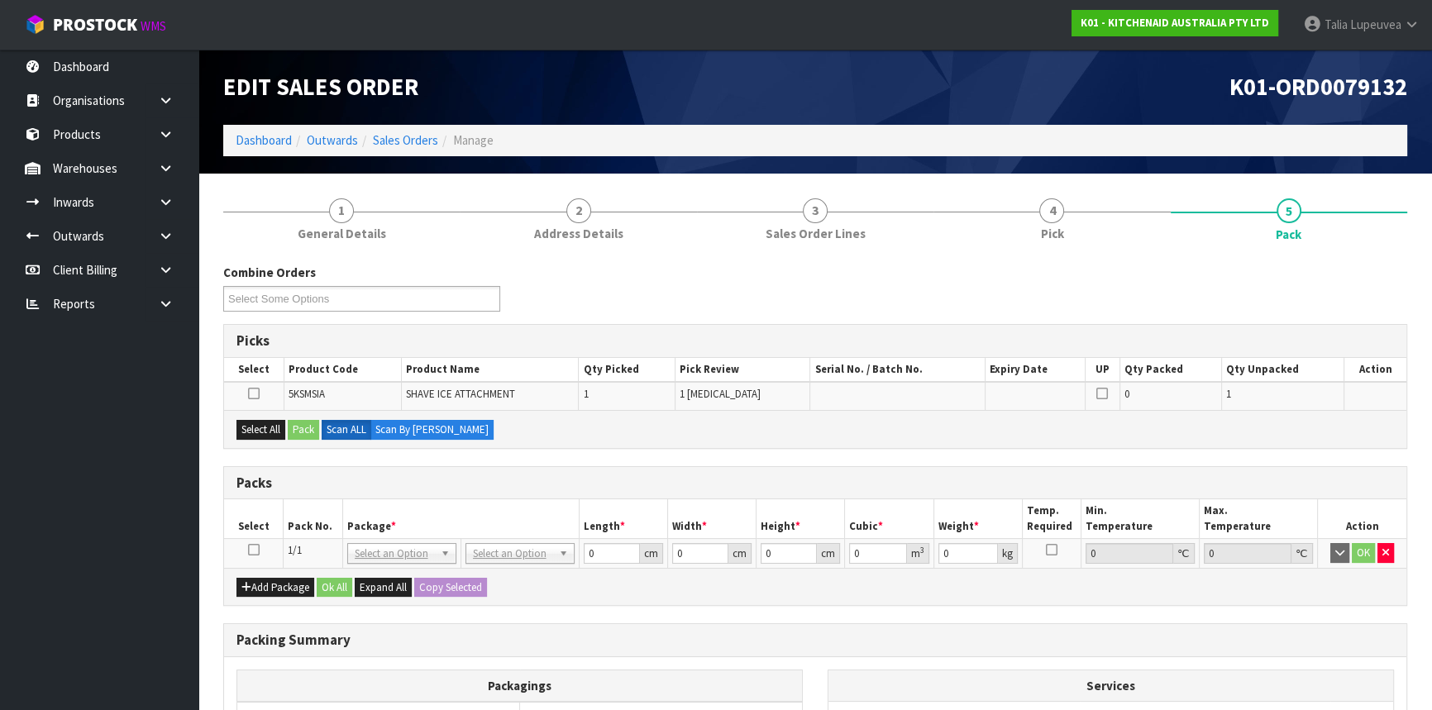
click at [253, 550] on icon at bounding box center [254, 550] width 12 height 1
click at [259, 430] on button "Select All" at bounding box center [260, 430] width 49 height 20
click at [292, 430] on button "Pack" at bounding box center [303, 430] width 31 height 20
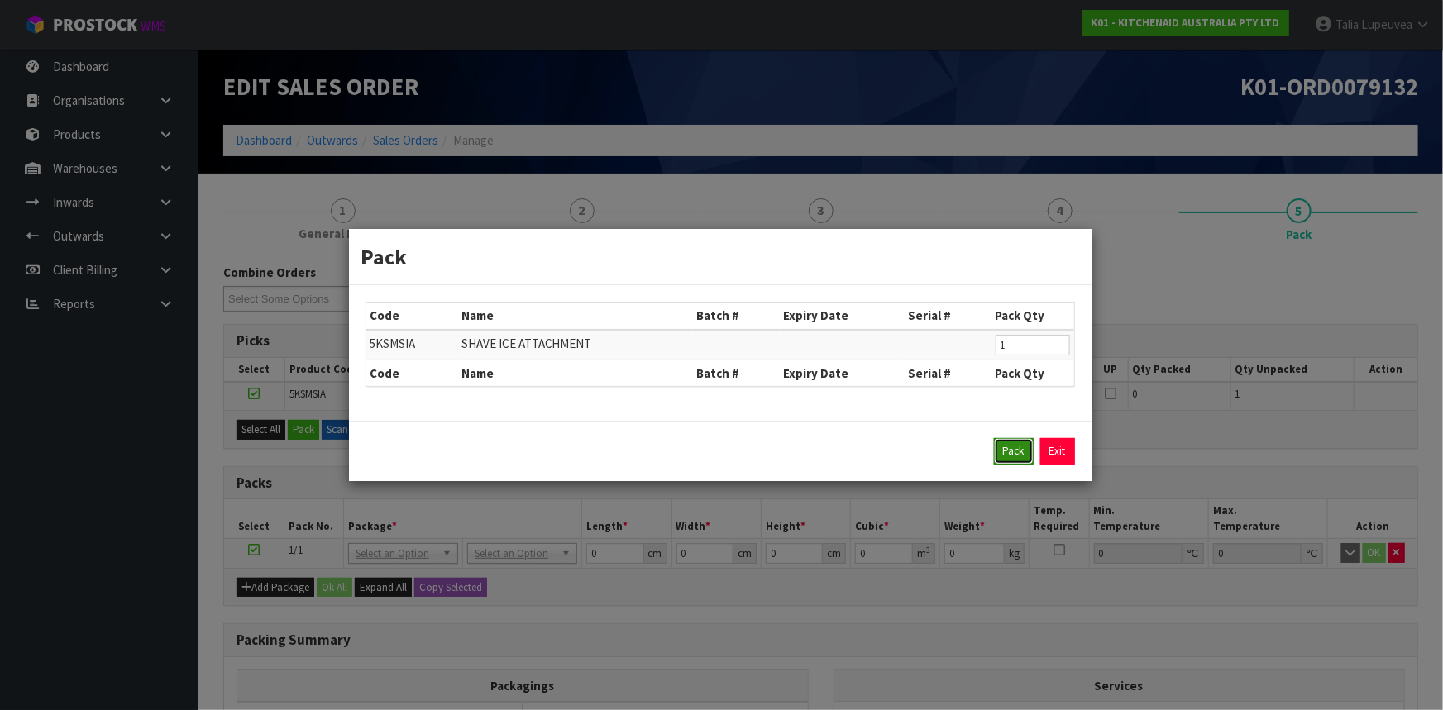
click at [1015, 454] on button "Pack" at bounding box center [1014, 451] width 40 height 26
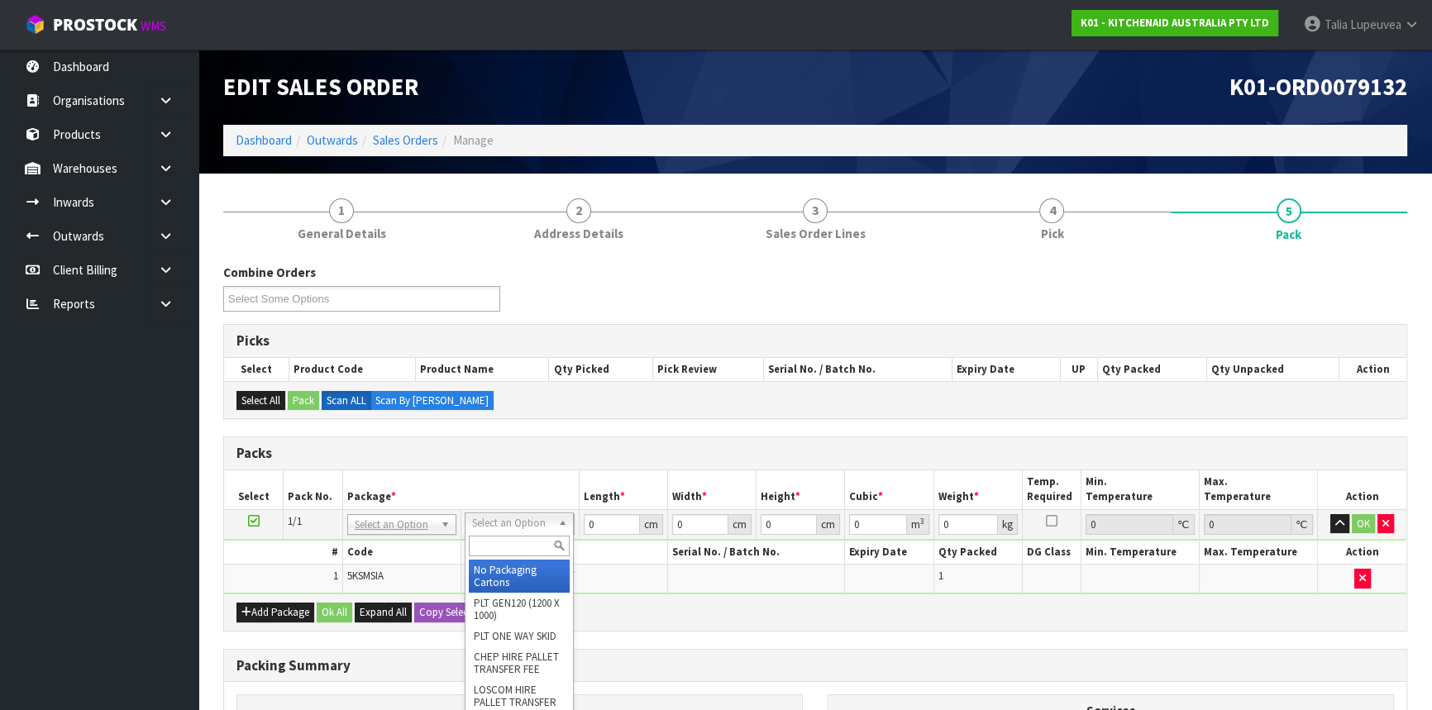
click at [513, 551] on input "text" at bounding box center [519, 546] width 101 height 21
drag, startPoint x: 518, startPoint y: 562, endPoint x: 665, endPoint y: 552, distance: 147.5
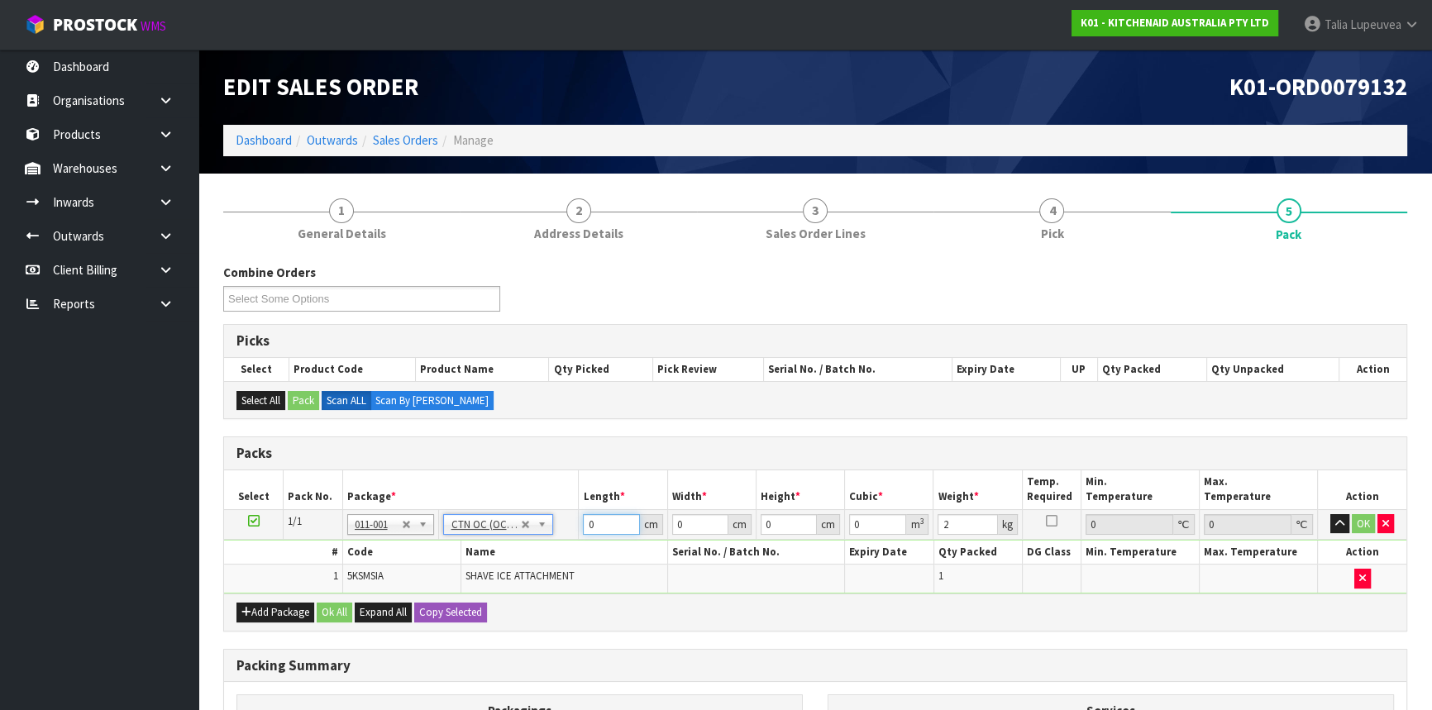
drag, startPoint x: 598, startPoint y: 522, endPoint x: 546, endPoint y: 538, distance: 54.6
click at [546, 538] on tbody "1/1 NONE 007-001 007-002 007-004 007-009 007-013 007-014 007-015 007-017 007-01…" at bounding box center [815, 551] width 1182 height 84
click at [761, 524] on input "9" at bounding box center [789, 524] width 56 height 21
click at [1356, 514] on button "OK" at bounding box center [1363, 524] width 23 height 20
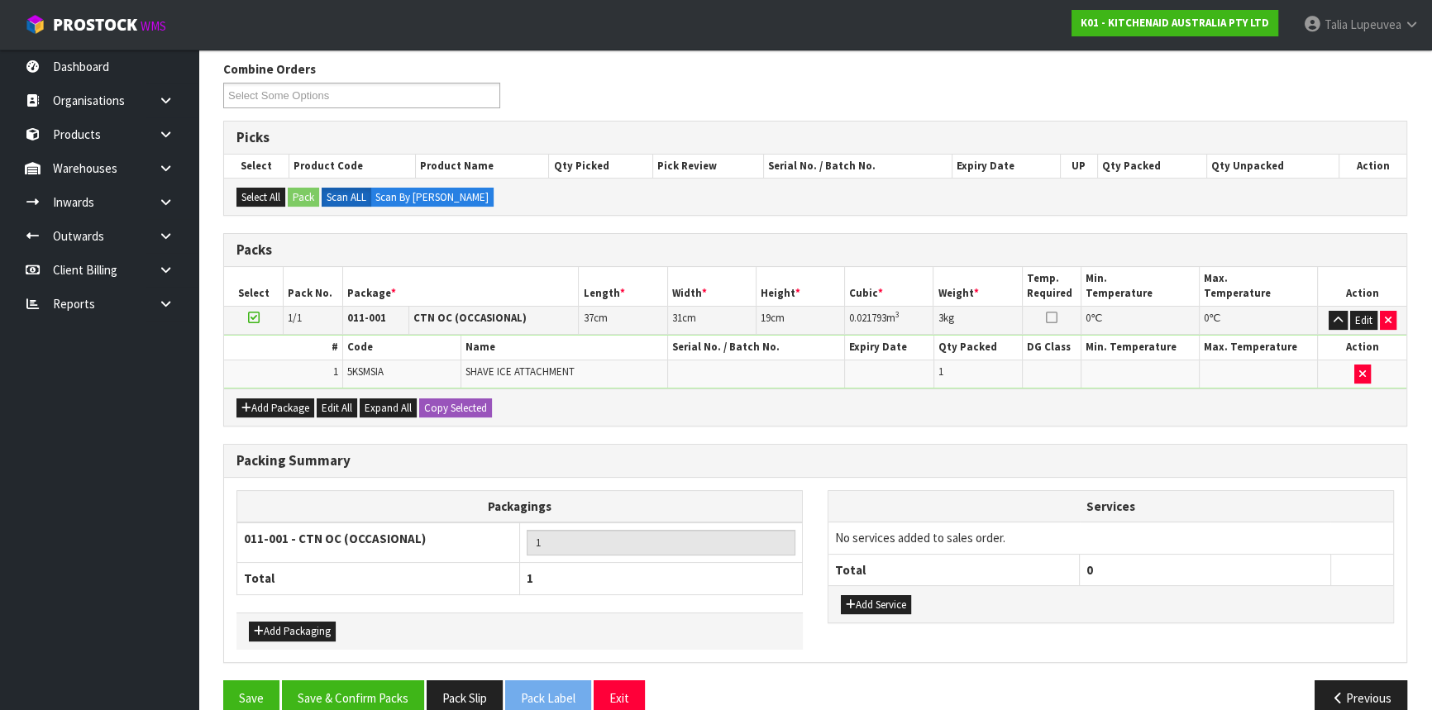
scroll to position [230, 0]
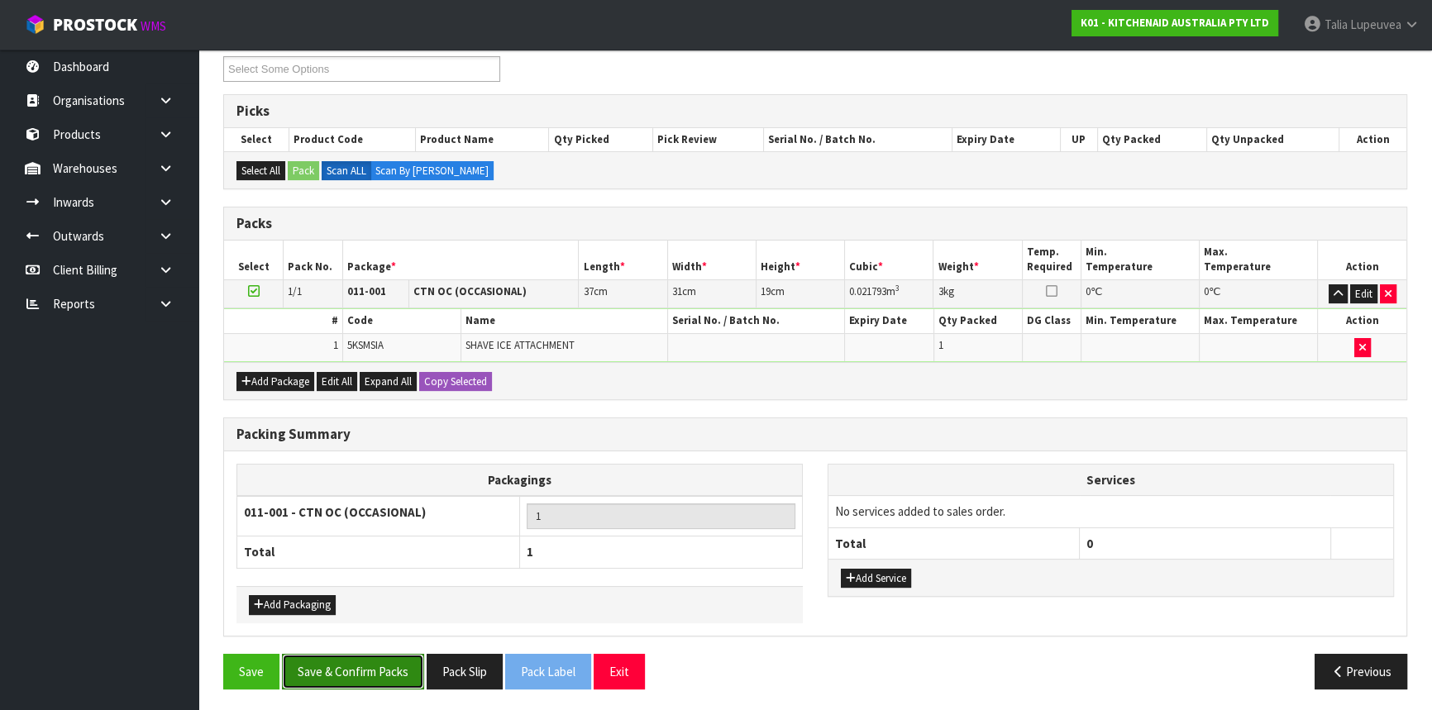
click at [377, 666] on button "Save & Confirm Packs" at bounding box center [353, 672] width 142 height 36
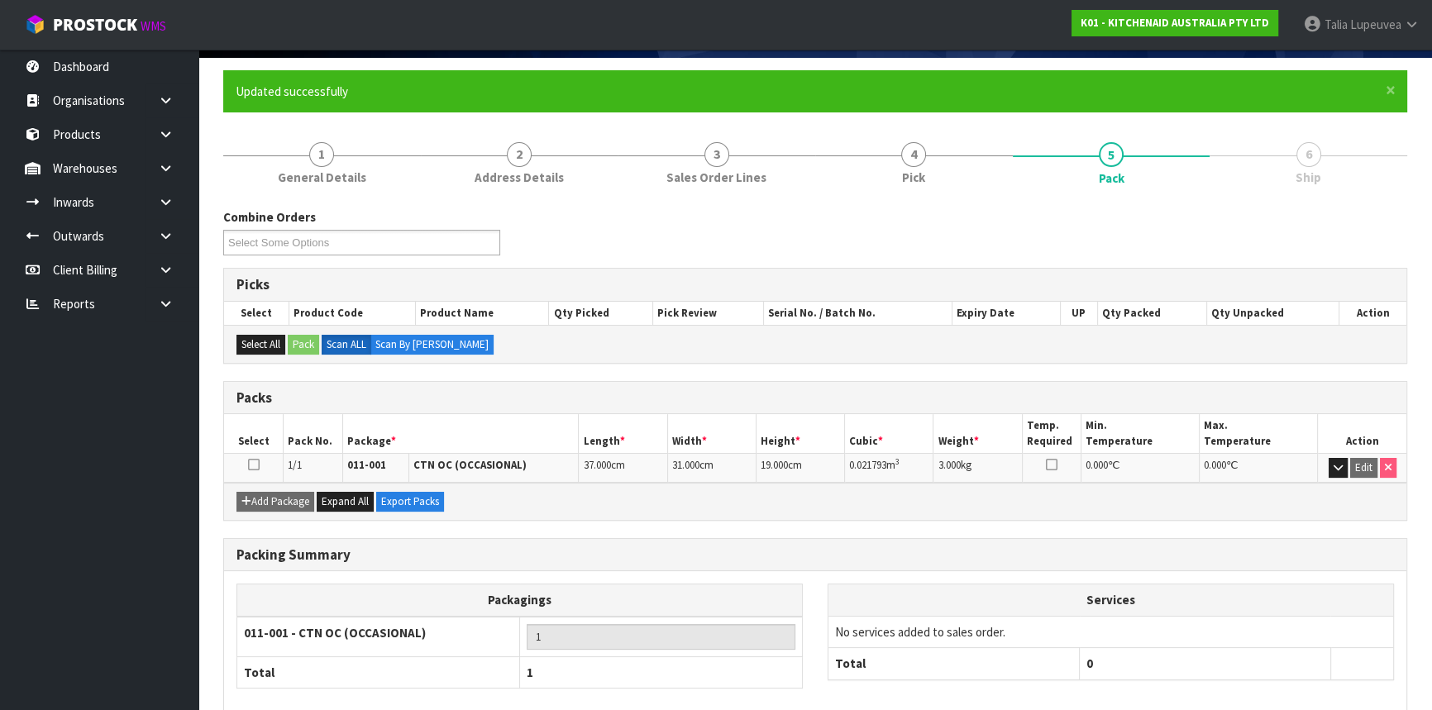
scroll to position [199, 0]
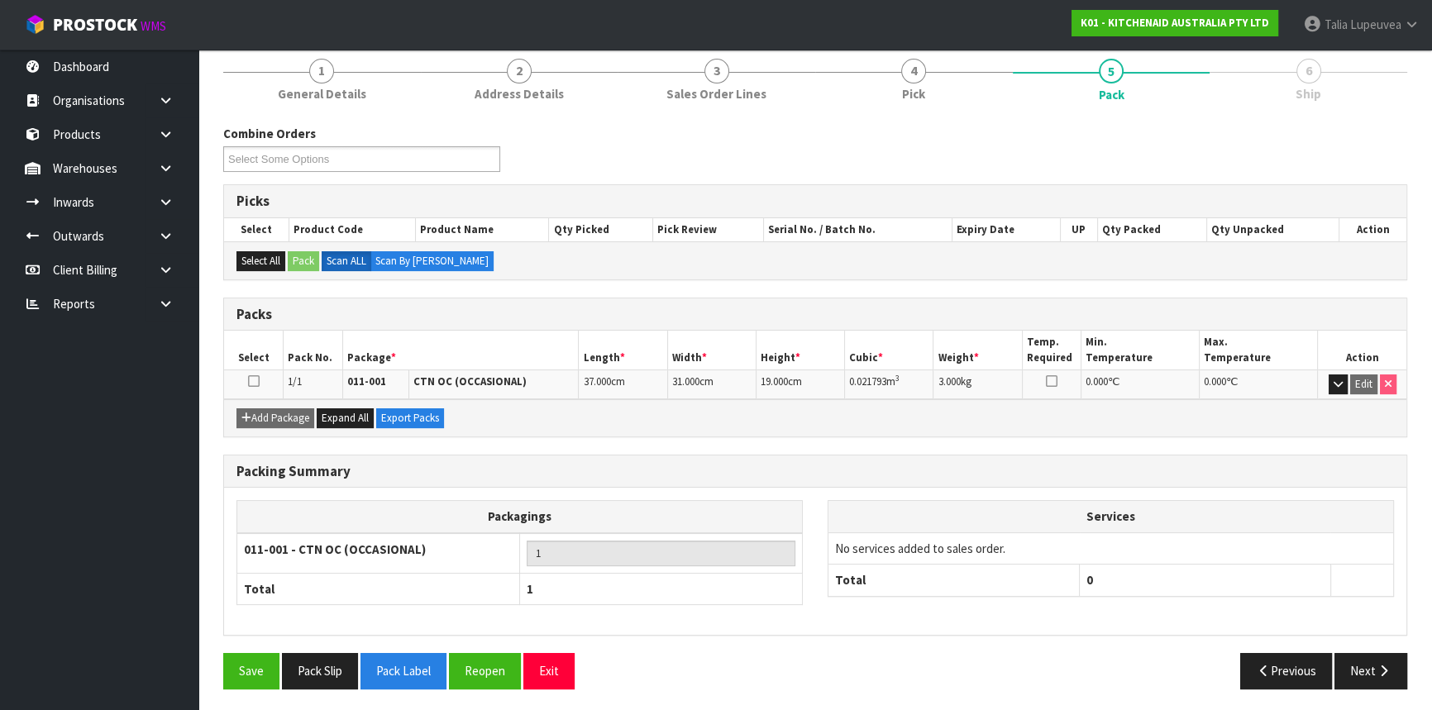
click at [1332, 666] on div "Previous Next" at bounding box center [1117, 671] width 604 height 36
click at [1349, 666] on button "Next" at bounding box center [1370, 671] width 73 height 36
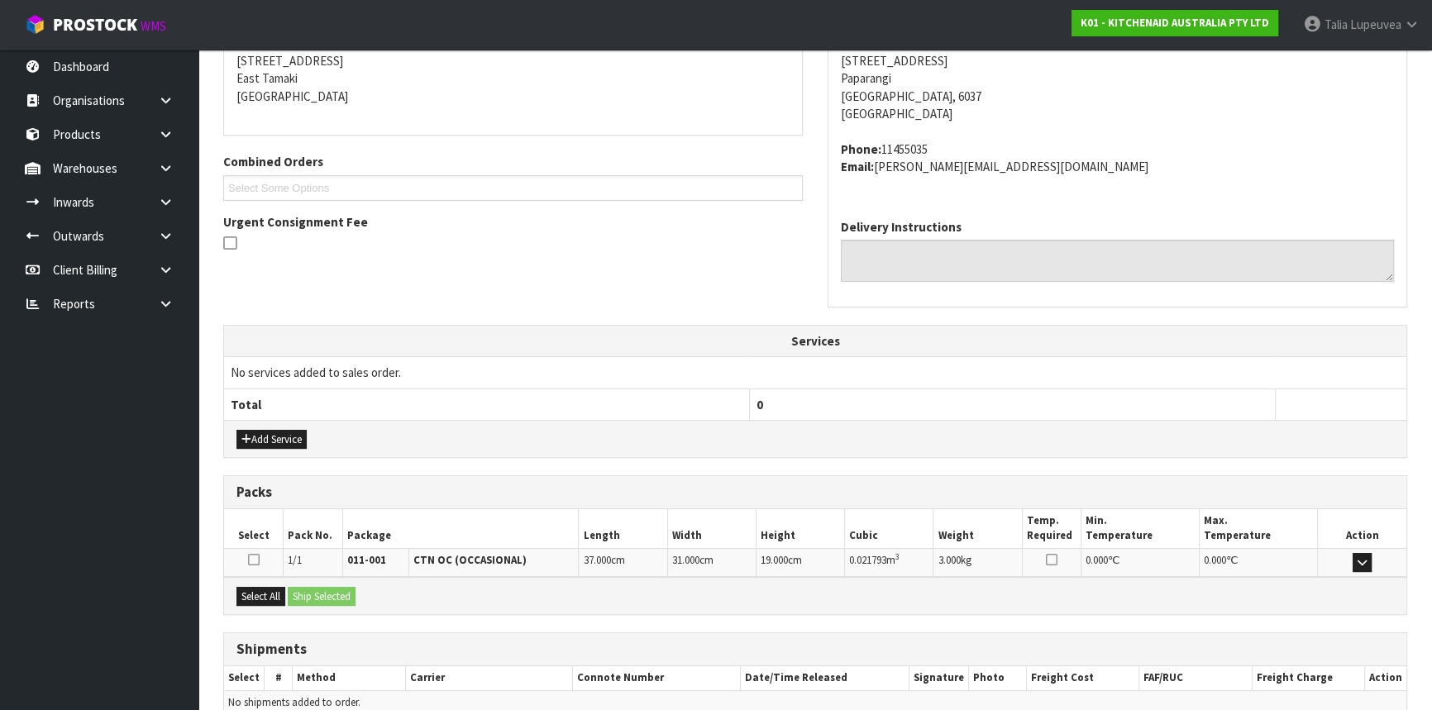
scroll to position [415, 0]
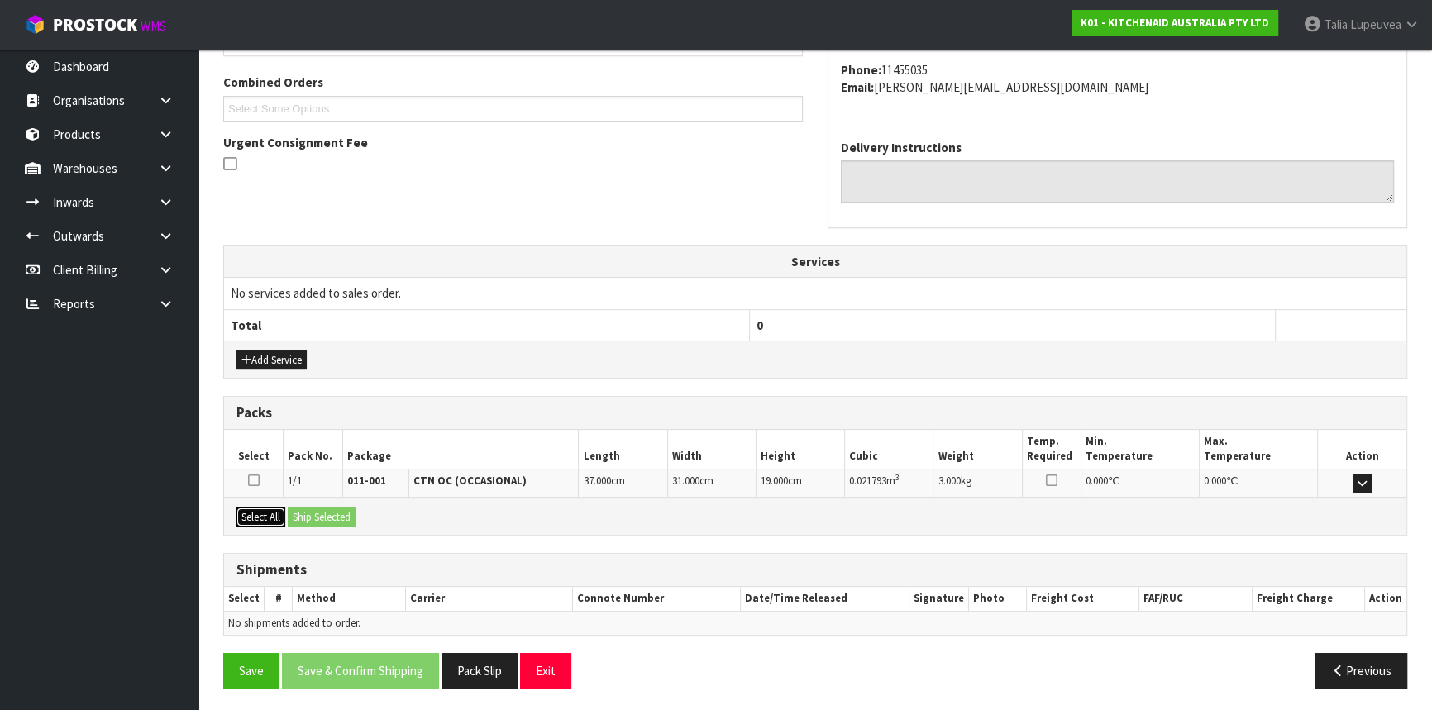
drag, startPoint x: 265, startPoint y: 516, endPoint x: 338, endPoint y: 513, distance: 72.8
click at [277, 513] on button "Select All" at bounding box center [260, 518] width 49 height 20
click at [339, 513] on button "Ship Selected" at bounding box center [322, 518] width 68 height 20
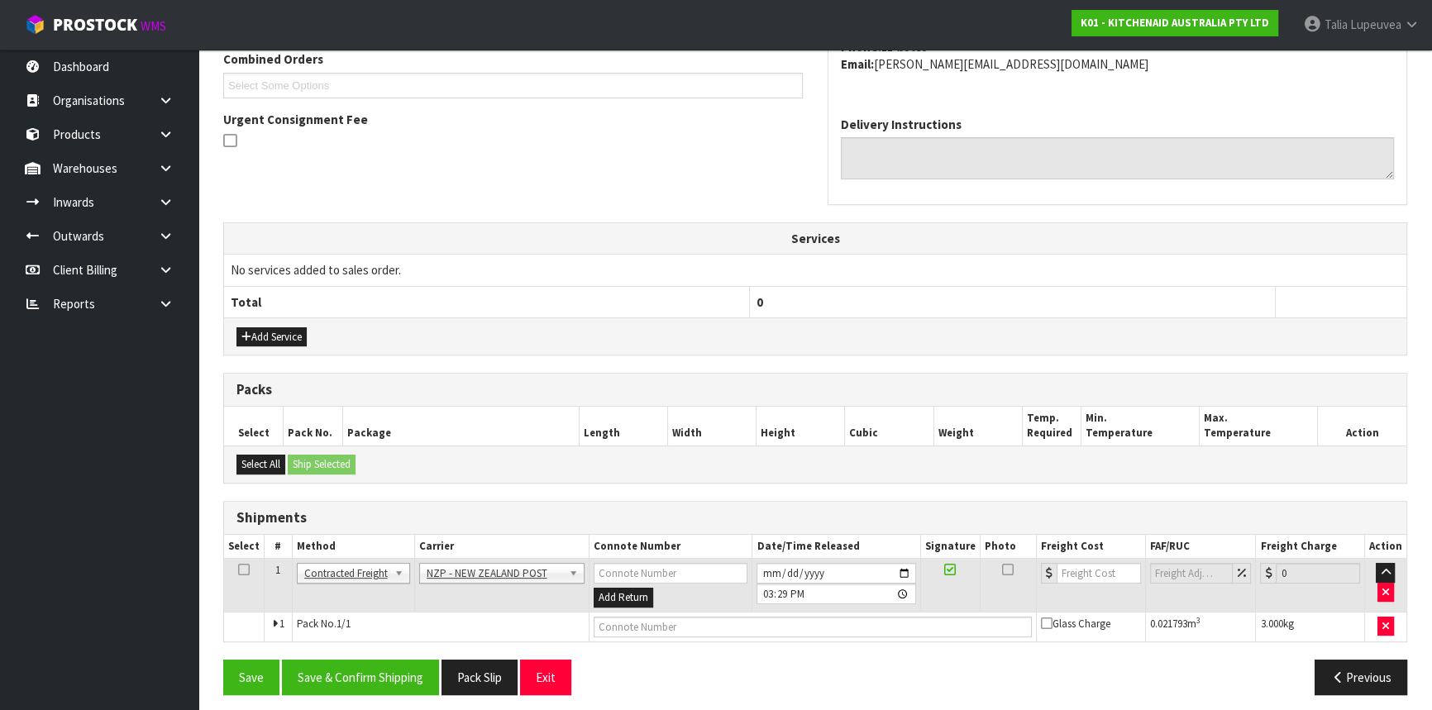
scroll to position [445, 0]
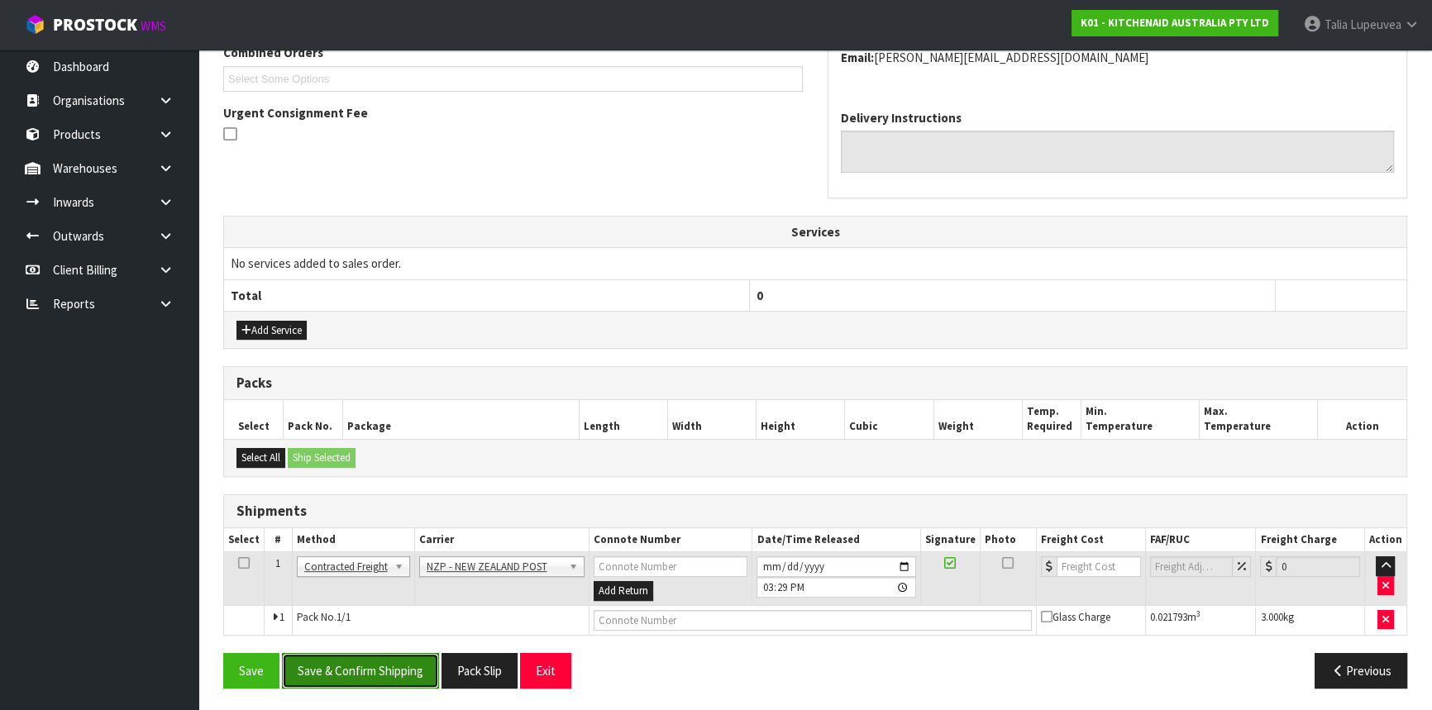
click at [402, 660] on button "Save & Confirm Shipping" at bounding box center [360, 671] width 157 height 36
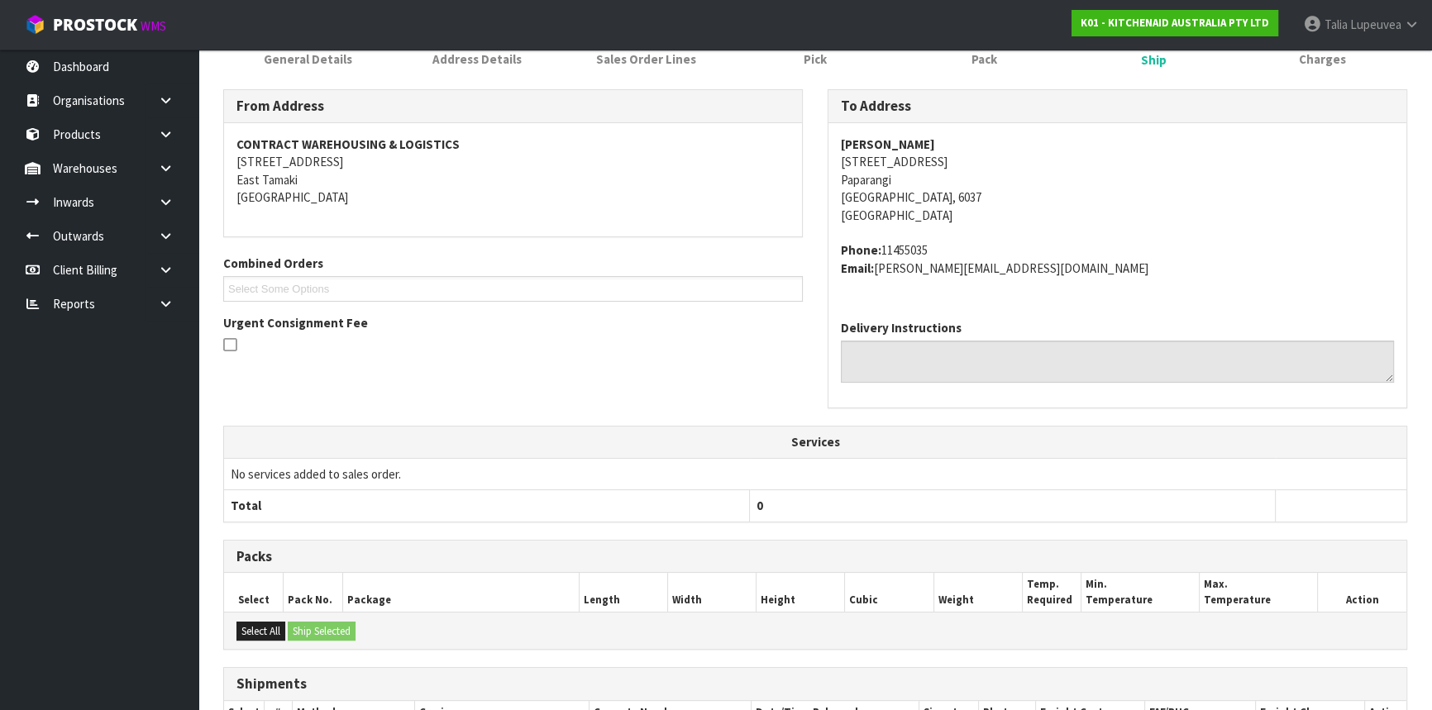
scroll to position [422, 0]
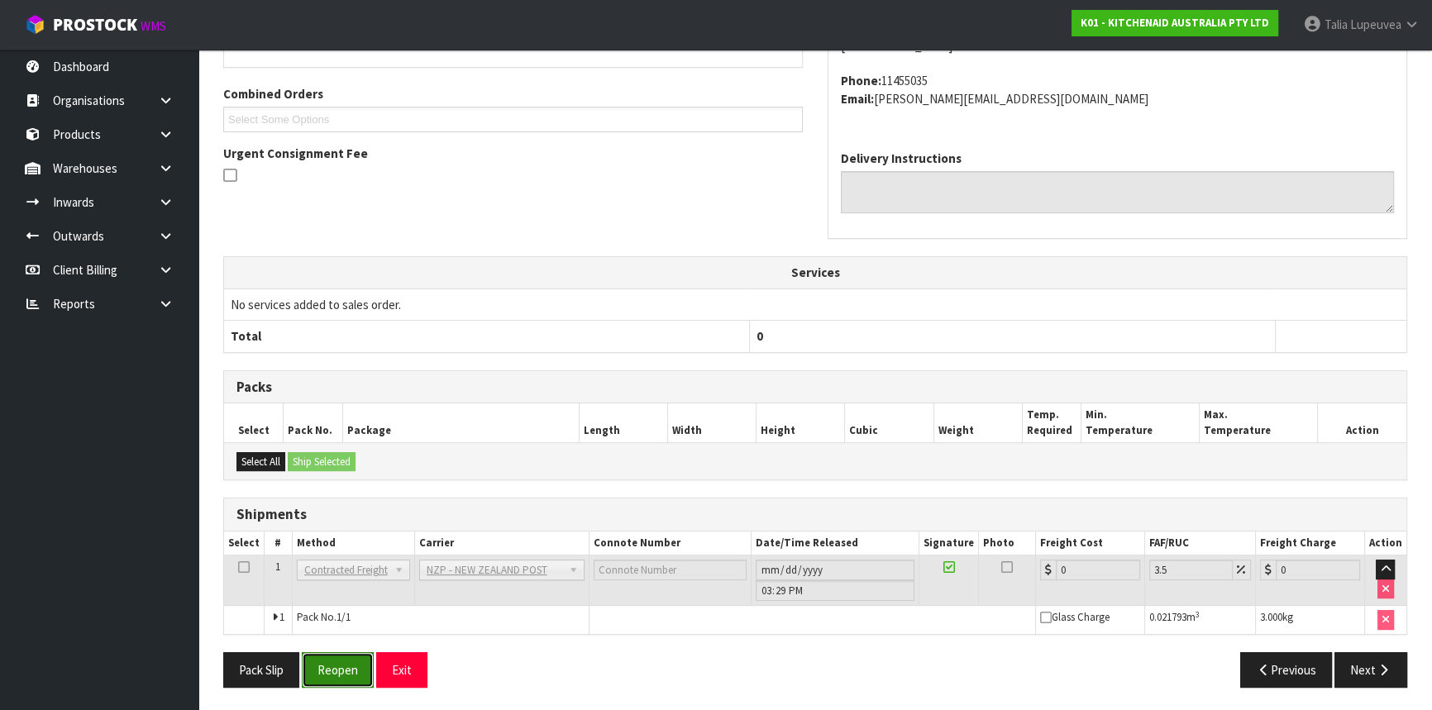
click at [353, 664] on button "Reopen" at bounding box center [338, 670] width 72 height 36
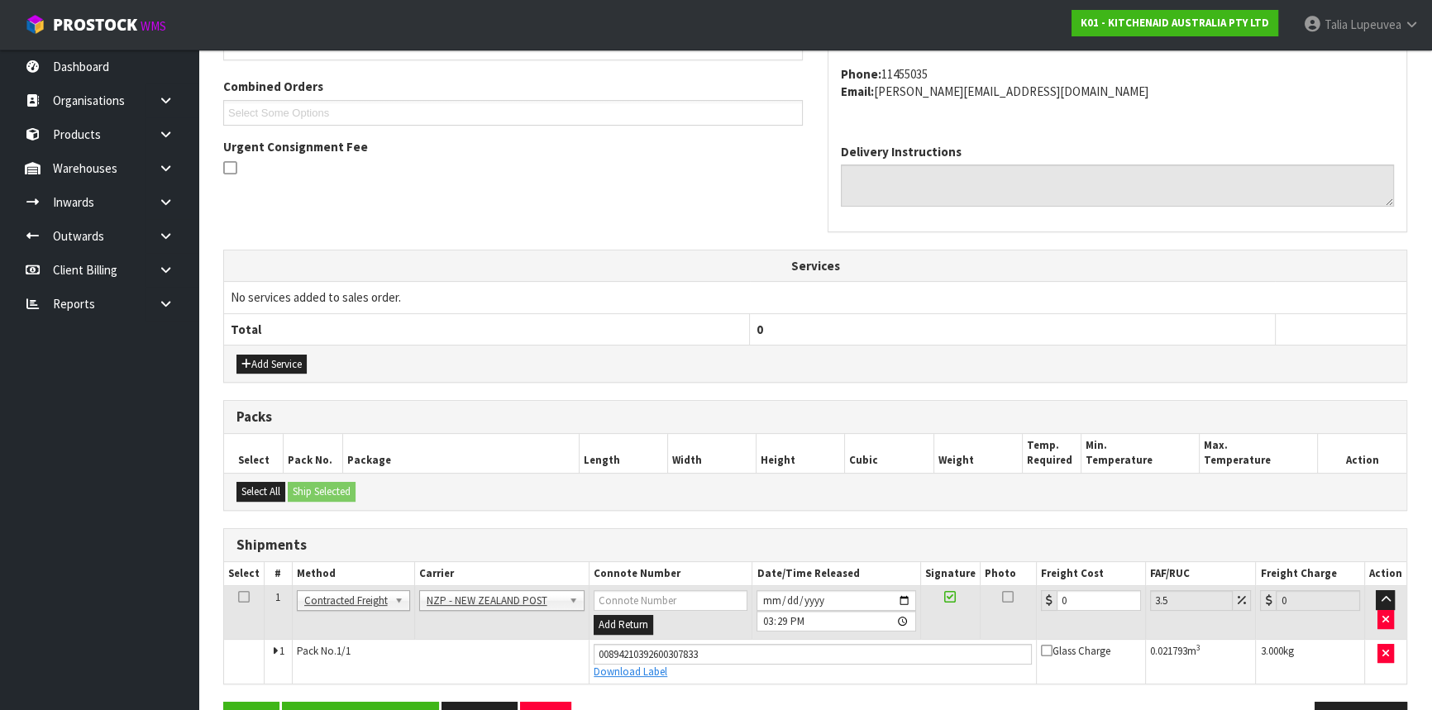
scroll to position [460, 0]
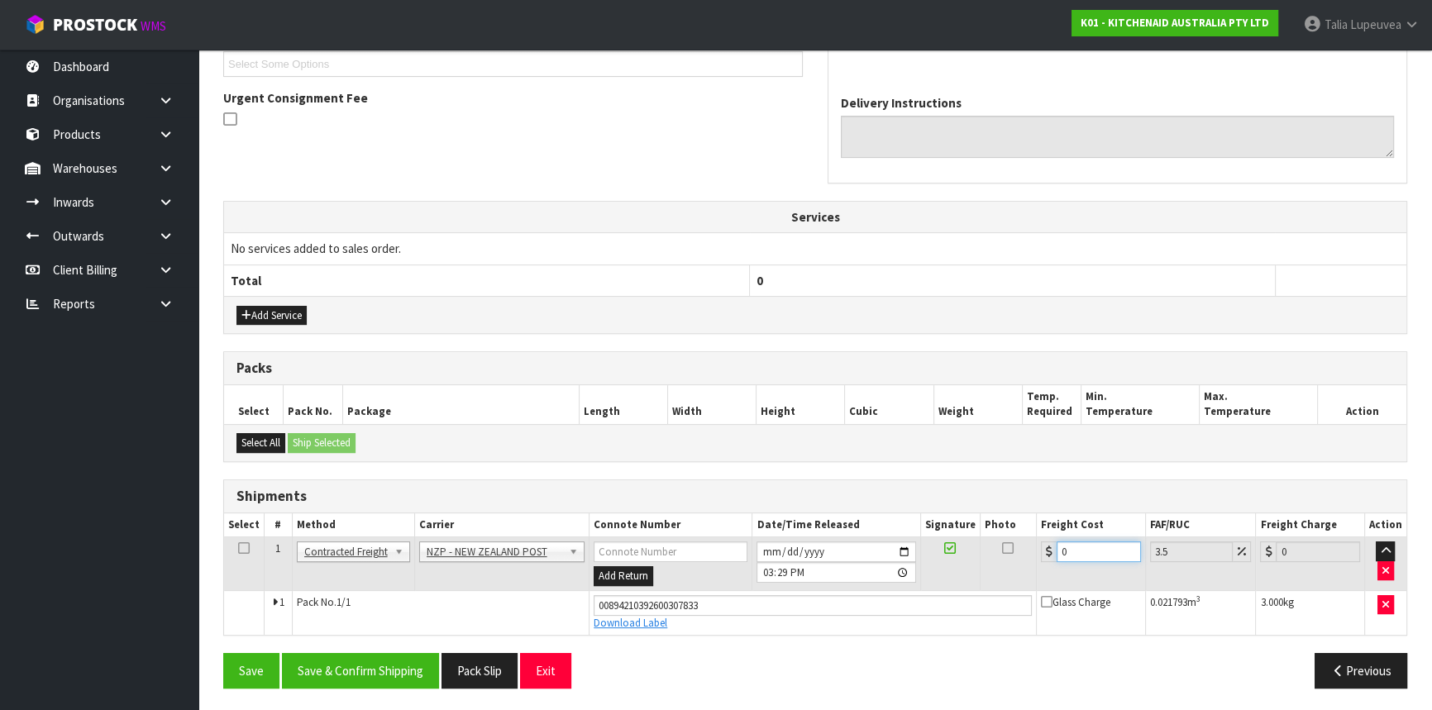
drag, startPoint x: 1075, startPoint y: 553, endPoint x: 1028, endPoint y: 567, distance: 48.4
click at [1028, 567] on tr "1 Client Local Pickup Customer Local Pickup Company Freight Contracted Freight …" at bounding box center [815, 564] width 1182 height 54
click at [389, 661] on button "Save & Confirm Shipping" at bounding box center [360, 671] width 157 height 36
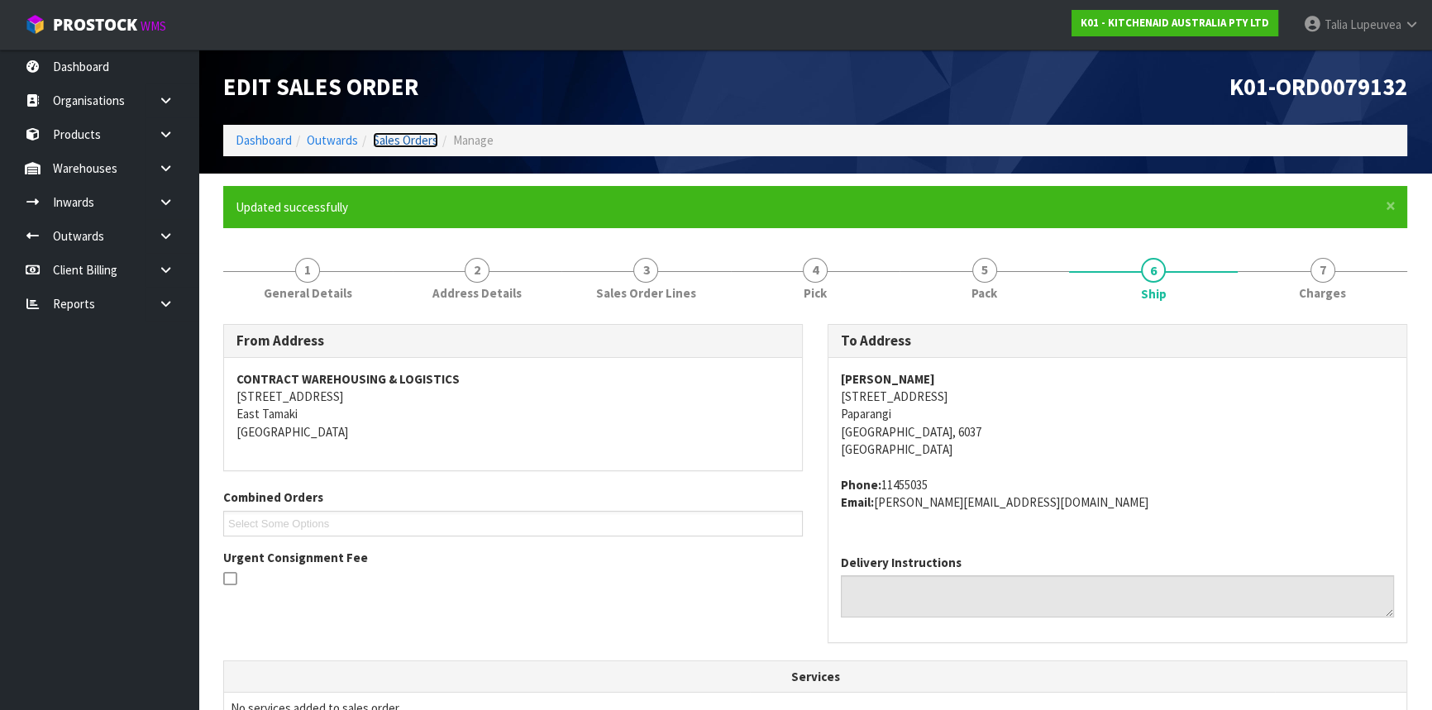
click at [404, 144] on link "Sales Orders" at bounding box center [405, 140] width 65 height 16
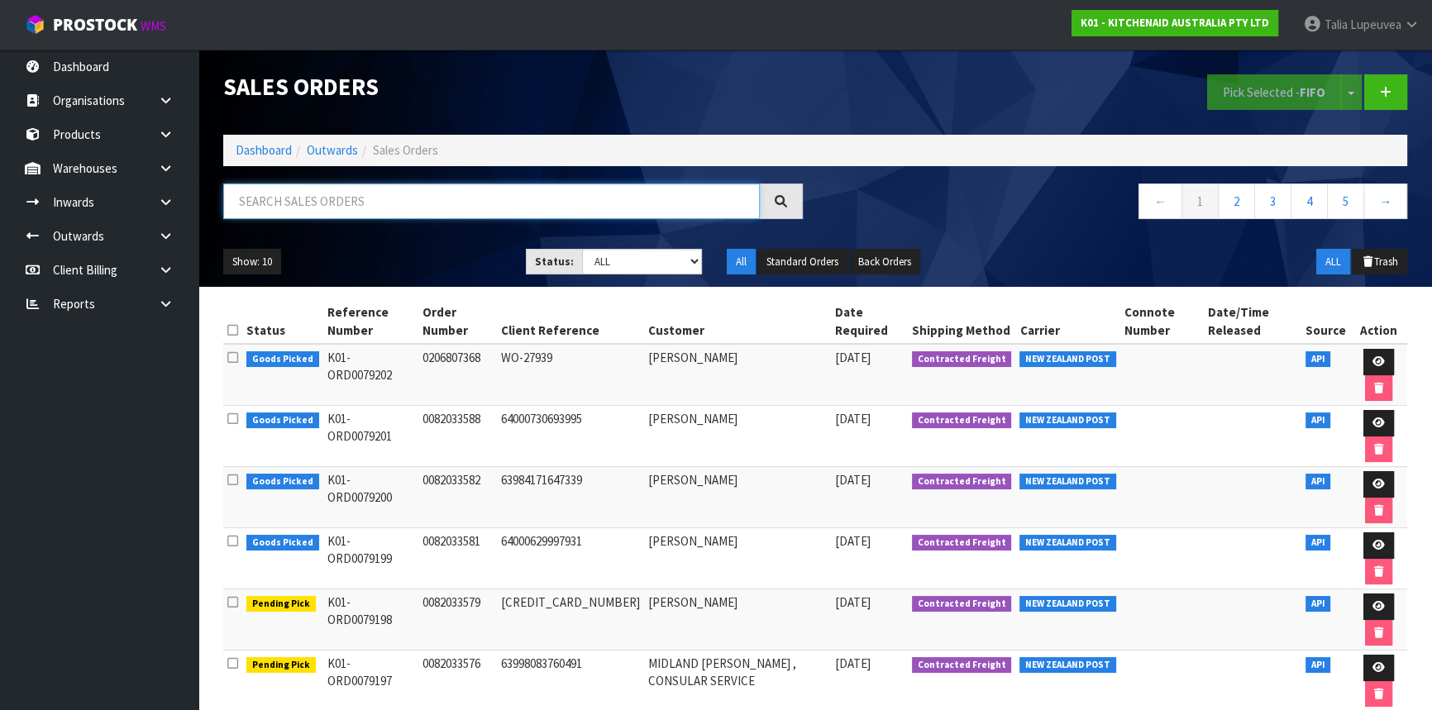
click at [270, 198] on input "text" at bounding box center [491, 202] width 537 height 36
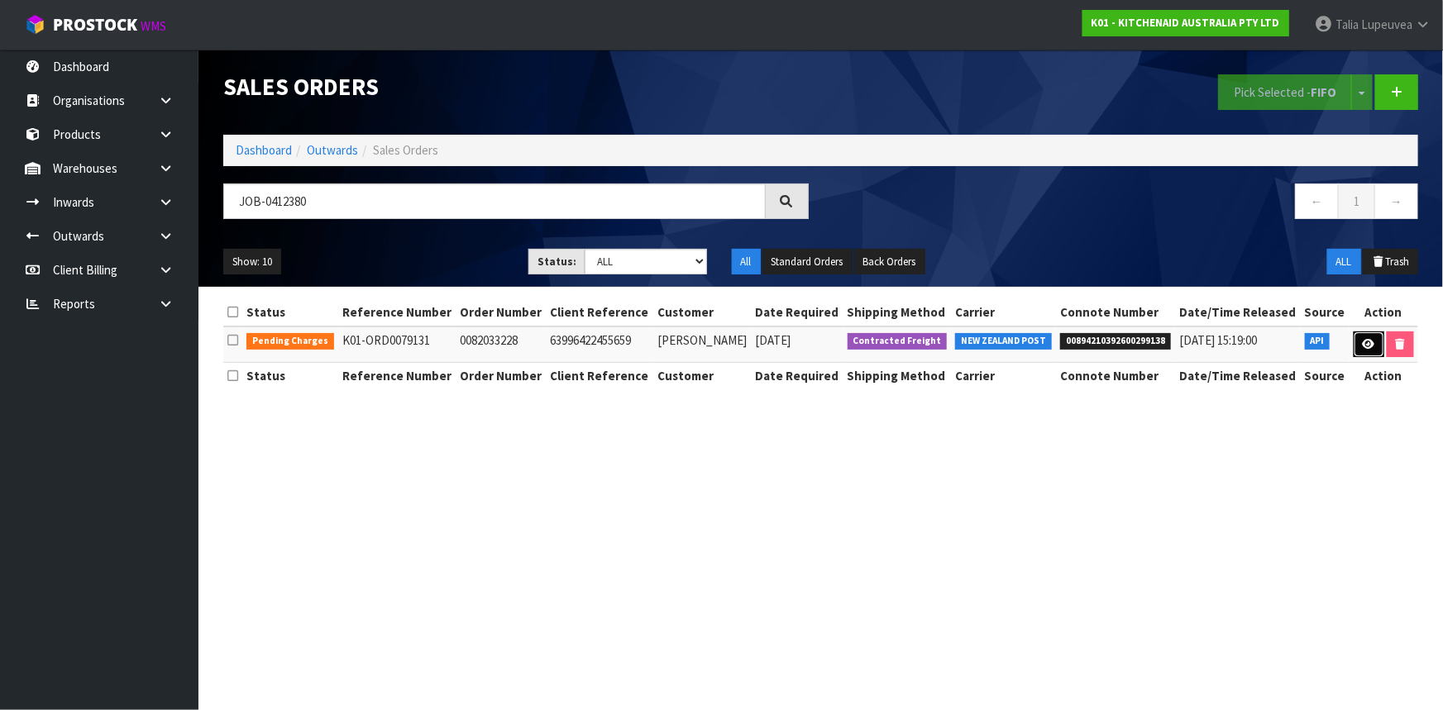
click at [1362, 346] on icon at bounding box center [1368, 344] width 12 height 11
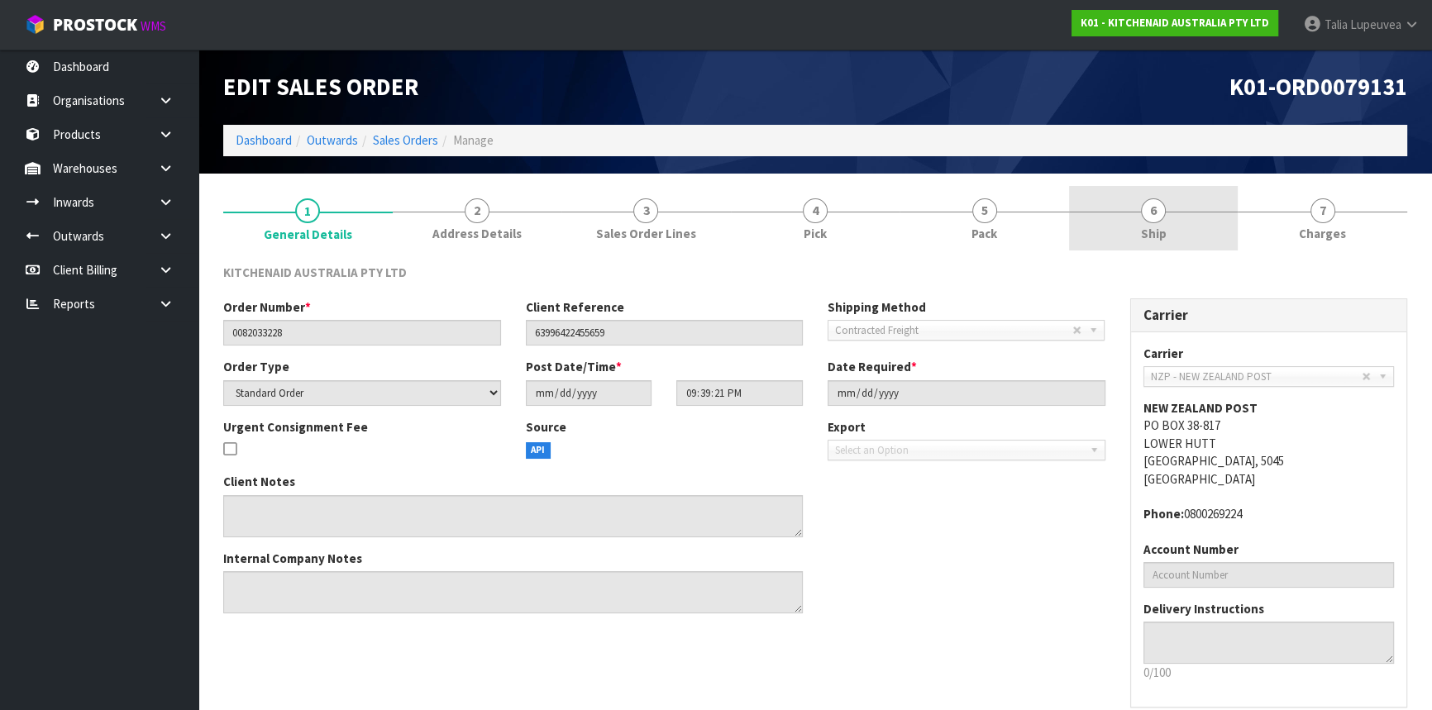
click at [1175, 228] on link "6 Ship" at bounding box center [1153, 218] width 169 height 65
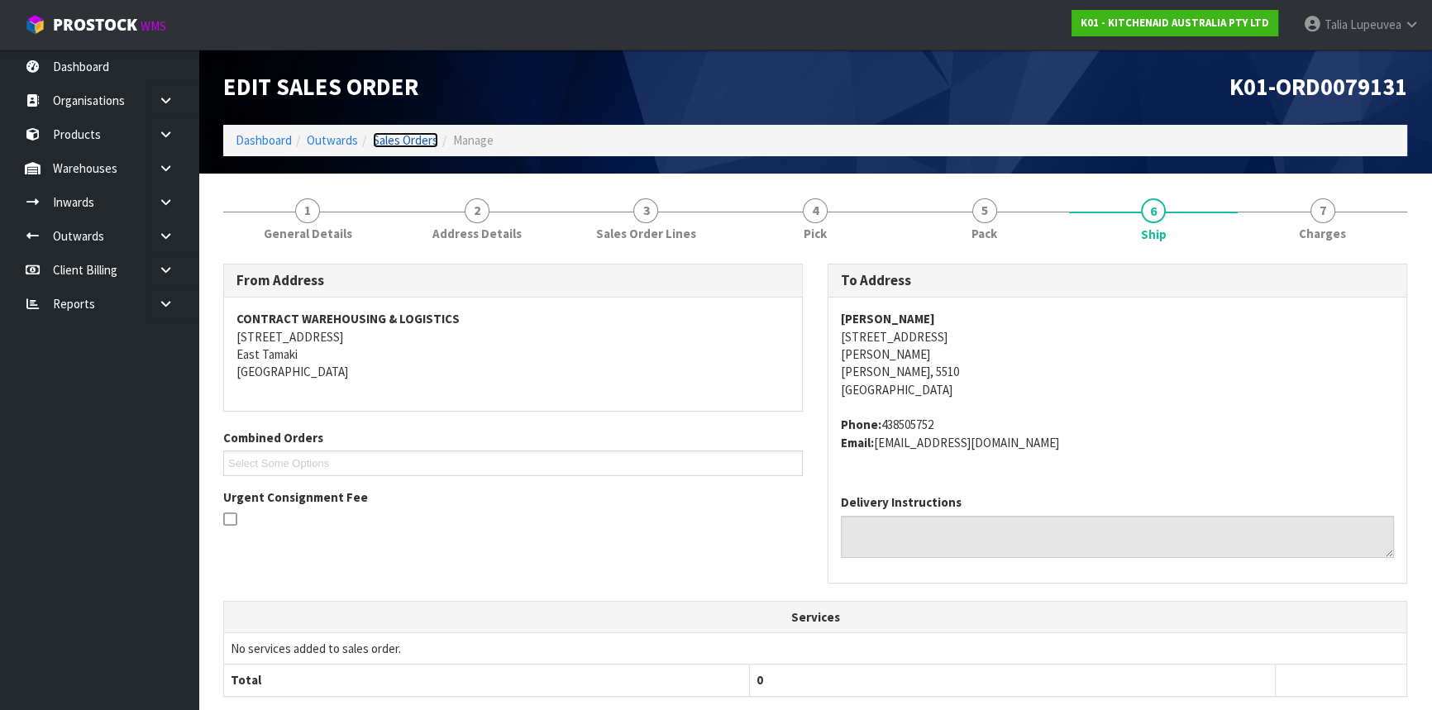
click at [402, 138] on link "Sales Orders" at bounding box center [405, 140] width 65 height 16
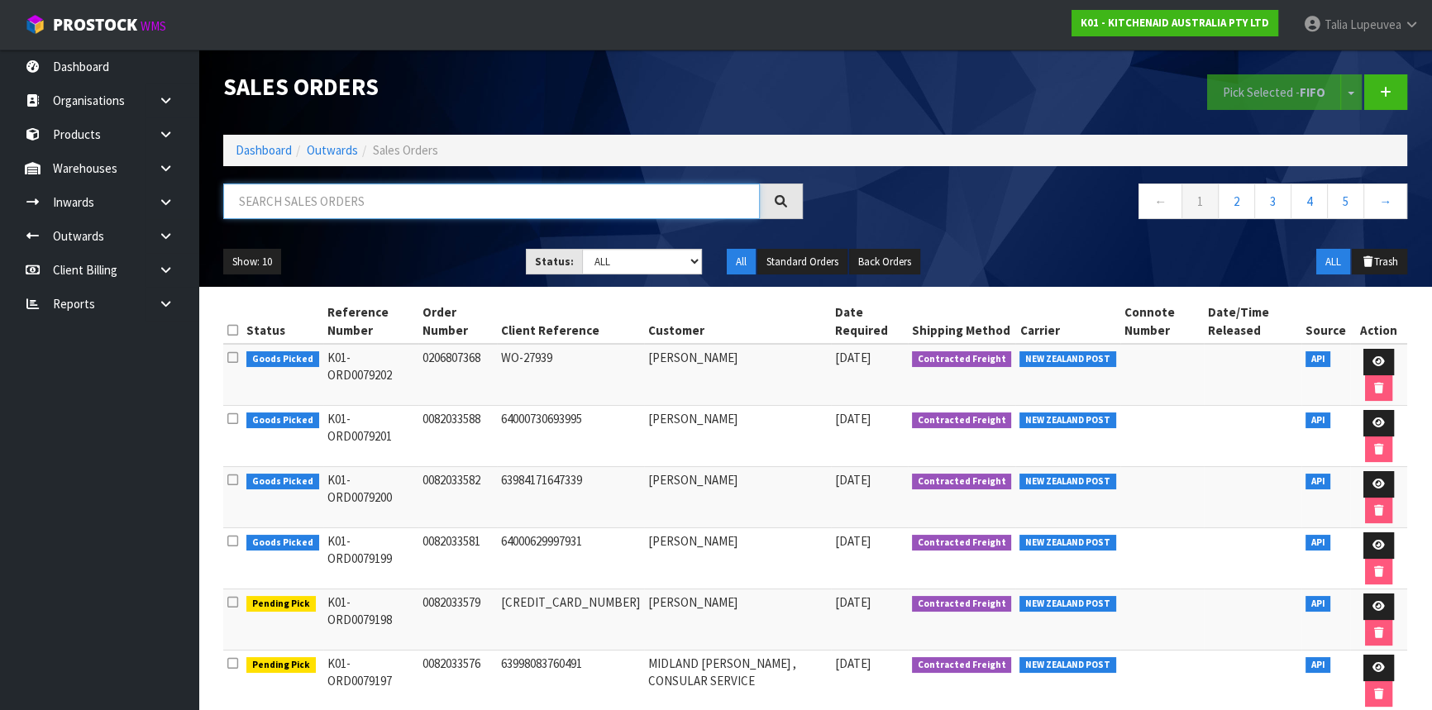
click at [504, 212] on input "text" at bounding box center [491, 202] width 537 height 36
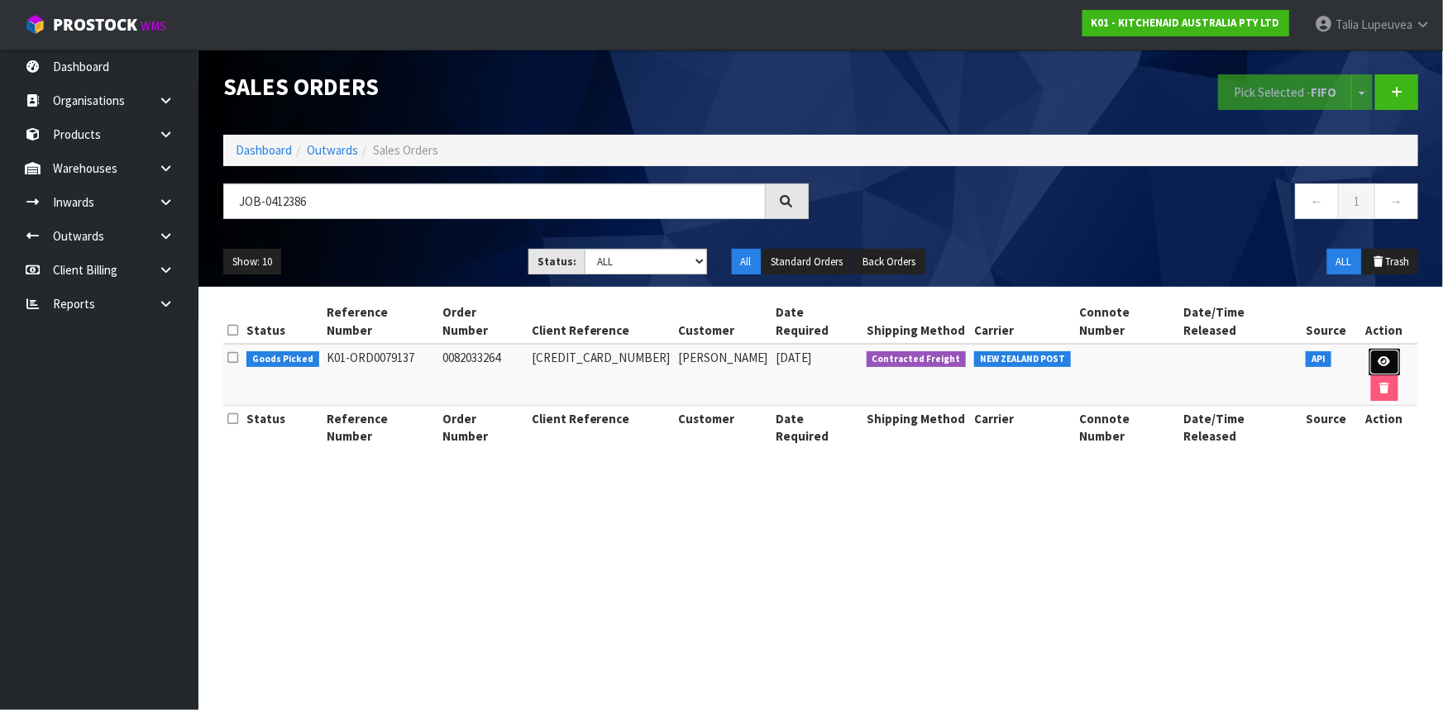
click at [1378, 356] on icon at bounding box center [1384, 361] width 12 height 11
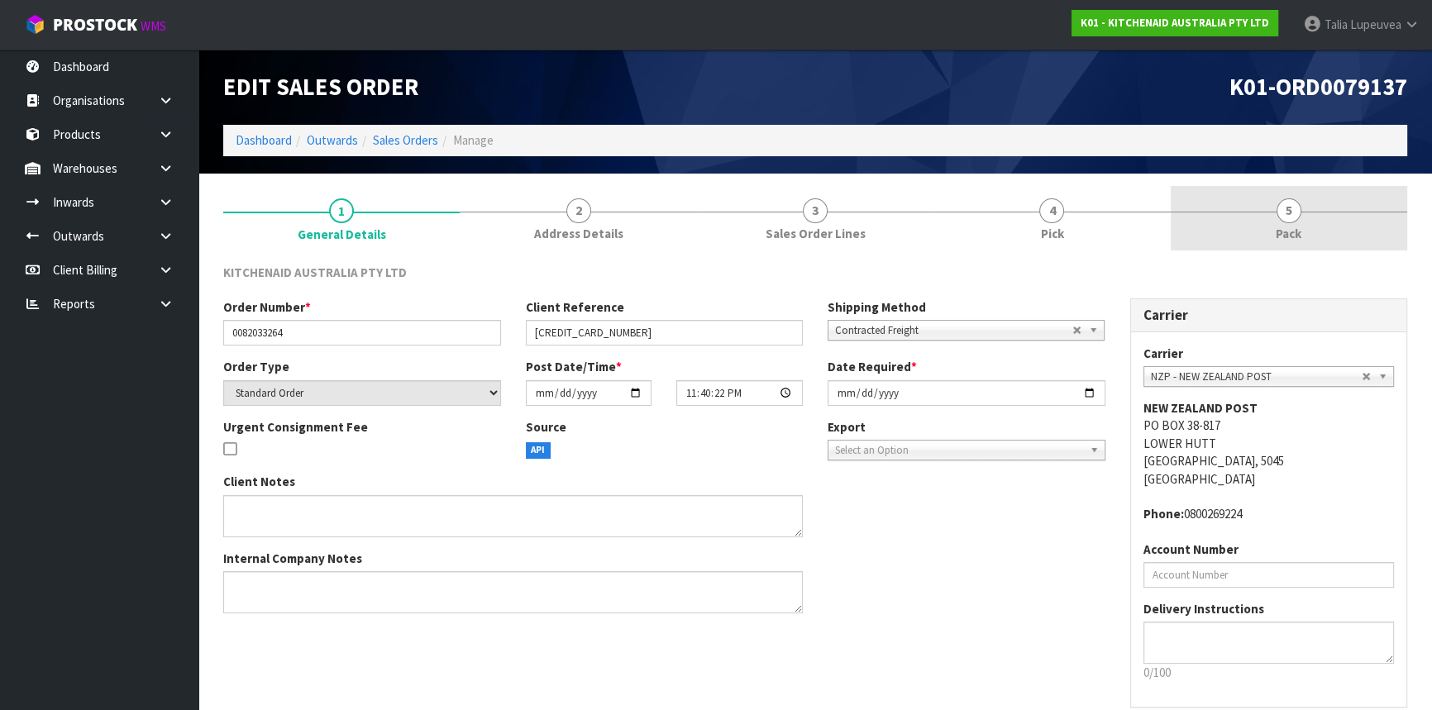
click at [1263, 230] on link "5 Pack" at bounding box center [1289, 218] width 236 height 65
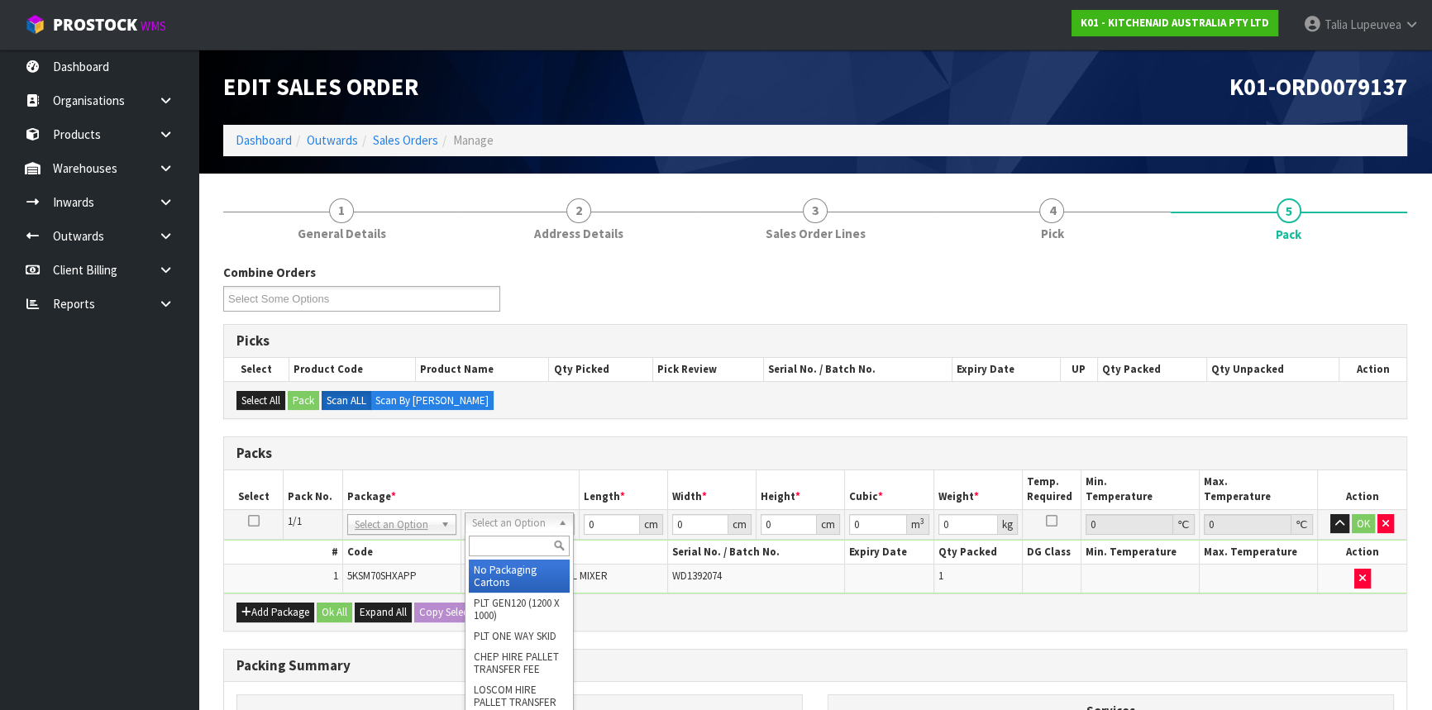
click at [536, 545] on input "text" at bounding box center [519, 546] width 101 height 21
drag, startPoint x: 535, startPoint y: 577, endPoint x: 586, endPoint y: 535, distance: 66.4
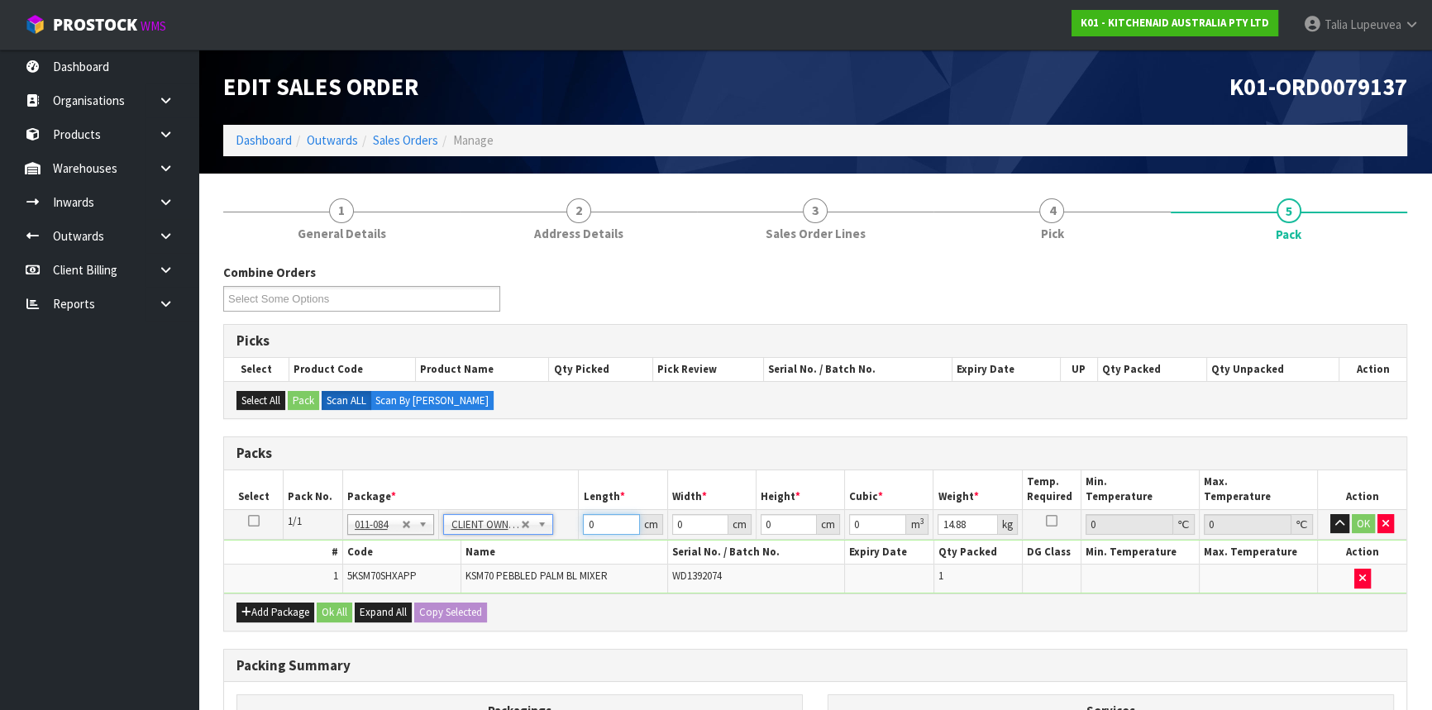
drag, startPoint x: 593, startPoint y: 526, endPoint x: 578, endPoint y: 529, distance: 15.2
click at [579, 529] on td "0 cm" at bounding box center [623, 524] width 88 height 30
click at [1359, 514] on button "OK" at bounding box center [1363, 524] width 23 height 20
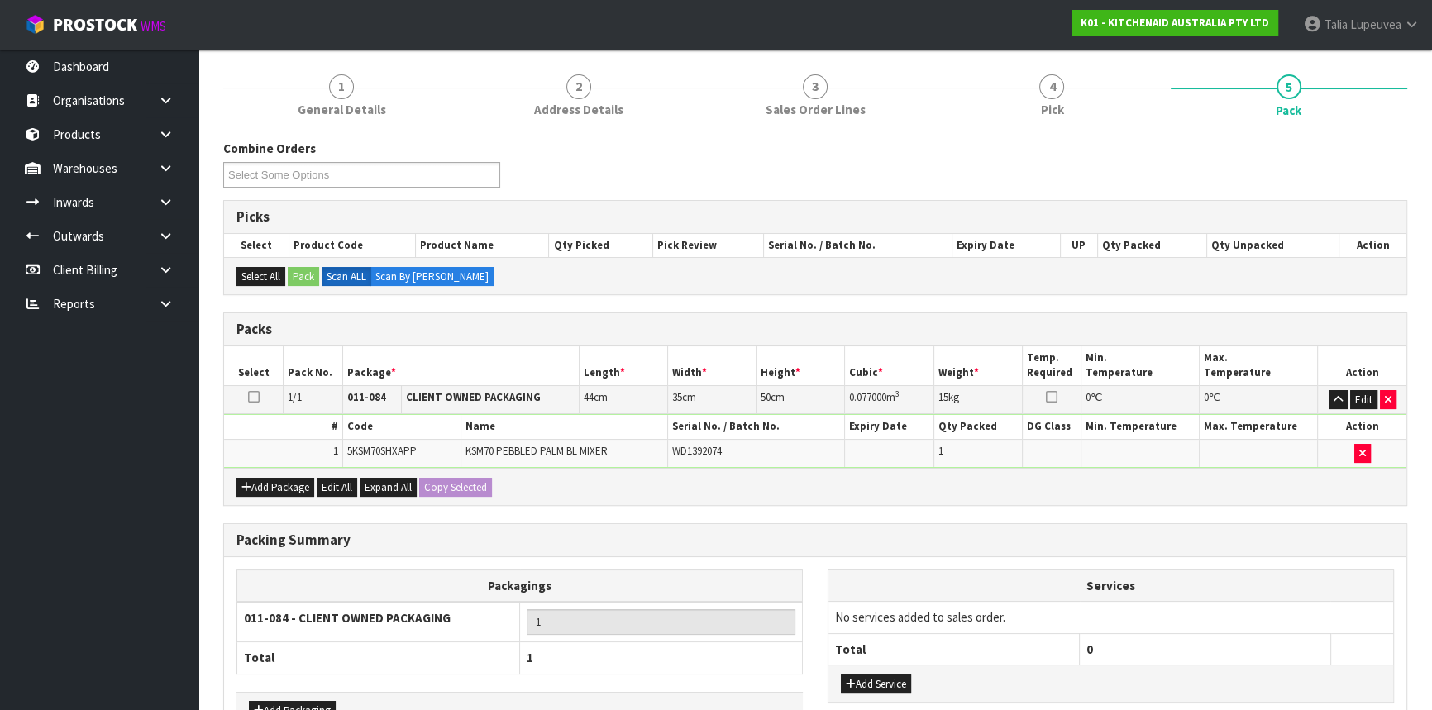
scroll to position [230, 0]
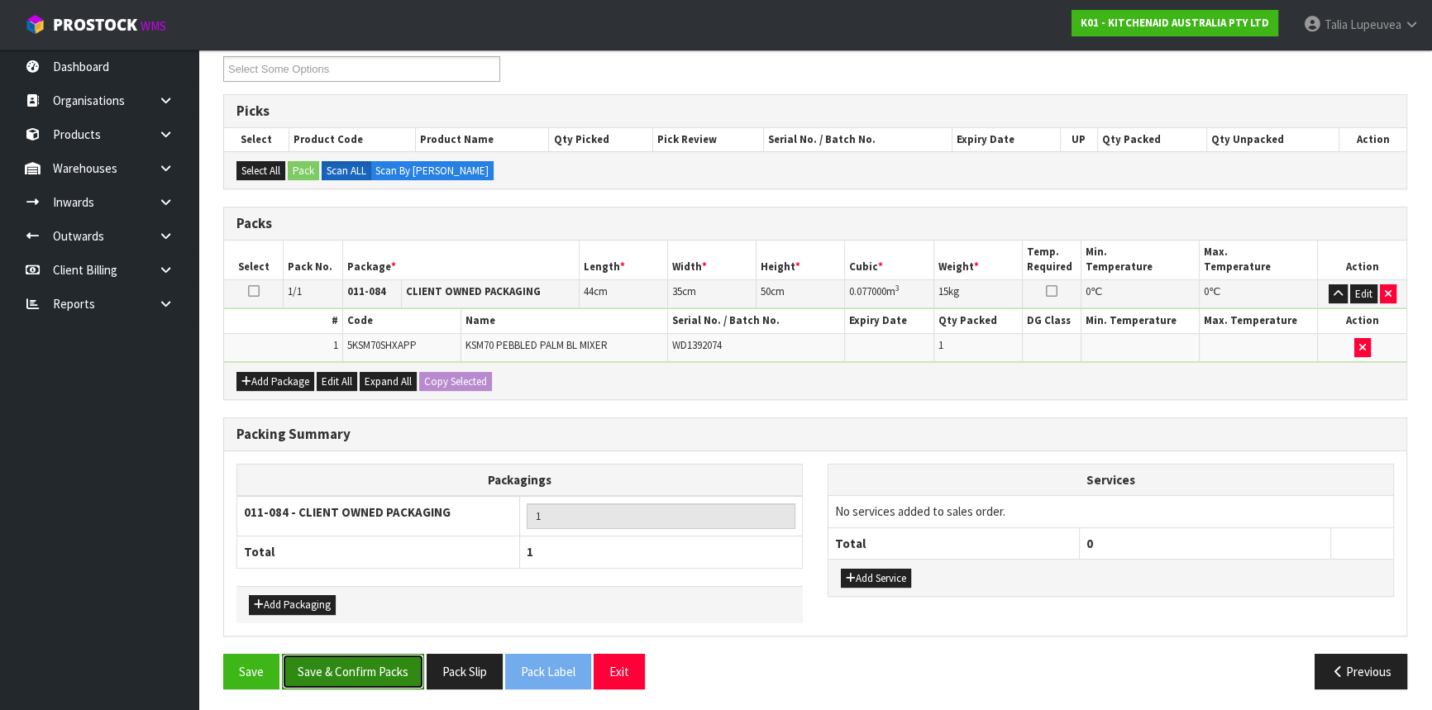
click at [340, 661] on button "Save & Confirm Packs" at bounding box center [353, 672] width 142 height 36
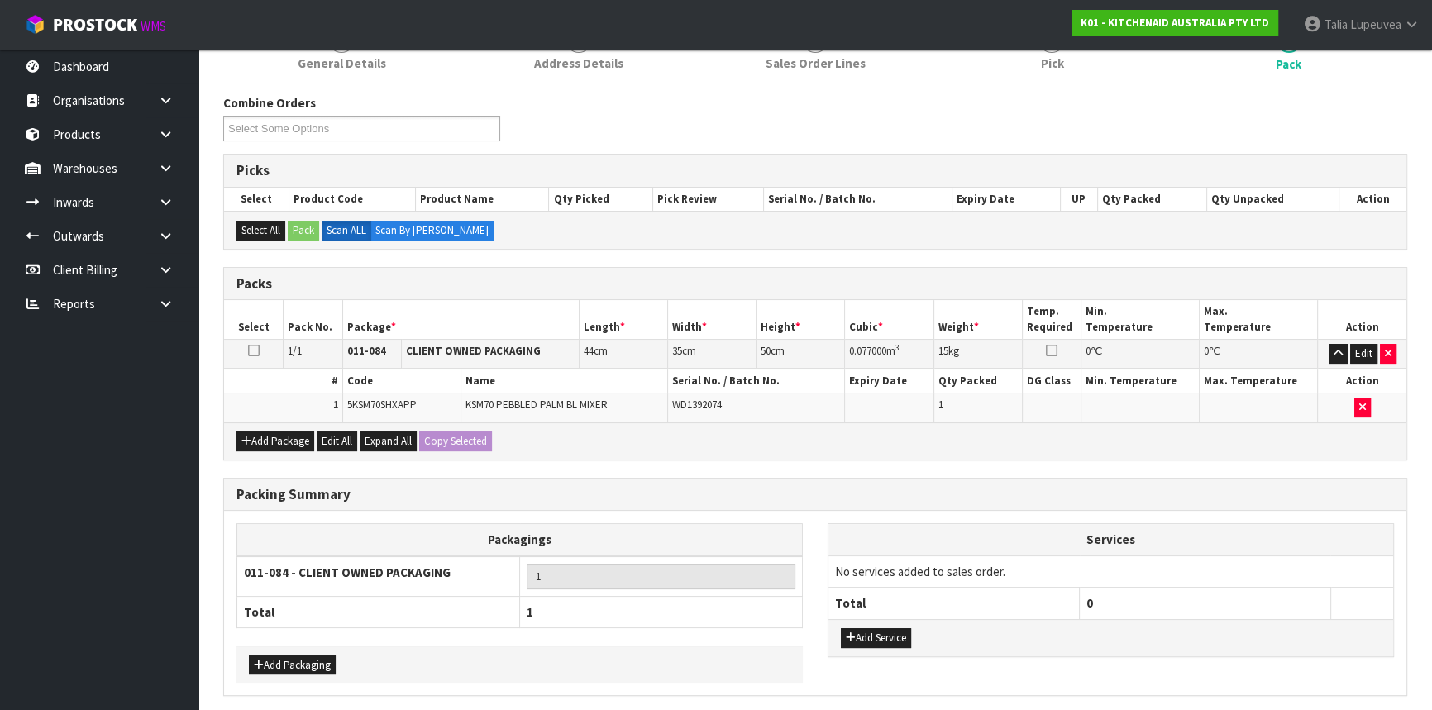
scroll to position [0, 0]
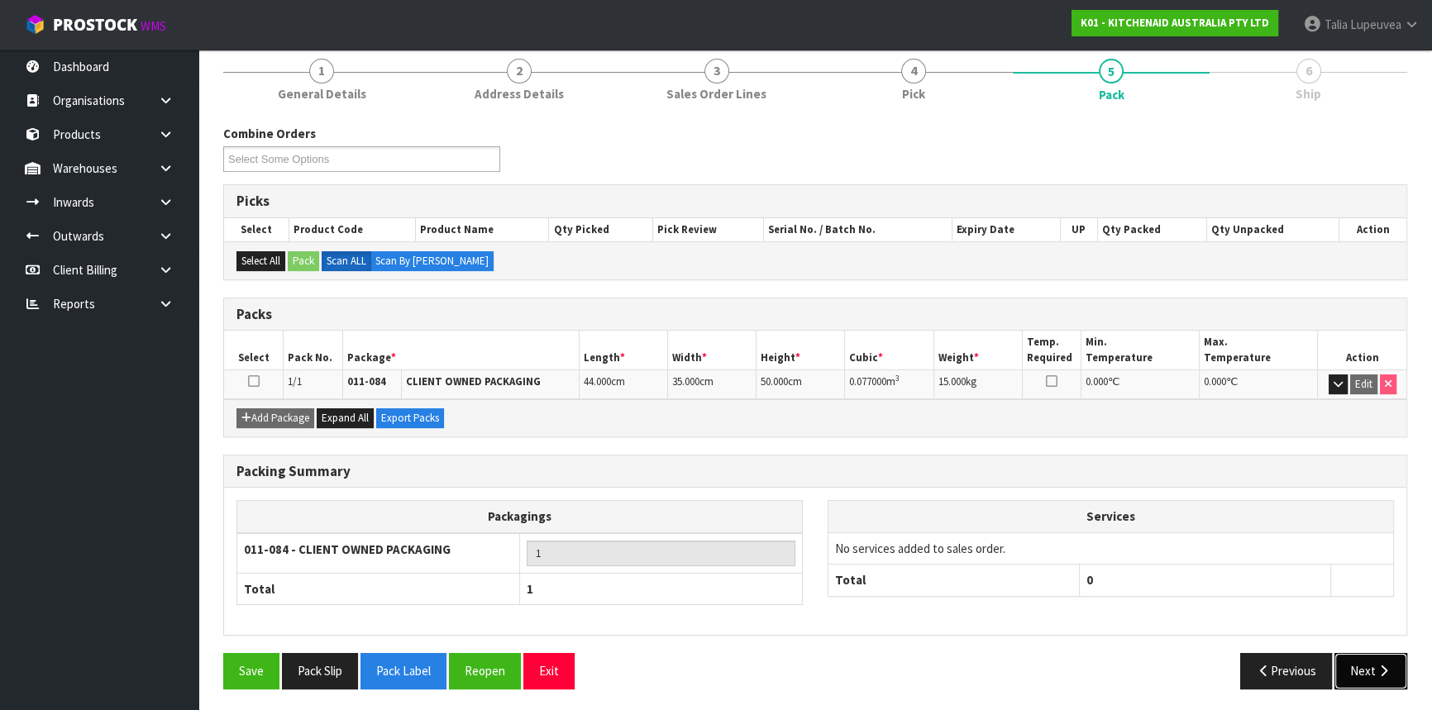
click at [1365, 662] on button "Next" at bounding box center [1370, 671] width 73 height 36
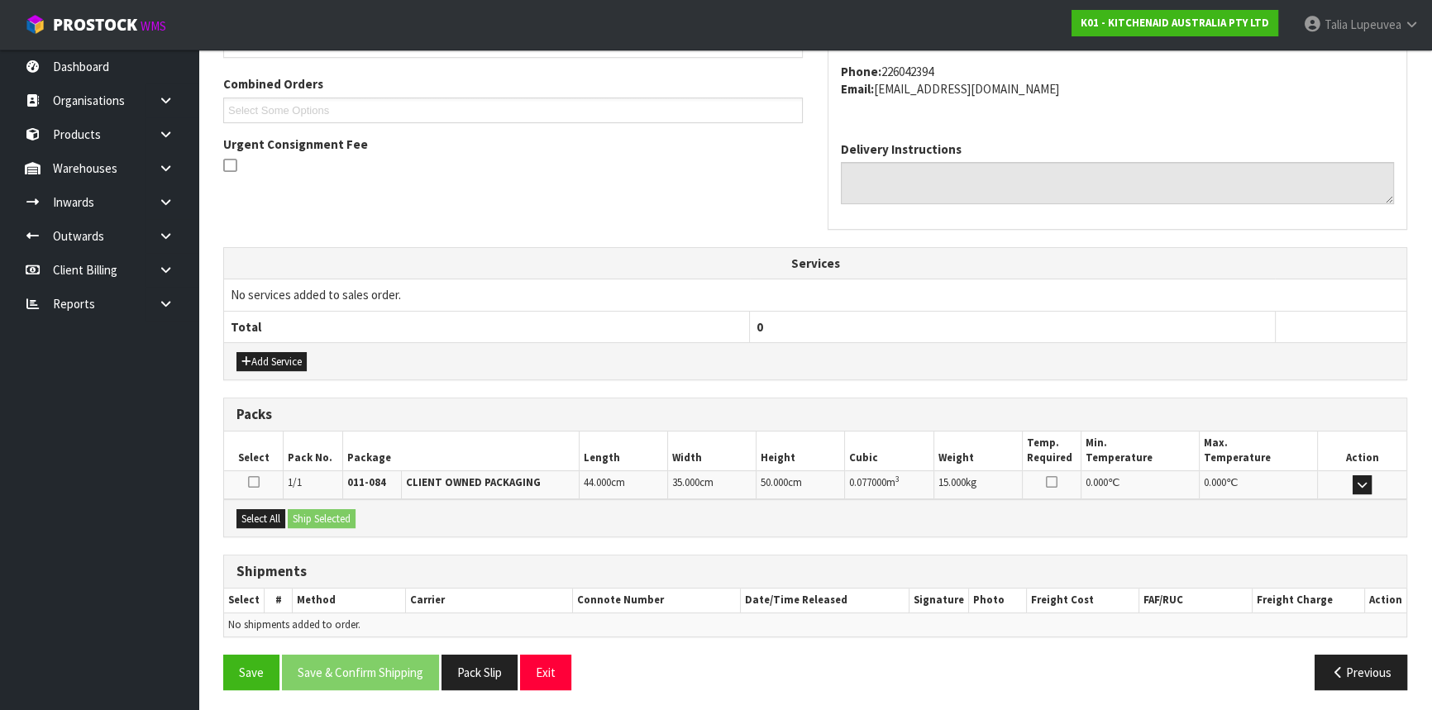
scroll to position [415, 0]
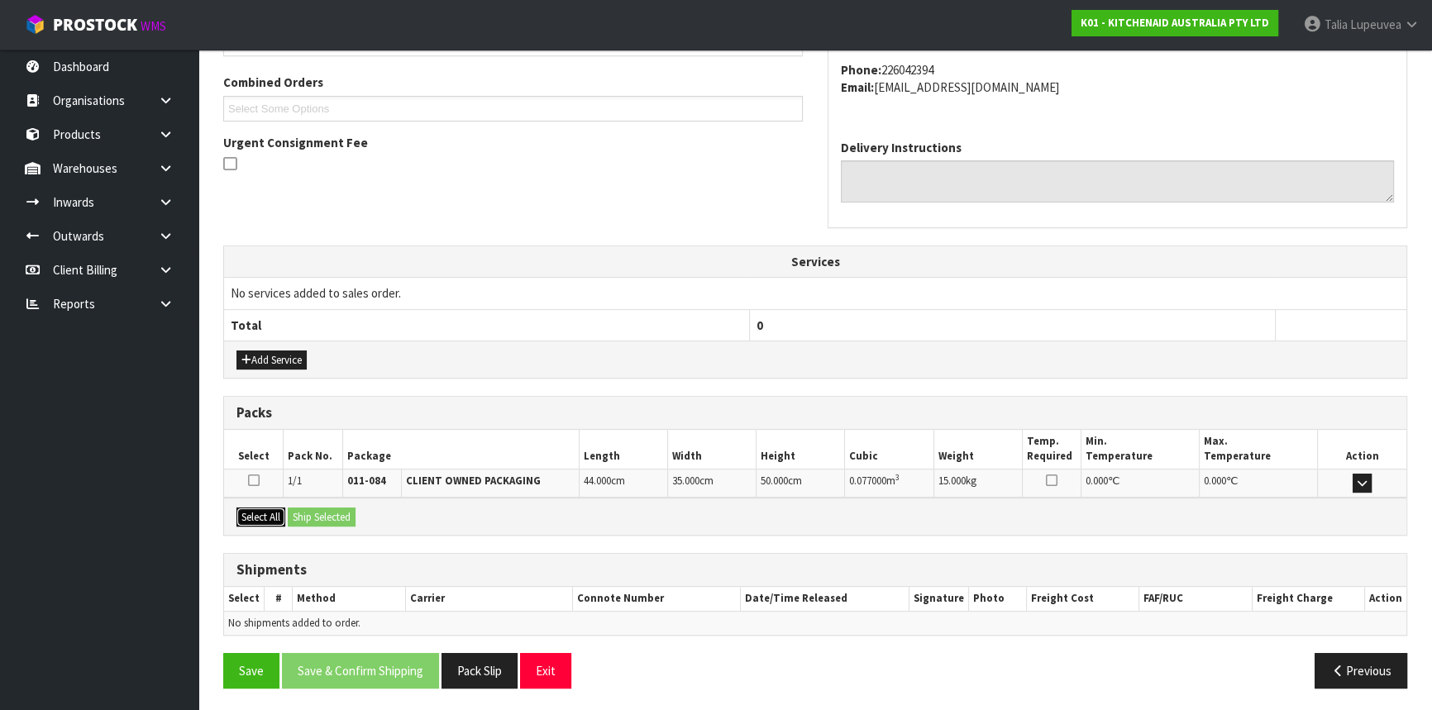
drag, startPoint x: 271, startPoint y: 513, endPoint x: 281, endPoint y: 512, distance: 10.0
click at [274, 513] on button "Select All" at bounding box center [260, 518] width 49 height 20
click at [314, 511] on button "Ship Selected" at bounding box center [322, 518] width 68 height 20
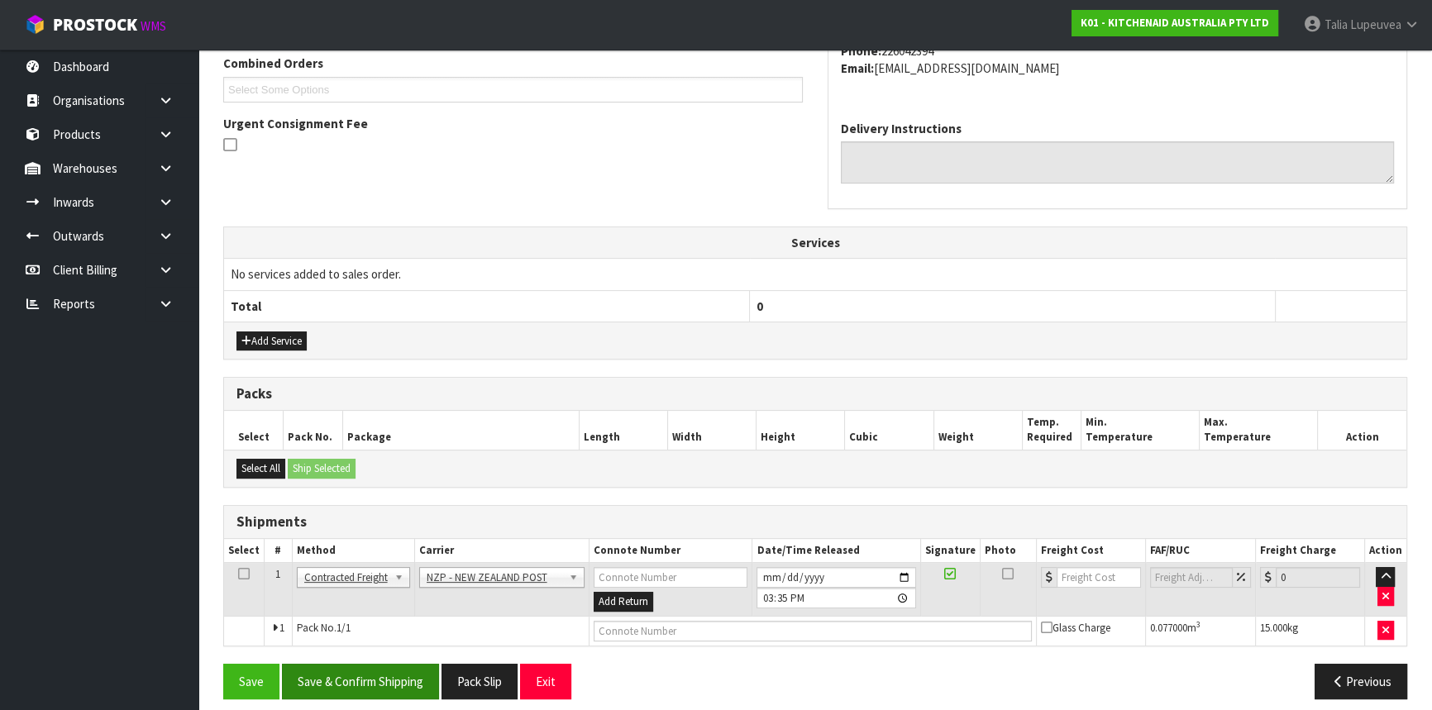
scroll to position [445, 0]
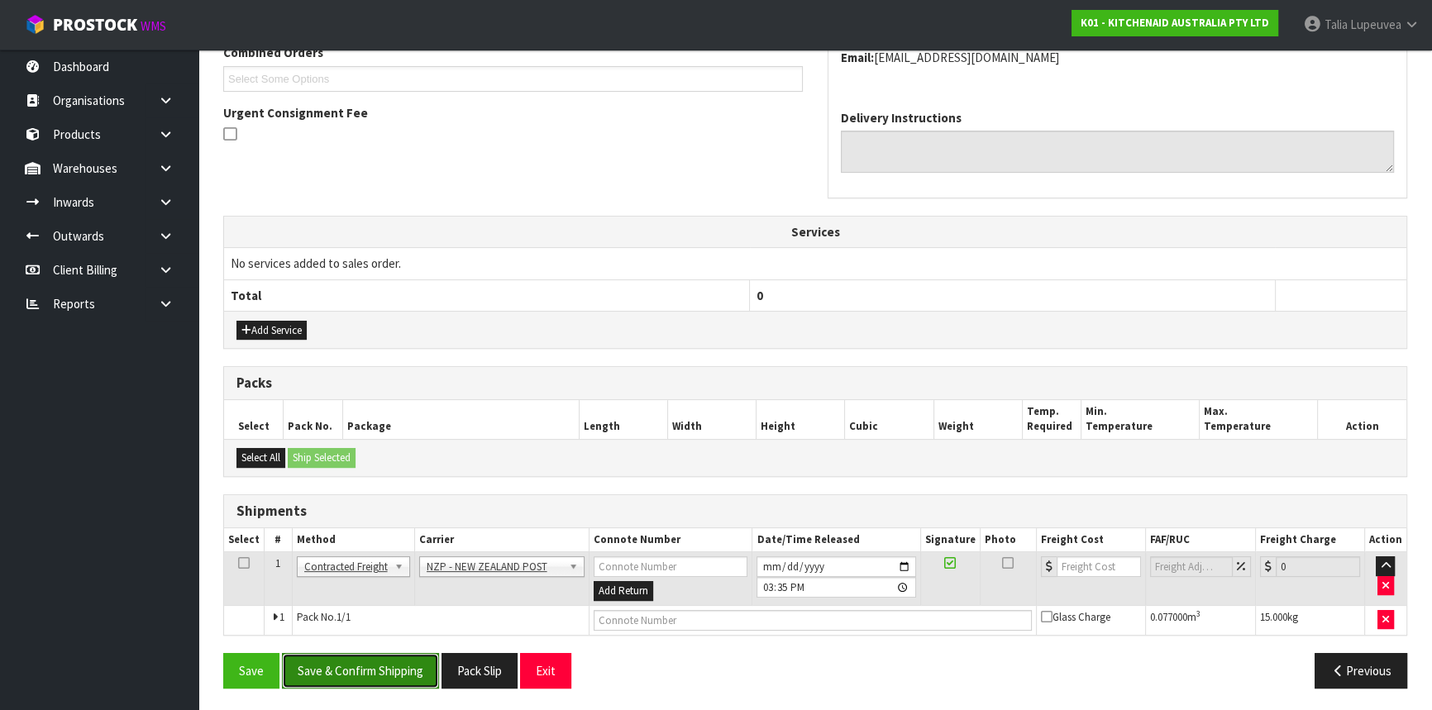
click at [395, 672] on button "Save & Confirm Shipping" at bounding box center [360, 671] width 157 height 36
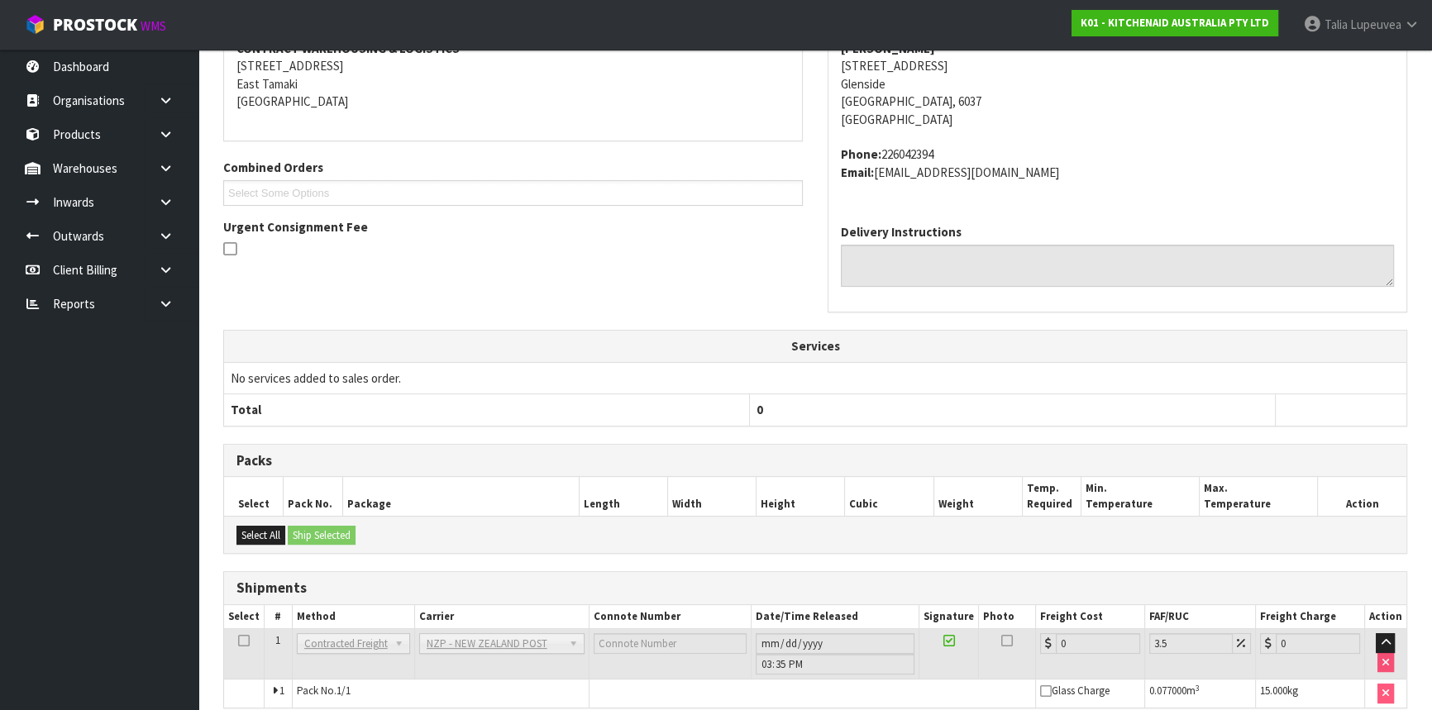
scroll to position [422, 0]
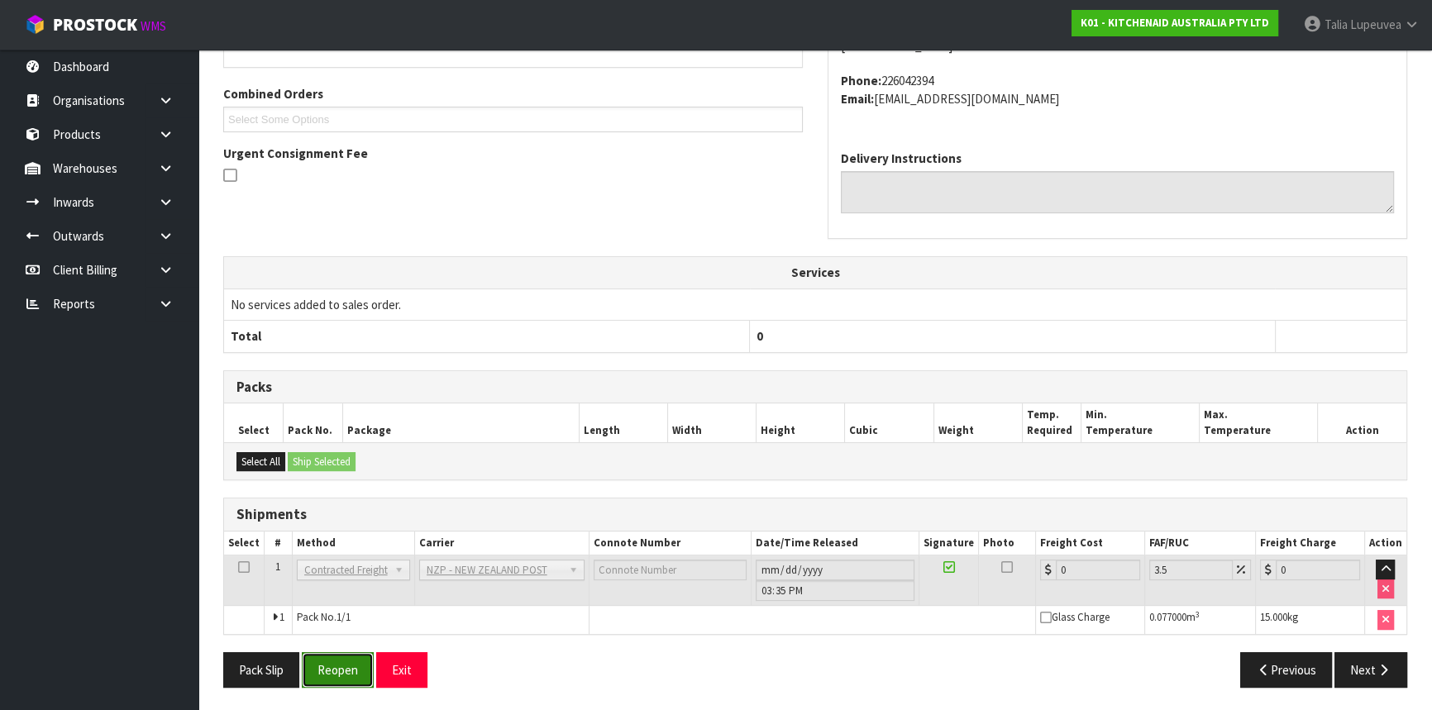
click at [334, 673] on button "Reopen" at bounding box center [338, 670] width 72 height 36
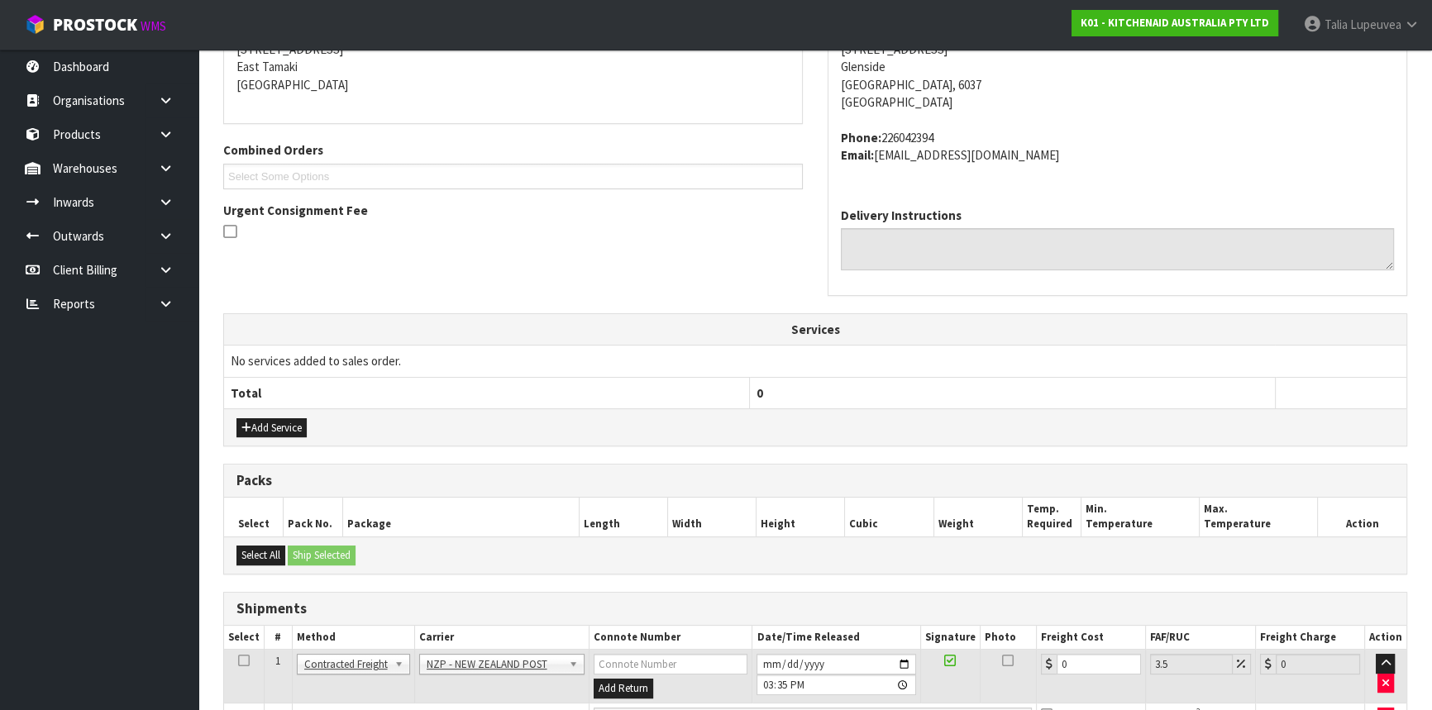
scroll to position [404, 0]
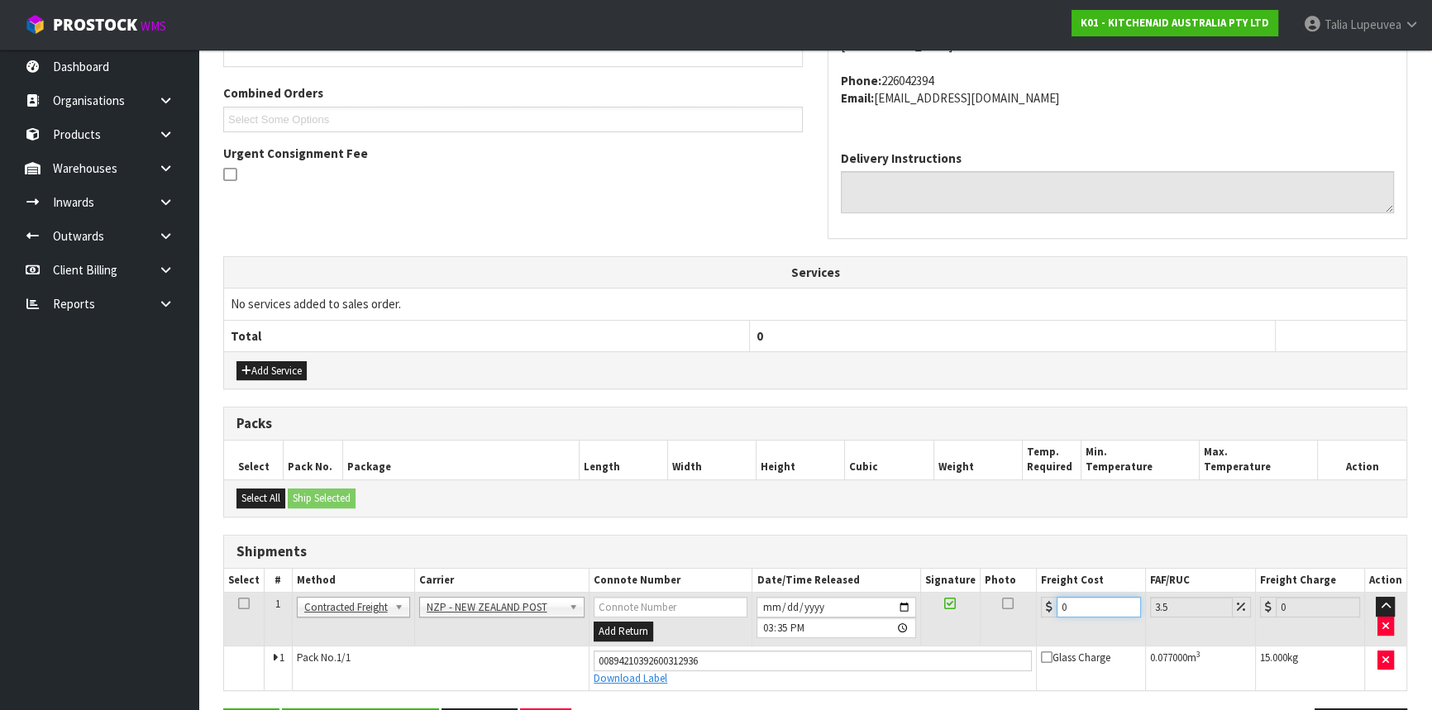
drag, startPoint x: 1063, startPoint y: 608, endPoint x: 1031, endPoint y: 591, distance: 36.6
click at [1047, 613] on div "0" at bounding box center [1091, 607] width 100 height 21
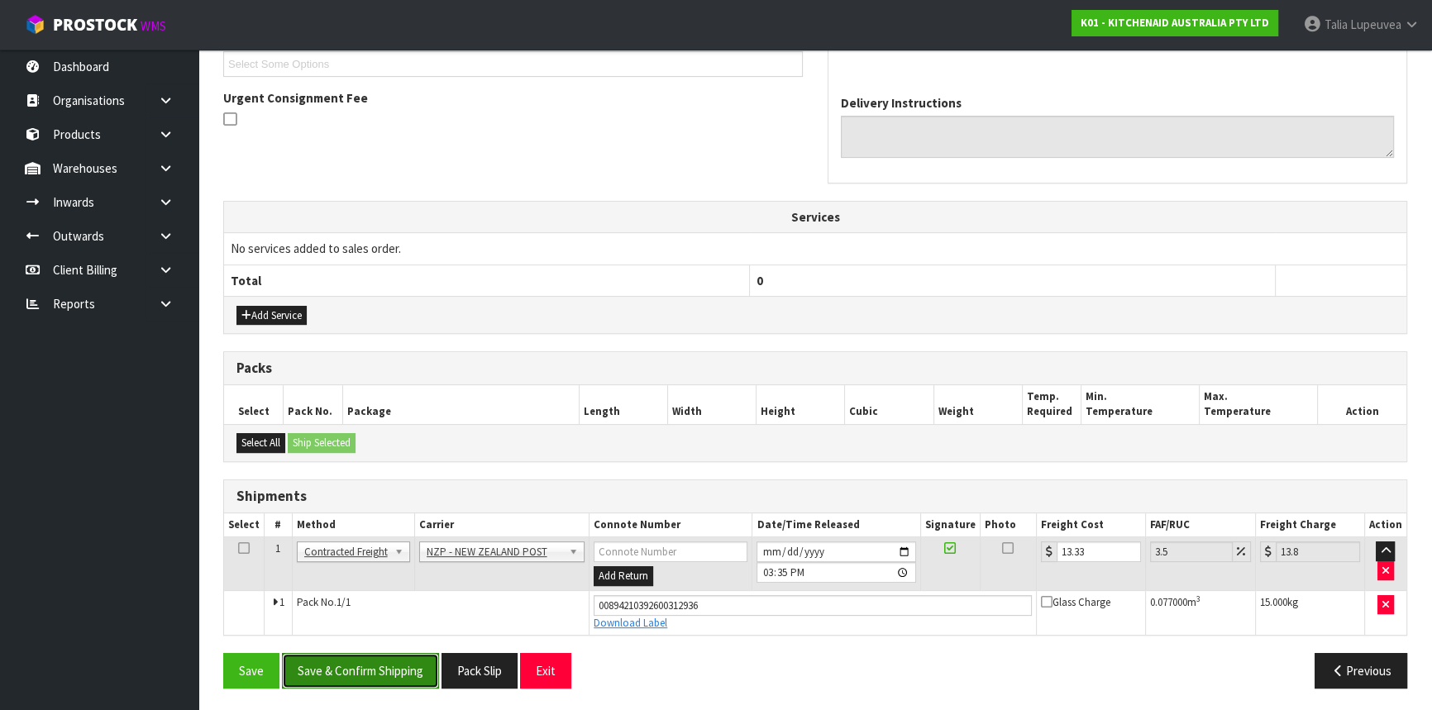
click at [298, 674] on button "Save & Confirm Shipping" at bounding box center [360, 671] width 157 height 36
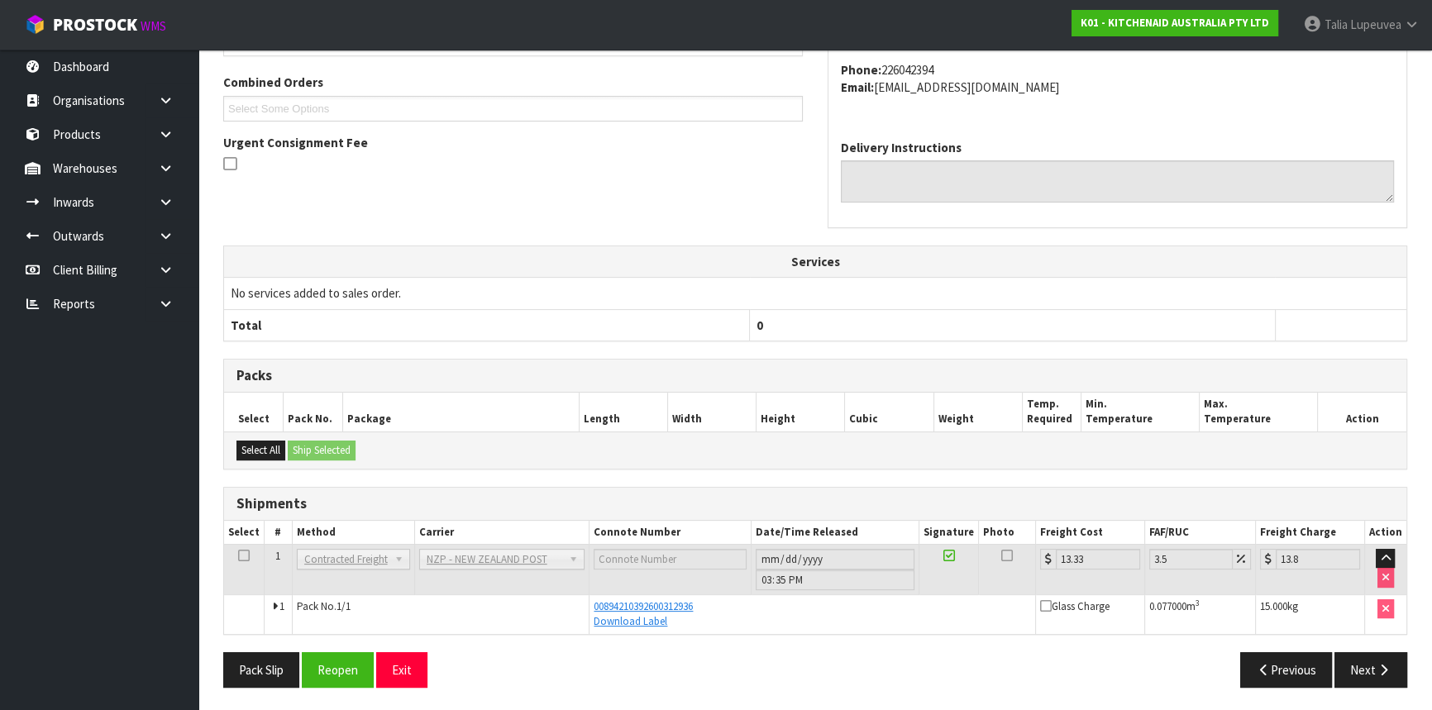
scroll to position [0, 0]
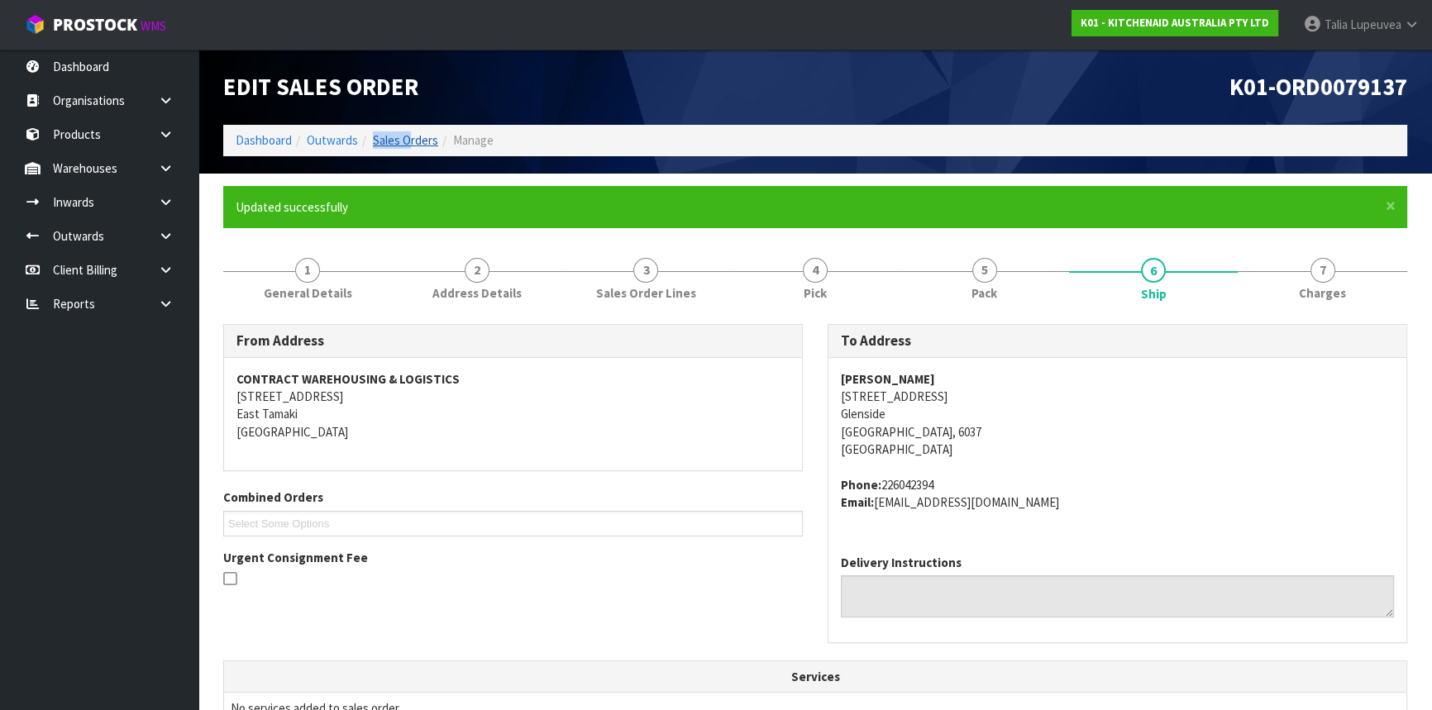
click at [408, 145] on ol "Dashboard Outwards Sales Orders Manage" at bounding box center [815, 140] width 1184 height 31
click at [418, 141] on link "Sales Orders" at bounding box center [405, 140] width 65 height 16
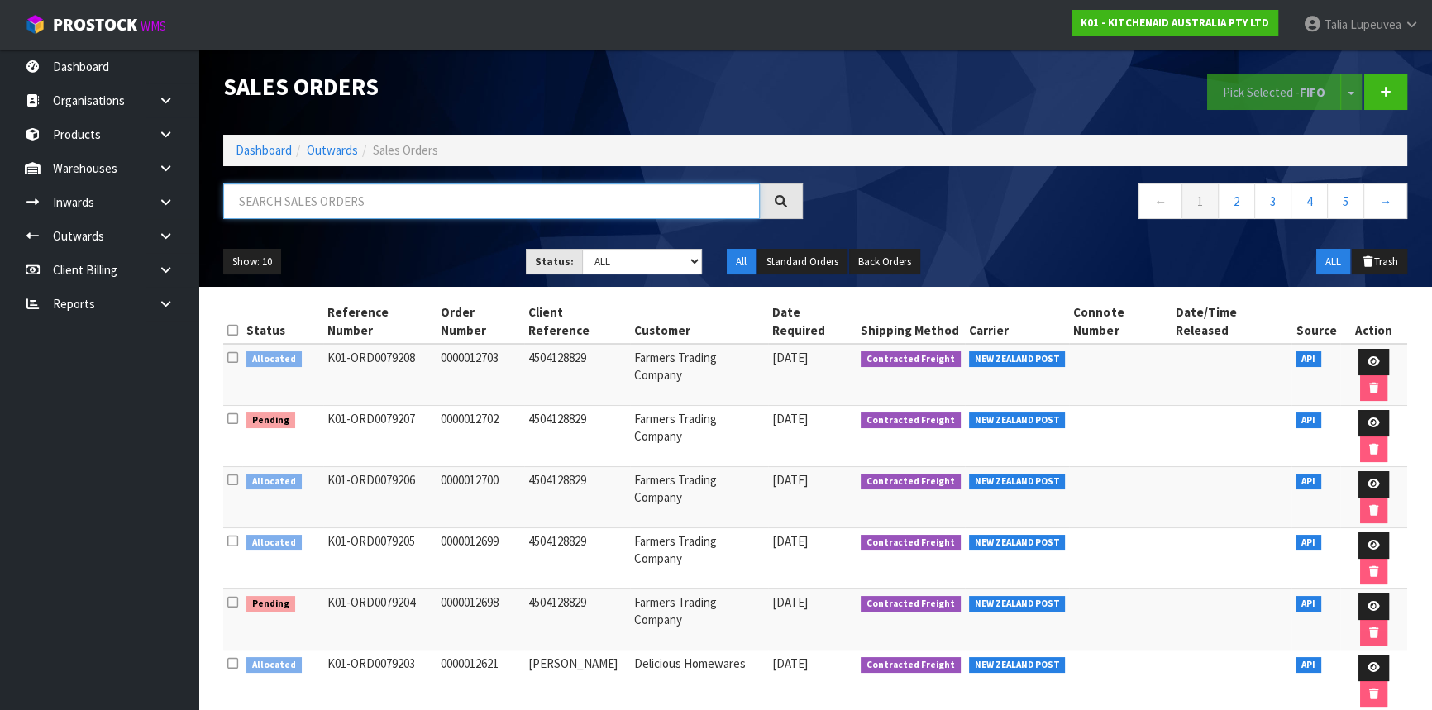
click at [389, 207] on input "text" at bounding box center [491, 202] width 537 height 36
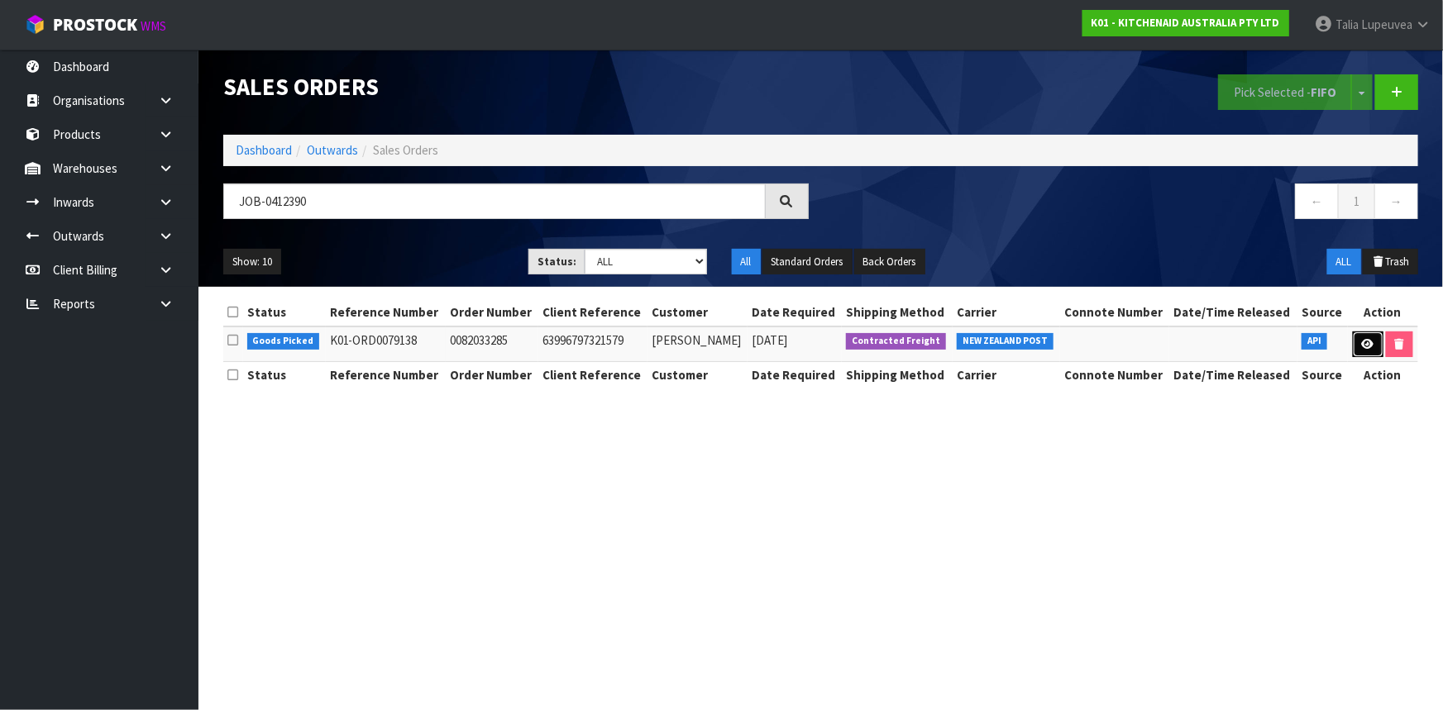
click at [1353, 338] on link at bounding box center [1368, 345] width 31 height 26
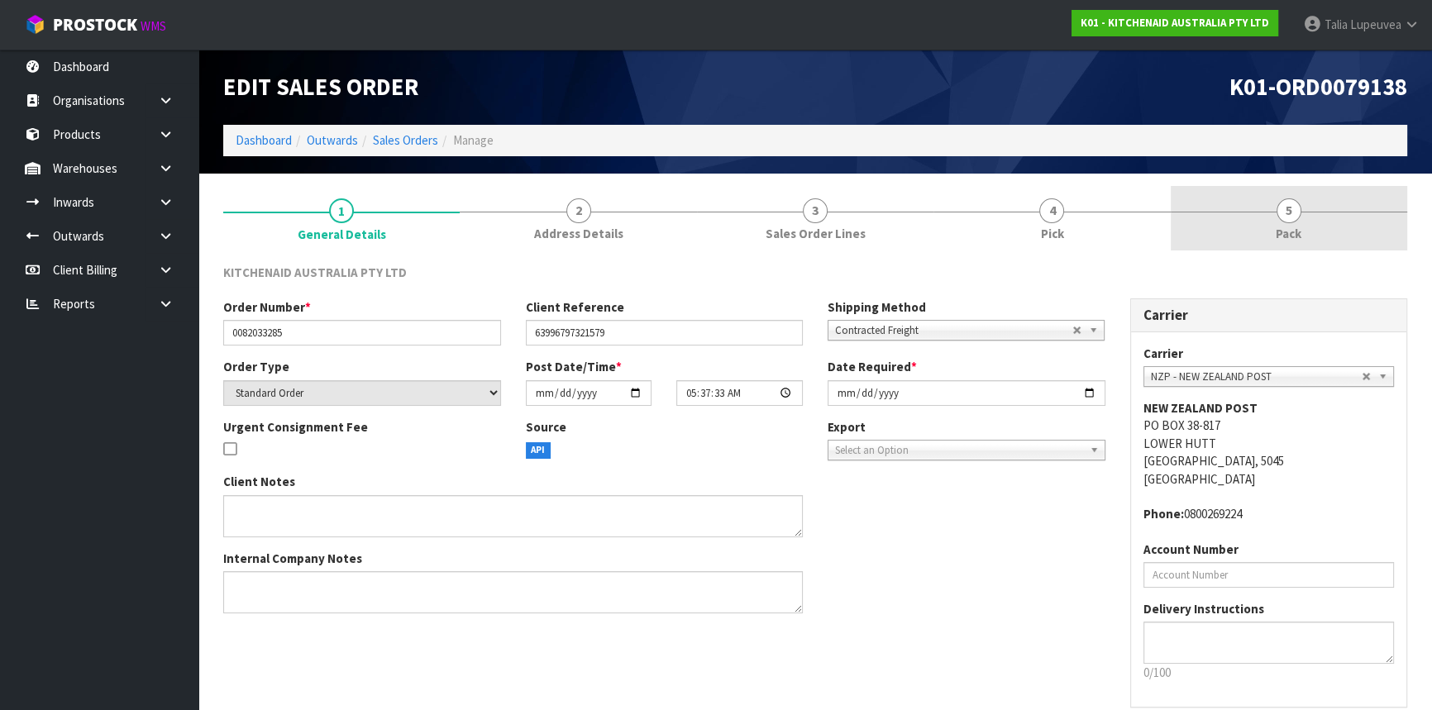
click at [1270, 227] on link "5 Pack" at bounding box center [1289, 218] width 236 height 65
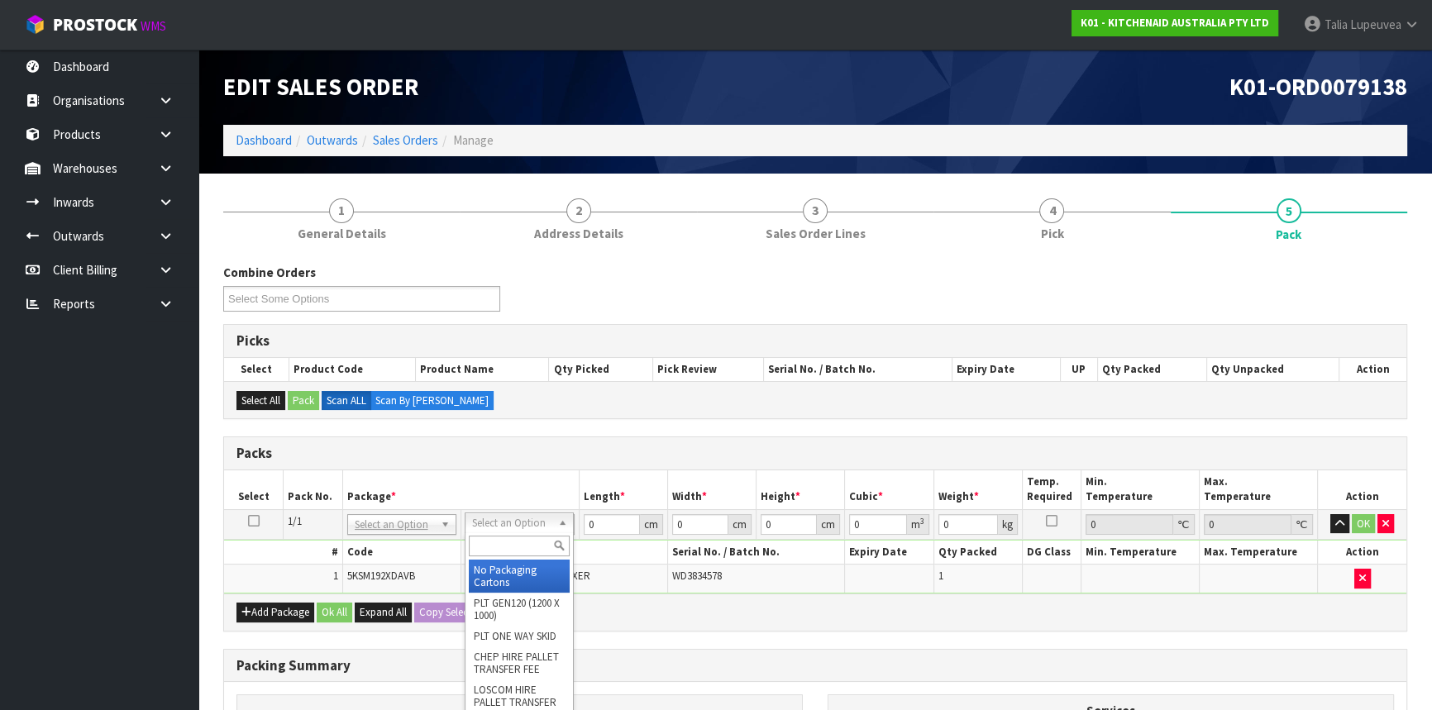
click at [491, 544] on input "text" at bounding box center [519, 546] width 101 height 21
drag, startPoint x: 525, startPoint y: 573, endPoint x: 542, endPoint y: 562, distance: 20.4
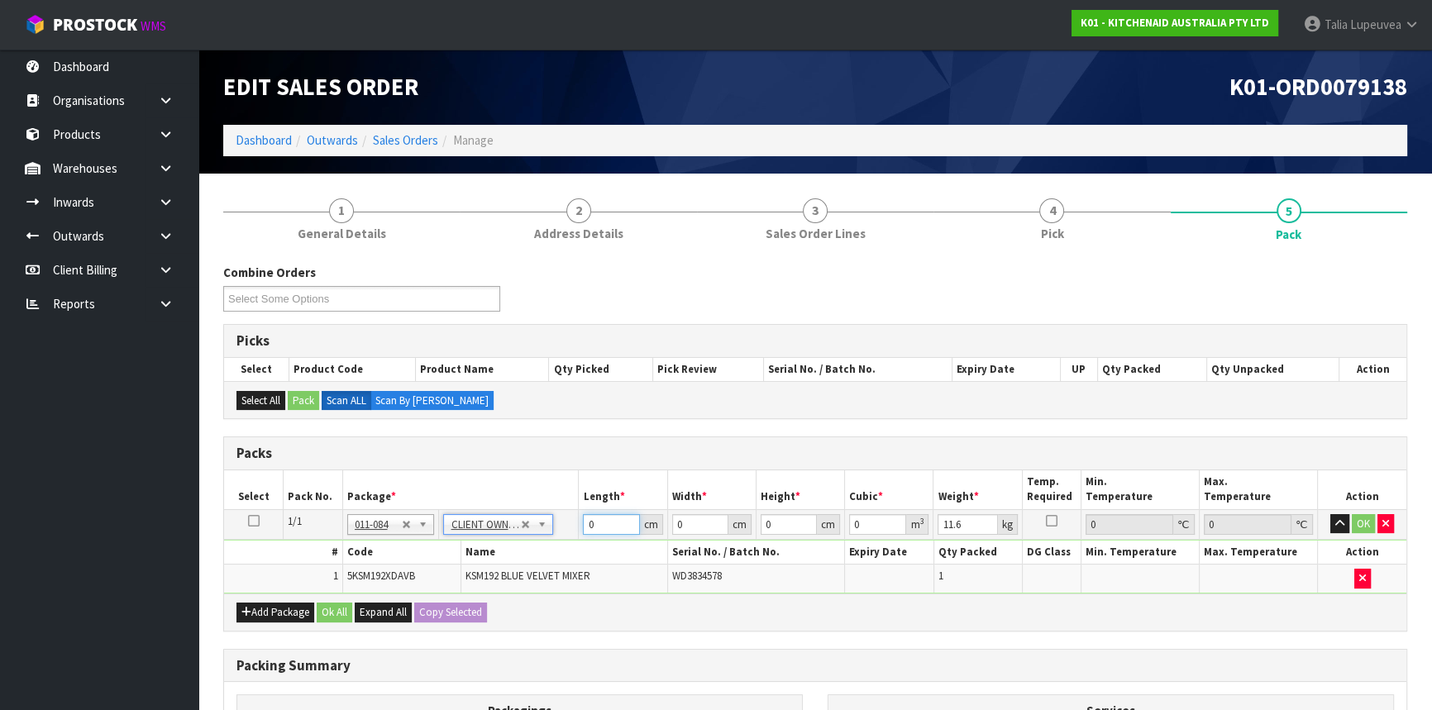
drag, startPoint x: 604, startPoint y: 521, endPoint x: 516, endPoint y: 551, distance: 92.6
click at [516, 551] on tbody "1/1 NONE 007-001 007-002 007-004 007-009 007-013 007-014 007-015 007-017 007-01…" at bounding box center [815, 551] width 1182 height 84
click at [1354, 517] on button "OK" at bounding box center [1363, 524] width 23 height 20
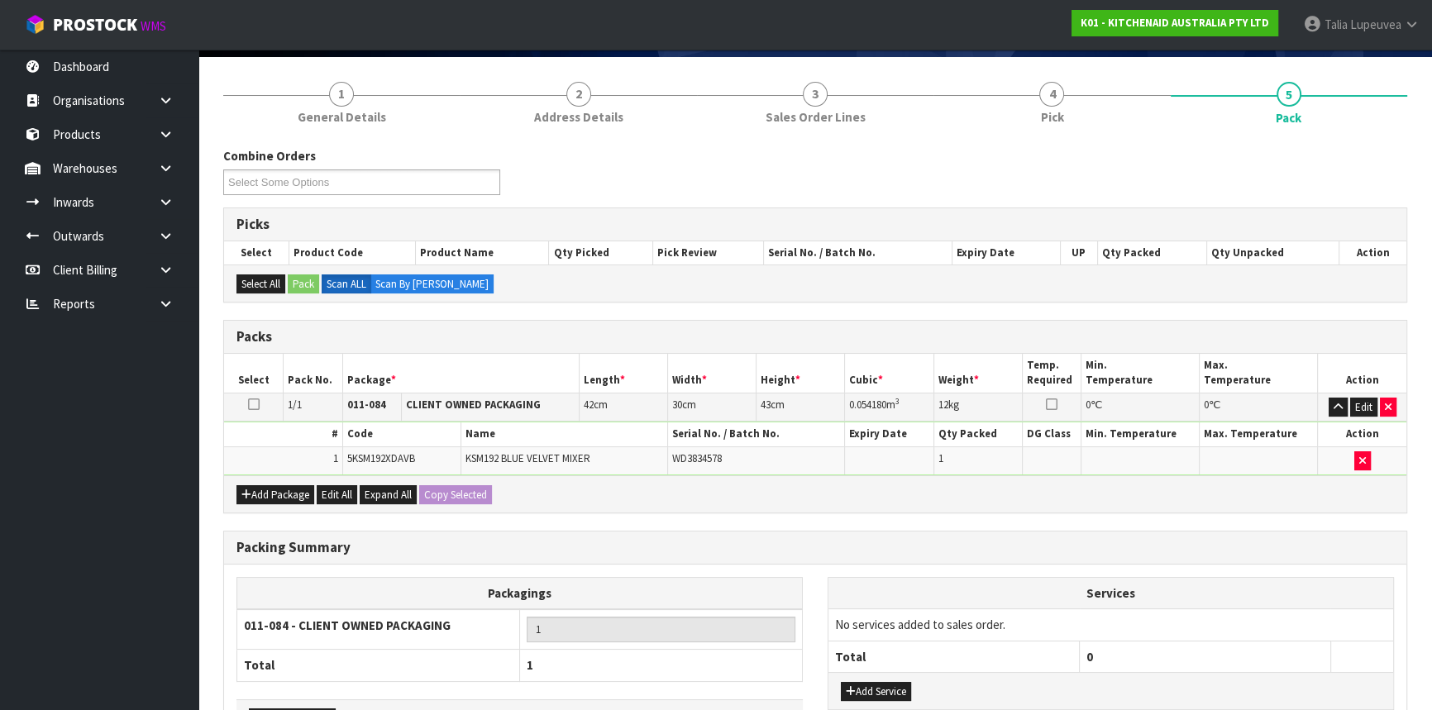
scroll to position [230, 0]
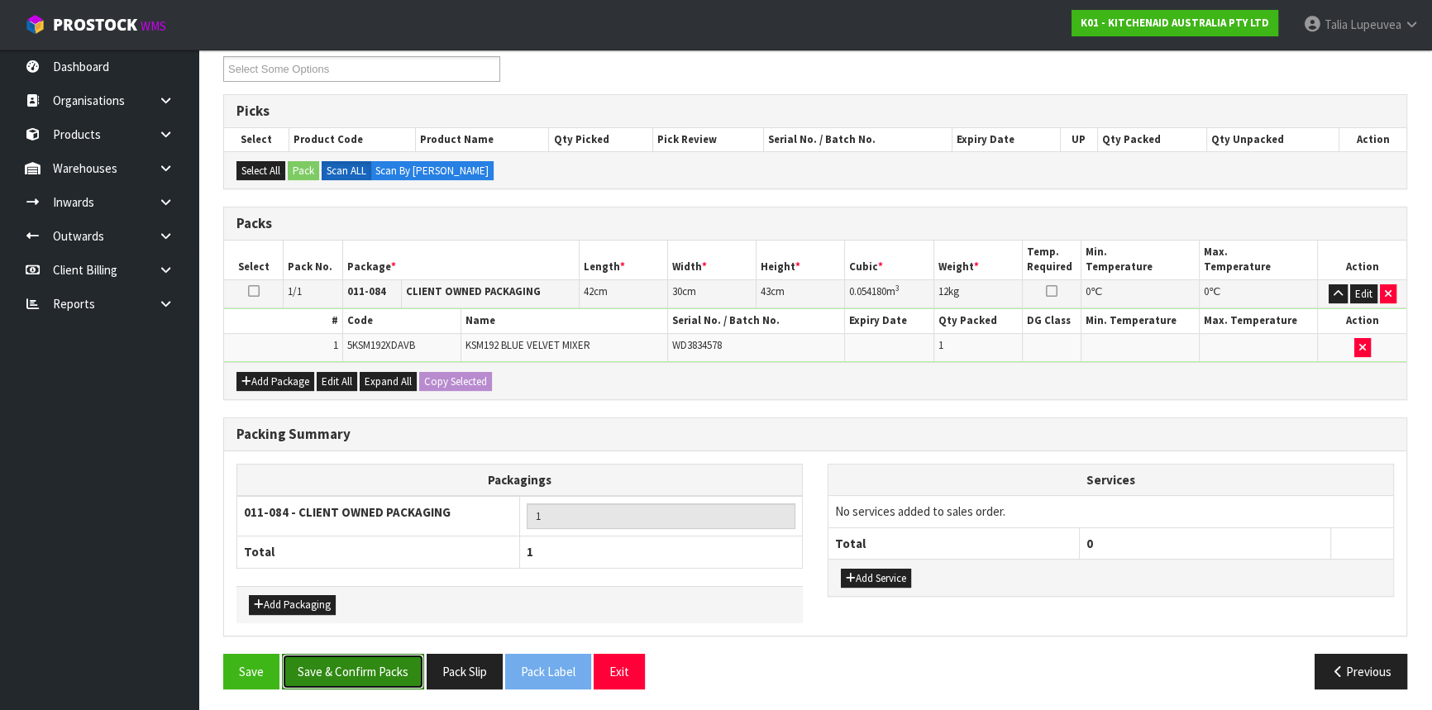
click at [408, 654] on button "Save & Confirm Packs" at bounding box center [353, 672] width 142 height 36
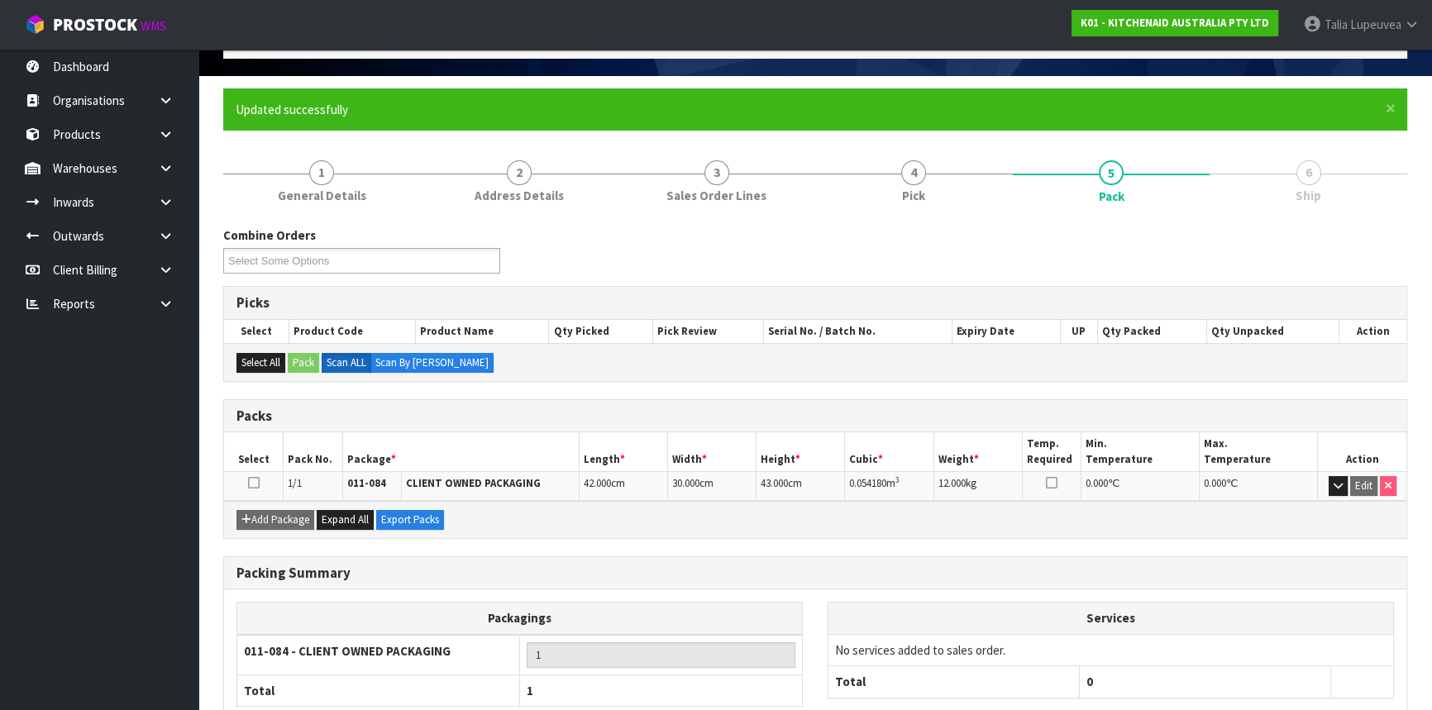
scroll to position [199, 0]
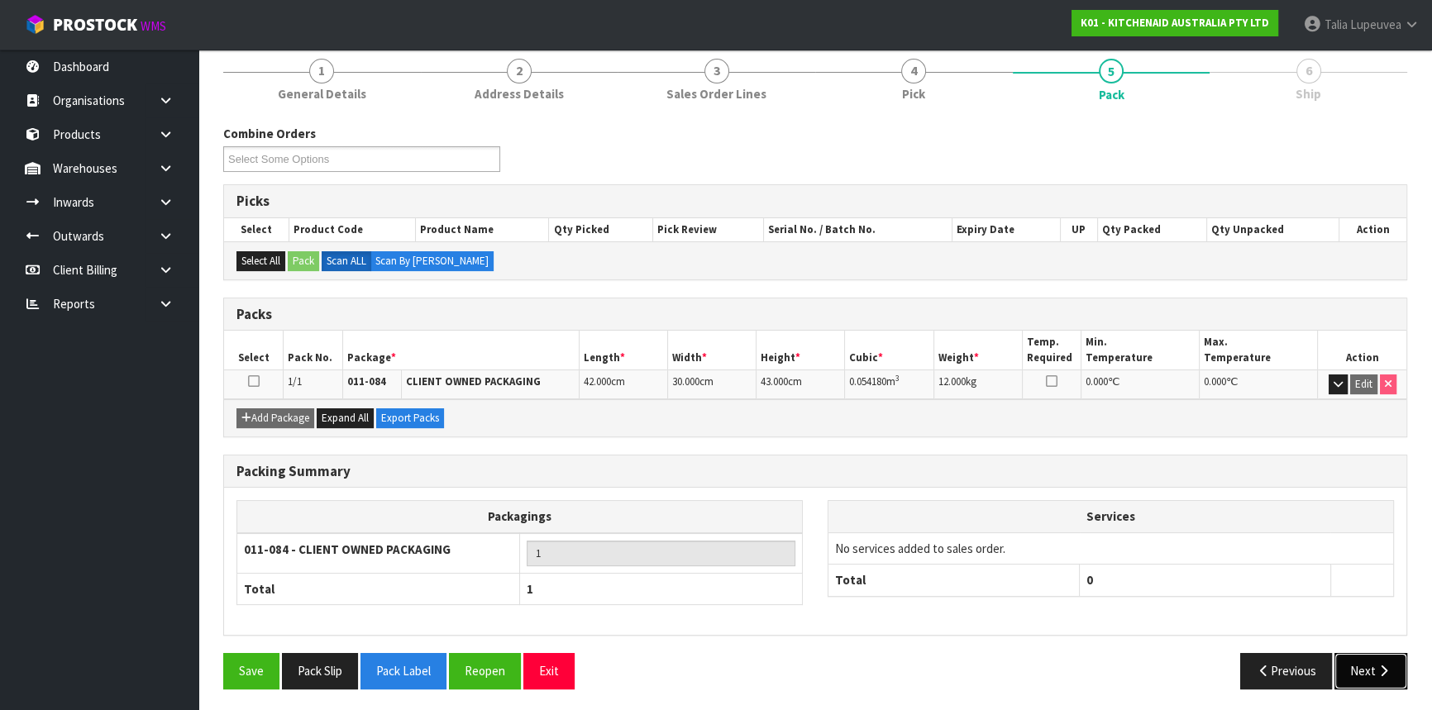
click at [1349, 657] on button "Next" at bounding box center [1370, 671] width 73 height 36
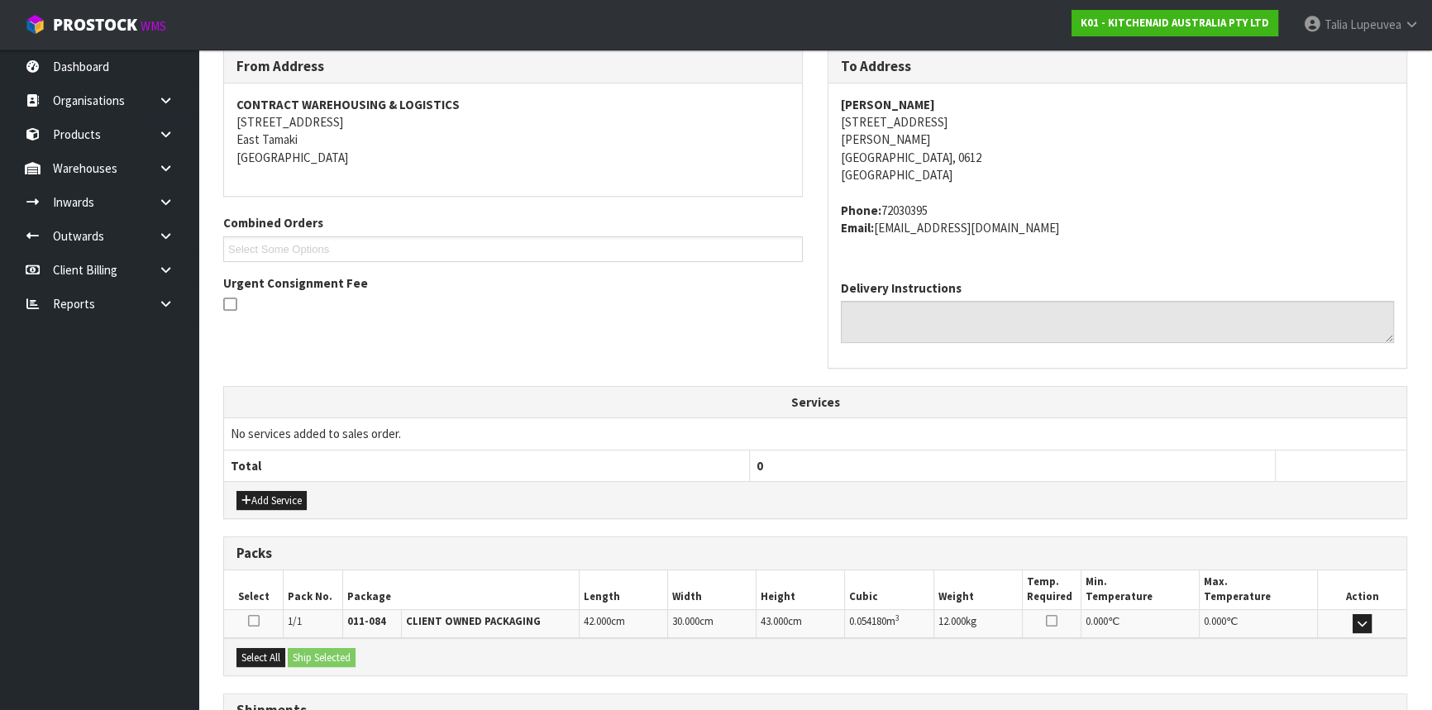
scroll to position [415, 0]
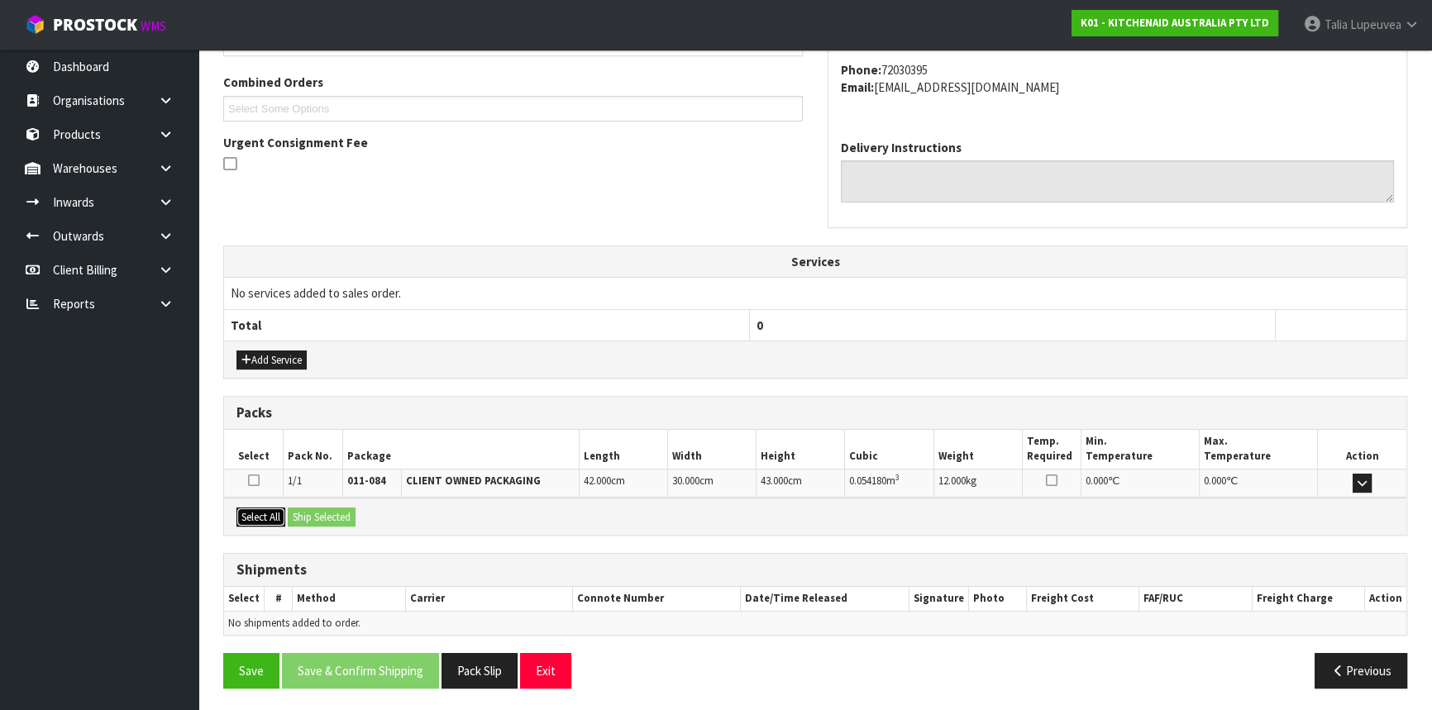
drag, startPoint x: 264, startPoint y: 513, endPoint x: 302, endPoint y: 512, distance: 38.1
click at [264, 513] on button "Select All" at bounding box center [260, 518] width 49 height 20
click at [302, 512] on button "Ship Selected" at bounding box center [322, 518] width 68 height 20
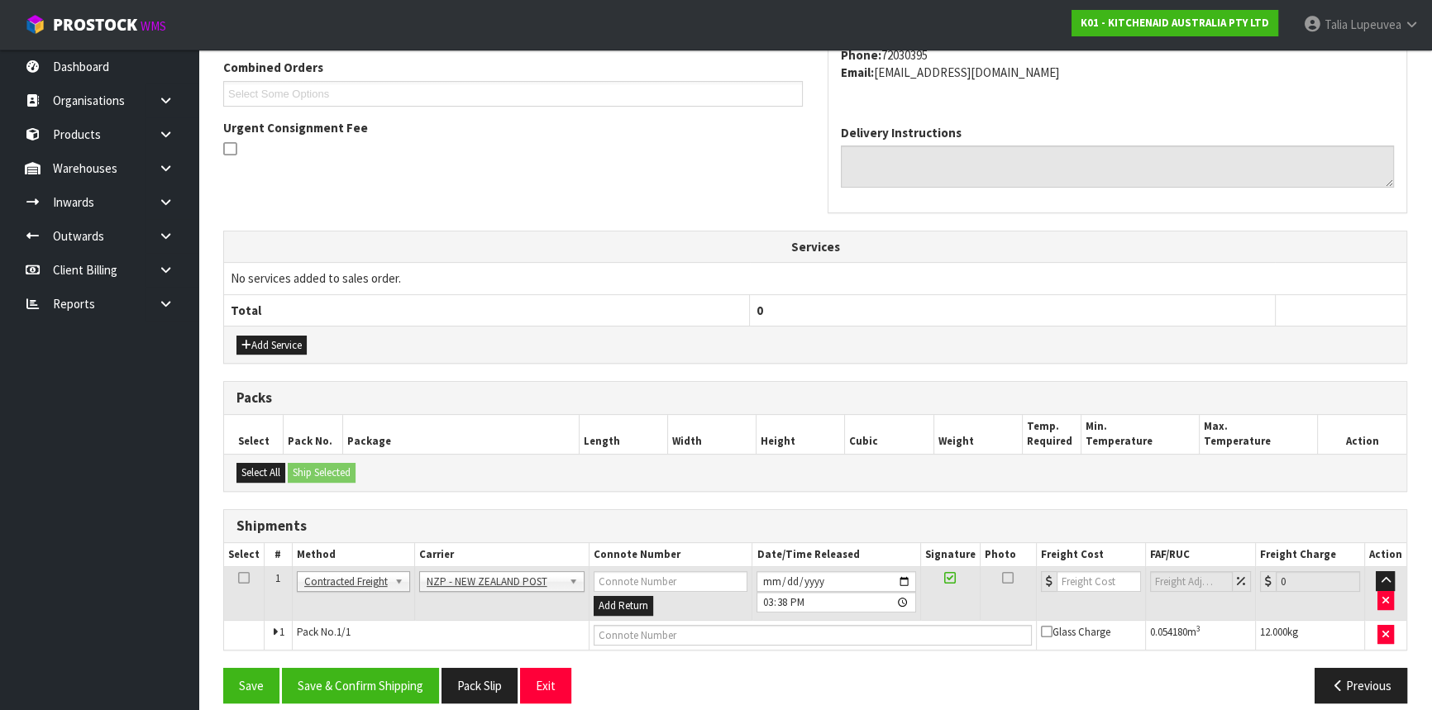
scroll to position [445, 0]
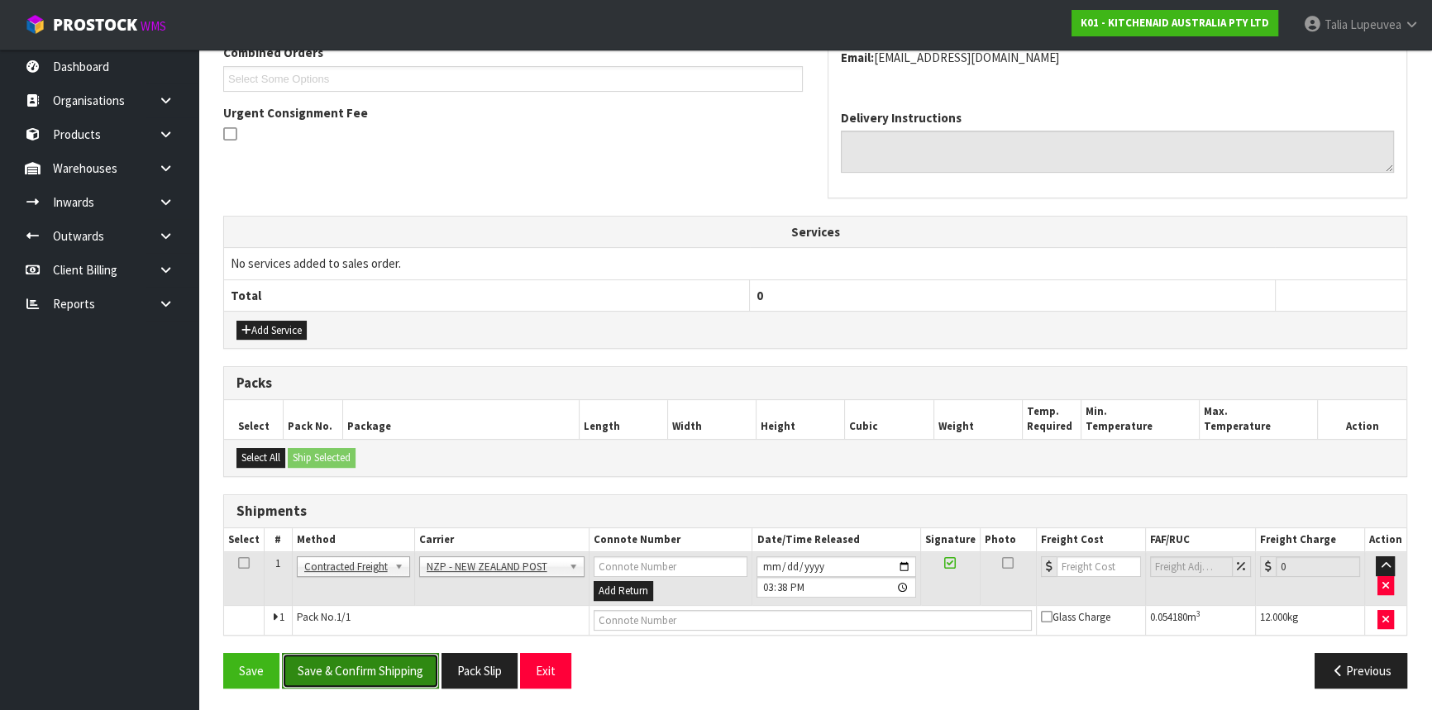
click at [373, 668] on button "Save & Confirm Shipping" at bounding box center [360, 671] width 157 height 36
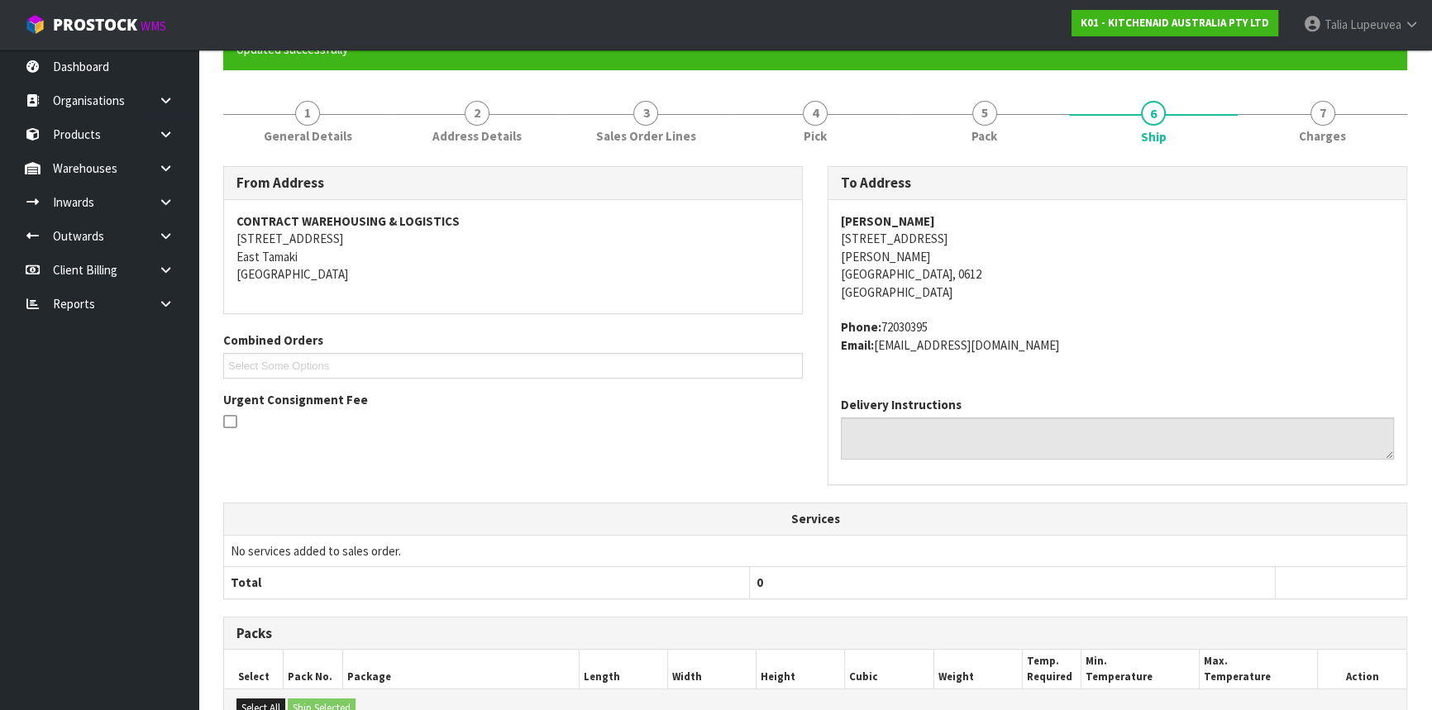
scroll to position [422, 0]
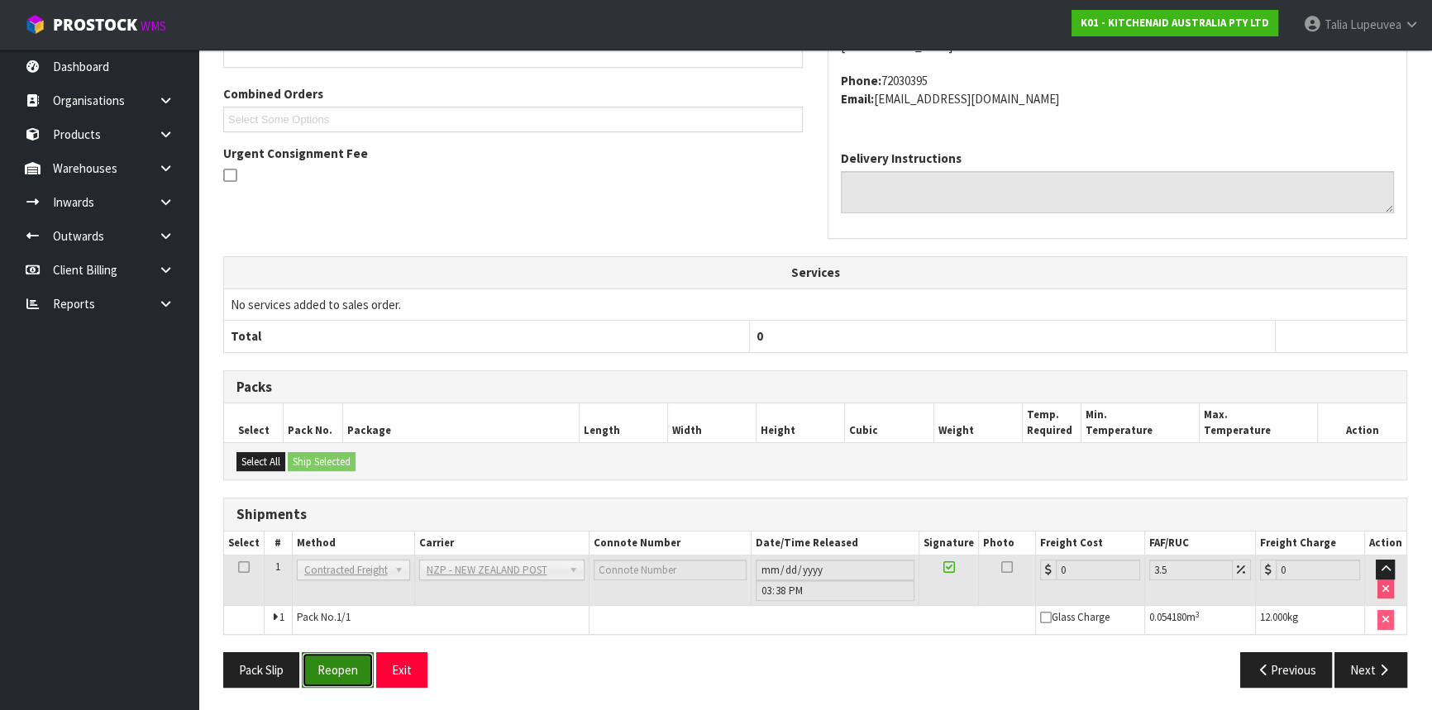
click at [336, 665] on button "Reopen" at bounding box center [338, 670] width 72 height 36
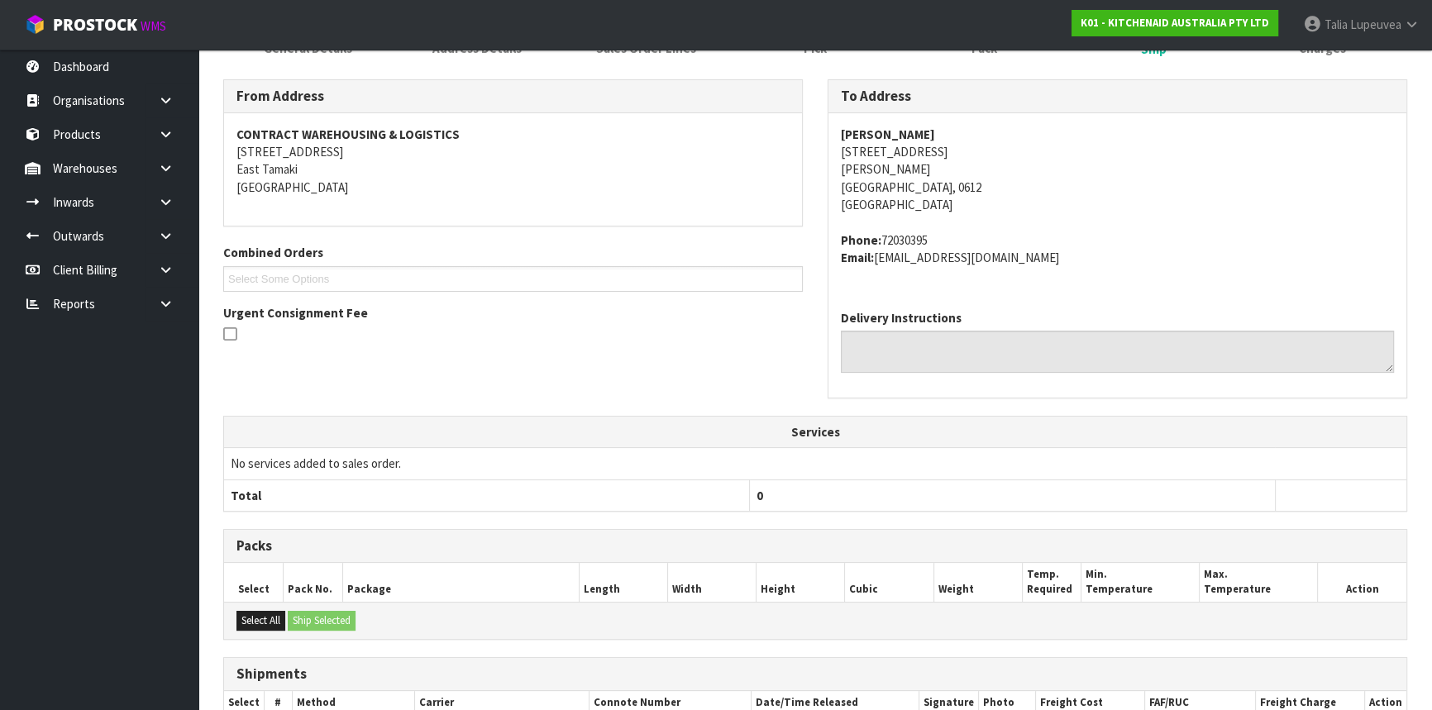
scroll to position [404, 0]
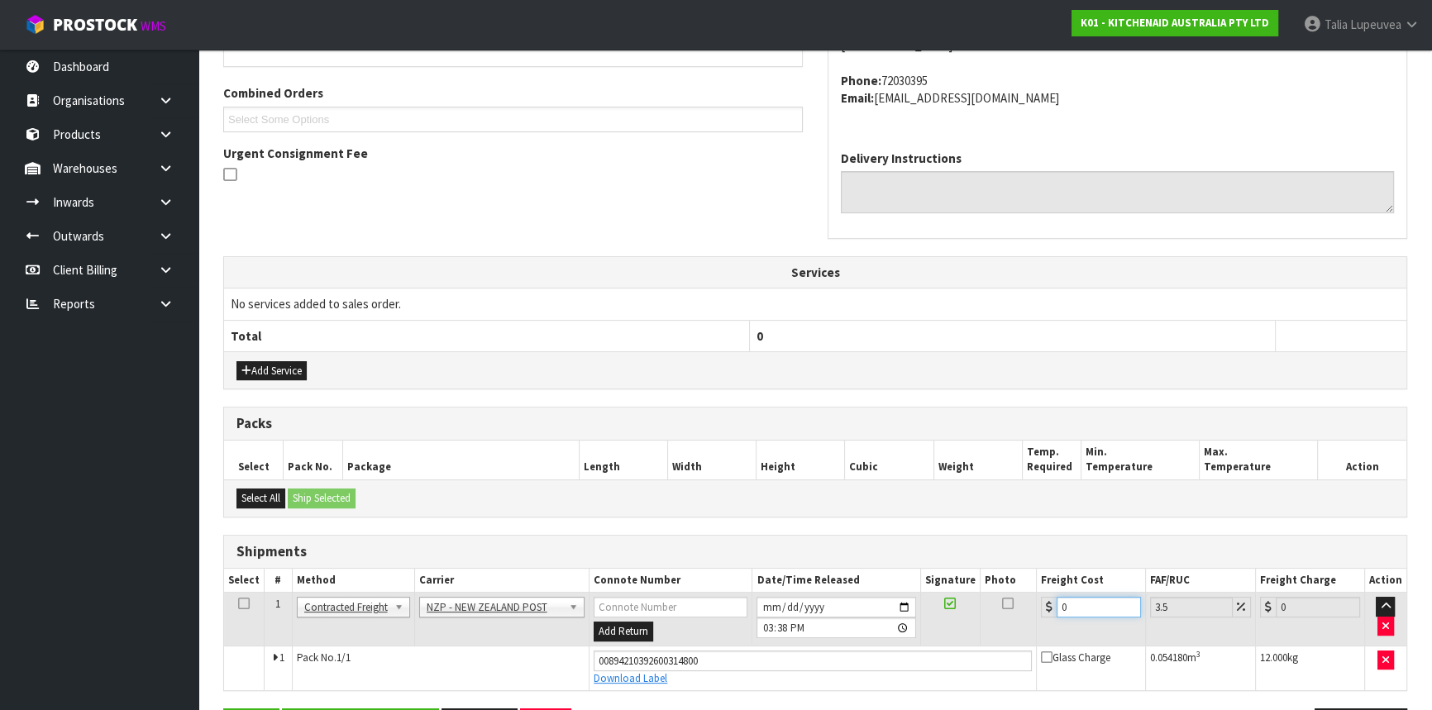
drag, startPoint x: 1065, startPoint y: 606, endPoint x: 977, endPoint y: 613, distance: 88.0
click at [983, 613] on tr "1 Client Local Pickup Customer Local Pickup Company Freight Contracted Freight …" at bounding box center [815, 620] width 1182 height 54
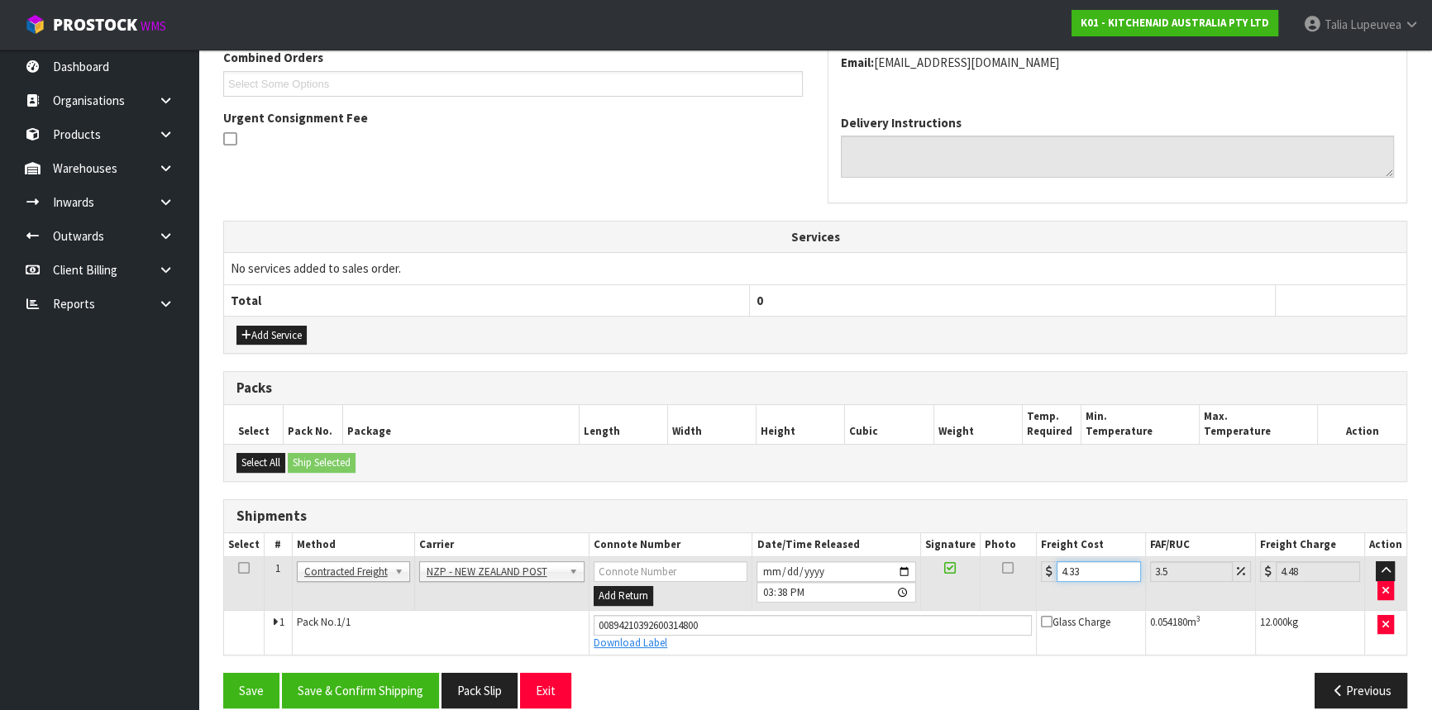
scroll to position [460, 0]
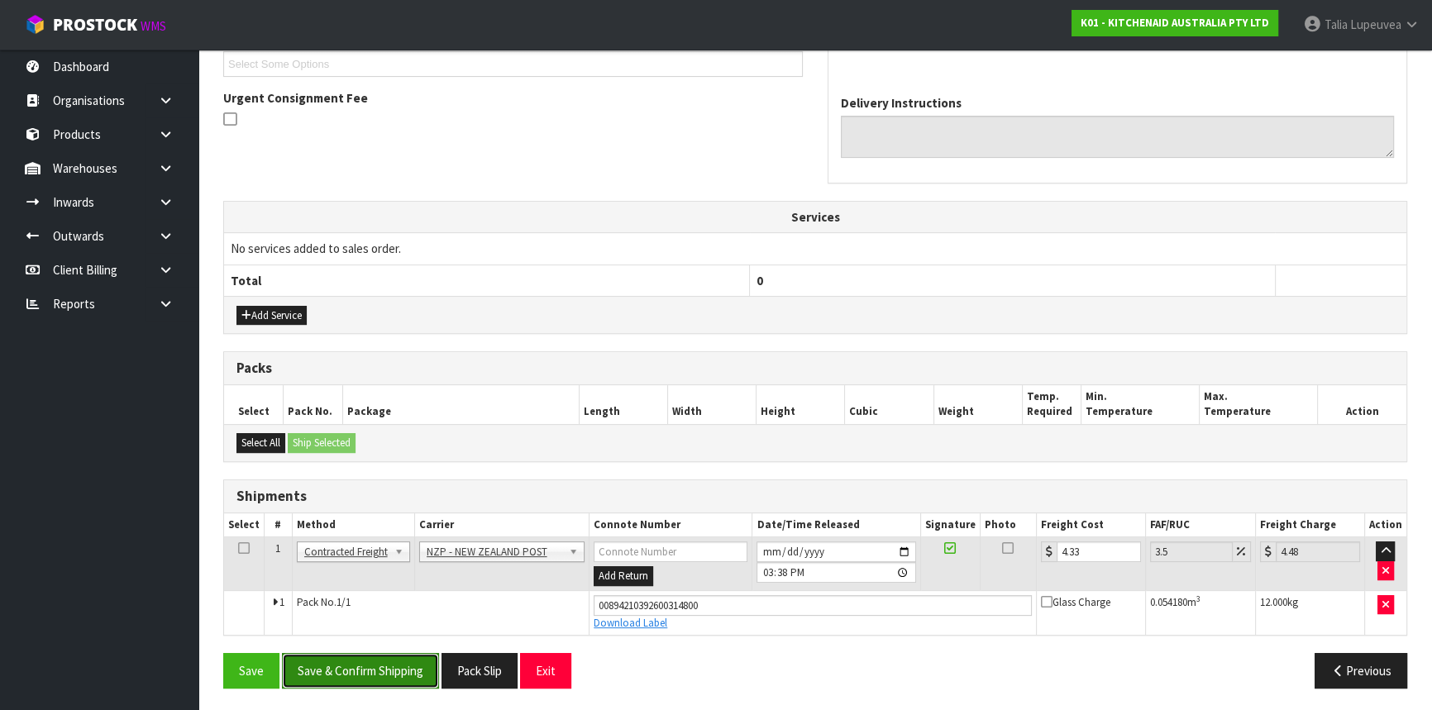
click at [365, 665] on button "Save & Confirm Shipping" at bounding box center [360, 671] width 157 height 36
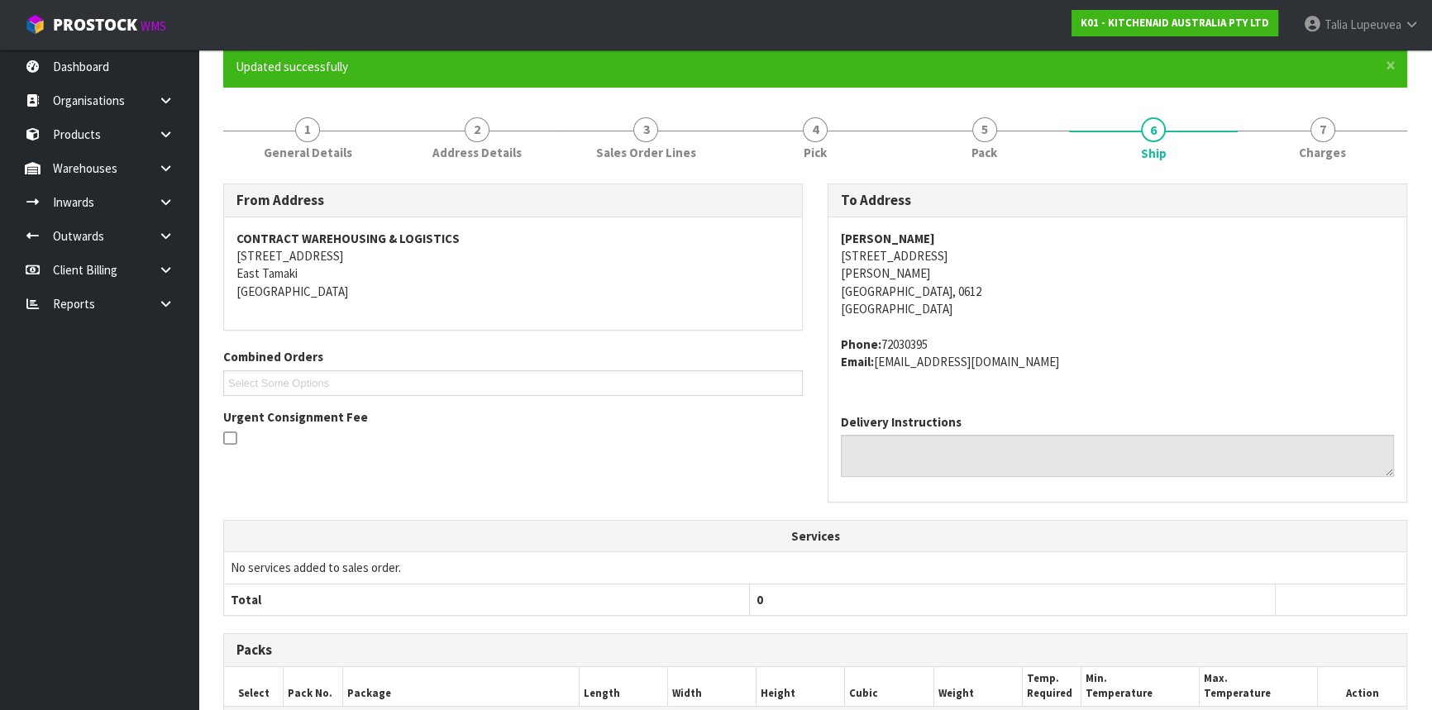
scroll to position [0, 0]
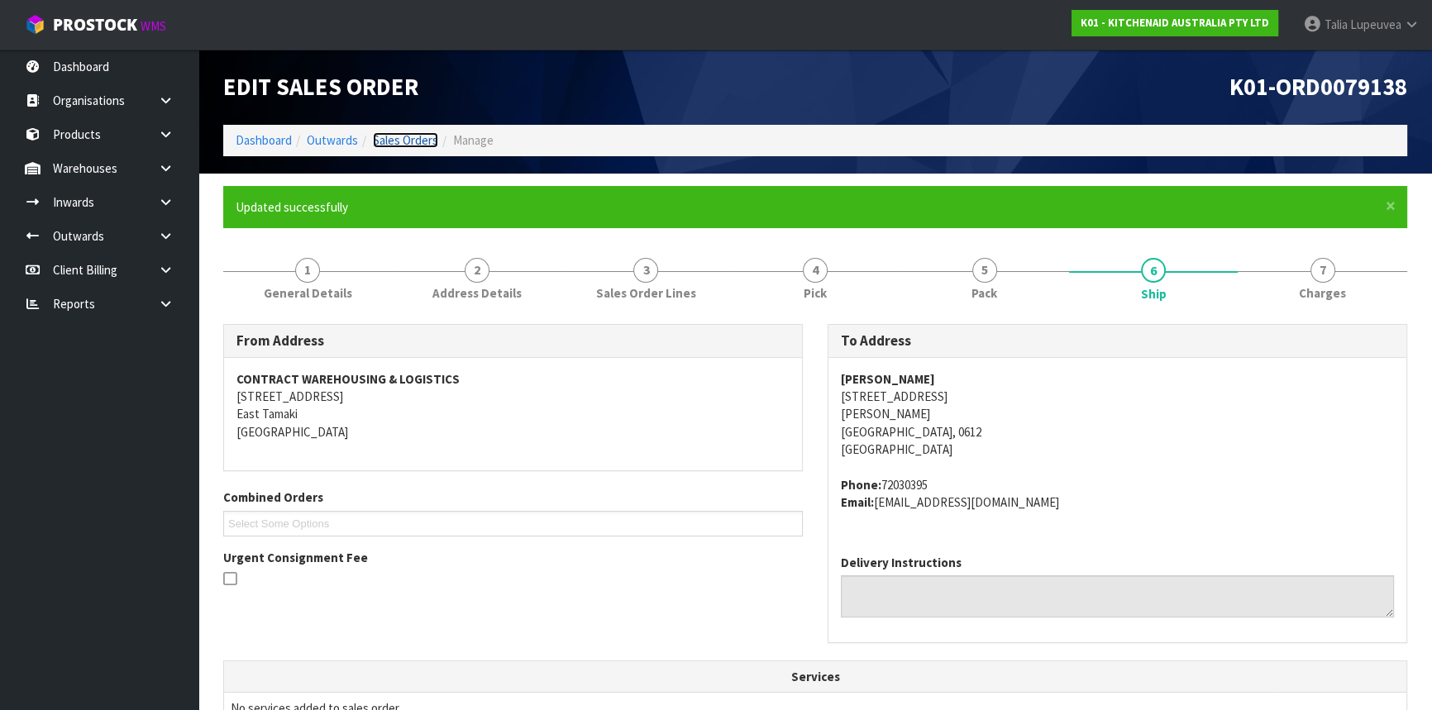
click at [405, 133] on link "Sales Orders" at bounding box center [405, 140] width 65 height 16
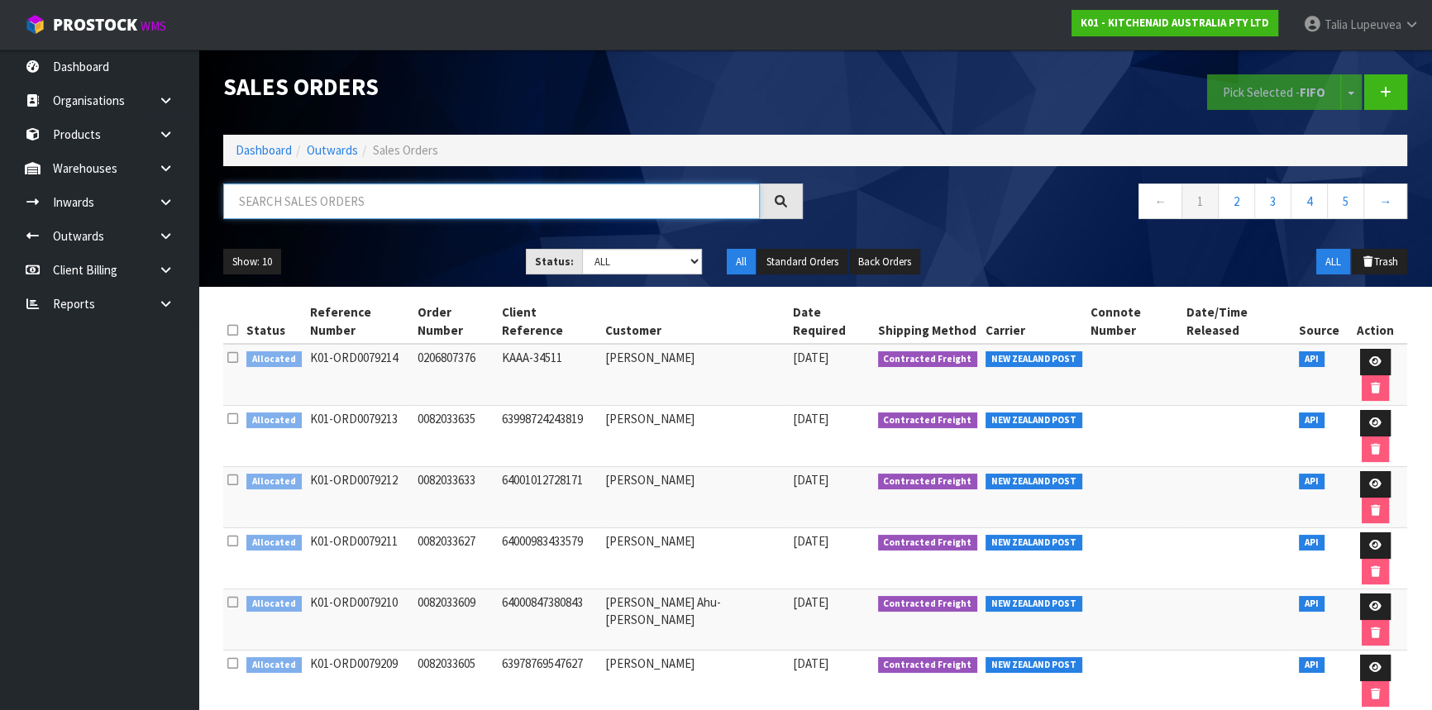
click at [241, 203] on input "text" at bounding box center [491, 202] width 537 height 36
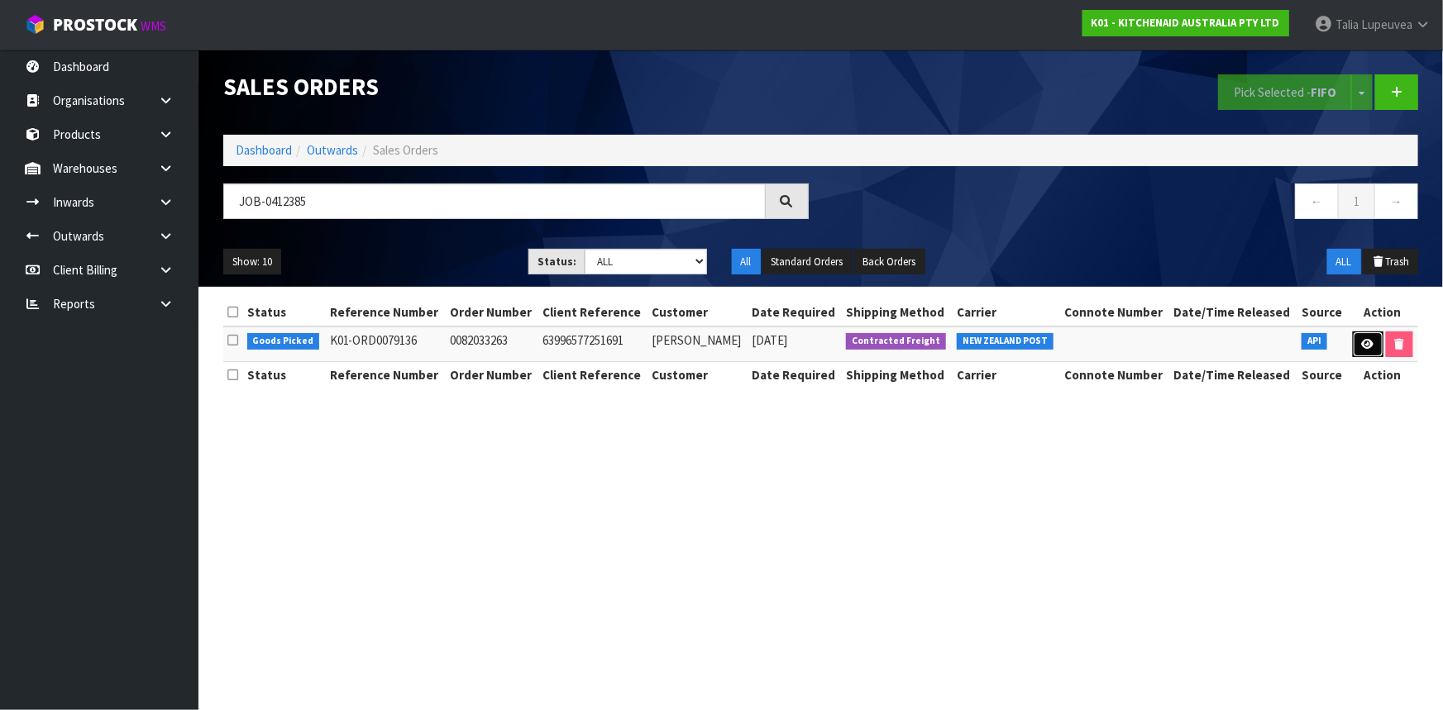
click at [1366, 346] on icon at bounding box center [1368, 344] width 12 height 11
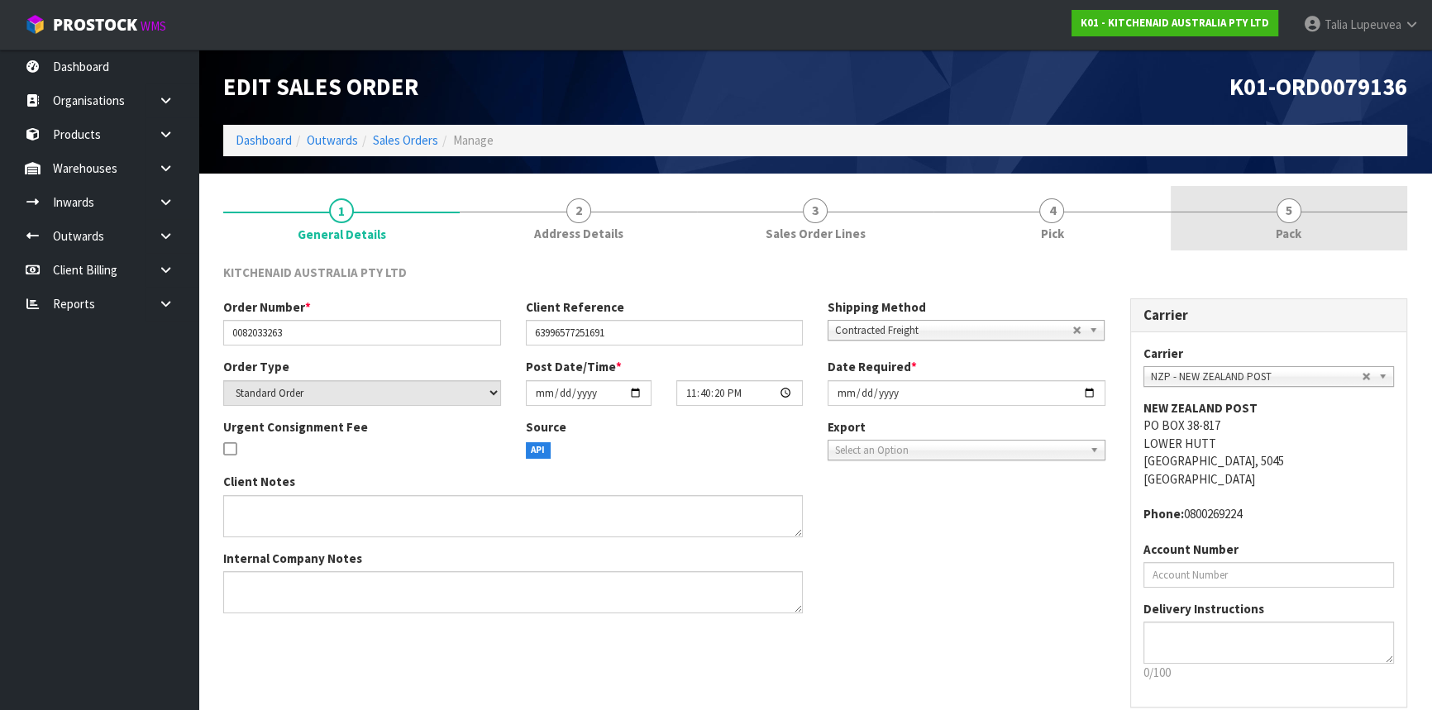
click at [1281, 247] on link "5 Pack" at bounding box center [1289, 218] width 236 height 65
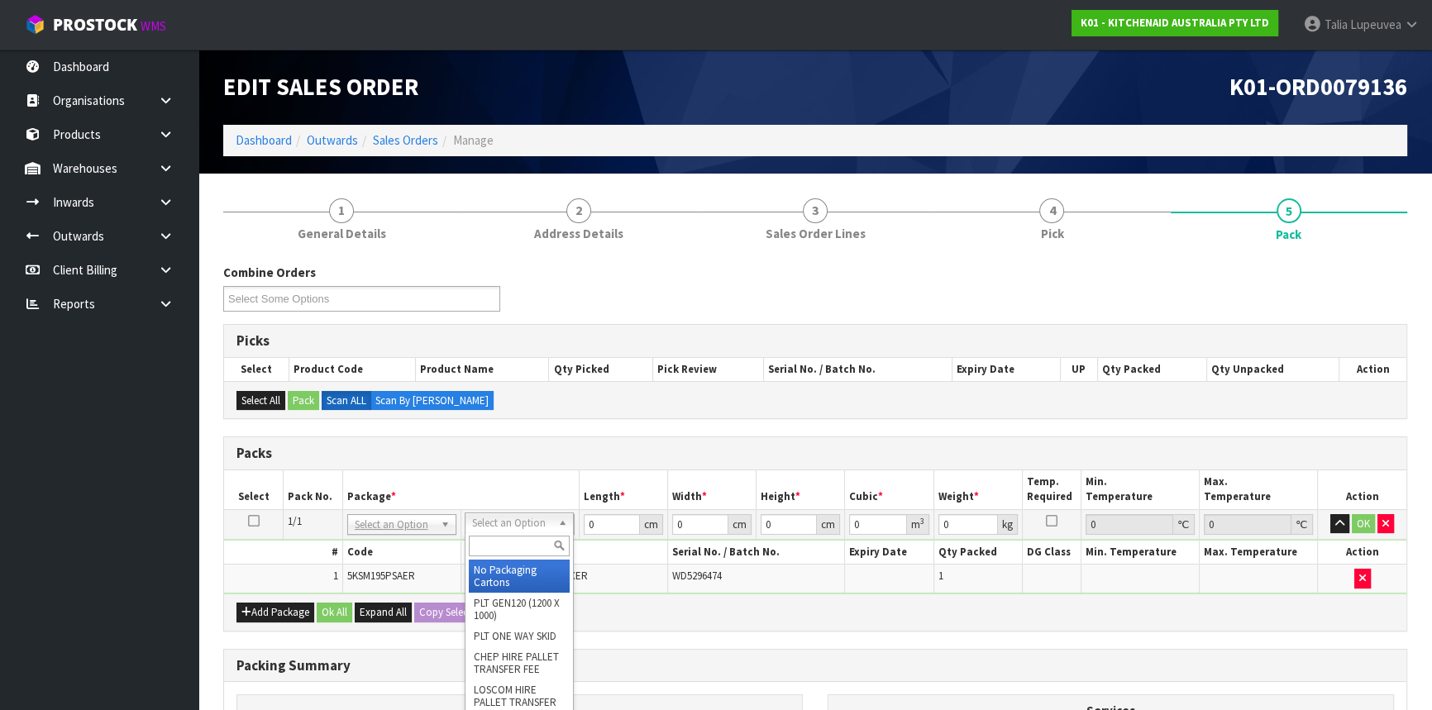
click at [528, 545] on input "text" at bounding box center [519, 546] width 101 height 21
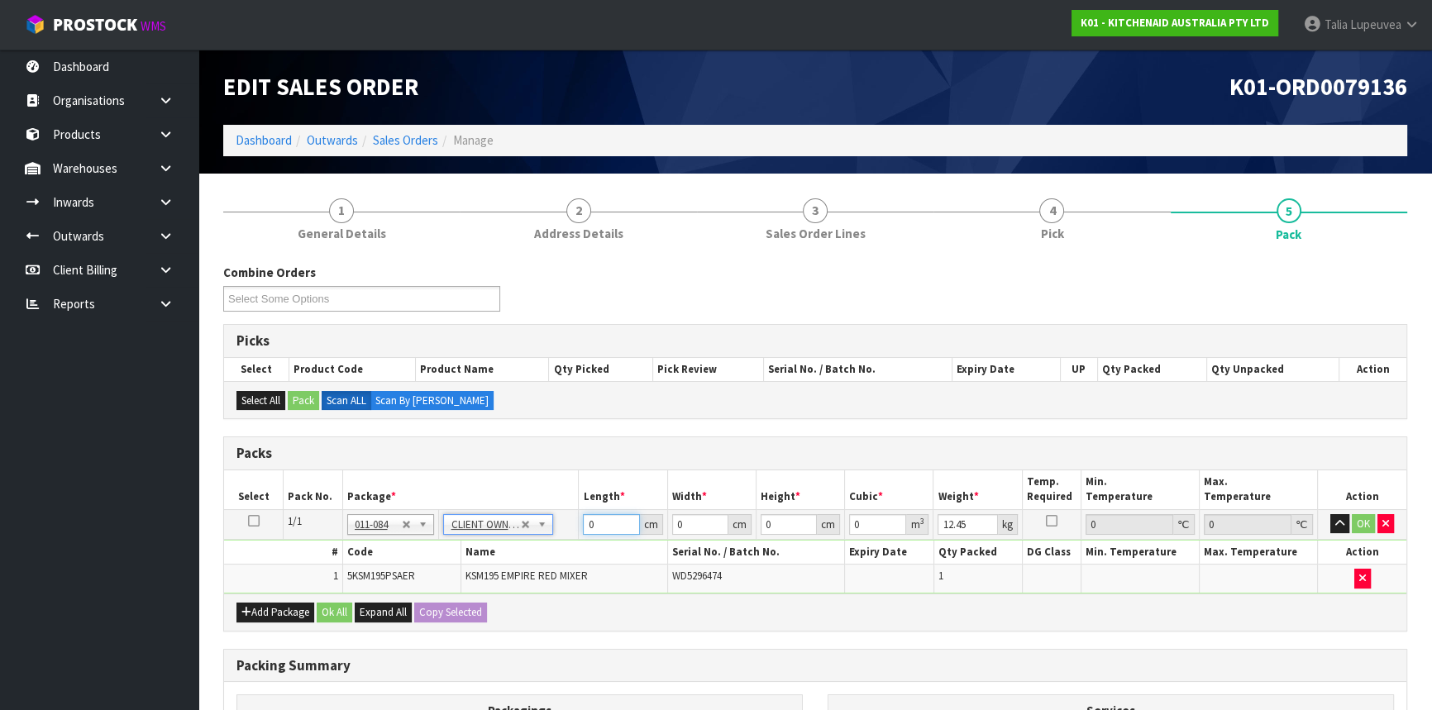
drag, startPoint x: 598, startPoint y: 525, endPoint x: 553, endPoint y: 529, distance: 44.8
click at [553, 529] on tr "1/1 NONE 007-001 007-002 007-004 007-009 007-013 007-014 007-015 007-017 007-01…" at bounding box center [815, 524] width 1182 height 30
click at [1353, 522] on button "OK" at bounding box center [1363, 524] width 23 height 20
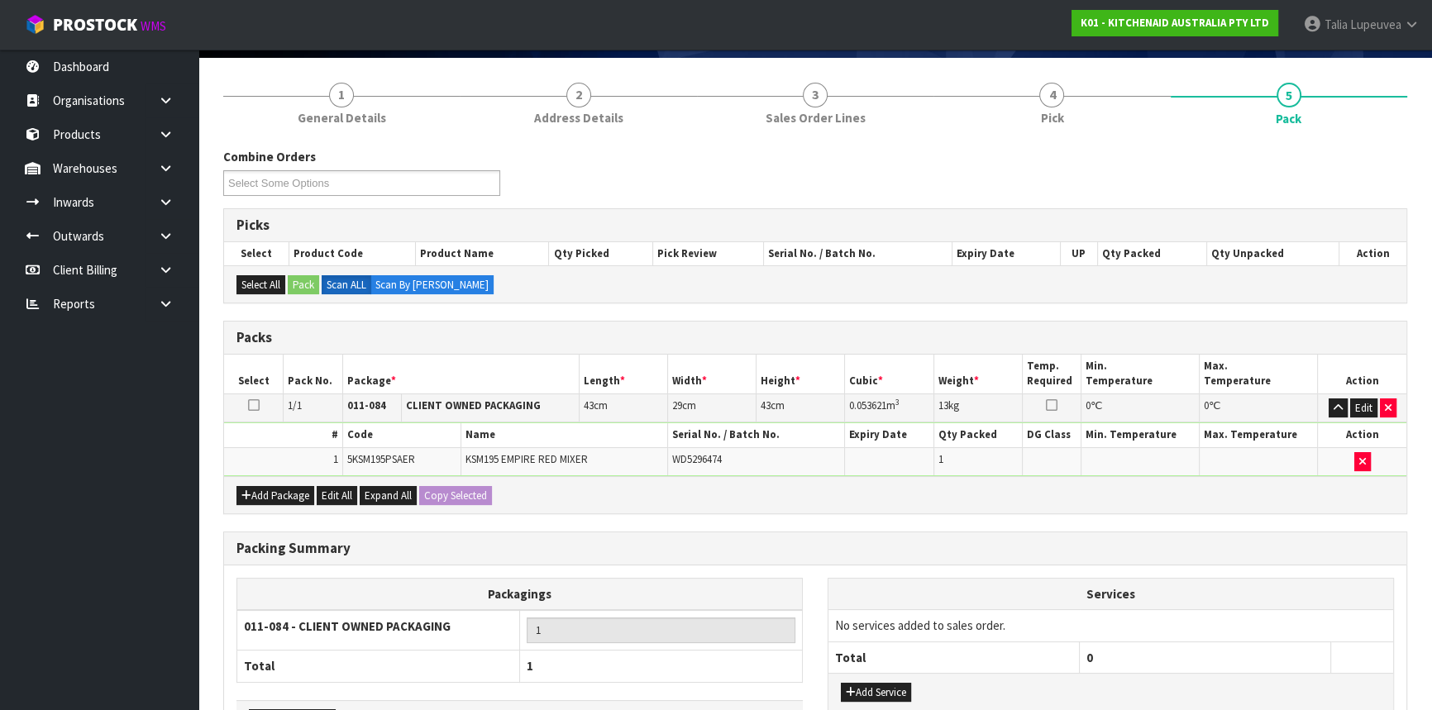
scroll to position [230, 0]
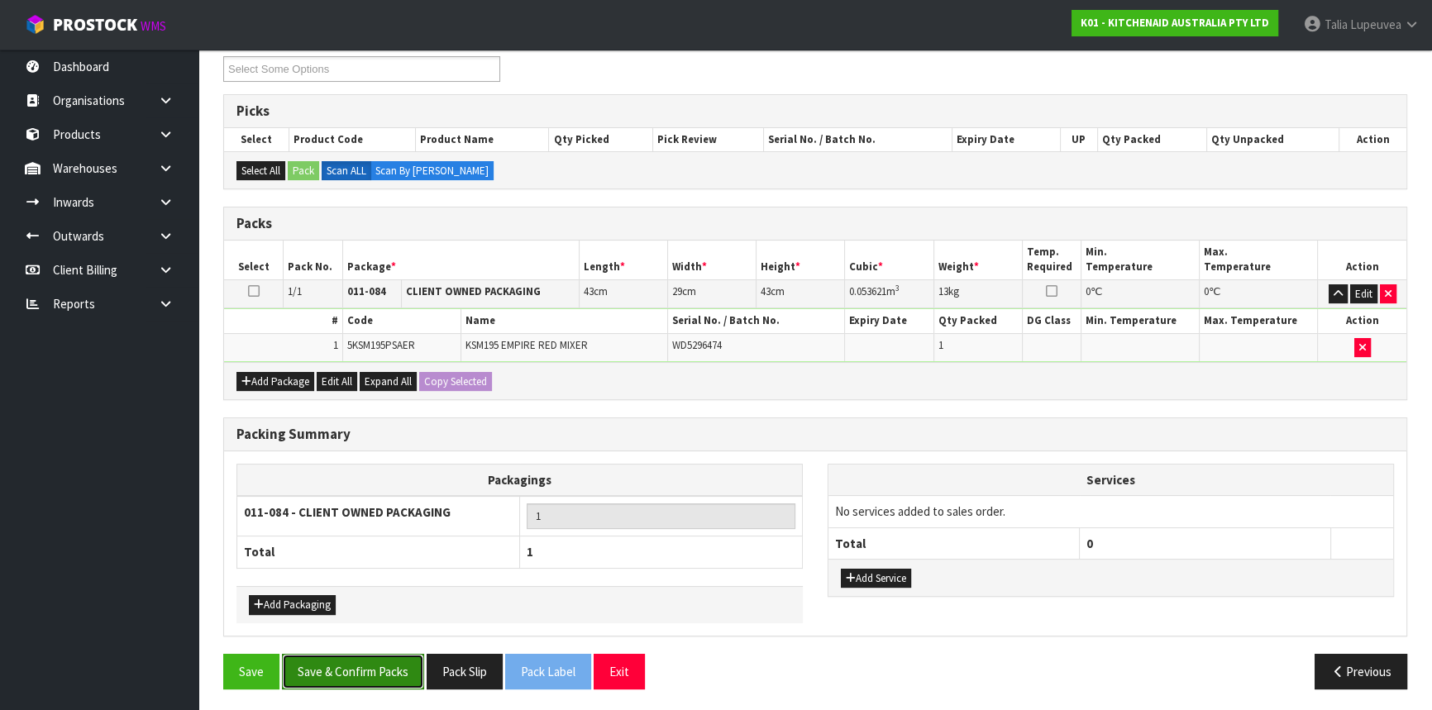
click at [373, 680] on button "Save & Confirm Packs" at bounding box center [353, 672] width 142 height 36
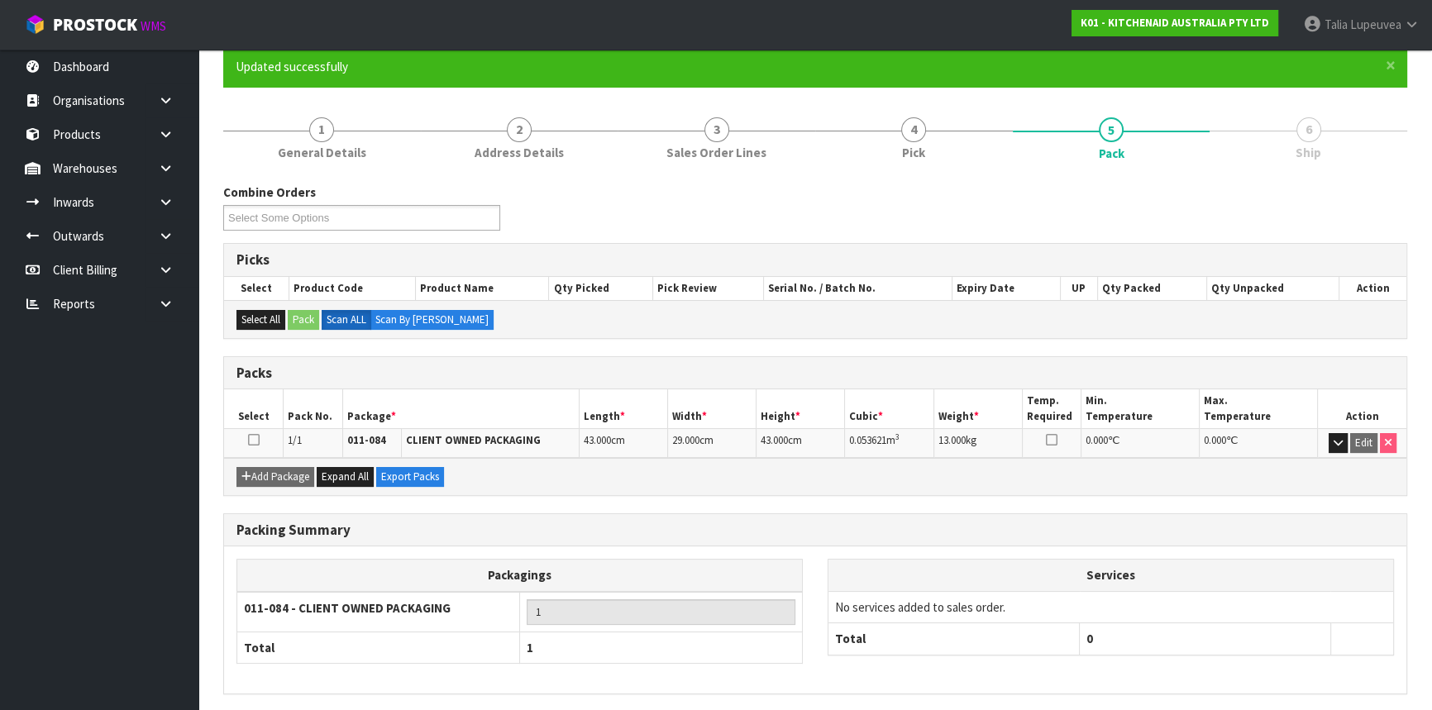
scroll to position [199, 0]
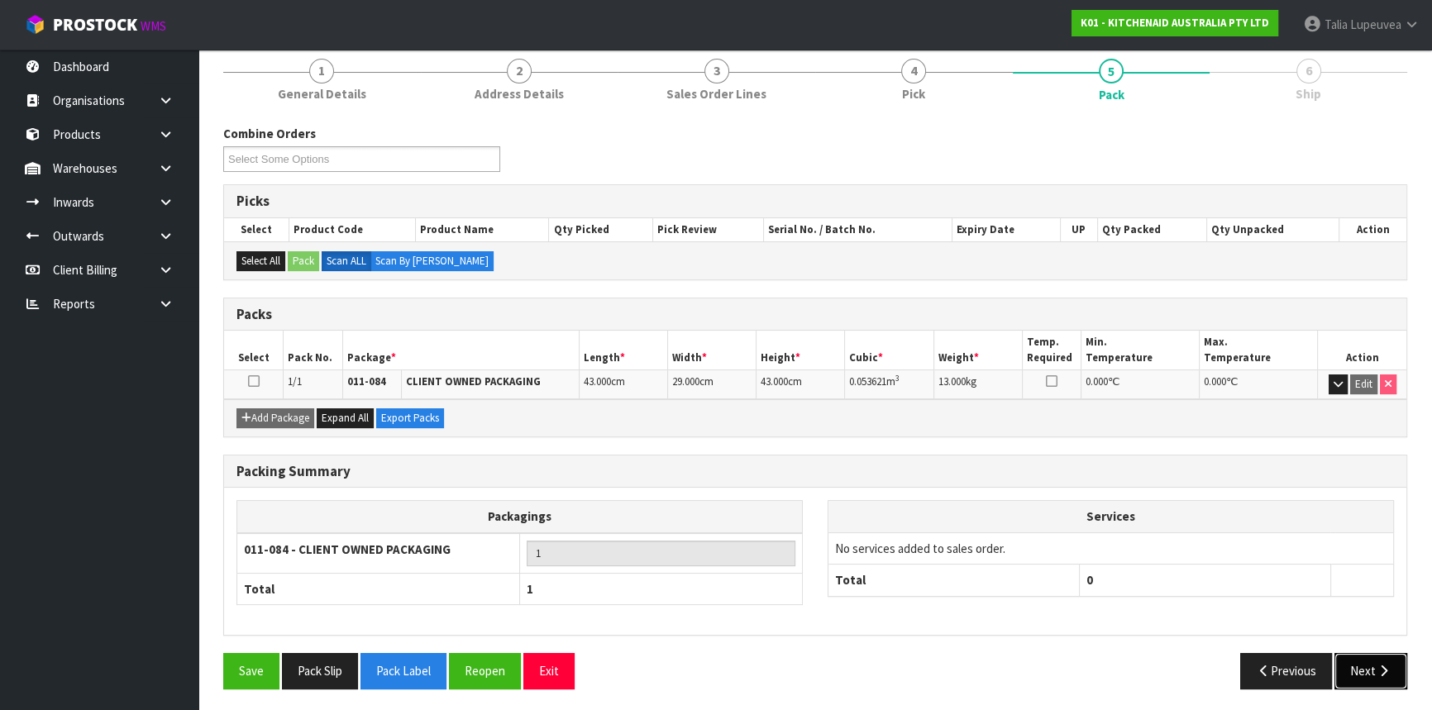
click at [1380, 671] on icon "button" at bounding box center [1384, 671] width 16 height 12
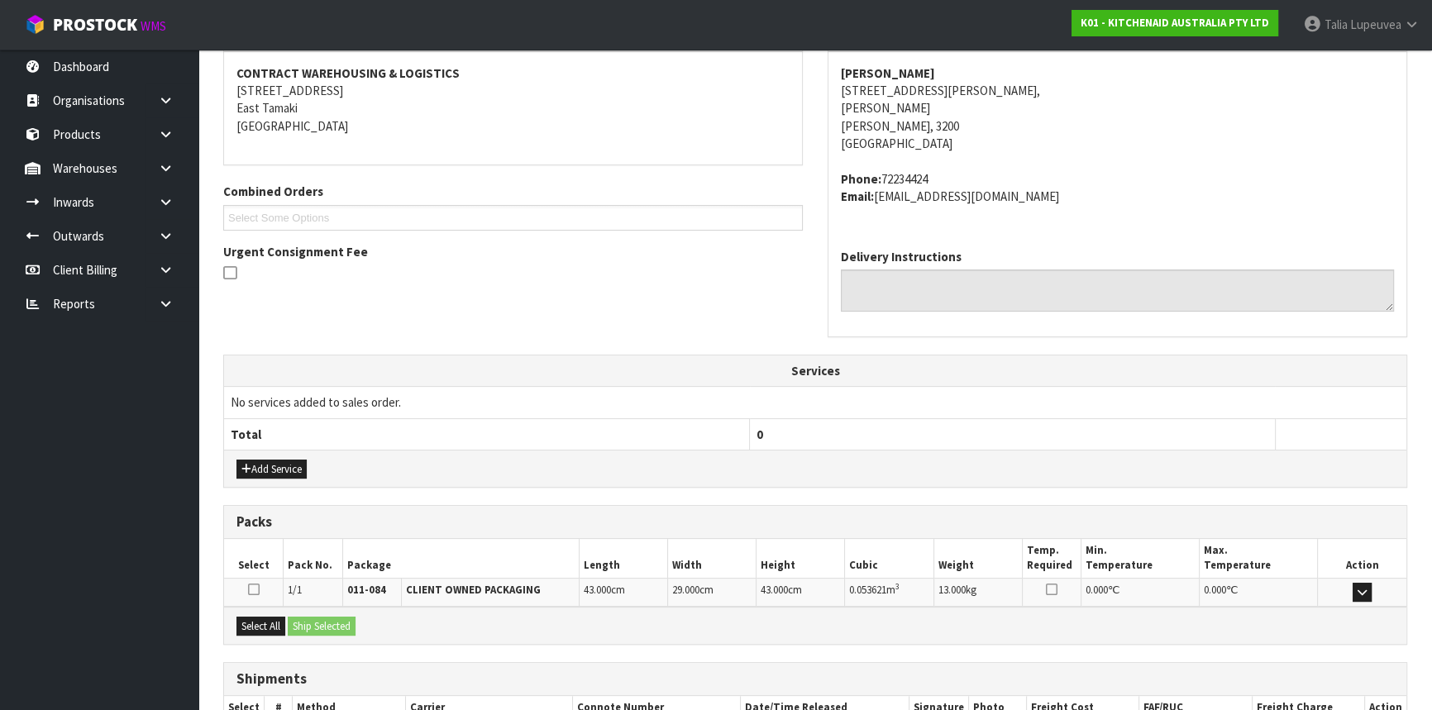
scroll to position [415, 0]
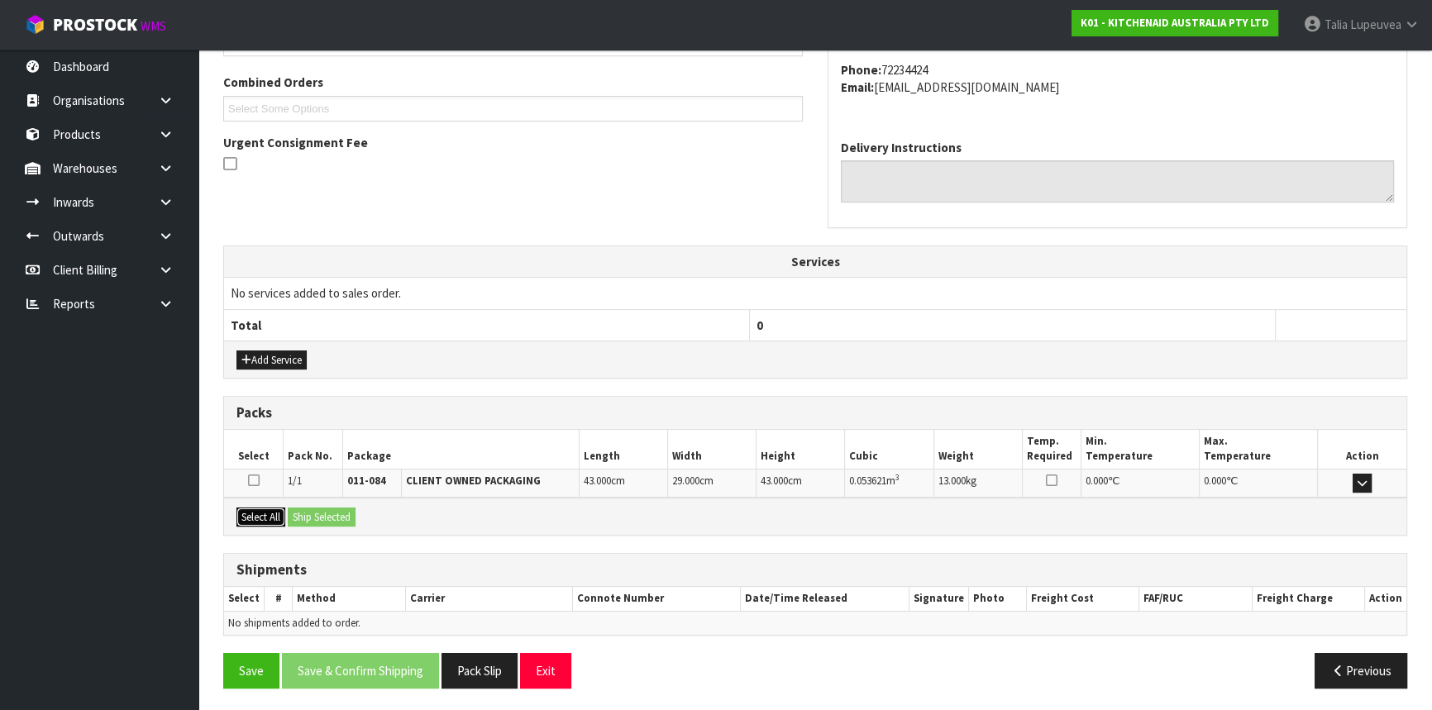
click at [260, 515] on button "Select All" at bounding box center [260, 518] width 49 height 20
click at [313, 514] on button "Ship Selected" at bounding box center [322, 518] width 68 height 20
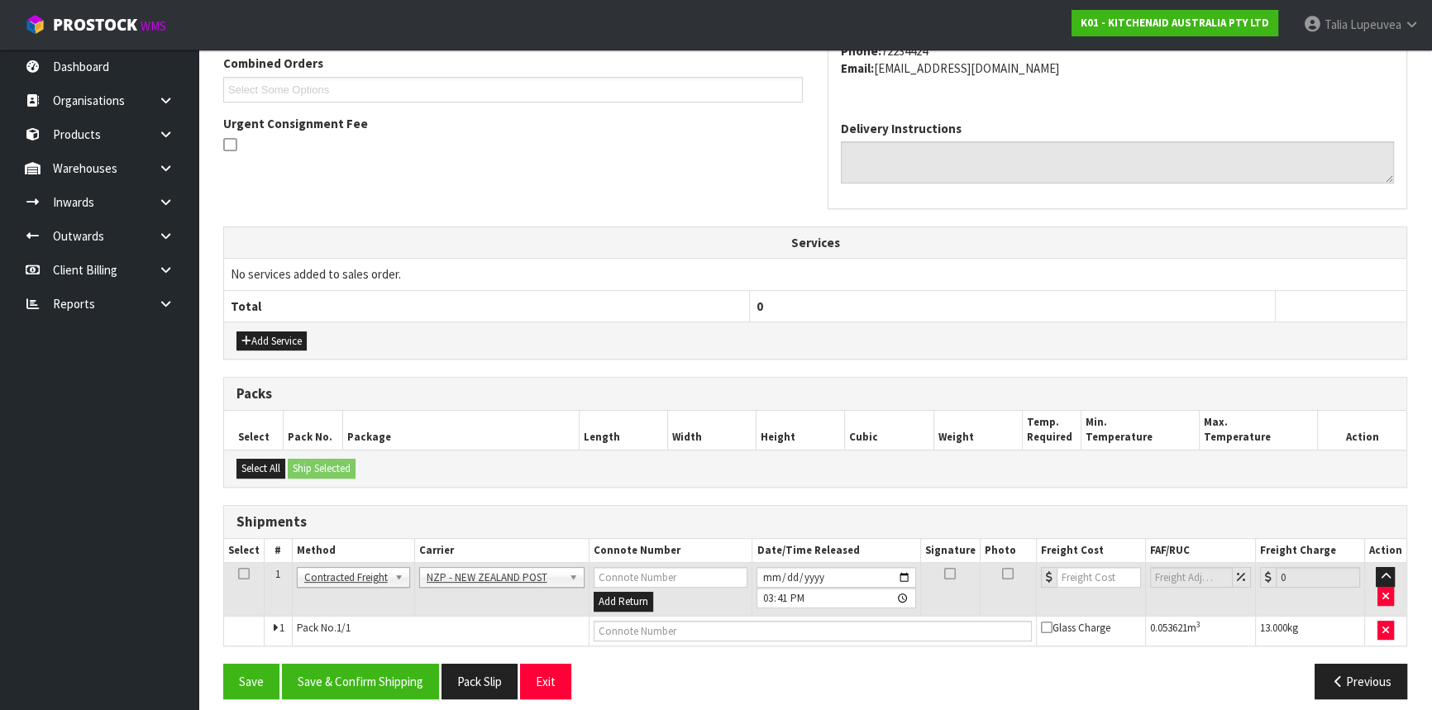
scroll to position [445, 0]
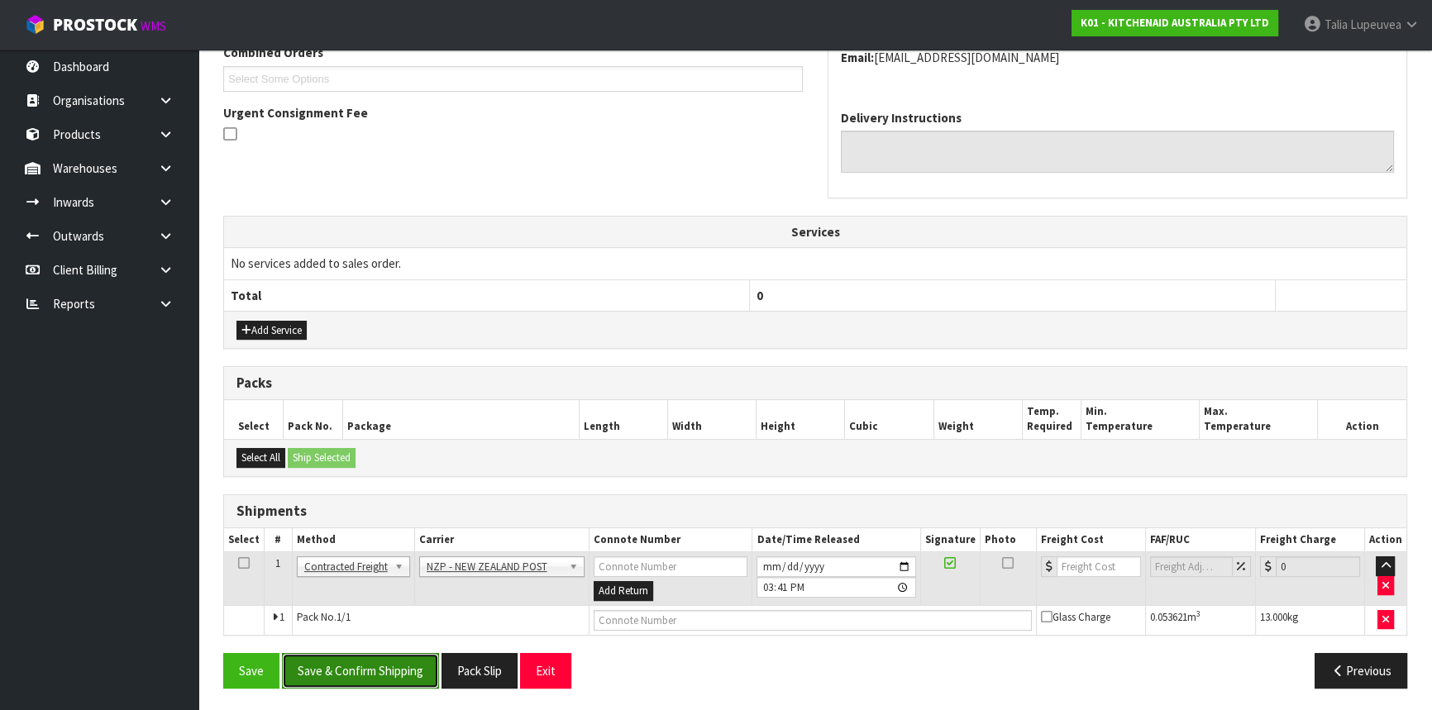
click at [361, 663] on button "Save & Confirm Shipping" at bounding box center [360, 671] width 157 height 36
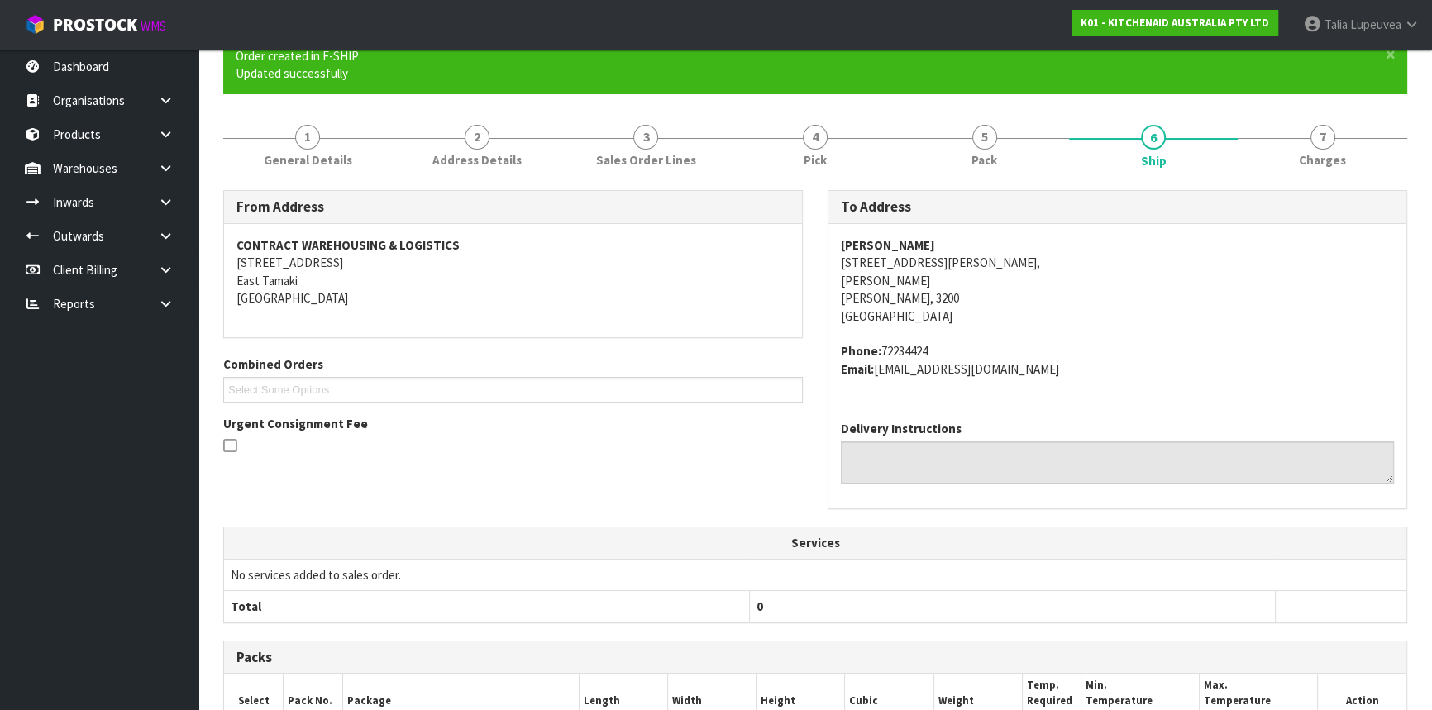
scroll to position [422, 0]
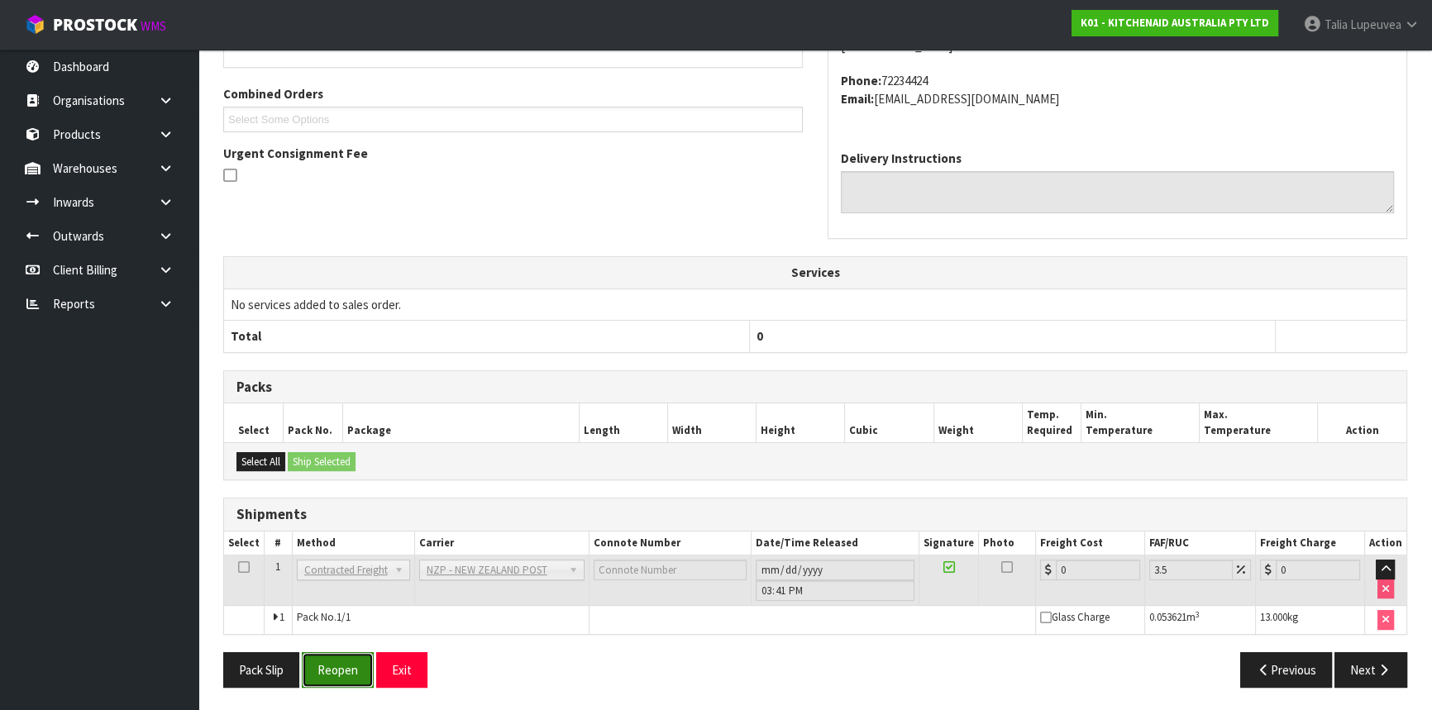
click at [330, 666] on button "Reopen" at bounding box center [338, 670] width 72 height 36
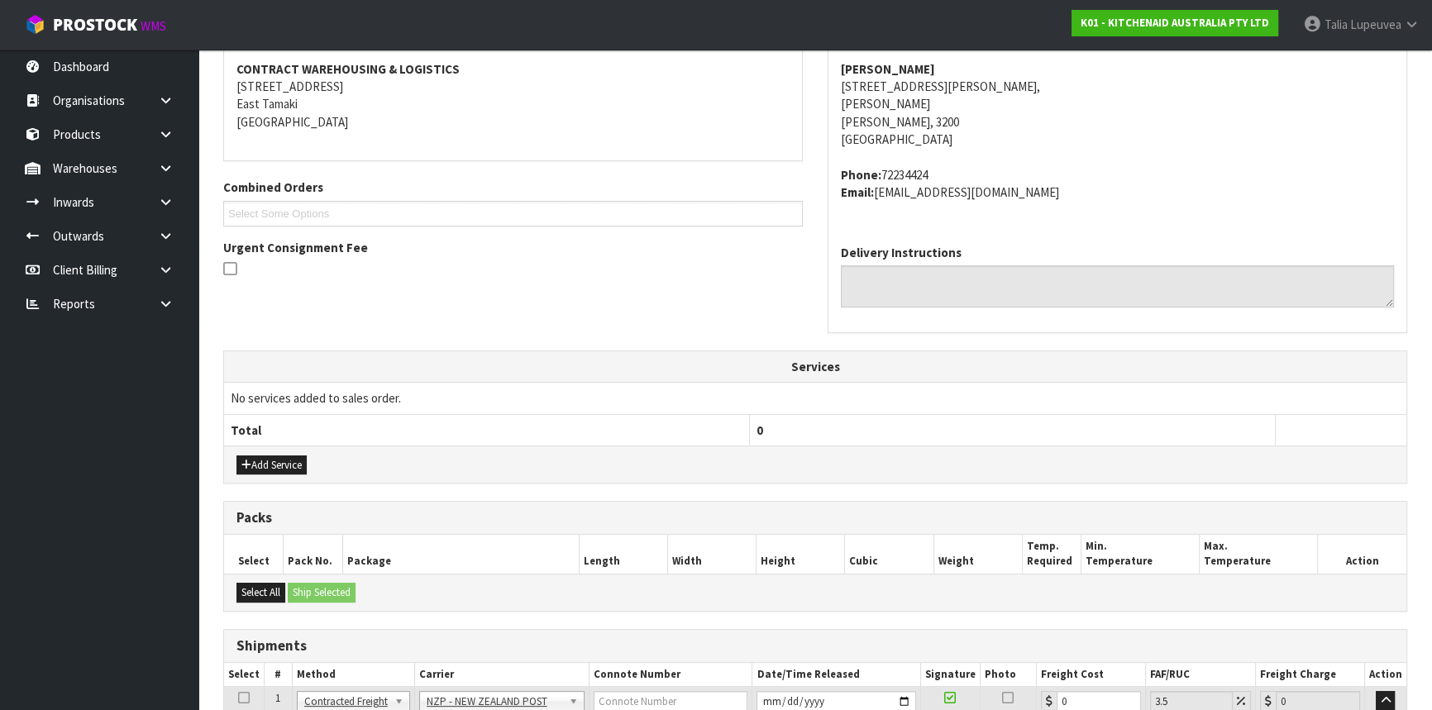
scroll to position [460, 0]
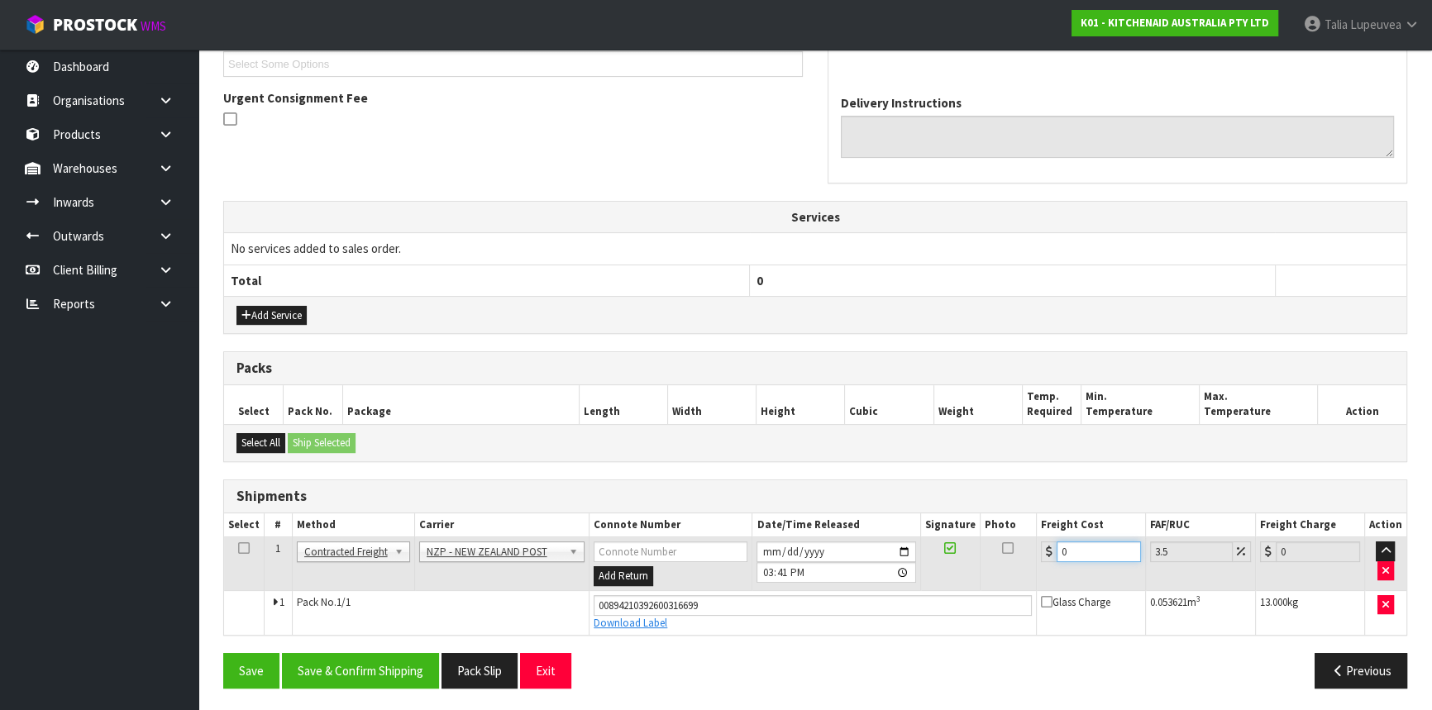
drag, startPoint x: 1067, startPoint y: 546, endPoint x: 1028, endPoint y: 551, distance: 40.0
click at [1041, 551] on div "0" at bounding box center [1091, 552] width 100 height 21
click at [379, 667] on button "Save & Confirm Shipping" at bounding box center [360, 671] width 157 height 36
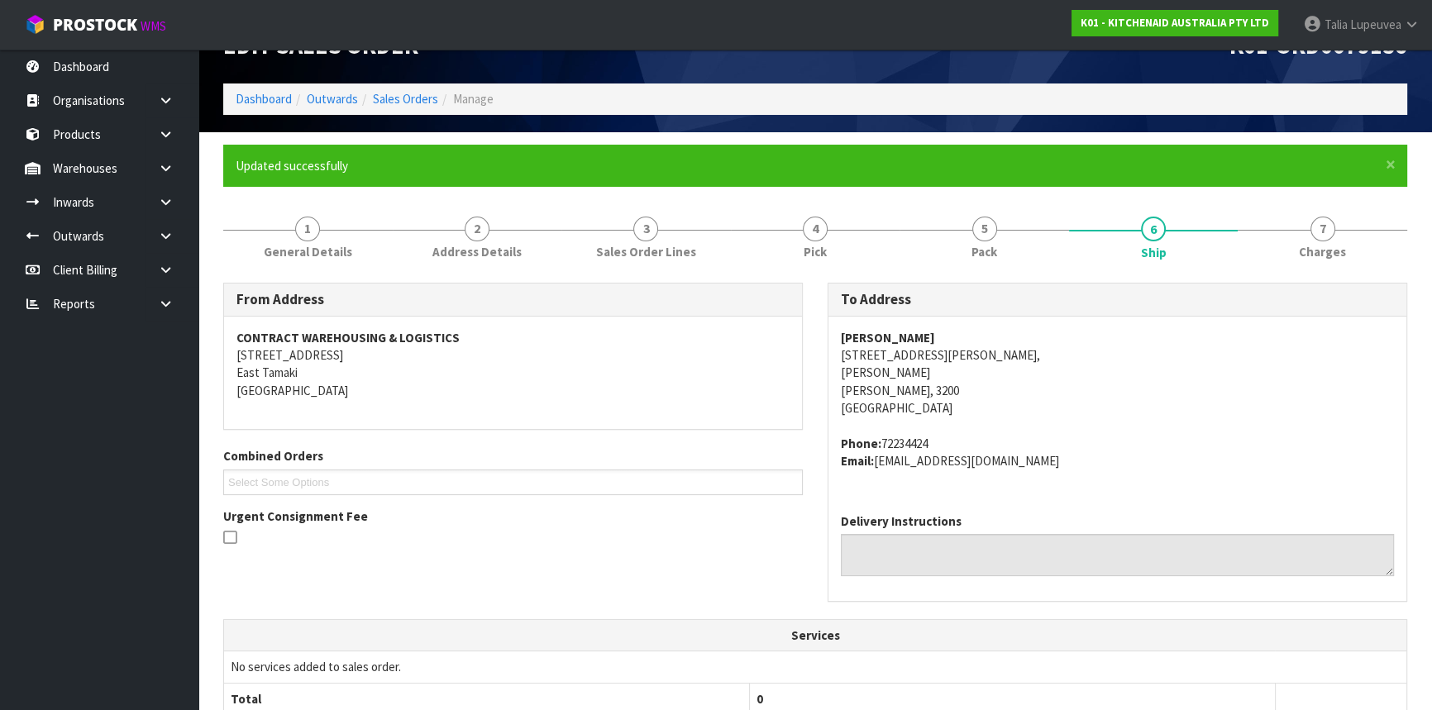
scroll to position [0, 0]
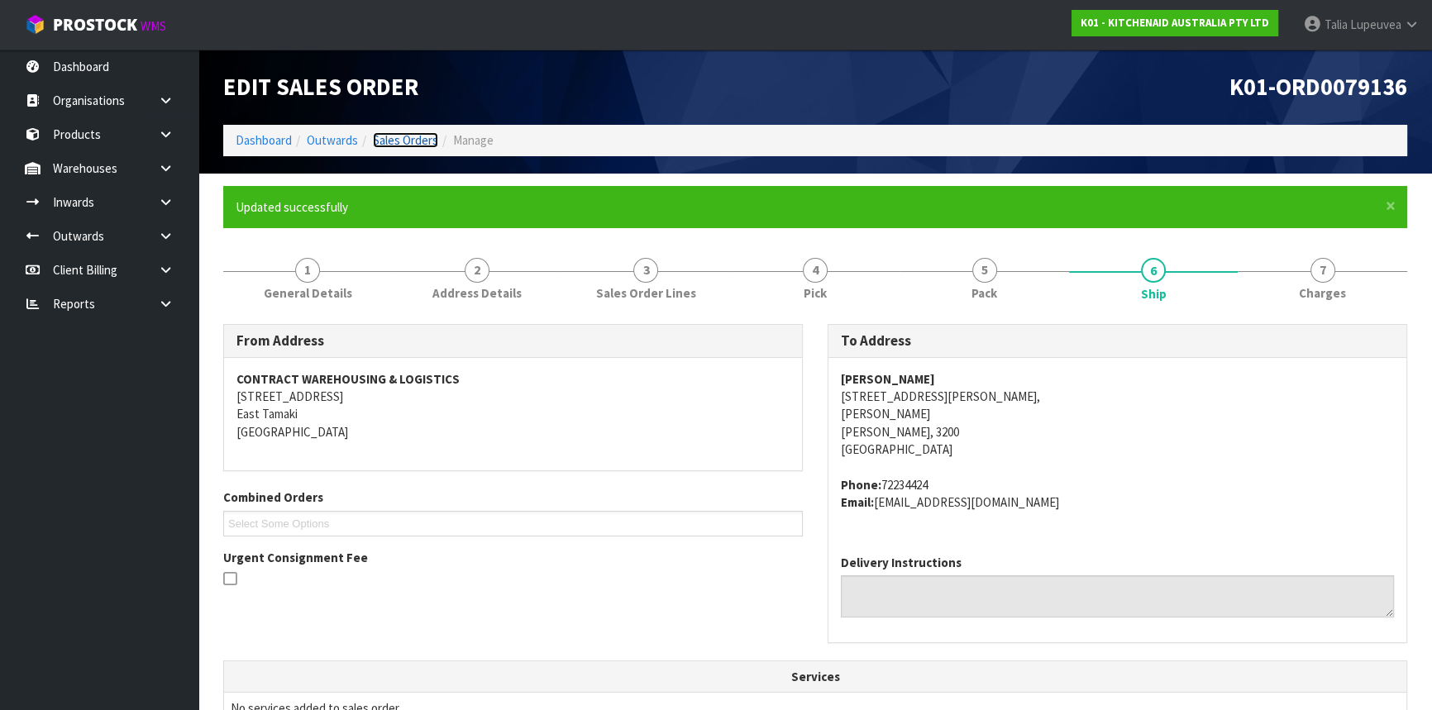
click at [387, 139] on link "Sales Orders" at bounding box center [405, 140] width 65 height 16
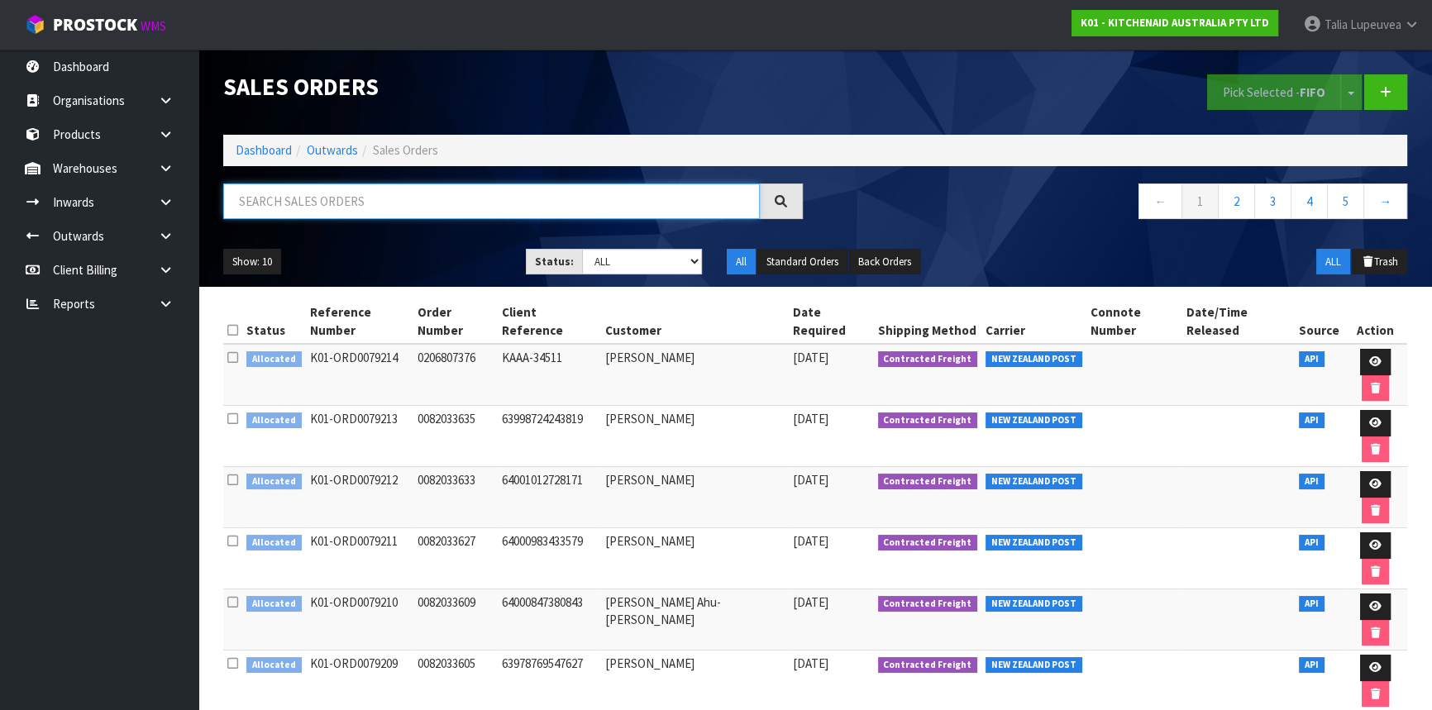
click at [375, 208] on input "text" at bounding box center [491, 202] width 537 height 36
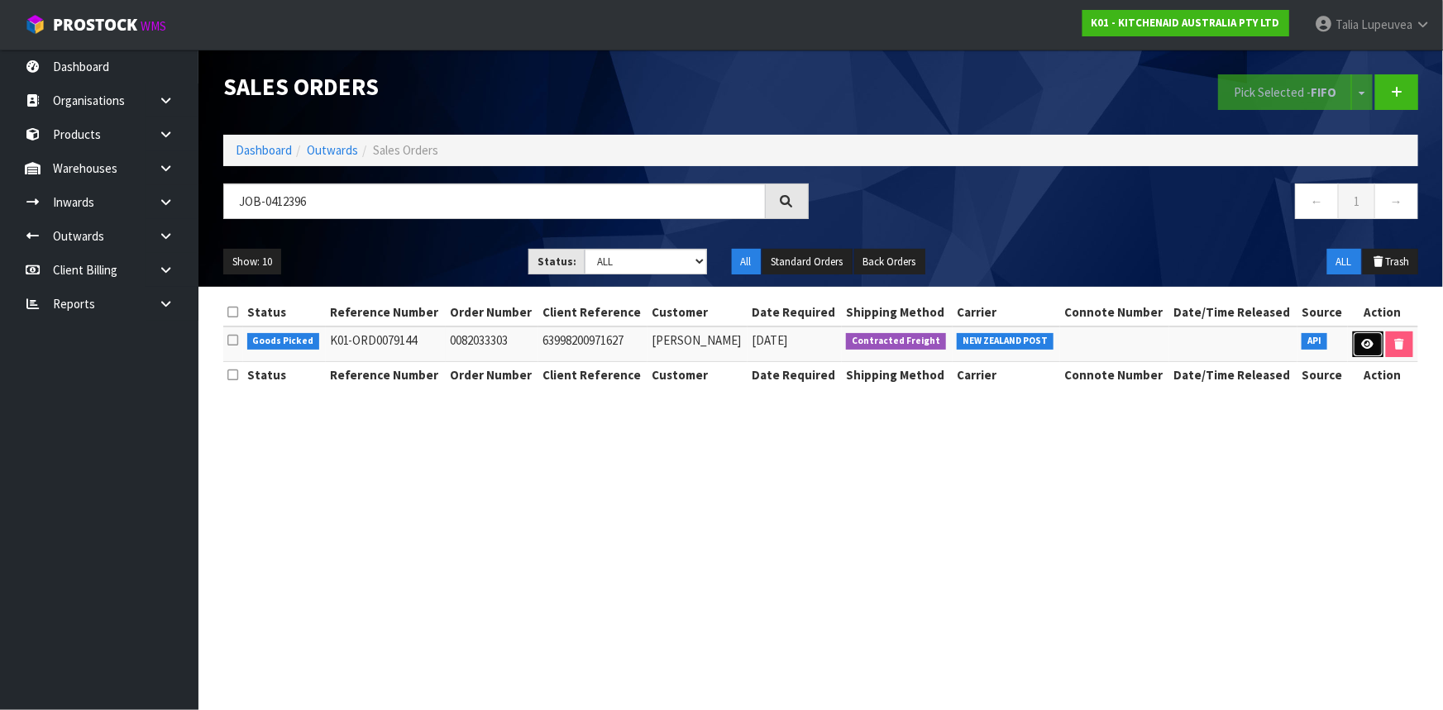
click at [1357, 351] on link at bounding box center [1368, 345] width 31 height 26
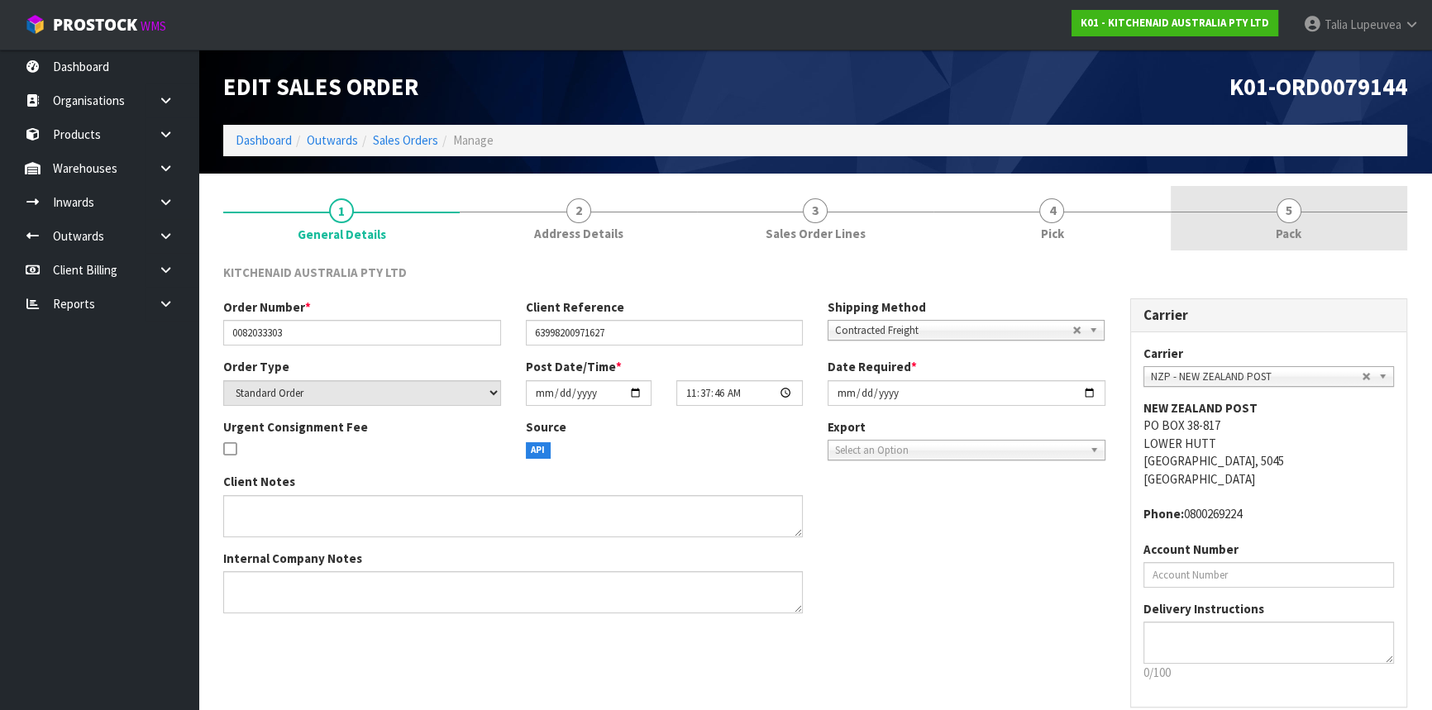
click at [1228, 212] on link "5 Pack" at bounding box center [1289, 218] width 236 height 65
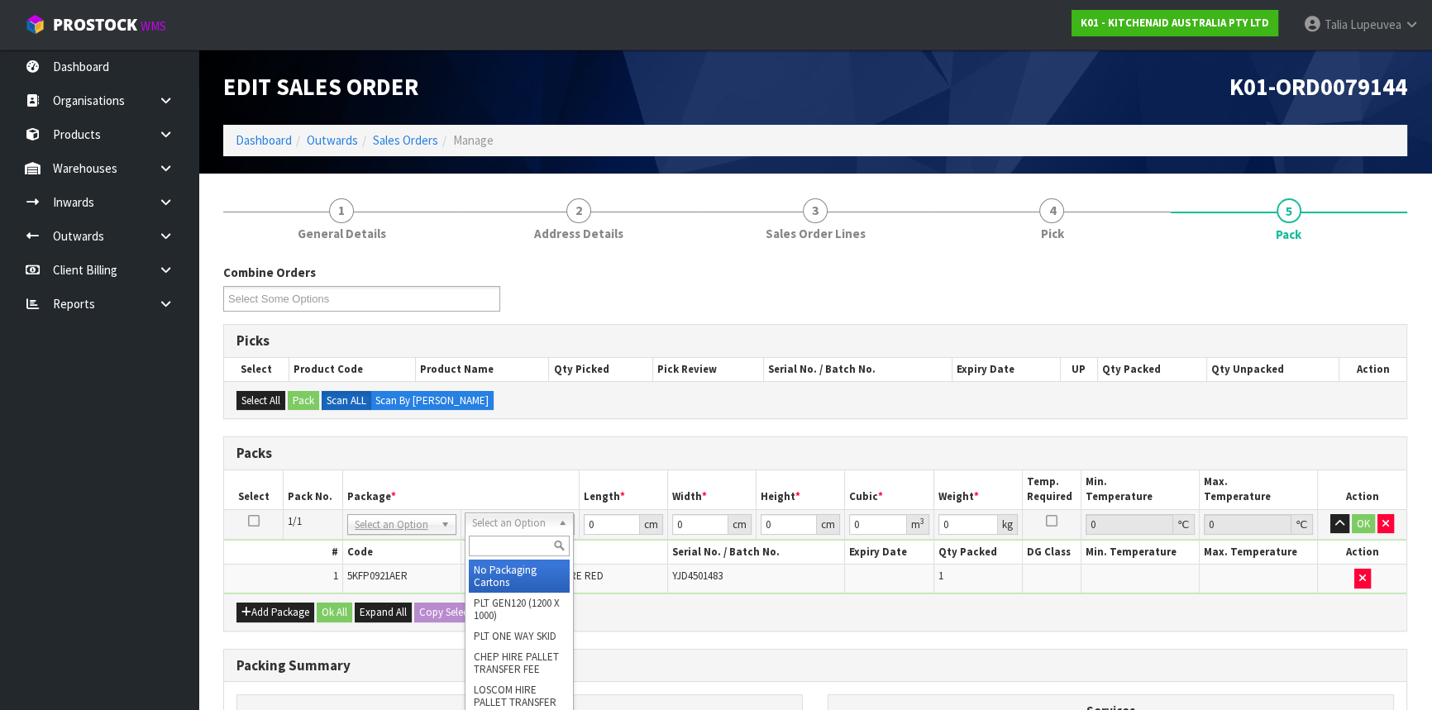
click at [498, 554] on input "text" at bounding box center [519, 546] width 101 height 21
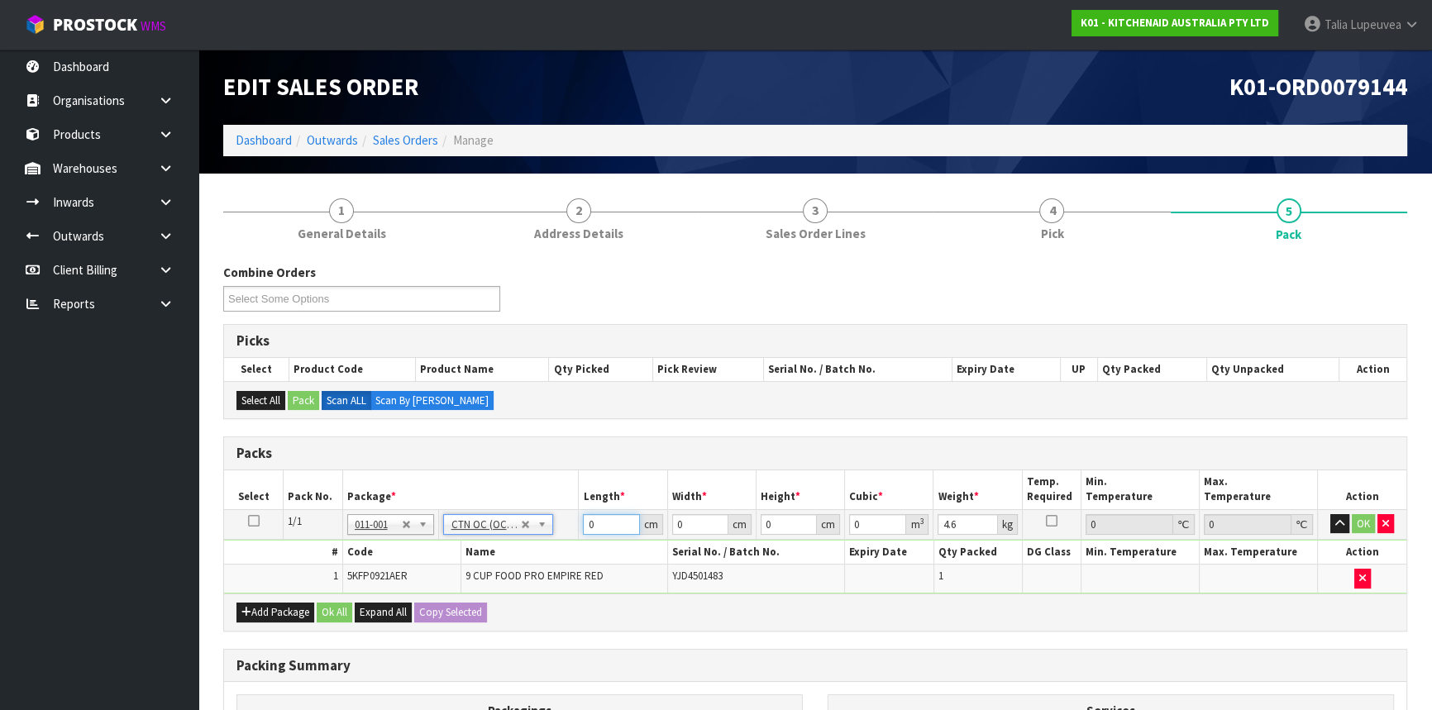
drag, startPoint x: 610, startPoint y: 526, endPoint x: 558, endPoint y: 527, distance: 52.1
click at [558, 527] on tr "1/1 NONE 007-001 007-002 007-004 007-009 007-013 007-014 007-015 007-017 007-01…" at bounding box center [815, 524] width 1182 height 30
click at [1360, 518] on button "OK" at bounding box center [1363, 524] width 23 height 20
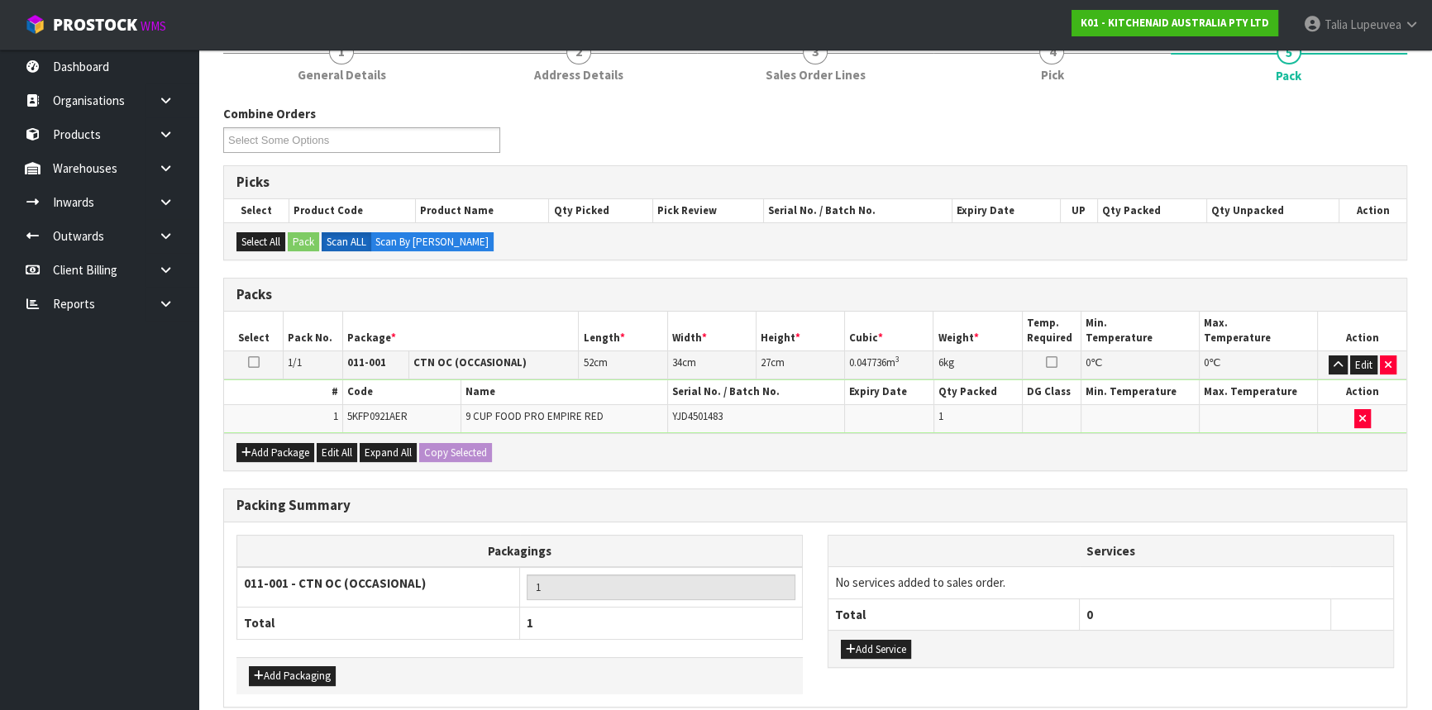
scroll to position [230, 0]
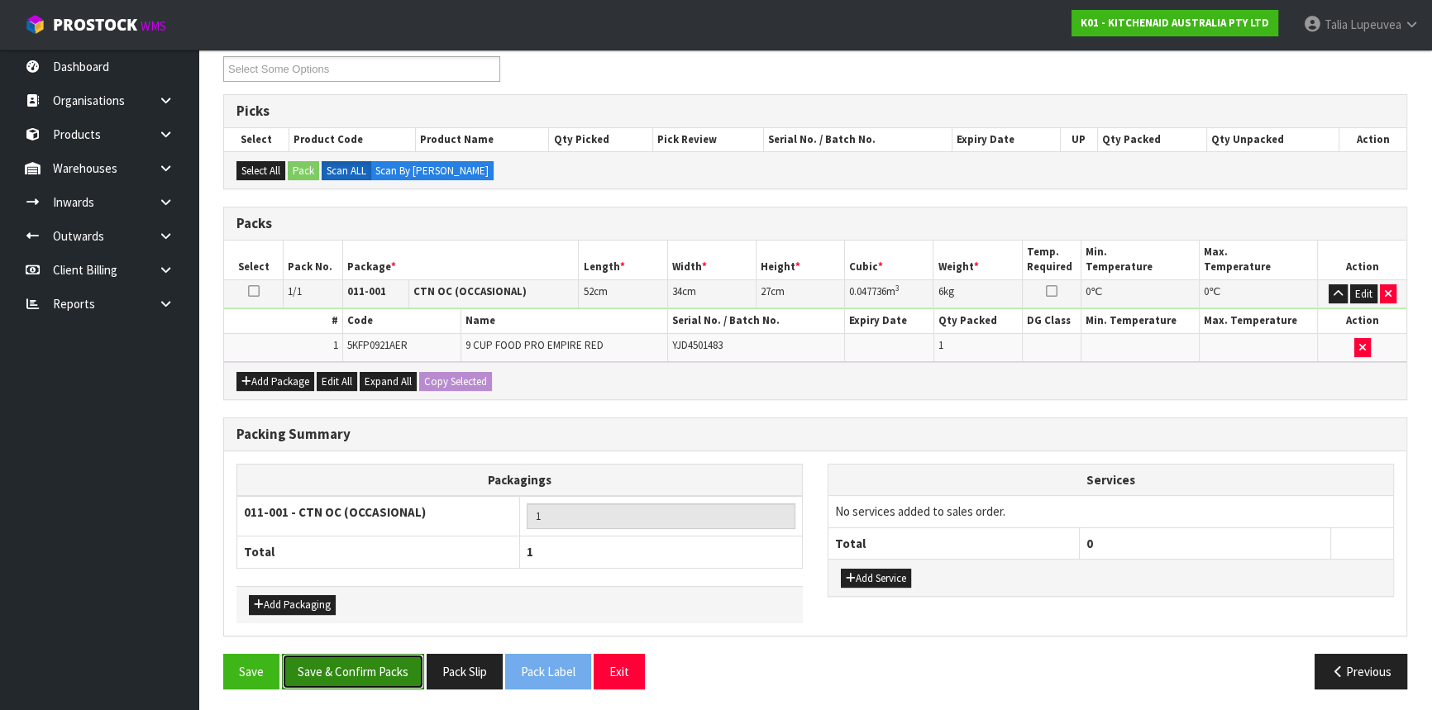
click at [410, 661] on button "Save & Confirm Packs" at bounding box center [353, 672] width 142 height 36
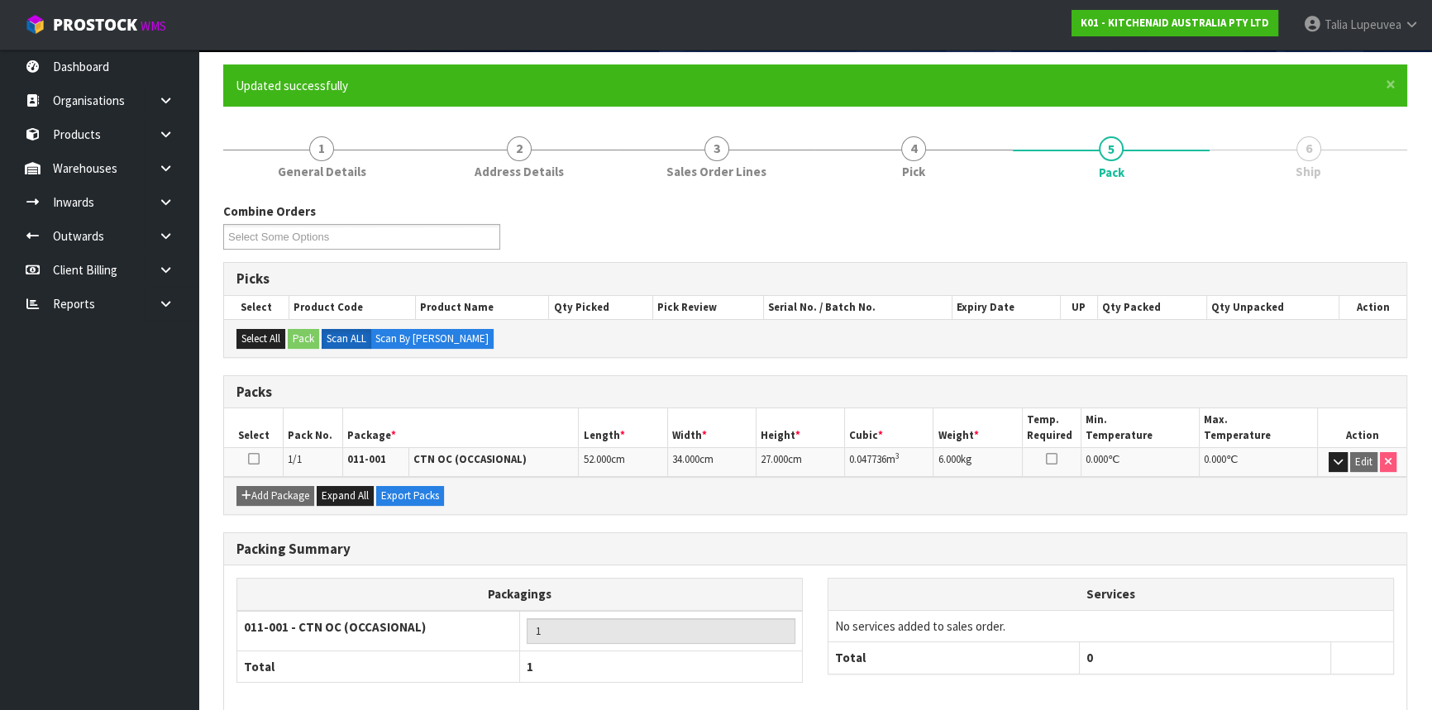
scroll to position [199, 0]
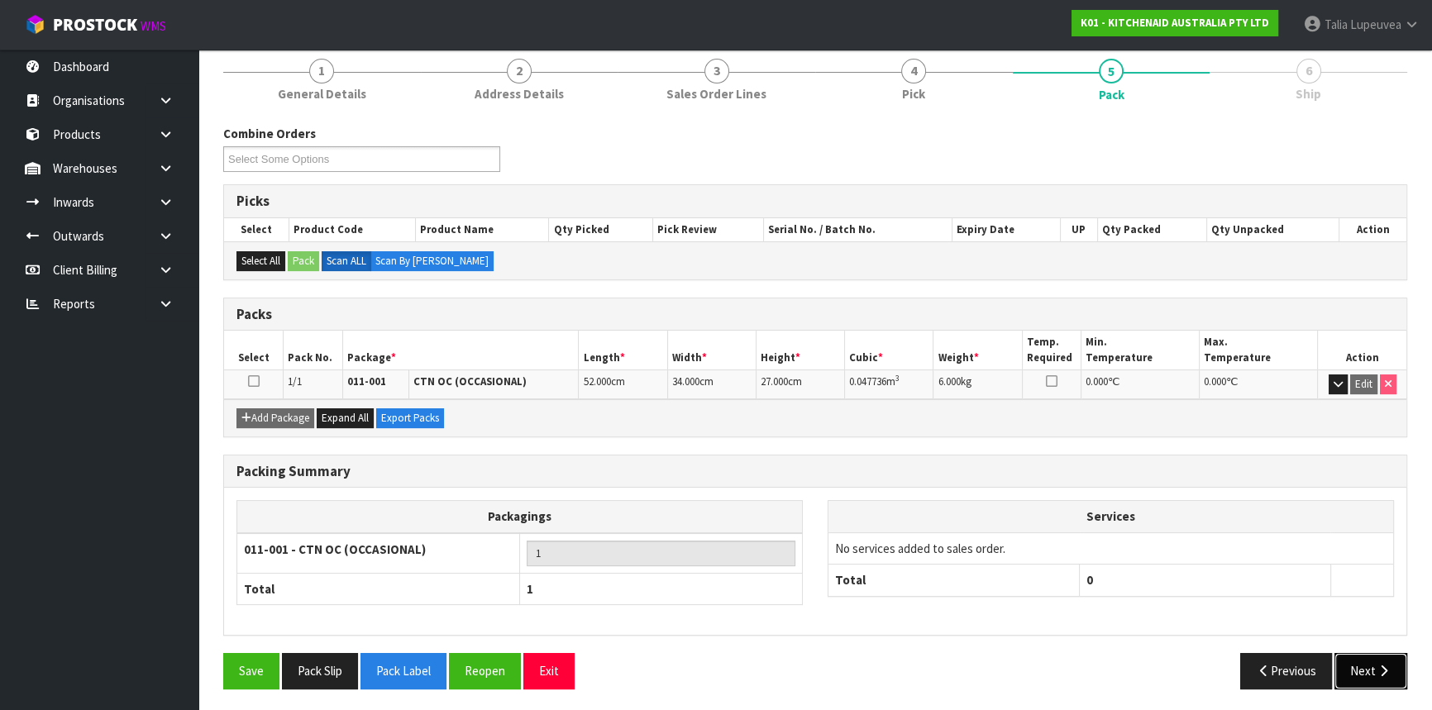
click at [1381, 660] on button "Next" at bounding box center [1370, 671] width 73 height 36
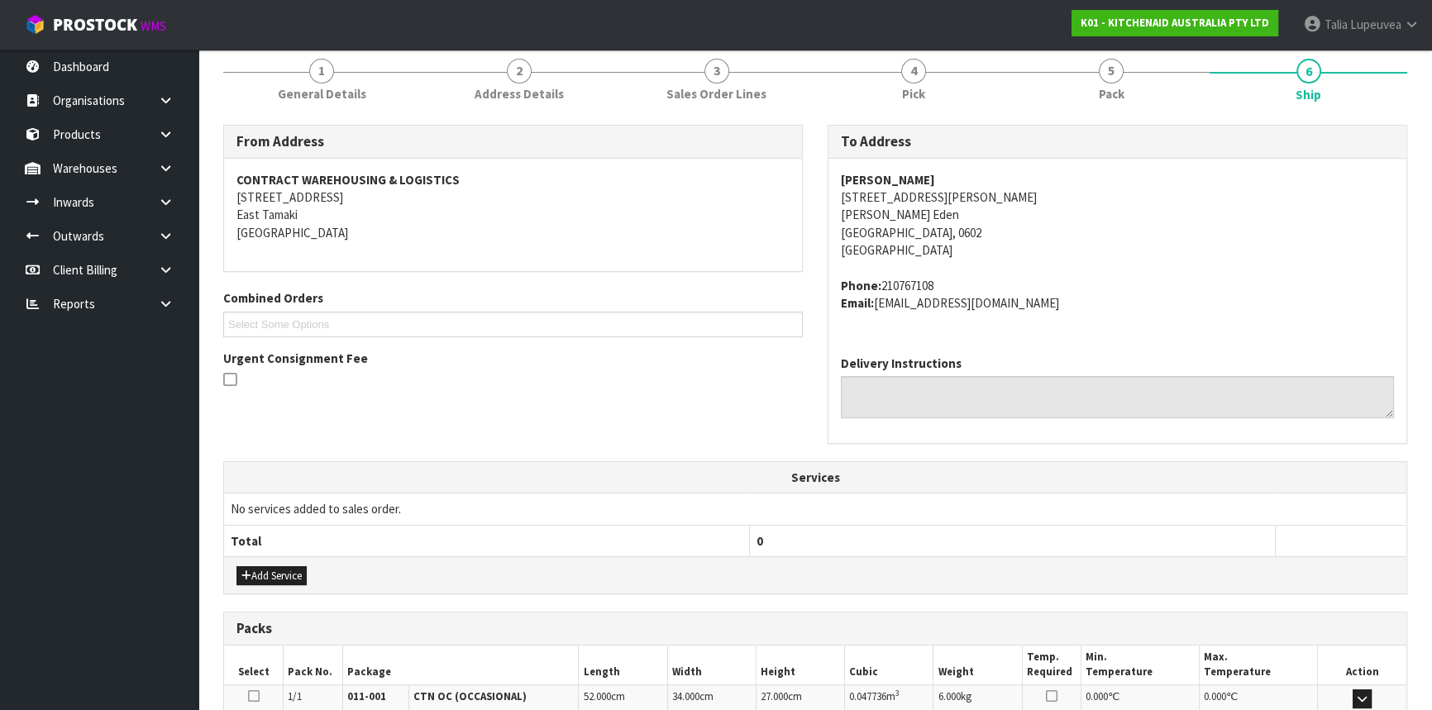
scroll to position [415, 0]
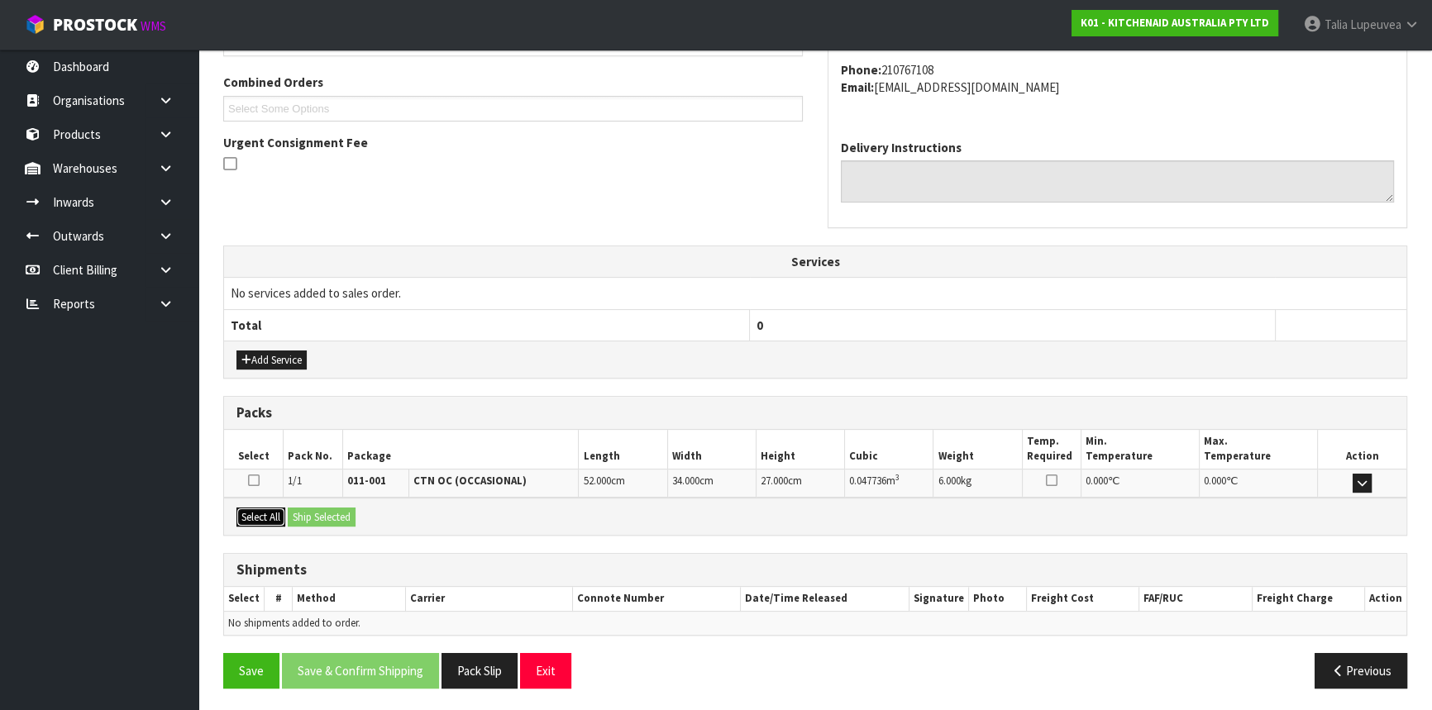
drag, startPoint x: 253, startPoint y: 516, endPoint x: 317, endPoint y: 518, distance: 64.5
click at [256, 514] on button "Select All" at bounding box center [260, 518] width 49 height 20
click at [321, 518] on button "Ship Selected" at bounding box center [322, 518] width 68 height 20
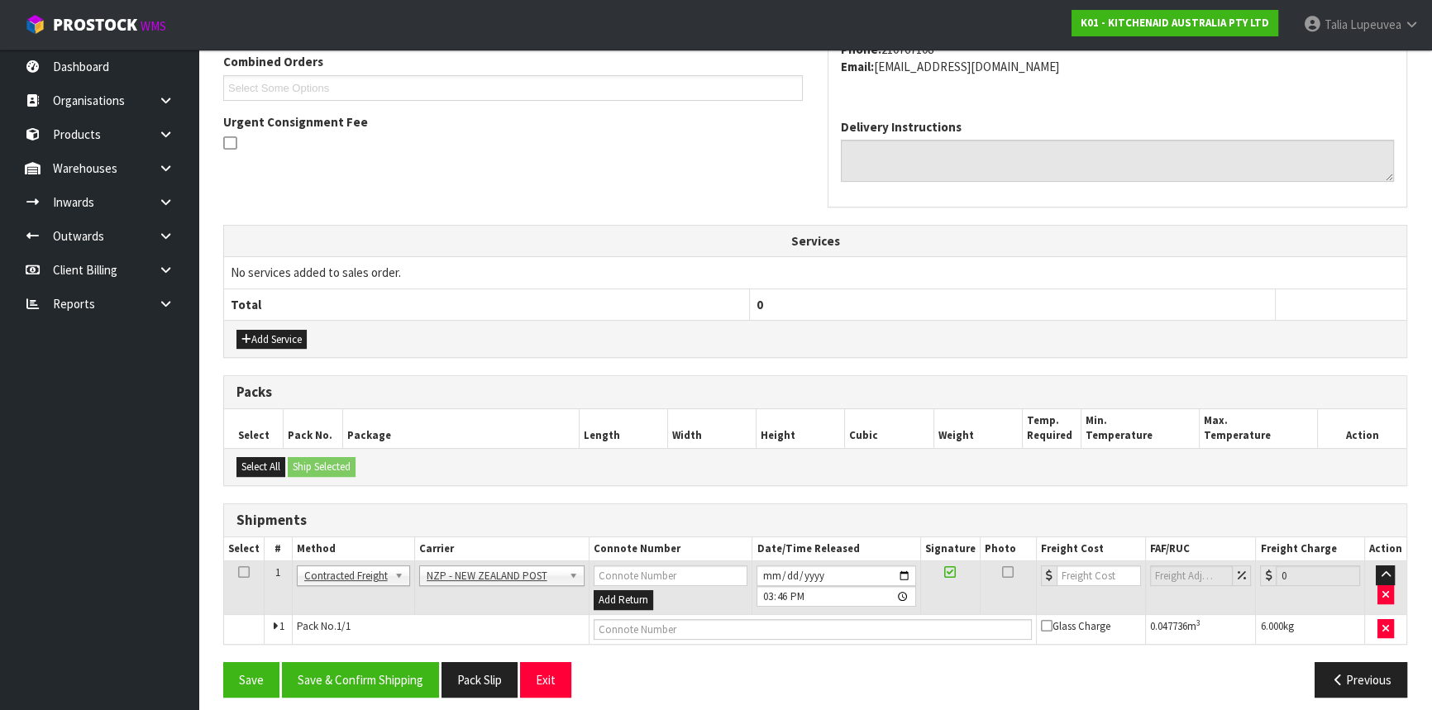
scroll to position [445, 0]
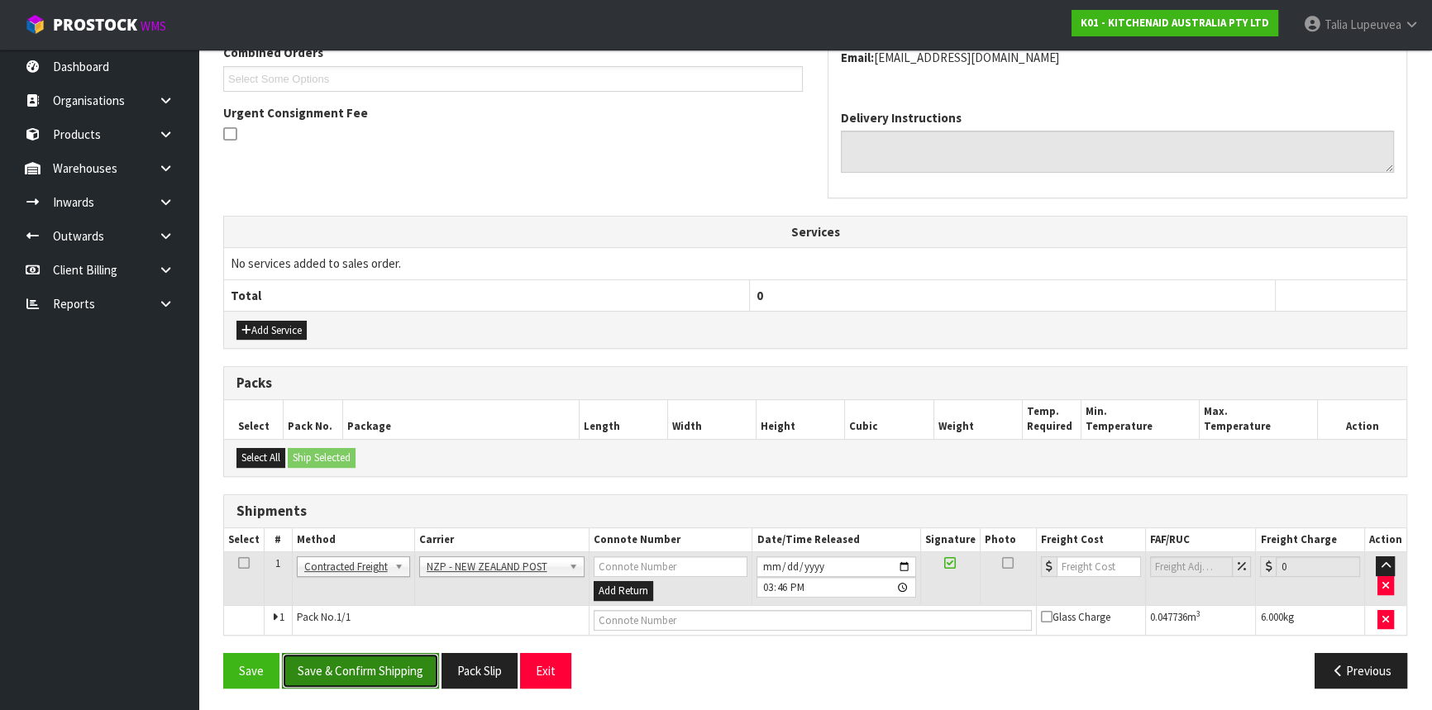
click at [379, 664] on button "Save & Confirm Shipping" at bounding box center [360, 671] width 157 height 36
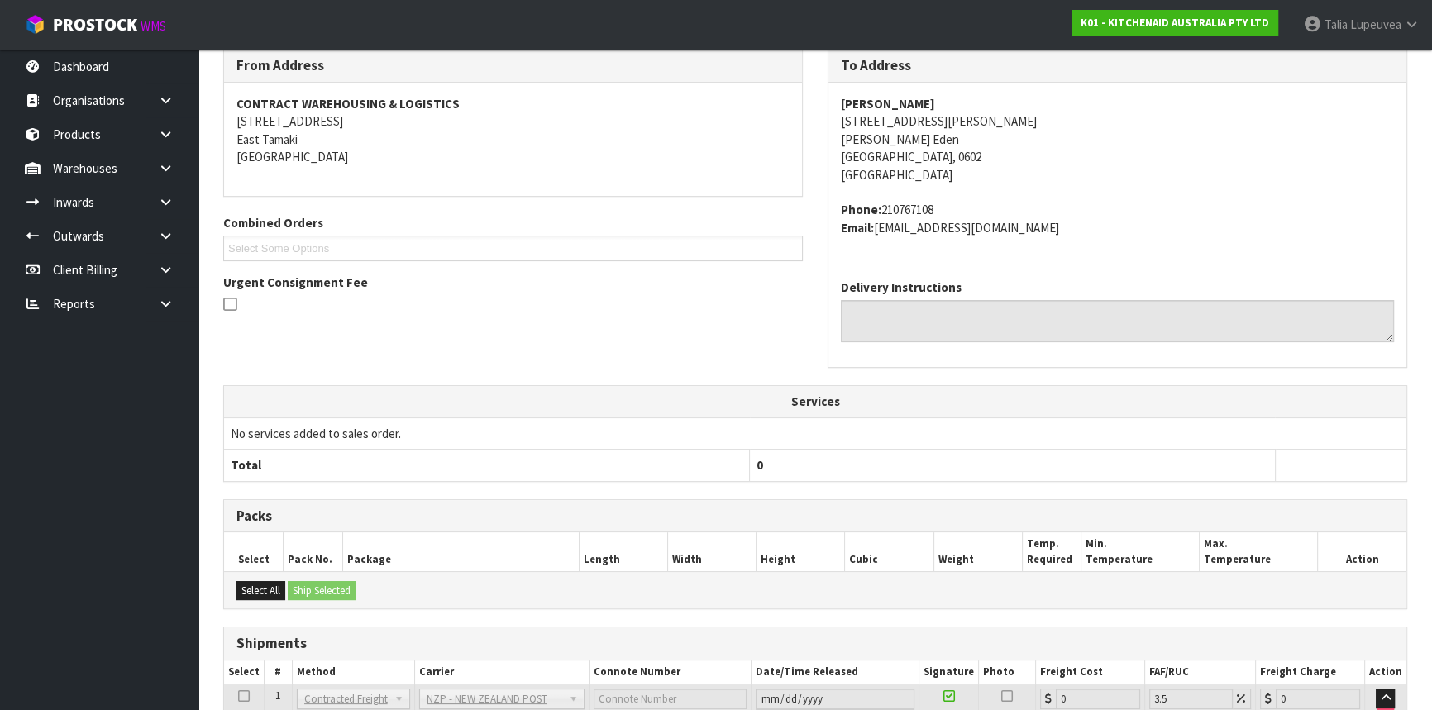
scroll to position [422, 0]
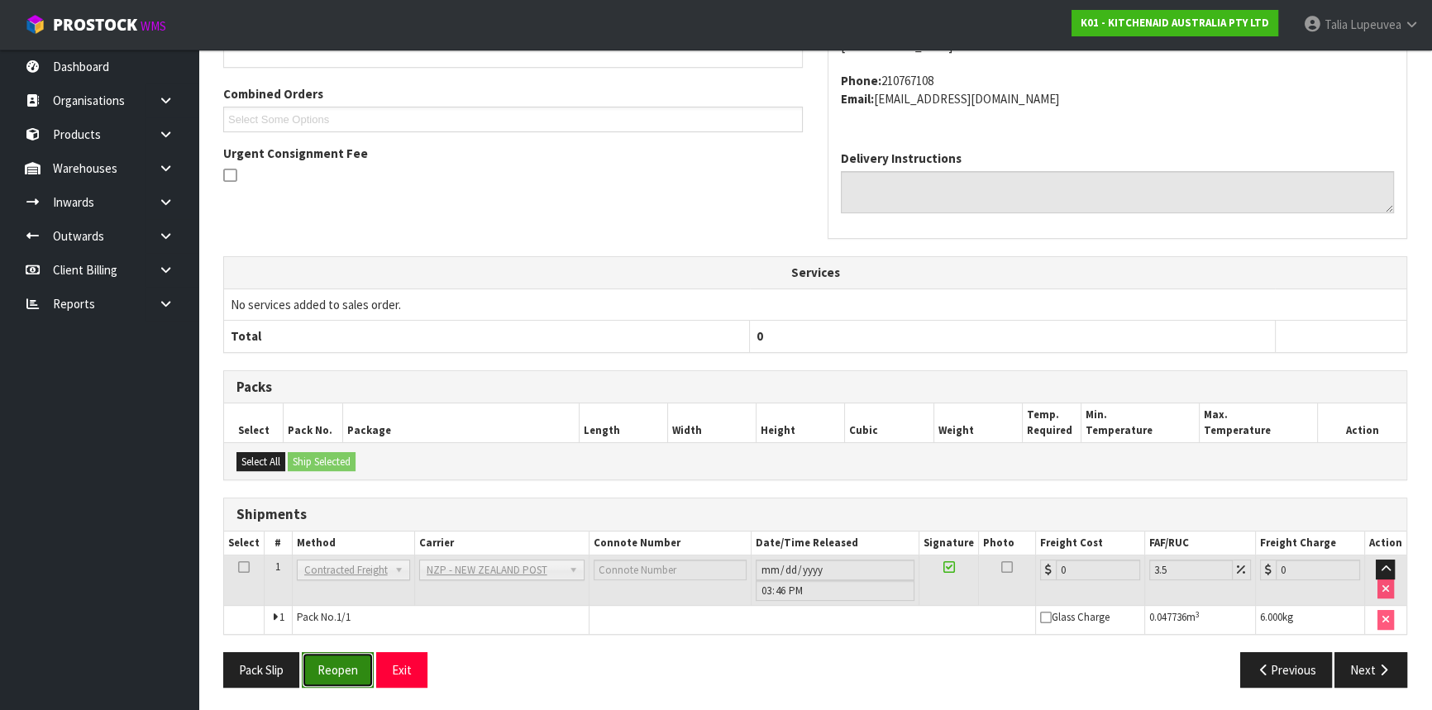
drag, startPoint x: 322, startPoint y: 667, endPoint x: 345, endPoint y: 656, distance: 25.1
click at [322, 667] on button "Reopen" at bounding box center [338, 670] width 72 height 36
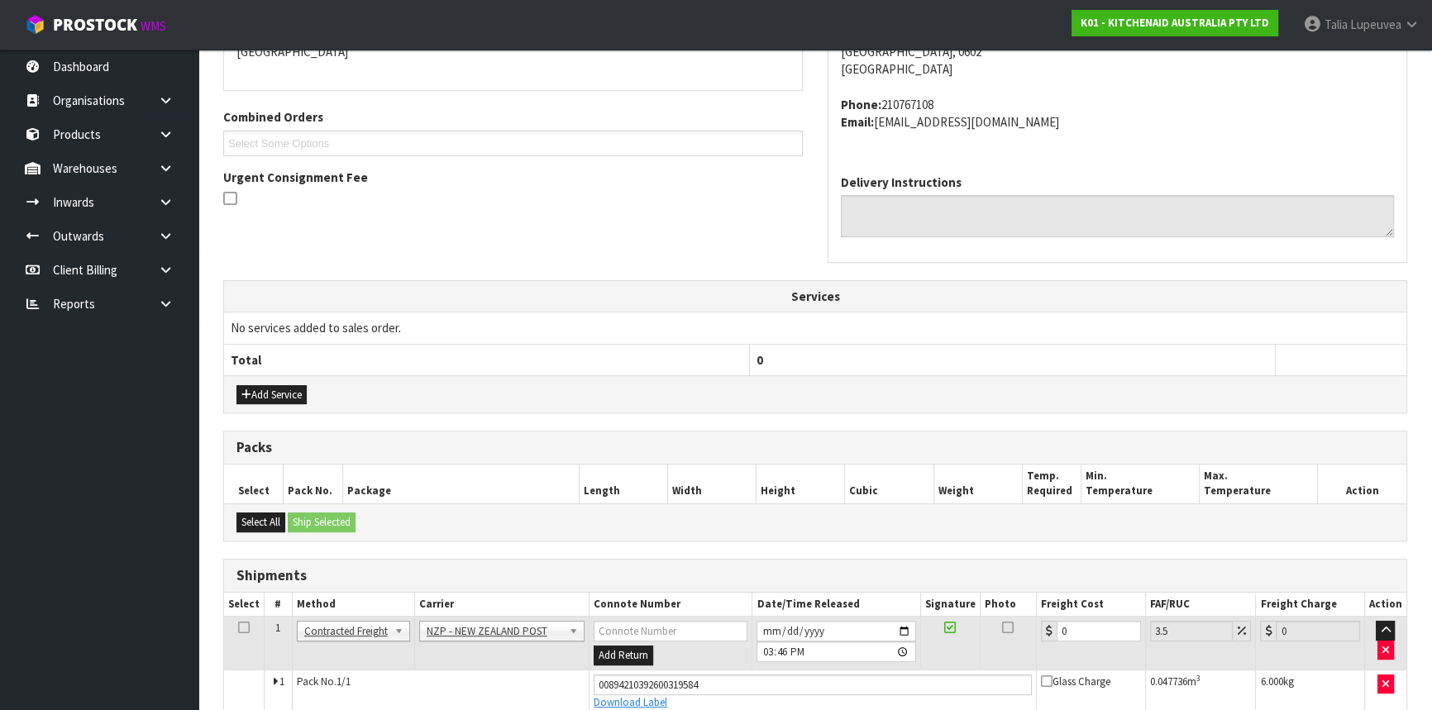
scroll to position [460, 0]
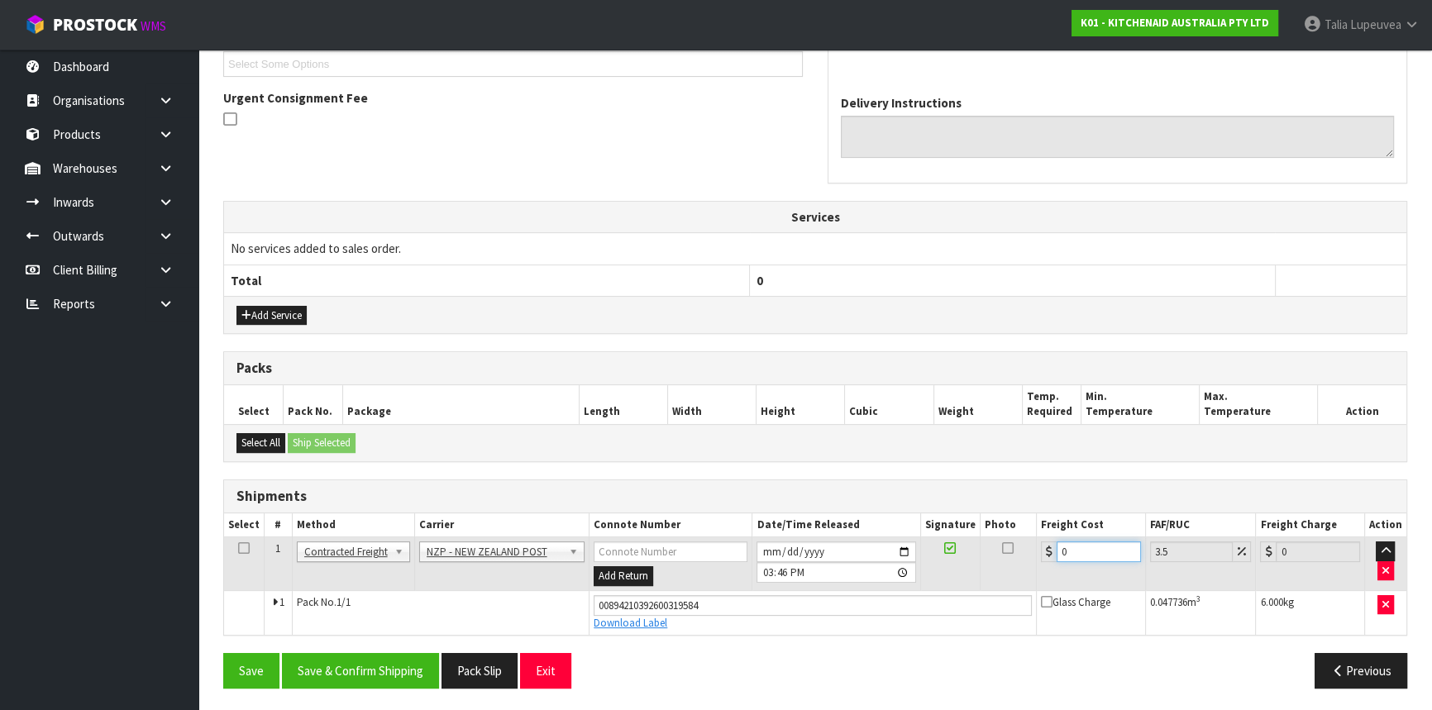
drag, startPoint x: 1081, startPoint y: 554, endPoint x: 1045, endPoint y: 567, distance: 38.7
click at [1046, 567] on td "0" at bounding box center [1091, 564] width 109 height 54
click at [405, 674] on button "Save & Confirm Shipping" at bounding box center [360, 671] width 157 height 36
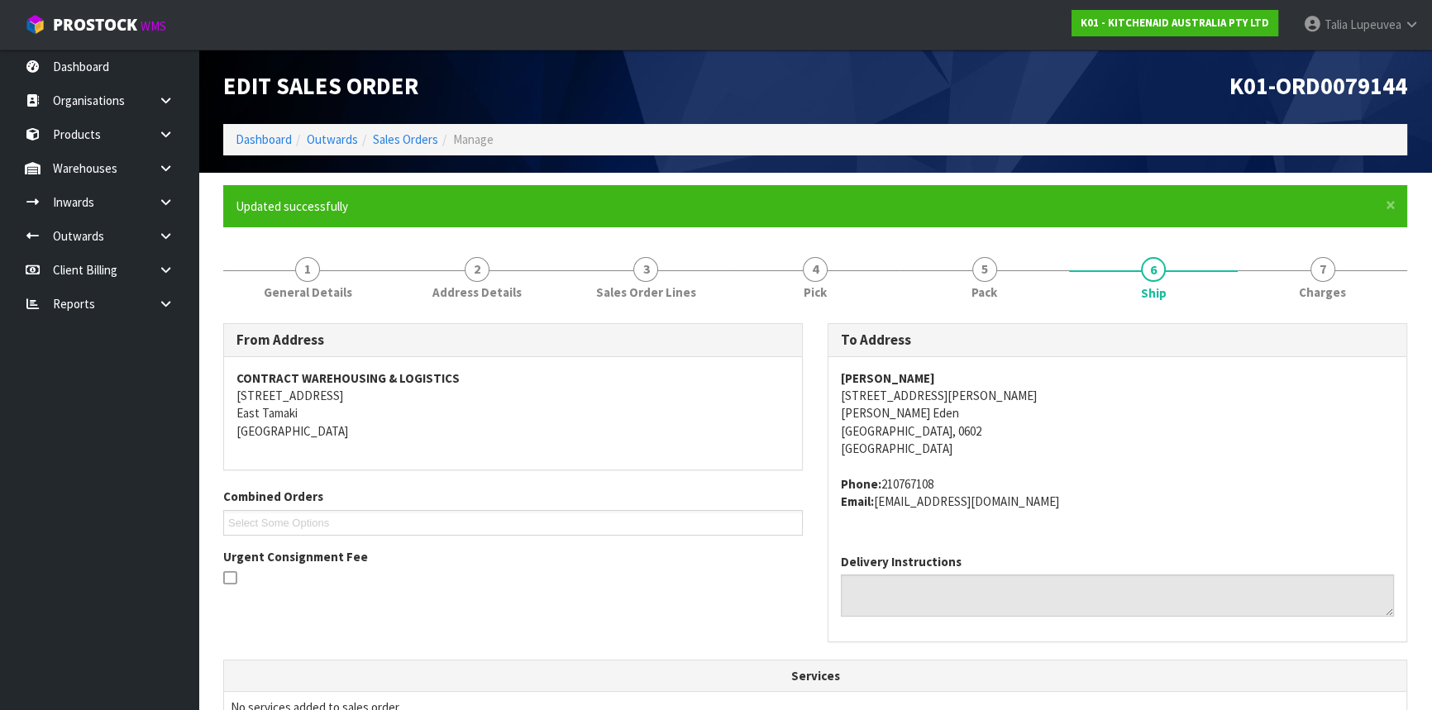
scroll to position [0, 0]
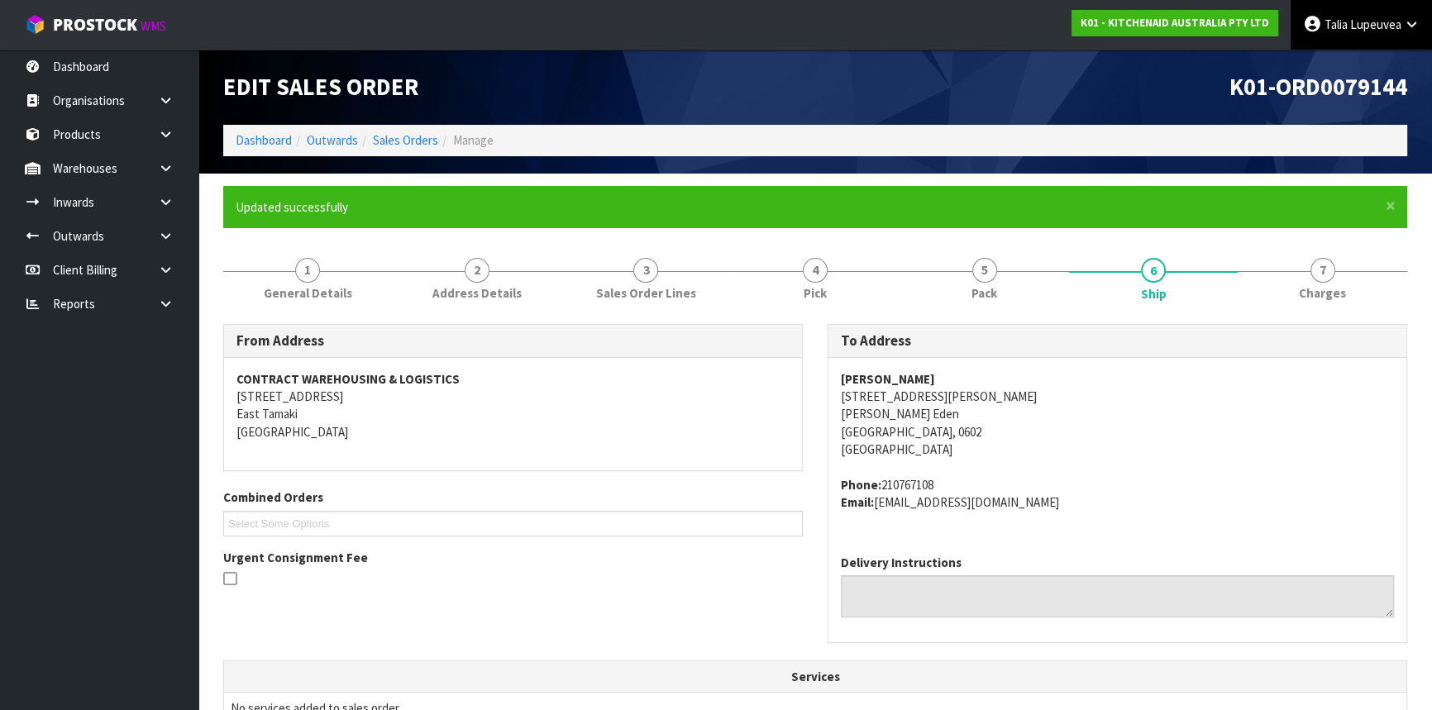
click at [1391, 22] on span "Lupeuvea" at bounding box center [1375, 25] width 51 height 16
click at [1373, 60] on link "Logout" at bounding box center [1365, 66] width 131 height 22
